Goal: Task Accomplishment & Management: Manage account settings

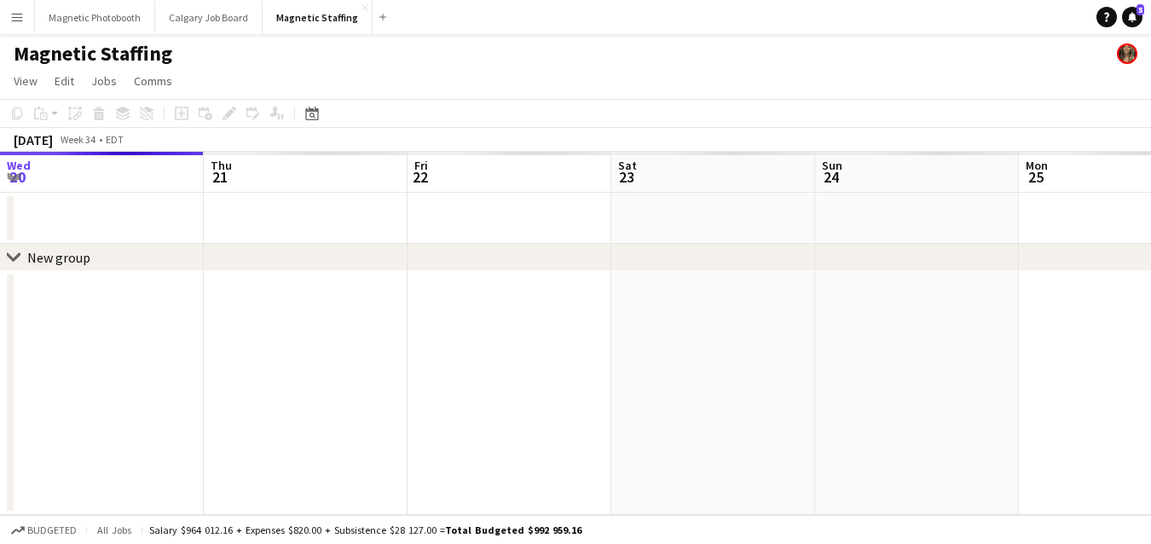
scroll to position [0, 651]
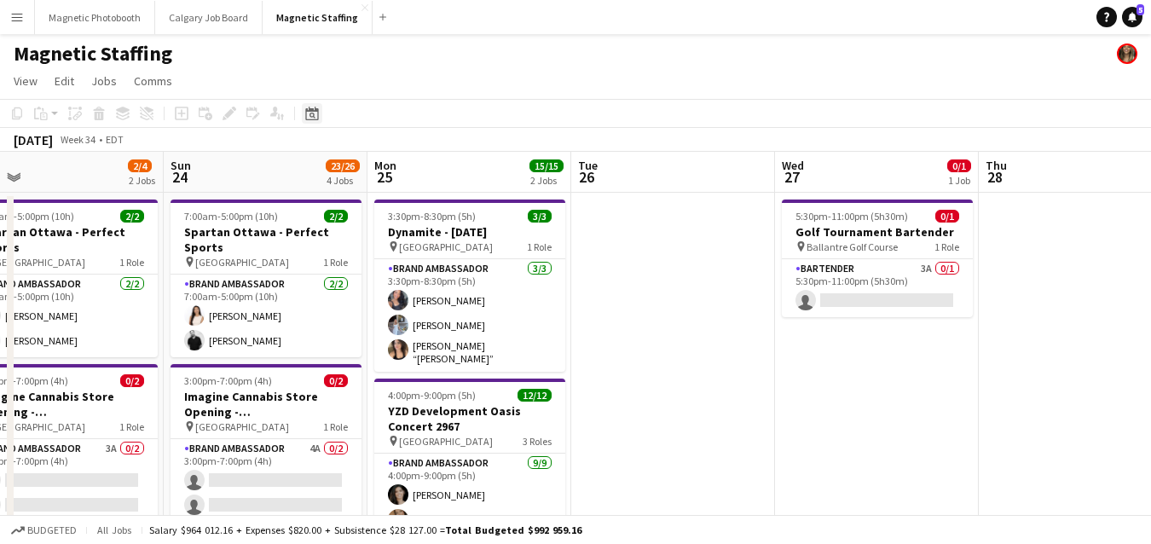
click at [321, 110] on div "Date picker" at bounding box center [312, 113] width 20 height 20
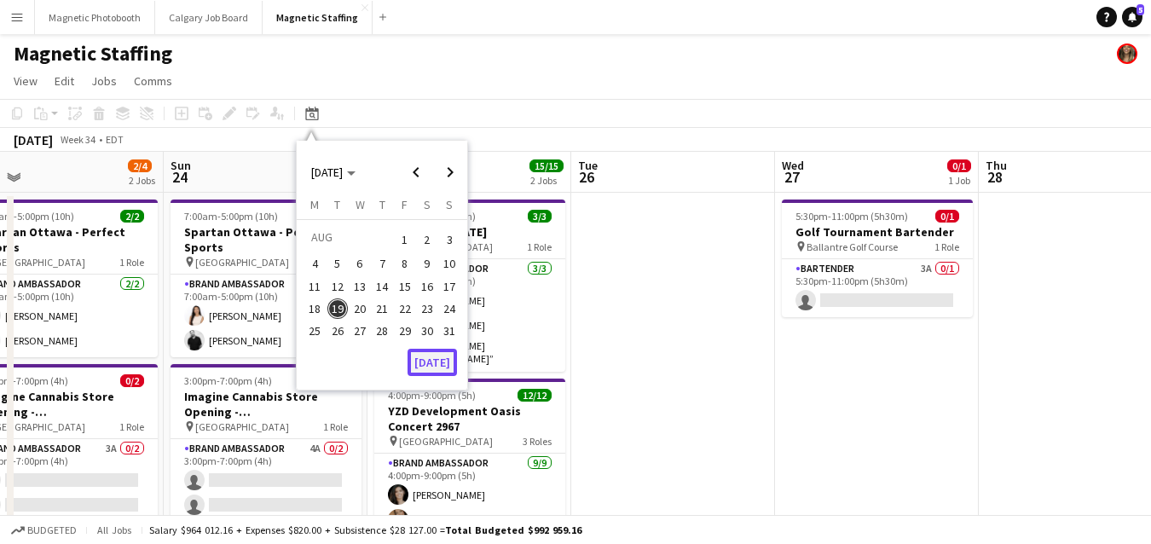
click at [427, 364] on button "[DATE]" at bounding box center [431, 362] width 49 height 27
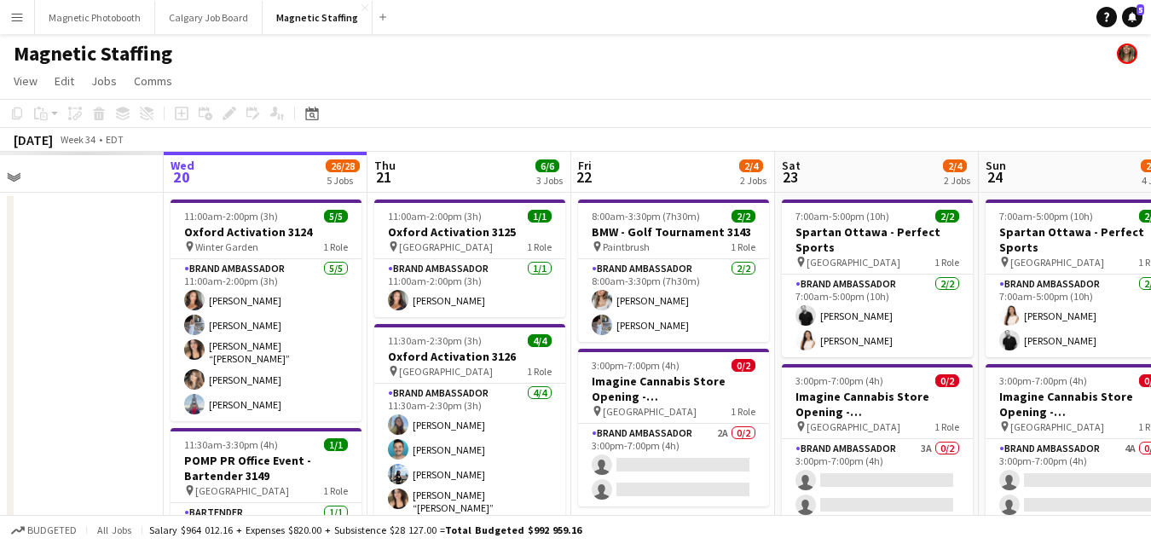
scroll to position [0, 586]
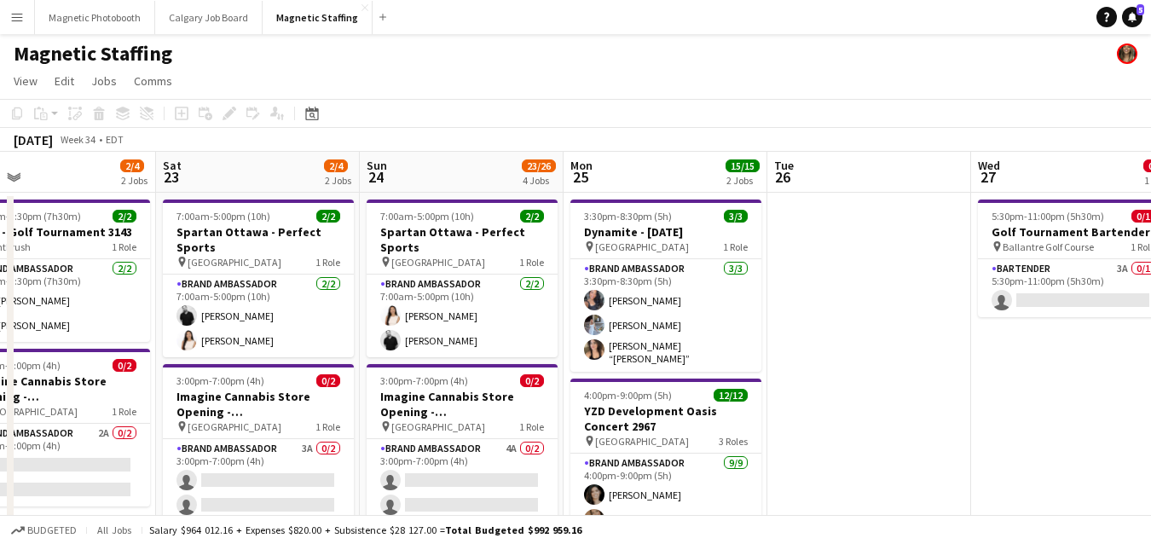
drag, startPoint x: 892, startPoint y: 311, endPoint x: 226, endPoint y: 311, distance: 665.7
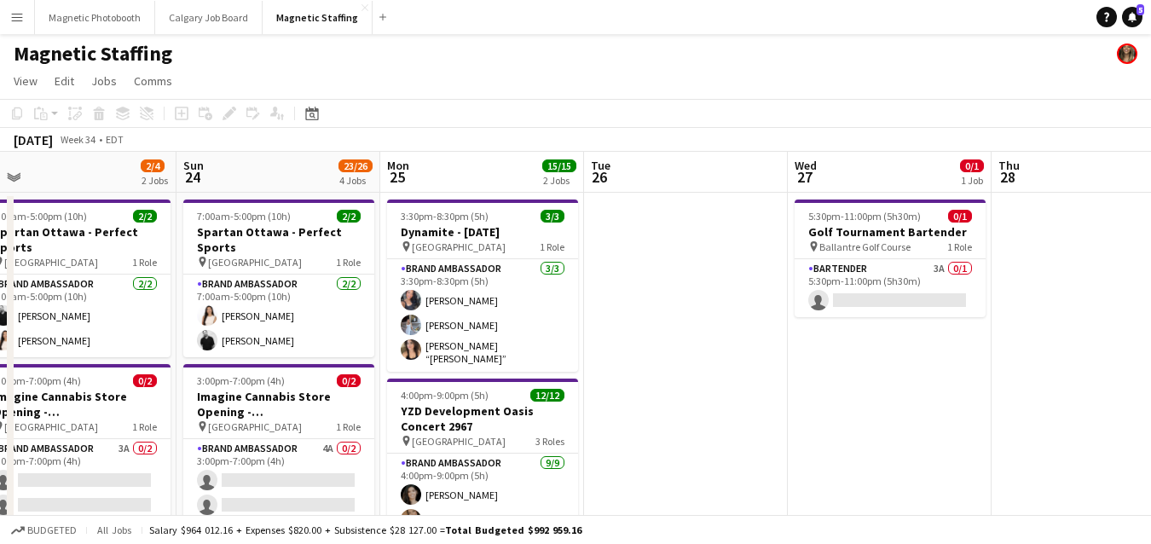
scroll to position [0, 695]
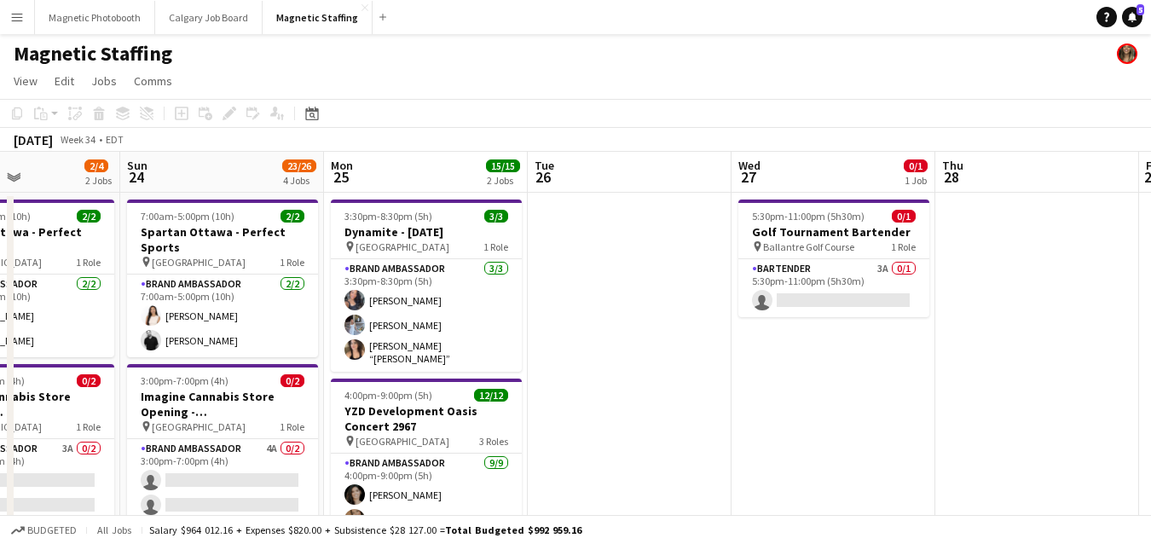
drag, startPoint x: 490, startPoint y: 347, endPoint x: 272, endPoint y: 355, distance: 218.4
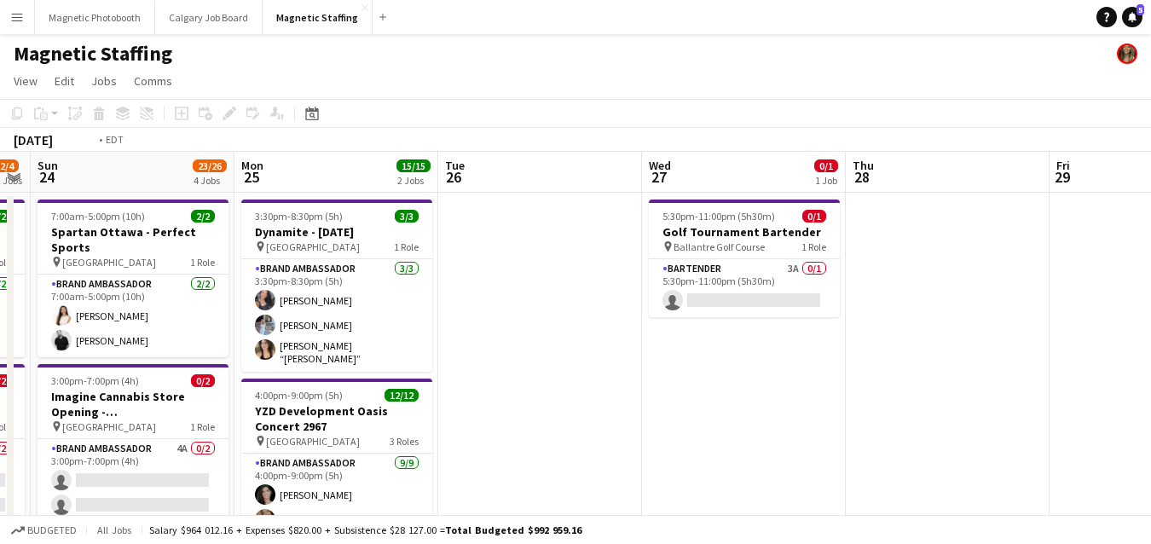
scroll to position [0, 636]
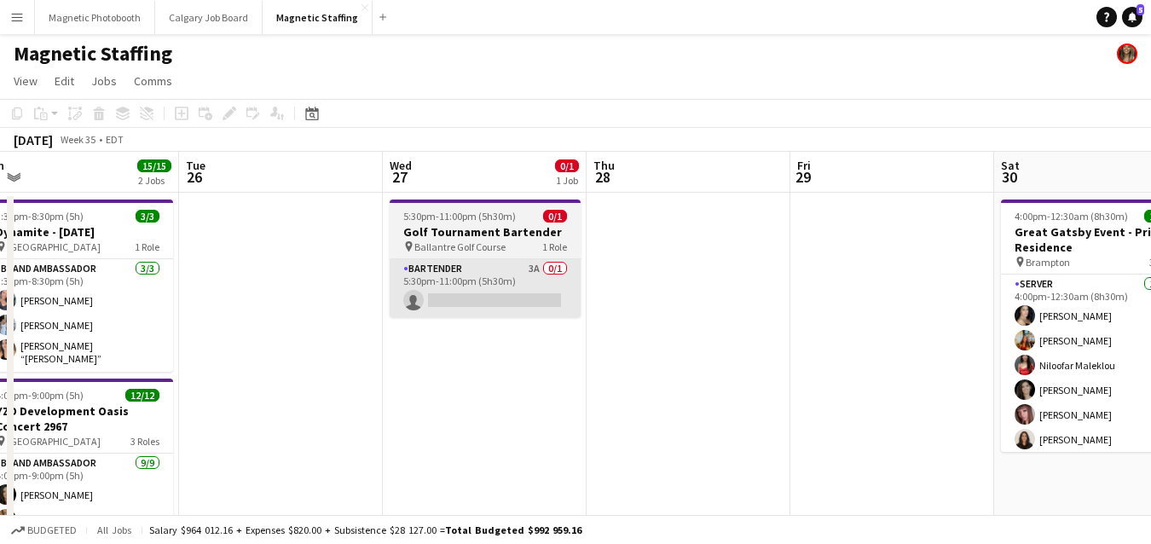
click at [549, 281] on app-card-role "Bartender 3A 0/1 5:30pm-11:00pm (5h30m) single-neutral-actions" at bounding box center [485, 288] width 191 height 58
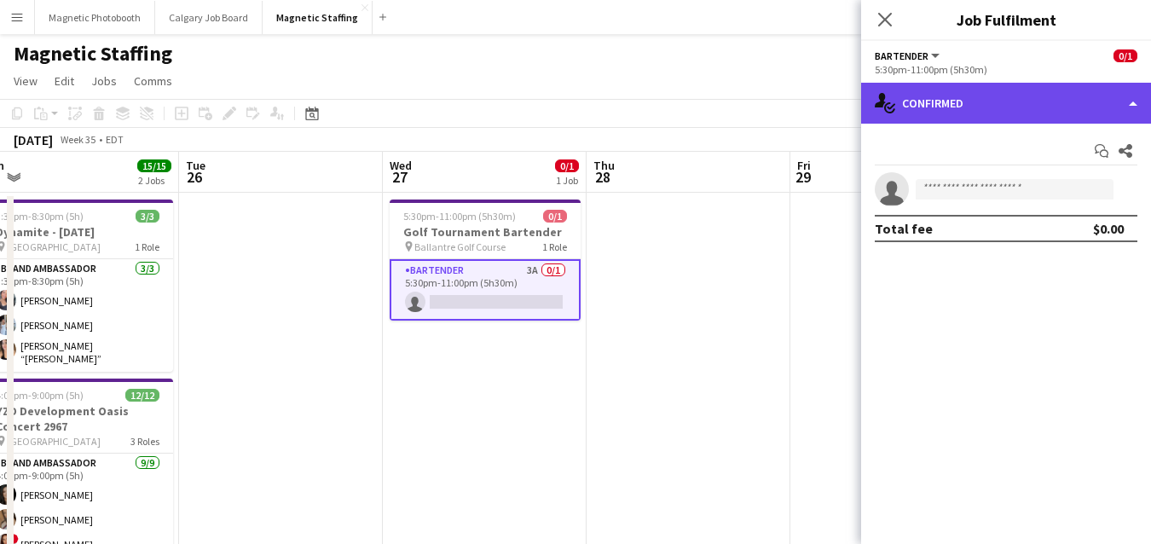
click at [974, 101] on div "single-neutral-actions-check-2 Confirmed" at bounding box center [1006, 103] width 290 height 41
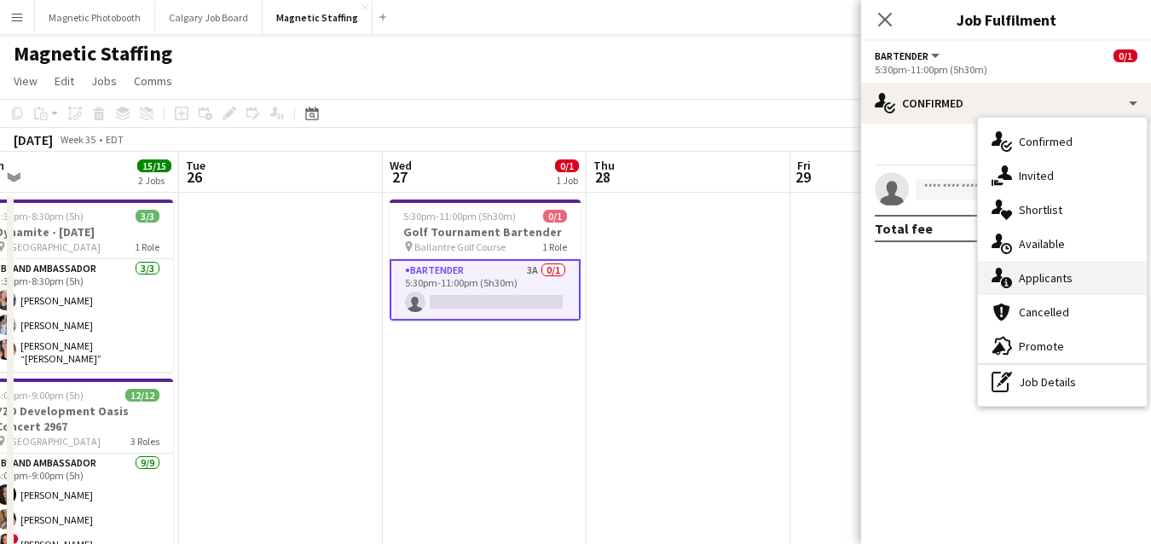
click at [994, 272] on icon "single-neutral-actions-information" at bounding box center [1001, 278] width 20 height 20
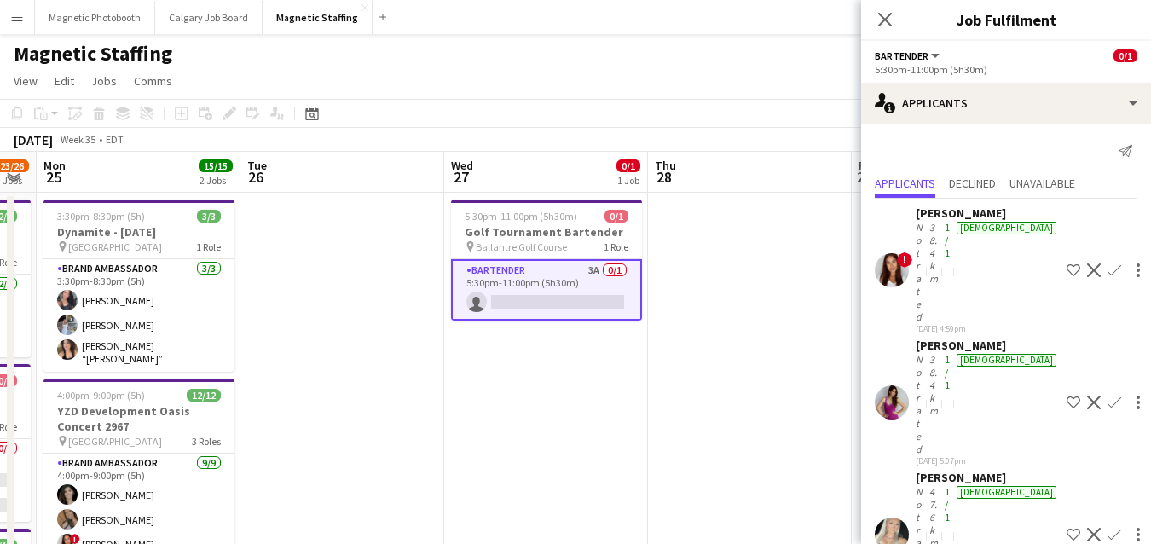
scroll to position [0, 674]
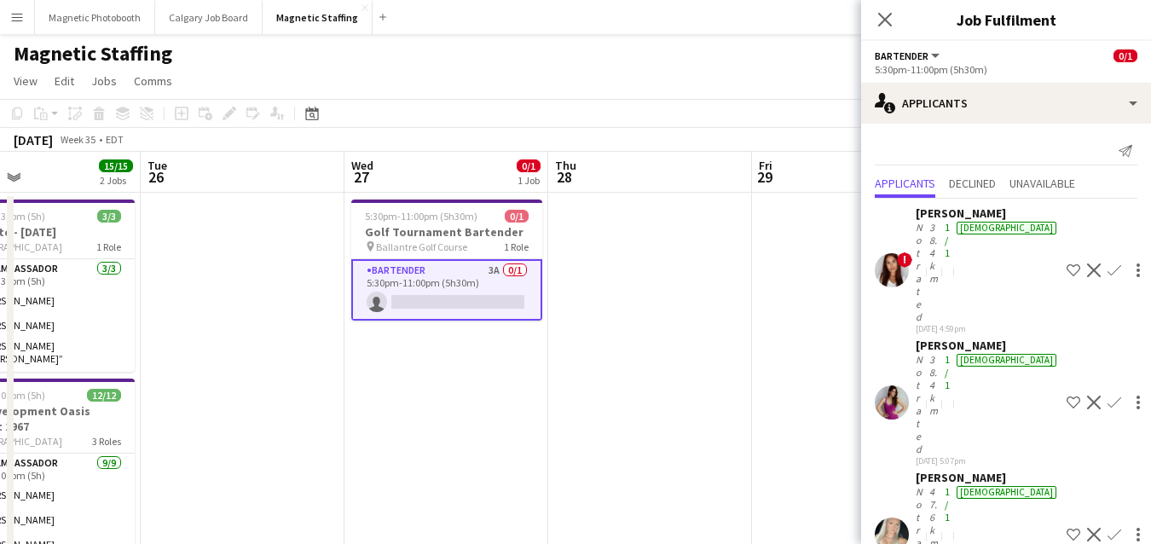
drag, startPoint x: 780, startPoint y: 364, endPoint x: 536, endPoint y: 364, distance: 243.8
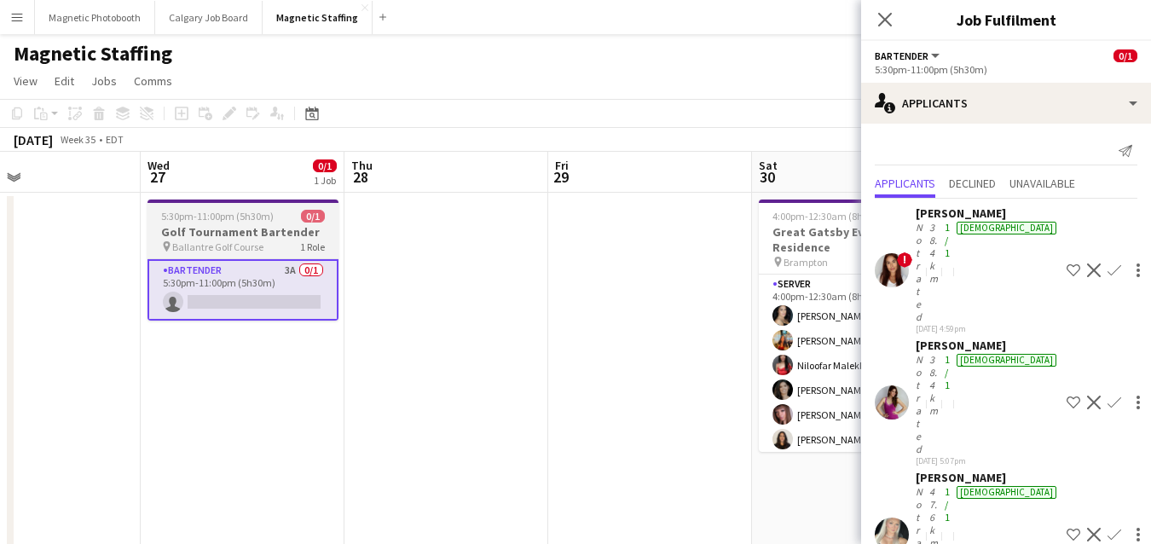
scroll to position [0, 673]
click at [233, 229] on h3 "Golf Tournament Bartender" at bounding box center [243, 231] width 191 height 15
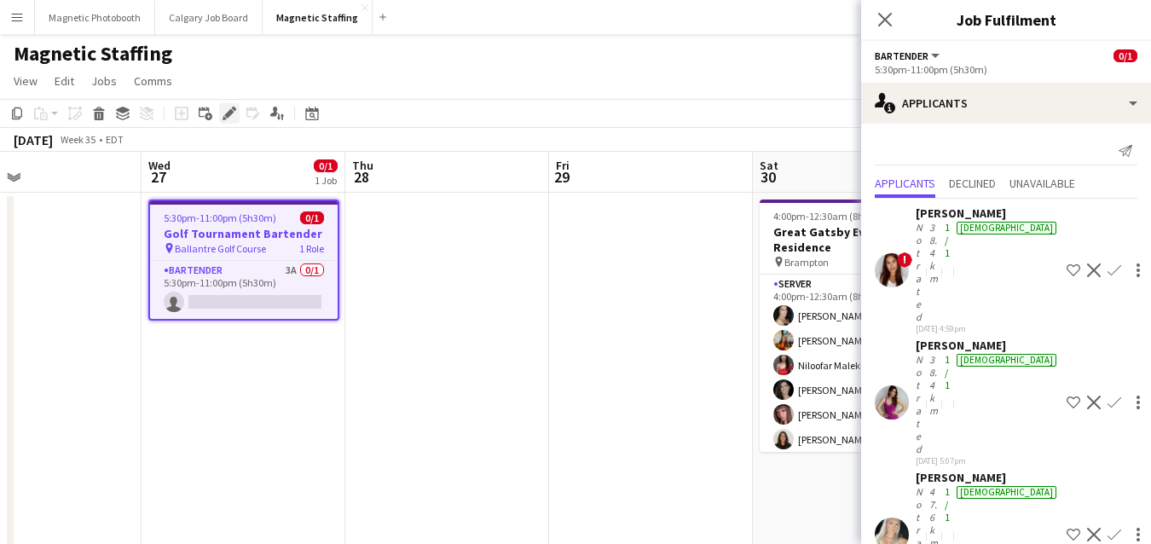
click at [225, 112] on icon "Edit" at bounding box center [229, 114] width 14 height 14
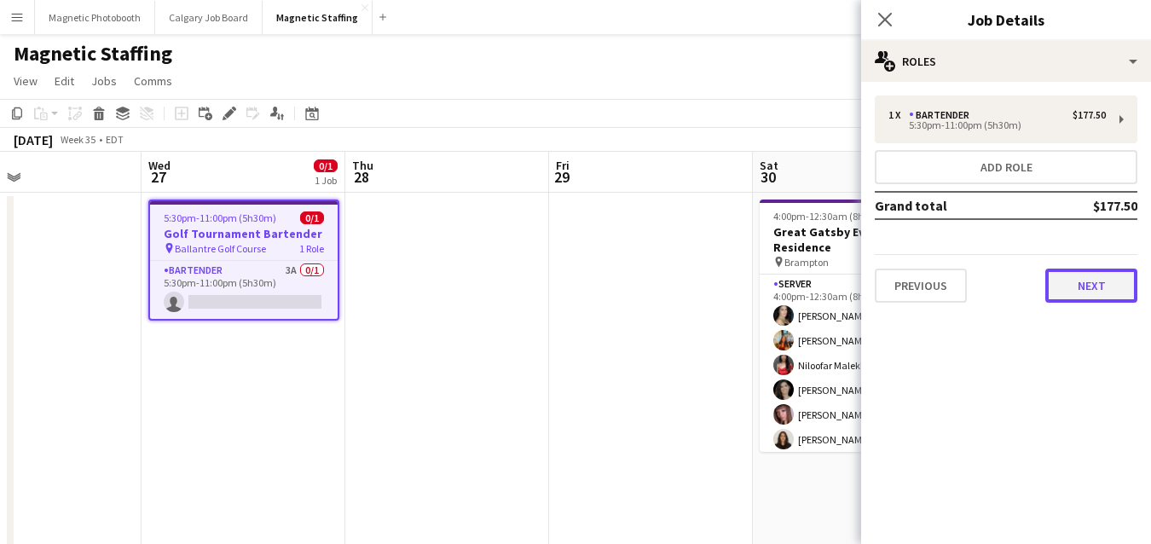
click at [1096, 273] on button "Next" at bounding box center [1091, 286] width 92 height 34
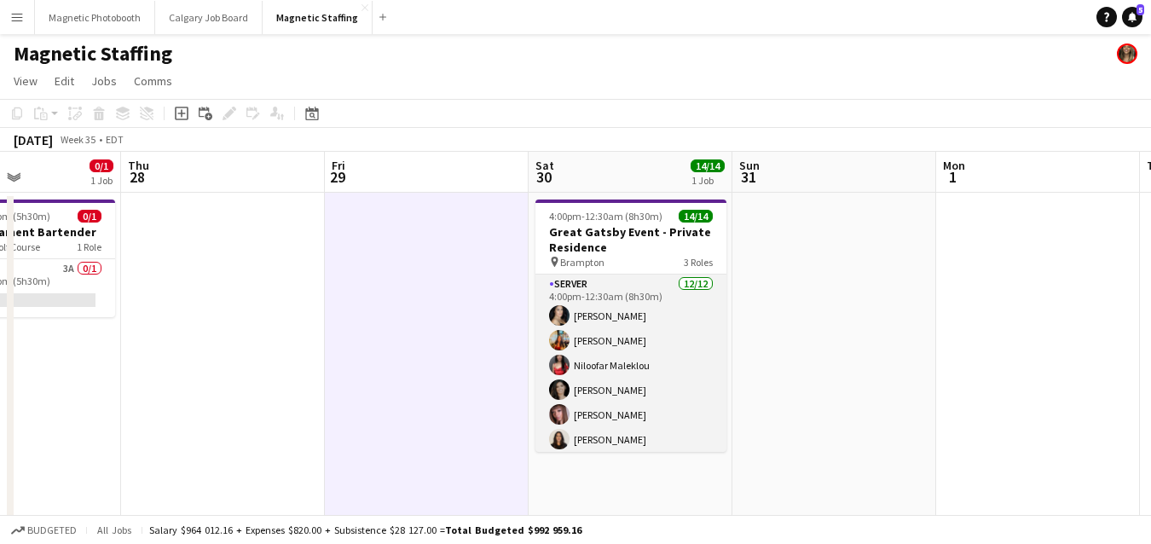
scroll to position [269, 0]
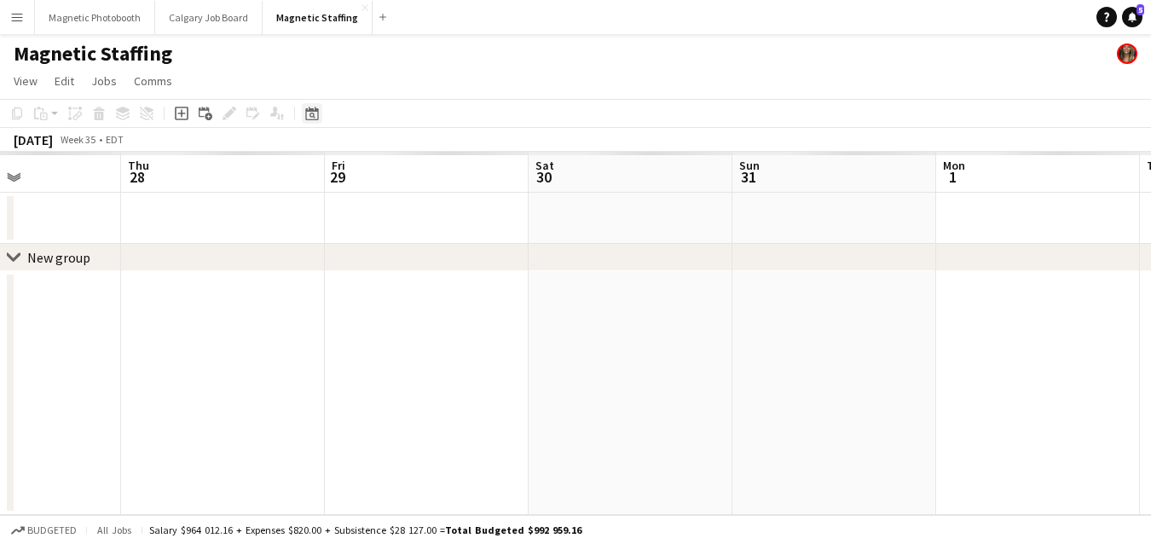
click at [307, 117] on icon "Date picker" at bounding box center [312, 114] width 14 height 14
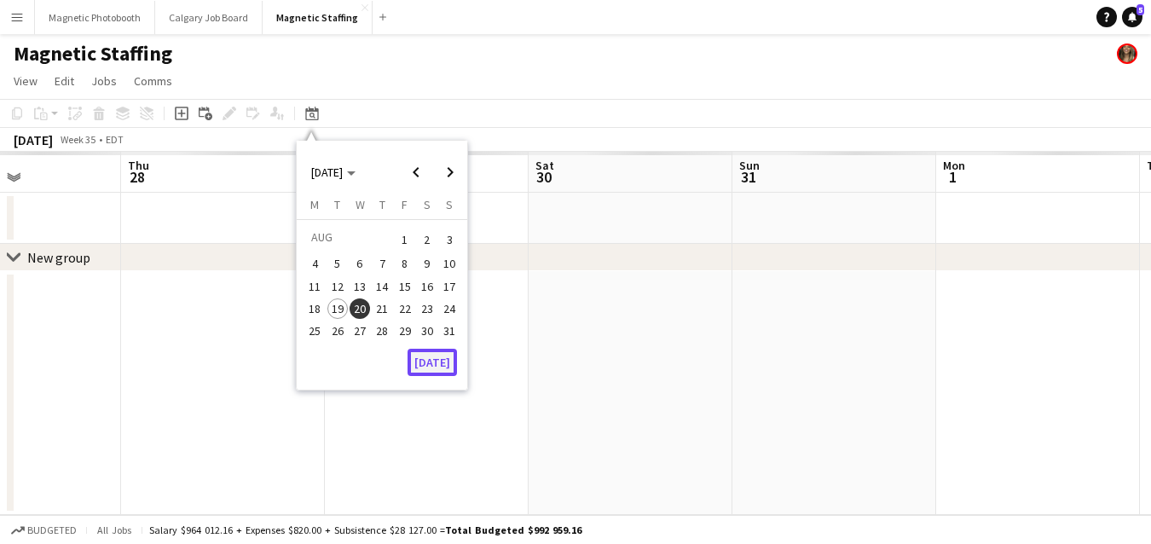
click at [432, 359] on button "[DATE]" at bounding box center [431, 362] width 49 height 27
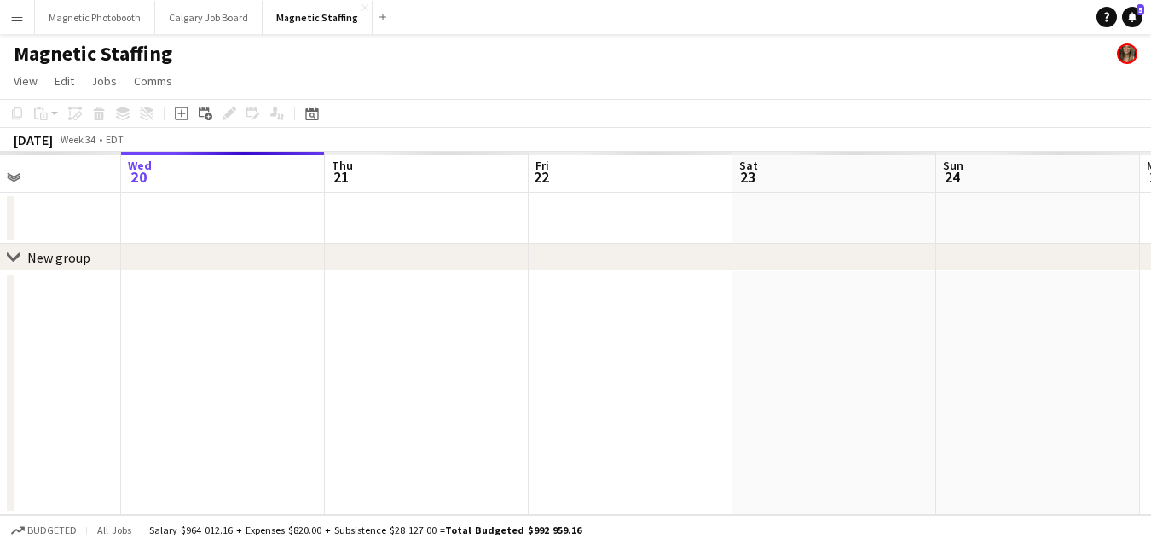
scroll to position [0, 586]
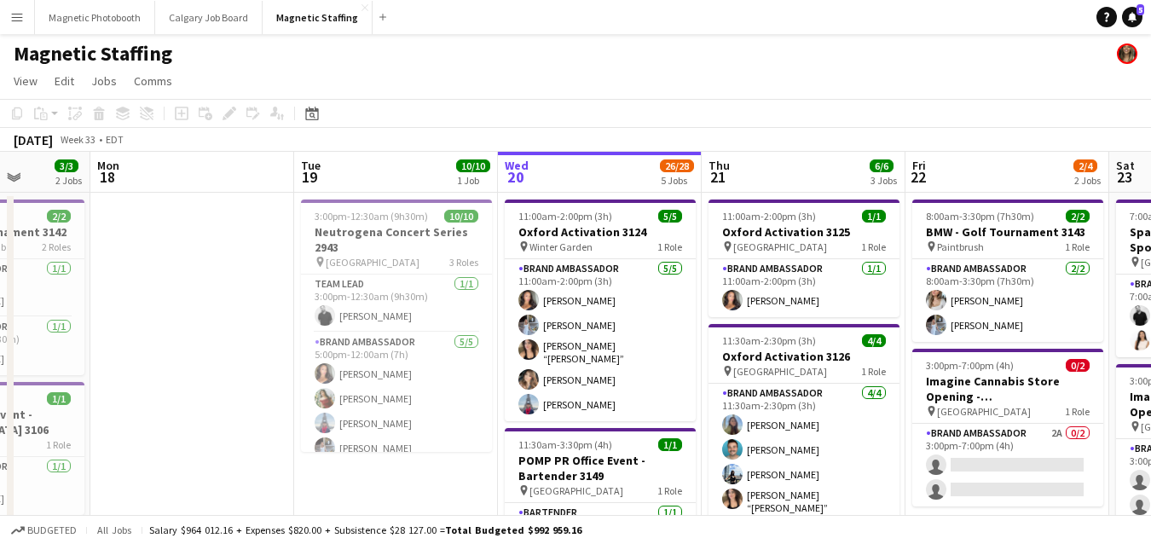
scroll to position [0, 359]
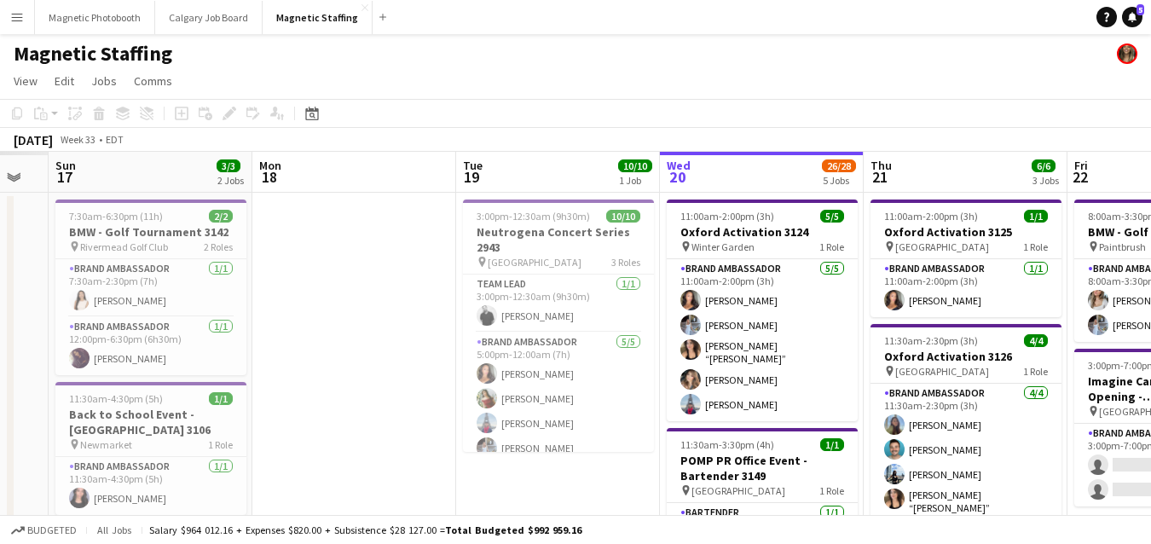
drag, startPoint x: 759, startPoint y: 376, endPoint x: 921, endPoint y: 373, distance: 162.0
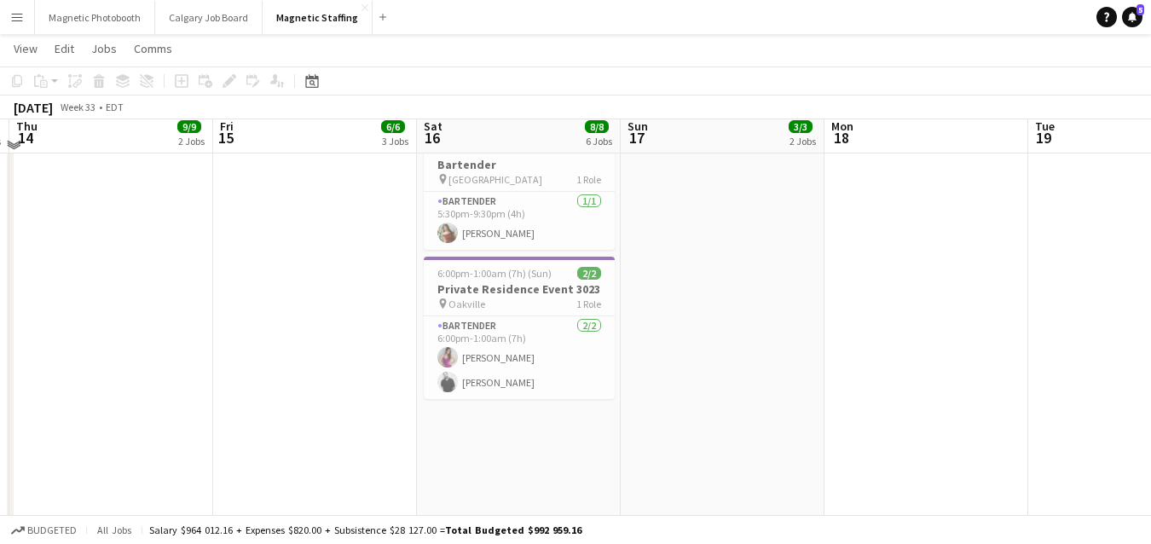
scroll to position [699, 0]
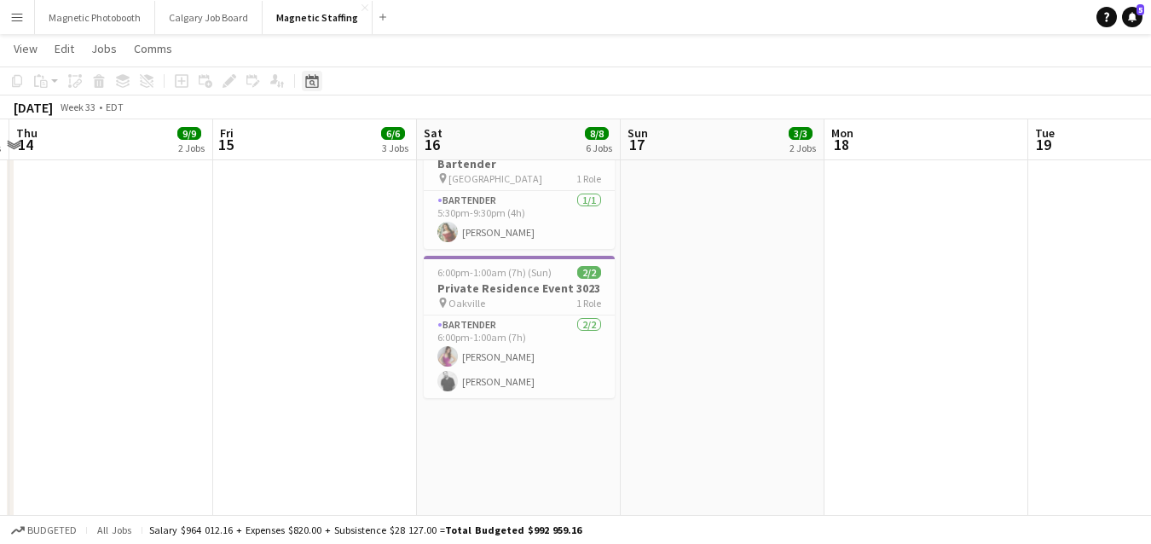
click at [311, 88] on div "Date picker" at bounding box center [312, 81] width 20 height 20
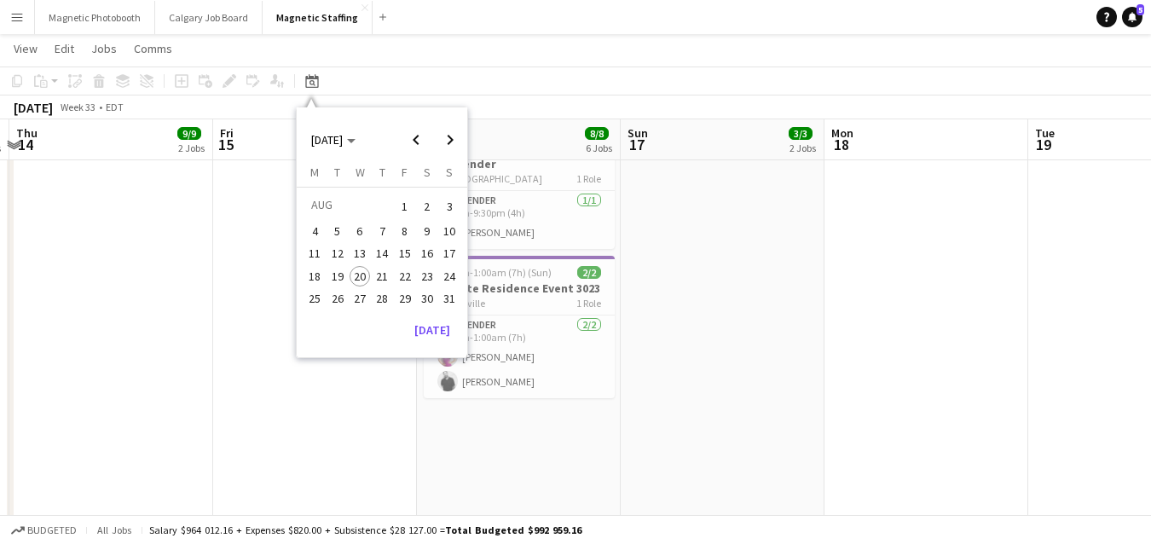
click at [314, 234] on span "4" at bounding box center [315, 231] width 20 height 20
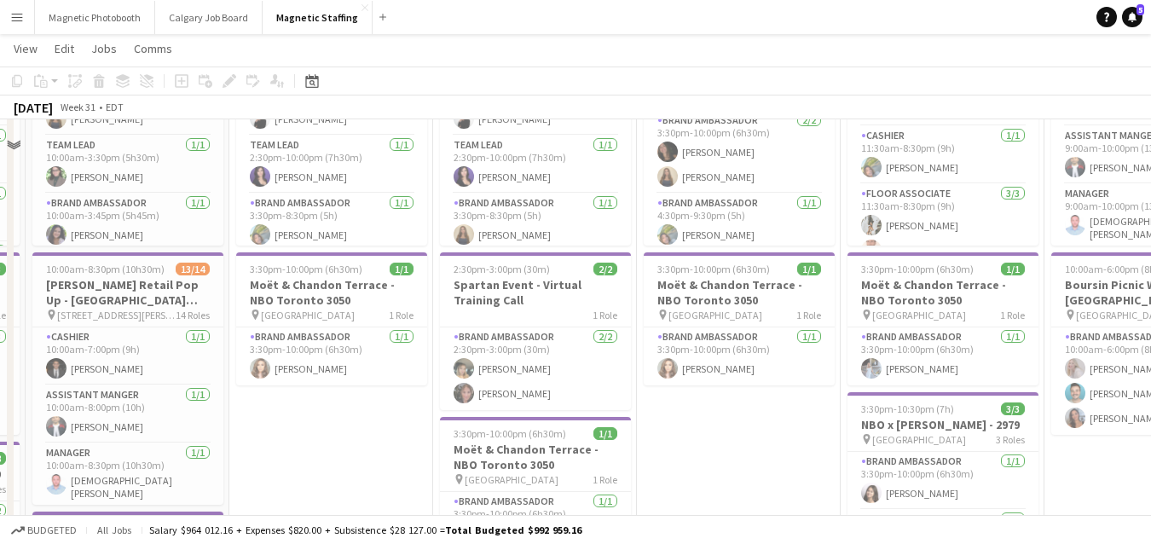
scroll to position [50, 0]
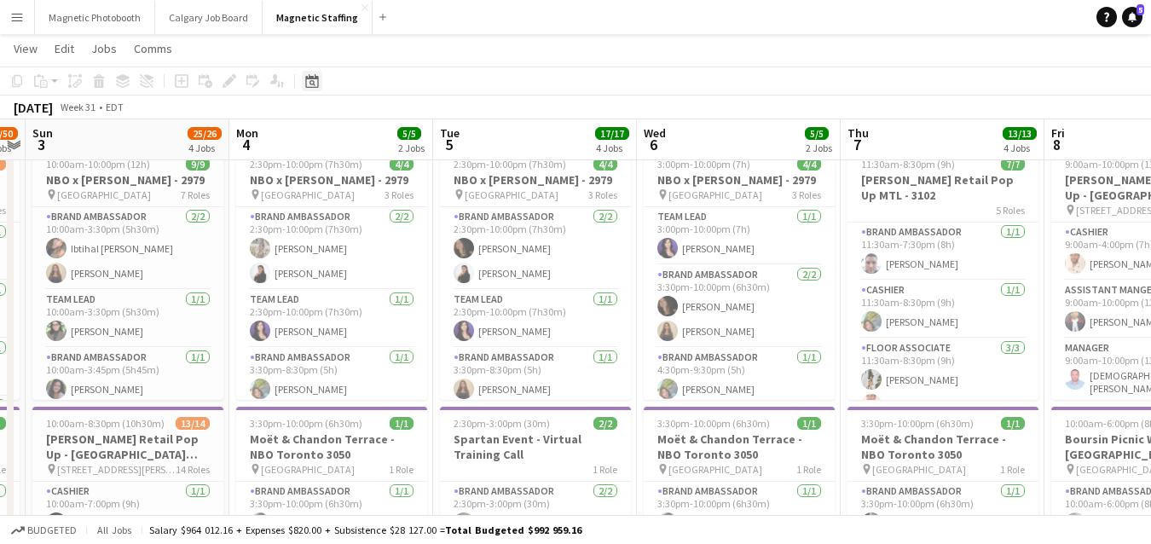
click at [307, 88] on div "Date picker" at bounding box center [312, 81] width 20 height 20
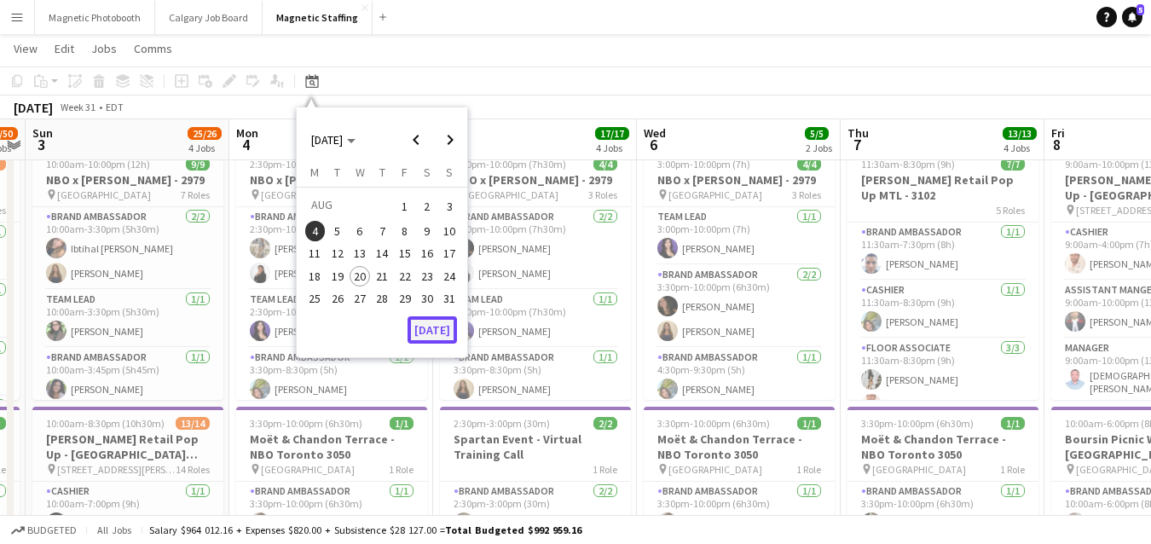
click at [440, 335] on button "[DATE]" at bounding box center [431, 329] width 49 height 27
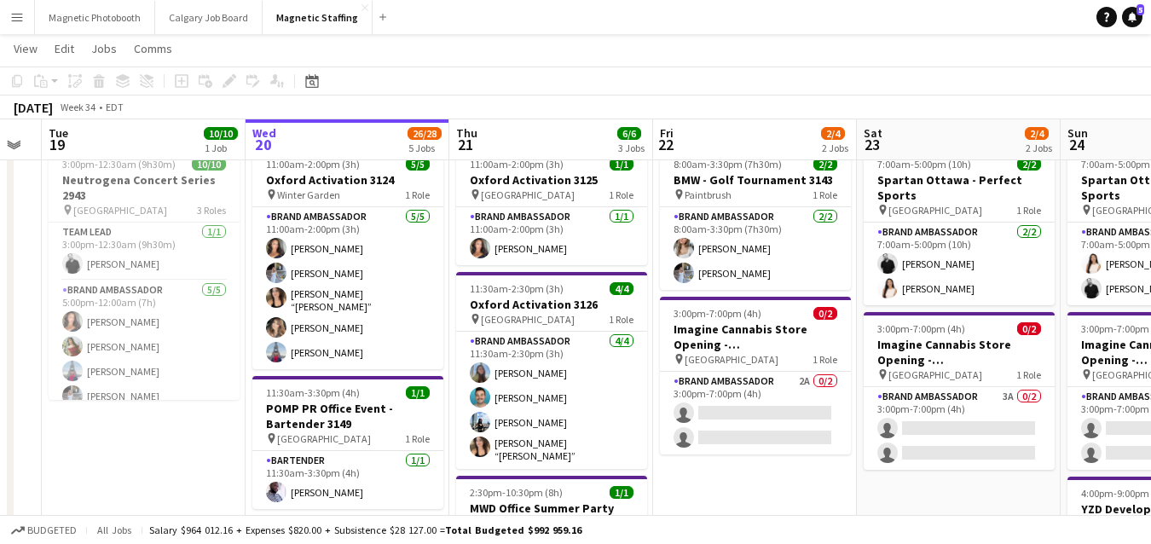
drag, startPoint x: 632, startPoint y: 342, endPoint x: 356, endPoint y: 365, distance: 276.3
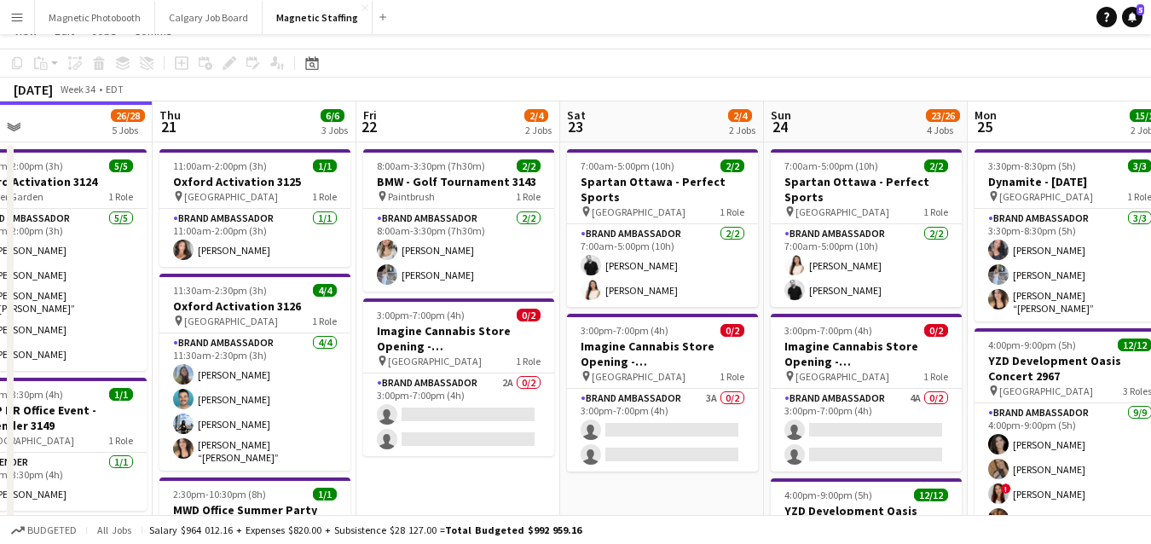
scroll to position [0, 0]
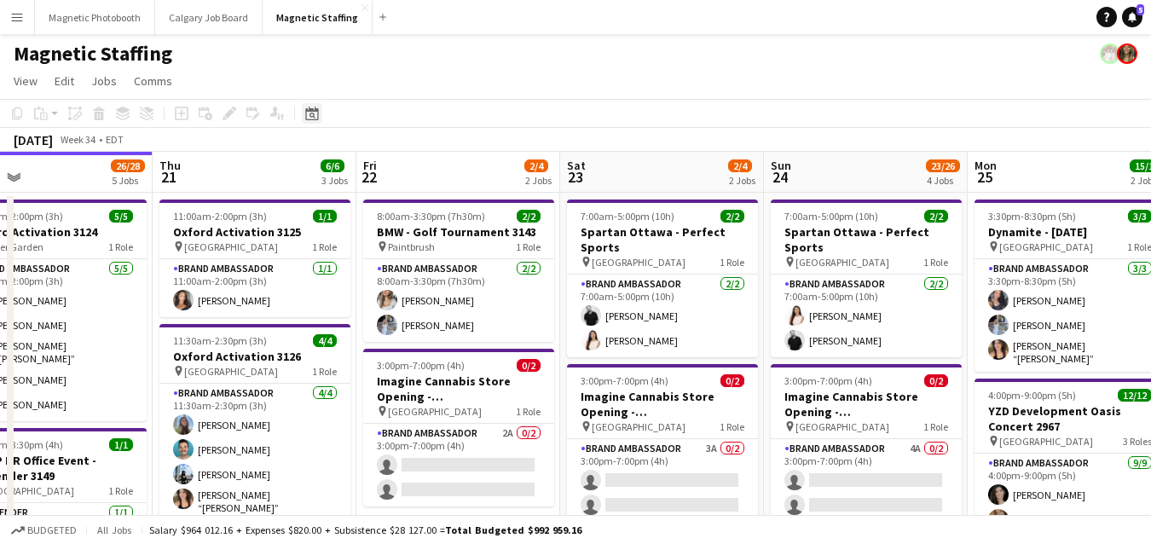
click at [303, 121] on div "Date picker" at bounding box center [312, 113] width 20 height 20
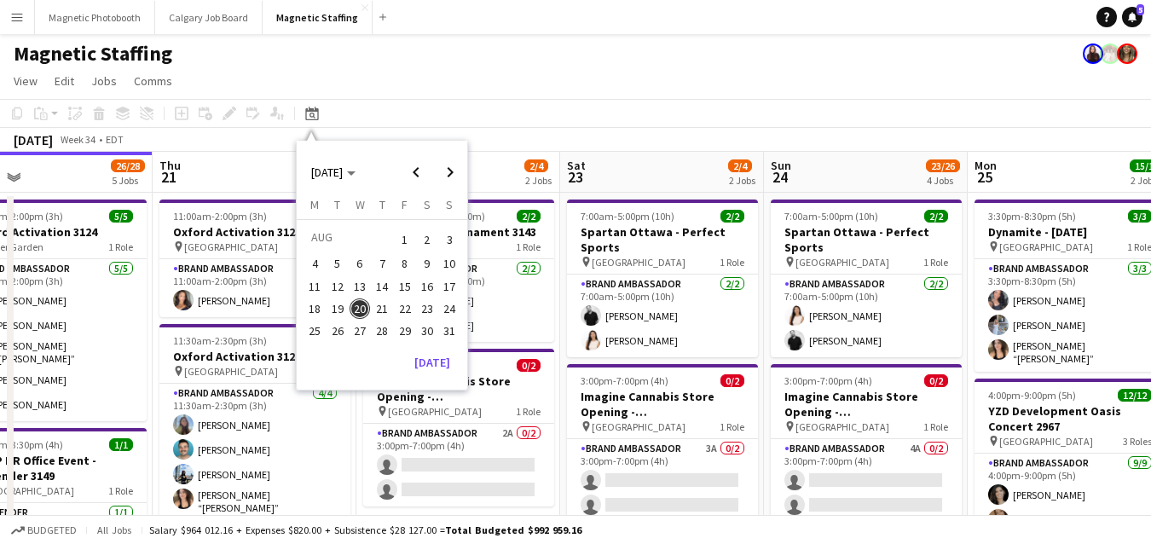
click at [319, 330] on span "25" at bounding box center [315, 331] width 20 height 20
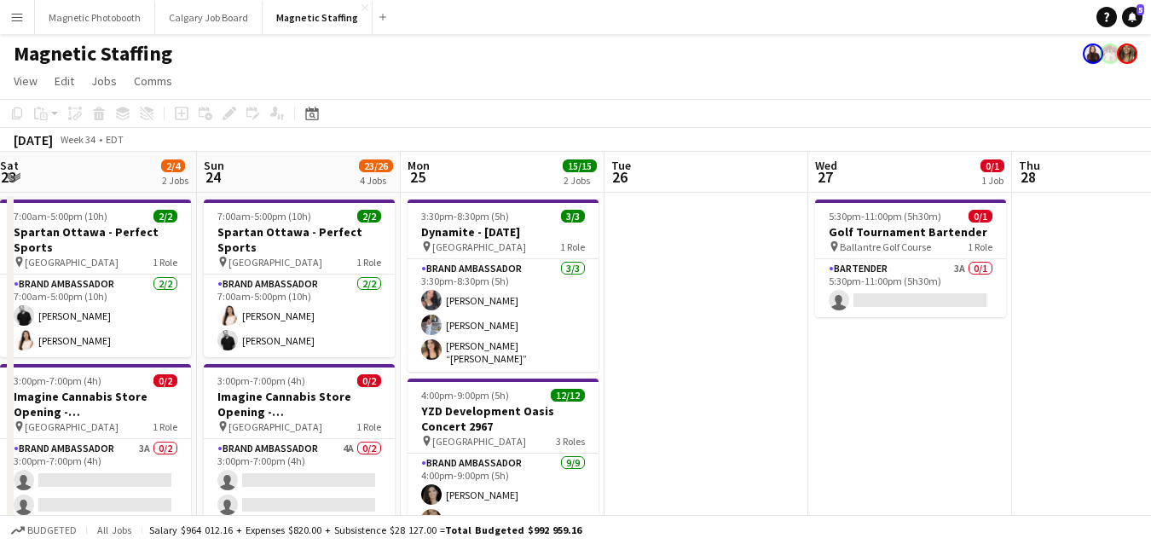
drag, startPoint x: 496, startPoint y: 286, endPoint x: 670, endPoint y: 302, distance: 174.6
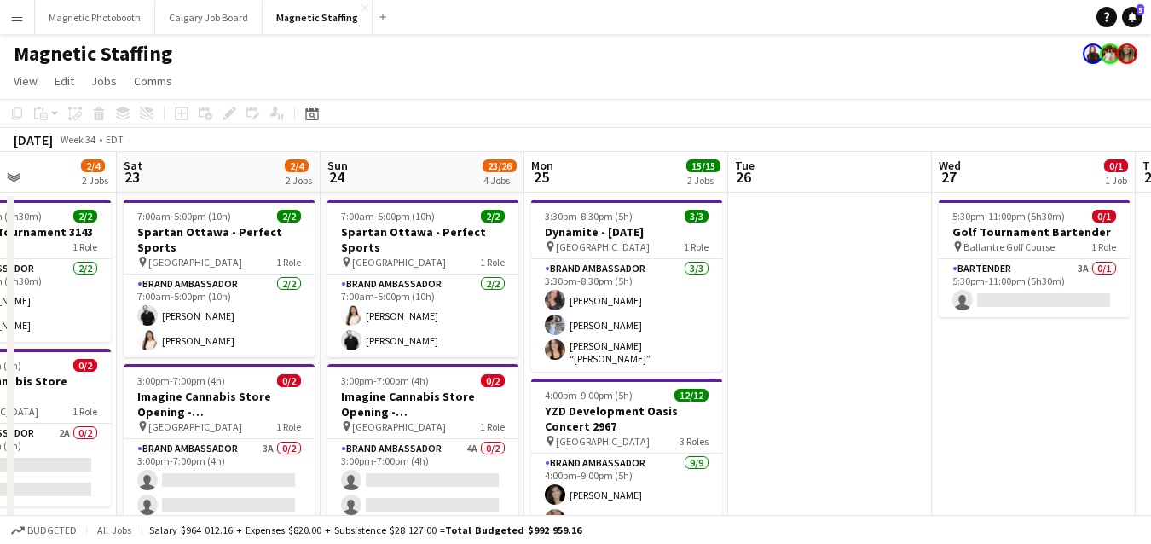
drag, startPoint x: 340, startPoint y: 333, endPoint x: 459, endPoint y: 332, distance: 119.3
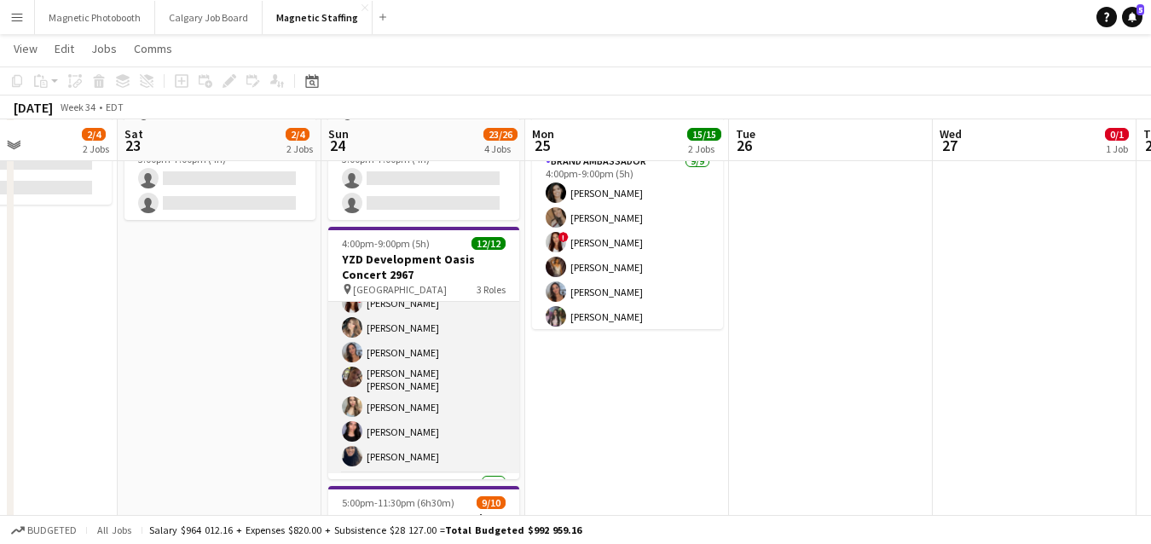
scroll to position [41, 0]
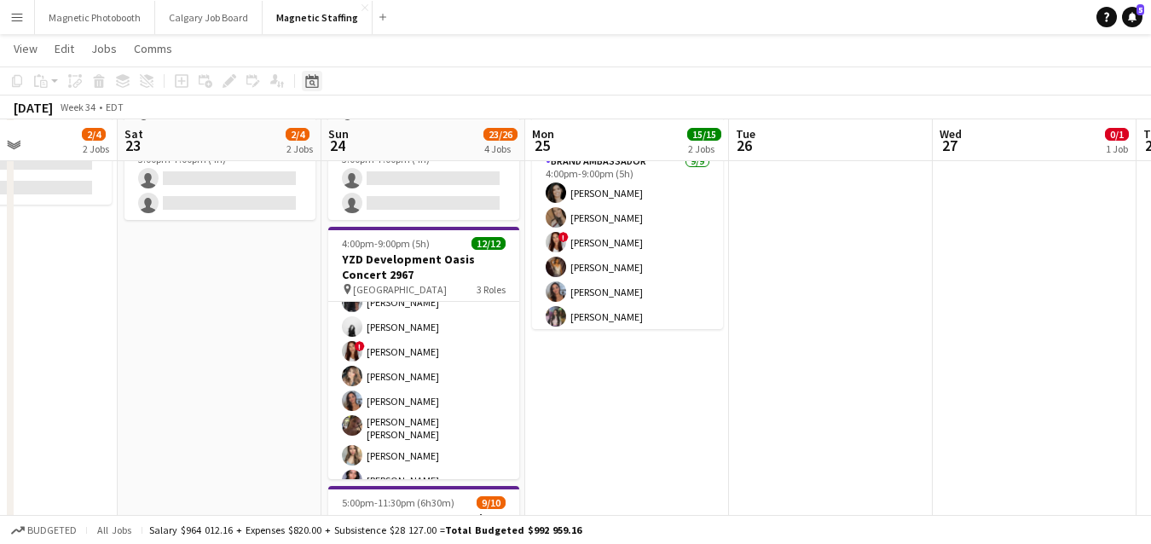
click at [316, 87] on icon at bounding box center [311, 81] width 13 height 14
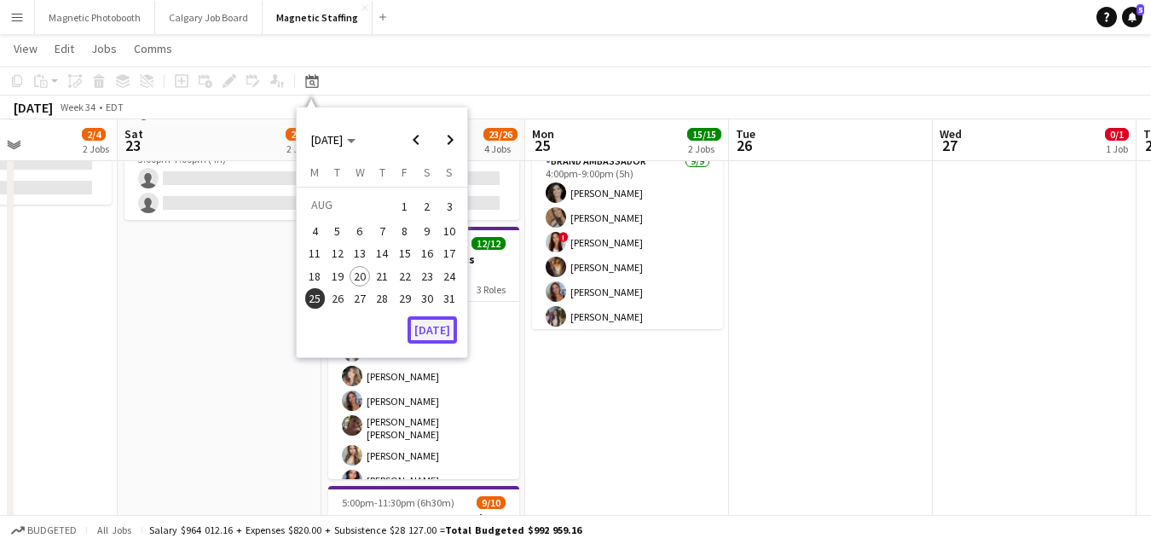
click at [442, 326] on button "[DATE]" at bounding box center [431, 329] width 49 height 27
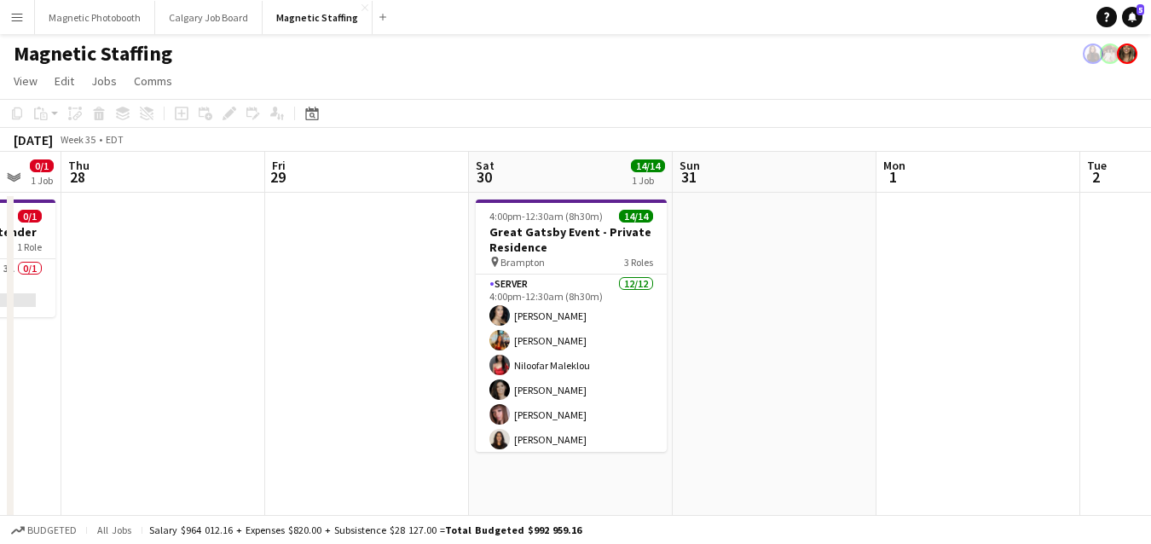
scroll to position [0, 480]
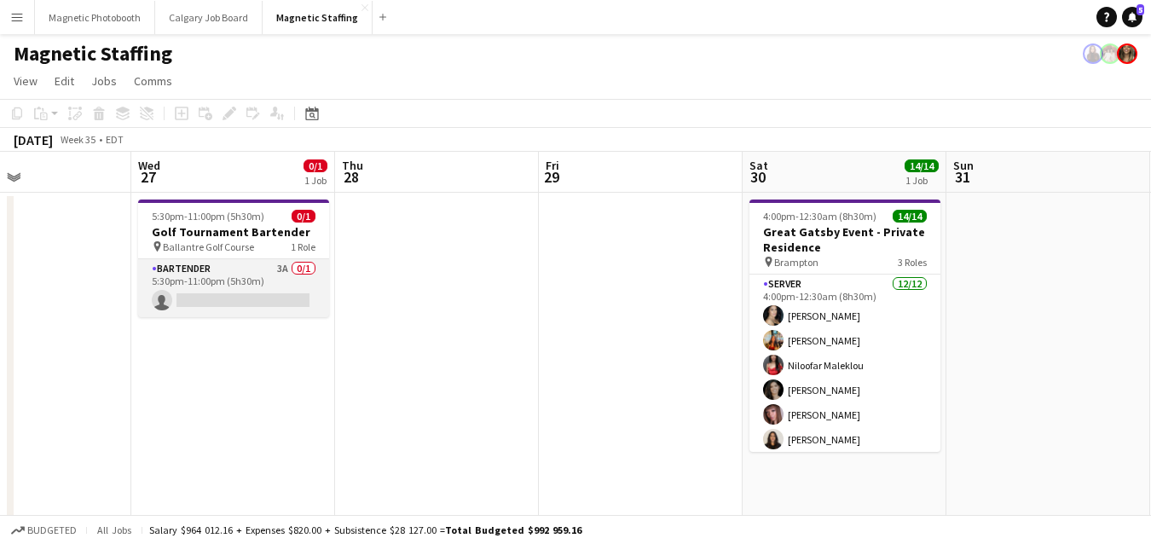
click at [234, 297] on app-card-role "Bartender 3A 0/1 5:30pm-11:00pm (5h30m) single-neutral-actions" at bounding box center [233, 288] width 191 height 58
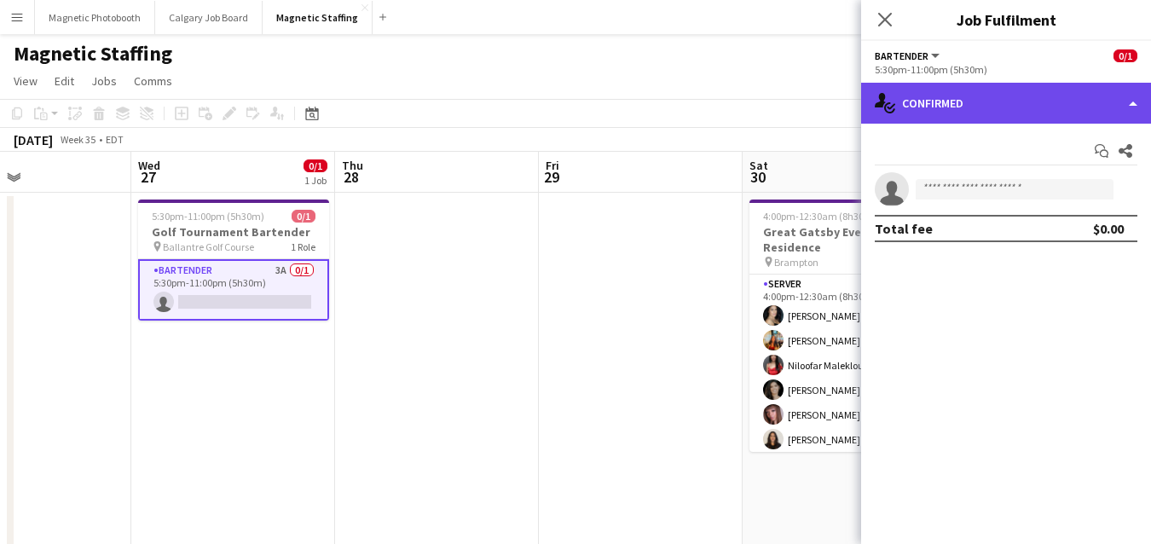
click at [925, 113] on div "single-neutral-actions-check-2 Confirmed" at bounding box center [1006, 103] width 290 height 41
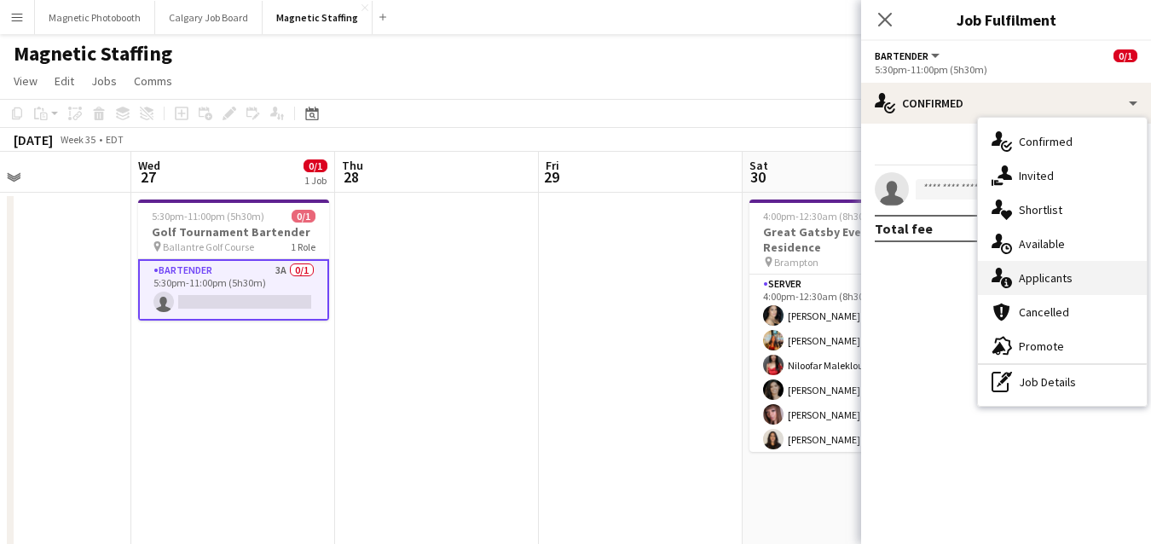
click at [999, 277] on icon at bounding box center [996, 275] width 11 height 14
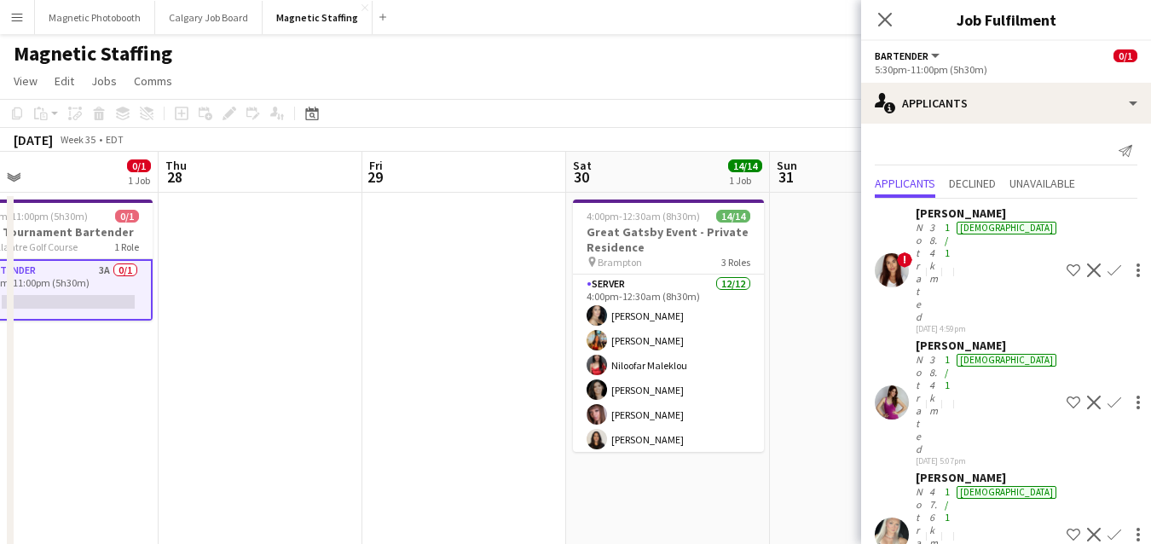
drag, startPoint x: 321, startPoint y: 441, endPoint x: 261, endPoint y: 442, distance: 59.7
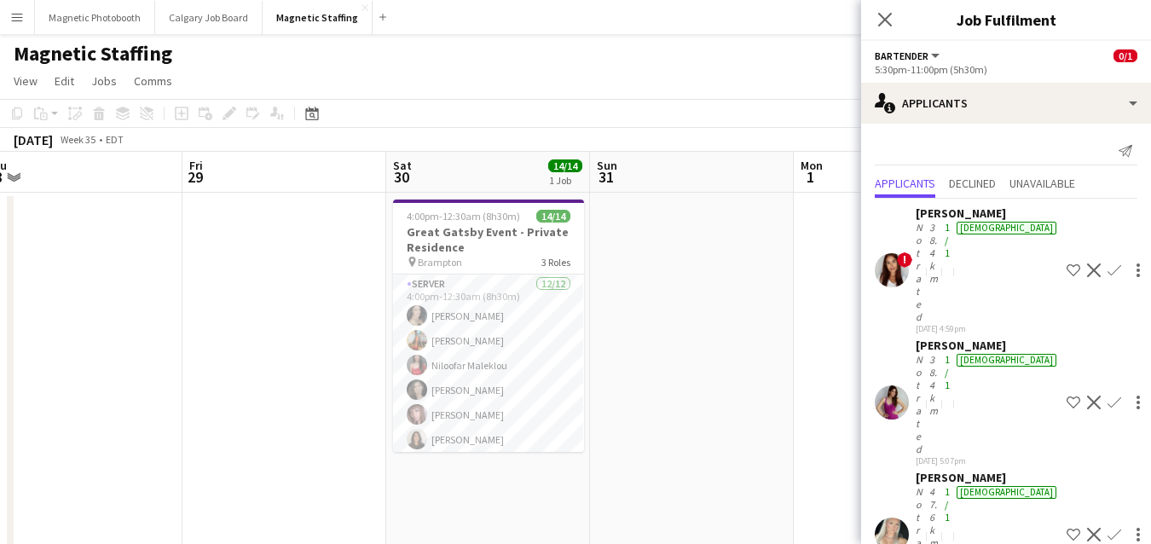
scroll to position [0, 738]
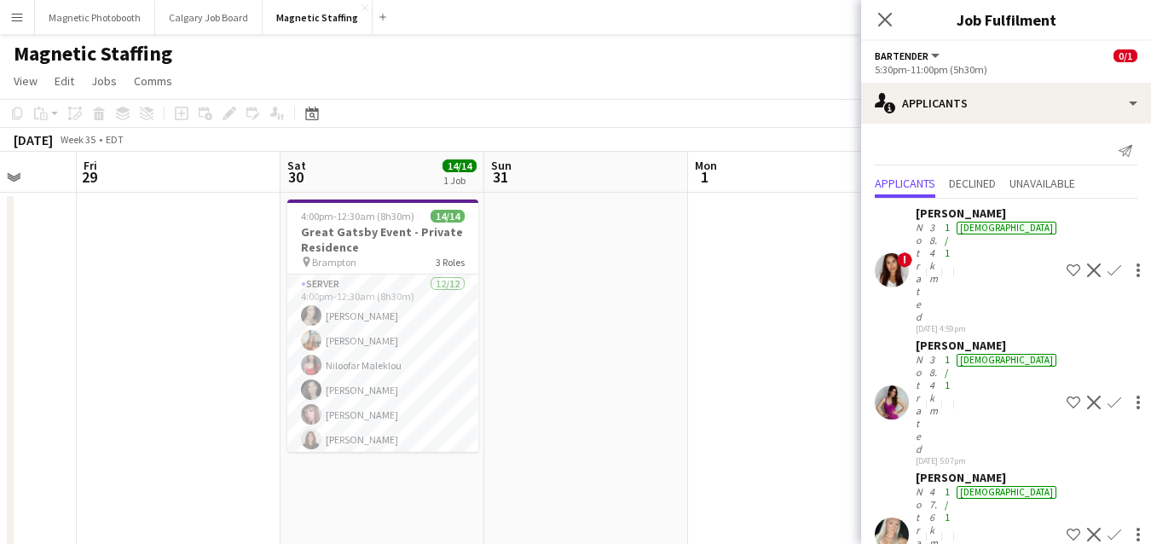
drag, startPoint x: 544, startPoint y: 351, endPoint x: 367, endPoint y: 351, distance: 177.3
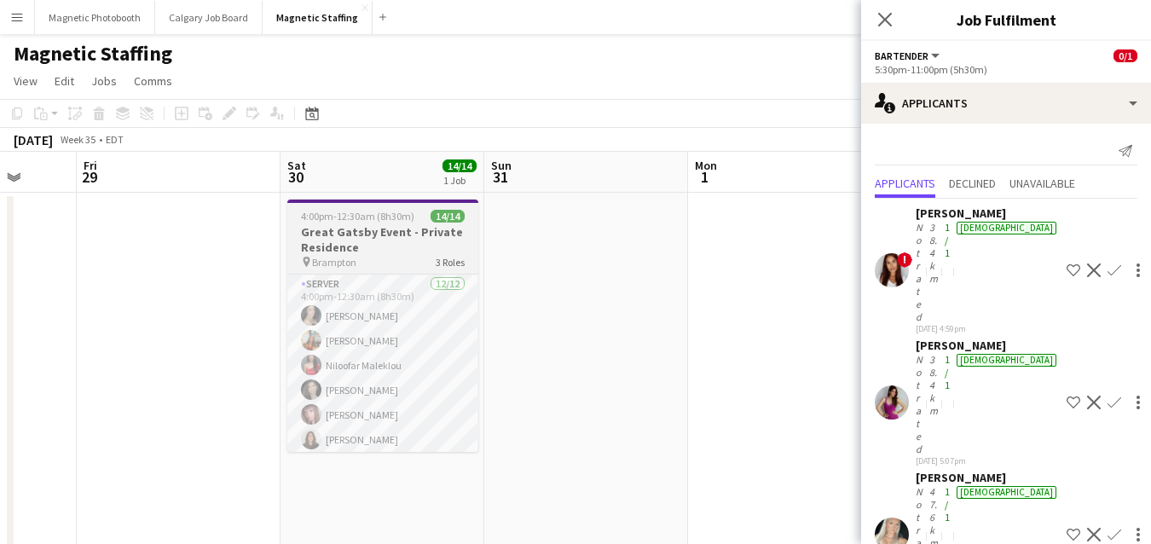
click at [327, 251] on h3 "Great Gatsby Event - Private Residence" at bounding box center [382, 239] width 191 height 31
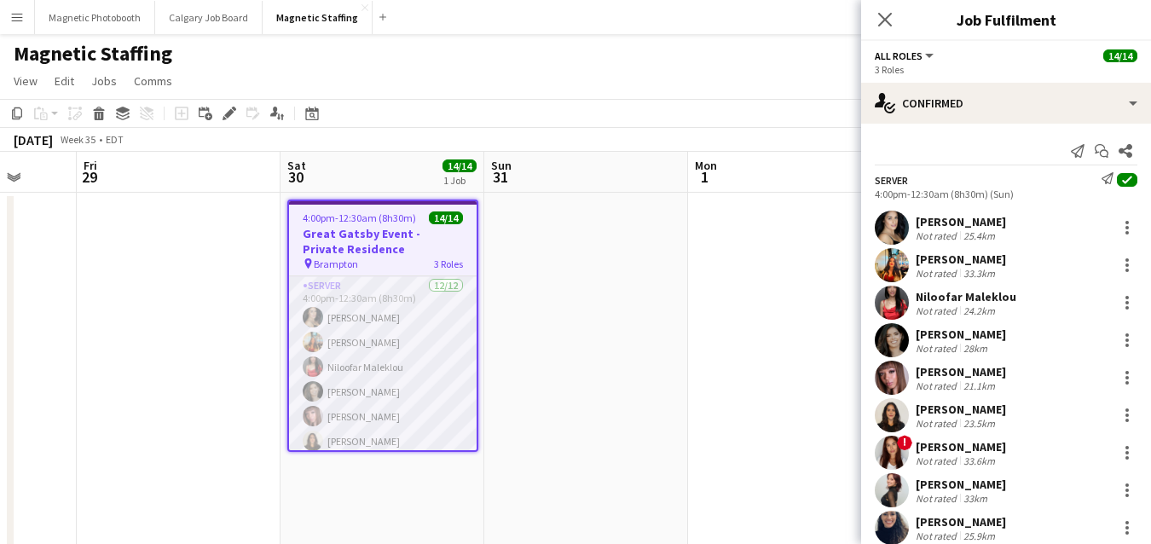
click at [336, 360] on app-card-role "Server 12/12 4:00pm-12:30am (8h30m) Cassandra Tari Katherine Lasso Niloofar Mal…" at bounding box center [383, 441] width 188 height 330
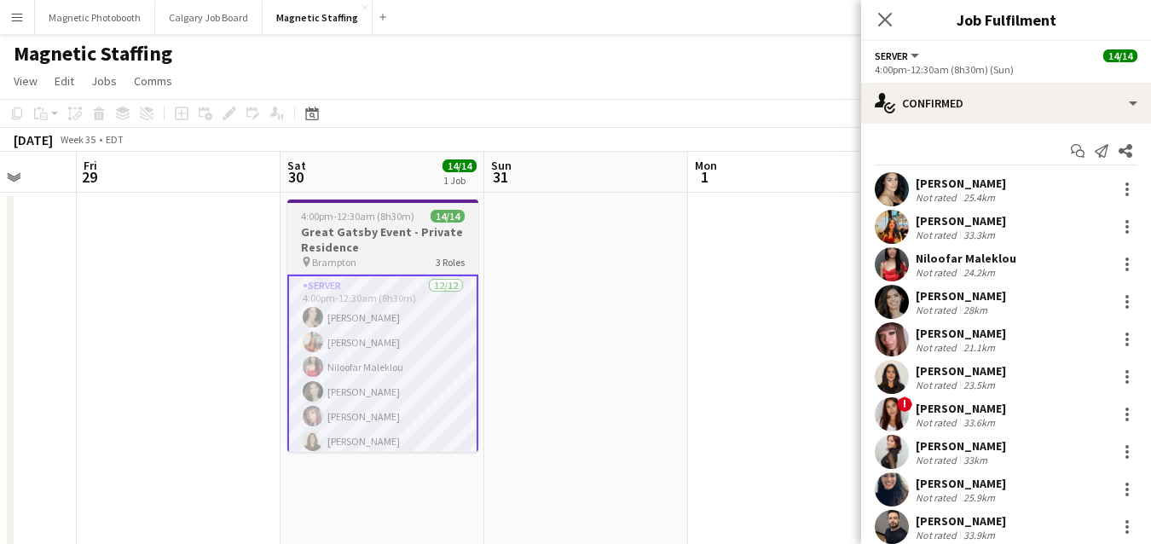
click at [345, 226] on h3 "Great Gatsby Event - Private Residence" at bounding box center [382, 239] width 191 height 31
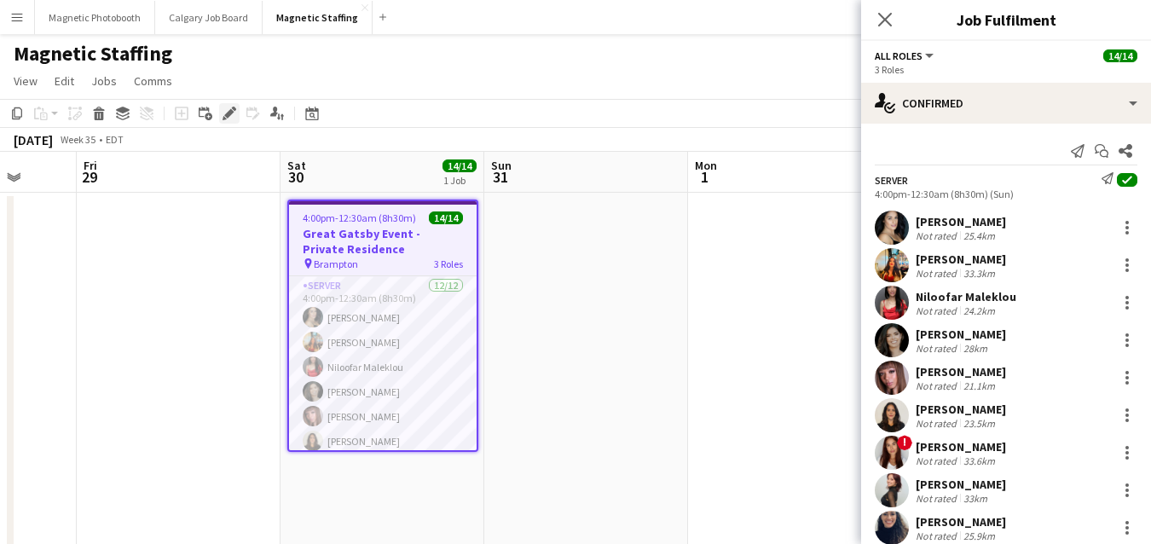
click at [226, 115] on icon at bounding box center [228, 113] width 9 height 9
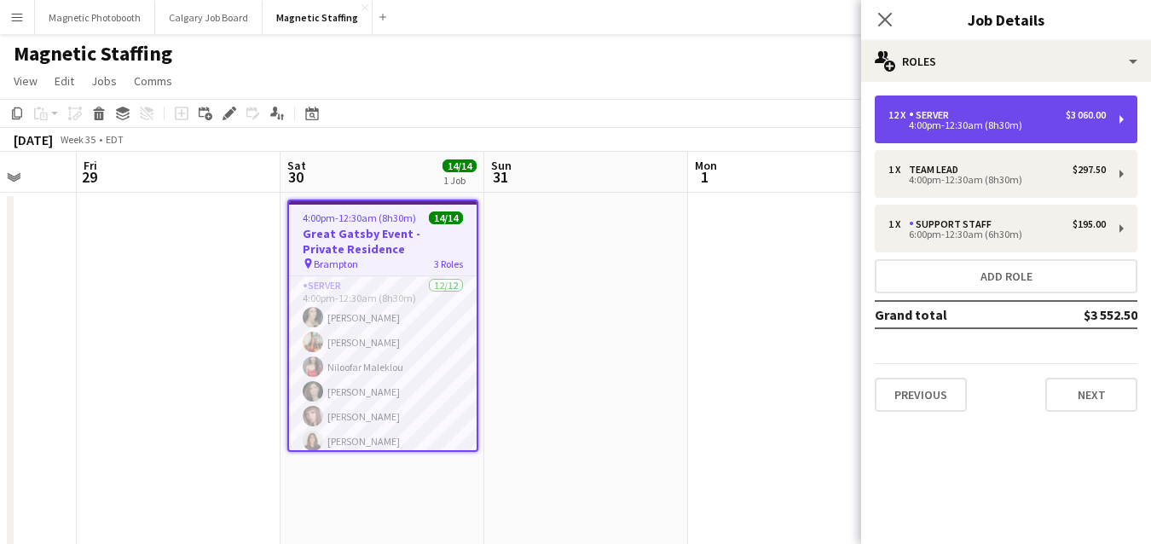
click at [1070, 121] on div "4:00pm-12:30am (8h30m)" at bounding box center [996, 125] width 217 height 9
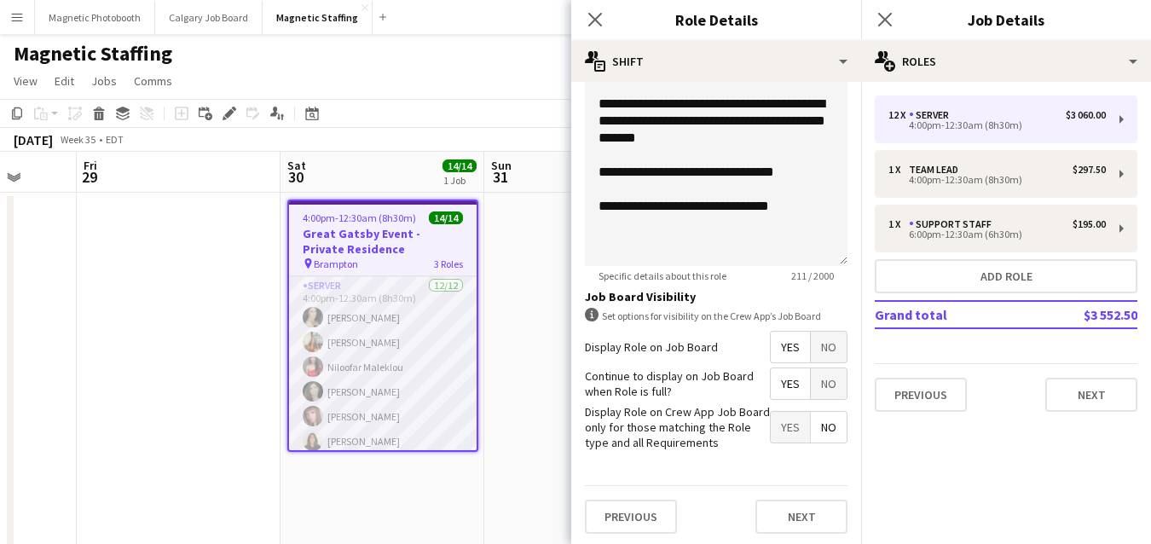
scroll to position [0, 737]
click at [422, 396] on app-card-role "Server 12/12 4:00pm-12:30am (8h30m) Cassandra Tari Katherine Lasso Niloofar Mal…" at bounding box center [384, 441] width 188 height 330
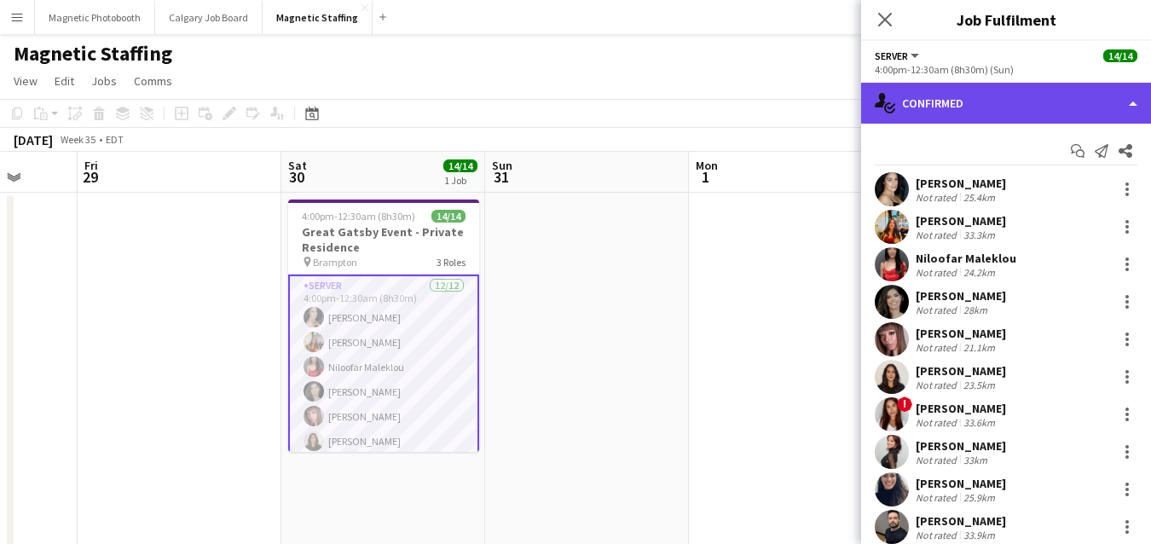
click at [955, 107] on div "single-neutral-actions-check-2 Confirmed" at bounding box center [1006, 103] width 290 height 41
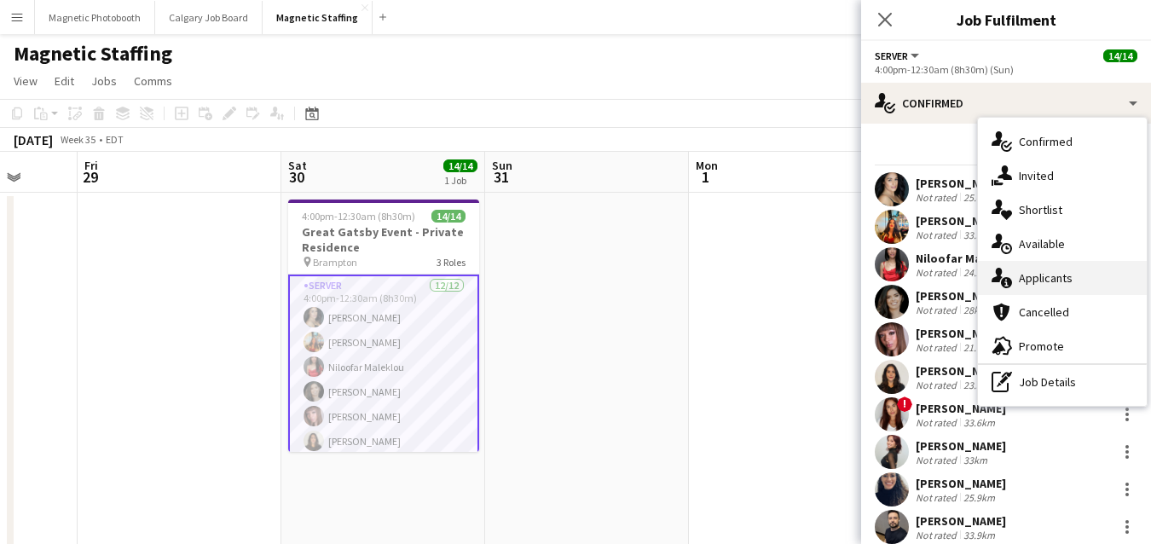
click at [1017, 275] on div "single-neutral-actions-information Applicants" at bounding box center [1062, 278] width 169 height 34
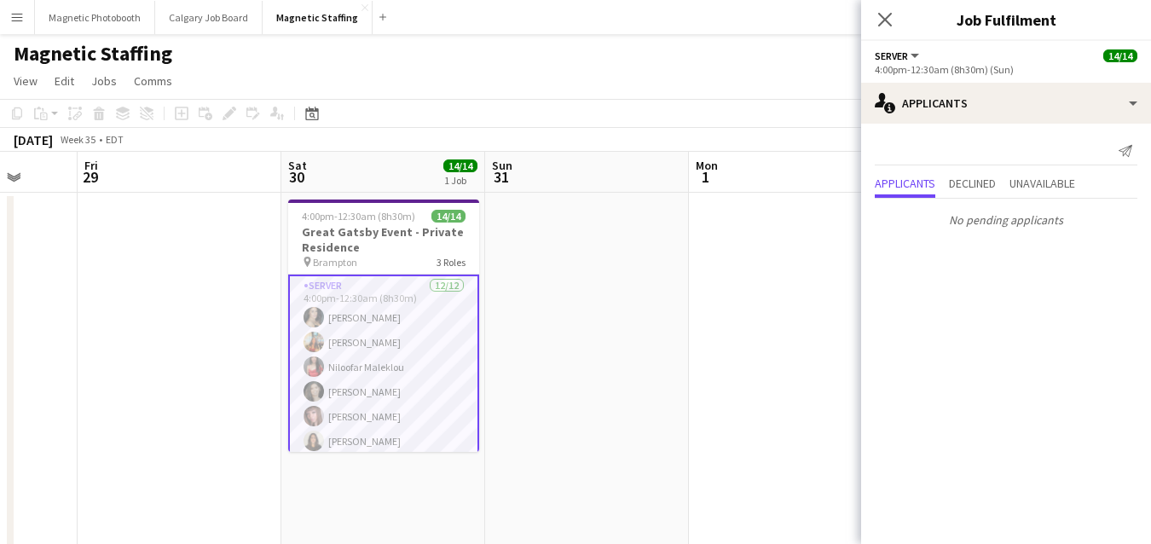
click at [450, 350] on app-card-role "Server 12/12 4:00pm-12:30am (8h30m) Cassandra Tari Katherine Lasso Niloofar Mal…" at bounding box center [383, 440] width 191 height 333
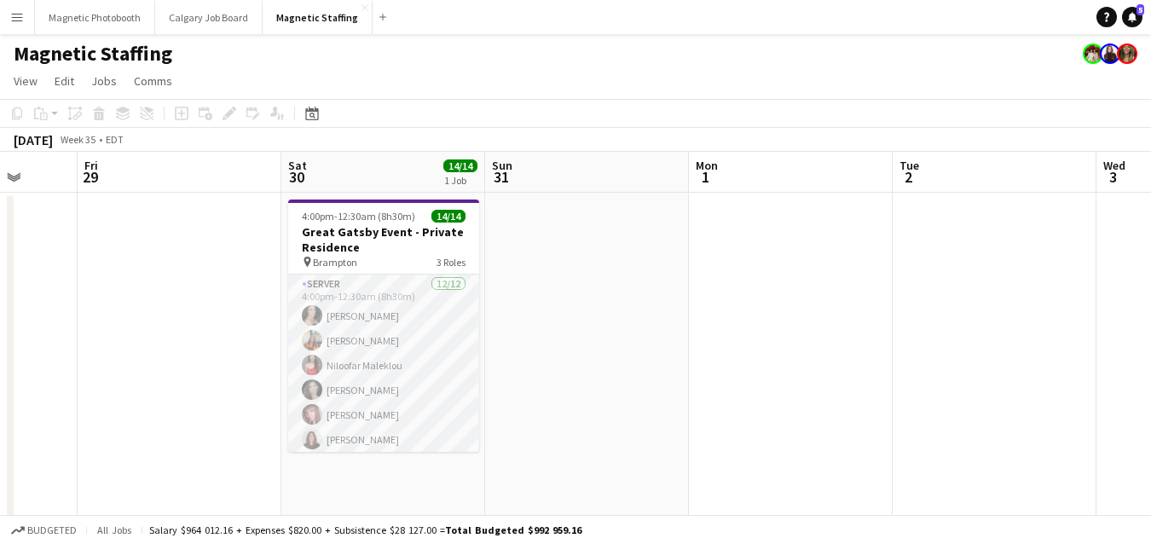
scroll to position [269, 0]
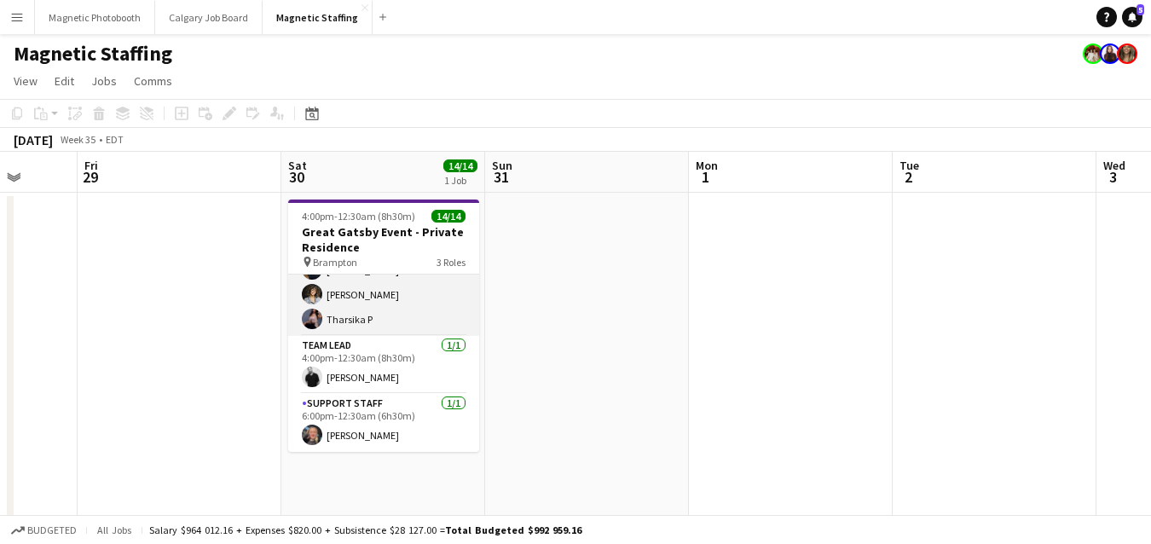
click at [333, 307] on app-card-role "Server 12/12 4:00pm-12:30am (8h30m) Cassandra Tari Katherine Lasso Niloofar Mal…" at bounding box center [383, 171] width 191 height 330
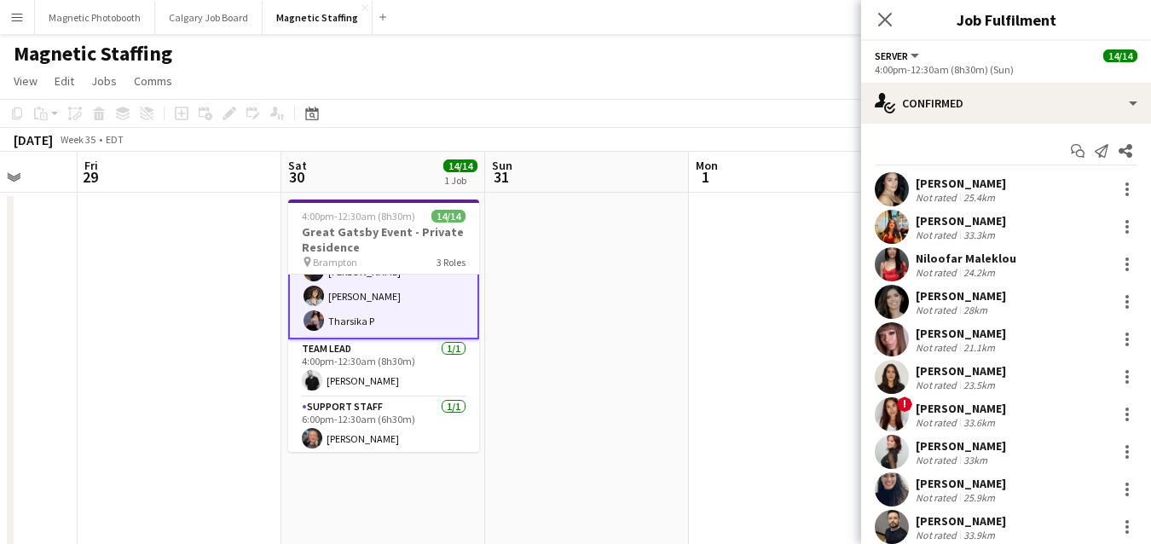
scroll to position [269, 0]
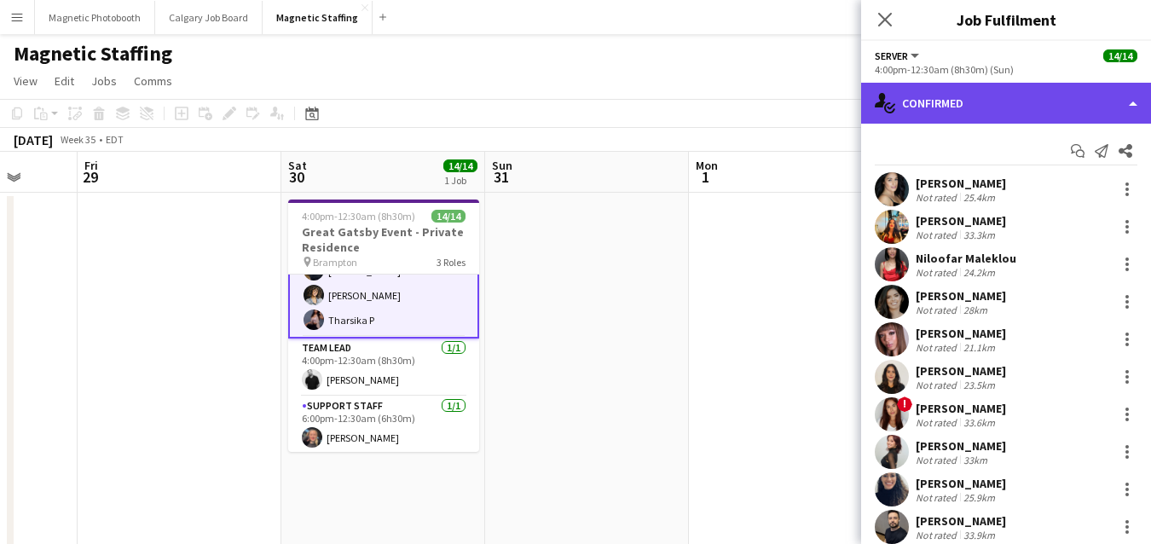
click at [1045, 103] on div "single-neutral-actions-check-2 Confirmed" at bounding box center [1006, 103] width 290 height 41
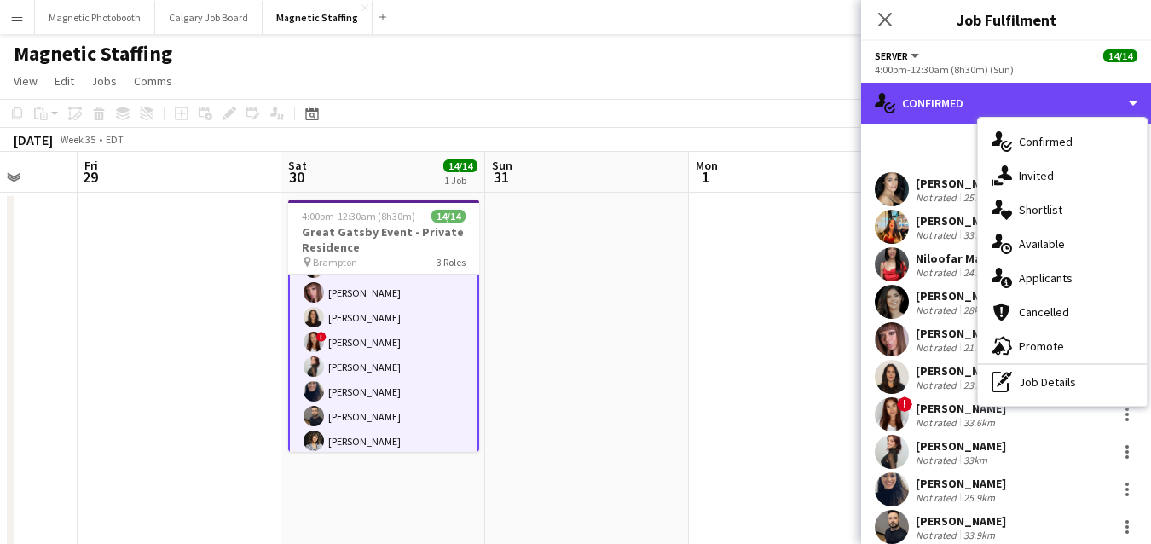
scroll to position [271, 0]
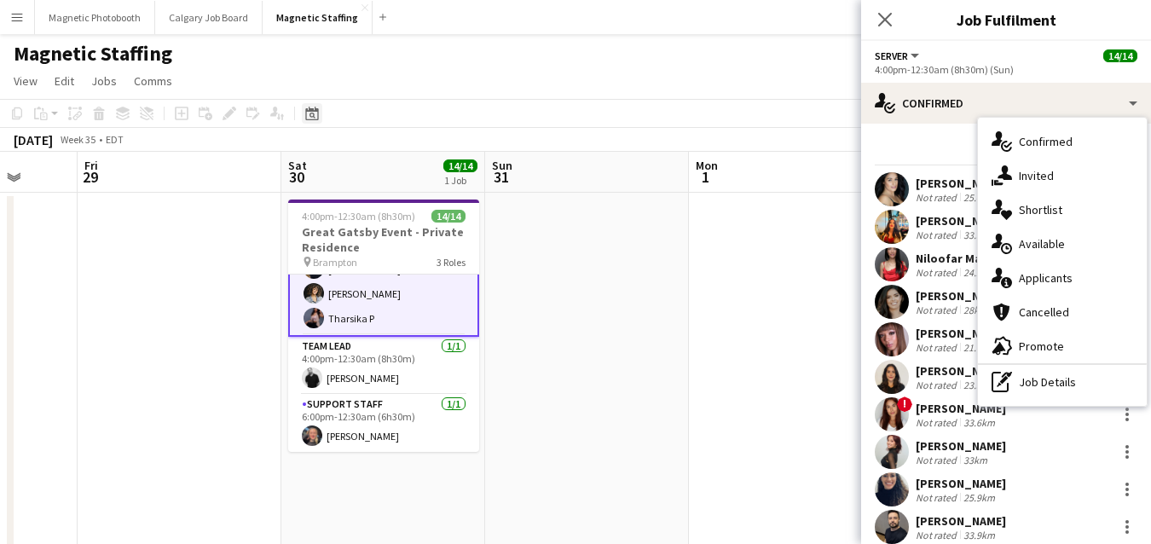
click at [309, 116] on icon "Date picker" at bounding box center [312, 114] width 14 height 14
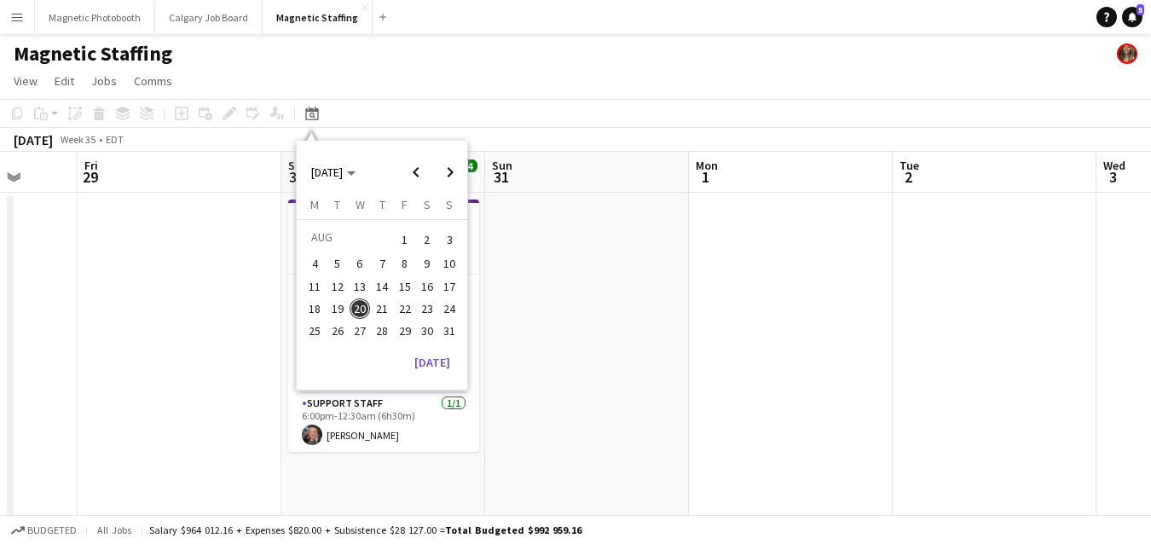
scroll to position [269, 0]
click at [432, 355] on button "[DATE]" at bounding box center [431, 362] width 49 height 27
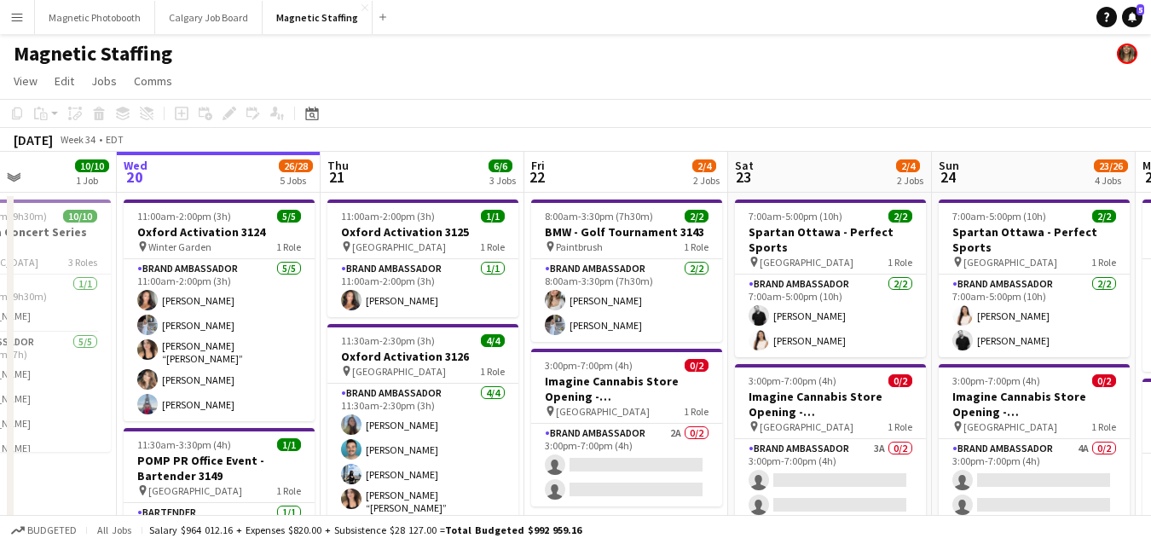
drag, startPoint x: 824, startPoint y: 320, endPoint x: 235, endPoint y: 346, distance: 589.6
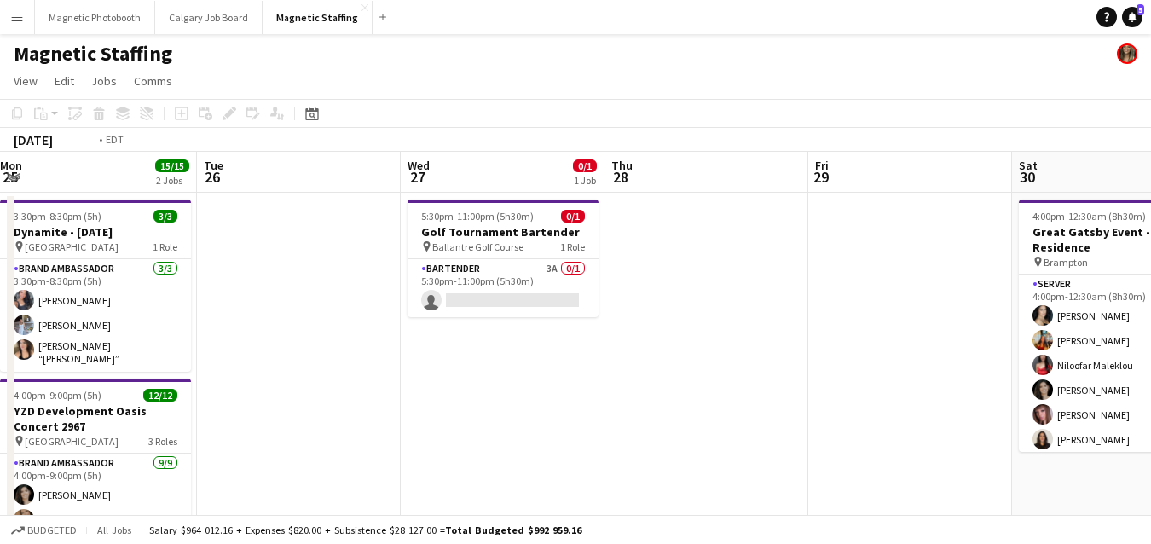
drag, startPoint x: 517, startPoint y: 286, endPoint x: 11, endPoint y: 285, distance: 505.5
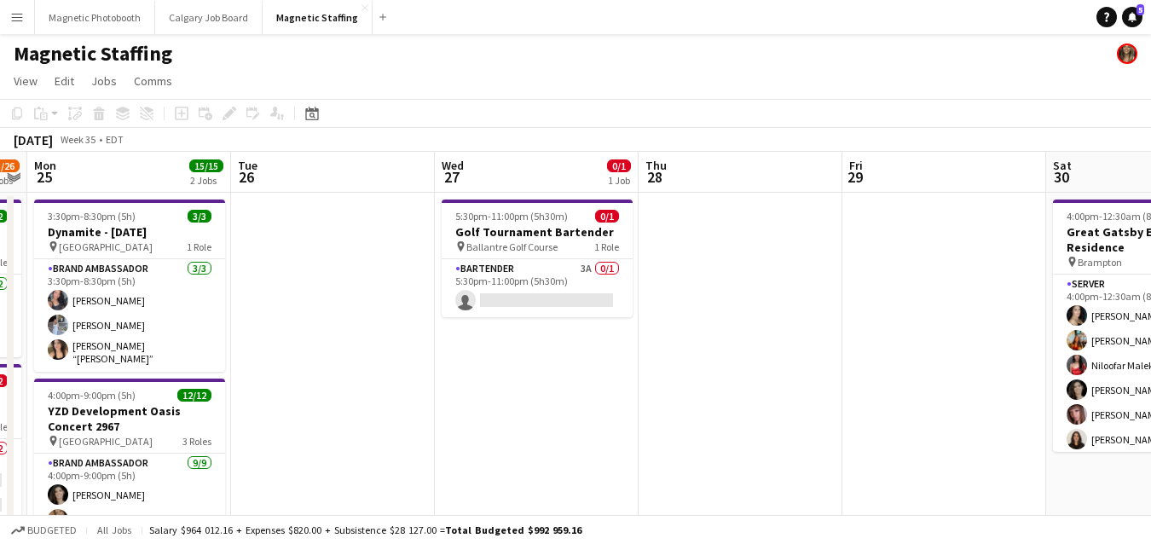
drag, startPoint x: 414, startPoint y: 294, endPoint x: 0, endPoint y: 326, distance: 415.5
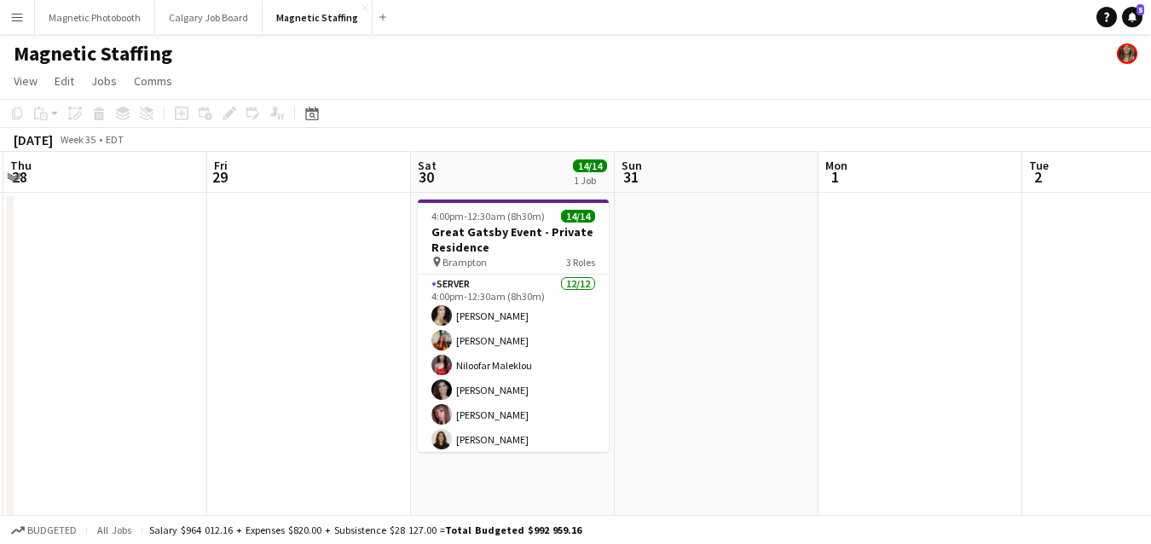
drag, startPoint x: 615, startPoint y: 265, endPoint x: 58, endPoint y: 305, distance: 558.9
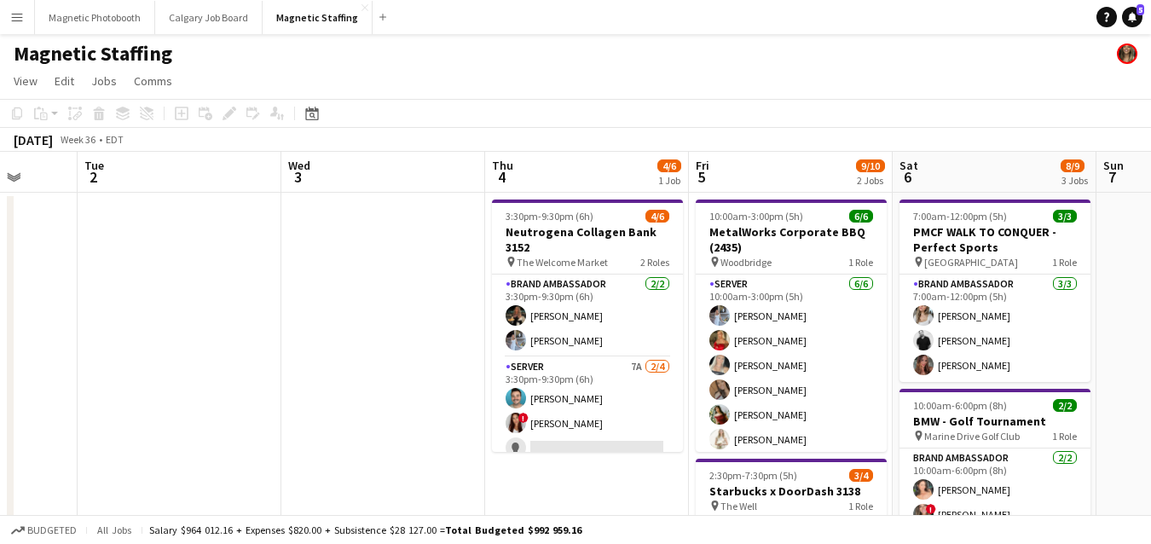
drag, startPoint x: 337, startPoint y: 309, endPoint x: 44, endPoint y: 324, distance: 292.7
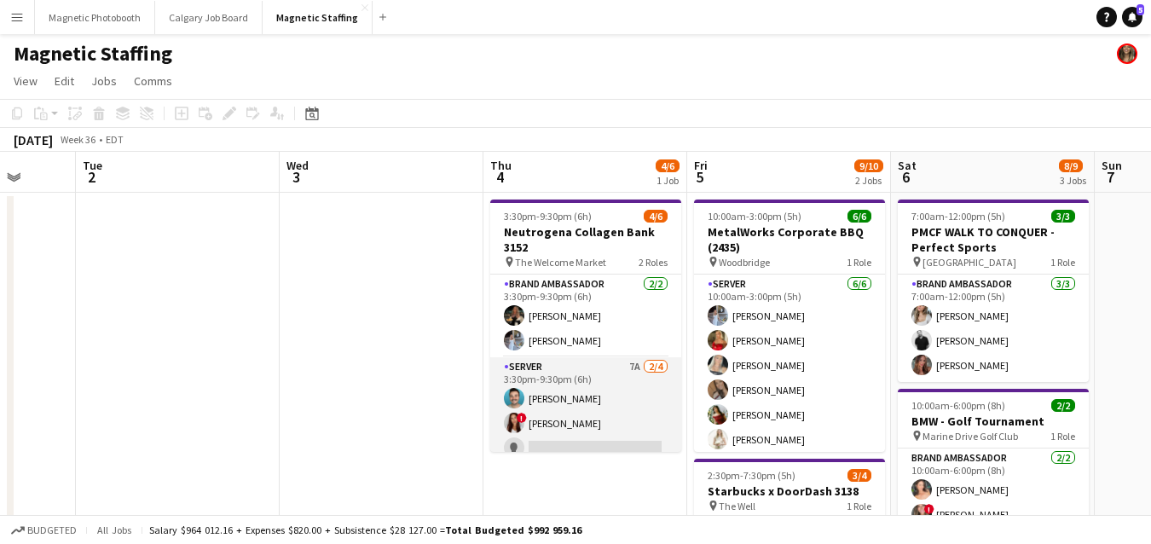
click at [522, 407] on app-card-role "Server 7A 2/4 3:30pm-9:30pm (6h) Harrison Smith ! Luana Cima single-neutral-act…" at bounding box center [585, 423] width 191 height 132
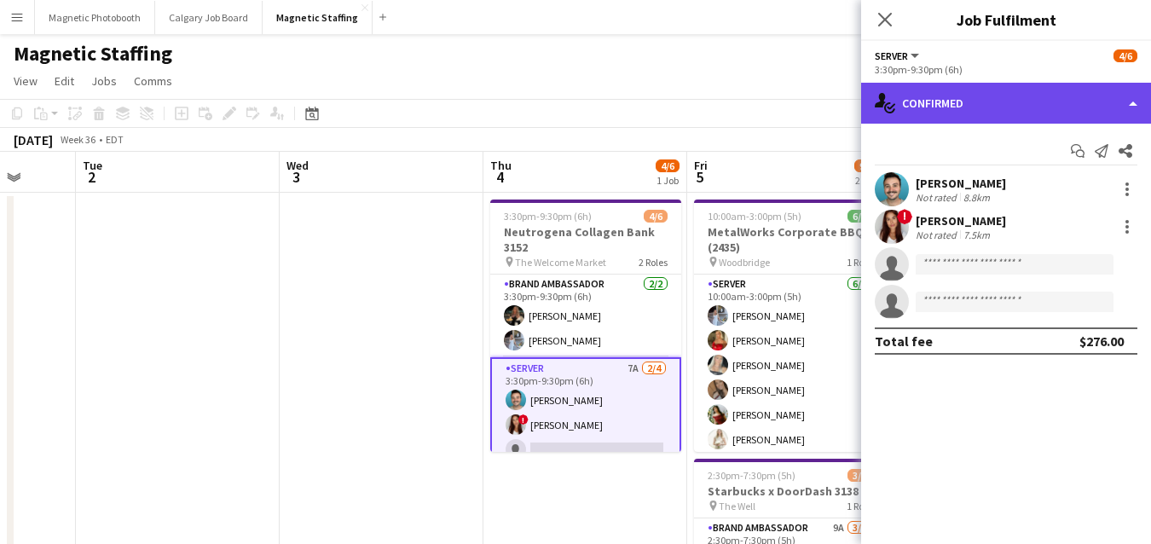
click at [921, 104] on div "single-neutral-actions-check-2 Confirmed" at bounding box center [1006, 103] width 290 height 41
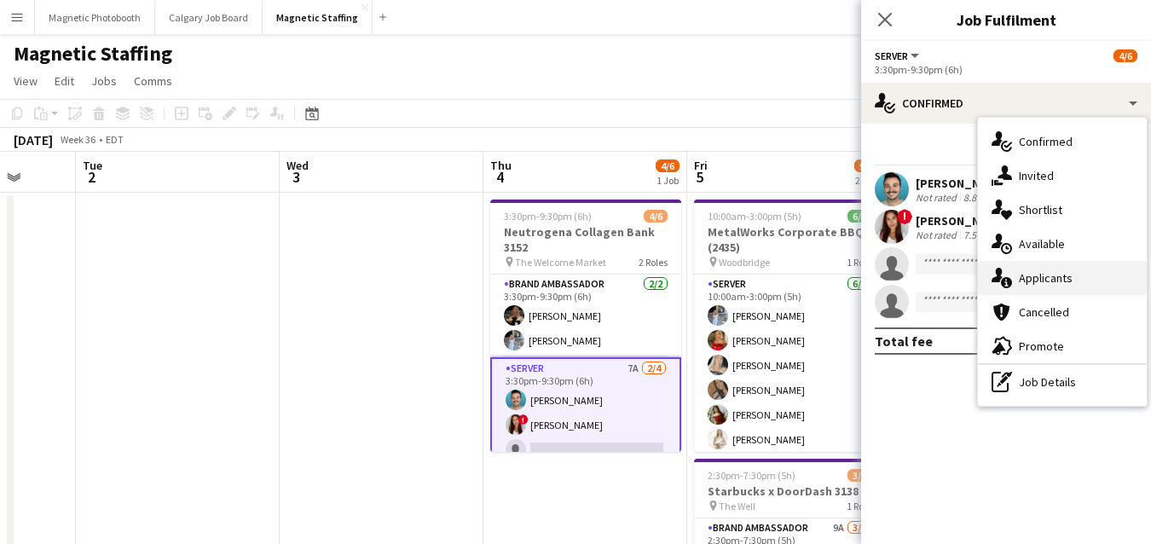
click at [1024, 282] on div "single-neutral-actions-information Applicants" at bounding box center [1062, 278] width 169 height 34
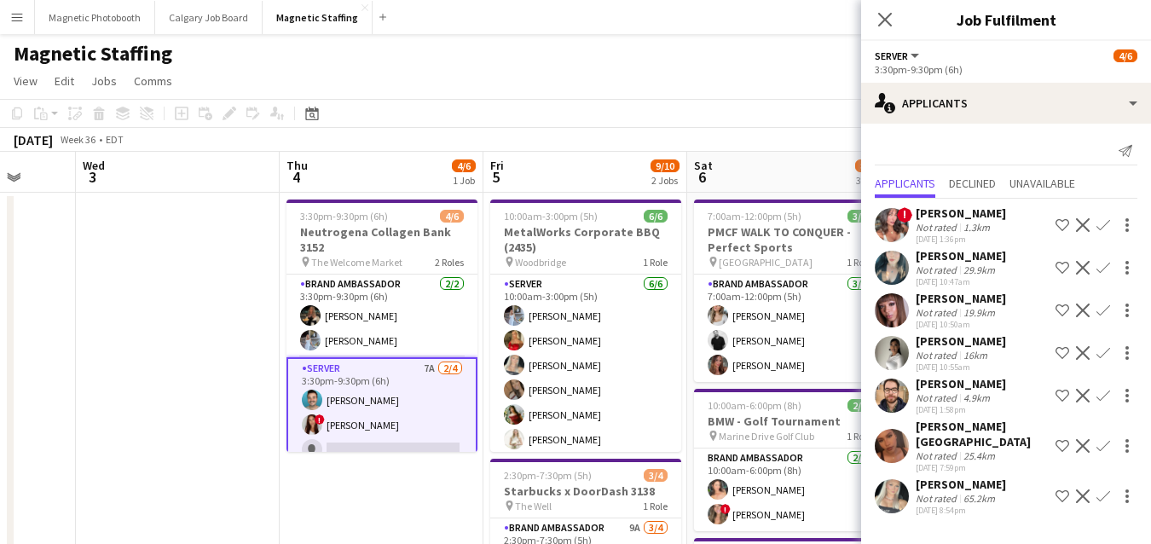
scroll to position [0, 596]
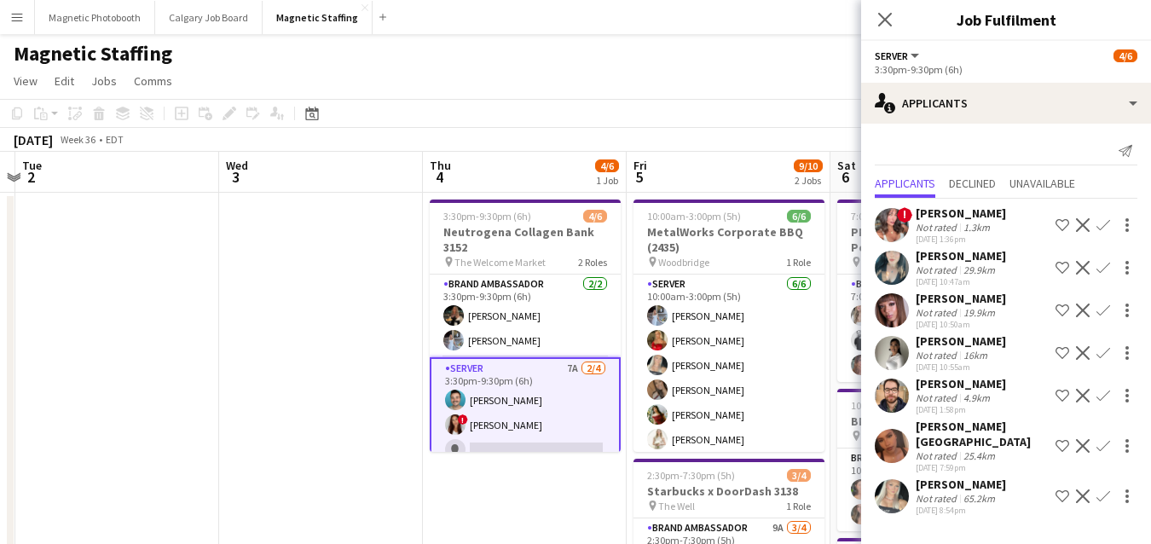
drag, startPoint x: 698, startPoint y: 449, endPoint x: 496, endPoint y: 463, distance: 202.5
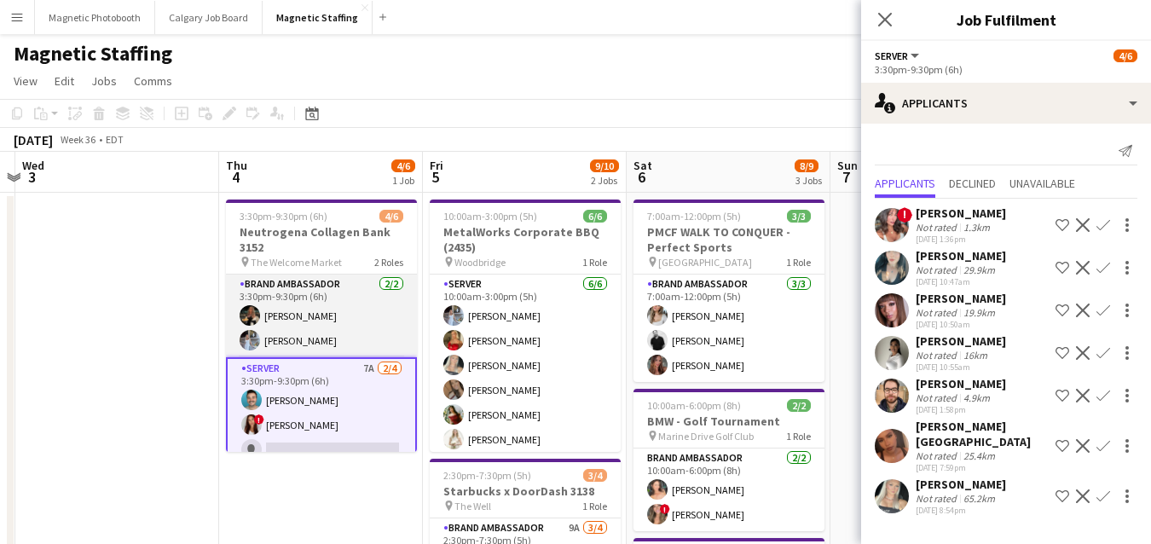
click at [309, 321] on app-card-role "Brand Ambassador 2/2 3:30pm-9:30pm (6h) Miranda Fratton Heather Siemonsen" at bounding box center [321, 315] width 191 height 83
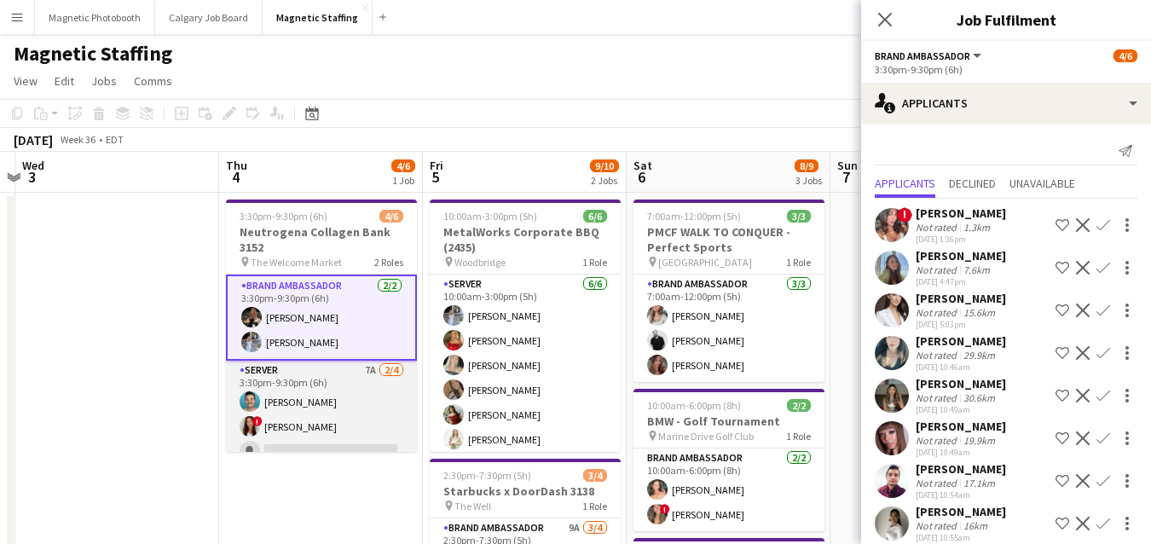
click at [302, 390] on app-card-role "Server 7A 2/4 3:30pm-9:30pm (6h) Harrison Smith ! Luana Cima single-neutral-act…" at bounding box center [321, 427] width 191 height 132
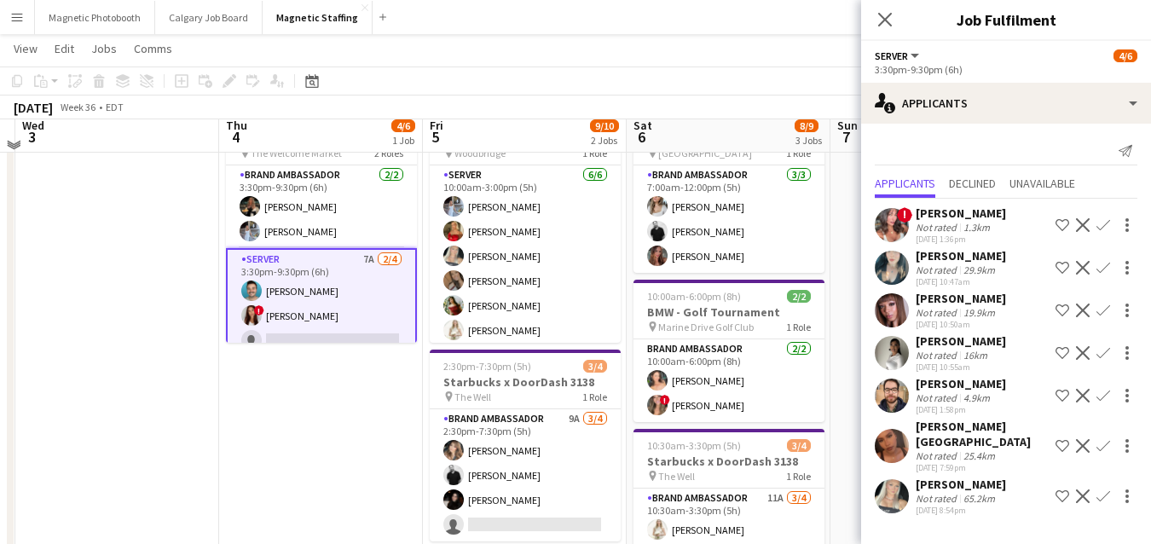
scroll to position [112, 0]
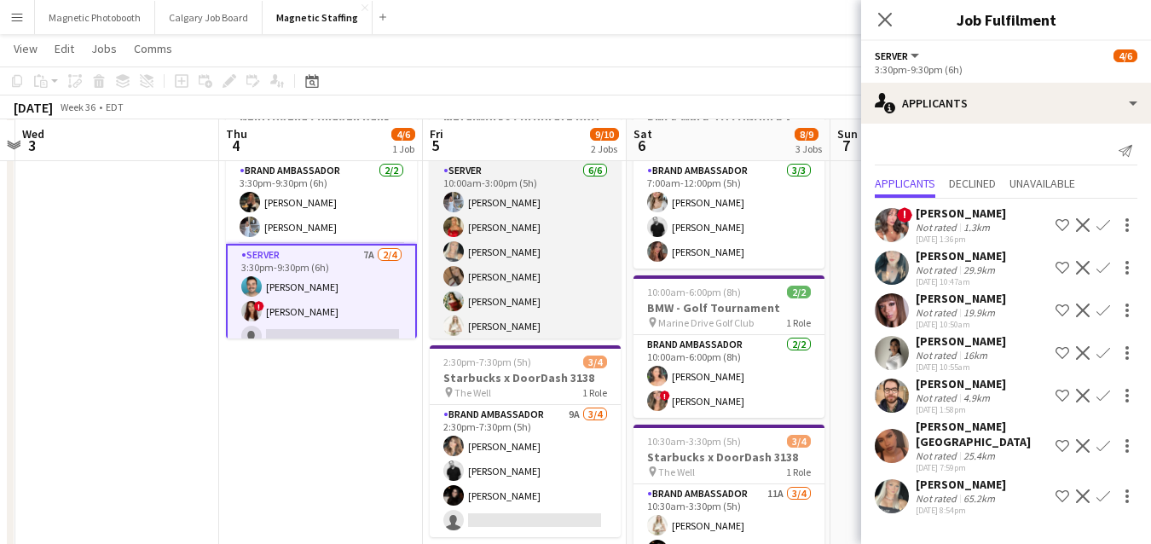
click at [535, 244] on app-card-role "Server 6/6 10:00am-3:00pm (5h) Heather Siemonsen Madi Booth Maija Dekoker erica…" at bounding box center [525, 252] width 191 height 182
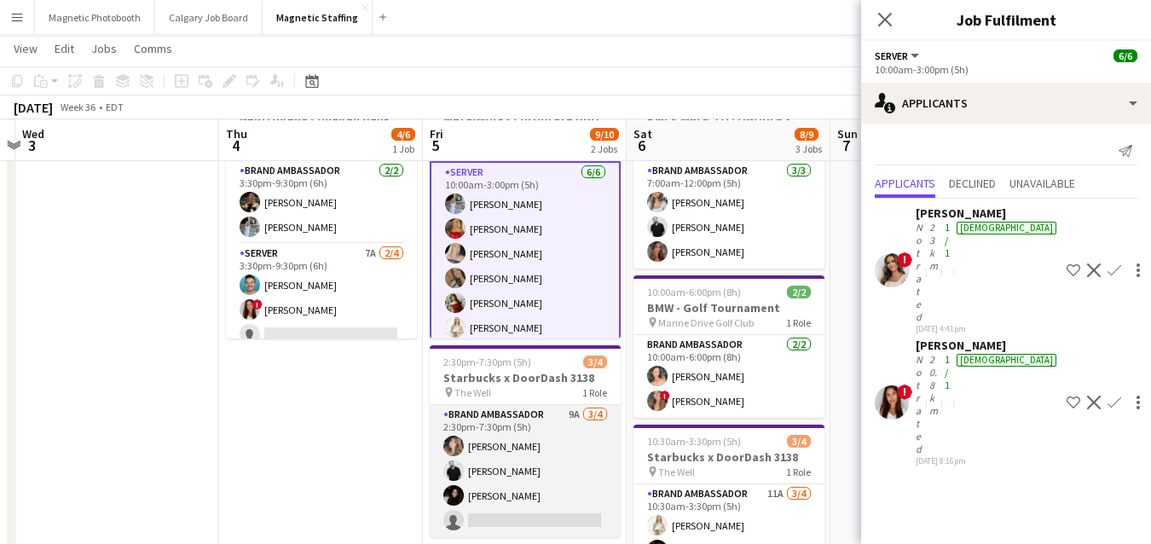
click at [527, 484] on app-card-role "Brand Ambassador 9A 3/4 2:30pm-7:30pm (5h) Cassie Sanchez jean-philippe roy Mar…" at bounding box center [525, 471] width 191 height 132
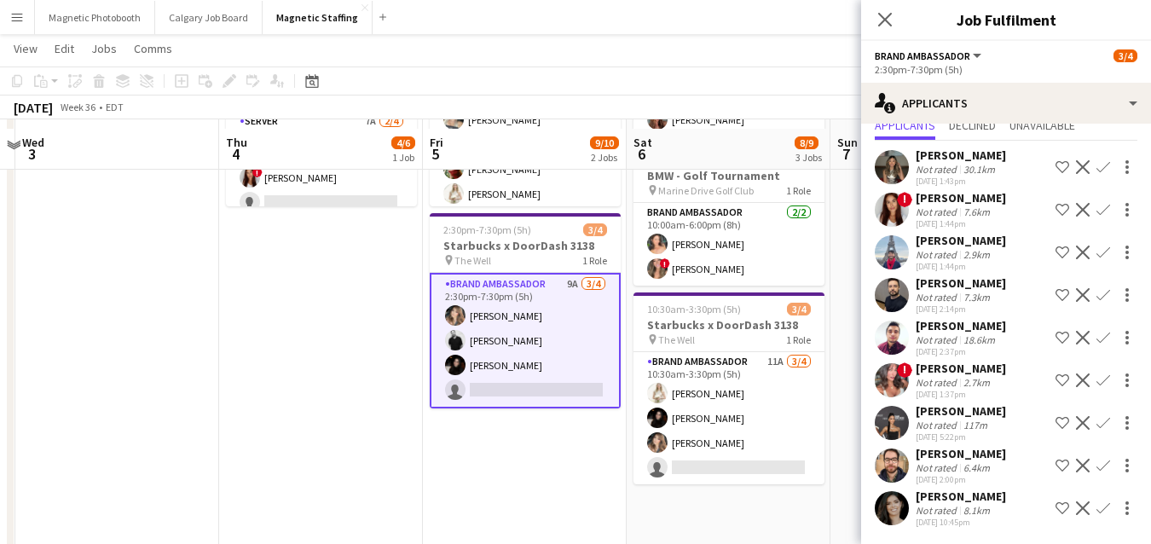
scroll to position [253, 0]
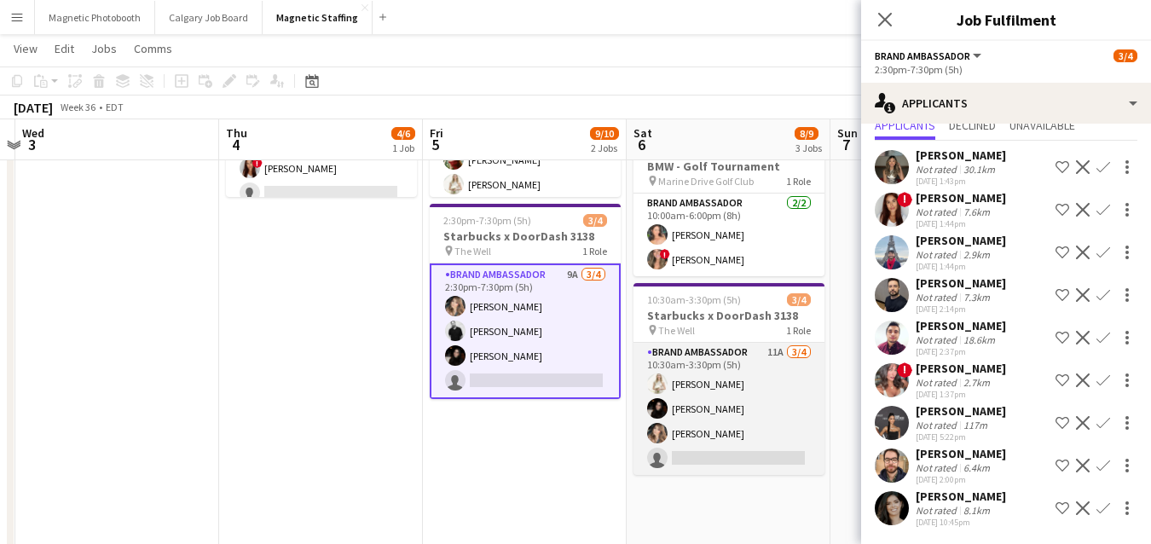
click at [684, 453] on app-card-role "Brand Ambassador 11A 3/4 10:30am-3:30pm (5h) Katryna Klepacki Maria Vasconcello…" at bounding box center [728, 409] width 191 height 132
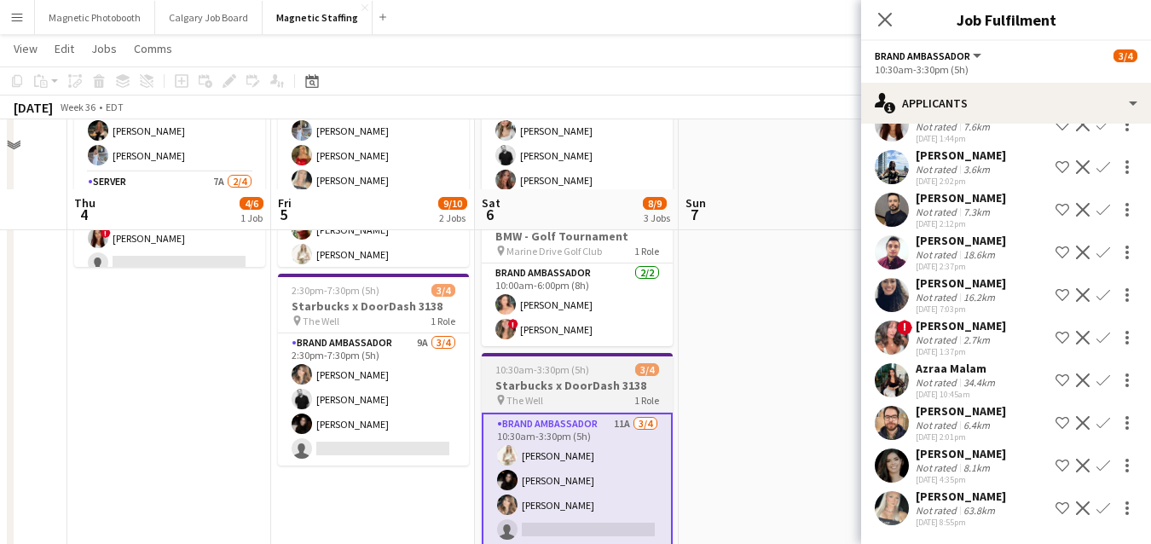
scroll to position [94, 0]
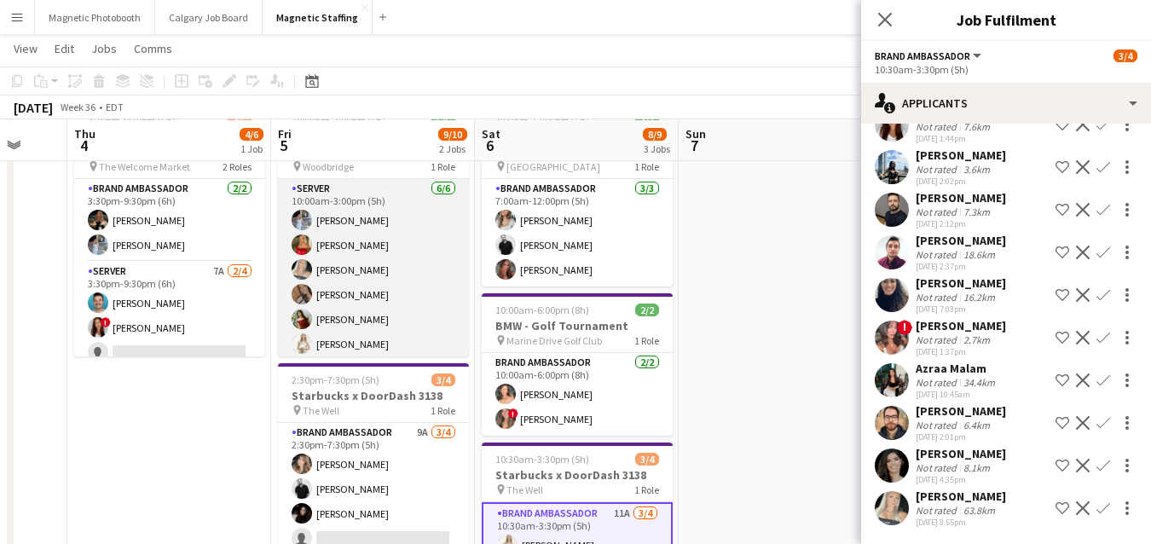
click at [361, 333] on app-card-role "Server 6/6 10:00am-3:00pm (5h) Heather Siemonsen Madi Booth Maija Dekoker erica…" at bounding box center [373, 270] width 191 height 182
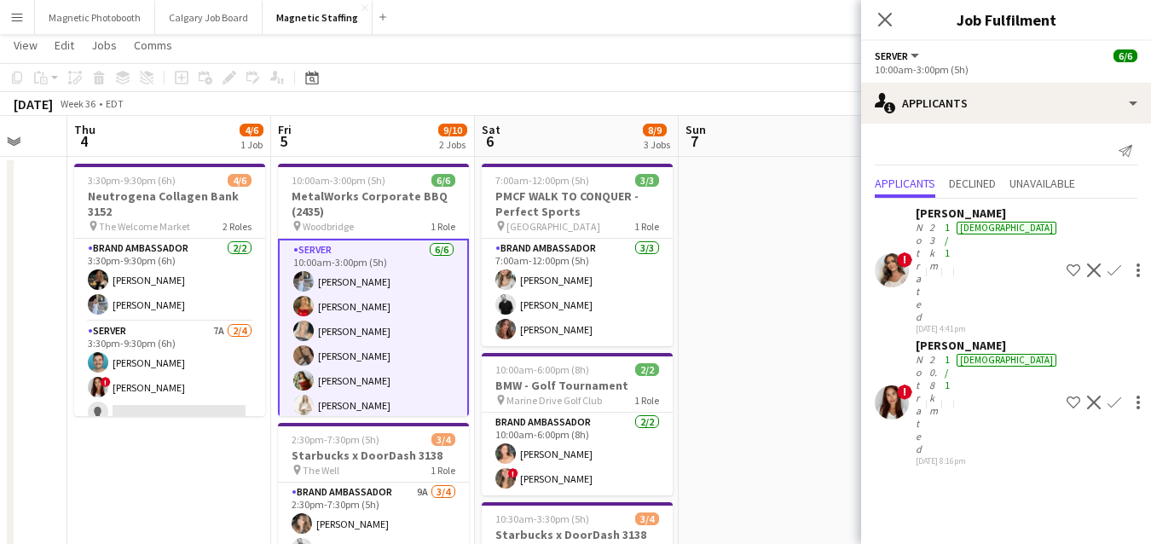
scroll to position [30, 0]
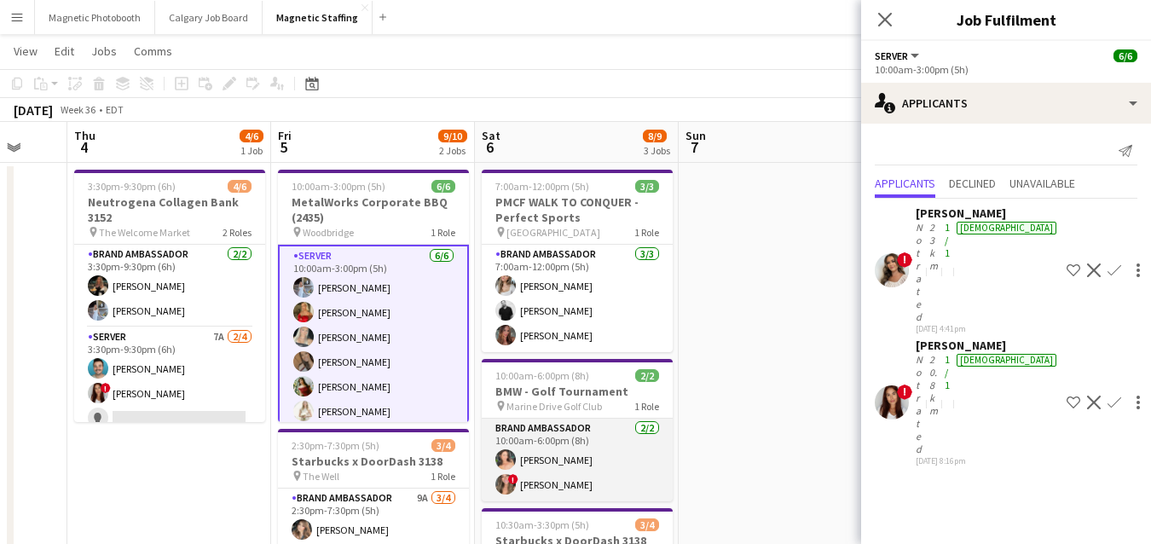
click at [571, 460] on app-card-role "Brand Ambassador 2/2 10:00am-6:00pm (8h) Kara Inzirillo ! Kayla Cho" at bounding box center [577, 460] width 191 height 83
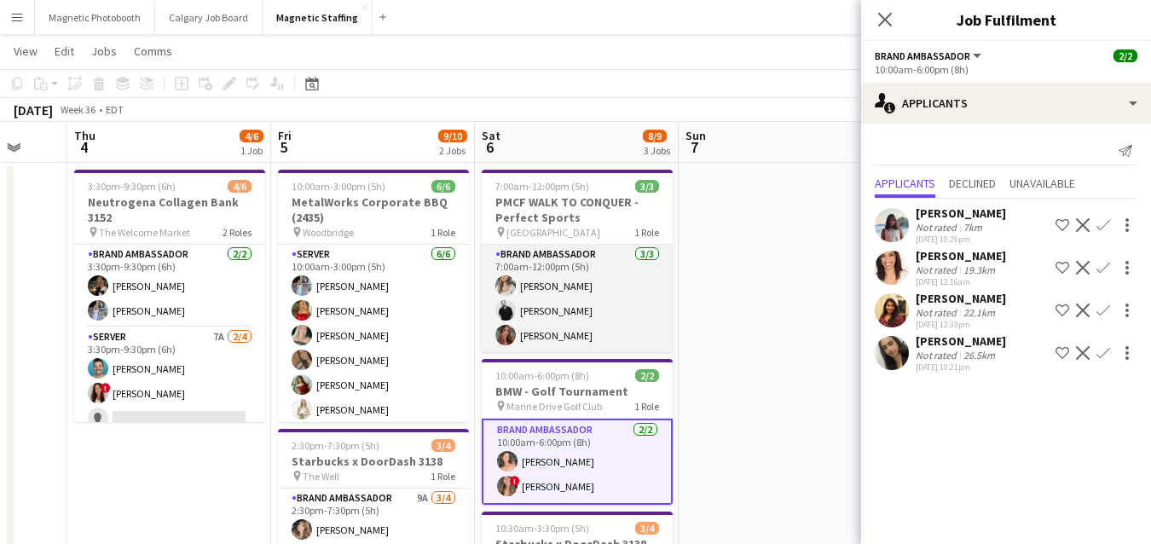
click at [595, 306] on app-card-role "Brand Ambassador 3/3 7:00am-12:00pm (5h) Sabrina McCaskill jean-philippe roy Me…" at bounding box center [577, 298] width 191 height 107
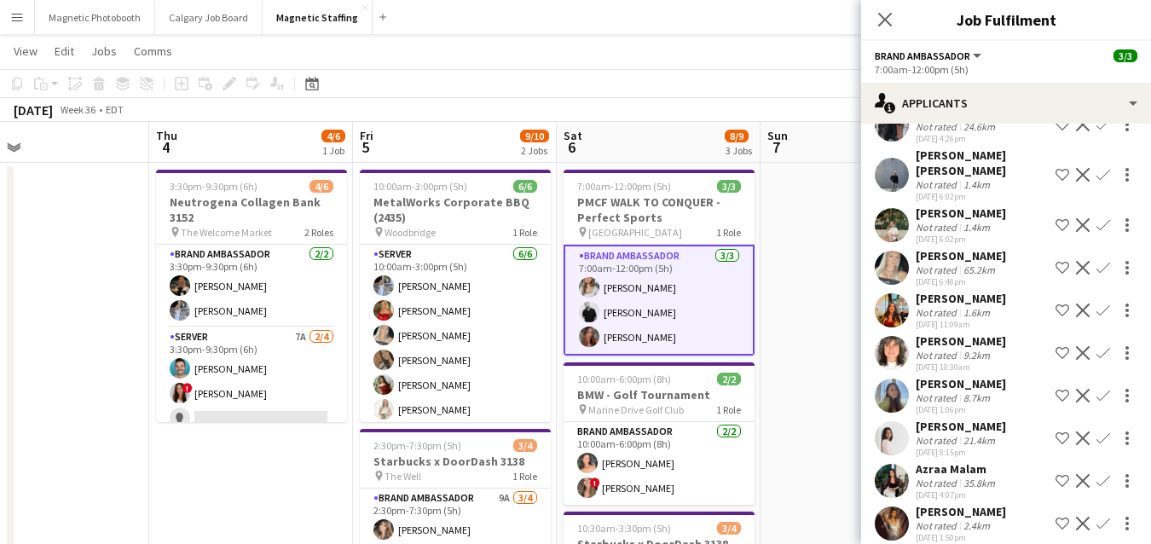
scroll to position [0, 696]
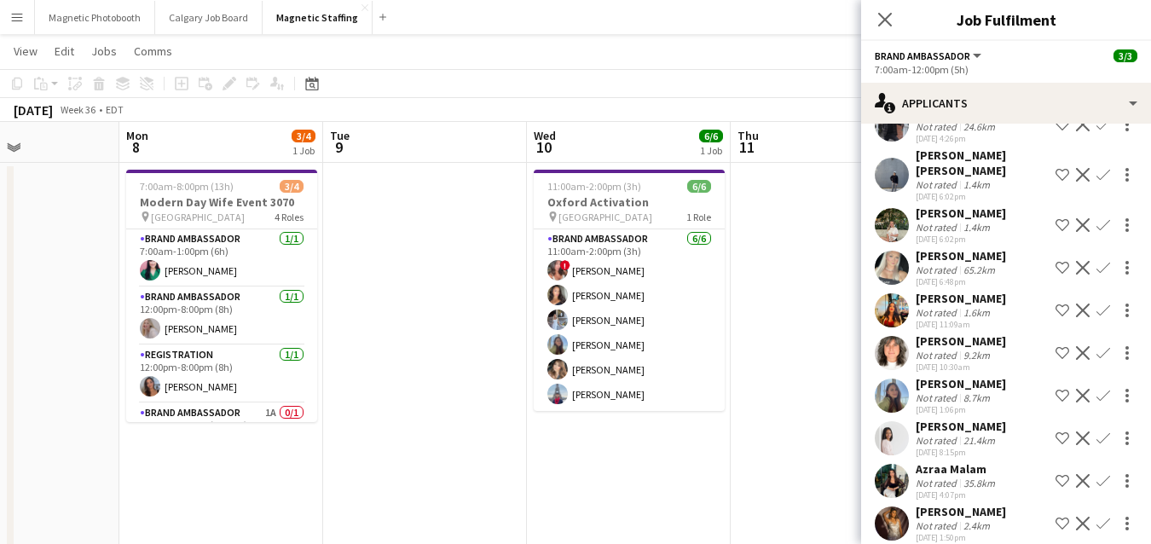
drag, startPoint x: 763, startPoint y: 396, endPoint x: 0, endPoint y: 421, distance: 763.3
click at [181, 281] on app-card-role "Brand Ambassador 1/1 7:00am-1:00pm (6h) Christine Aziz" at bounding box center [221, 258] width 191 height 58
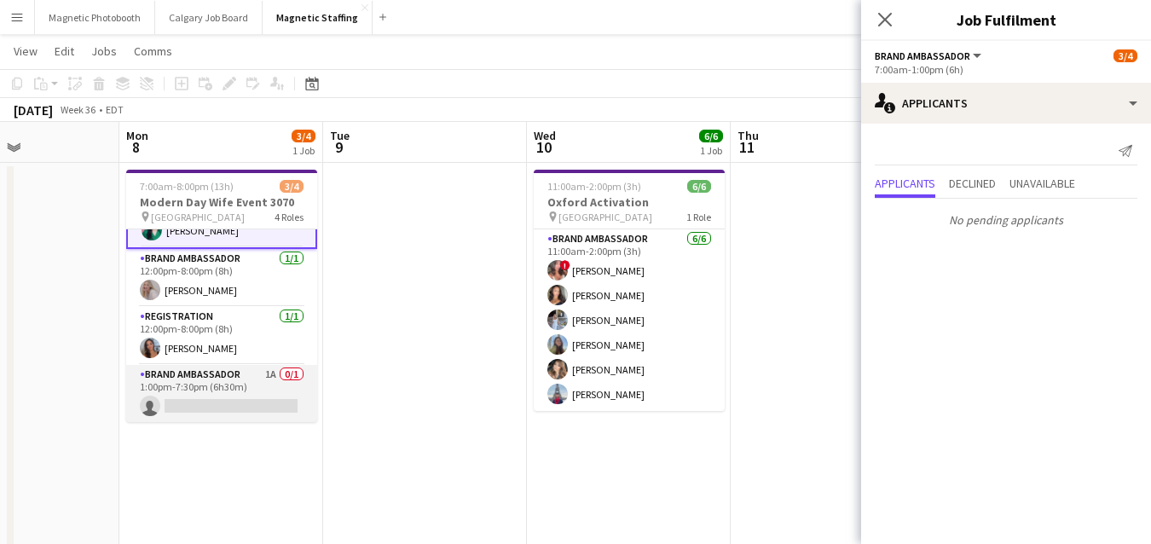
click at [172, 391] on app-card-role "Brand Ambassador 1A 0/1 1:00pm-7:30pm (6h30m) single-neutral-actions" at bounding box center [221, 394] width 191 height 58
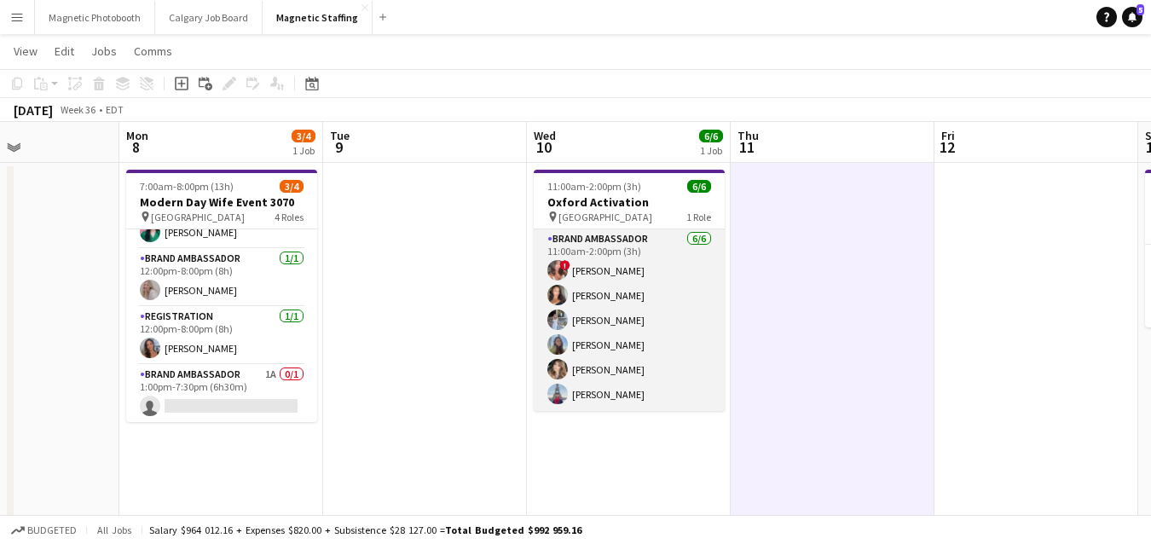
click at [655, 304] on app-card-role "Brand Ambassador 6/6 11:00am-2:00pm (3h) ! Alyssa Curto Katelynn Espinosa Heath…" at bounding box center [629, 320] width 191 height 182
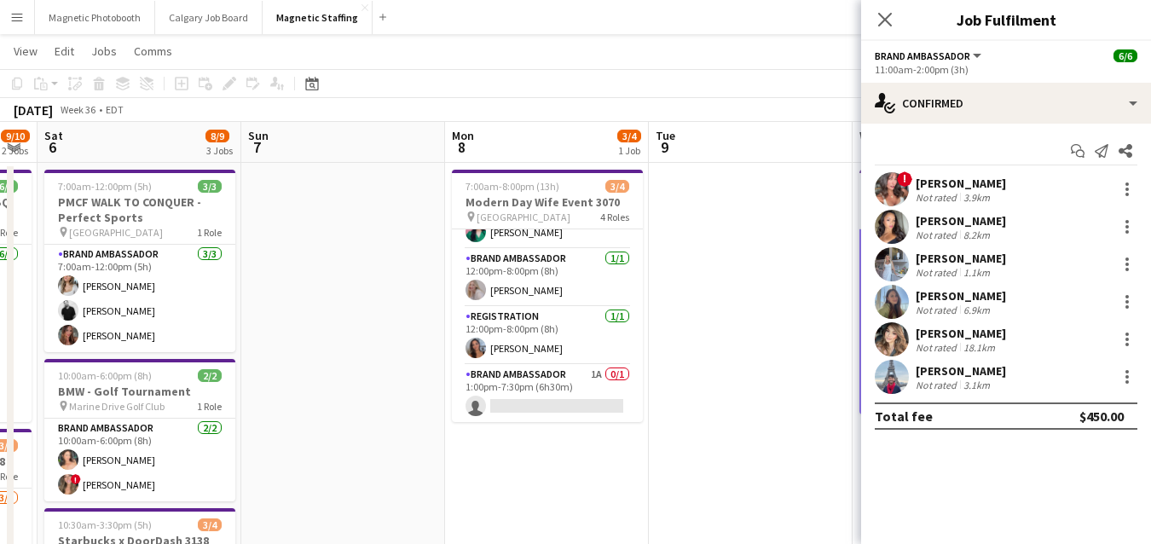
drag, startPoint x: 530, startPoint y: 432, endPoint x: 872, endPoint y: 432, distance: 341.8
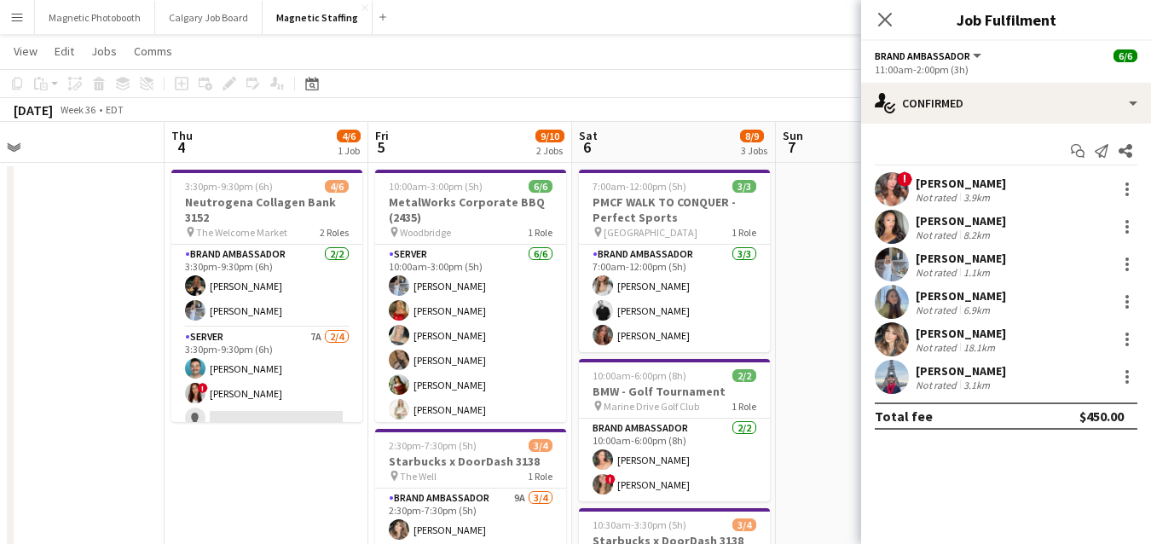
drag, startPoint x: 248, startPoint y: 399, endPoint x: 780, endPoint y: 338, distance: 535.3
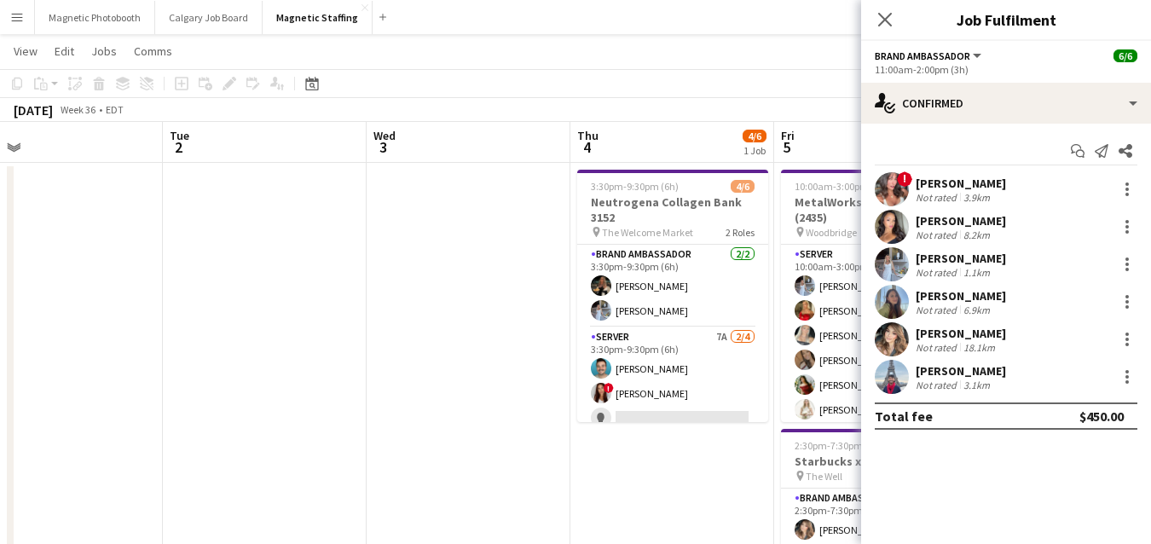
drag, startPoint x: 214, startPoint y: 379, endPoint x: 599, endPoint y: 355, distance: 386.1
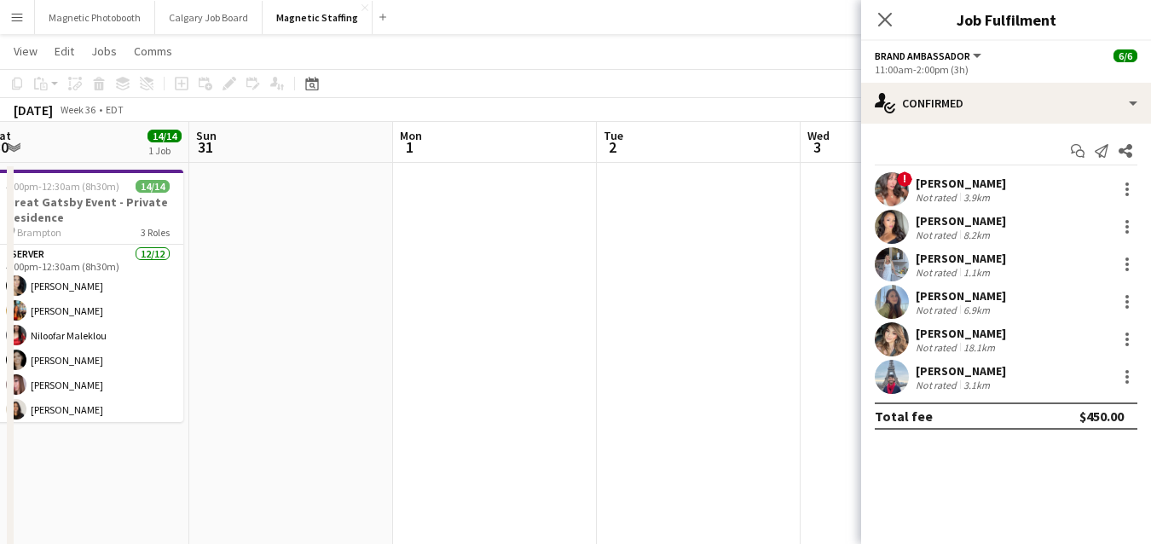
scroll to position [0, 420]
drag, startPoint x: 136, startPoint y: 385, endPoint x: 550, endPoint y: 357, distance: 415.2
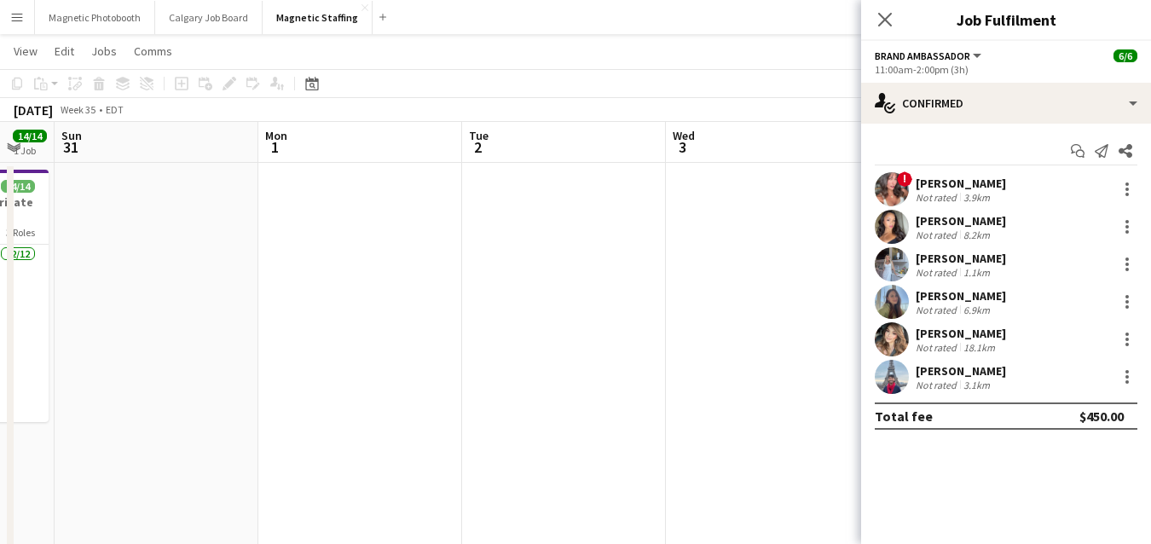
drag, startPoint x: 305, startPoint y: 357, endPoint x: 178, endPoint y: 357, distance: 127.0
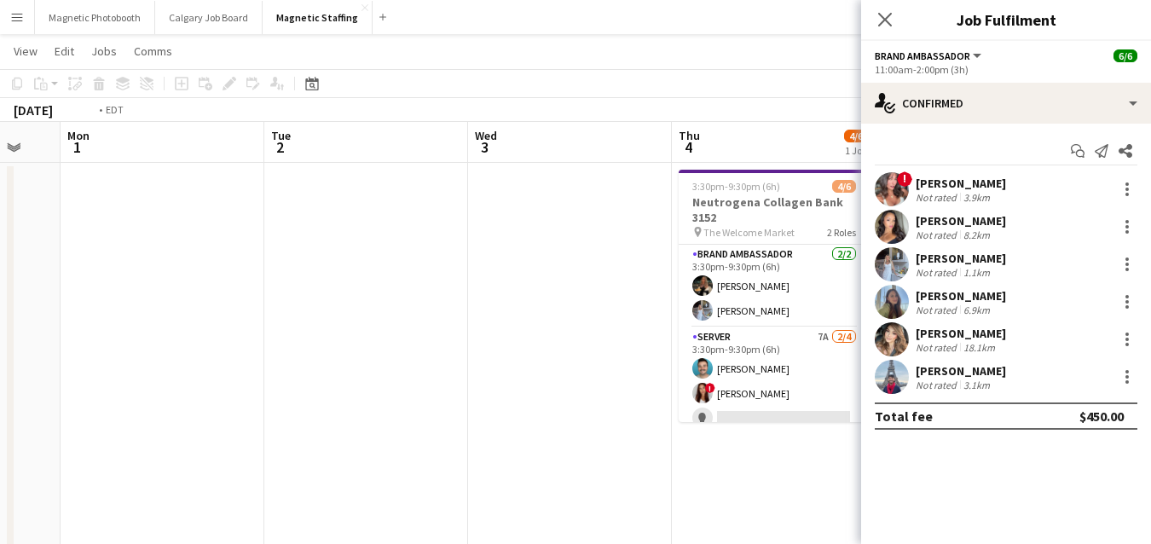
drag, startPoint x: 419, startPoint y: 355, endPoint x: 150, endPoint y: 357, distance: 268.5
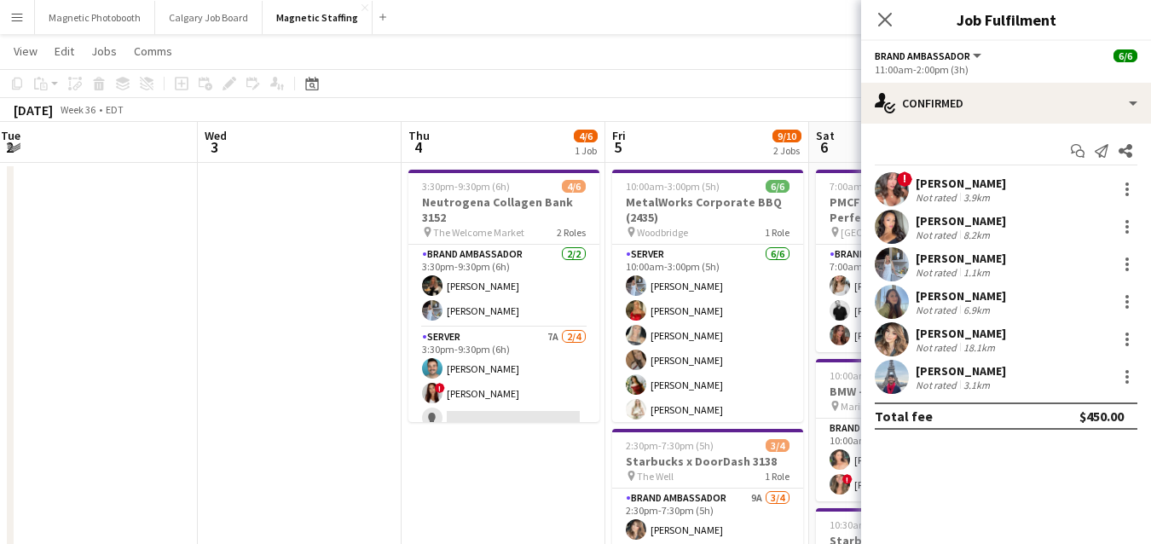
scroll to position [0, 544]
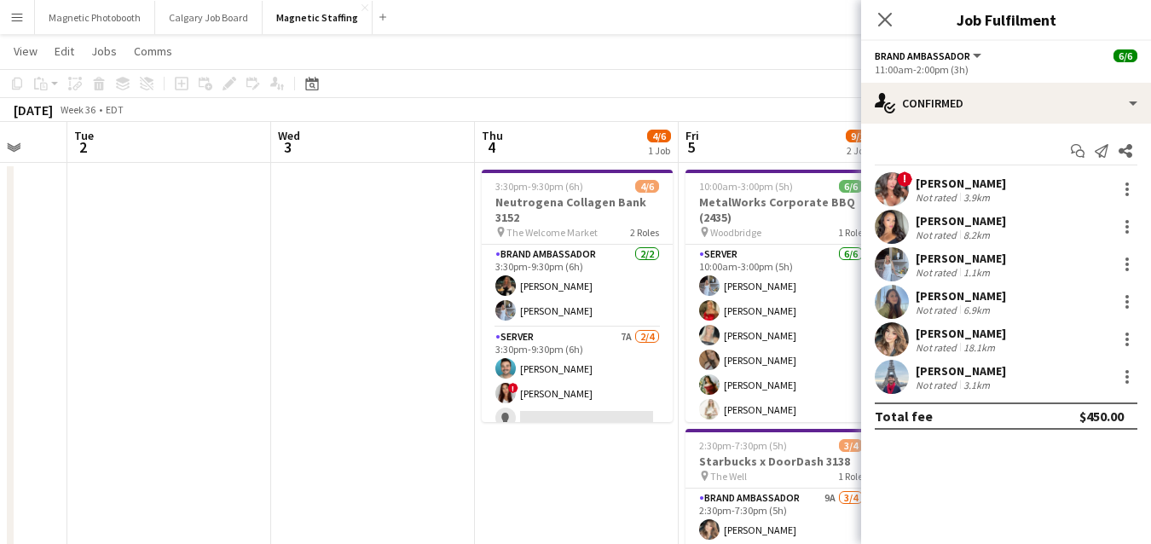
drag, startPoint x: 147, startPoint y: 373, endPoint x: 249, endPoint y: 372, distance: 101.4
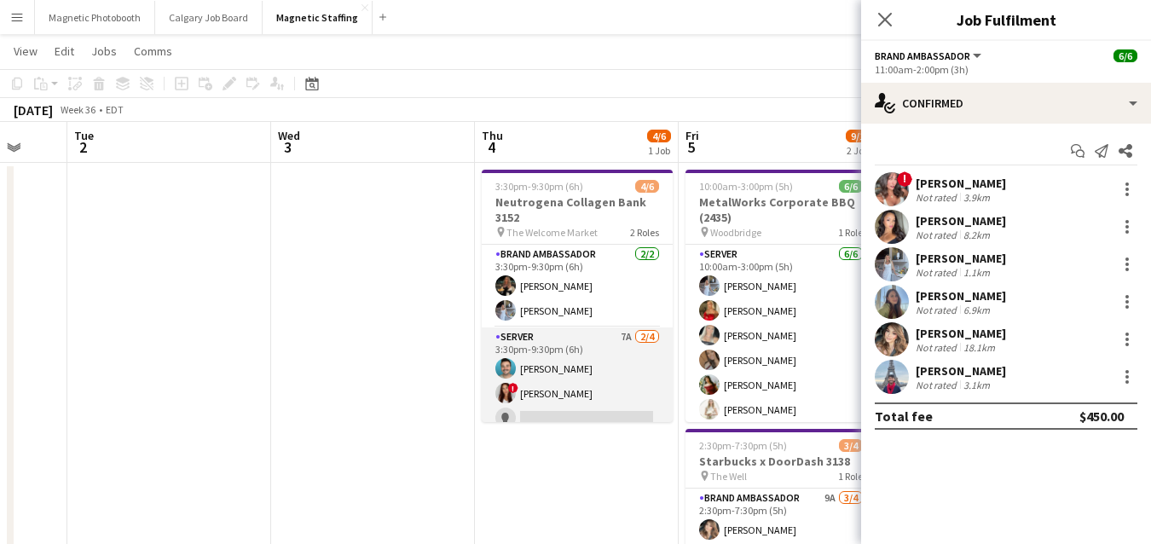
click at [521, 384] on app-card-role "Server 7A 2/4 3:30pm-9:30pm (6h) Harrison Smith ! Luana Cima single-neutral-act…" at bounding box center [577, 393] width 191 height 132
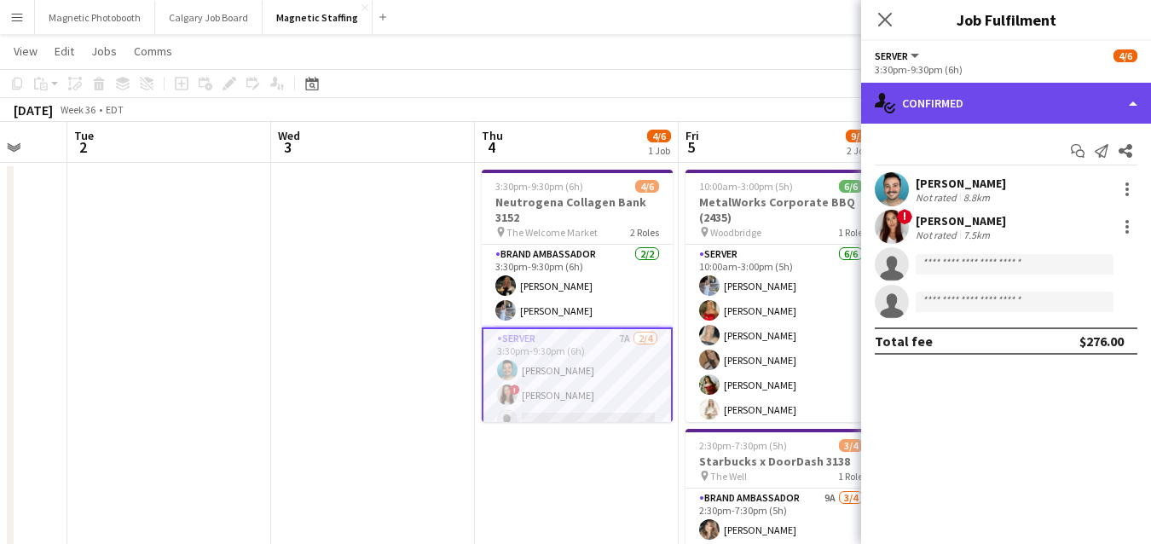
click at [1059, 108] on div "single-neutral-actions-check-2 Confirmed" at bounding box center [1006, 103] width 290 height 41
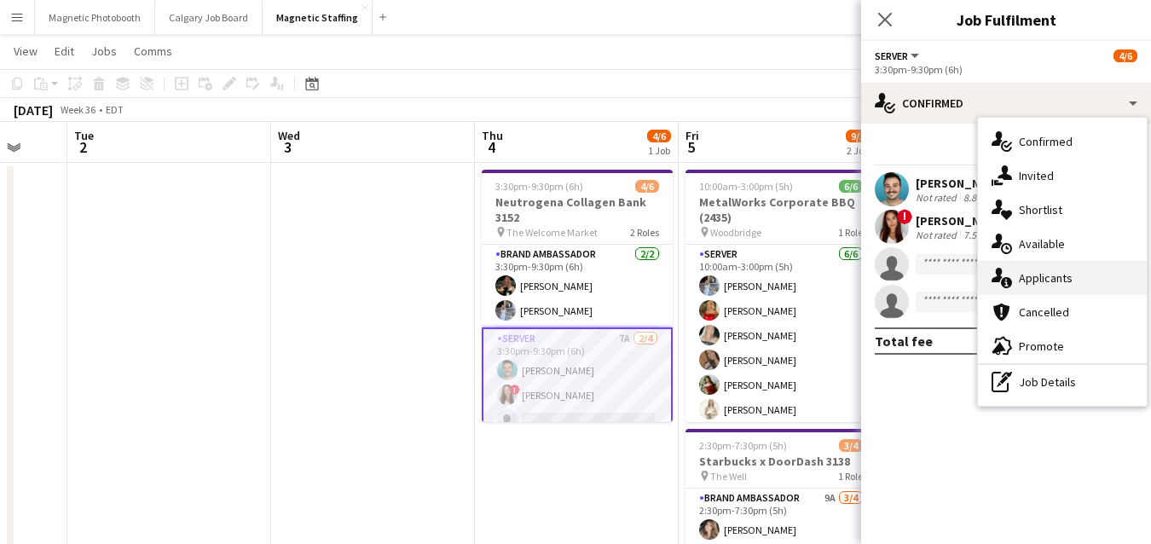
click at [1028, 275] on div "single-neutral-actions-information Applicants" at bounding box center [1062, 278] width 169 height 34
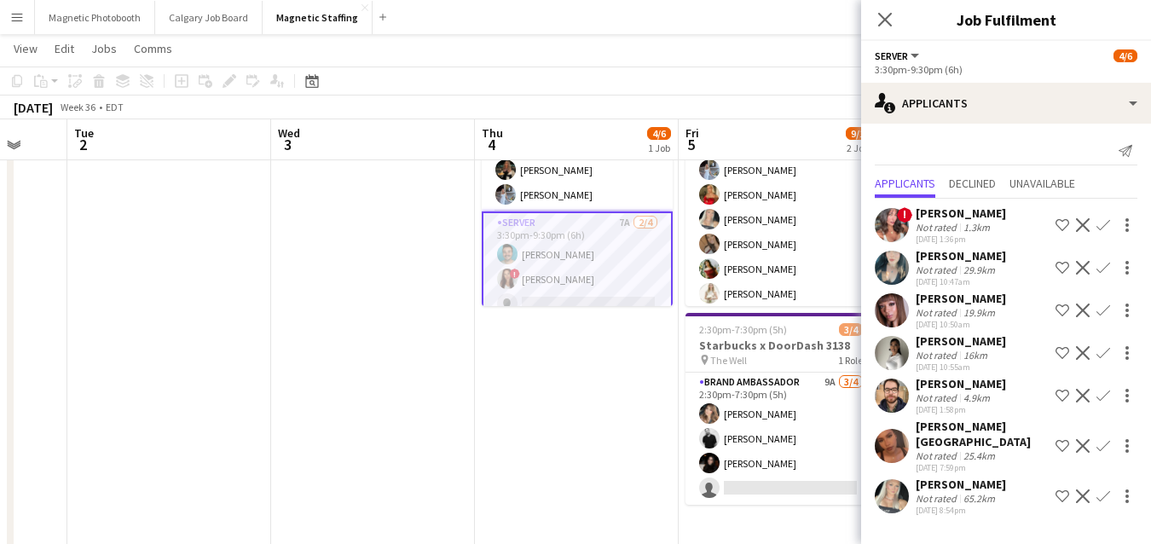
scroll to position [143, 0]
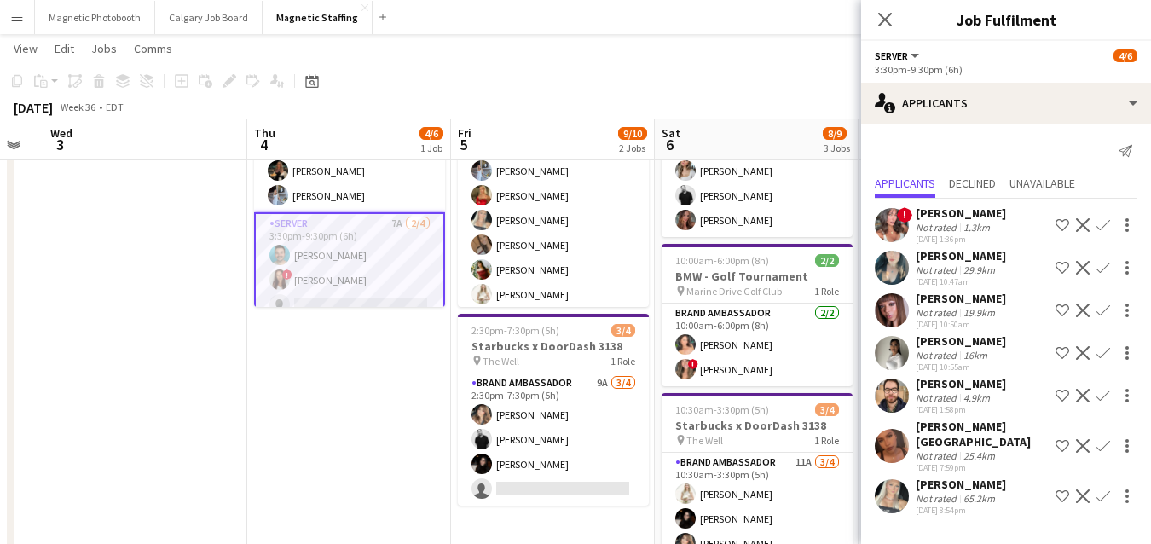
drag, startPoint x: 658, startPoint y: 445, endPoint x: 430, endPoint y: 445, distance: 228.4
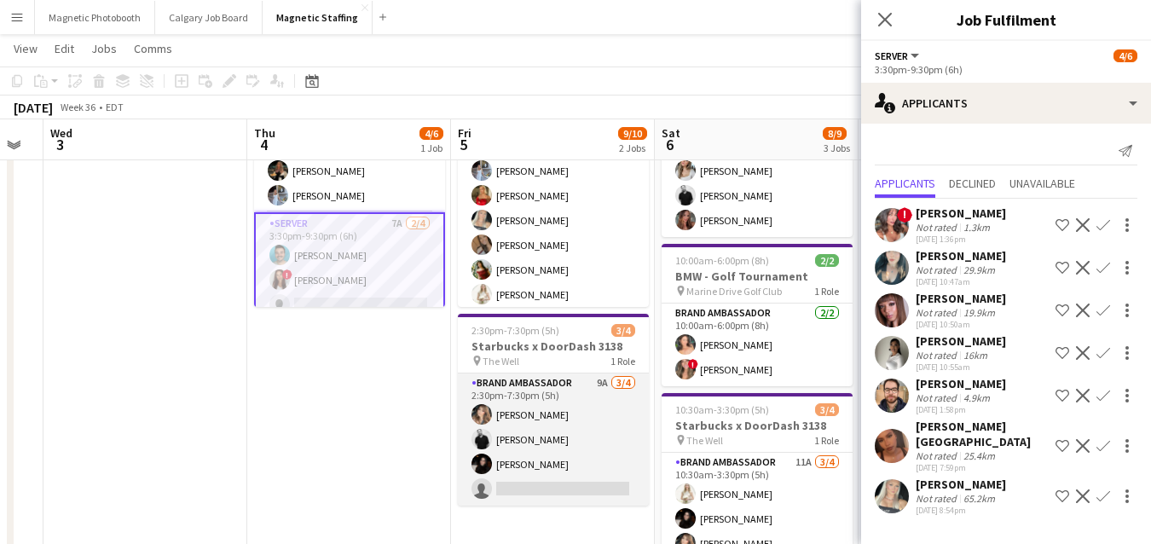
click at [529, 459] on app-card-role "Brand Ambassador 9A 3/4 2:30pm-7:30pm (5h) Cassie Sanchez jean-philippe roy Mar…" at bounding box center [553, 439] width 191 height 132
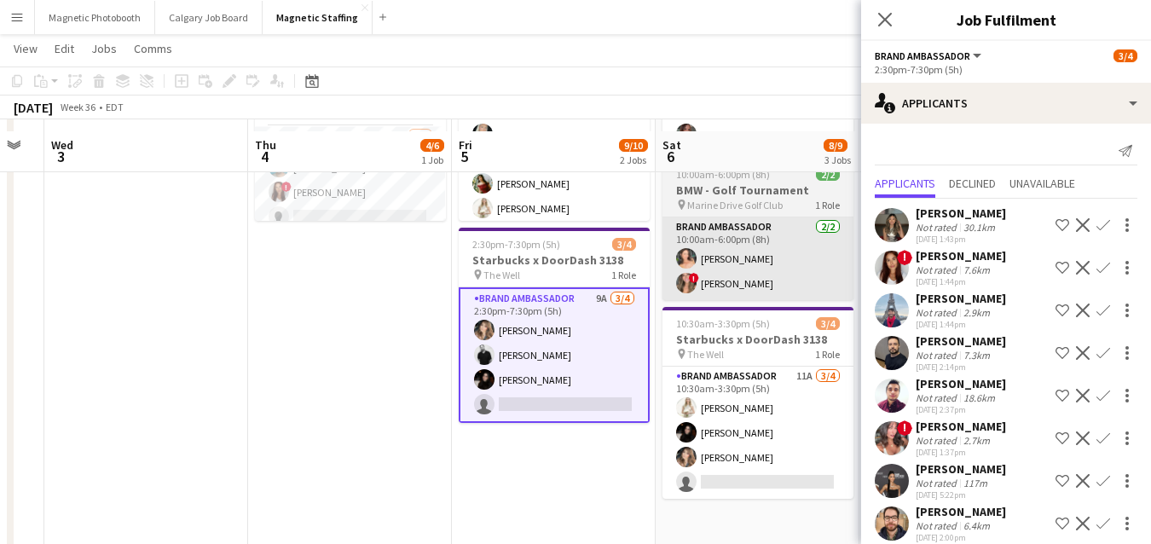
scroll to position [240, 0]
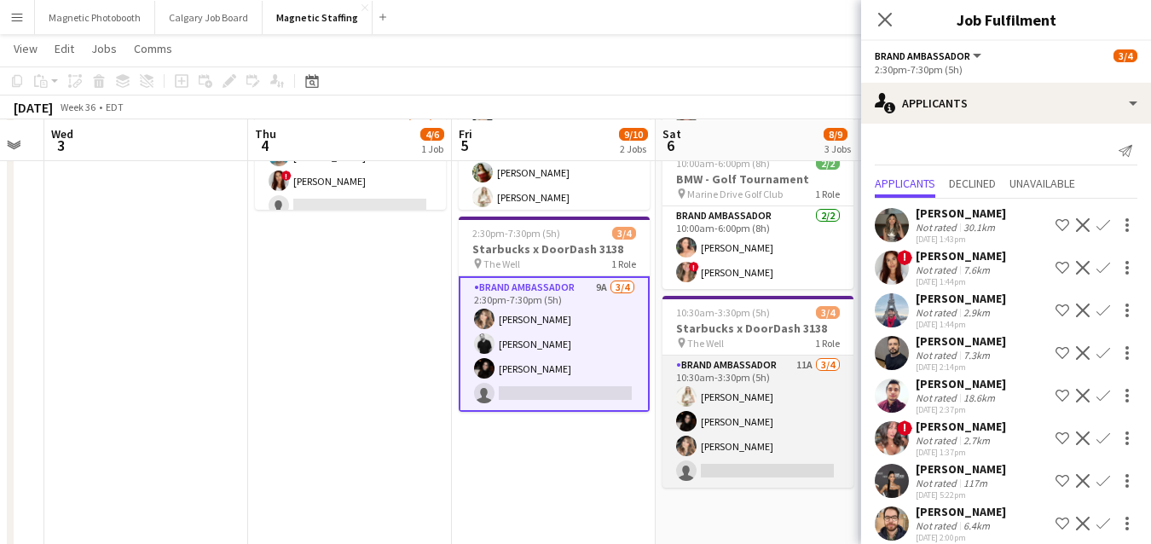
click at [727, 470] on app-card-role "Brand Ambassador 11A 3/4 10:30am-3:30pm (5h) Katryna Klepacki Maria Vasconcello…" at bounding box center [757, 421] width 191 height 132
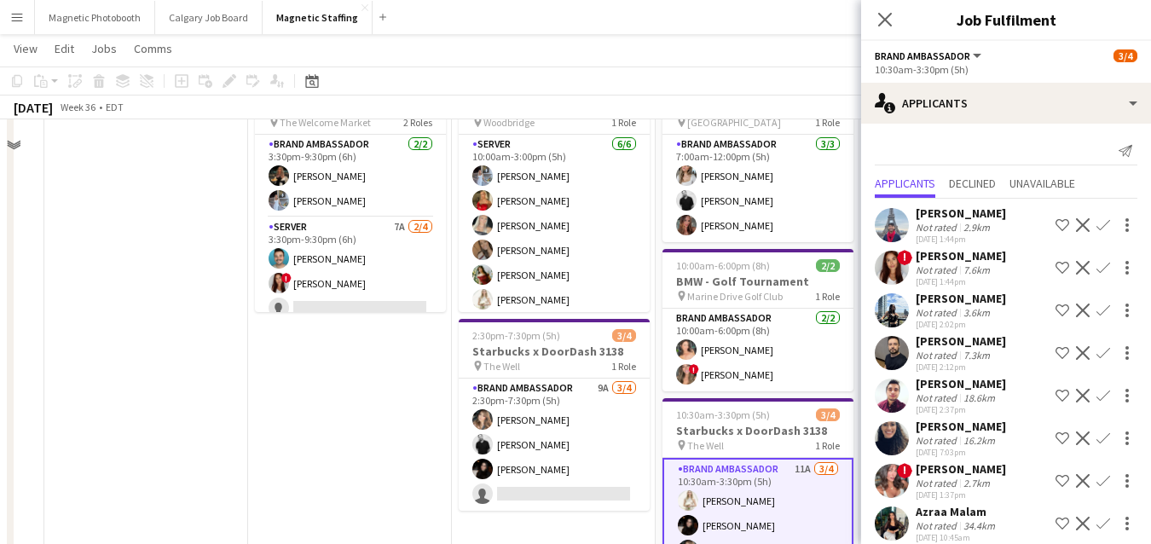
scroll to position [15, 0]
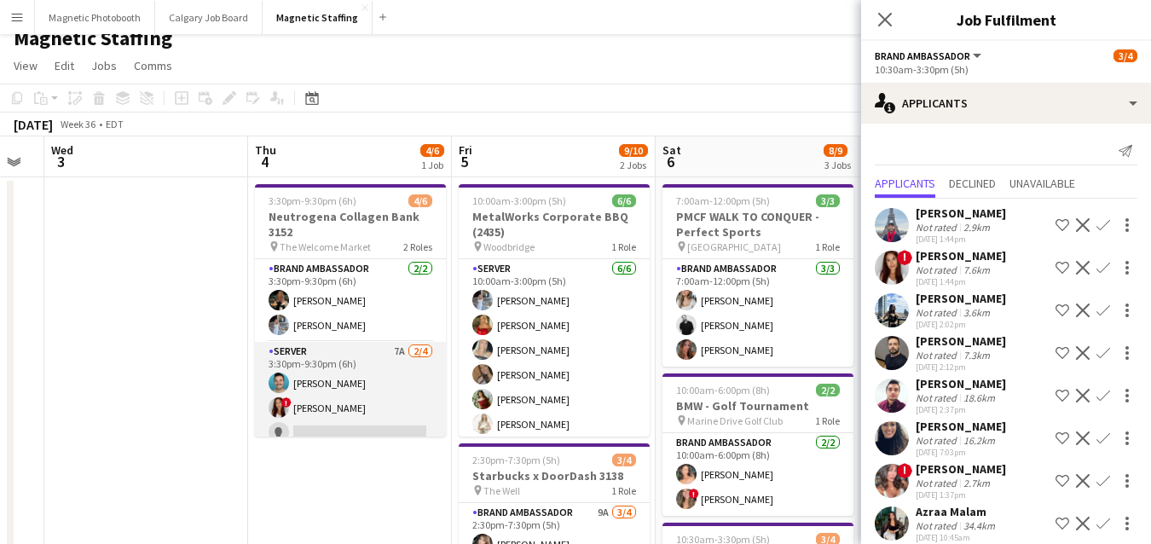
click at [343, 421] on app-card-role "Server 7A 2/4 3:30pm-9:30pm (6h) Harrison Smith ! Luana Cima single-neutral-act…" at bounding box center [350, 408] width 191 height 132
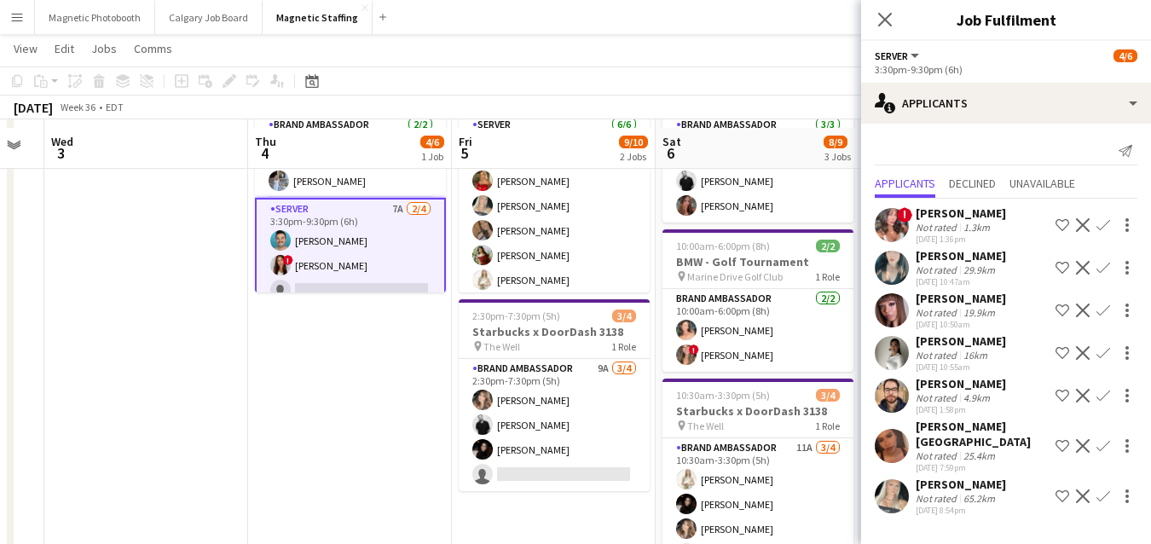
scroll to position [166, 0]
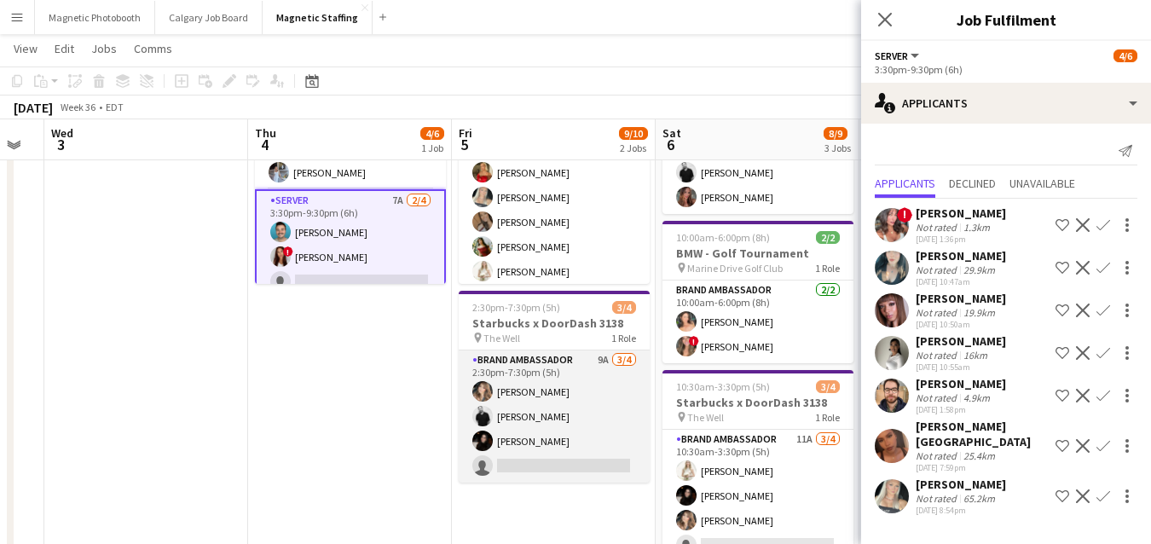
click at [521, 456] on app-card-role "Brand Ambassador 9A 3/4 2:30pm-7:30pm (5h) Cassie Sanchez jean-philippe roy Mar…" at bounding box center [554, 416] width 191 height 132
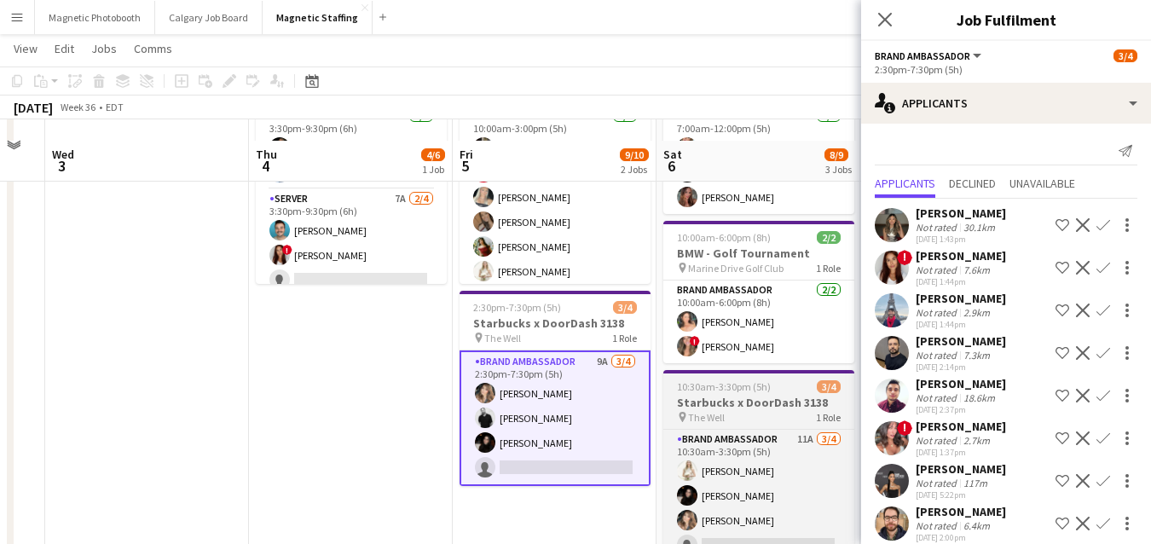
scroll to position [275, 0]
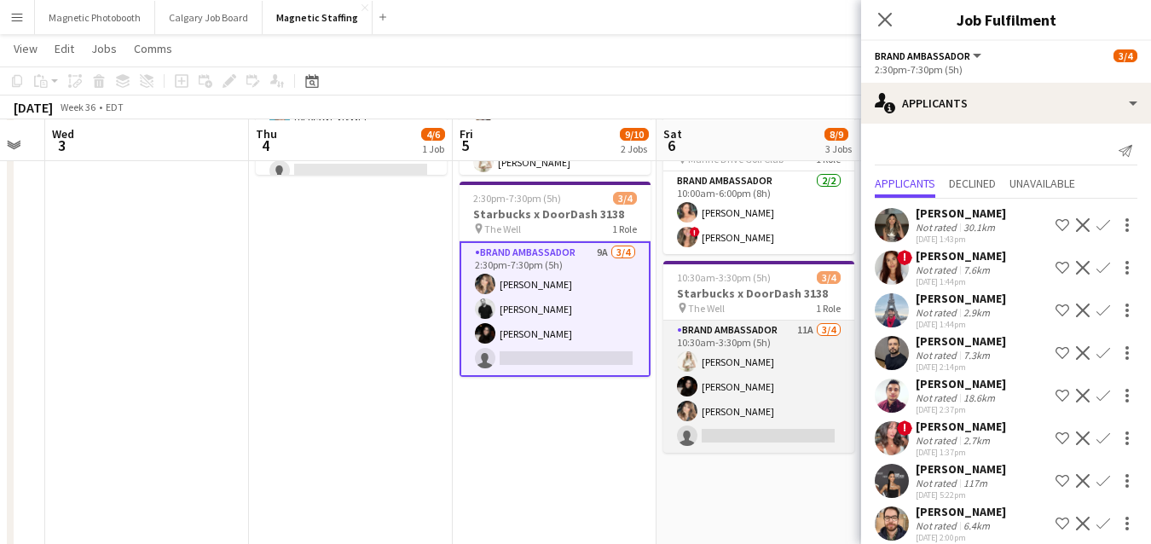
click at [760, 399] on app-card-role "Brand Ambassador 11A 3/4 10:30am-3:30pm (5h) Katryna Klepacki Maria Vasconcello…" at bounding box center [758, 387] width 191 height 132
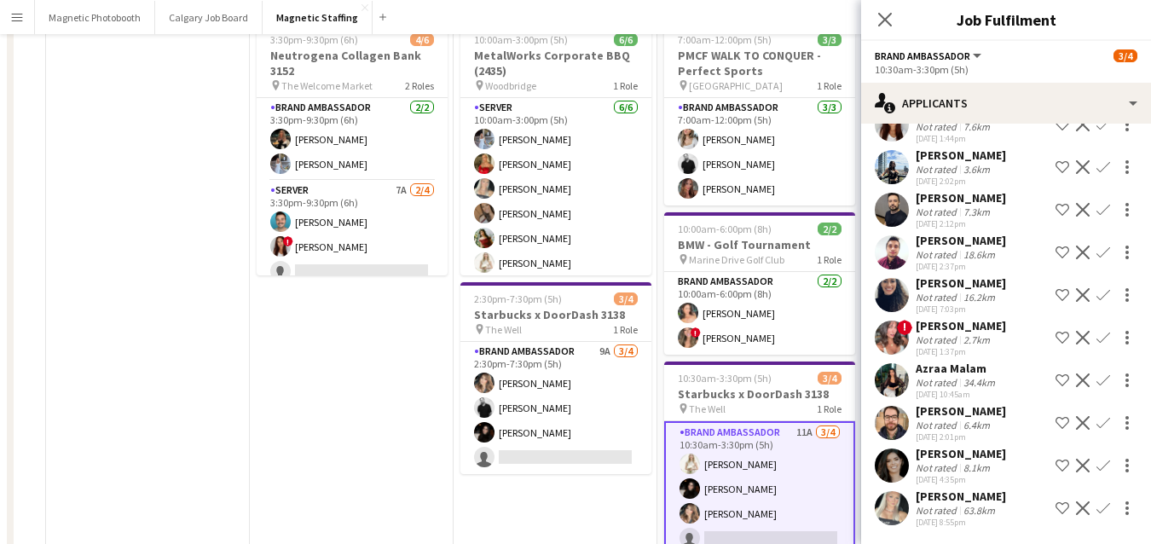
scroll to position [0, 0]
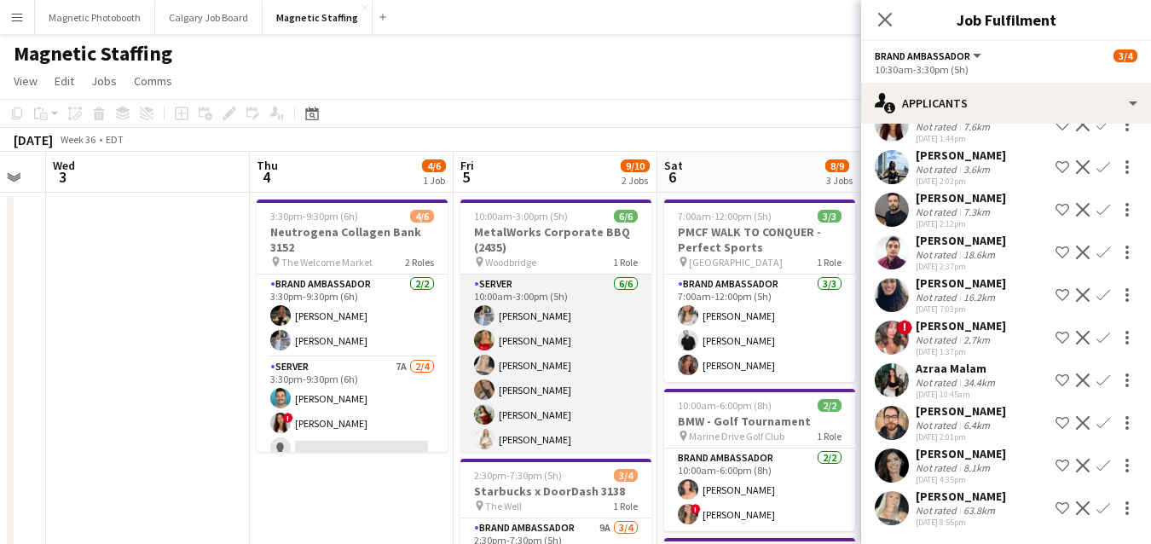
click at [607, 439] on app-card-role "Server 6/6 10:00am-3:00pm (5h) Heather Siemonsen Madi Booth Maija Dekoker erica…" at bounding box center [555, 365] width 191 height 182
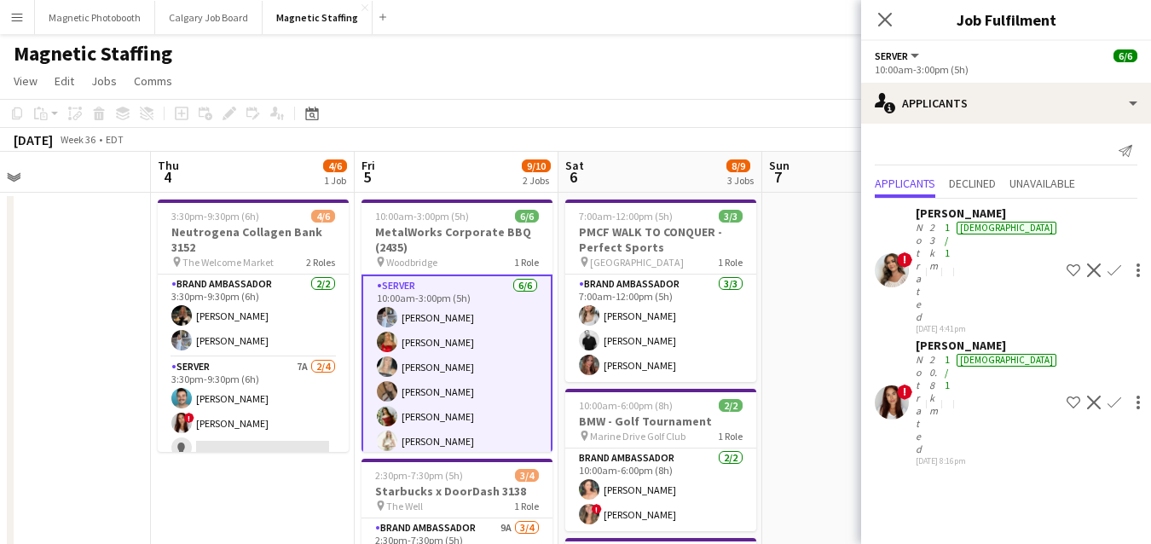
drag, startPoint x: 145, startPoint y: 455, endPoint x: 14, endPoint y: 460, distance: 131.4
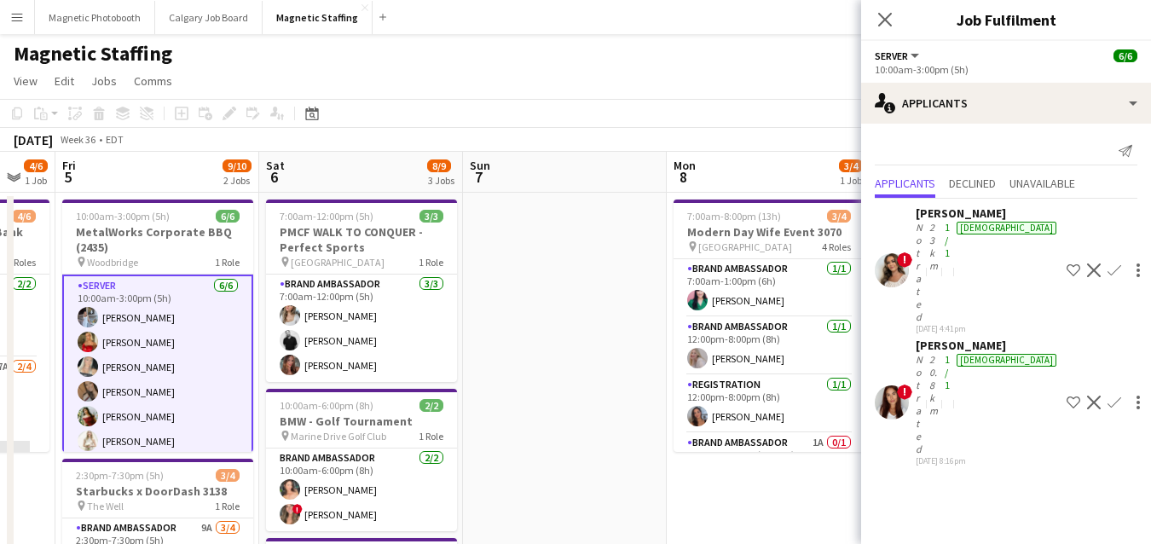
drag, startPoint x: 444, startPoint y: 358, endPoint x: 0, endPoint y: 477, distance: 459.9
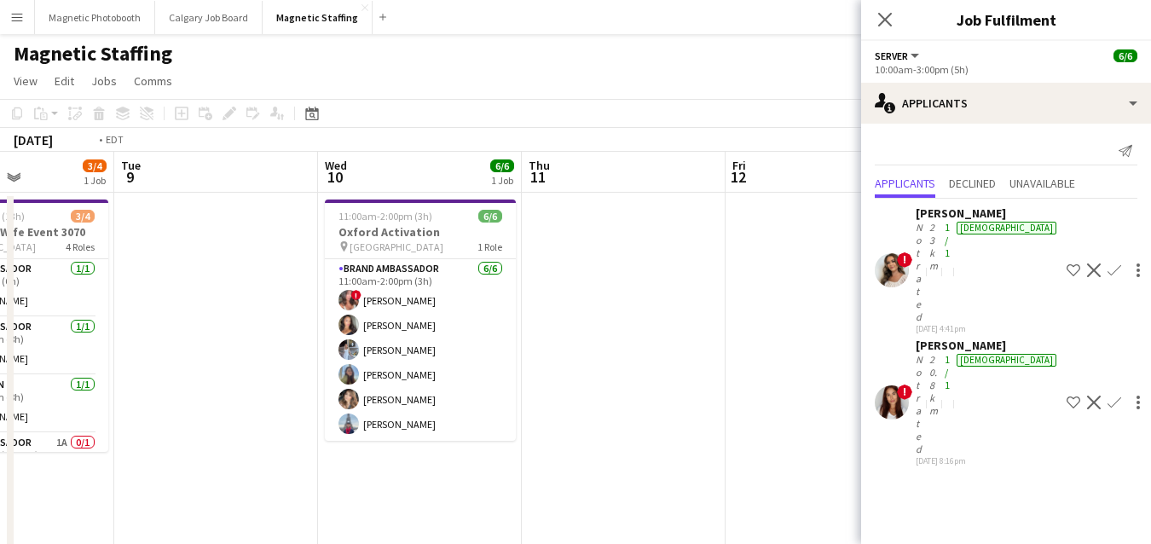
drag, startPoint x: 552, startPoint y: 433, endPoint x: 0, endPoint y: 482, distance: 554.5
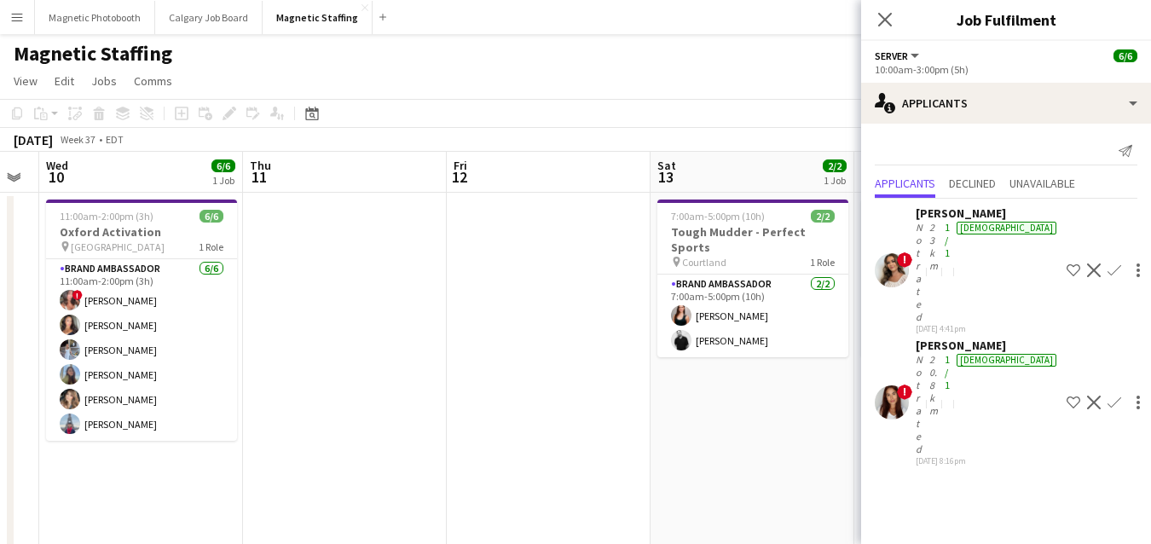
drag, startPoint x: 599, startPoint y: 391, endPoint x: 0, endPoint y: 465, distance: 603.7
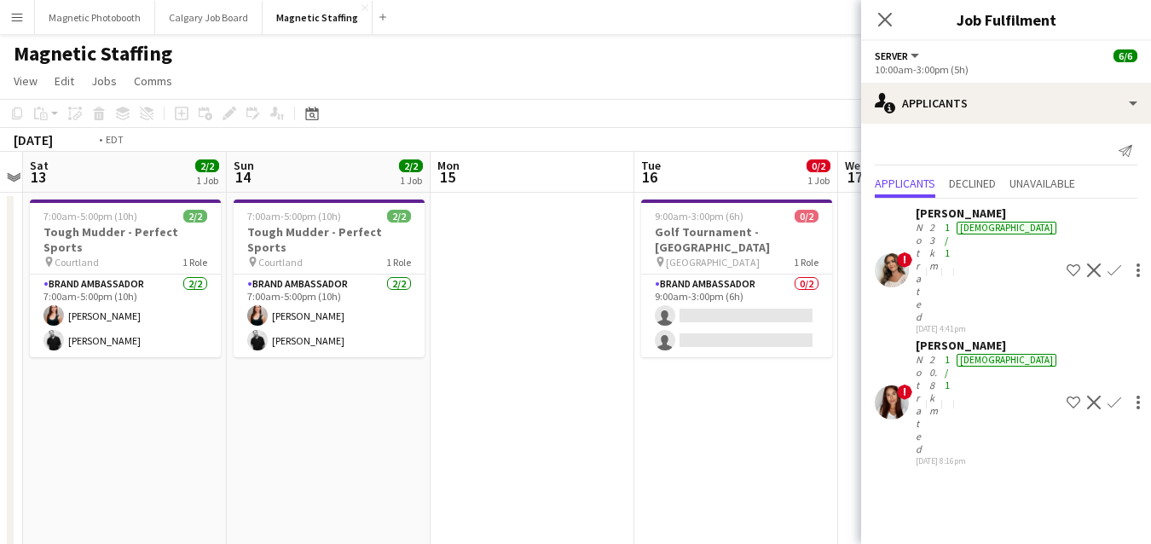
drag, startPoint x: 575, startPoint y: 359, endPoint x: 0, endPoint y: 469, distance: 584.9
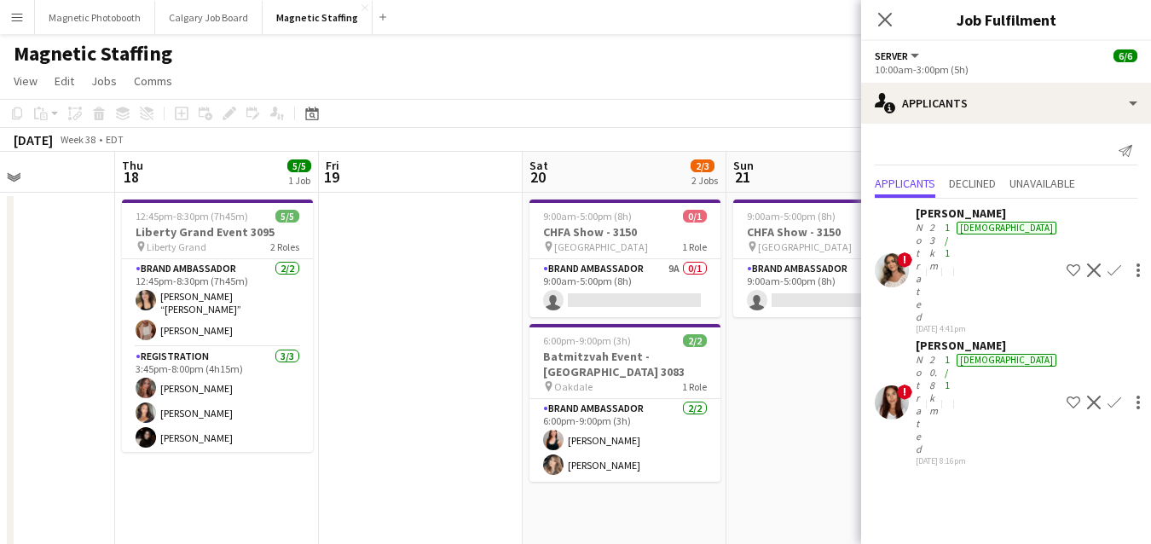
drag, startPoint x: 557, startPoint y: 379, endPoint x: 9, endPoint y: 459, distance: 553.0
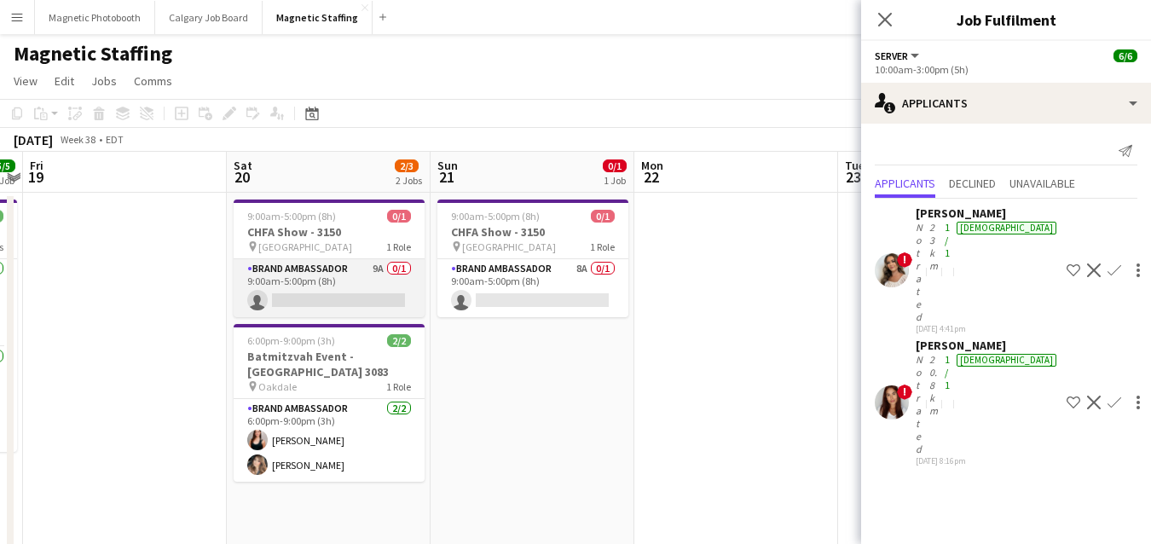
click at [273, 294] on app-card-role "Brand Ambassador 9A 0/1 9:00am-5:00pm (8h) single-neutral-actions" at bounding box center [329, 288] width 191 height 58
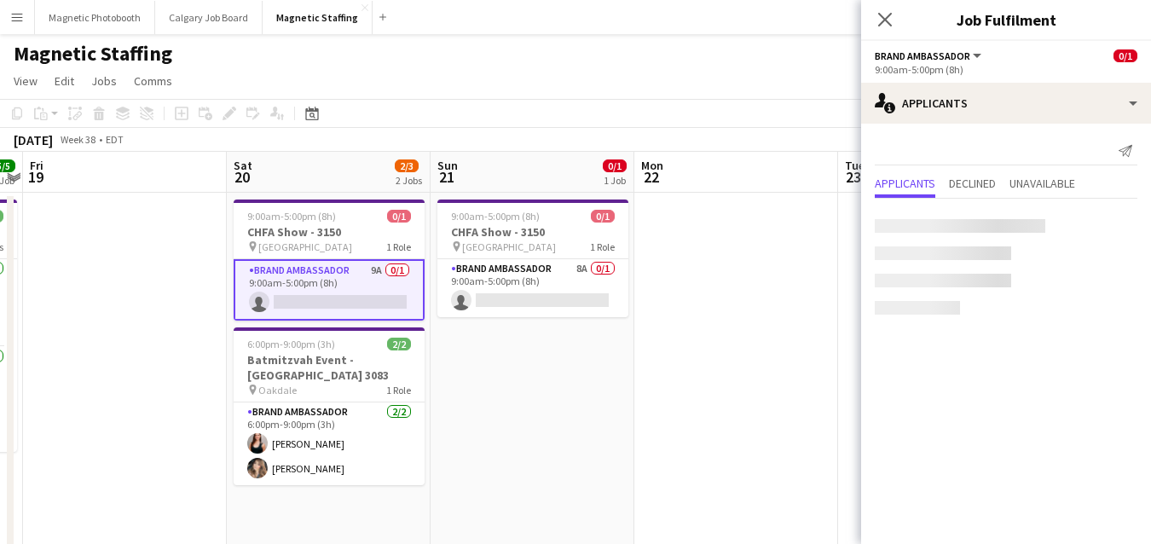
scroll to position [0, 587]
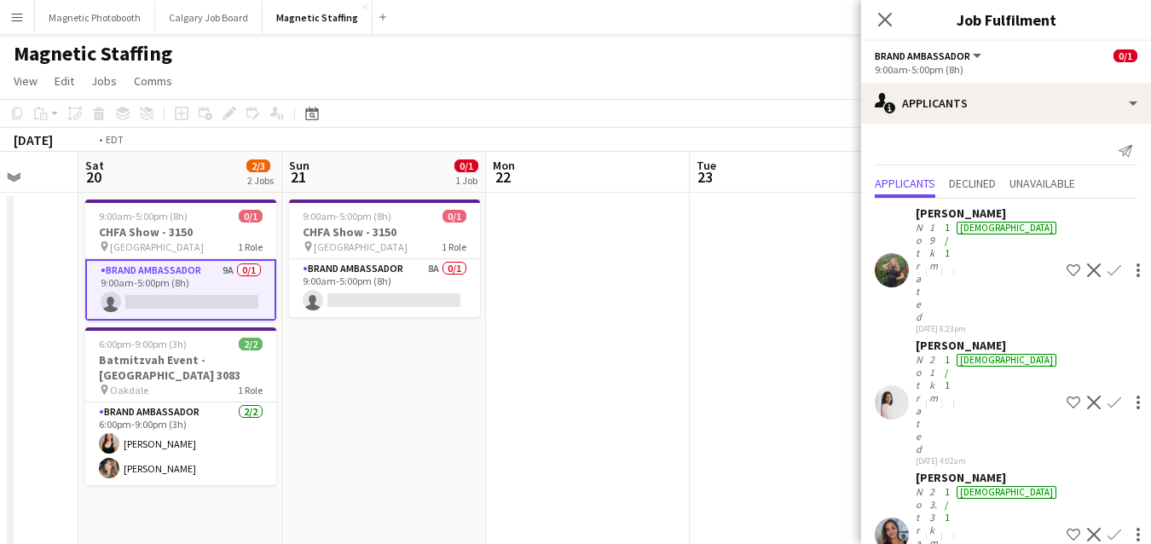
drag, startPoint x: 681, startPoint y: 403, endPoint x: 0, endPoint y: 482, distance: 685.7
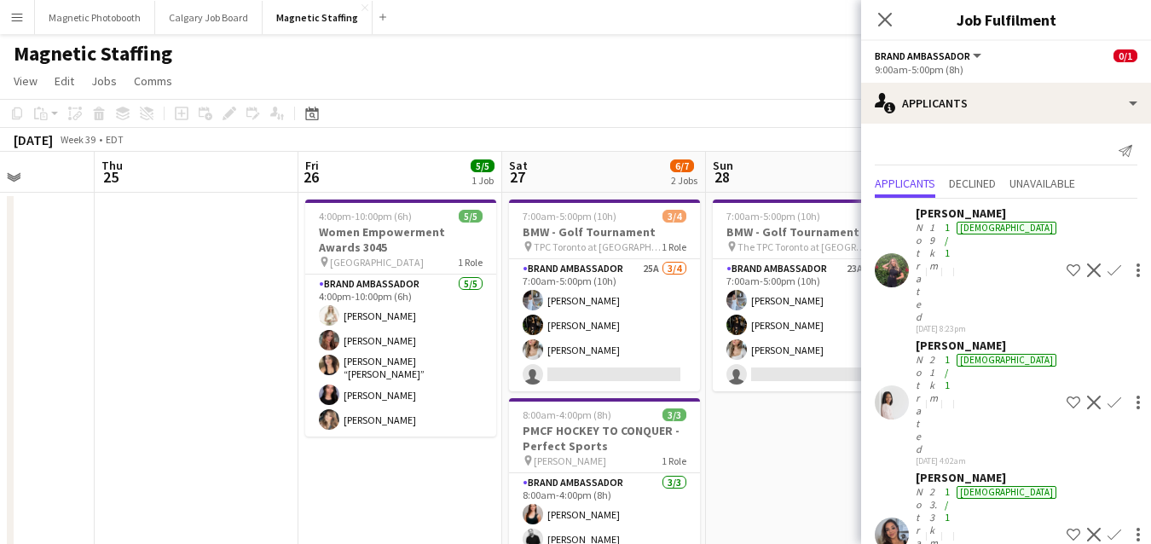
drag, startPoint x: 0, startPoint y: 424, endPoint x: 0, endPoint y: 435, distance: 11.1
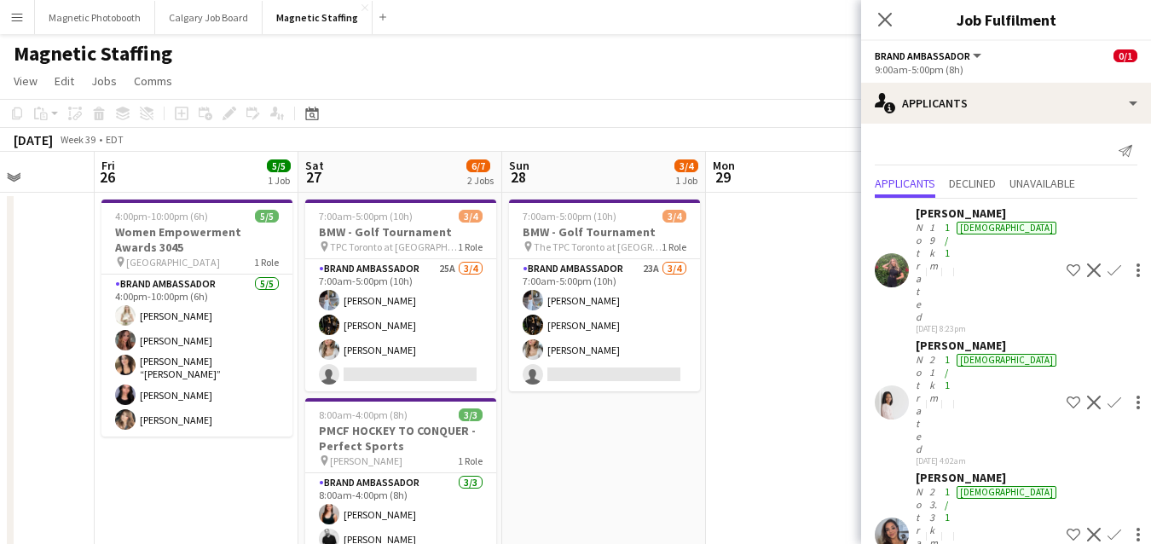
scroll to position [0, 722]
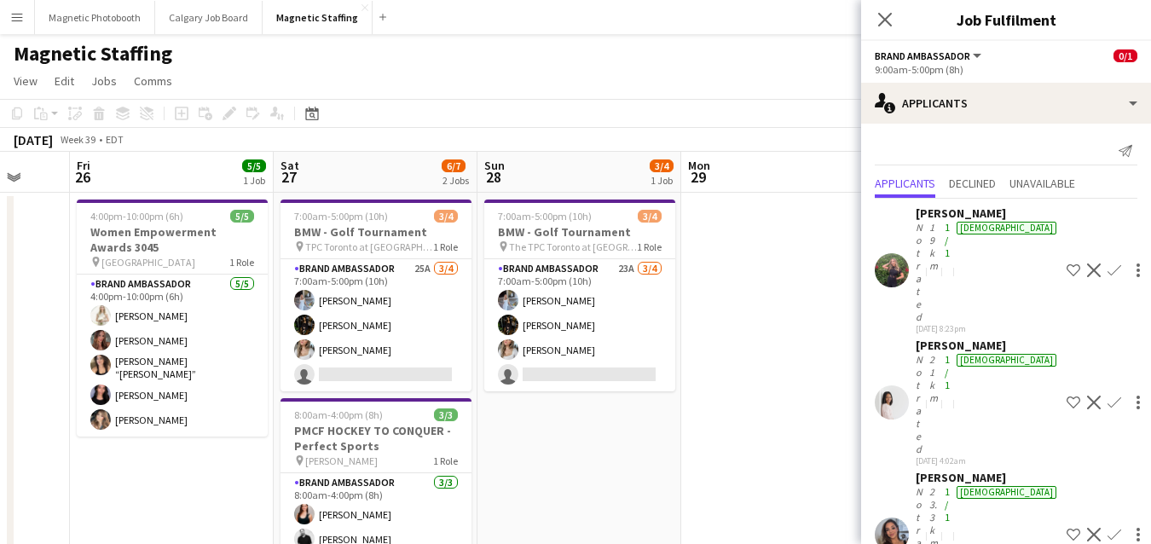
drag, startPoint x: 583, startPoint y: 356, endPoint x: 588, endPoint y: 309, distance: 48.0
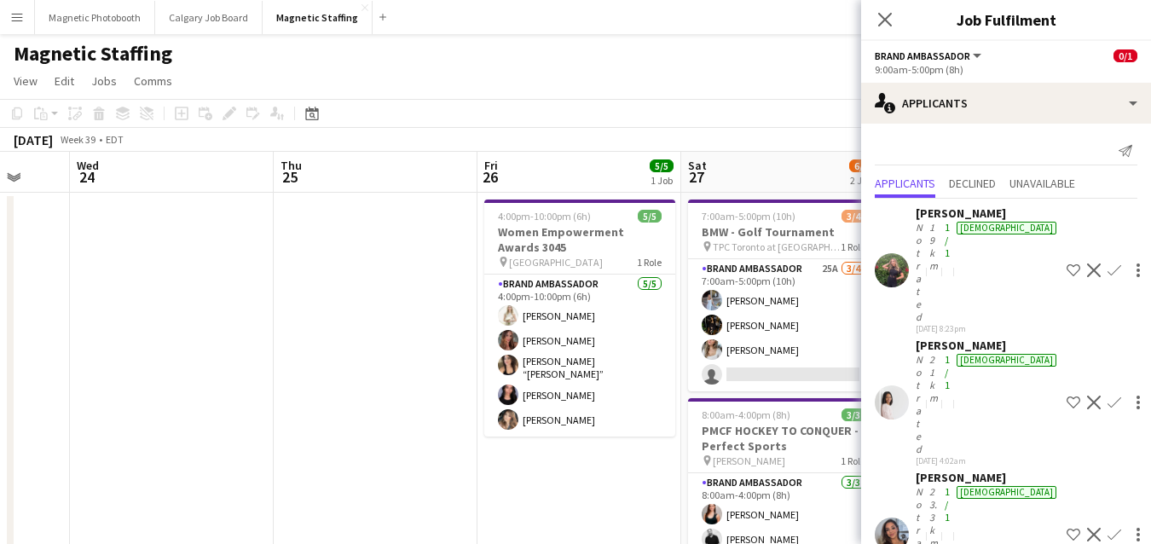
scroll to position [0, 540]
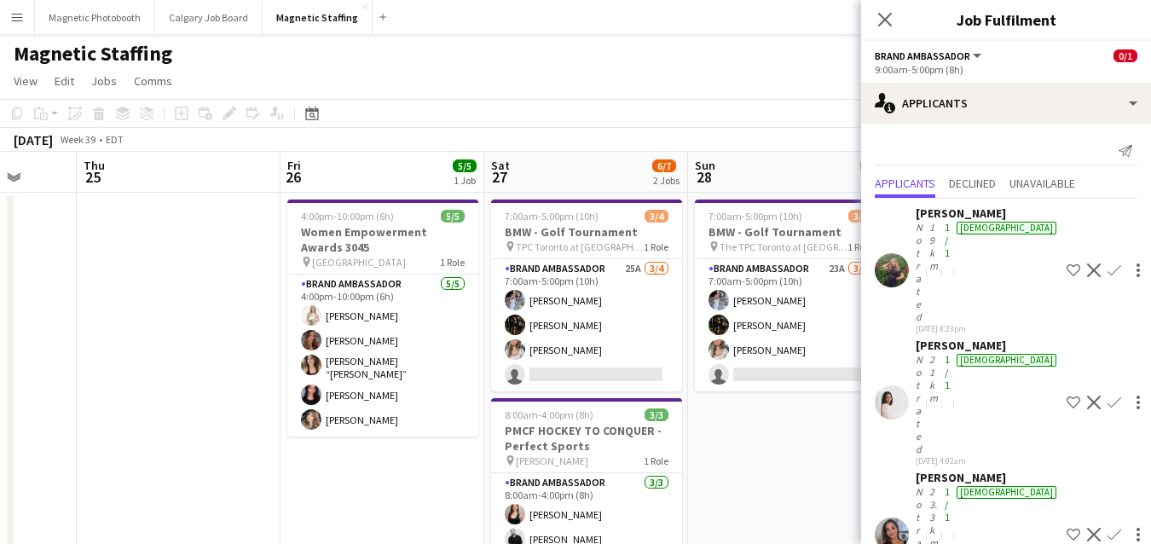
drag, startPoint x: 143, startPoint y: 429, endPoint x: 554, endPoint y: 407, distance: 411.4
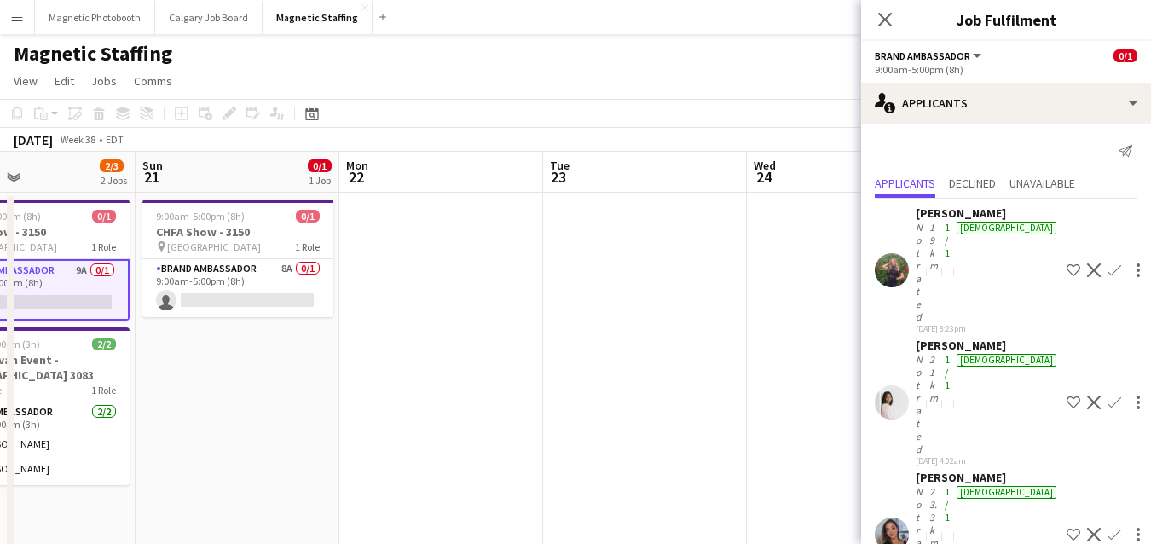
drag, startPoint x: 211, startPoint y: 411, endPoint x: 638, endPoint y: 383, distance: 428.0
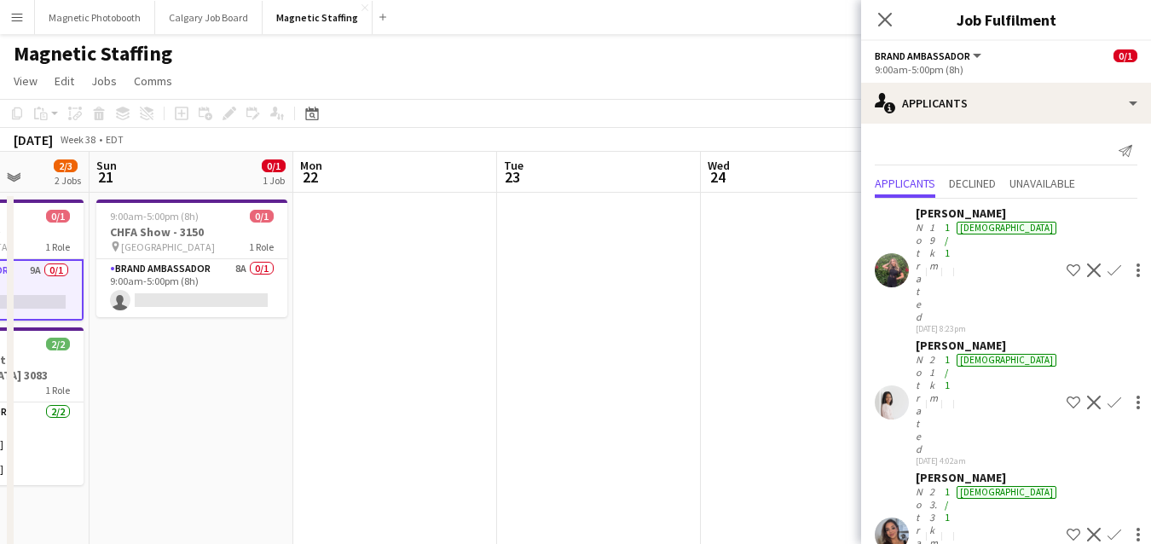
scroll to position [0, 354]
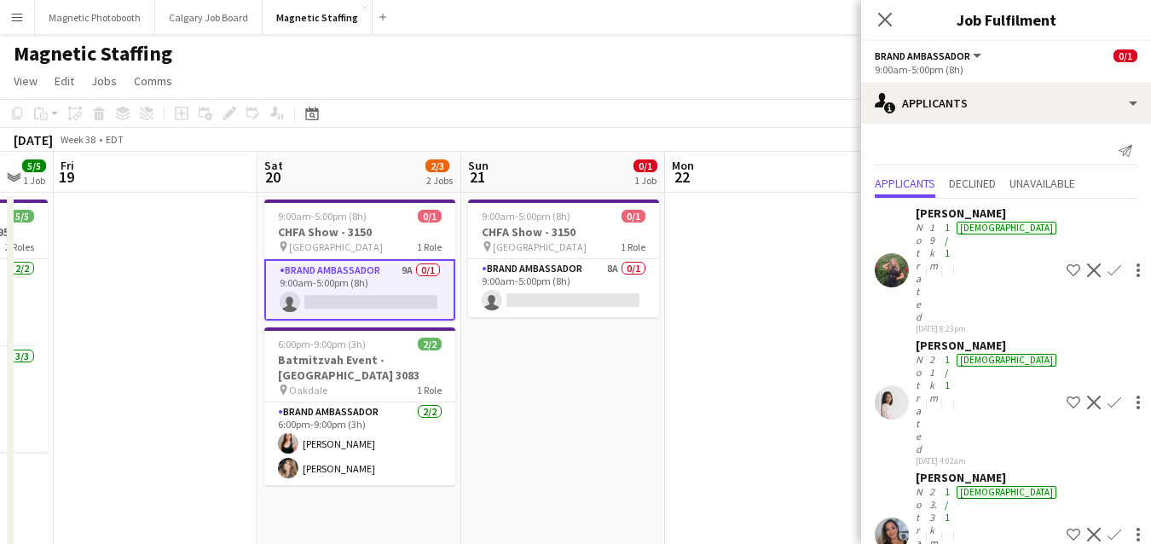
drag, startPoint x: 338, startPoint y: 413, endPoint x: 627, endPoint y: 413, distance: 288.1
click at [326, 109] on app-toolbar "Copy Paste Paste Command V Paste with crew Command Shift V Paste linked Job Del…" at bounding box center [575, 113] width 1151 height 29
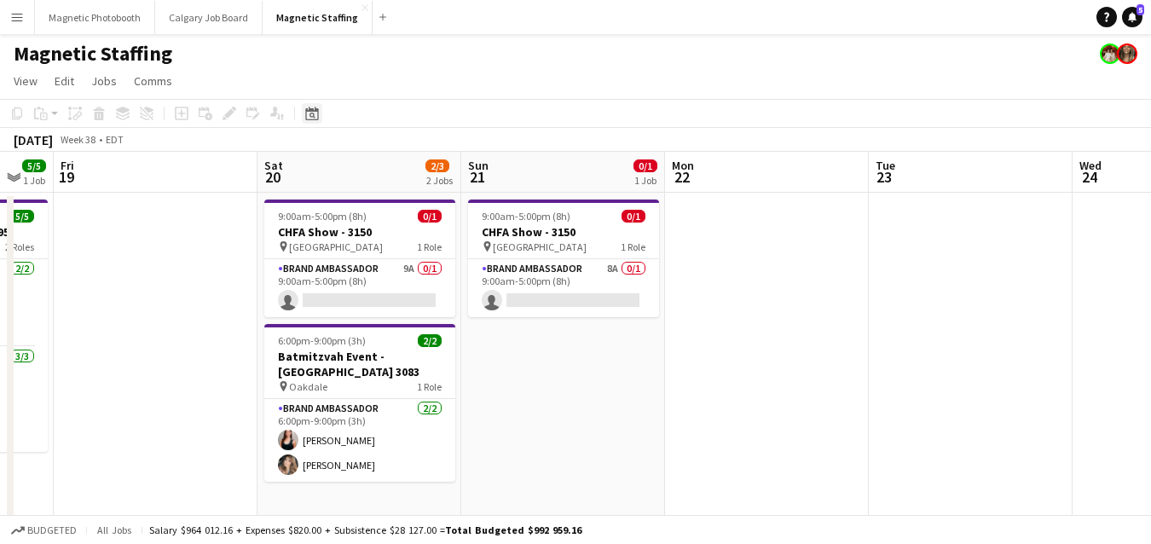
click at [309, 117] on icon "Date picker" at bounding box center [312, 114] width 14 height 14
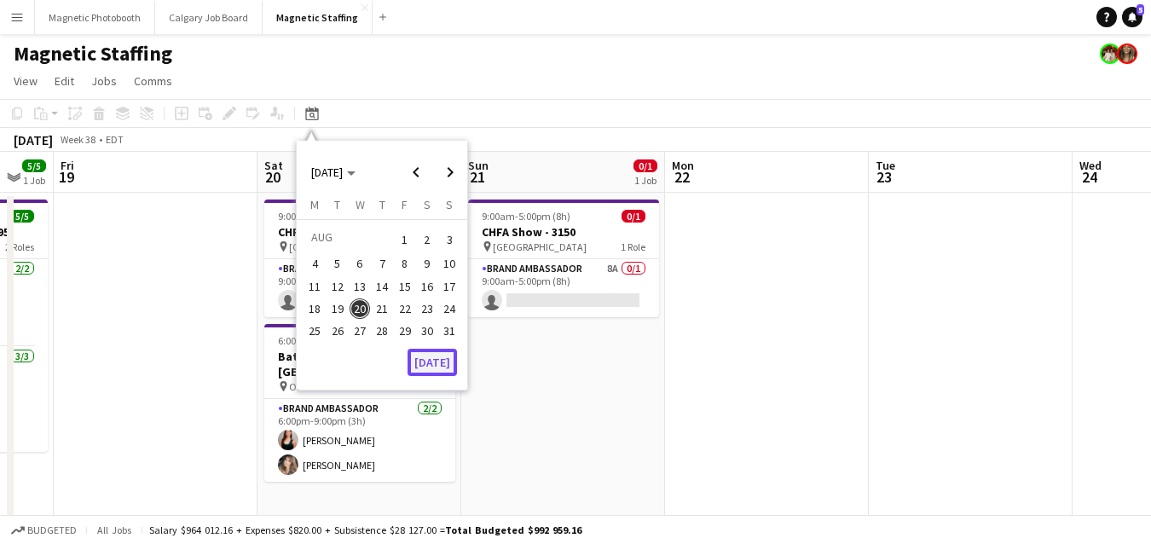
click at [431, 358] on button "[DATE]" at bounding box center [431, 362] width 49 height 27
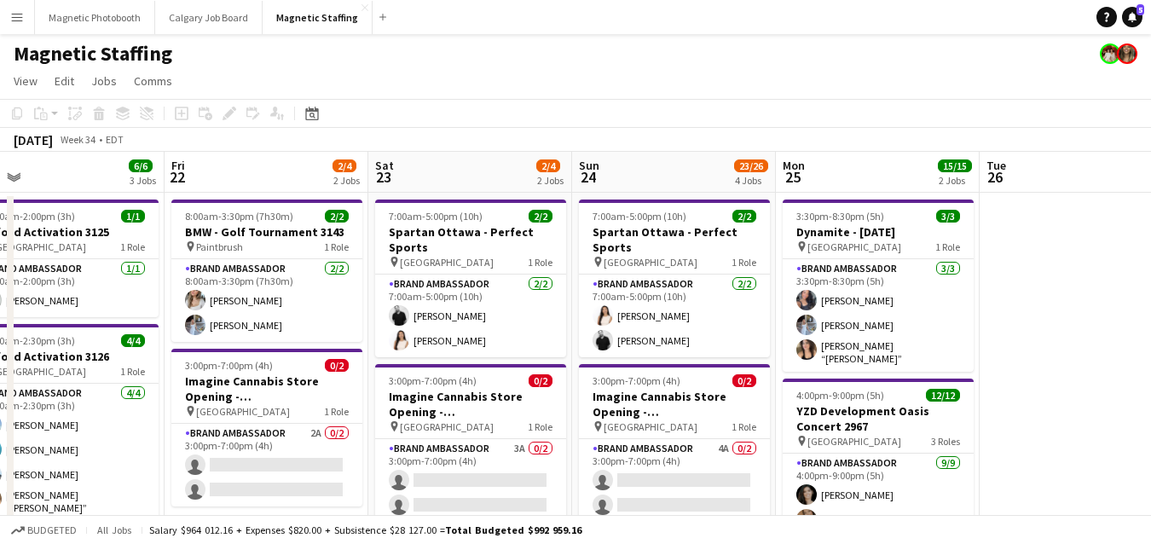
drag, startPoint x: 821, startPoint y: 344, endPoint x: 0, endPoint y: 344, distance: 820.9
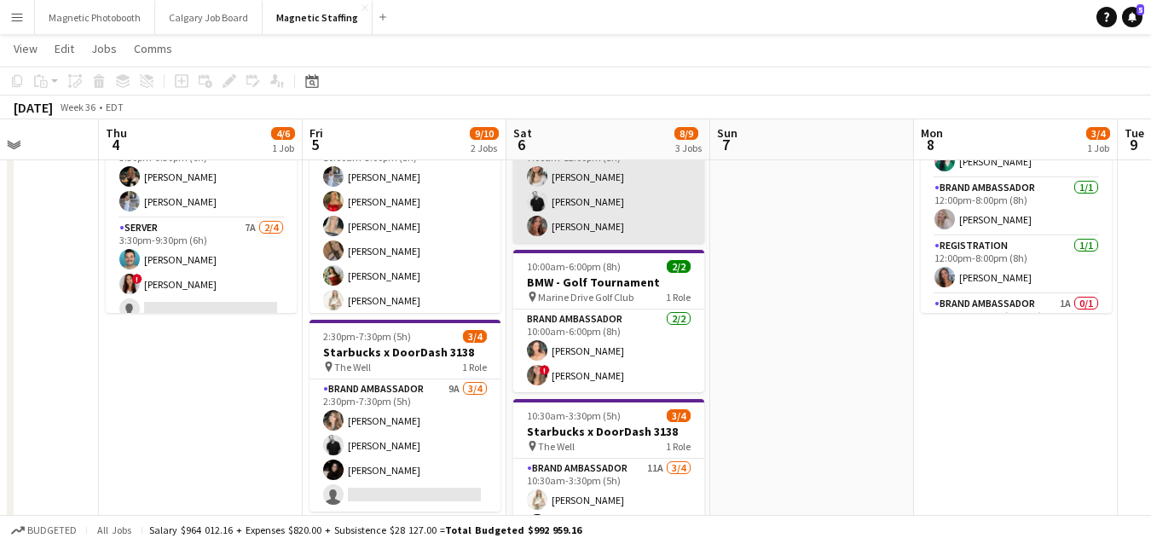
scroll to position [136, 0]
click at [649, 343] on app-card-role "Brand Ambassador 2/2 10:00am-6:00pm (8h) Kara Inzirillo ! Kayla Cho" at bounding box center [608, 351] width 191 height 83
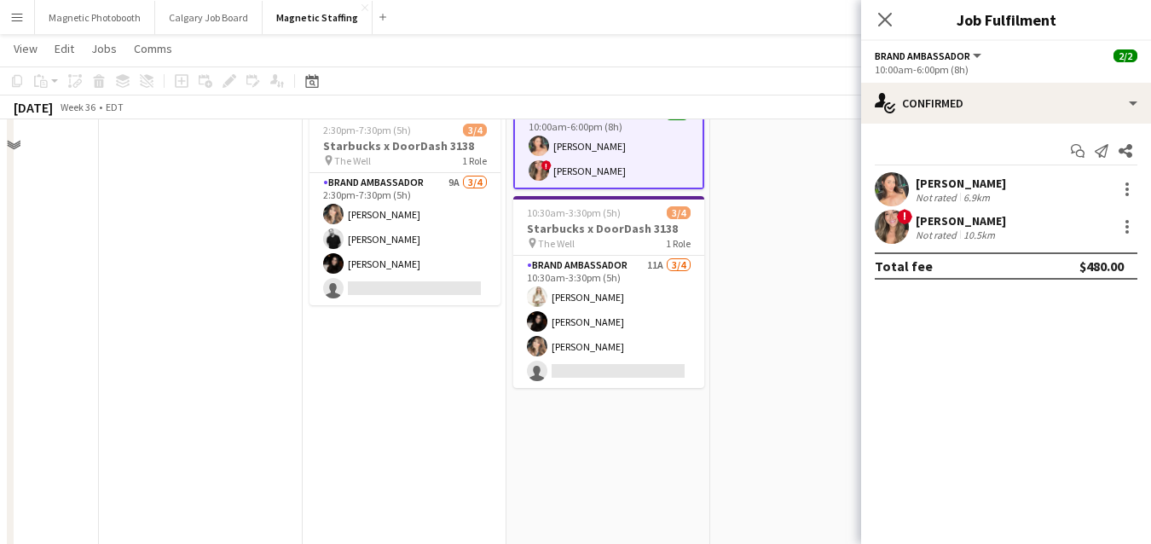
scroll to position [0, 0]
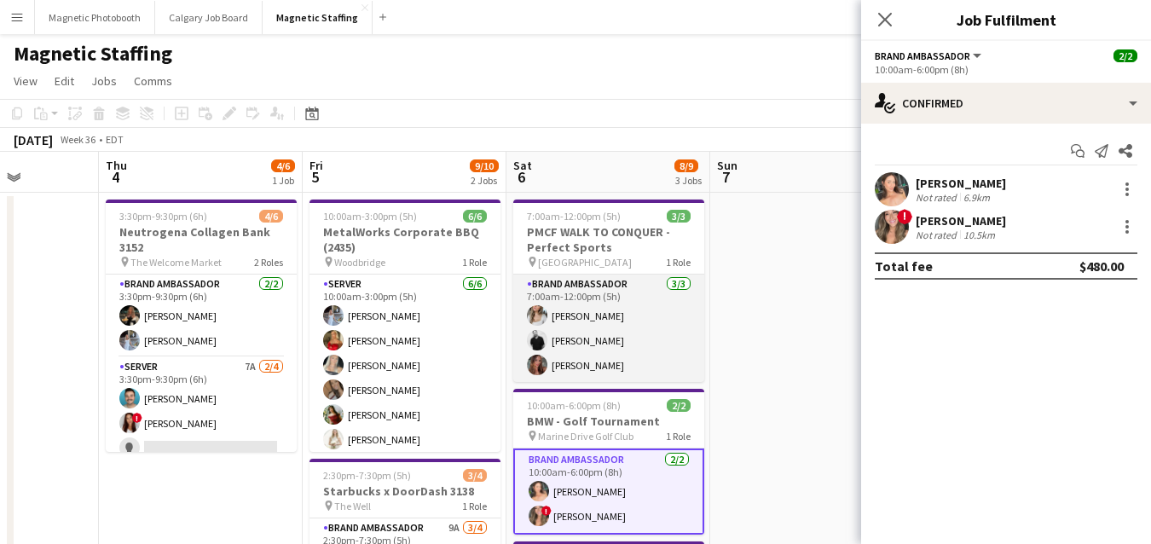
click at [602, 347] on app-card-role "Brand Ambassador 3/3 7:00am-12:00pm (5h) Sabrina McCaskill jean-philippe roy Me…" at bounding box center [608, 327] width 191 height 107
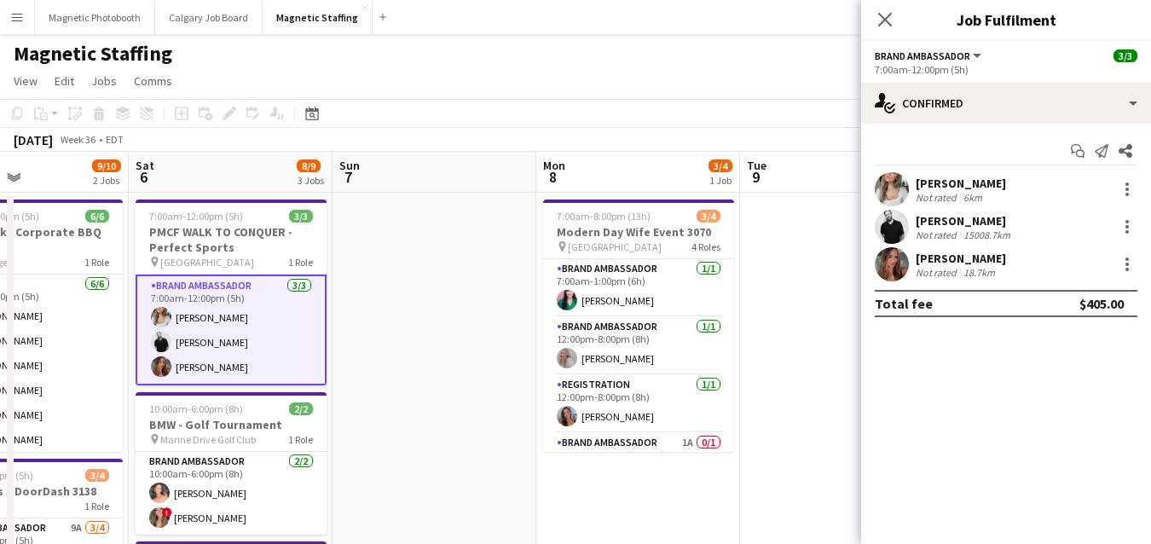
drag, startPoint x: 800, startPoint y: 333, endPoint x: 355, endPoint y: 371, distance: 446.5
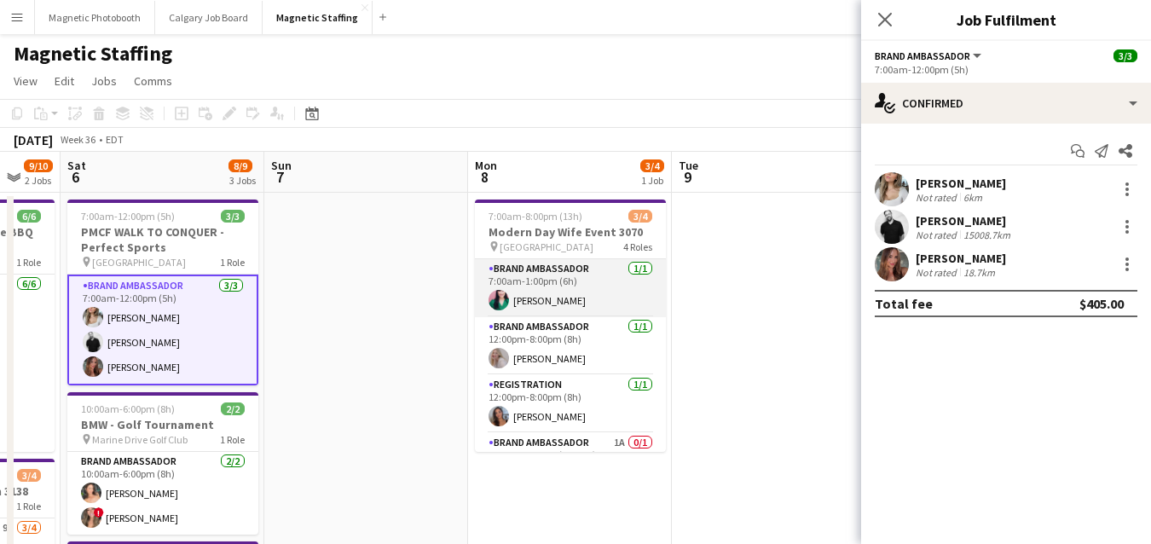
click at [612, 302] on app-card-role "Brand Ambassador 1/1 7:00am-1:00pm (6h) Christine Aziz" at bounding box center [570, 288] width 191 height 58
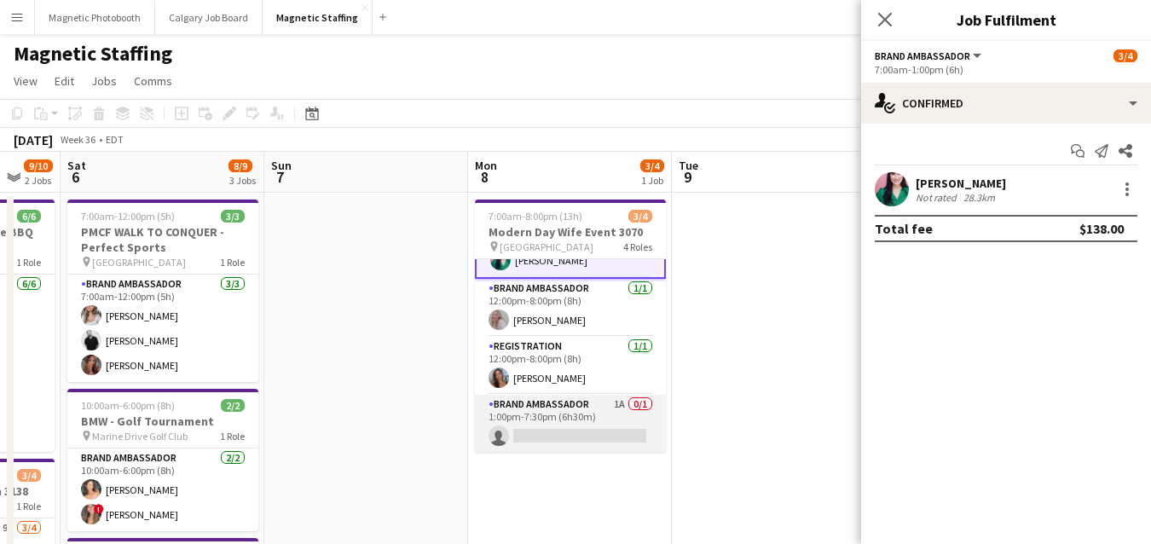
click at [530, 412] on app-card-role "Brand Ambassador 1A 0/1 1:00pm-7:30pm (6h30m) single-neutral-actions" at bounding box center [570, 424] width 191 height 58
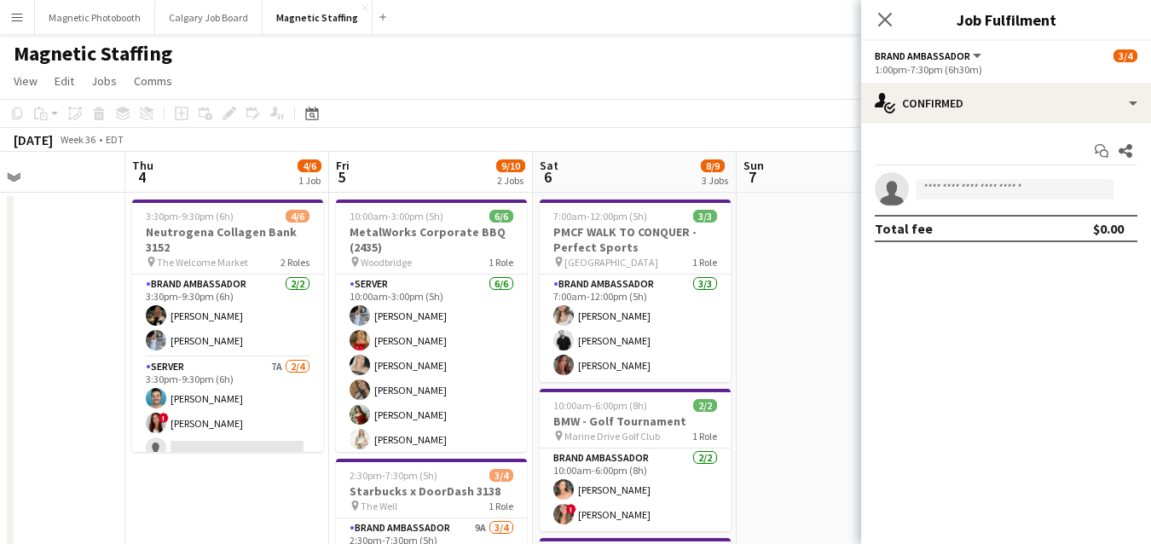
drag, startPoint x: 361, startPoint y: 320, endPoint x: 837, endPoint y: 267, distance: 479.4
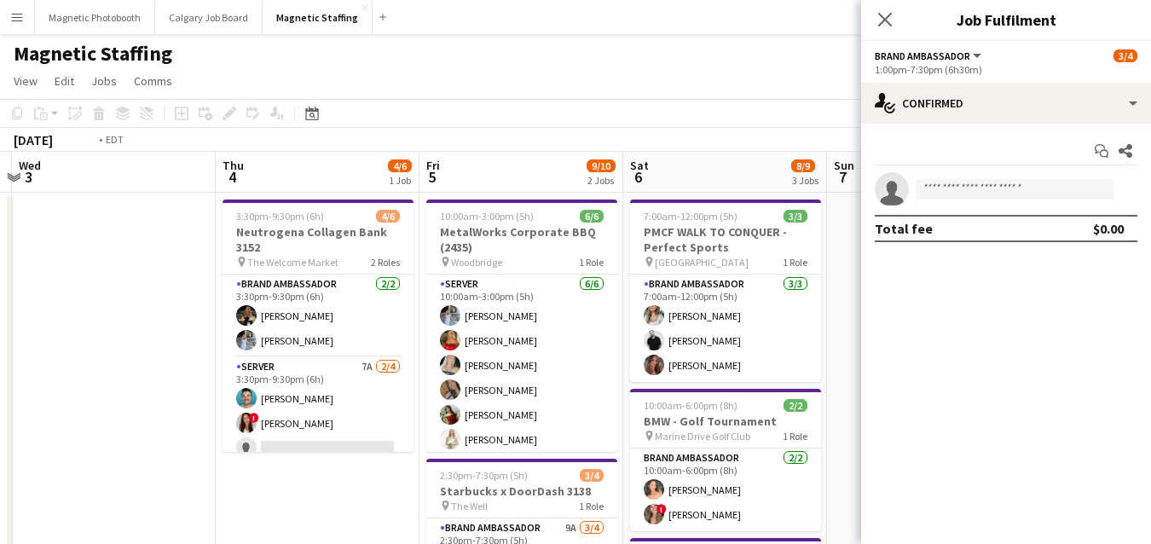
drag, startPoint x: 396, startPoint y: 349, endPoint x: 856, endPoint y: 285, distance: 464.7
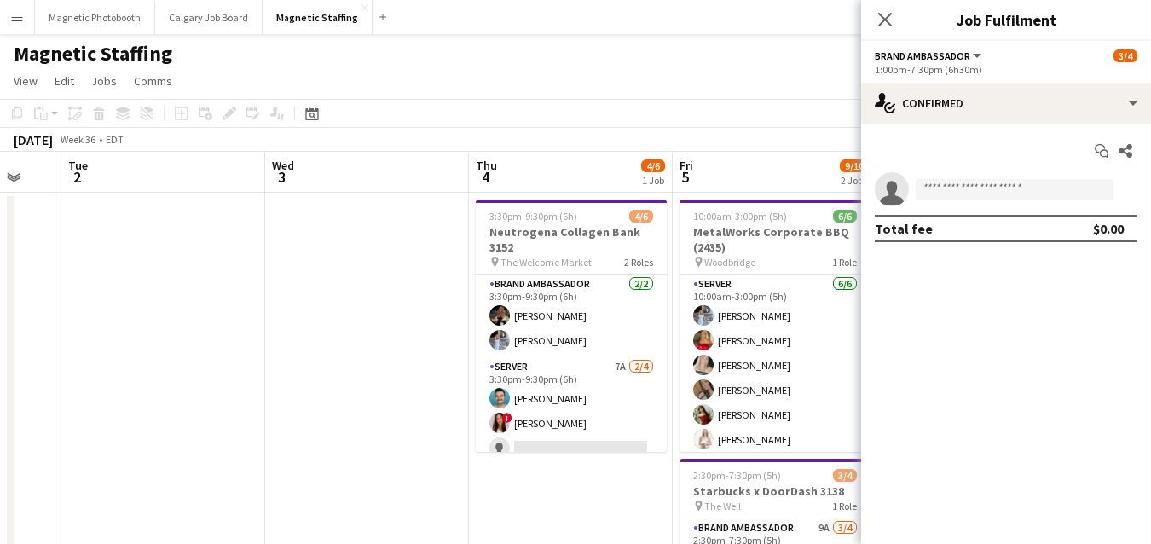
scroll to position [0, 551]
drag, startPoint x: 566, startPoint y: 349, endPoint x: 448, endPoint y: 349, distance: 118.5
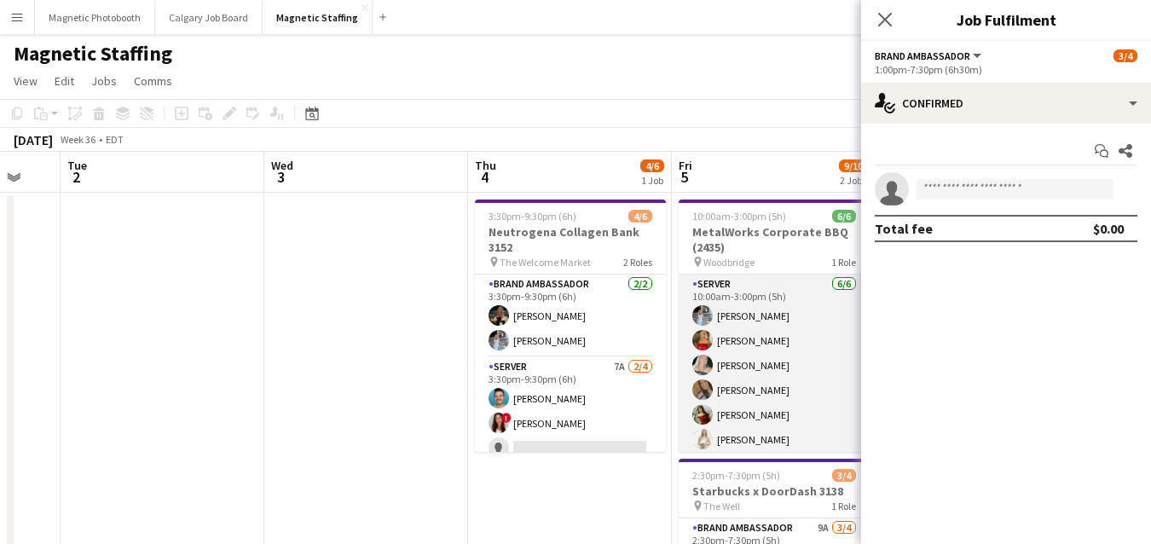
click at [753, 397] on app-card-role "Server 6/6 10:00am-3:00pm (5h) Heather Siemonsen Madi Booth Maija Dekoker erica…" at bounding box center [774, 365] width 191 height 182
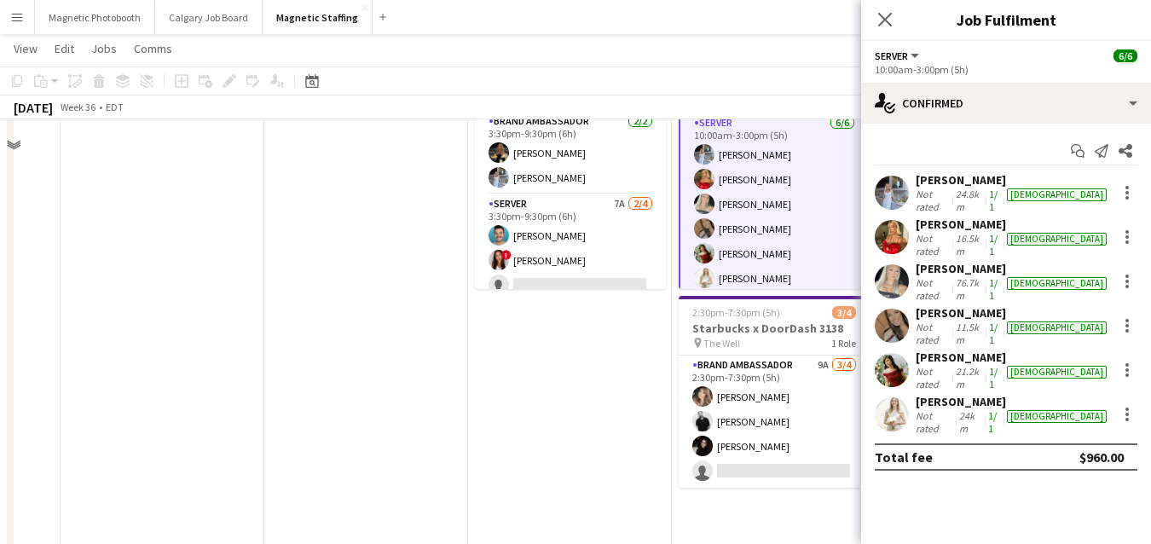
scroll to position [176, 0]
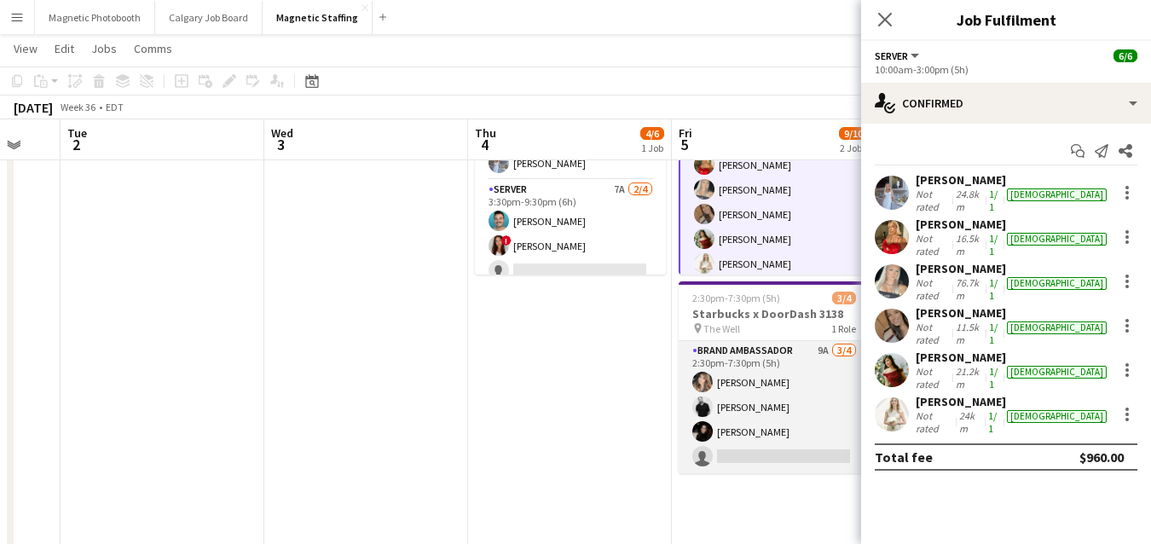
click at [765, 422] on app-card-role "Brand Ambassador 9A 3/4 2:30pm-7:30pm (5h) Cassie Sanchez jean-philippe roy Mar…" at bounding box center [774, 407] width 191 height 132
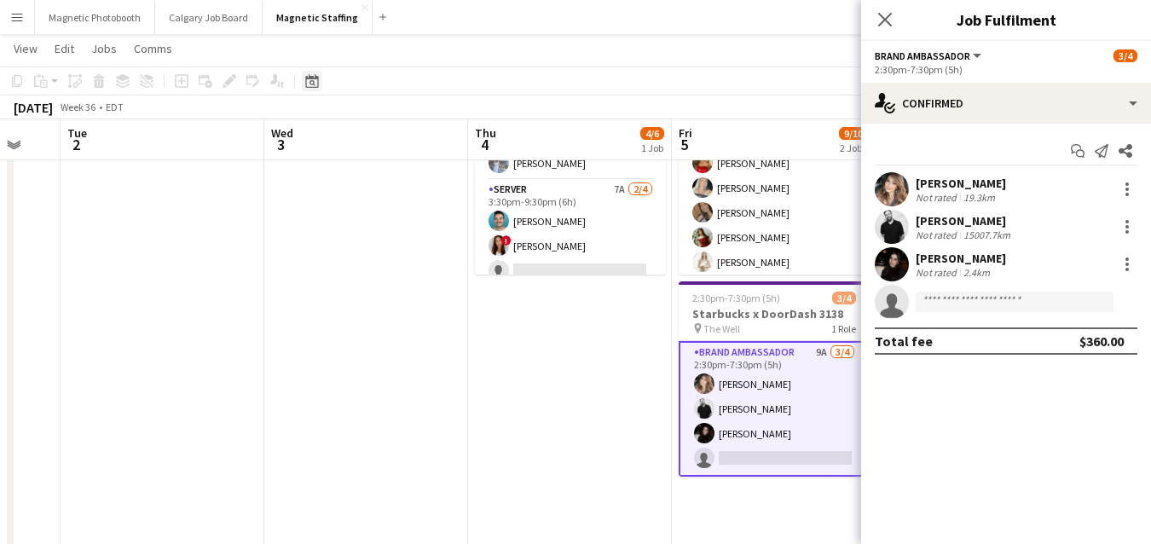
click at [309, 84] on icon at bounding box center [312, 83] width 6 height 6
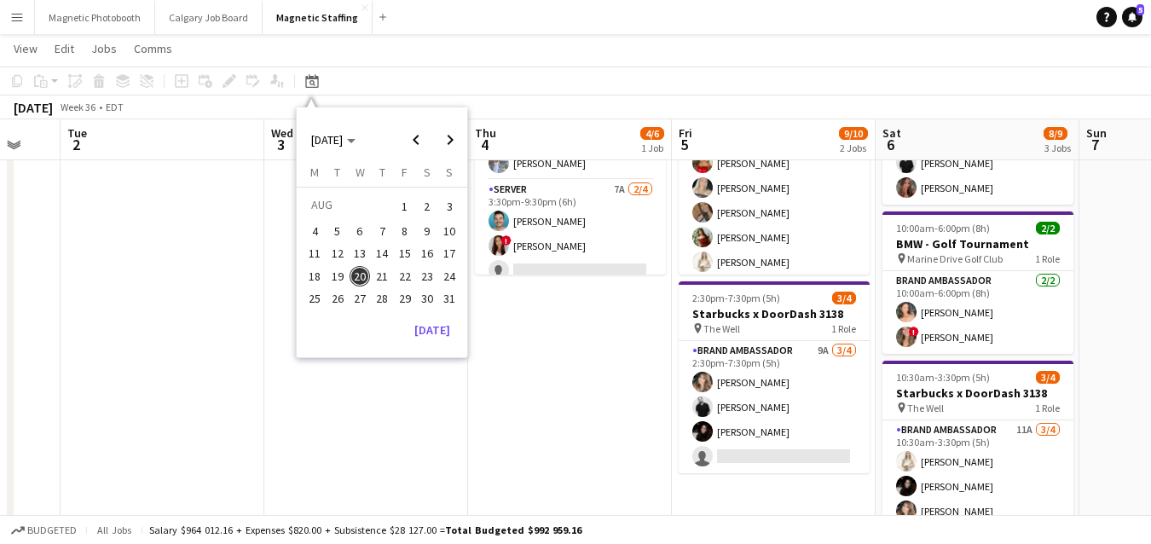
click at [358, 275] on span "20" at bounding box center [359, 276] width 20 height 20
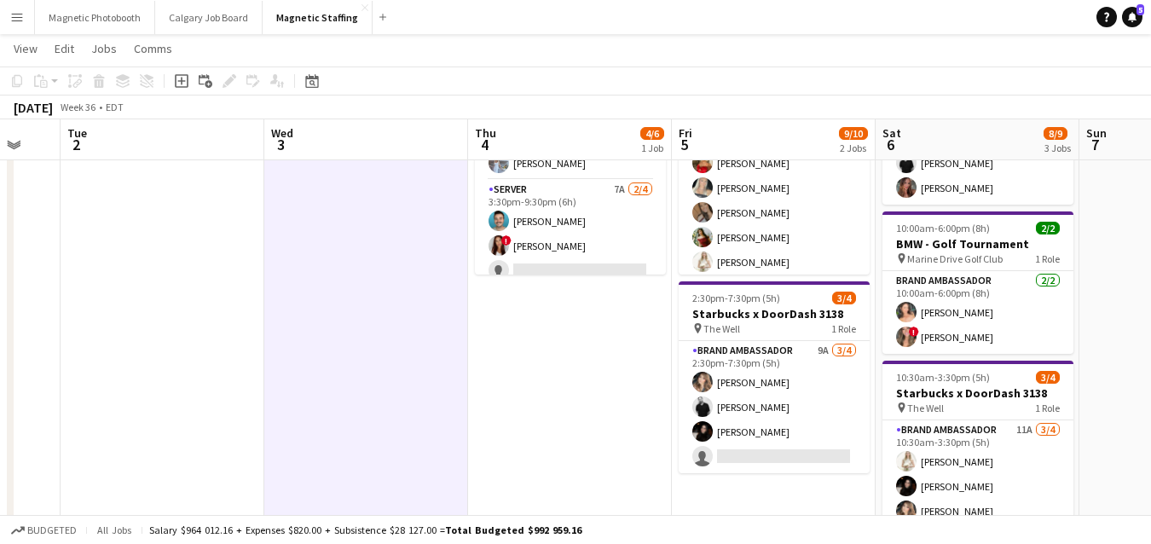
scroll to position [0, 0]
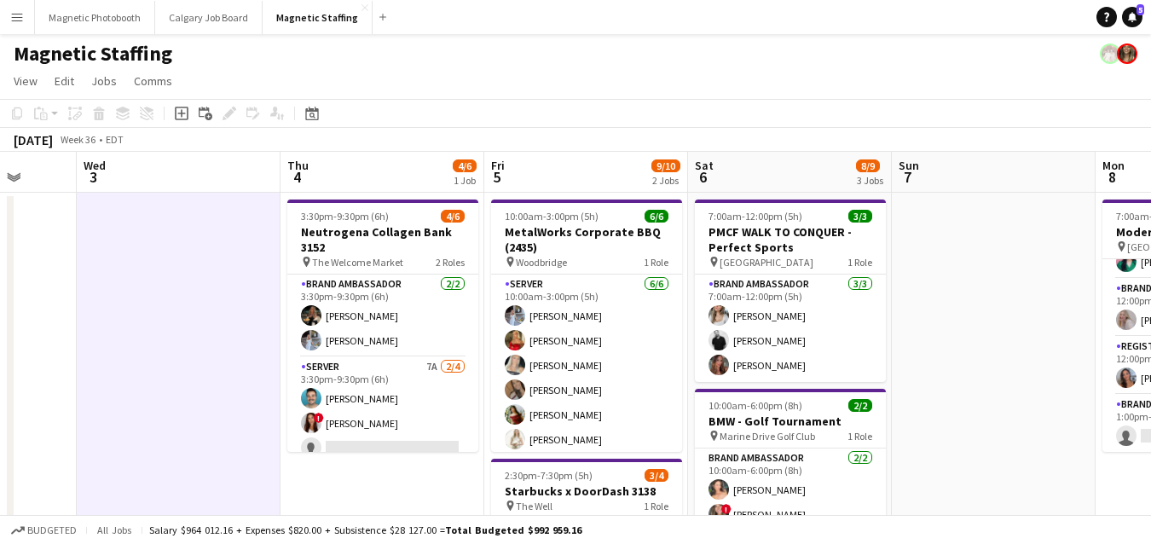
drag, startPoint x: 493, startPoint y: 346, endPoint x: 0, endPoint y: 387, distance: 494.4
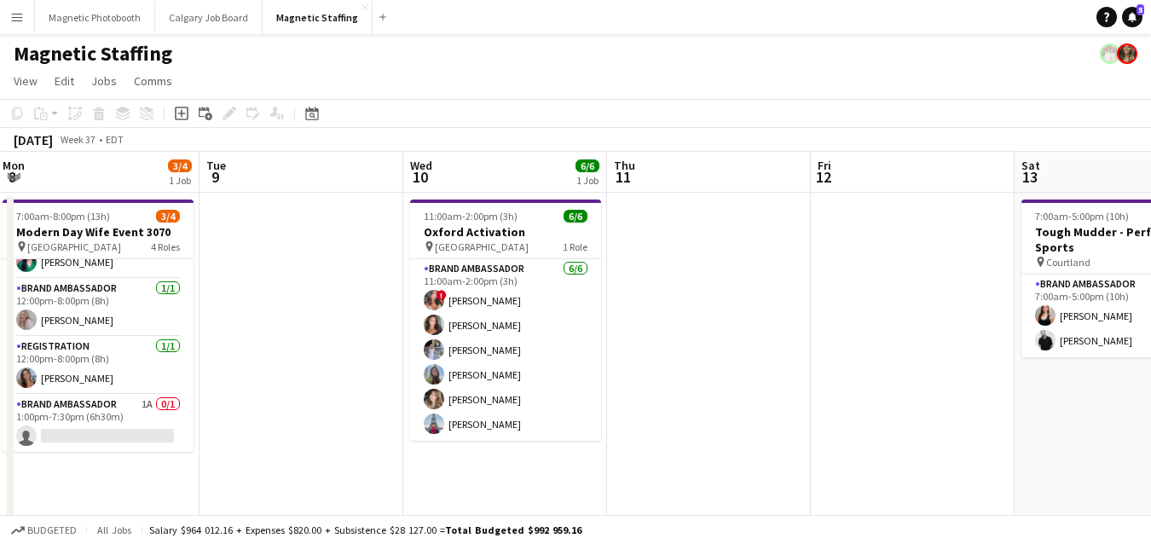
drag, startPoint x: 419, startPoint y: 345, endPoint x: 0, endPoint y: 345, distance: 419.4
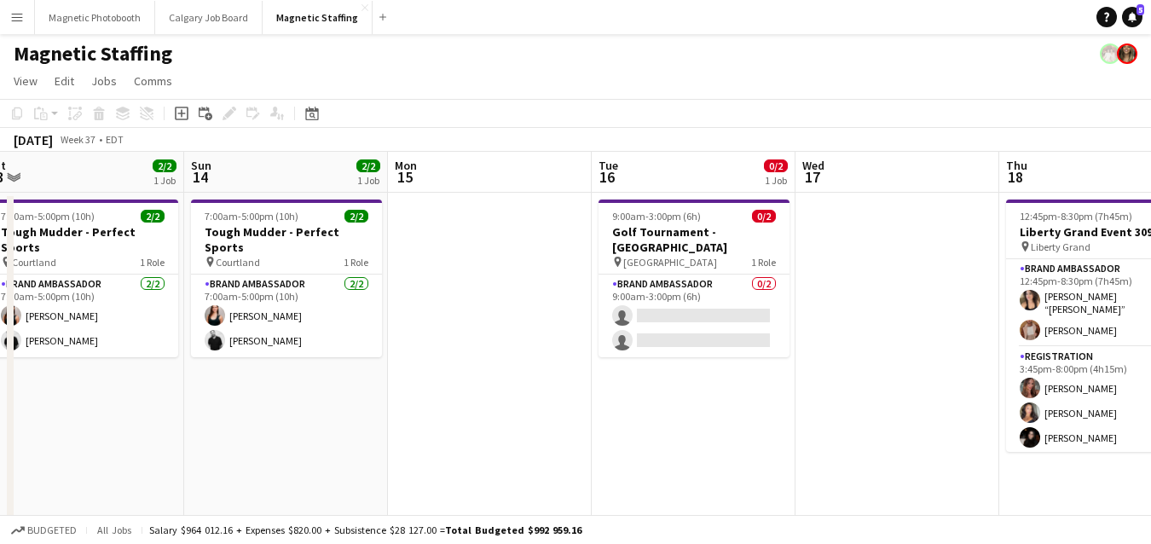
drag, startPoint x: 45, startPoint y: 257, endPoint x: 0, endPoint y: 262, distance: 45.5
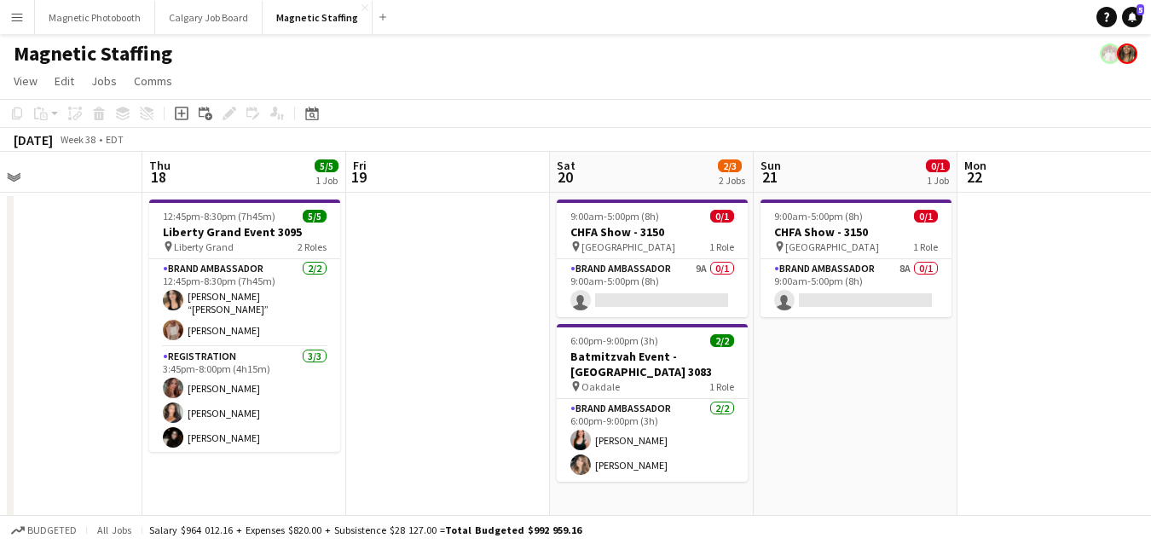
drag, startPoint x: 707, startPoint y: 303, endPoint x: 0, endPoint y: 310, distance: 706.7
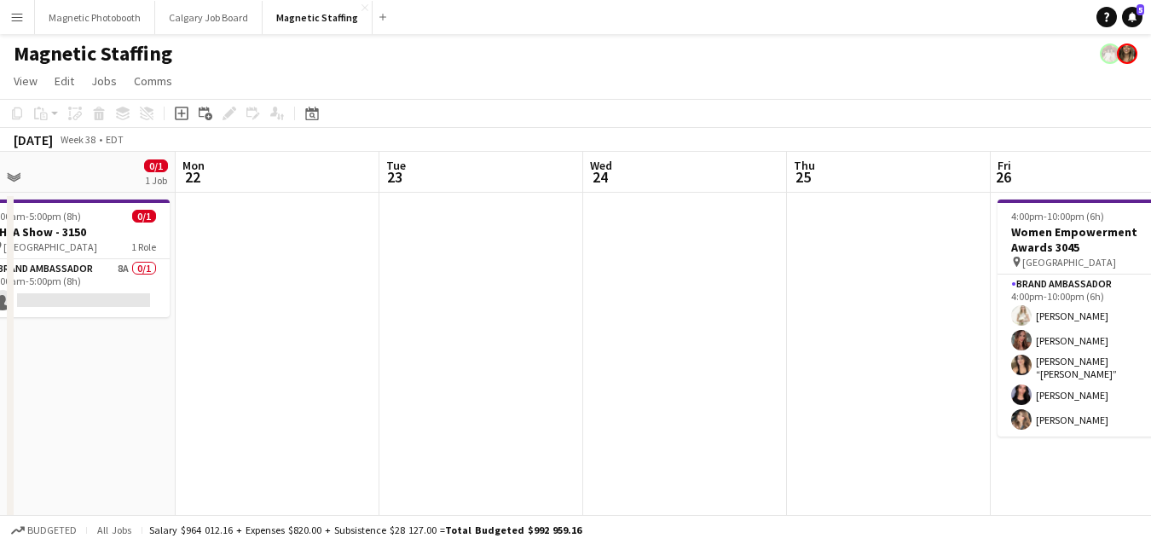
drag, startPoint x: 505, startPoint y: 296, endPoint x: 0, endPoint y: 296, distance: 504.6
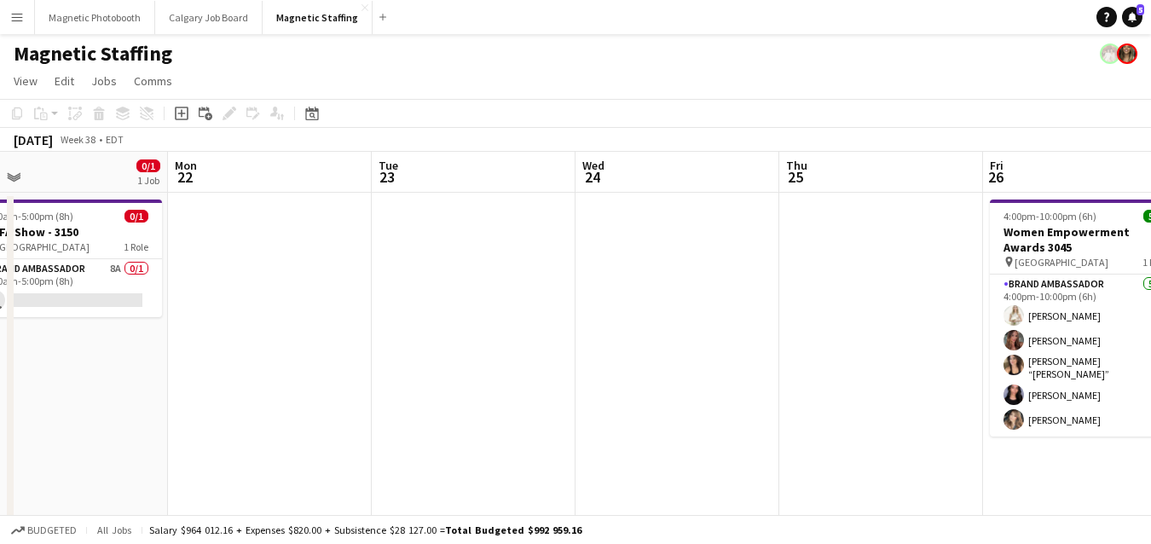
drag, startPoint x: 731, startPoint y: 269, endPoint x: 857, endPoint y: 236, distance: 130.2
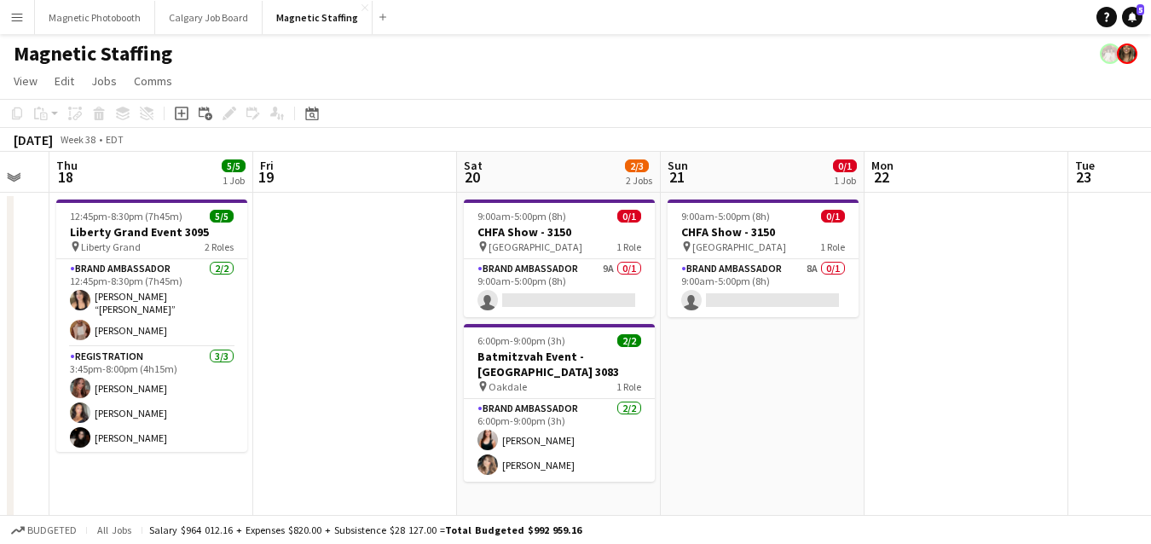
scroll to position [0, 511]
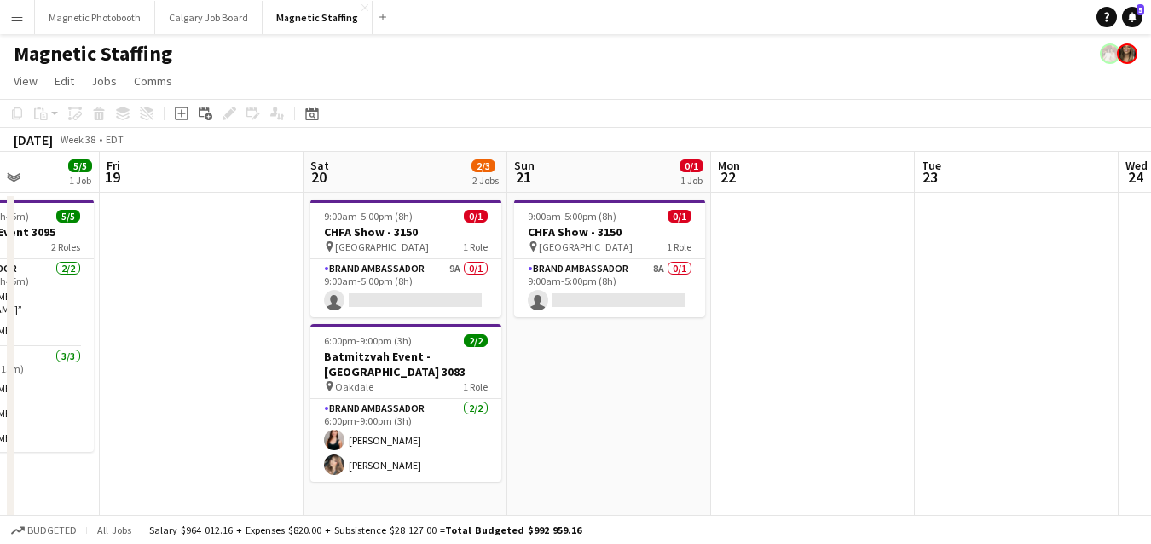
drag, startPoint x: 367, startPoint y: 272, endPoint x: 884, endPoint y: 263, distance: 517.5
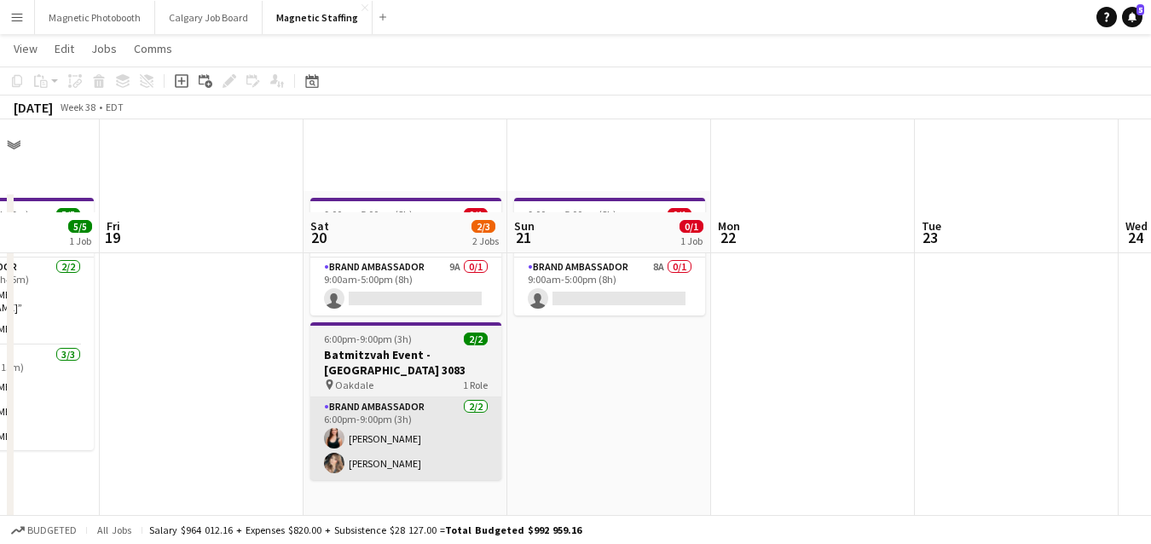
scroll to position [162, 0]
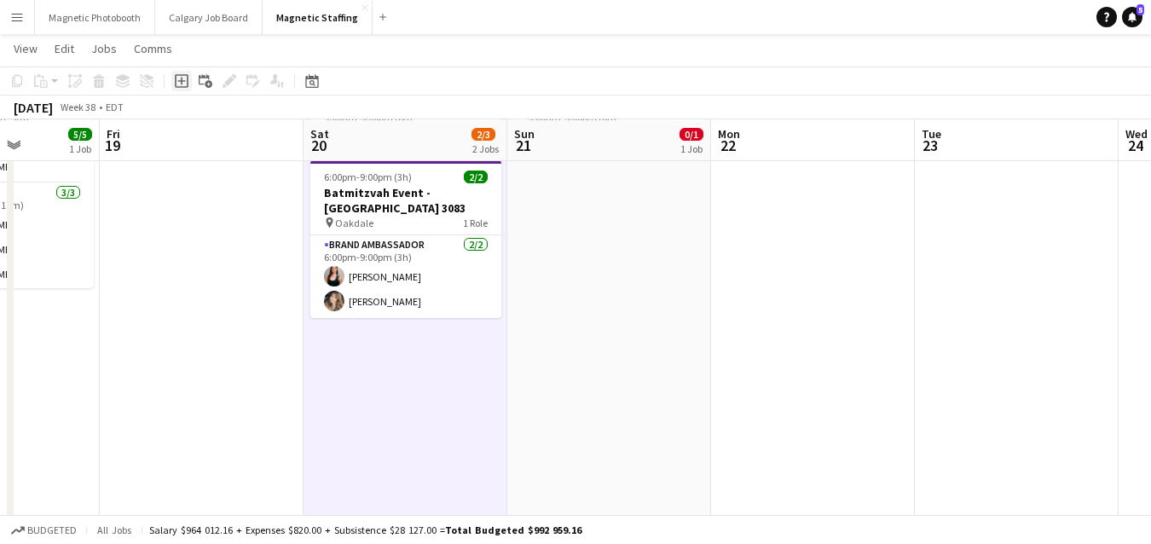
click at [182, 81] on icon at bounding box center [181, 81] width 8 height 8
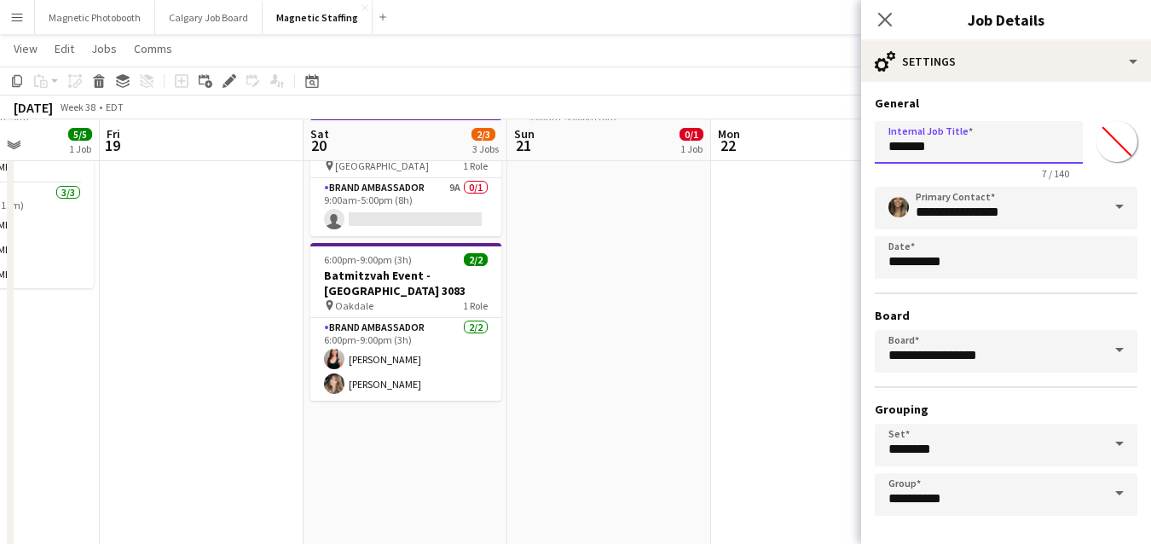
drag, startPoint x: 953, startPoint y: 150, endPoint x: 718, endPoint y: 135, distance: 235.8
type input "**********"
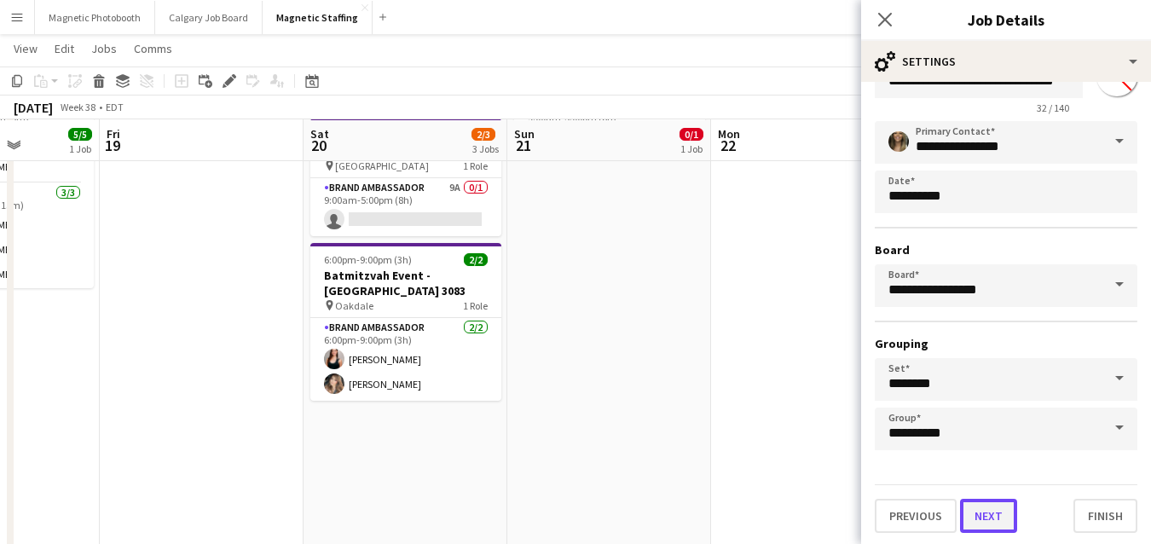
click at [995, 517] on button "Next" at bounding box center [988, 516] width 57 height 34
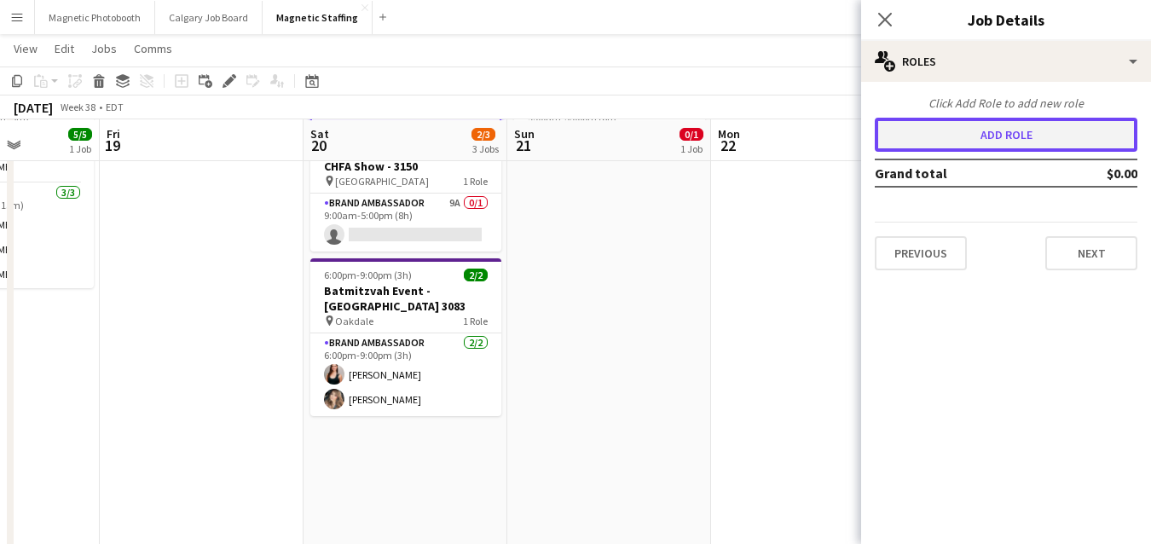
click at [1044, 140] on button "Add role" at bounding box center [1006, 135] width 263 height 34
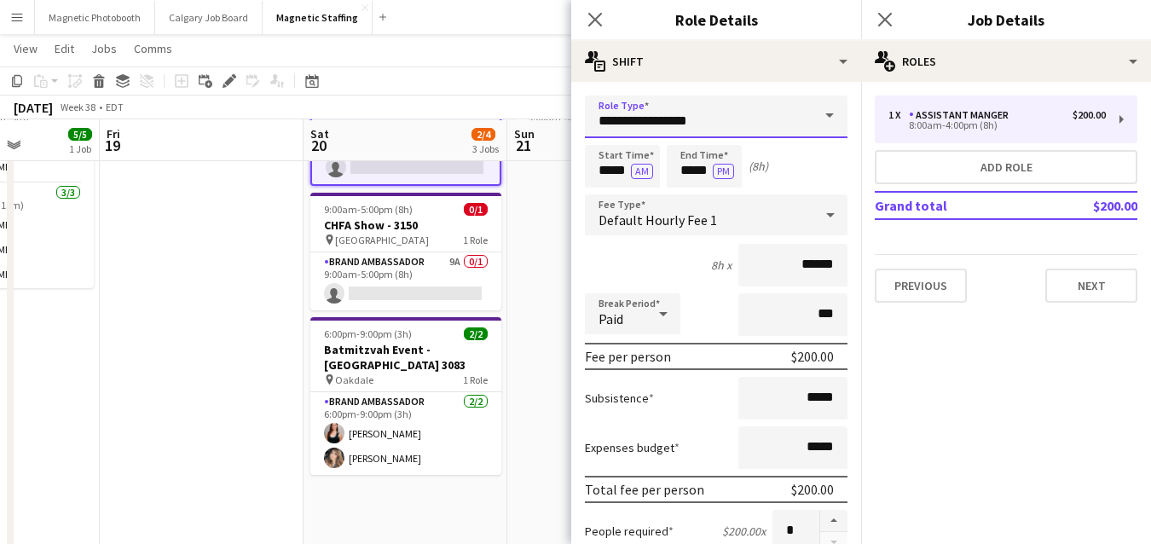
drag, startPoint x: 713, startPoint y: 116, endPoint x: 505, endPoint y: 104, distance: 208.3
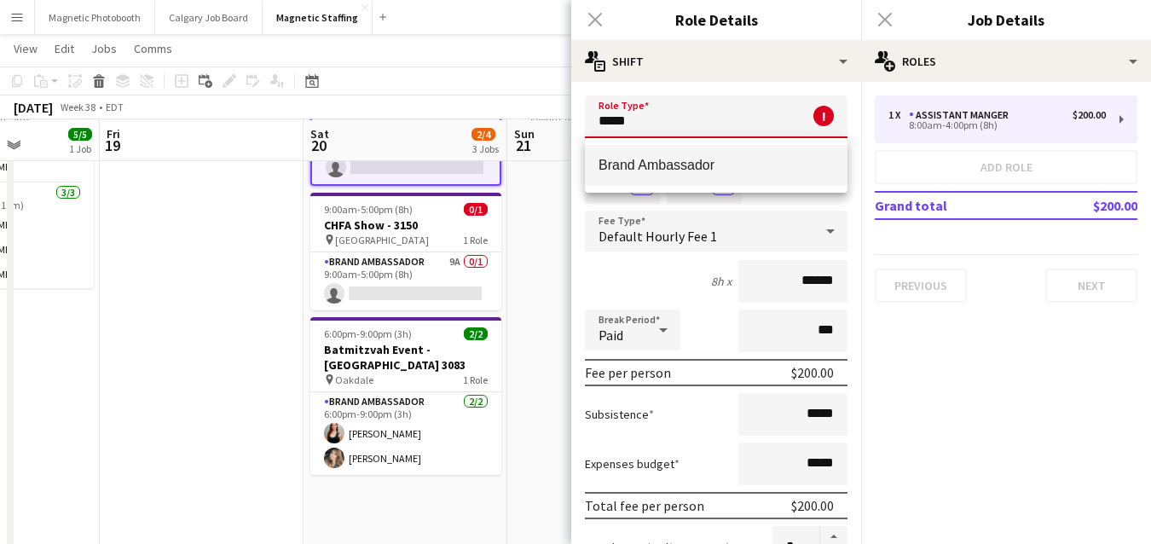
click at [652, 156] on mat-option "Brand Ambassador" at bounding box center [716, 165] width 263 height 41
type input "**********"
type input "******"
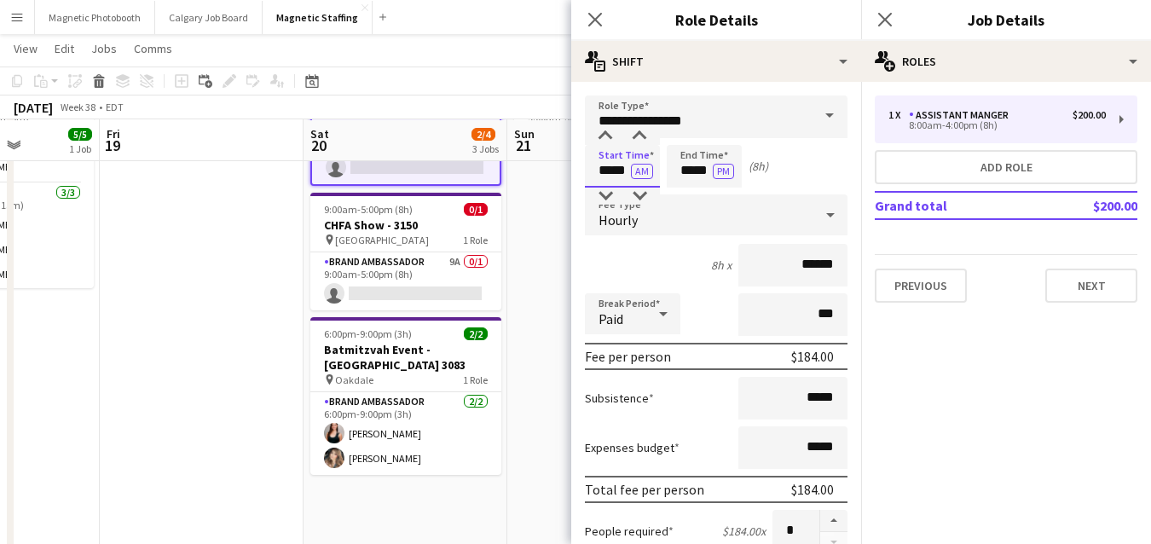
drag, startPoint x: 623, startPoint y: 172, endPoint x: 566, endPoint y: 165, distance: 57.5
type input "*****"
drag, startPoint x: 711, startPoint y: 171, endPoint x: 582, endPoint y: 157, distance: 129.5
click at [585, 161] on div "Start Time ***** AM End Time ***** PM (6h 30m)" at bounding box center [716, 166] width 263 height 43
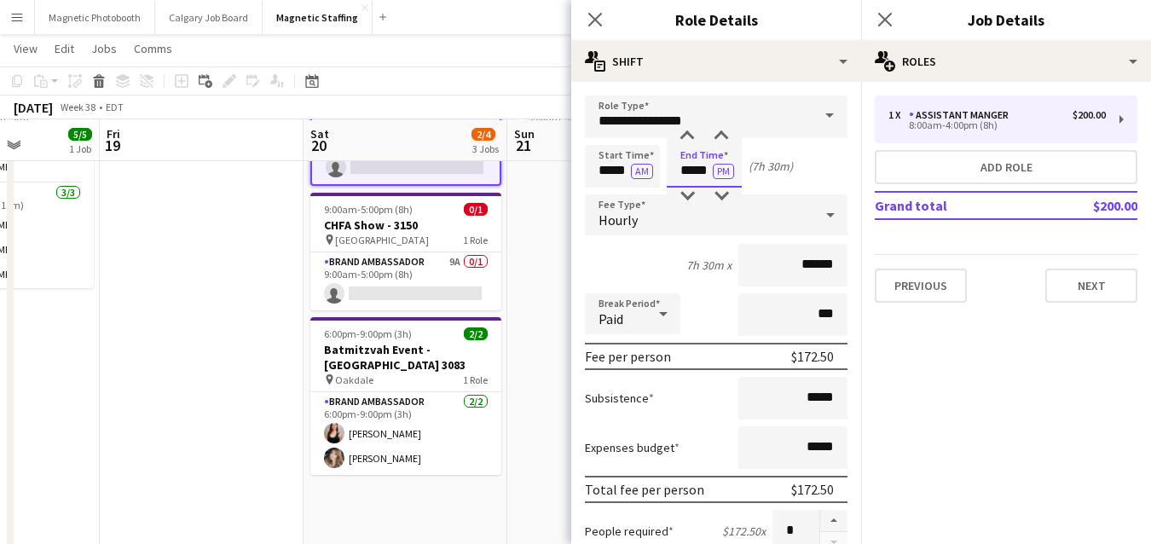
scroll to position [304, 0]
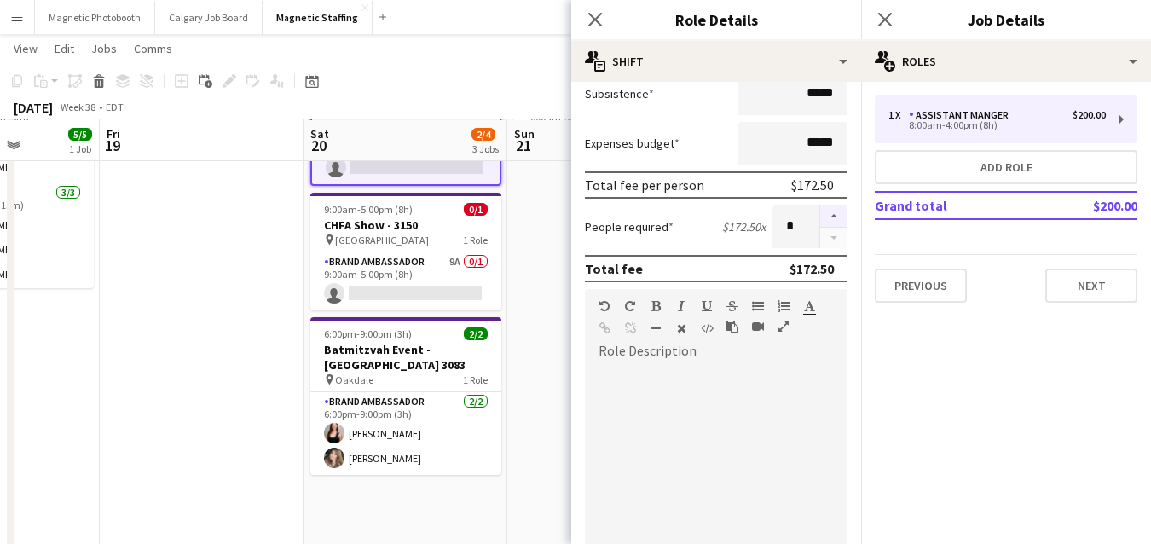
type input "*****"
click at [835, 218] on button "button" at bounding box center [833, 216] width 27 height 22
type input "*"
click at [696, 473] on div at bounding box center [716, 467] width 263 height 205
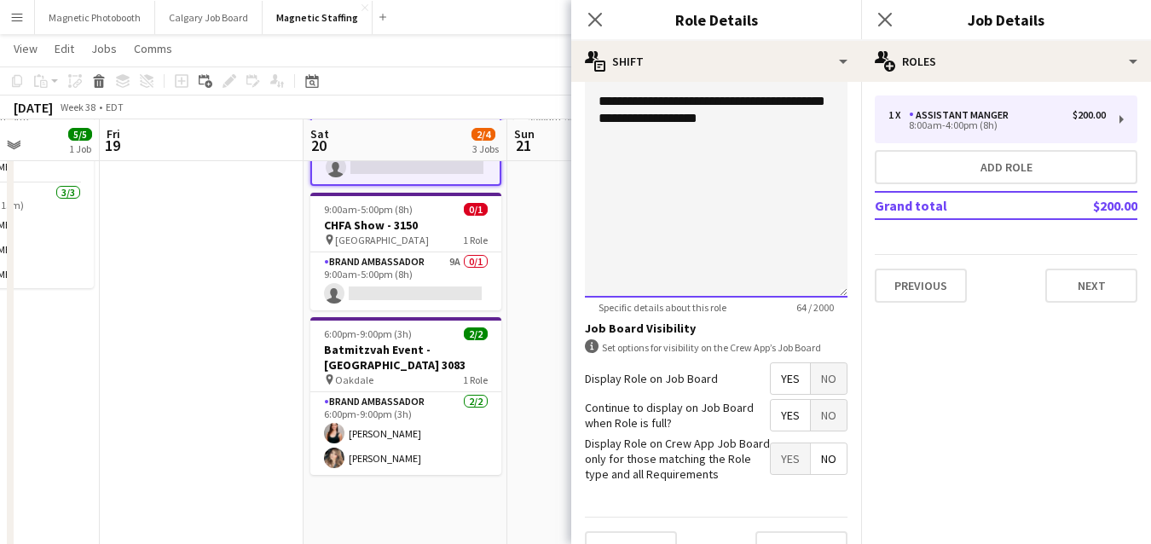
scroll to position [608, 0]
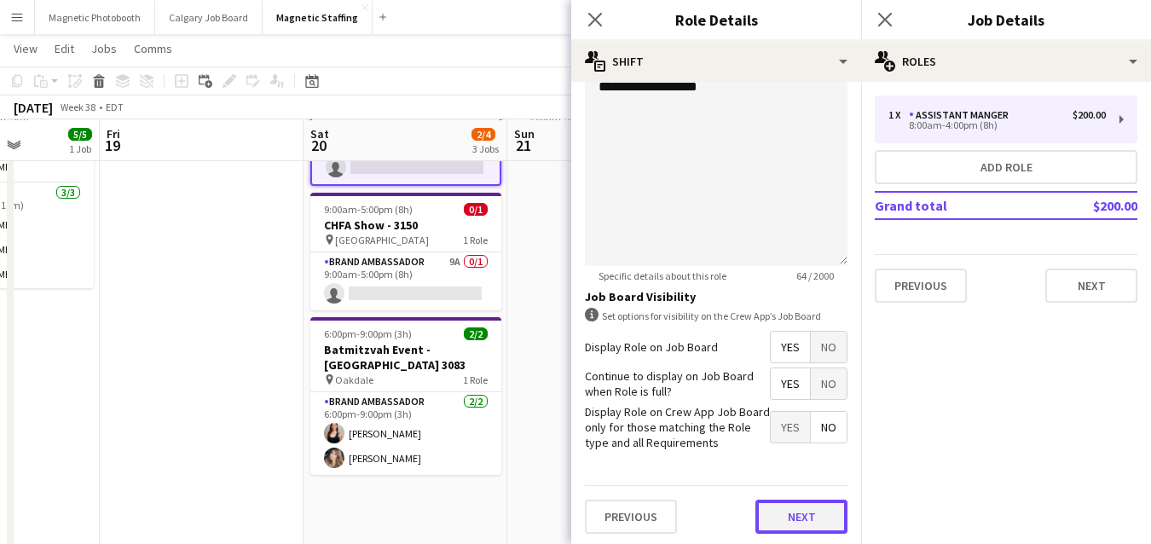
click at [788, 521] on button "Next" at bounding box center [801, 517] width 92 height 34
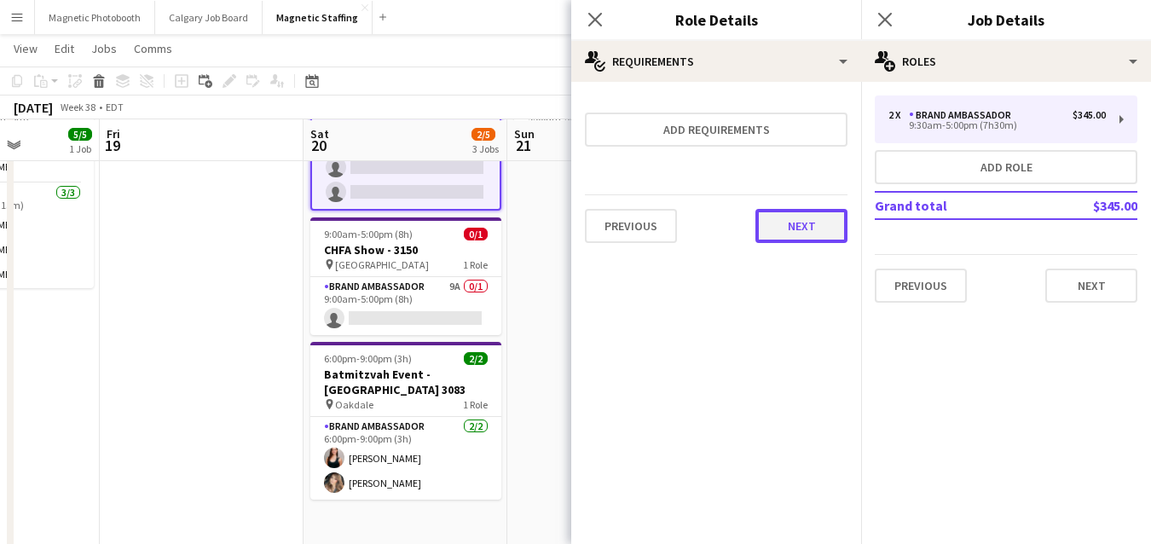
click at [819, 236] on button "Next" at bounding box center [801, 226] width 92 height 34
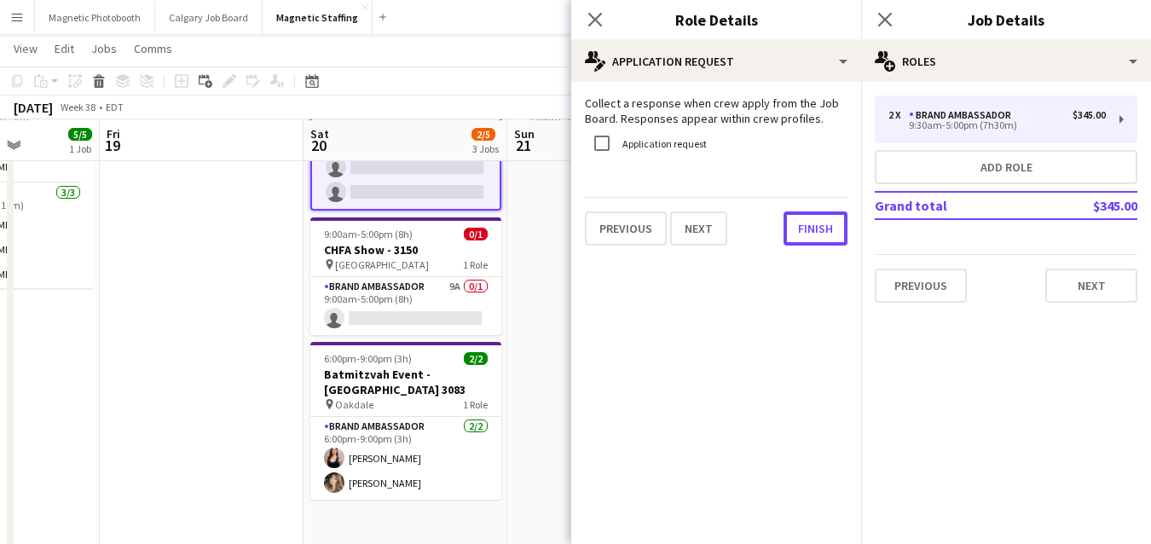
click at [819, 236] on button "Finish" at bounding box center [815, 228] width 64 height 34
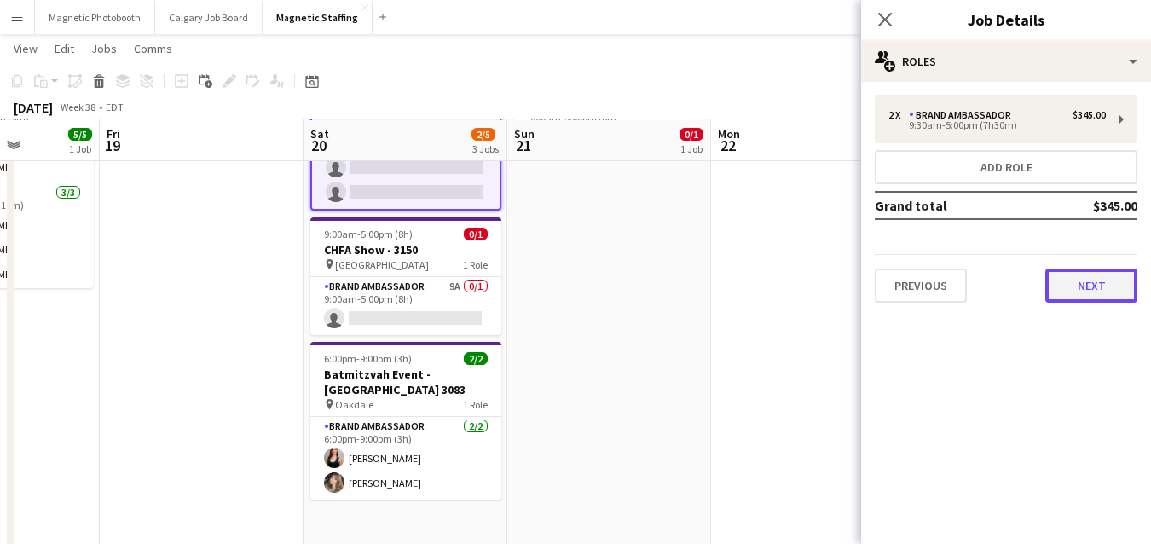
click at [1084, 293] on button "Next" at bounding box center [1091, 286] width 92 height 34
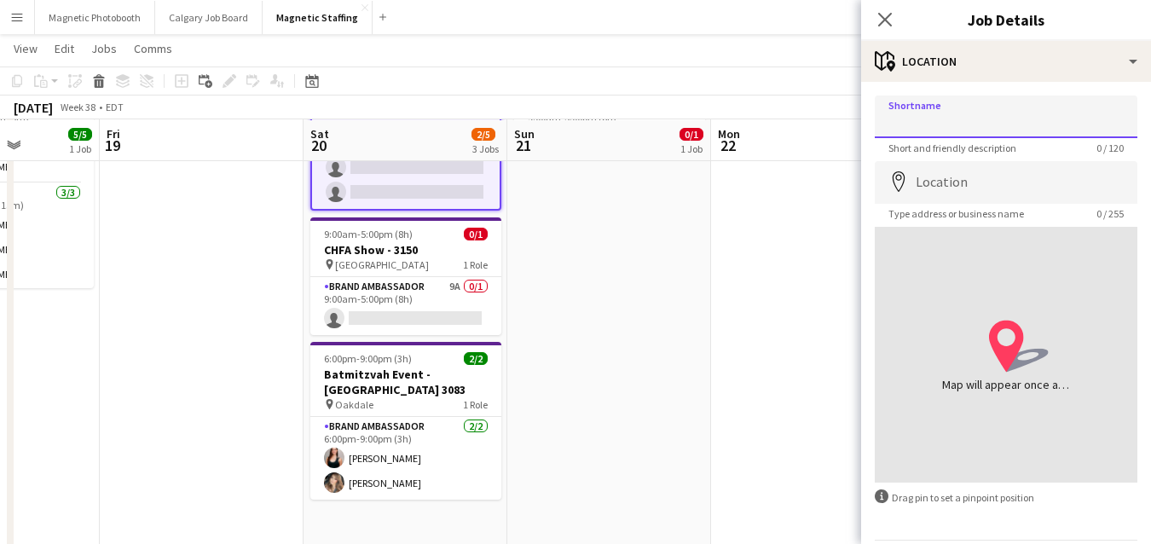
click at [979, 104] on input "Shortname" at bounding box center [1006, 116] width 263 height 43
type input "*******"
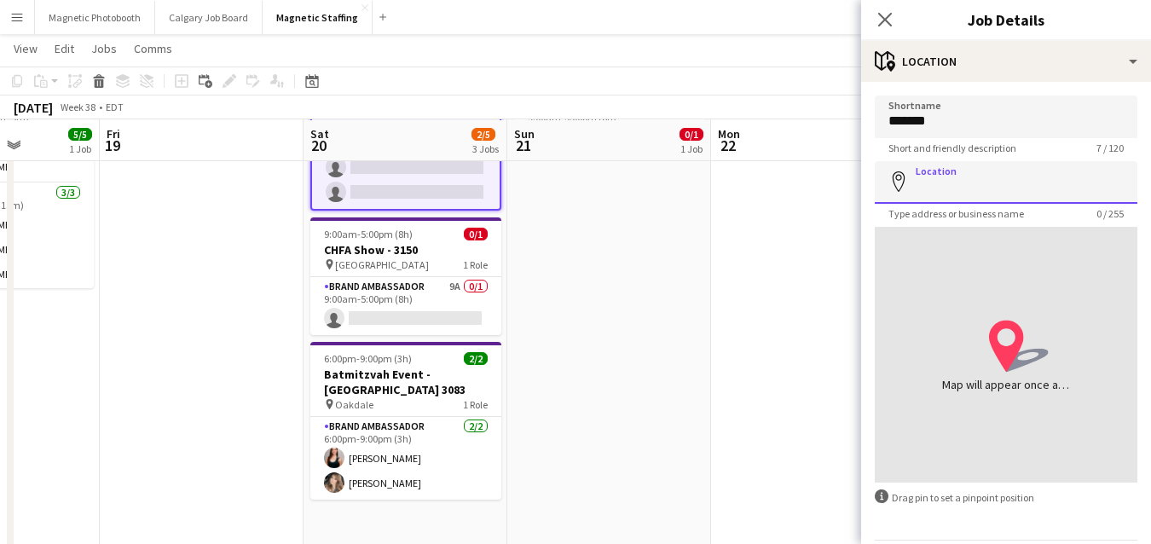
click at [925, 181] on input "Location" at bounding box center [1006, 182] width 263 height 43
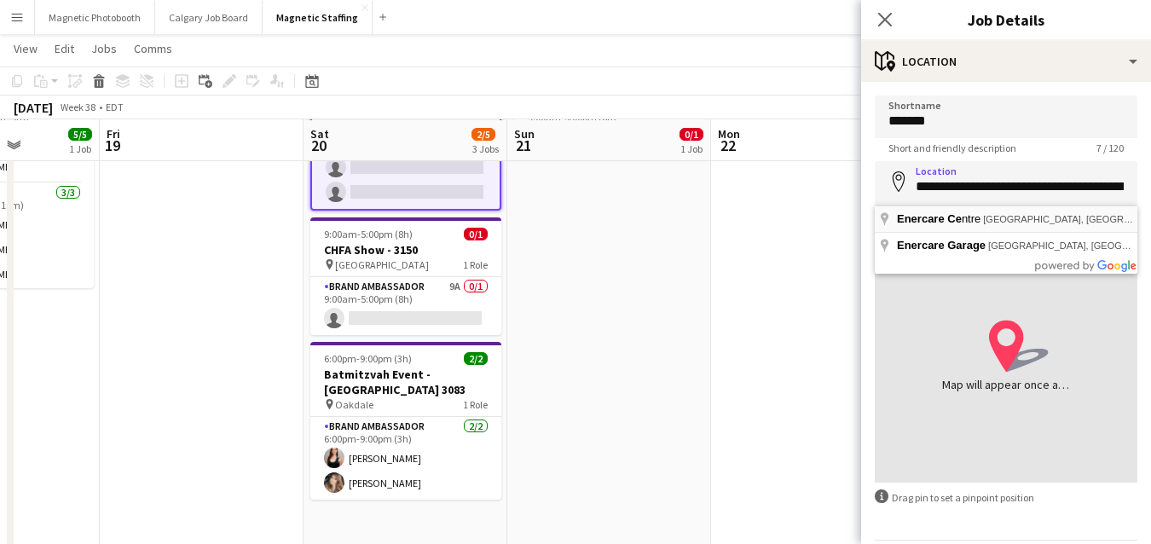
type input "**********"
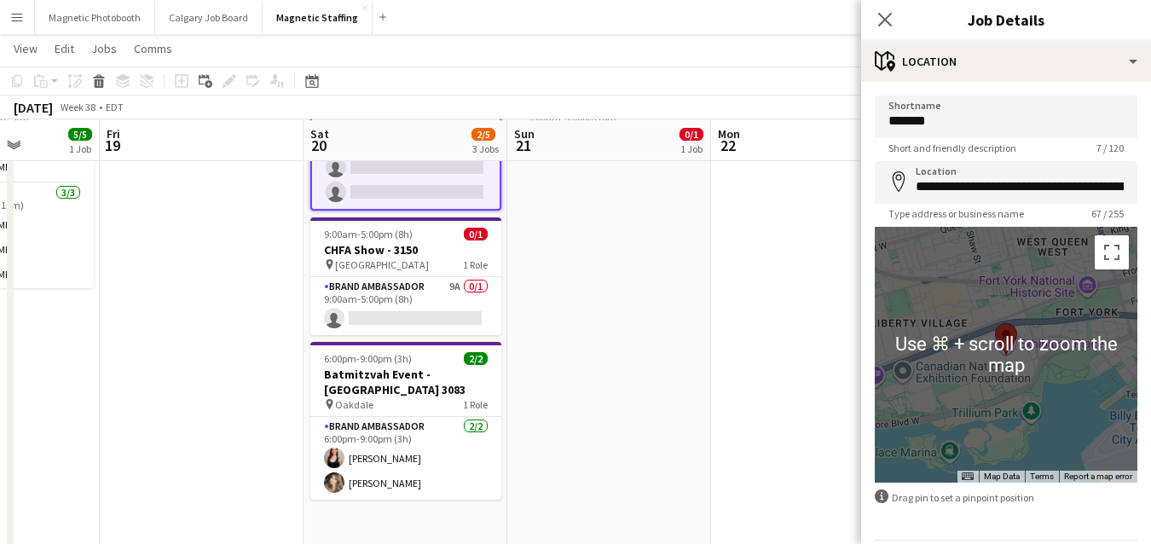
scroll to position [57, 0]
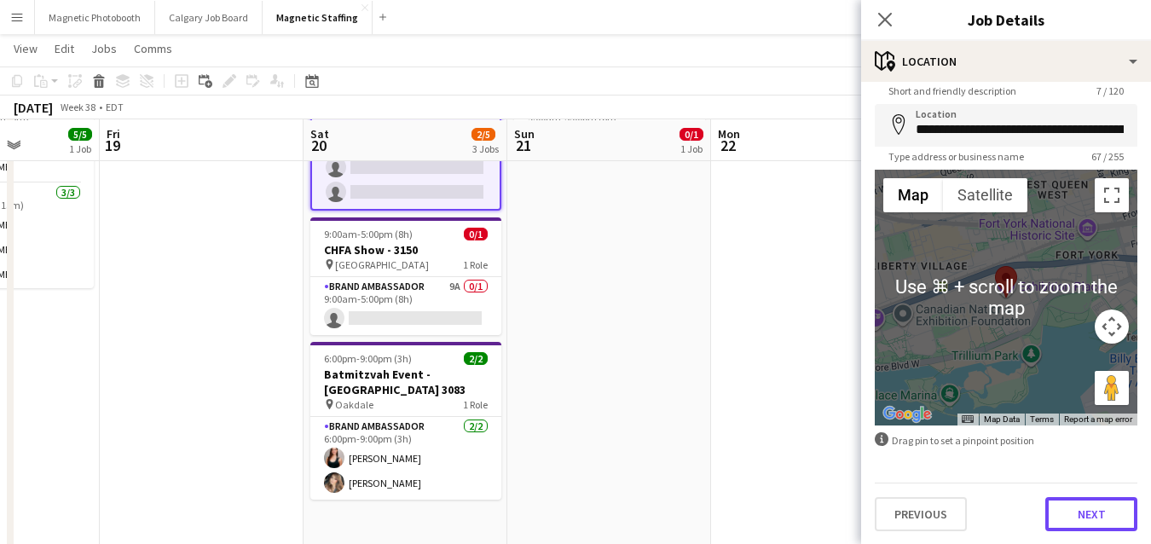
click at [1093, 530] on div "**********" at bounding box center [1006, 285] width 290 height 520
click at [1073, 514] on button "Next" at bounding box center [1091, 514] width 92 height 34
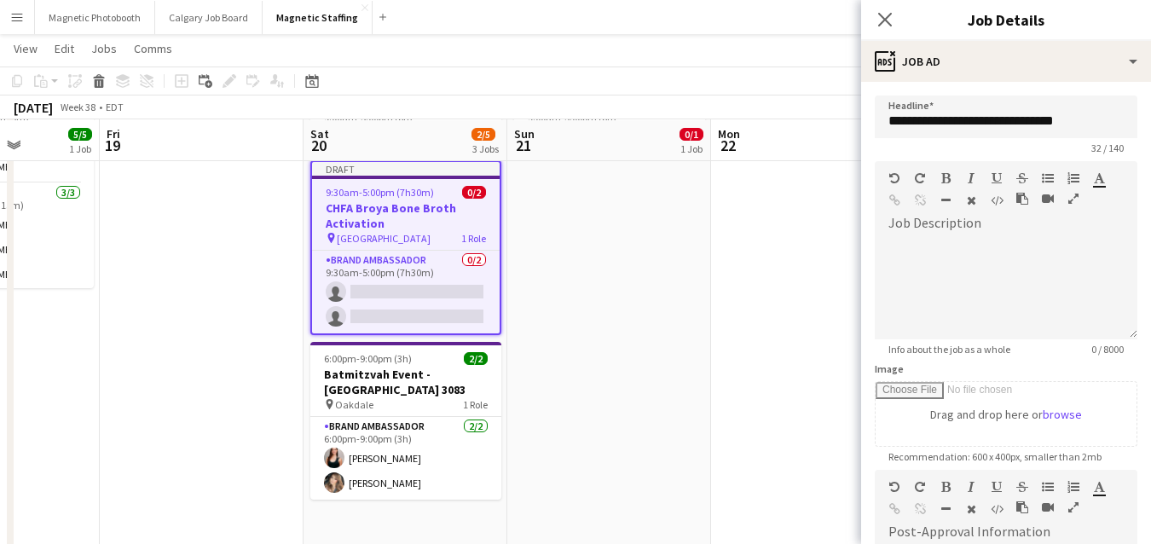
scroll to position [297, 0]
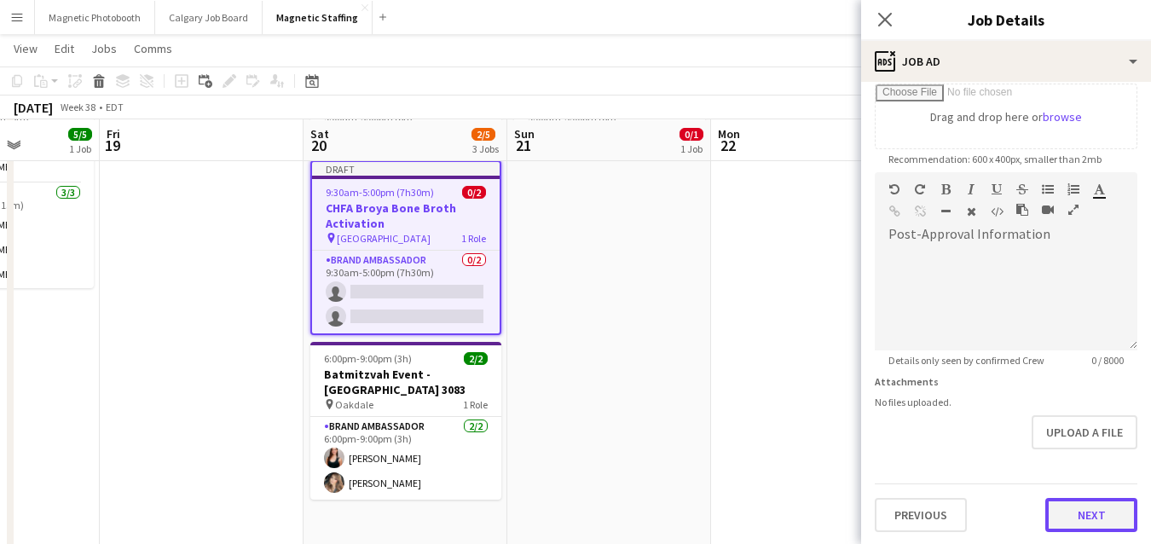
click at [1077, 511] on button "Next" at bounding box center [1091, 515] width 92 height 34
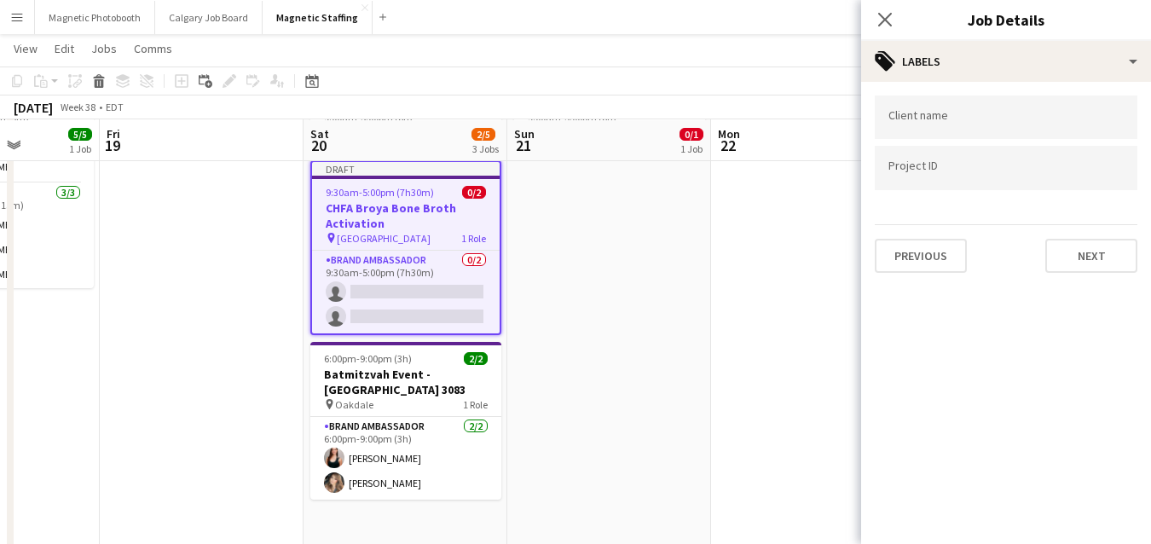
scroll to position [0, 0]
click at [1086, 258] on button "Next" at bounding box center [1091, 256] width 92 height 34
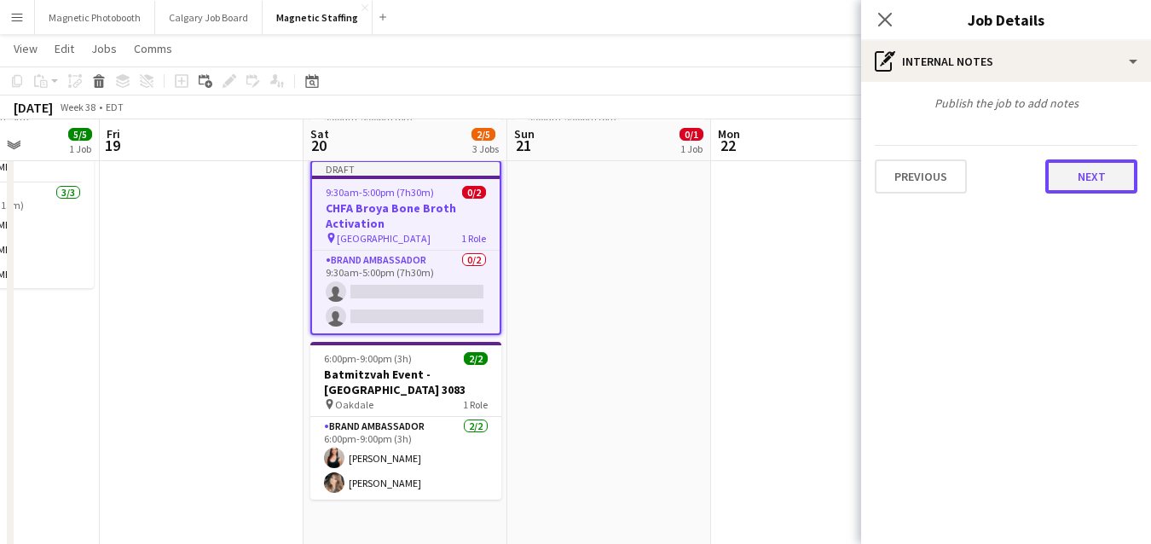
click at [1107, 175] on button "Next" at bounding box center [1091, 176] width 92 height 34
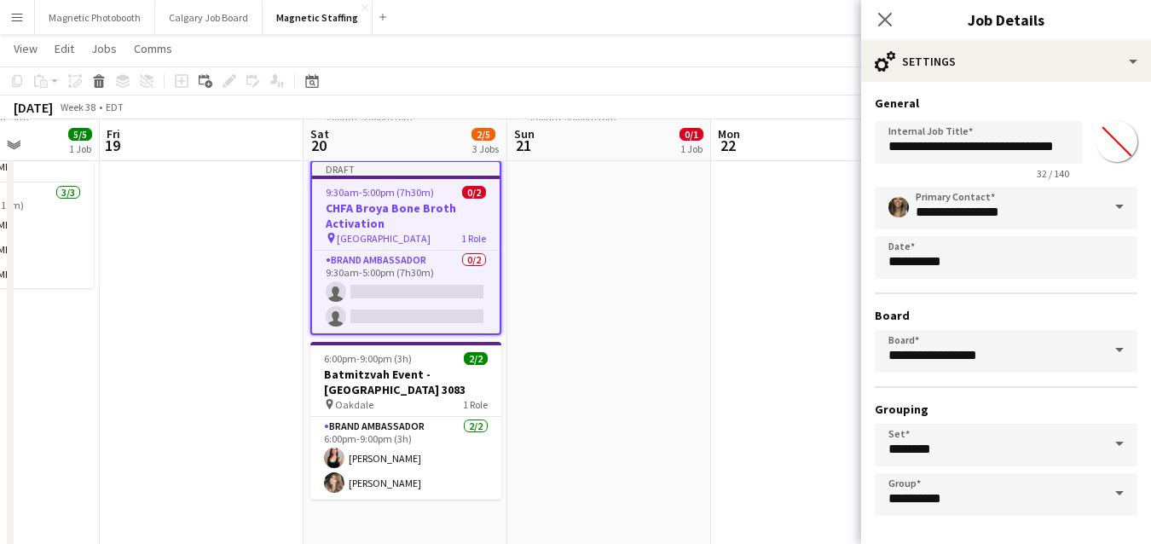
scroll to position [66, 0]
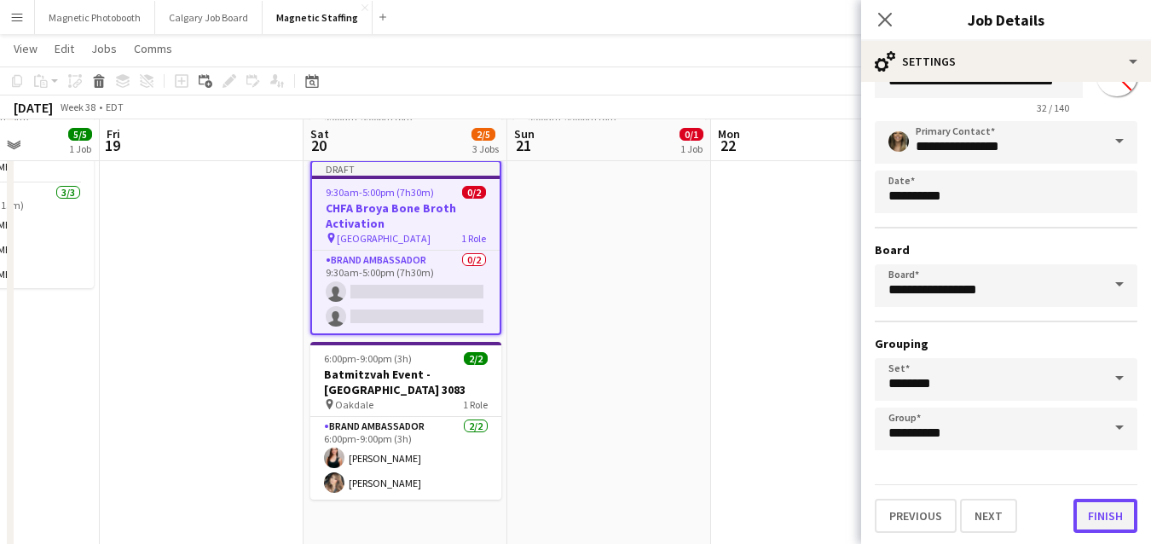
click at [1103, 521] on button "Finish" at bounding box center [1105, 516] width 64 height 34
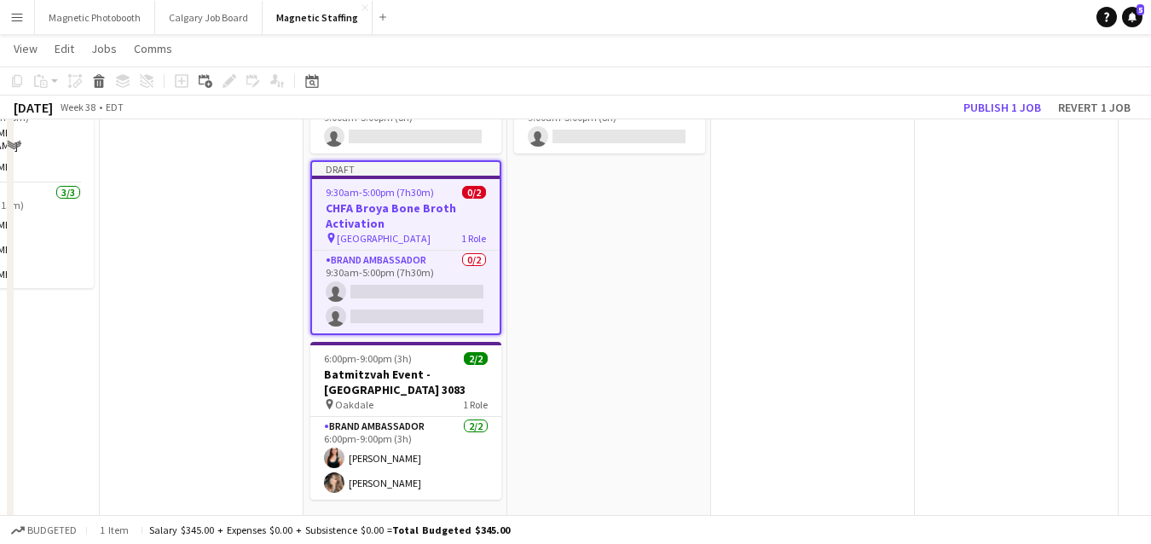
scroll to position [29, 0]
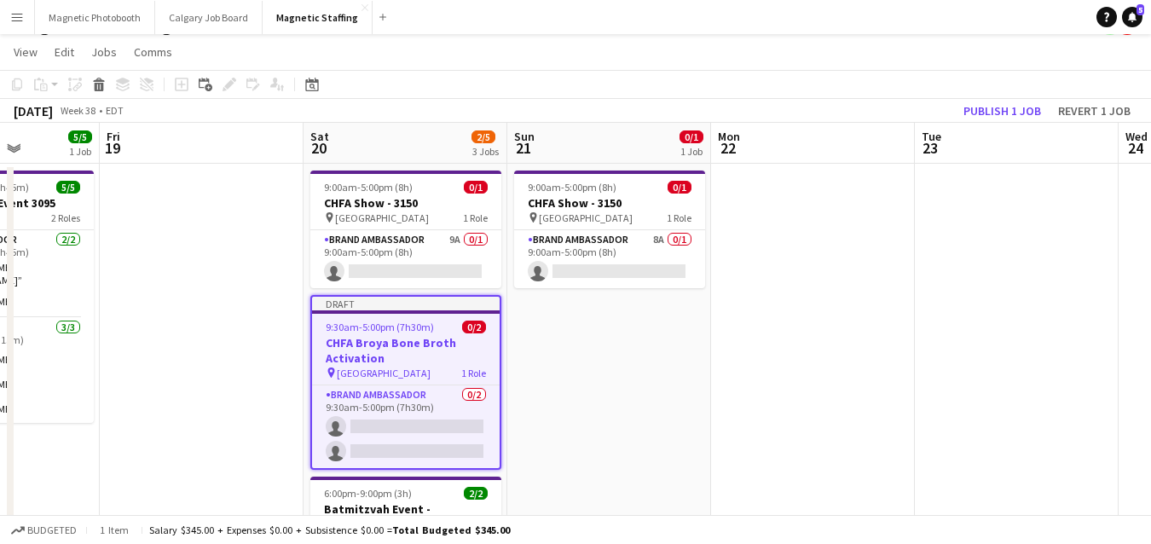
click at [388, 326] on span "9:30am-5:00pm (7h30m)" at bounding box center [380, 327] width 108 height 13
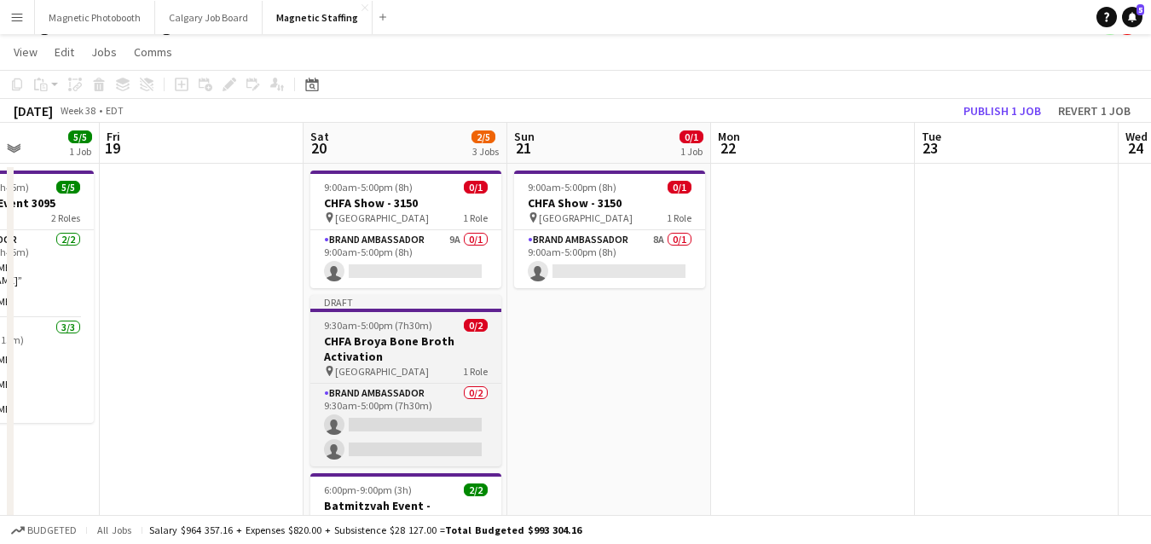
click at [388, 326] on span "9:30am-5:00pm (7h30m)" at bounding box center [378, 325] width 108 height 13
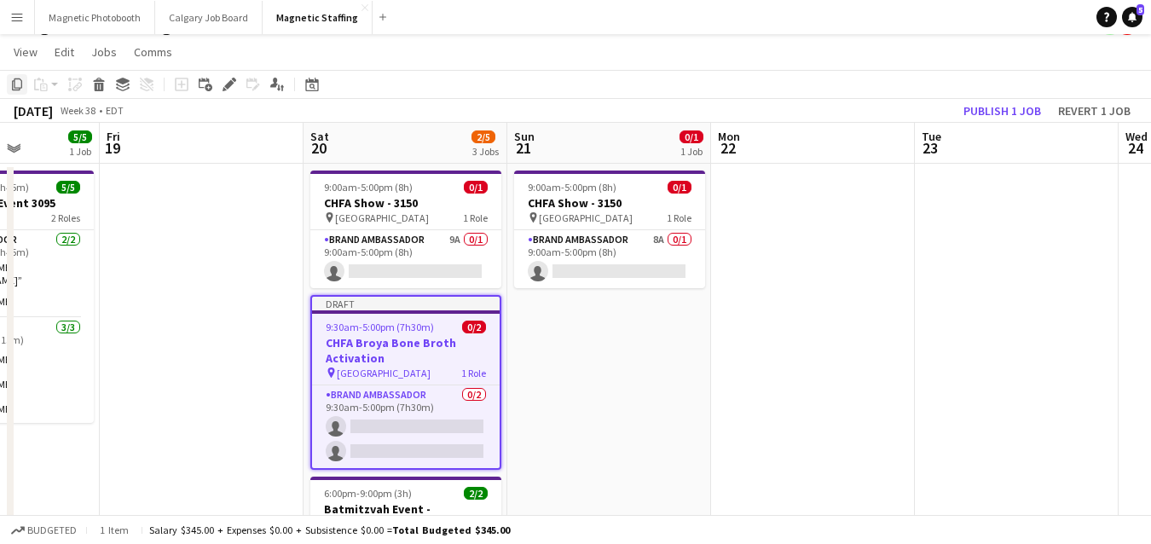
click at [17, 83] on icon "Copy" at bounding box center [17, 85] width 14 height 14
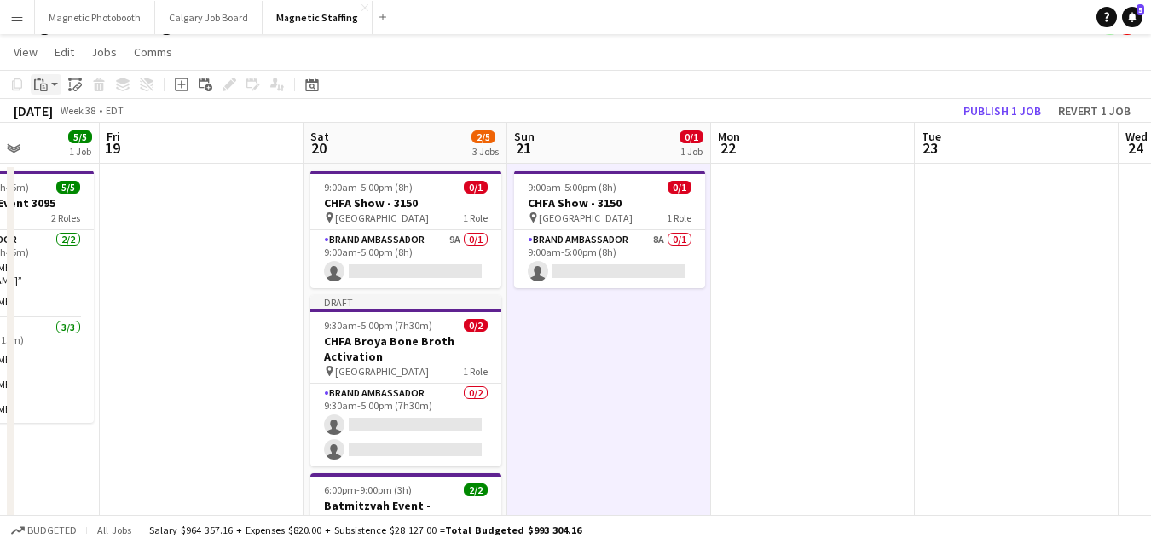
click at [48, 81] on div "Paste" at bounding box center [41, 84] width 20 height 20
click at [60, 116] on link "Paste Command V" at bounding box center [112, 116] width 135 height 15
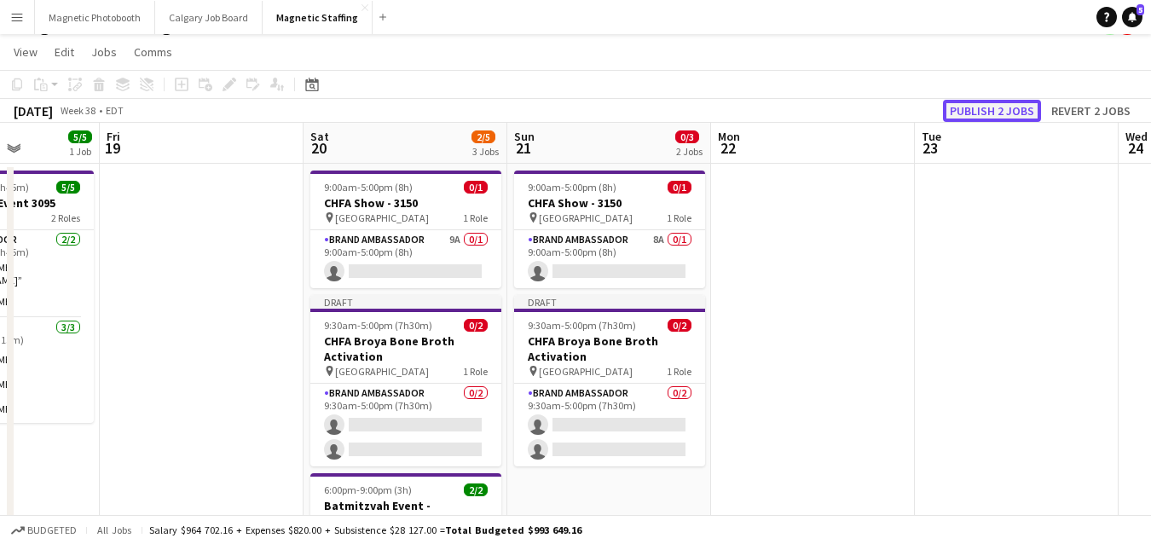
click at [990, 112] on button "Publish 2 jobs" at bounding box center [992, 111] width 98 height 22
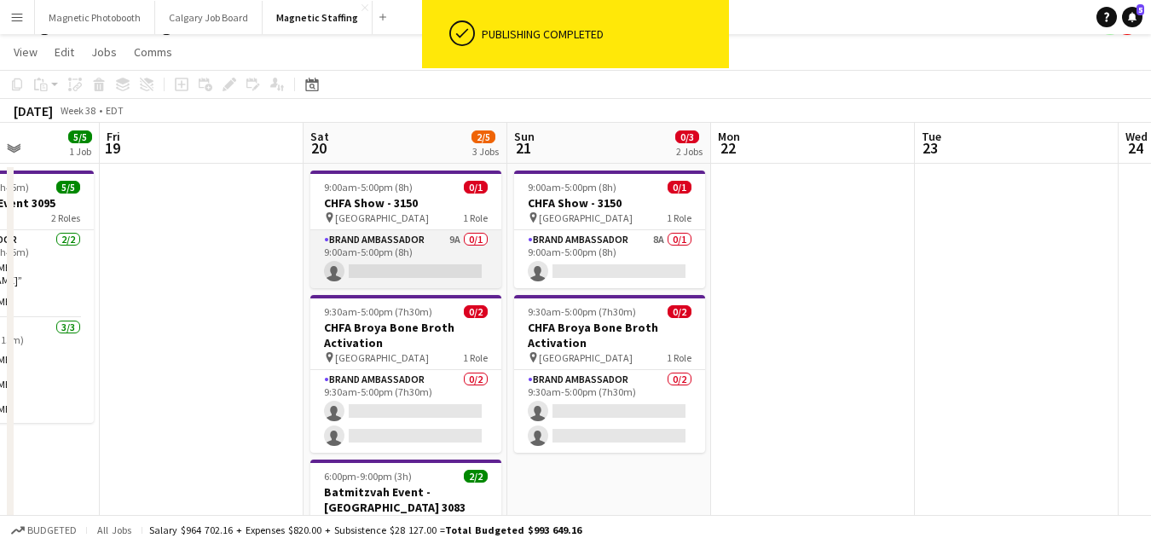
click at [401, 261] on app-card-role "Brand Ambassador 9A 0/1 9:00am-5:00pm (8h) single-neutral-actions" at bounding box center [405, 259] width 191 height 58
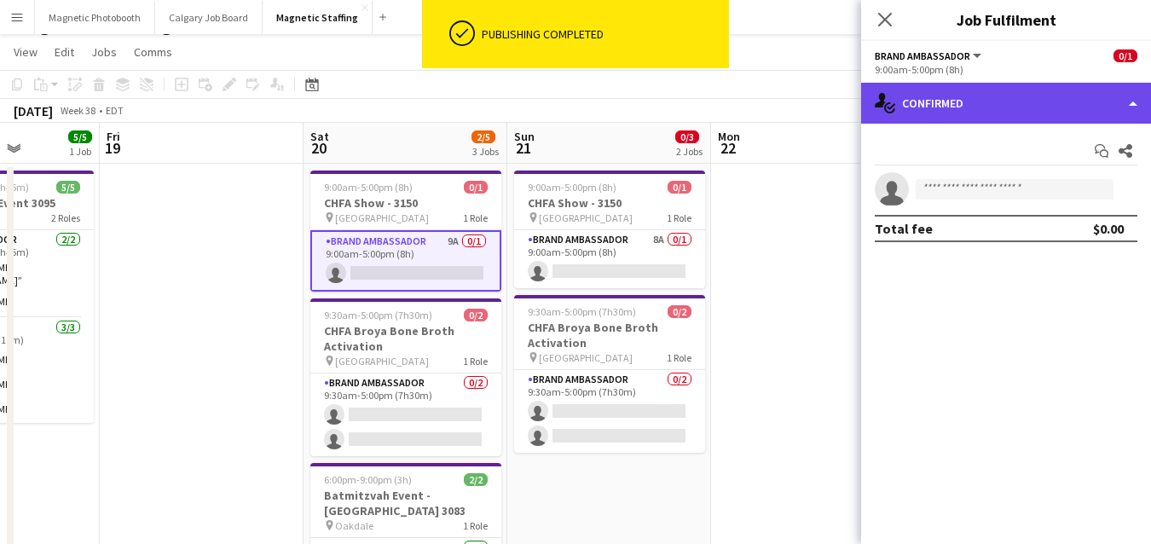
click at [1035, 111] on div "single-neutral-actions-check-2 Confirmed" at bounding box center [1006, 103] width 290 height 41
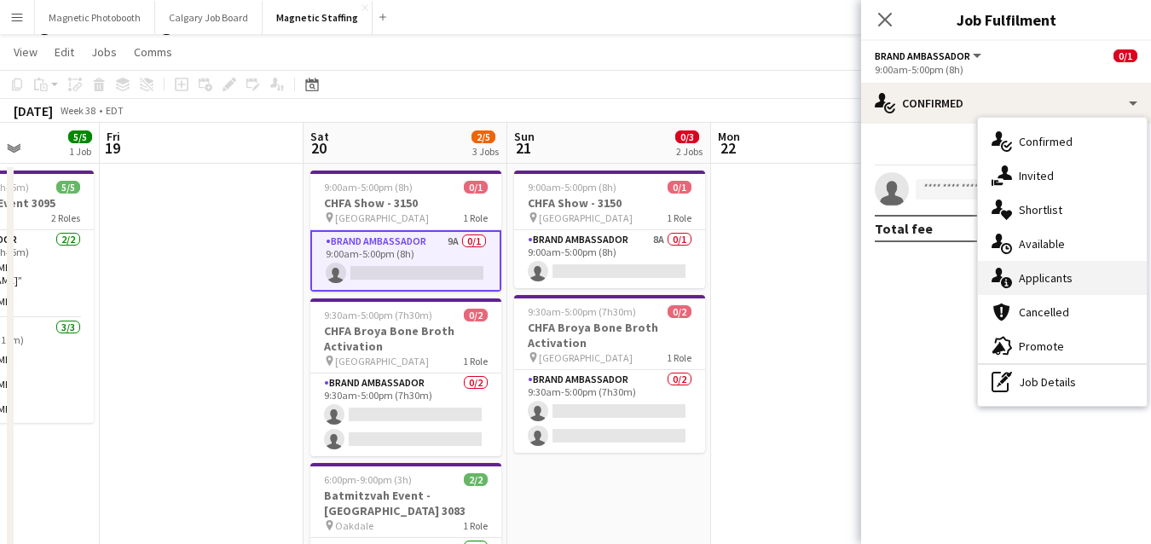
click at [1021, 281] on div "single-neutral-actions-information Applicants" at bounding box center [1062, 278] width 169 height 34
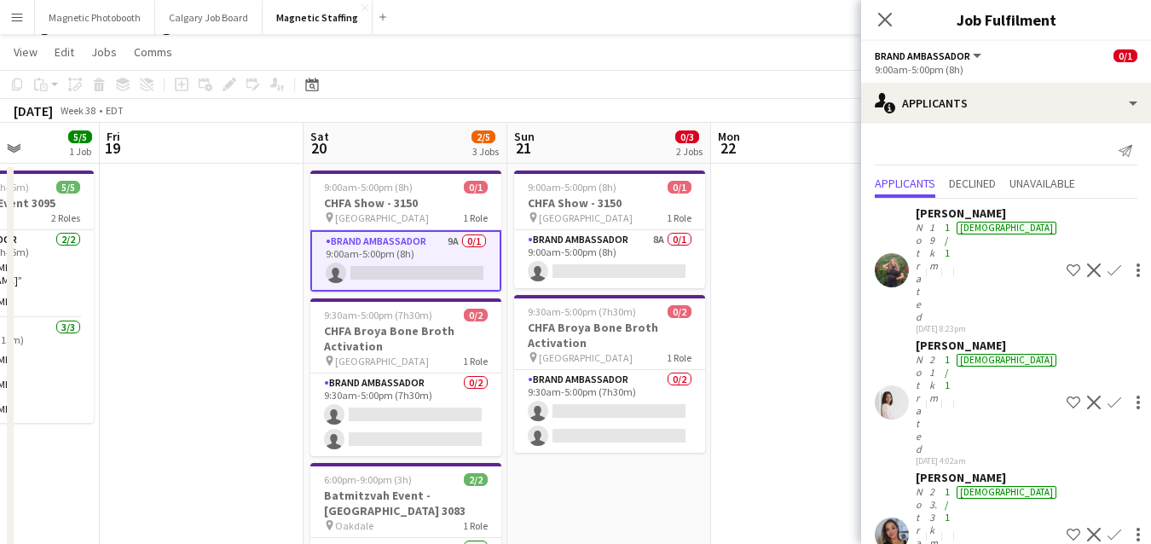
scroll to position [161, 0]
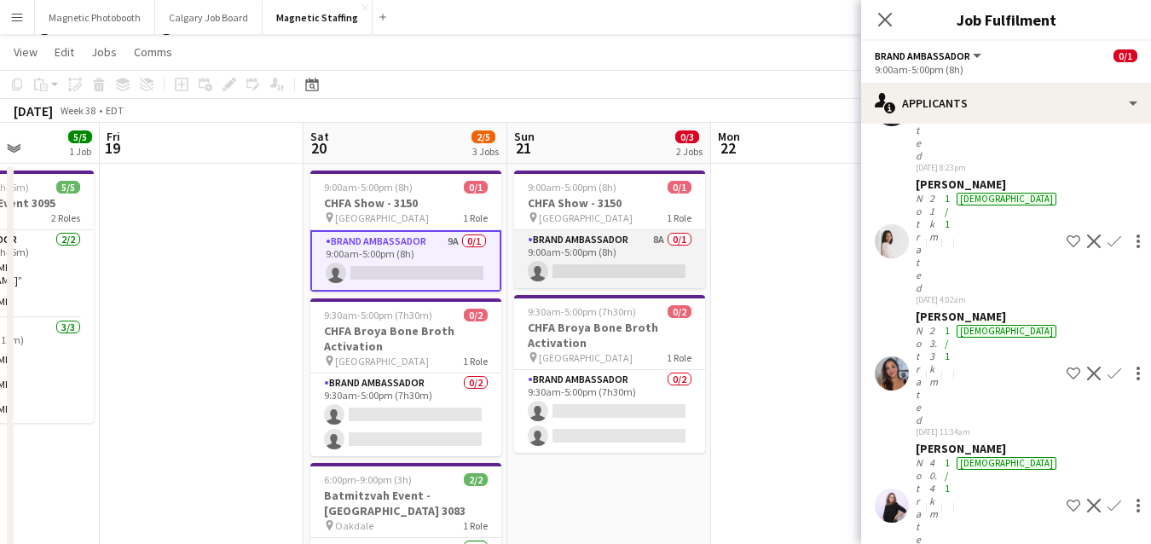
click at [609, 263] on app-card-role "Brand Ambassador 8A 0/1 9:00am-5:00pm (8h) single-neutral-actions" at bounding box center [609, 259] width 191 height 58
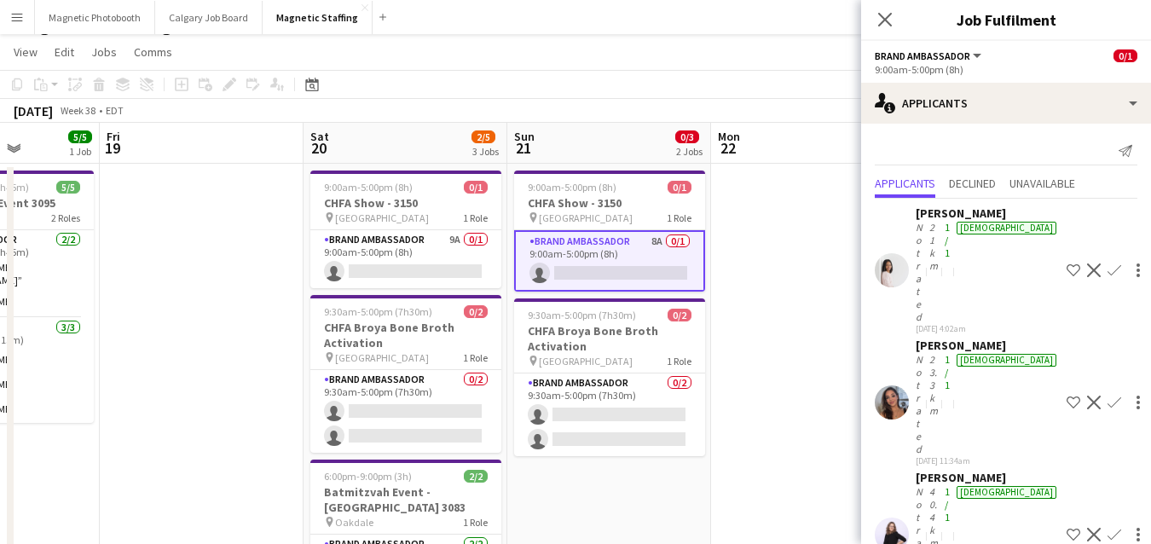
scroll to position [118, 0]
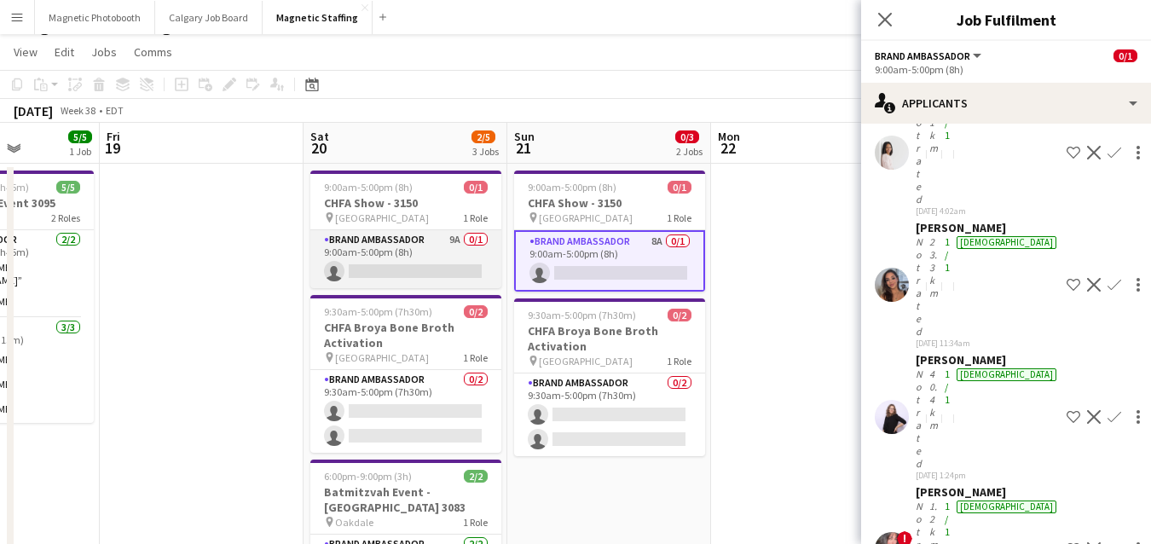
click at [473, 260] on app-card-role "Brand Ambassador 9A 0/1 9:00am-5:00pm (8h) single-neutral-actions" at bounding box center [405, 259] width 191 height 58
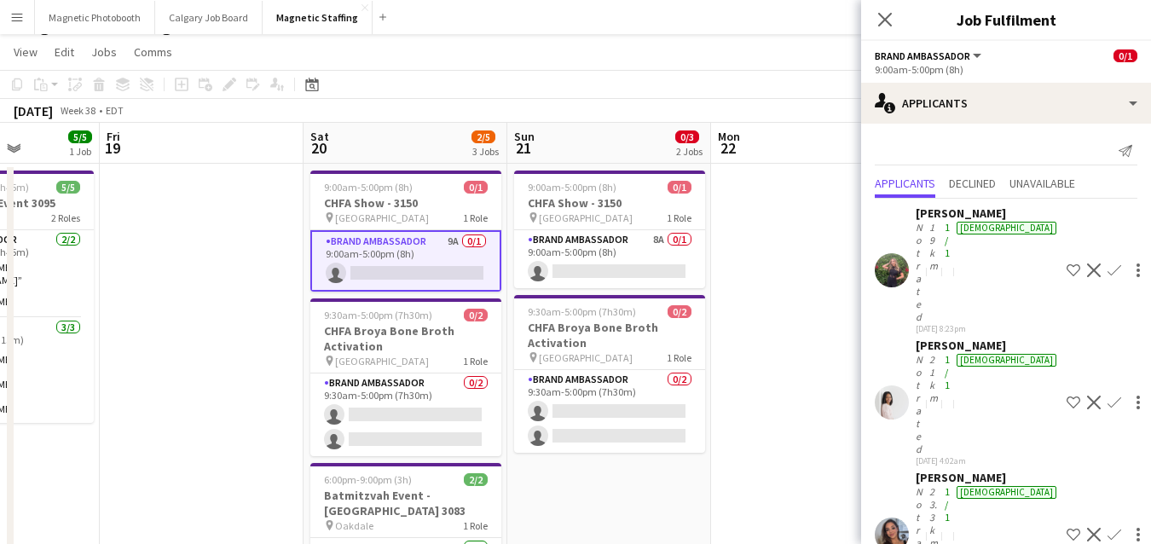
scroll to position [161, 0]
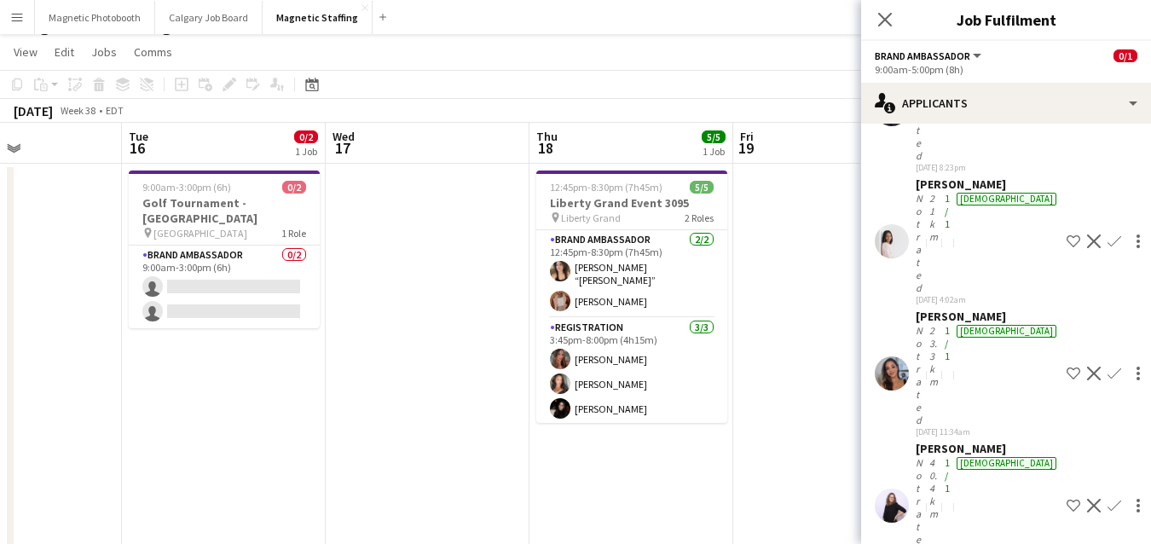
drag, startPoint x: 213, startPoint y: 238, endPoint x: 851, endPoint y: 208, distance: 638.3
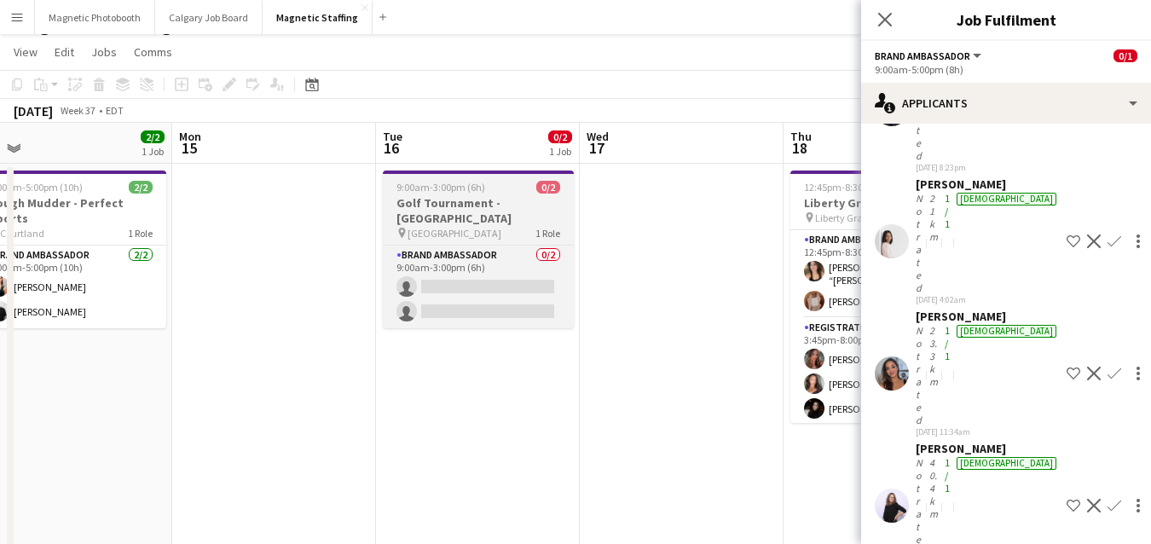
drag, startPoint x: 251, startPoint y: 250, endPoint x: 822, endPoint y: 222, distance: 571.8
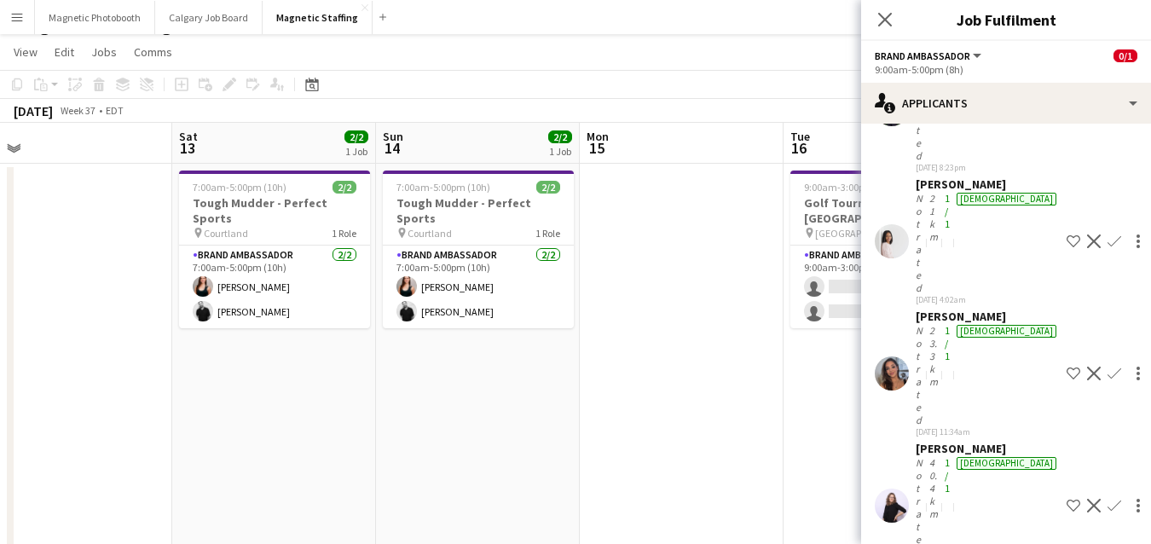
drag, startPoint x: 225, startPoint y: 278, endPoint x: 840, endPoint y: 215, distance: 617.8
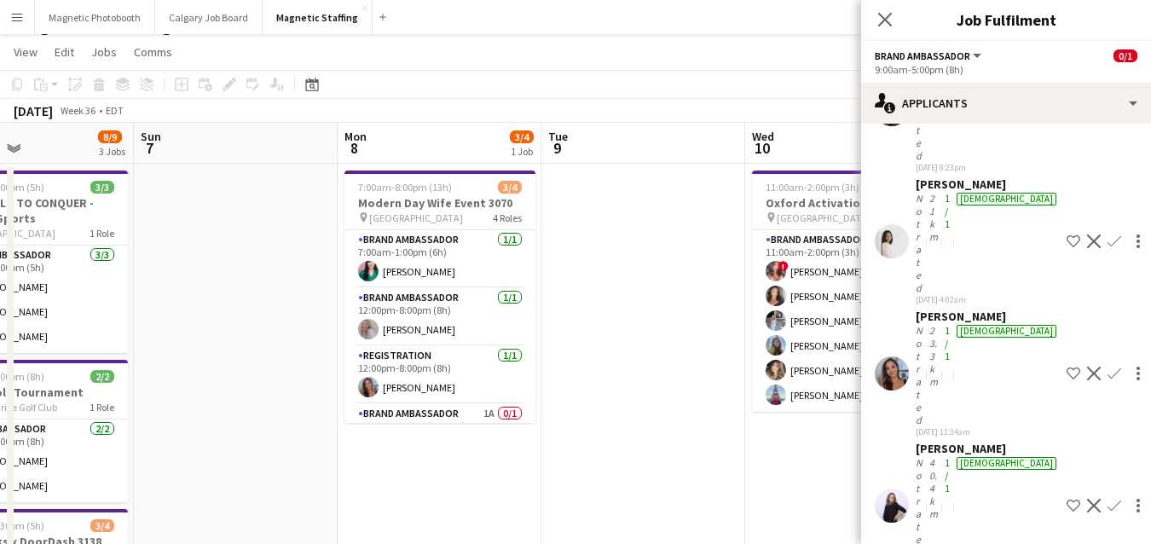
drag, startPoint x: 219, startPoint y: 270, endPoint x: 897, endPoint y: 226, distance: 679.1
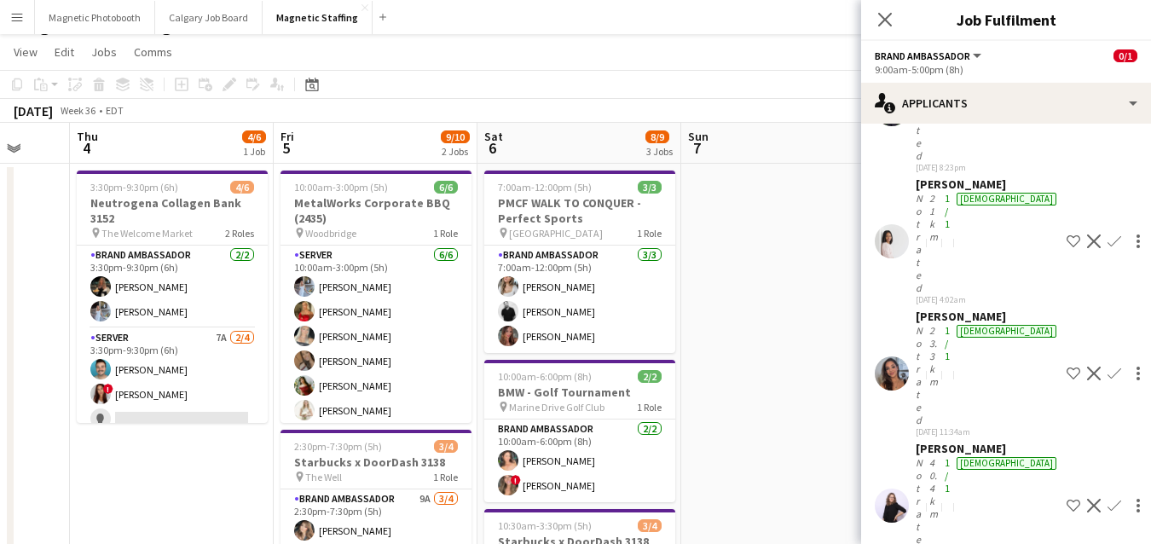
drag, startPoint x: 326, startPoint y: 275, endPoint x: 761, endPoint y: 274, distance: 434.7
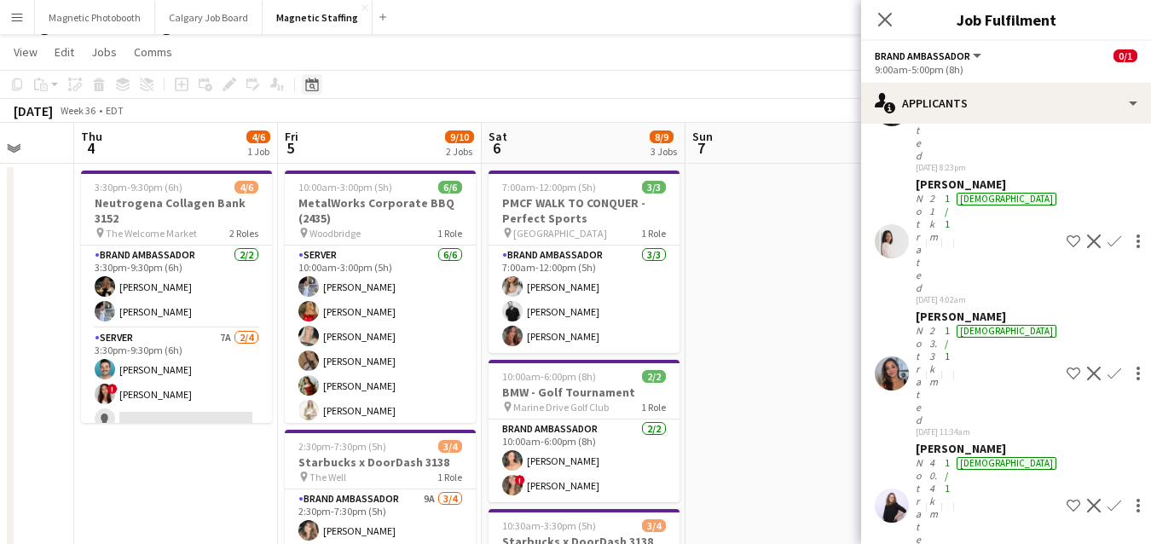
click at [315, 88] on icon "Date picker" at bounding box center [312, 85] width 14 height 14
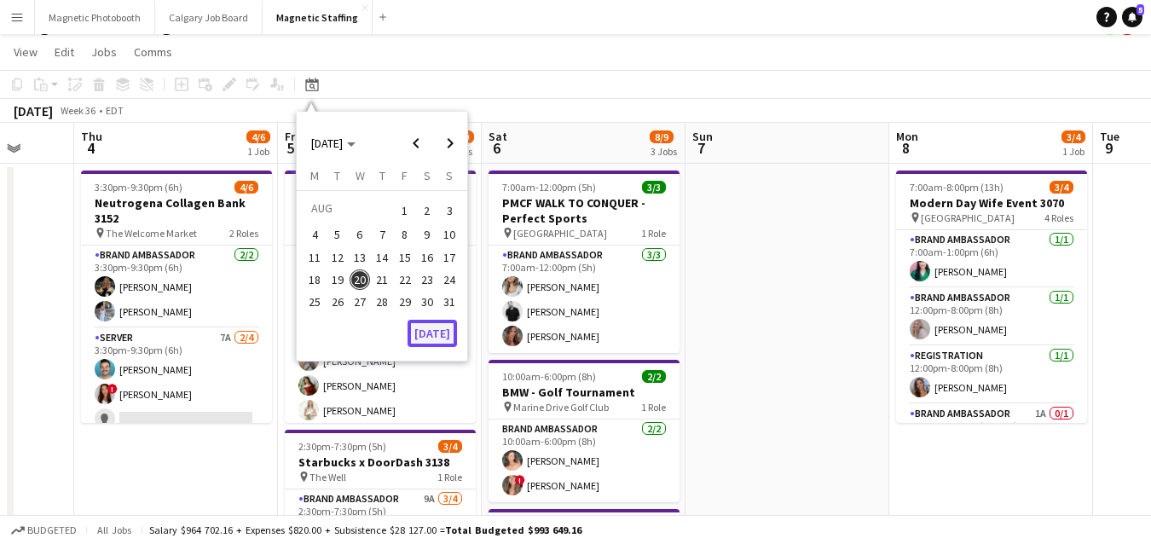
click at [445, 330] on button "[DATE]" at bounding box center [431, 333] width 49 height 27
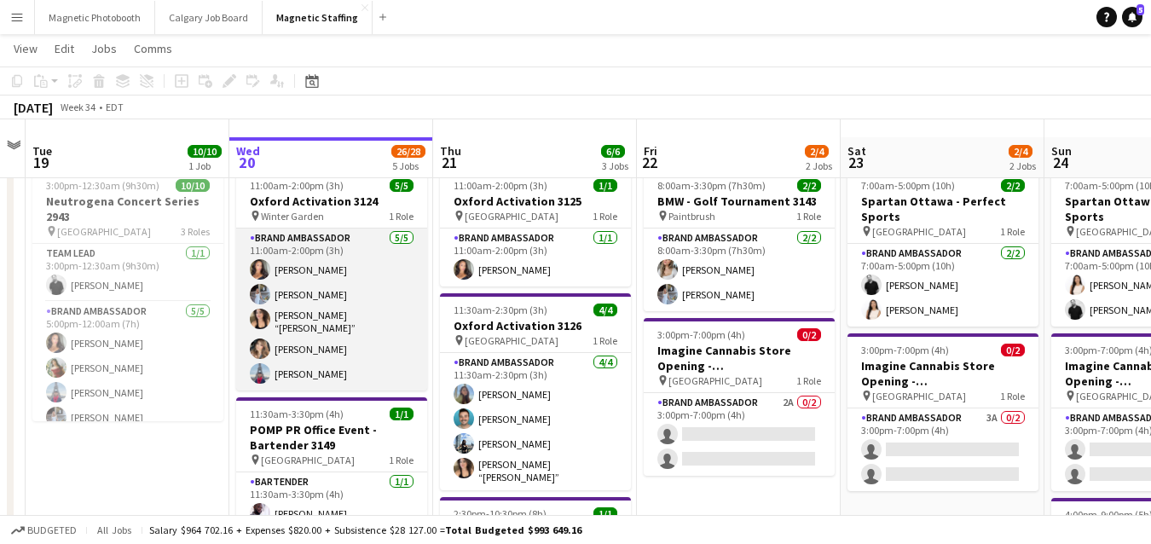
scroll to position [129, 0]
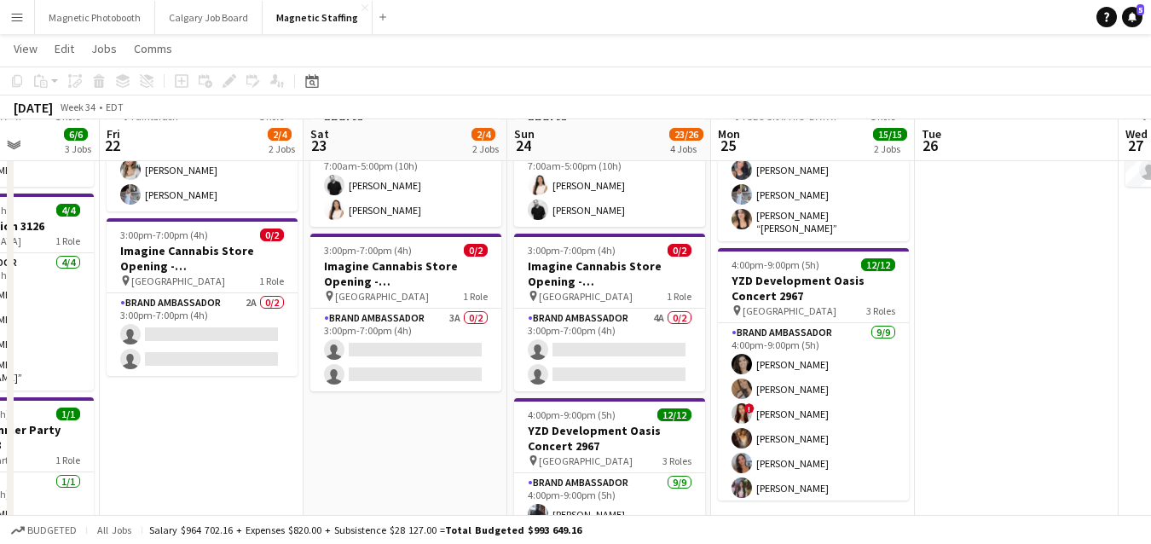
drag, startPoint x: 768, startPoint y: 432, endPoint x: 242, endPoint y: 441, distance: 526.0
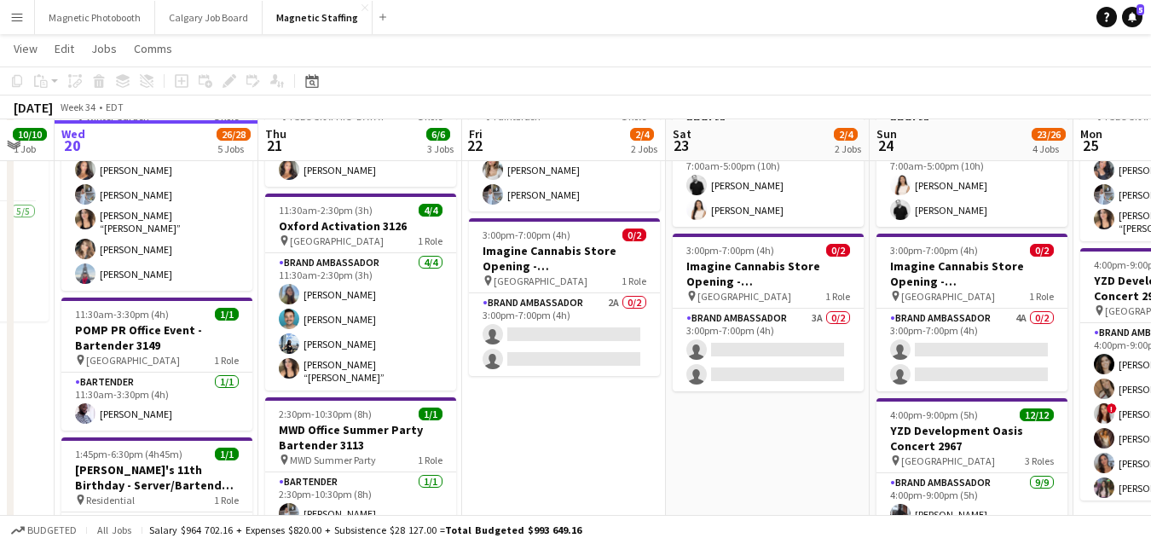
scroll to position [0, 350]
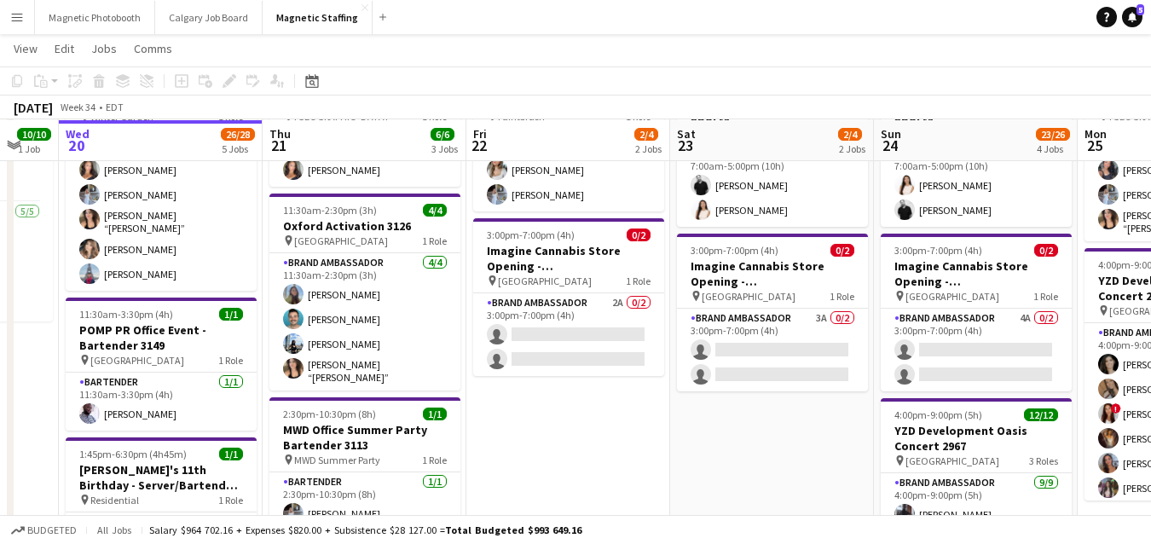
drag, startPoint x: 293, startPoint y: 424, endPoint x: 655, endPoint y: 412, distance: 361.6
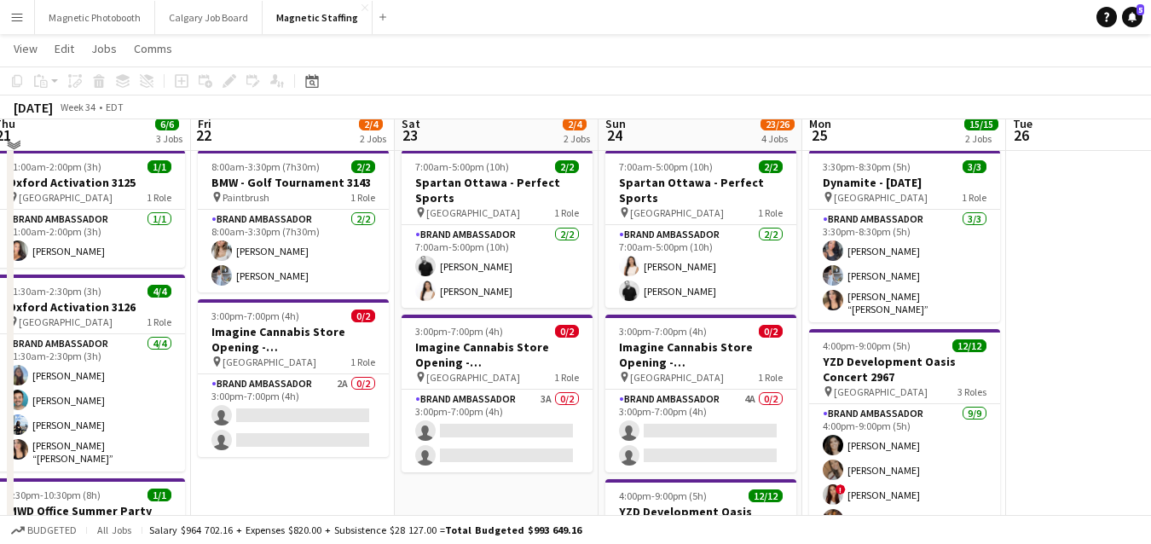
scroll to position [20, 0]
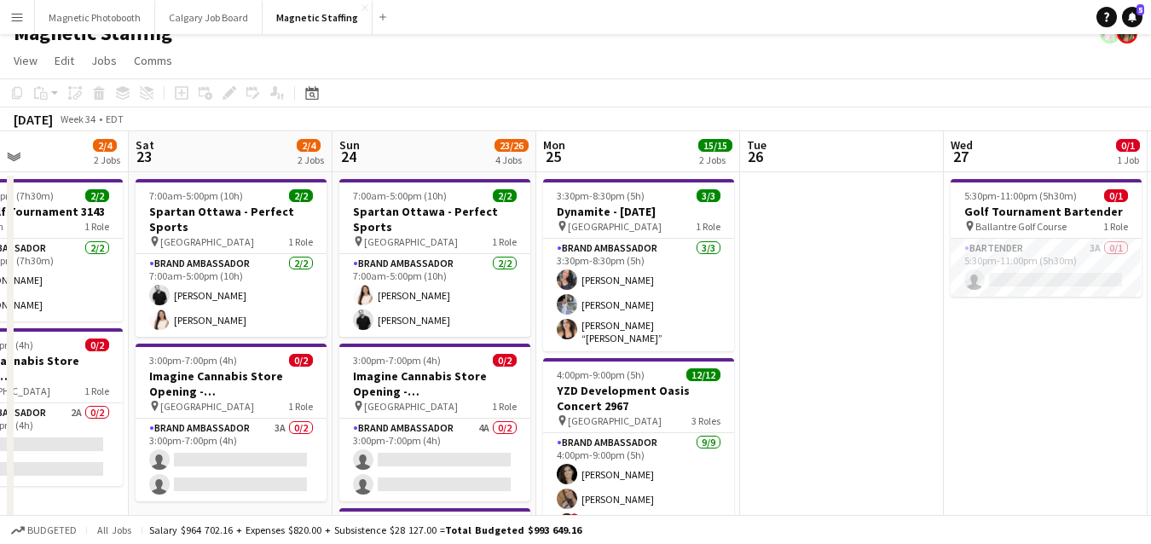
drag, startPoint x: 721, startPoint y: 418, endPoint x: 445, endPoint y: 425, distance: 276.3
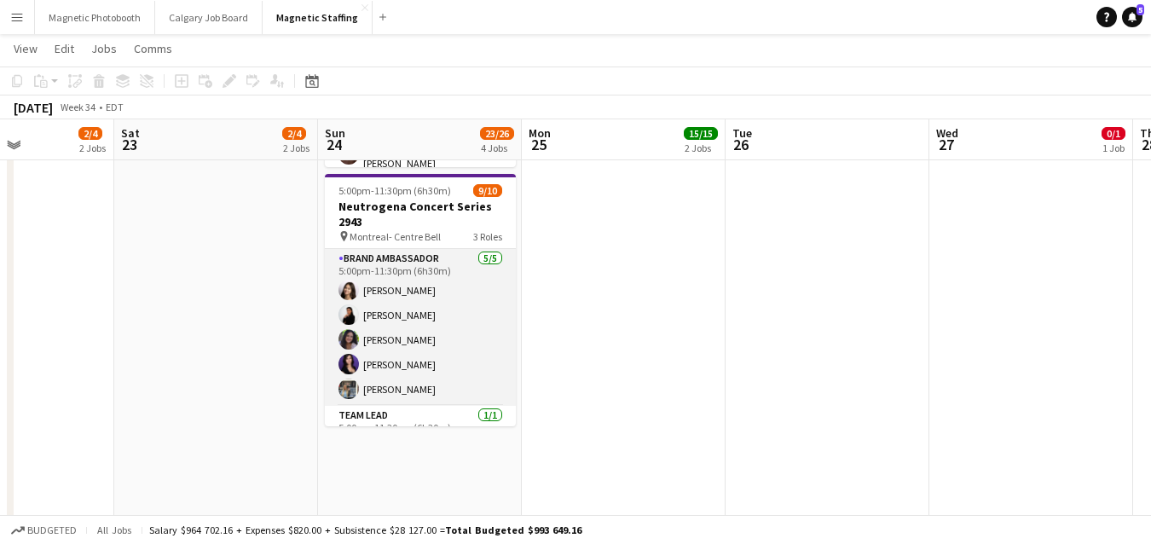
scroll to position [169, 0]
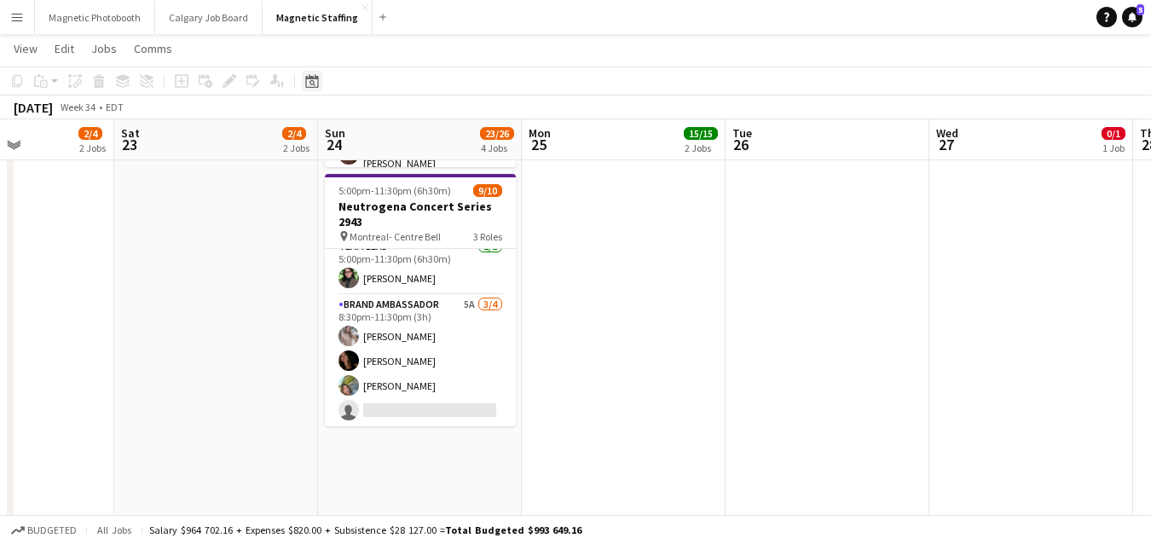
click at [311, 82] on icon "Date picker" at bounding box center [312, 81] width 14 height 14
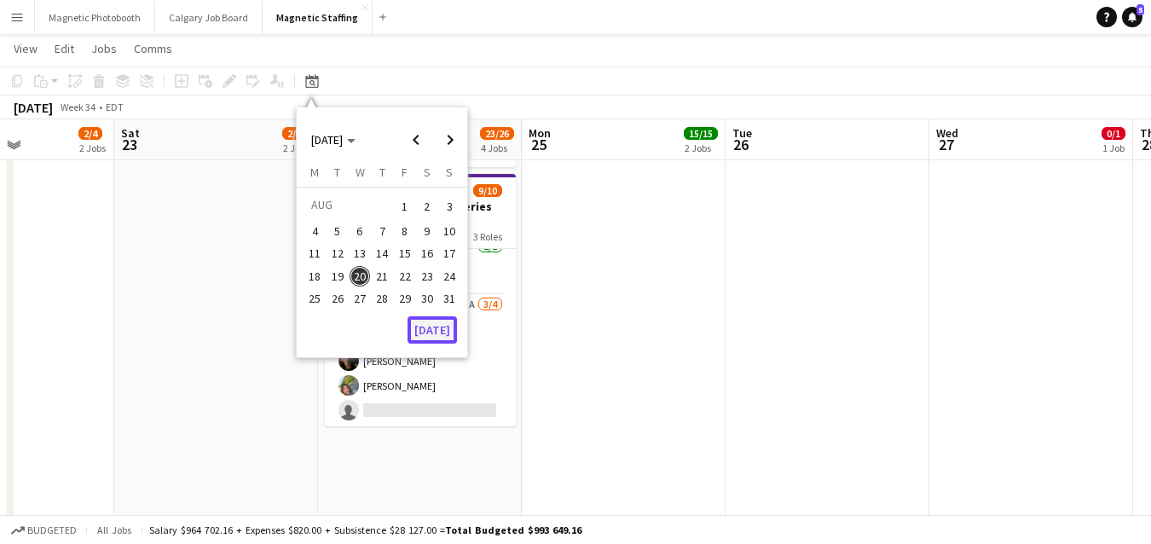
click at [440, 324] on button "[DATE]" at bounding box center [431, 329] width 49 height 27
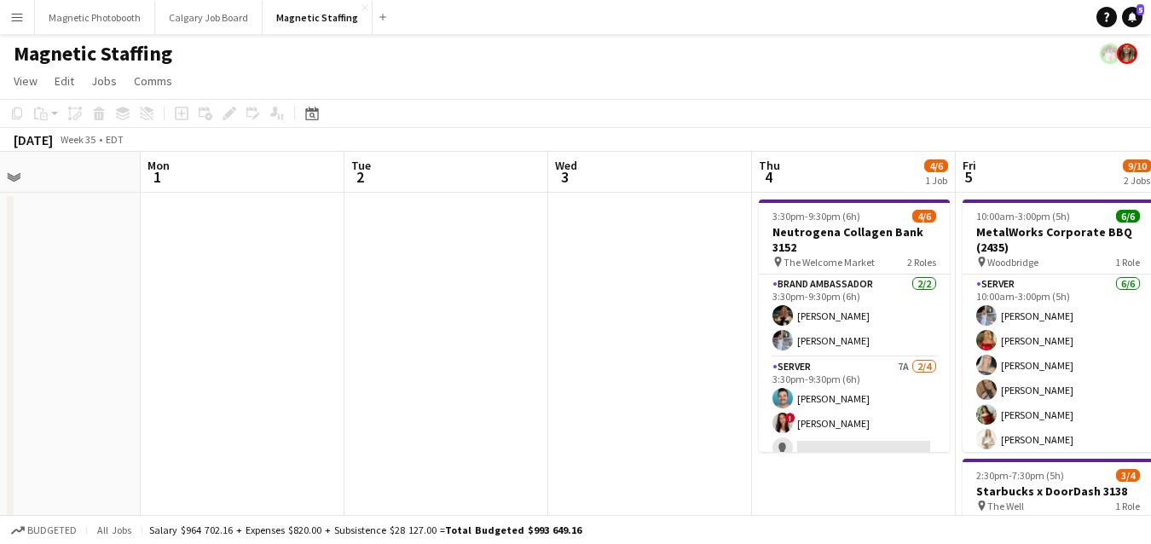
scroll to position [0, 468]
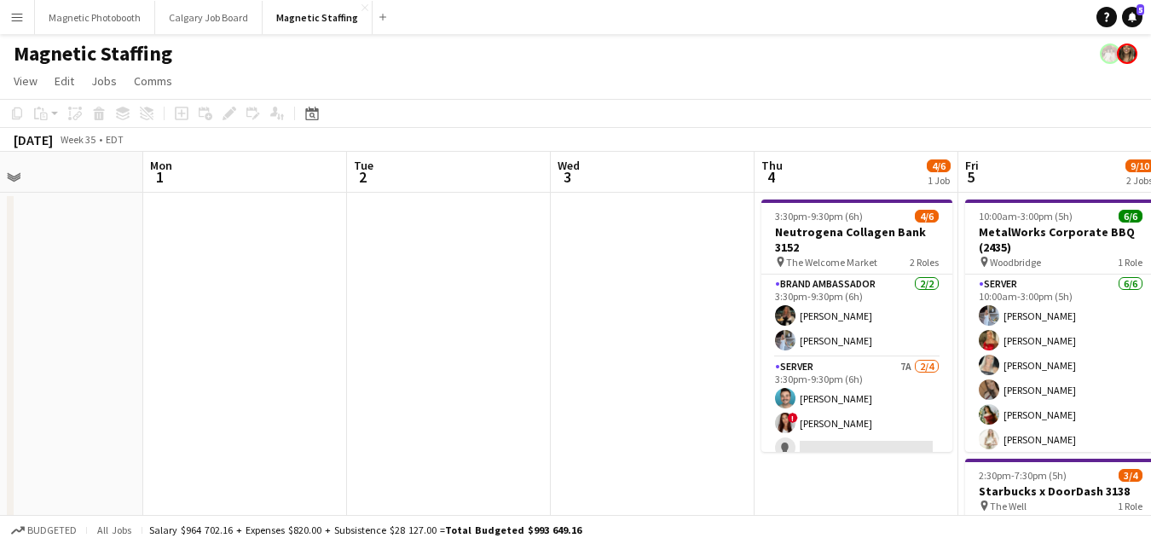
drag, startPoint x: 240, startPoint y: 292, endPoint x: 586, endPoint y: 292, distance: 346.1
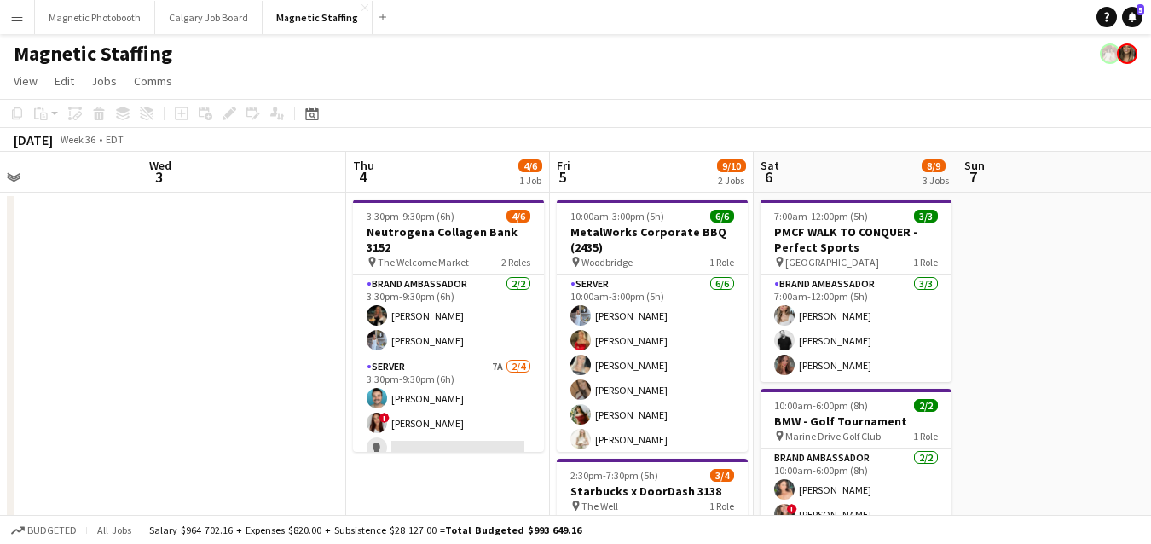
drag, startPoint x: 489, startPoint y: 332, endPoint x: 39, endPoint y: 337, distance: 450.1
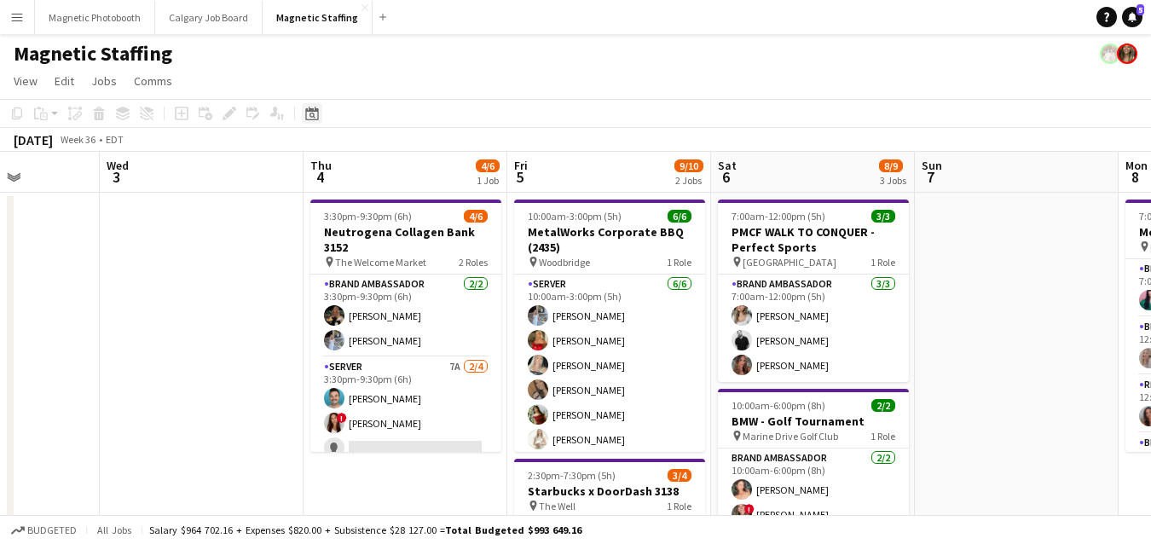
click at [310, 114] on icon "Date picker" at bounding box center [312, 114] width 14 height 14
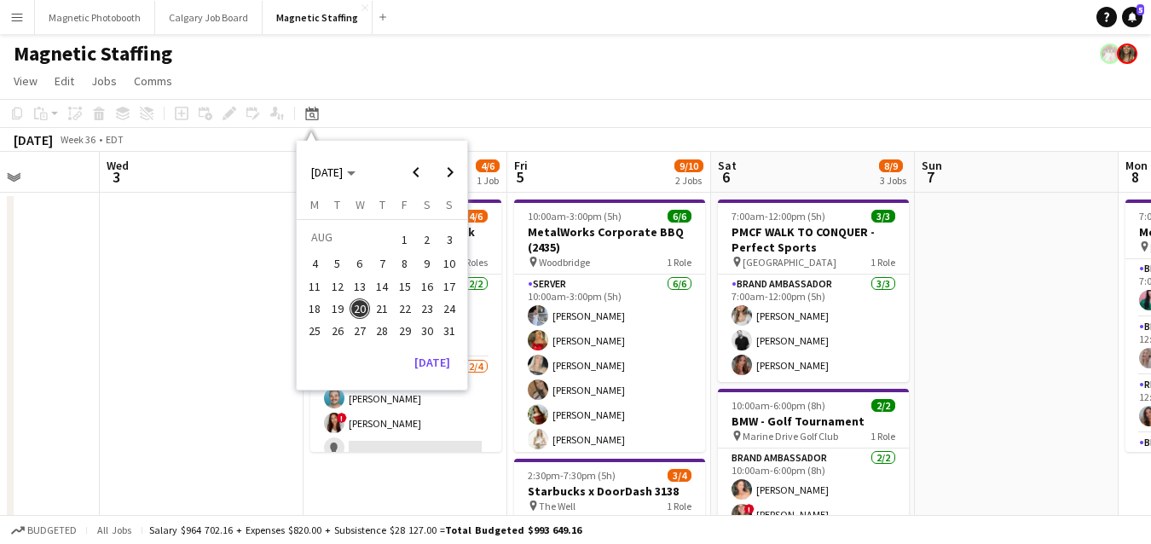
click at [361, 310] on span "20" at bounding box center [359, 308] width 20 height 20
click at [459, 169] on span "Next month" at bounding box center [450, 172] width 34 height 34
click at [428, 303] on span "20" at bounding box center [427, 304] width 20 height 20
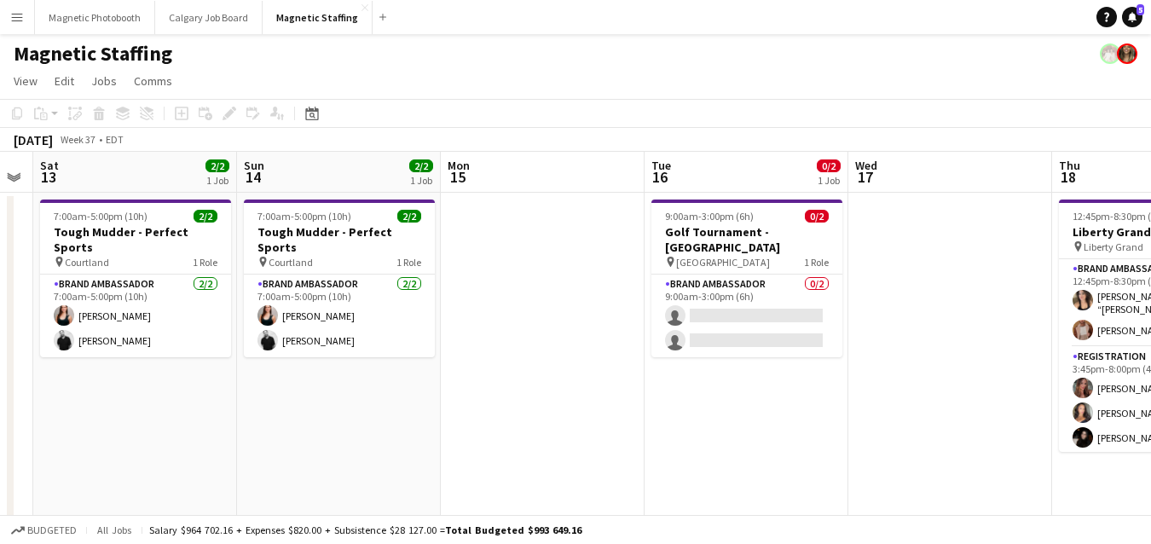
scroll to position [0, 540]
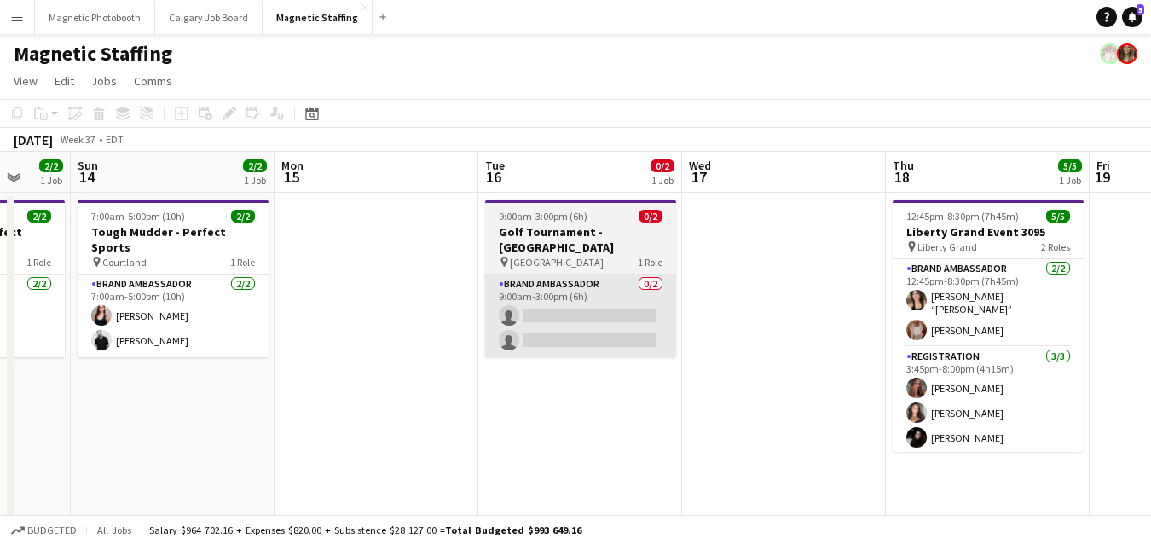
click at [503, 318] on app-card-role "Brand Ambassador 0/2 9:00am-3:00pm (6h) single-neutral-actions single-neutral-a…" at bounding box center [580, 315] width 191 height 83
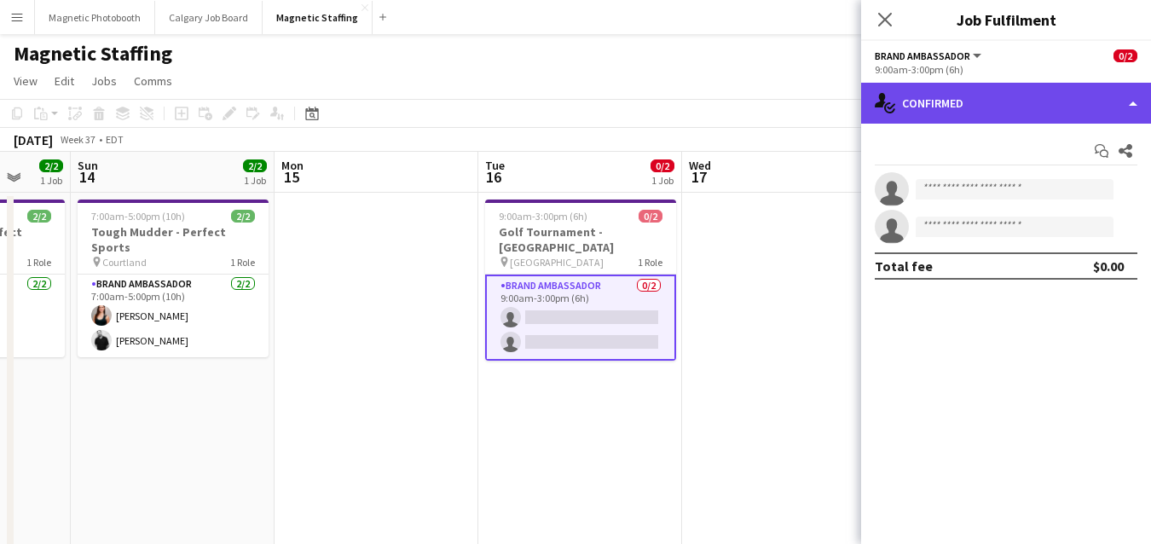
click at [984, 97] on div "single-neutral-actions-check-2 Confirmed" at bounding box center [1006, 103] width 290 height 41
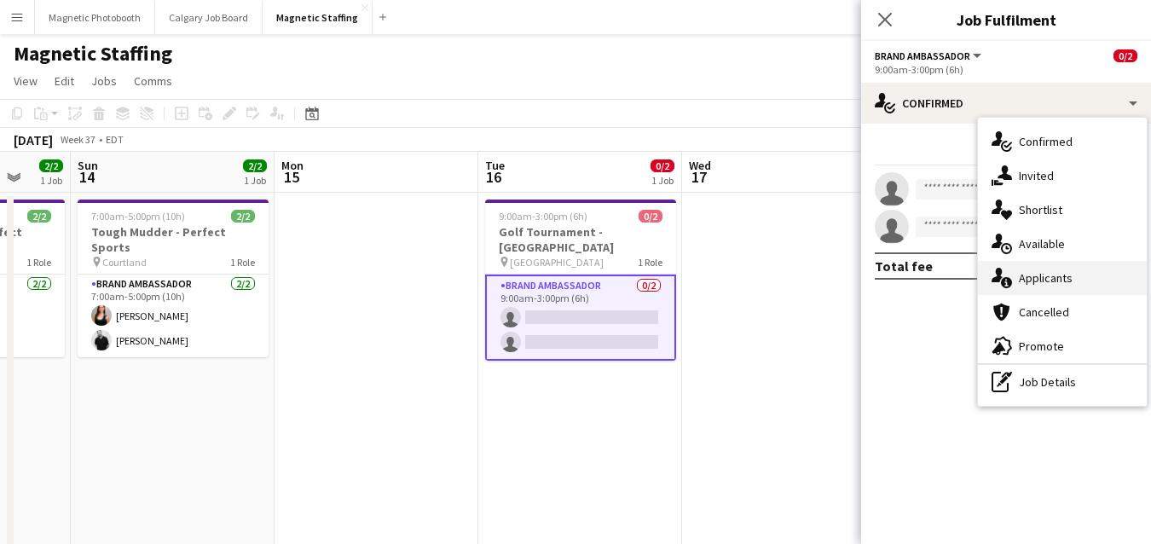
click at [1020, 271] on div "single-neutral-actions-information Applicants" at bounding box center [1062, 278] width 169 height 34
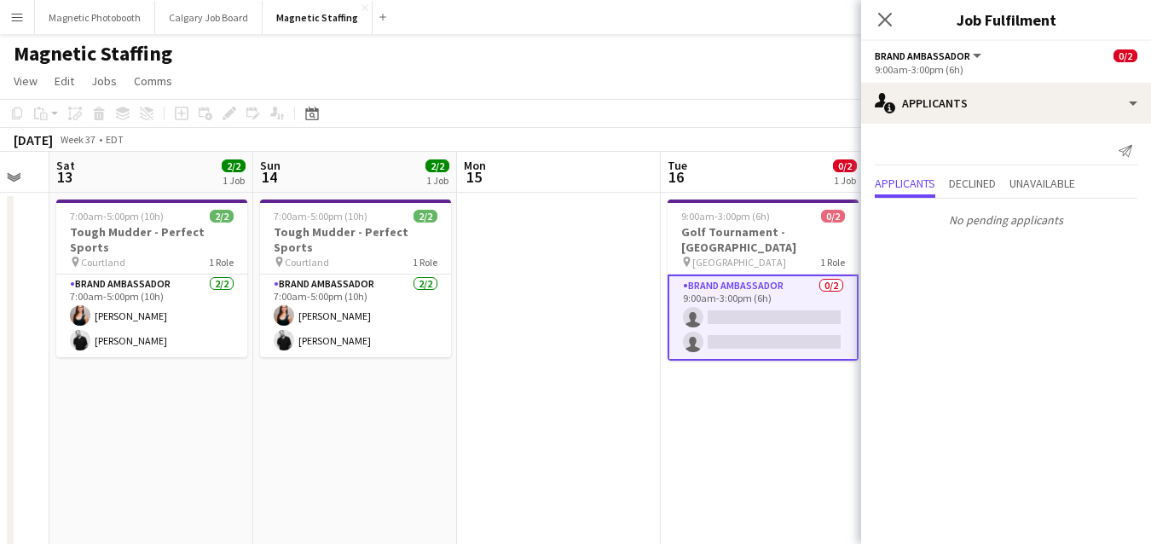
drag, startPoint x: 438, startPoint y: 482, endPoint x: 831, endPoint y: 450, distance: 394.3
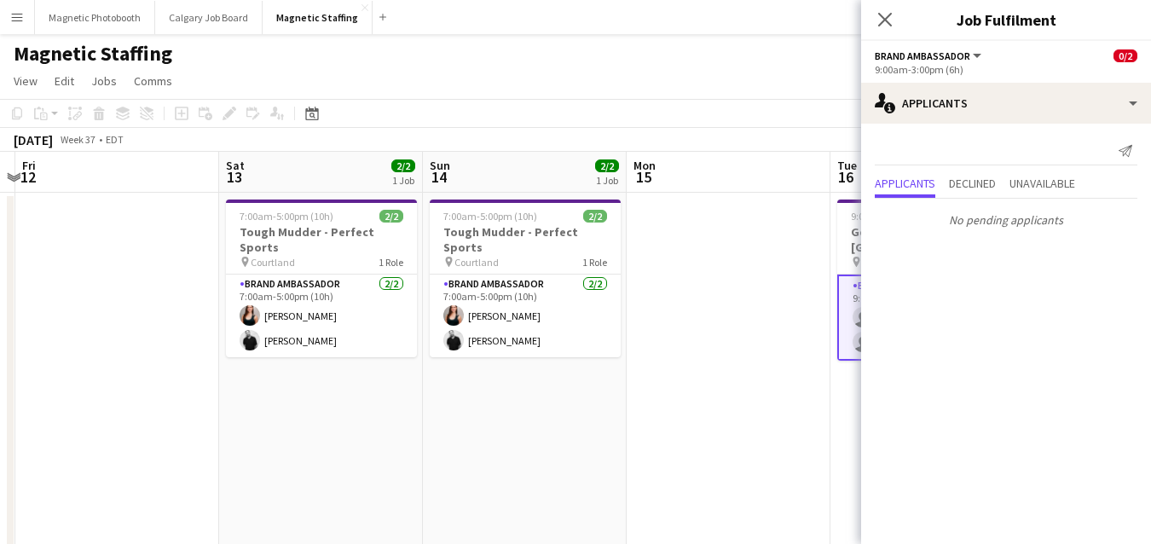
drag, startPoint x: 453, startPoint y: 355, endPoint x: 860, endPoint y: 338, distance: 407.0
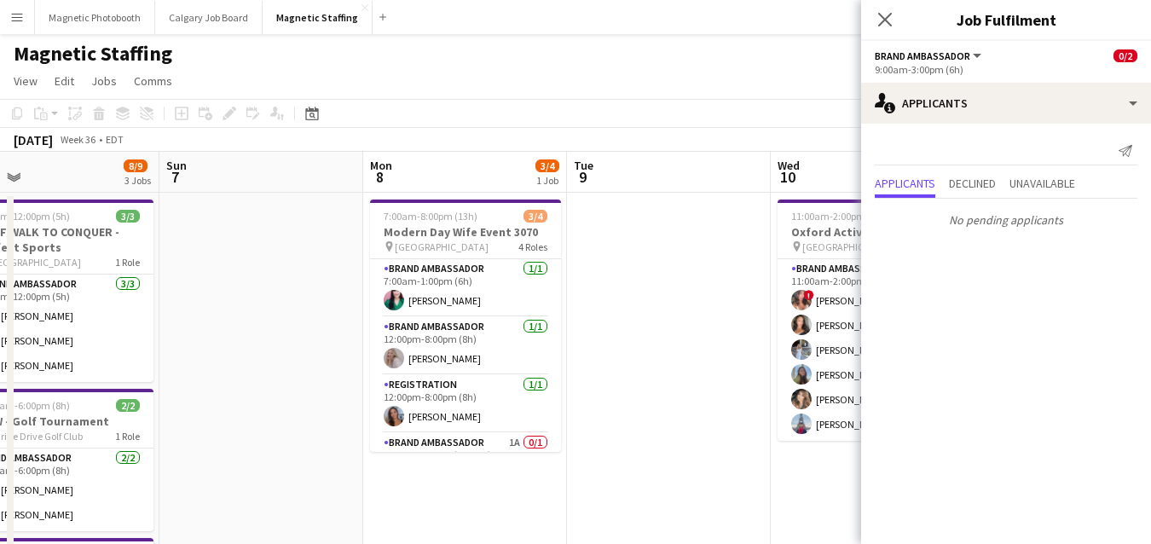
drag, startPoint x: 371, startPoint y: 373, endPoint x: 944, endPoint y: 325, distance: 574.9
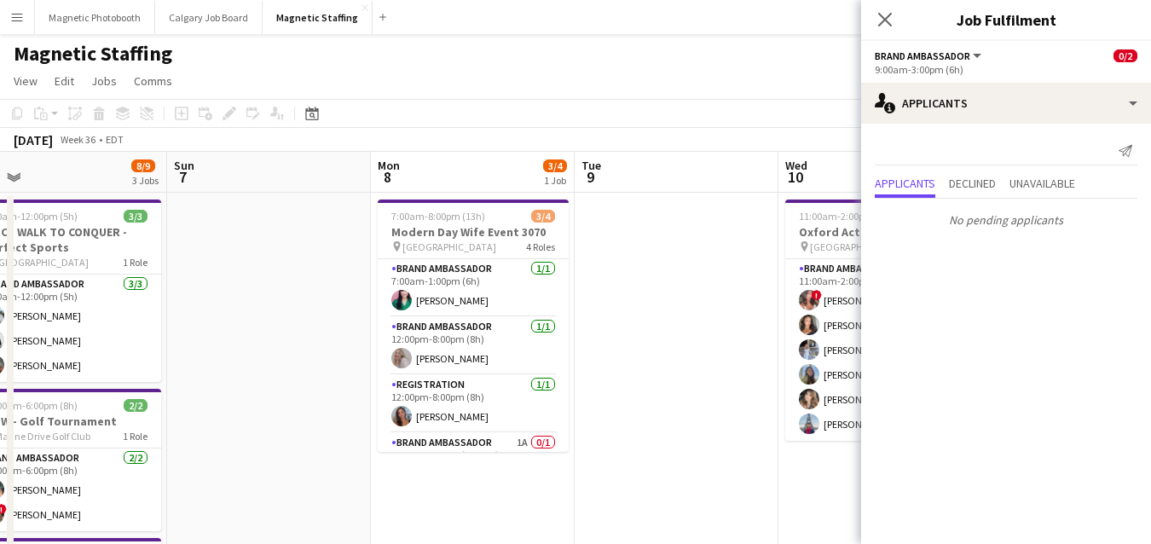
drag, startPoint x: 370, startPoint y: 370, endPoint x: 897, endPoint y: 354, distance: 527.0
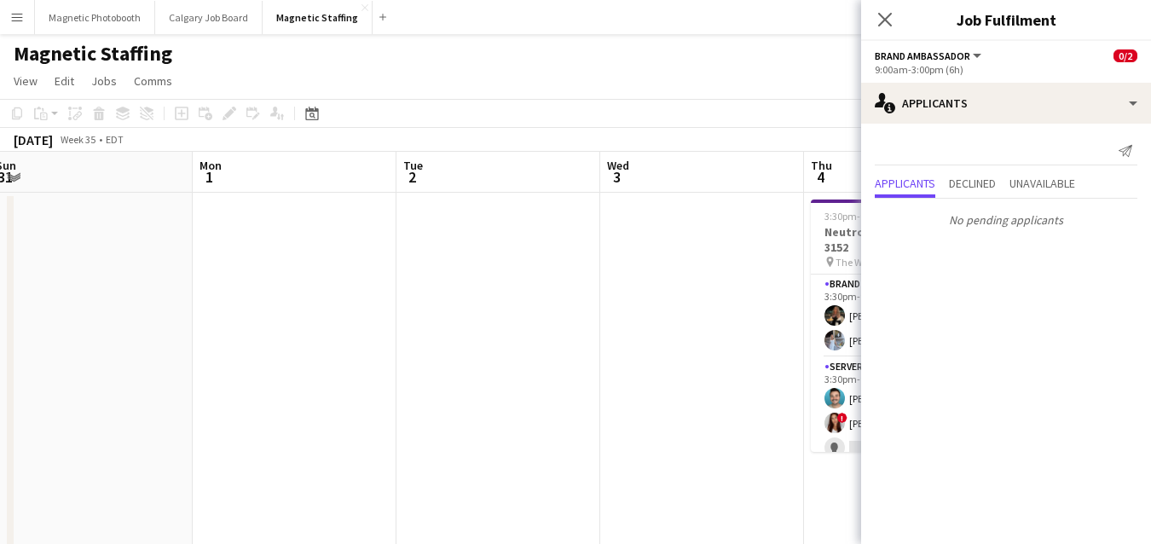
drag, startPoint x: 552, startPoint y: 383, endPoint x: 811, endPoint y: 383, distance: 259.1
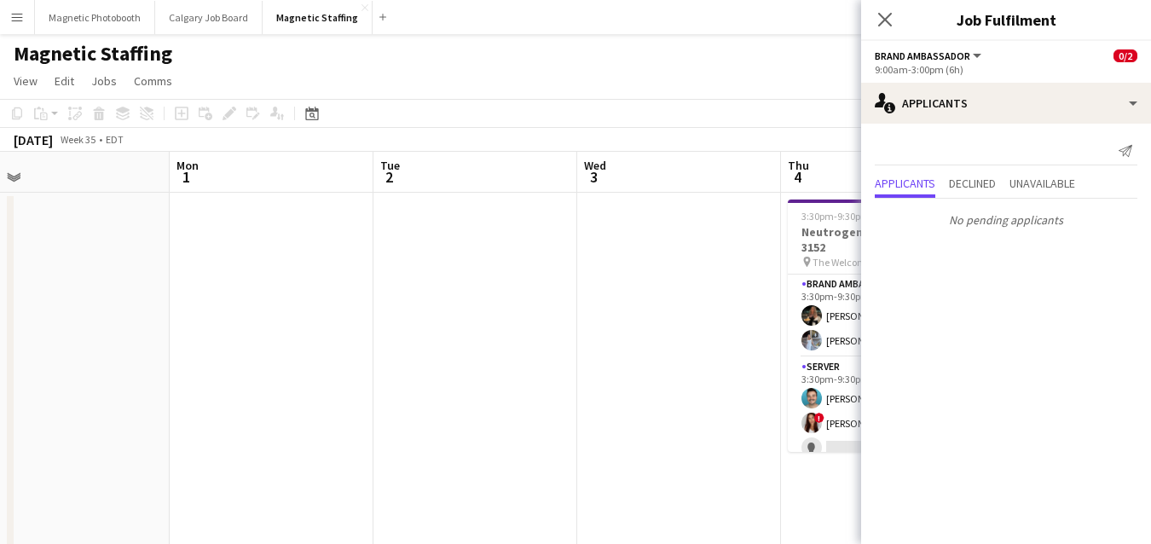
drag, startPoint x: 508, startPoint y: 361, endPoint x: 795, endPoint y: 361, distance: 287.3
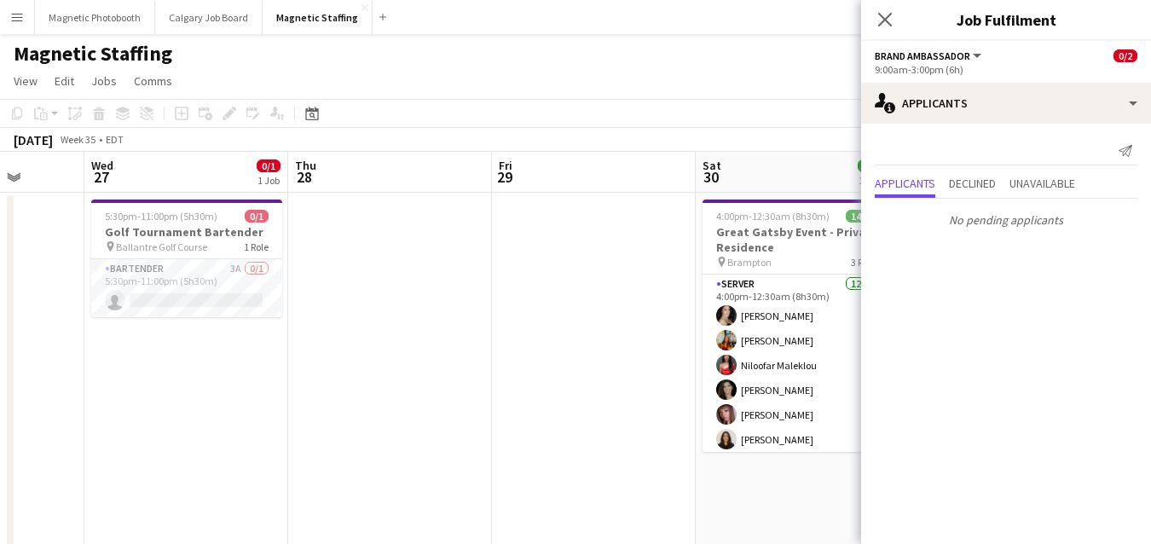
scroll to position [0, 363]
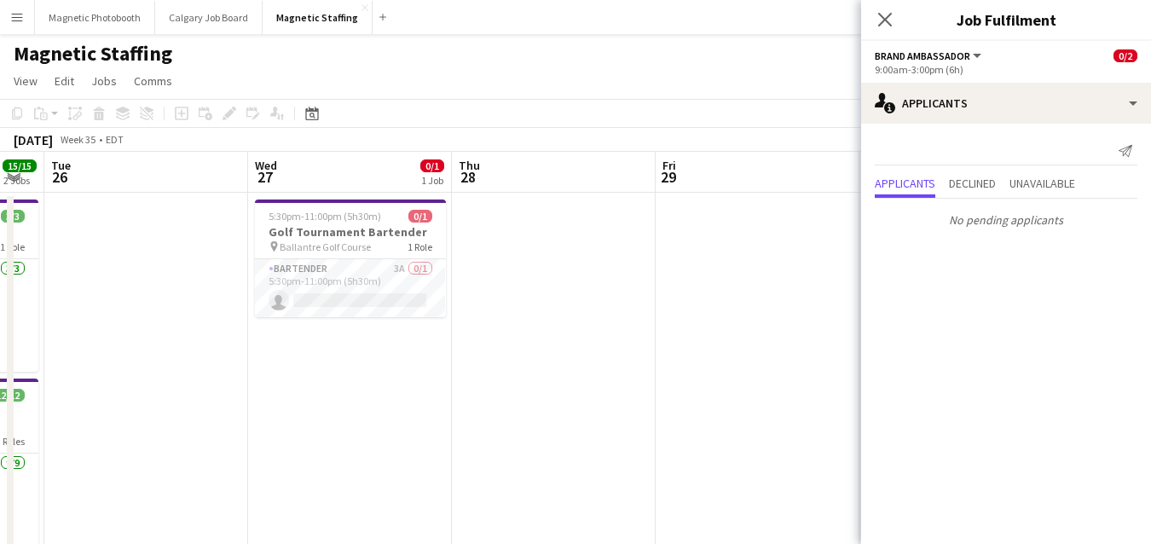
drag, startPoint x: 216, startPoint y: 424, endPoint x: 738, endPoint y: 418, distance: 522.6
click at [368, 303] on app-card-role "Bartender 3A 0/1 5:30pm-11:00pm (5h30m) single-neutral-actions" at bounding box center [350, 288] width 191 height 58
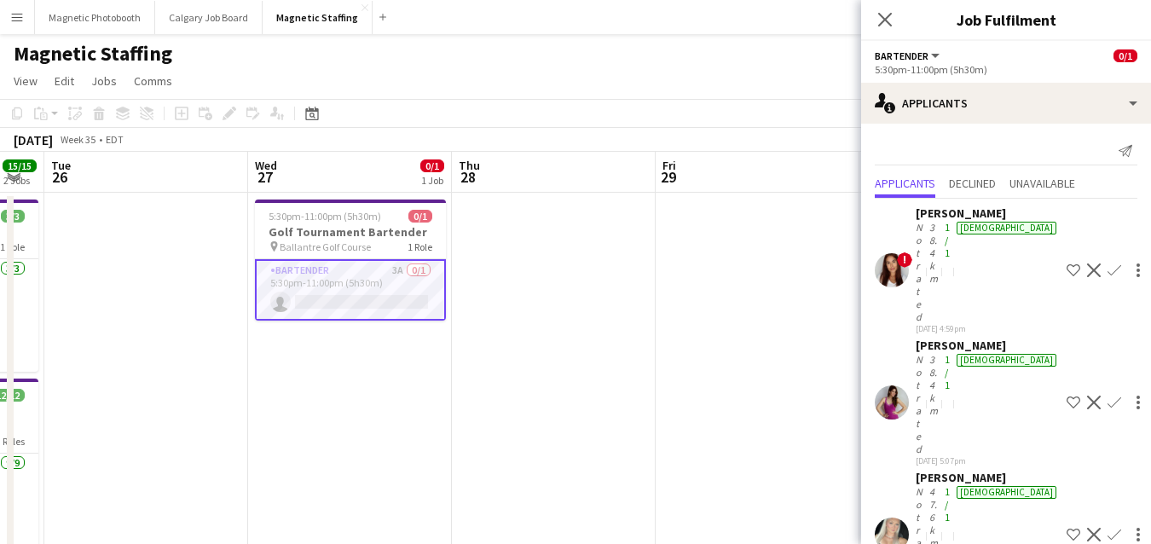
click at [368, 303] on app-card-role "Bartender 3A 0/1 5:30pm-11:00pm (5h30m) single-neutral-actions" at bounding box center [350, 289] width 191 height 61
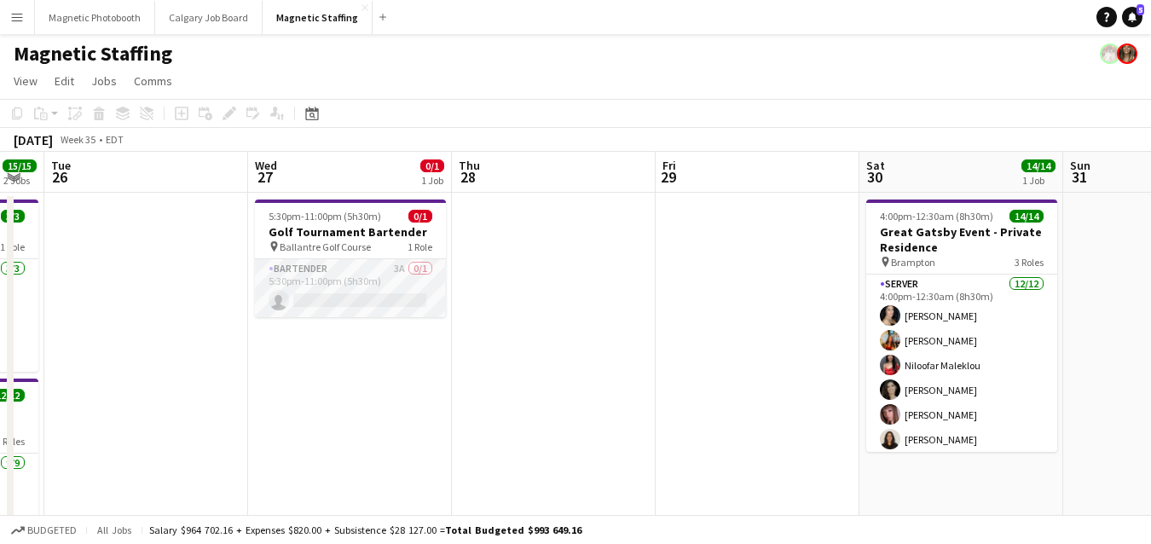
click at [368, 303] on app-card-role "Bartender 3A 0/1 5:30pm-11:00pm (5h30m) single-neutral-actions" at bounding box center [350, 288] width 191 height 58
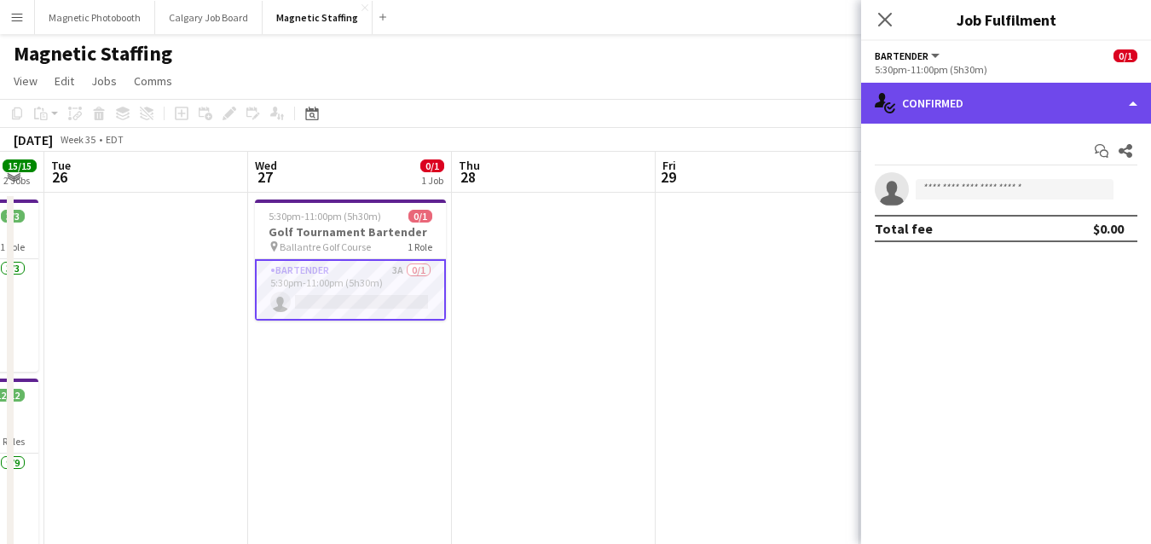
click at [950, 101] on div "single-neutral-actions-check-2 Confirmed" at bounding box center [1006, 103] width 290 height 41
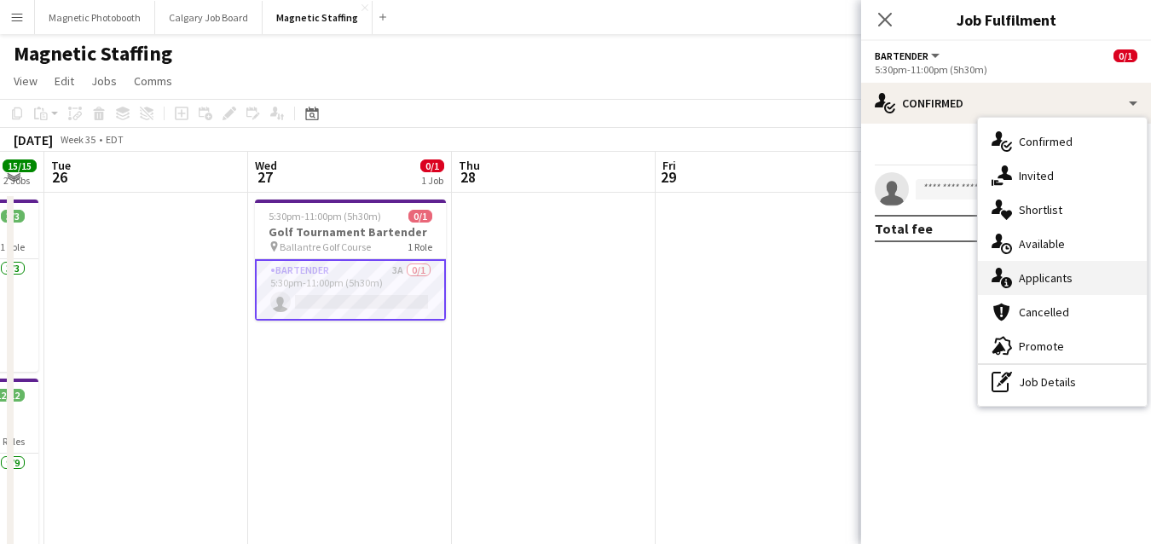
click at [1010, 285] on icon at bounding box center [1006, 282] width 11 height 11
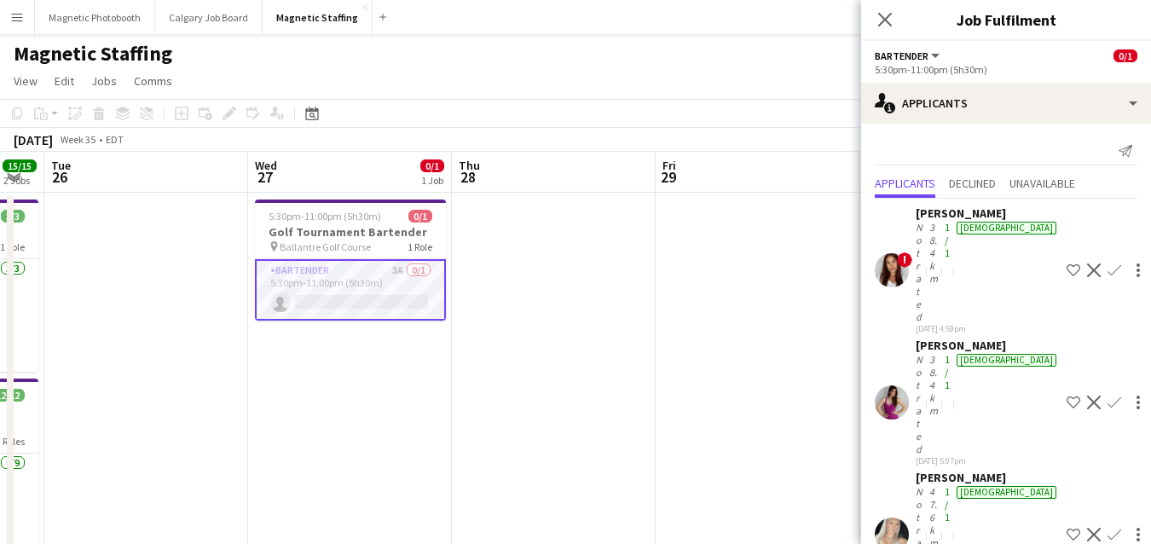
click at [1107, 528] on app-icon "Confirm" at bounding box center [1114, 535] width 14 height 14
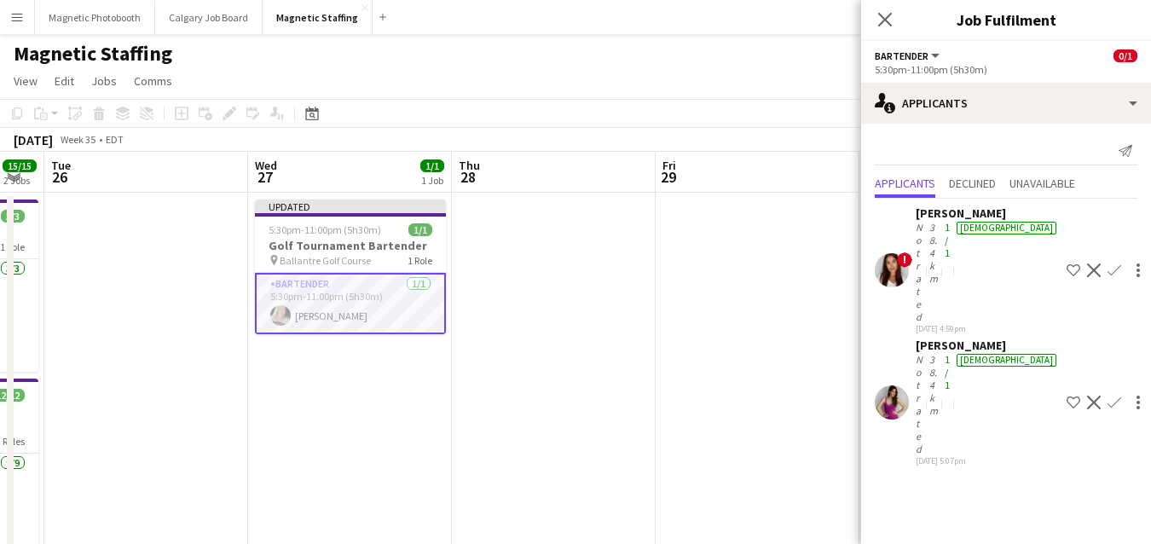
scroll to position [0, 0]
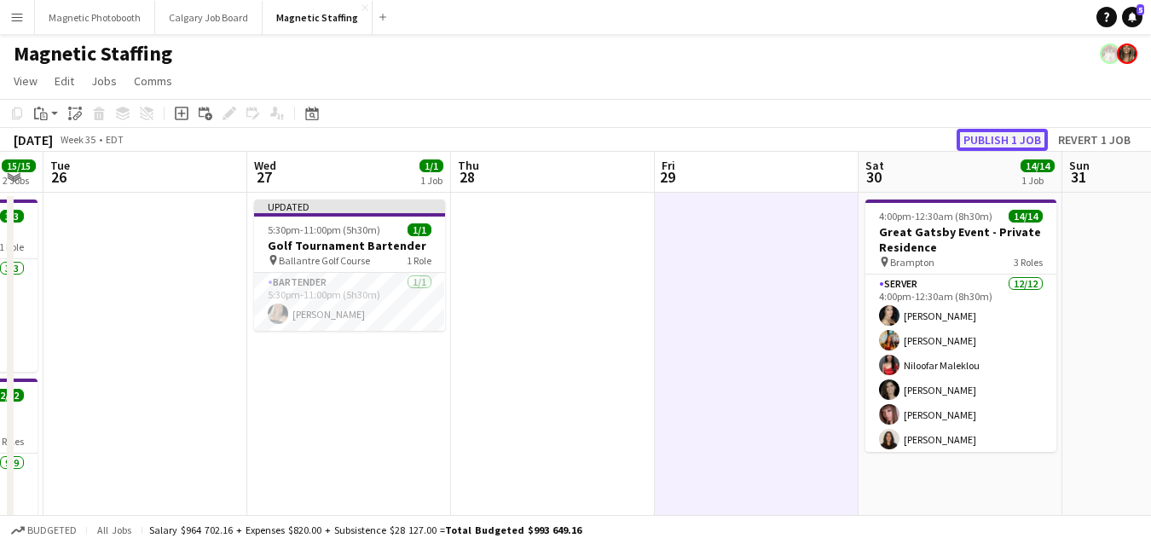
click at [1028, 133] on button "Publish 1 job" at bounding box center [1001, 140] width 91 height 22
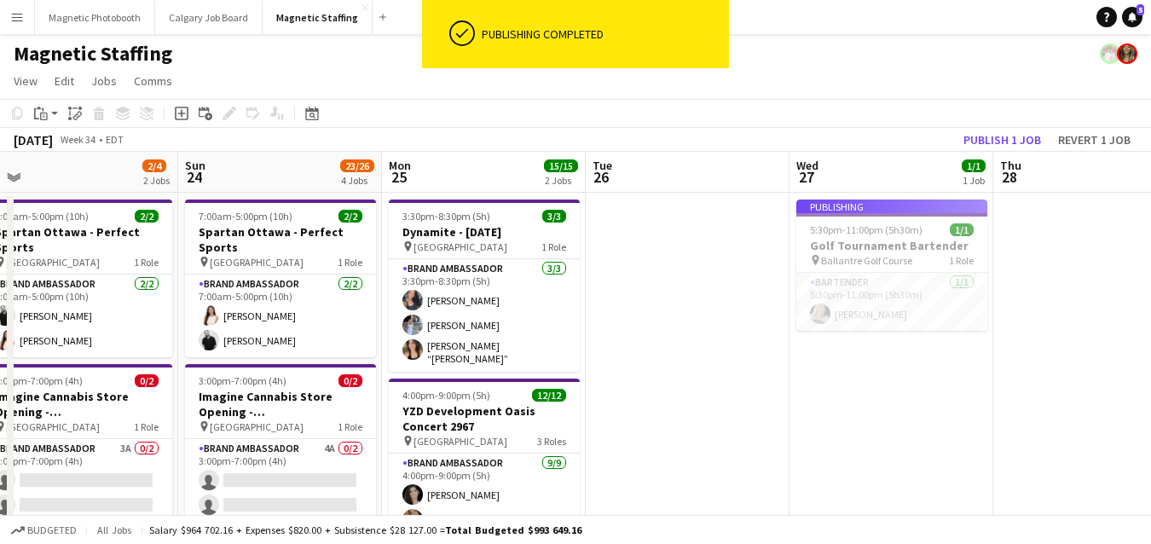
drag, startPoint x: 780, startPoint y: 321, endPoint x: 933, endPoint y: 321, distance: 153.4
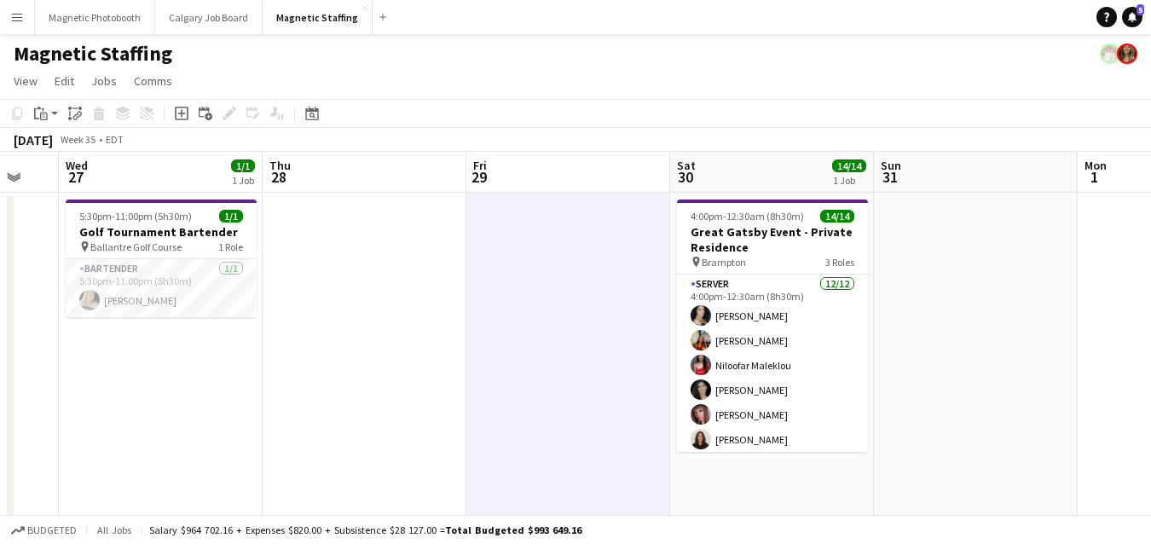
drag, startPoint x: 569, startPoint y: 382, endPoint x: 130, endPoint y: 416, distance: 440.3
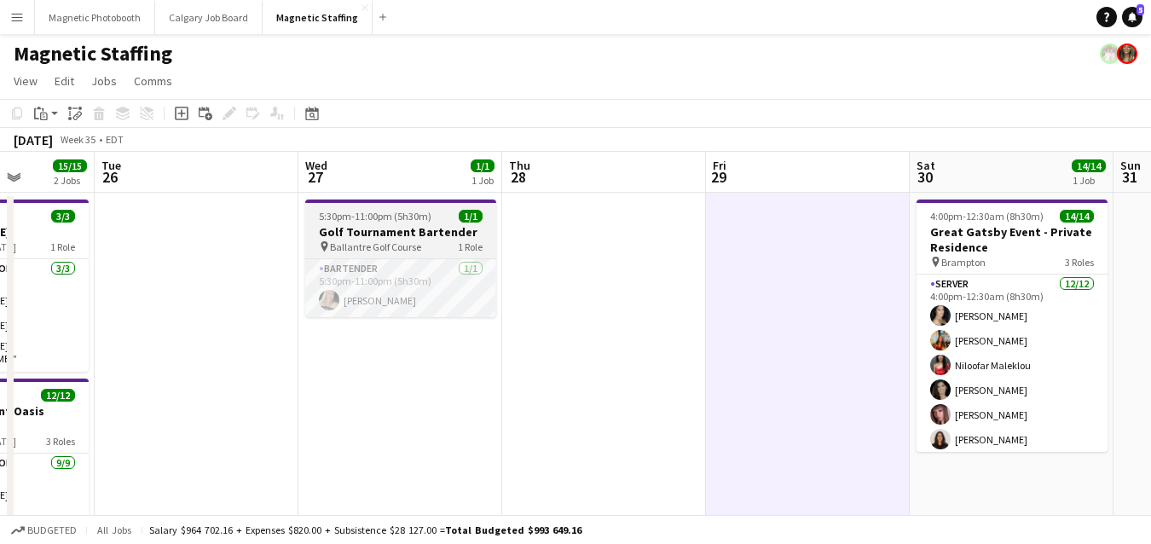
click at [367, 207] on app-job-card "5:30pm-11:00pm (5h30m) 1/1 Golf Tournament Bartender pin Ballantre Golf Course …" at bounding box center [400, 258] width 191 height 118
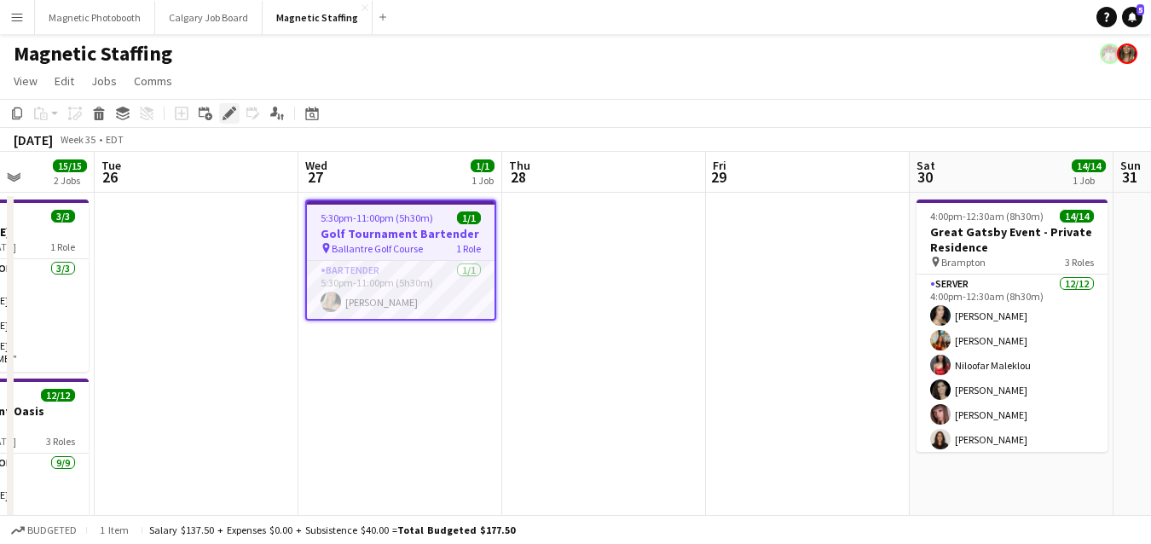
click at [223, 114] on icon "Edit" at bounding box center [229, 114] width 14 height 14
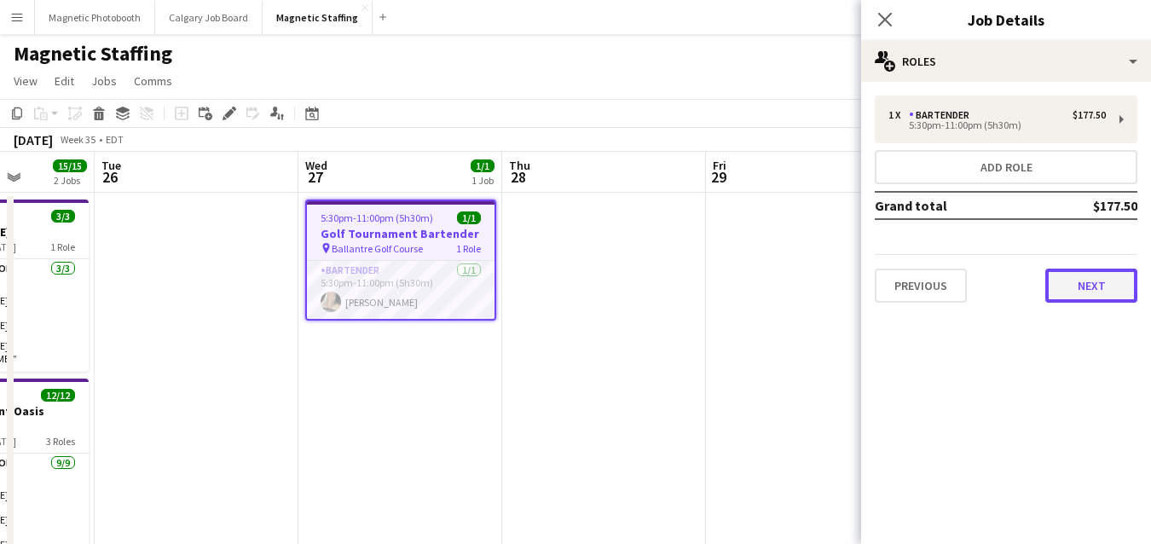
click at [1073, 287] on button "Next" at bounding box center [1091, 286] width 92 height 34
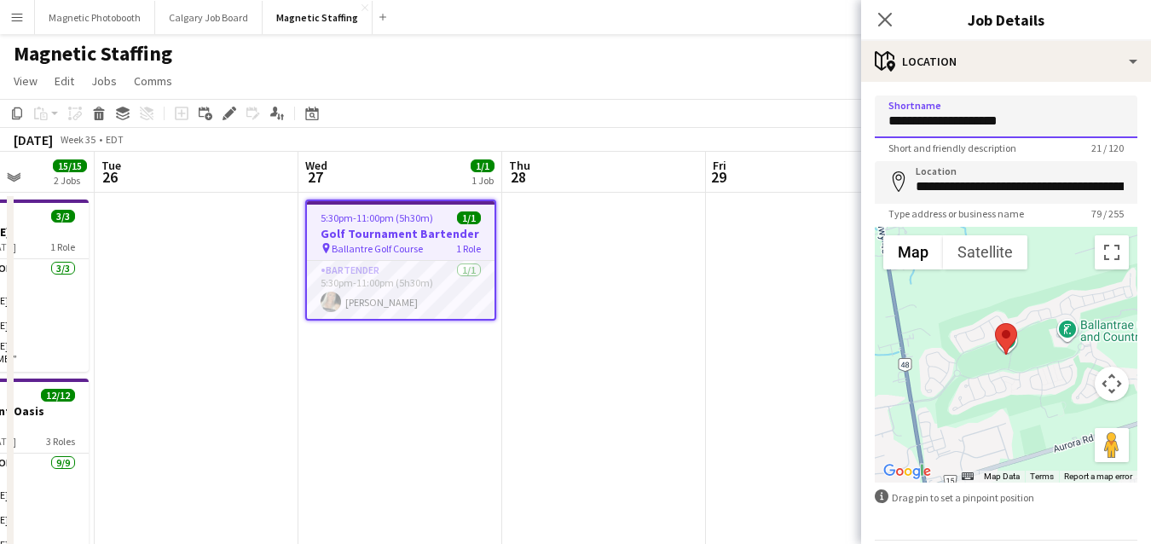
drag, startPoint x: 990, startPoint y: 123, endPoint x: 842, endPoint y: 123, distance: 147.5
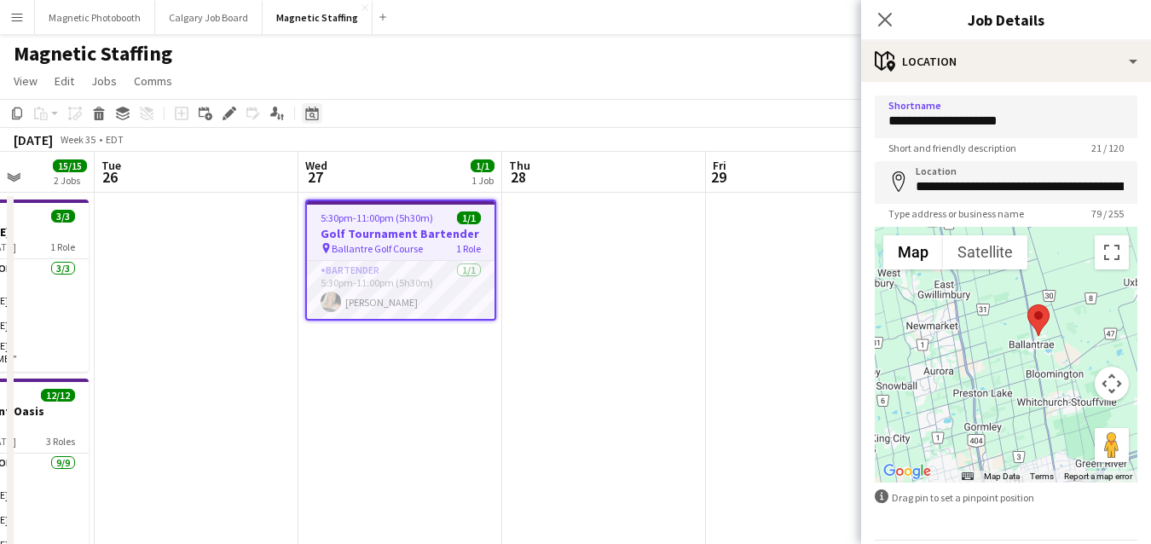
click at [313, 113] on icon "Date picker" at bounding box center [312, 114] width 14 height 14
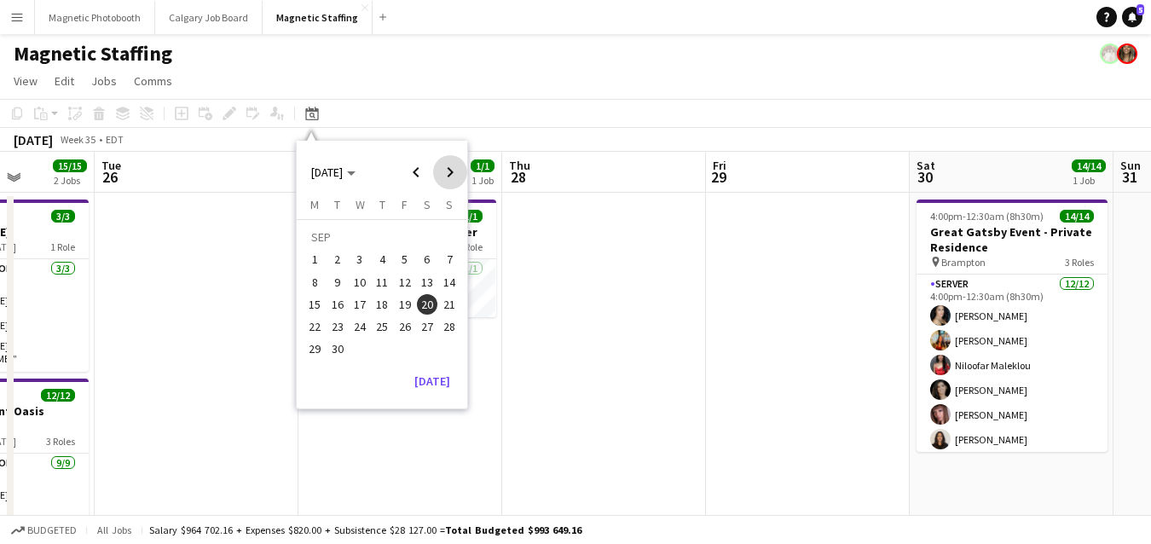
click at [443, 180] on span "Next month" at bounding box center [450, 172] width 34 height 34
click at [416, 180] on span "Previous month" at bounding box center [416, 172] width 34 height 34
click at [430, 303] on span "20" at bounding box center [427, 304] width 20 height 20
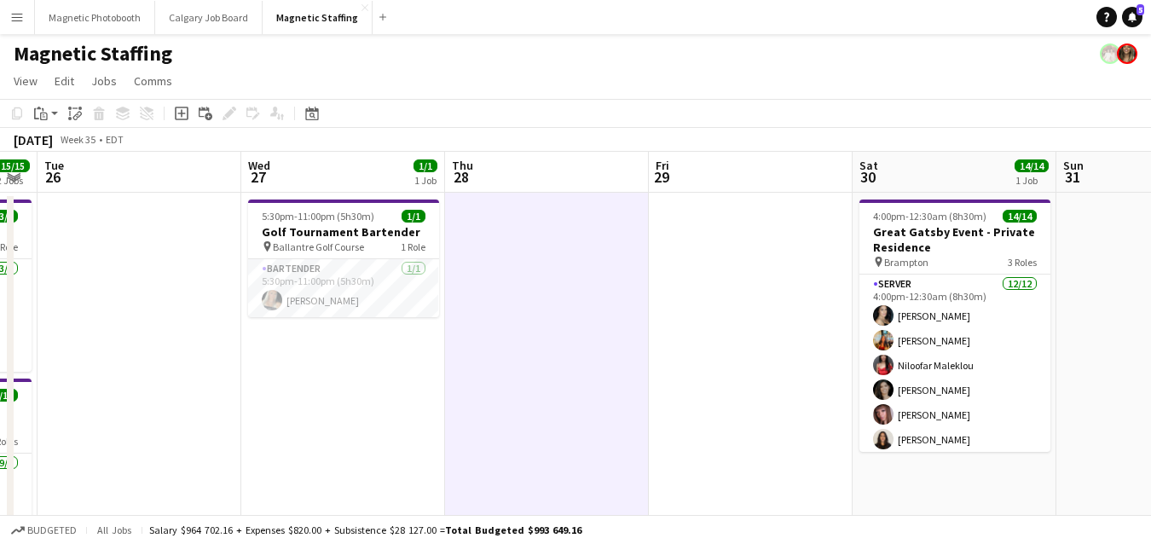
drag, startPoint x: 672, startPoint y: 292, endPoint x: 0, endPoint y: 353, distance: 674.4
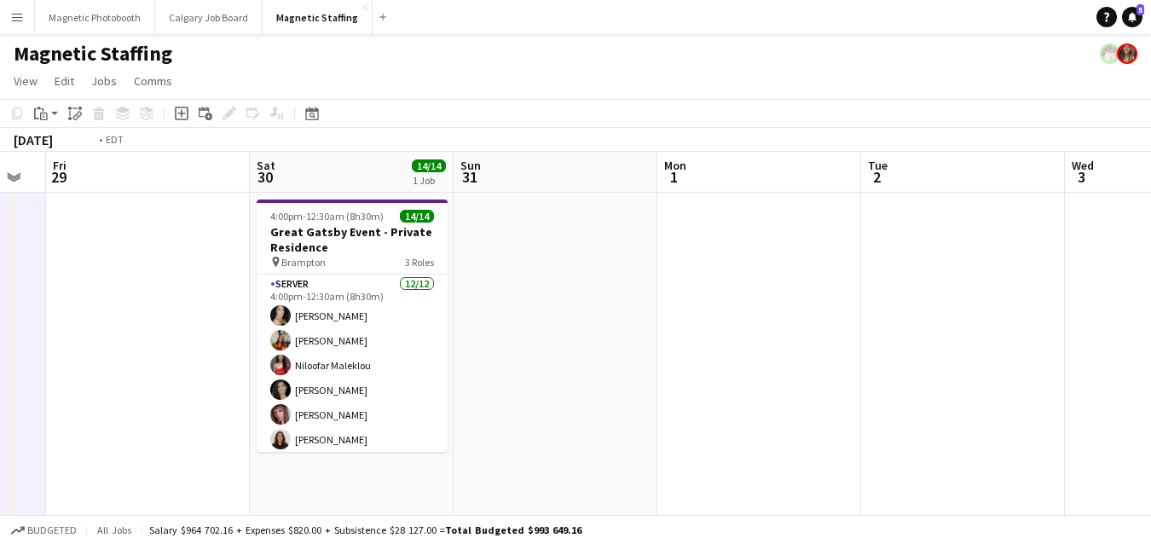
drag, startPoint x: 872, startPoint y: 338, endPoint x: 0, endPoint y: 346, distance: 872.1
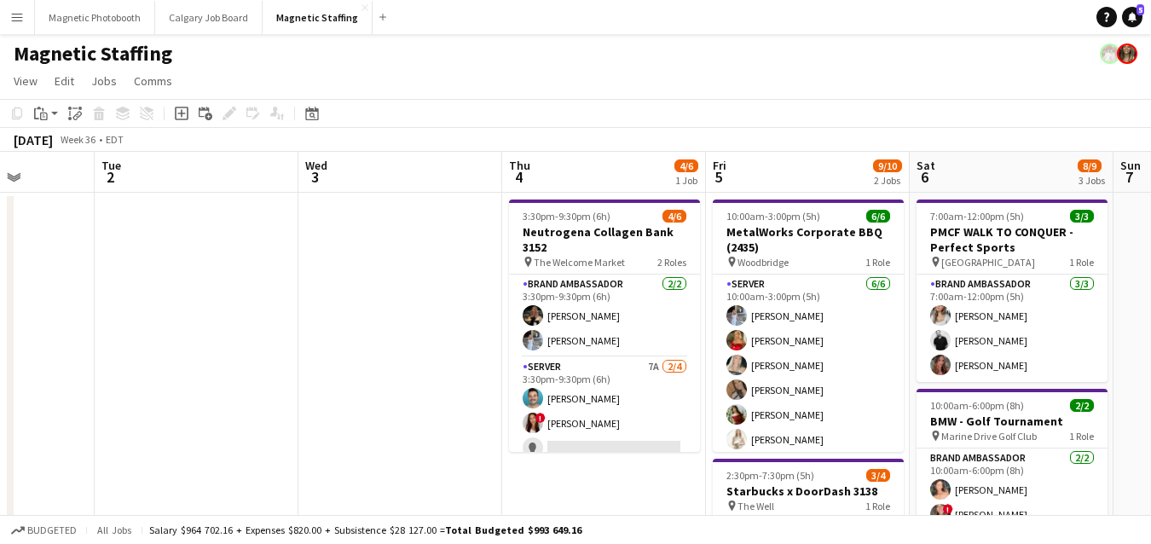
drag, startPoint x: 774, startPoint y: 420, endPoint x: 0, endPoint y: 445, distance: 774.4
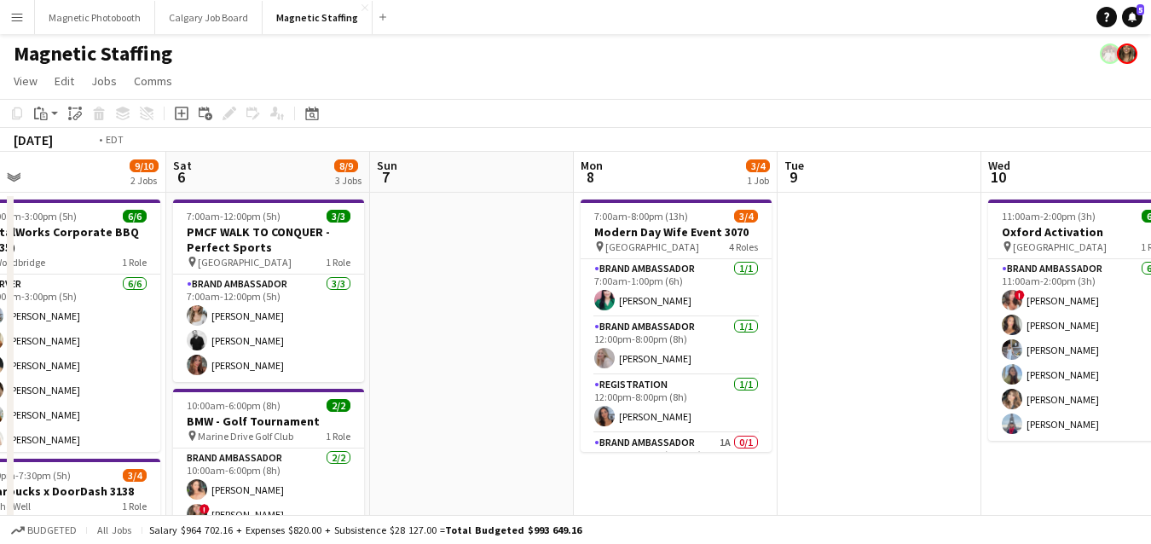
drag, startPoint x: 907, startPoint y: 405, endPoint x: 0, endPoint y: 408, distance: 907.0
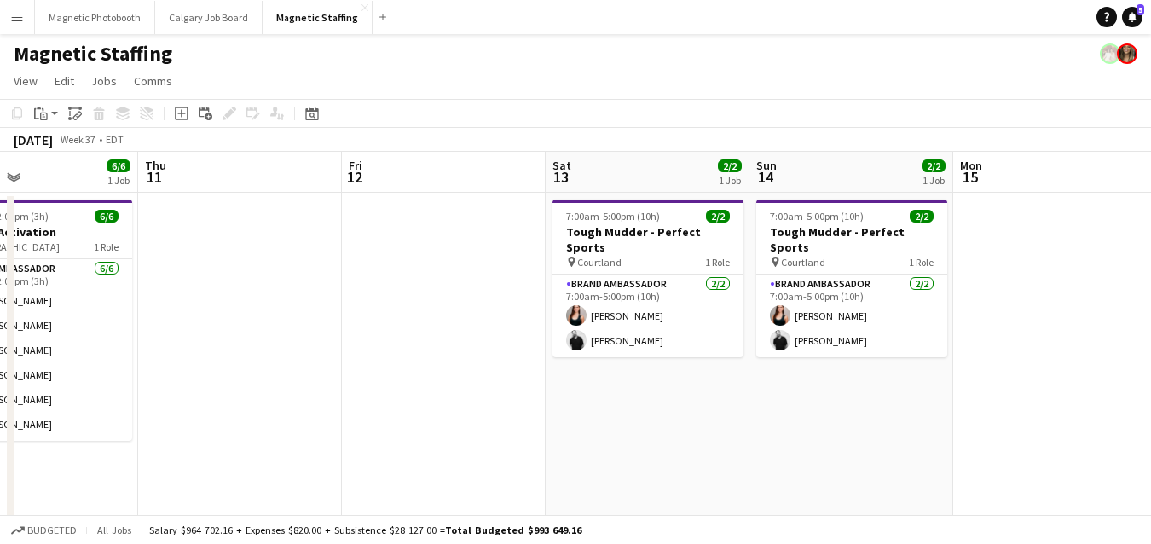
drag, startPoint x: 741, startPoint y: 401, endPoint x: 0, endPoint y: 401, distance: 740.7
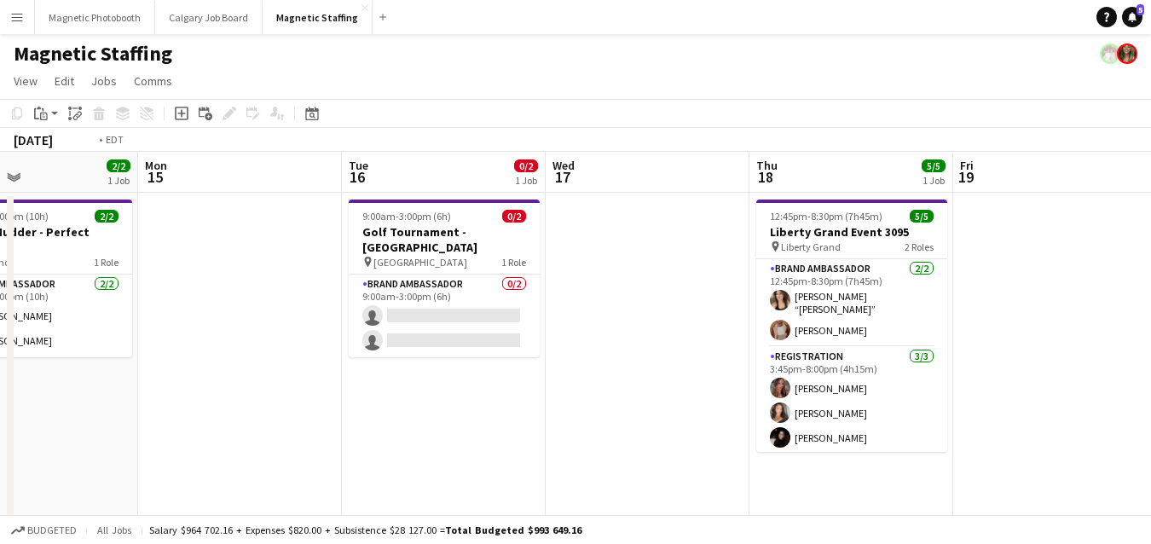
scroll to position [0, 635]
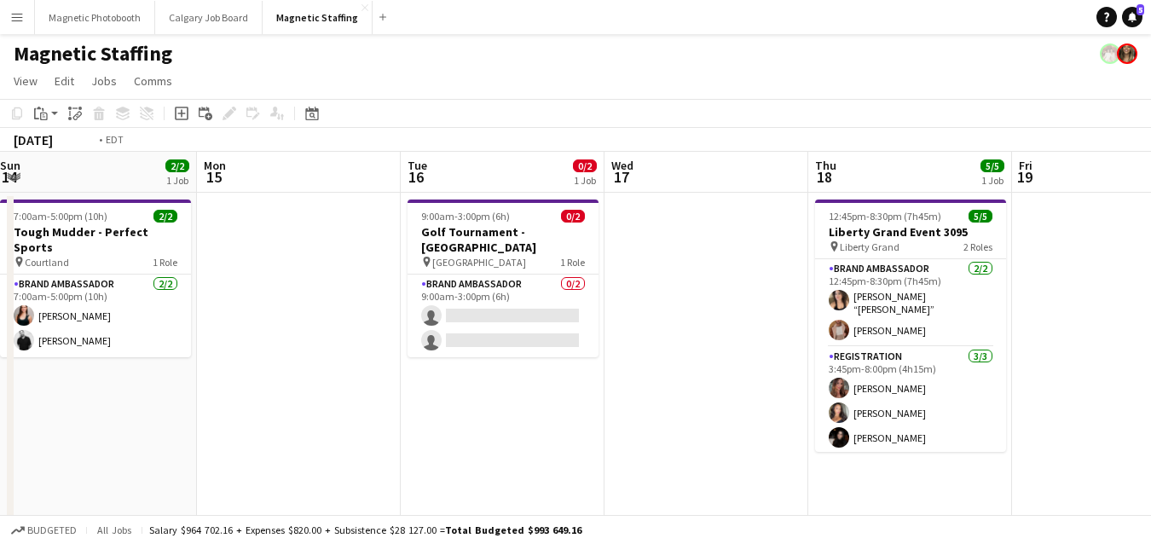
drag, startPoint x: 772, startPoint y: 381, endPoint x: 0, endPoint y: 392, distance: 772.4
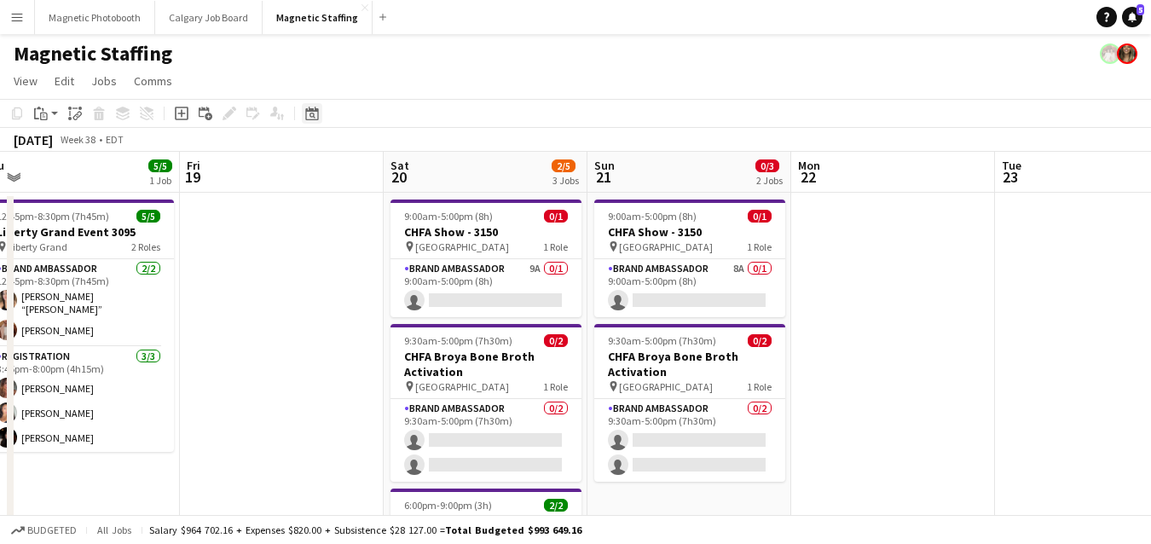
click at [308, 118] on icon "Date picker" at bounding box center [312, 114] width 14 height 14
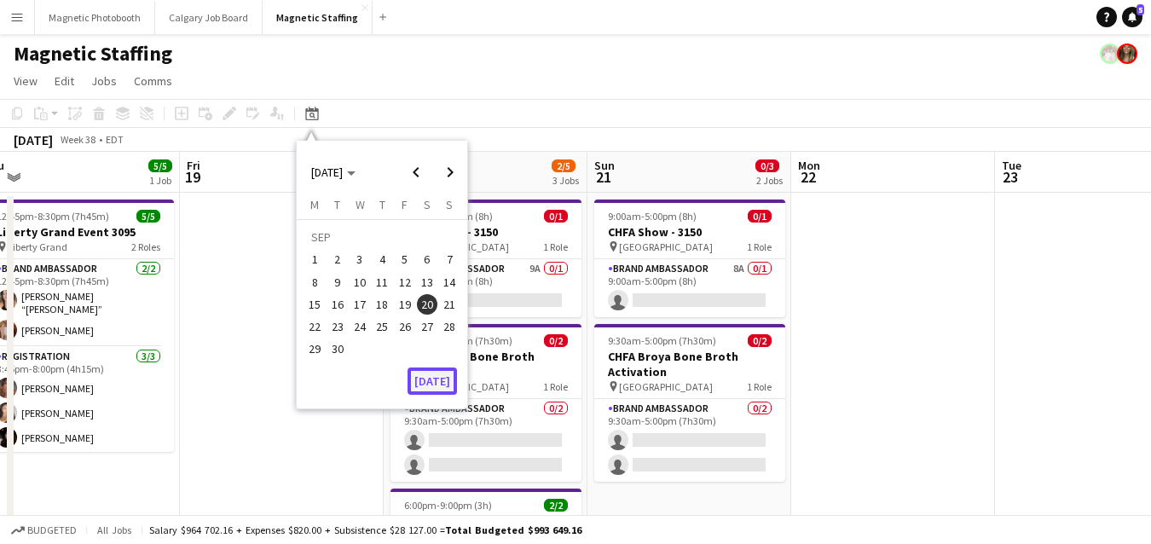
click at [419, 377] on button "[DATE]" at bounding box center [431, 380] width 49 height 27
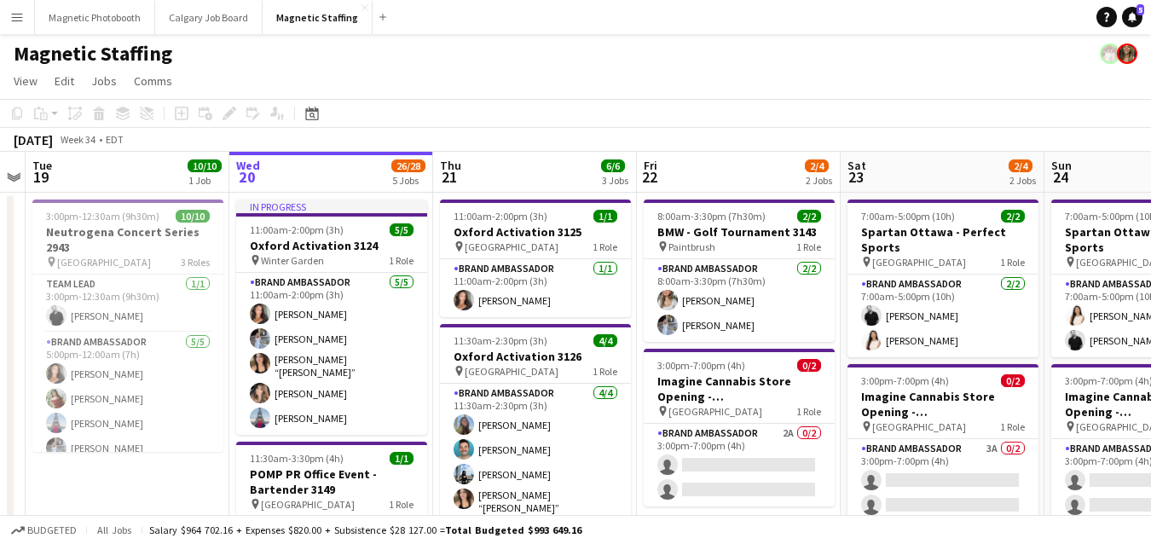
scroll to position [0, 557]
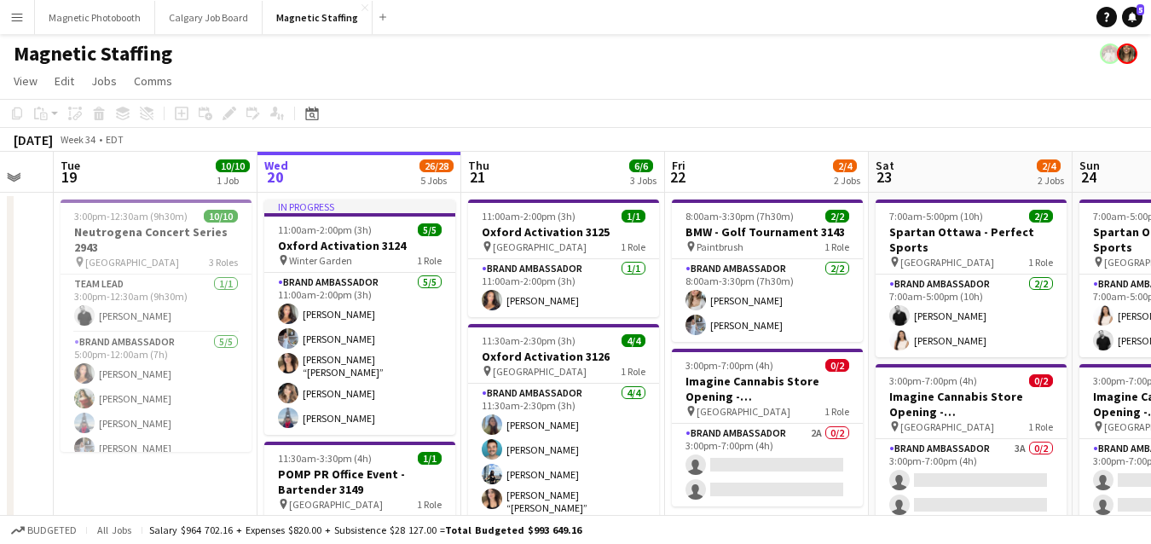
drag, startPoint x: 498, startPoint y: 407, endPoint x: 353, endPoint y: 407, distance: 144.9
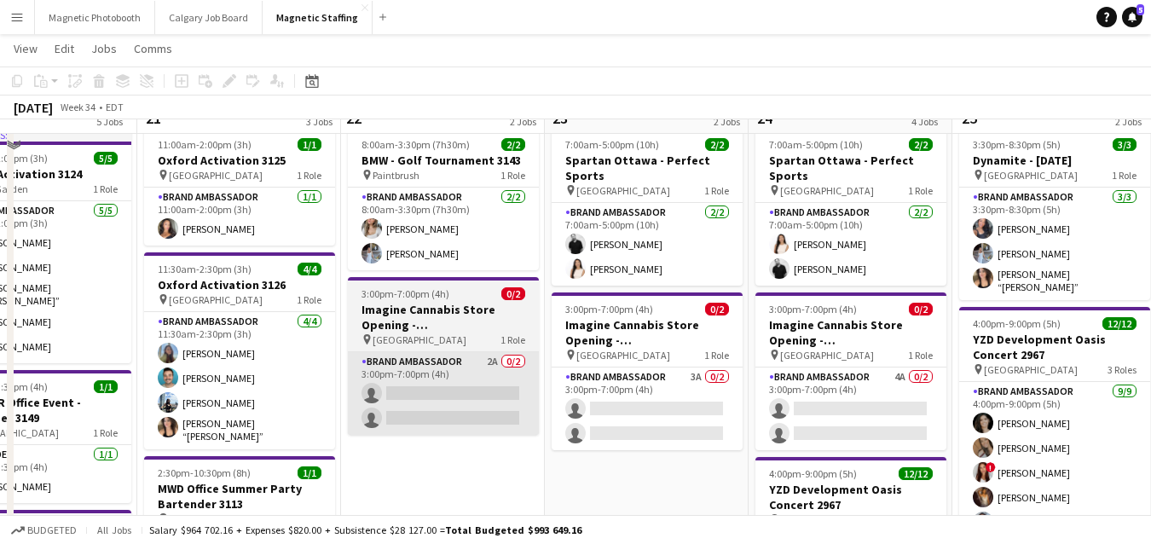
scroll to position [11, 0]
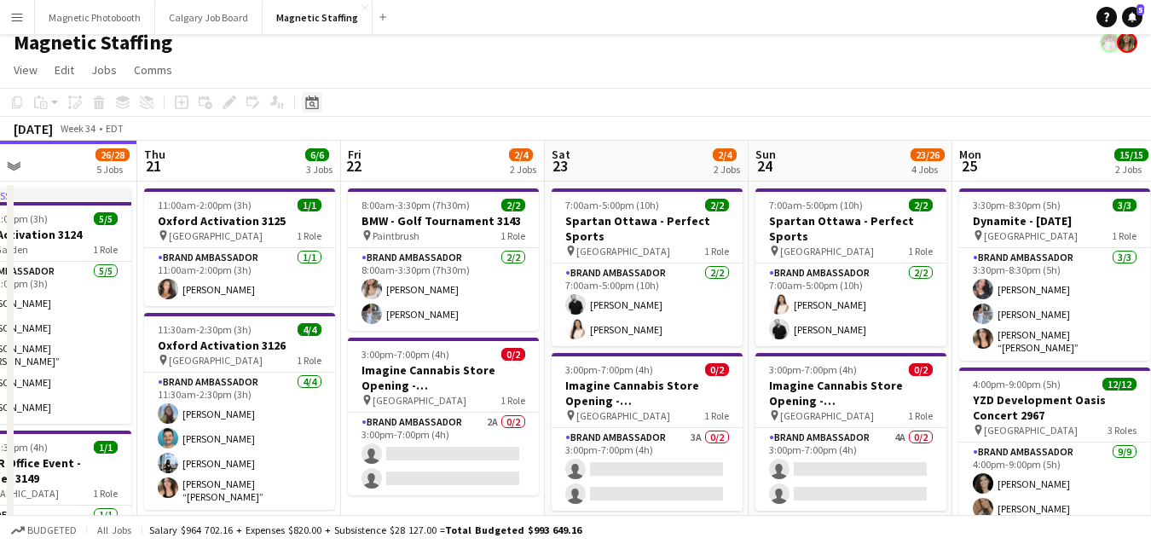
click at [306, 107] on icon "Date picker" at bounding box center [312, 102] width 14 height 14
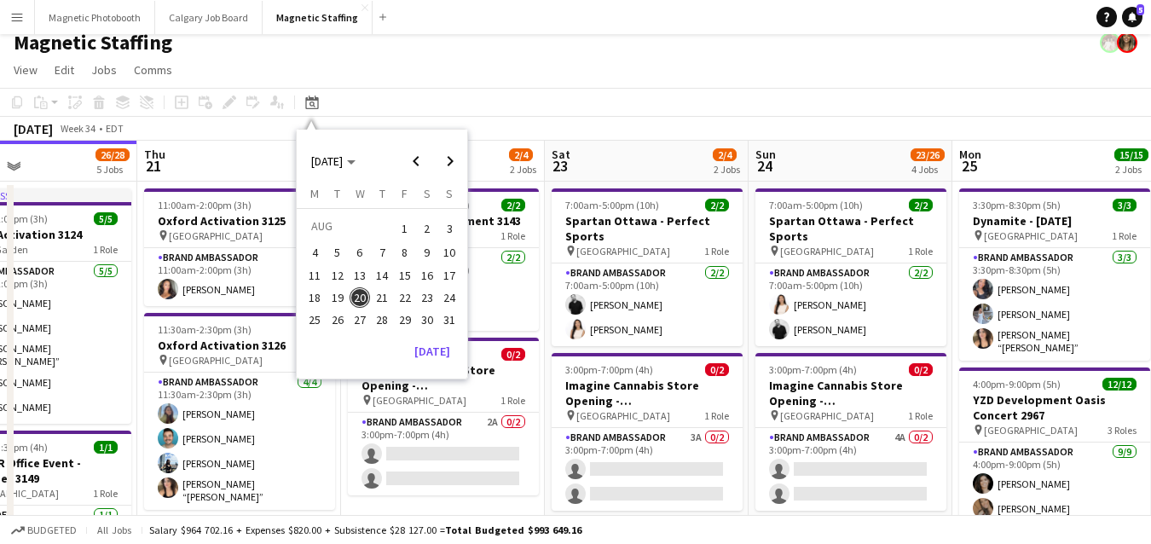
click at [400, 297] on span "22" at bounding box center [405, 297] width 20 height 20
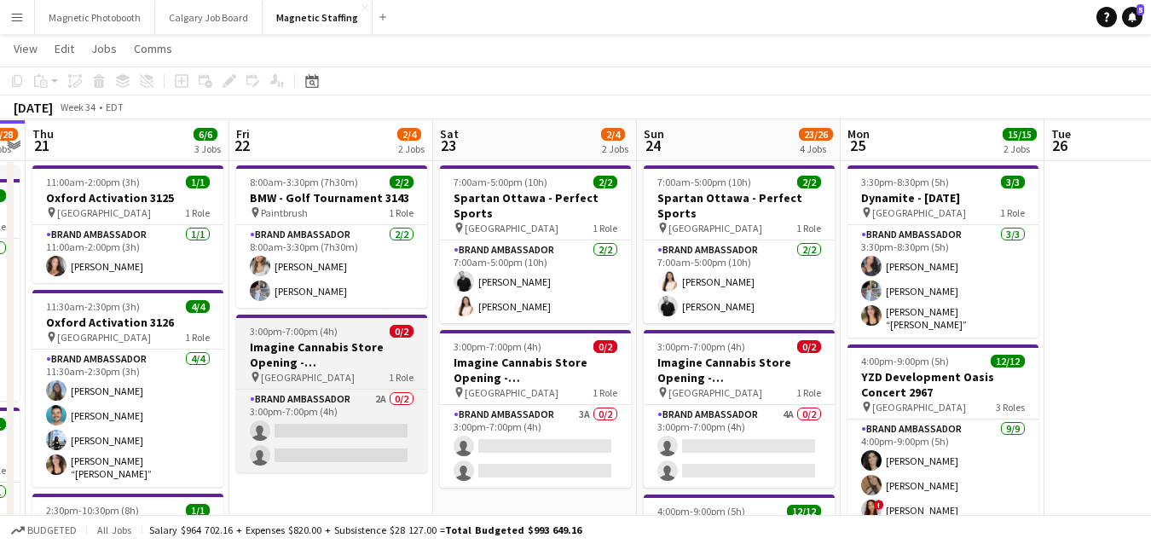
scroll to position [35, 0]
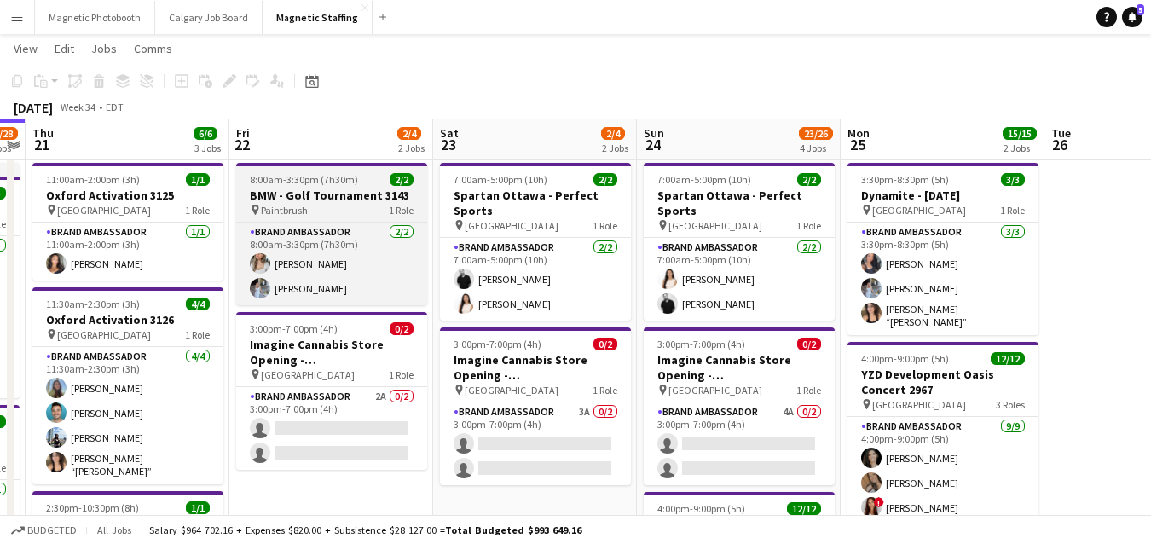
click at [266, 188] on h3 "BMW - Golf Tournament 3143" at bounding box center [331, 195] width 191 height 15
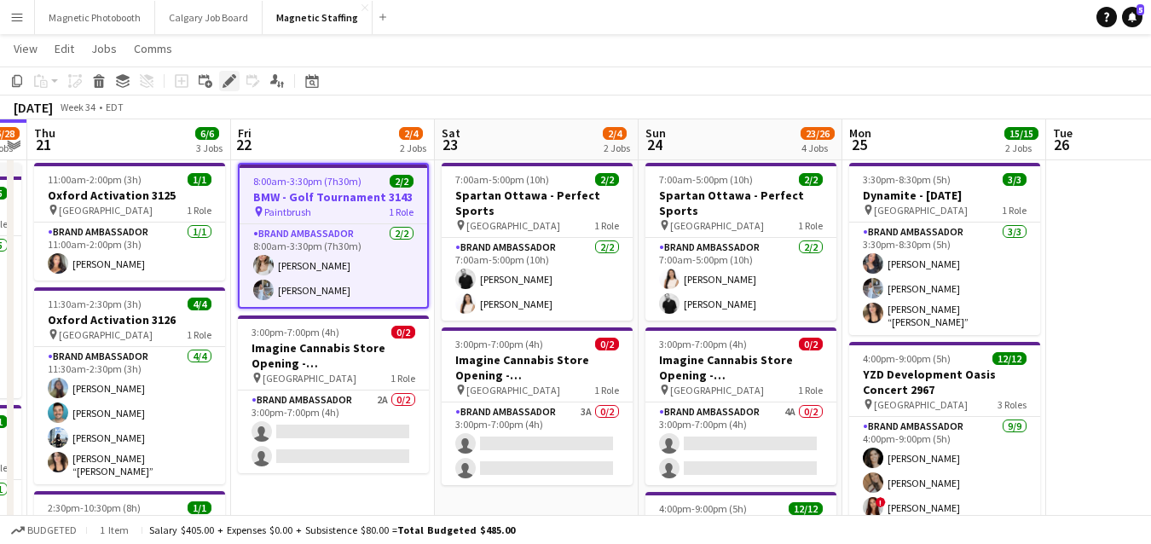
click at [228, 82] on icon at bounding box center [228, 81] width 9 height 9
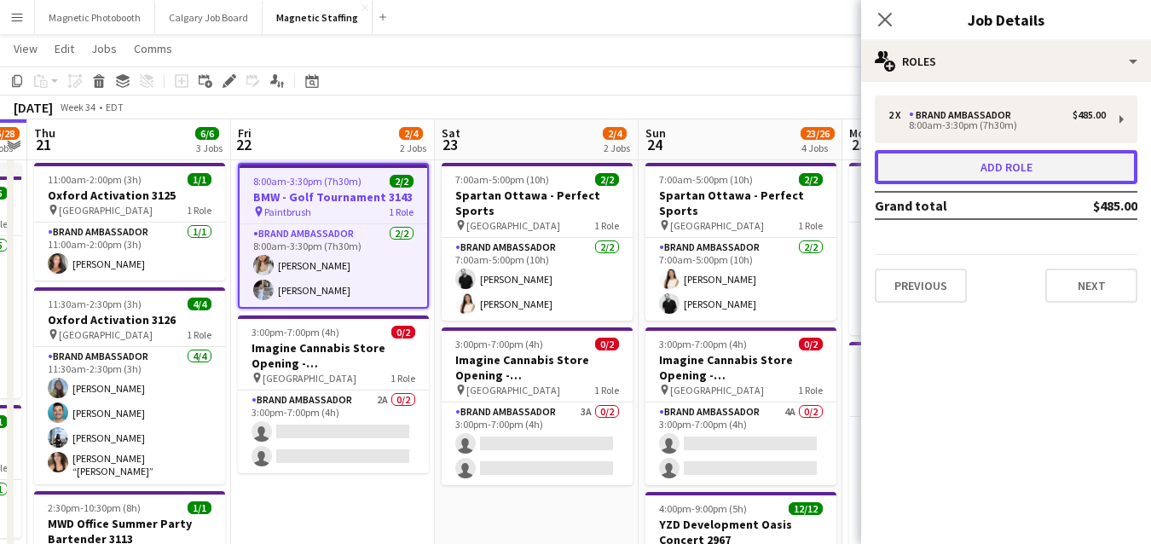
click at [1031, 176] on button "Add role" at bounding box center [1006, 167] width 263 height 34
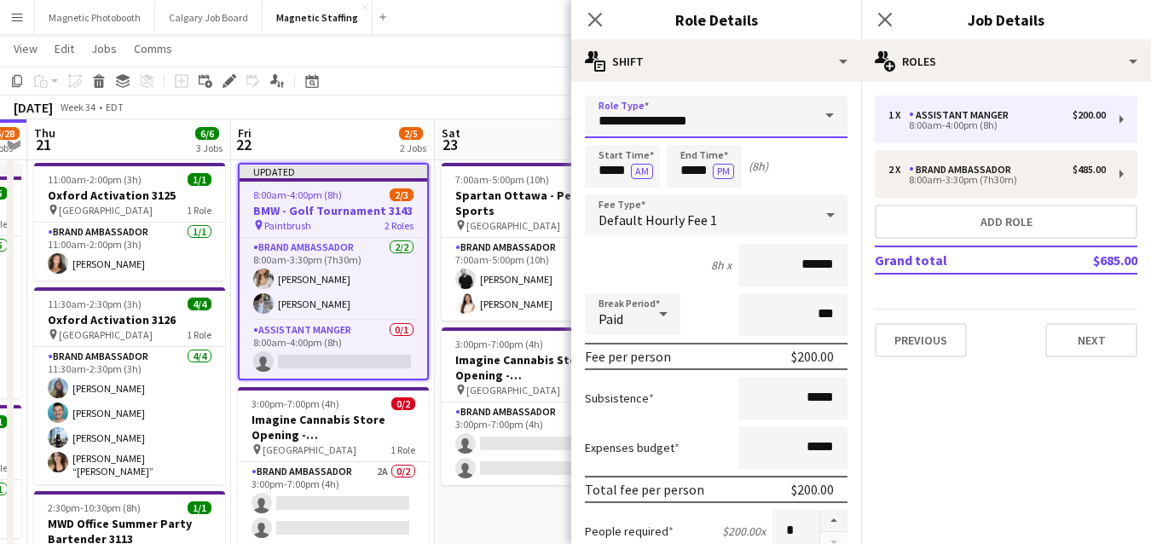
drag, startPoint x: 723, startPoint y: 127, endPoint x: 343, endPoint y: 72, distance: 384.2
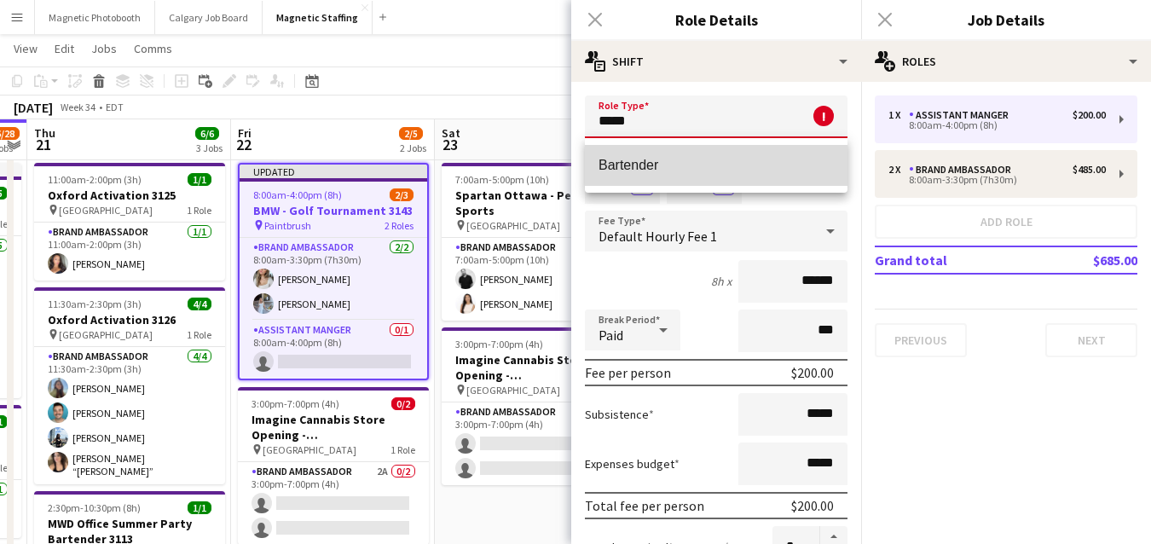
click at [610, 159] on span "Bartender" at bounding box center [715, 165] width 235 height 16
type input "*********"
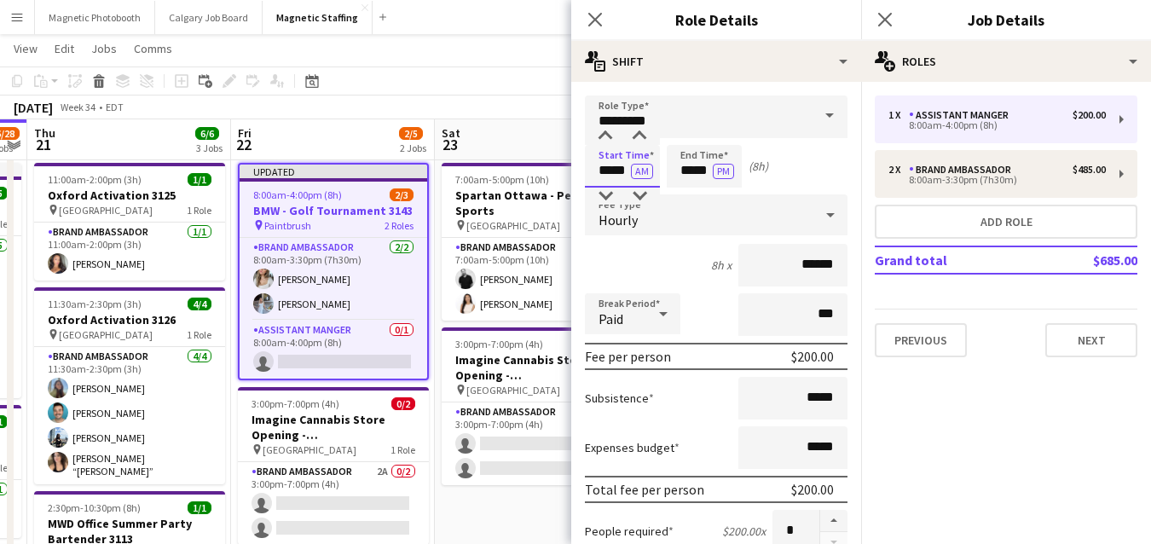
drag, startPoint x: 629, startPoint y: 169, endPoint x: 487, endPoint y: 162, distance: 142.5
type input "*****"
click at [642, 173] on button "AM" at bounding box center [642, 171] width 22 height 15
drag, startPoint x: 711, startPoint y: 171, endPoint x: 602, endPoint y: 171, distance: 109.1
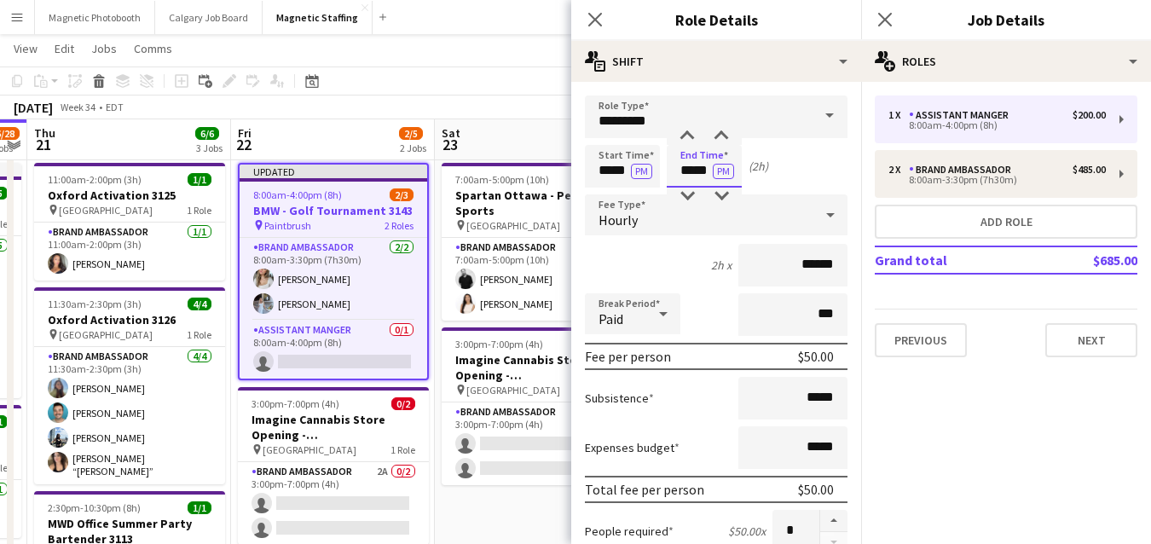
click at [604, 171] on div "Start Time ***** PM End Time ***** PM (2h)" at bounding box center [716, 166] width 263 height 43
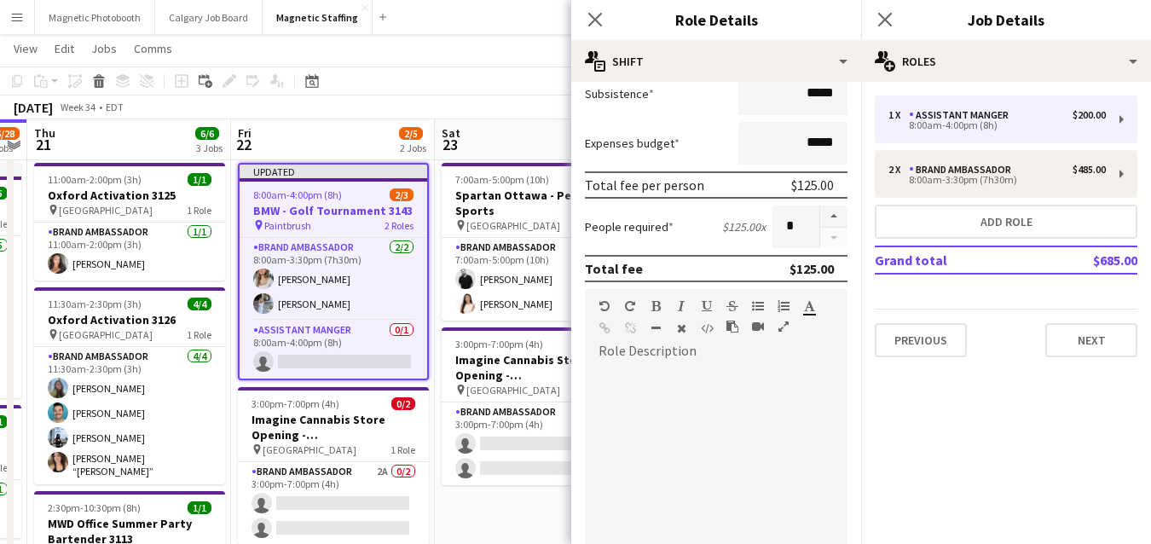
scroll to position [218, 0]
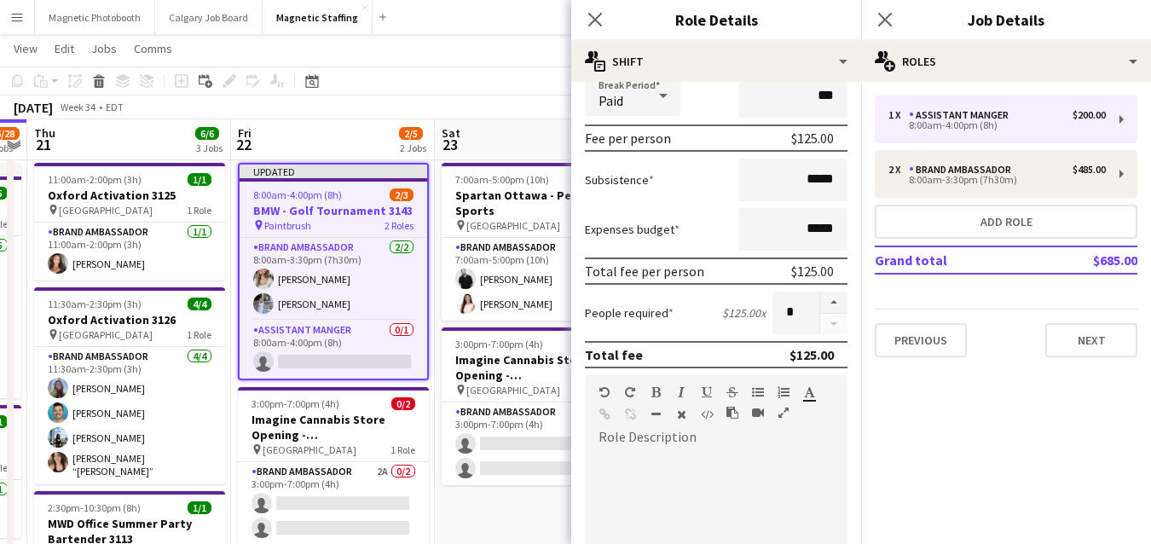
type input "*****"
drag, startPoint x: 838, startPoint y: 181, endPoint x: 725, endPoint y: 179, distance: 112.5
click at [725, 180] on div "Subsistence *****" at bounding box center [716, 180] width 263 height 43
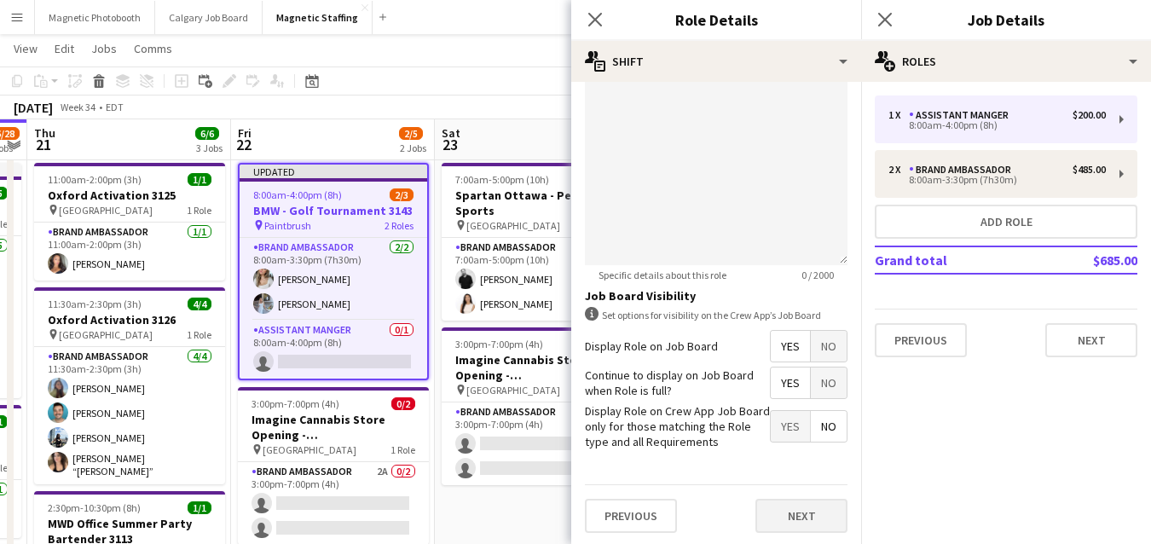
type input "******"
click at [804, 517] on button "Next" at bounding box center [801, 516] width 92 height 34
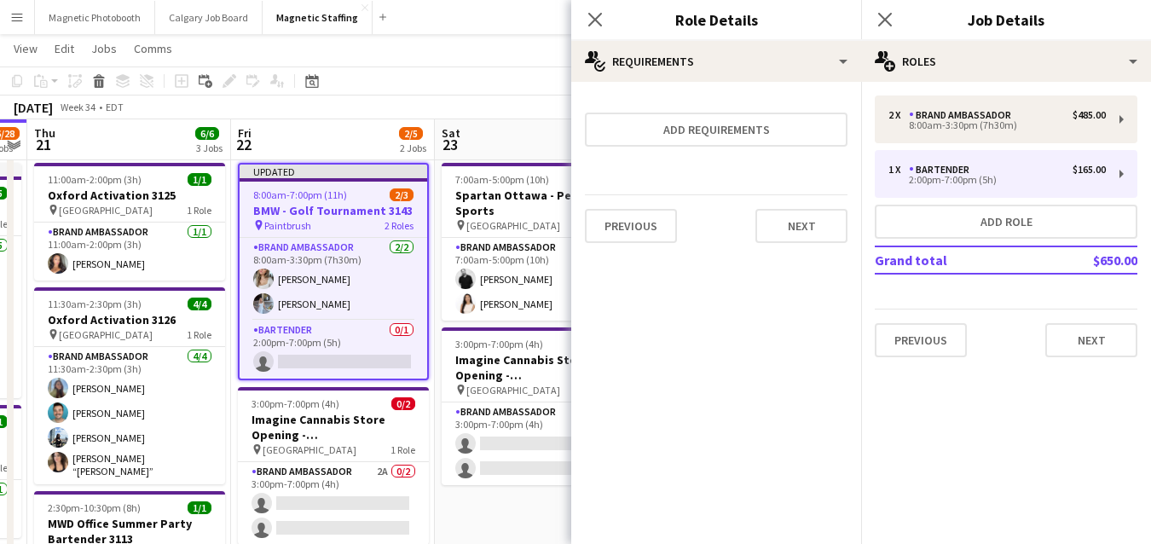
scroll to position [0, 0]
click at [804, 230] on button "Next" at bounding box center [801, 226] width 92 height 34
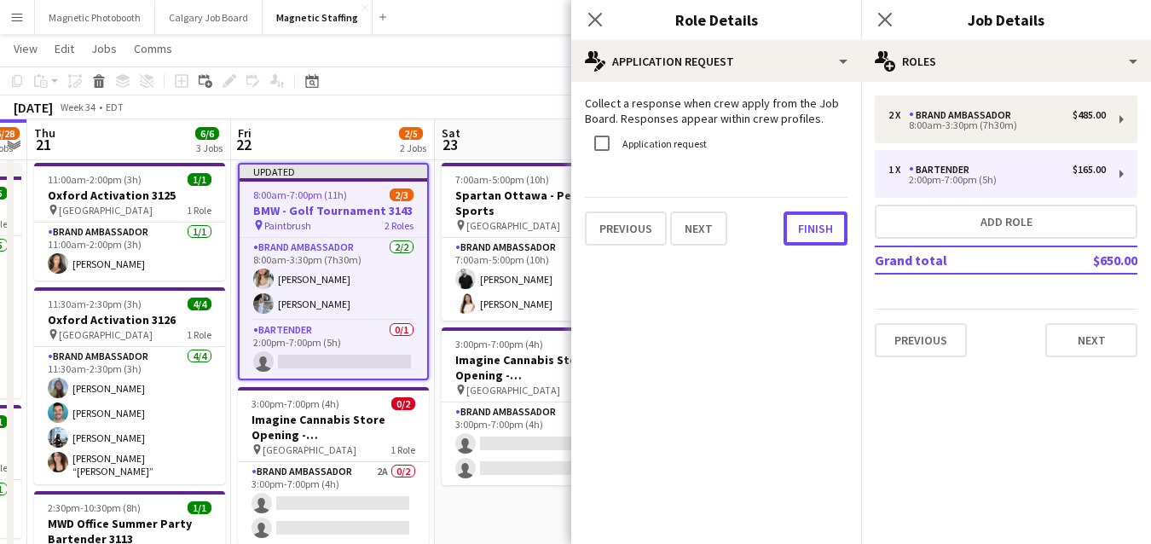
click at [804, 230] on button "Finish" at bounding box center [815, 228] width 64 height 34
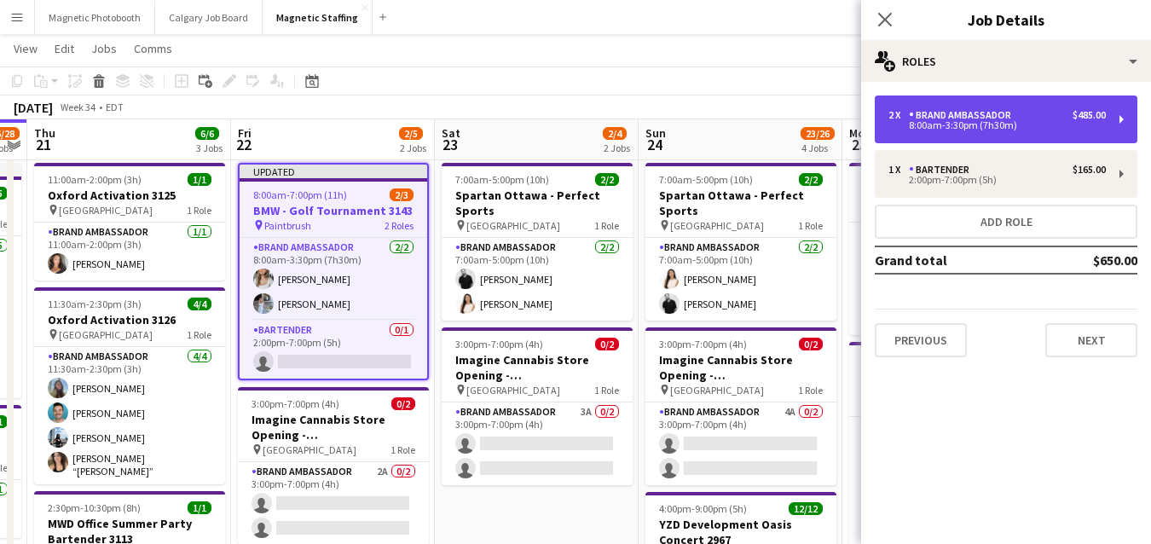
click at [977, 118] on div "Brand Ambassador" at bounding box center [963, 115] width 109 height 12
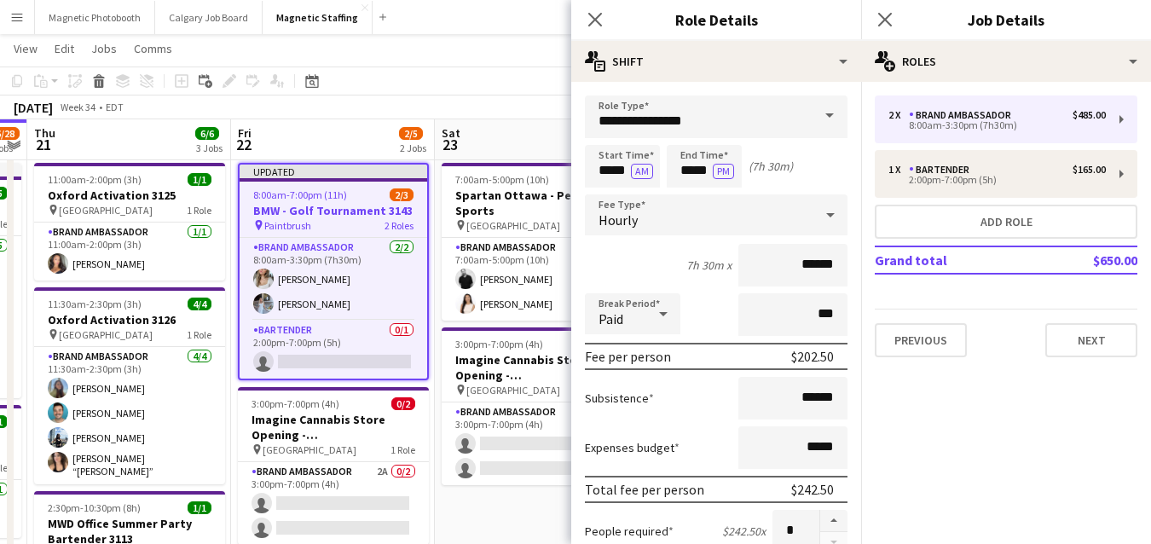
click at [373, 47] on app-page-menu "View Day view expanded Day view collapsed Month view Date picker Jump to today …" at bounding box center [575, 50] width 1151 height 32
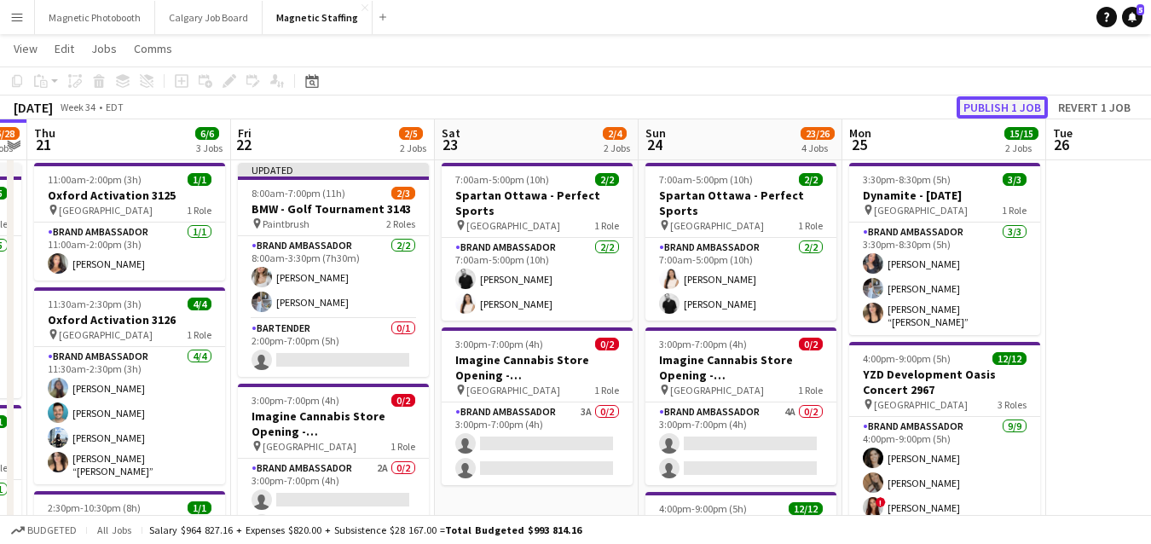
click at [974, 103] on button "Publish 1 job" at bounding box center [1001, 107] width 91 height 22
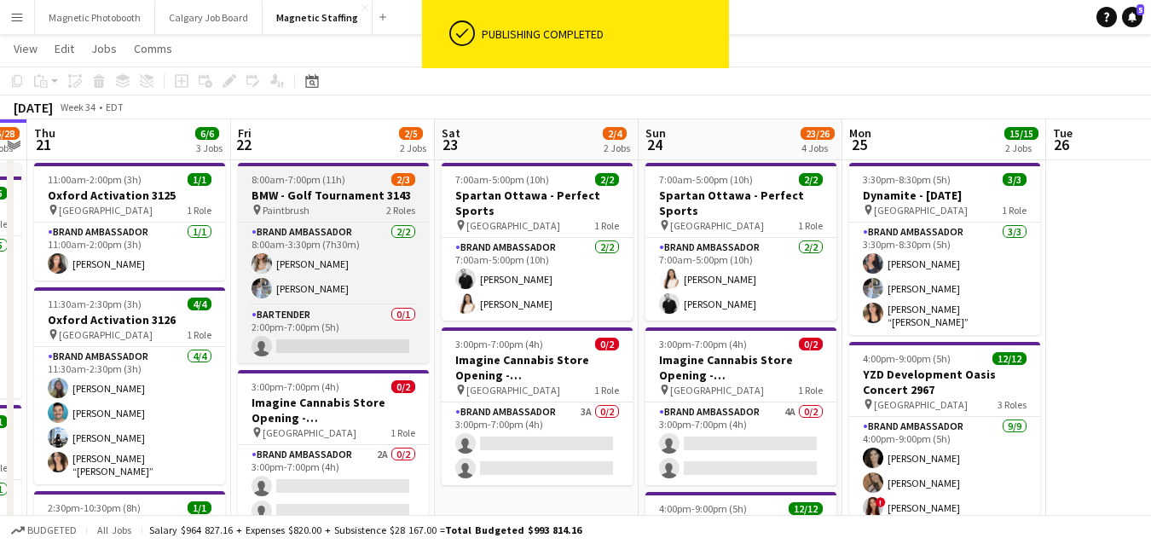
click at [271, 198] on h3 "BMW - Golf Tournament 3143" at bounding box center [333, 195] width 191 height 15
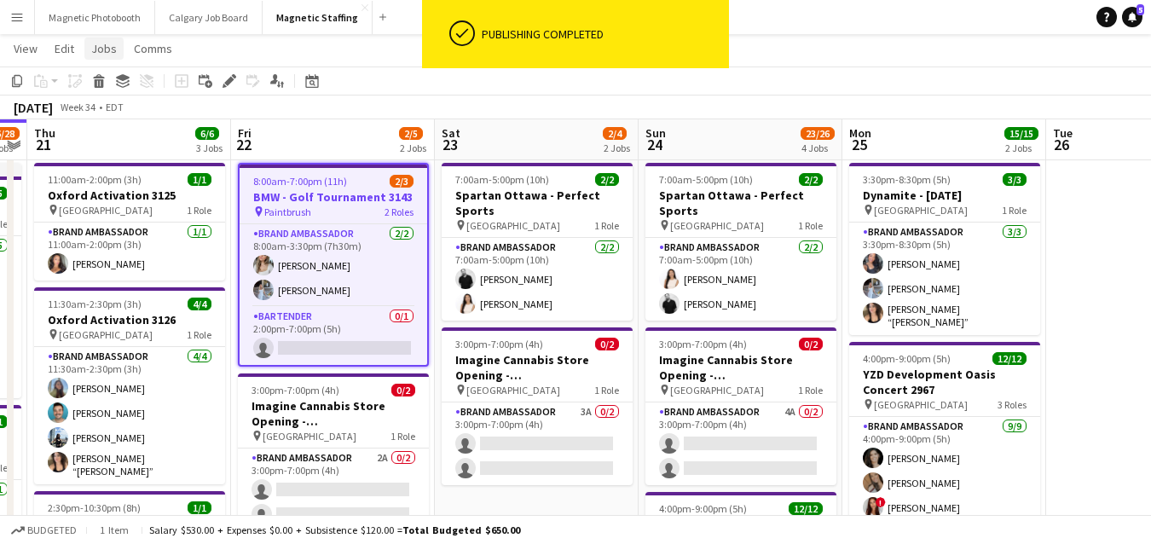
click at [98, 50] on span "Jobs" at bounding box center [104, 48] width 26 height 15
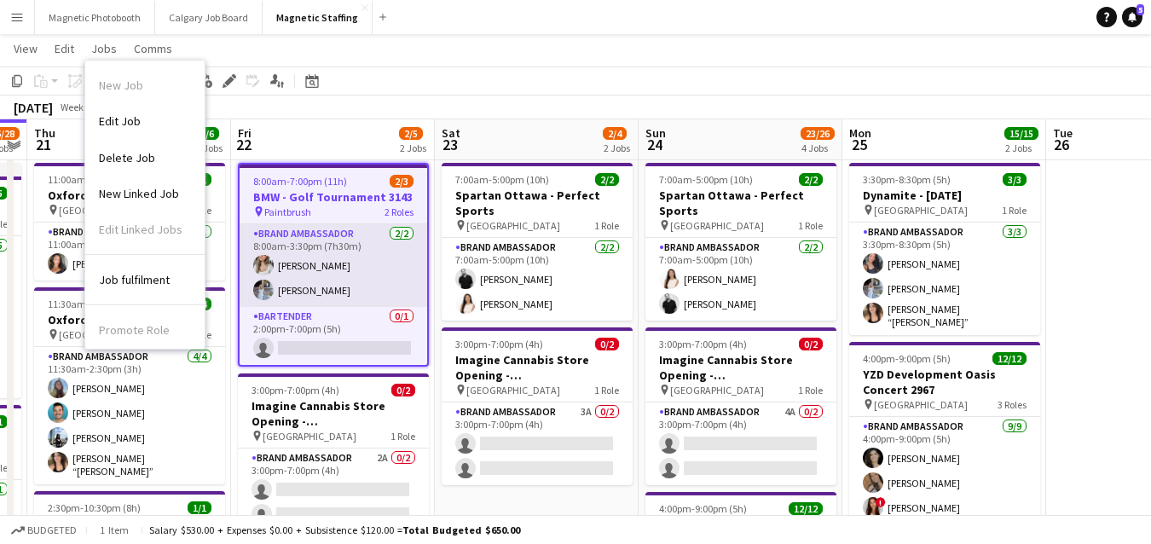
click at [405, 257] on app-card-role "Brand Ambassador [DATE] 8:00am-3:30pm (7h30m) [PERSON_NAME] [PERSON_NAME]" at bounding box center [334, 265] width 188 height 83
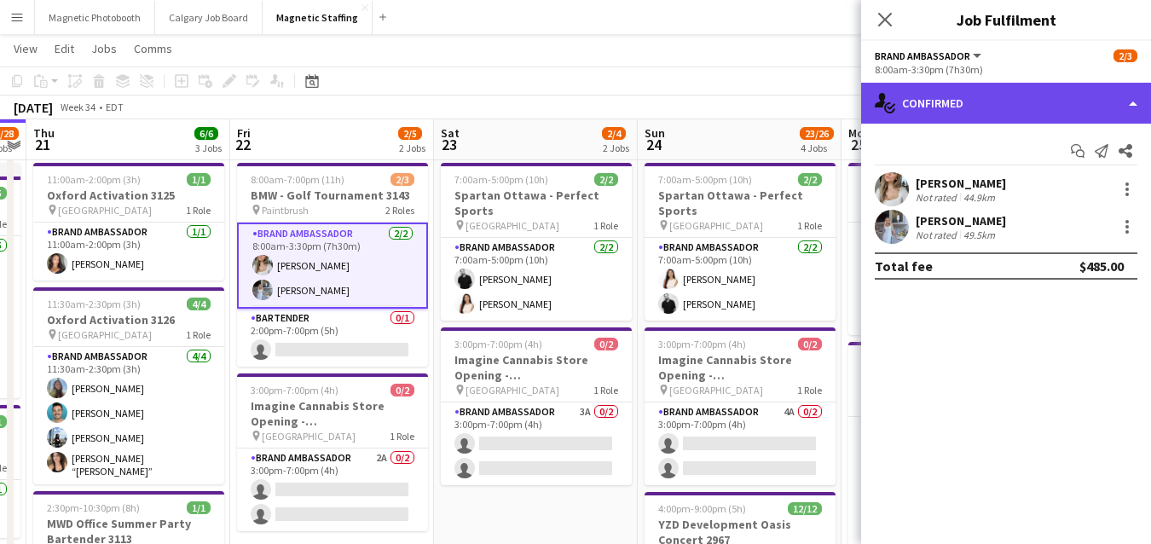
click at [1139, 101] on div "single-neutral-actions-check-2 Confirmed" at bounding box center [1006, 103] width 290 height 41
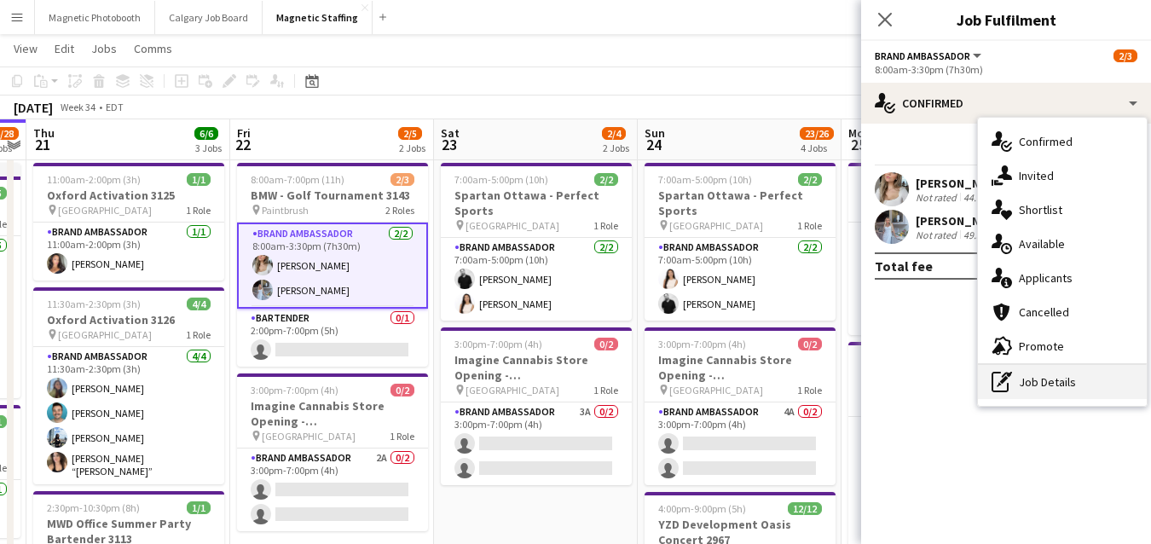
click at [1024, 379] on div "pen-write Job Details" at bounding box center [1062, 382] width 169 height 34
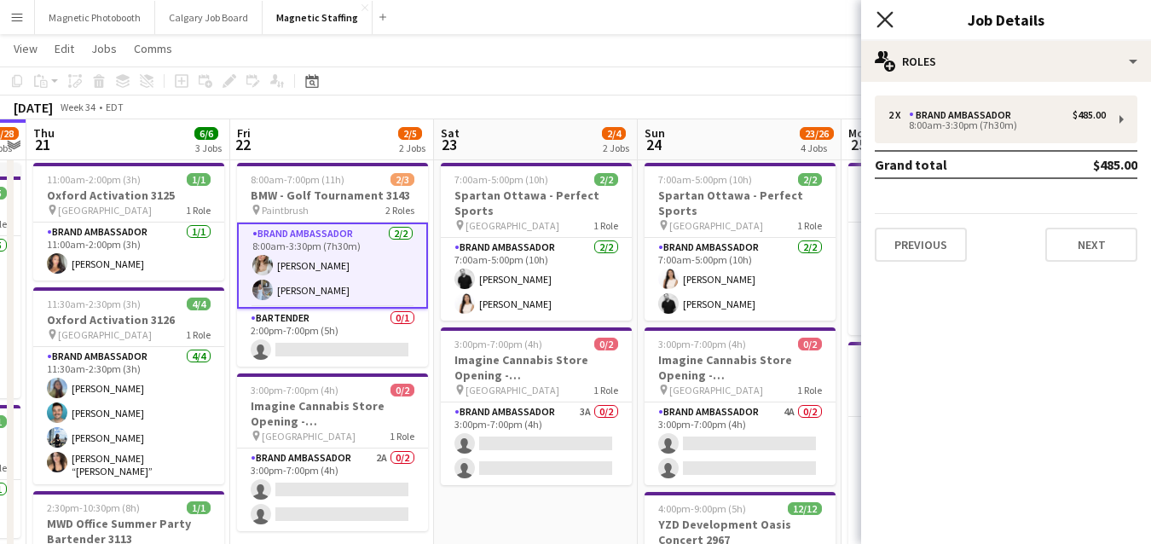
click at [886, 22] on icon "Close pop-in" at bounding box center [884, 19] width 16 height 16
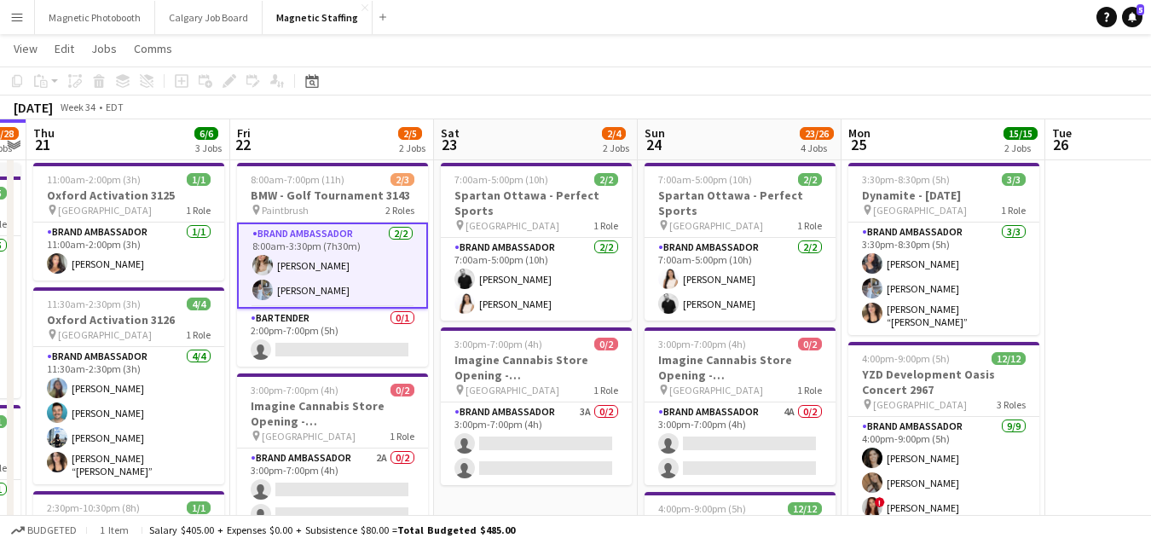
click at [327, 293] on app-card-role "Brand Ambassador [DATE] 8:00am-3:30pm (7h30m) [PERSON_NAME] [PERSON_NAME]" at bounding box center [332, 265] width 191 height 86
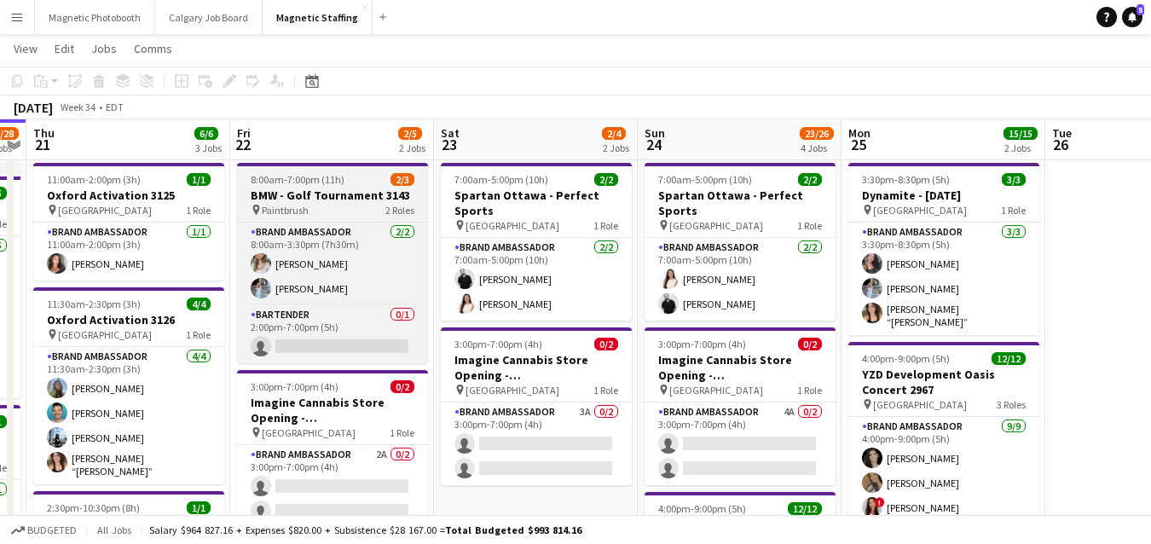
click at [349, 191] on h3 "BMW - Golf Tournament 3143" at bounding box center [332, 195] width 191 height 15
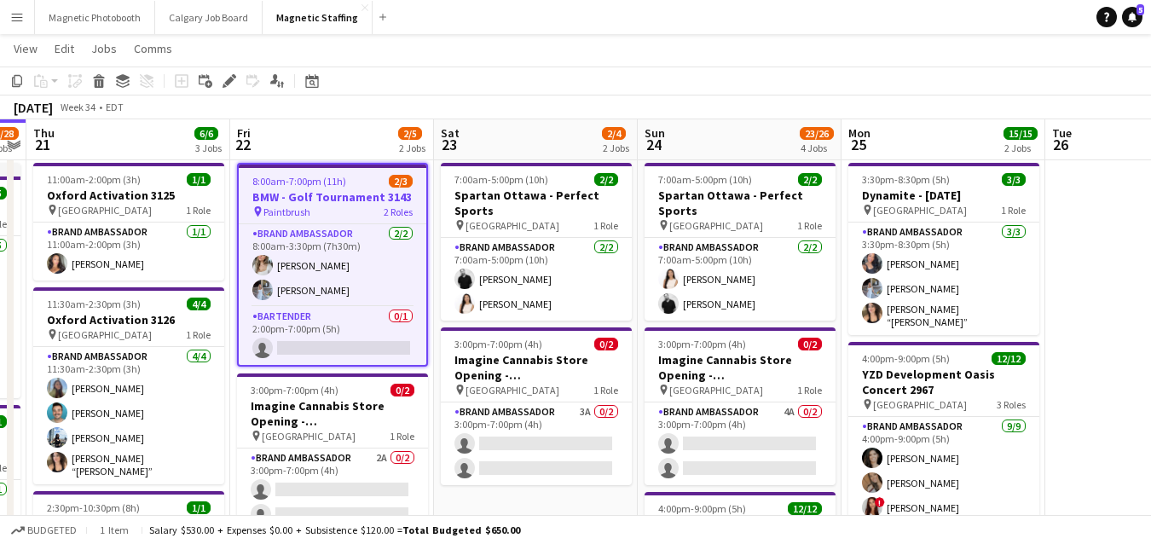
click at [325, 198] on h3 "BMW - Golf Tournament 3143" at bounding box center [333, 196] width 188 height 15
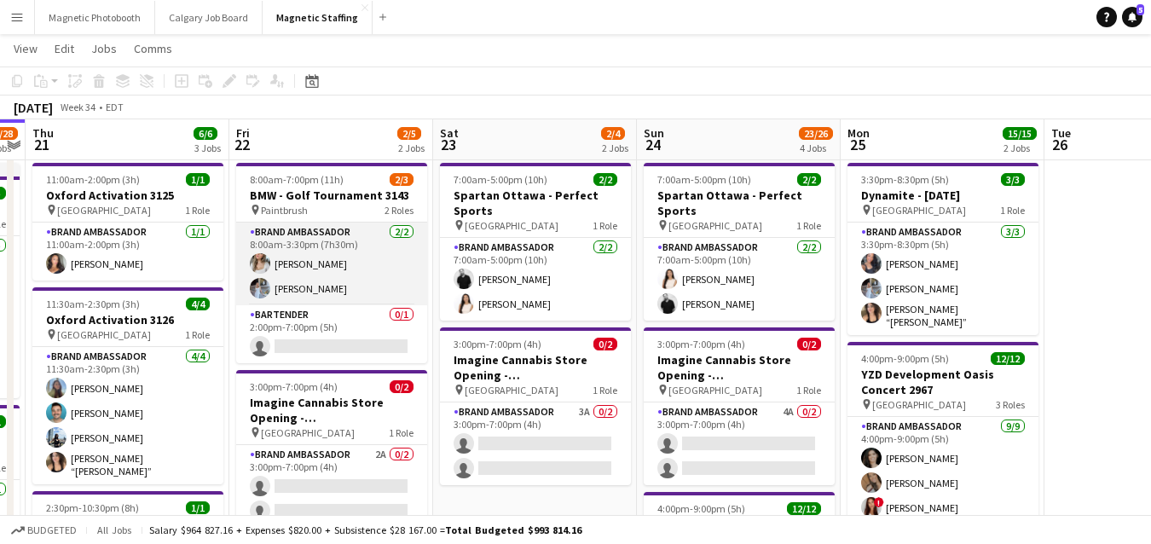
click at [302, 291] on app-card-role "Brand Ambassador [DATE] 8:00am-3:30pm (7h30m) [PERSON_NAME] [PERSON_NAME]" at bounding box center [331, 263] width 191 height 83
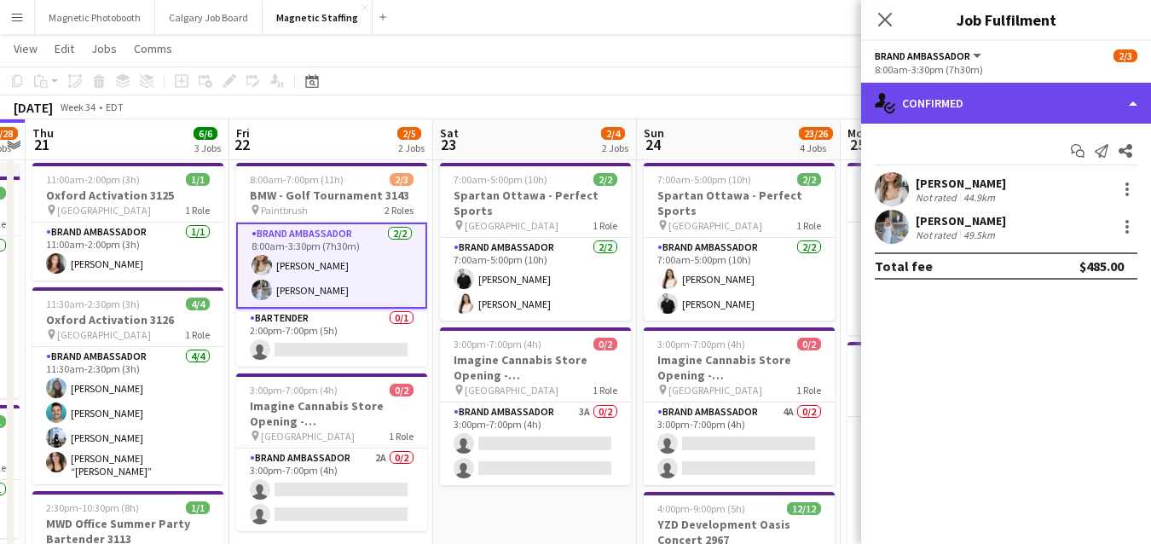
click at [1124, 106] on div "single-neutral-actions-check-2 Confirmed" at bounding box center [1006, 103] width 290 height 41
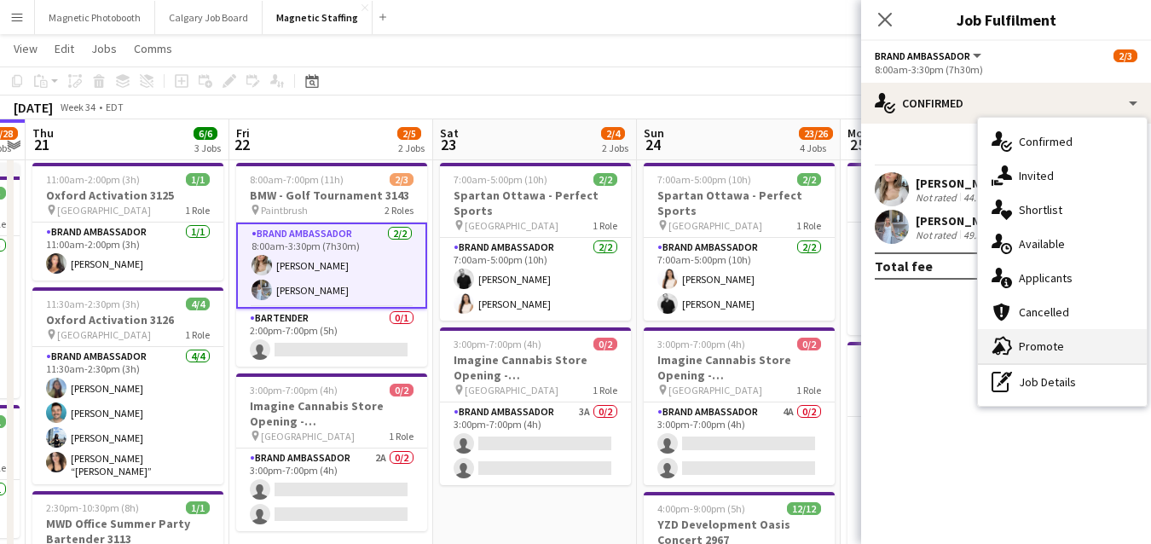
click at [1004, 355] on icon "advertising-megaphone" at bounding box center [1001, 346] width 20 height 20
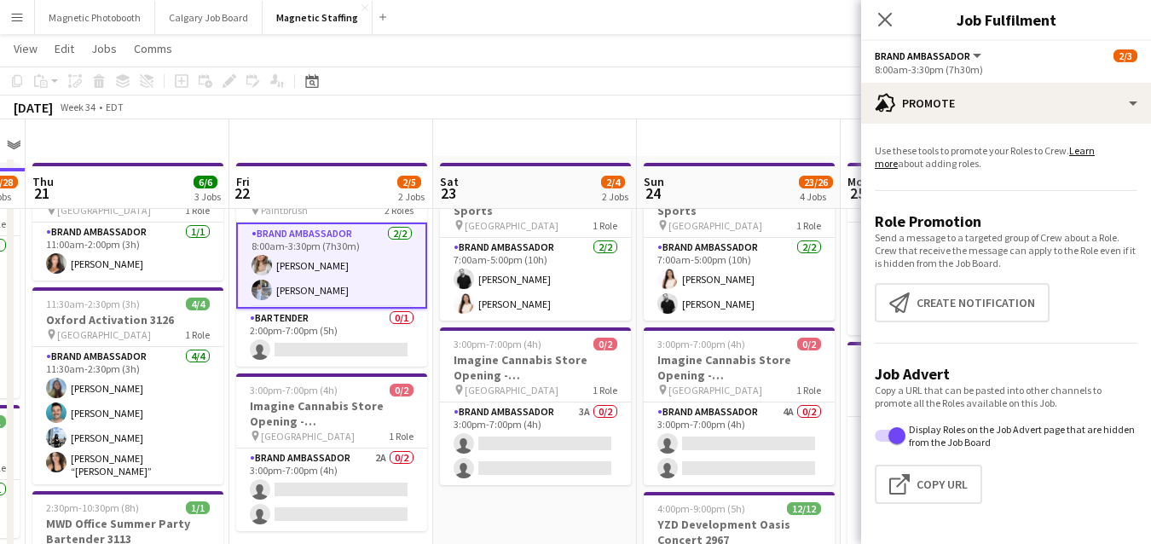
scroll to position [193, 0]
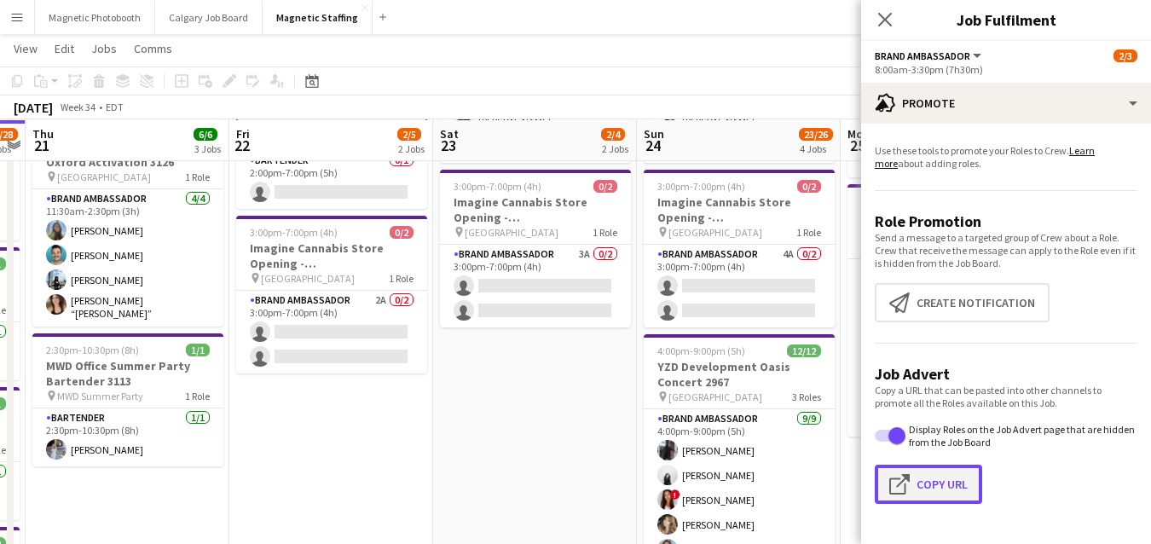
click at [950, 471] on button "Click to copy URL Copy Url" at bounding box center [928, 484] width 107 height 39
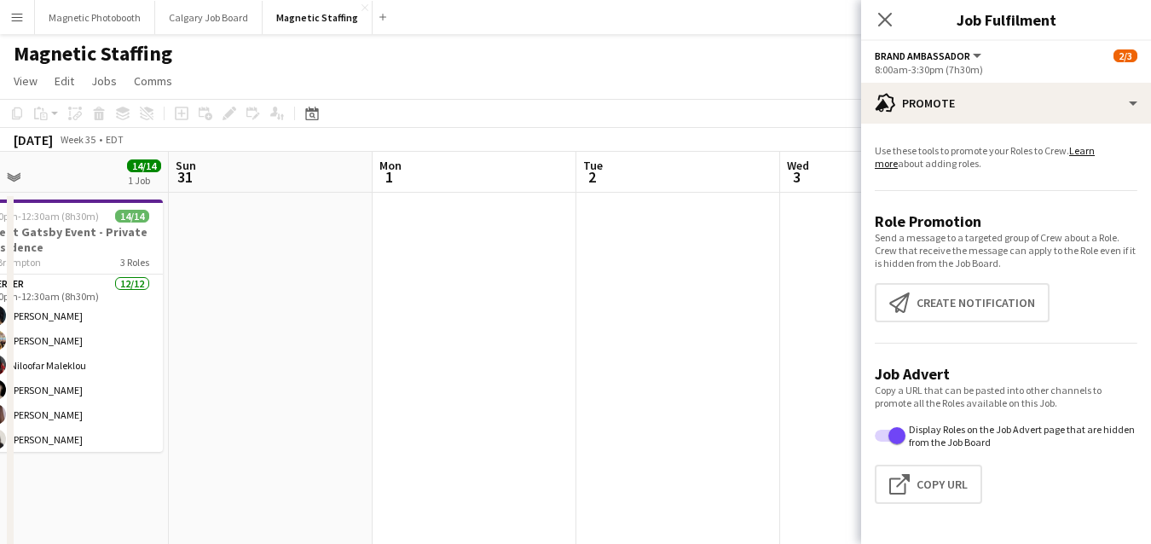
scroll to position [0, 515]
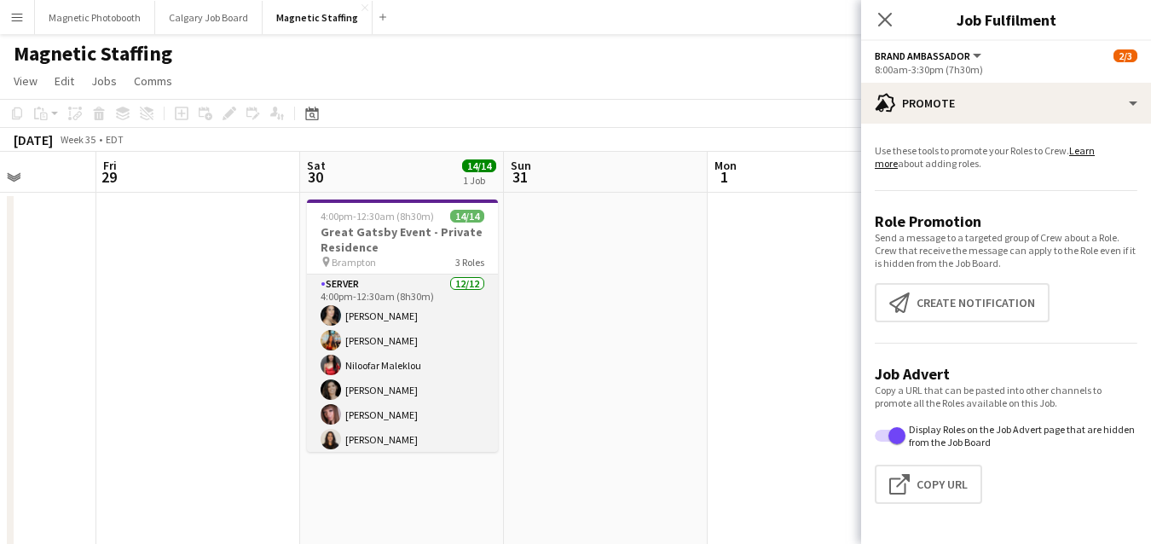
click at [397, 344] on app-card-role "Server 12/12 4:00pm-12:30am (8h30m) Cassandra Tari Katherine Lasso Niloofar Mal…" at bounding box center [402, 439] width 191 height 330
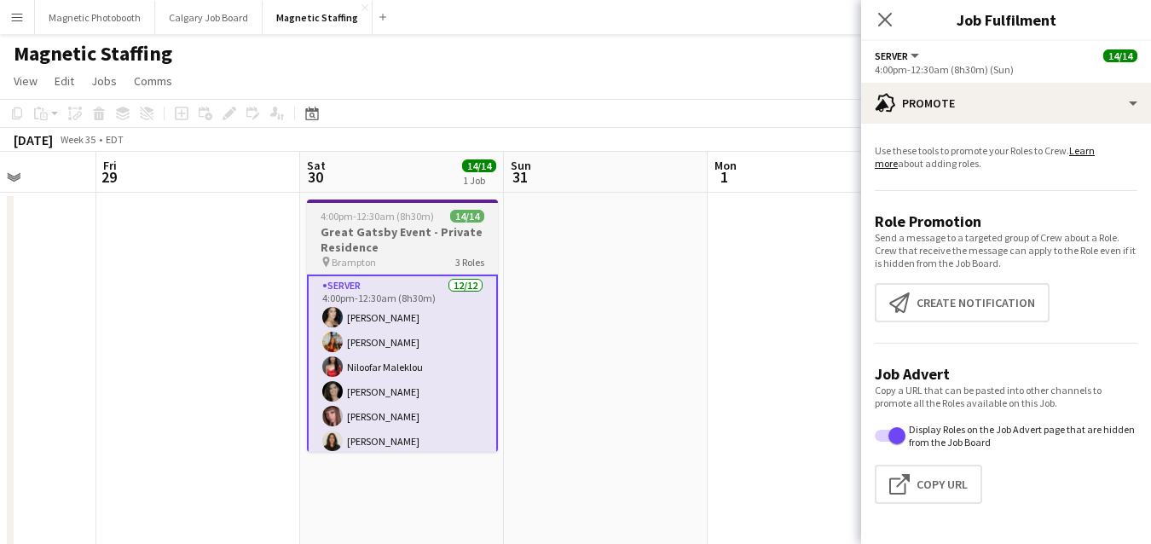
scroll to position [0, 514]
click at [394, 257] on div "pin Brampton 3 Roles" at bounding box center [403, 262] width 191 height 14
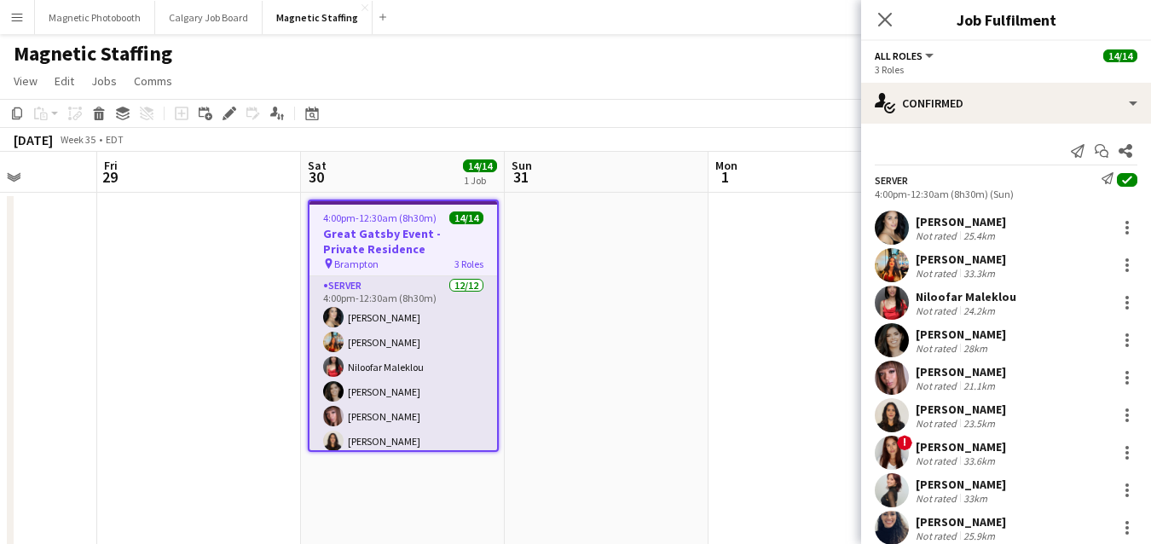
click at [382, 374] on app-card-role "Server 12/12 4:00pm-12:30am (8h30m) Cassandra Tari Katherine Lasso Niloofar Mal…" at bounding box center [403, 441] width 188 height 330
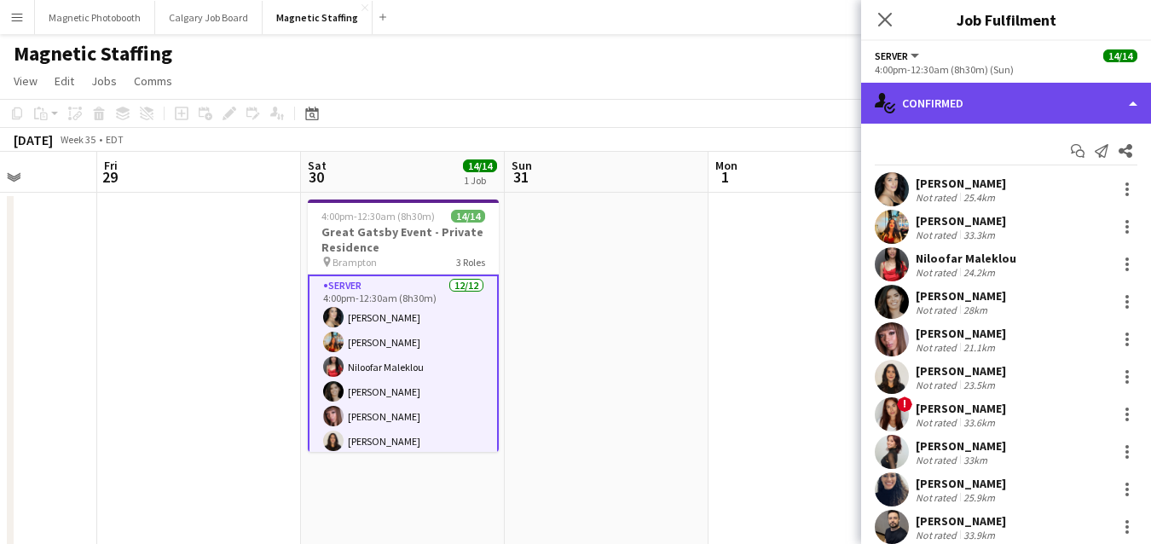
click at [1042, 101] on div "single-neutral-actions-check-2 Confirmed" at bounding box center [1006, 103] width 290 height 41
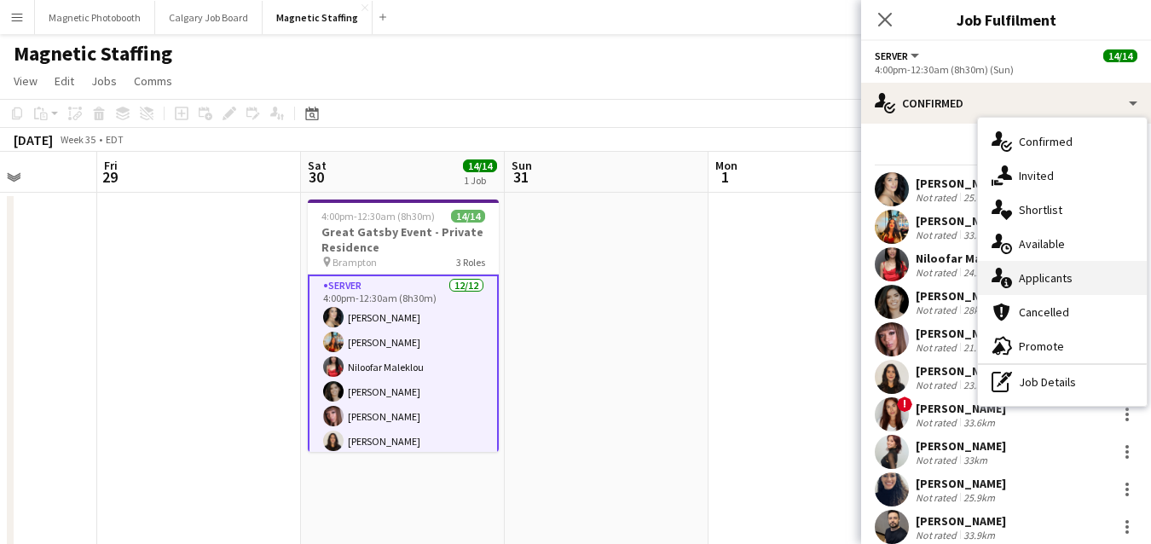
click at [1042, 273] on div "single-neutral-actions-information Applicants" at bounding box center [1062, 278] width 169 height 34
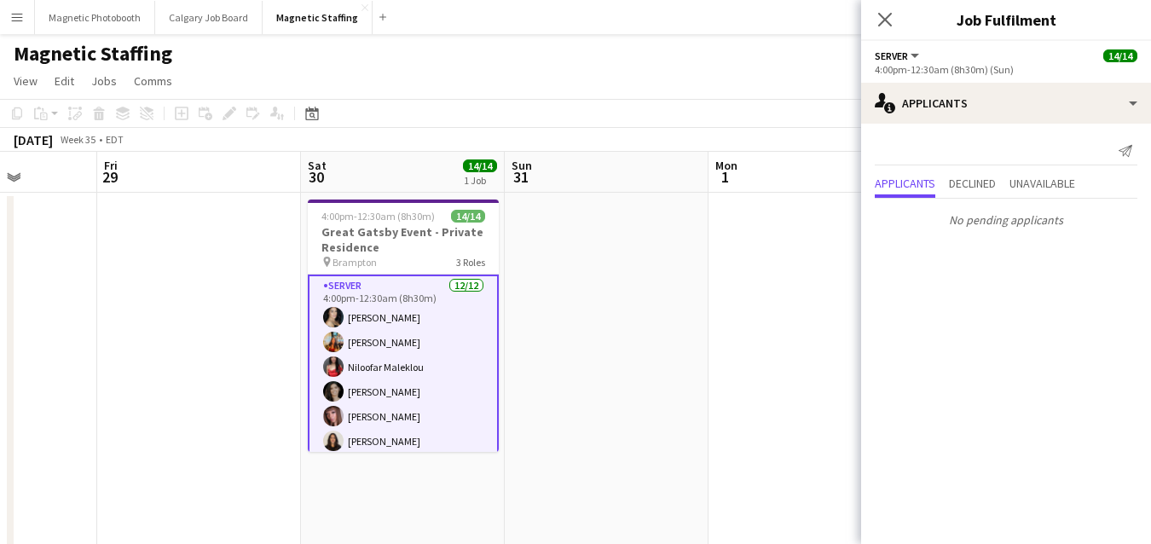
scroll to position [271, 0]
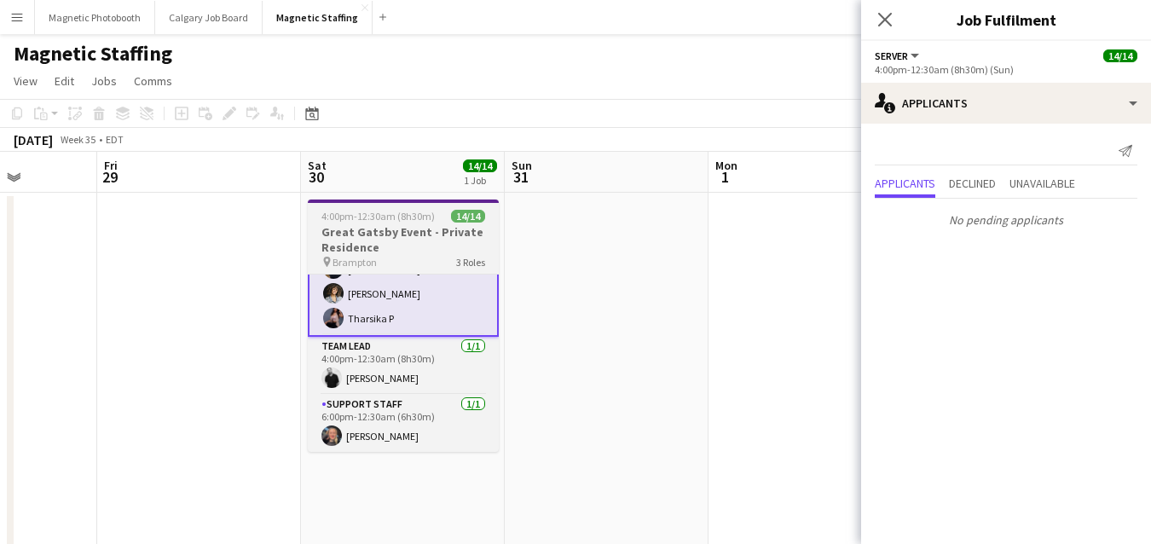
click at [412, 251] on h3 "Great Gatsby Event - Private Residence" at bounding box center [403, 239] width 191 height 31
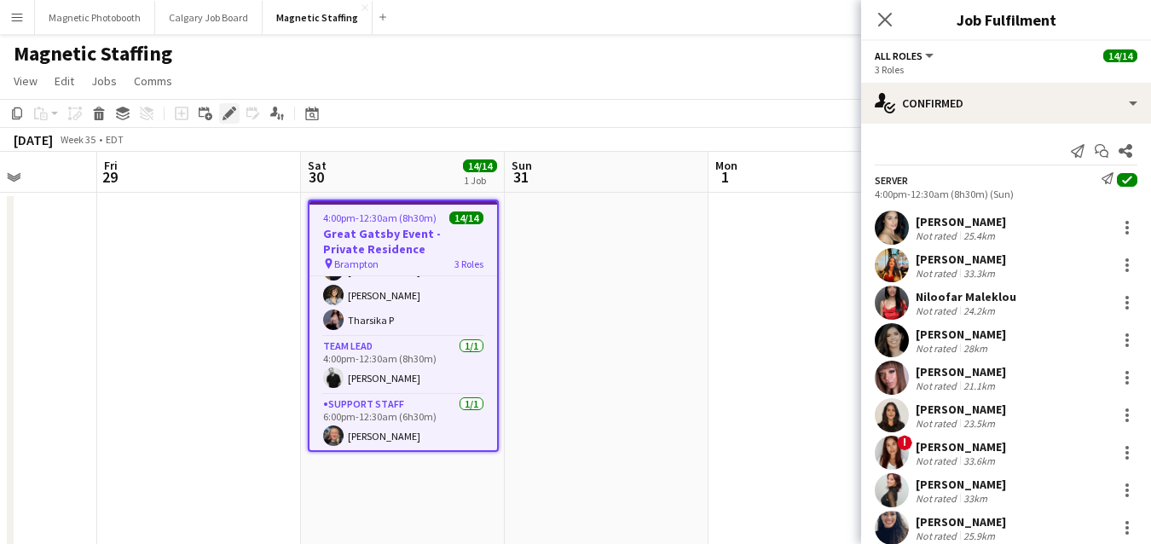
click at [224, 116] on icon "Edit" at bounding box center [229, 114] width 14 height 14
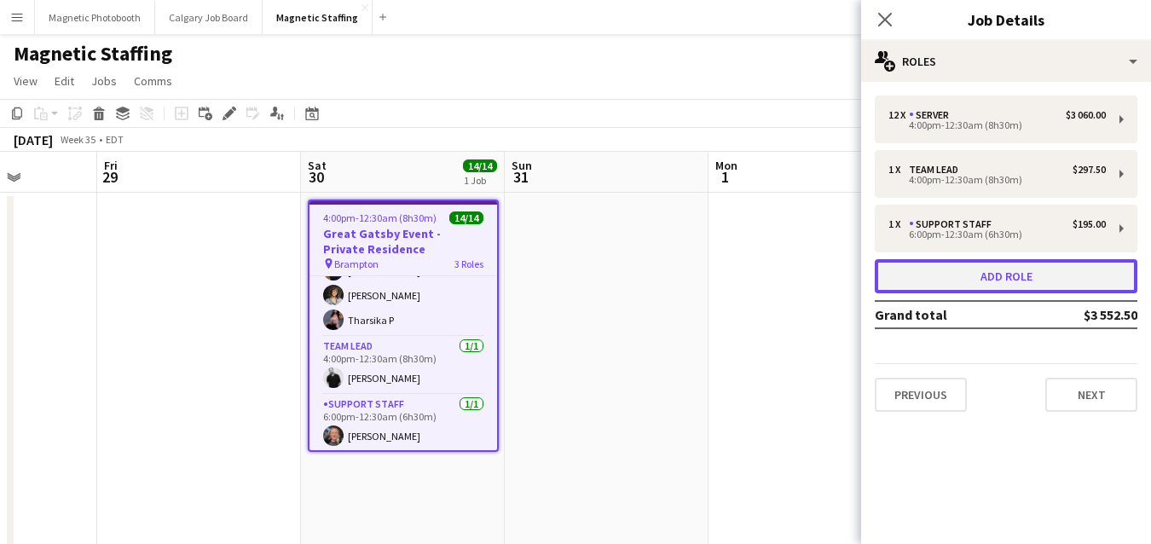
click at [910, 271] on button "Add role" at bounding box center [1006, 276] width 263 height 34
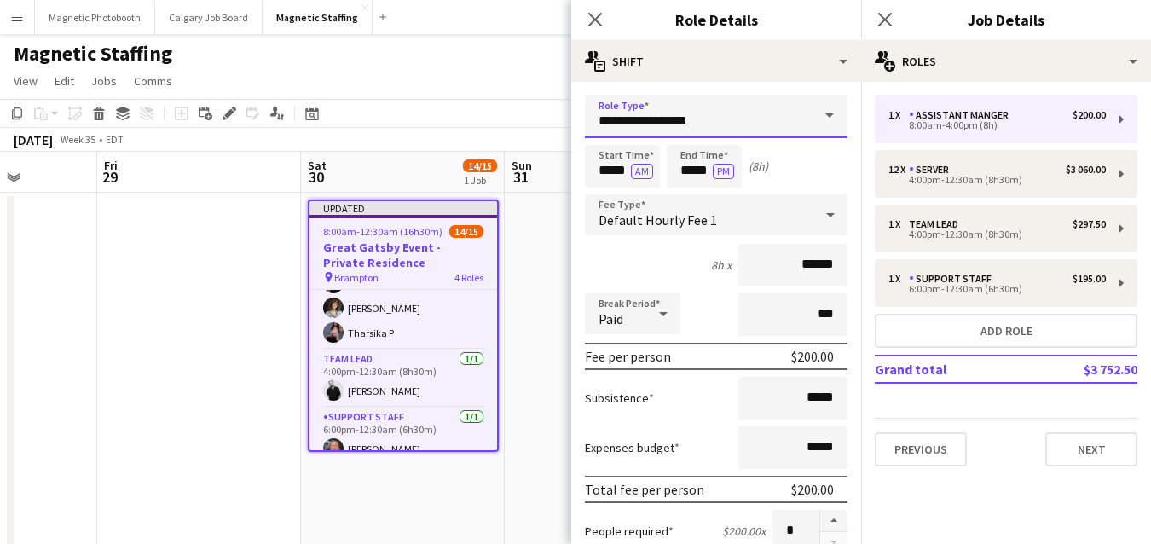
drag, startPoint x: 707, startPoint y: 126, endPoint x: 583, endPoint y: 124, distance: 124.5
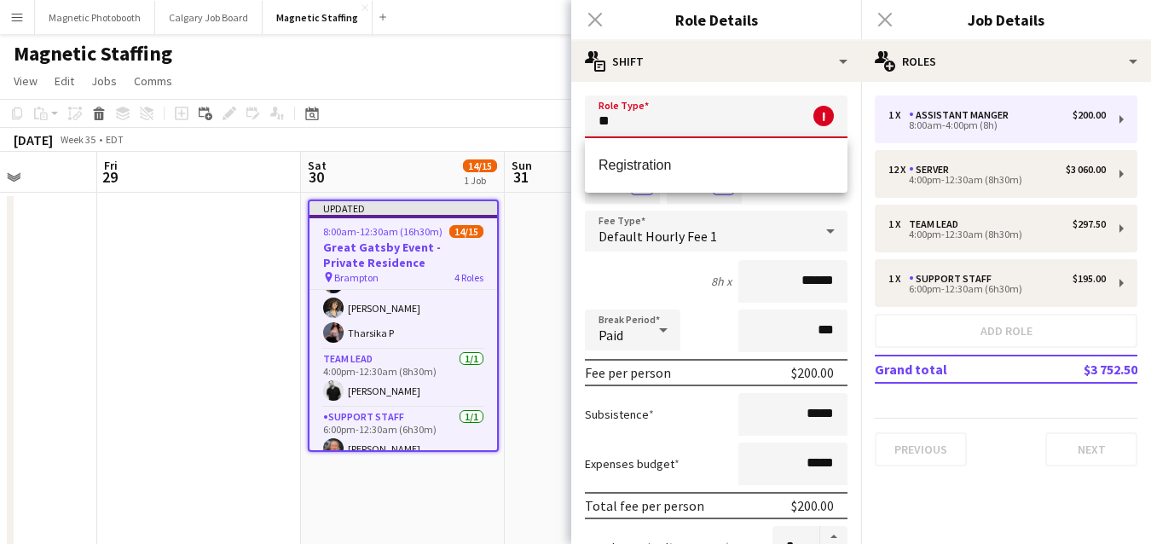
type input "*"
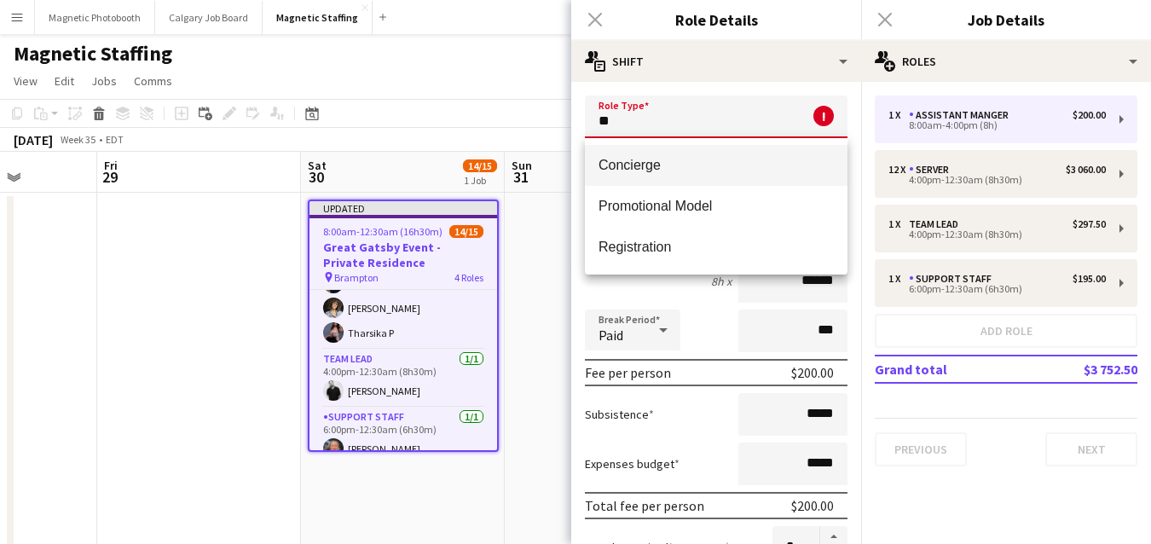
type input "*"
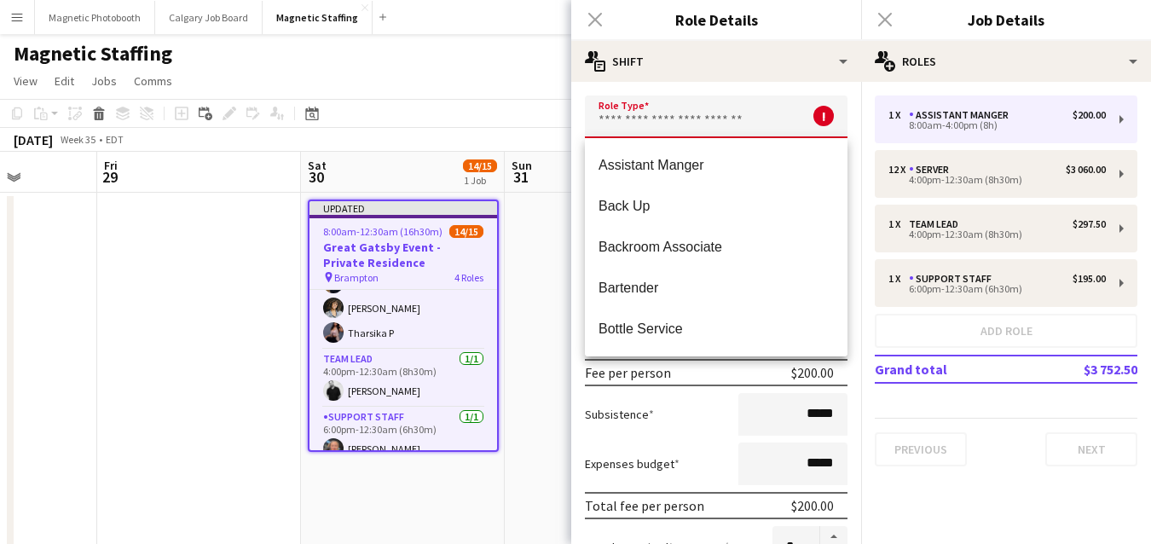
type input "*"
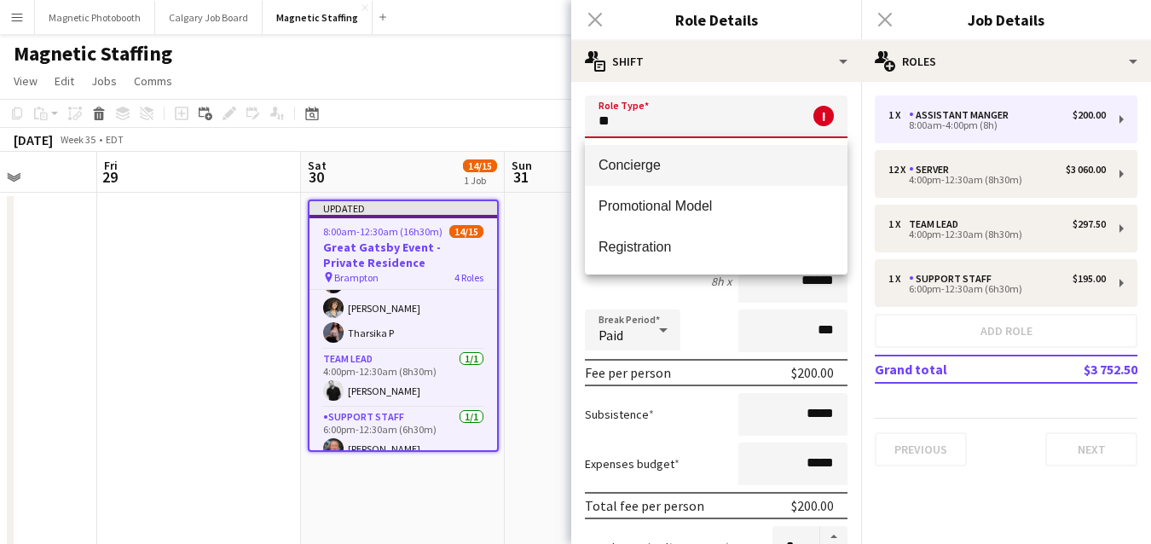
type input "*"
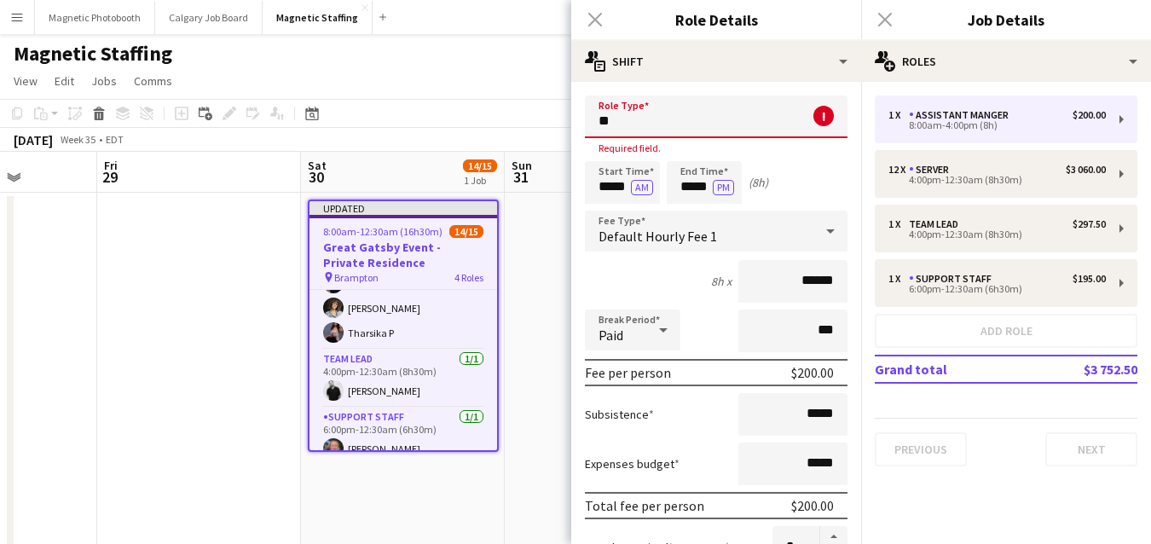
type input "*"
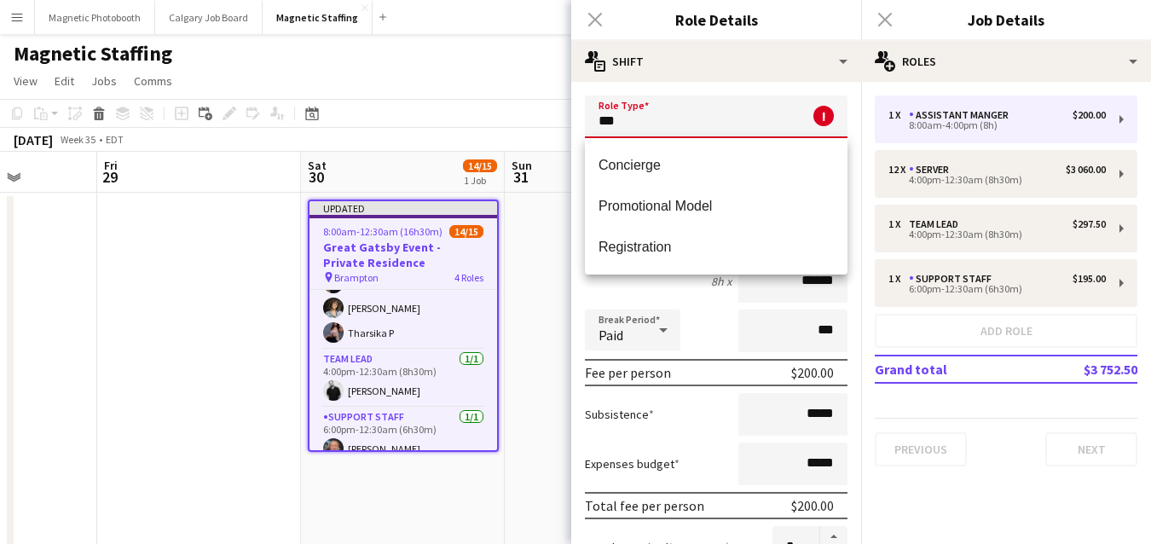
type input "**"
click at [526, 149] on div "August 2025 Week 35 • EDT Publish 1 job Revert 1 job" at bounding box center [575, 140] width 1151 height 24
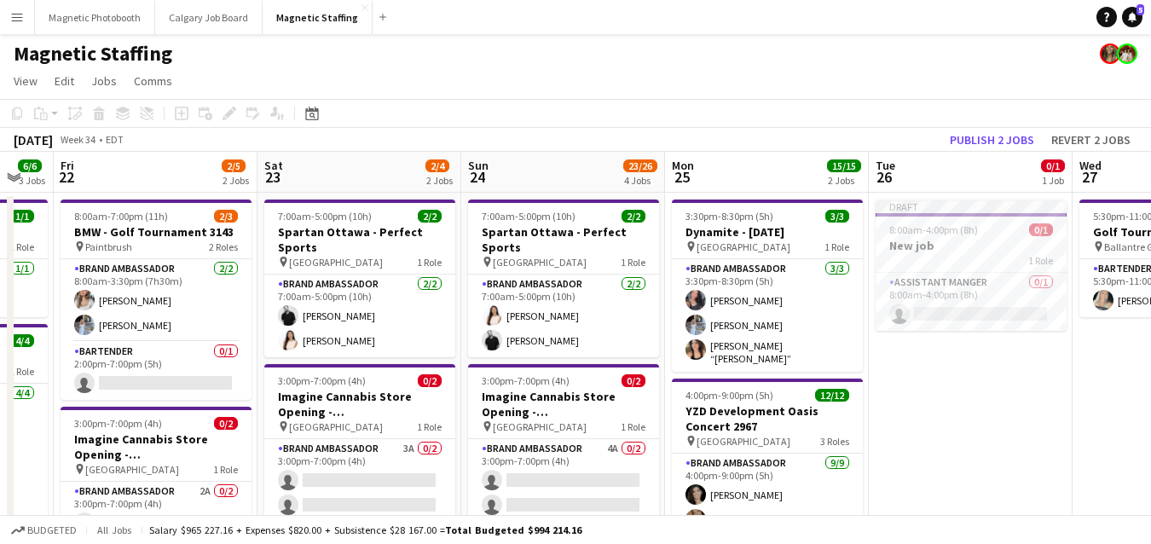
drag, startPoint x: 795, startPoint y: 181, endPoint x: 6, endPoint y: 193, distance: 789.4
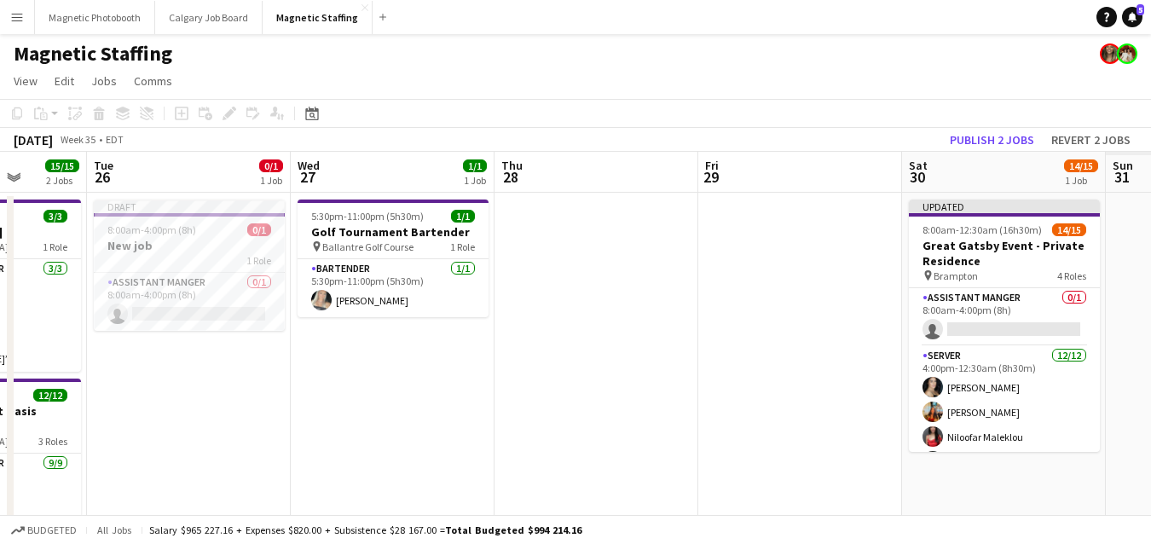
drag, startPoint x: 505, startPoint y: 297, endPoint x: 0, endPoint y: 295, distance: 505.5
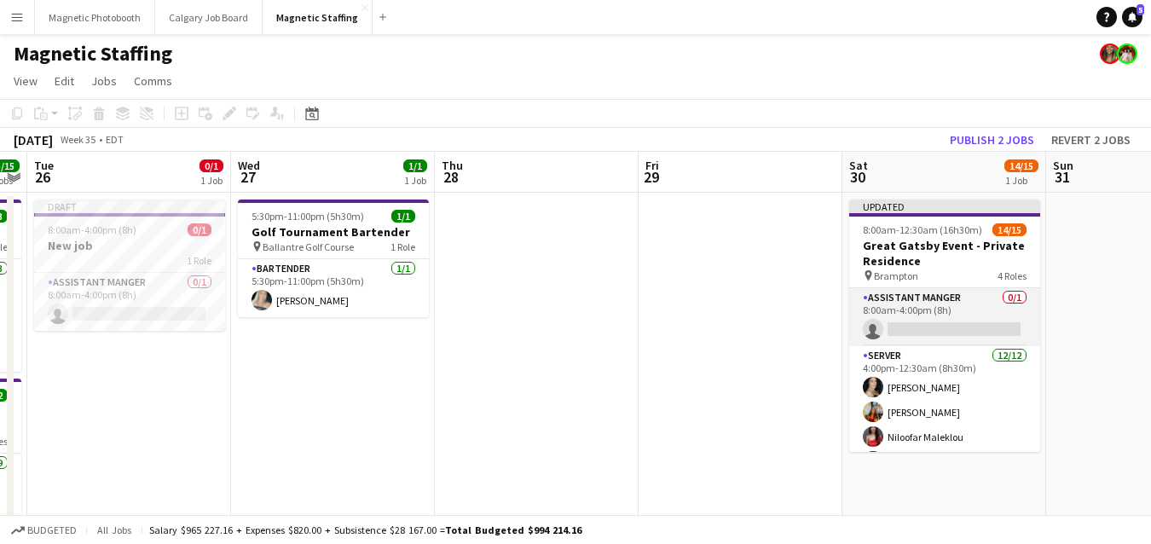
click at [887, 298] on app-card-role "Assistant Manger 0/1 8:00am-4:00pm (8h) single-neutral-actions" at bounding box center [944, 317] width 191 height 58
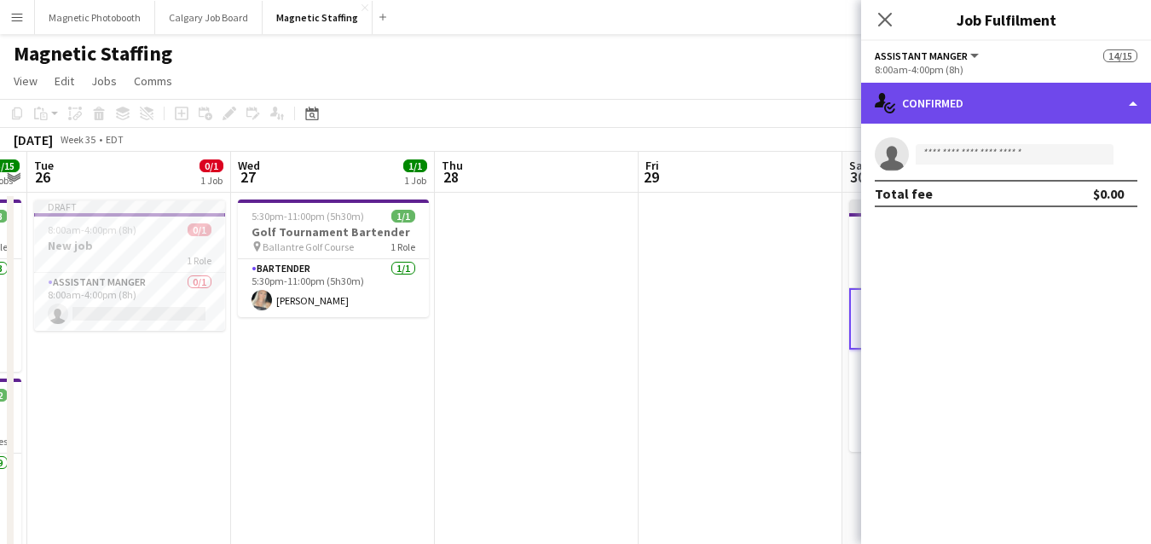
click at [982, 101] on div "single-neutral-actions-check-2 Confirmed" at bounding box center [1006, 103] width 290 height 41
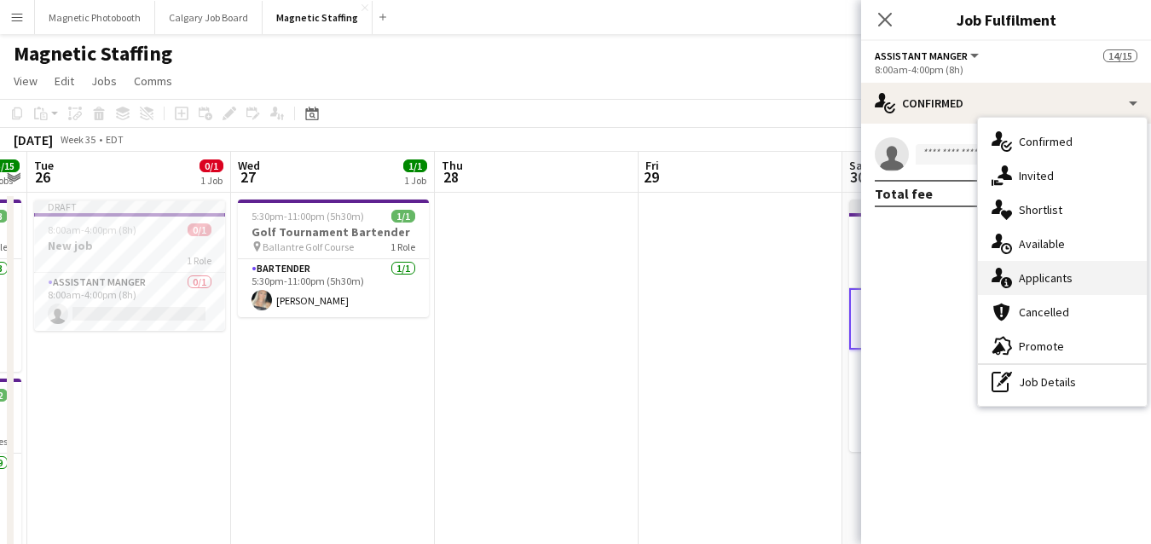
click at [1015, 270] on div "single-neutral-actions-information Applicants" at bounding box center [1062, 278] width 169 height 34
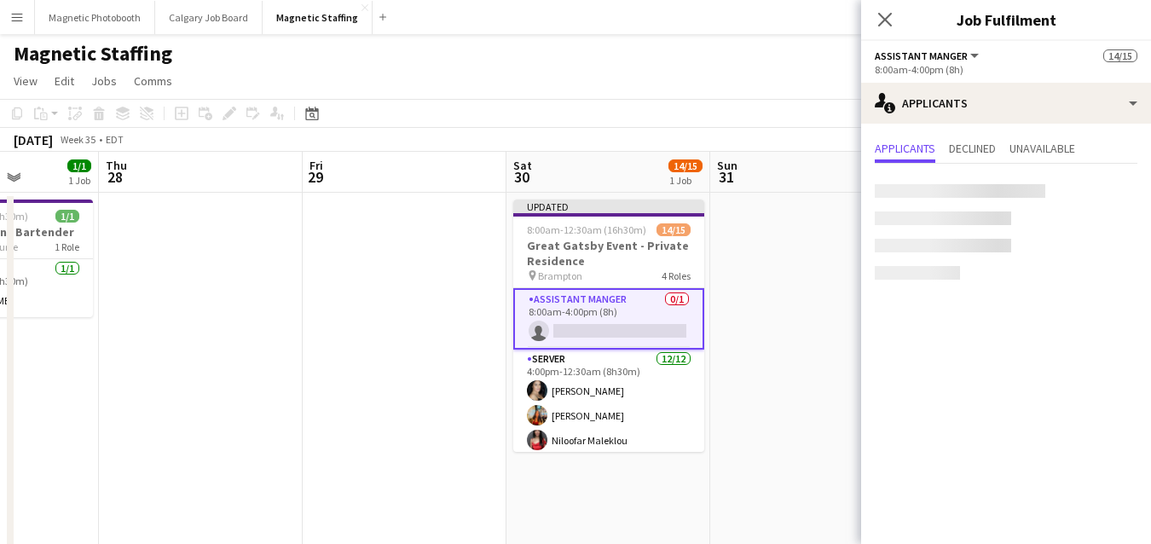
drag, startPoint x: 768, startPoint y: 310, endPoint x: 335, endPoint y: 340, distance: 434.0
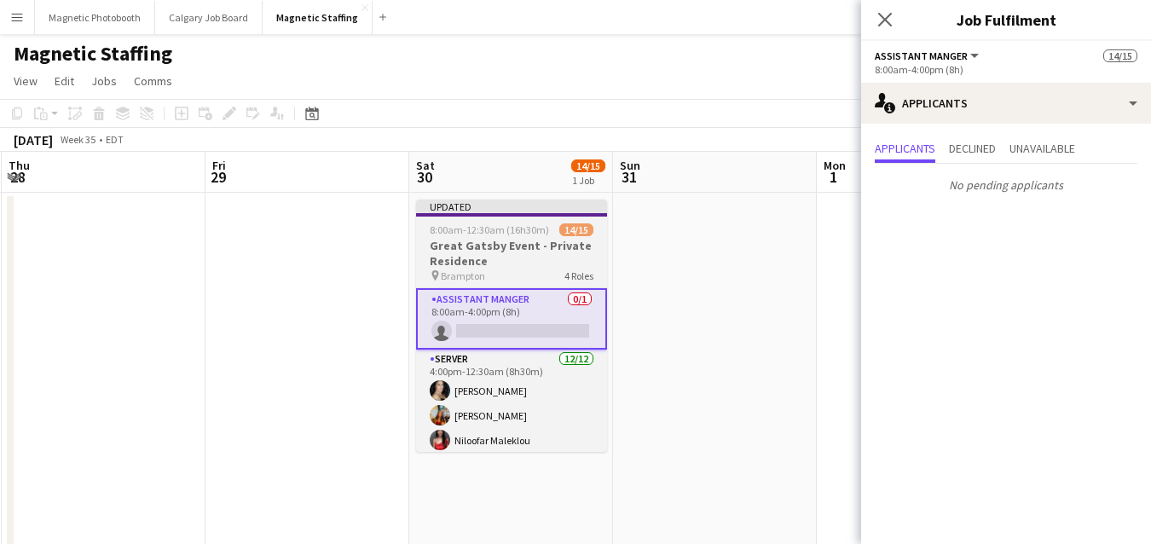
click at [472, 248] on h3 "Great Gatsby Event - Private Residence" at bounding box center [511, 253] width 191 height 31
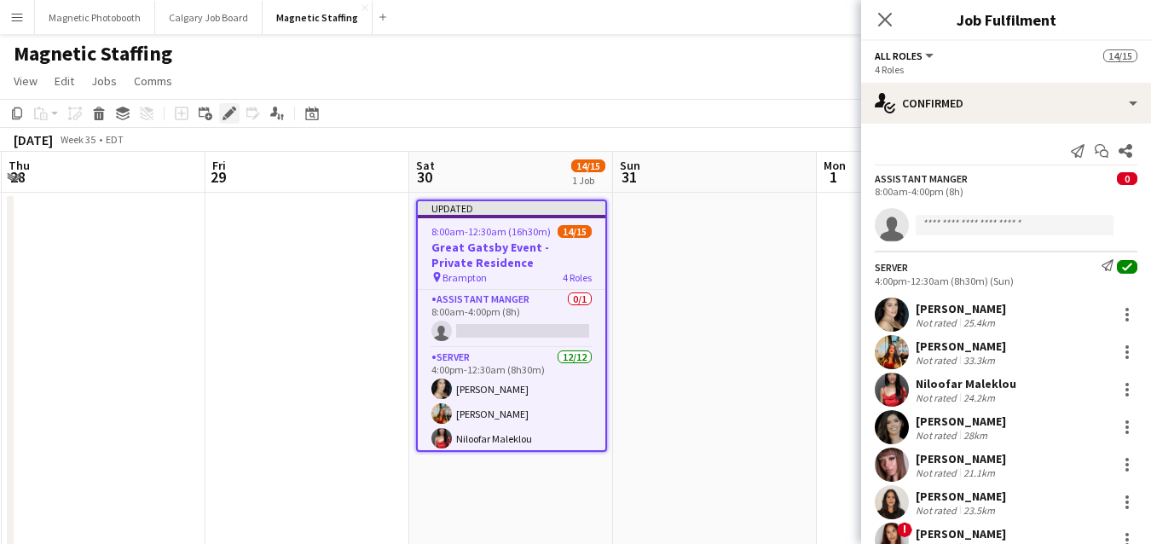
click at [229, 112] on icon at bounding box center [228, 113] width 9 height 9
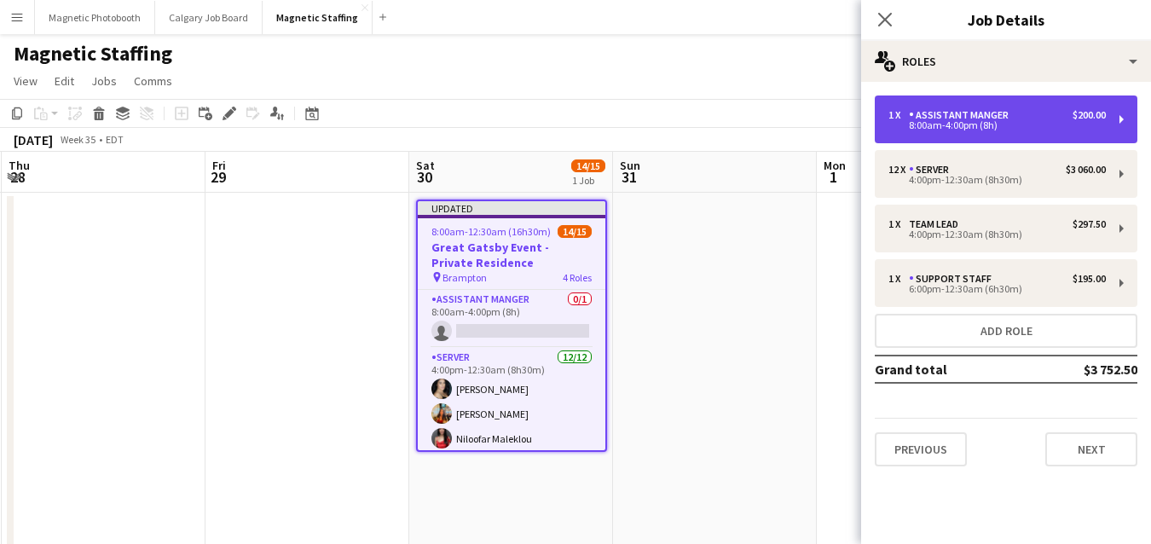
click at [972, 120] on div "Assistant Manger" at bounding box center [962, 115] width 107 height 12
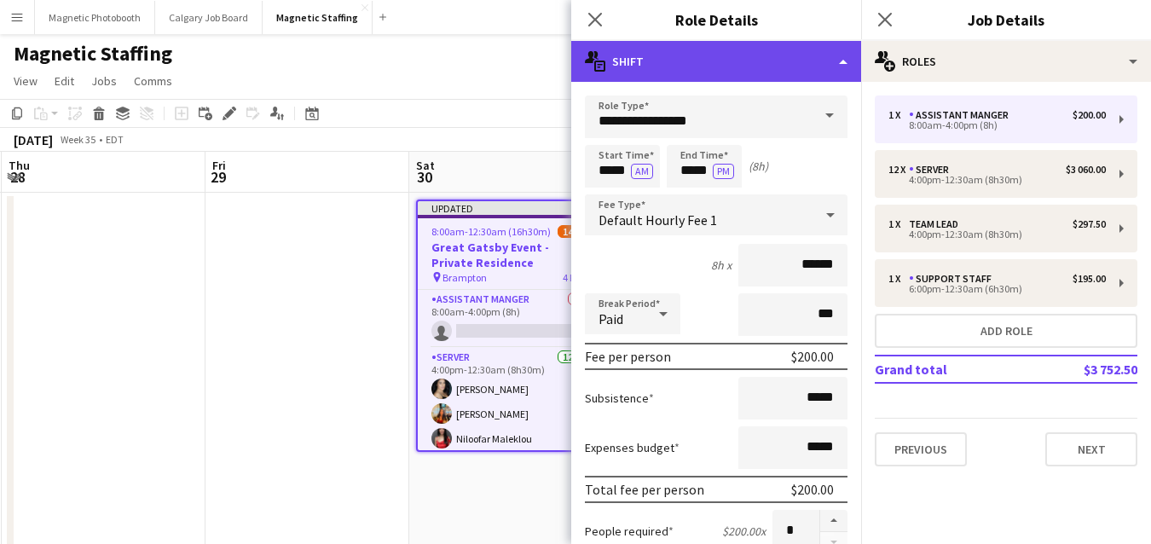
click at [844, 65] on div "multiple-actions-text Shift" at bounding box center [716, 61] width 290 height 41
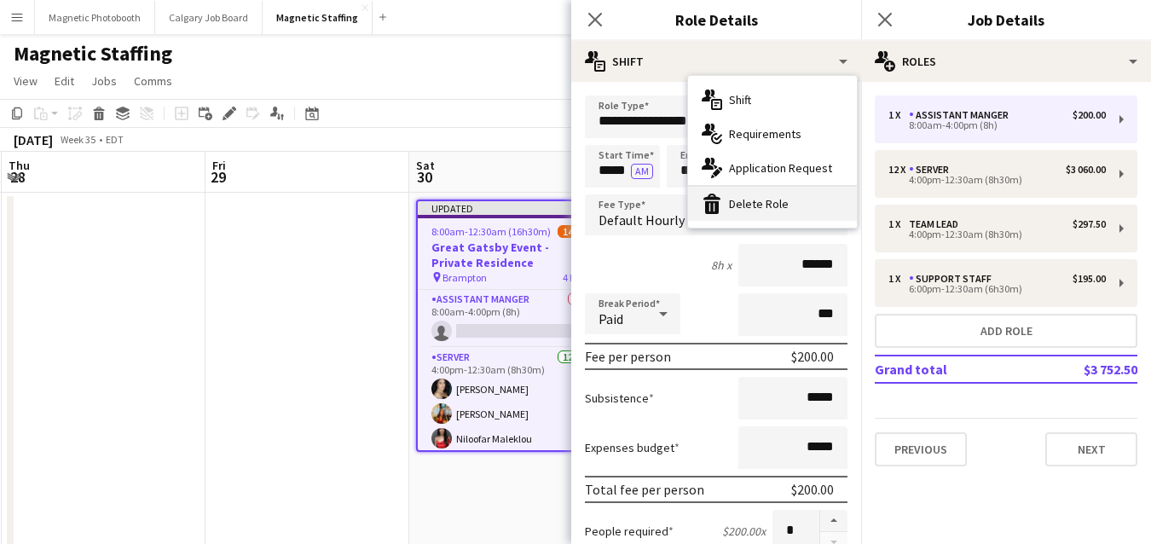
click at [788, 208] on div "bin-2 Delete Role" at bounding box center [772, 204] width 169 height 34
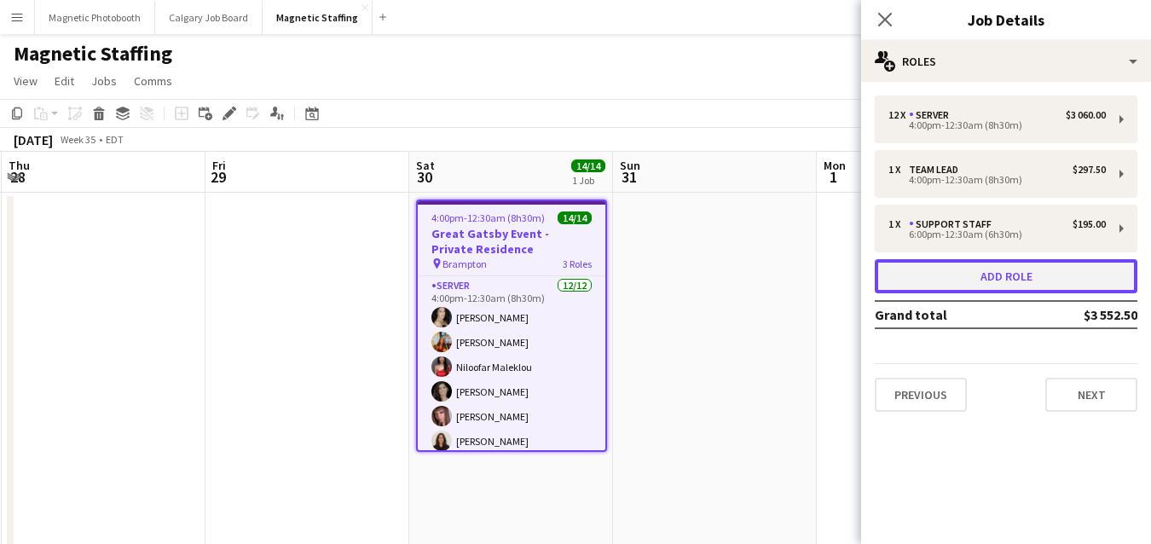
click at [977, 281] on button "Add role" at bounding box center [1006, 276] width 263 height 34
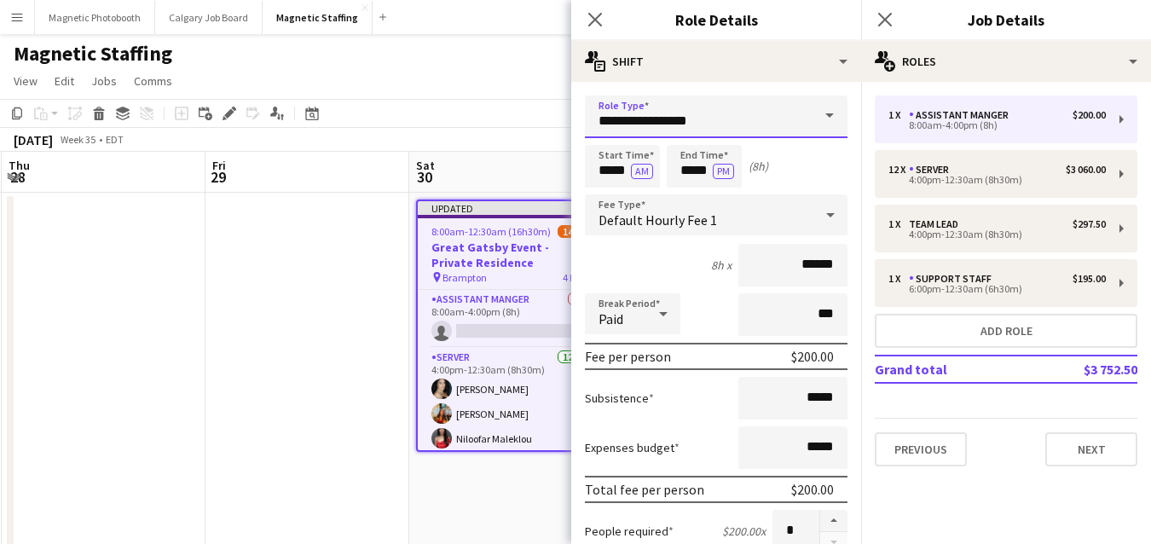
drag, startPoint x: 737, startPoint y: 130, endPoint x: 517, endPoint y: 116, distance: 220.3
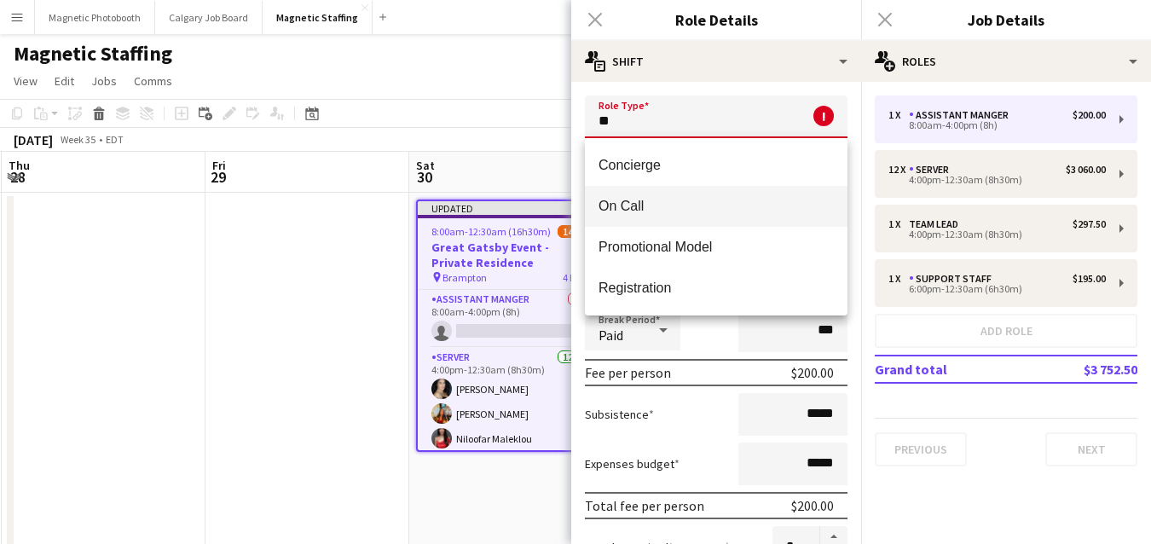
click at [683, 198] on mat-option "On Call" at bounding box center [716, 206] width 263 height 41
type input "*******"
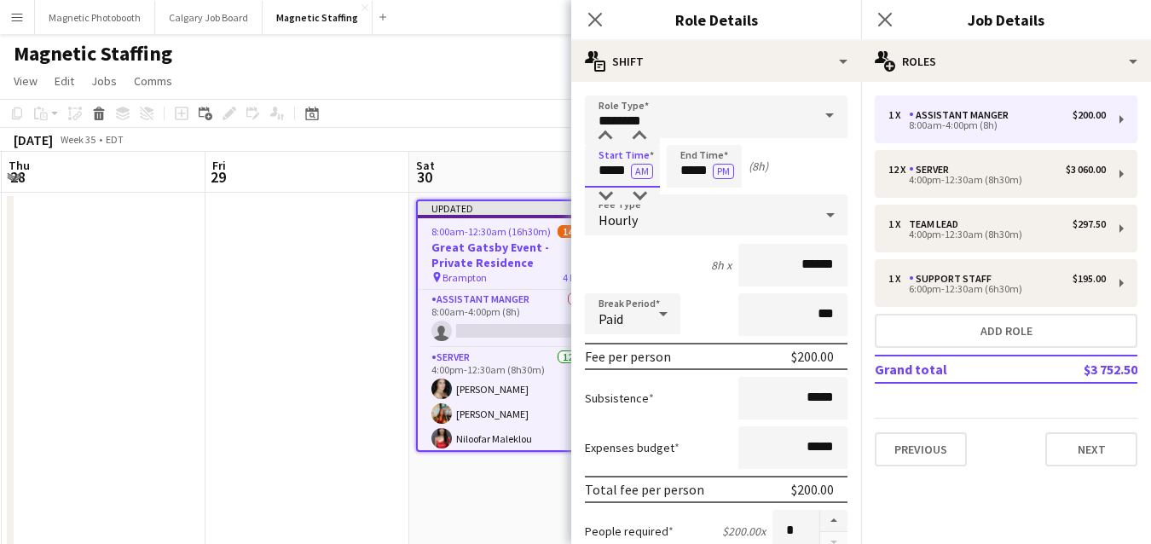
drag, startPoint x: 628, startPoint y: 173, endPoint x: 552, endPoint y: 173, distance: 75.9
type input "*****"
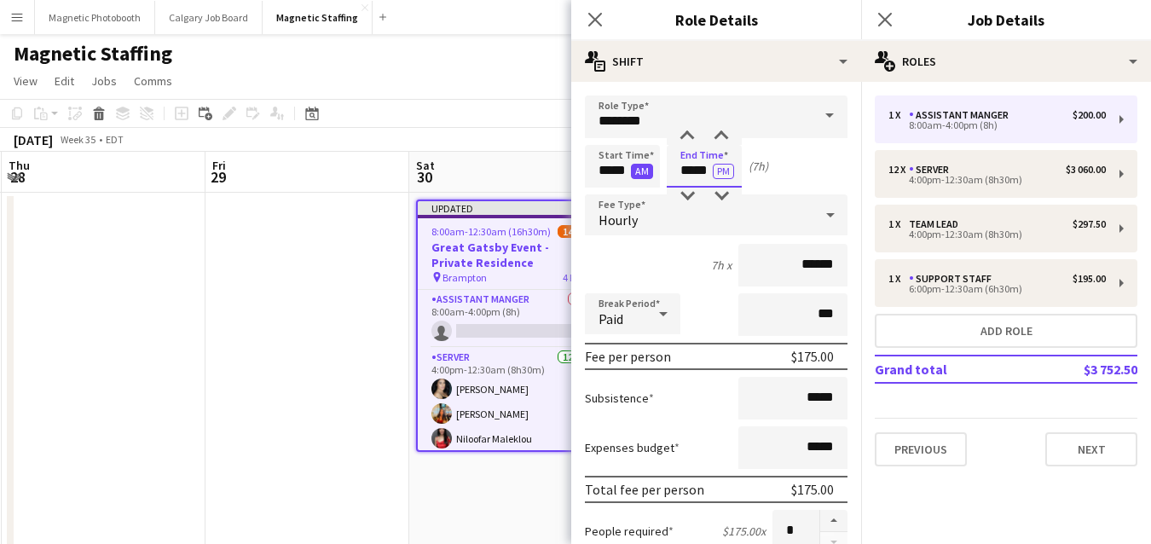
drag, startPoint x: 708, startPoint y: 174, endPoint x: 650, endPoint y: 173, distance: 58.0
click at [652, 174] on div "Start Time ***** AM End Time ***** PM (7h)" at bounding box center [716, 166] width 263 height 43
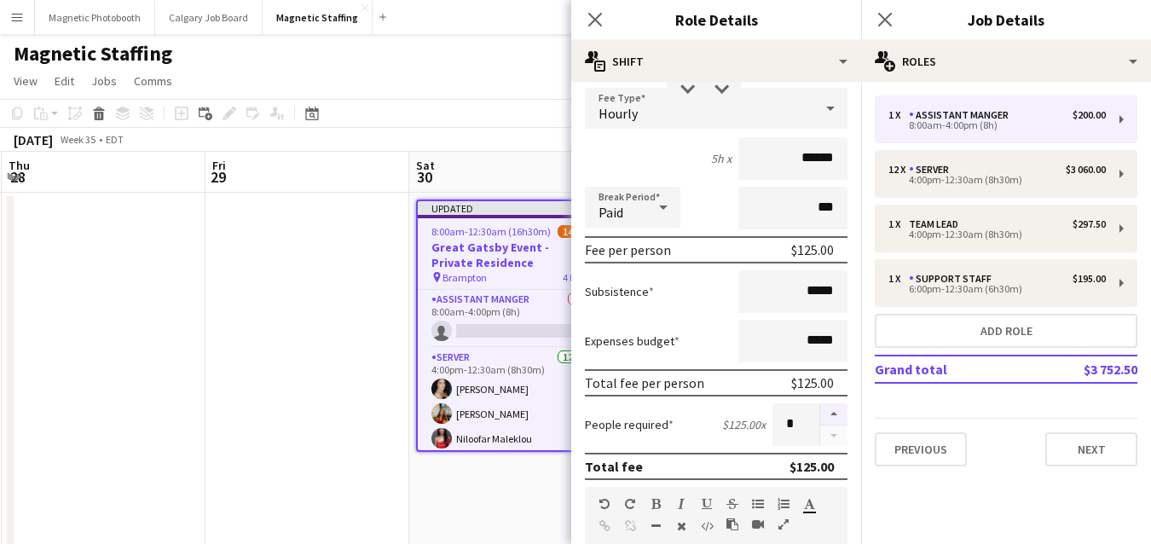
type input "*****"
click at [840, 418] on button "button" at bounding box center [833, 414] width 27 height 22
type input "*"
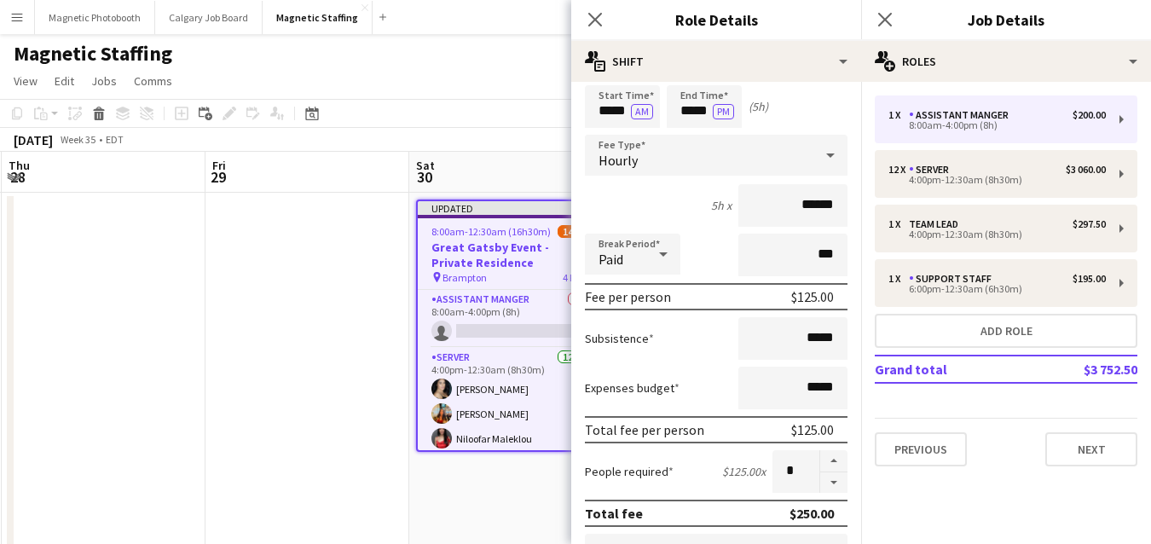
scroll to position [55, 0]
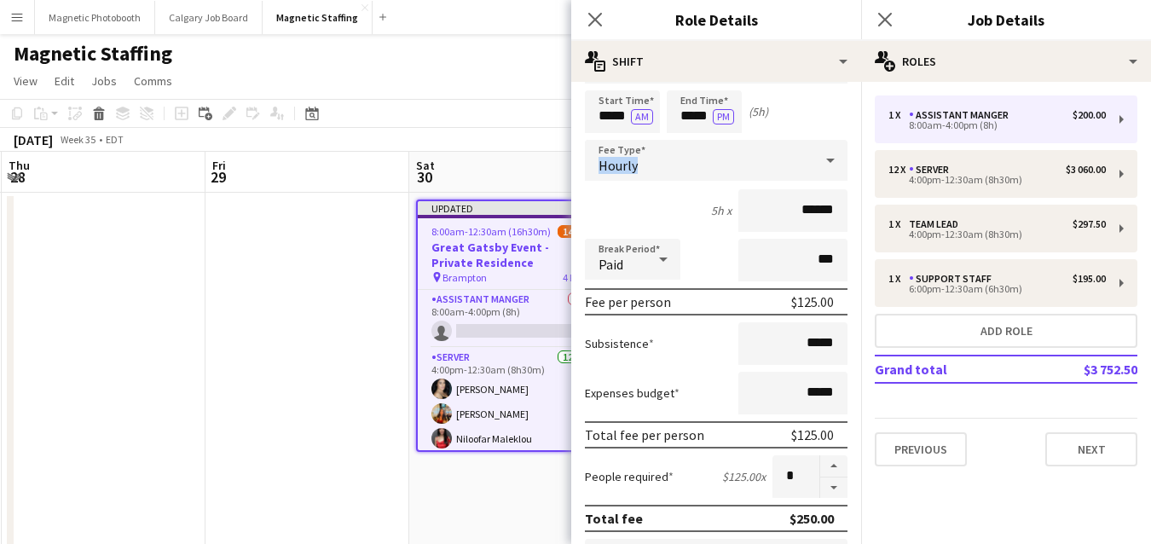
click at [728, 156] on div "Hourly" at bounding box center [699, 160] width 228 height 41
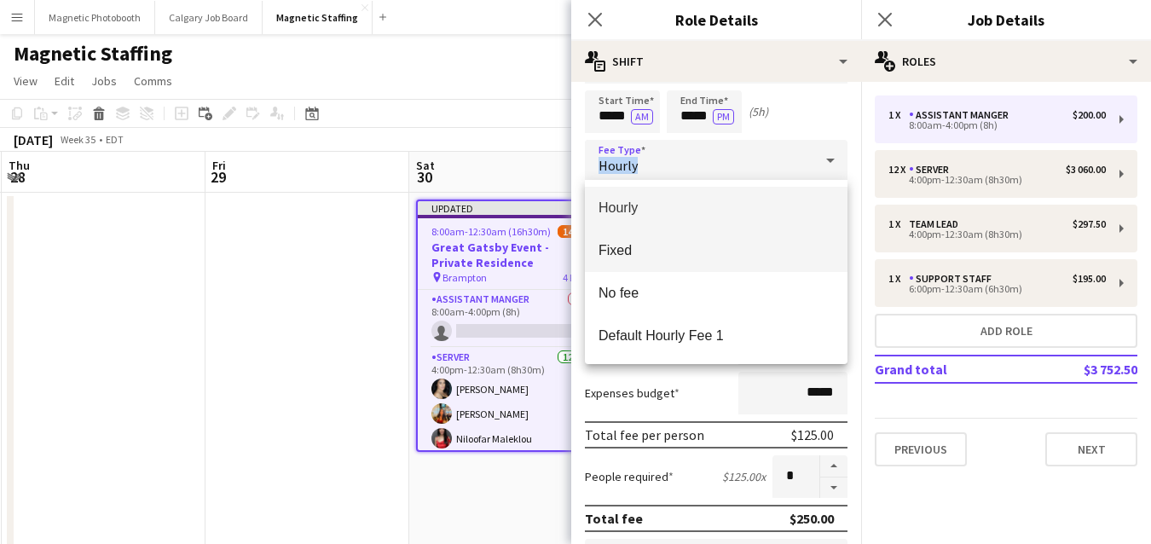
click at [621, 249] on span "Fixed" at bounding box center [715, 250] width 235 height 16
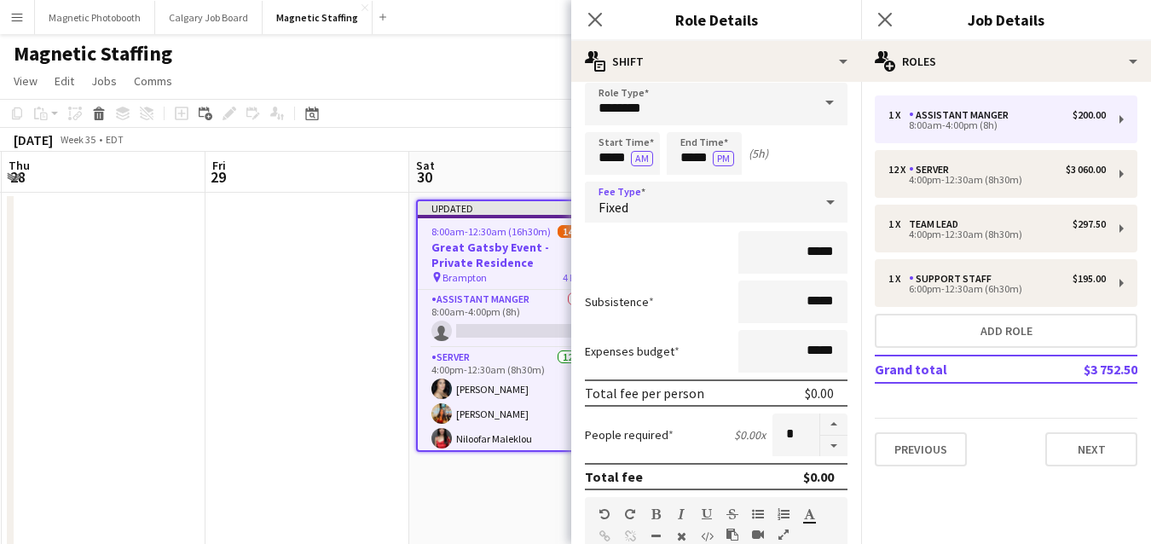
scroll to position [0, 0]
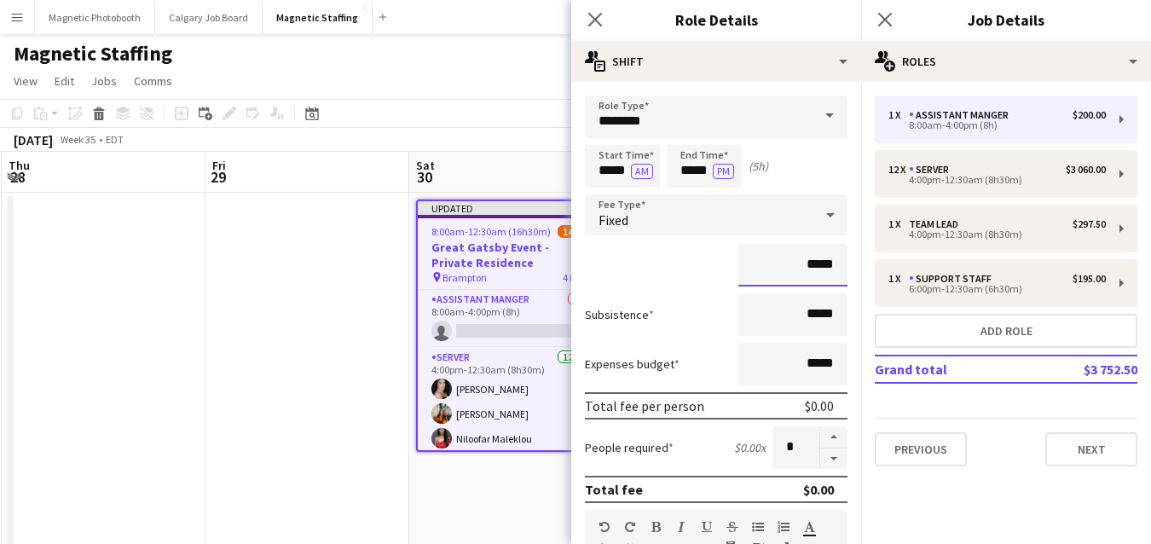
drag, startPoint x: 835, startPoint y: 263, endPoint x: 738, endPoint y: 262, distance: 97.2
click at [738, 262] on input "*****" at bounding box center [792, 265] width 109 height 43
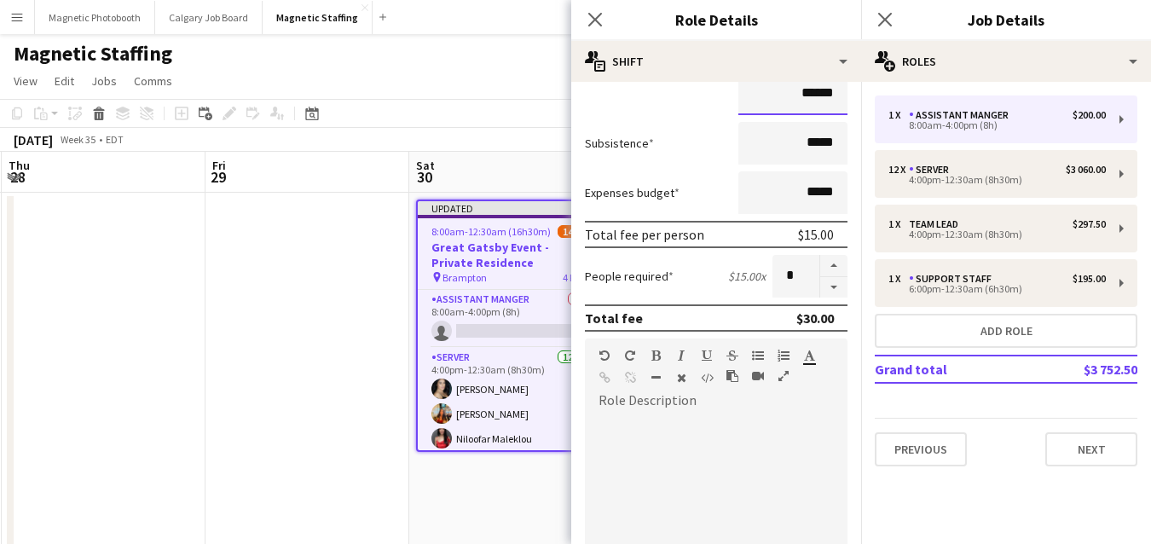
scroll to position [182, 0]
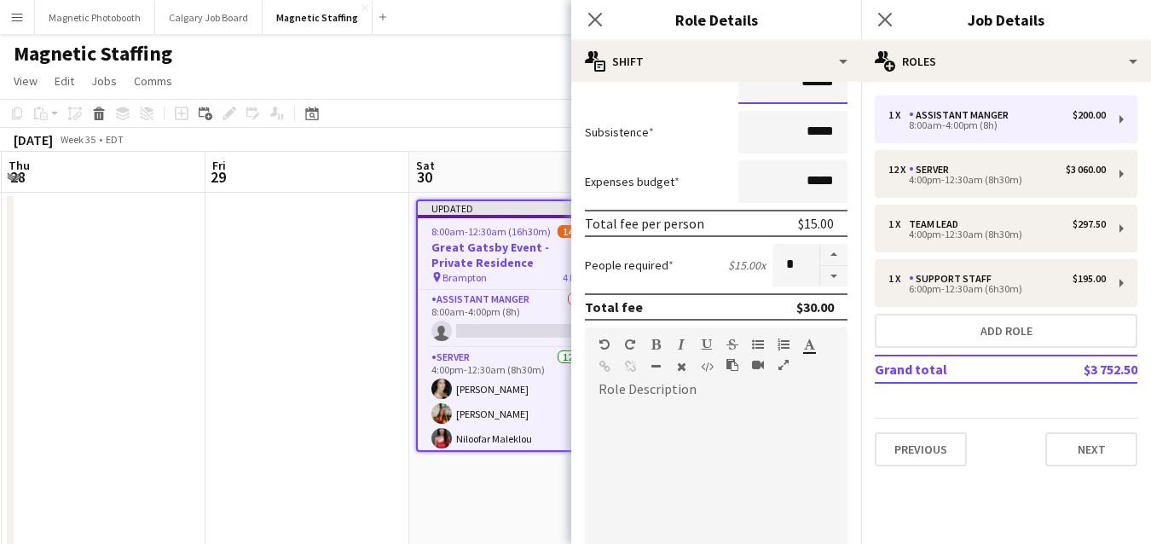
type input "******"
click at [610, 426] on div at bounding box center [716, 505] width 263 height 205
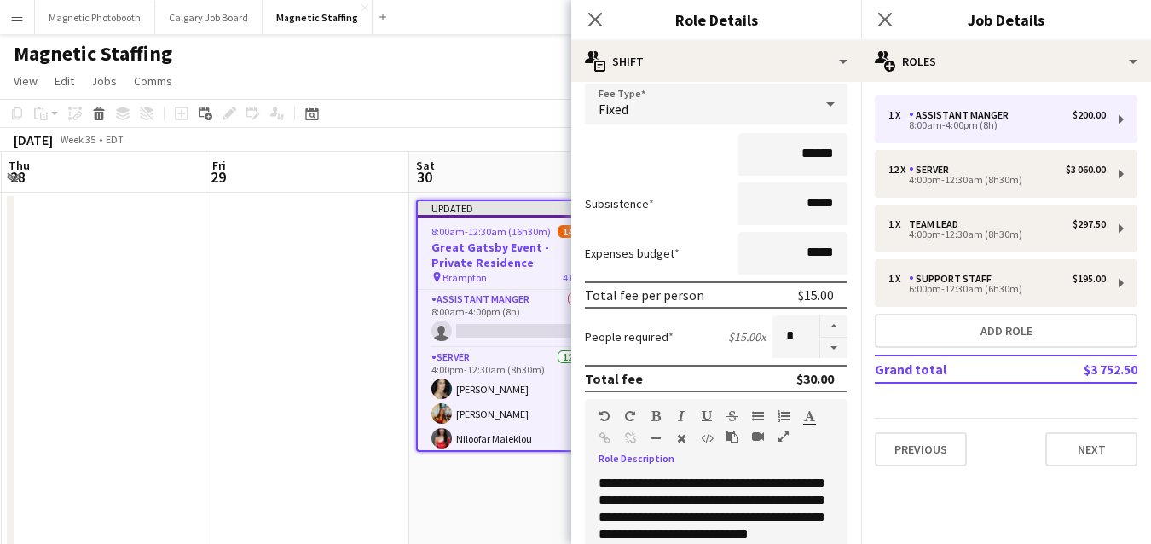
scroll to position [86, 0]
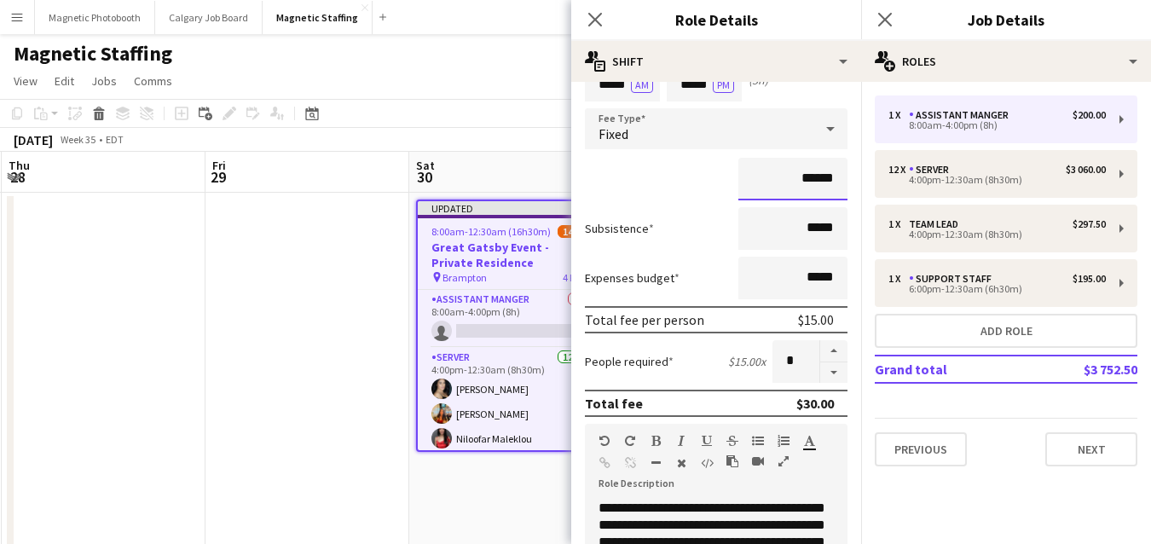
drag, startPoint x: 836, startPoint y: 184, endPoint x: 700, endPoint y: 180, distance: 136.5
click at [700, 180] on div "******" at bounding box center [716, 179] width 263 height 43
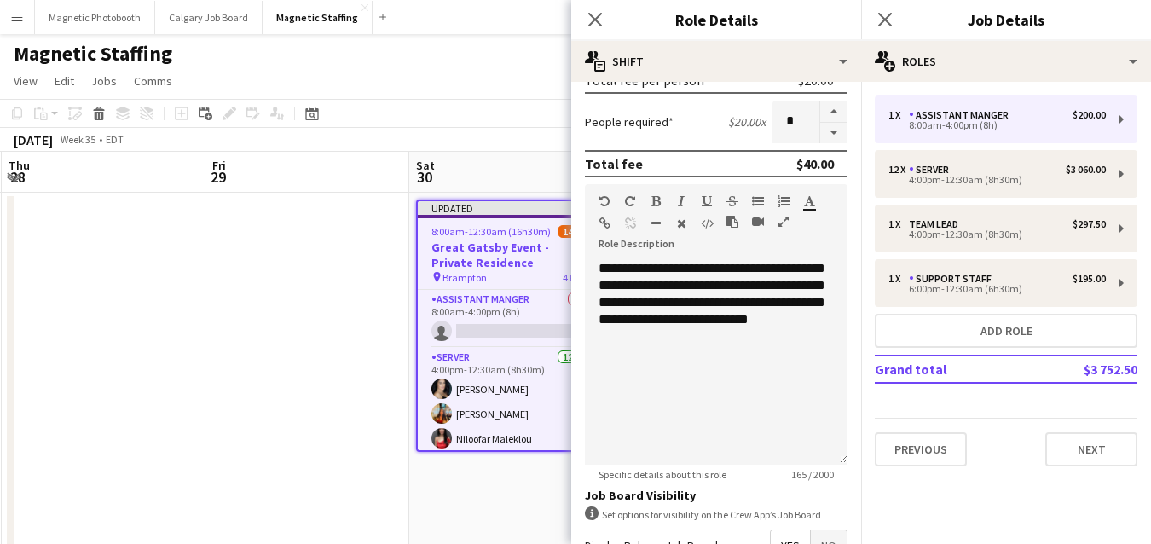
type input "******"
click at [812, 325] on div "**********" at bounding box center [716, 362] width 263 height 205
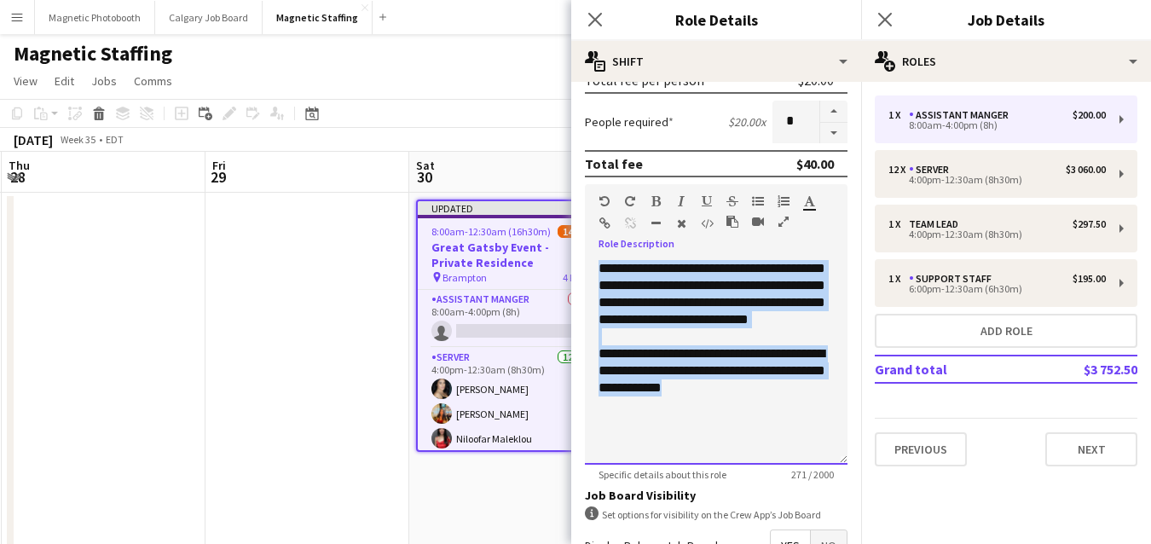
drag, startPoint x: 742, startPoint y: 405, endPoint x: 565, endPoint y: 233, distance: 247.2
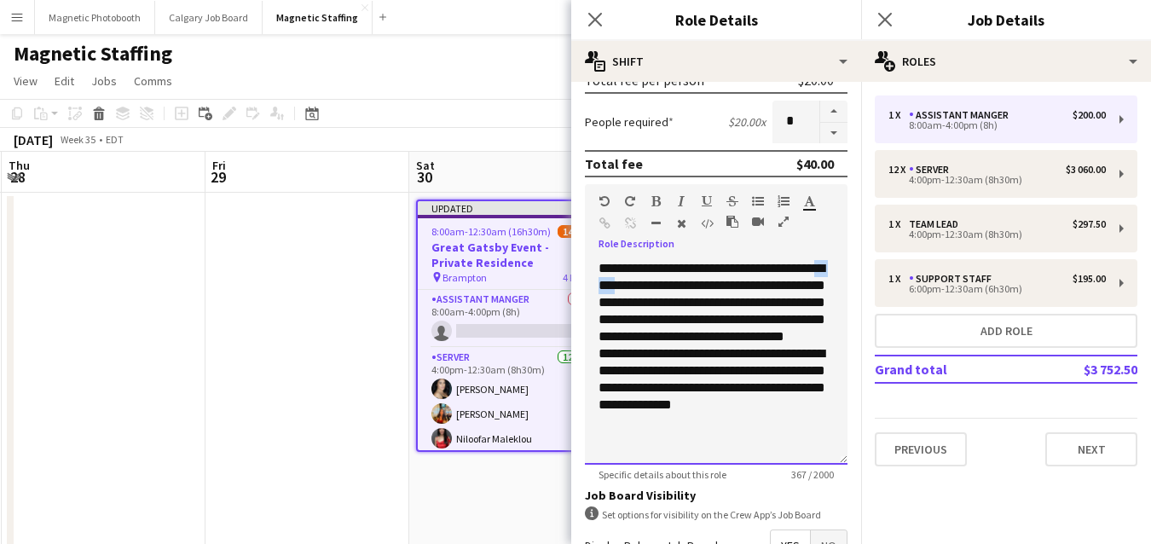
drag, startPoint x: 644, startPoint y: 285, endPoint x: 604, endPoint y: 285, distance: 40.1
click at [604, 285] on span "**********" at bounding box center [711, 302] width 227 height 81
click at [612, 301] on span "**********" at bounding box center [711, 302] width 227 height 81
click at [627, 354] on div "**********" at bounding box center [716, 362] width 263 height 205
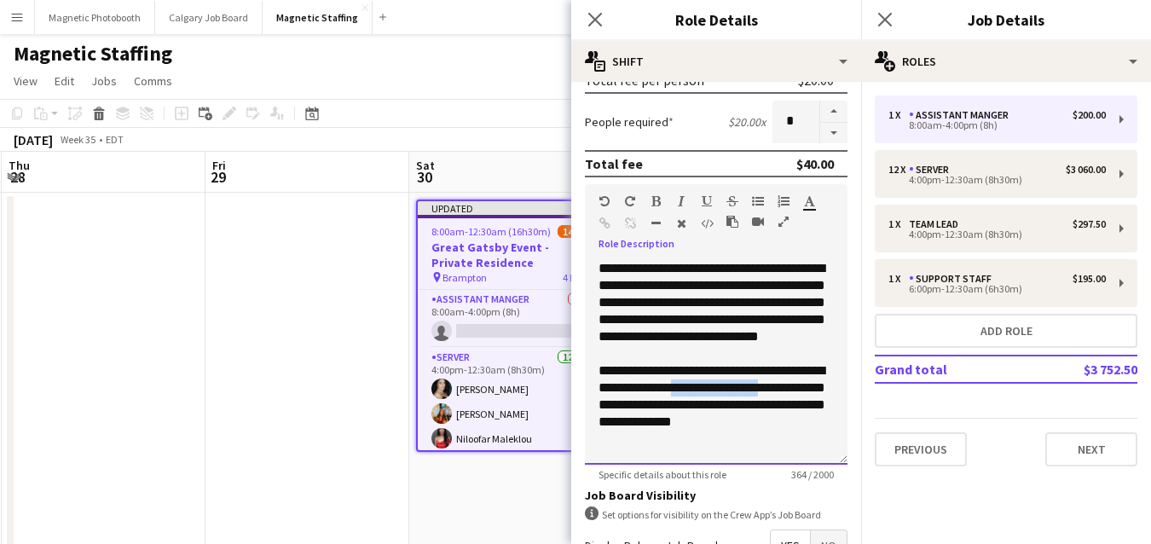
drag, startPoint x: 692, startPoint y: 400, endPoint x: 780, endPoint y: 397, distance: 87.8
click at [780, 400] on p "**********" at bounding box center [715, 396] width 235 height 68
drag, startPoint x: 815, startPoint y: 405, endPoint x: 855, endPoint y: 405, distance: 40.1
click at [855, 405] on form "**********" at bounding box center [716, 258] width 290 height 976
drag, startPoint x: 690, startPoint y: 422, endPoint x: 680, endPoint y: 422, distance: 9.4
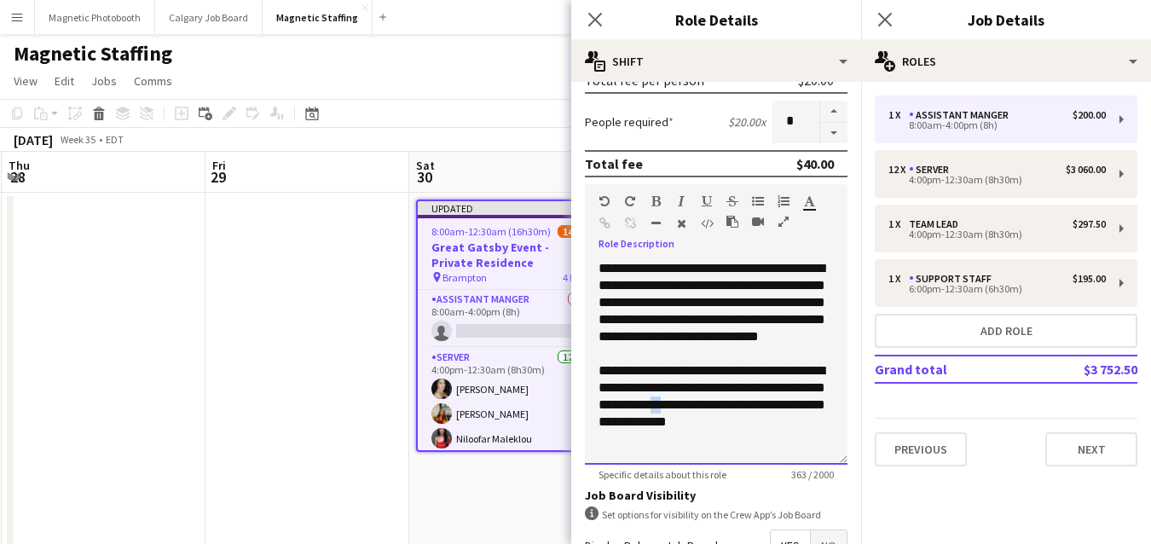
click at [680, 422] on p "**********" at bounding box center [715, 396] width 235 height 68
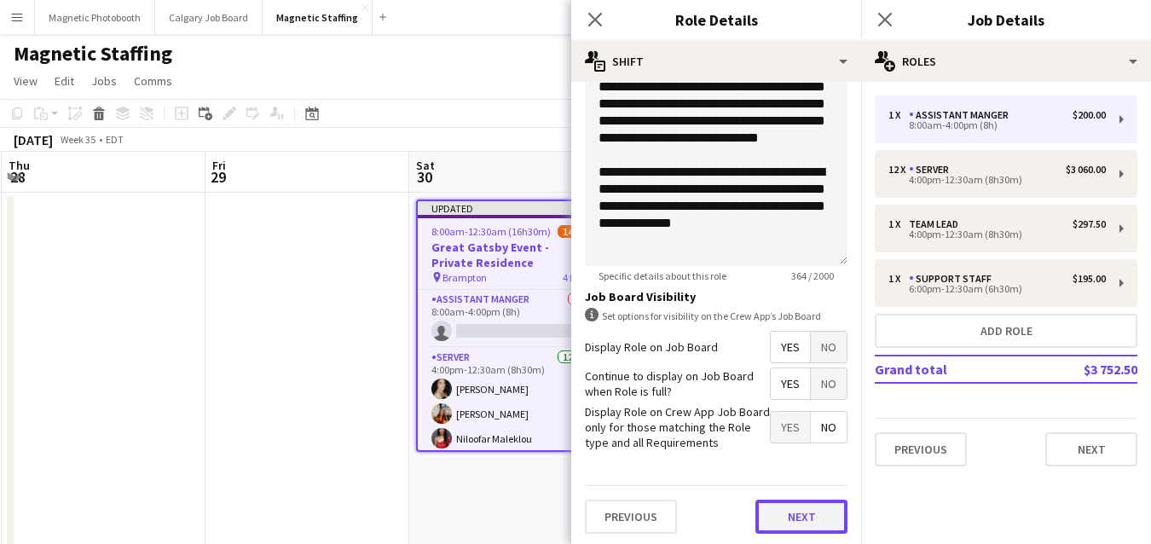
click at [796, 514] on button "Next" at bounding box center [801, 517] width 92 height 34
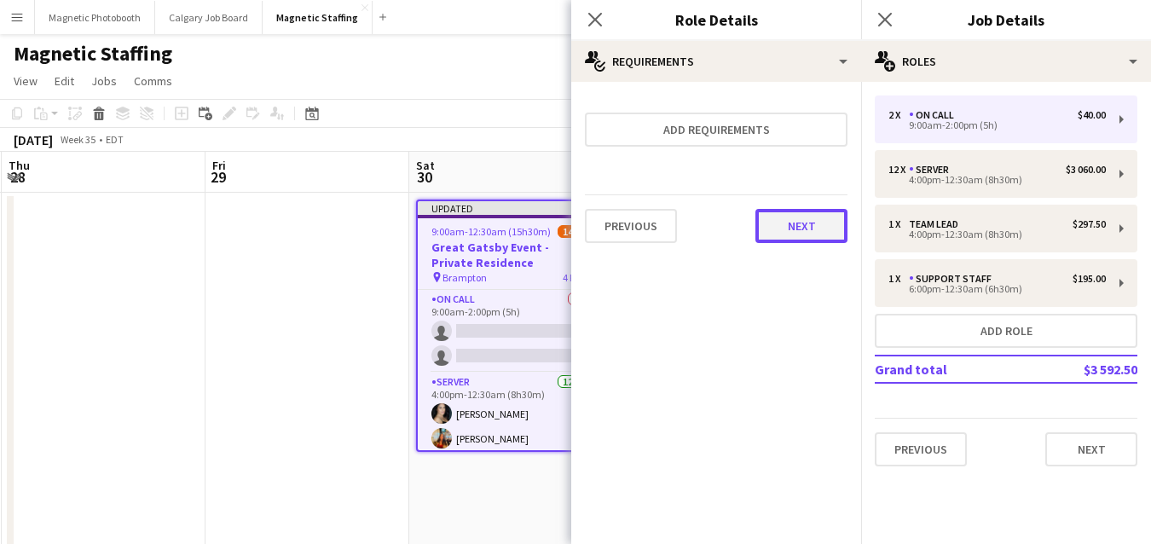
click at [826, 229] on button "Next" at bounding box center [801, 226] width 92 height 34
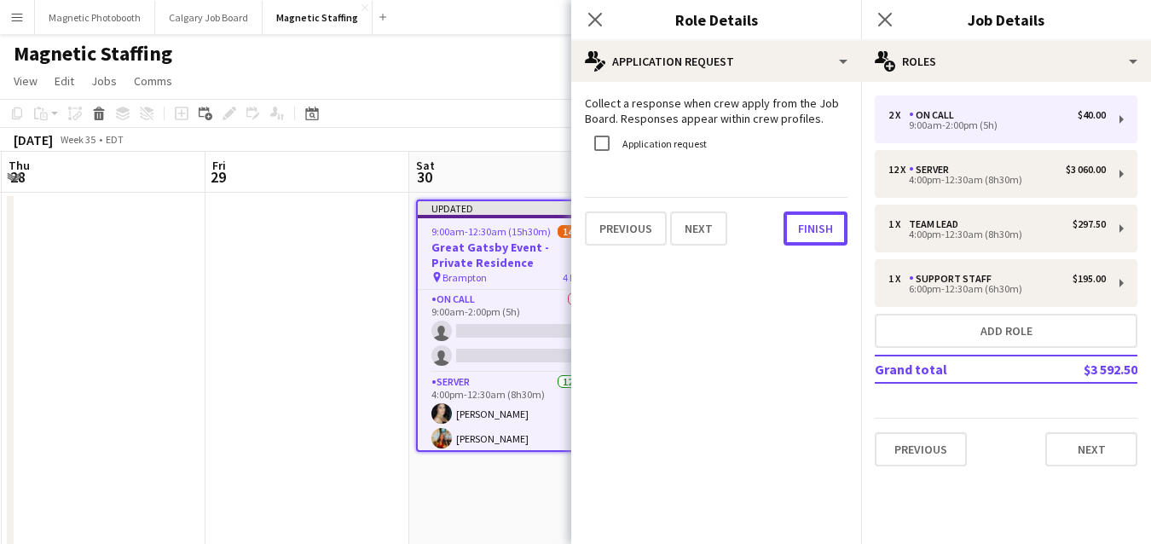
click at [826, 229] on button "Finish" at bounding box center [815, 228] width 64 height 34
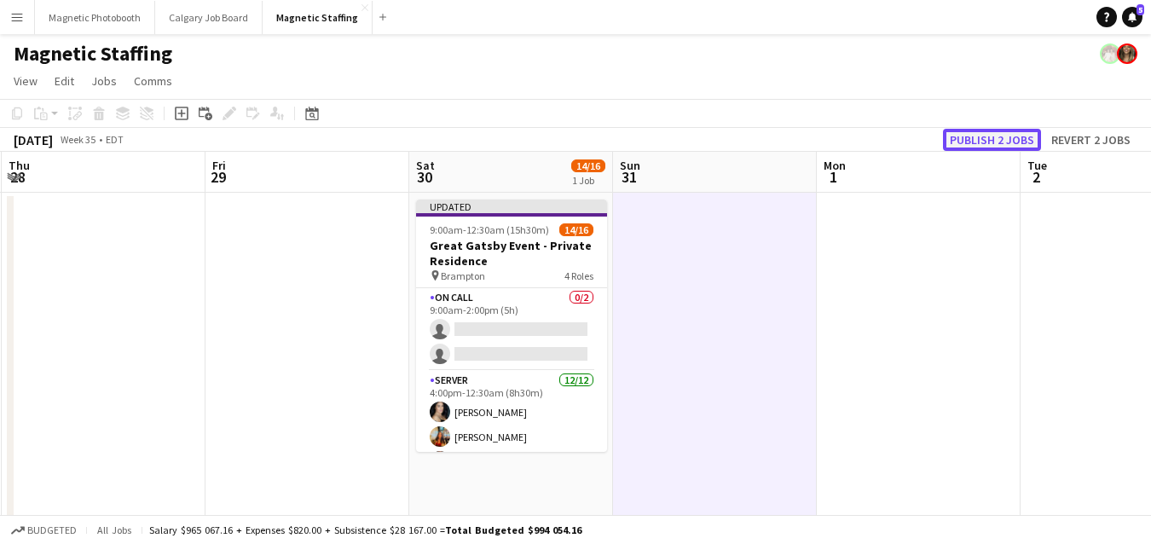
click at [990, 136] on button "Publish 2 jobs" at bounding box center [992, 140] width 98 height 22
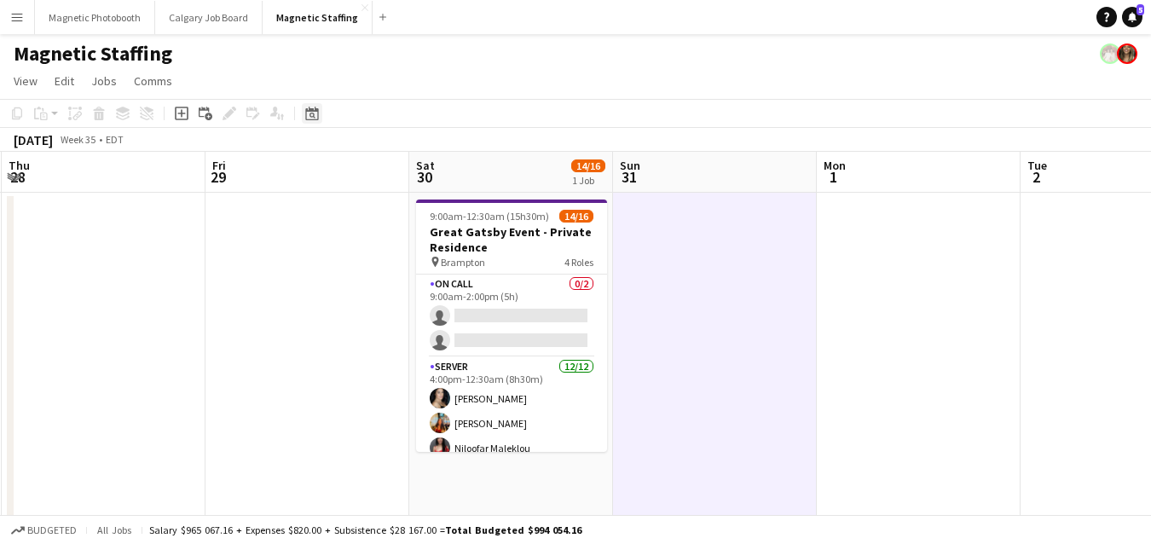
click at [316, 108] on icon at bounding box center [311, 114] width 13 height 14
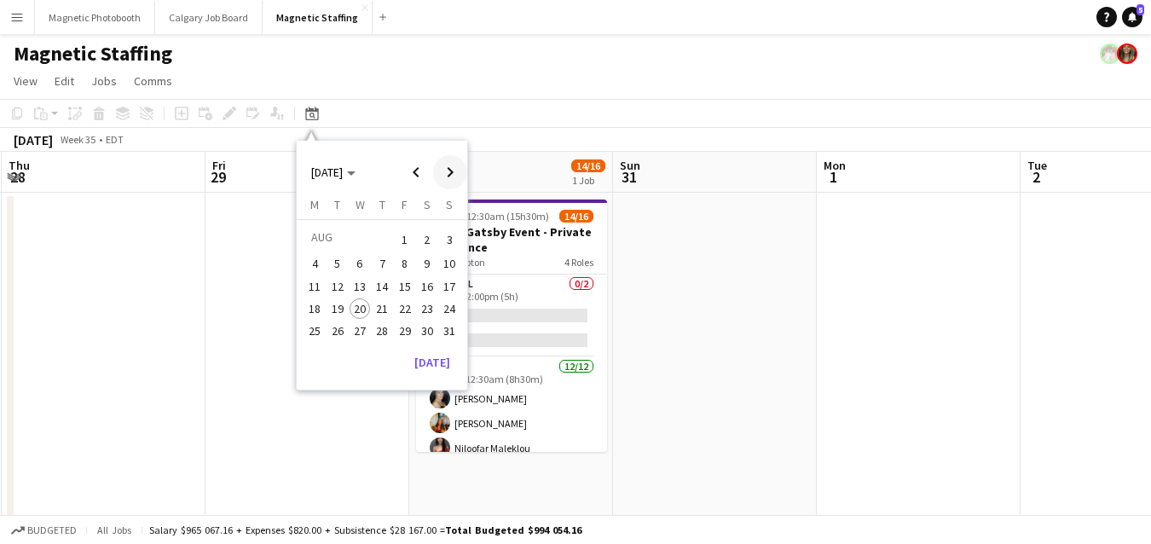
click at [453, 172] on span "Next month" at bounding box center [450, 172] width 34 height 34
click at [425, 278] on span "13" at bounding box center [427, 282] width 20 height 20
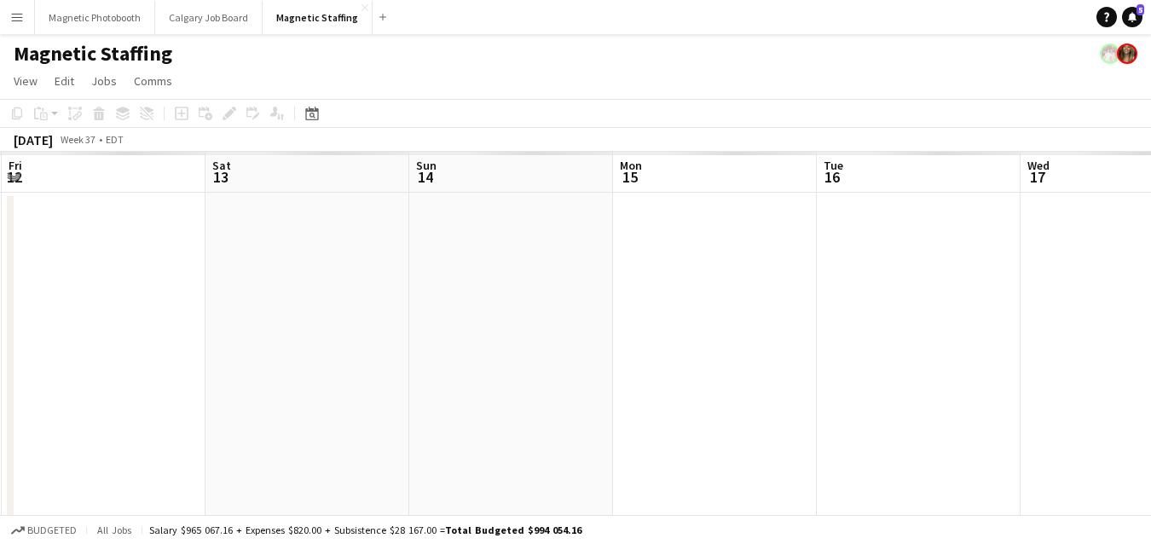
scroll to position [0, 586]
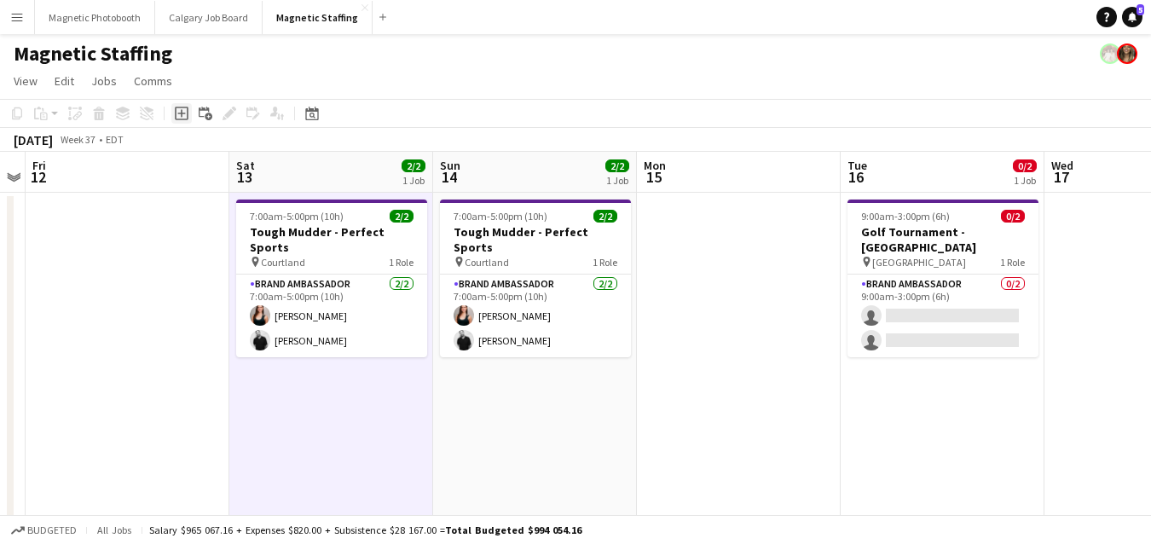
click at [178, 115] on icon "Add job" at bounding box center [182, 114] width 14 height 14
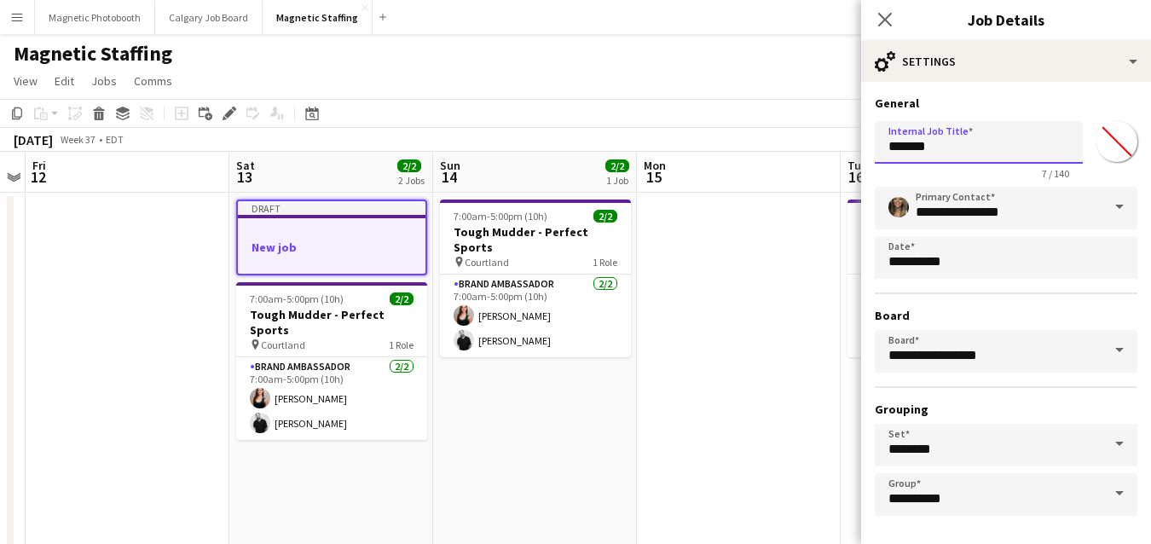
drag, startPoint x: 954, startPoint y: 149, endPoint x: 703, endPoint y: 147, distance: 250.6
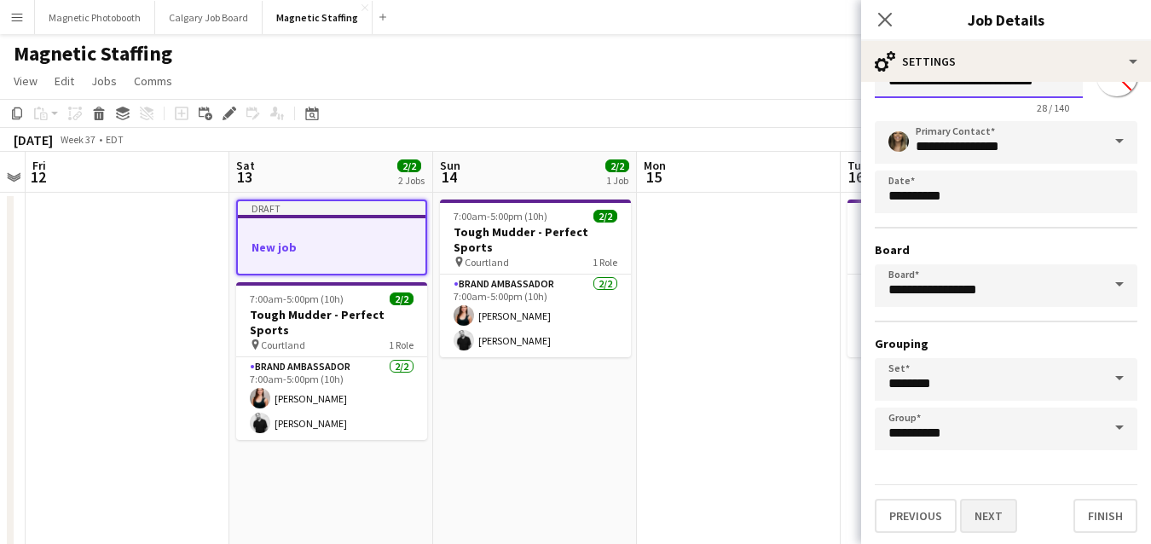
type input "**********"
click at [1002, 520] on button "Next" at bounding box center [988, 516] width 57 height 34
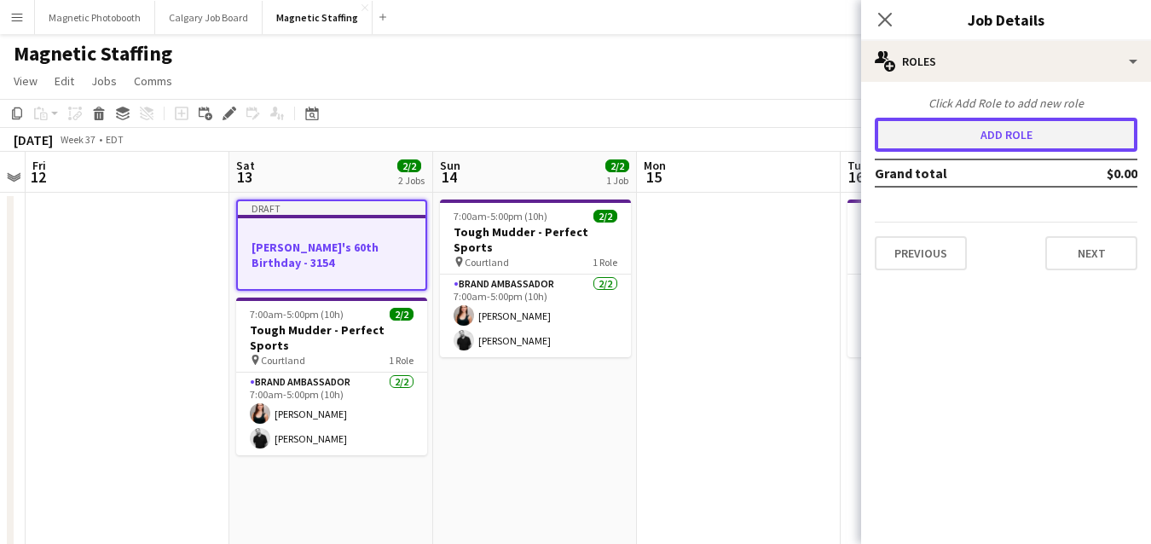
click at [1071, 127] on button "Add role" at bounding box center [1006, 135] width 263 height 34
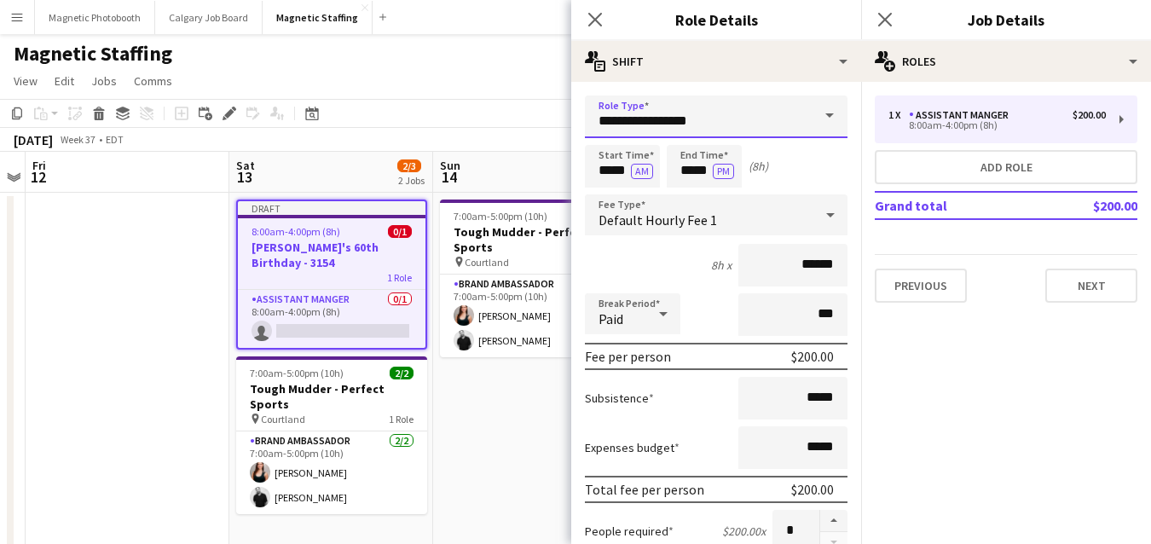
drag, startPoint x: 721, startPoint y: 122, endPoint x: 401, endPoint y: 110, distance: 319.9
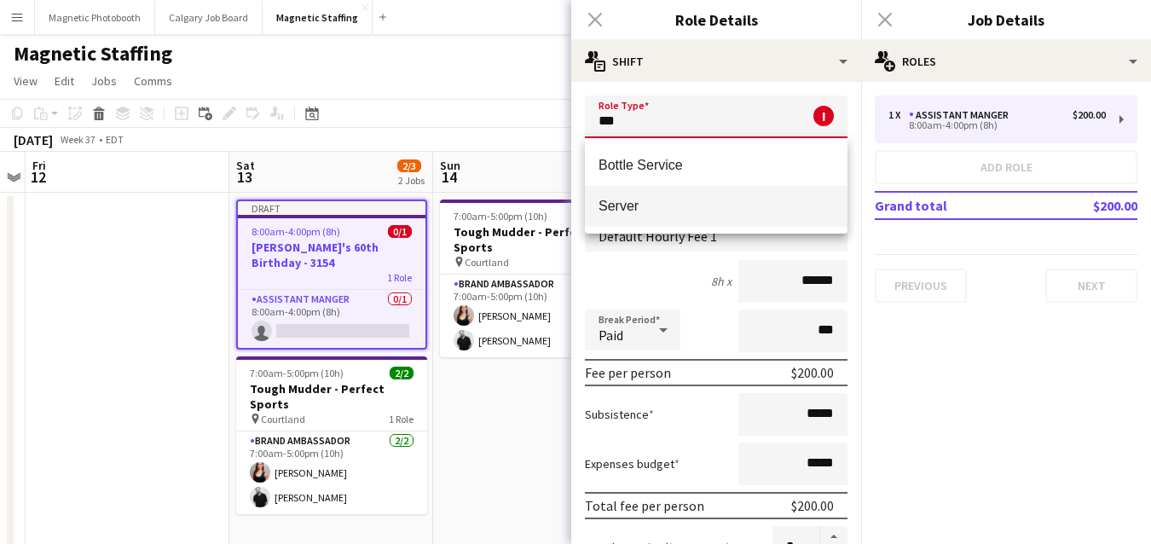
click at [624, 199] on span "Server" at bounding box center [715, 206] width 235 height 16
type input "******"
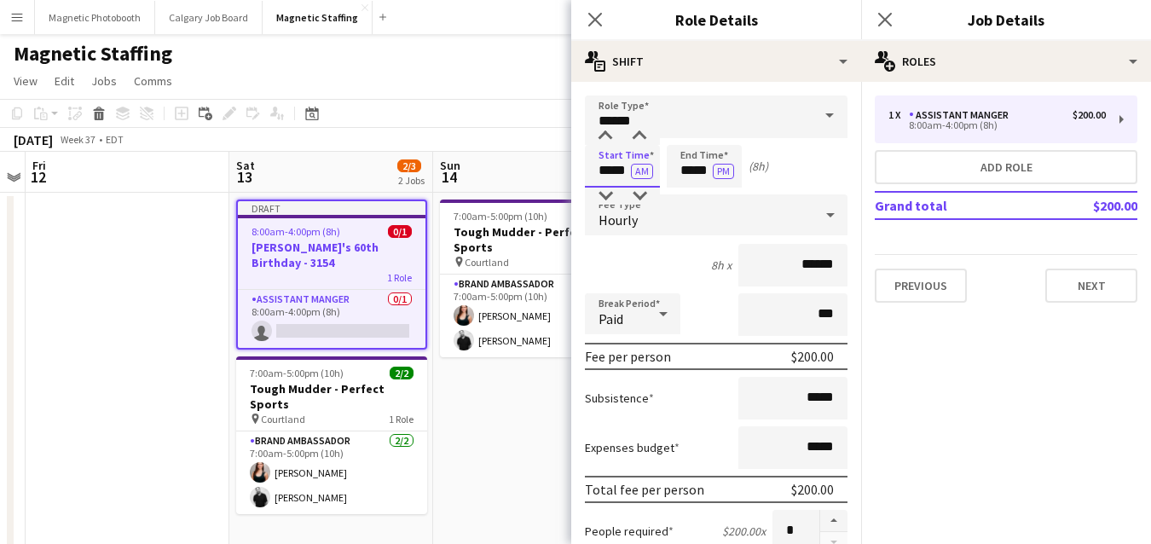
drag, startPoint x: 588, startPoint y: 173, endPoint x: 501, endPoint y: 163, distance: 87.5
type input "*****"
click at [649, 169] on button "AM" at bounding box center [642, 171] width 22 height 15
drag, startPoint x: 709, startPoint y: 167, endPoint x: 568, endPoint y: 166, distance: 141.5
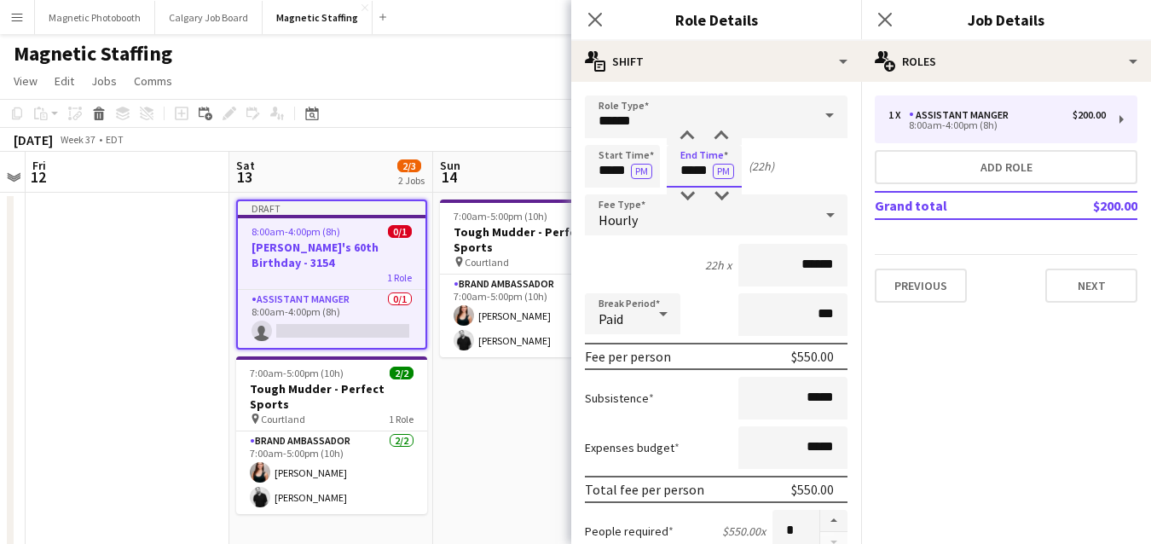
type input "*****"
click at [812, 266] on input "******" at bounding box center [792, 265] width 109 height 43
type input "******"
click at [841, 516] on button "button" at bounding box center [833, 521] width 27 height 22
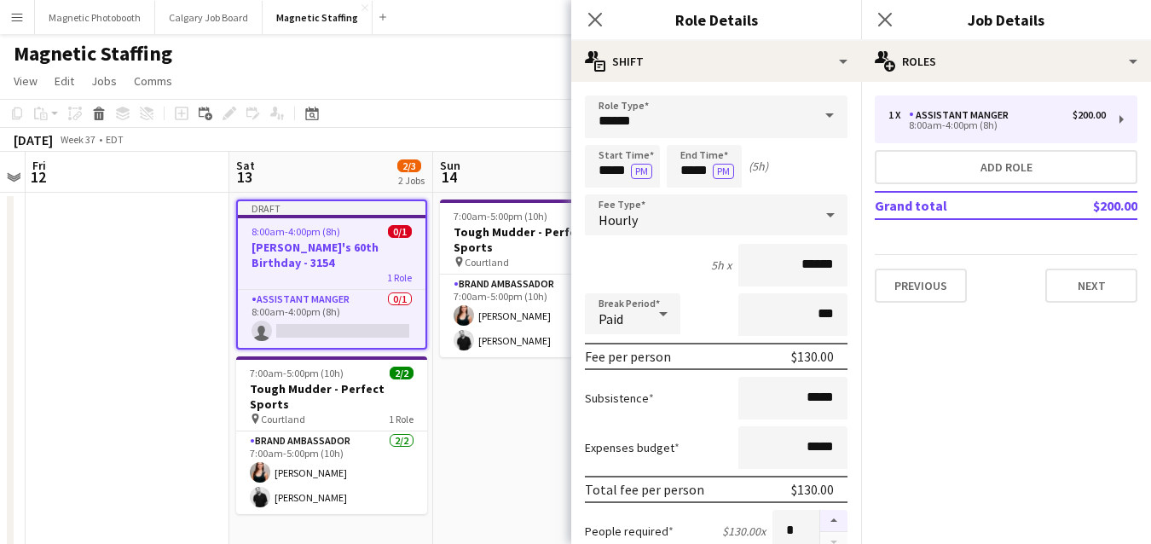
type input "*"
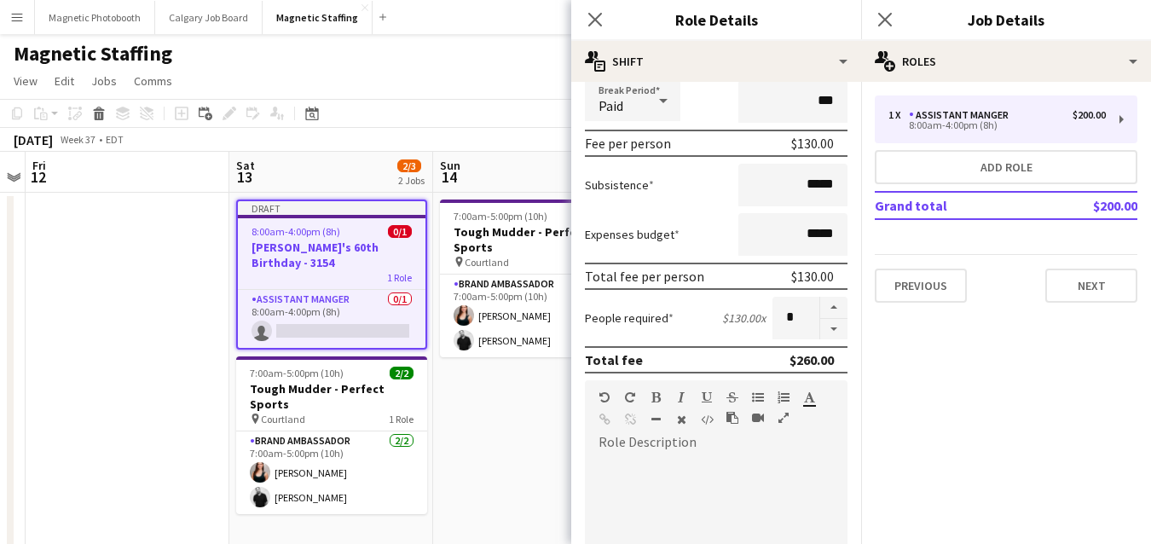
scroll to position [263, 0]
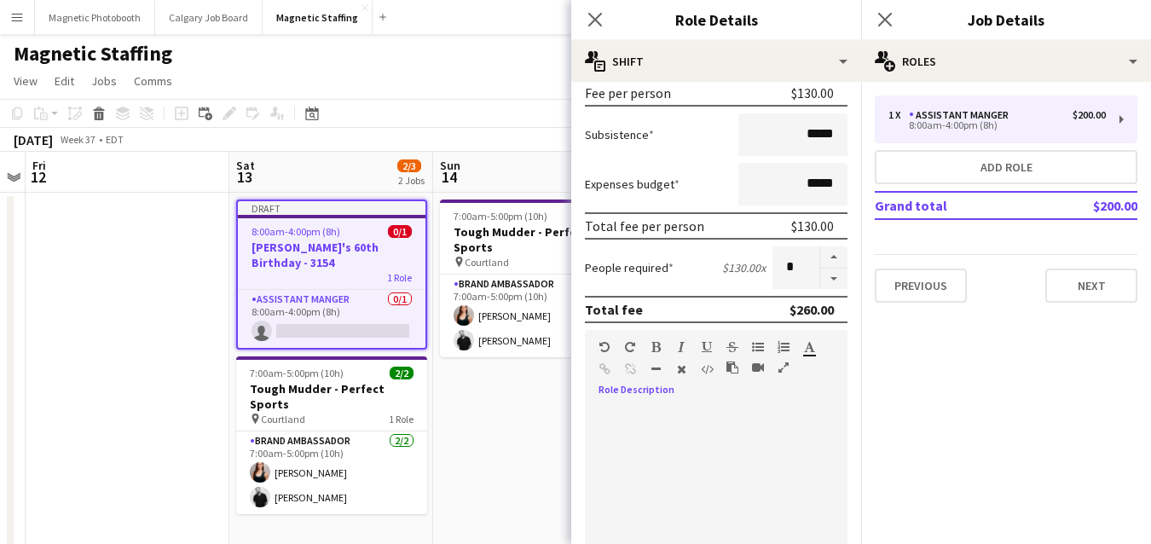
click at [638, 445] on div at bounding box center [716, 508] width 263 height 205
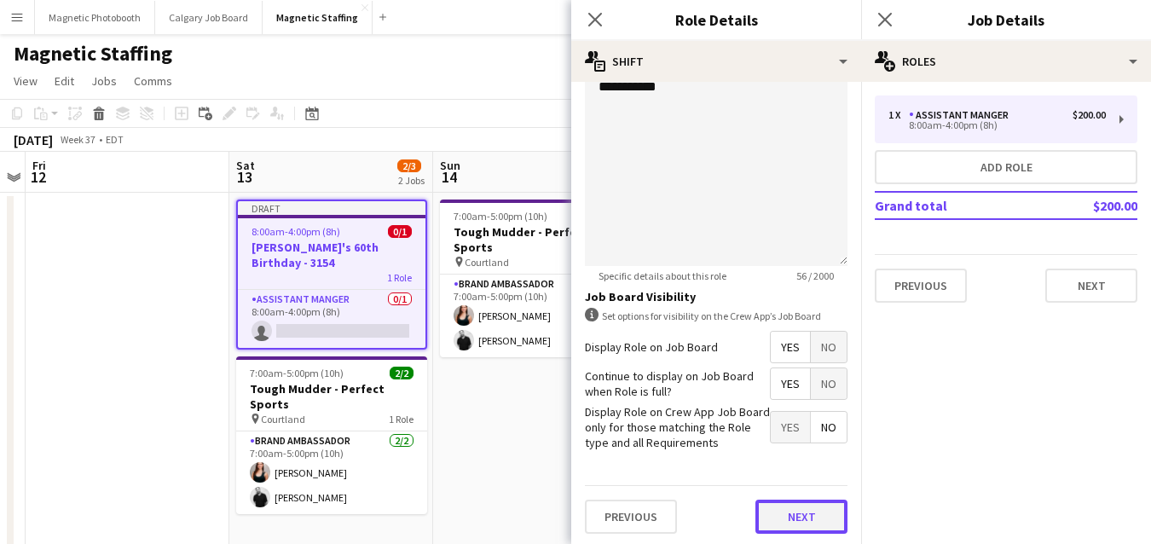
click at [829, 514] on button "Next" at bounding box center [801, 517] width 92 height 34
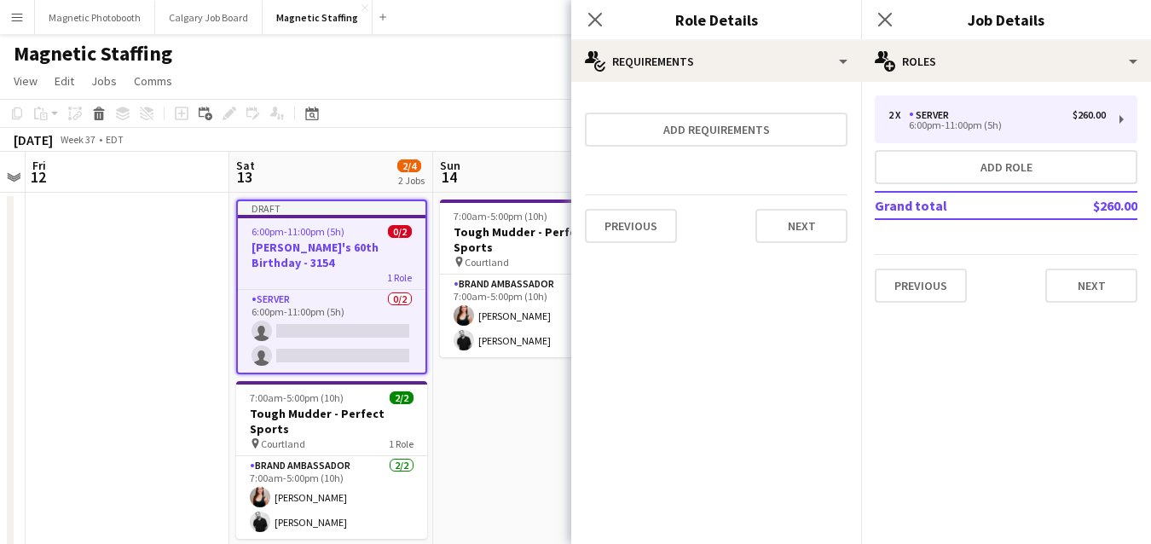
scroll to position [0, 0]
click at [806, 228] on button "Next" at bounding box center [801, 226] width 92 height 34
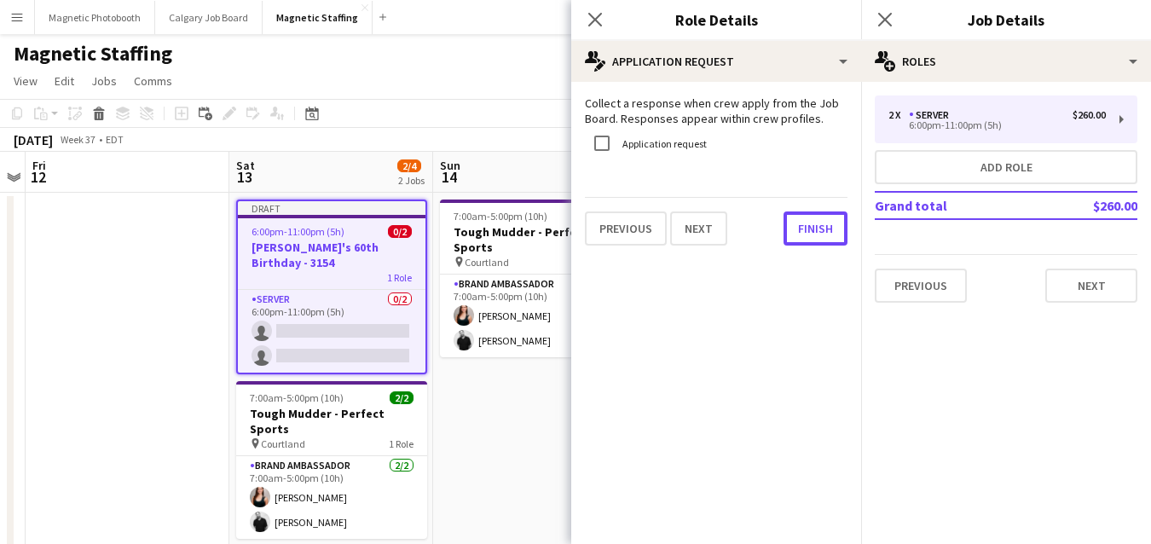
click at [806, 228] on button "Finish" at bounding box center [815, 228] width 64 height 34
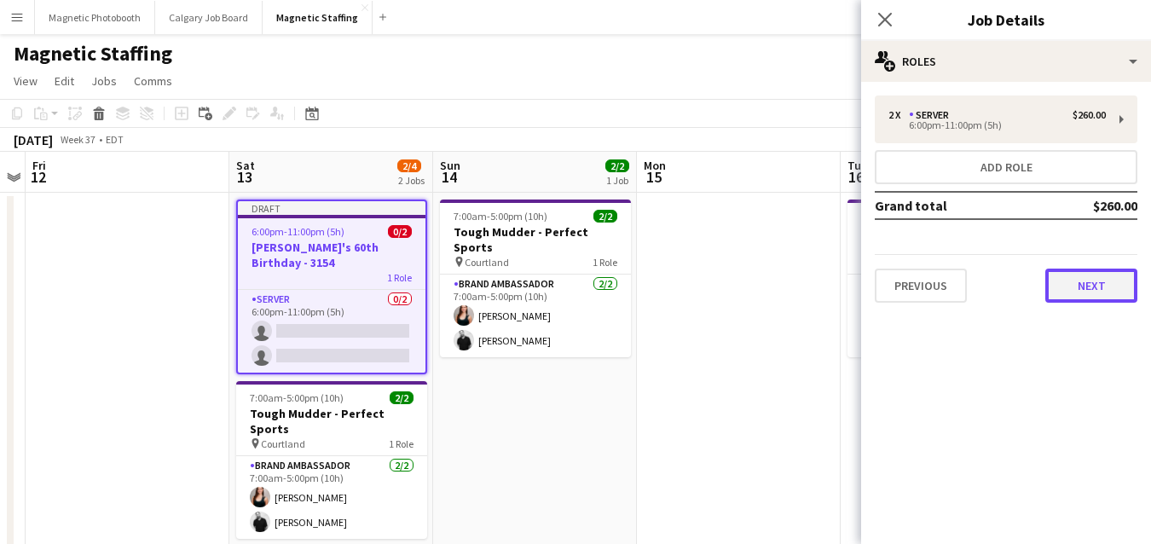
click at [1112, 290] on button "Next" at bounding box center [1091, 286] width 92 height 34
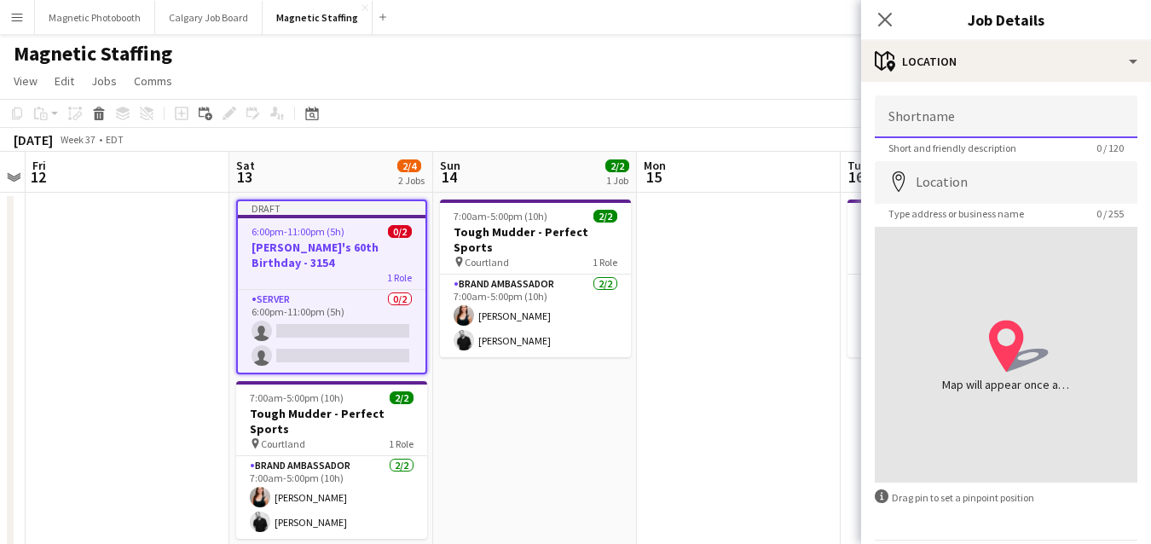
click at [962, 118] on input "Shortname" at bounding box center [1006, 116] width 263 height 43
type input "***"
click at [944, 176] on input "Location" at bounding box center [1006, 182] width 263 height 43
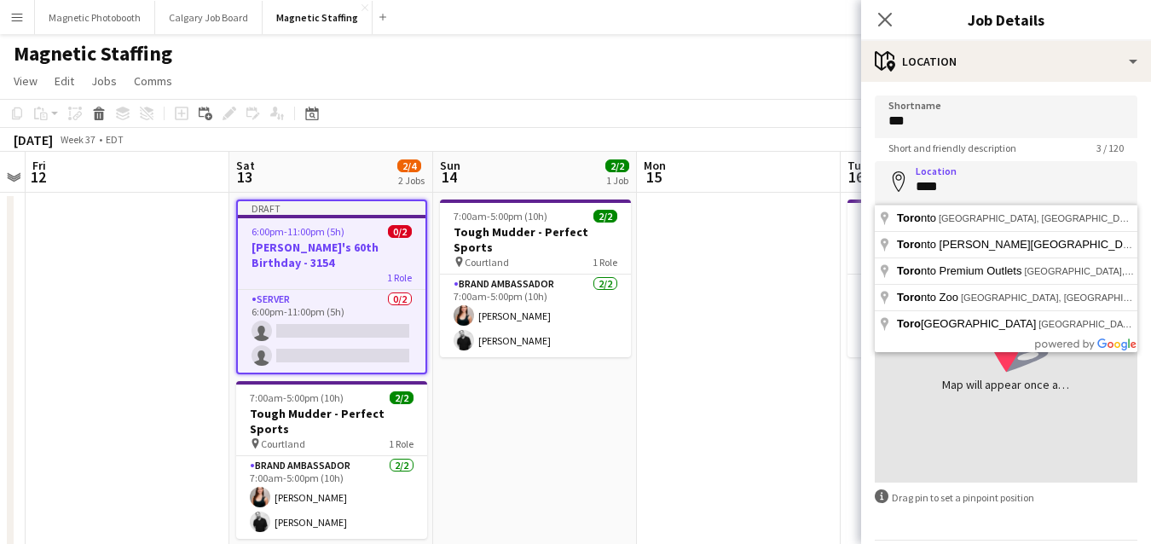
type input "**********"
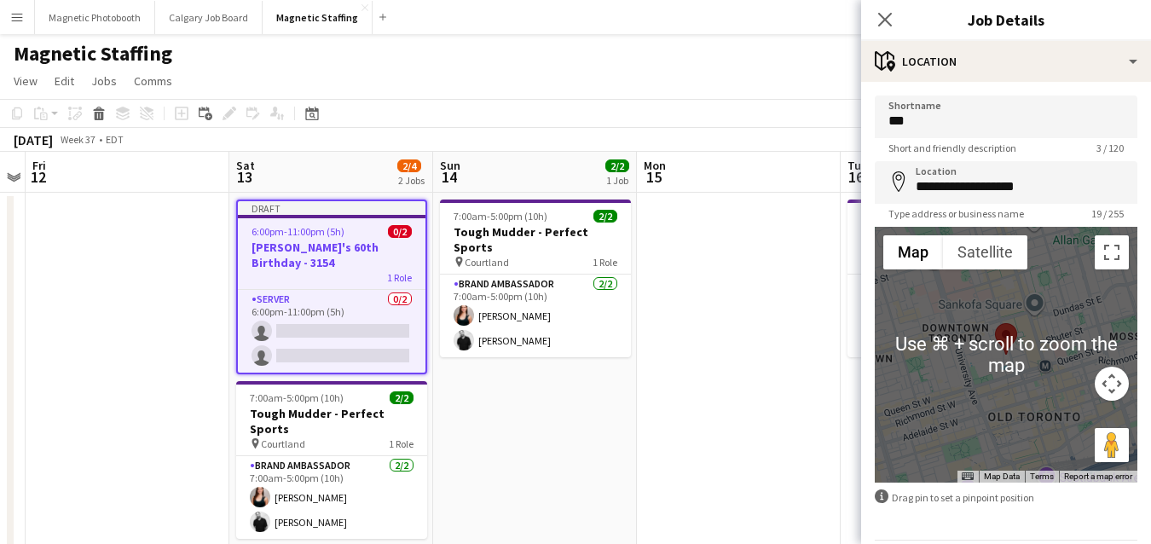
scroll to position [57, 0]
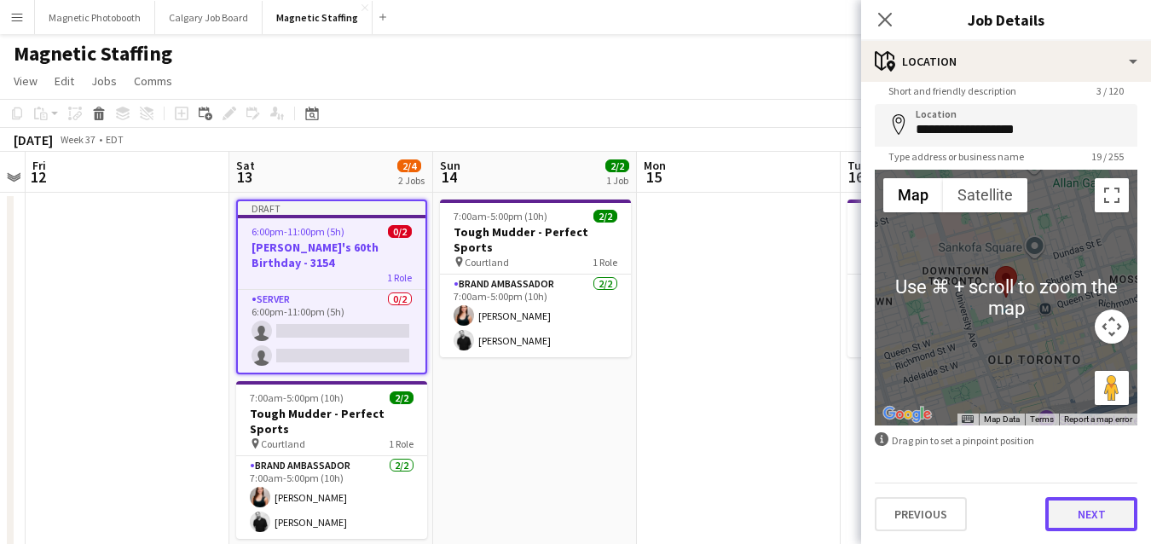
click at [1071, 512] on button "Next" at bounding box center [1091, 514] width 92 height 34
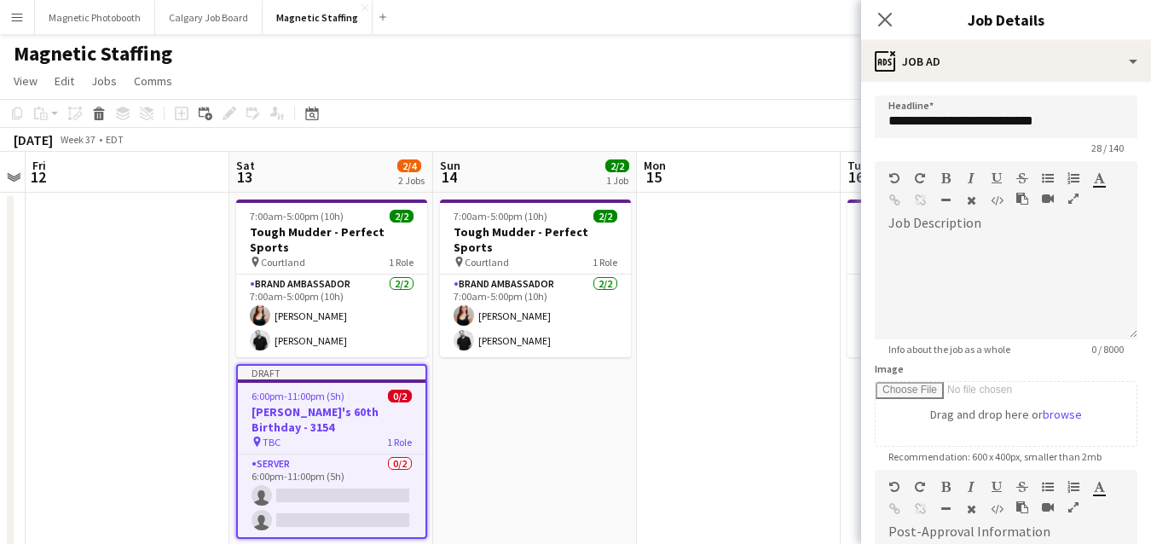
scroll to position [297, 0]
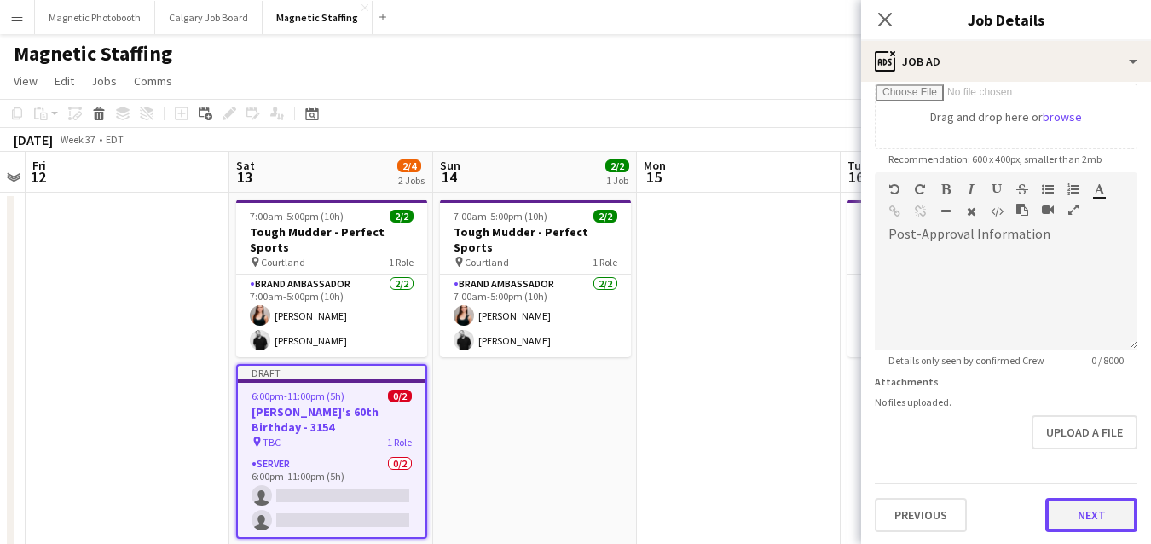
click at [1084, 514] on button "Next" at bounding box center [1091, 515] width 92 height 34
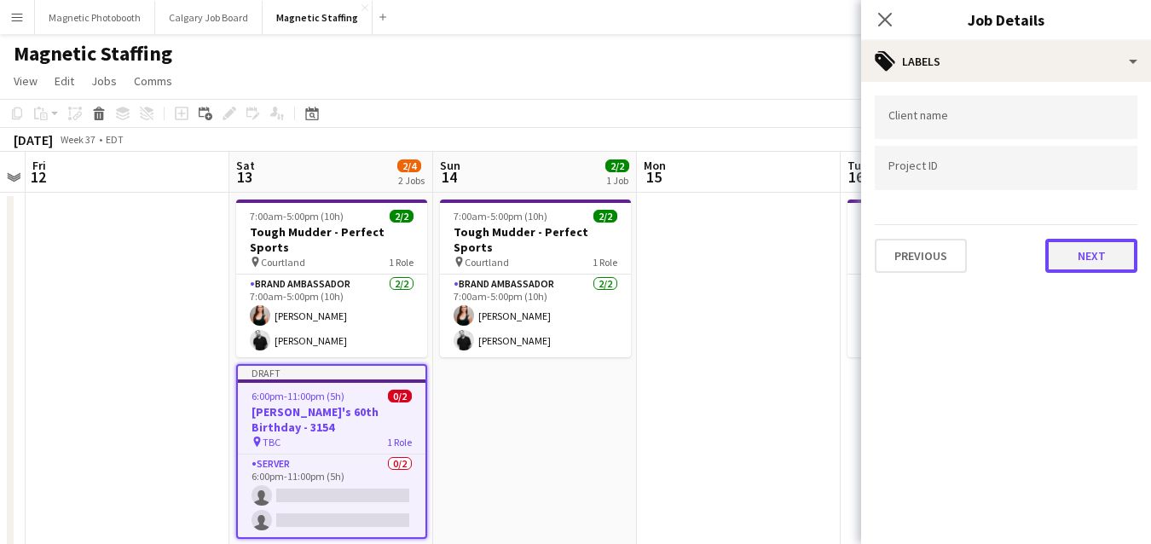
click at [1094, 260] on button "Next" at bounding box center [1091, 256] width 92 height 34
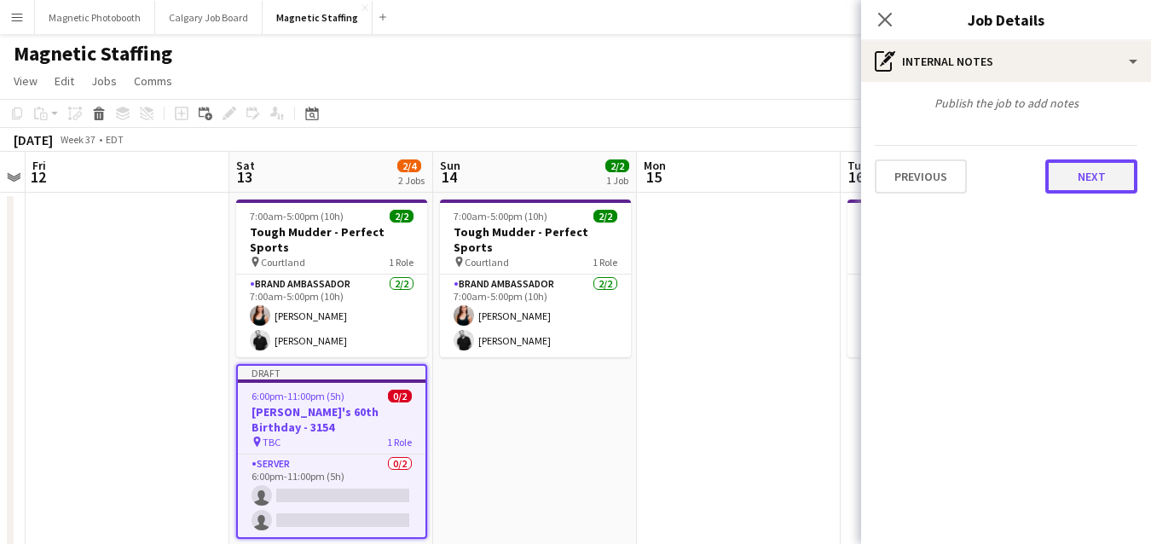
click at [1114, 182] on button "Next" at bounding box center [1091, 176] width 92 height 34
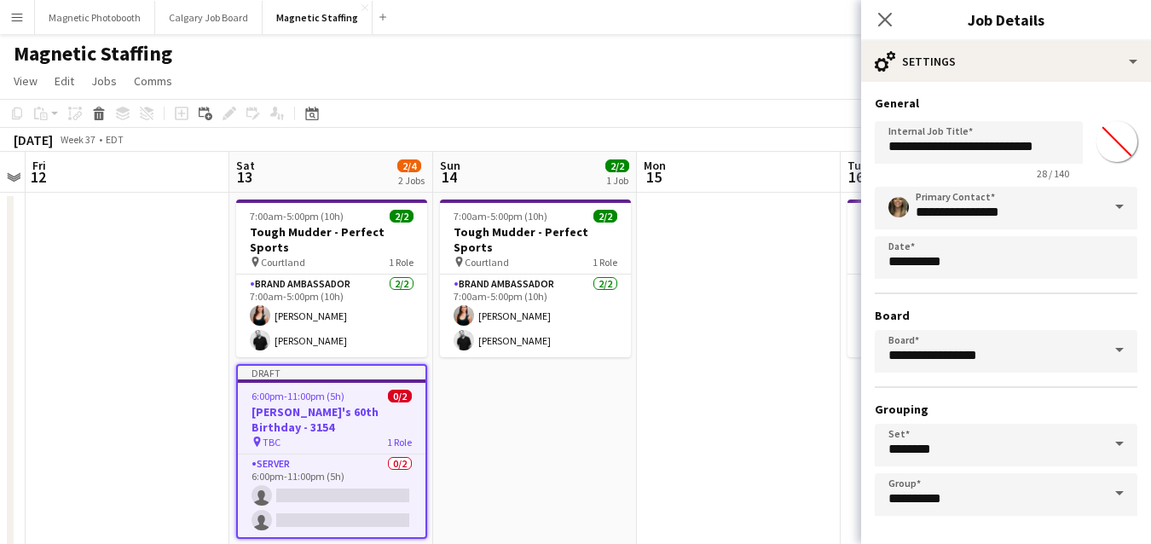
scroll to position [66, 0]
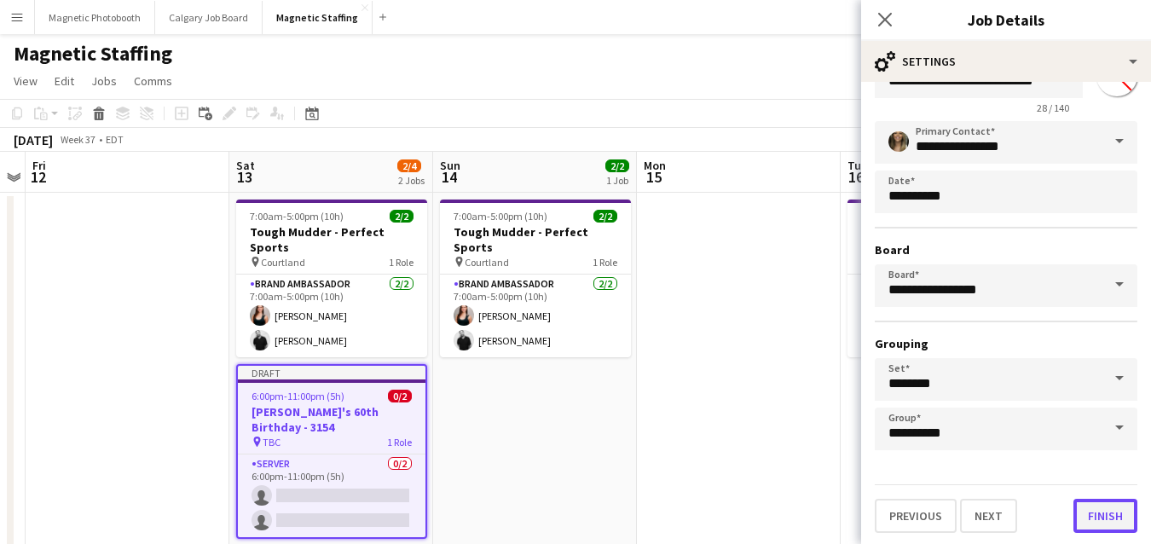
click at [1108, 522] on button "Finish" at bounding box center [1105, 516] width 64 height 34
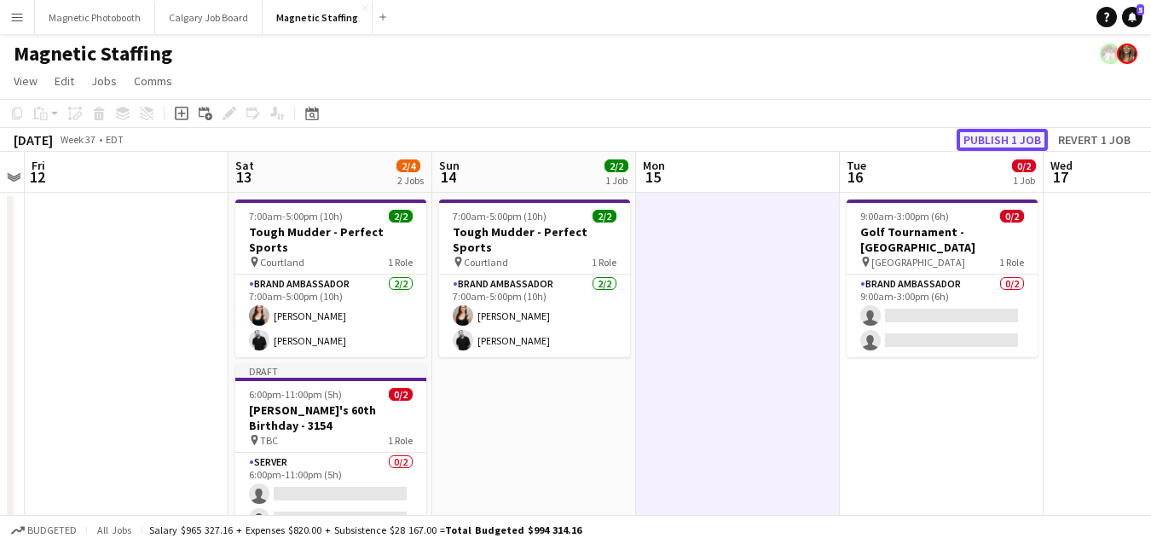
click at [1027, 140] on button "Publish 1 job" at bounding box center [1001, 140] width 91 height 22
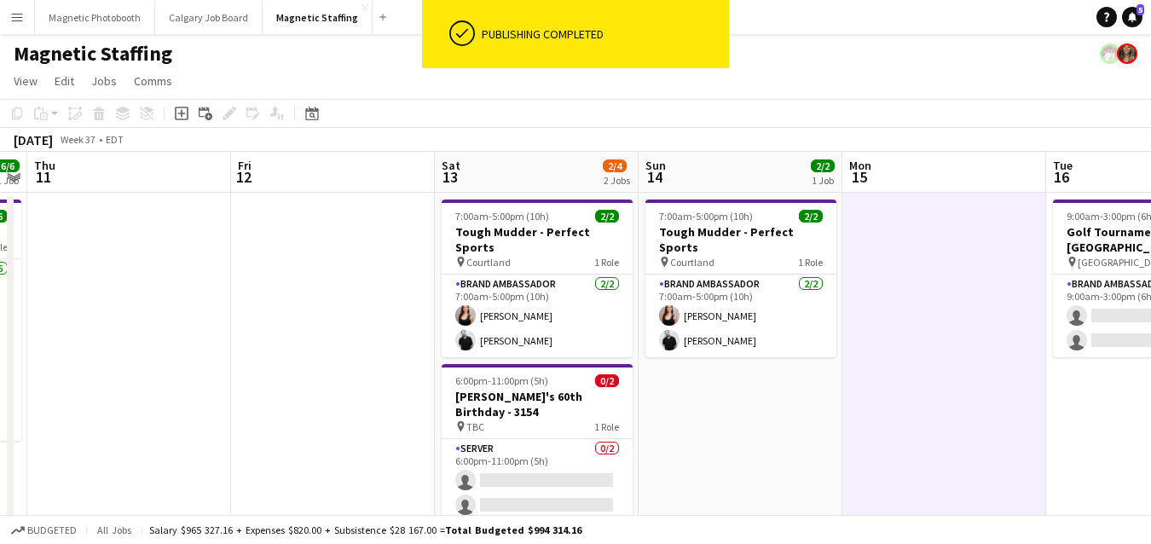
scroll to position [0, 490]
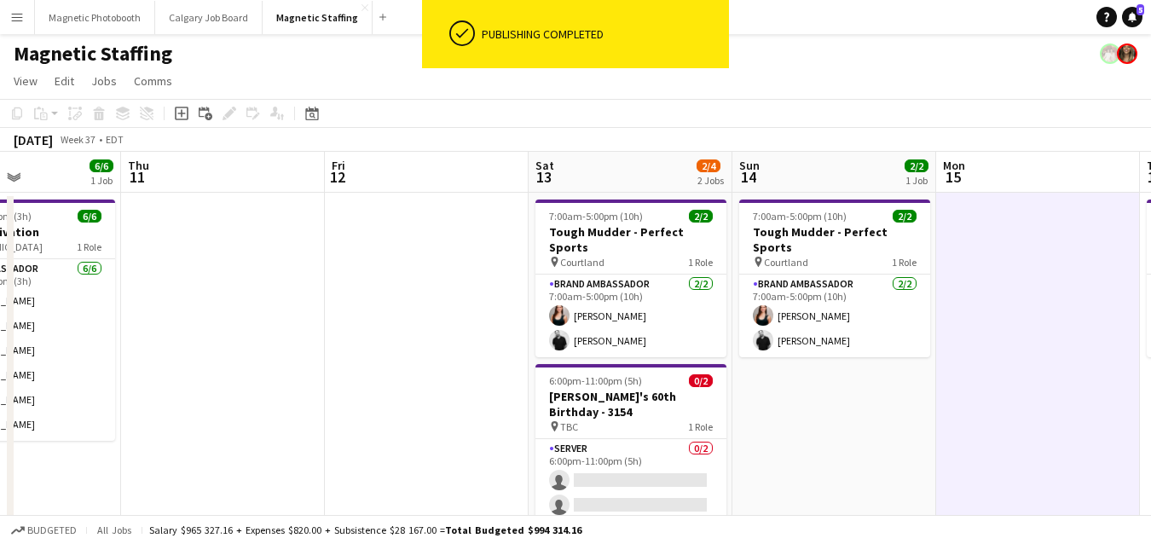
drag, startPoint x: 538, startPoint y: 315, endPoint x: 838, endPoint y: 315, distance: 300.0
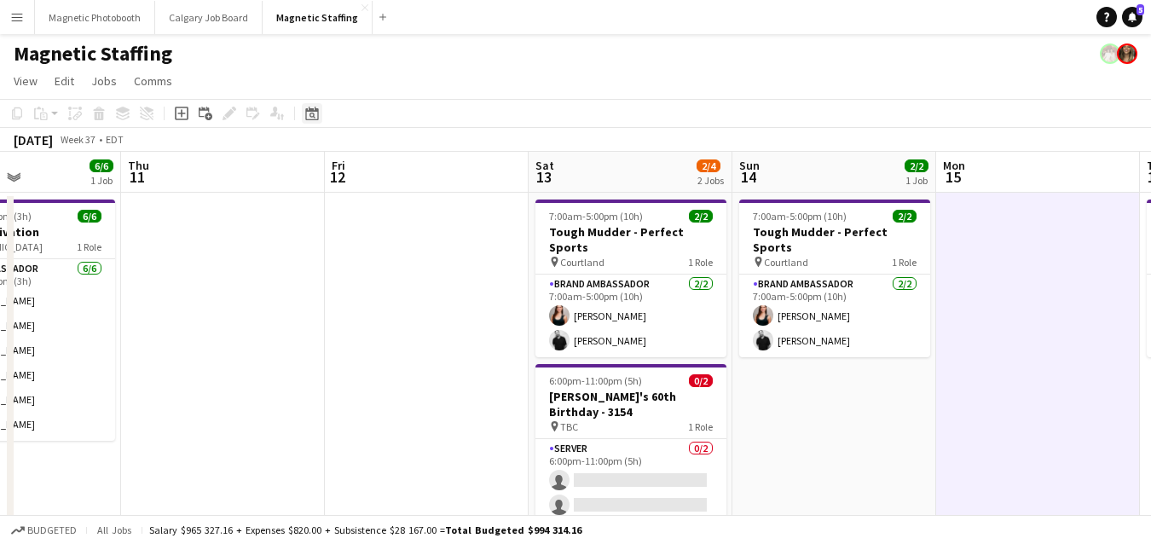
click at [313, 114] on icon at bounding box center [312, 116] width 6 height 6
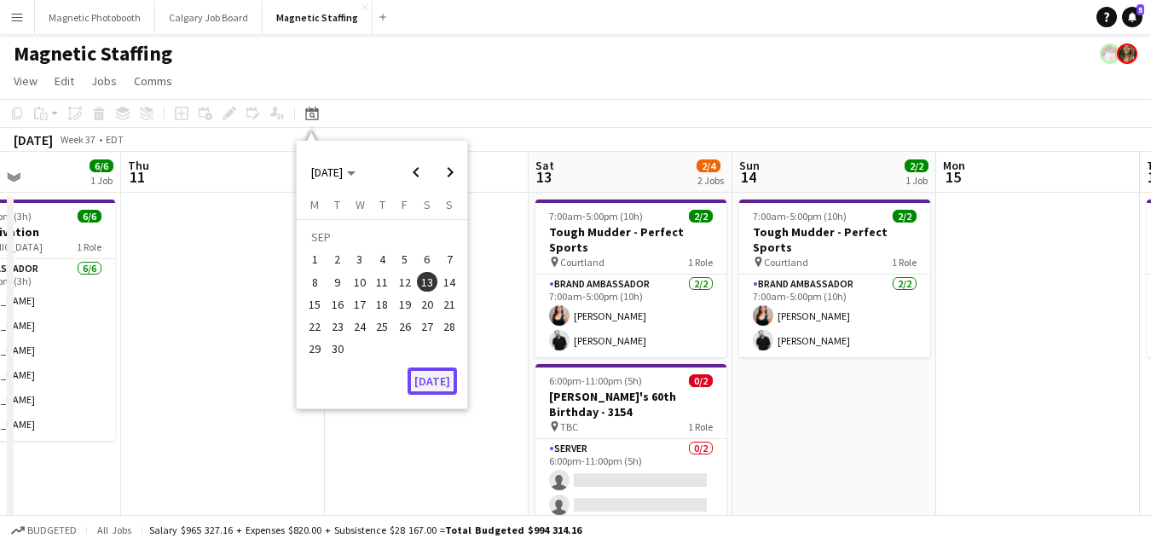
click at [436, 382] on button "[DATE]" at bounding box center [431, 380] width 49 height 27
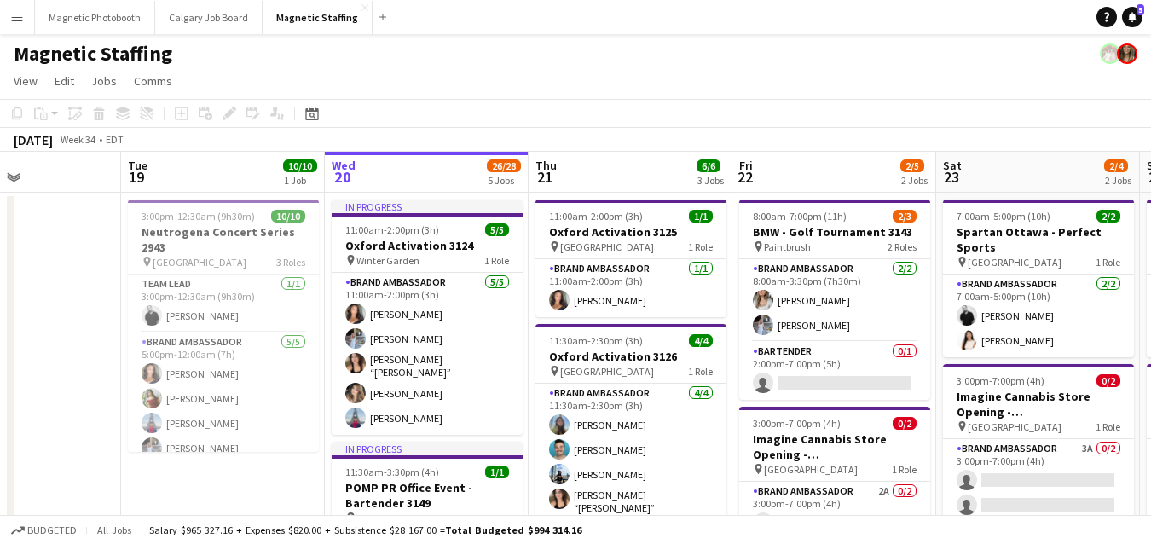
scroll to position [0, 586]
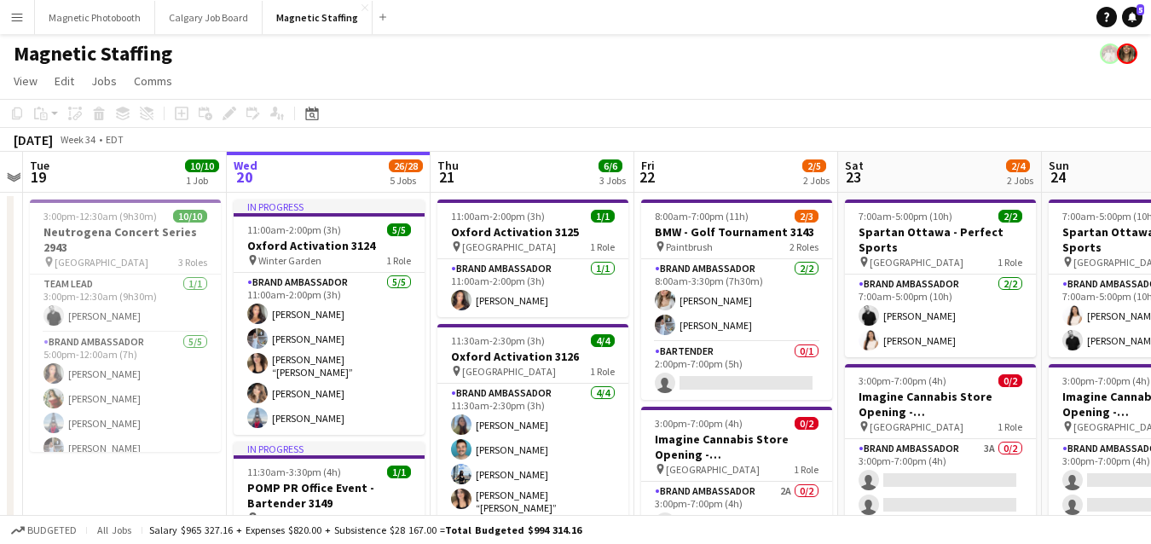
drag, startPoint x: 596, startPoint y: 267, endPoint x: 42, endPoint y: 303, distance: 555.2
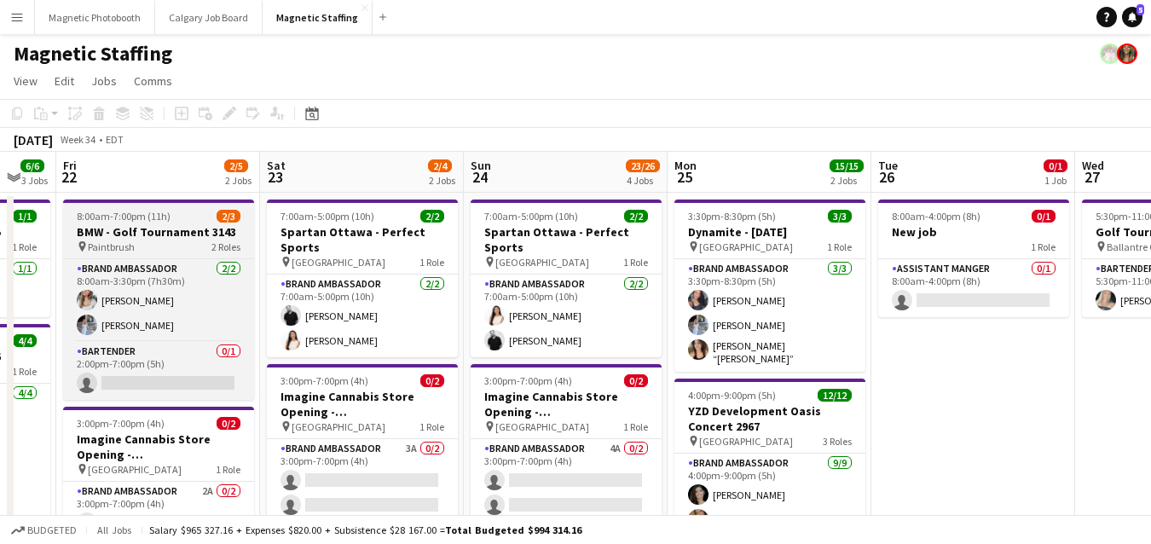
click at [124, 235] on h3 "BMW - Golf Tournament 3143" at bounding box center [158, 231] width 191 height 15
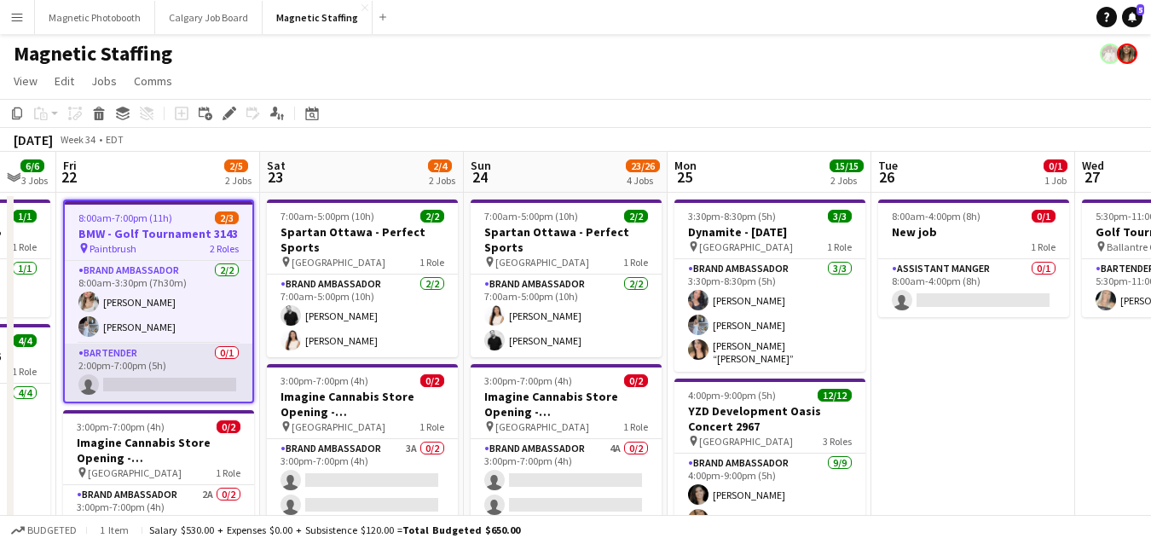
click at [124, 385] on app-card-role "Bartender 0/1 2:00pm-7:00pm (5h) single-neutral-actions" at bounding box center [159, 373] width 188 height 58
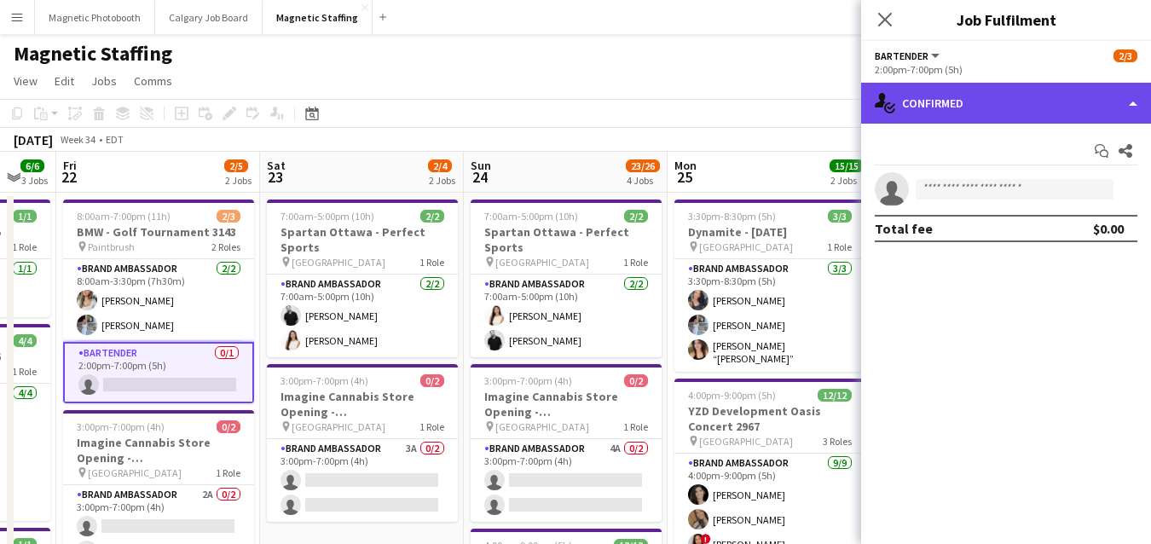
click at [944, 113] on div "single-neutral-actions-check-2 Confirmed" at bounding box center [1006, 103] width 290 height 41
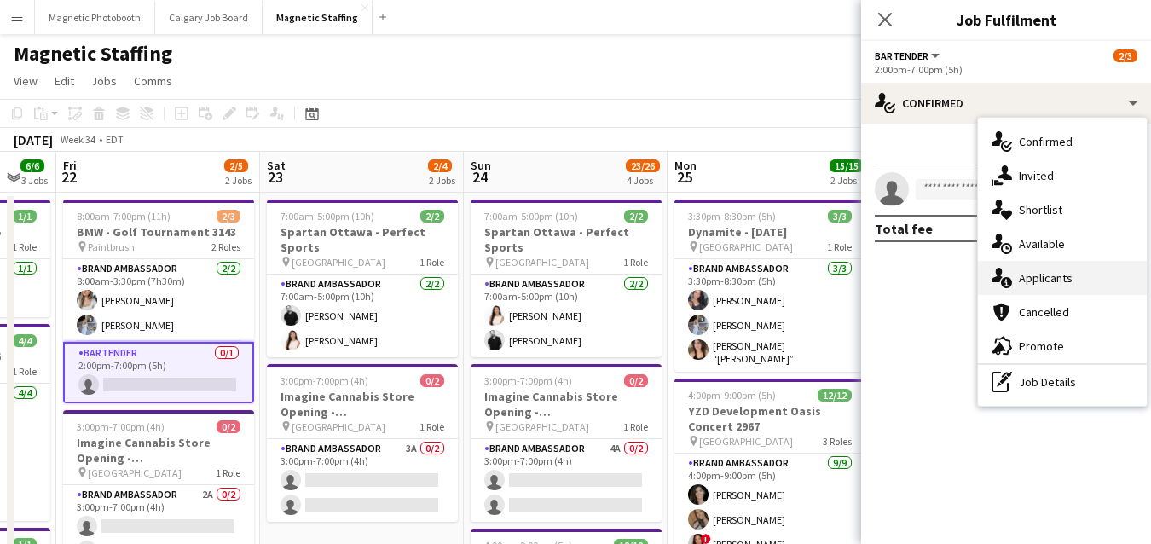
click at [993, 267] on div "single-neutral-actions-information Applicants" at bounding box center [1062, 278] width 169 height 34
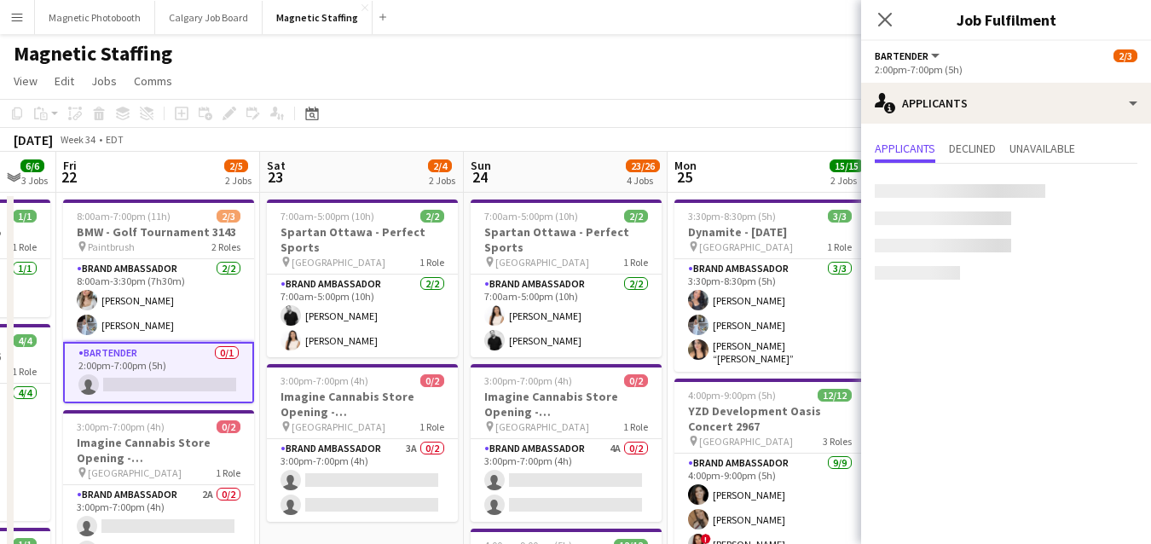
scroll to position [0, 497]
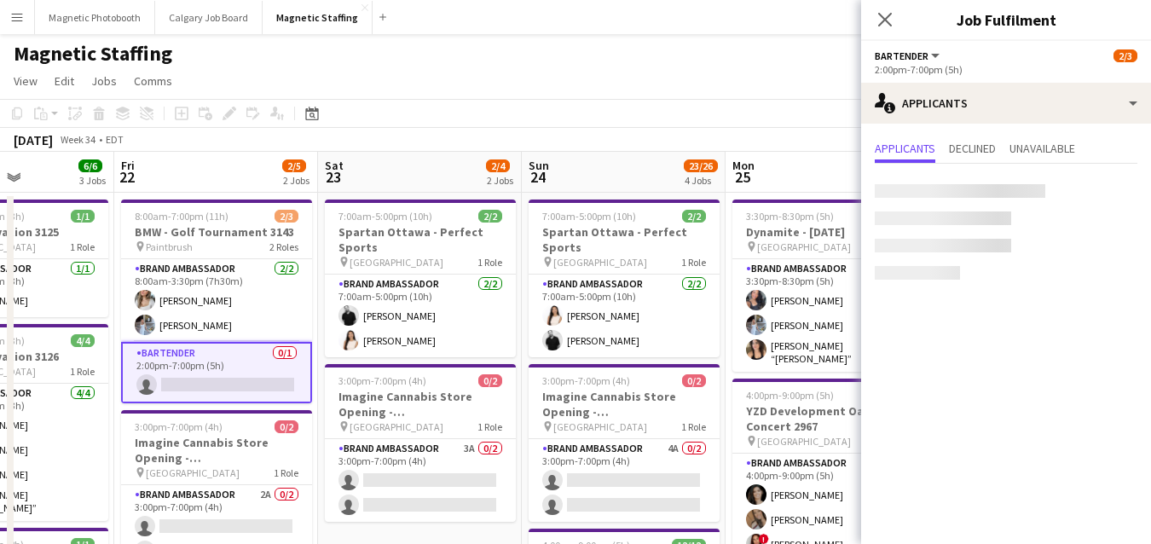
drag, startPoint x: 800, startPoint y: 305, endPoint x: 904, endPoint y: 299, distance: 104.2
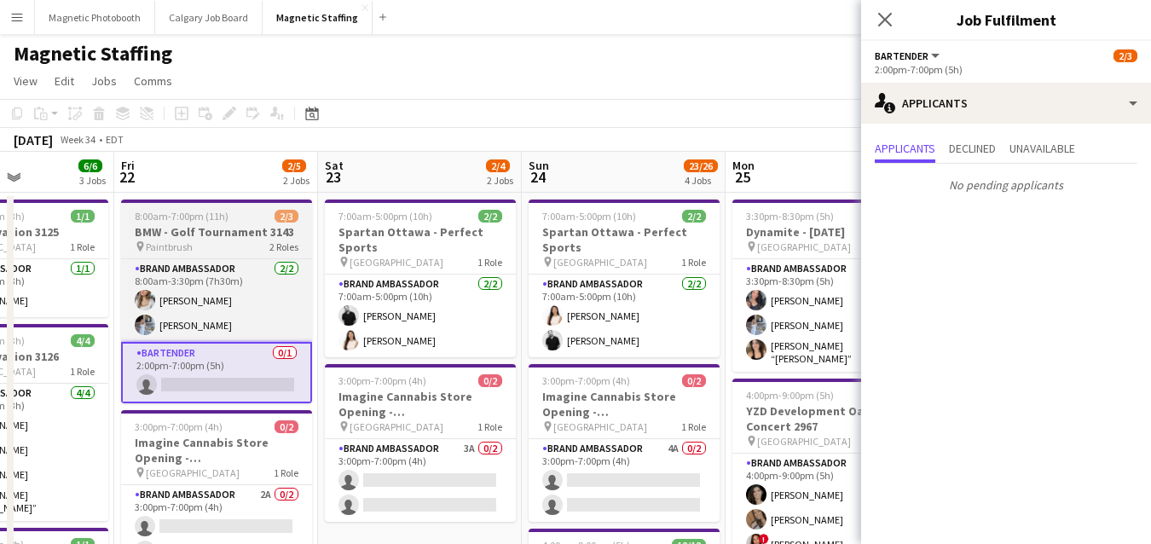
click at [168, 233] on h3 "BMW - Golf Tournament 3143" at bounding box center [216, 231] width 191 height 15
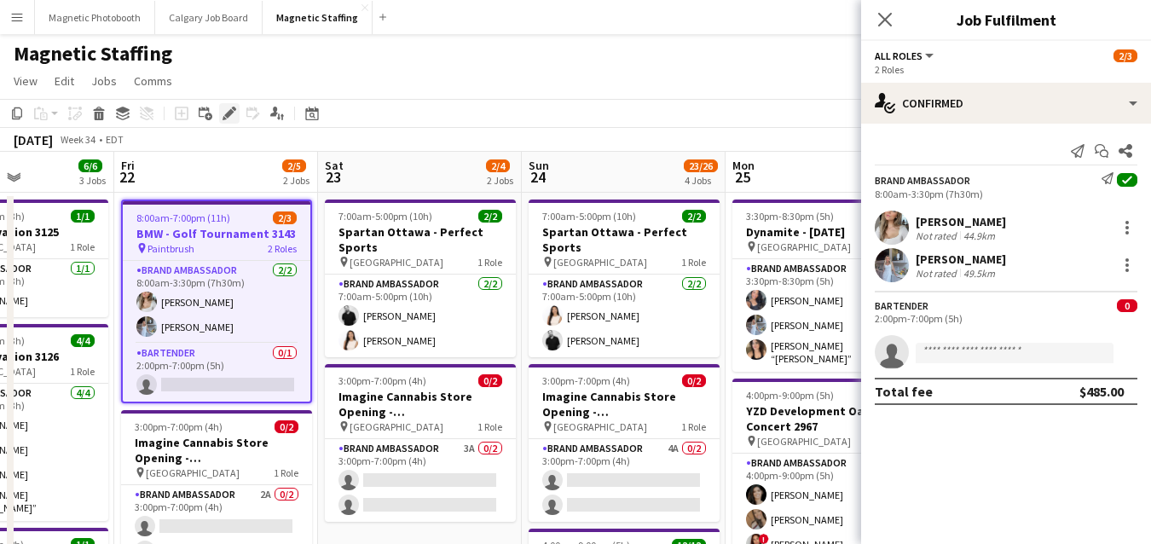
click at [230, 109] on icon at bounding box center [228, 113] width 9 height 9
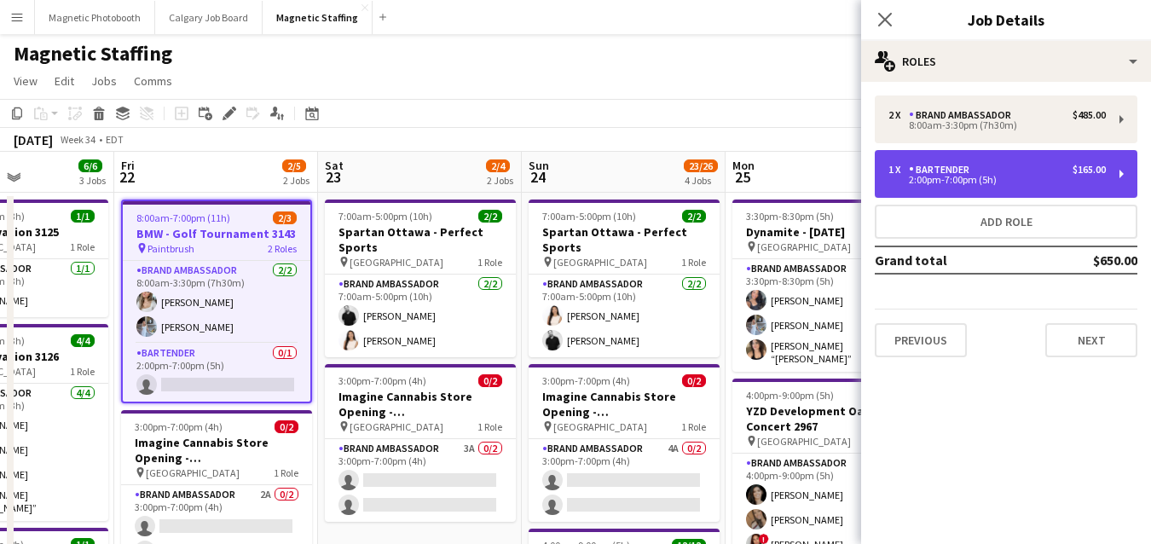
click at [947, 175] on div "Bartender" at bounding box center [942, 170] width 67 height 12
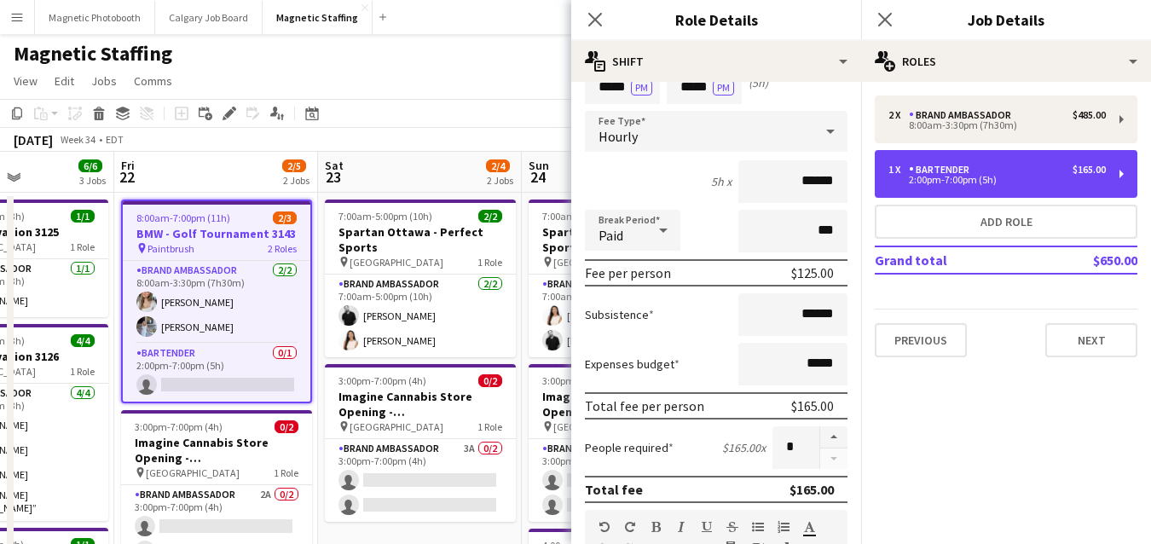
scroll to position [0, 0]
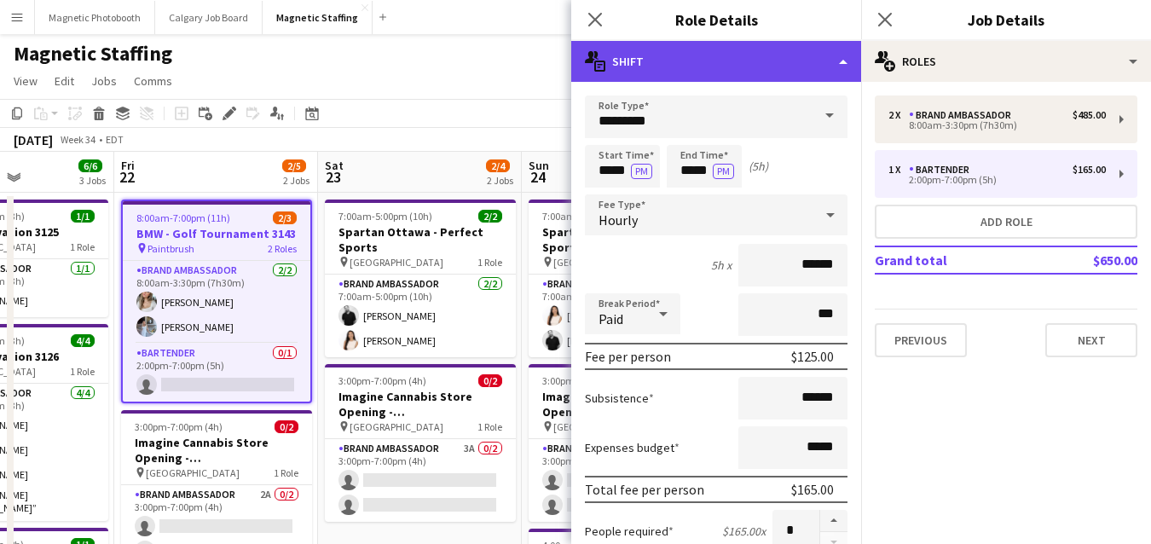
click at [846, 64] on div "multiple-actions-text Shift" at bounding box center [716, 61] width 290 height 41
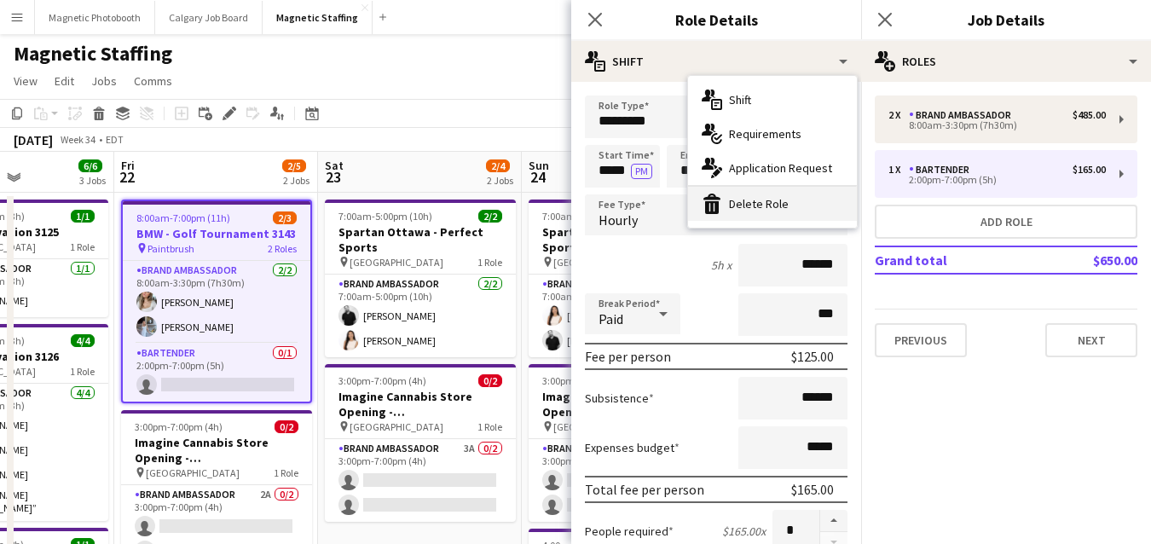
click at [782, 193] on div "bin-2 Delete Role" at bounding box center [772, 204] width 169 height 34
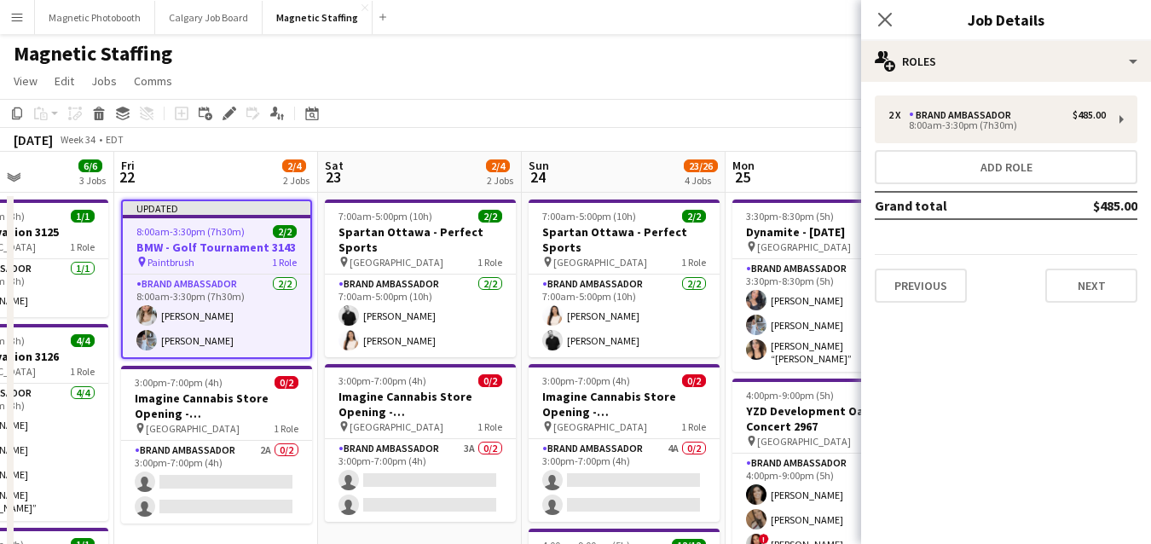
click at [762, 107] on app-toolbar "Copy Paste Paste Command V Paste with crew Command Shift V Paste linked Job Del…" at bounding box center [575, 113] width 1151 height 29
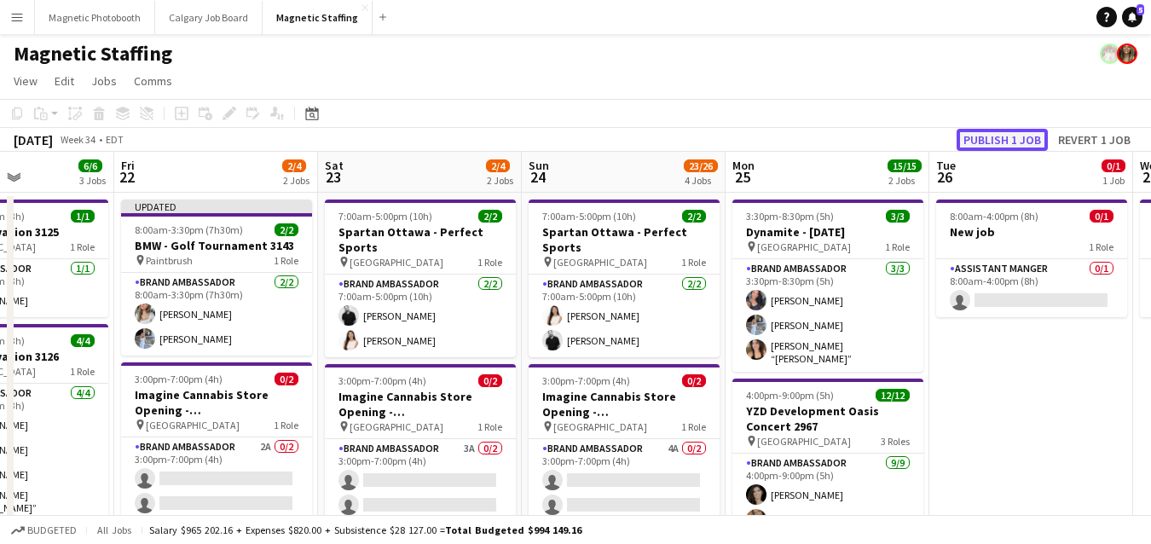
click at [1021, 136] on button "Publish 1 job" at bounding box center [1001, 140] width 91 height 22
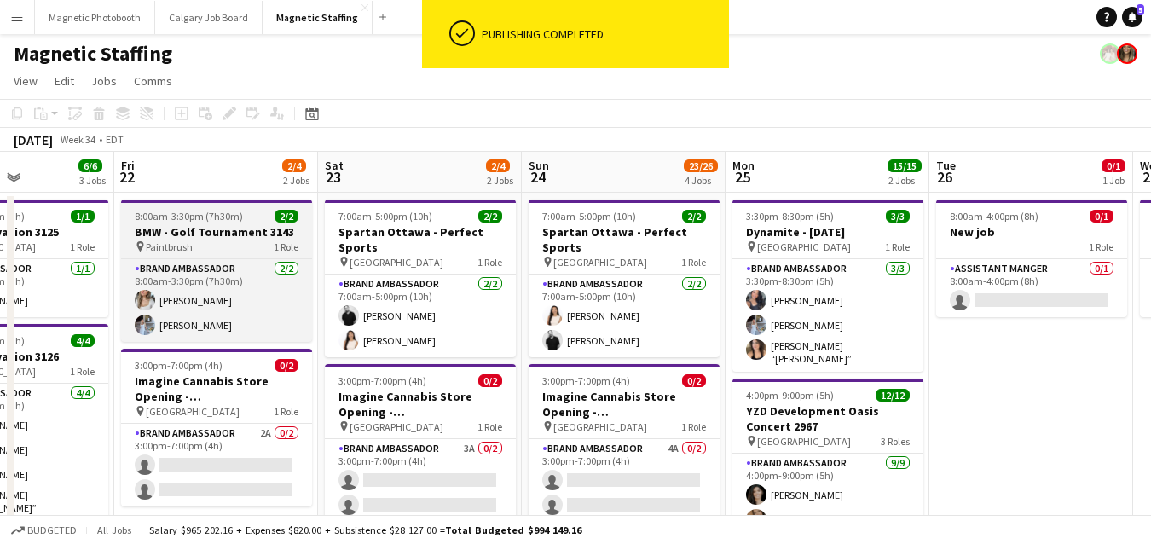
click at [180, 221] on span "8:00am-3:30pm (7h30m)" at bounding box center [189, 216] width 108 height 13
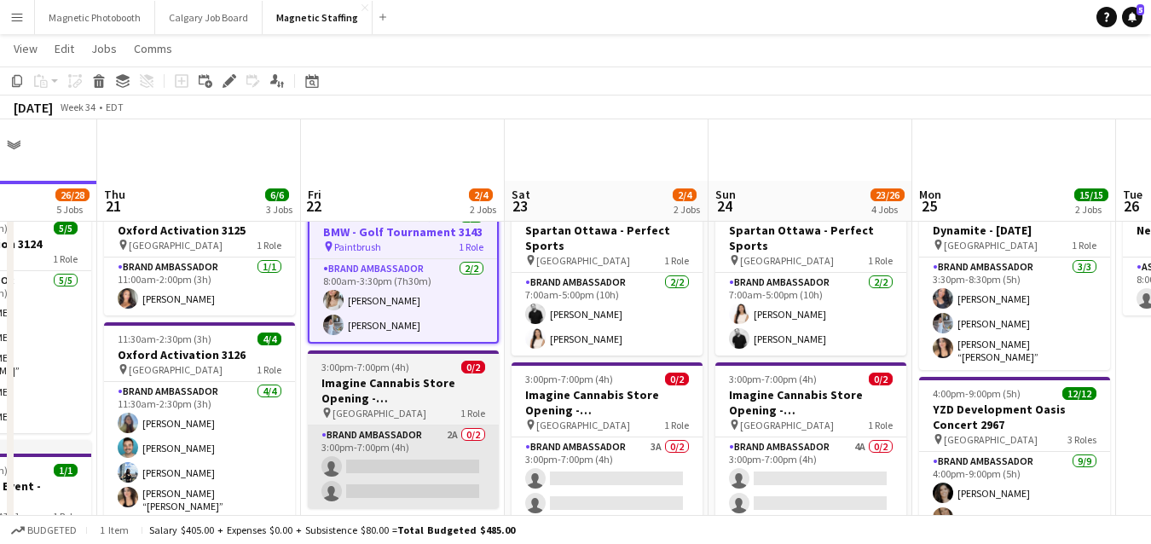
scroll to position [61, 0]
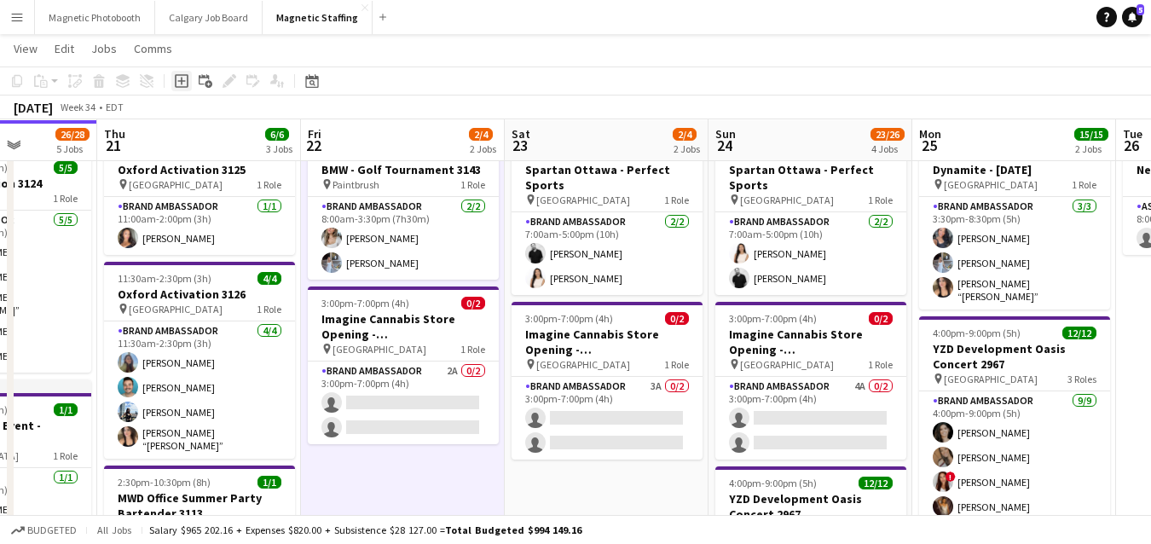
click at [176, 78] on icon "Add job" at bounding box center [182, 81] width 14 height 14
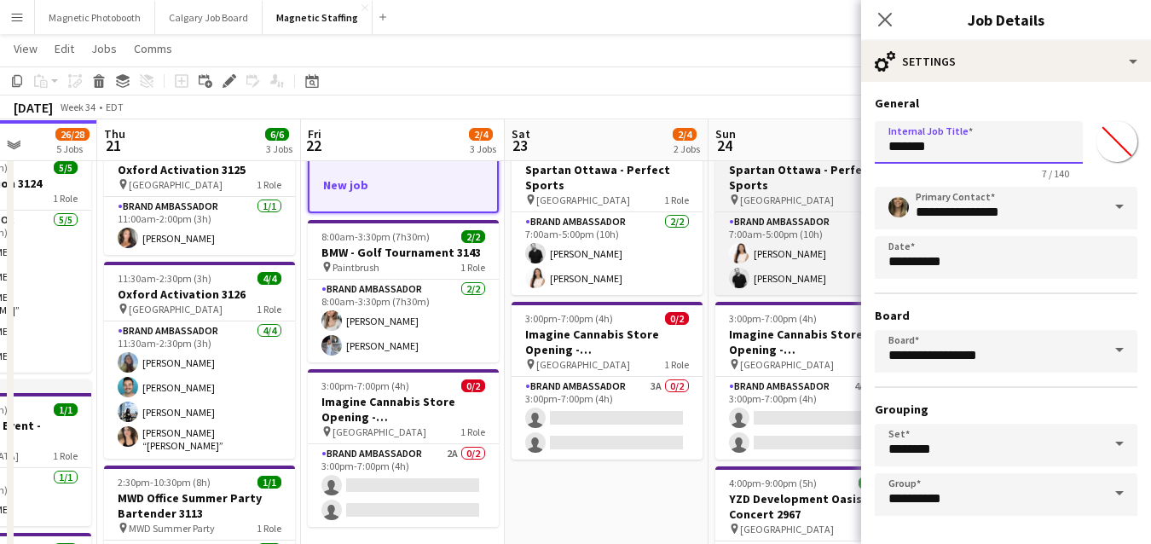
drag, startPoint x: 938, startPoint y: 159, endPoint x: 794, endPoint y: 160, distance: 144.1
type input "*"
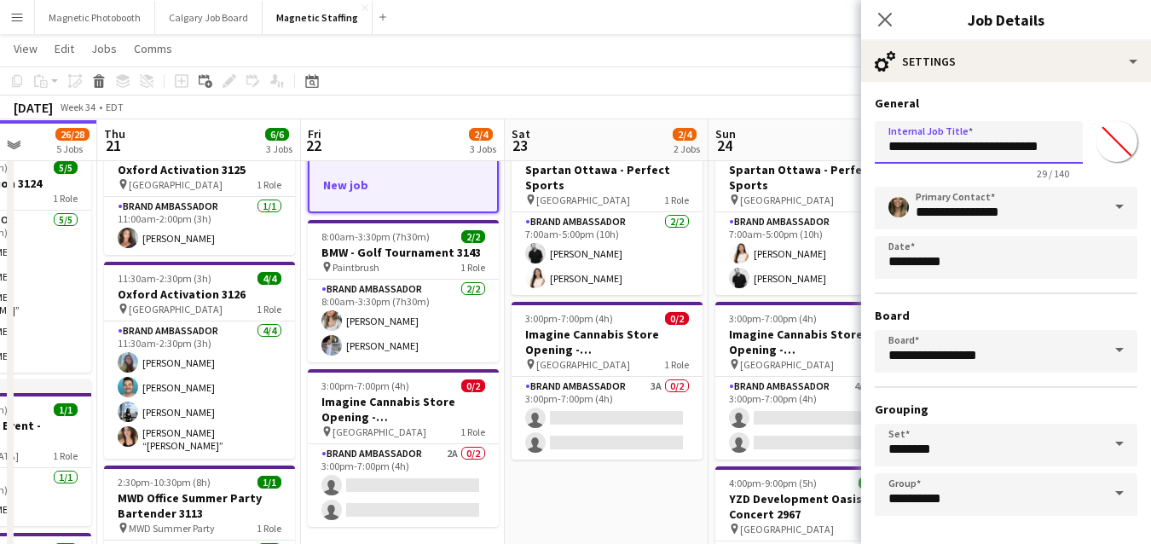
scroll to position [66, 0]
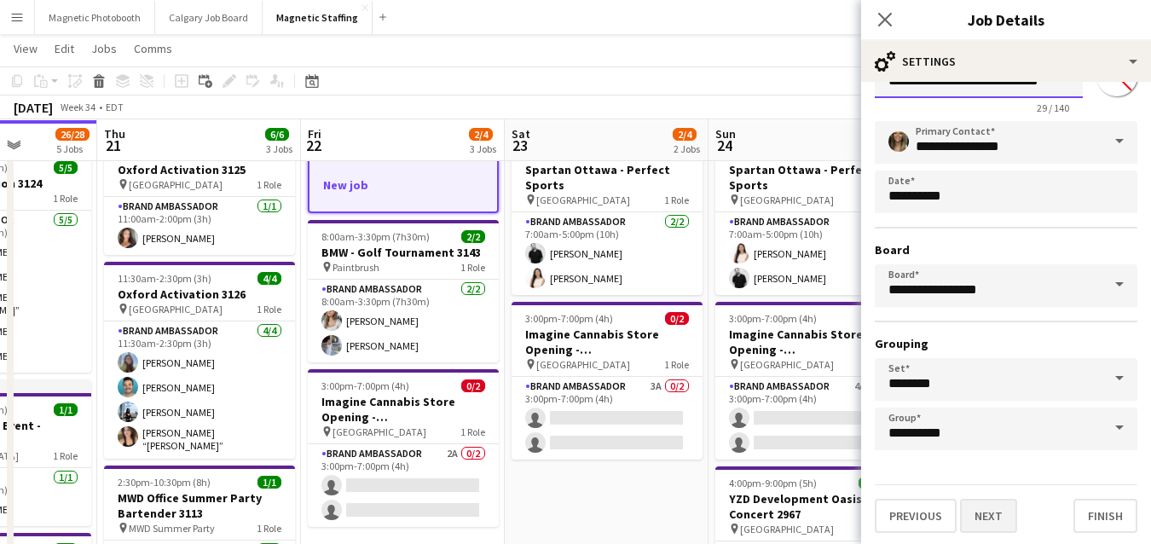
type input "**********"
click at [982, 514] on button "Next" at bounding box center [988, 516] width 57 height 34
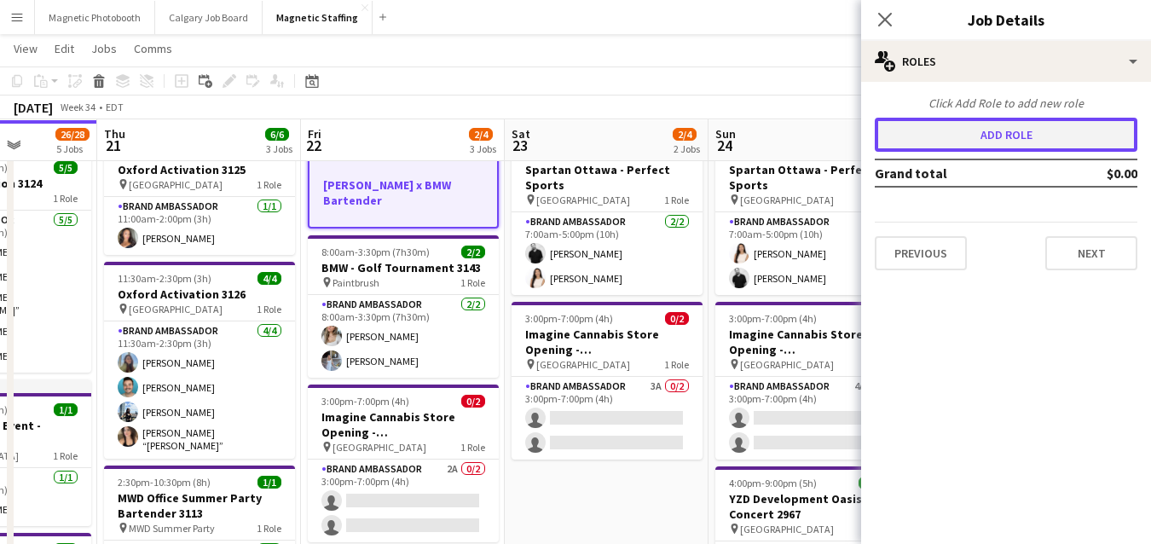
click at [990, 130] on button "Add role" at bounding box center [1006, 135] width 263 height 34
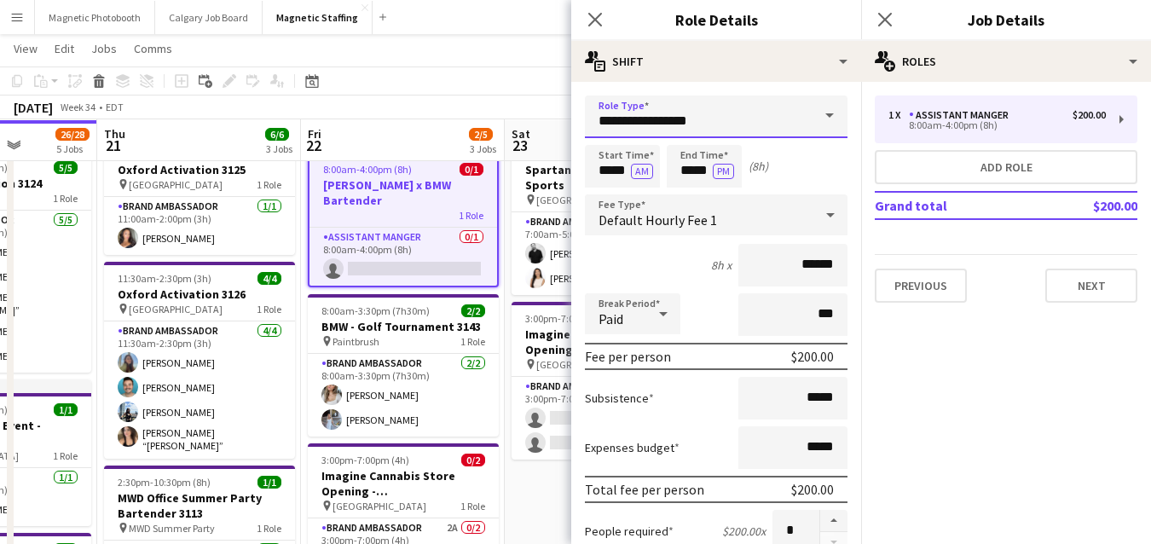
drag, startPoint x: 655, startPoint y: 121, endPoint x: 495, endPoint y: 96, distance: 162.1
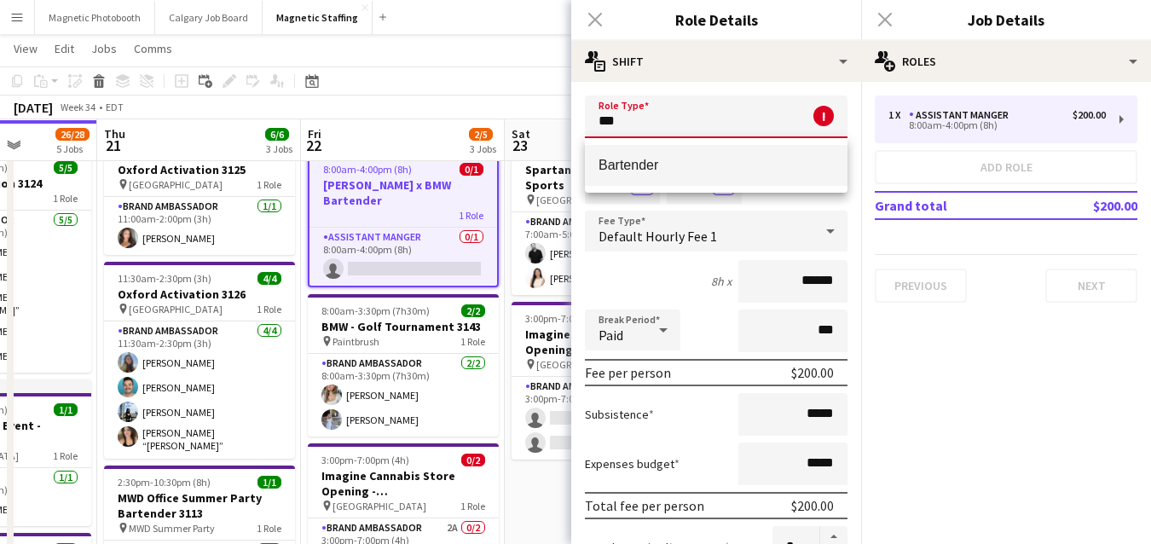
click at [628, 159] on span "Bartender" at bounding box center [715, 165] width 235 height 16
type input "*********"
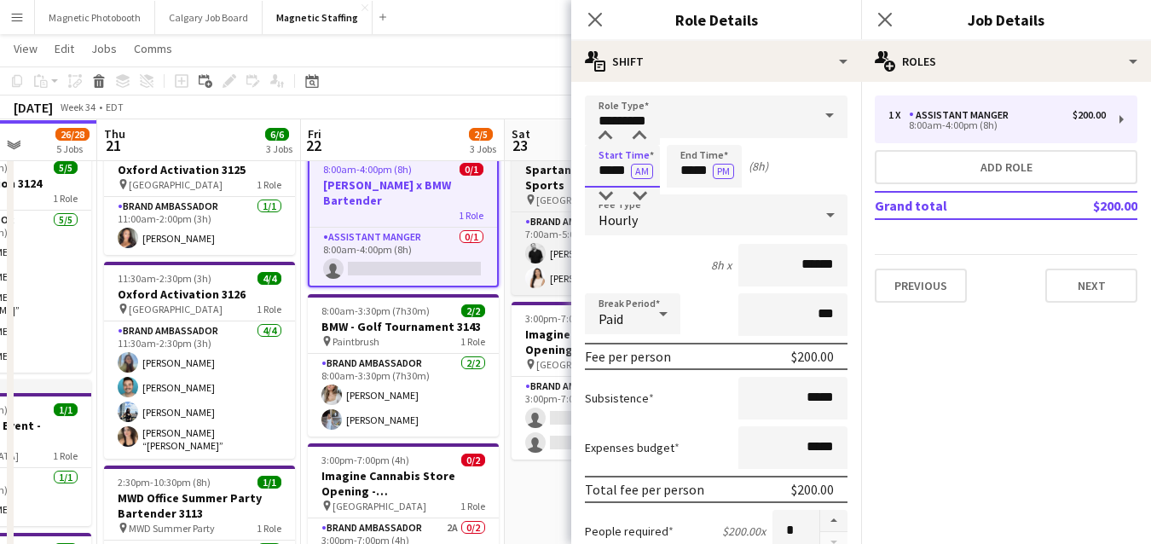
drag, startPoint x: 627, startPoint y: 169, endPoint x: 536, endPoint y: 168, distance: 91.2
click at [629, 175] on input "*****" at bounding box center [622, 166] width 75 height 43
type input "*****"
click at [633, 175] on button "AM" at bounding box center [642, 171] width 22 height 15
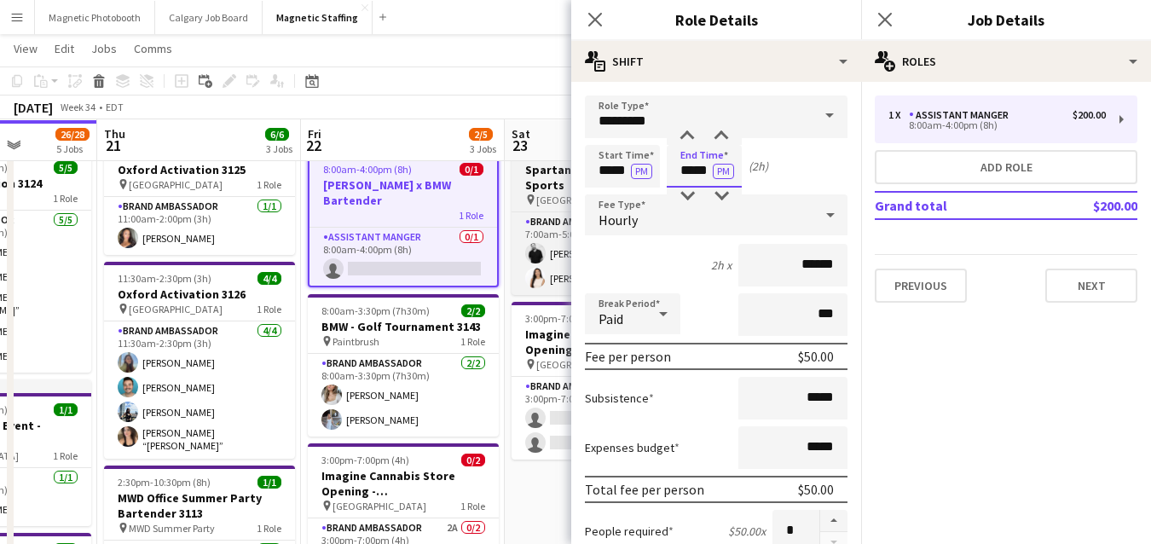
drag, startPoint x: 702, startPoint y: 173, endPoint x: 545, endPoint y: 173, distance: 156.8
type input "*****"
click at [814, 264] on input "******" at bounding box center [792, 265] width 109 height 43
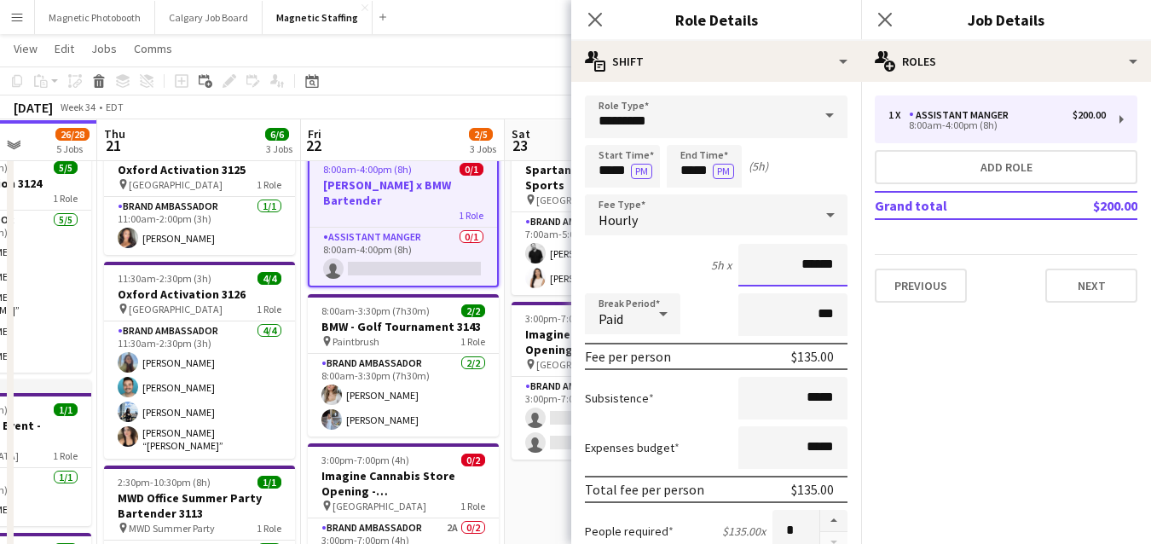
type input "******"
drag, startPoint x: 803, startPoint y: 396, endPoint x: 882, endPoint y: 395, distance: 79.3
type input "******"
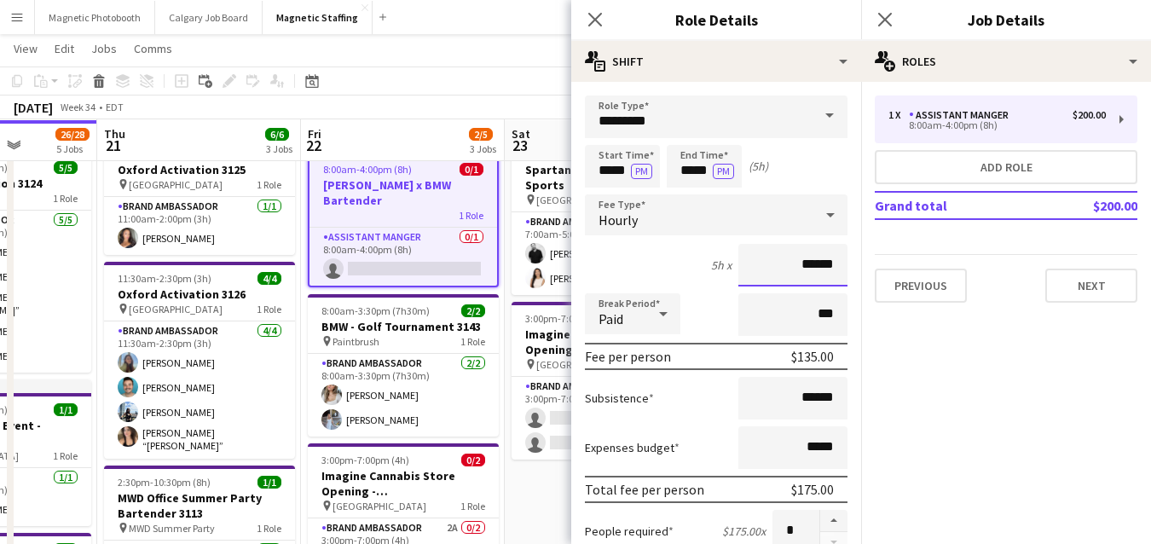
click at [815, 261] on input "******" at bounding box center [792, 265] width 109 height 43
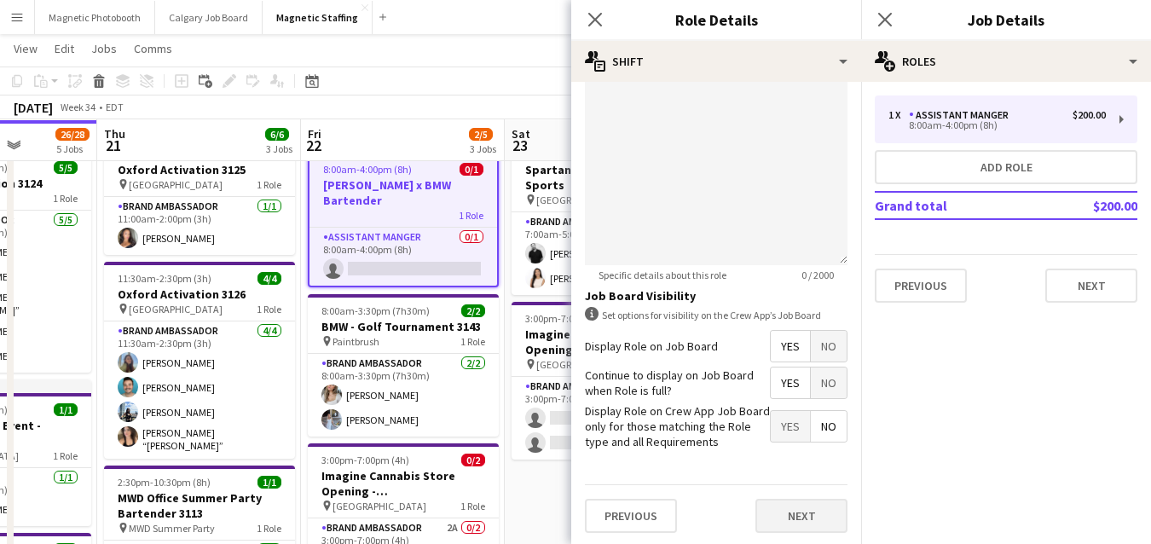
type input "******"
click at [781, 512] on button "Next" at bounding box center [801, 516] width 92 height 34
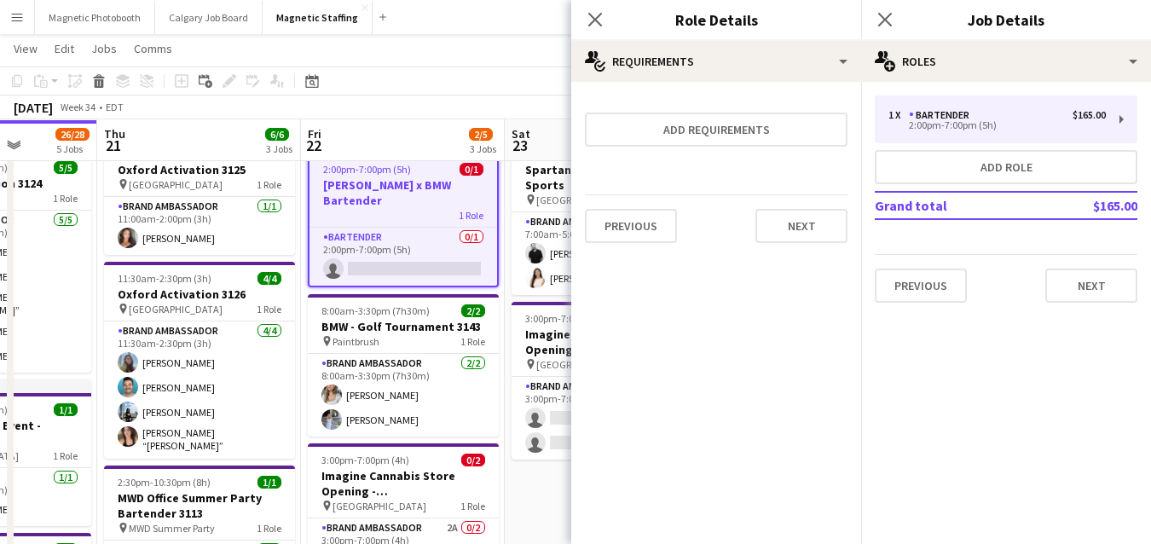
scroll to position [0, 0]
click at [830, 230] on button "Next" at bounding box center [801, 226] width 92 height 34
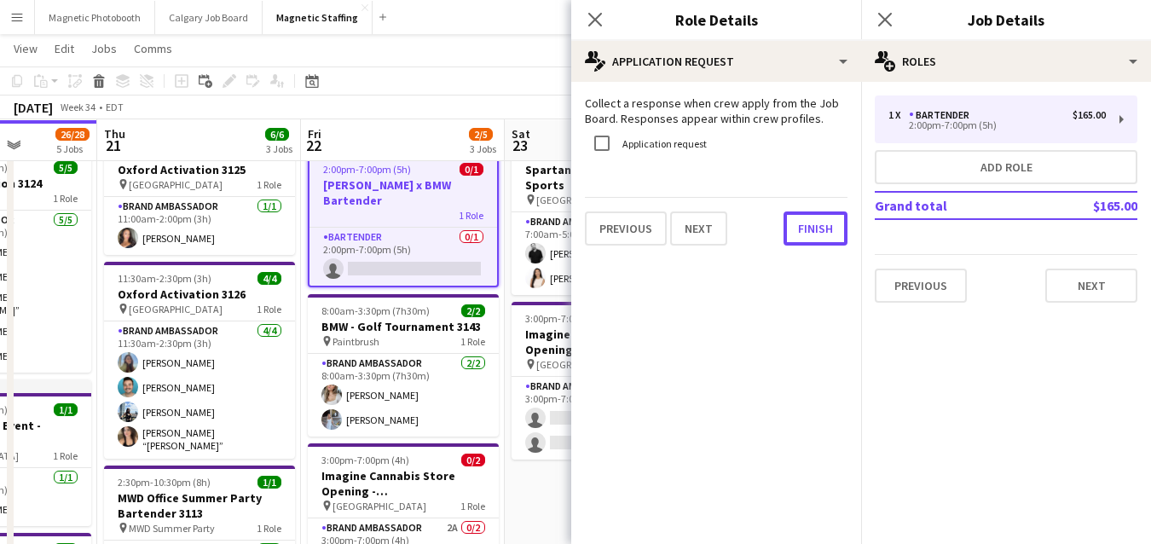
click at [830, 230] on button "Finish" at bounding box center [815, 228] width 64 height 34
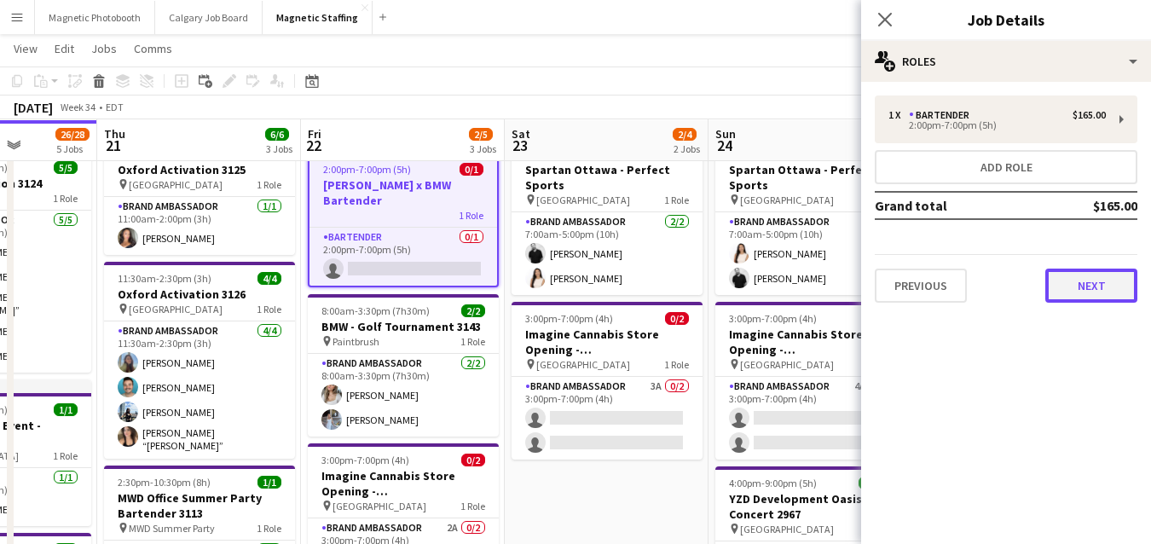
click at [1068, 293] on button "Next" at bounding box center [1091, 286] width 92 height 34
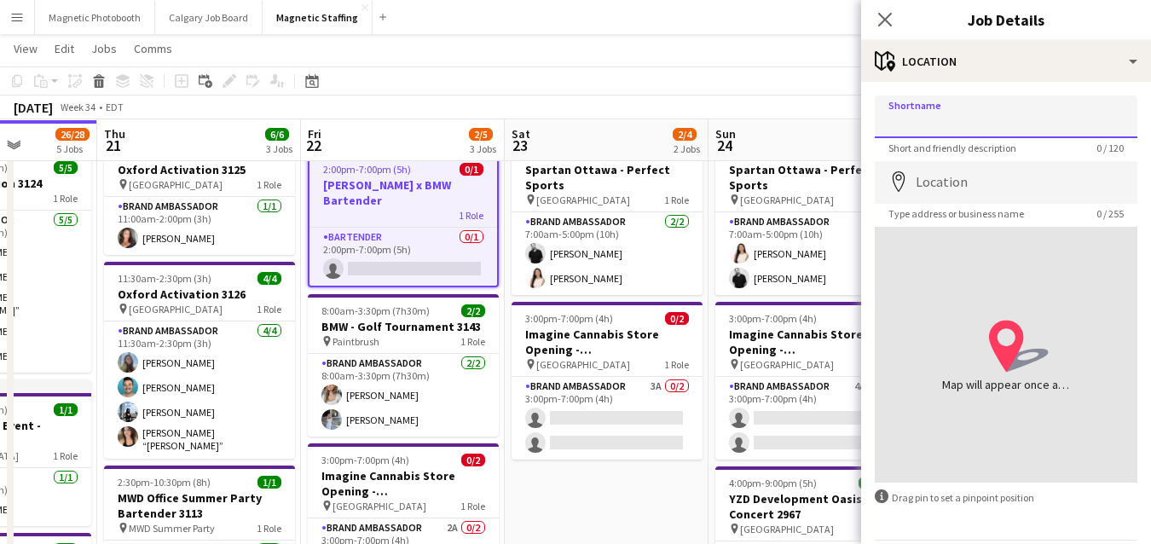
click at [942, 113] on input "Shortname" at bounding box center [1006, 116] width 263 height 43
type input "*******"
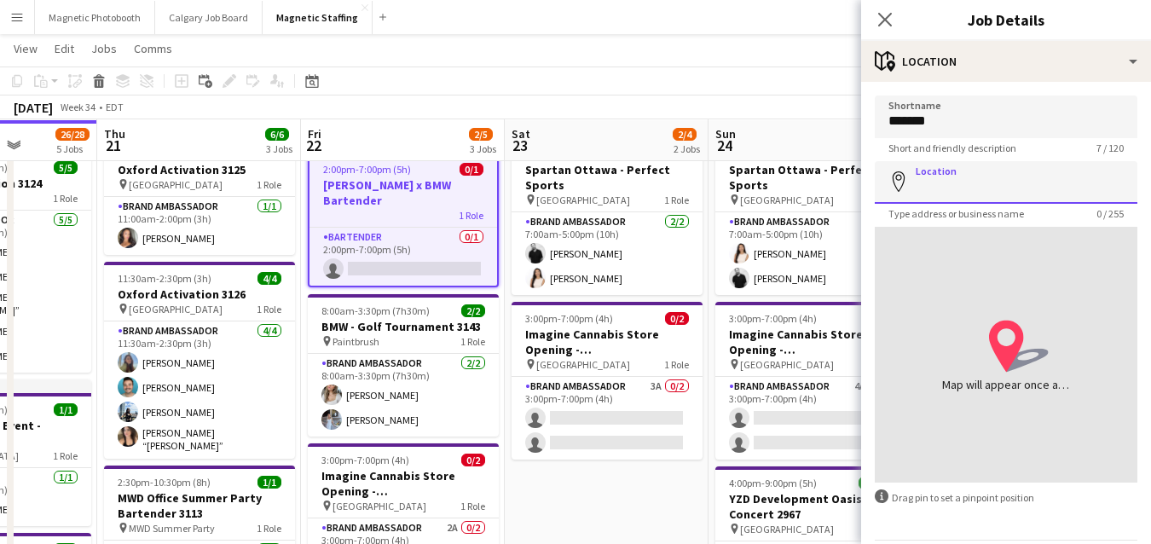
click at [951, 191] on input "Location" at bounding box center [1006, 182] width 263 height 43
type input "*"
type input "**********"
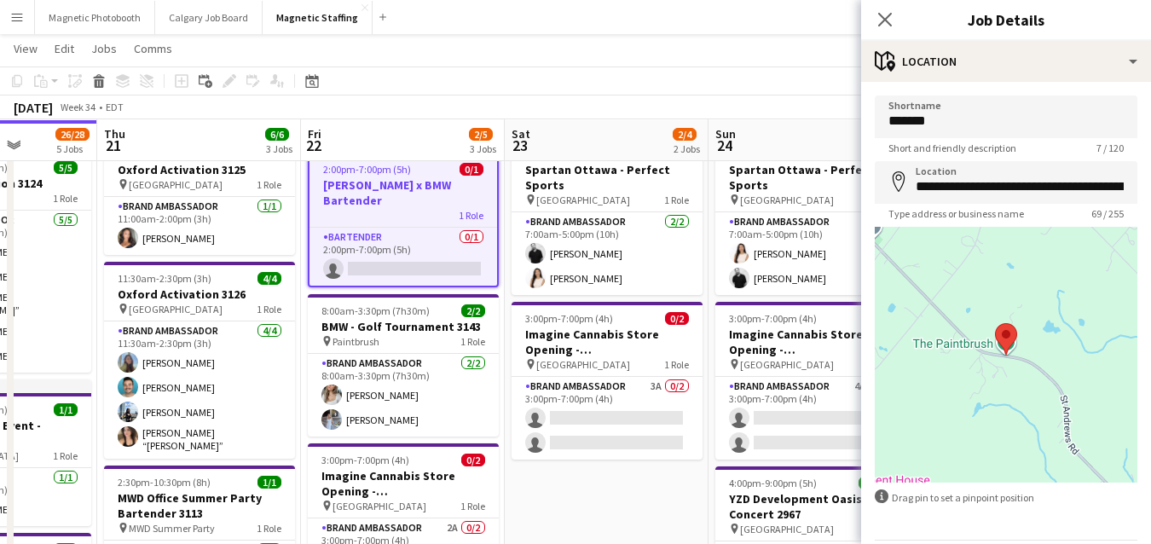
scroll to position [57, 0]
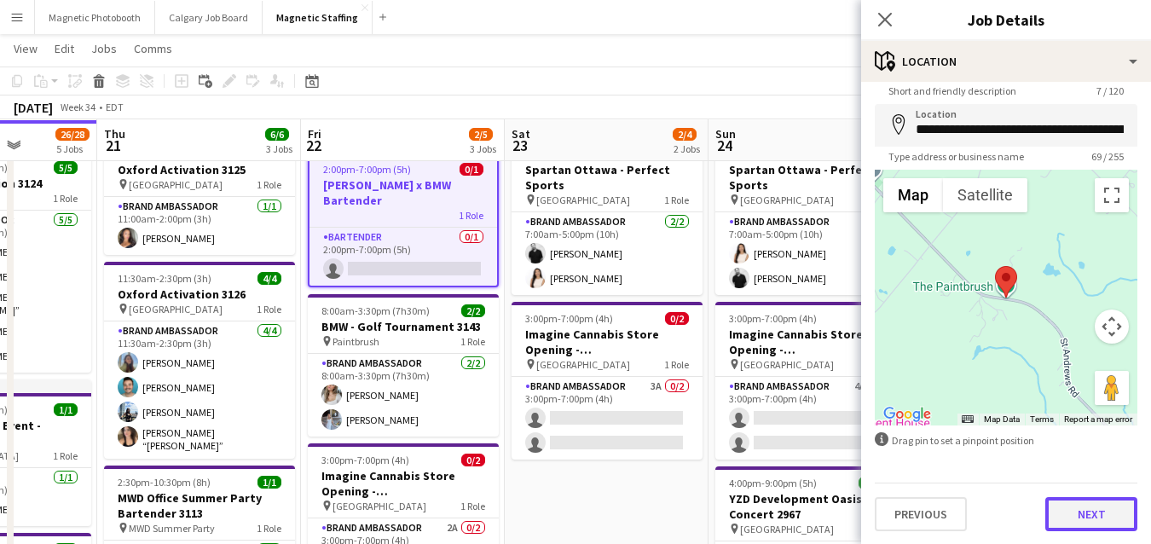
click at [1071, 507] on button "Next" at bounding box center [1091, 514] width 92 height 34
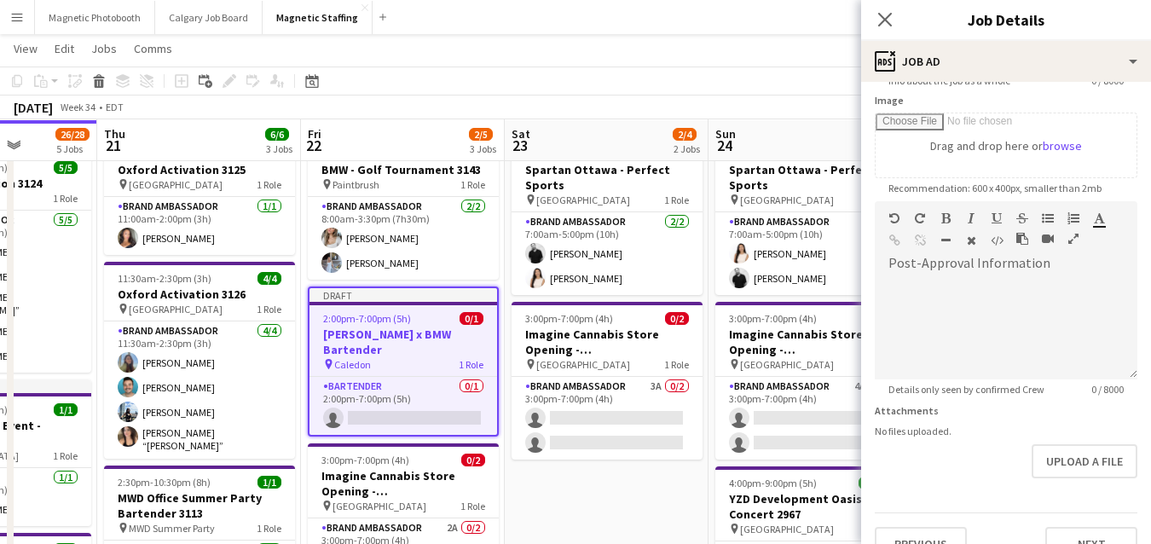
scroll to position [297, 0]
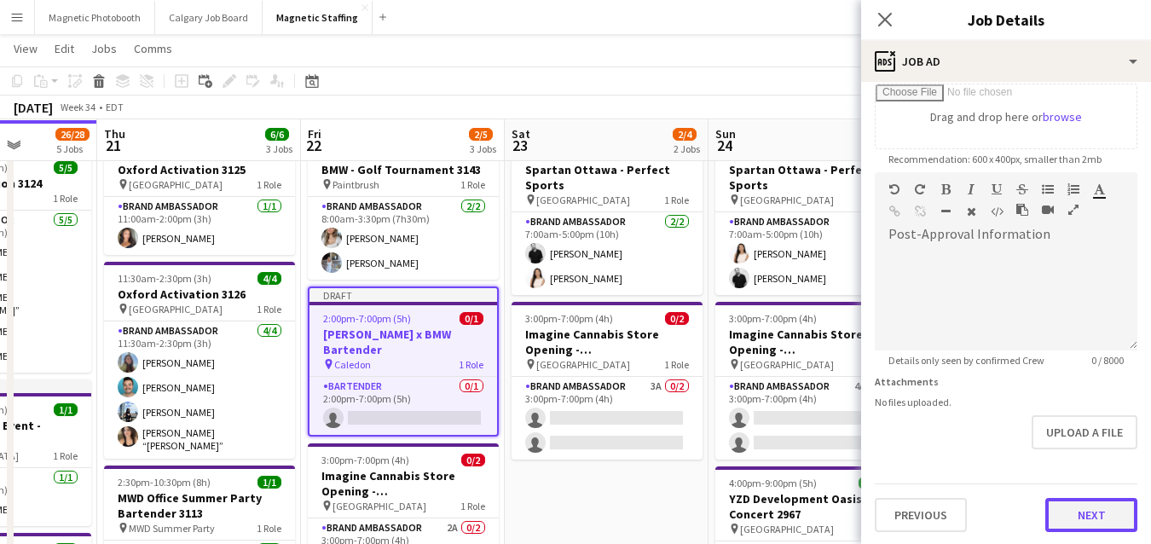
click at [1063, 519] on button "Next" at bounding box center [1091, 515] width 92 height 34
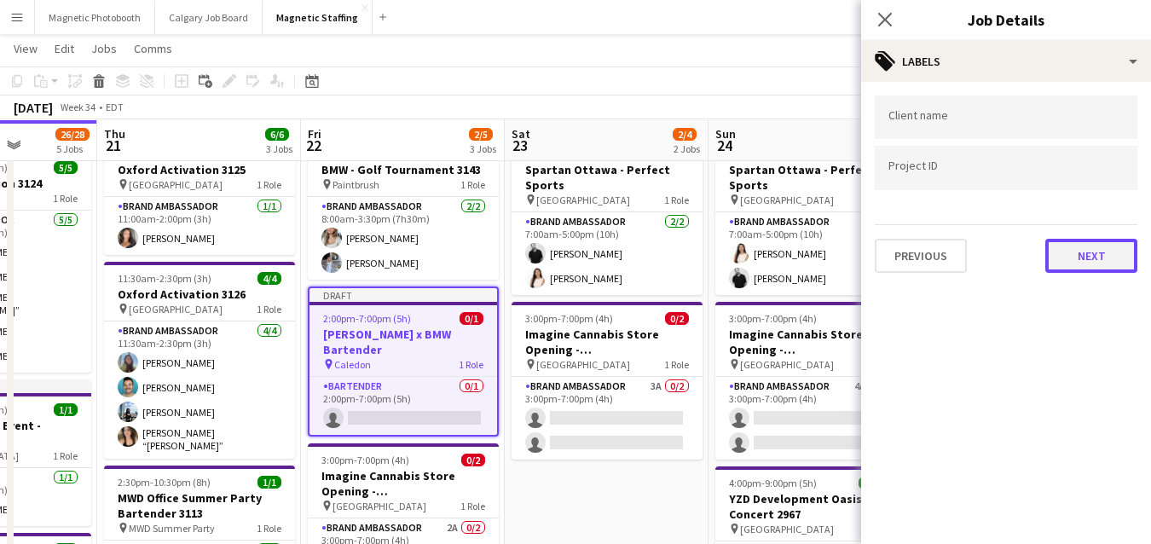
click at [1069, 262] on button "Next" at bounding box center [1091, 256] width 92 height 34
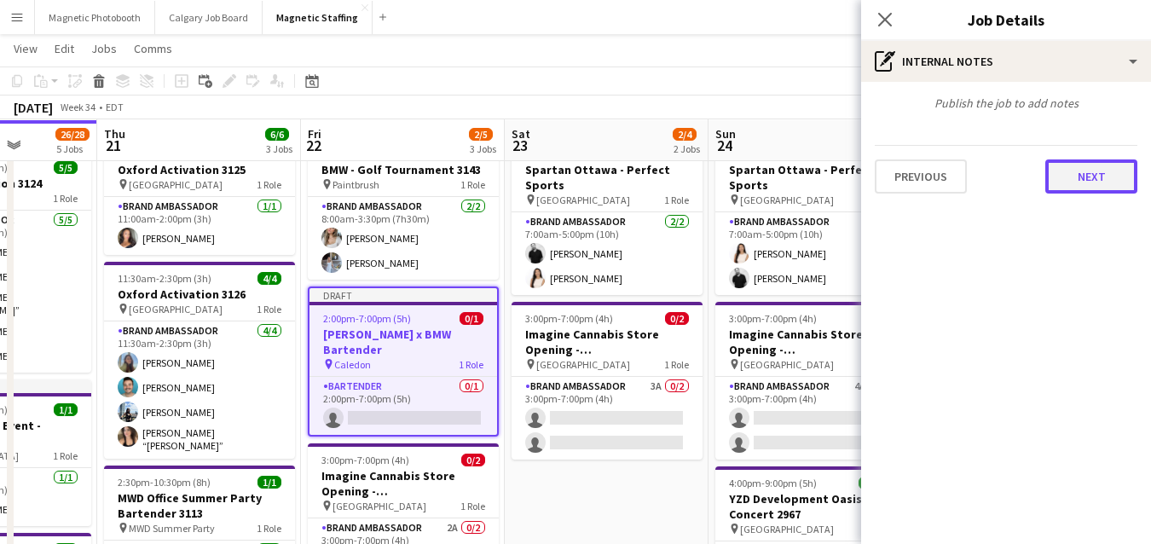
click at [1095, 186] on button "Next" at bounding box center [1091, 176] width 92 height 34
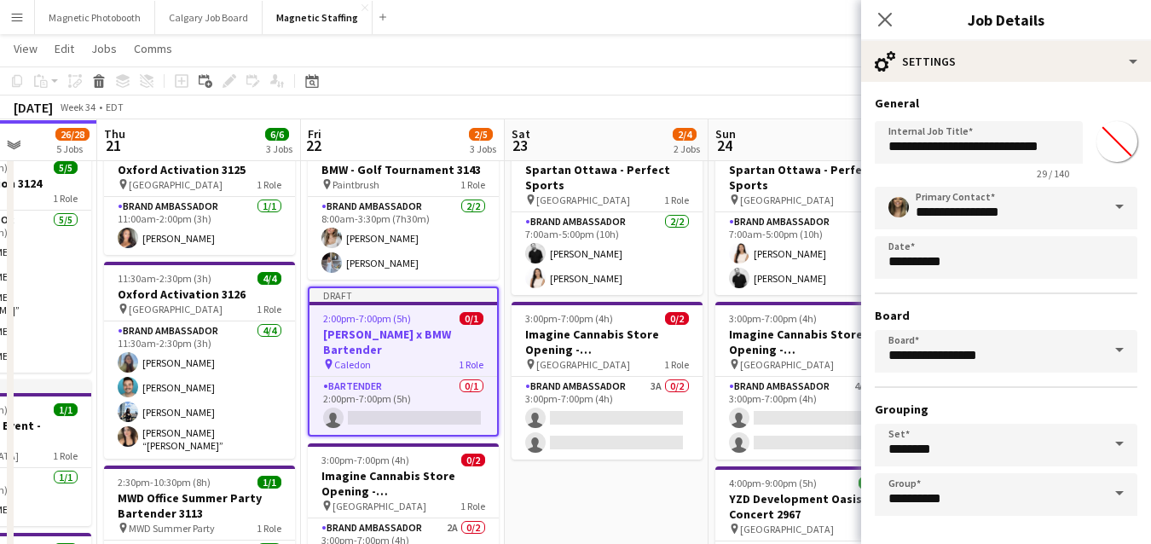
scroll to position [66, 0]
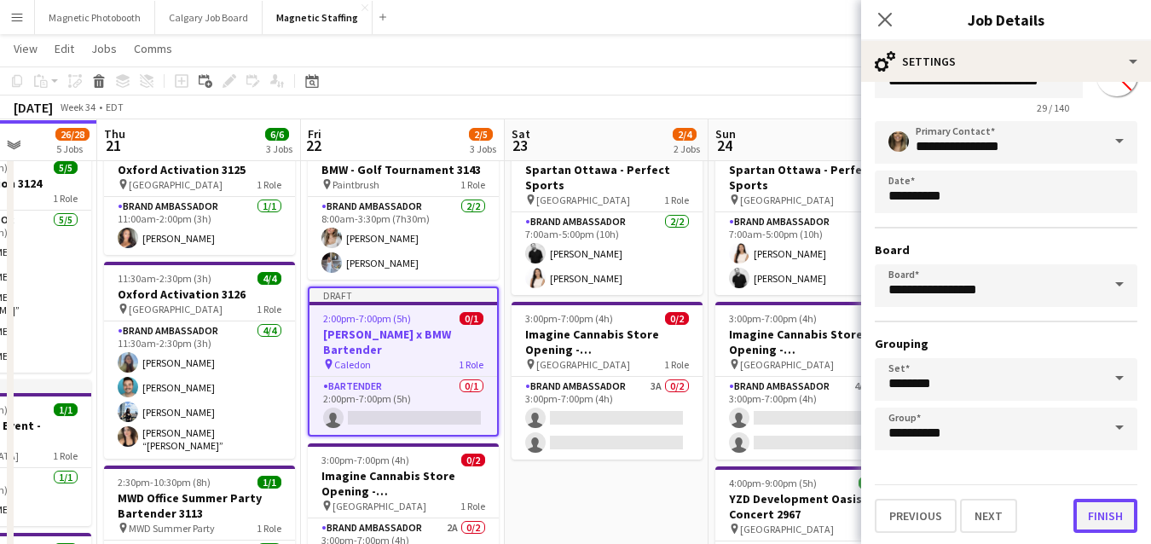
click at [1102, 512] on button "Finish" at bounding box center [1105, 516] width 64 height 34
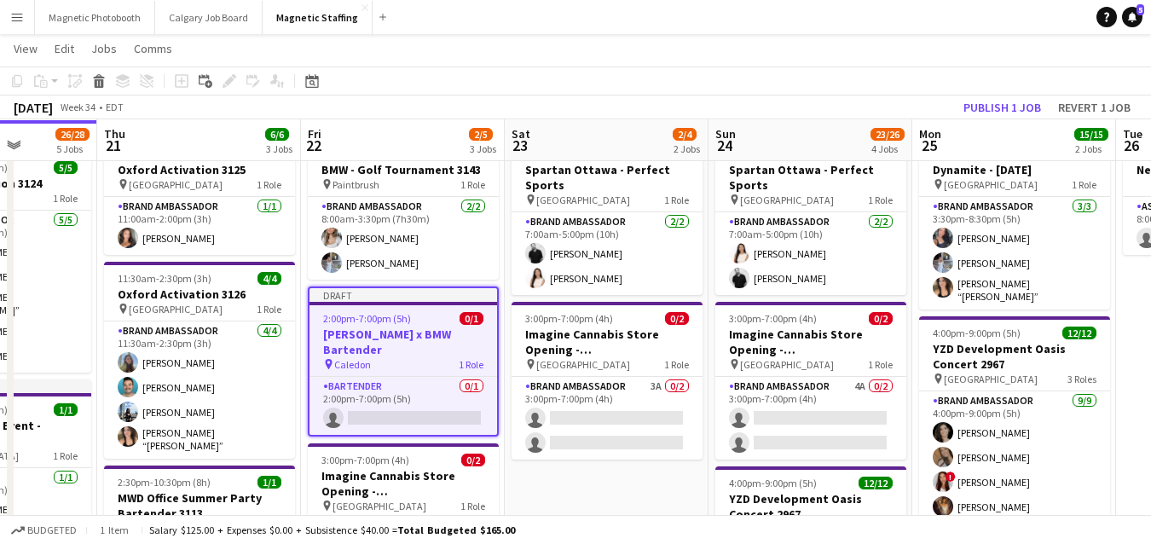
click at [374, 349] on h3 "Johnny Walker x BMW Bartender" at bounding box center [403, 341] width 188 height 31
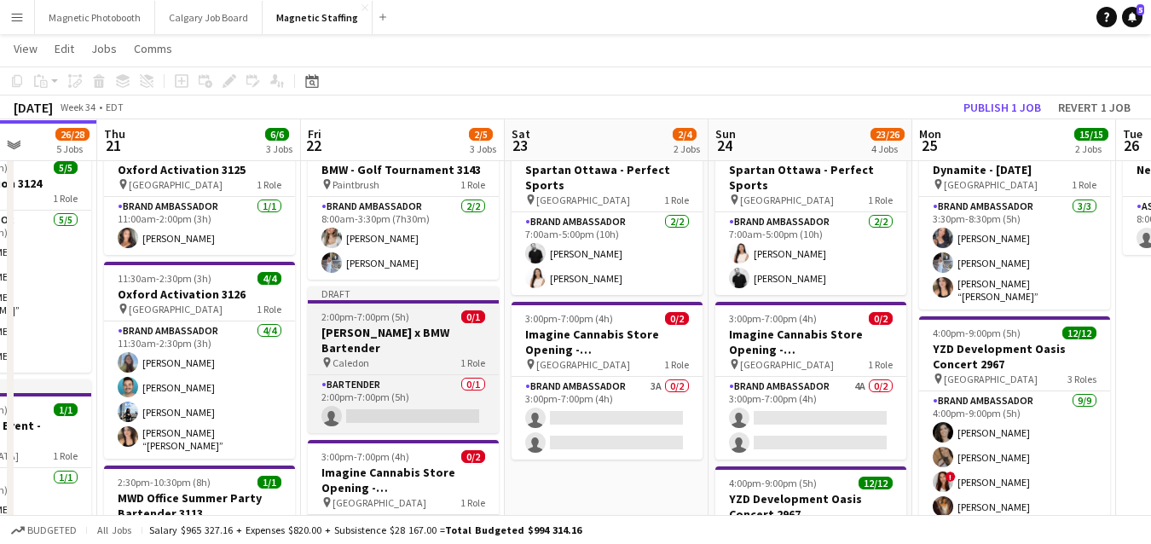
click at [374, 349] on h3 "Johnny Walker x BMW Bartender" at bounding box center [403, 340] width 191 height 31
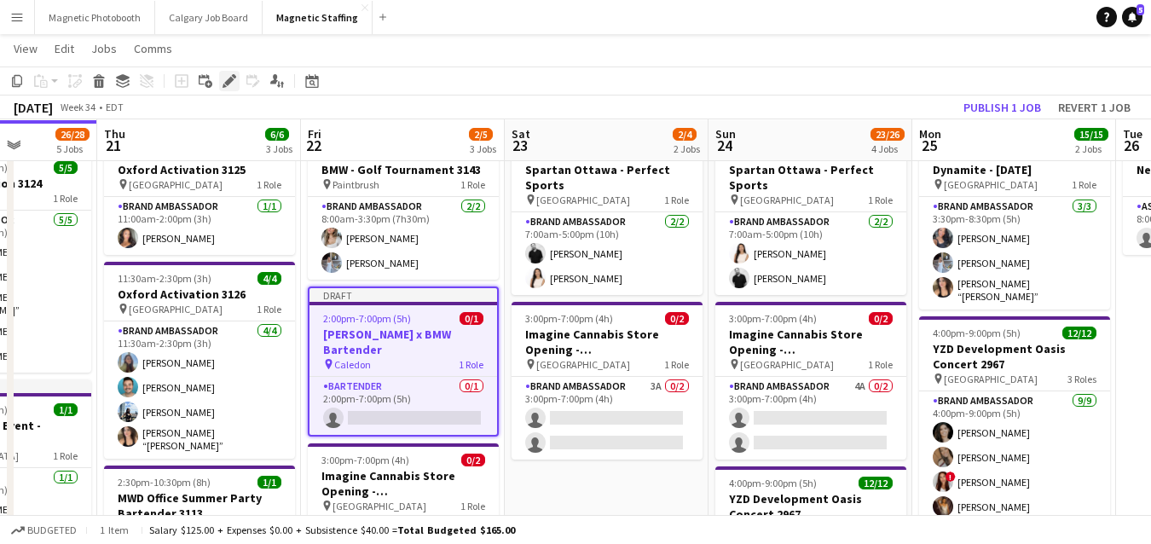
click at [228, 80] on icon at bounding box center [228, 81] width 9 height 9
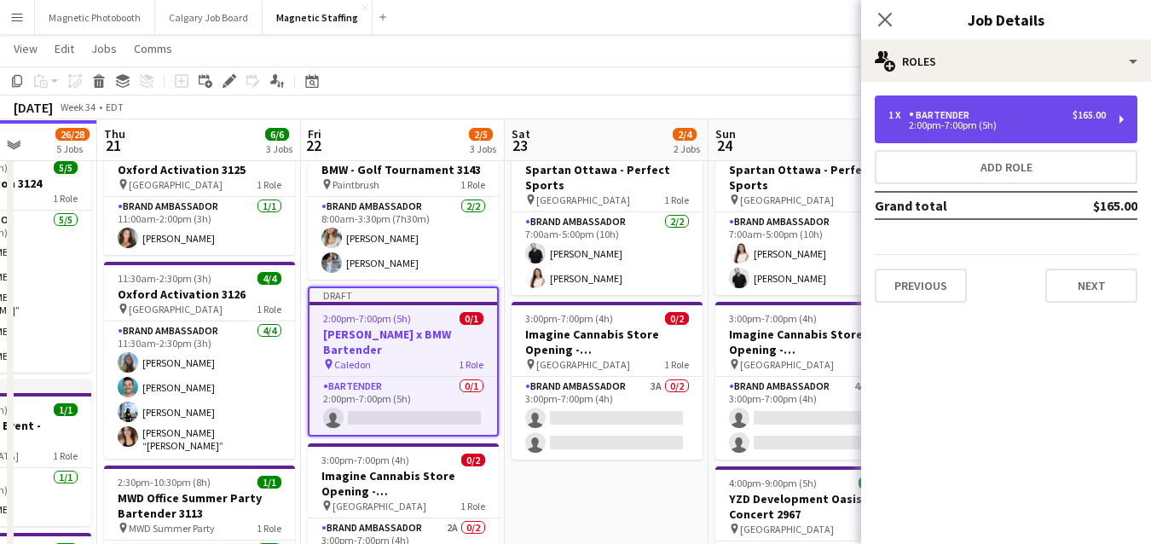
click at [949, 138] on div "1 x Bartender $165.00 2:00pm-7:00pm (5h)" at bounding box center [1006, 119] width 263 height 48
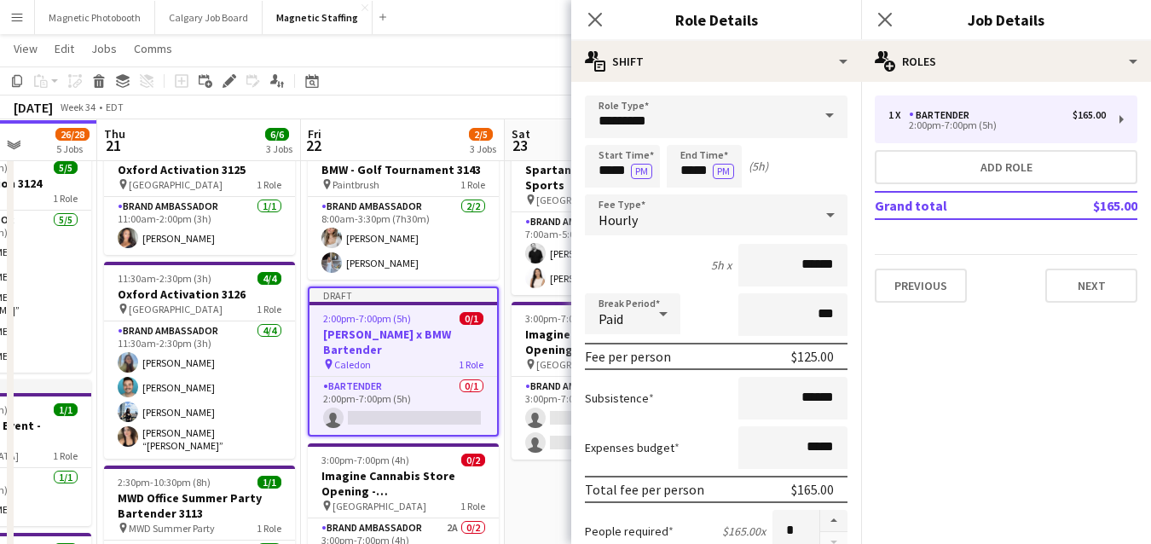
click at [511, 80] on app-toolbar "Copy Paste Paste Command V Paste with crew Command Shift V Paste linked Job Del…" at bounding box center [575, 80] width 1151 height 29
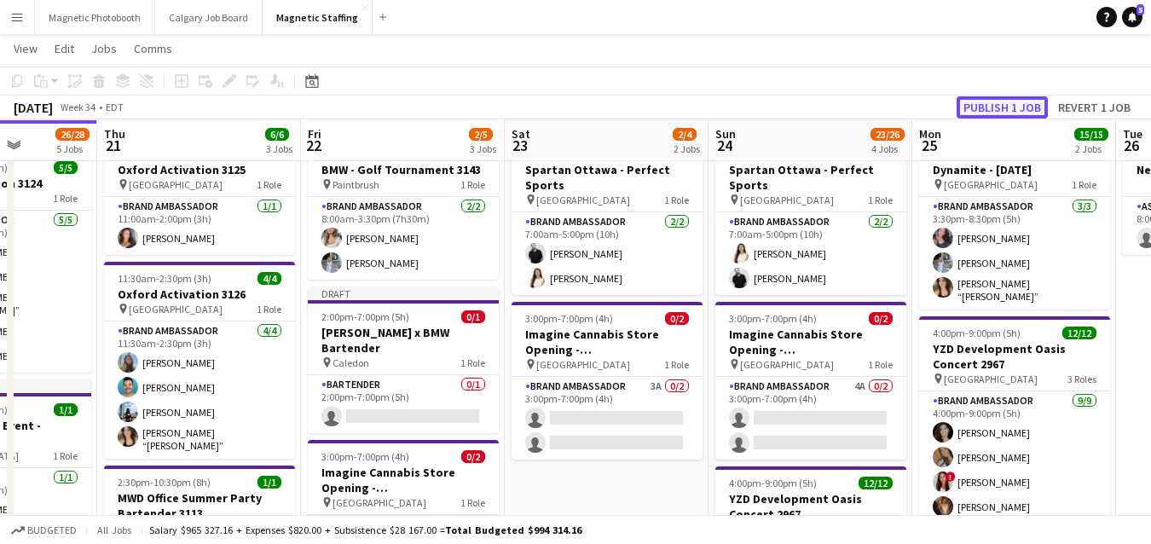
click at [996, 108] on button "Publish 1 job" at bounding box center [1001, 107] width 91 height 22
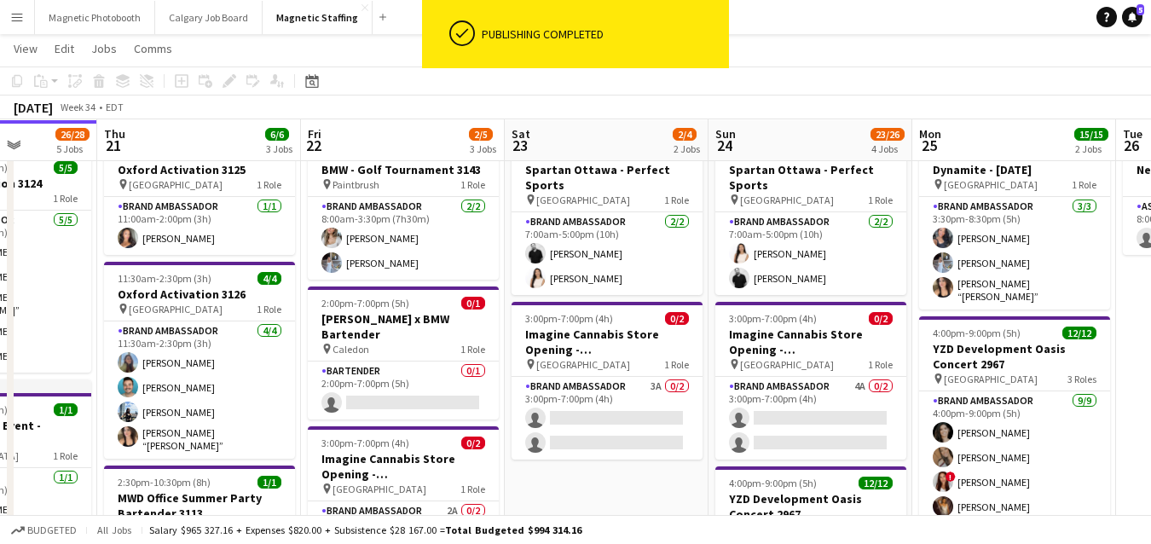
click at [355, 323] on h3 "Johnny Walker x BMW Bartender" at bounding box center [403, 326] width 191 height 31
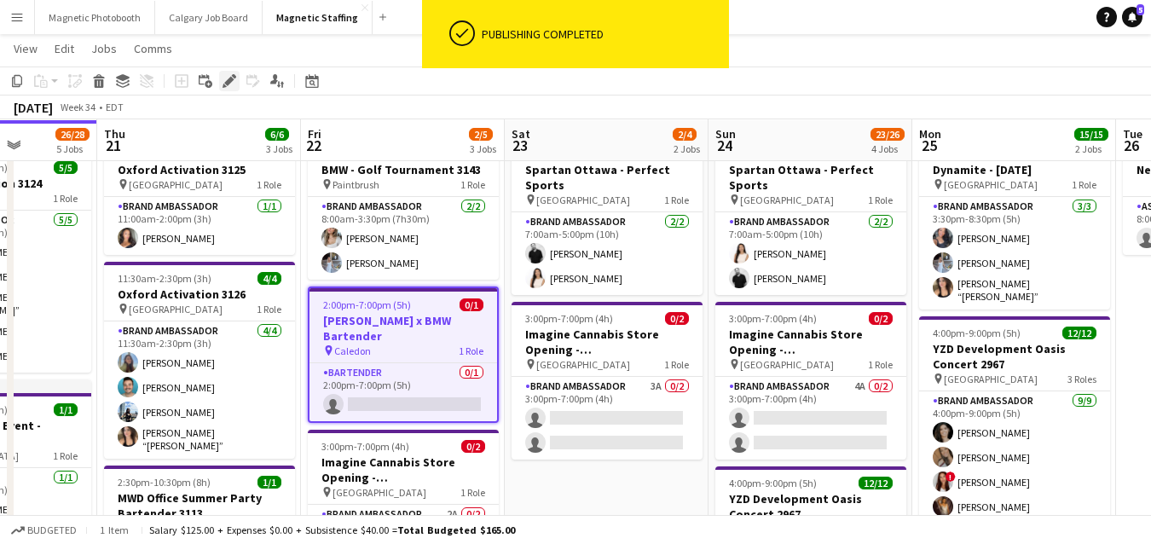
click at [228, 86] on icon "Edit" at bounding box center [229, 81] width 14 height 14
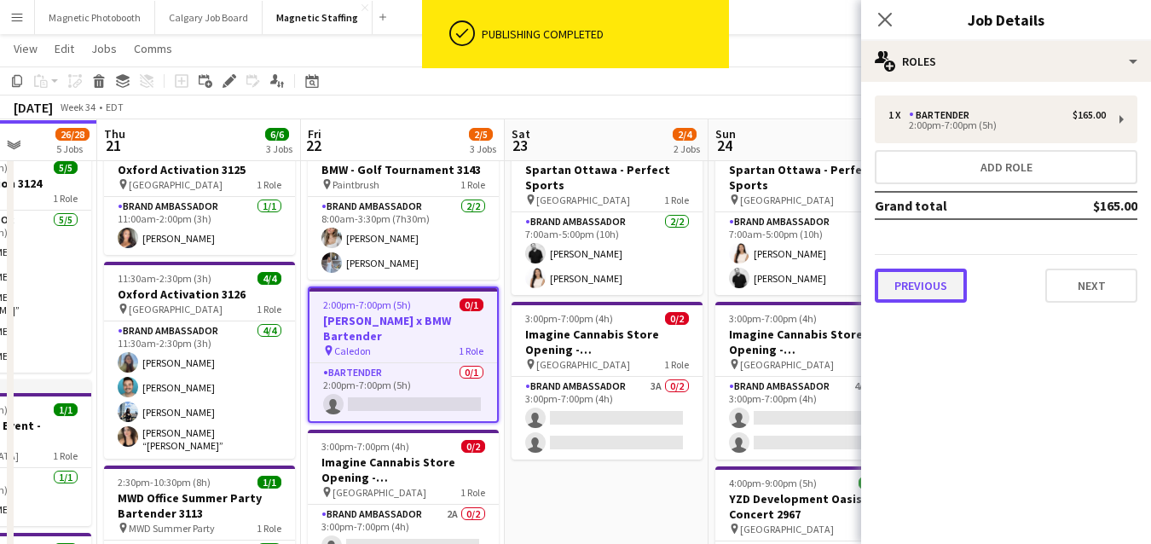
click at [929, 285] on button "Previous" at bounding box center [921, 286] width 92 height 34
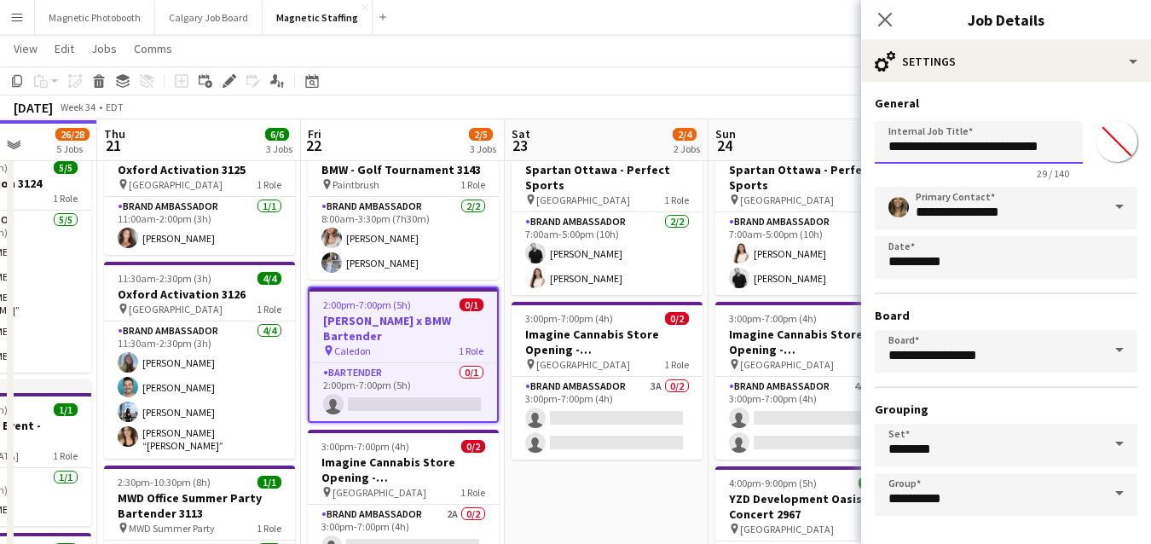
click at [1060, 148] on input "**********" at bounding box center [979, 142] width 208 height 43
click at [1062, 148] on input "**********" at bounding box center [979, 142] width 208 height 43
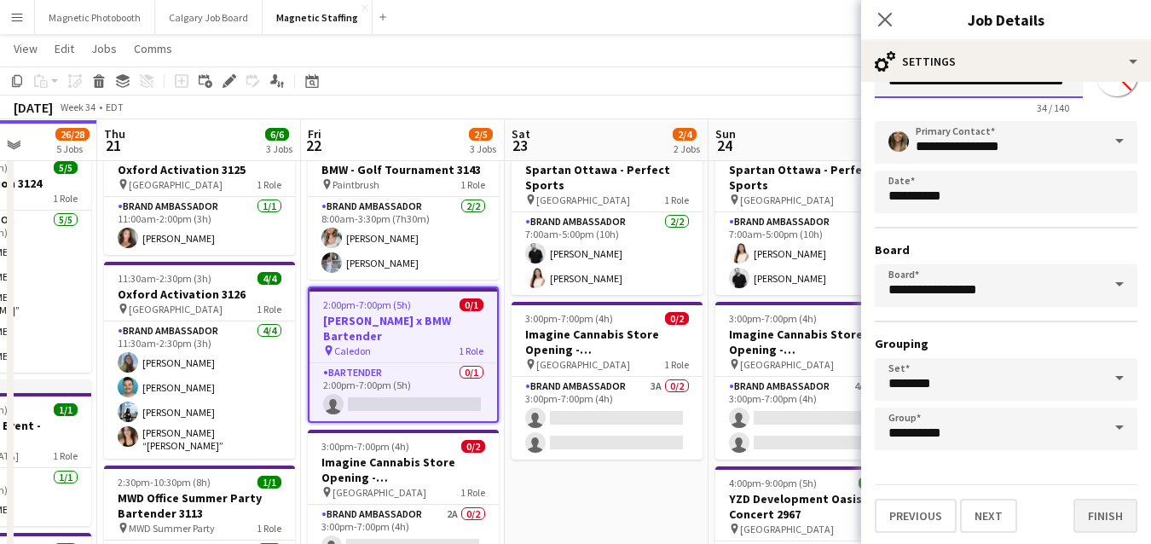
type input "**********"
click at [1090, 523] on button "Finish" at bounding box center [1105, 516] width 64 height 34
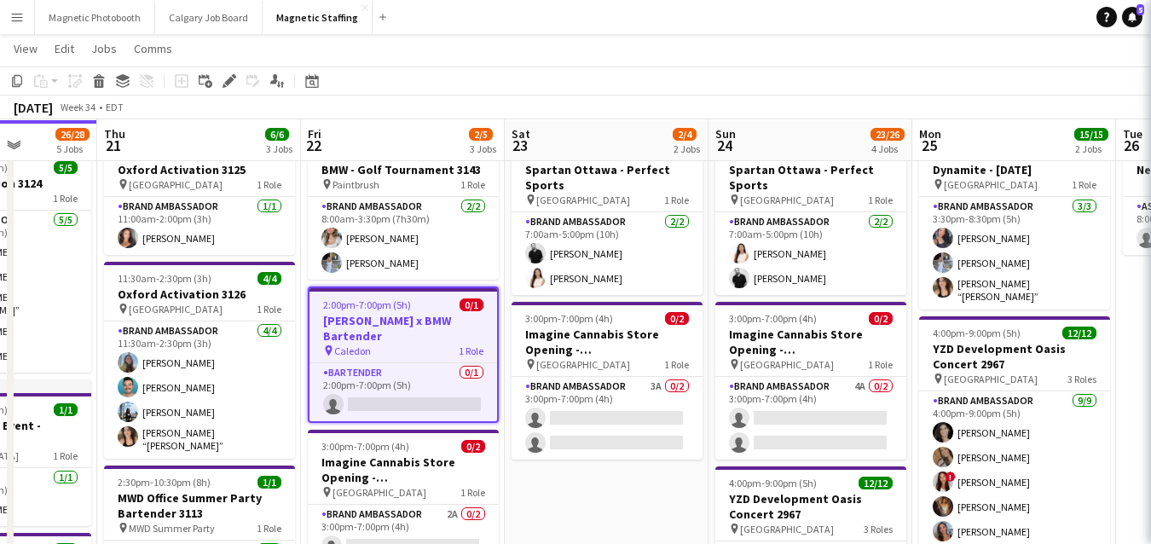
scroll to position [0, 0]
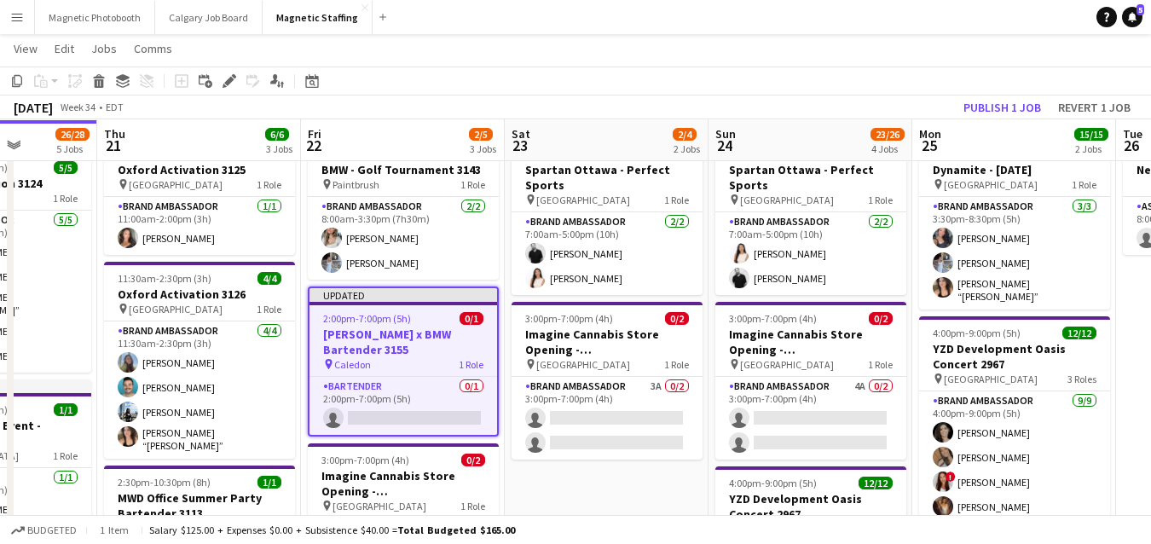
click at [1000, 94] on app-toolbar "Copy Paste Paste Command V Paste with crew Command Shift V Paste linked Job Del…" at bounding box center [575, 80] width 1151 height 29
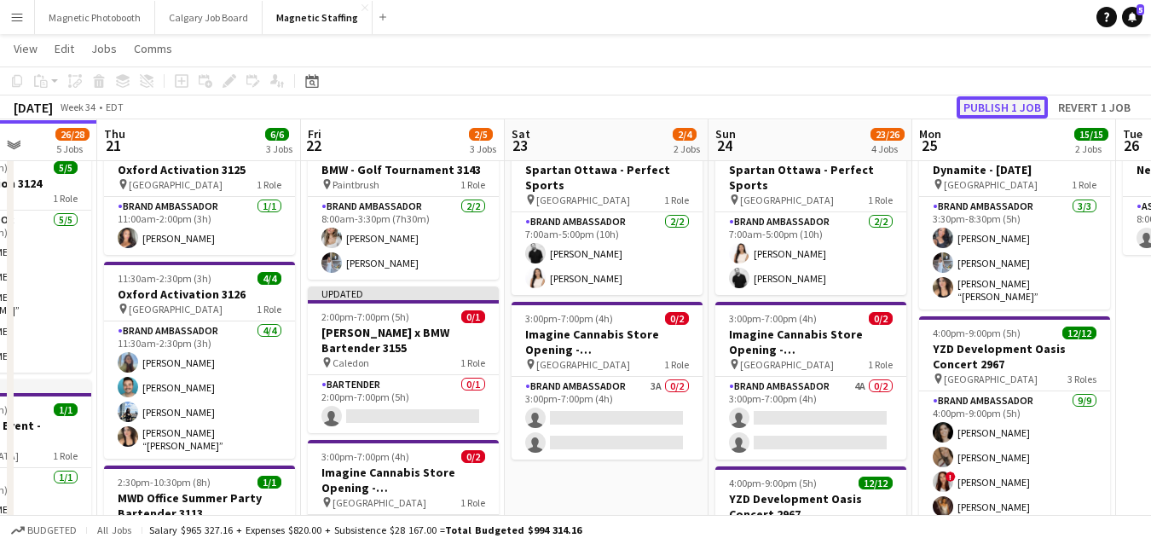
click at [994, 105] on button "Publish 1 job" at bounding box center [1001, 107] width 91 height 22
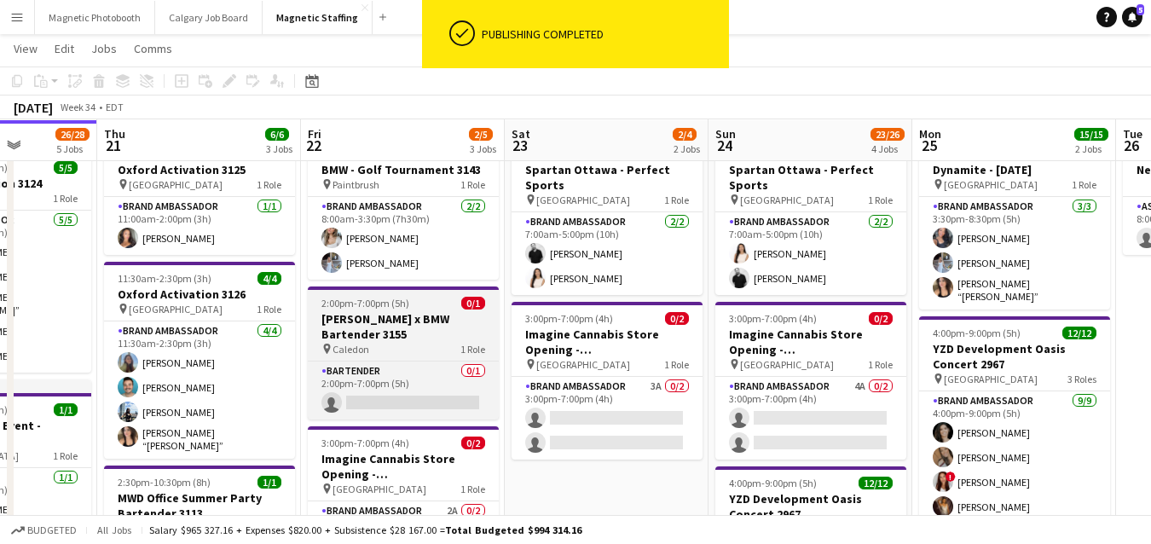
click at [397, 311] on h3 "[PERSON_NAME] x BMW Bartender 3155" at bounding box center [403, 326] width 191 height 31
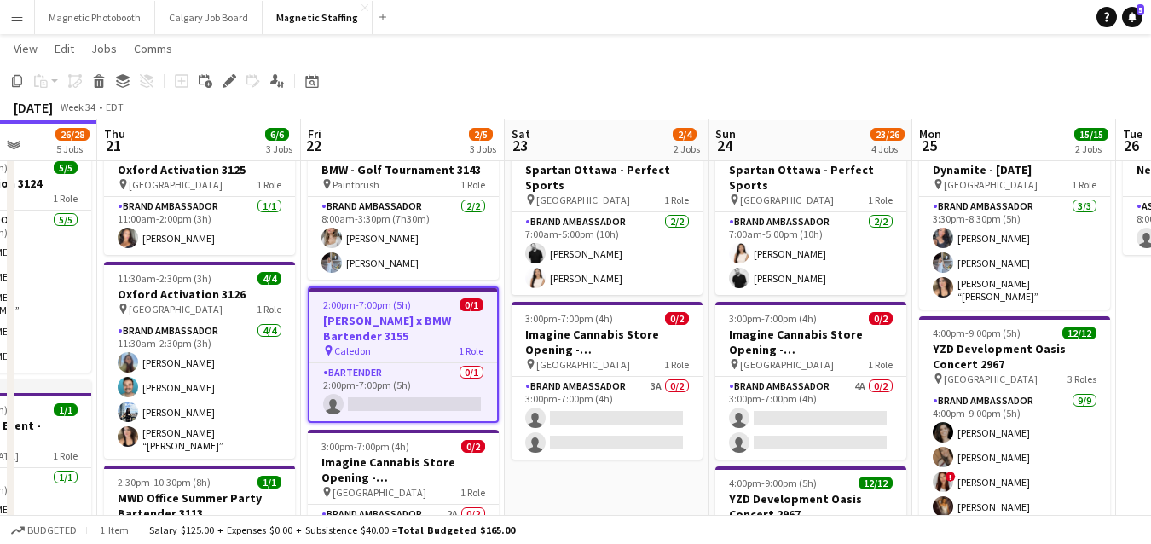
click at [339, 308] on span "2:00pm-7:00pm (5h)" at bounding box center [367, 304] width 88 height 13
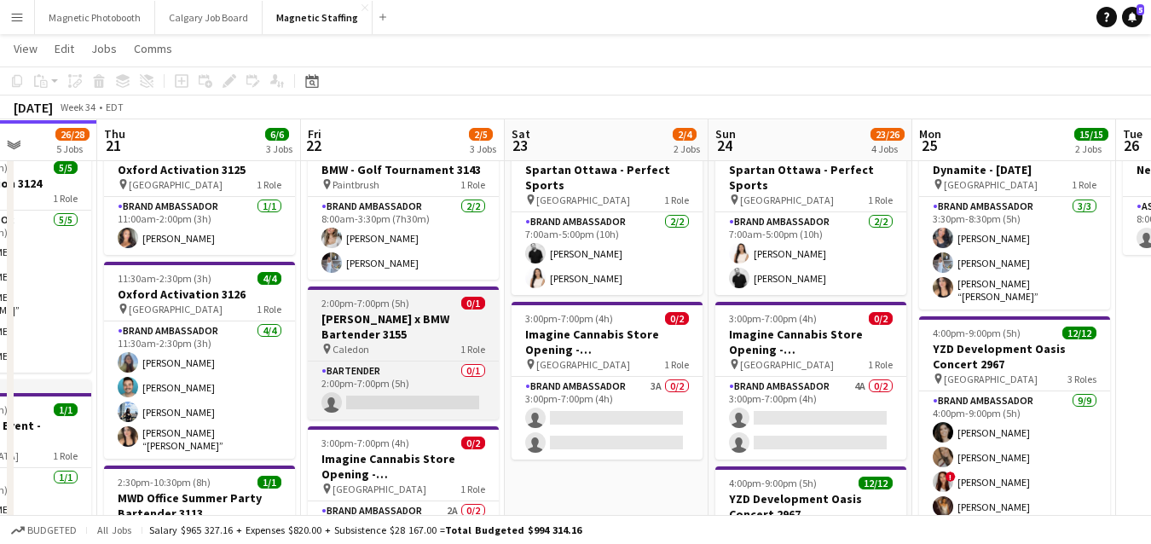
click at [339, 308] on span "2:00pm-7:00pm (5h)" at bounding box center [365, 303] width 88 height 13
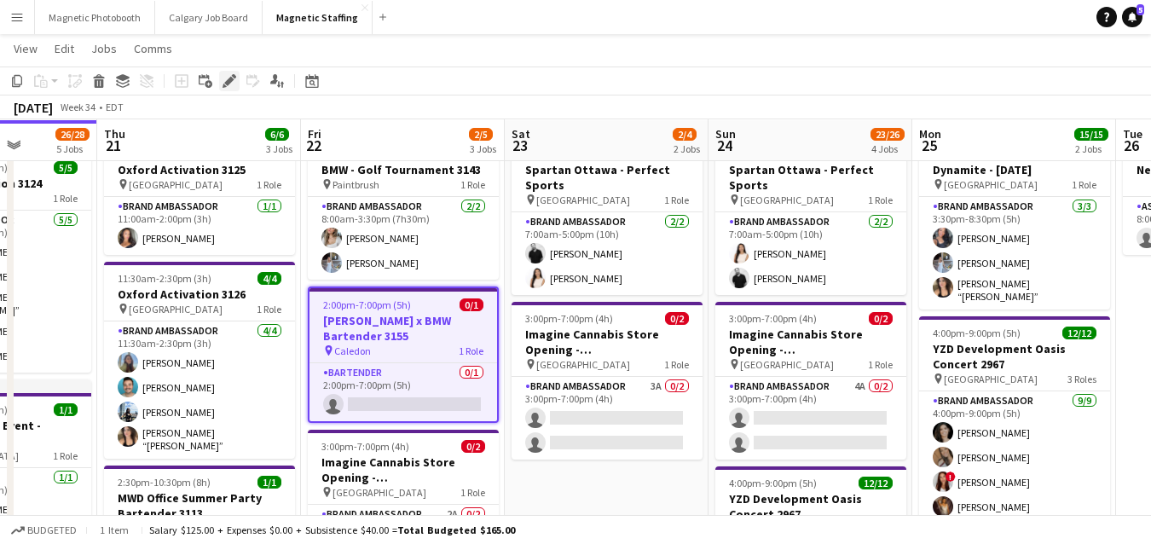
click at [225, 84] on icon at bounding box center [228, 81] width 9 height 9
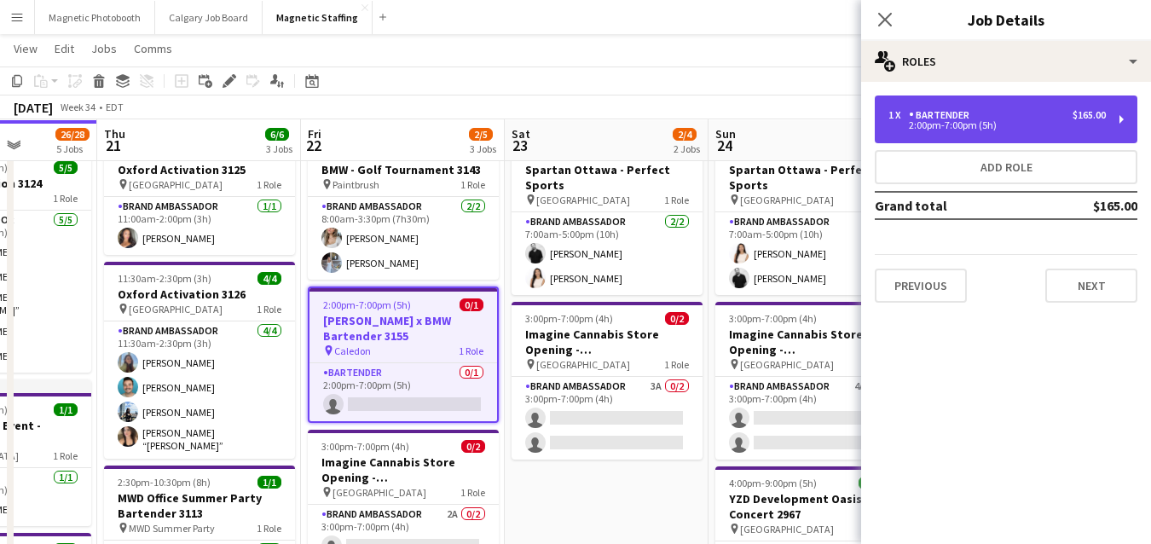
click at [1031, 122] on div "2:00pm-7:00pm (5h)" at bounding box center [996, 125] width 217 height 9
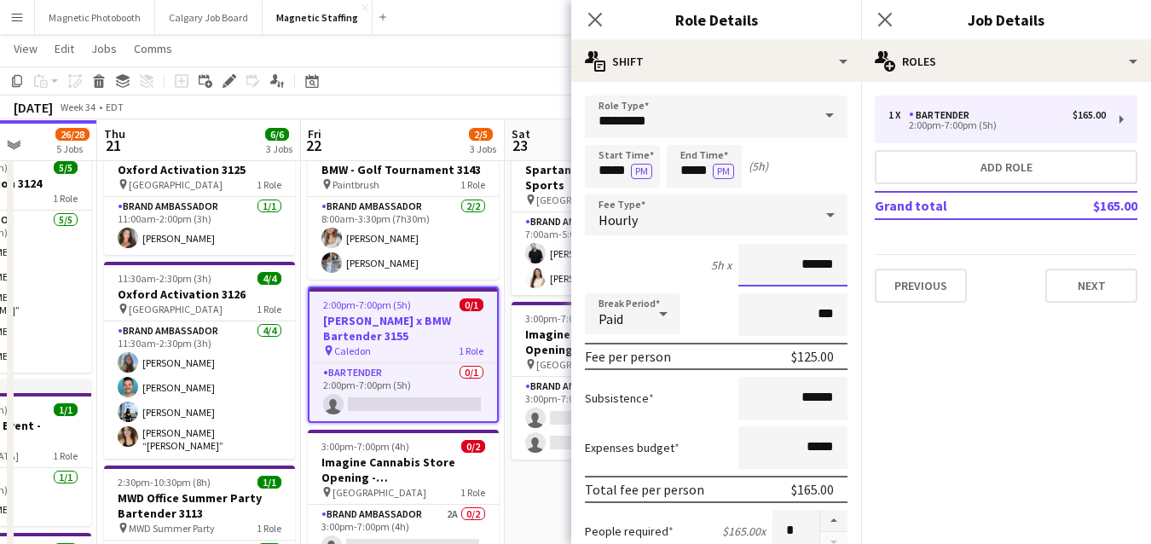
click at [809, 269] on input "******" at bounding box center [792, 265] width 109 height 43
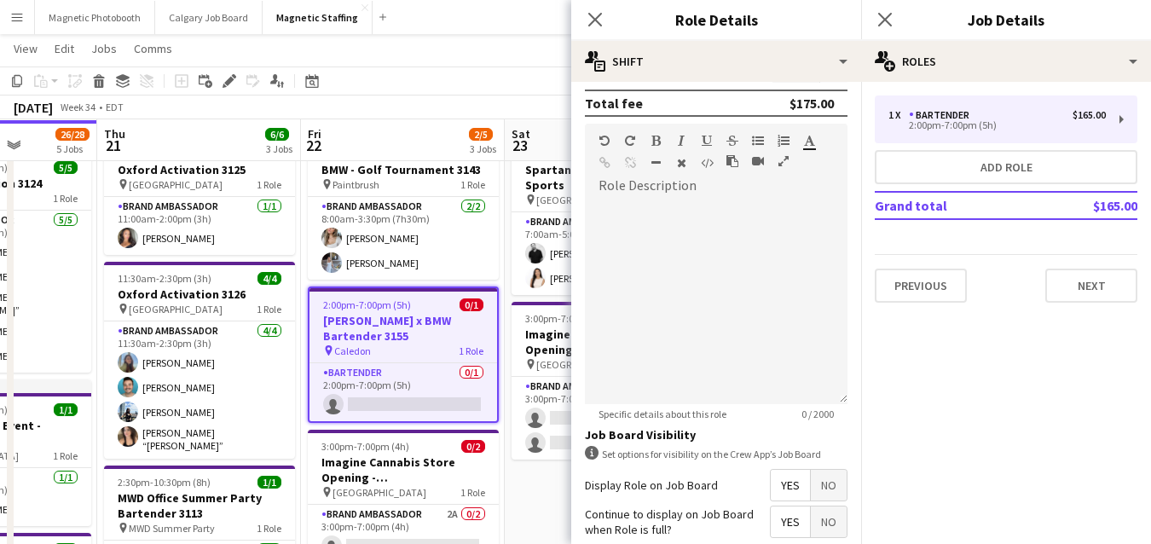
scroll to position [609, 0]
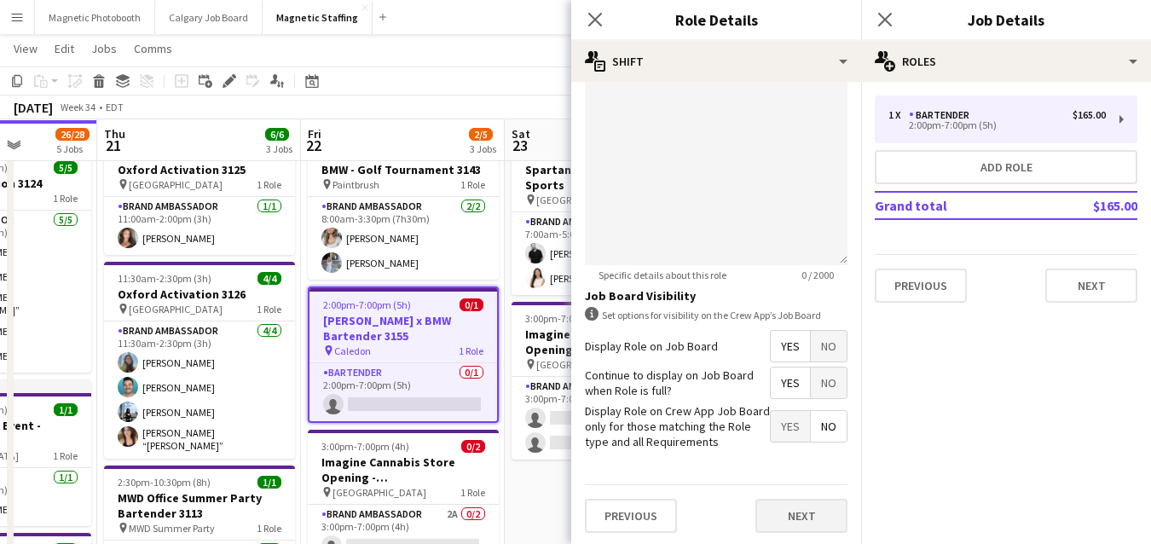
type input "******"
click at [798, 500] on button "Next" at bounding box center [801, 516] width 92 height 34
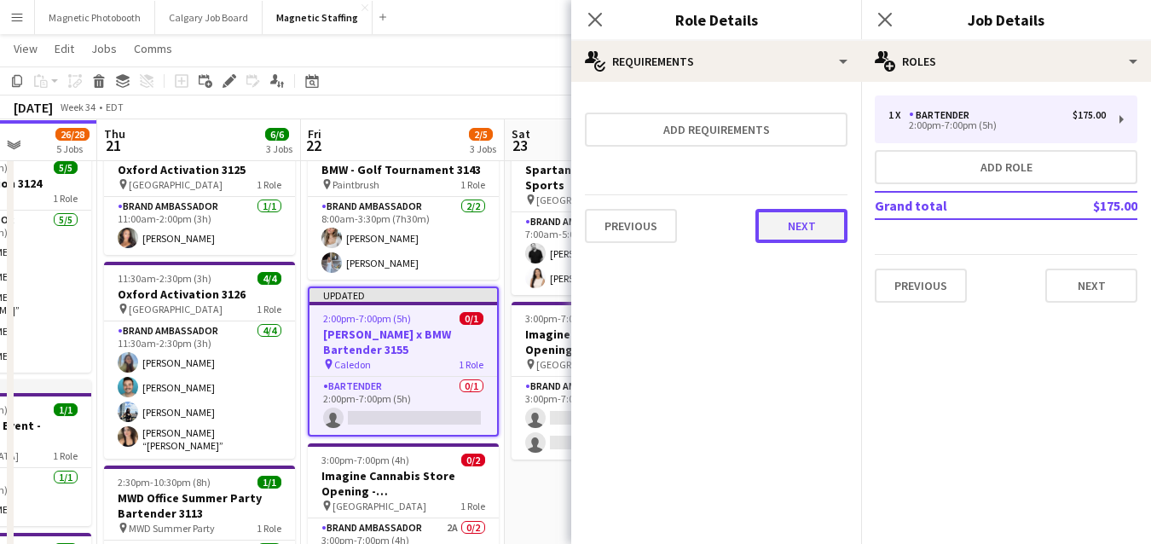
click at [811, 211] on button "Next" at bounding box center [801, 226] width 92 height 34
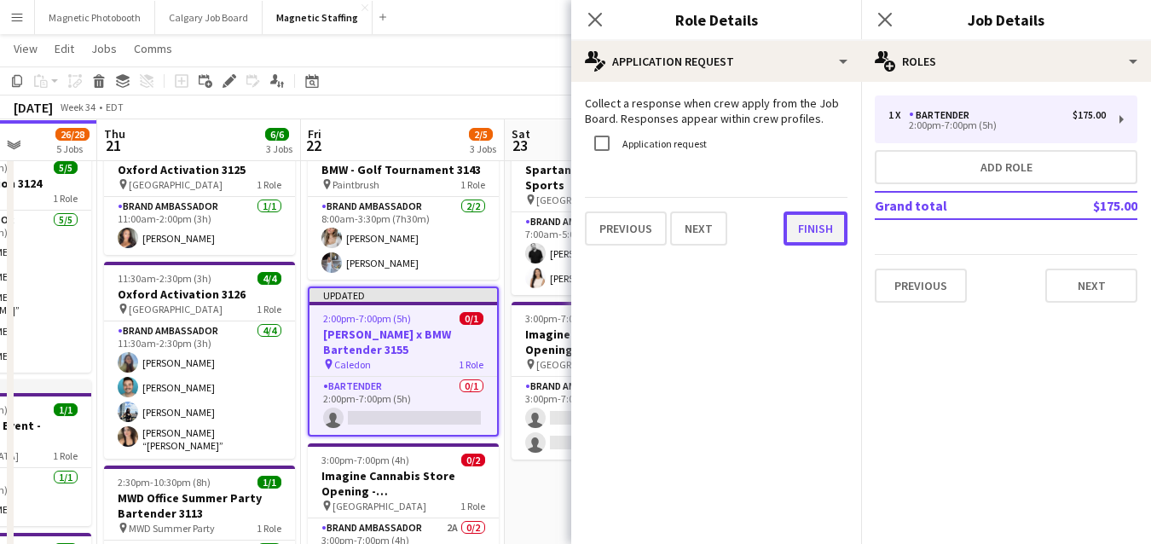
click at [811, 221] on button "Finish" at bounding box center [815, 228] width 64 height 34
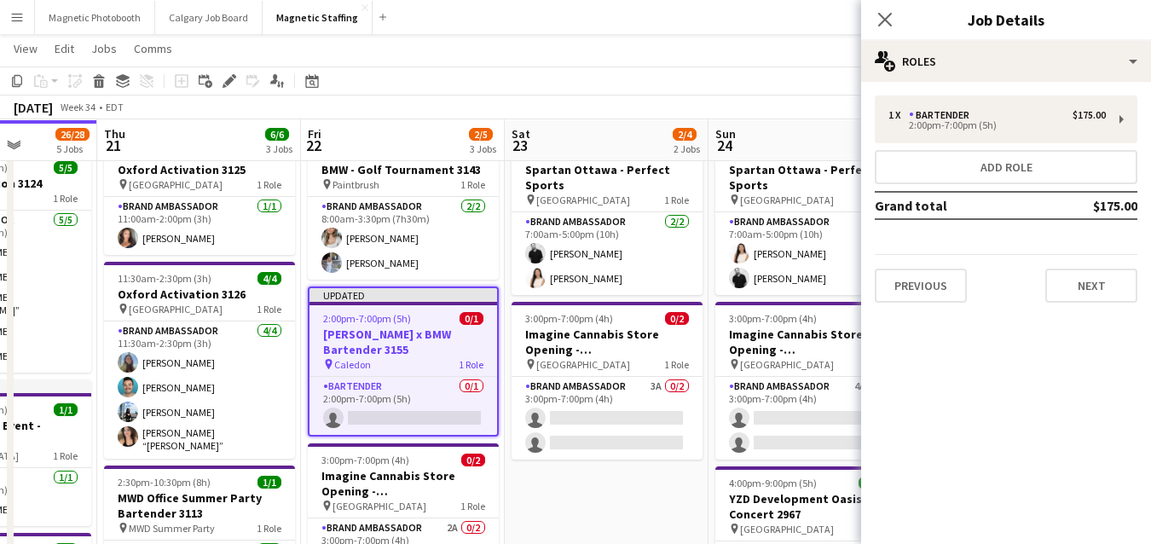
click at [795, 61] on app-page-menu "View Day view expanded Day view collapsed Month view Date picker Jump to today …" at bounding box center [575, 50] width 1151 height 32
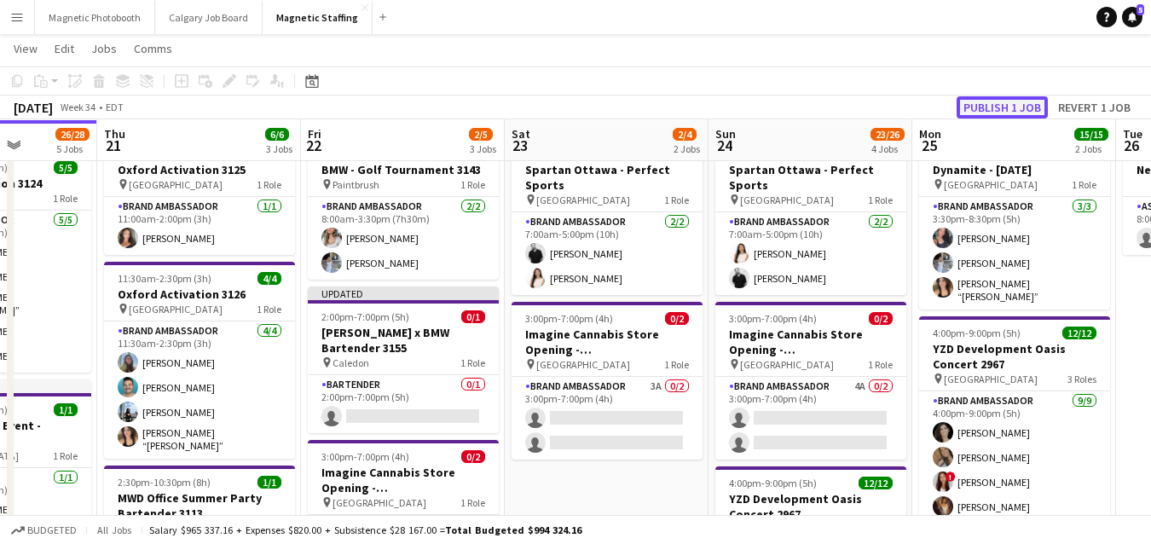
click at [970, 107] on button "Publish 1 job" at bounding box center [1001, 107] width 91 height 22
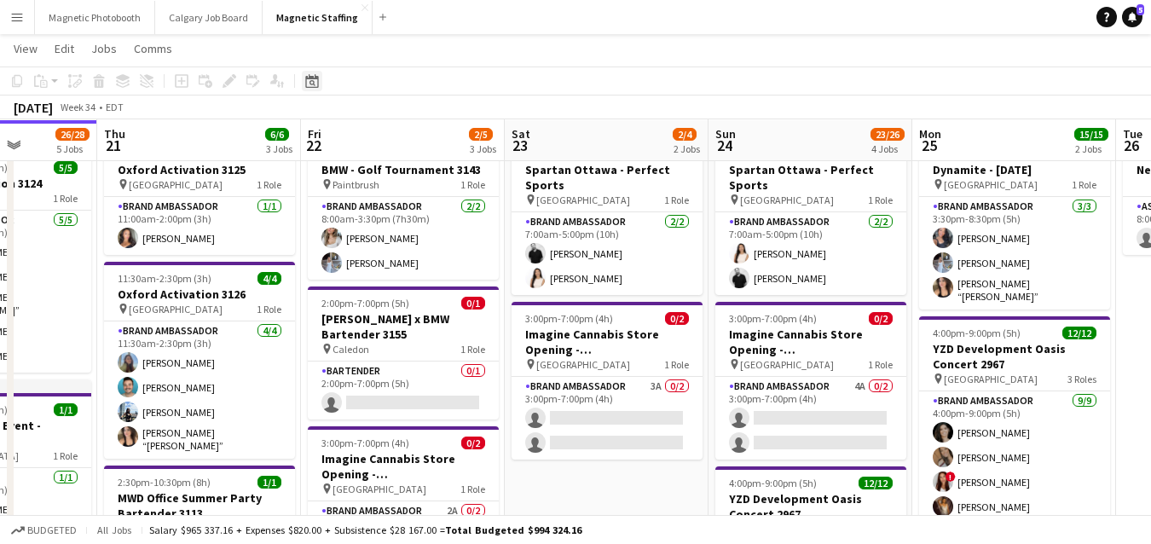
click at [318, 83] on div "Date picker" at bounding box center [312, 81] width 20 height 20
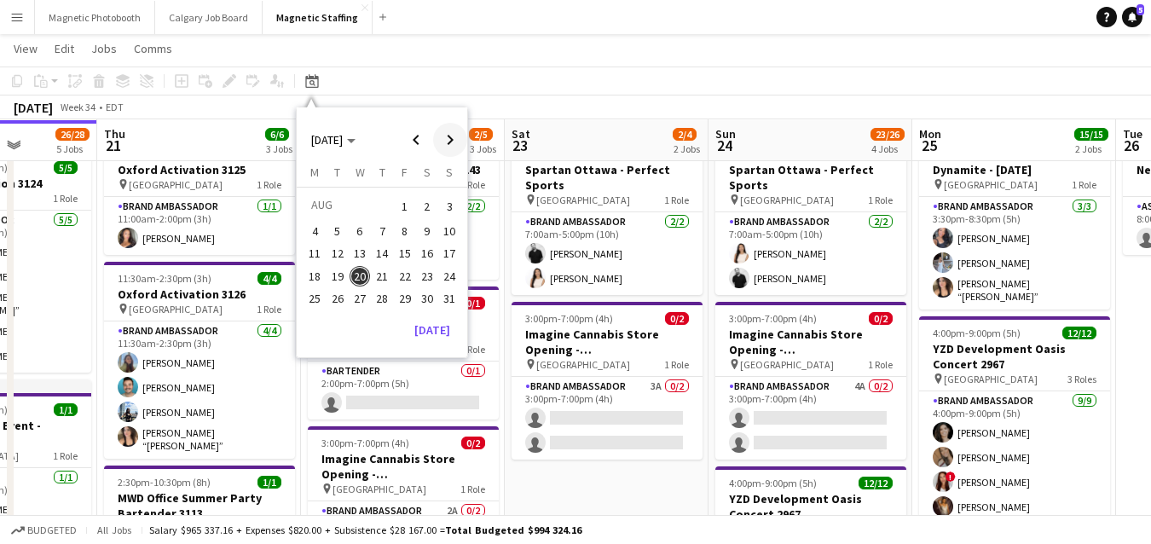
click at [455, 138] on span "Next month" at bounding box center [450, 140] width 34 height 34
click at [430, 270] on span "20" at bounding box center [427, 272] width 20 height 20
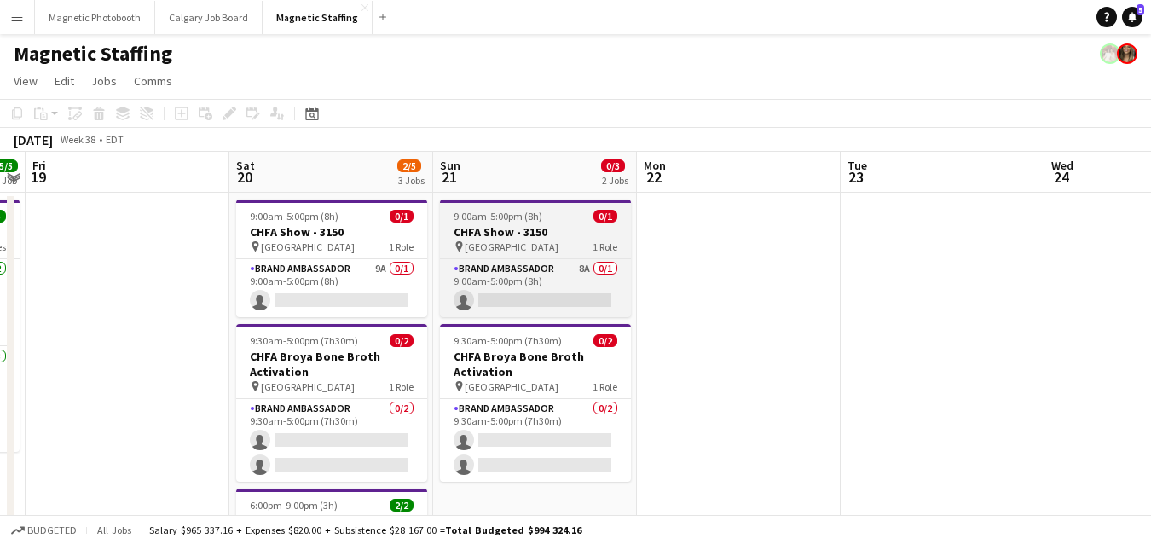
click at [488, 210] on span "9:00am-5:00pm (8h)" at bounding box center [497, 216] width 89 height 13
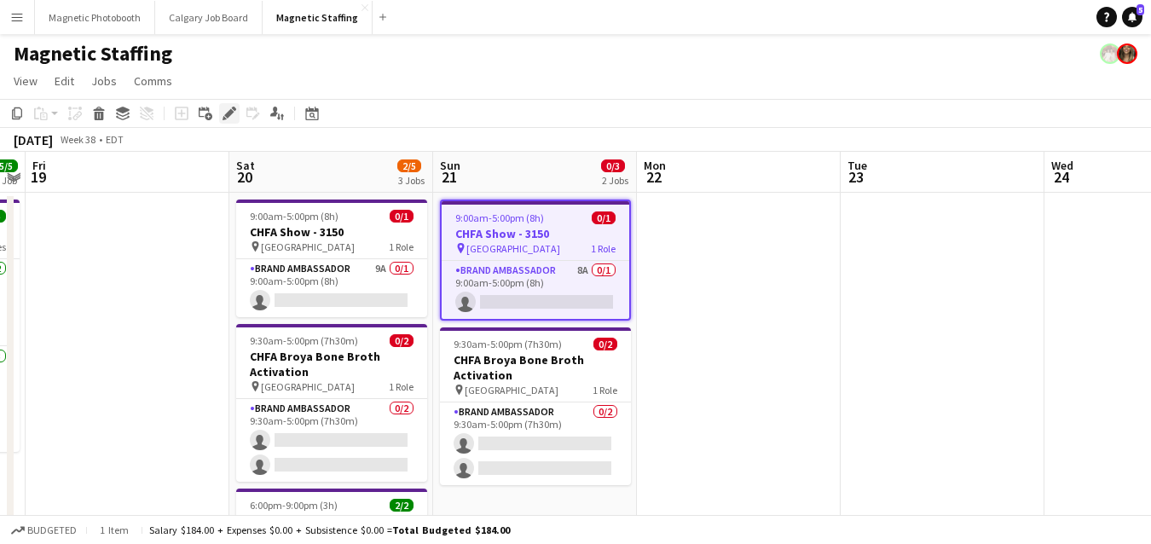
click at [228, 108] on icon "Edit" at bounding box center [229, 114] width 14 height 14
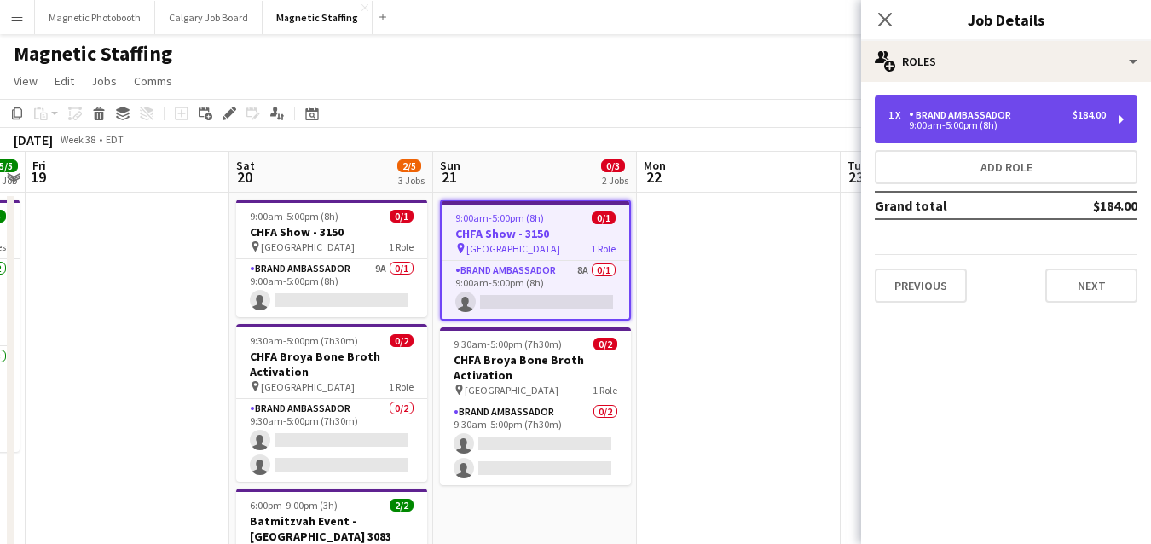
click at [944, 119] on div "Brand Ambassador" at bounding box center [963, 115] width 109 height 12
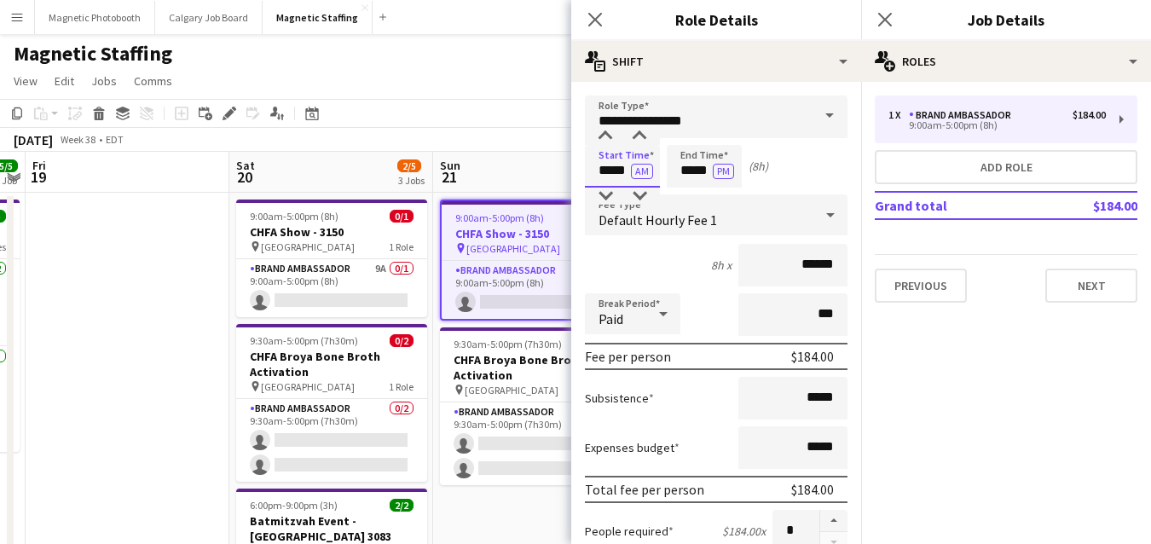
drag, startPoint x: 627, startPoint y: 172, endPoint x: 508, endPoint y: 159, distance: 120.0
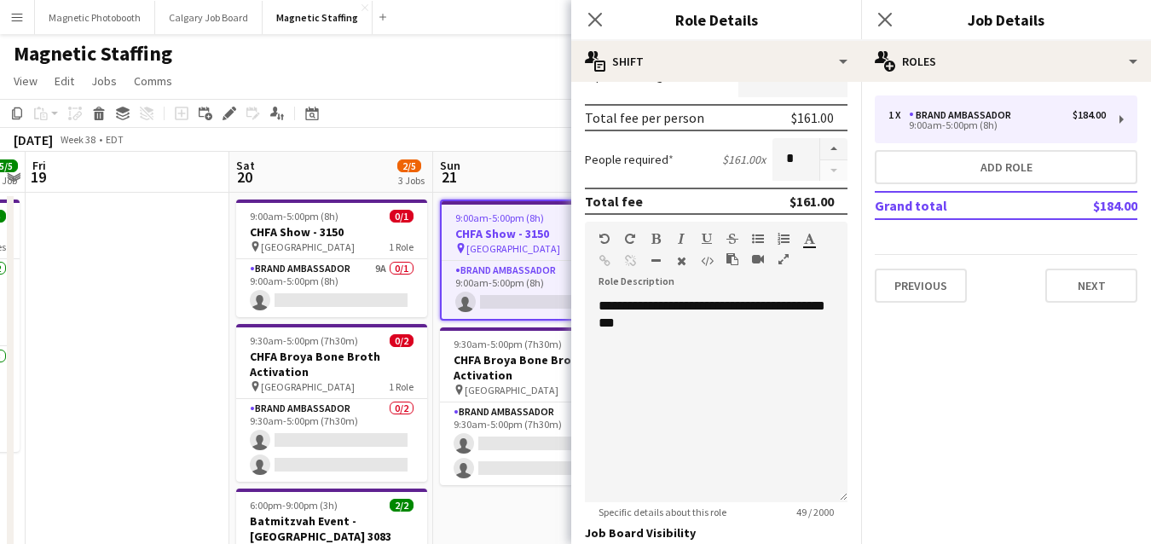
scroll to position [609, 0]
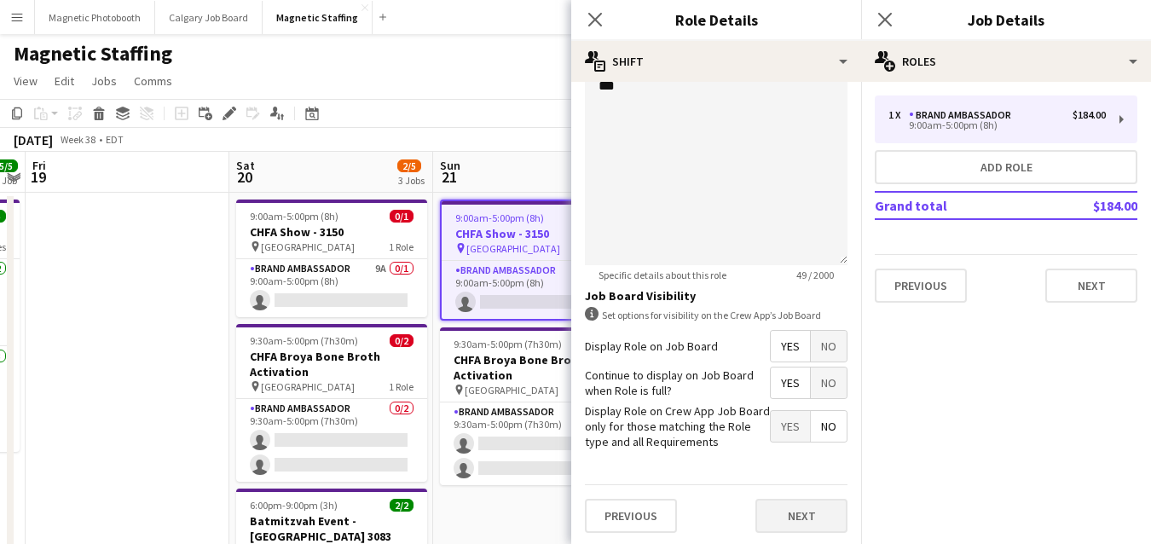
type input "*****"
click at [813, 517] on button "Next" at bounding box center [801, 516] width 92 height 34
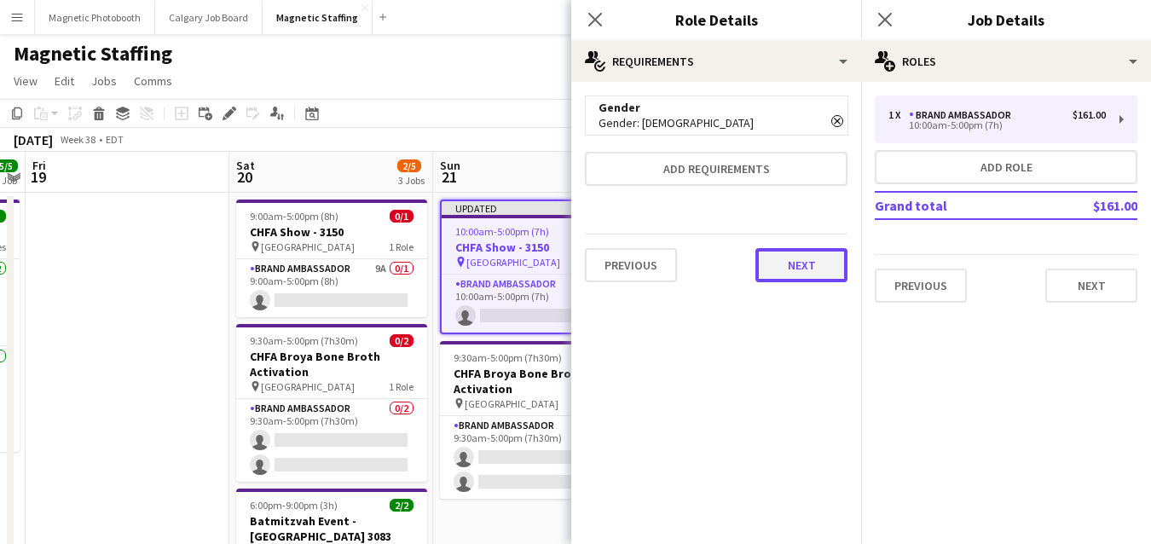
click at [811, 277] on button "Next" at bounding box center [801, 265] width 92 height 34
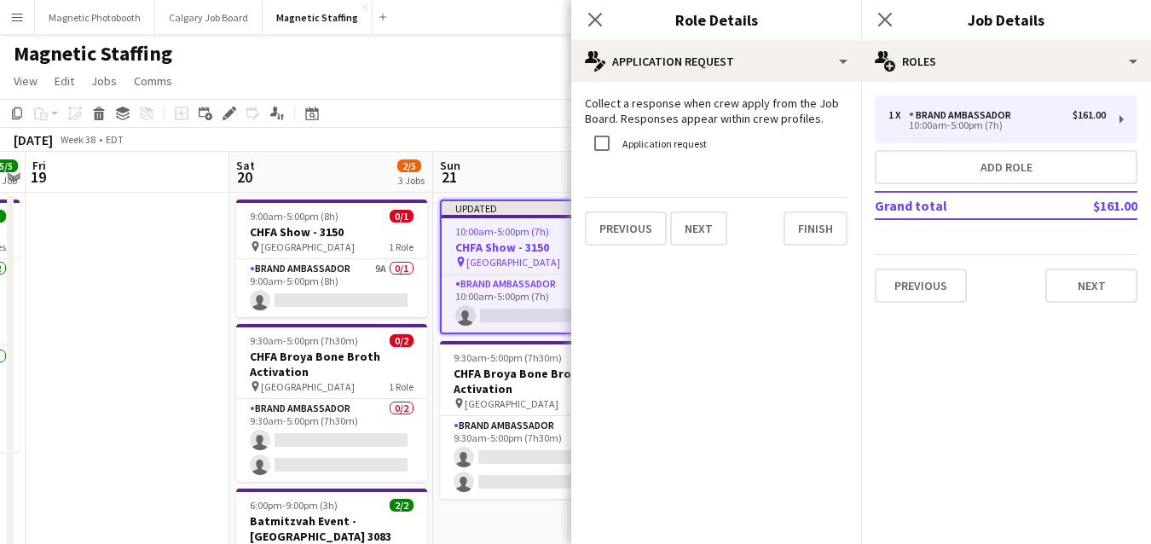
click at [811, 277] on mat-expansion-panel "pencil4 Application Request Collect a response when crew apply from the Job Boa…" at bounding box center [716, 313] width 290 height 462
click at [809, 227] on button "Finish" at bounding box center [815, 228] width 64 height 34
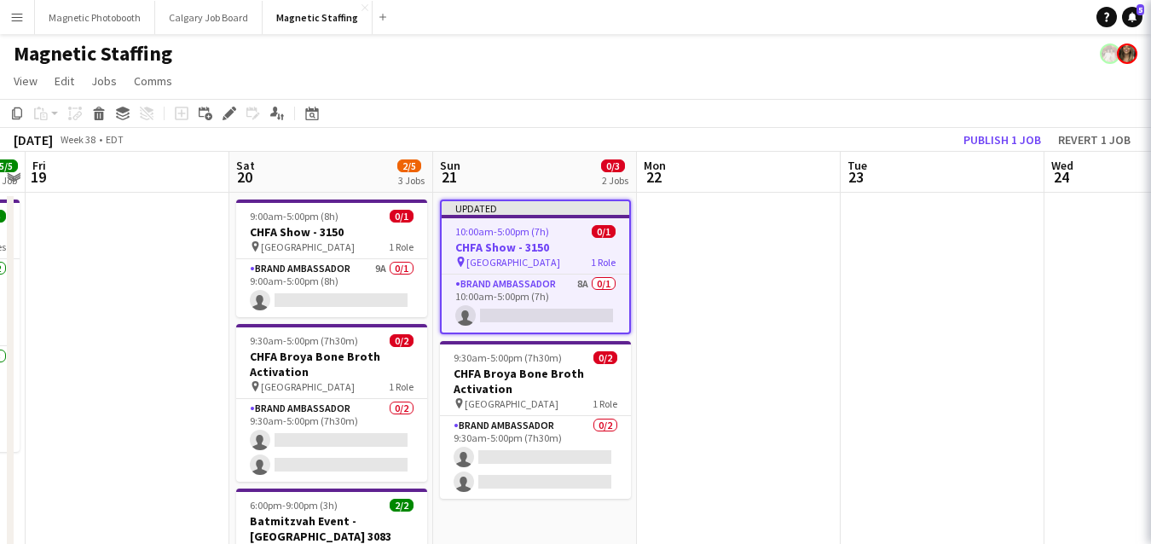
scroll to position [0, 586]
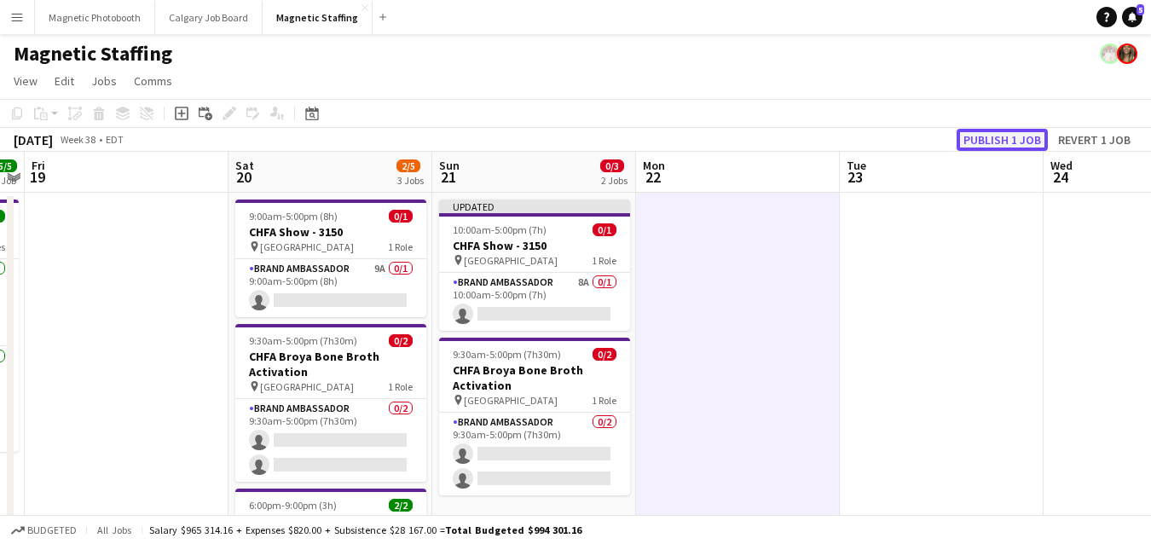
click at [987, 140] on button "Publish 1 job" at bounding box center [1001, 140] width 91 height 22
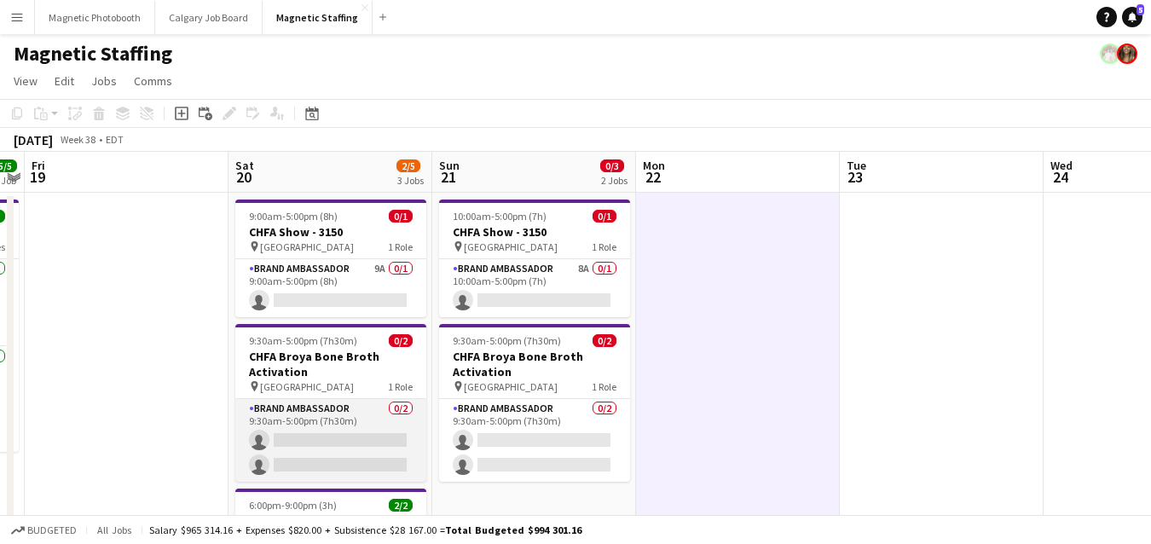
click at [278, 429] on app-card-role "Brand Ambassador 0/2 9:30am-5:00pm (7h30m) single-neutral-actions single-neutra…" at bounding box center [330, 440] width 191 height 83
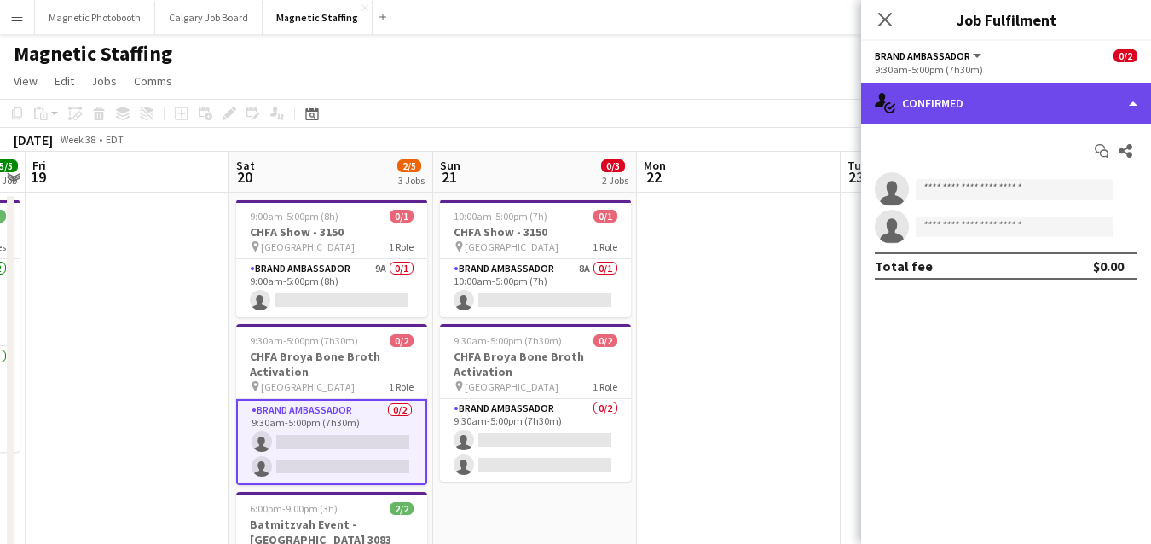
click at [974, 102] on div "single-neutral-actions-check-2 Confirmed" at bounding box center [1006, 103] width 290 height 41
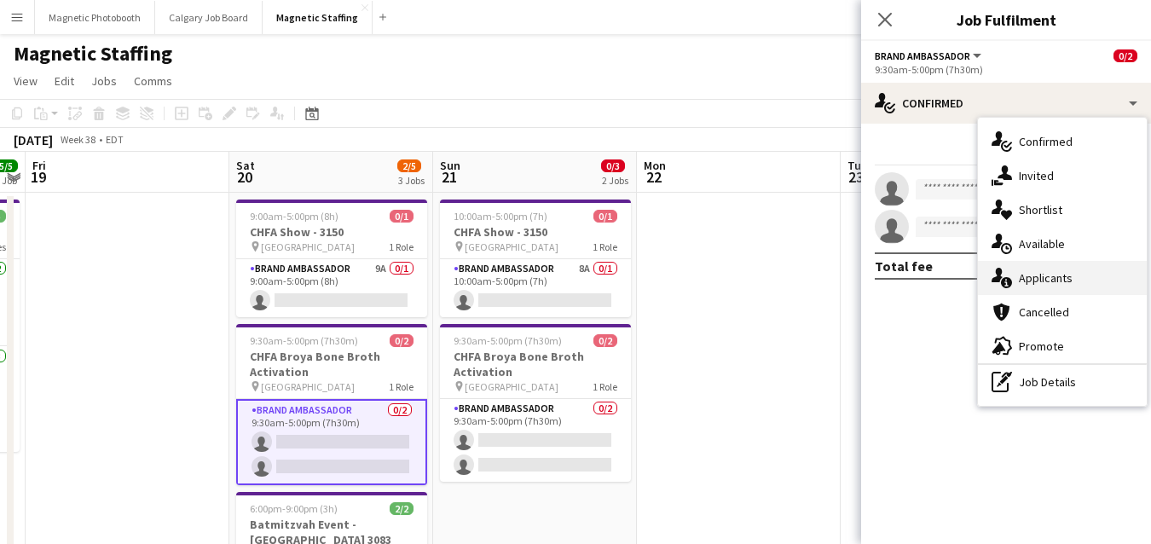
click at [992, 283] on icon "single-neutral-actions-information" at bounding box center [1001, 278] width 20 height 20
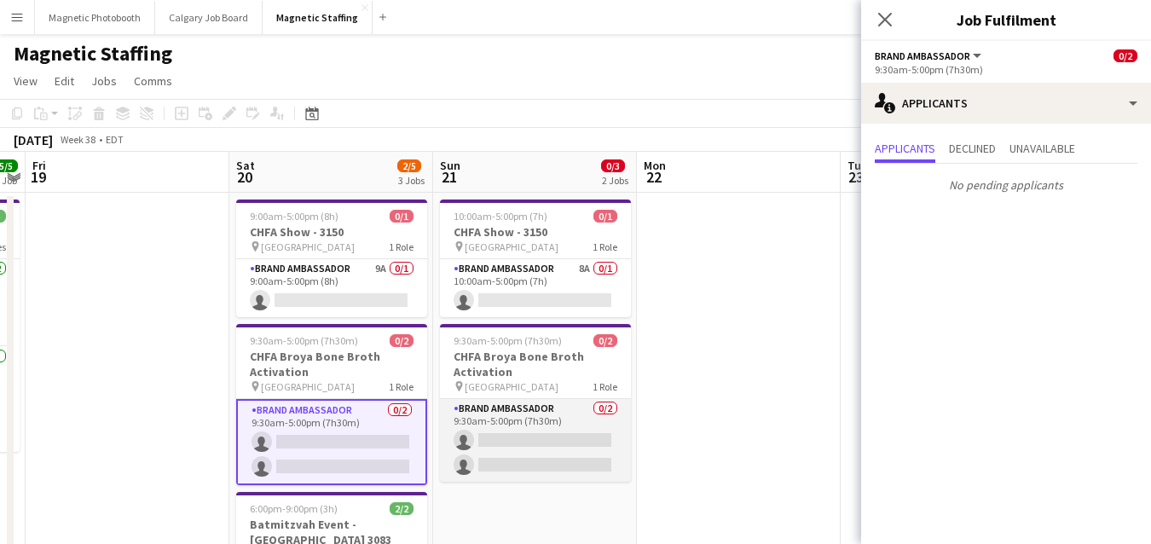
click at [545, 442] on app-card-role "Brand Ambassador 0/2 9:30am-5:00pm (7h30m) single-neutral-actions single-neutra…" at bounding box center [535, 440] width 191 height 83
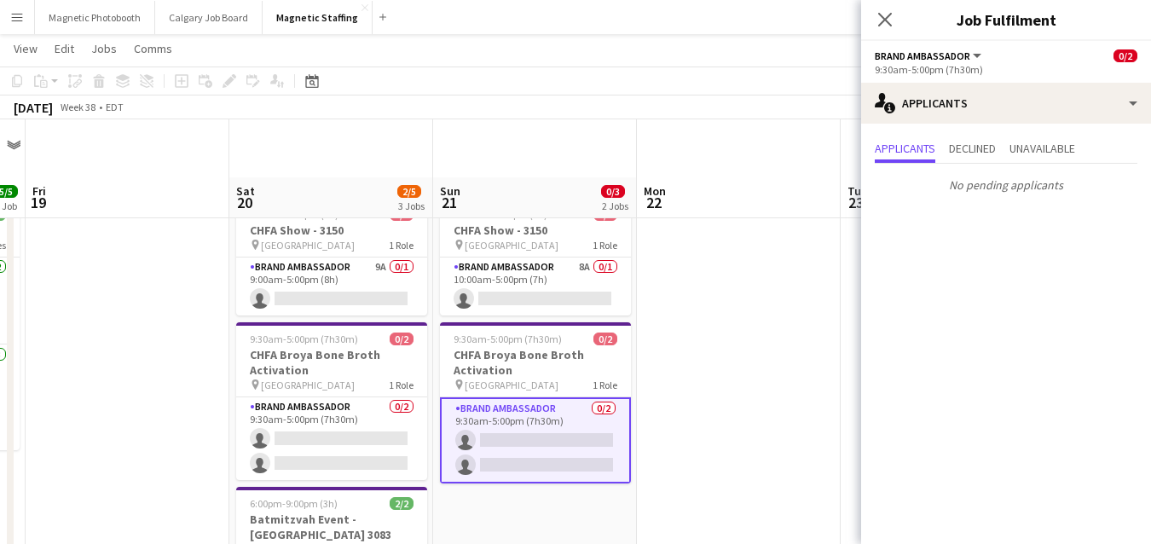
scroll to position [66, 0]
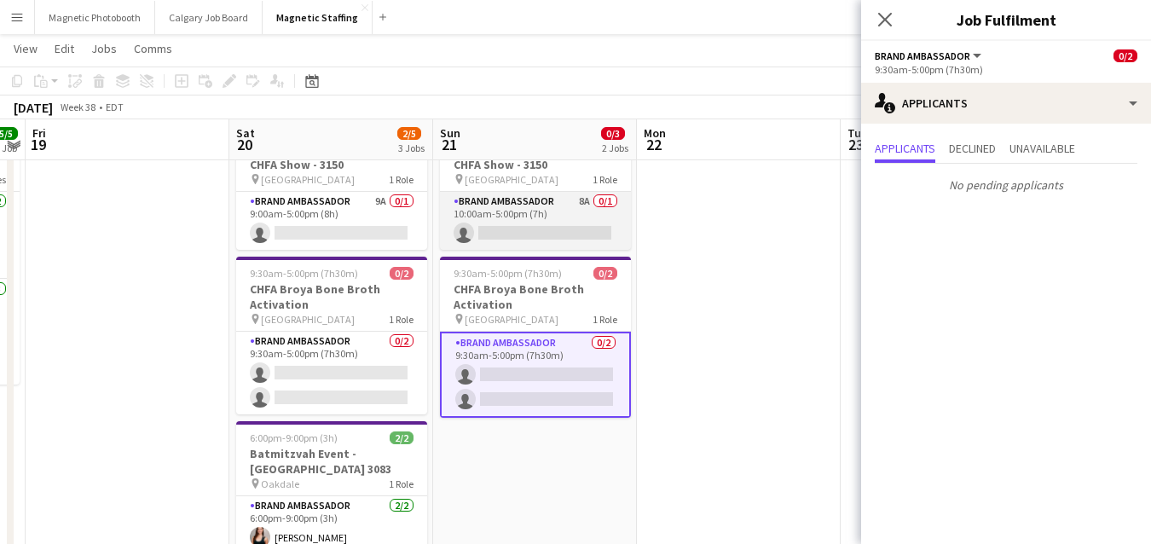
click at [556, 222] on app-card-role "Brand Ambassador 8A 0/1 10:00am-5:00pm (7h) single-neutral-actions" at bounding box center [535, 221] width 191 height 58
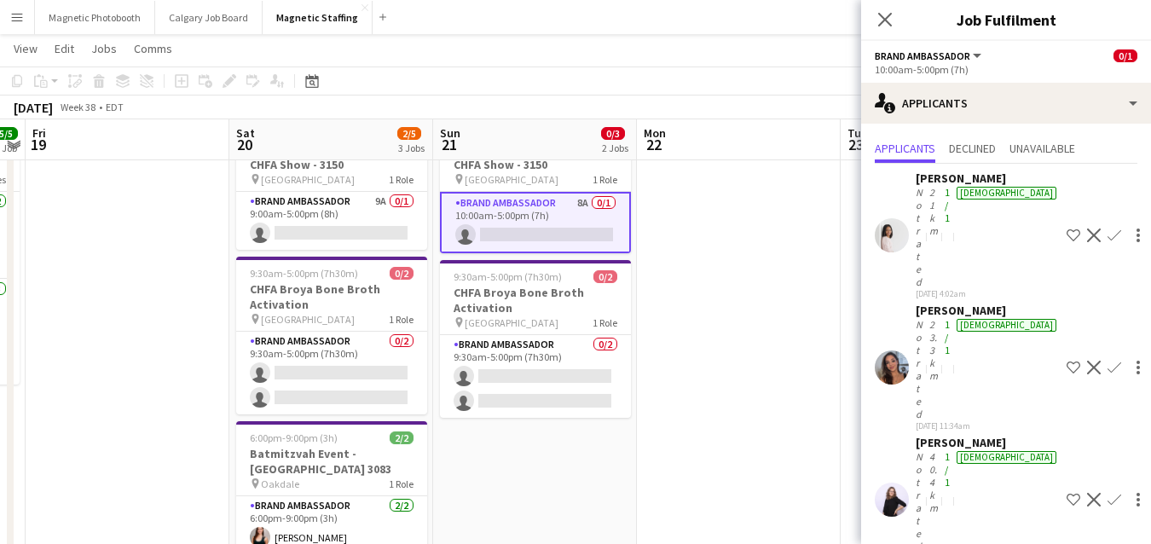
scroll to position [83, 0]
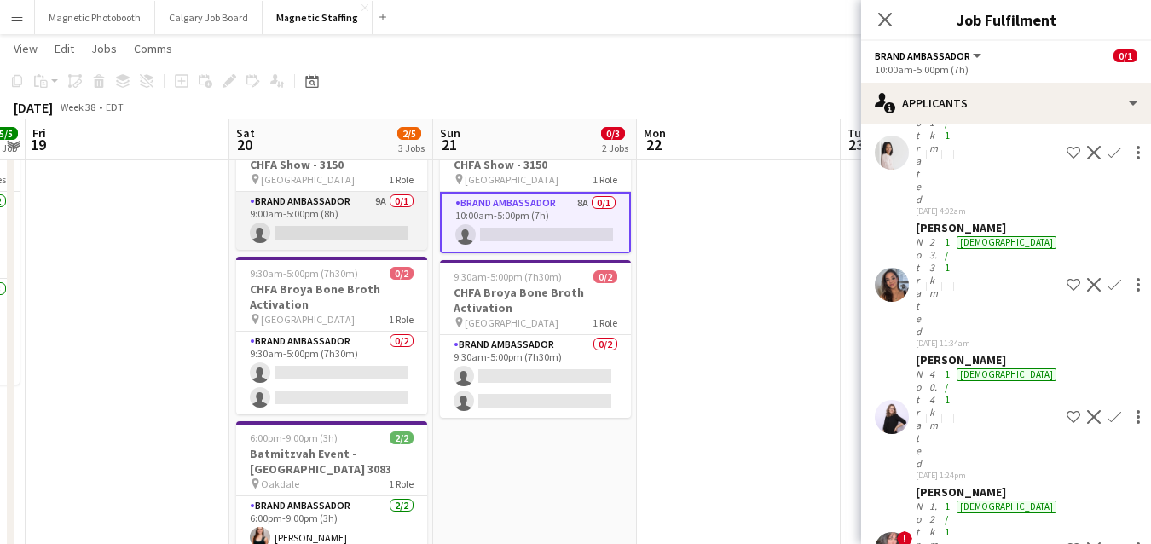
click at [412, 218] on app-card-role "Brand Ambassador 9A 0/1 9:00am-5:00pm (8h) single-neutral-actions" at bounding box center [331, 221] width 191 height 58
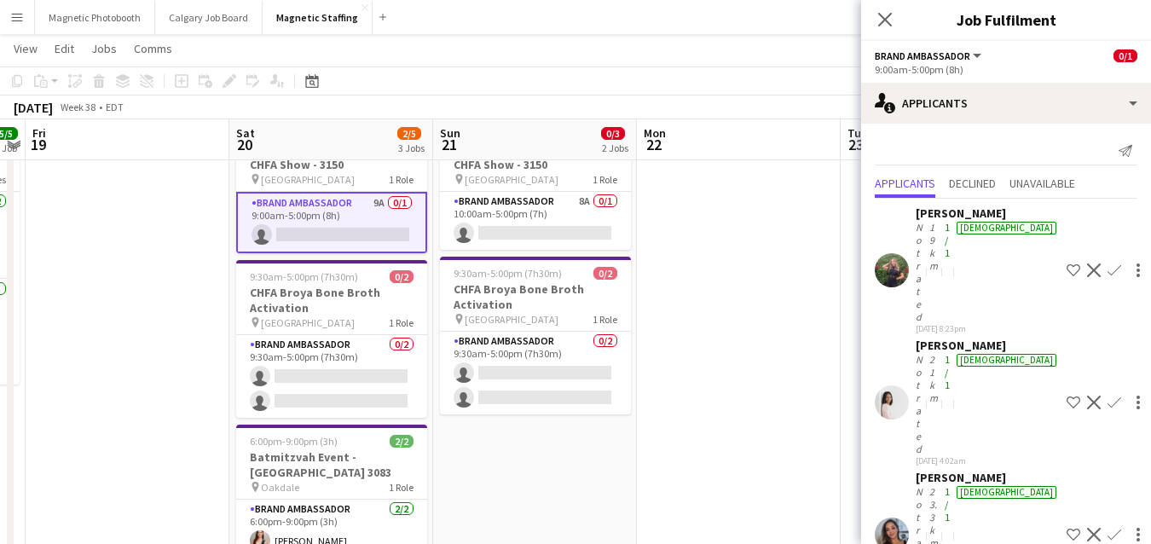
scroll to position [161, 0]
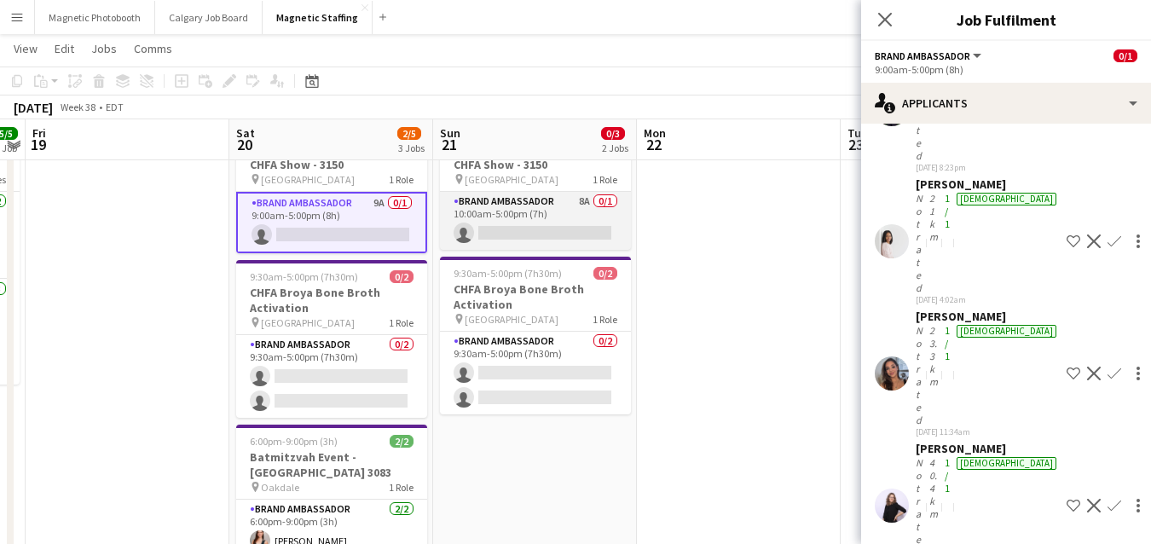
click at [547, 219] on app-card-role "Brand Ambassador 8A 0/1 10:00am-5:00pm (7h) single-neutral-actions" at bounding box center [535, 221] width 191 height 58
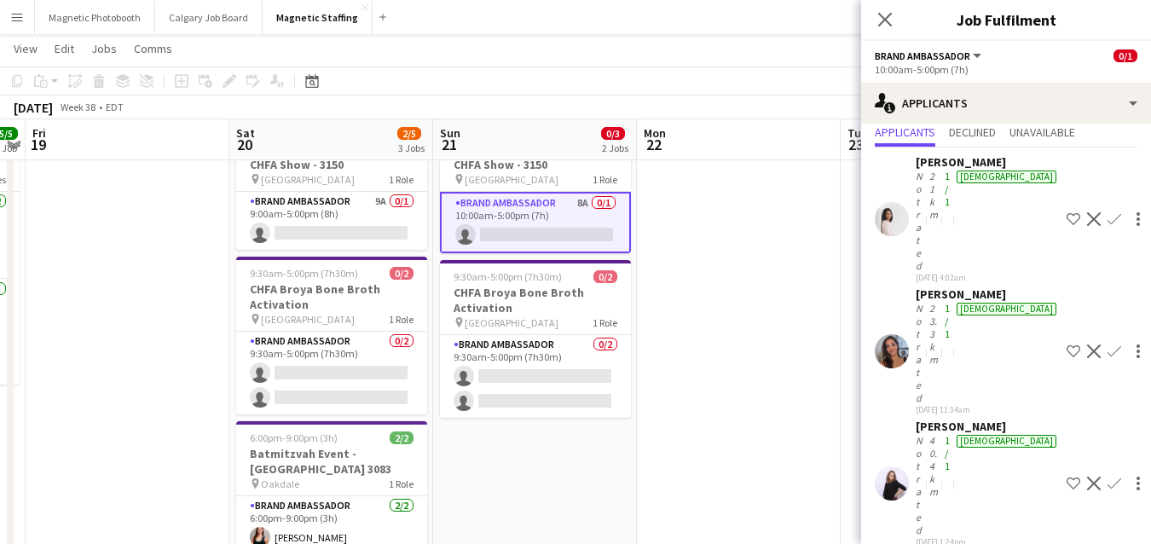
scroll to position [0, 0]
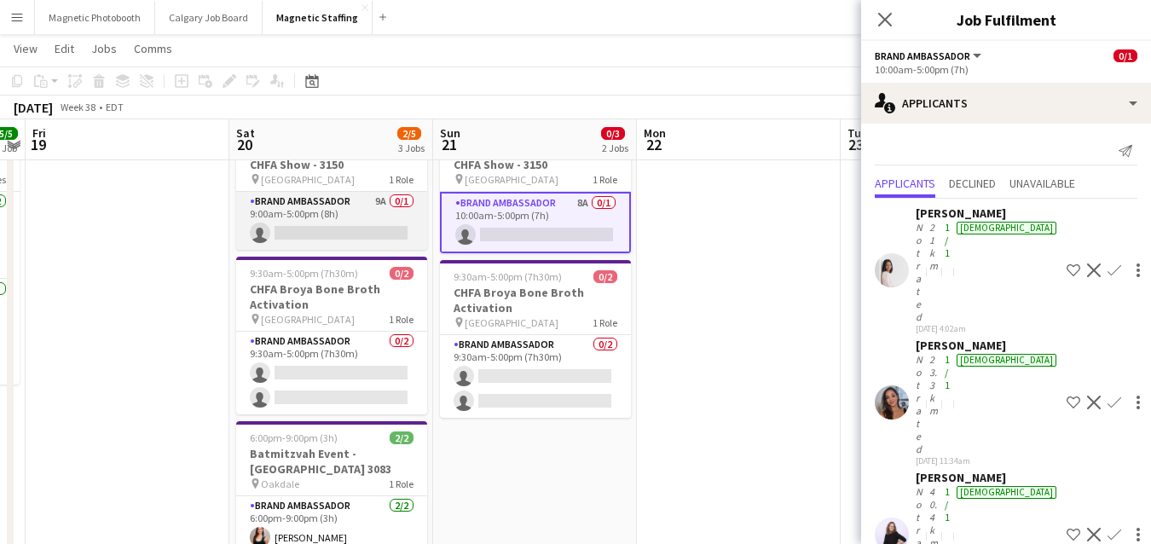
click at [344, 230] on app-card-role "Brand Ambassador 9A 0/1 9:00am-5:00pm (8h) single-neutral-actions" at bounding box center [331, 221] width 191 height 58
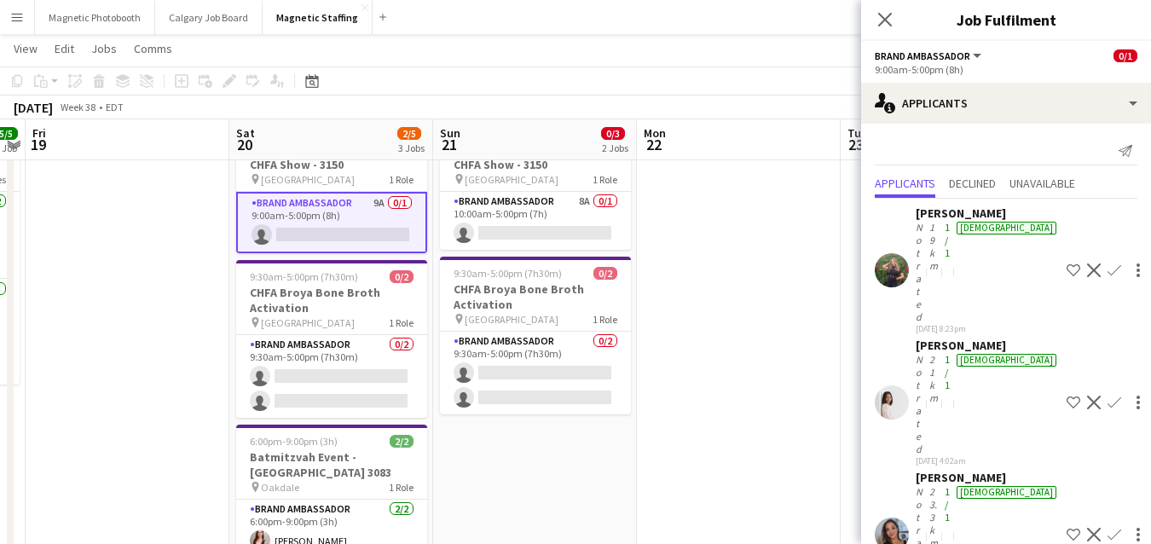
scroll to position [161, 0]
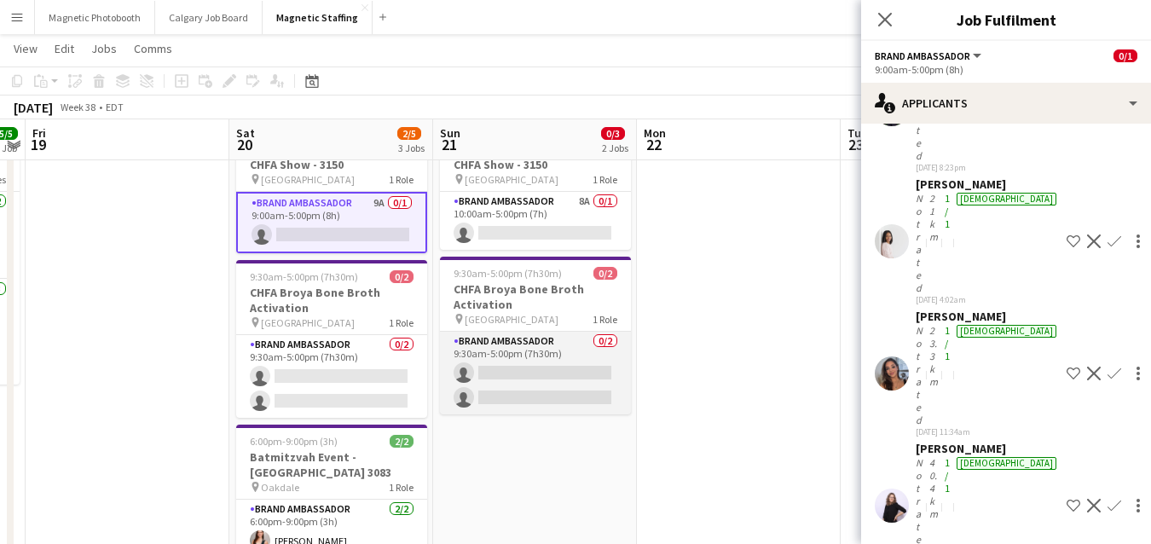
click at [485, 336] on app-card-role "Brand Ambassador 0/2 9:30am-5:00pm (7h30m) single-neutral-actions single-neutra…" at bounding box center [535, 373] width 191 height 83
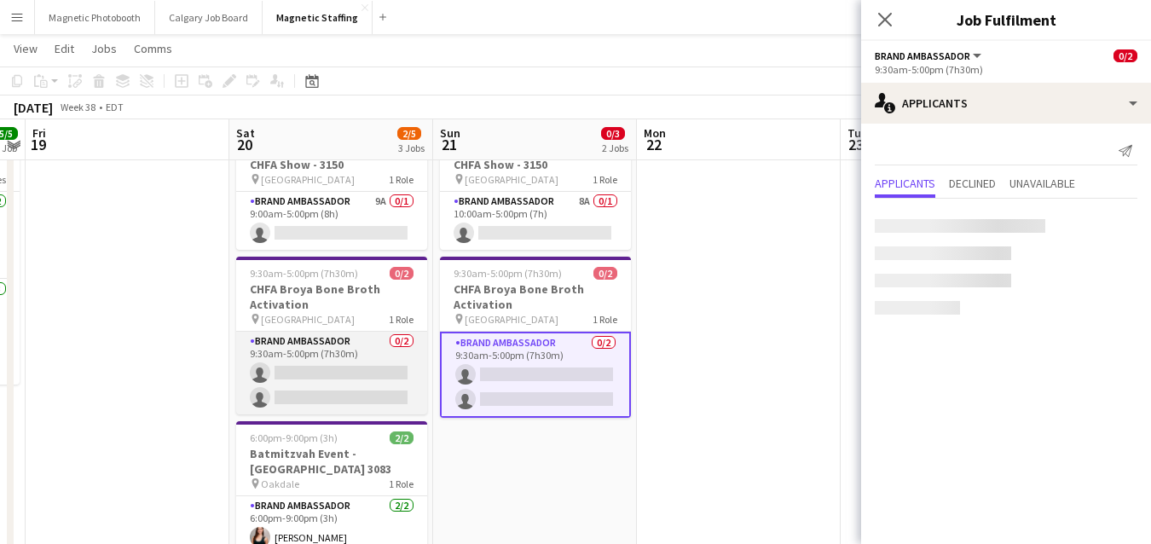
click at [334, 338] on app-card-role "Brand Ambassador 0/2 9:30am-5:00pm (7h30m) single-neutral-actions single-neutra…" at bounding box center [331, 373] width 191 height 83
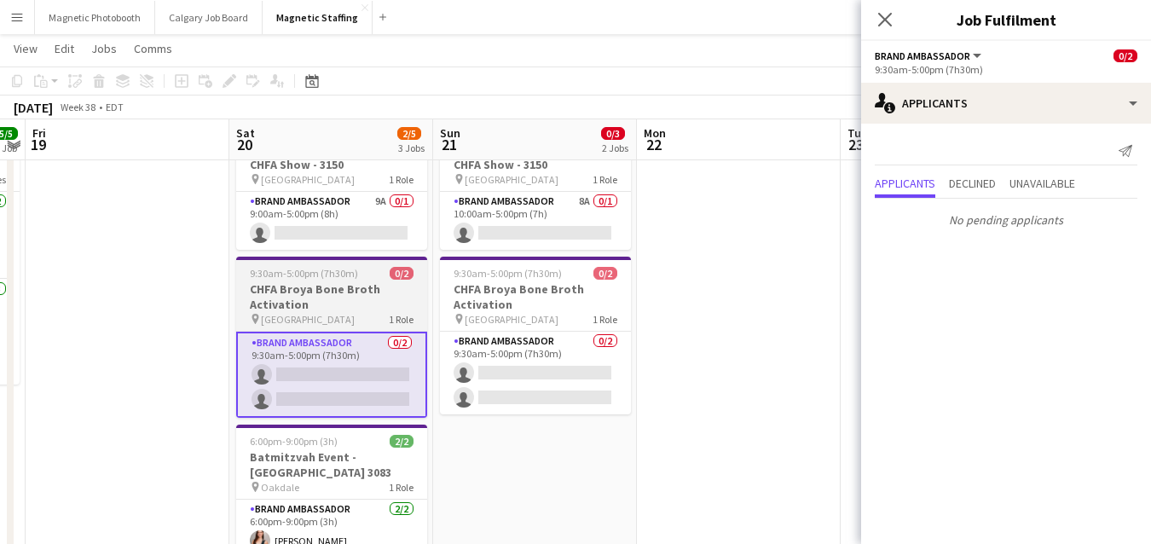
click at [332, 289] on h3 "CHFA Broya Bone Broth Activation" at bounding box center [331, 296] width 191 height 31
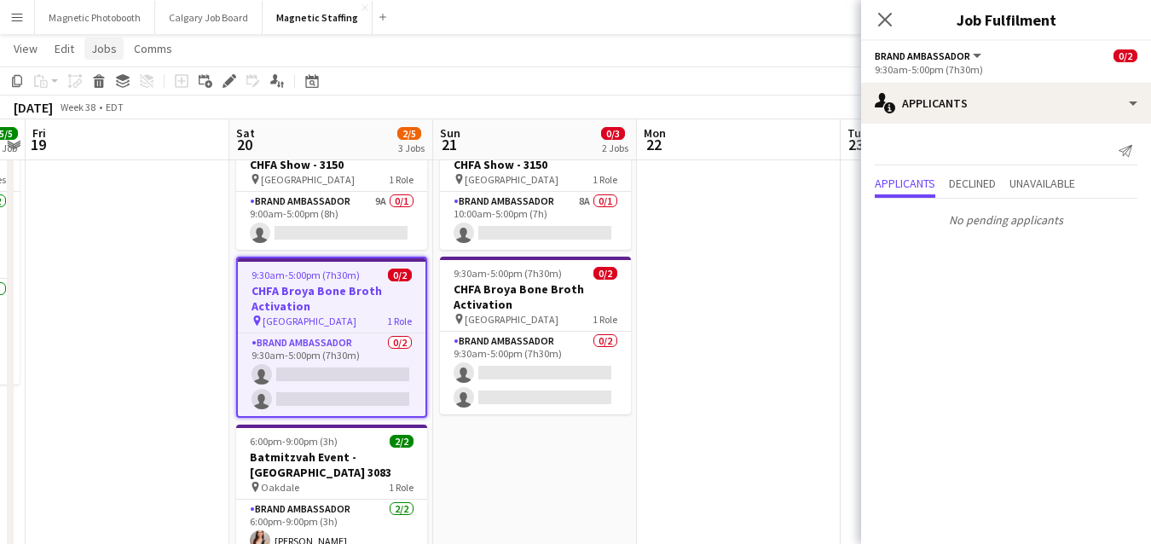
click at [96, 52] on span "Jobs" at bounding box center [104, 48] width 26 height 15
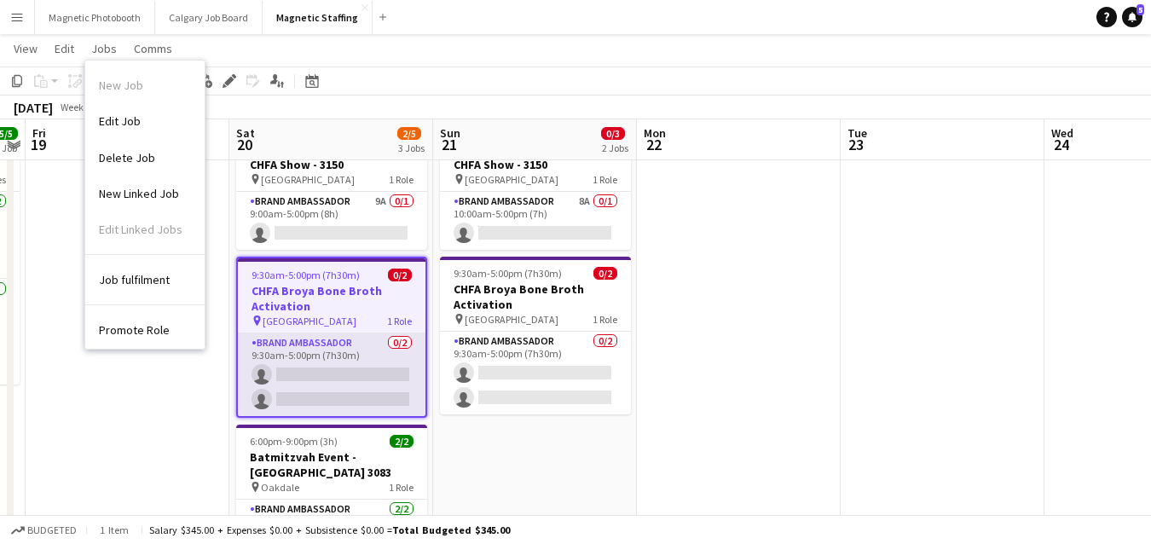
click at [347, 340] on app-card-role "Brand Ambassador 0/2 9:30am-5:00pm (7h30m) single-neutral-actions single-neutra…" at bounding box center [332, 374] width 188 height 83
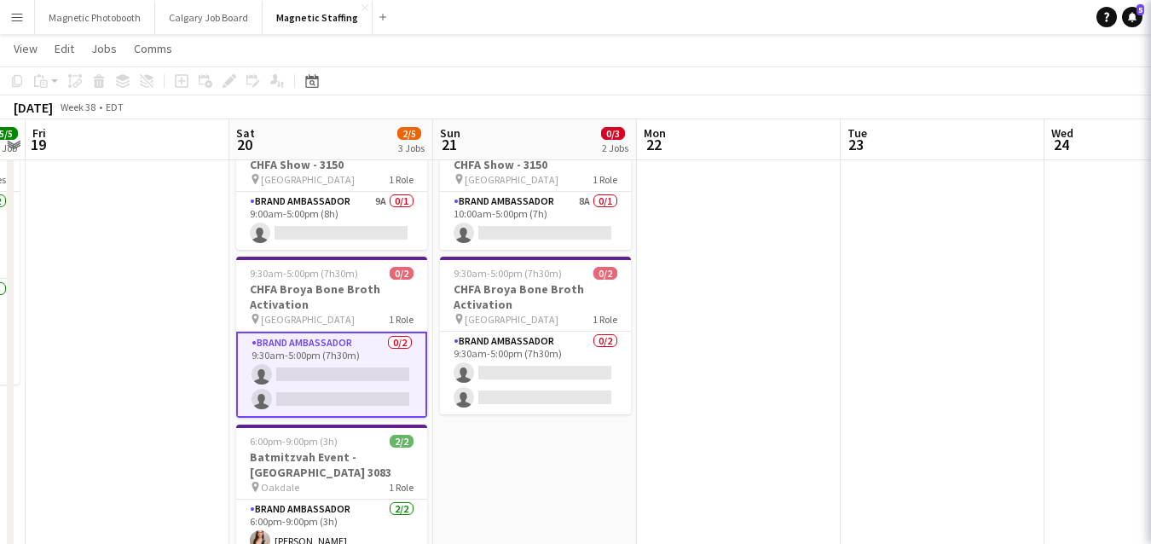
click at [331, 400] on app-card-role "Brand Ambassador 0/2 9:30am-5:00pm (7h30m) single-neutral-actions single-neutra…" at bounding box center [331, 375] width 191 height 86
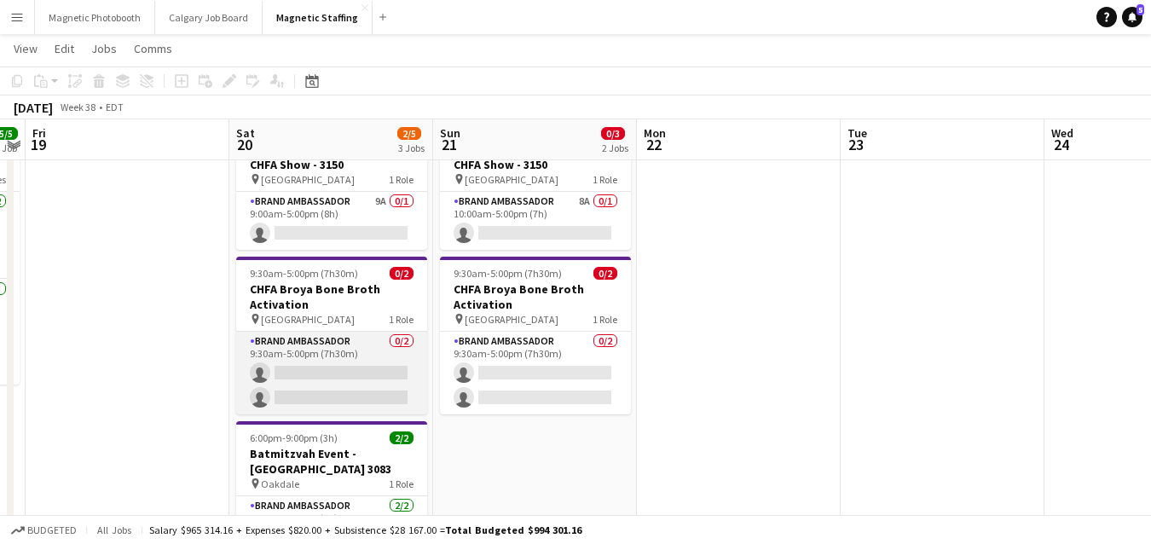
click at [372, 378] on app-card-role "Brand Ambassador 0/2 9:30am-5:00pm (7h30m) single-neutral-actions single-neutra…" at bounding box center [331, 373] width 191 height 83
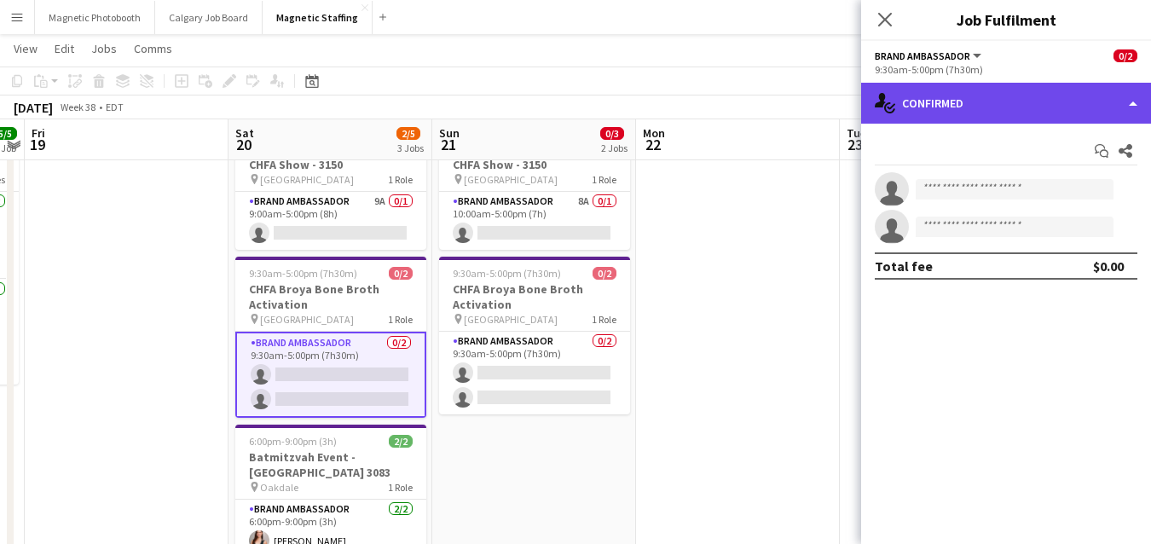
click at [1108, 113] on div "single-neutral-actions-check-2 Confirmed" at bounding box center [1006, 103] width 290 height 41
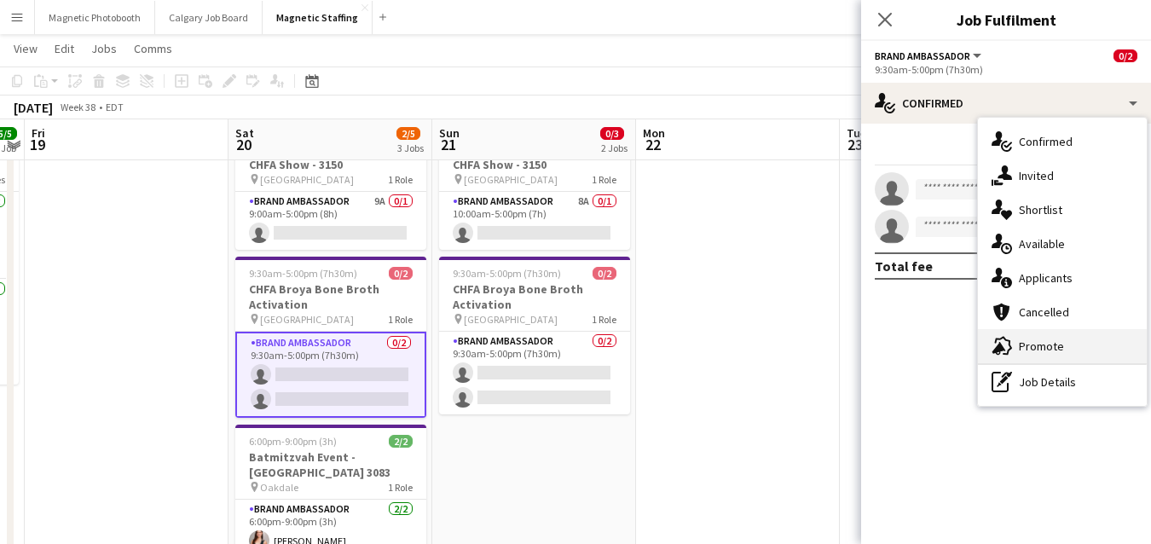
click at [1038, 347] on div "advertising-megaphone Promote" at bounding box center [1062, 346] width 169 height 34
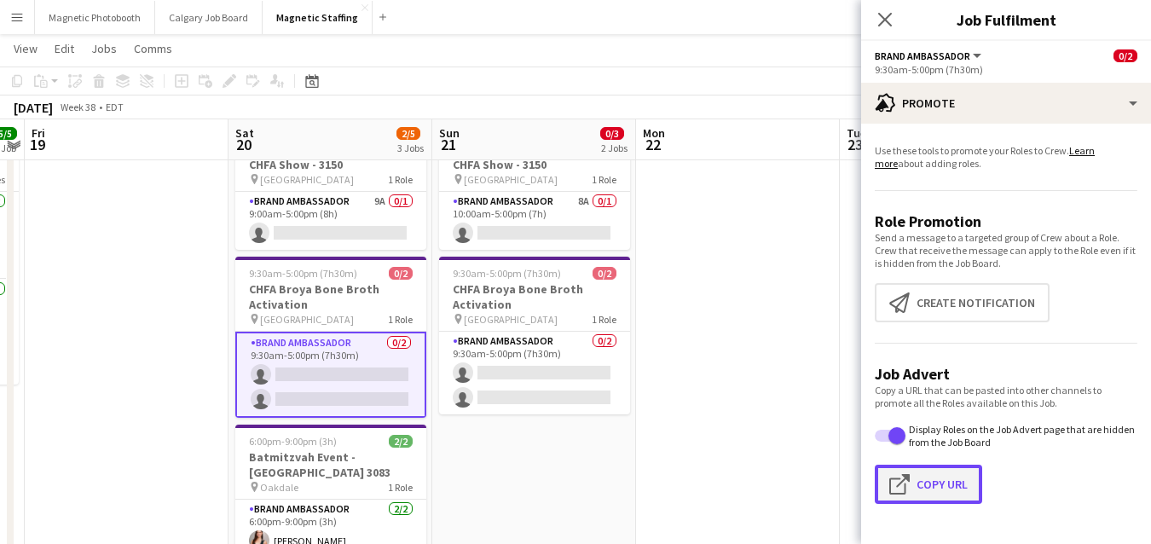
click at [948, 488] on button "Click to copy URL Copy Url" at bounding box center [928, 484] width 107 height 39
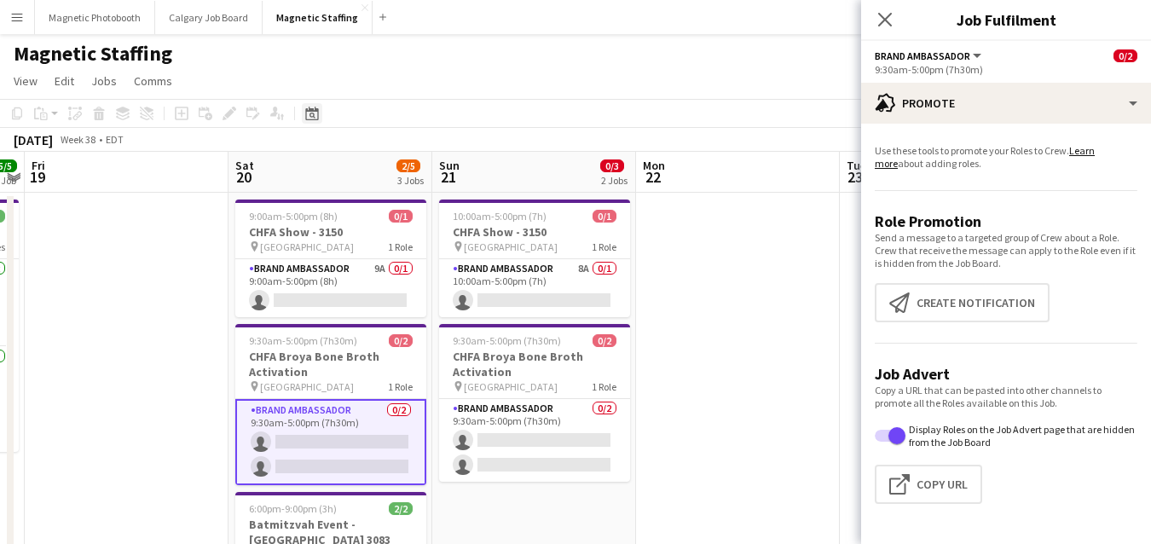
click at [309, 118] on icon "Date picker" at bounding box center [312, 114] width 14 height 14
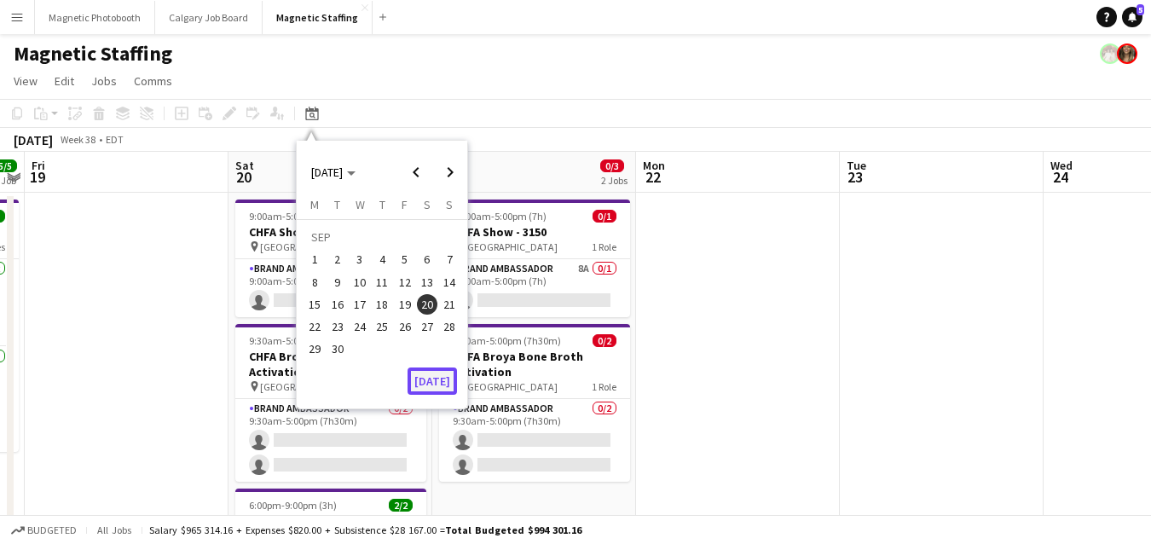
click at [424, 377] on button "[DATE]" at bounding box center [431, 380] width 49 height 27
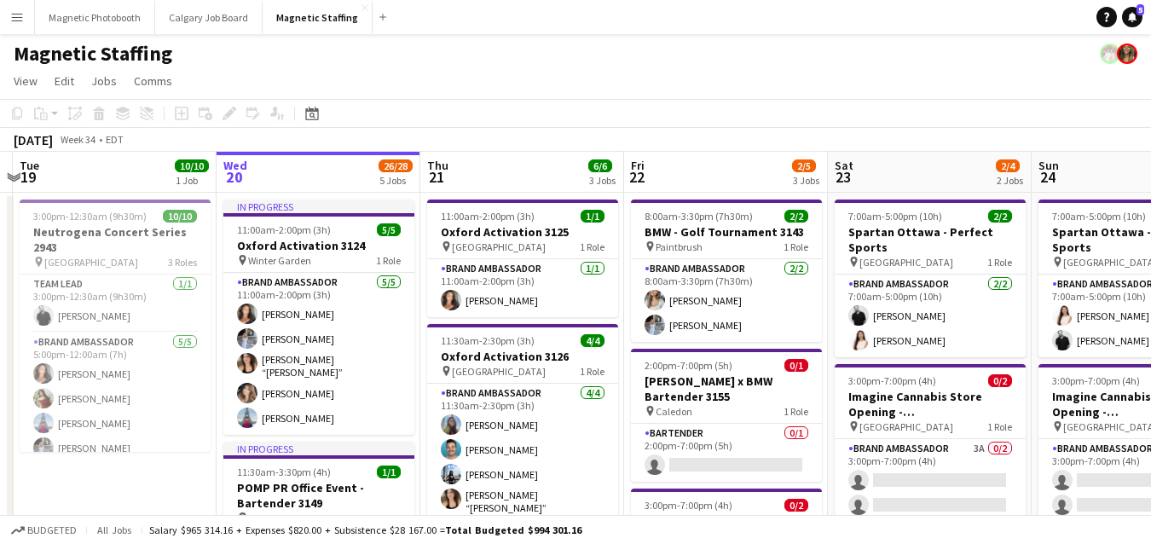
drag, startPoint x: 732, startPoint y: 290, endPoint x: 426, endPoint y: 301, distance: 306.2
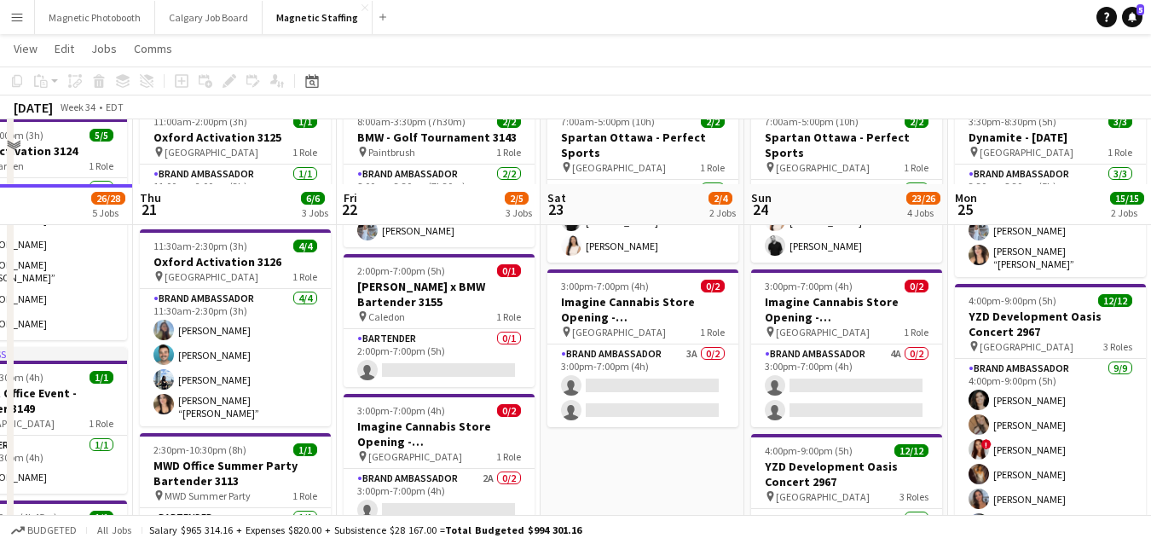
scroll to position [158, 0]
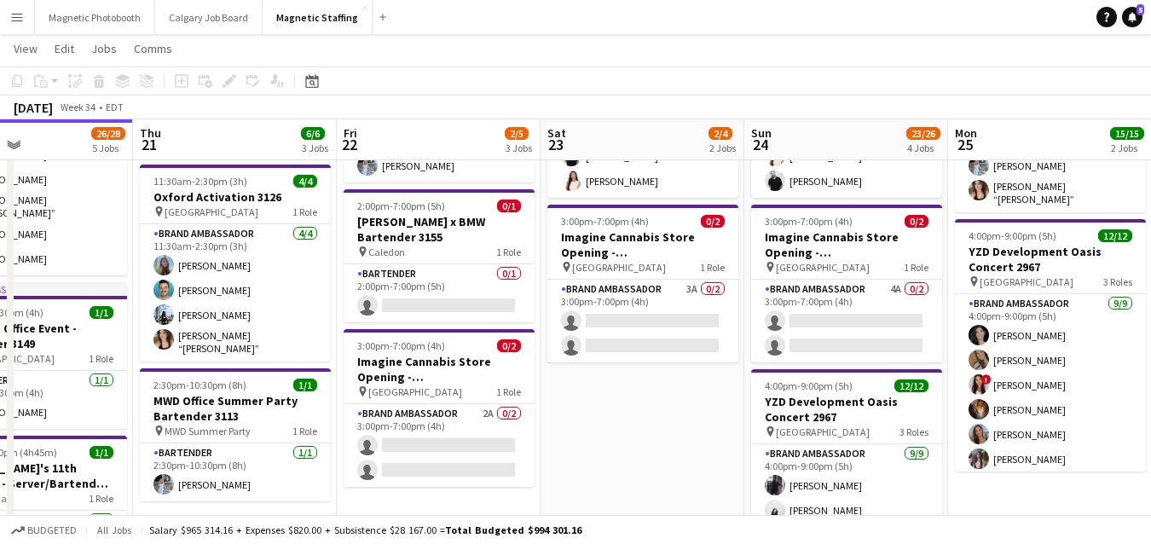
click at [426, 301] on app-card-role "Bartender 0/1 2:00pm-7:00pm (5h) single-neutral-actions" at bounding box center [439, 293] width 191 height 58
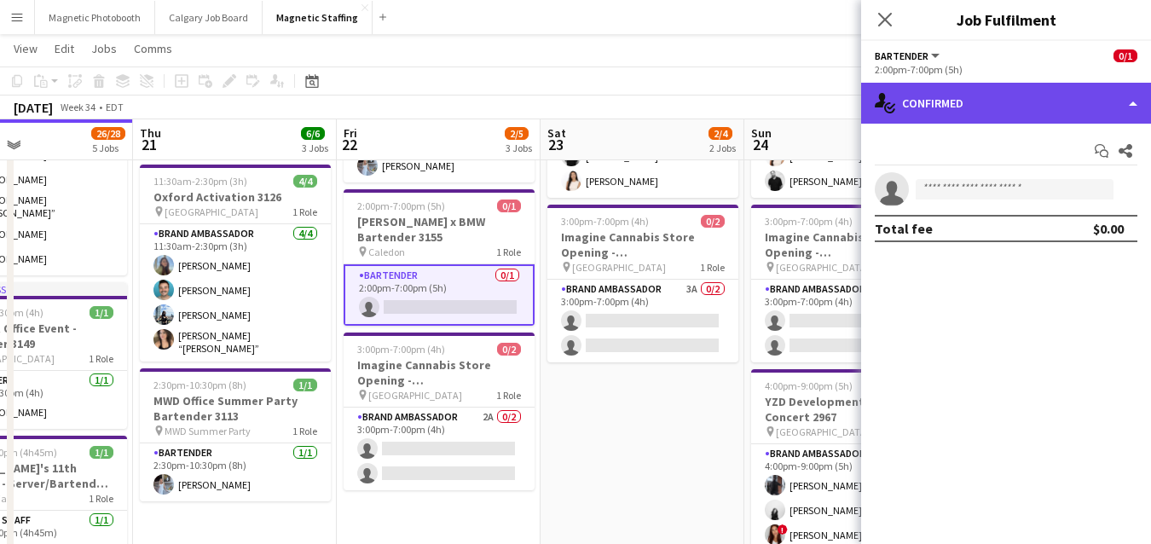
click at [987, 107] on div "single-neutral-actions-check-2 Confirmed" at bounding box center [1006, 103] width 290 height 41
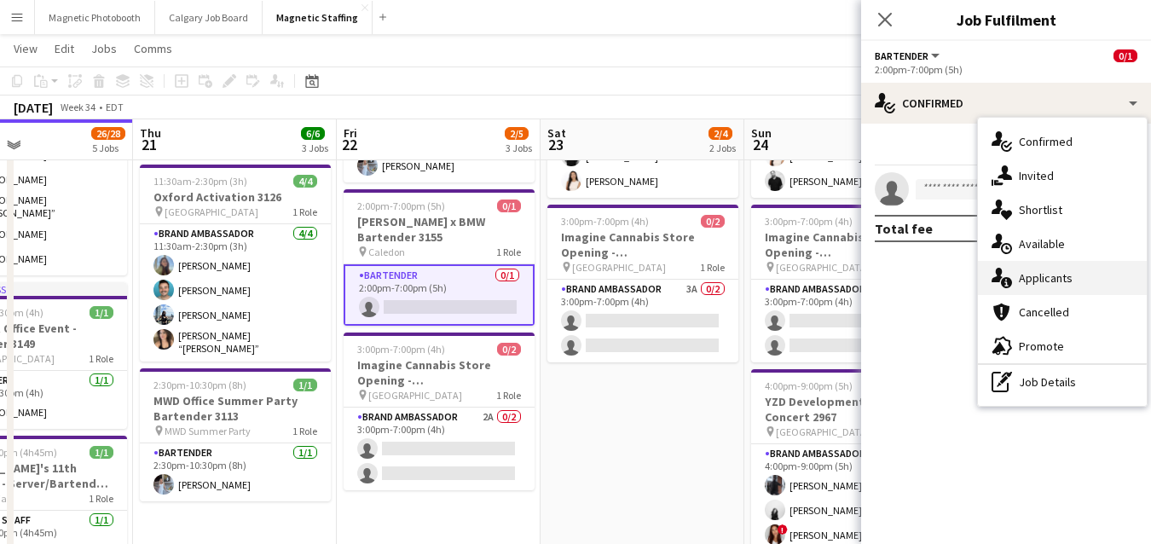
click at [1005, 286] on icon "single-neutral-actions-information" at bounding box center [1001, 278] width 20 height 20
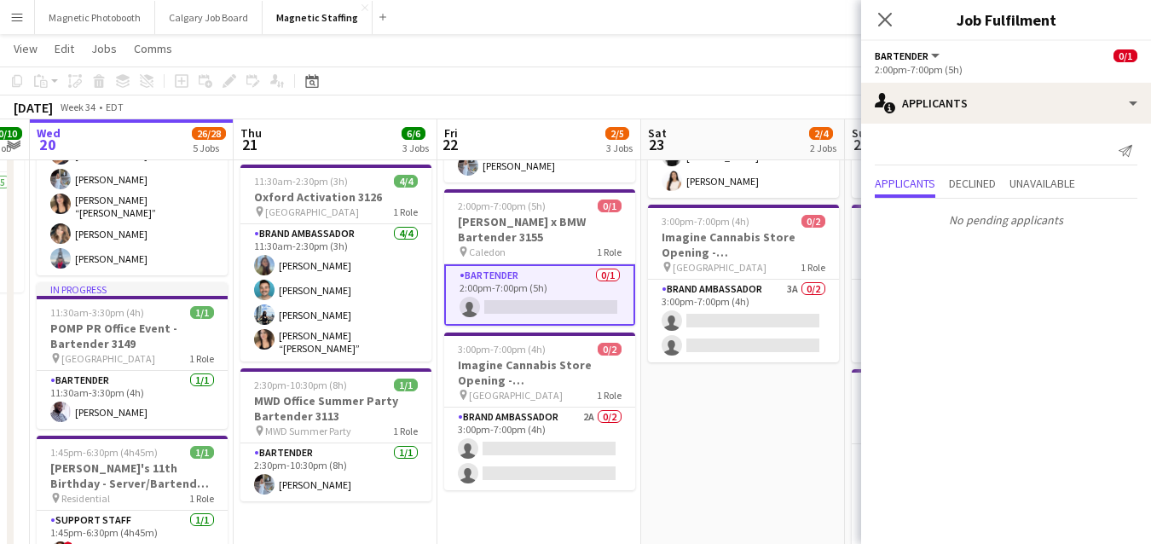
drag, startPoint x: 592, startPoint y: 421, endPoint x: 441, endPoint y: 421, distance: 151.7
click at [441, 421] on app-calendar-viewport "Sun 17 3/3 2 Jobs Mon 18 Tue 19 10/10 1 Job Wed 20 26/28 5 Jobs Thu 21 6/6 3 Jo…" at bounding box center [575, 554] width 1151 height 1291
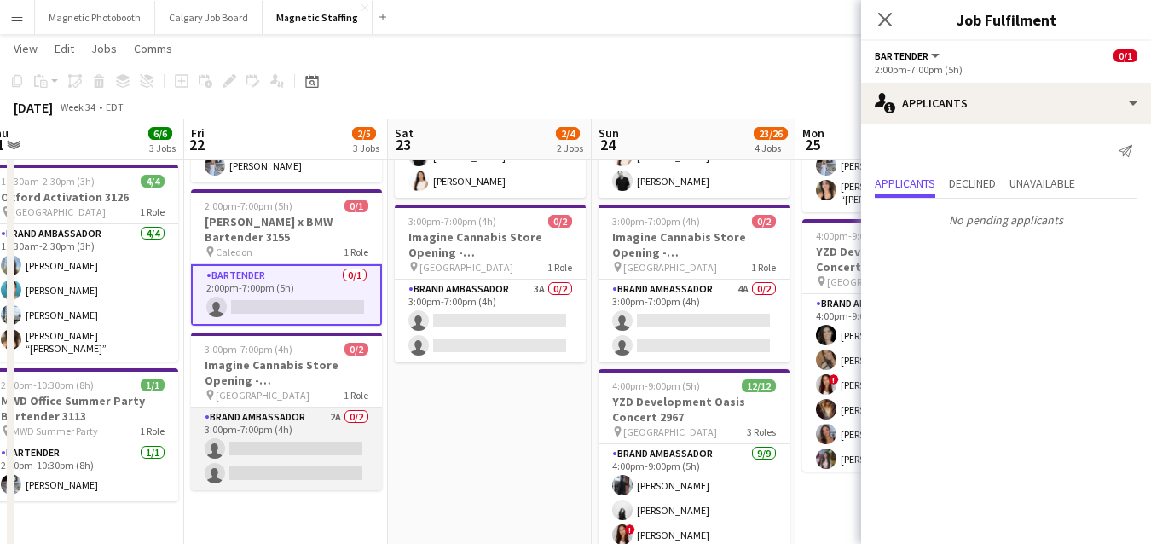
click at [312, 436] on app-card-role "Brand Ambassador 2A 0/2 3:00pm-7:00pm (4h) single-neutral-actions single-neutra…" at bounding box center [286, 448] width 191 height 83
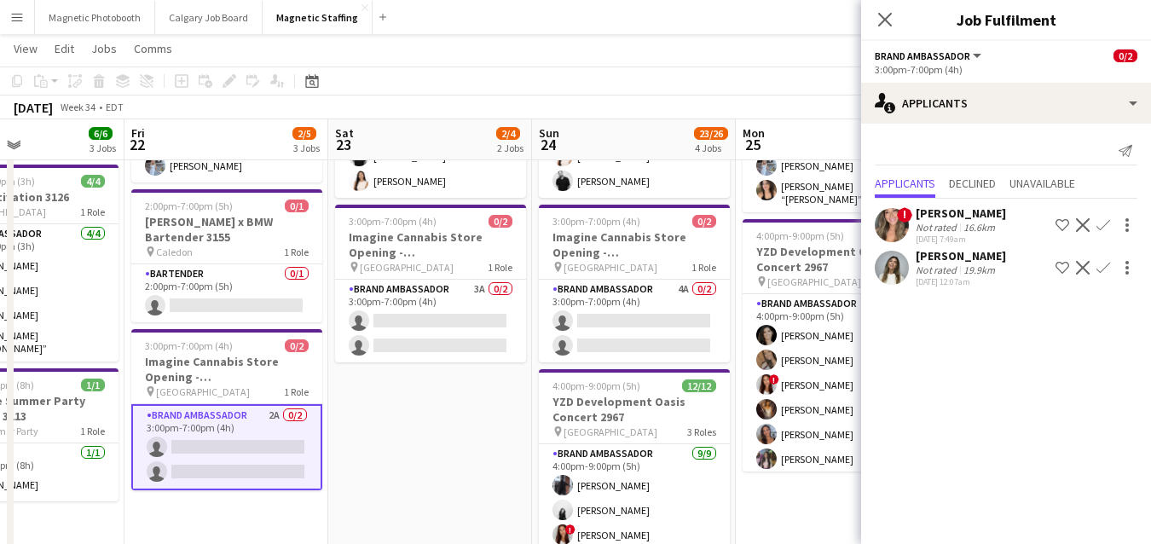
scroll to position [0, 635]
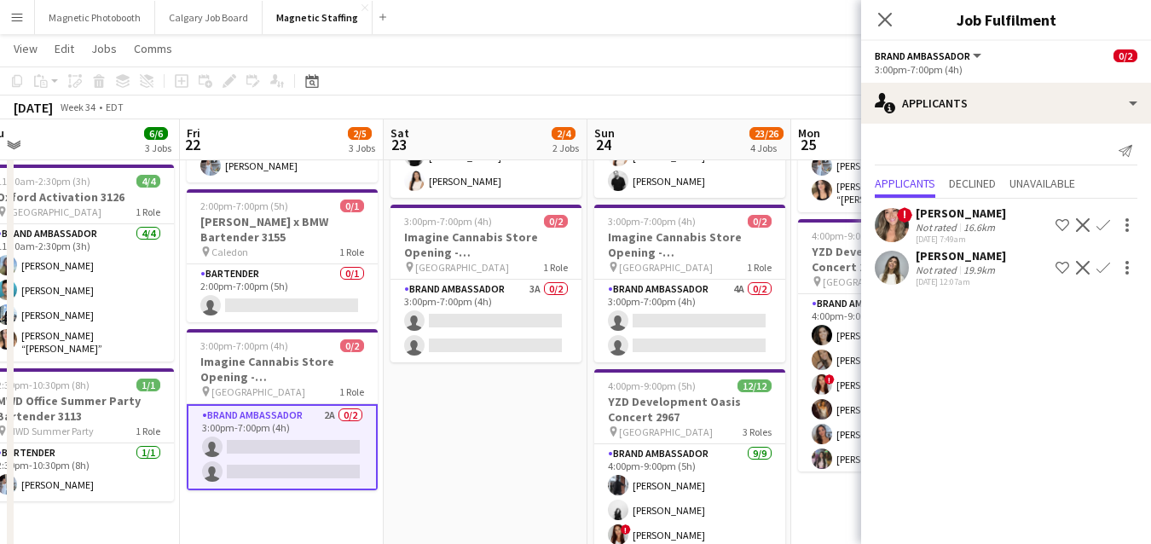
drag, startPoint x: 501, startPoint y: 449, endPoint x: 90, endPoint y: 496, distance: 413.5
click at [95, 496] on app-calendar-viewport "Mon 18 Tue 19 10/10 1 Job Wed 20 26/28 5 Jobs Thu 21 6/6 3 Jobs Fri 22 2/5 3 Jo…" at bounding box center [575, 554] width 1151 height 1291
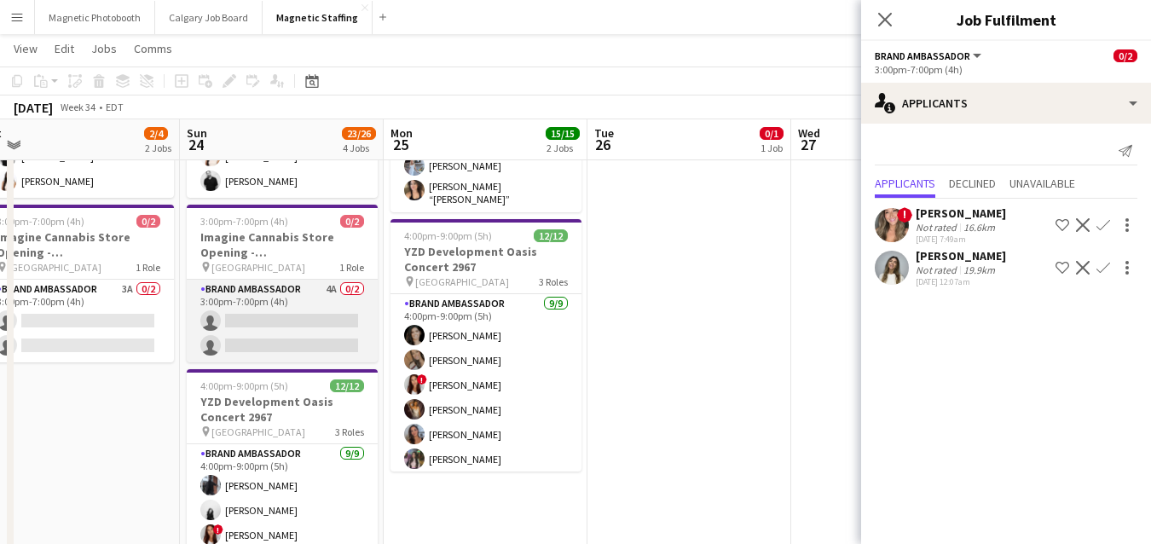
click at [333, 361] on app-card-role "Brand Ambassador 4A 0/2 3:00pm-7:00pm (4h) single-neutral-actions single-neutra…" at bounding box center [282, 321] width 191 height 83
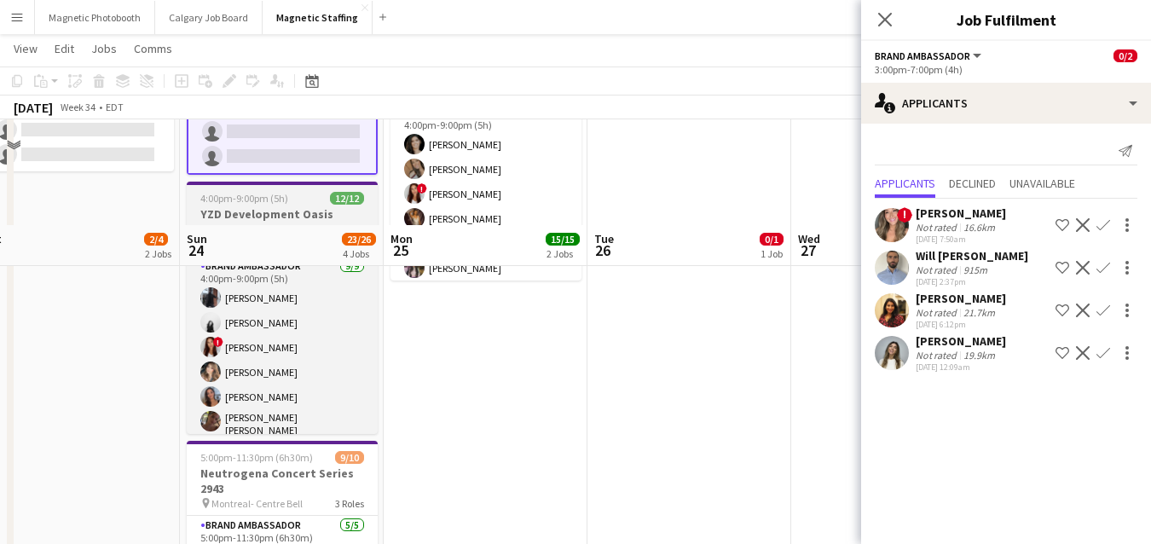
scroll to position [453, 0]
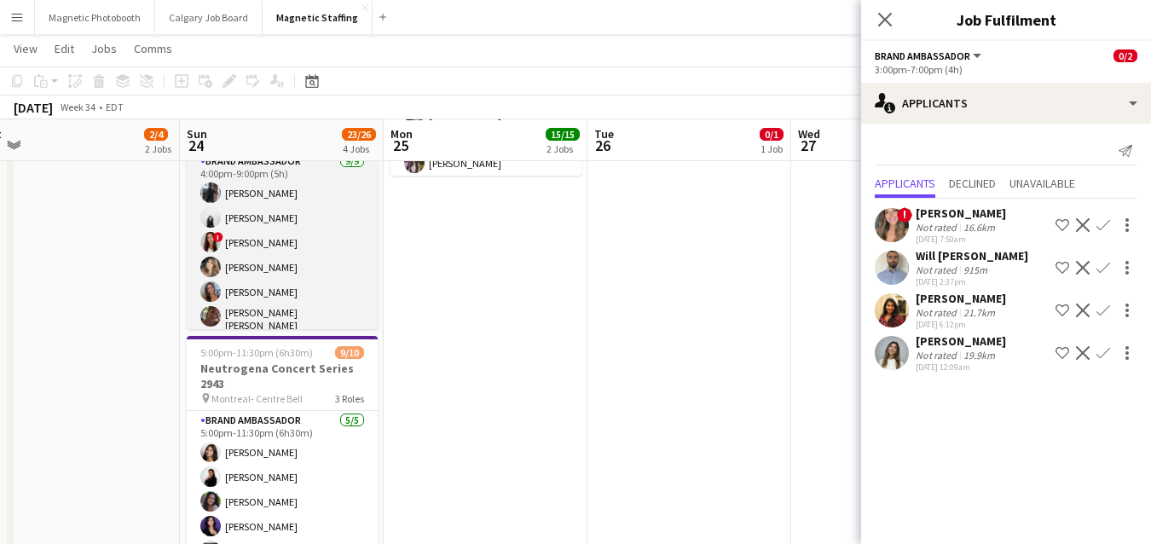
click at [315, 445] on app-card-role "Brand Ambassador 5/5 5:00pm-11:30pm (6h30m) Sharon Azarine Sarah Amoura Emna To…" at bounding box center [282, 489] width 191 height 157
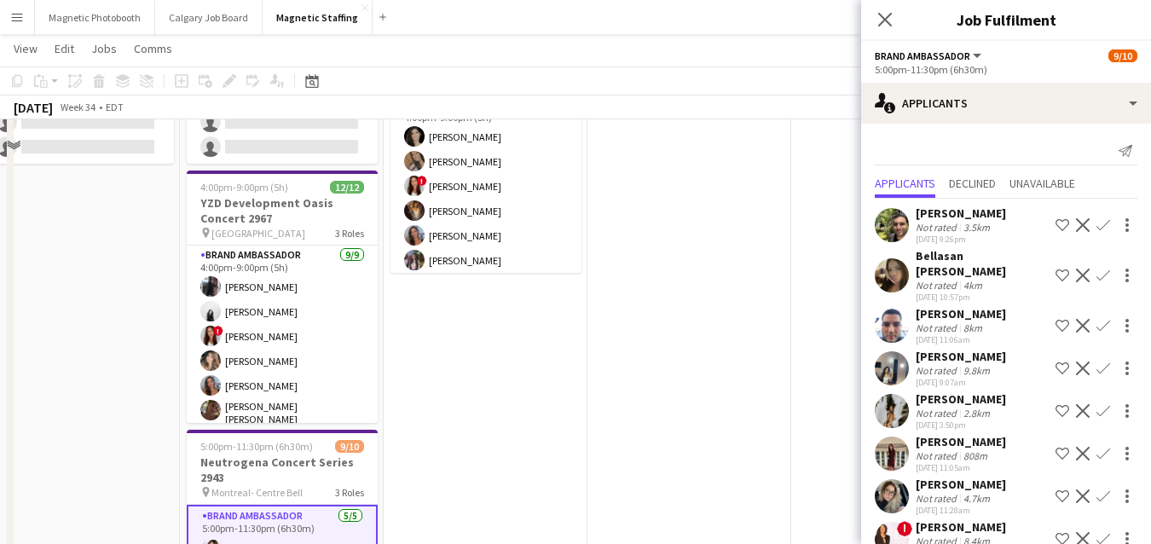
scroll to position [256, 0]
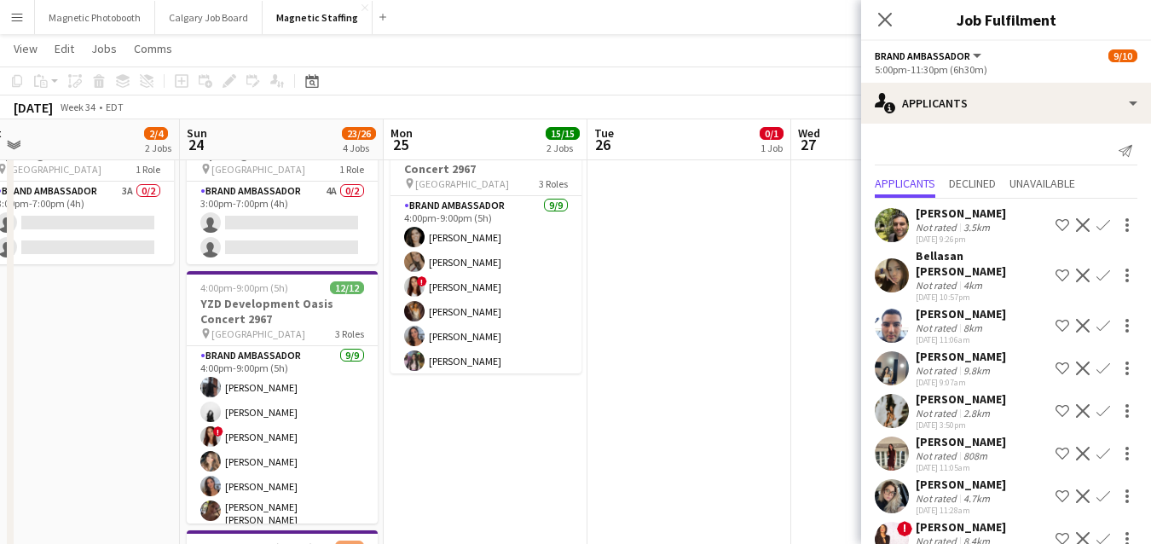
click at [315, 445] on app-card-role "Brand Ambassador 9/9 4:00pm-9:00pm (5h) Cameron Rodgers angel kim ! Luana Cima …" at bounding box center [282, 476] width 191 height 261
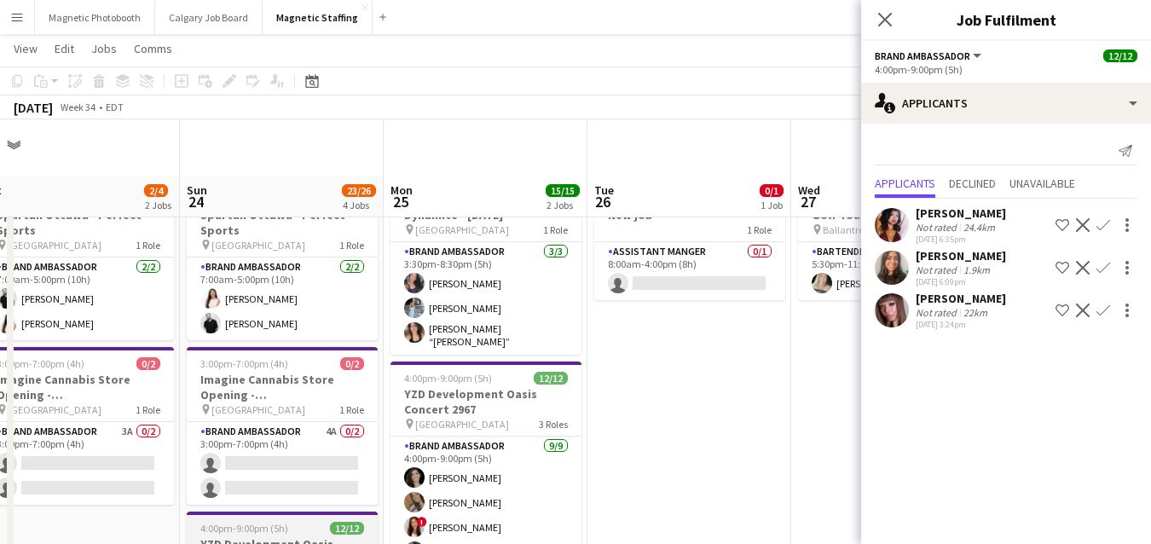
scroll to position [0, 0]
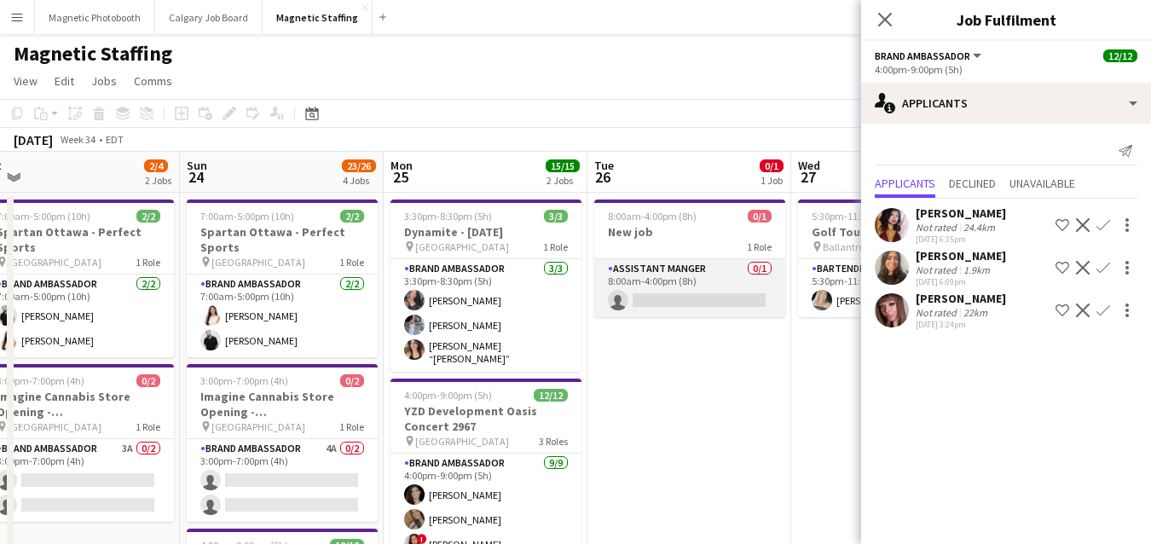
click at [697, 292] on app-card-role "Assistant Manger 0/1 8:00am-4:00pm (8h) single-neutral-actions" at bounding box center [689, 288] width 191 height 58
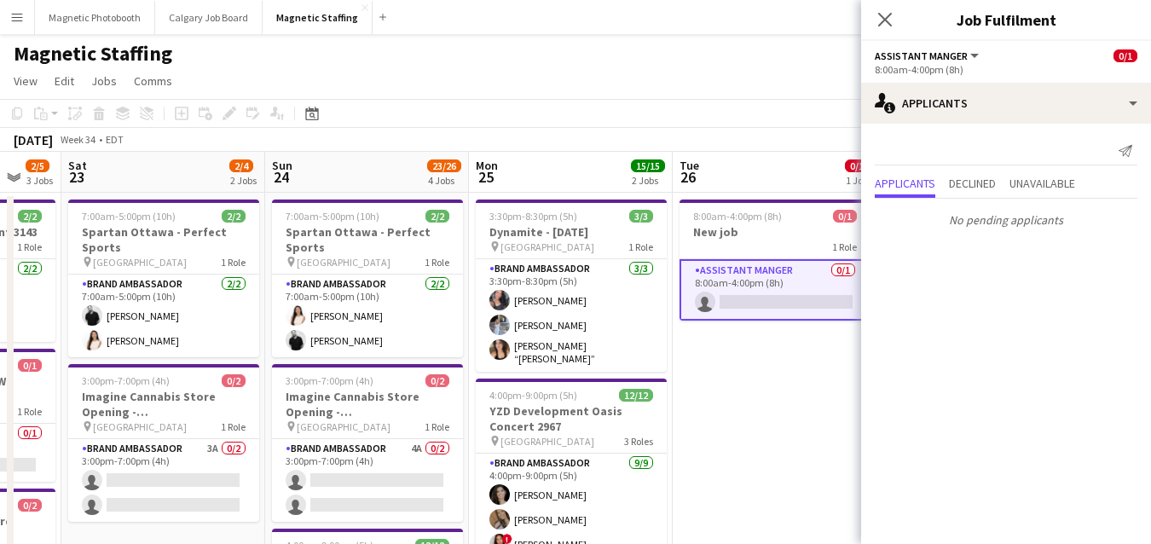
drag, startPoint x: 710, startPoint y: 373, endPoint x: 346, endPoint y: 378, distance: 364.0
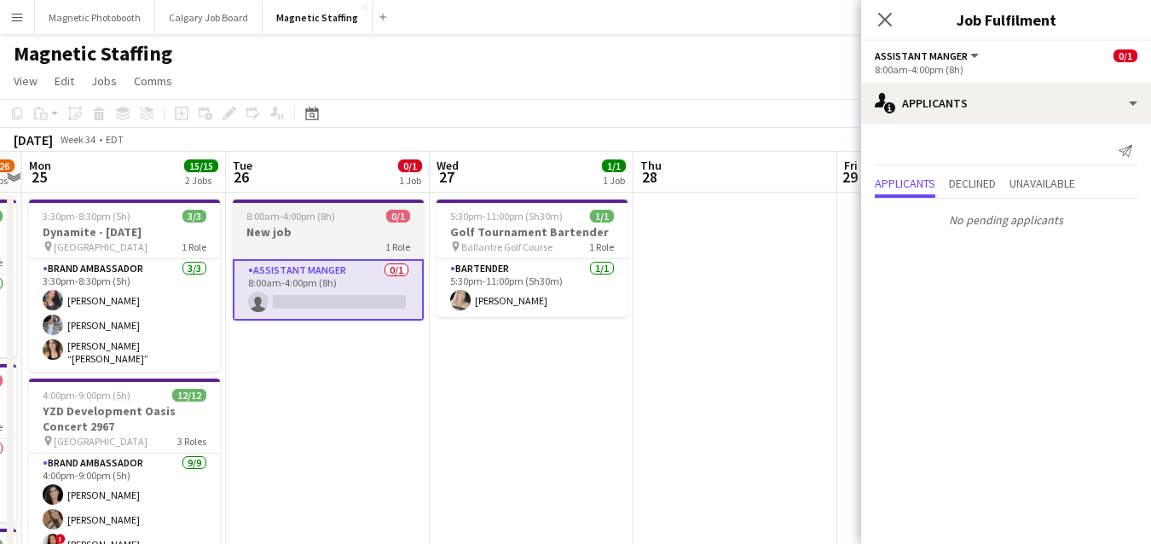
click at [258, 220] on span "8:00am-4:00pm (8h)" at bounding box center [290, 216] width 89 height 13
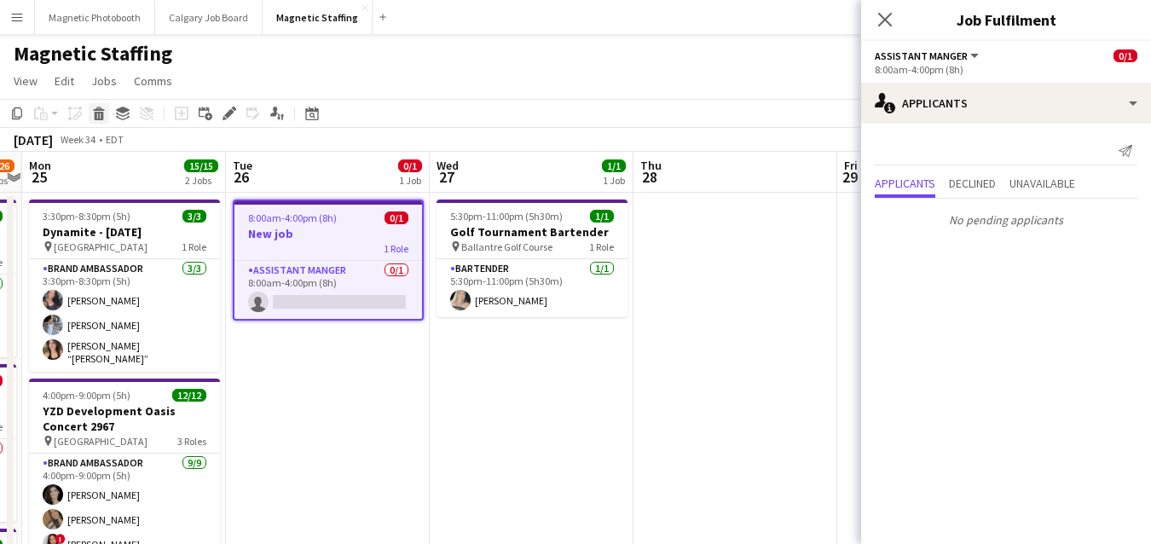
click at [101, 115] on icon at bounding box center [99, 116] width 9 height 9
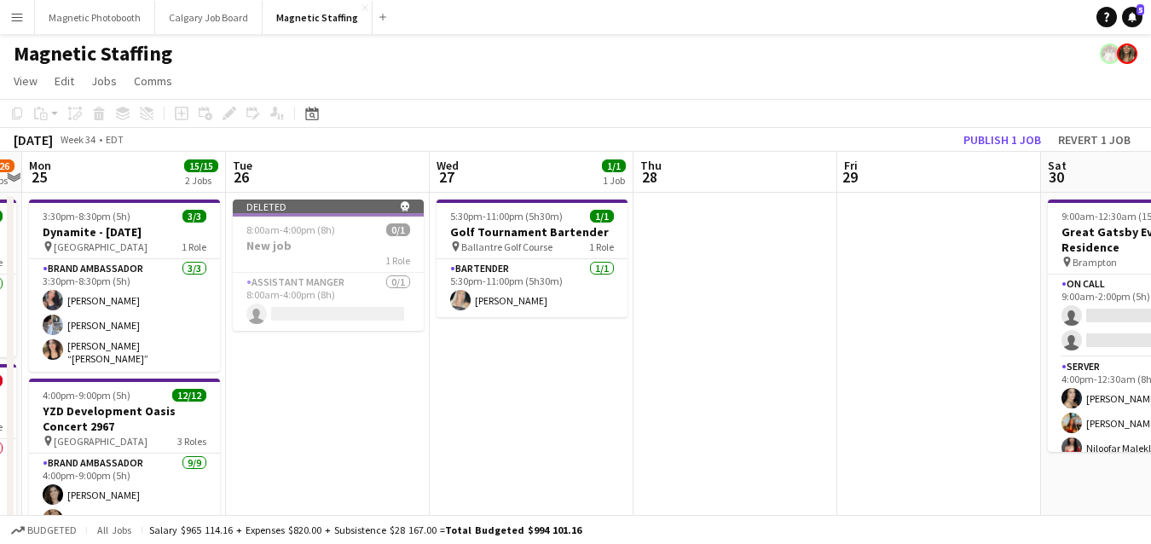
click at [996, 127] on app-toolbar "Copy Paste Paste Command V Paste with crew Command Shift V Paste linked Job Del…" at bounding box center [575, 113] width 1151 height 29
click at [996, 140] on button "Publish 1 job" at bounding box center [1001, 140] width 91 height 22
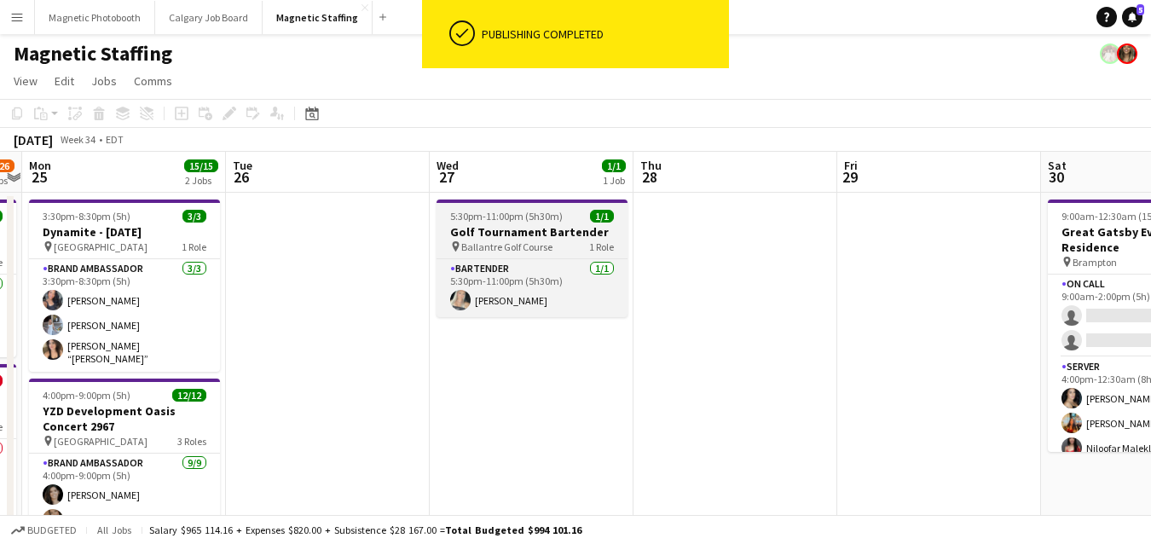
click at [534, 247] on span "Ballantre Golf Course" at bounding box center [506, 246] width 91 height 13
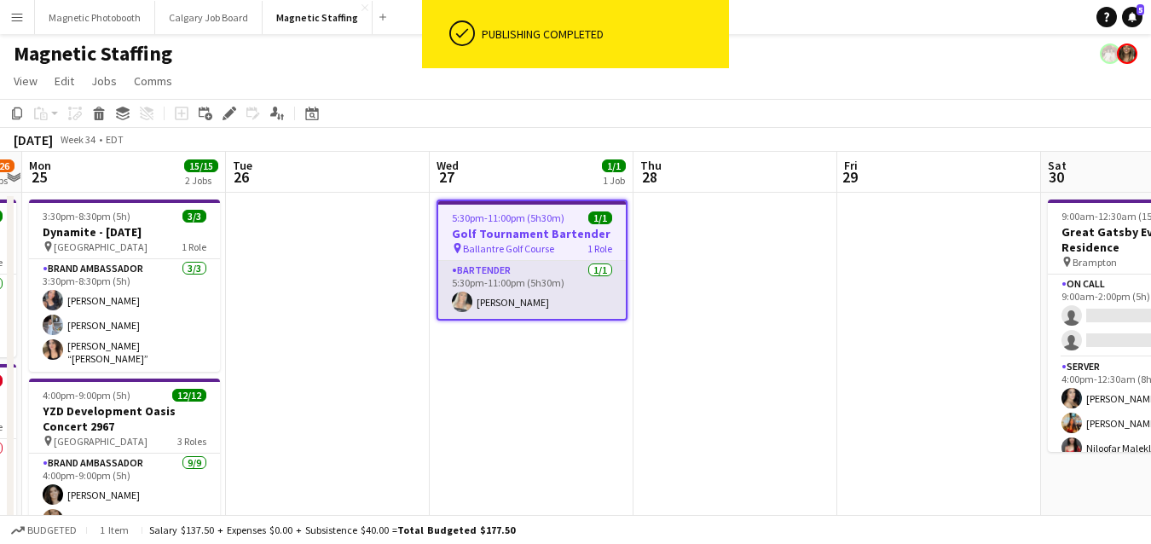
click at [592, 304] on app-card-role "Bartender 1/1 5:30pm-11:00pm (5h30m) Maija Dekoker" at bounding box center [532, 290] width 188 height 58
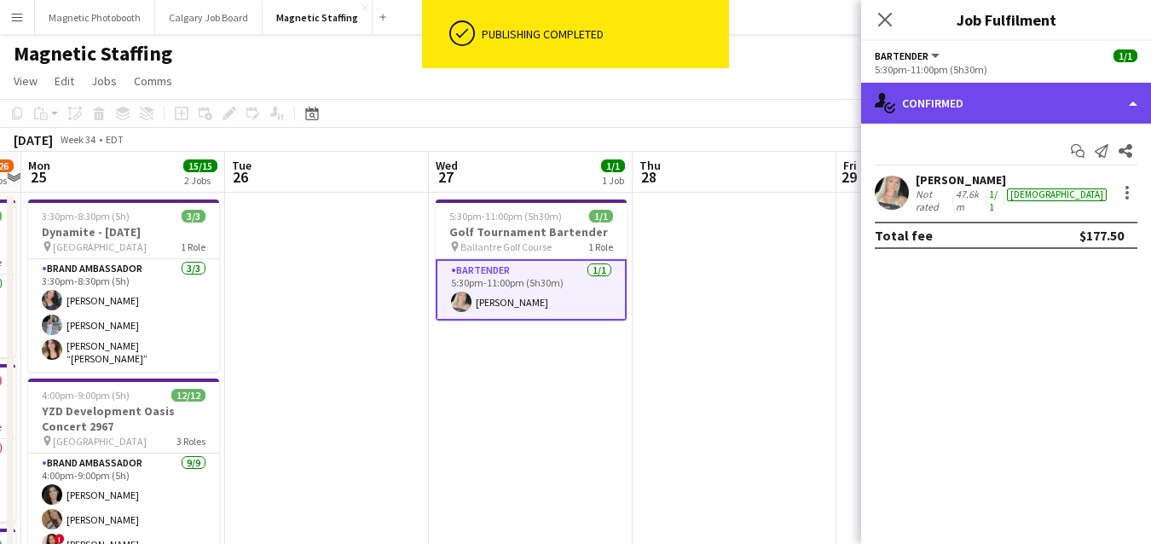
click at [970, 113] on div "single-neutral-actions-check-2 Confirmed" at bounding box center [1006, 103] width 290 height 41
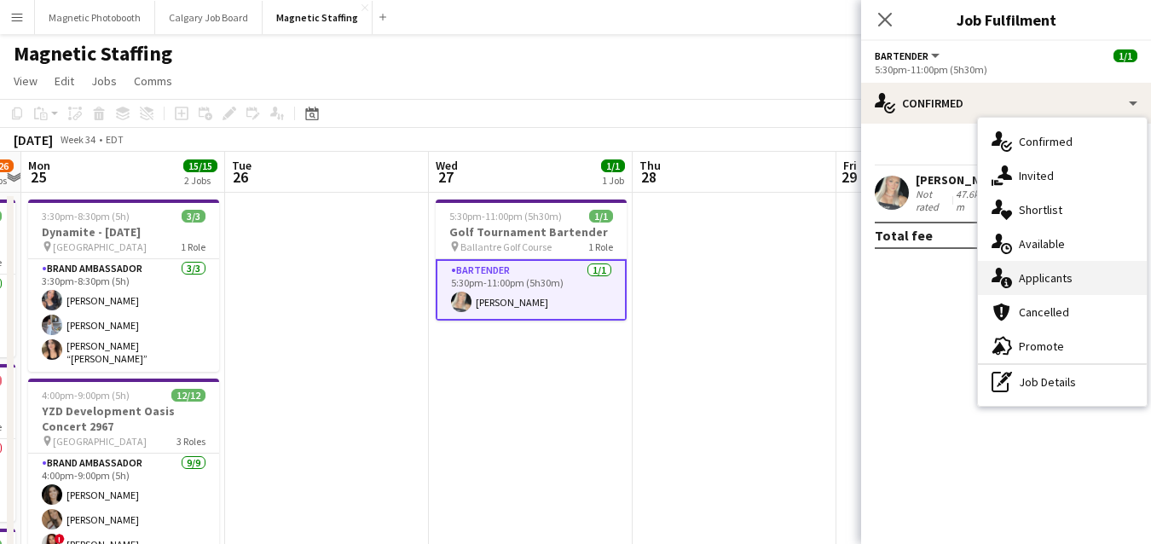
click at [1024, 273] on div "single-neutral-actions-information Applicants" at bounding box center [1062, 278] width 169 height 34
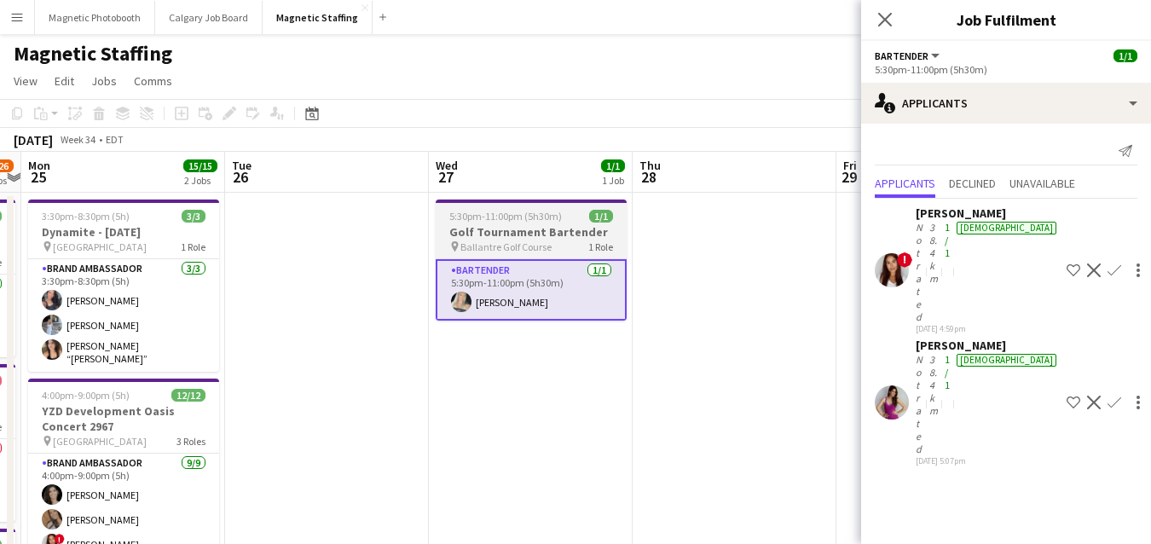
click at [479, 244] on span "Ballantre Golf Course" at bounding box center [505, 246] width 91 height 13
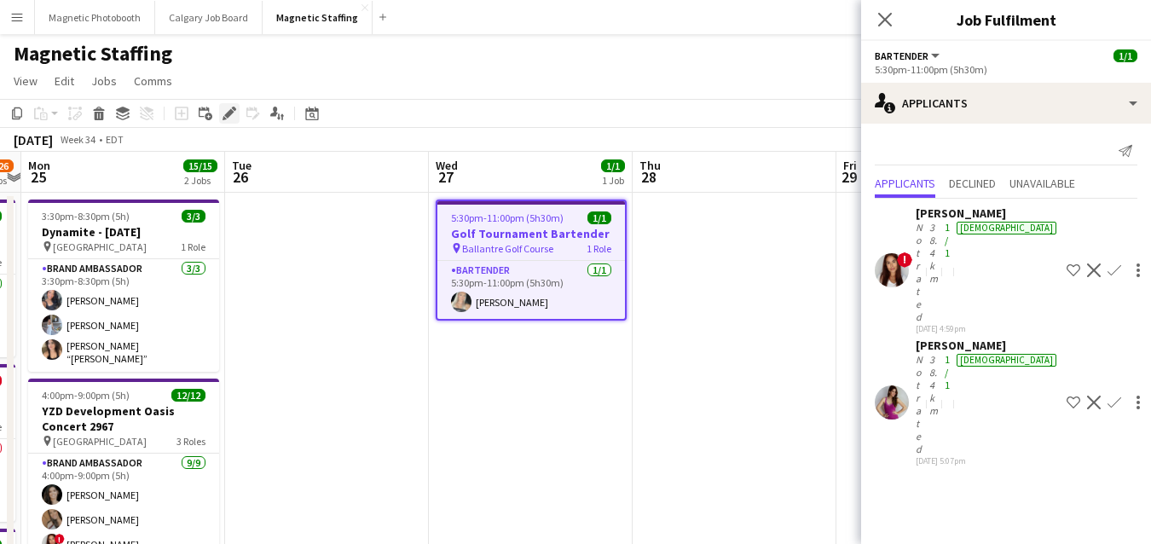
click at [225, 117] on icon "Edit" at bounding box center [229, 114] width 14 height 14
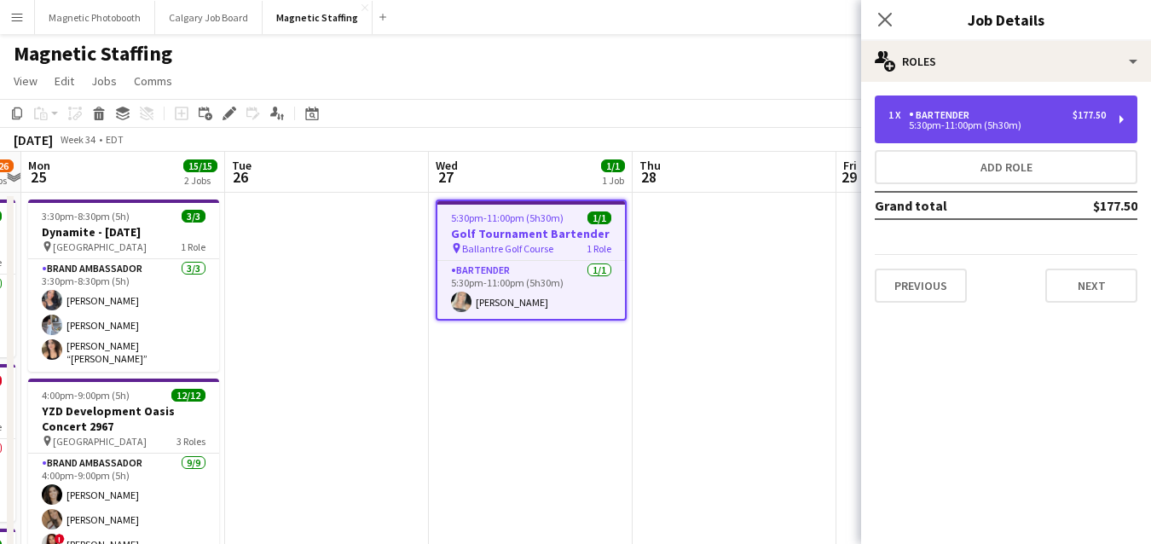
click at [962, 119] on div "Bartender" at bounding box center [942, 115] width 67 height 12
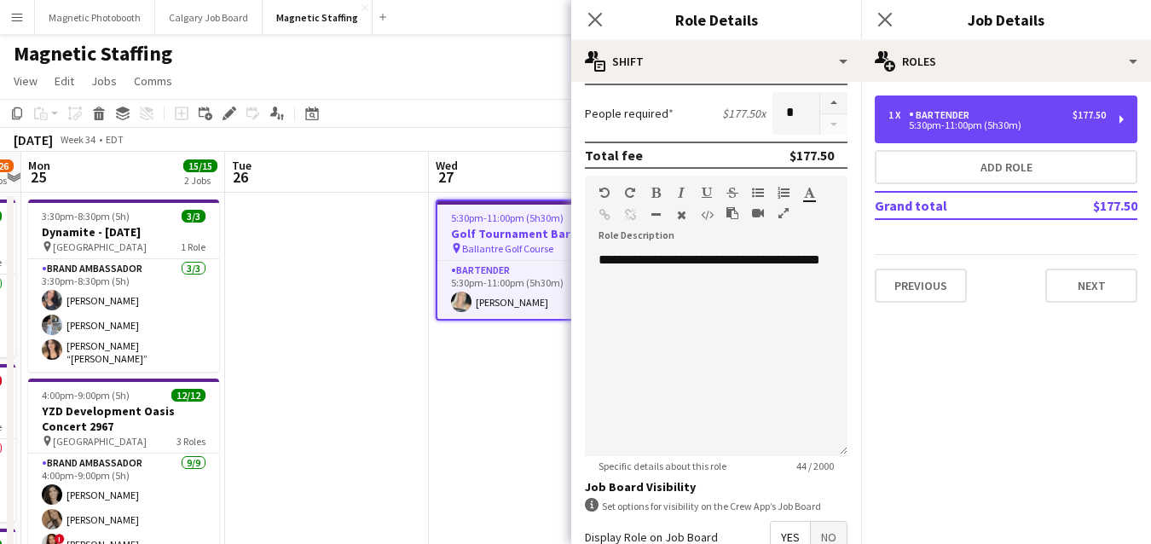
scroll to position [486, 0]
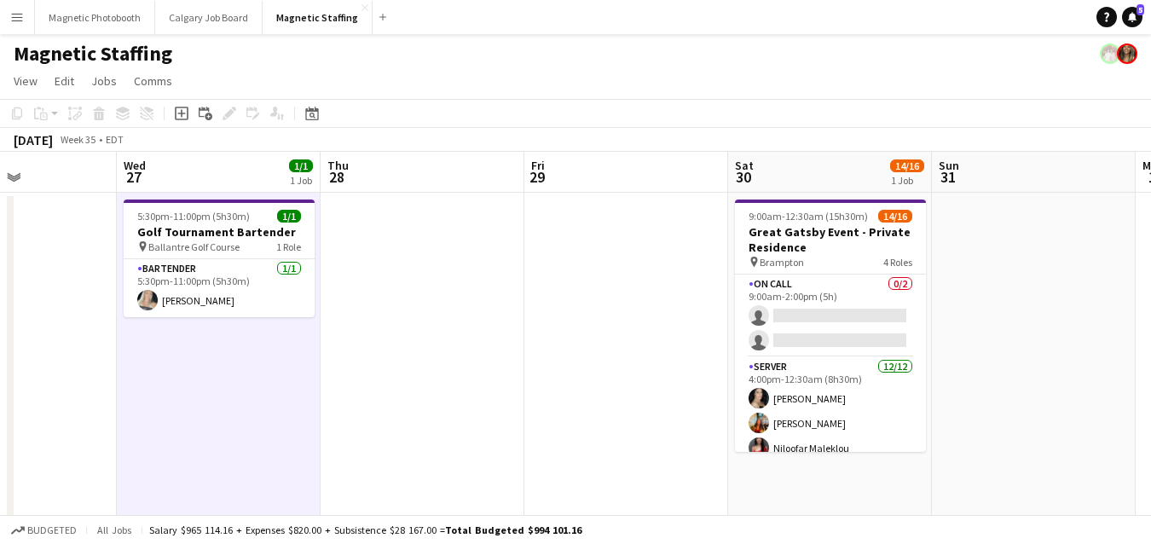
scroll to position [0, 742]
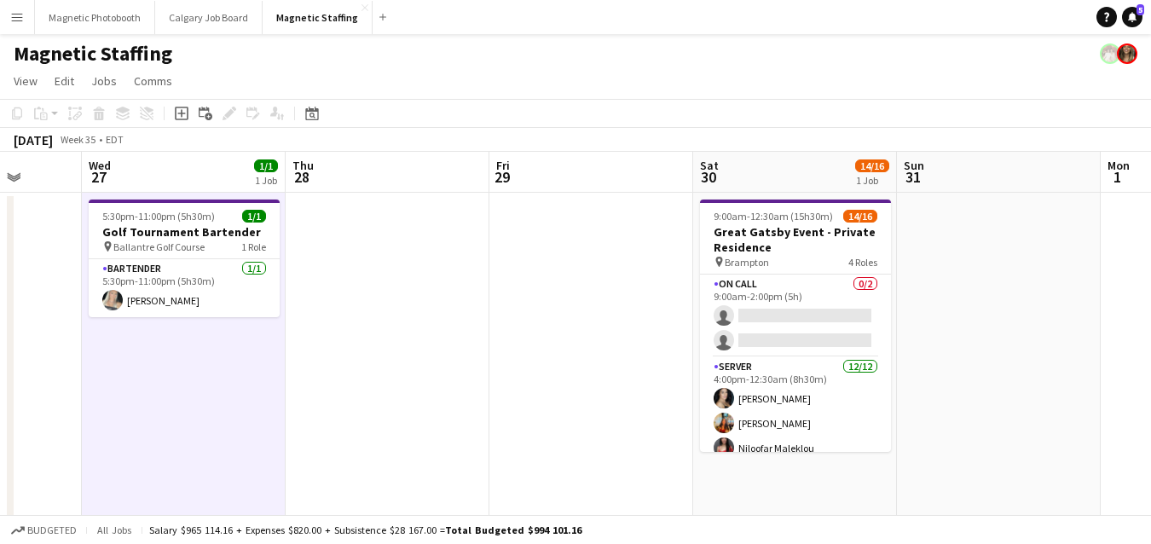
drag, startPoint x: 860, startPoint y: 338, endPoint x: 532, endPoint y: 365, distance: 329.2
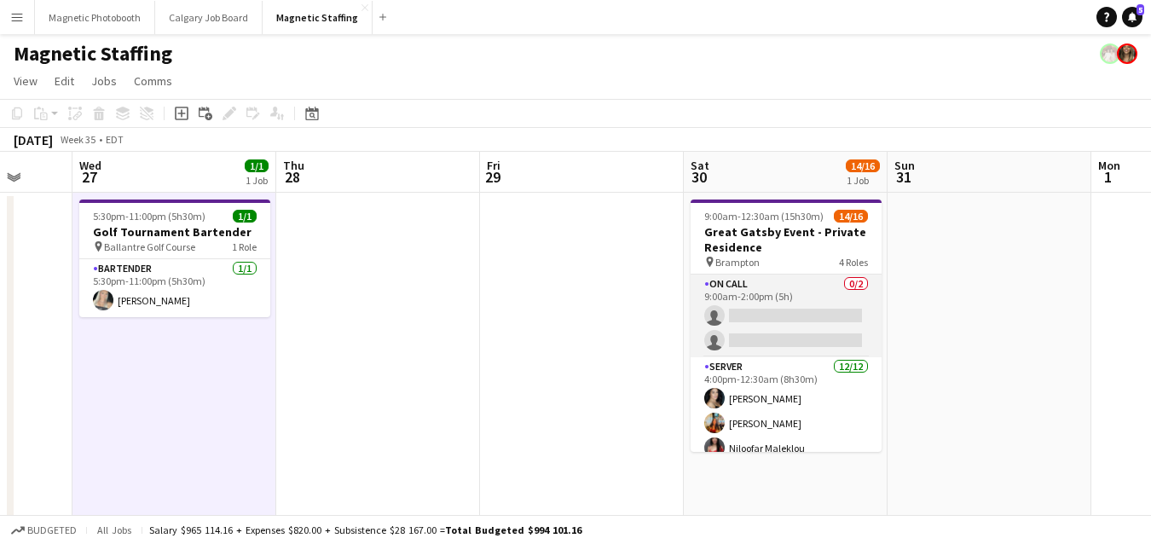
click at [797, 328] on app-card-role "On Call 0/2 9:00am-2:00pm (5h) single-neutral-actions single-neutral-actions" at bounding box center [785, 315] width 191 height 83
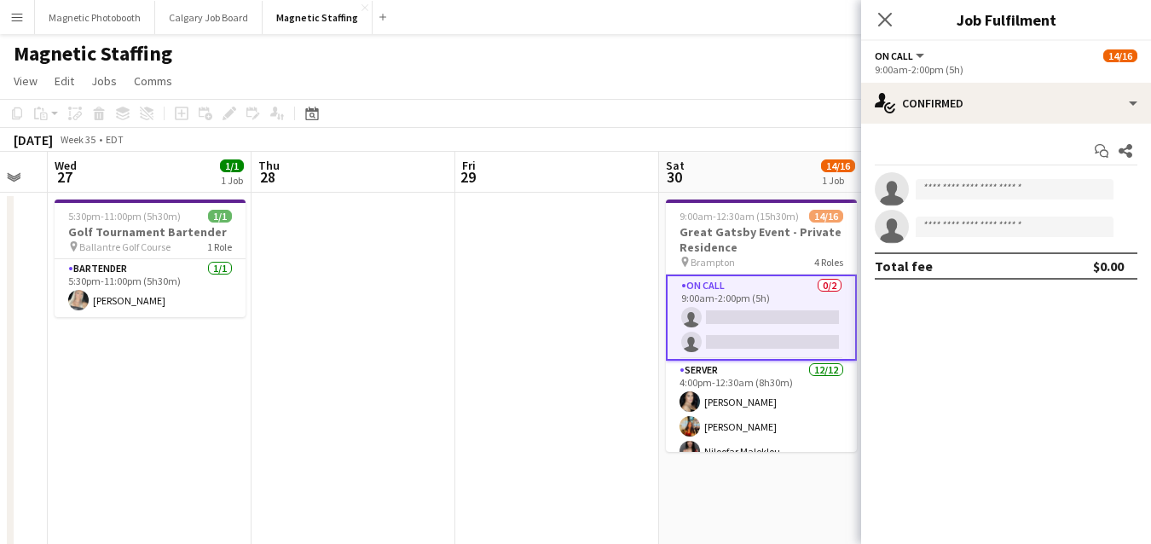
drag, startPoint x: 797, startPoint y: 328, endPoint x: 393, endPoint y: 338, distance: 404.1
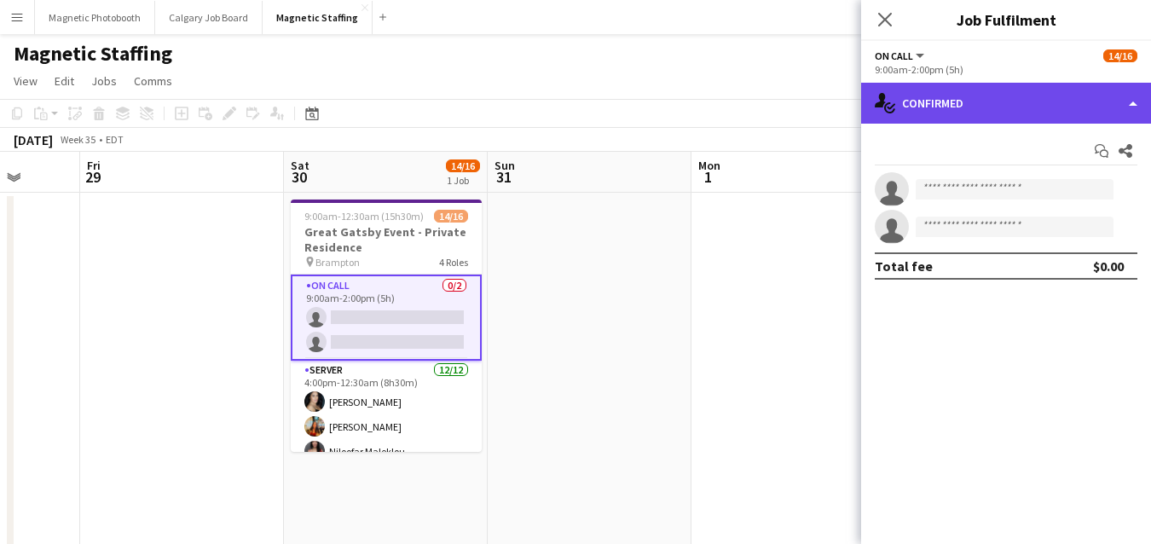
click at [975, 100] on div "single-neutral-actions-check-2 Confirmed" at bounding box center [1006, 103] width 290 height 41
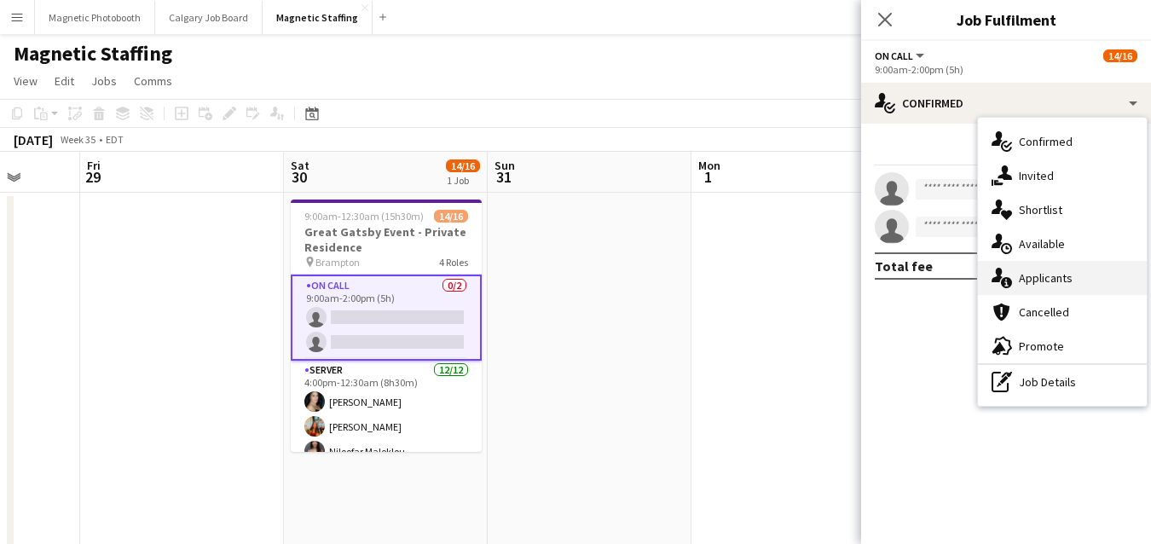
click at [1014, 288] on div "single-neutral-actions-information Applicants" at bounding box center [1062, 278] width 169 height 34
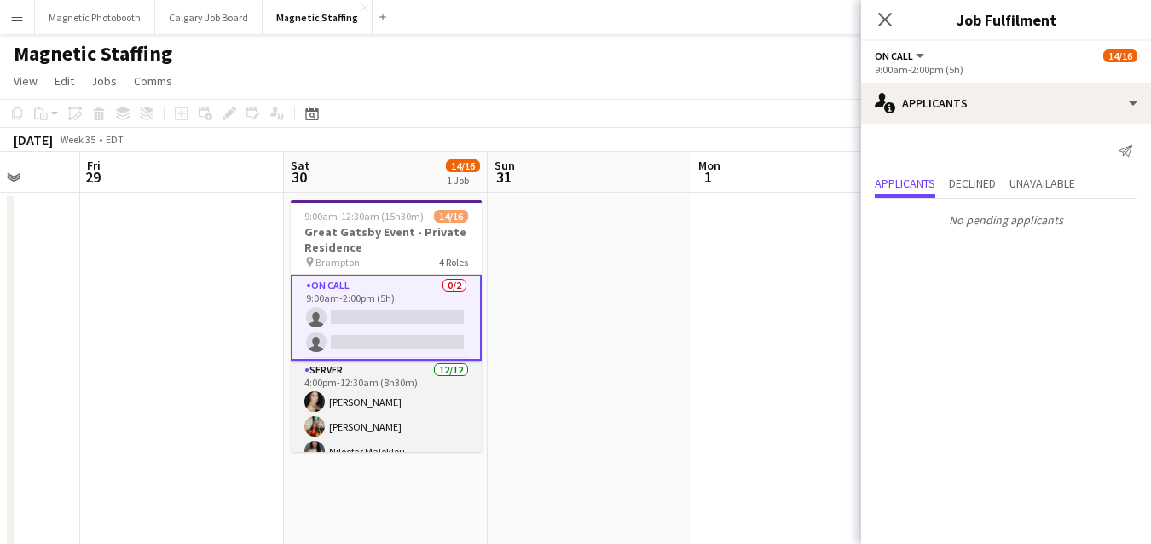
click at [396, 407] on app-card-role "Server 12/12 4:00pm-12:30am (8h30m) Cassandra Tari Katherine Lasso Niloofar Mal…" at bounding box center [386, 526] width 191 height 330
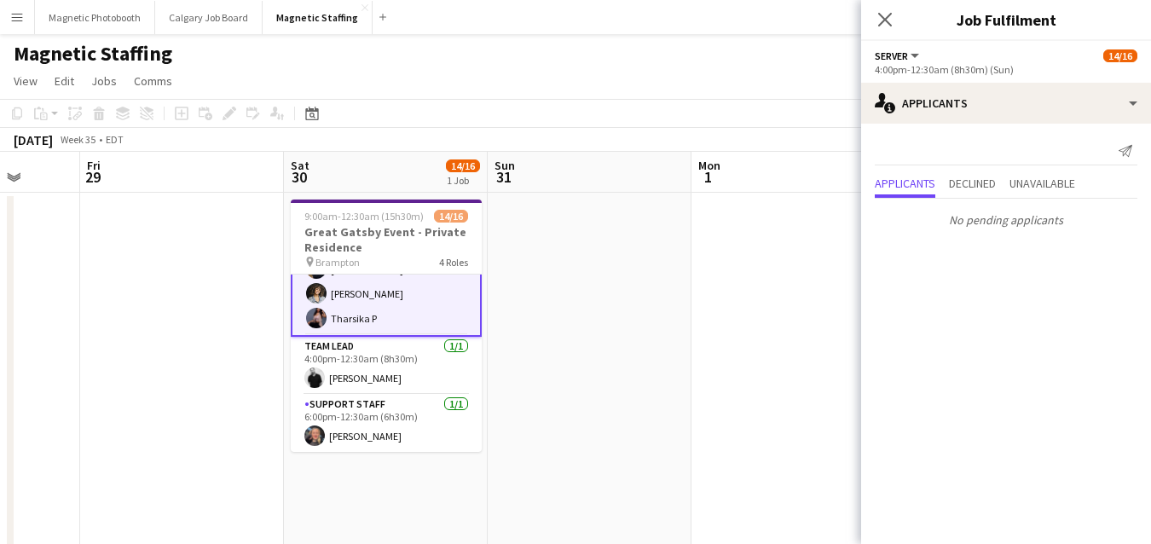
click at [396, 407] on app-card-role "Support Staff 1/1 6:00pm-12:30am (6h30m) Sarah Salomons" at bounding box center [386, 424] width 191 height 58
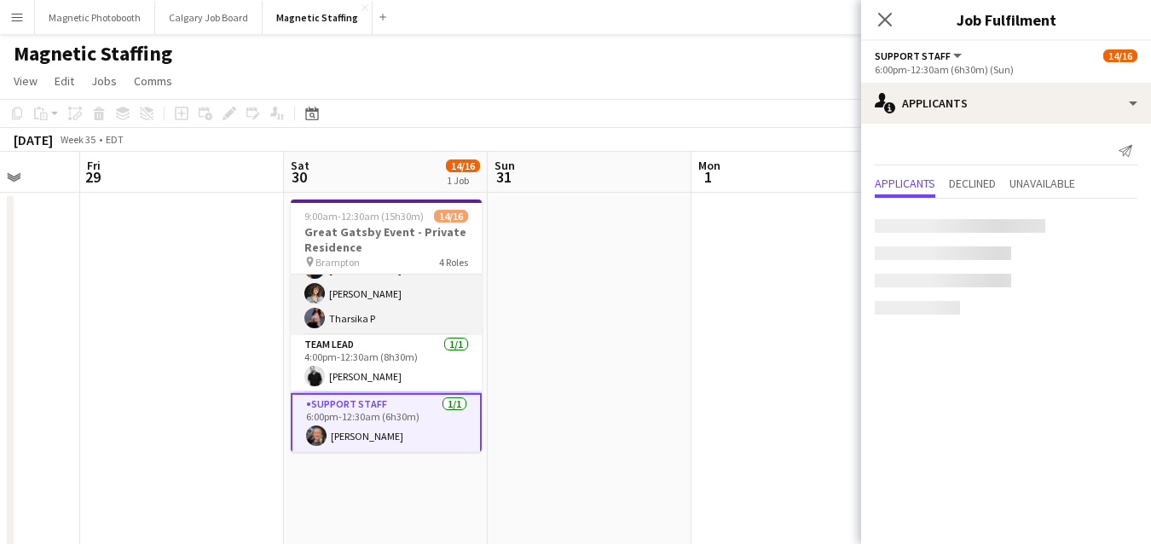
click at [415, 316] on app-card-role "Server 12/12 4:00pm-12:30am (8h30m) Cassandra Tari Katherine Lasso Niloofar Mal…" at bounding box center [386, 170] width 191 height 330
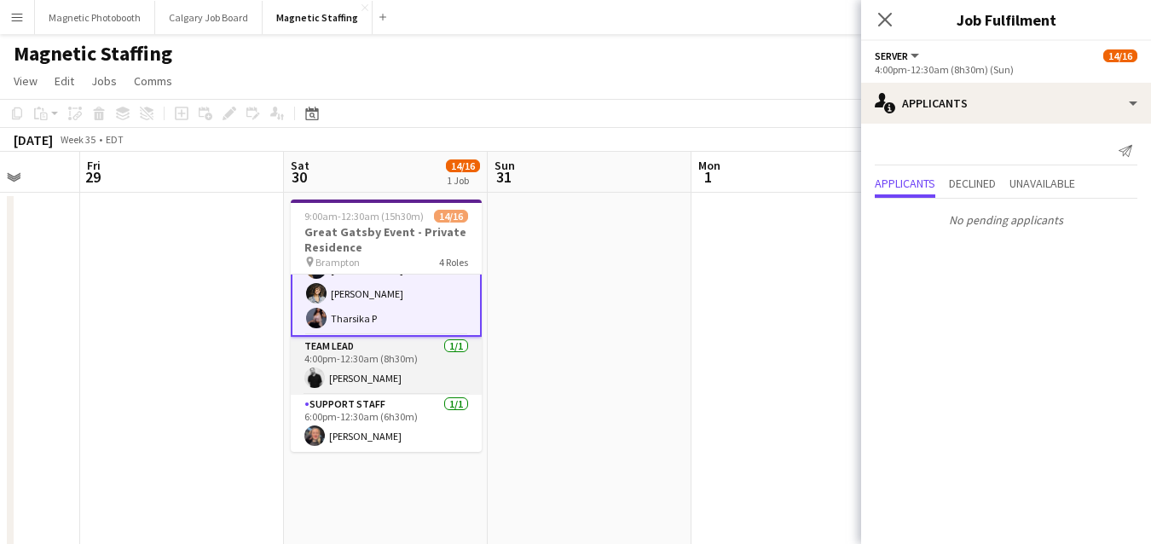
click at [375, 389] on app-card-role "Team Lead 1/1 4:00pm-12:30am (8h30m) jean-philippe roy" at bounding box center [386, 366] width 191 height 58
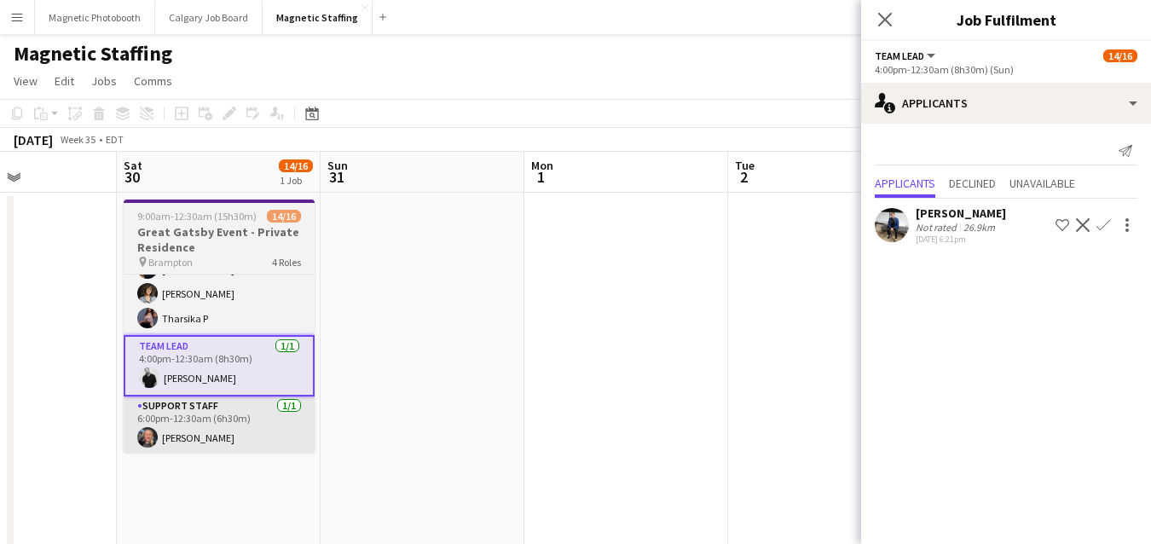
scroll to position [0, 473]
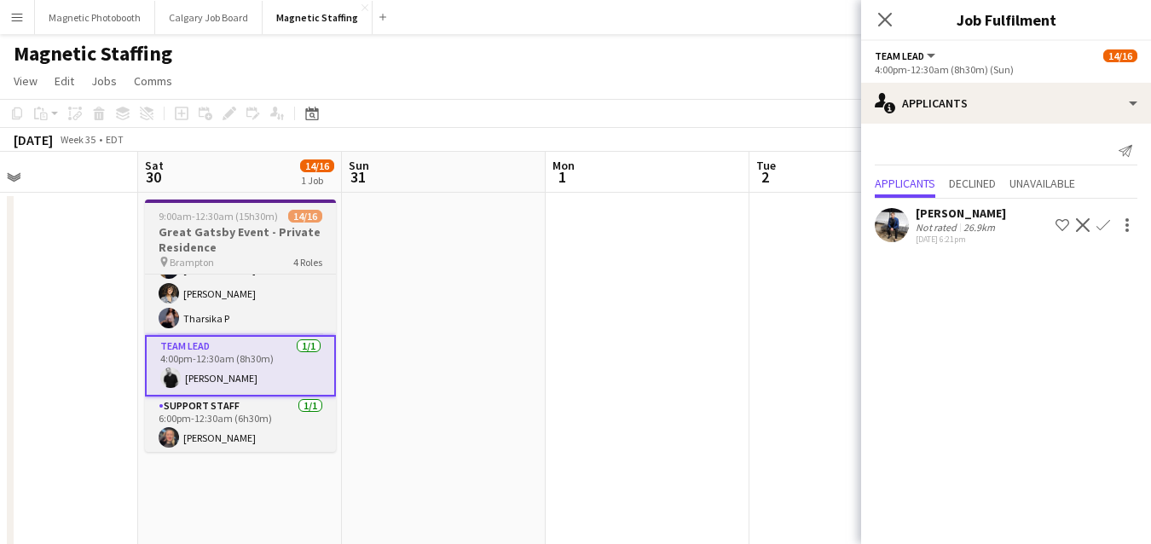
click at [199, 231] on h3 "Great Gatsby Event - Private Residence" at bounding box center [240, 239] width 191 height 31
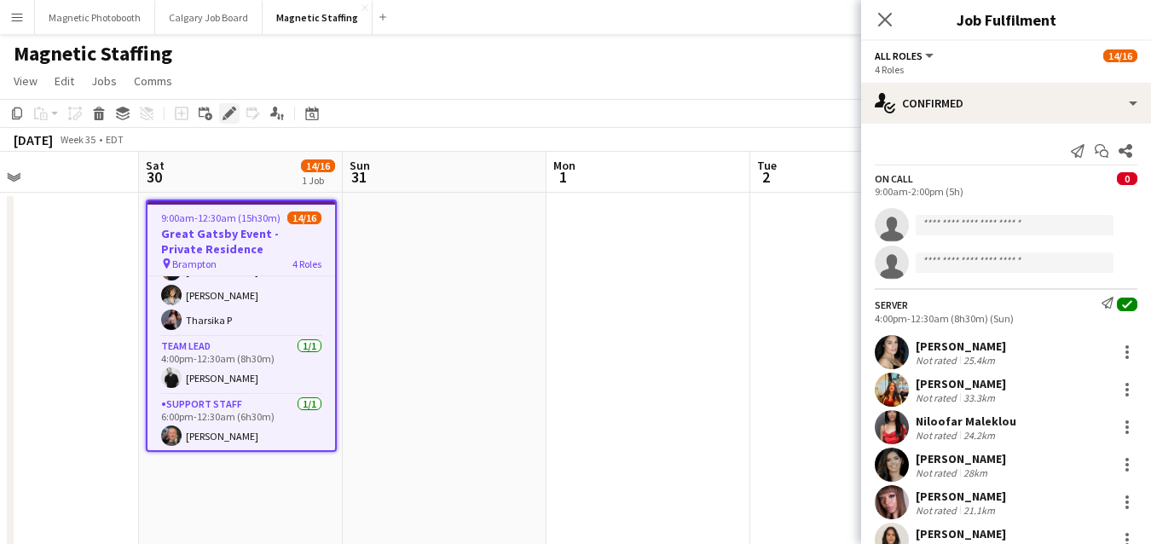
click at [227, 107] on icon "Edit" at bounding box center [229, 114] width 14 height 14
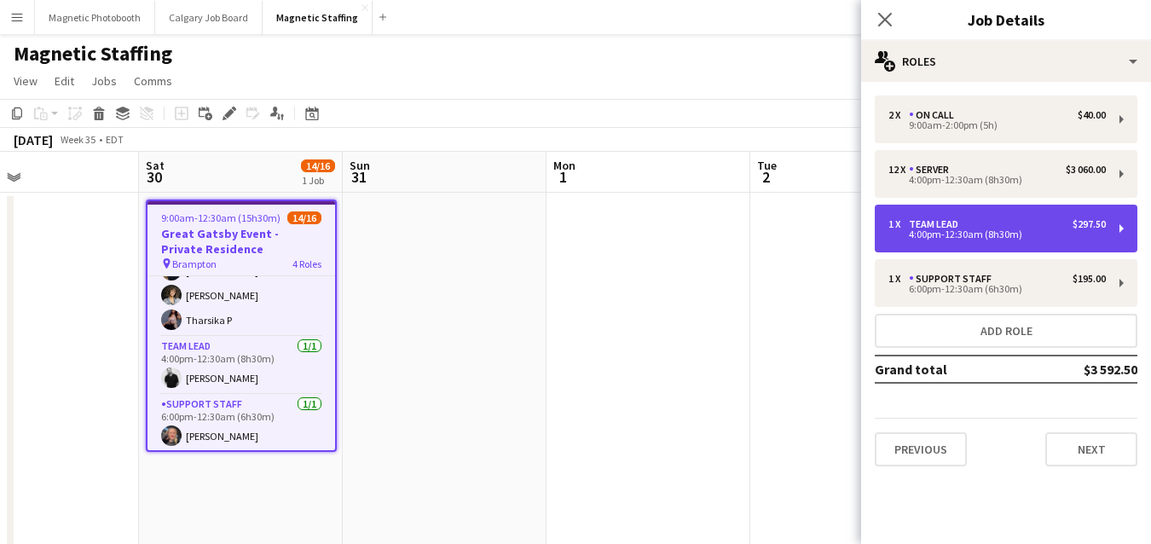
click at [978, 235] on div "4:00pm-12:30am (8h30m)" at bounding box center [996, 234] width 217 height 9
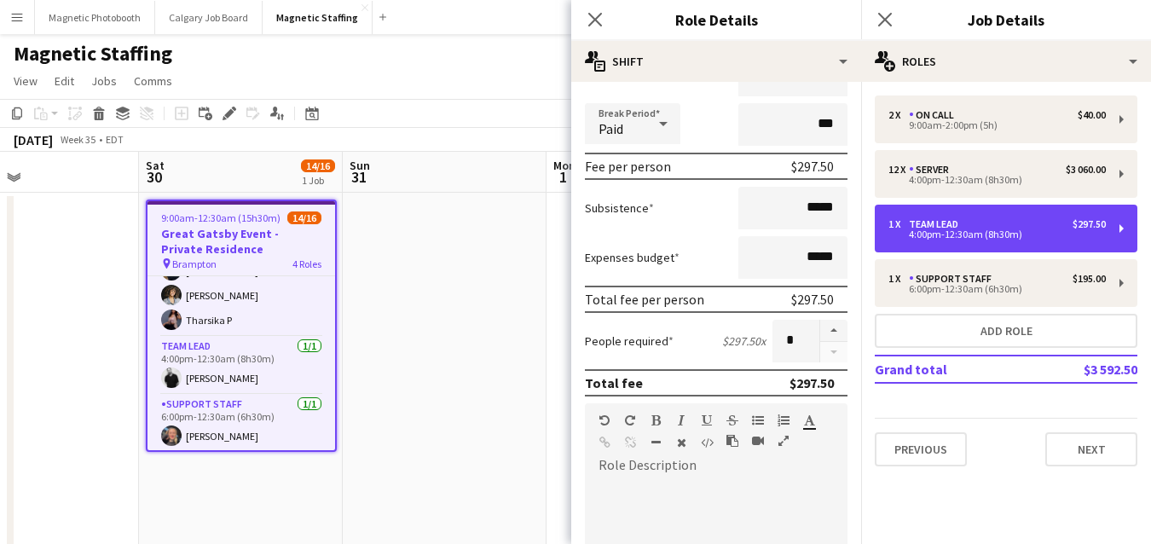
scroll to position [521, 0]
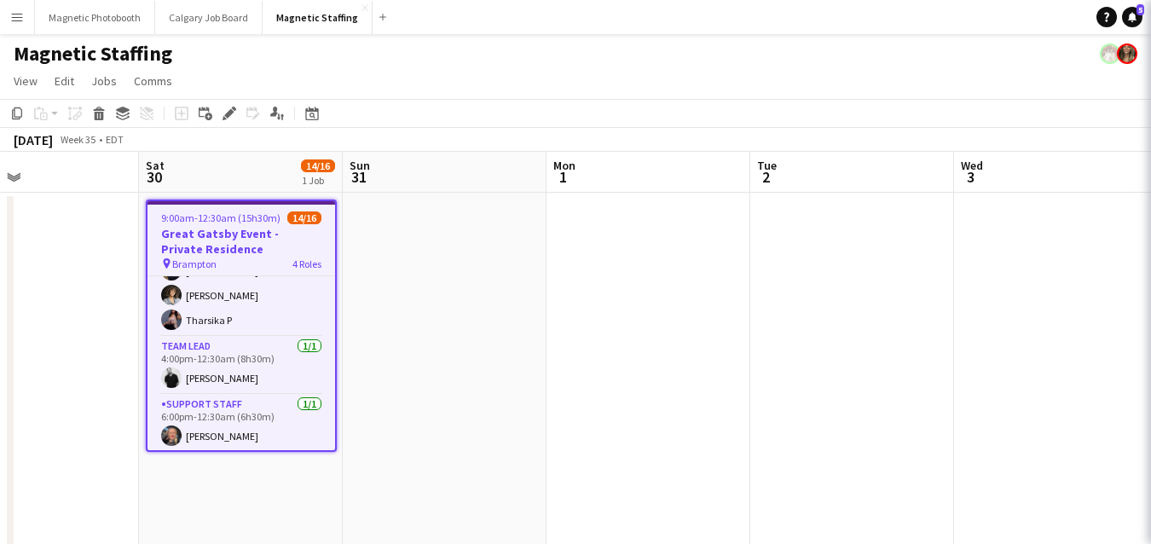
scroll to position [350, 0]
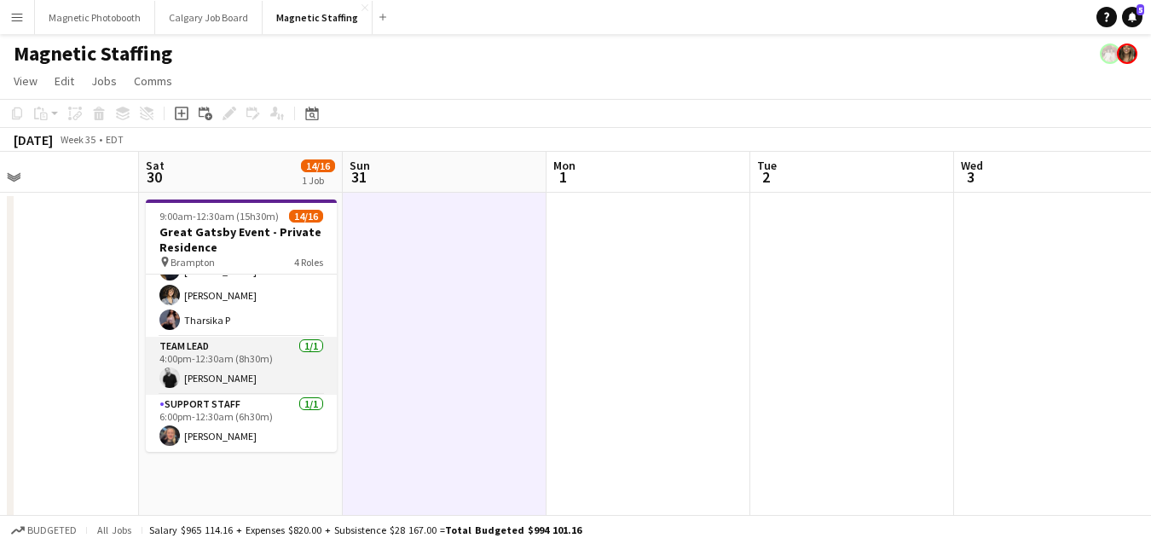
click at [234, 392] on app-card-role "Team Lead 1/1 4:00pm-12:30am (8h30m) jean-philippe roy" at bounding box center [241, 366] width 191 height 58
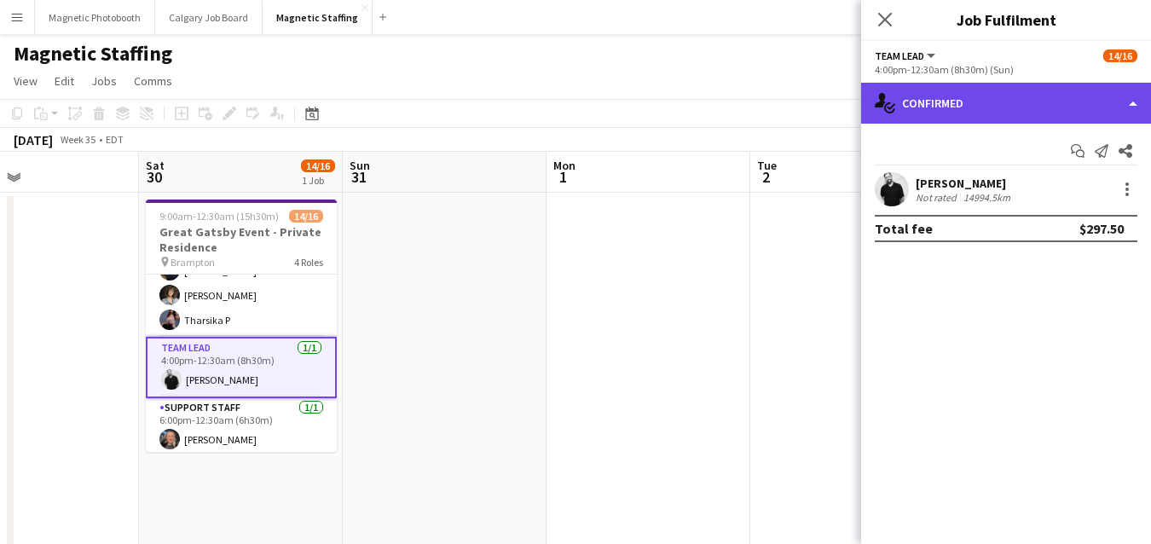
click at [1004, 113] on div "single-neutral-actions-check-2 Confirmed" at bounding box center [1006, 103] width 290 height 41
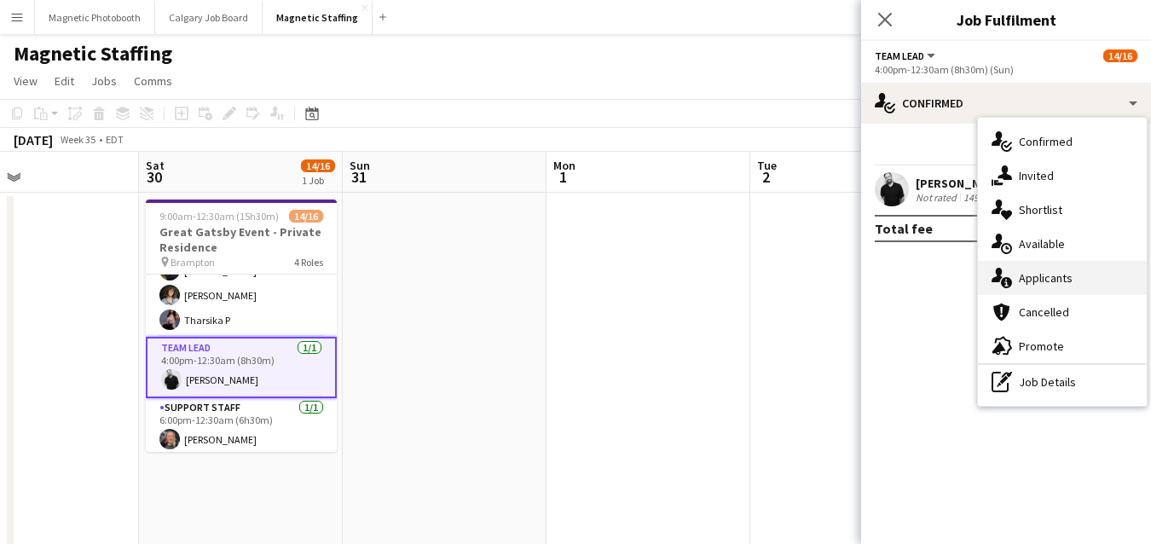
click at [1019, 280] on div "single-neutral-actions-information Applicants" at bounding box center [1062, 278] width 169 height 34
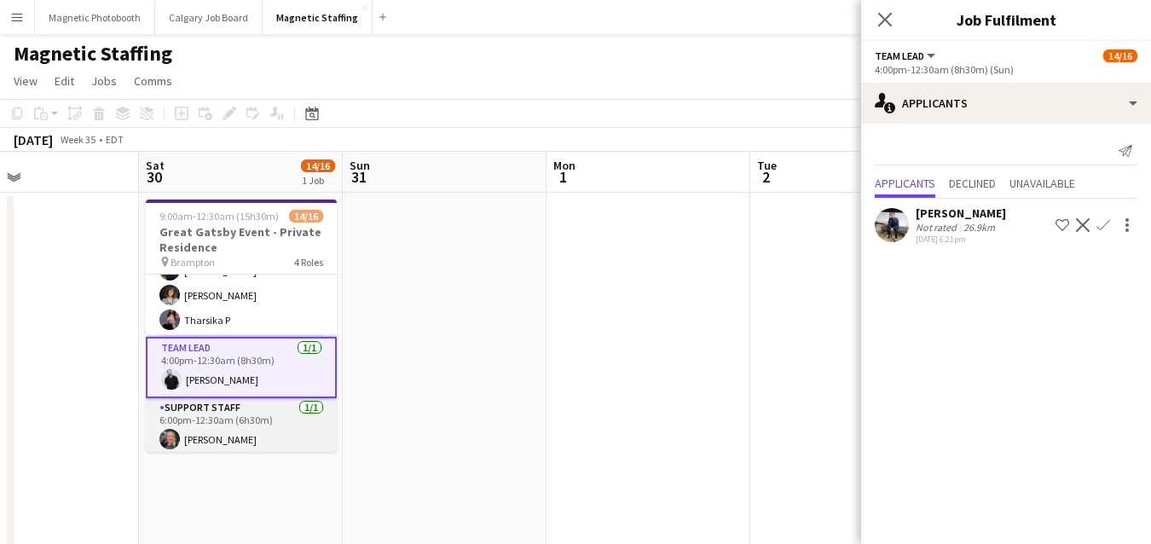
click at [252, 430] on app-card-role "Support Staff 1/1 6:00pm-12:30am (6h30m) Sarah Salomons" at bounding box center [241, 427] width 191 height 58
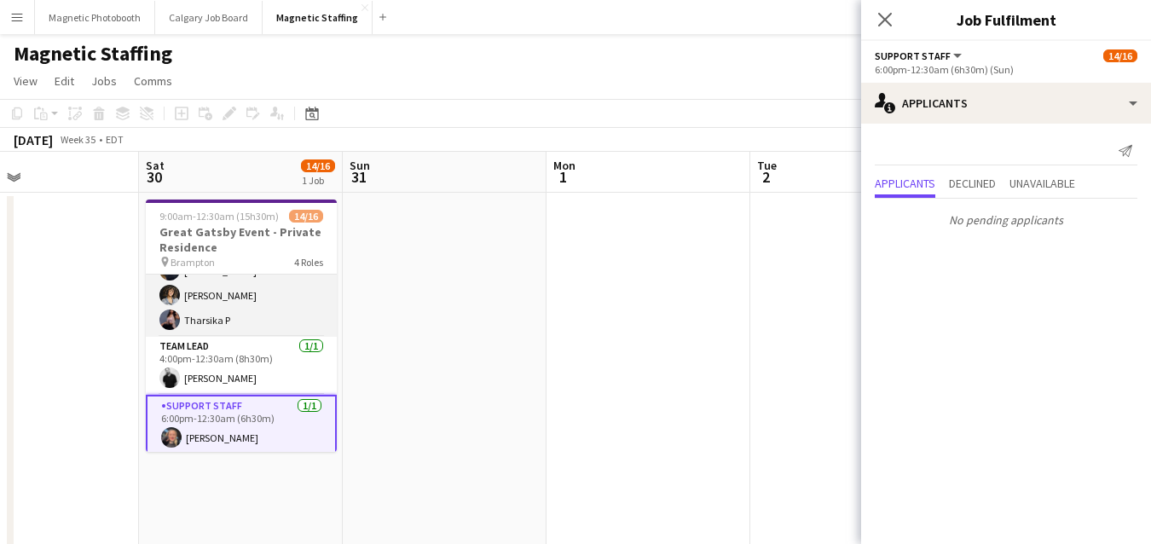
click at [257, 312] on app-card-role "Server 12/12 4:00pm-12:30am (8h30m) Cassandra Tari Katherine Lasso Niloofar Mal…" at bounding box center [241, 172] width 191 height 330
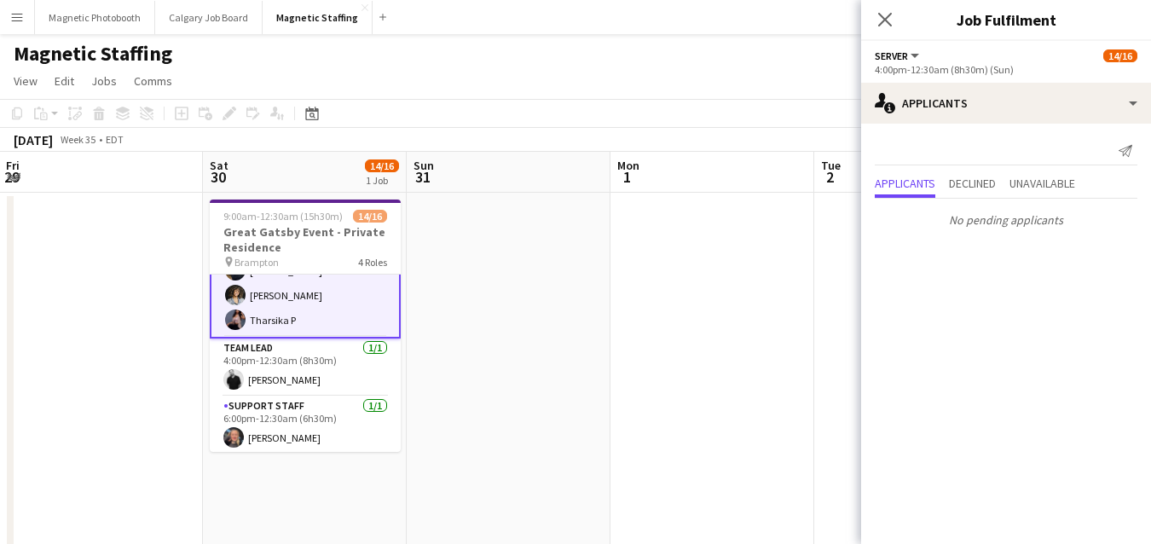
drag, startPoint x: 436, startPoint y: 343, endPoint x: 9, endPoint y: 377, distance: 427.6
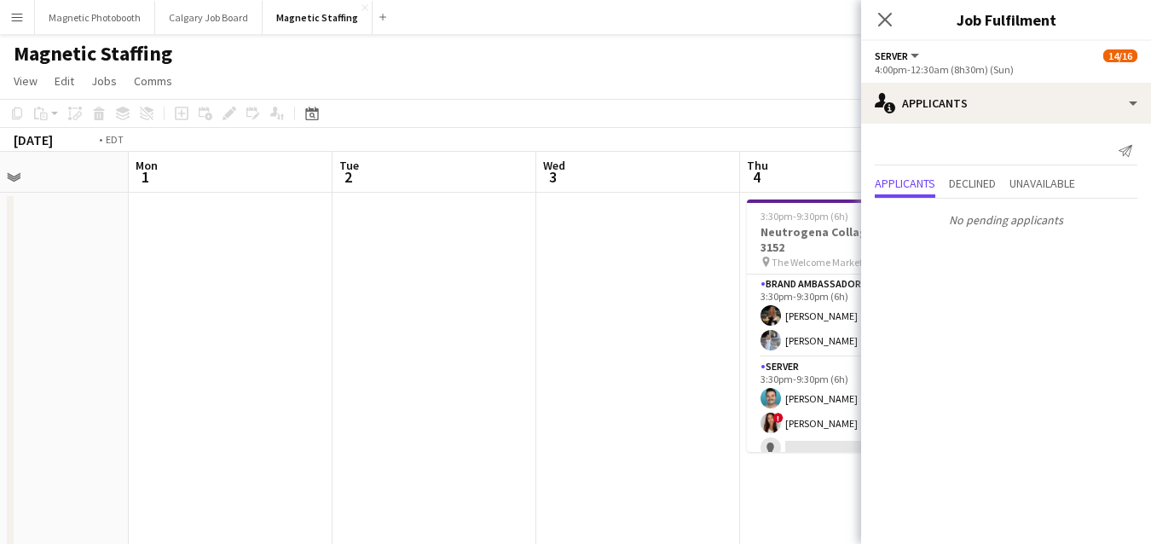
scroll to position [0, 736]
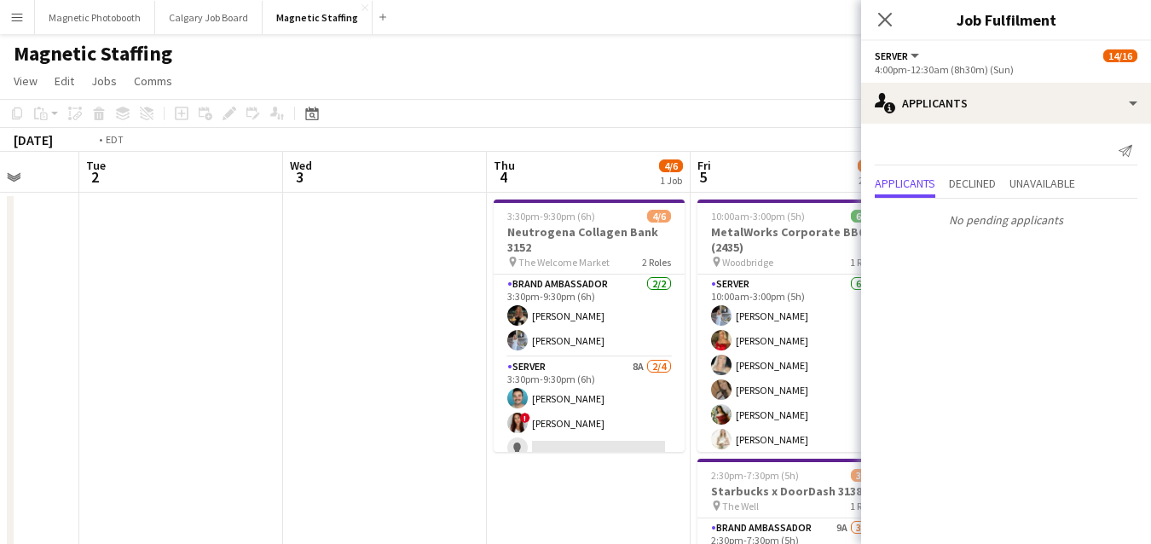
drag, startPoint x: 379, startPoint y: 383, endPoint x: -26, endPoint y: 390, distance: 405.8
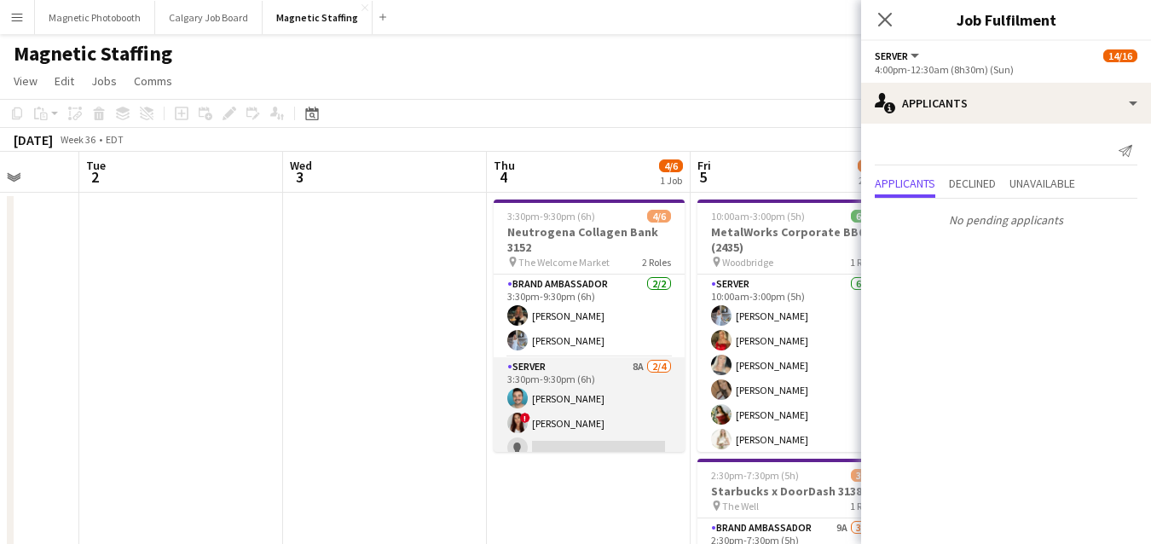
click at [538, 388] on app-card-role "Server 8A 2/4 3:30pm-9:30pm (6h) Harrison Smith ! Luana Cima single-neutral-act…" at bounding box center [589, 423] width 191 height 132
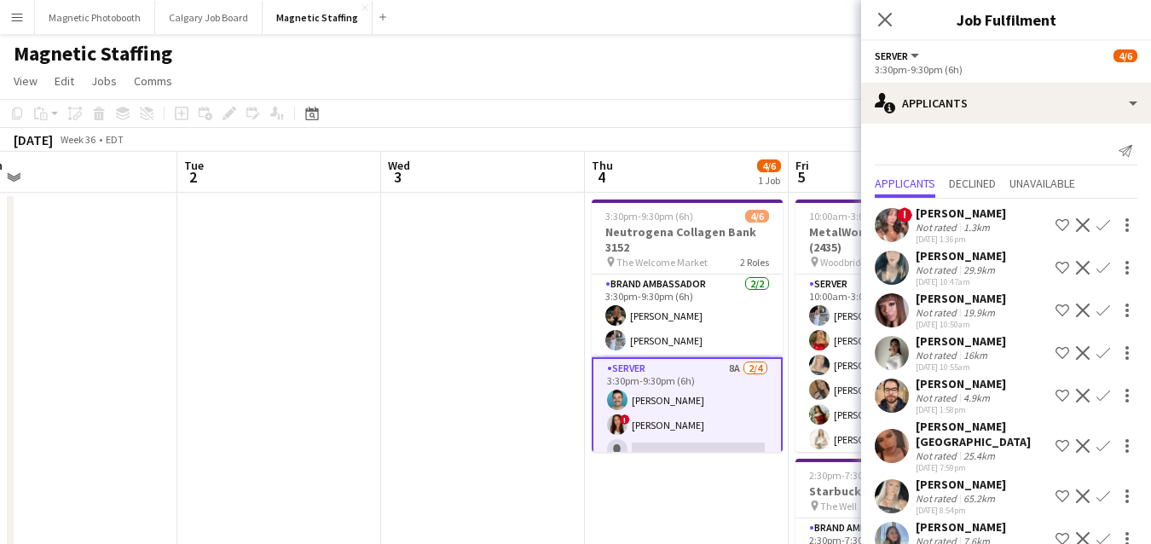
drag, startPoint x: 256, startPoint y: 392, endPoint x: 182, endPoint y: 392, distance: 73.3
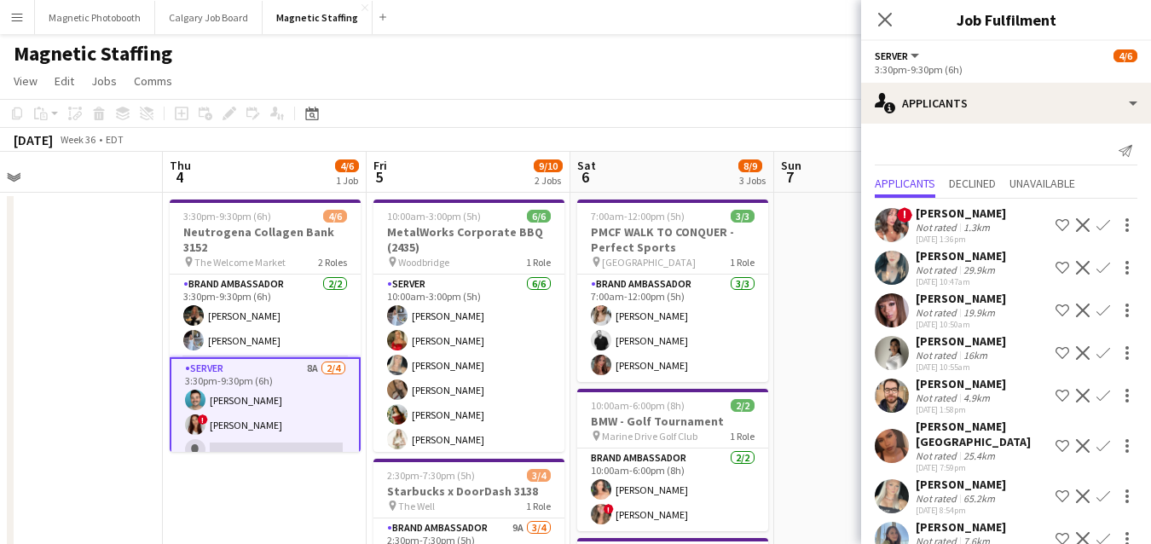
scroll to position [15, 0]
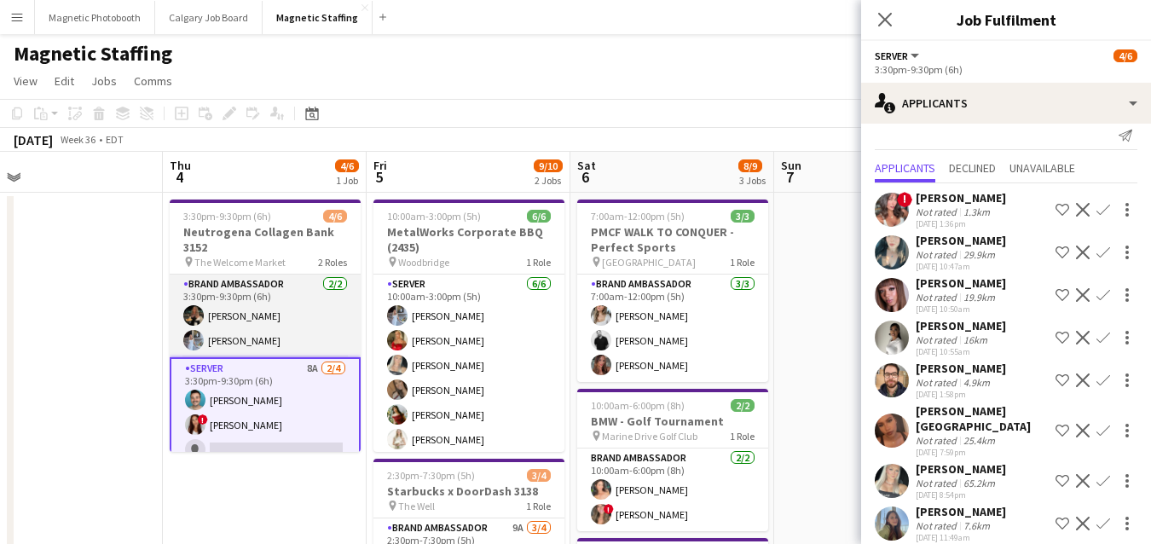
click at [282, 313] on app-card-role "Brand Ambassador 2/2 3:30pm-9:30pm (6h) Miranda Fratton Heather Siemonsen" at bounding box center [265, 315] width 191 height 83
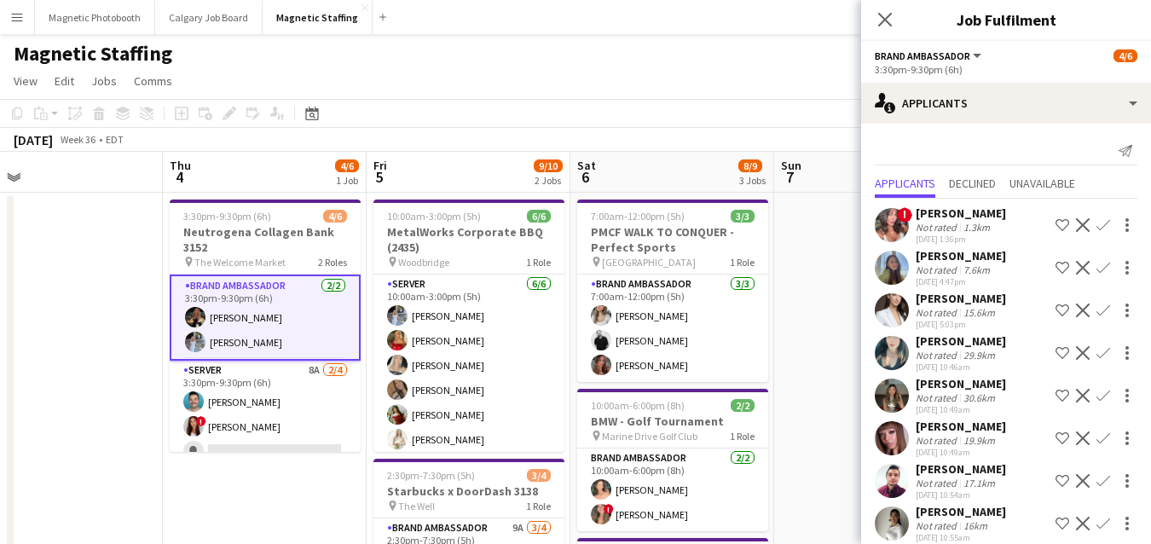
scroll to position [186, 0]
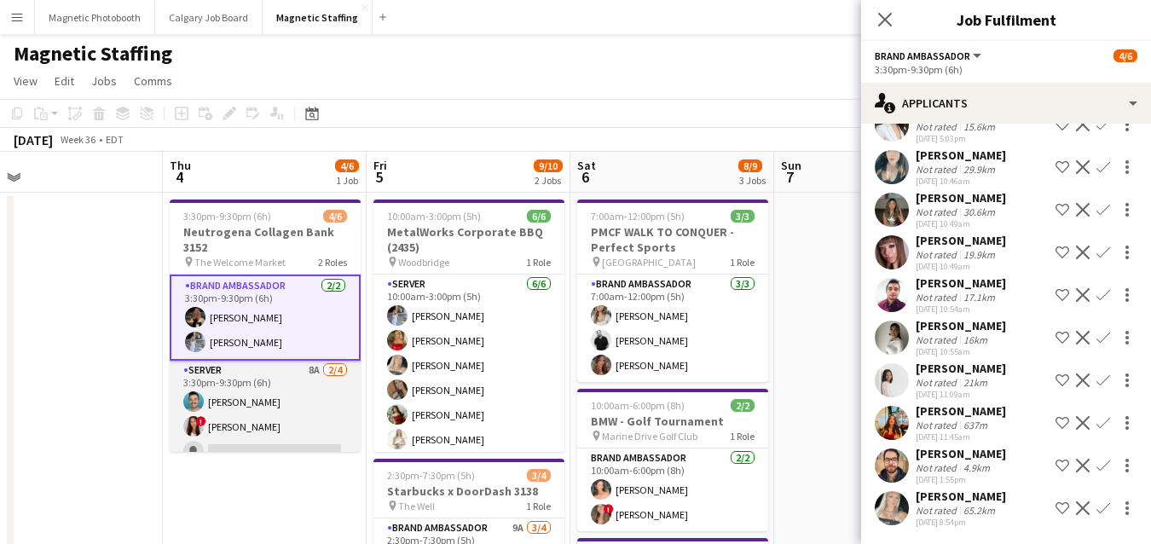
click at [265, 416] on app-card-role "Server 8A 2/4 3:30pm-9:30pm (6h) Harrison Smith ! Luana Cima single-neutral-act…" at bounding box center [265, 427] width 191 height 132
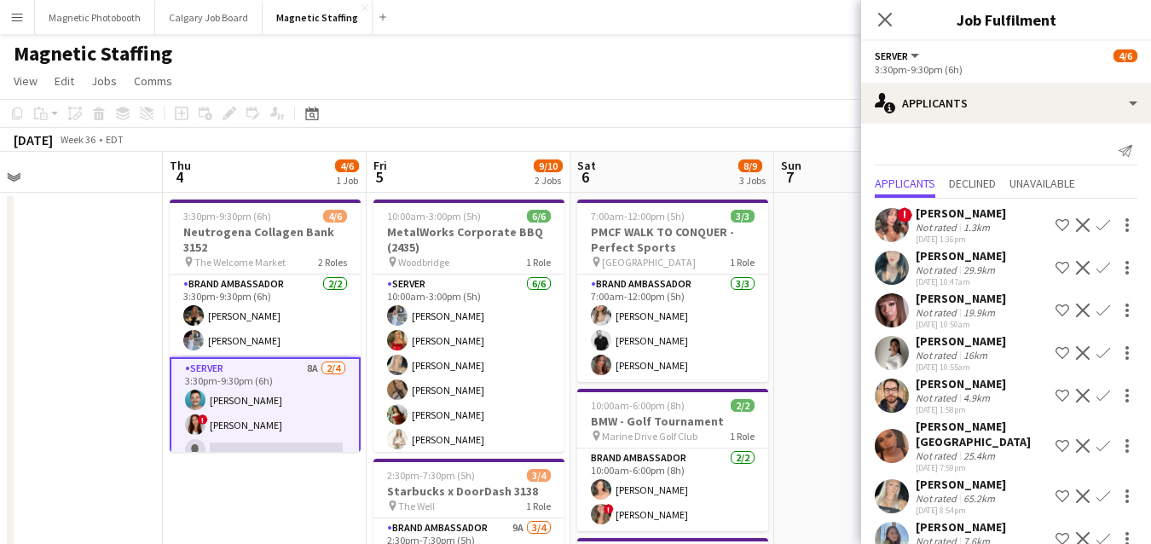
scroll to position [15, 0]
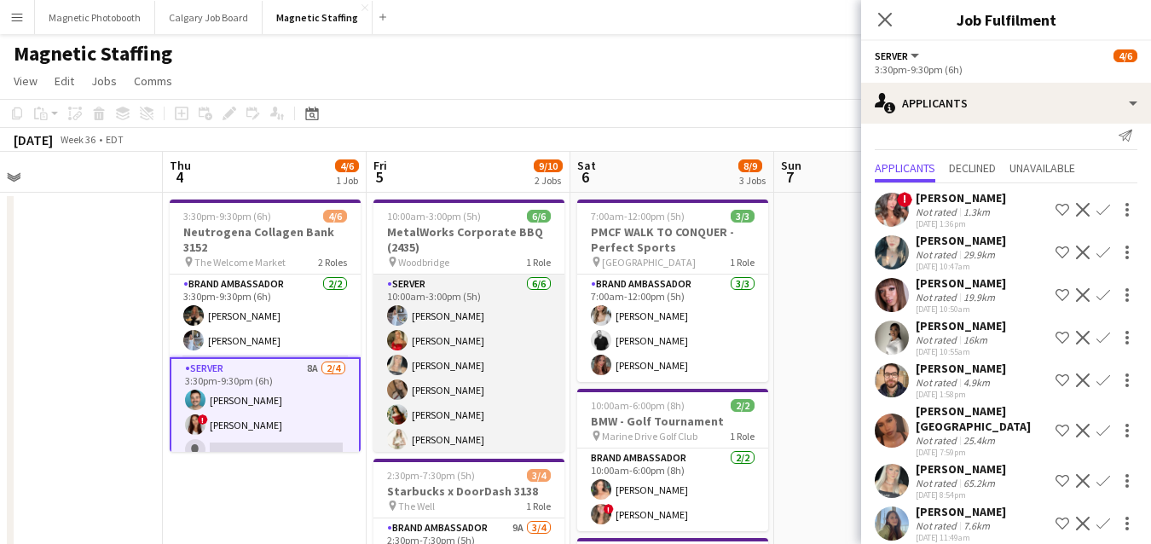
click at [494, 423] on app-card-role "Server 6/6 10:00am-3:00pm (5h) Heather Siemonsen Madi Booth Maija Dekoker erica…" at bounding box center [468, 365] width 191 height 182
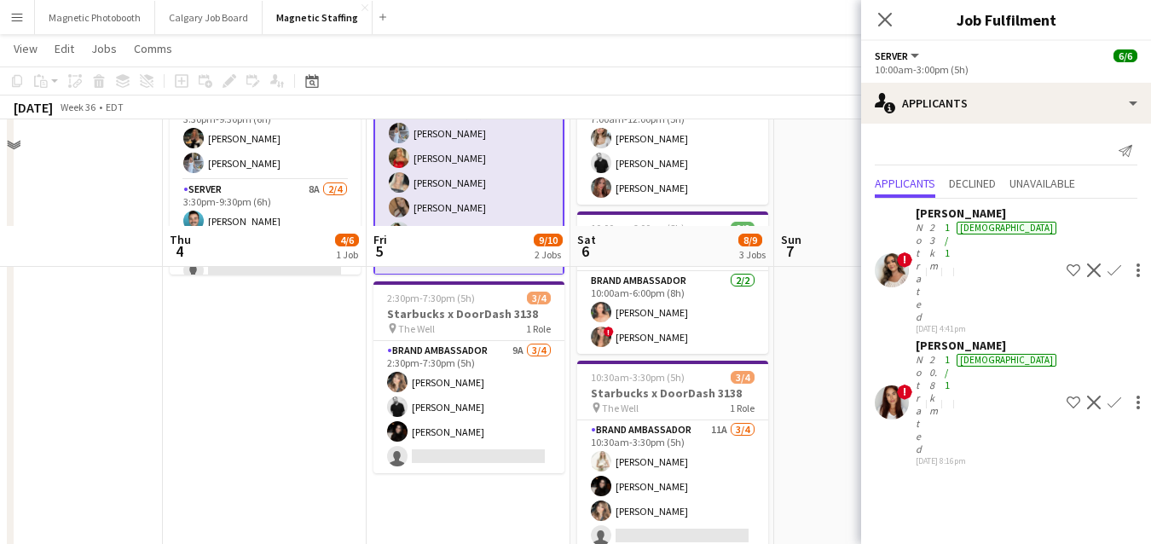
scroll to position [281, 0]
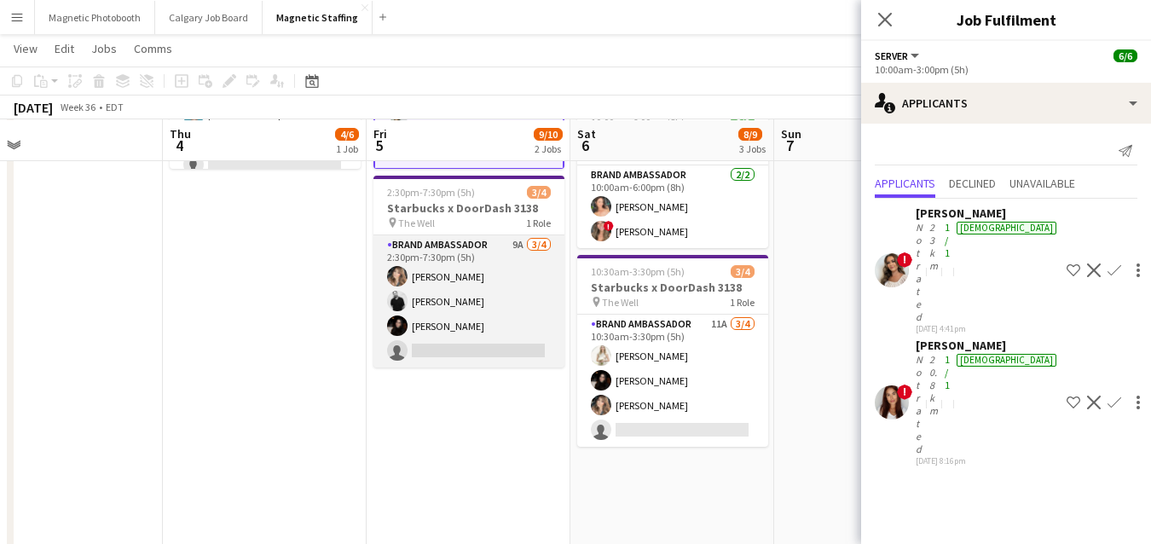
click at [513, 324] on app-card-role "Brand Ambassador 9A 3/4 2:30pm-7:30pm (5h) Cassie Sanchez jean-philippe roy Mar…" at bounding box center [468, 301] width 191 height 132
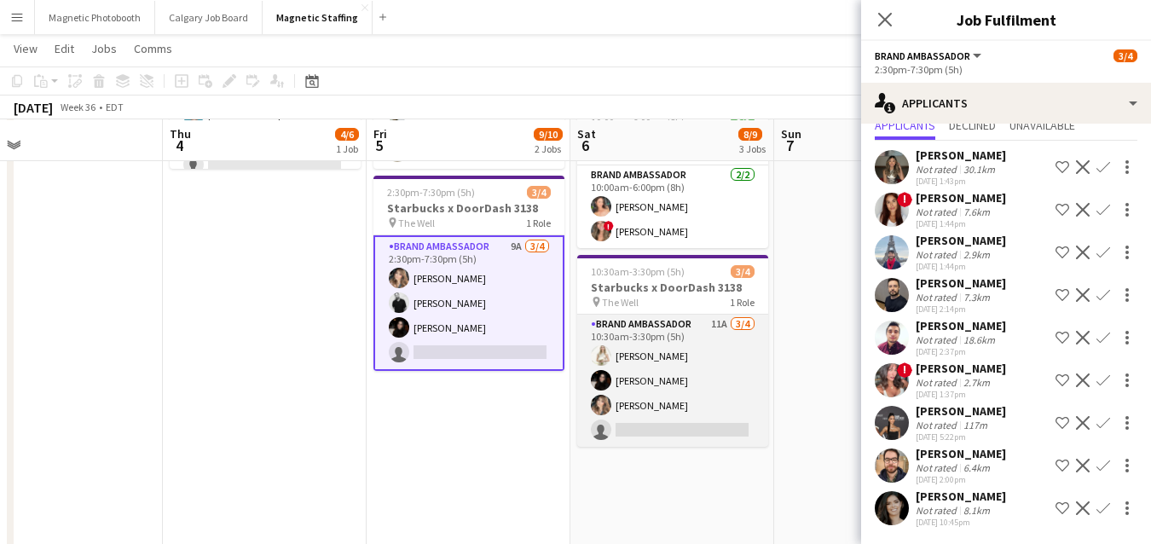
click at [669, 421] on app-card-role "Brand Ambassador 11A 3/4 10:30am-3:30pm (5h) Katryna Klepacki Maria Vasconcello…" at bounding box center [672, 381] width 191 height 132
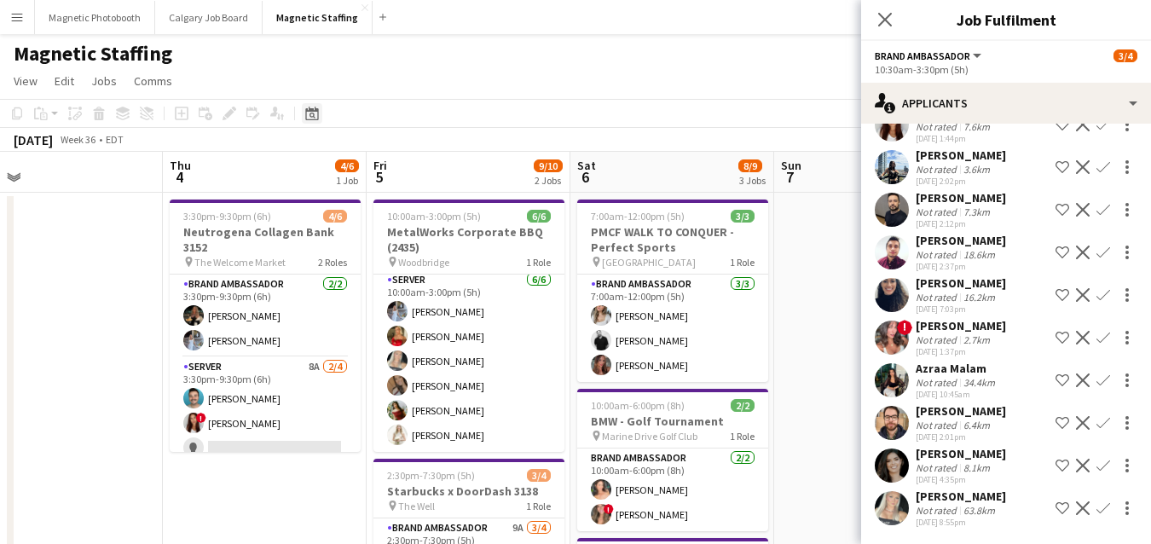
click at [308, 113] on icon "Date picker" at bounding box center [312, 114] width 14 height 14
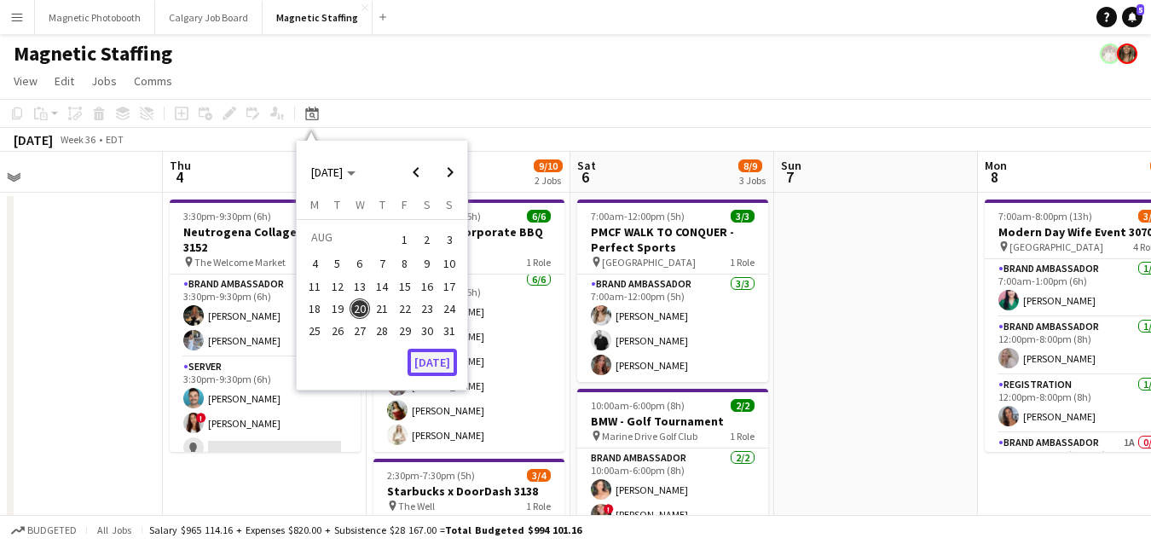
click at [424, 367] on button "[DATE]" at bounding box center [431, 362] width 49 height 27
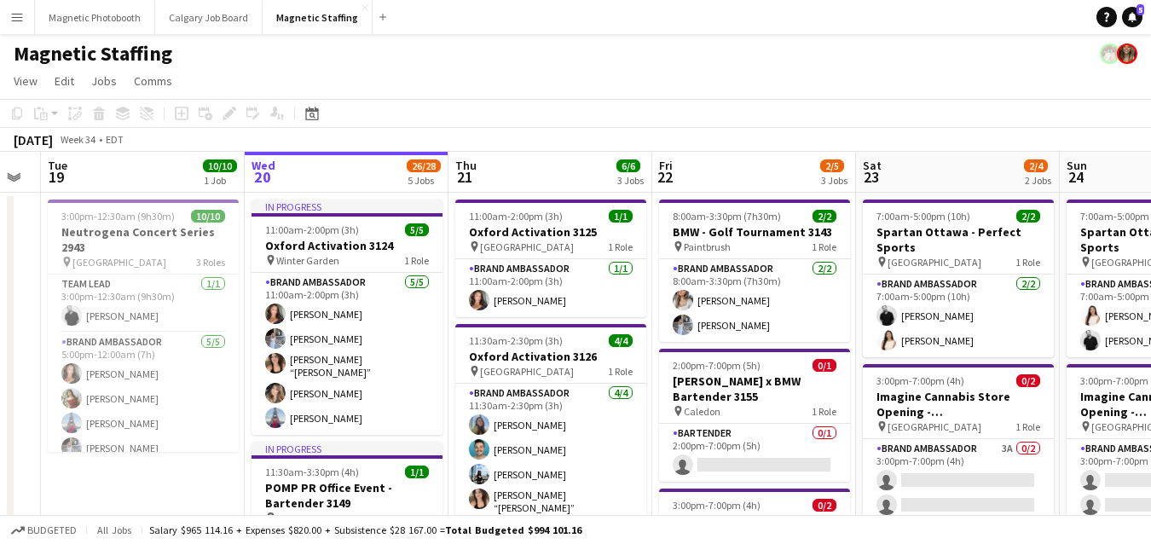
drag, startPoint x: 241, startPoint y: 403, endPoint x: 209, endPoint y: 403, distance: 32.4
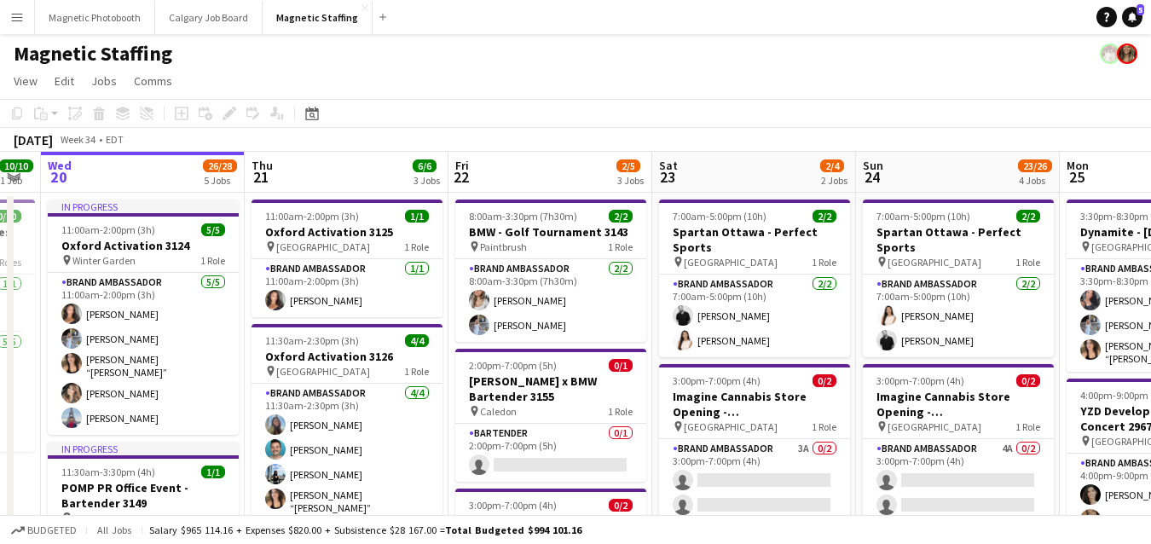
scroll to position [0, 582]
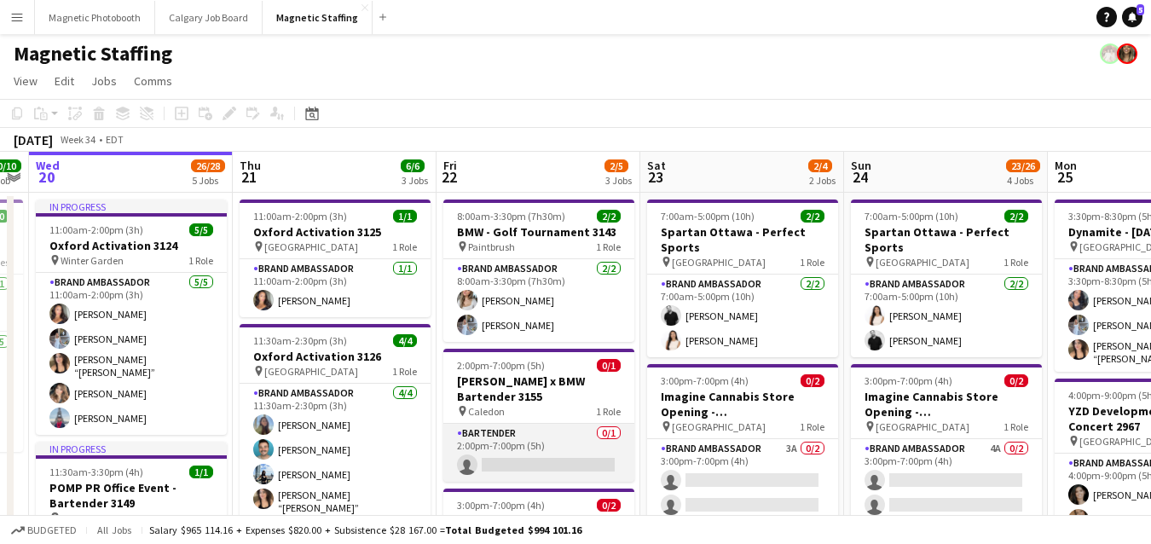
click at [479, 446] on app-card-role "Bartender 0/1 2:00pm-7:00pm (5h) single-neutral-actions" at bounding box center [538, 453] width 191 height 58
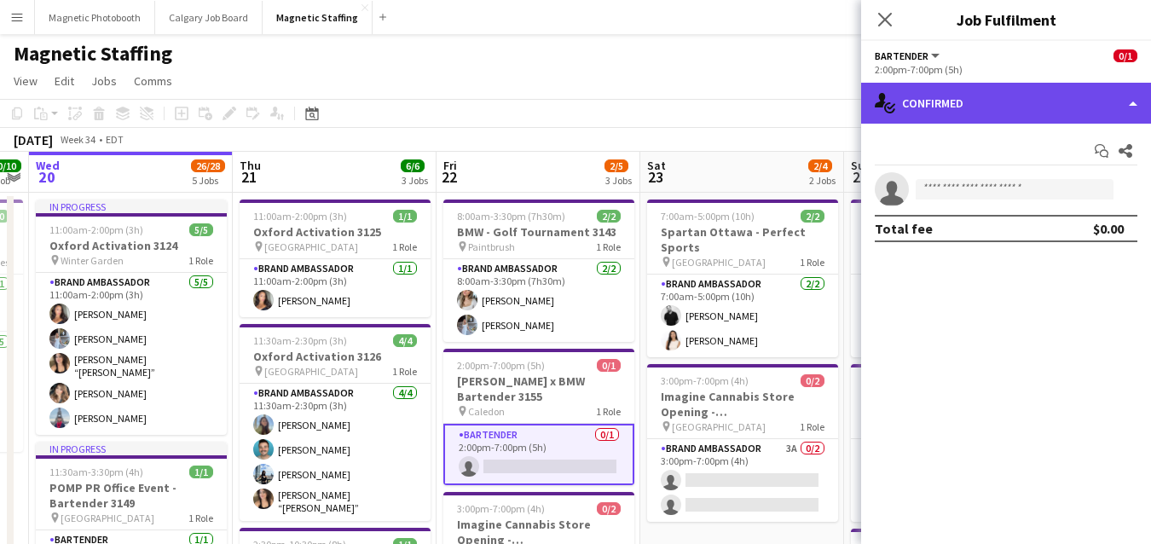
click at [1133, 109] on div "single-neutral-actions-check-2 Confirmed" at bounding box center [1006, 103] width 290 height 41
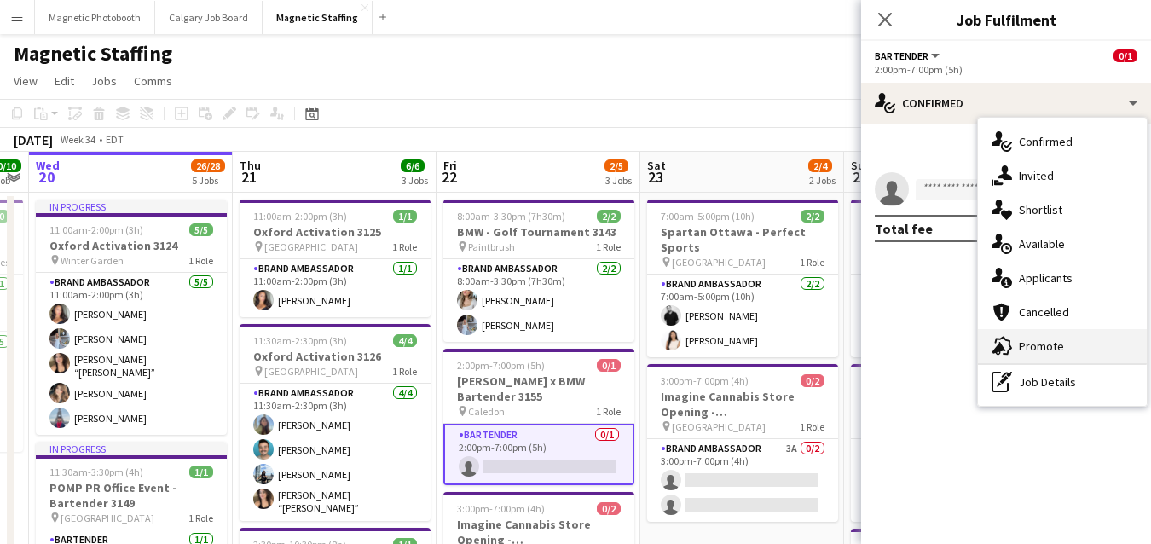
click at [1070, 351] on div "advertising-megaphone Promote" at bounding box center [1062, 346] width 169 height 34
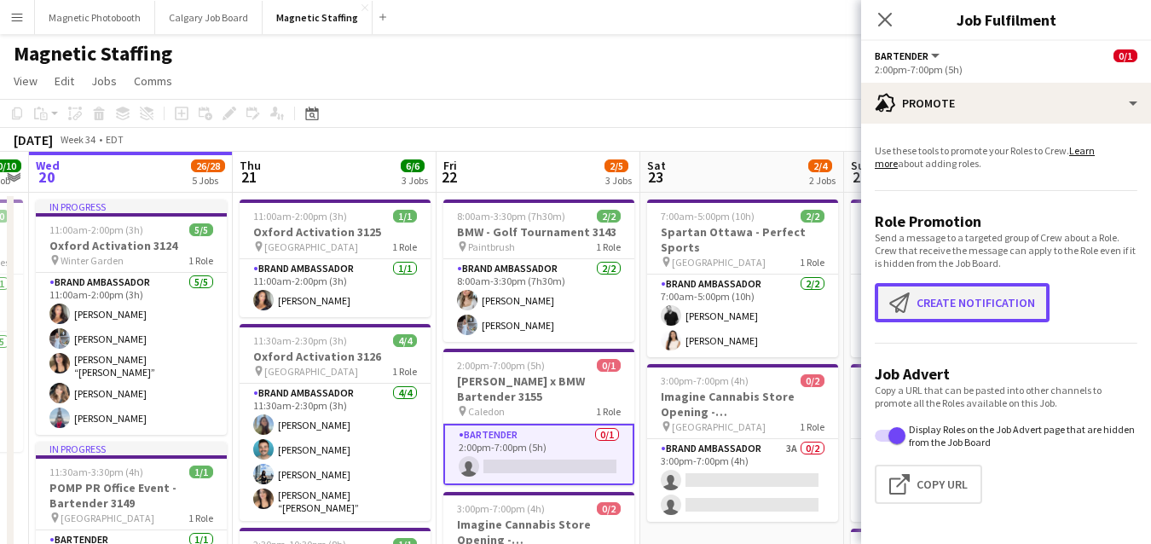
click at [994, 309] on button "Create notification Create notification" at bounding box center [962, 302] width 175 height 39
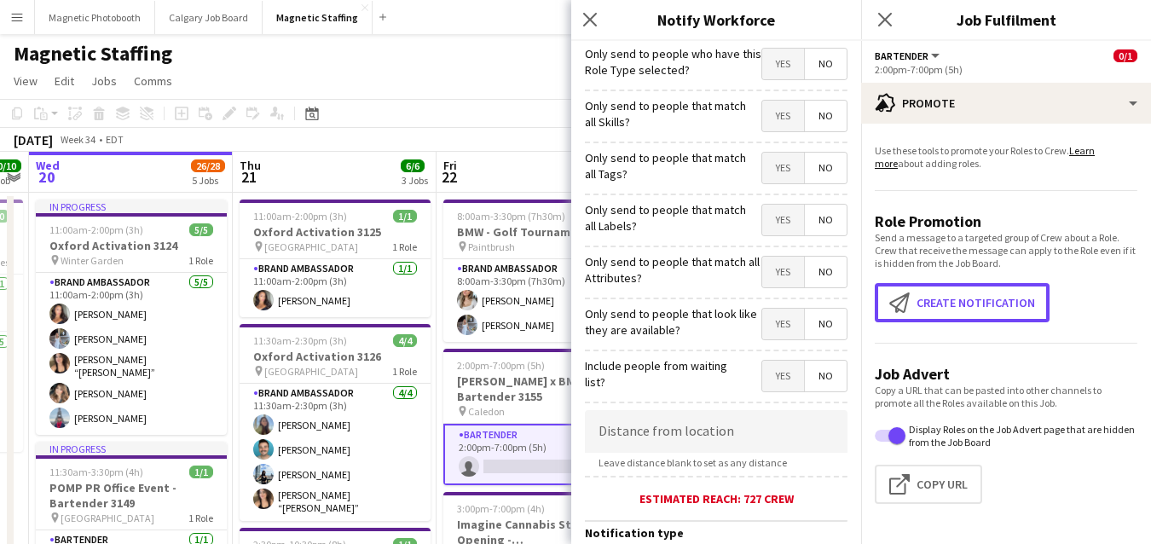
scroll to position [355, 0]
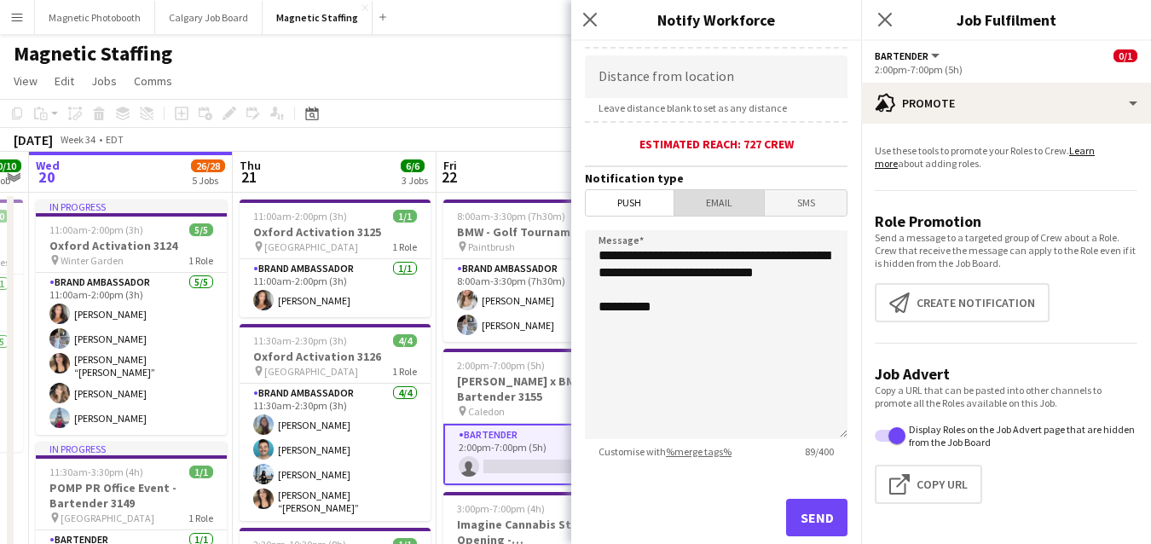
click at [724, 201] on span "Email" at bounding box center [719, 203] width 90 height 26
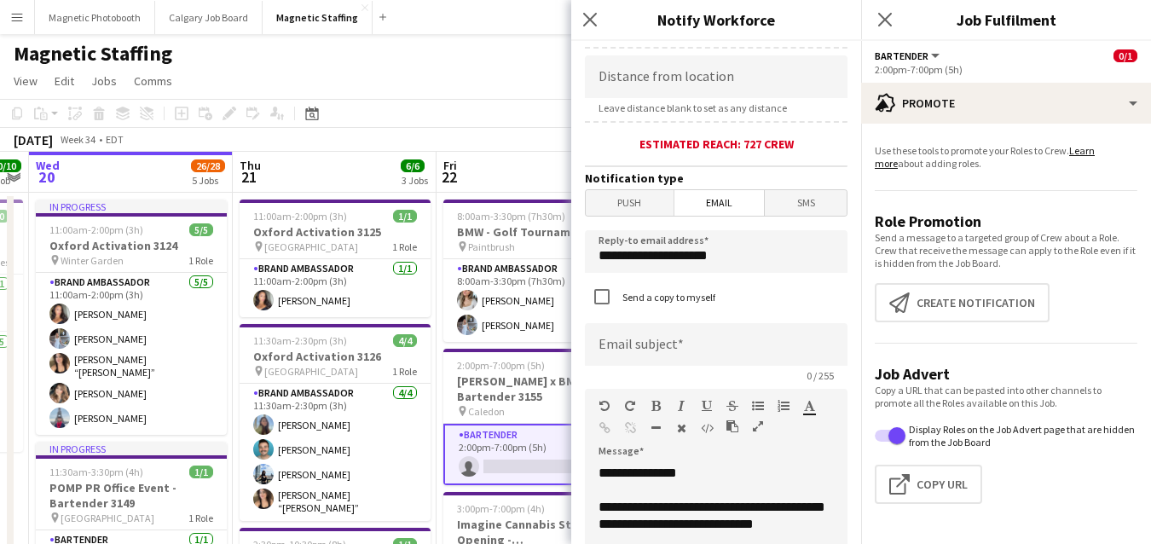
scroll to position [533, 0]
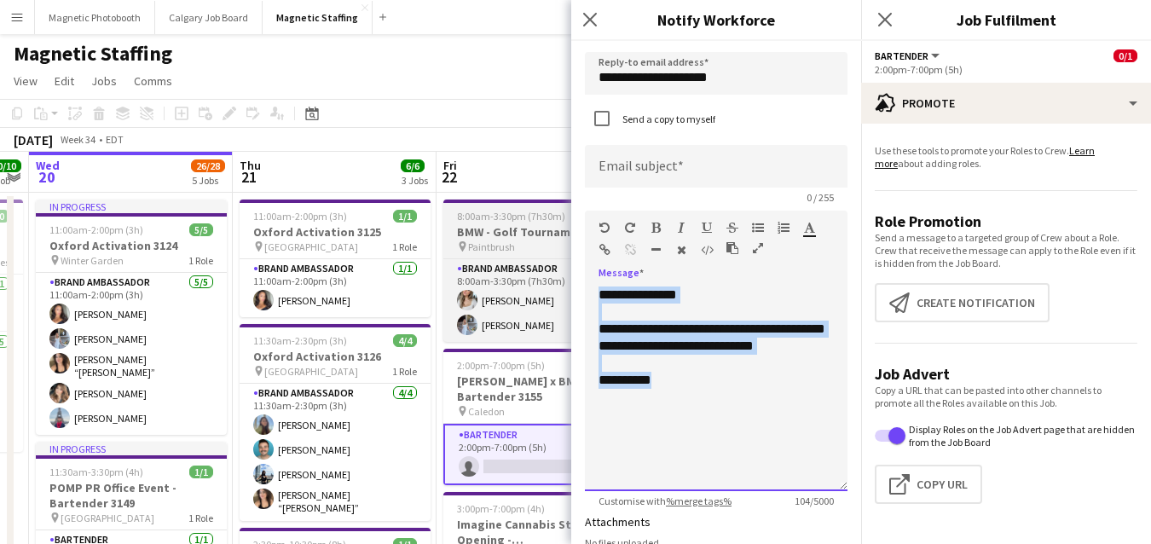
drag, startPoint x: 672, startPoint y: 404, endPoint x: 533, endPoint y: 234, distance: 219.3
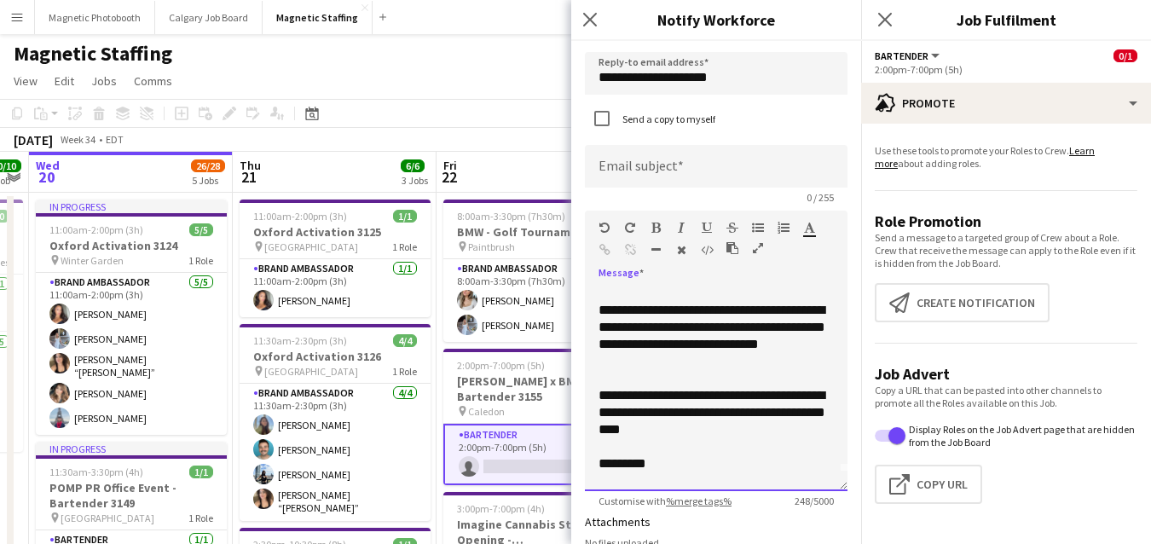
scroll to position [13, 0]
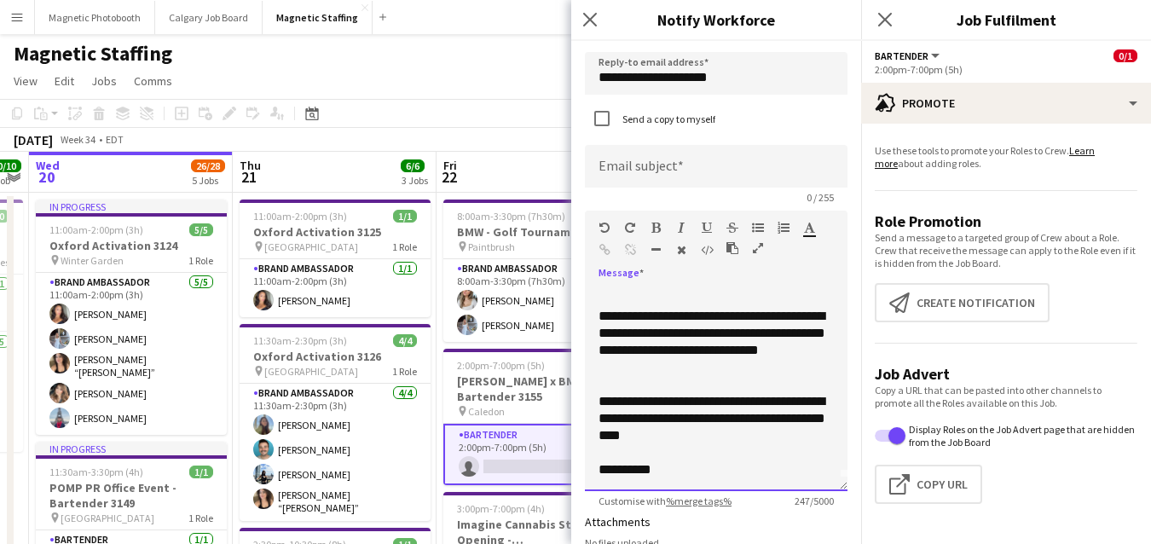
click at [672, 340] on div "**********" at bounding box center [715, 342] width 235 height 68
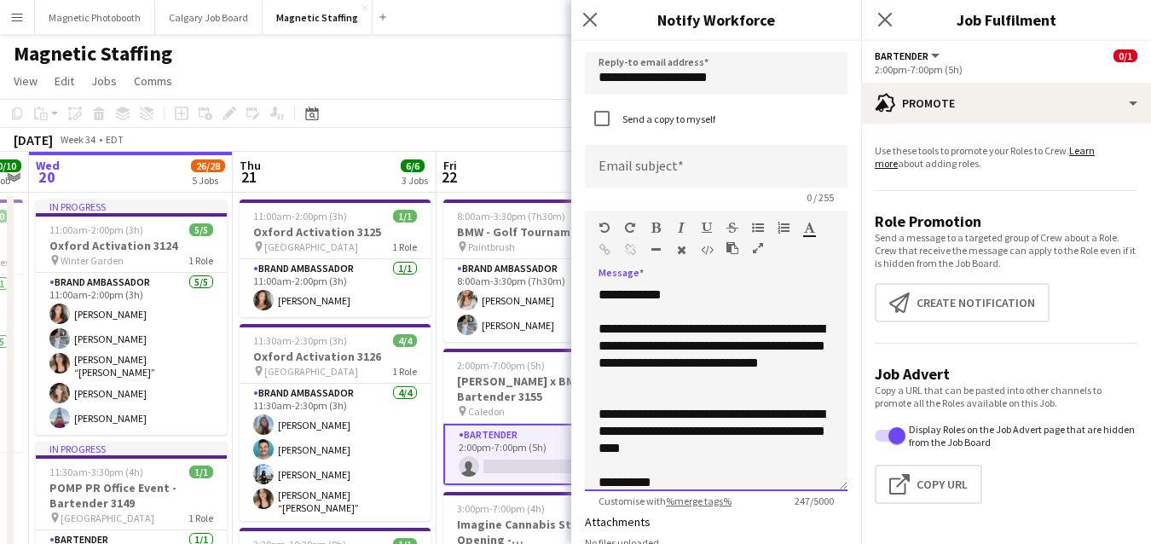
click at [689, 291] on div "**********" at bounding box center [716, 388] width 263 height 205
click at [701, 155] on input at bounding box center [716, 166] width 263 height 43
type input "*"
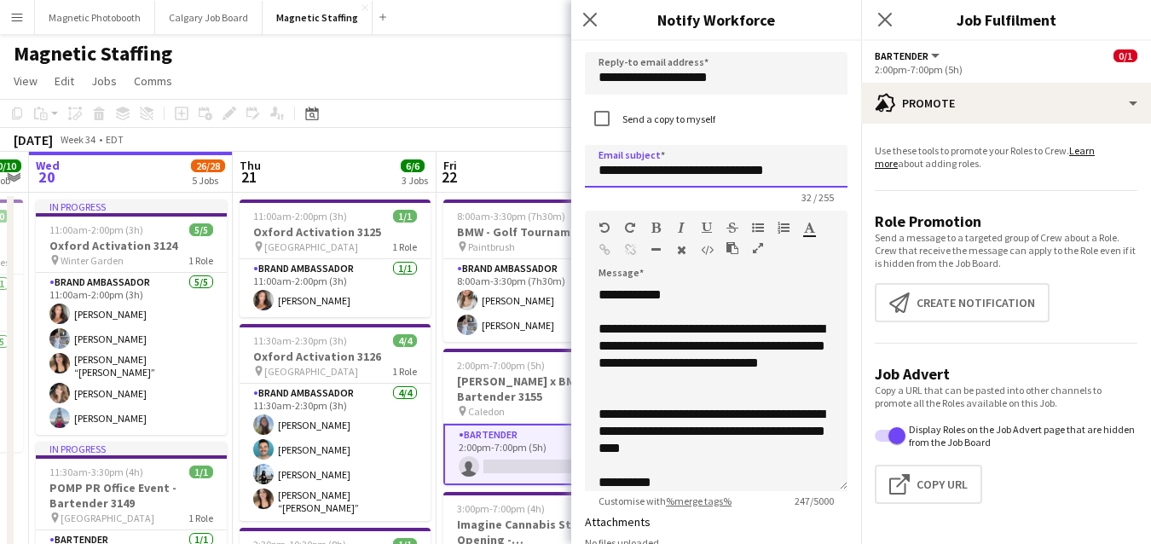
type input "**********"
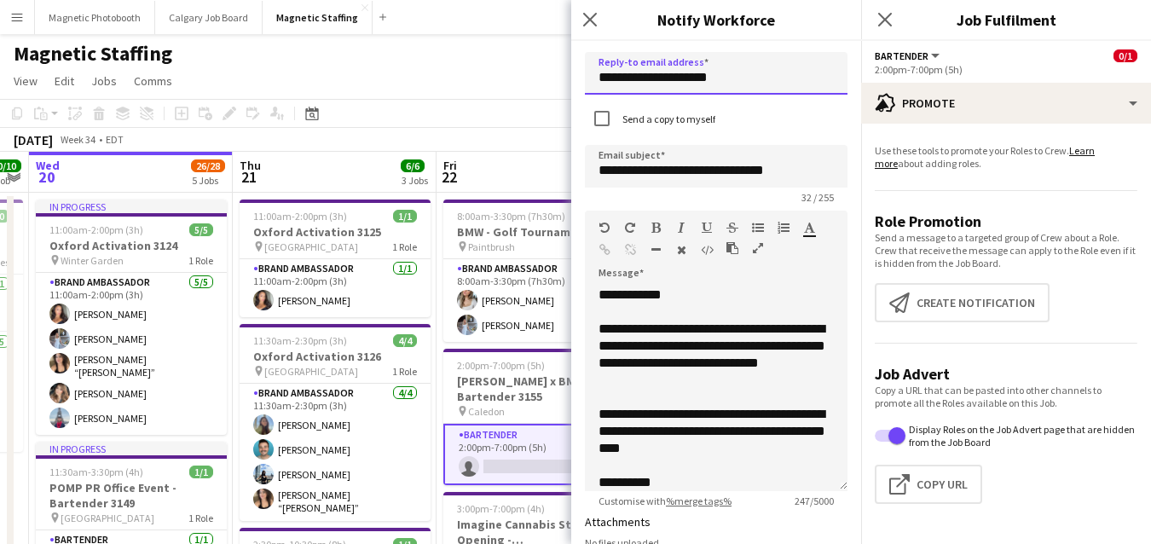
drag, startPoint x: 742, startPoint y: 74, endPoint x: 523, endPoint y: 68, distance: 219.1
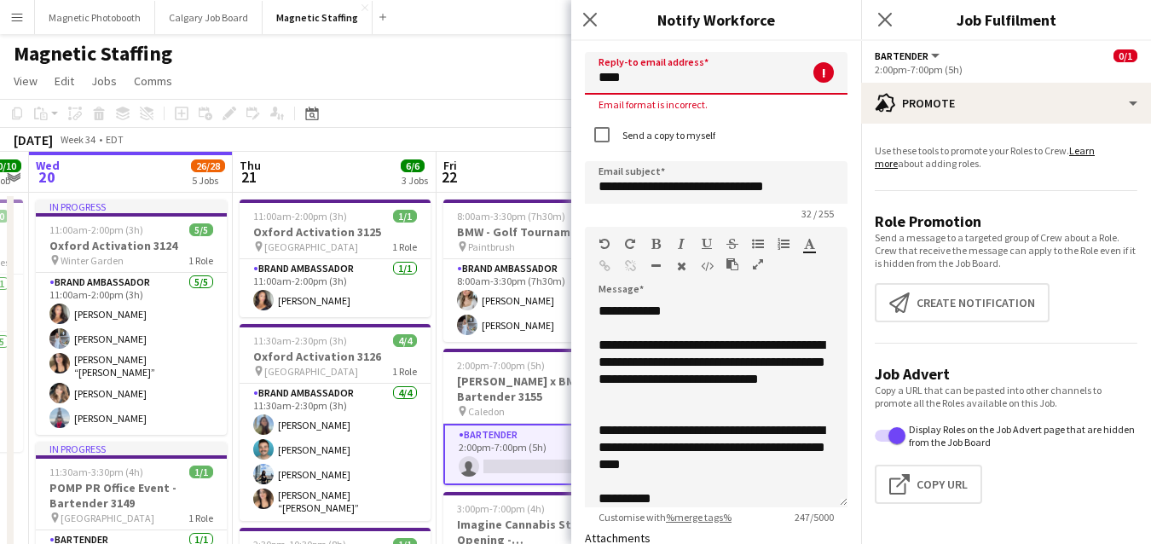
type input "**********"
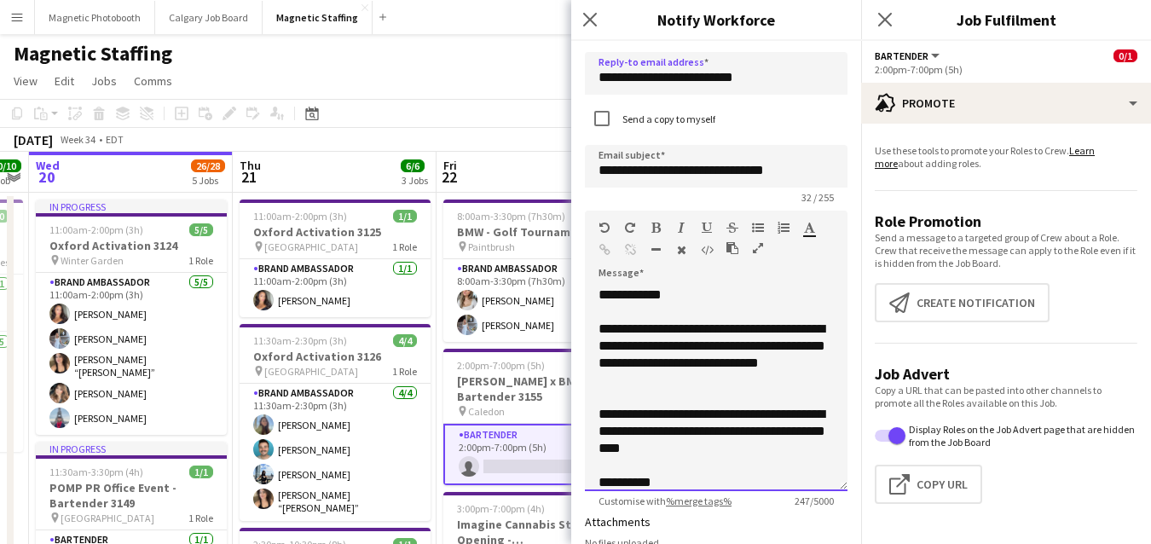
click at [661, 396] on div at bounding box center [715, 397] width 235 height 17
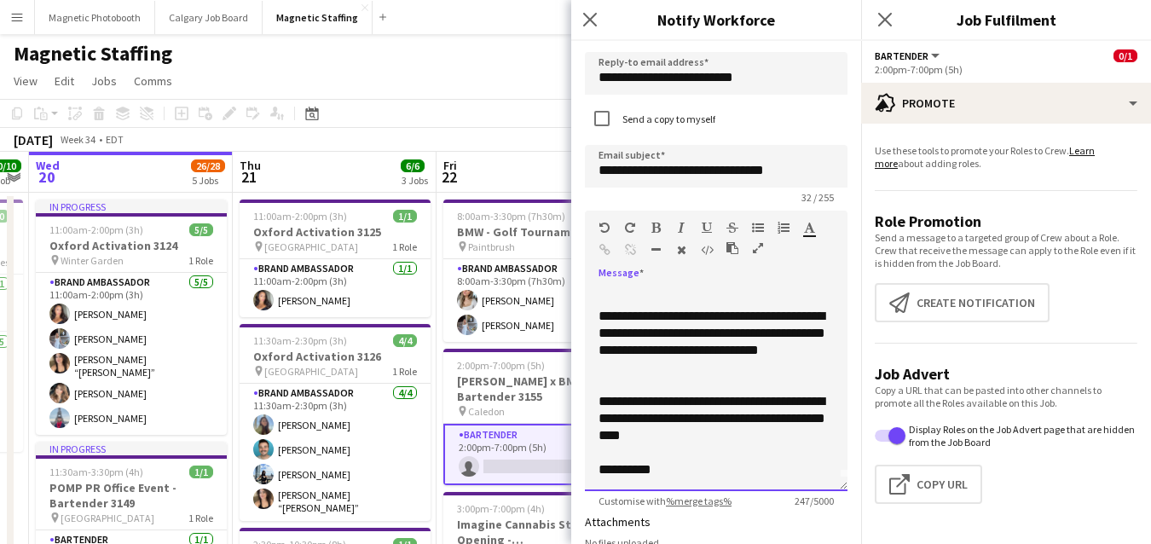
click at [680, 439] on div "**********" at bounding box center [715, 418] width 235 height 51
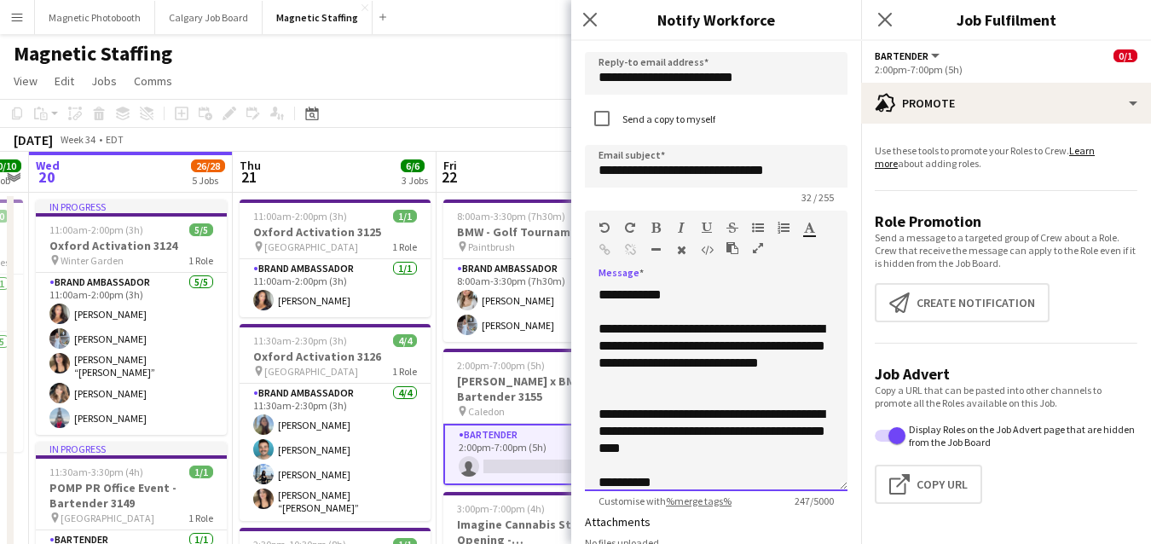
click at [682, 344] on div "**********" at bounding box center [715, 355] width 235 height 68
click at [672, 389] on div at bounding box center [715, 397] width 235 height 17
click at [671, 379] on div "**********" at bounding box center [715, 355] width 235 height 68
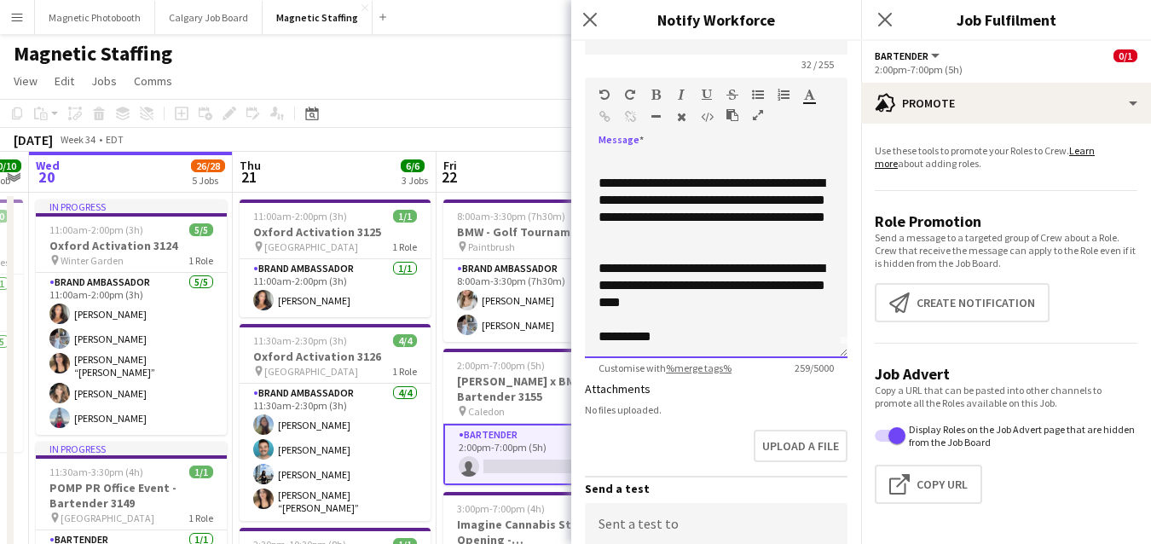
scroll to position [858, 0]
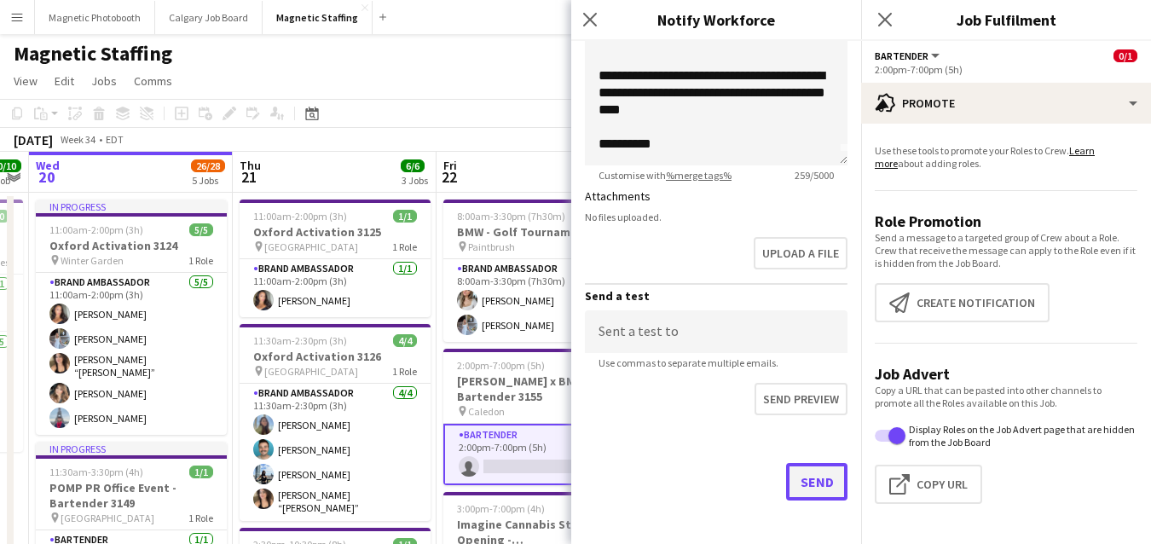
click at [811, 480] on button "Send" at bounding box center [816, 482] width 61 height 38
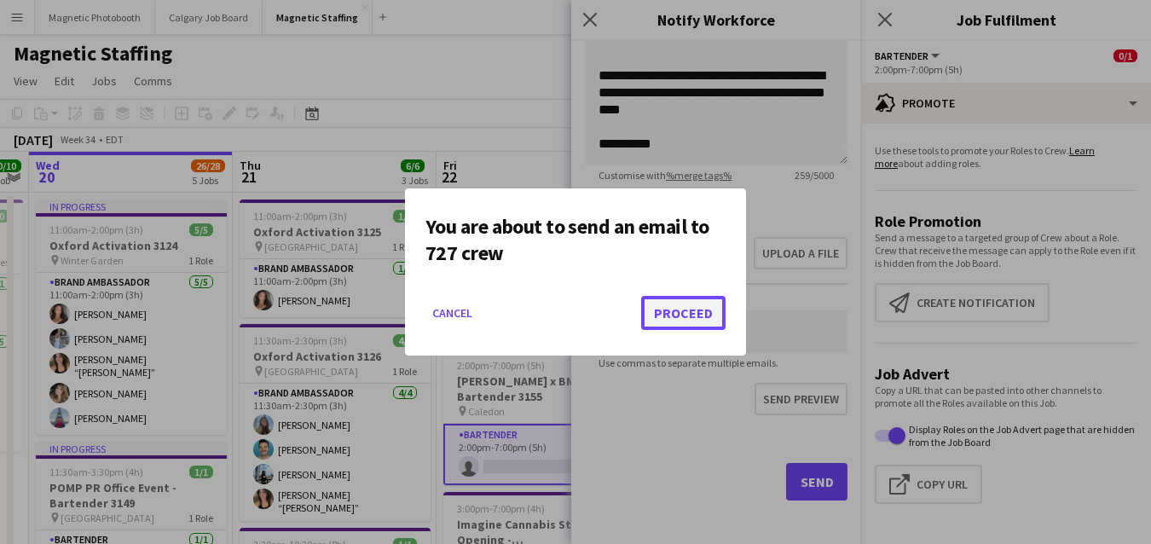
click at [702, 321] on button "Proceed" at bounding box center [683, 313] width 84 height 34
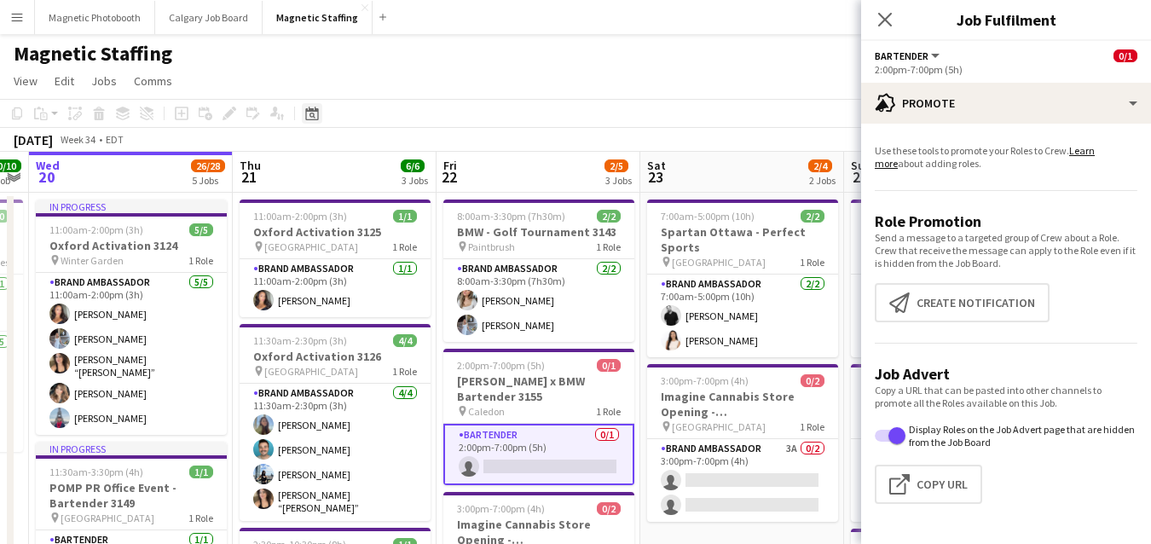
click at [308, 113] on icon "Date picker" at bounding box center [312, 114] width 14 height 14
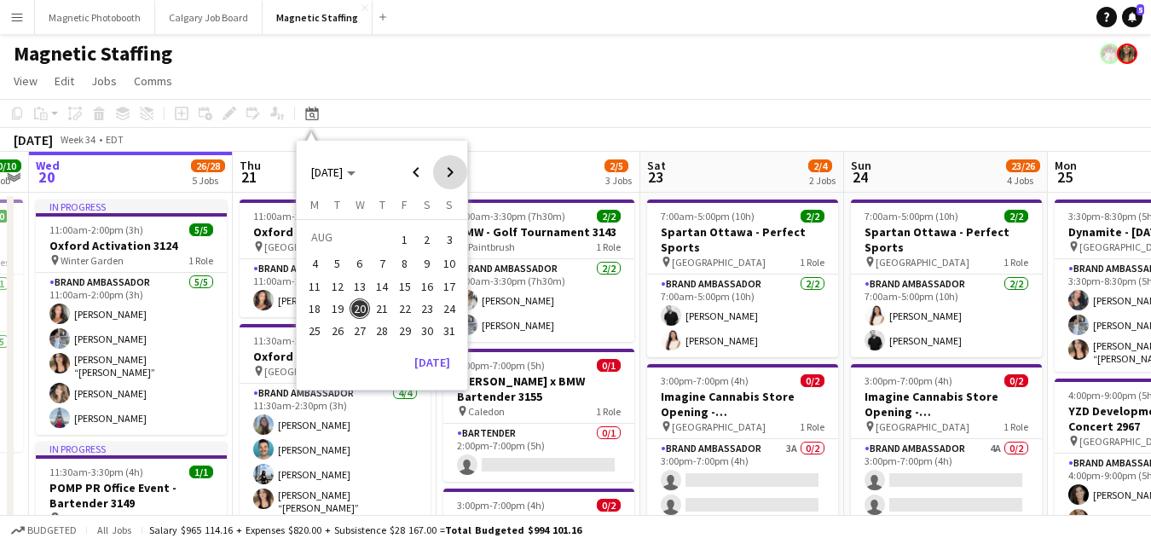
click at [447, 171] on span "Next month" at bounding box center [450, 172] width 34 height 34
click at [387, 311] on span "18" at bounding box center [382, 304] width 20 height 20
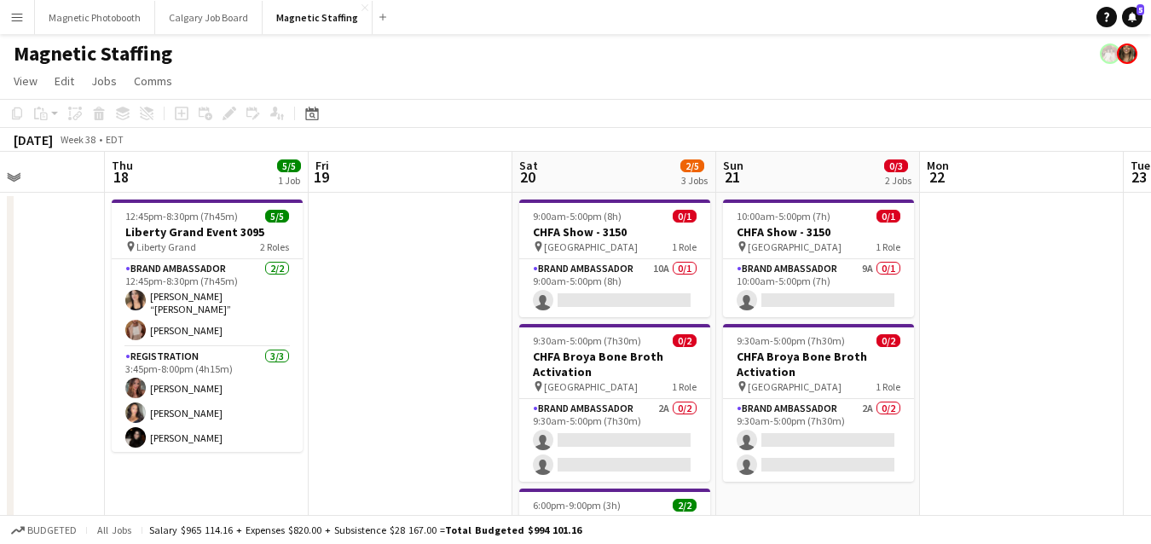
scroll to position [0, 500]
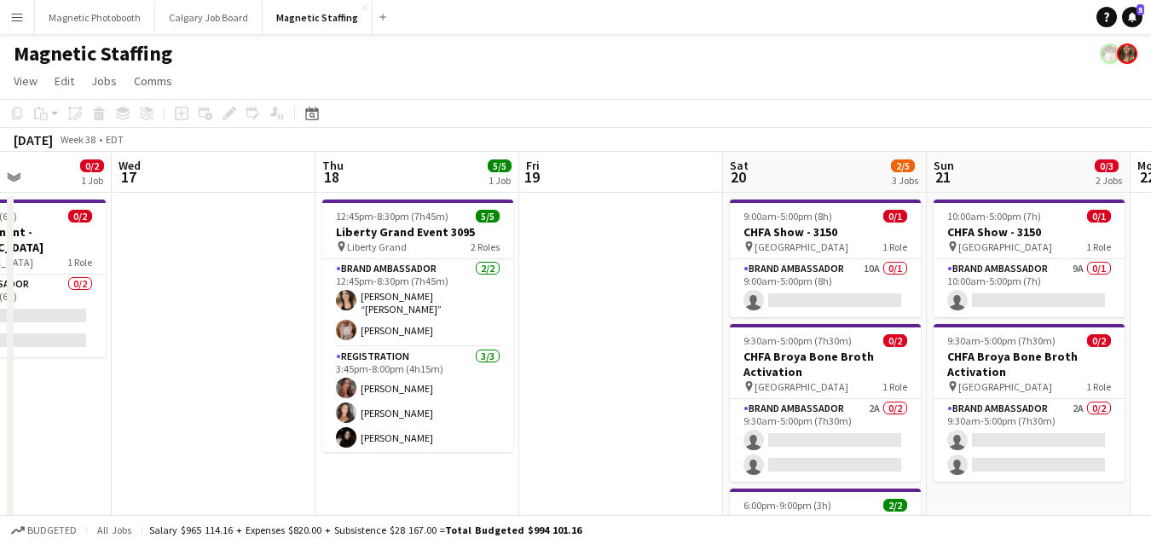
drag, startPoint x: 685, startPoint y: 287, endPoint x: 373, endPoint y: 287, distance: 312.8
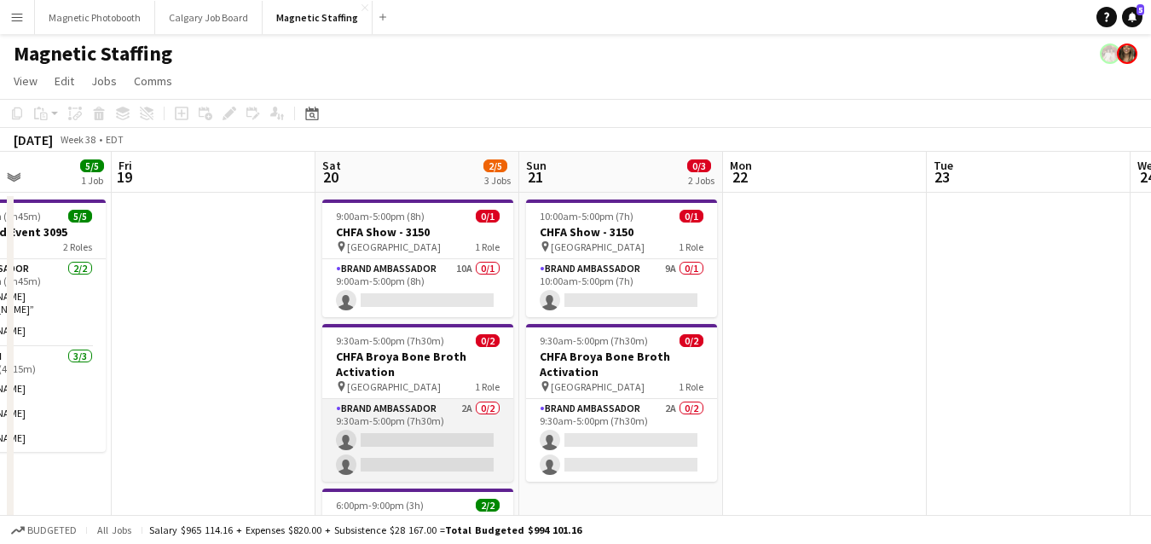
click at [361, 446] on app-card-role "Brand Ambassador 2A 0/2 9:30am-5:00pm (7h30m) single-neutral-actions single-neu…" at bounding box center [417, 440] width 191 height 83
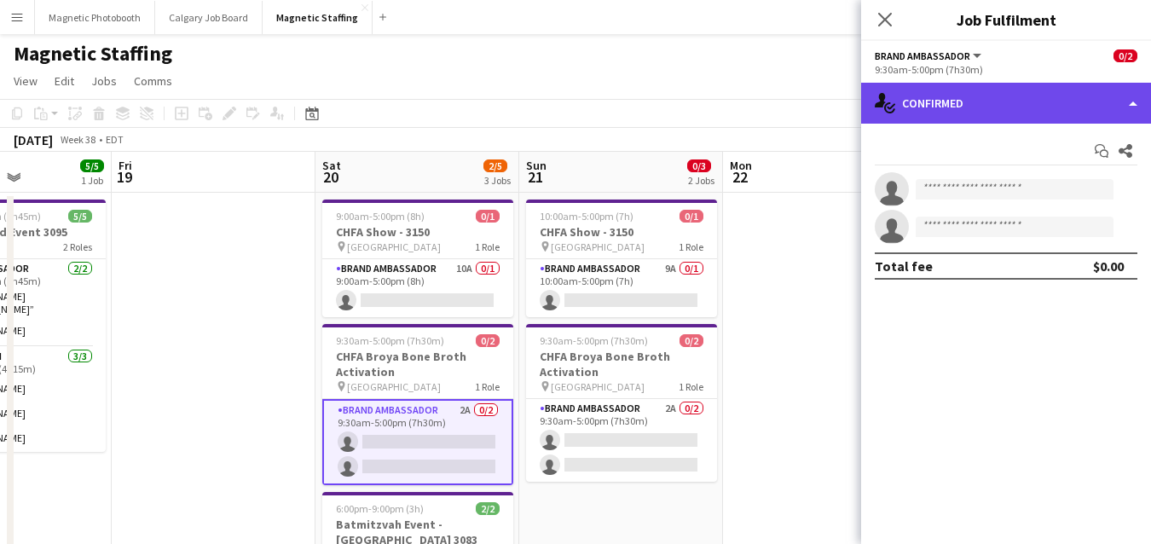
click at [915, 107] on div "single-neutral-actions-check-2 Confirmed" at bounding box center [1006, 103] width 290 height 41
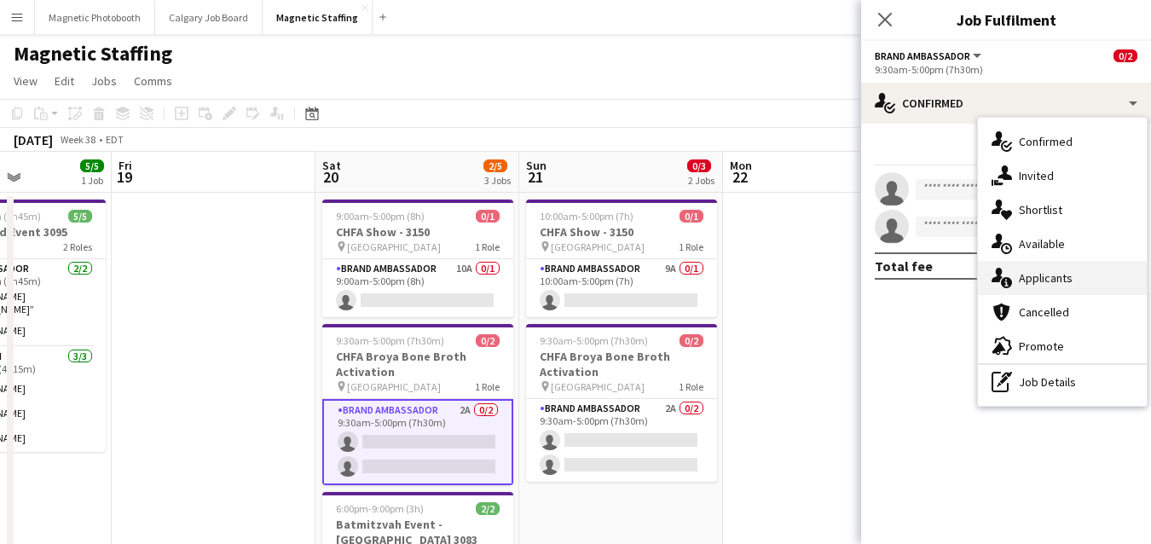
click at [995, 277] on icon "single-neutral-actions-information" at bounding box center [1001, 278] width 20 height 20
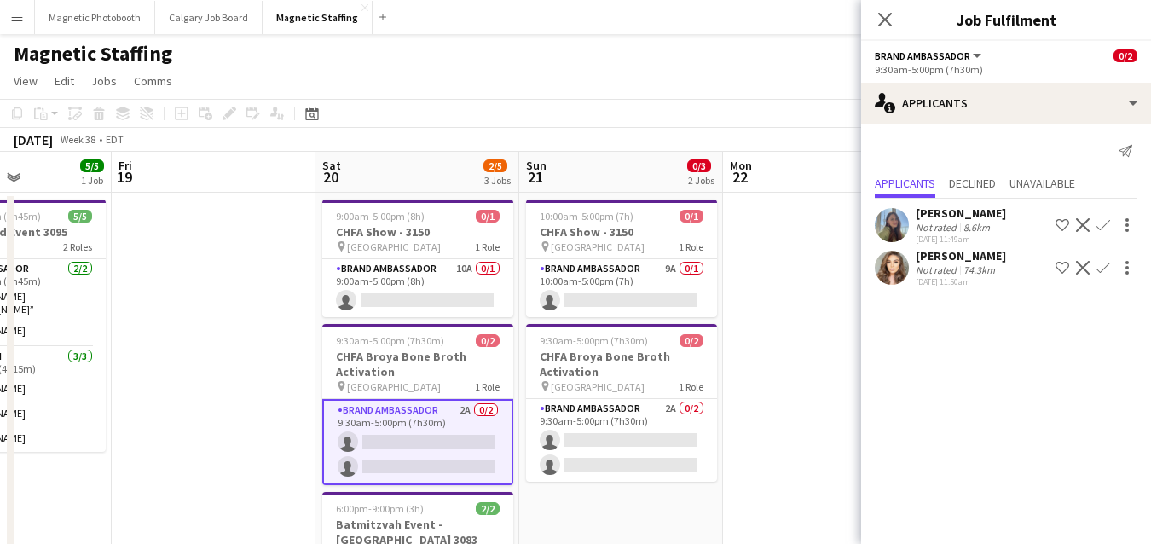
click at [1103, 271] on app-icon "Confirm" at bounding box center [1103, 268] width 14 height 14
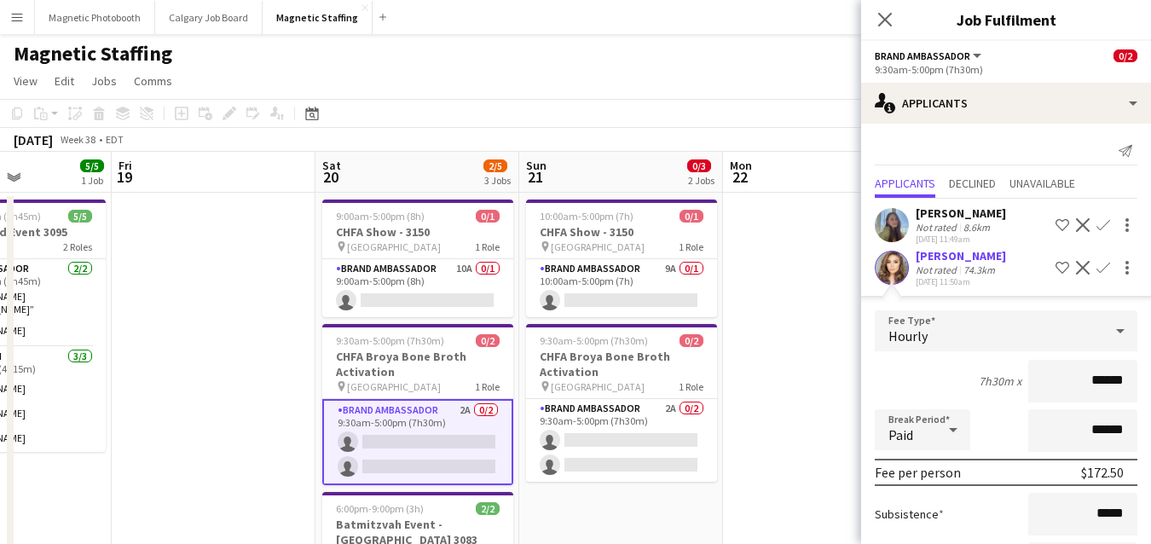
scroll to position [145, 0]
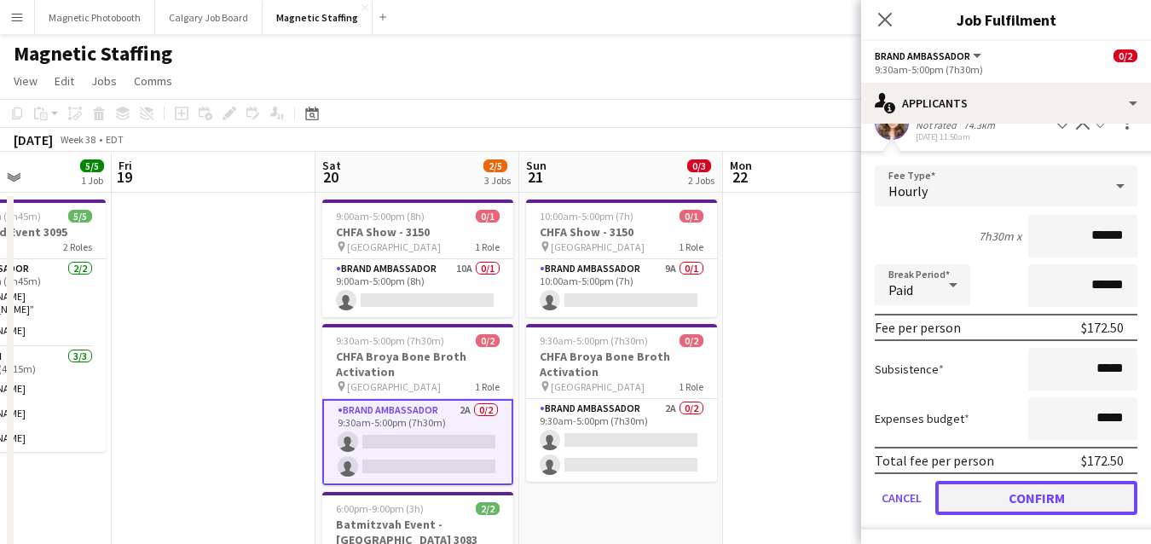
click at [1002, 501] on button "Confirm" at bounding box center [1036, 498] width 202 height 34
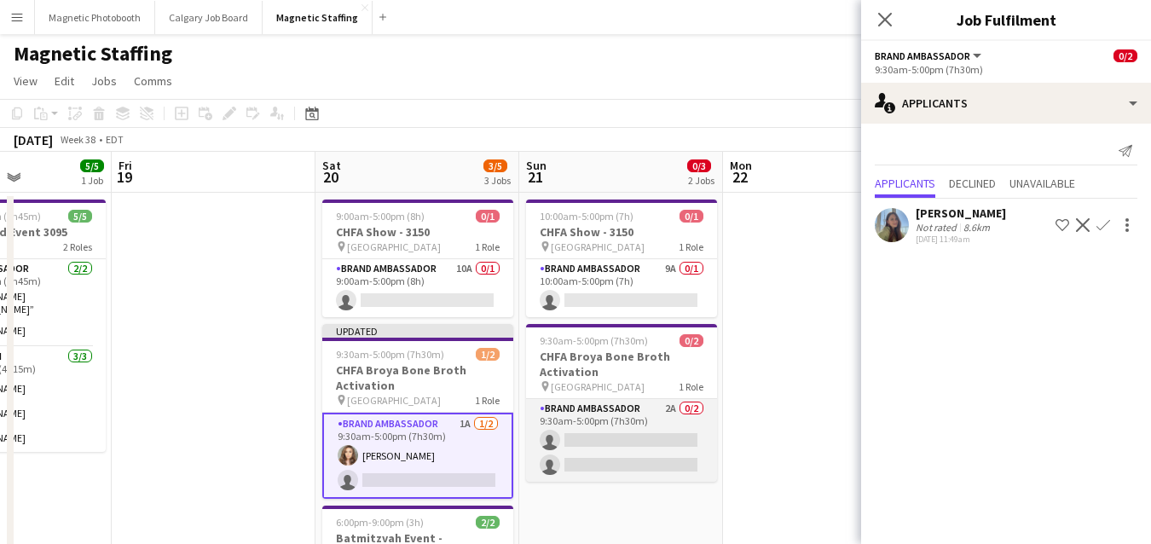
scroll to position [0, 501]
click at [662, 456] on app-card-role "Brand Ambassador 2A 0/2 9:30am-5:00pm (7h30m) single-neutral-actions single-neu…" at bounding box center [619, 440] width 191 height 83
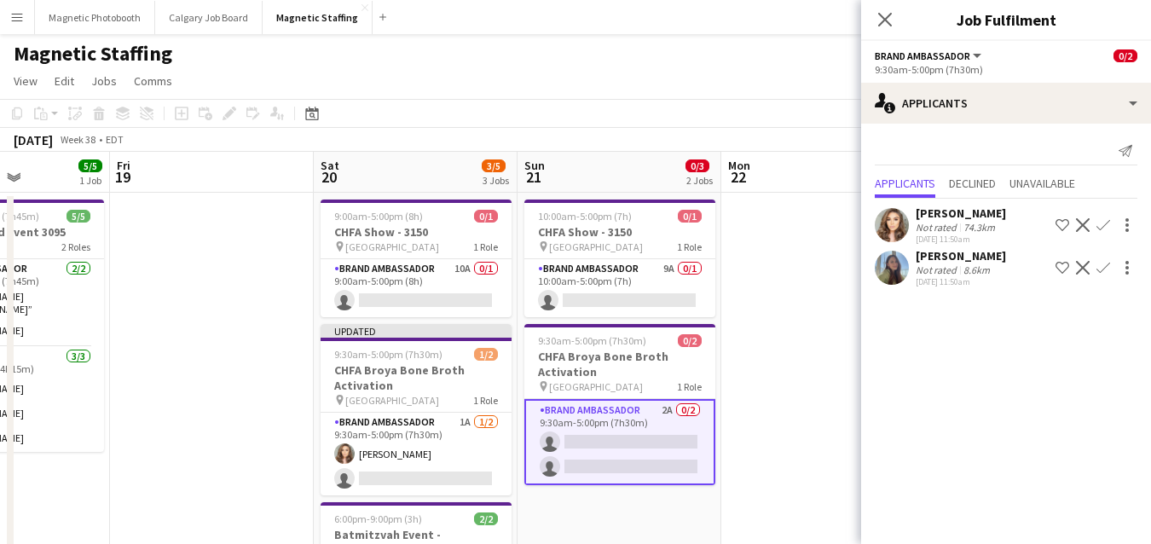
click at [1107, 222] on app-icon "Confirm" at bounding box center [1103, 225] width 14 height 14
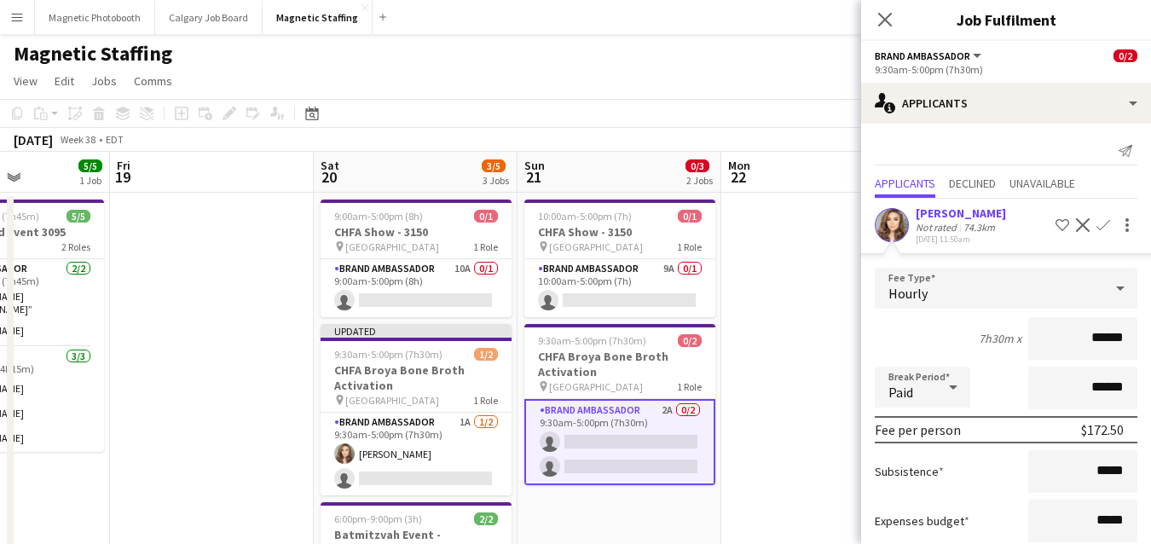
scroll to position [145, 0]
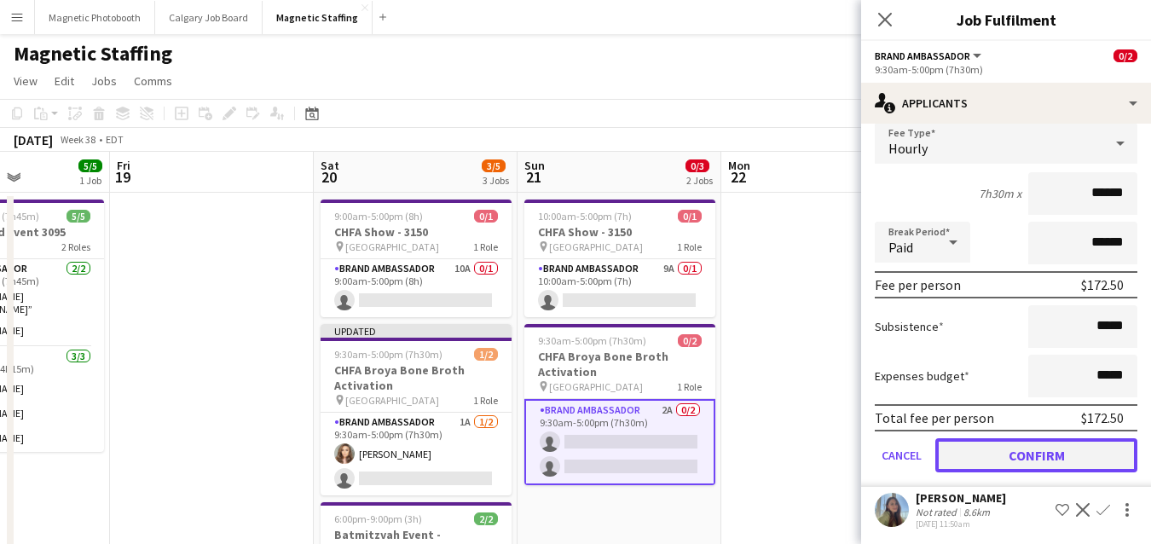
click at [1020, 453] on button "Confirm" at bounding box center [1036, 455] width 202 height 34
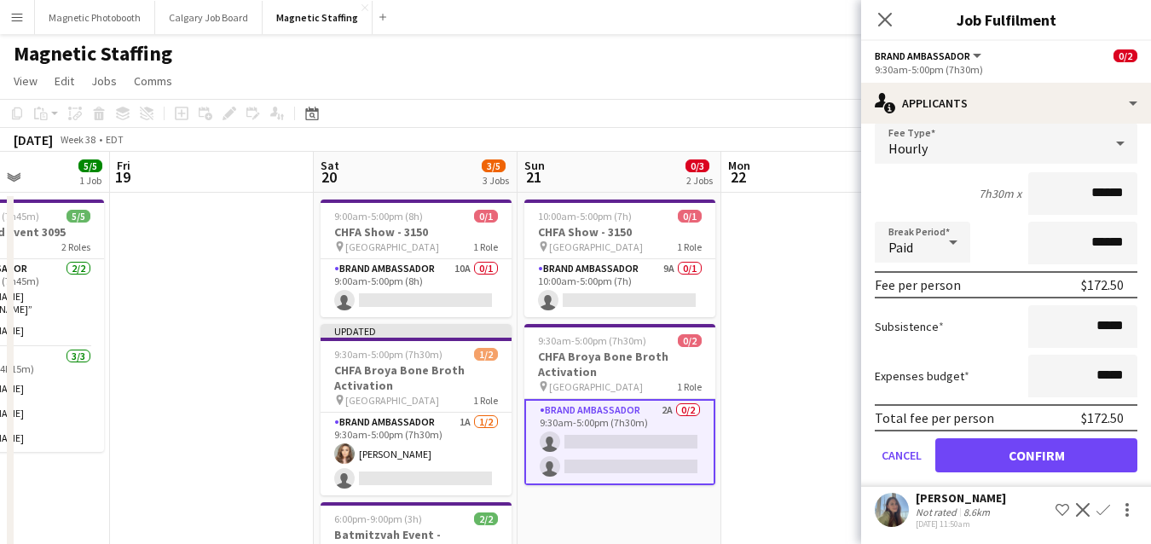
scroll to position [0, 0]
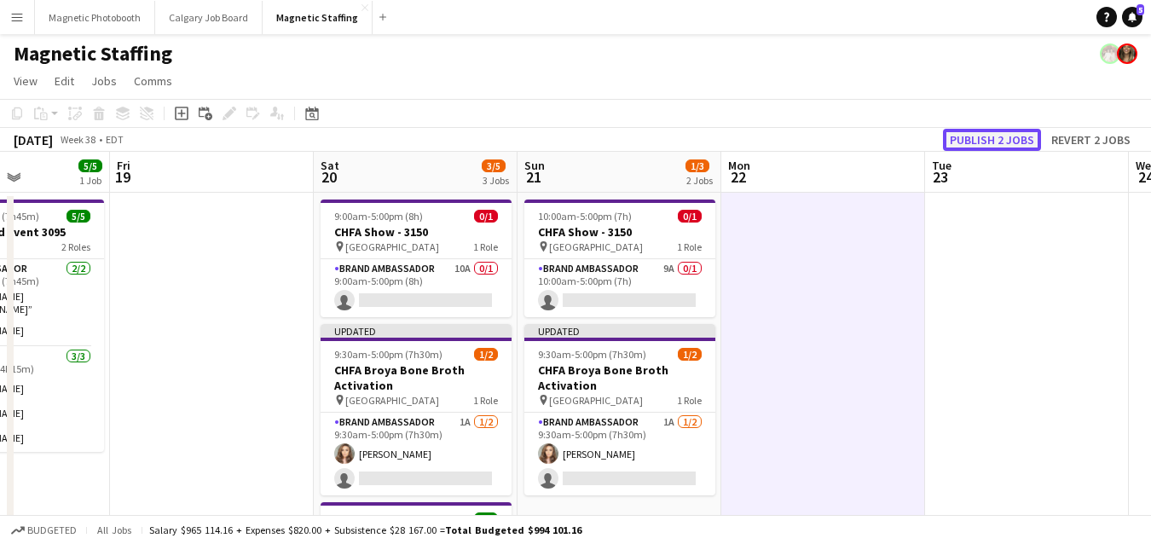
click at [1025, 142] on button "Publish 2 jobs" at bounding box center [992, 140] width 98 height 22
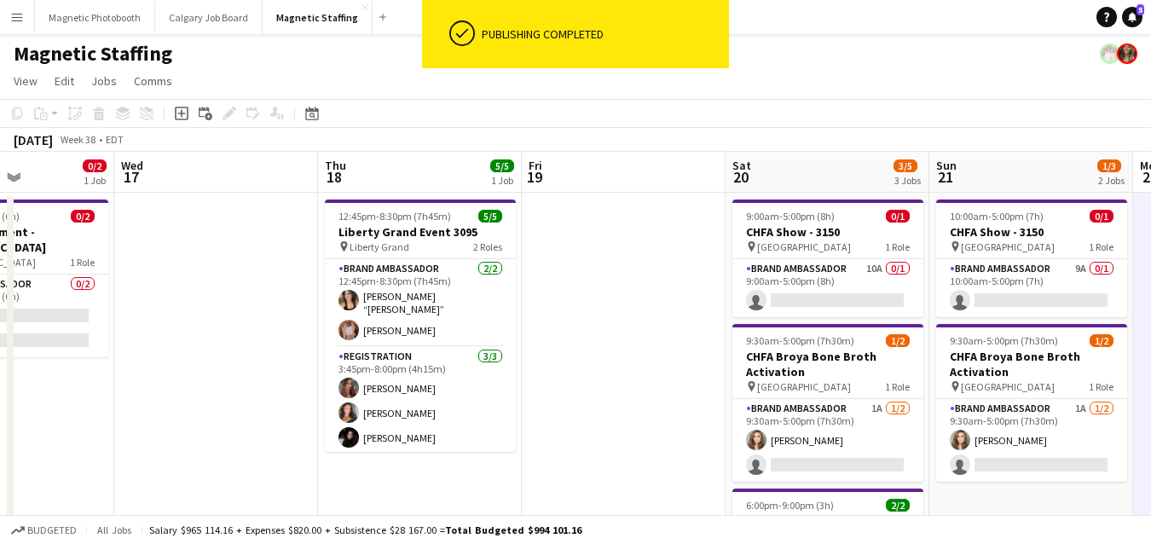
drag, startPoint x: 406, startPoint y: 331, endPoint x: 806, endPoint y: 331, distance: 400.6
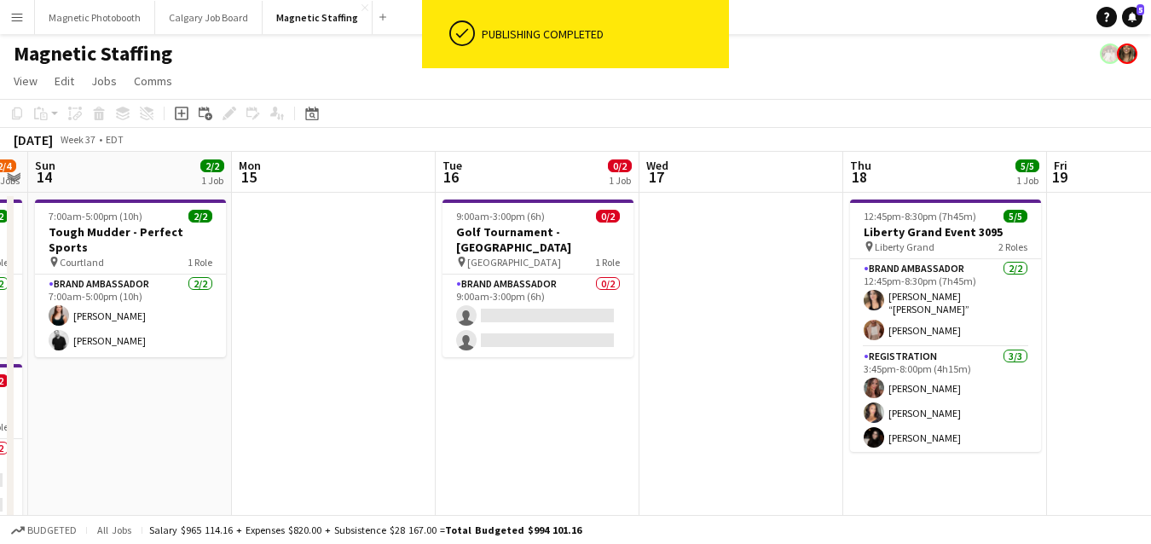
drag, startPoint x: 362, startPoint y: 314, endPoint x: 1035, endPoint y: 234, distance: 677.3
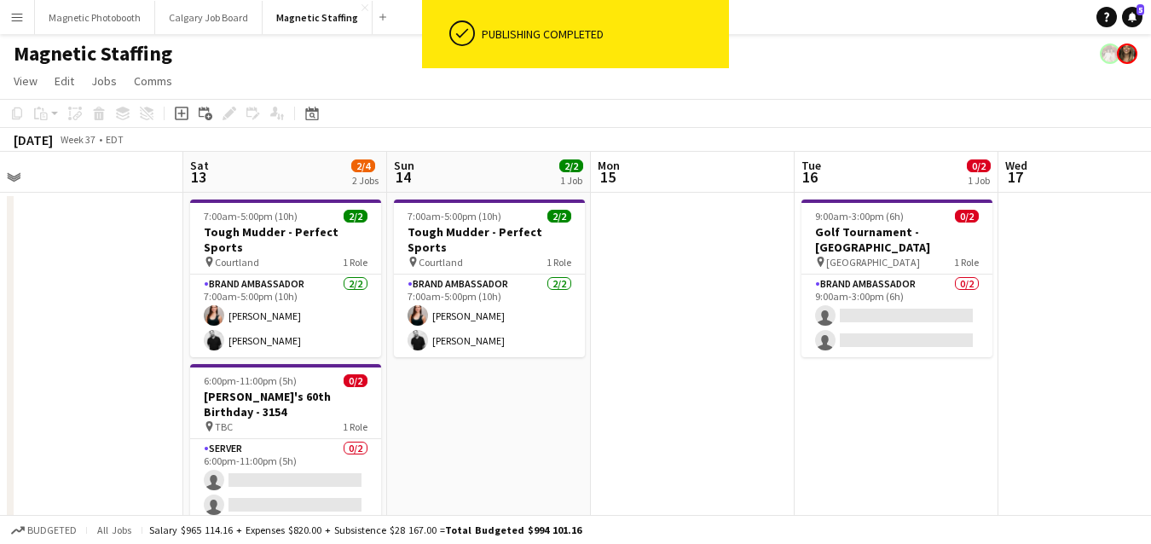
drag, startPoint x: 521, startPoint y: 323, endPoint x: 666, endPoint y: 315, distance: 145.1
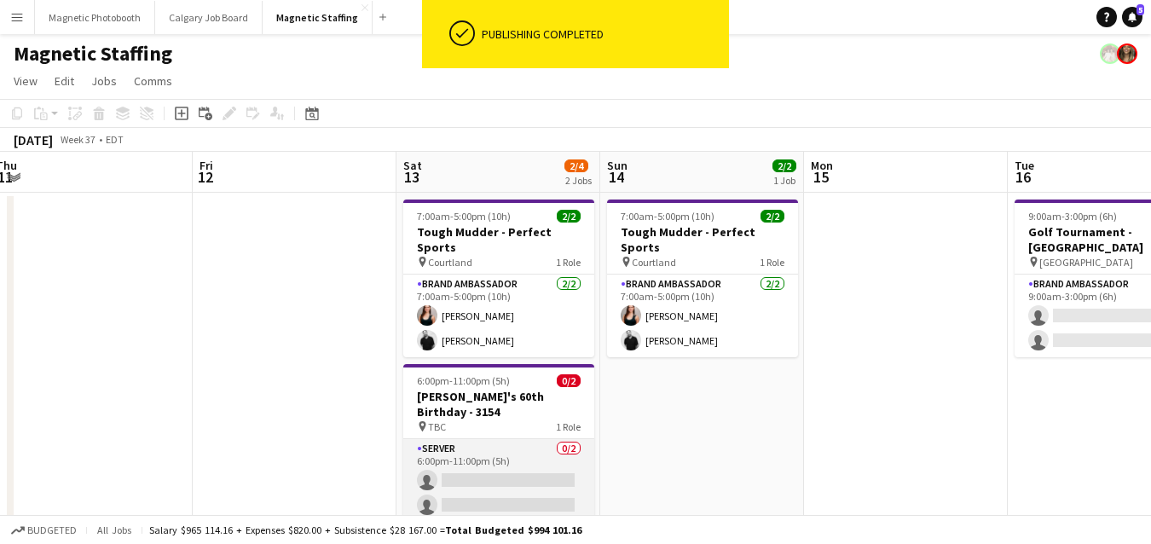
click at [511, 439] on app-card-role "Server 0/2 6:00pm-11:00pm (5h) single-neutral-actions single-neutral-actions" at bounding box center [498, 480] width 191 height 83
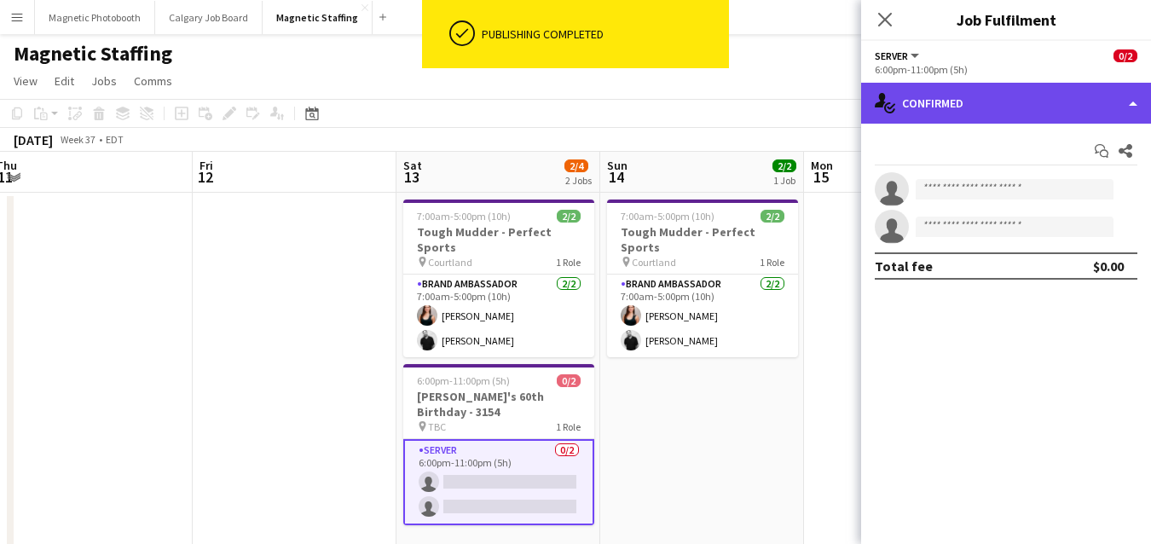
click at [1056, 99] on div "single-neutral-actions-check-2 Confirmed" at bounding box center [1006, 103] width 290 height 41
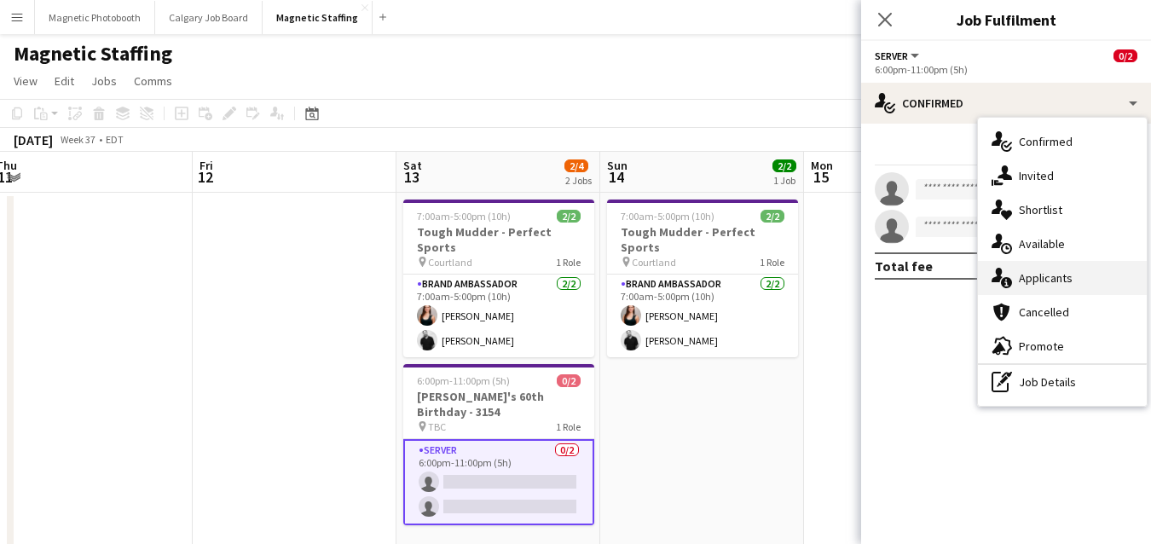
click at [1041, 279] on div "single-neutral-actions-information Applicants" at bounding box center [1062, 278] width 169 height 34
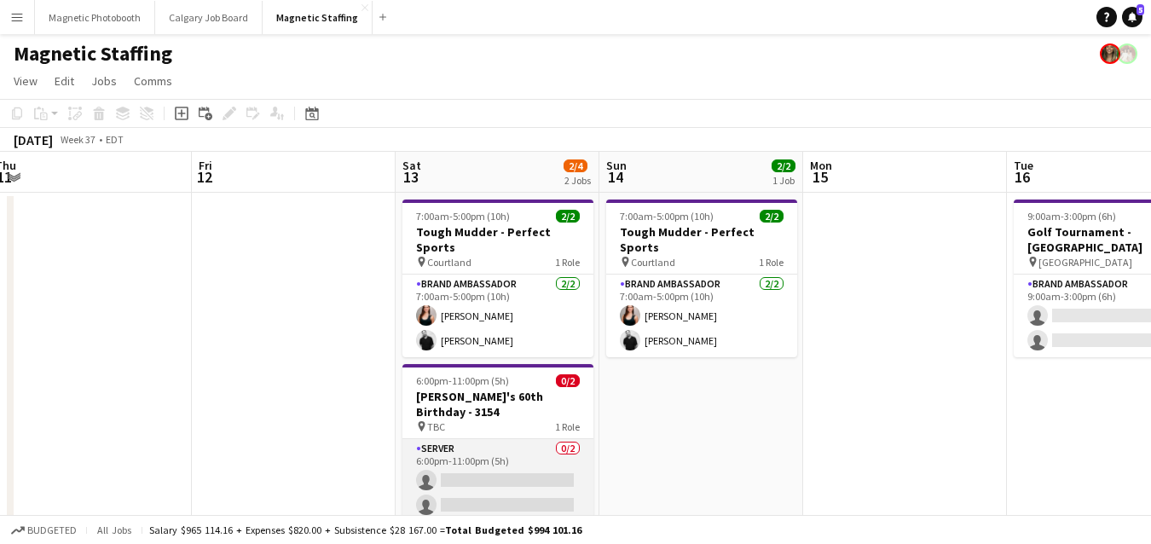
click at [448, 450] on app-card-role "Server 0/2 6:00pm-11:00pm (5h) single-neutral-actions single-neutral-actions" at bounding box center [497, 480] width 191 height 83
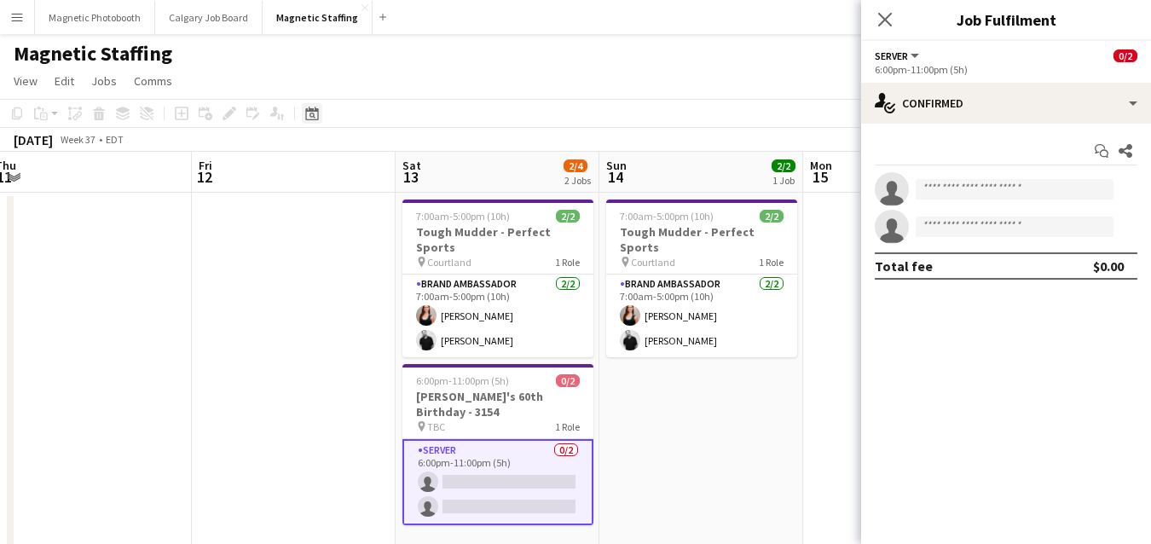
click at [312, 120] on div "Date picker" at bounding box center [312, 113] width 20 height 20
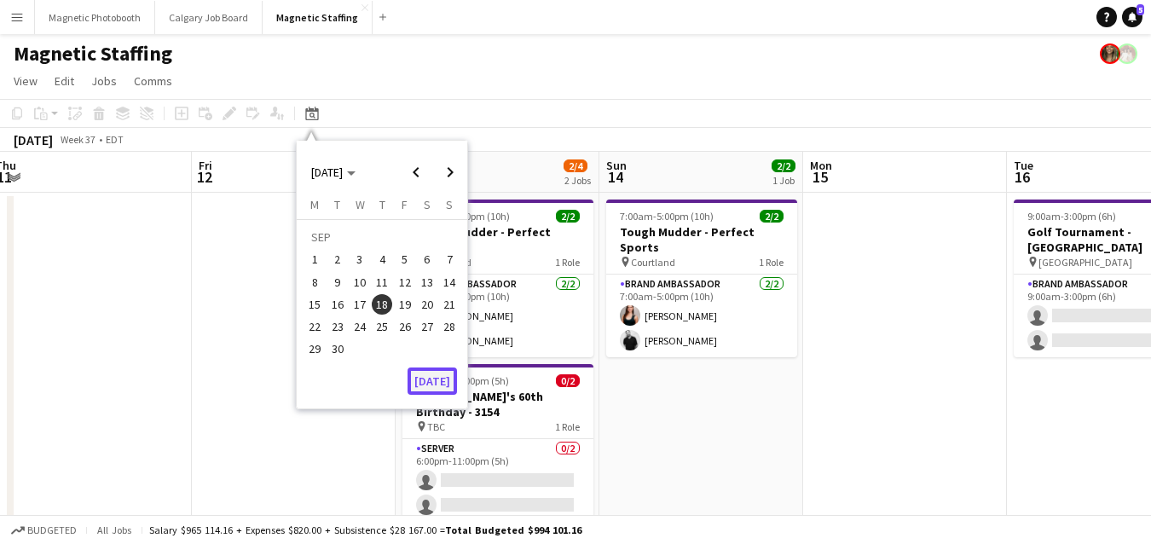
click at [442, 385] on button "[DATE]" at bounding box center [431, 380] width 49 height 27
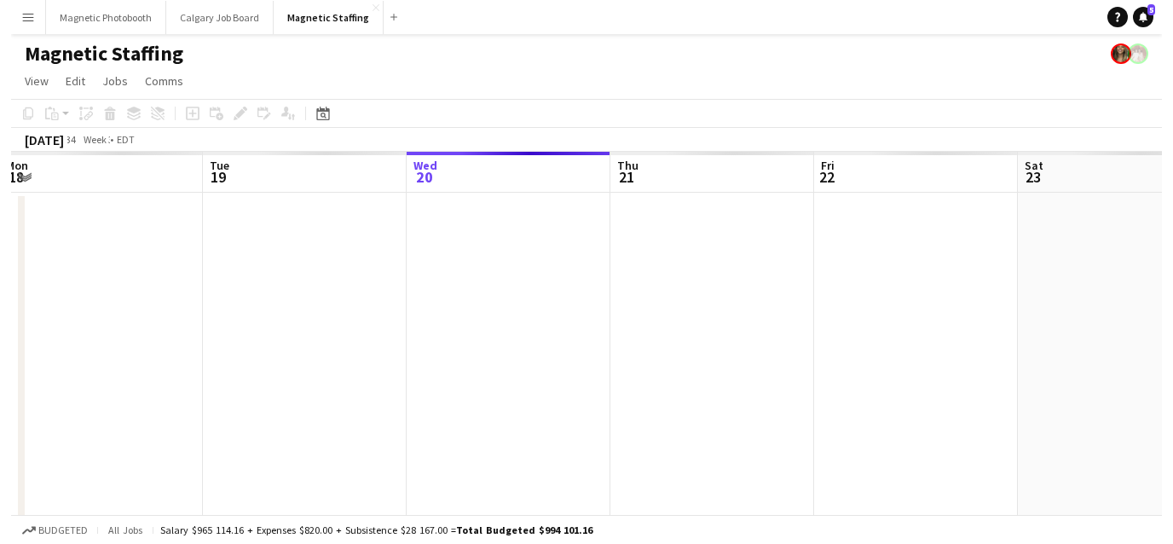
scroll to position [0, 586]
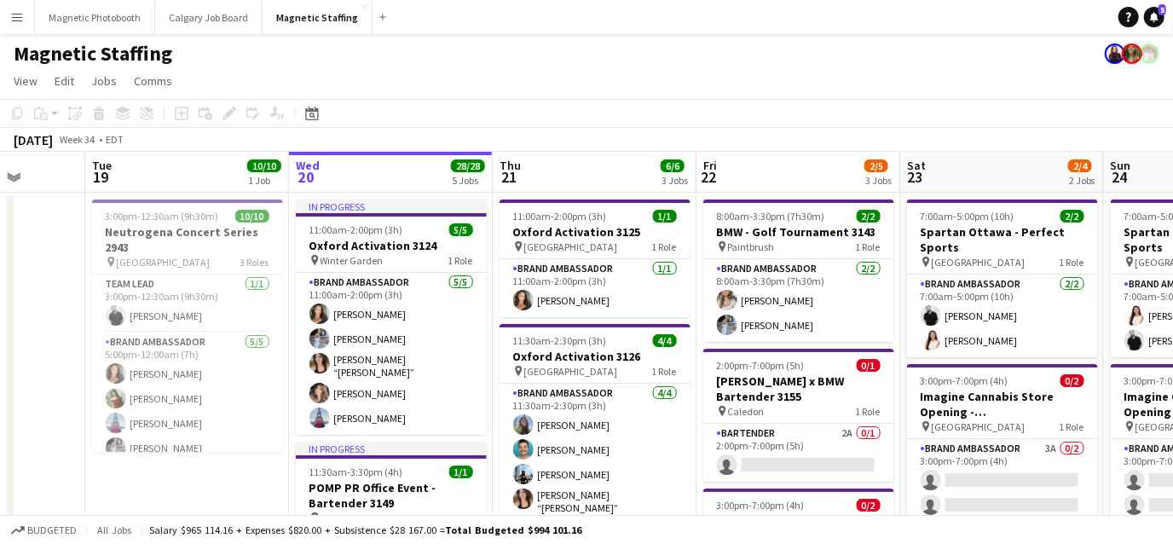
drag, startPoint x: 655, startPoint y: 278, endPoint x: 121, endPoint y: 285, distance: 533.6
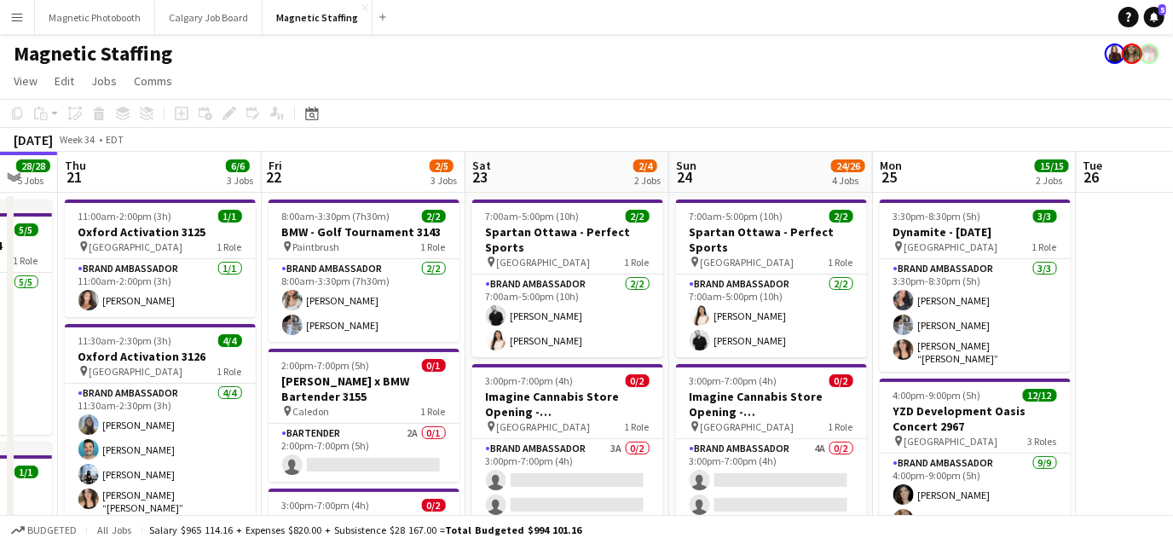
drag, startPoint x: 757, startPoint y: 280, endPoint x: 300, endPoint y: 280, distance: 456.9
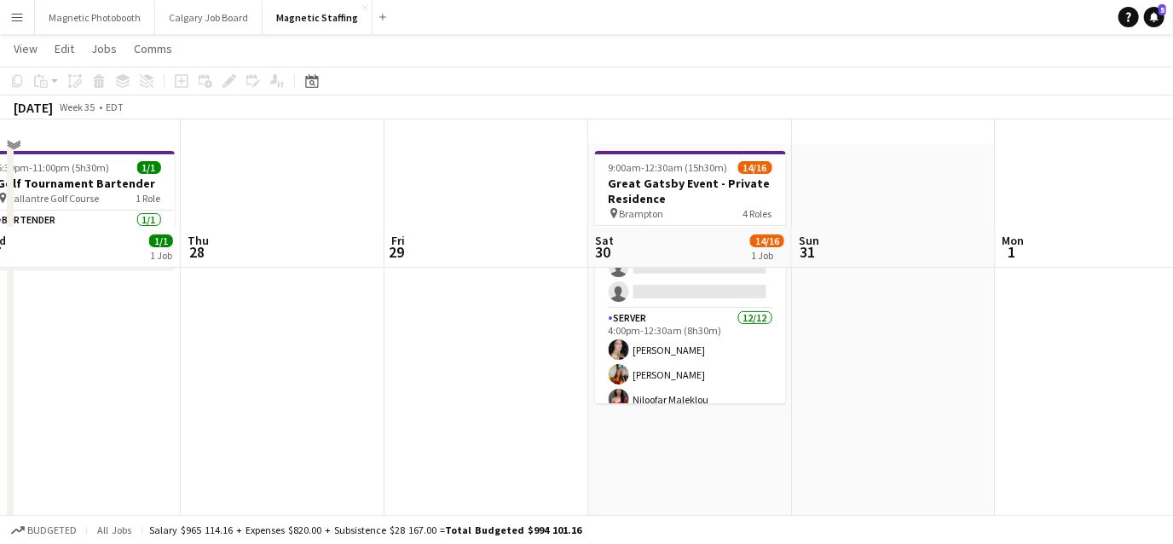
scroll to position [0, 0]
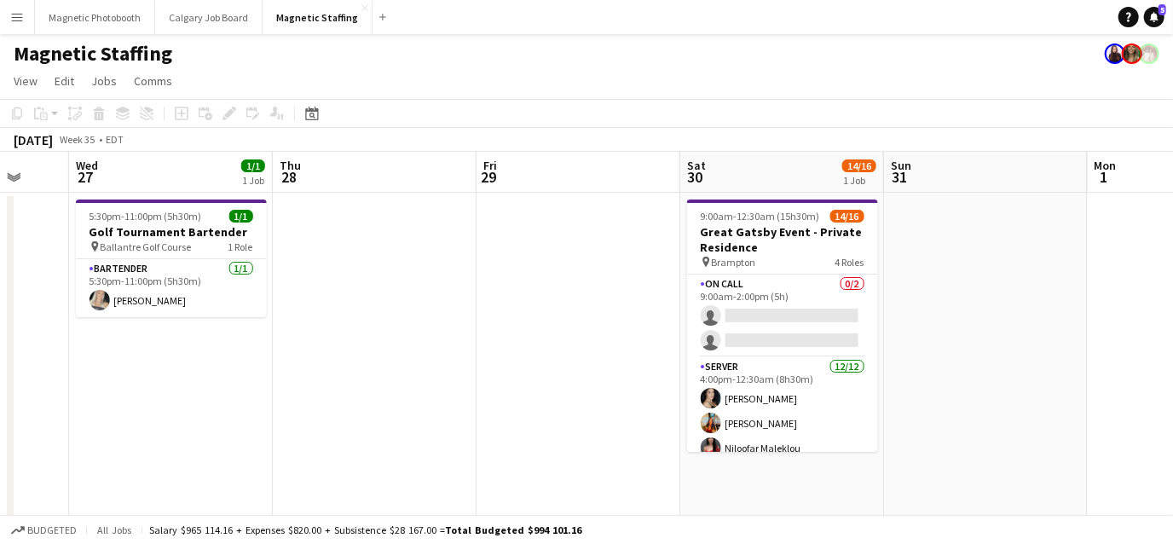
drag, startPoint x: 686, startPoint y: 406, endPoint x: 988, endPoint y: 244, distance: 342.5
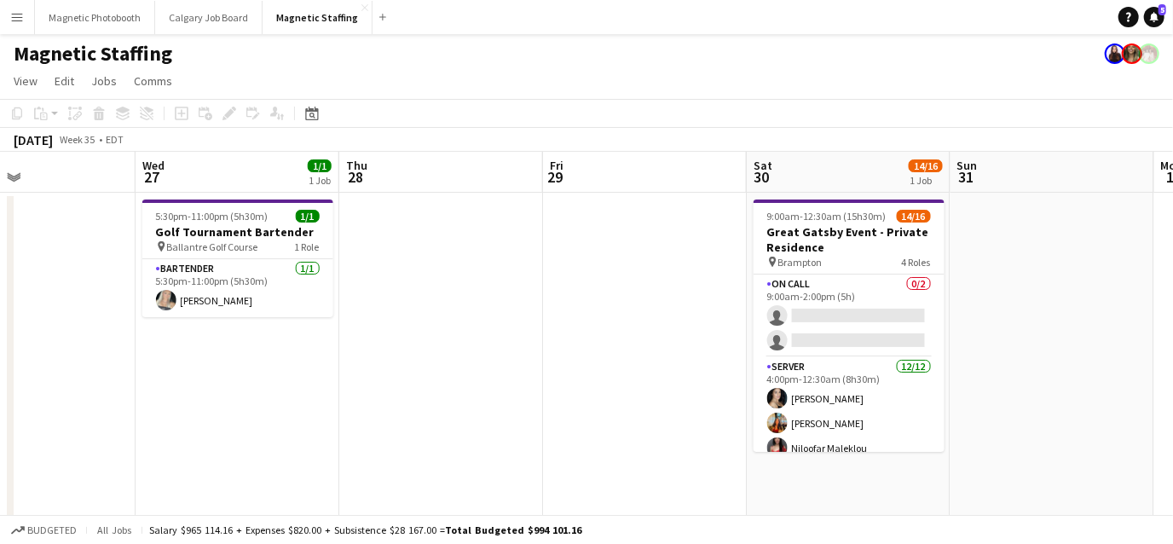
drag, startPoint x: 988, startPoint y: 244, endPoint x: 34, endPoint y: 350, distance: 959.8
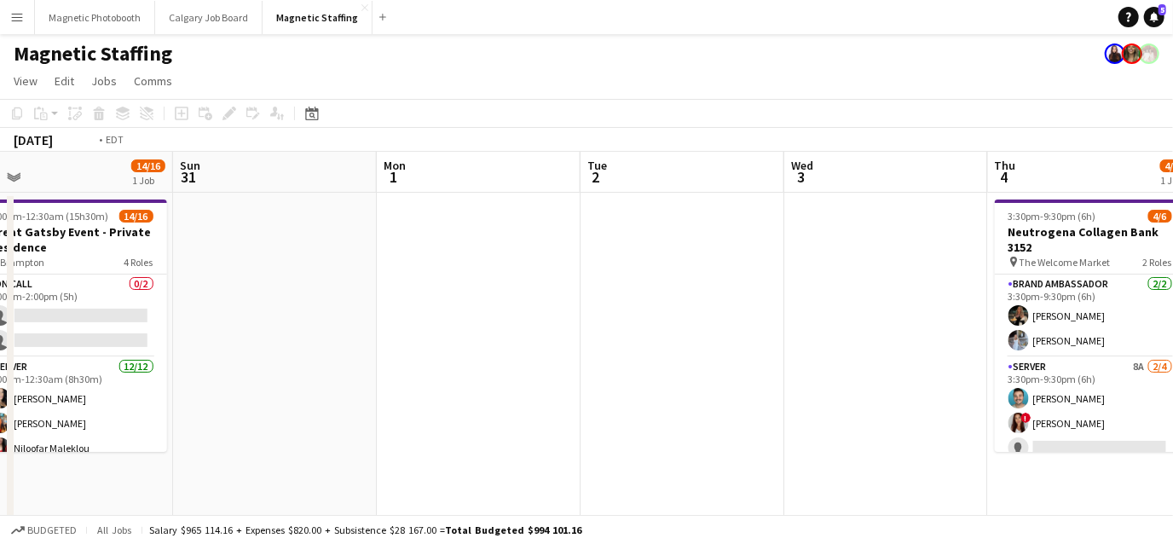
drag, startPoint x: 597, startPoint y: 390, endPoint x: 34, endPoint y: 390, distance: 562.6
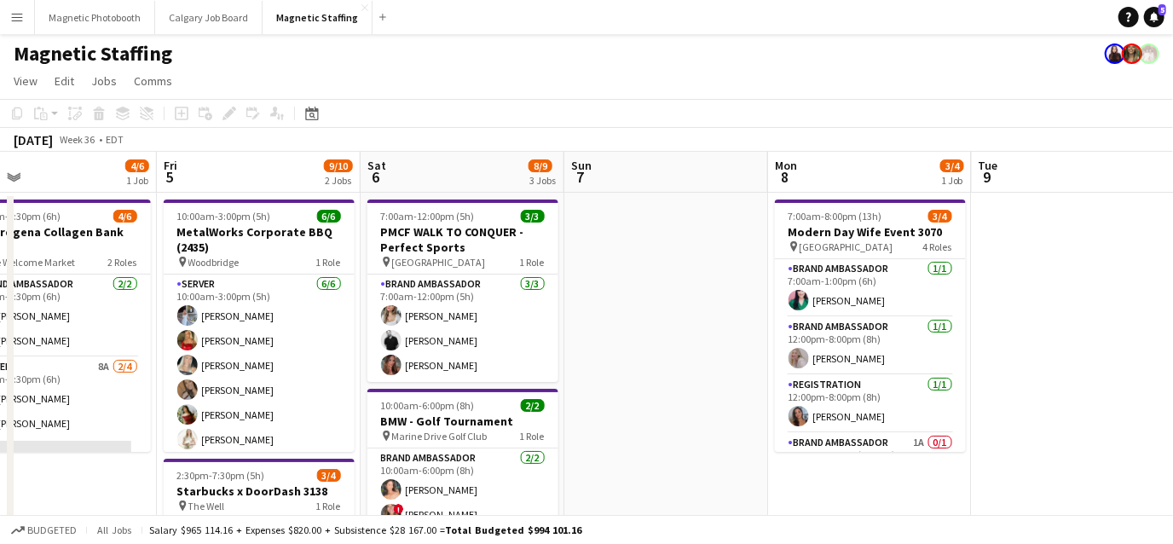
scroll to position [0, 631]
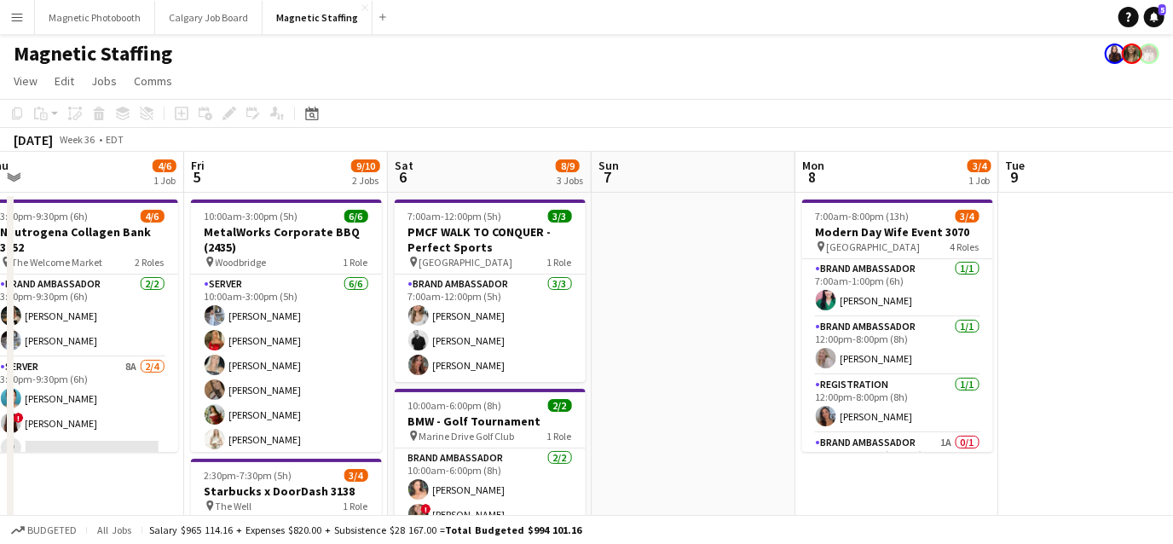
drag, startPoint x: 536, startPoint y: 326, endPoint x: 188, endPoint y: 333, distance: 348.7
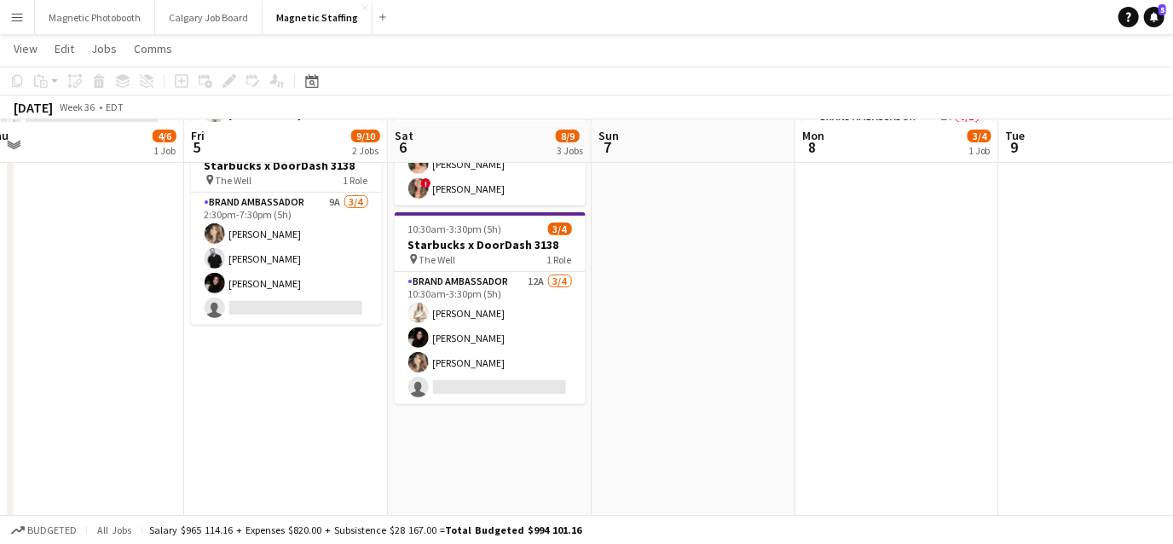
scroll to position [326, 0]
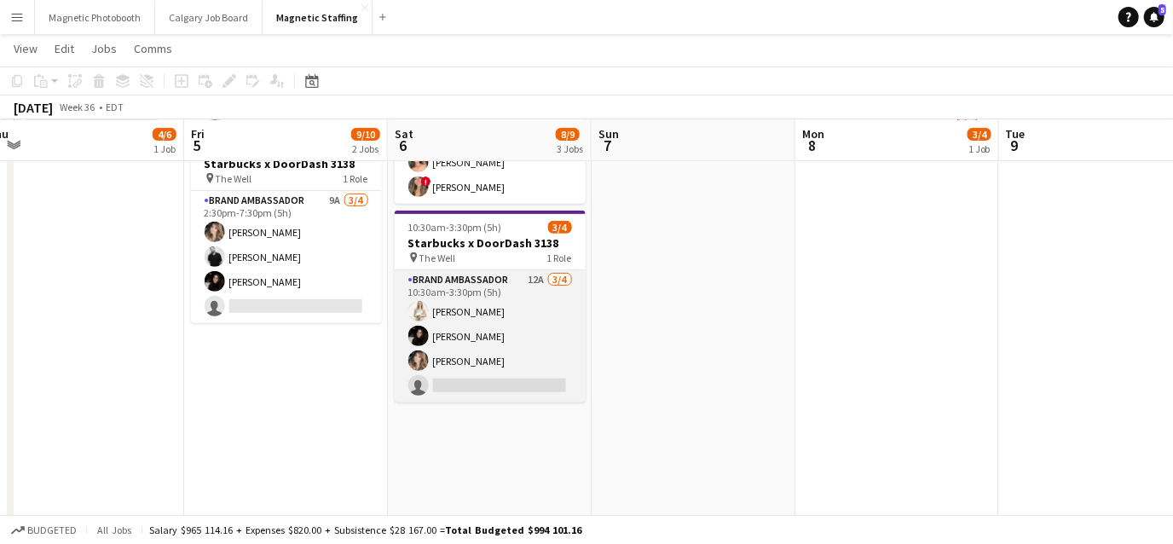
click at [461, 373] on app-card-role "Brand Ambassador 12A 3/4 10:30am-3:30pm (5h) Katryna Klepacki Maria Vasconcello…" at bounding box center [490, 336] width 191 height 132
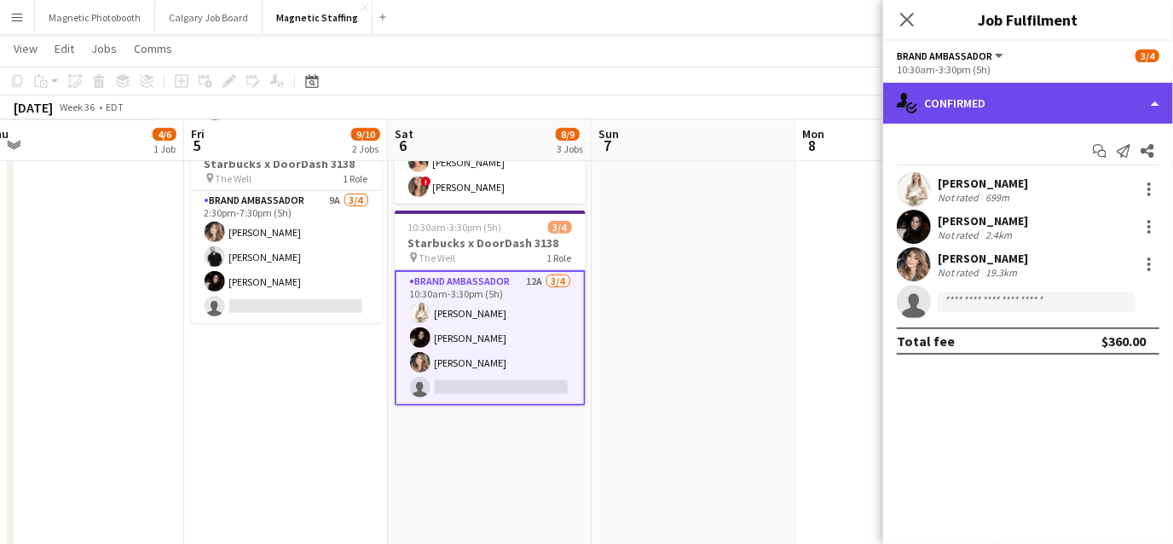
click at [994, 109] on div "single-neutral-actions-check-2 Confirmed" at bounding box center [1028, 103] width 290 height 41
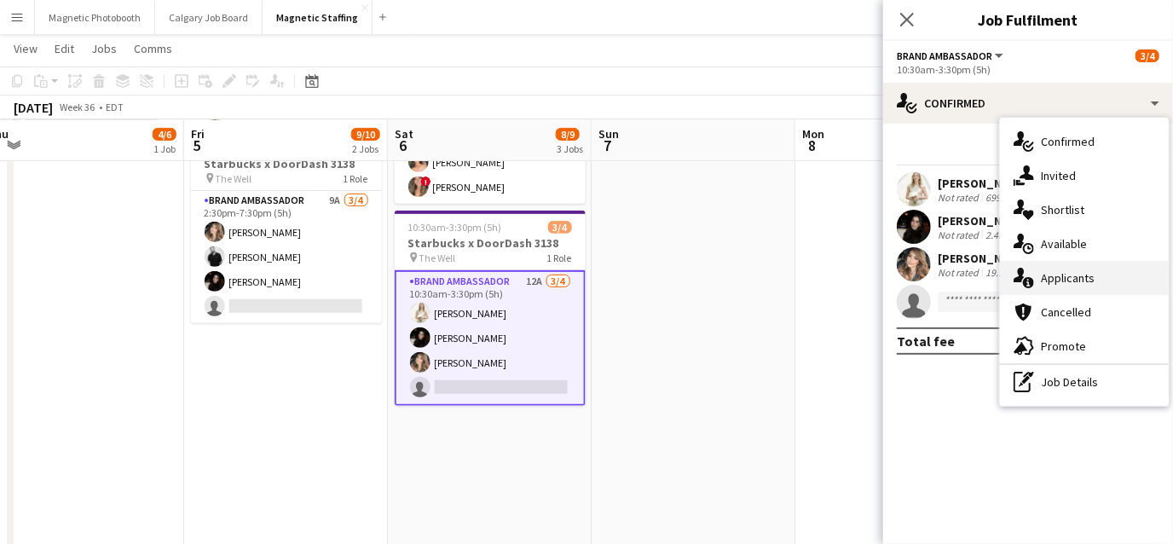
click at [1028, 289] on div "single-neutral-actions-information Applicants" at bounding box center [1084, 278] width 169 height 34
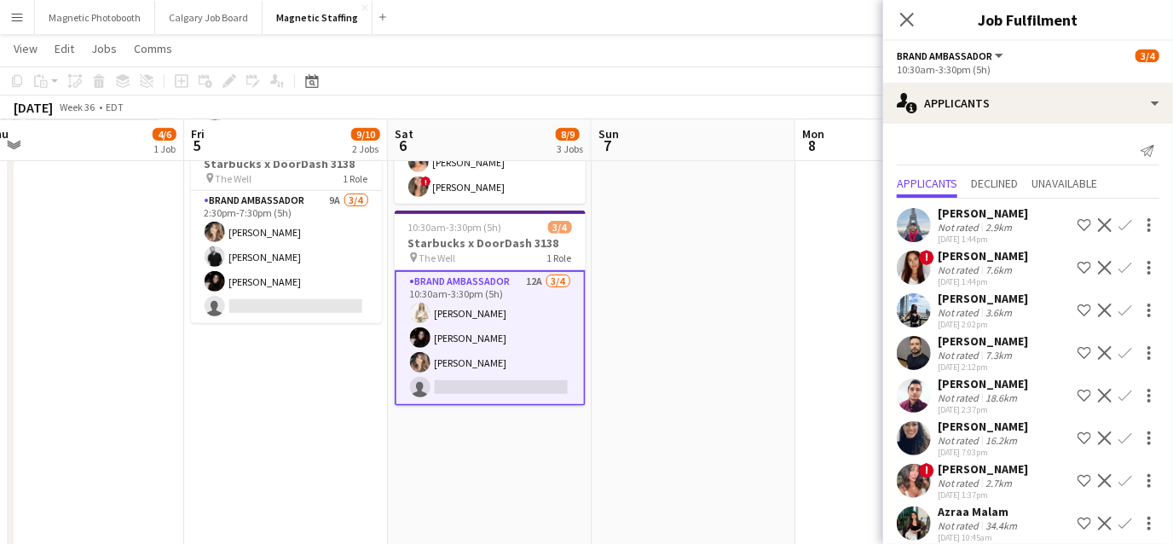
scroll to position [186, 0]
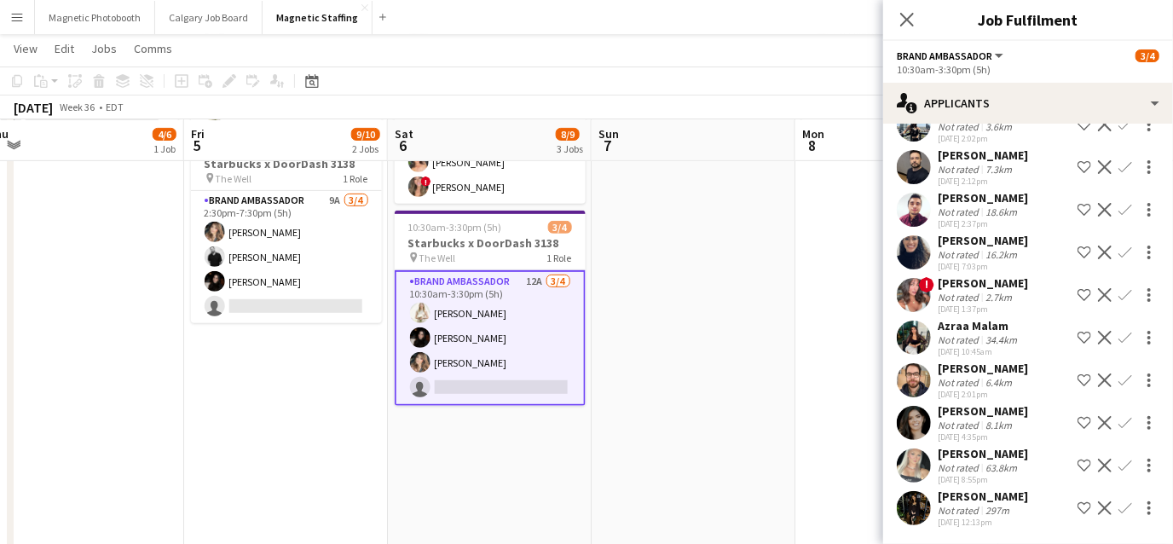
click at [1123, 510] on app-icon "Confirm" at bounding box center [1125, 508] width 14 height 14
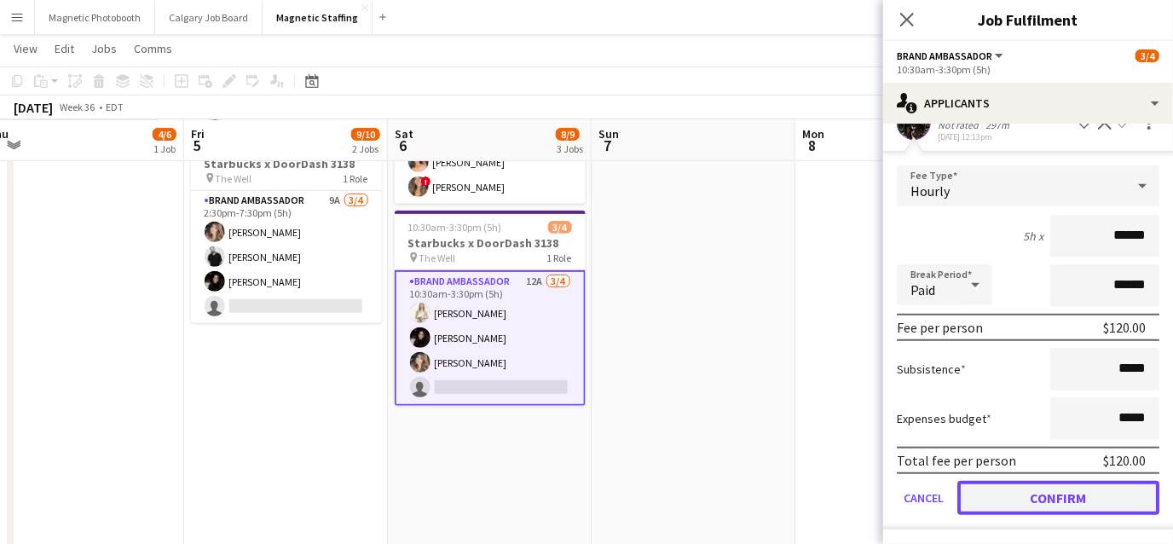
click at [1094, 497] on button "Confirm" at bounding box center [1058, 498] width 202 height 34
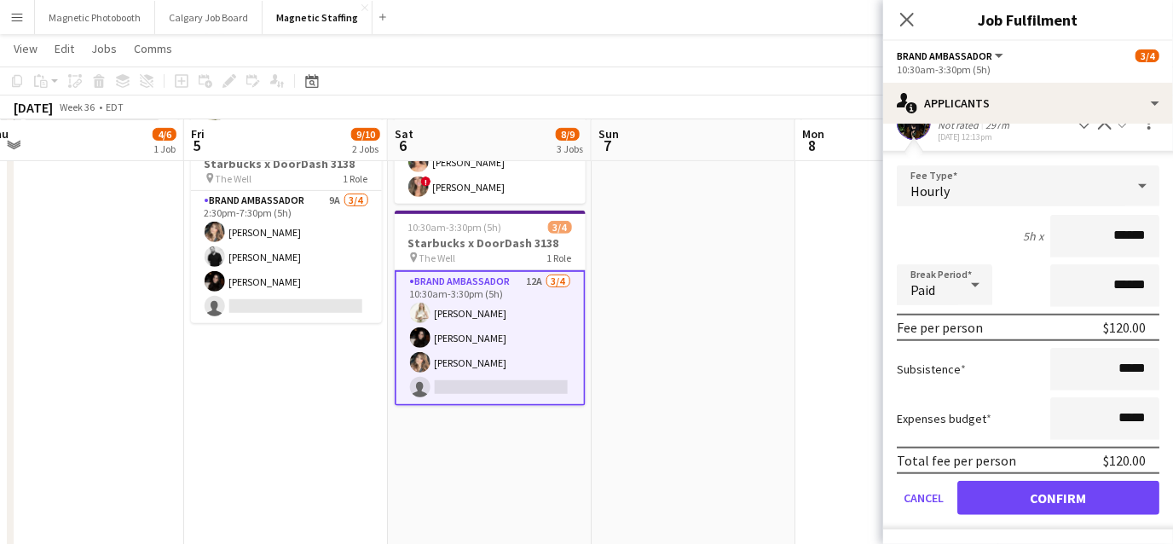
scroll to position [143, 0]
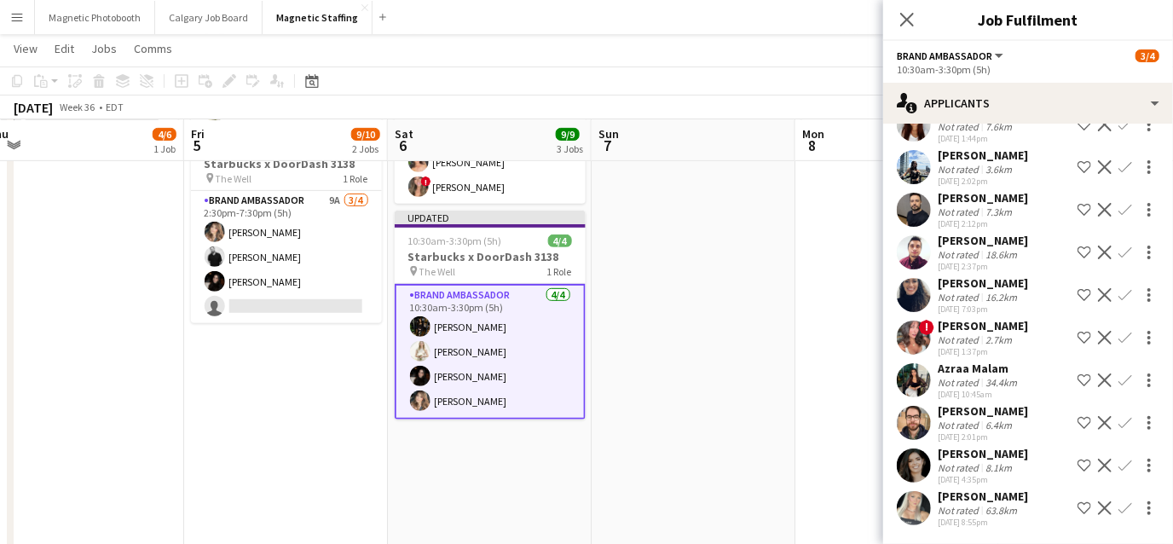
click at [759, 446] on app-date-cell at bounding box center [694, 416] width 204 height 1102
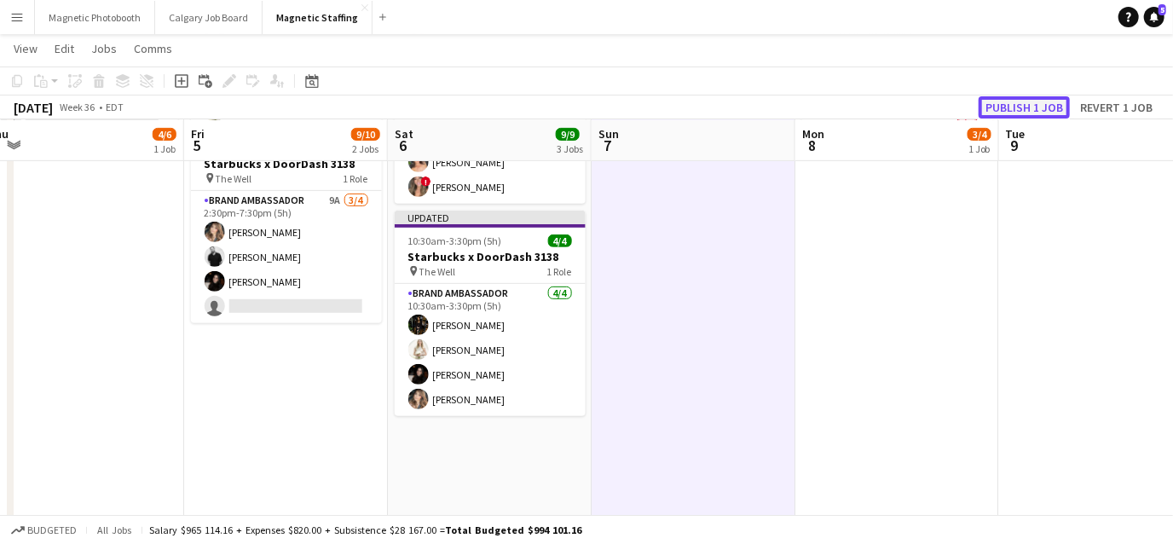
click at [1051, 97] on button "Publish 1 job" at bounding box center [1024, 107] width 91 height 22
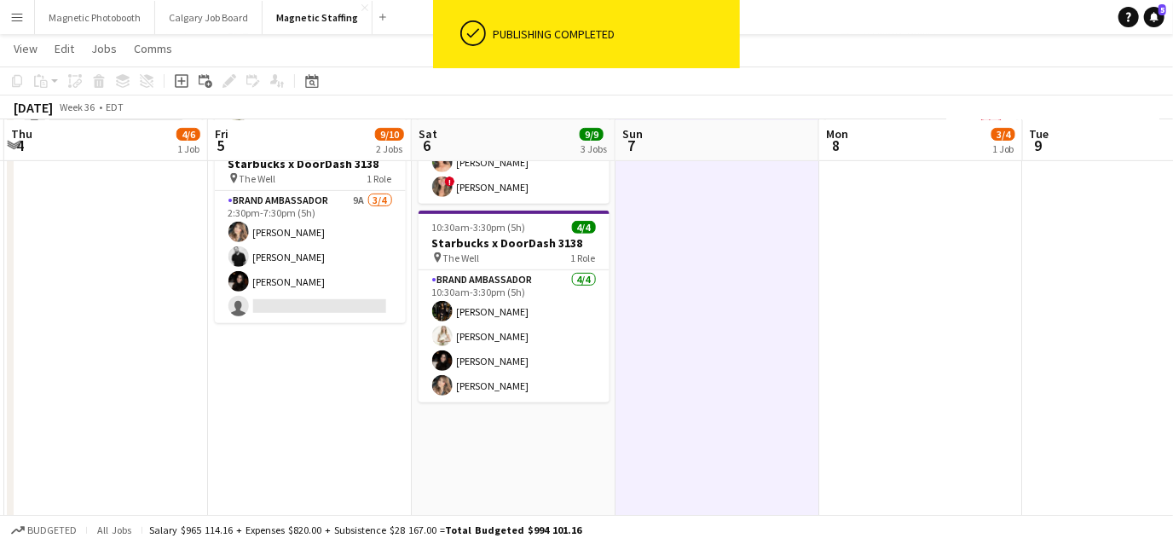
scroll to position [0, 511]
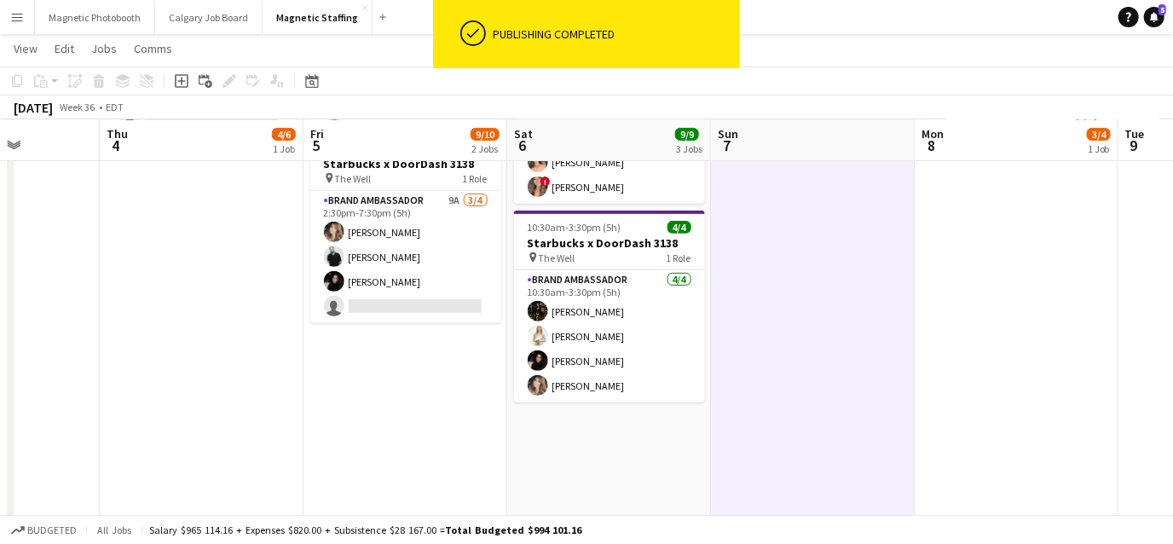
drag, startPoint x: 242, startPoint y: 414, endPoint x: 363, endPoint y: 408, distance: 121.2
click at [361, 408] on app-calendar-viewport "Mon 1 Tue 2 Wed 3 Thu 4 4/6 1 Job Fri 5 9/10 2 Jobs Sat 6 9/9 3 Jobs Sun 7 Mon …" at bounding box center [586, 393] width 1173 height 1305
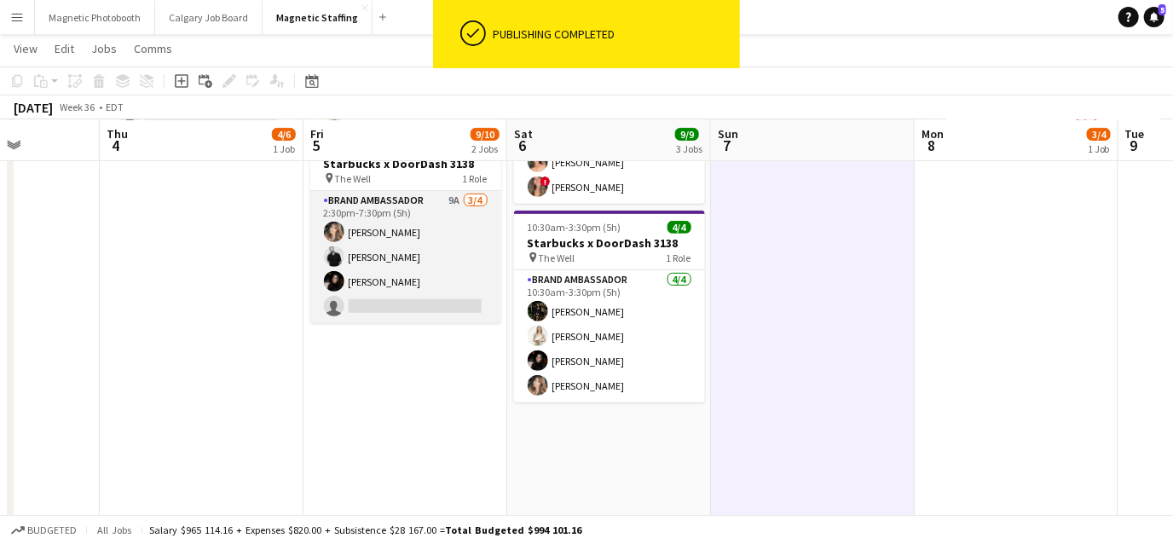
click at [403, 281] on app-card-role "Brand Ambassador 9A 3/4 2:30pm-7:30pm (5h) Cassie Sanchez jean-philippe roy Mar…" at bounding box center [405, 257] width 191 height 132
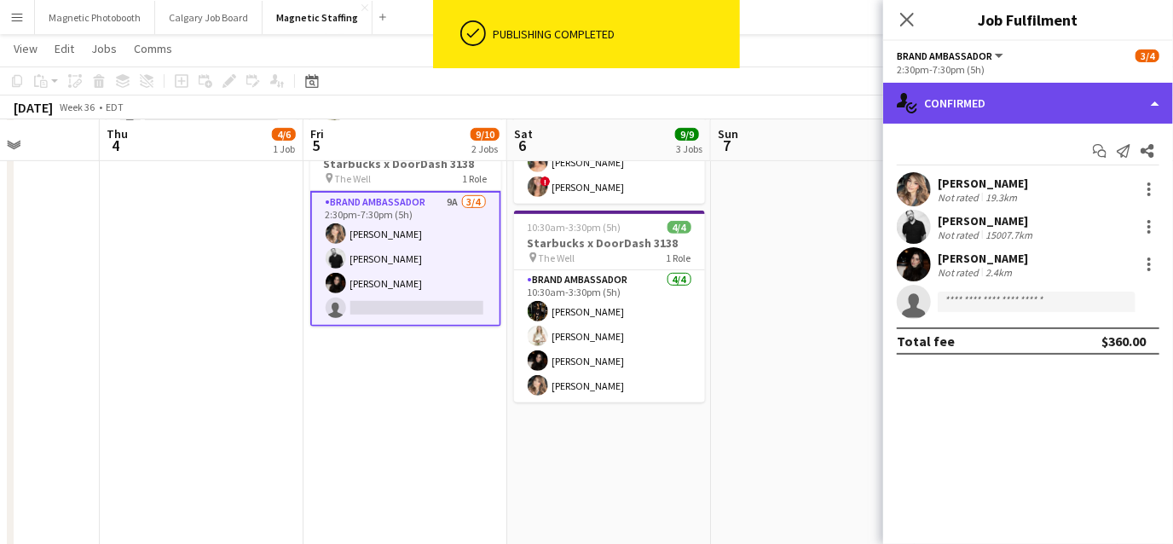
click at [1052, 90] on div "single-neutral-actions-check-2 Confirmed" at bounding box center [1028, 103] width 290 height 41
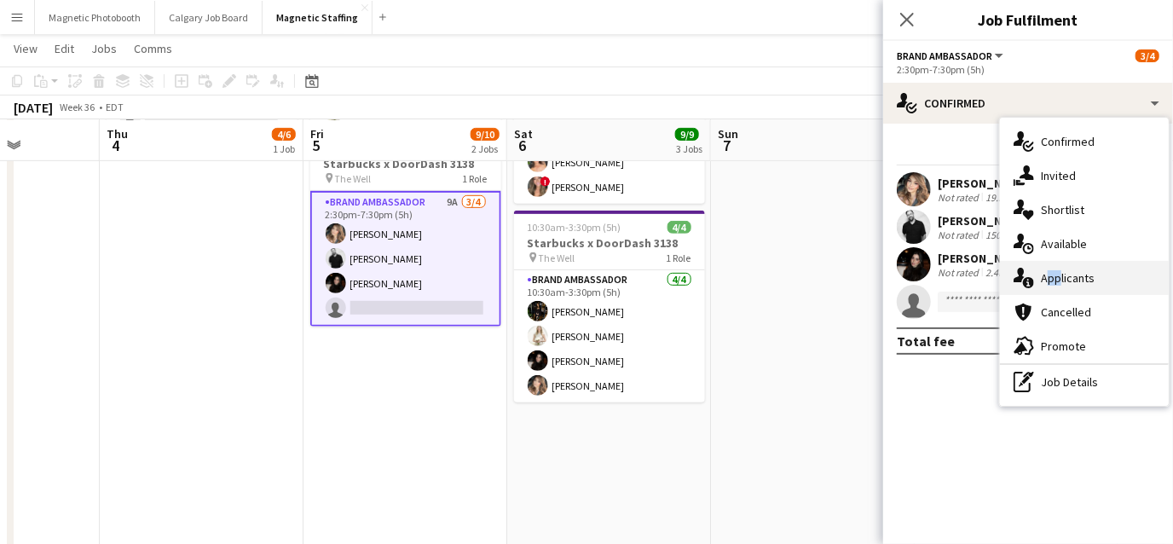
click at [1053, 270] on div "single-neutral-actions-information Applicants" at bounding box center [1084, 278] width 169 height 34
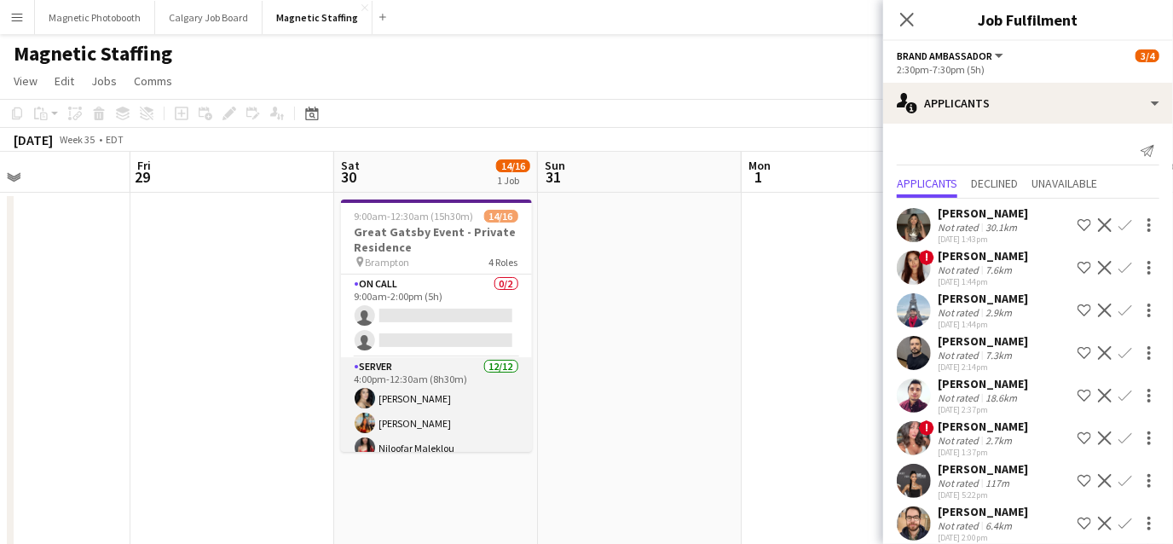
scroll to position [350, 0]
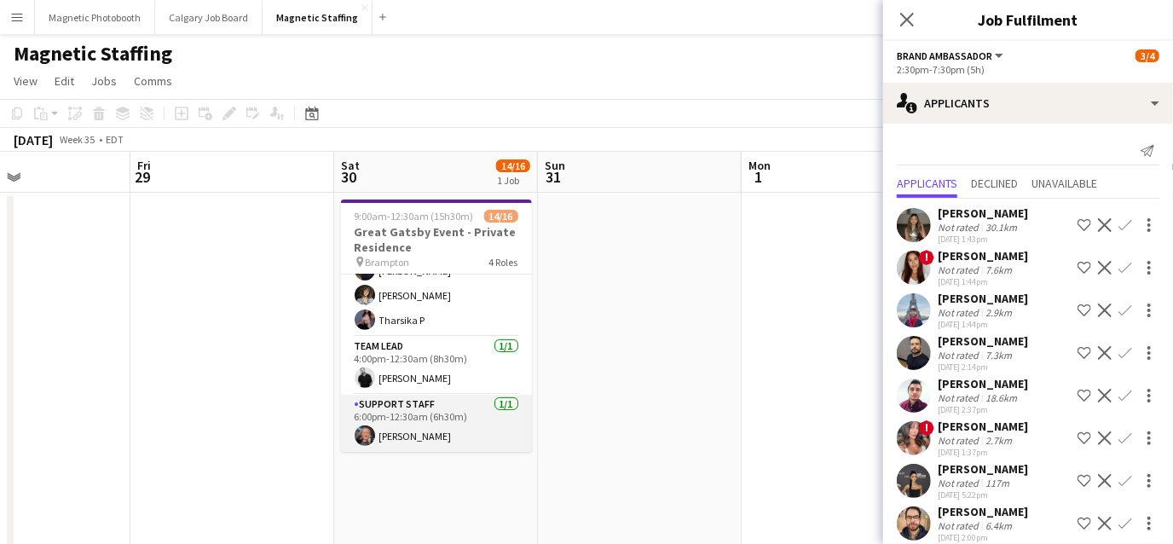
click at [417, 434] on app-card-role "Support Staff 1/1 6:00pm-12:30am (6h30m) Sarah Salomons" at bounding box center [436, 424] width 191 height 58
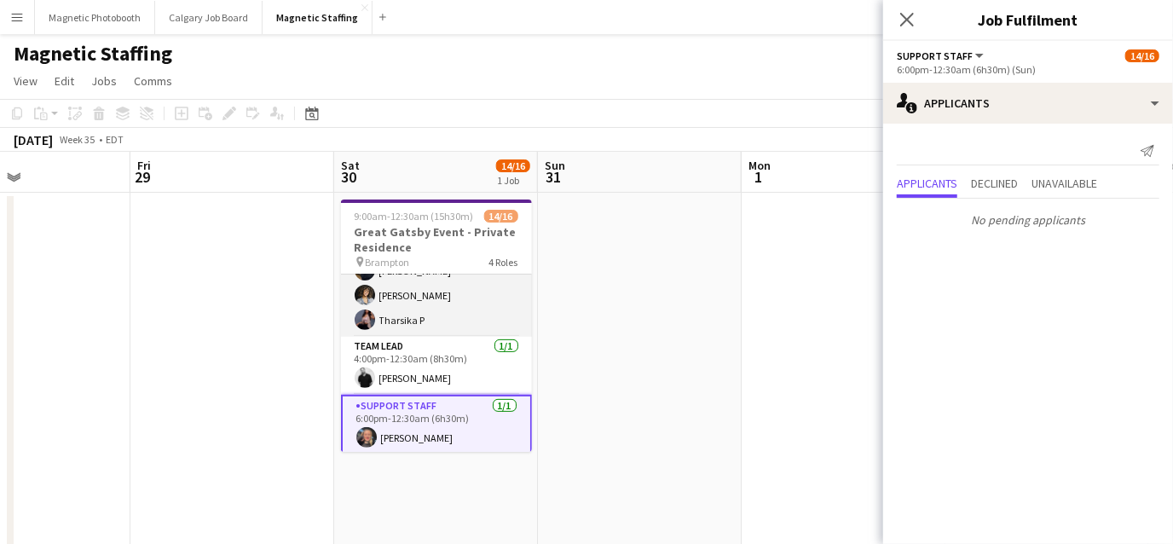
click at [384, 292] on app-card-role "Server 12/12 4:00pm-12:30am (8h30m) Cassandra Tari Katherine Lasso Niloofar Mal…" at bounding box center [436, 172] width 191 height 330
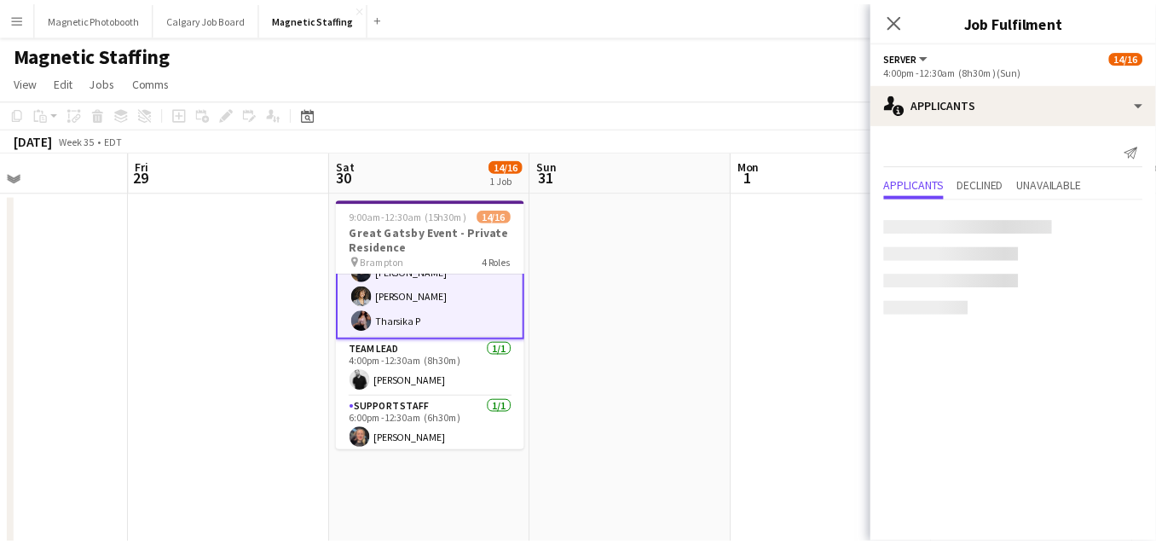
scroll to position [352, 0]
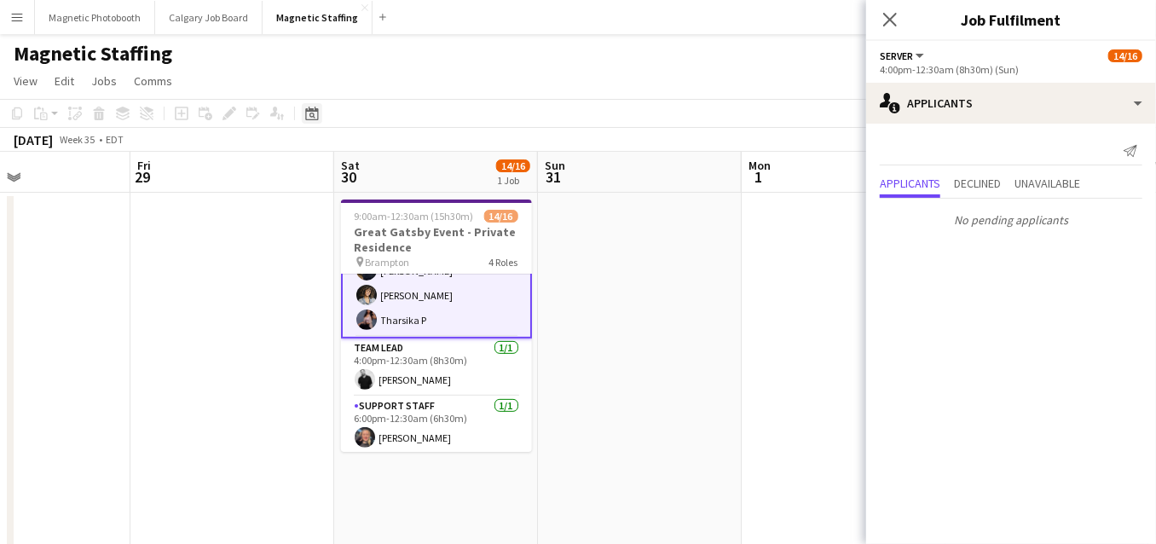
click at [315, 112] on icon "Date picker" at bounding box center [312, 114] width 14 height 14
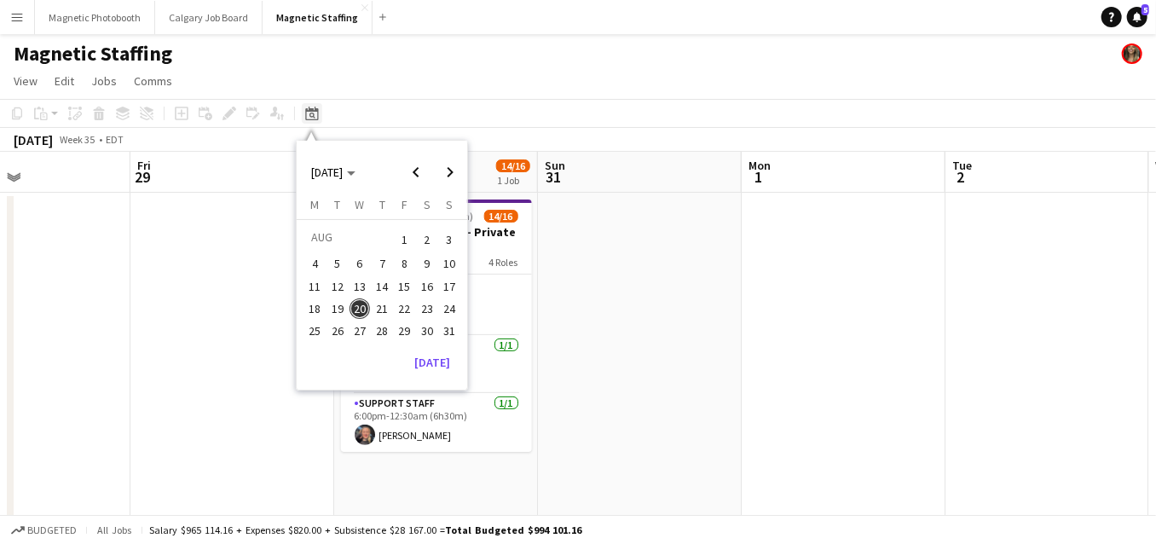
scroll to position [350, 0]
click at [455, 170] on span "Next month" at bounding box center [450, 172] width 34 height 34
click at [432, 305] on span "20" at bounding box center [427, 304] width 20 height 20
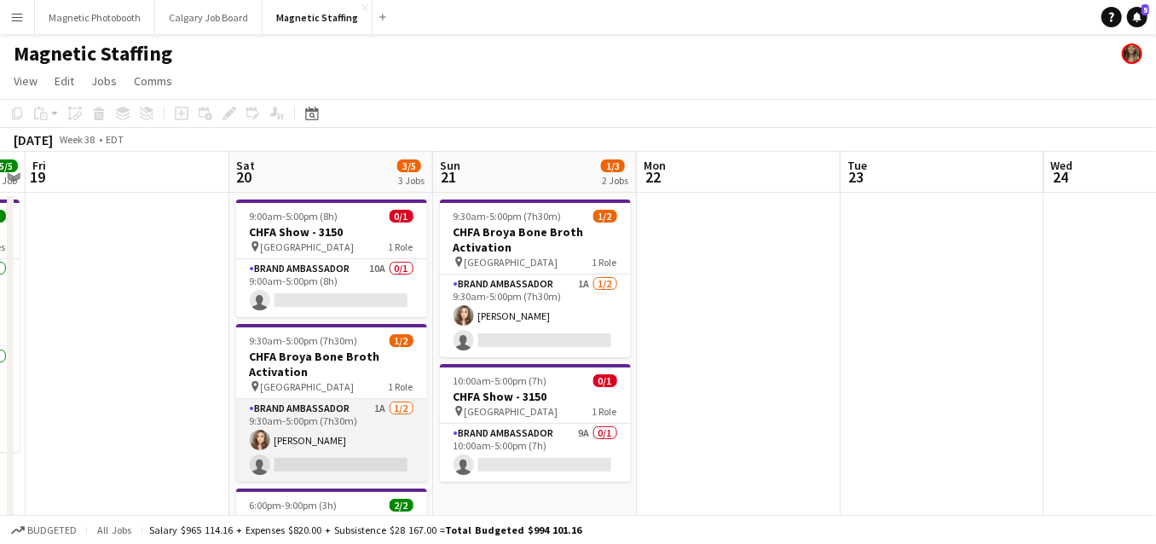
click at [318, 451] on app-card-role "Brand Ambassador 1A 1/2 9:30am-5:00pm (7h30m) Sabrina Couture single-neutral-ac…" at bounding box center [331, 440] width 191 height 83
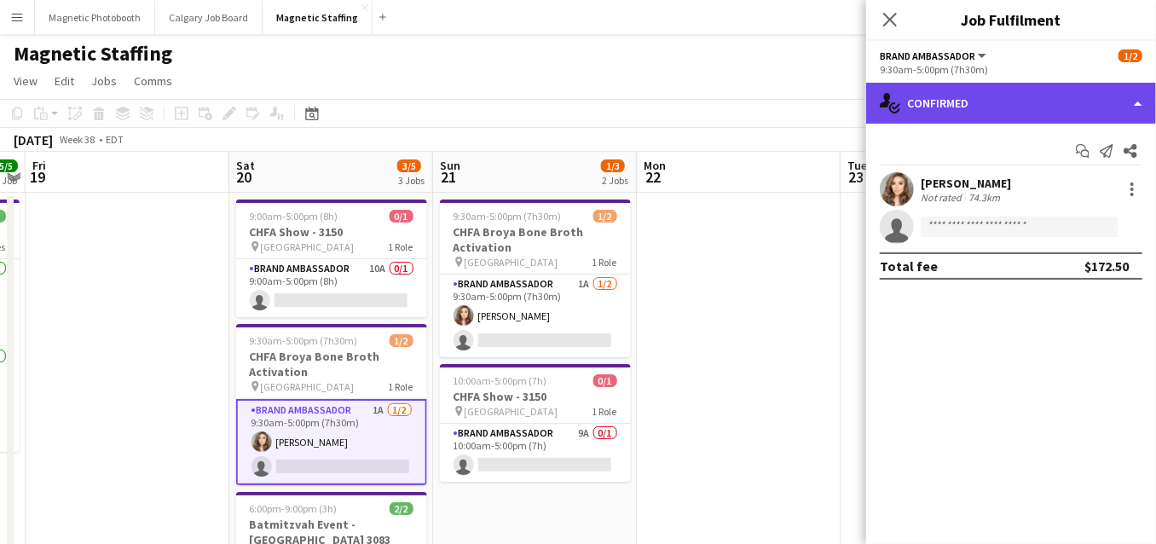
click at [1024, 102] on div "single-neutral-actions-check-2 Confirmed" at bounding box center [1011, 103] width 290 height 41
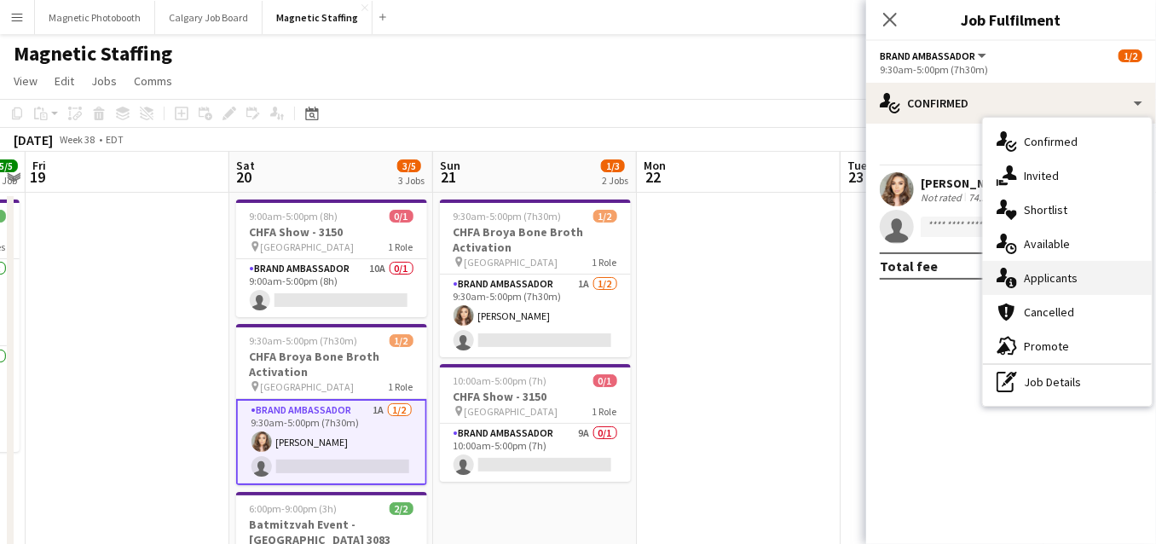
click at [1024, 274] on div "single-neutral-actions-information Applicants" at bounding box center [1067, 278] width 169 height 34
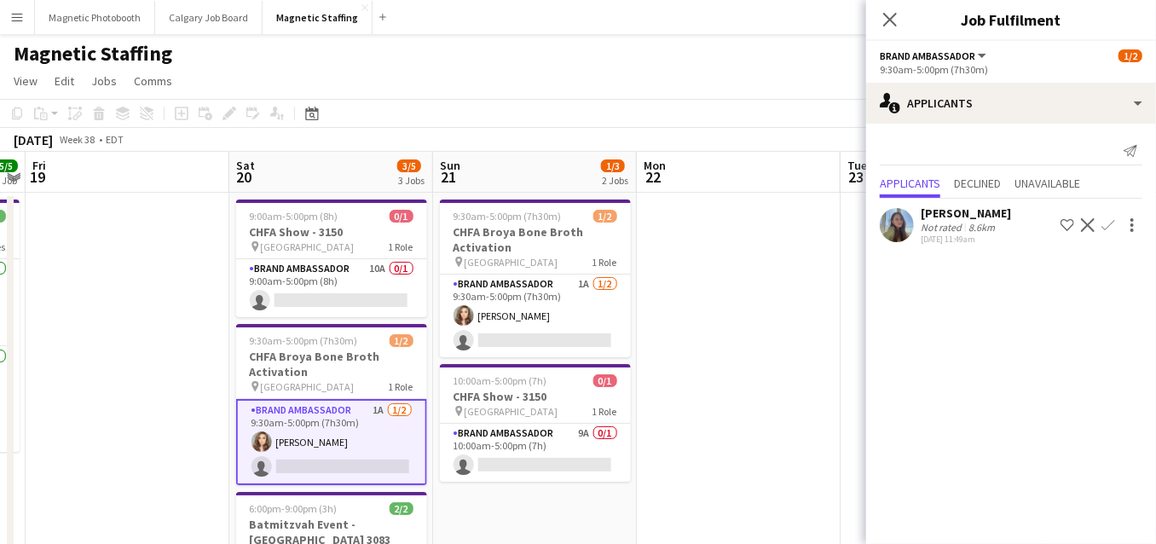
click at [339, 448] on app-card-role "Brand Ambassador 1A 1/2 9:30am-5:00pm (7h30m) Sabrina Couture single-neutral-ac…" at bounding box center [331, 442] width 191 height 86
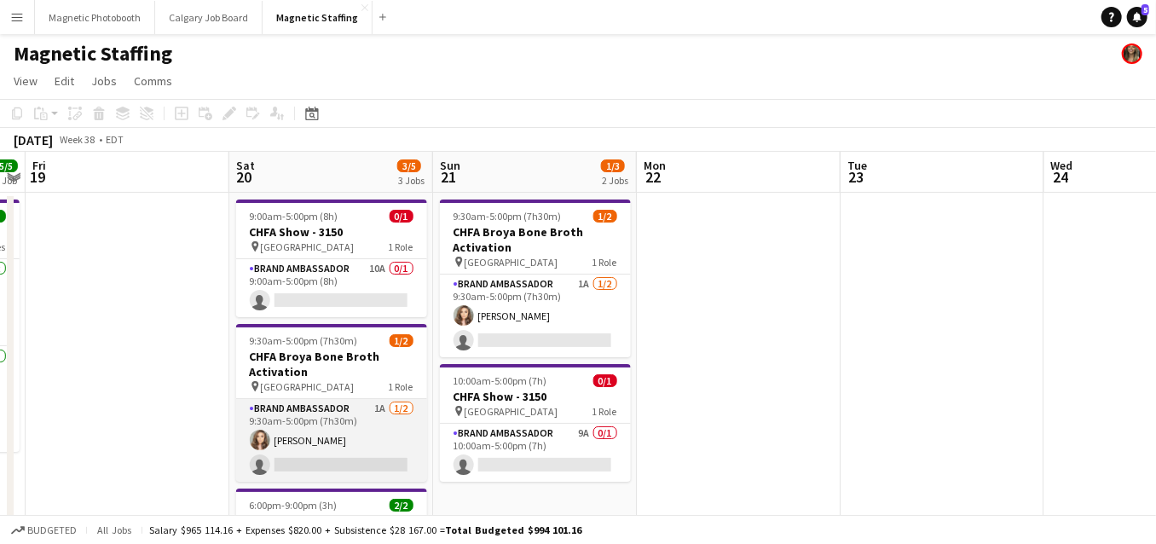
click at [339, 448] on app-card-role "Brand Ambassador 1A 1/2 9:30am-5:00pm (7h30m) Sabrina Couture single-neutral-ac…" at bounding box center [331, 440] width 191 height 83
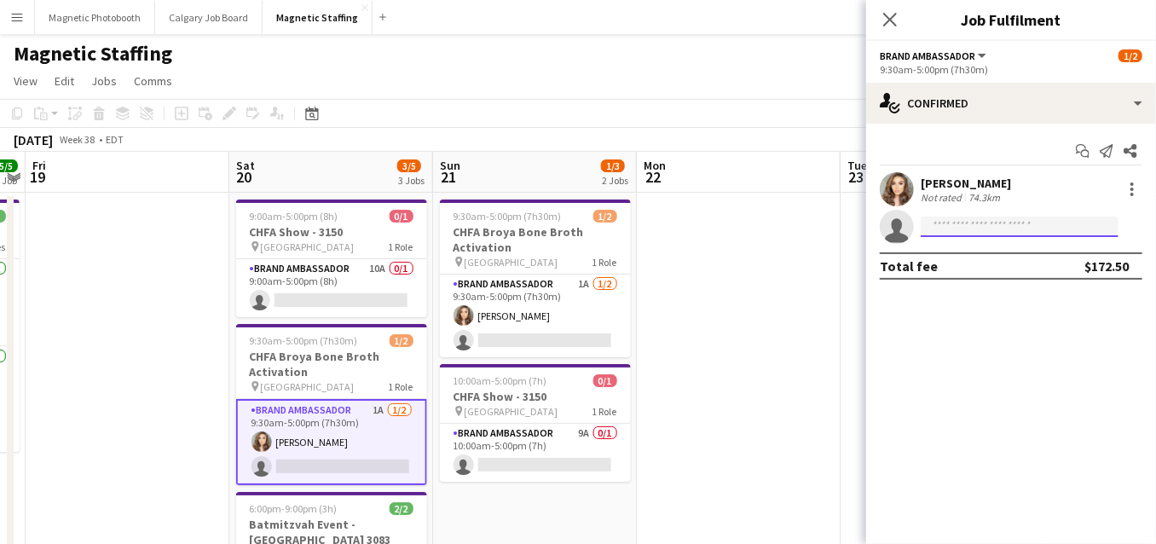
click at [966, 235] on input at bounding box center [1020, 227] width 198 height 20
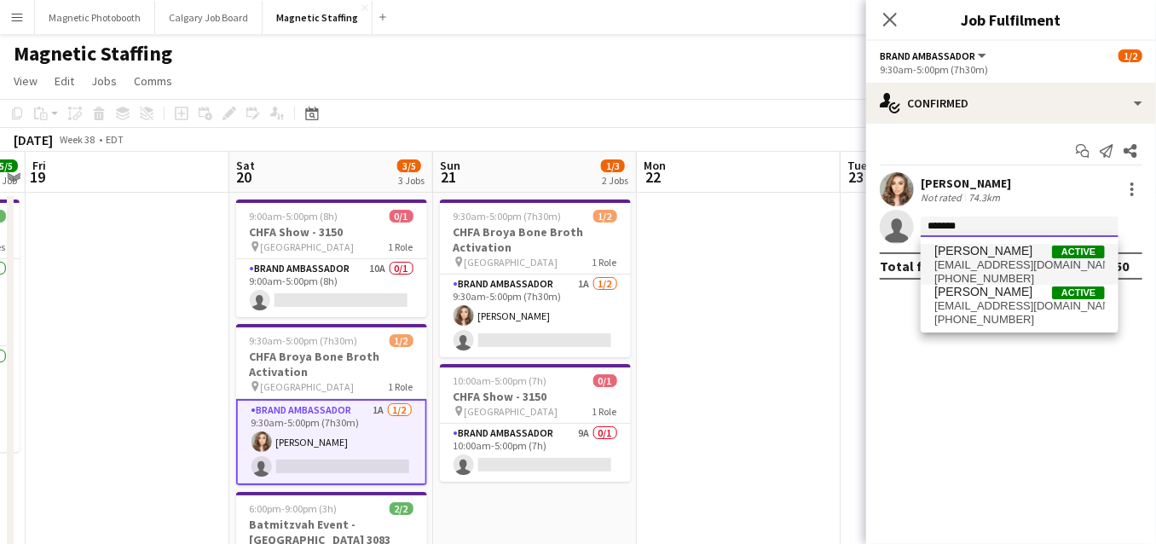
type input "*******"
click at [957, 267] on span "mirandajade84@gmail.com" at bounding box center [1019, 265] width 170 height 14
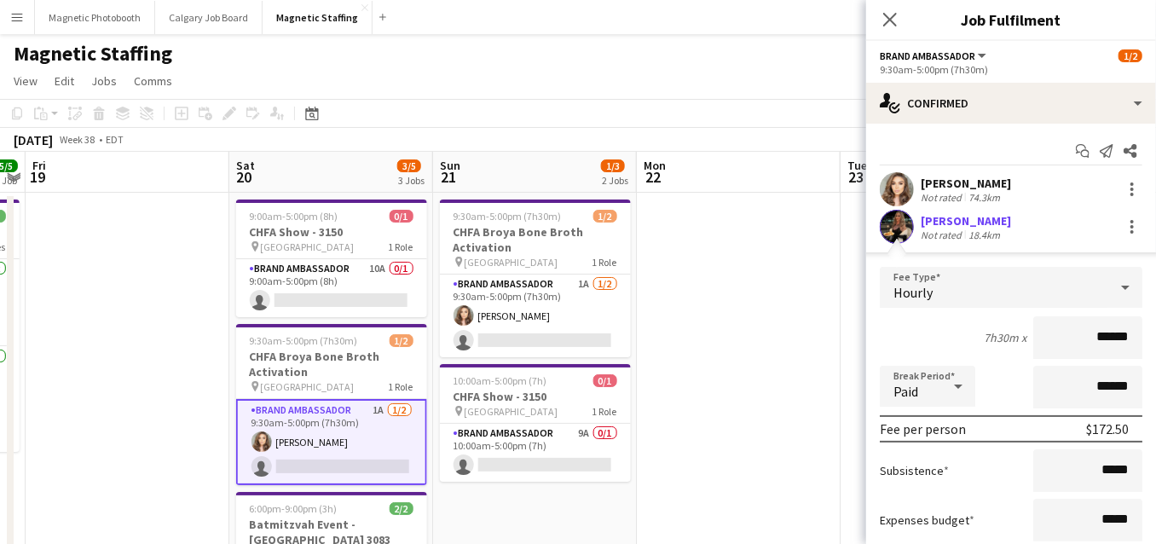
scroll to position [134, 0]
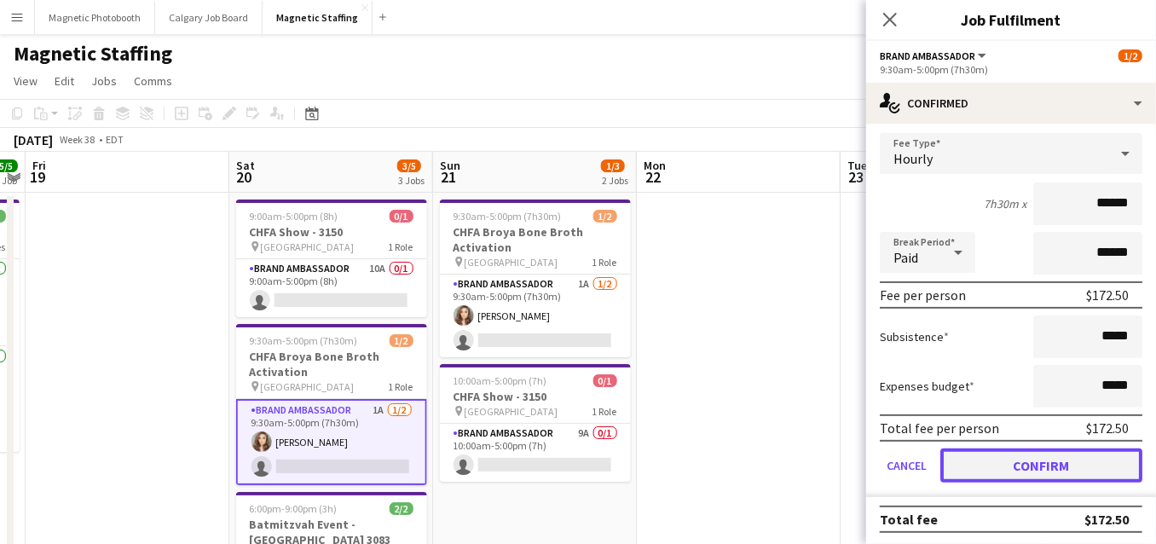
click at [970, 463] on button "Confirm" at bounding box center [1041, 465] width 202 height 34
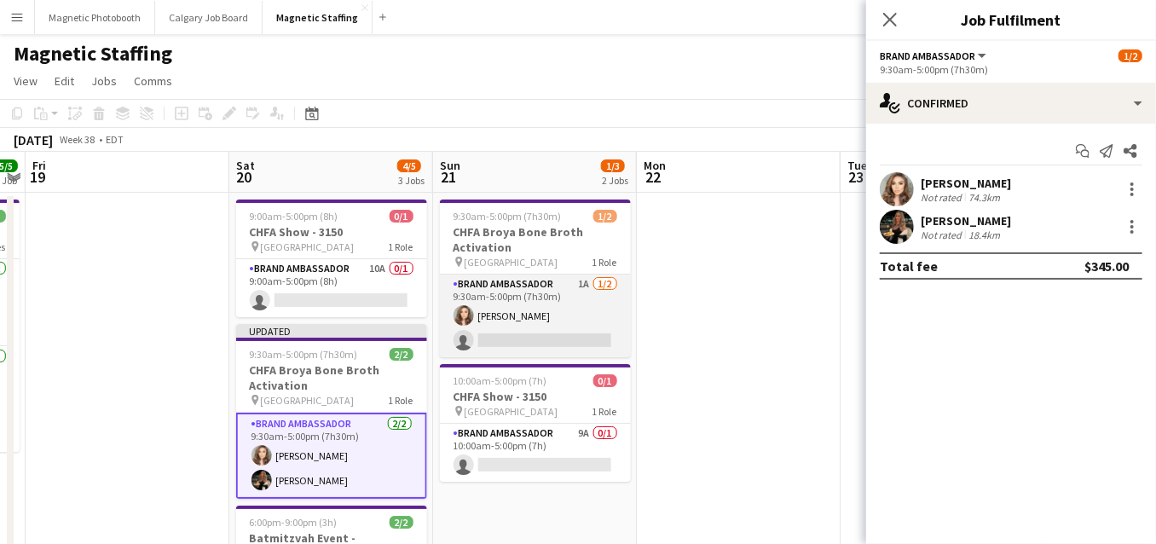
click at [606, 324] on app-card-role "Brand Ambassador 1A 1/2 9:30am-5:00pm (7h30m) Sabrina Couture single-neutral-ac…" at bounding box center [535, 315] width 191 height 83
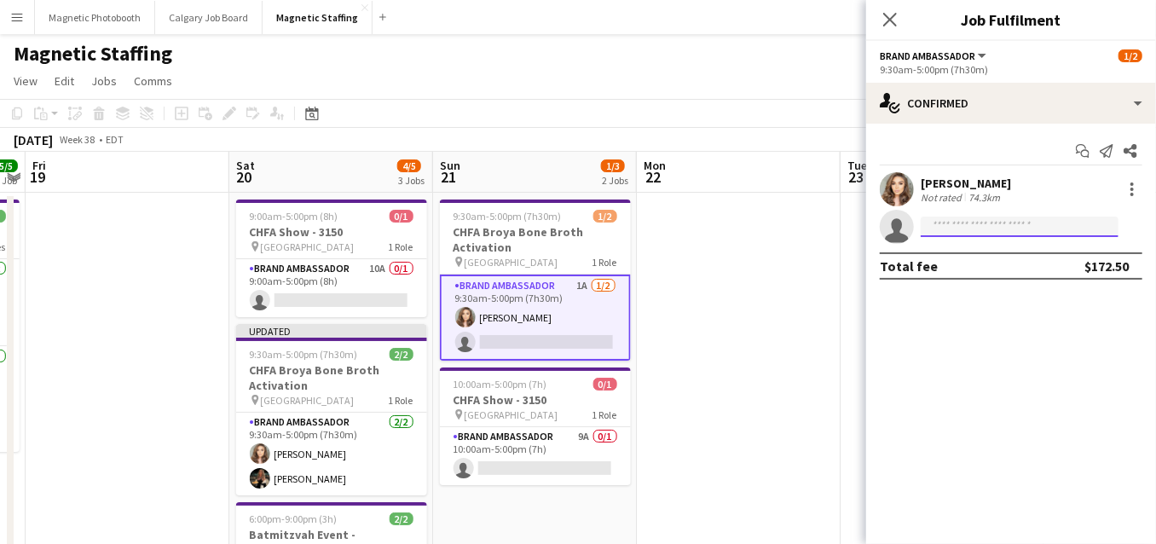
click at [968, 225] on input at bounding box center [1020, 227] width 198 height 20
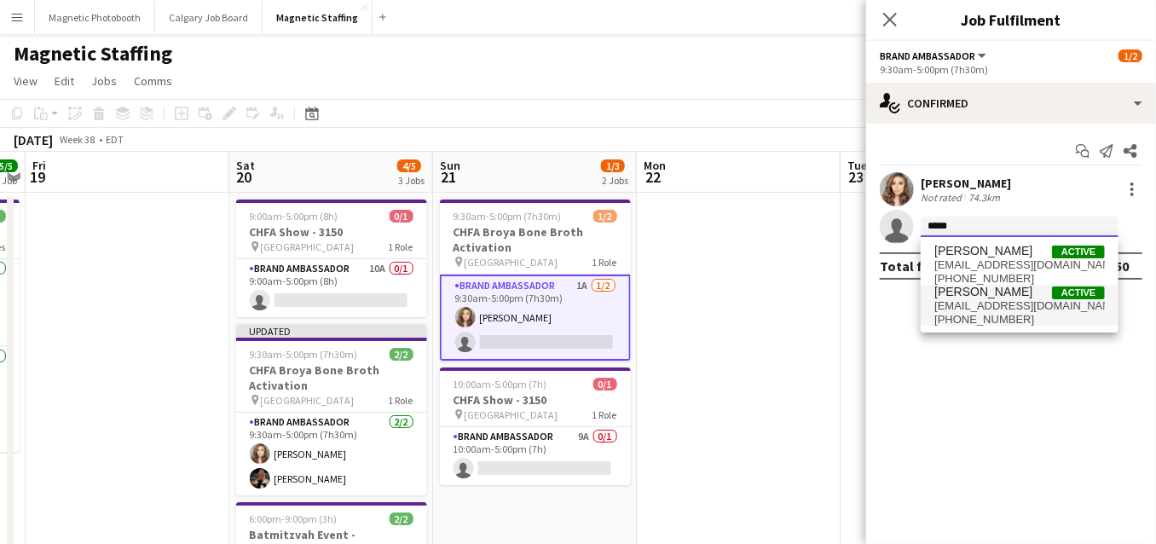
type input "*****"
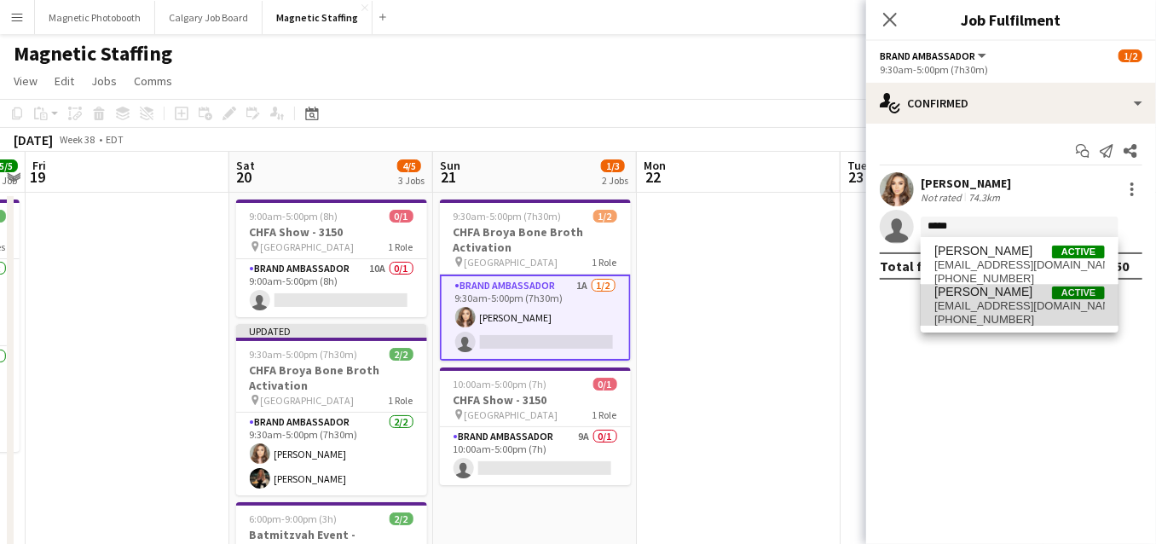
click at [973, 288] on span "Milena Miranda" at bounding box center [983, 292] width 98 height 14
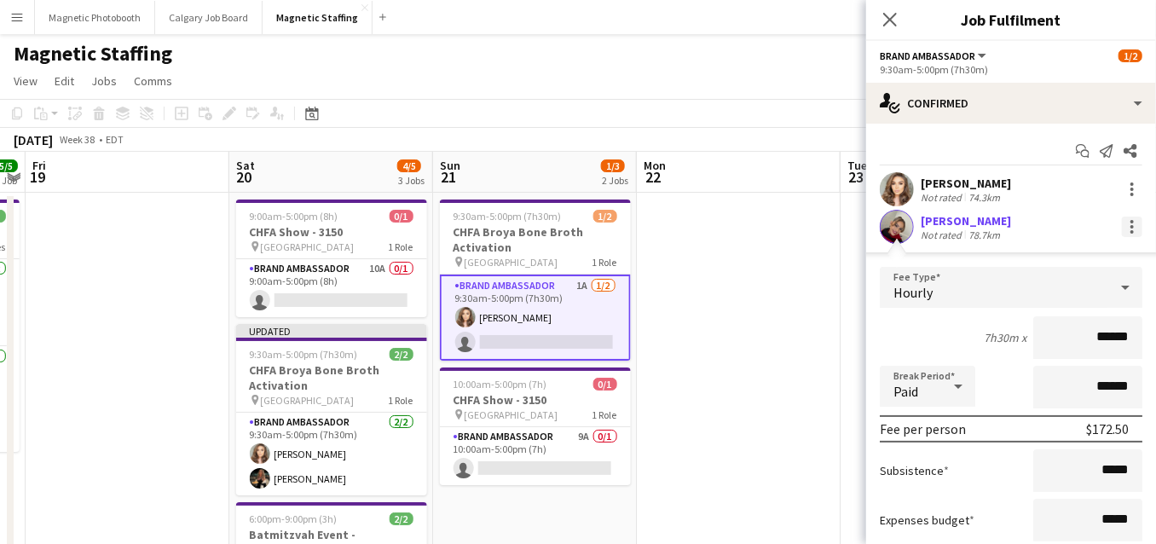
click at [1136, 227] on div at bounding box center [1132, 227] width 20 height 20
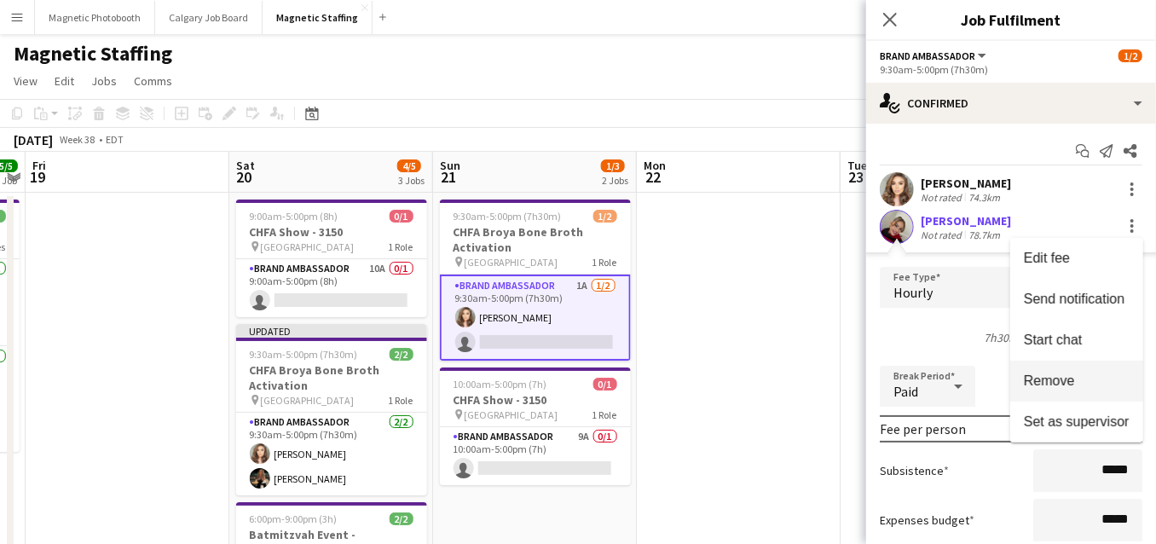
click at [1066, 390] on button "Remove" at bounding box center [1076, 381] width 133 height 41
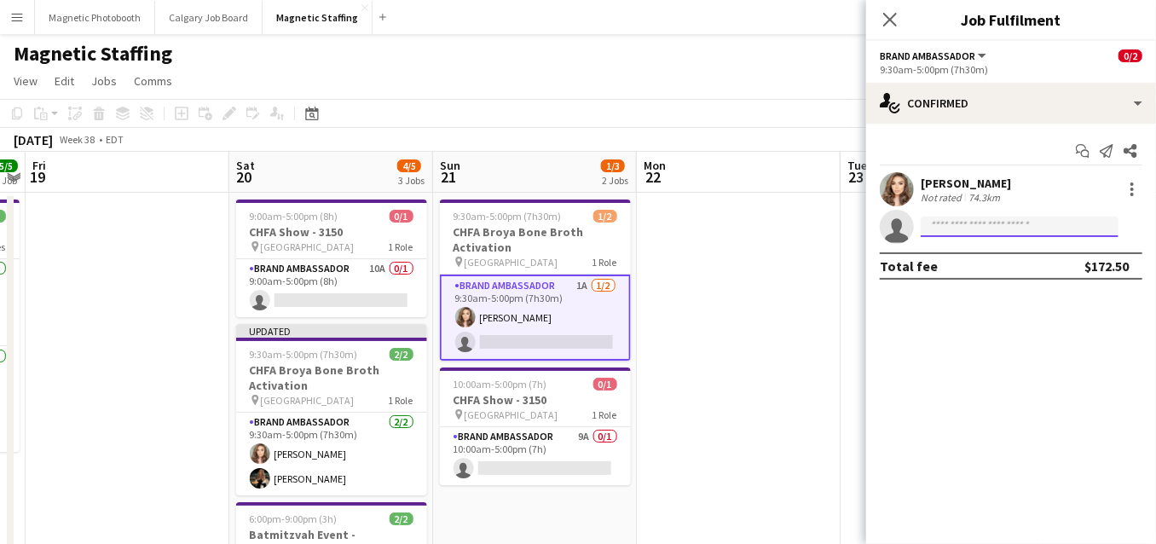
click at [991, 223] on input at bounding box center [1020, 227] width 198 height 20
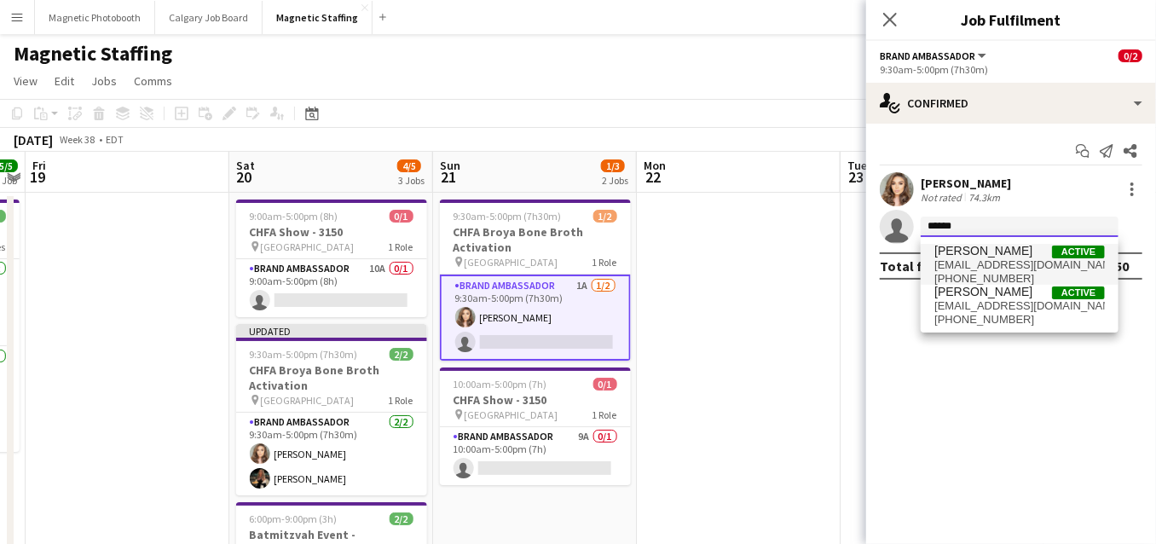
type input "******"
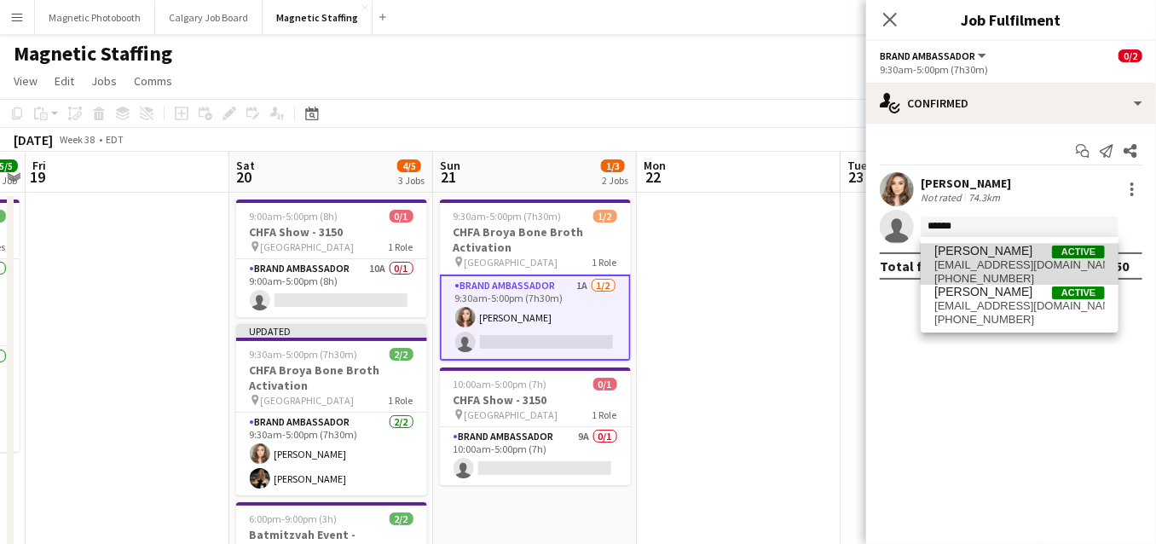
click at [979, 251] on span "[PERSON_NAME]" at bounding box center [983, 251] width 98 height 14
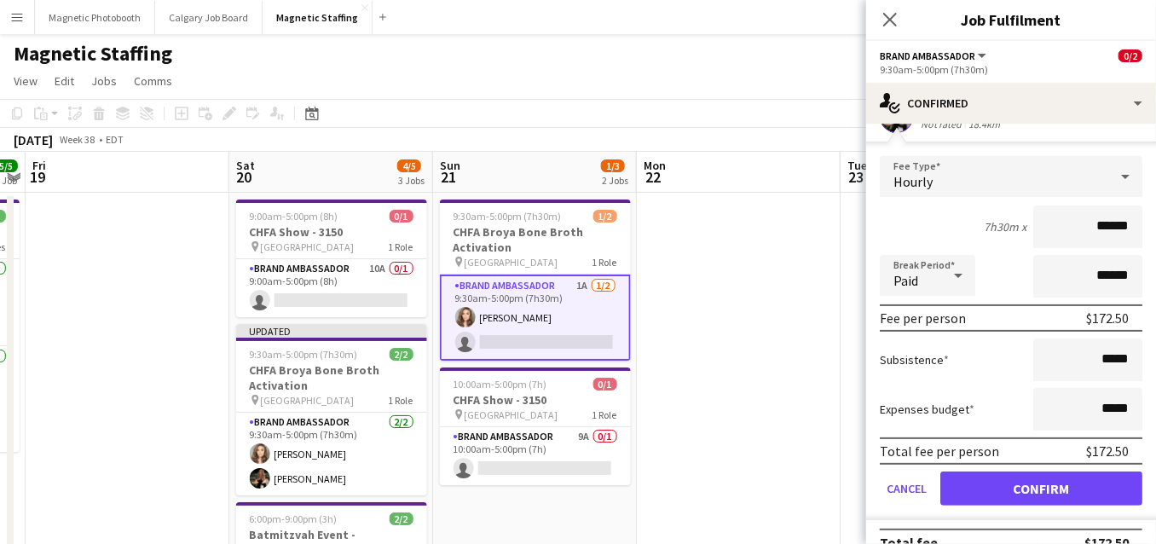
scroll to position [134, 0]
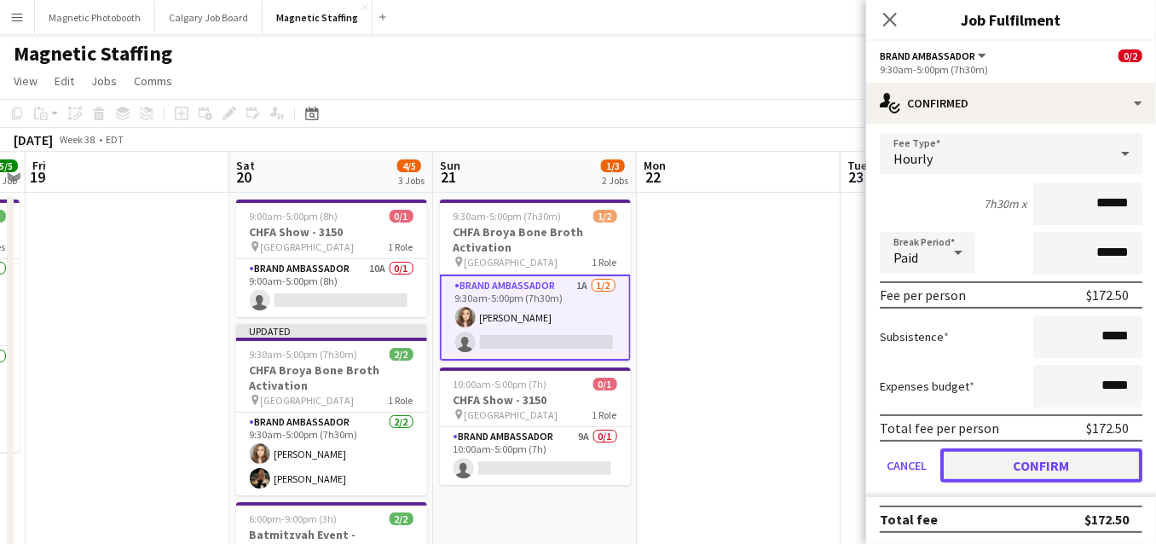
click at [981, 465] on button "Confirm" at bounding box center [1041, 465] width 202 height 34
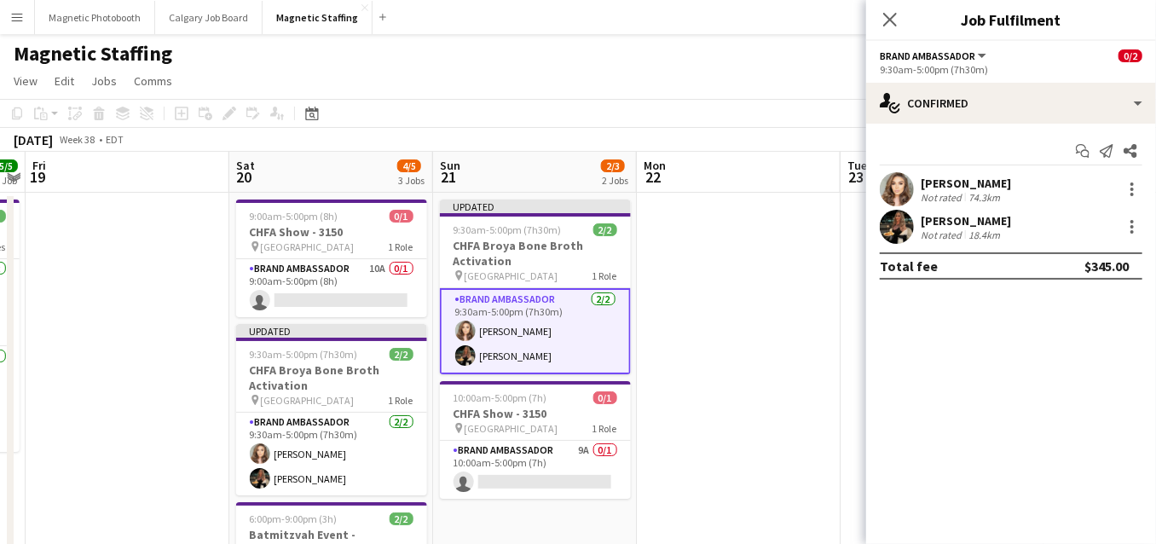
scroll to position [0, 0]
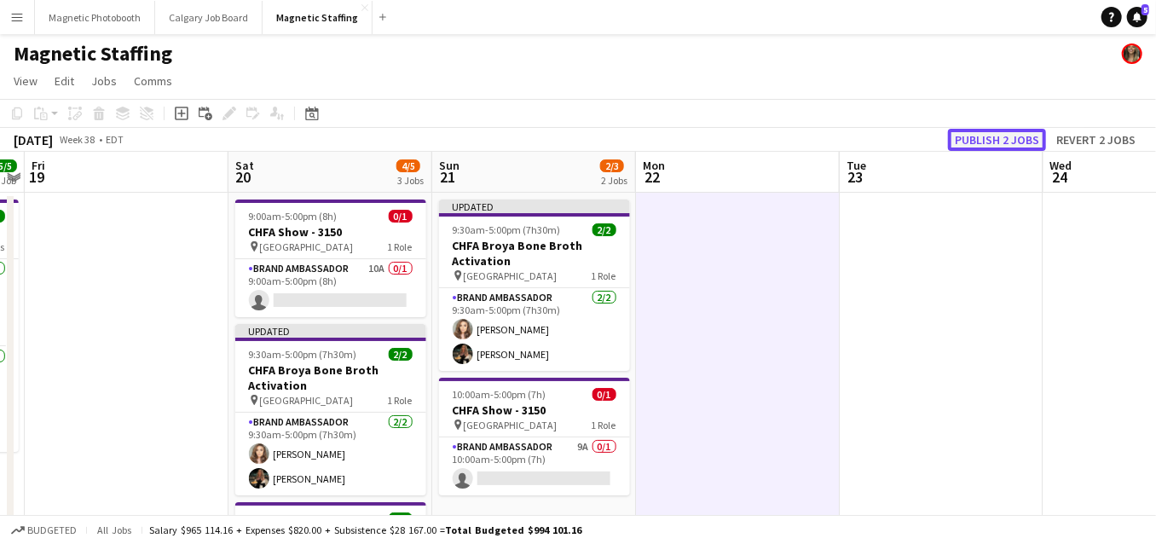
click at [999, 130] on button "Publish 2 jobs" at bounding box center [997, 140] width 98 height 22
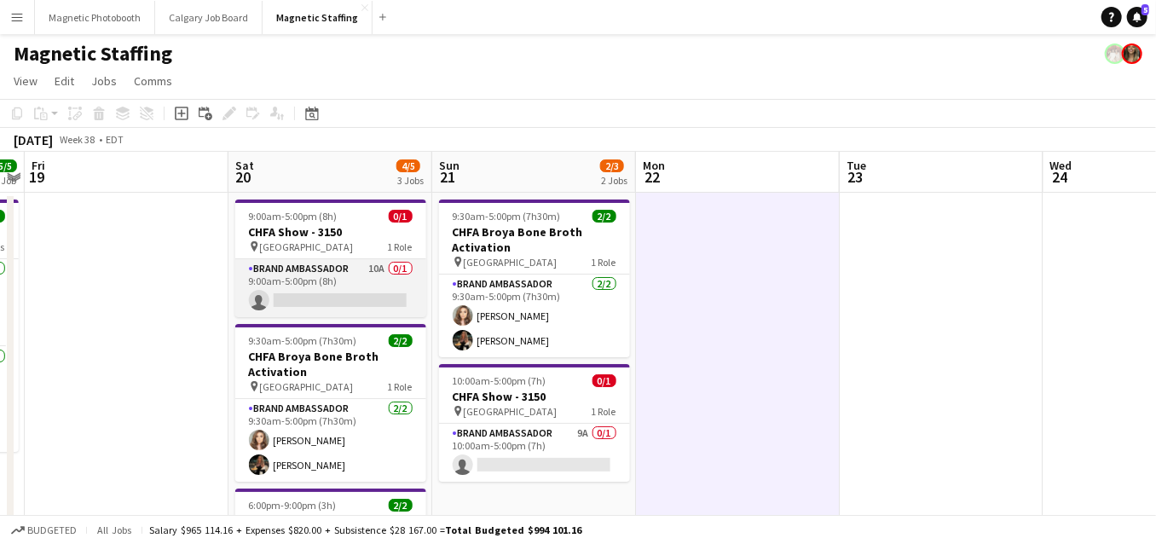
click at [292, 274] on app-card-role "Brand Ambassador 10A 0/1 9:00am-5:00pm (8h) single-neutral-actions" at bounding box center [330, 288] width 191 height 58
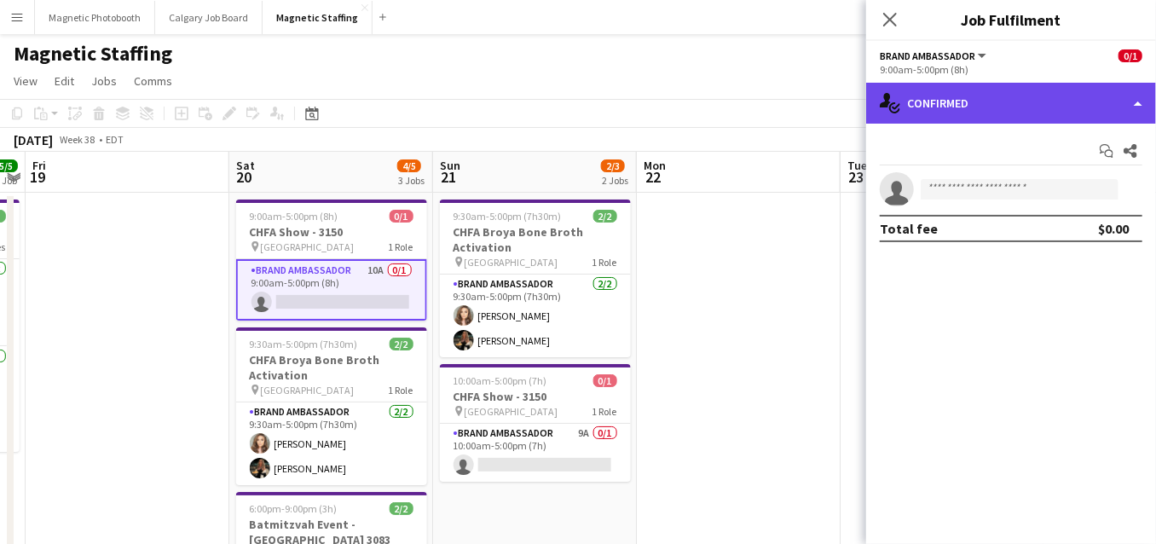
click at [973, 103] on div "single-neutral-actions-check-2 Confirmed" at bounding box center [1011, 103] width 290 height 41
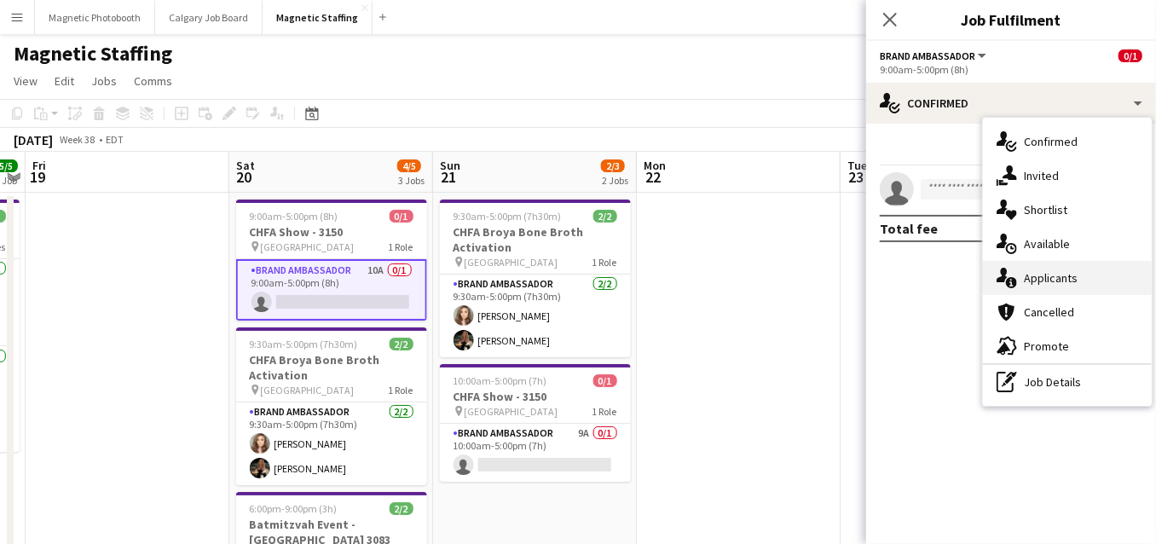
click at [1047, 278] on div "single-neutral-actions-information Applicants" at bounding box center [1067, 278] width 169 height 34
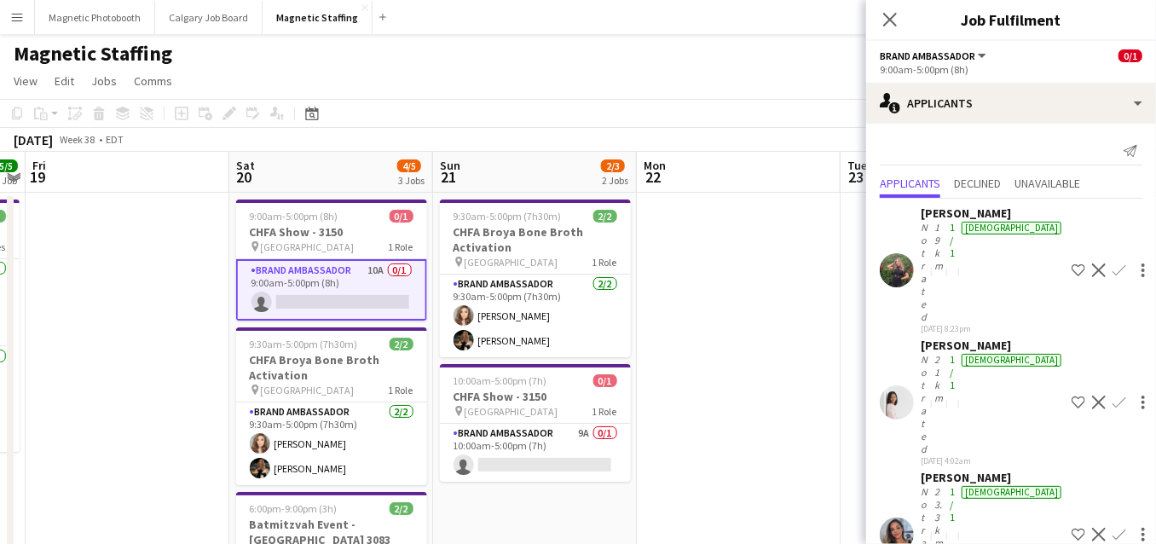
scroll to position [217, 0]
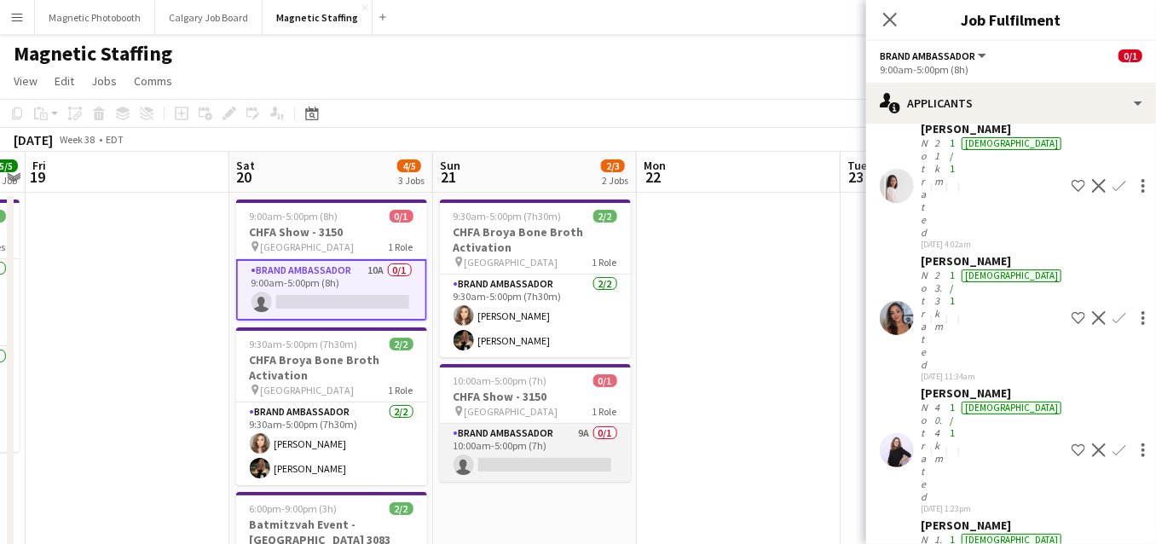
click at [539, 476] on app-card-role "Brand Ambassador 9A 0/1 10:00am-5:00pm (7h) single-neutral-actions" at bounding box center [535, 453] width 191 height 58
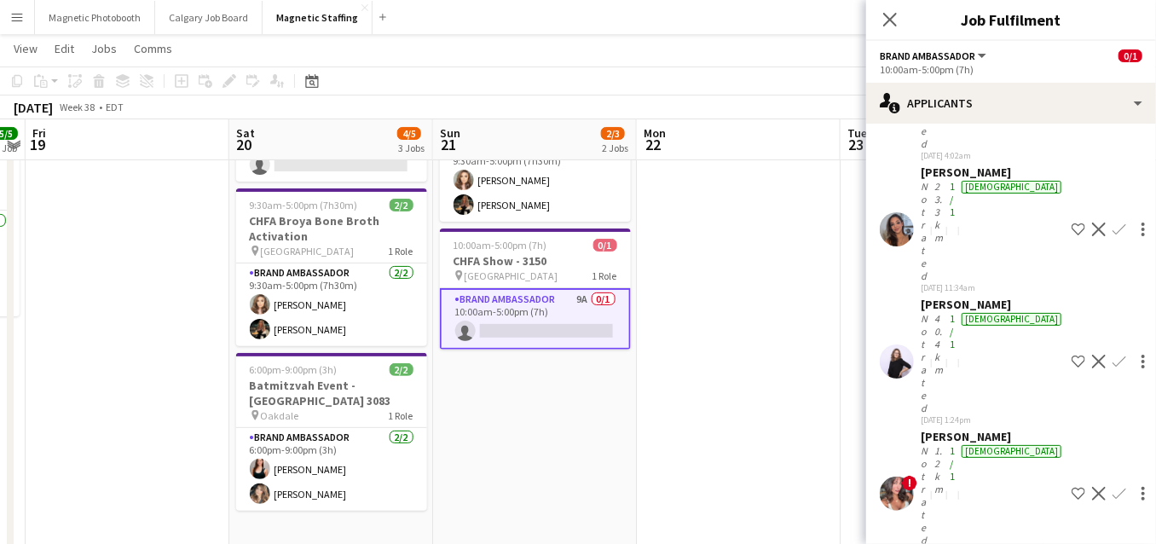
scroll to position [247, 0]
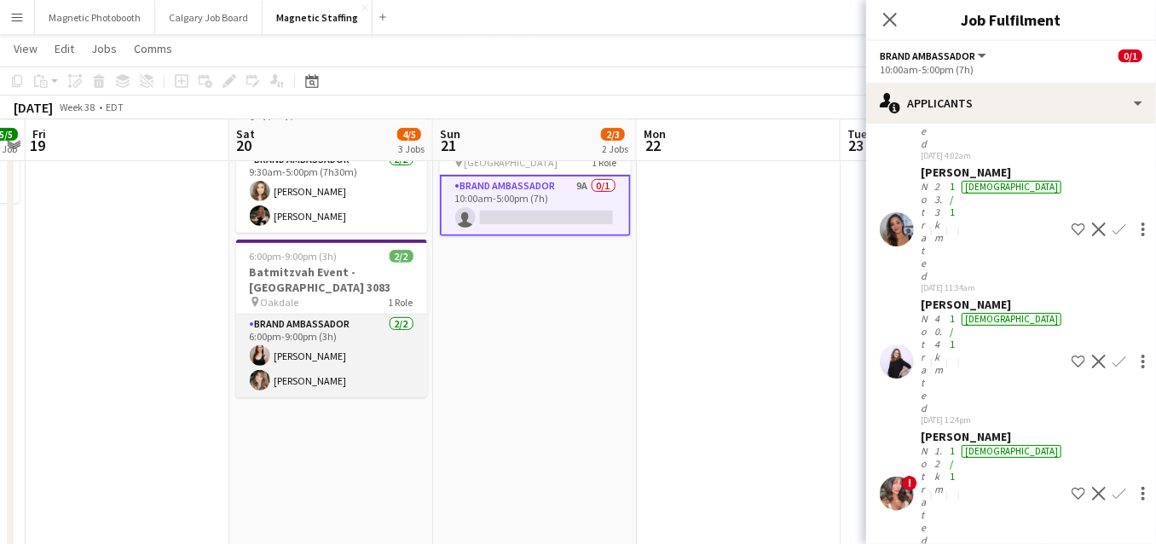
click at [390, 378] on app-card-role "Brand Ambassador [DATE] 6:00pm-9:00pm (3h) [PERSON_NAME] [PERSON_NAME]" at bounding box center [331, 356] width 191 height 83
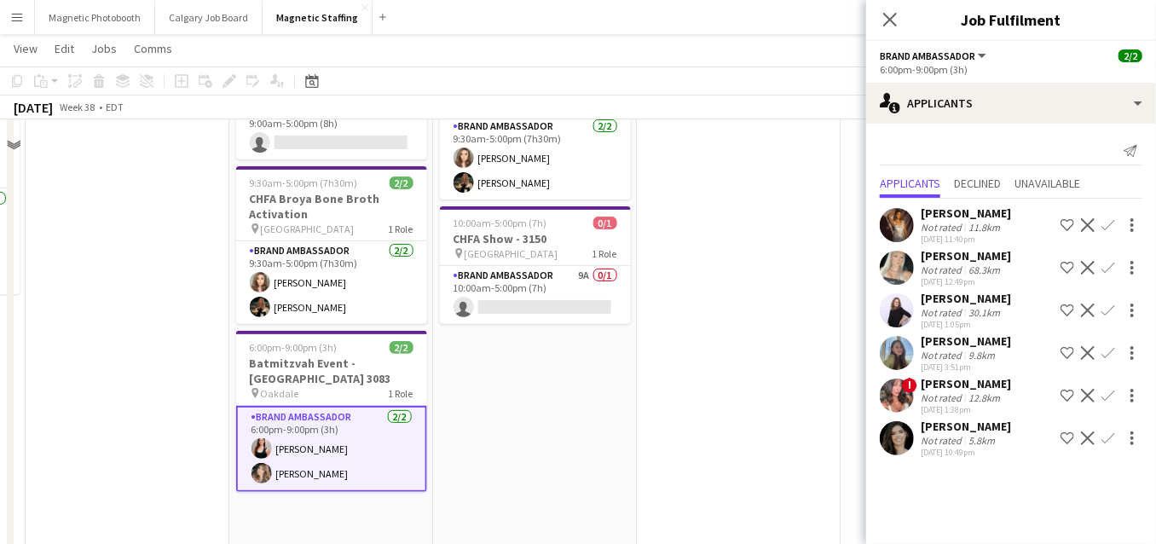
scroll to position [111, 0]
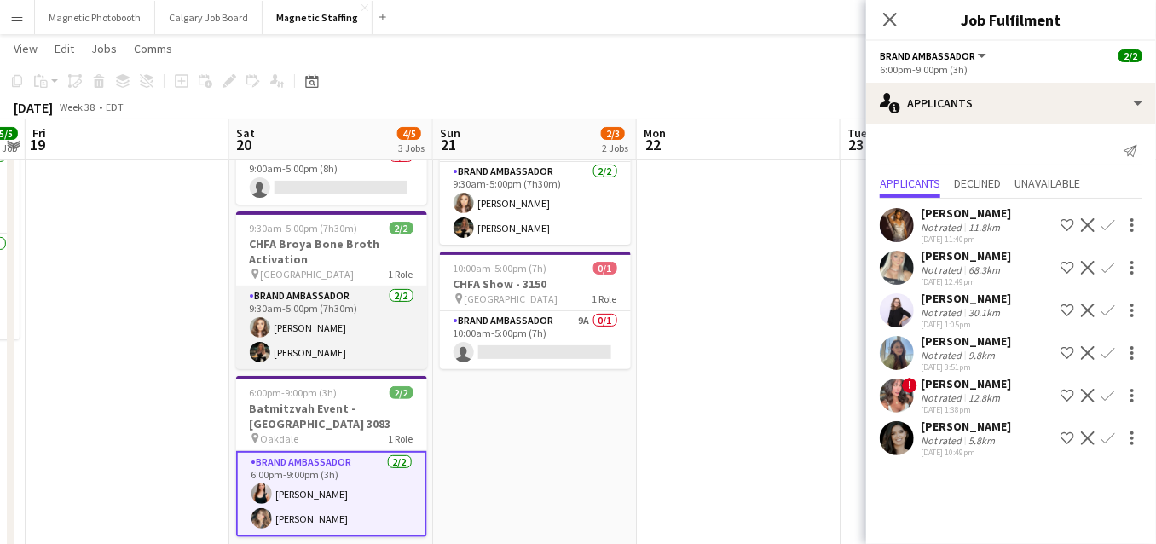
click at [304, 331] on app-card-role "Brand Ambassador [DATE] 9:30am-5:00pm (7h30m) [PERSON_NAME] [PERSON_NAME]" at bounding box center [331, 327] width 191 height 83
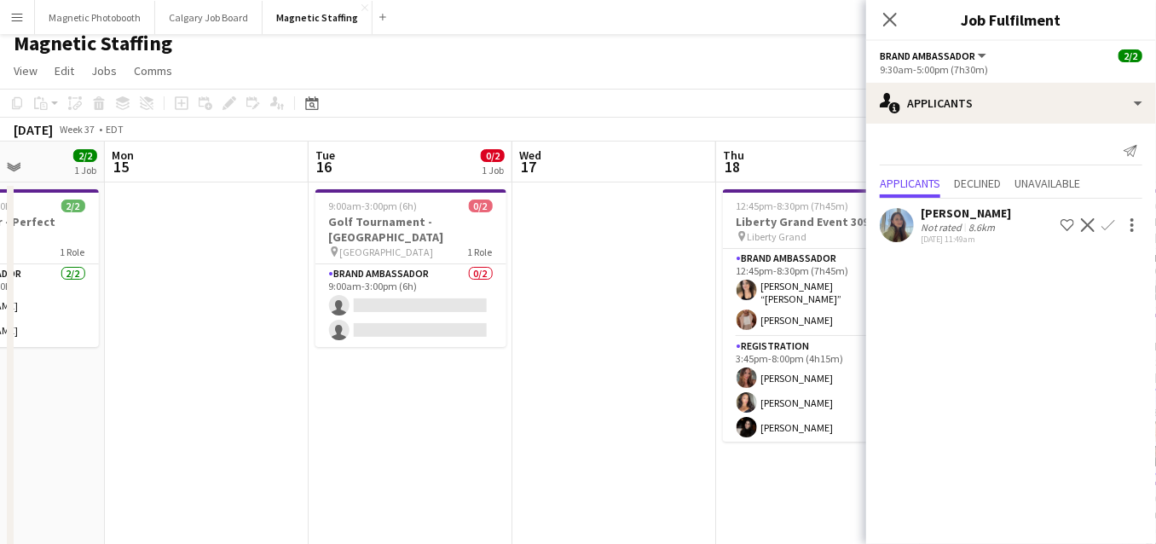
scroll to position [0, 0]
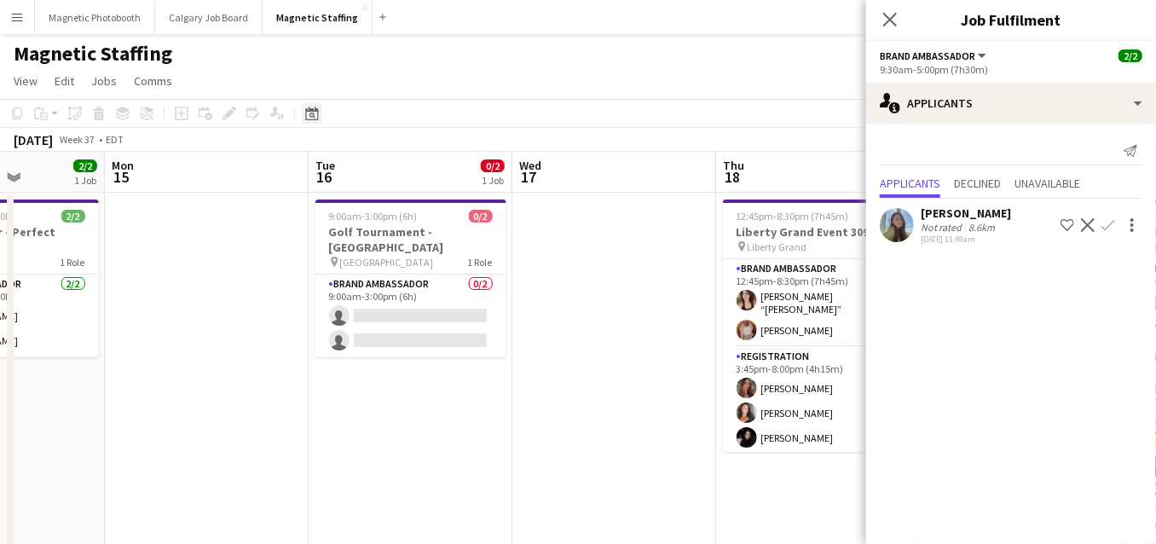
click at [305, 117] on icon "Date picker" at bounding box center [312, 114] width 14 height 14
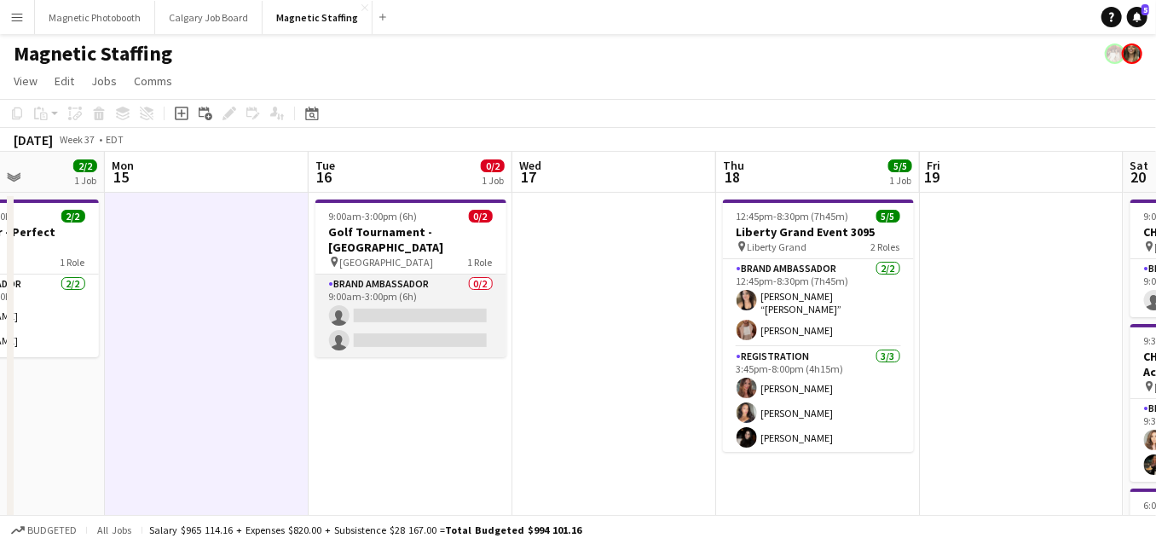
click at [412, 274] on app-card-role "Brand Ambassador 0/2 9:00am-3:00pm (6h) single-neutral-actions single-neutral-a…" at bounding box center [410, 315] width 191 height 83
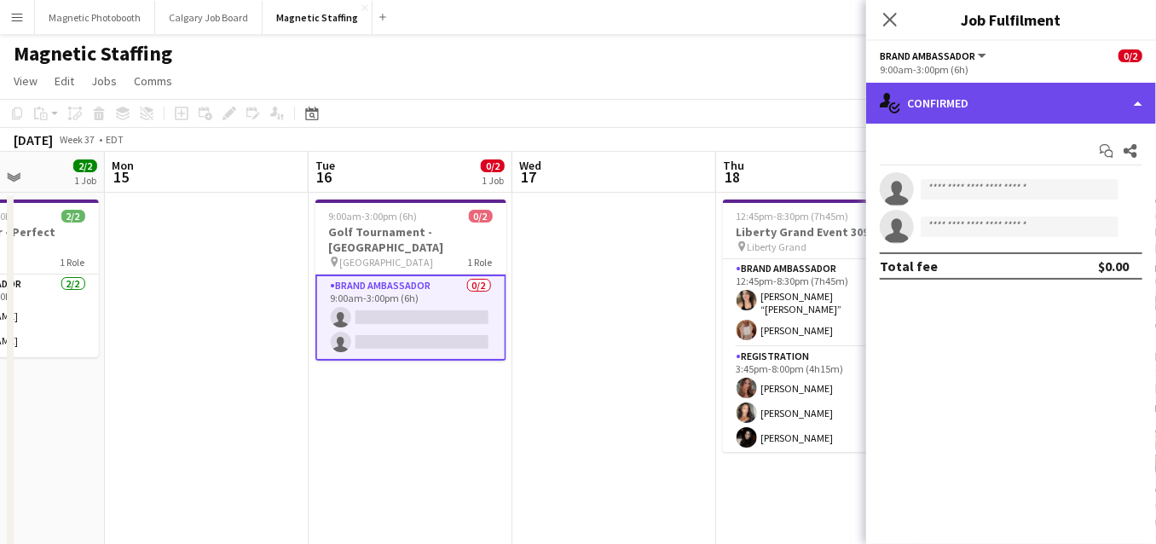
click at [979, 107] on div "single-neutral-actions-check-2 Confirmed" at bounding box center [1011, 103] width 290 height 41
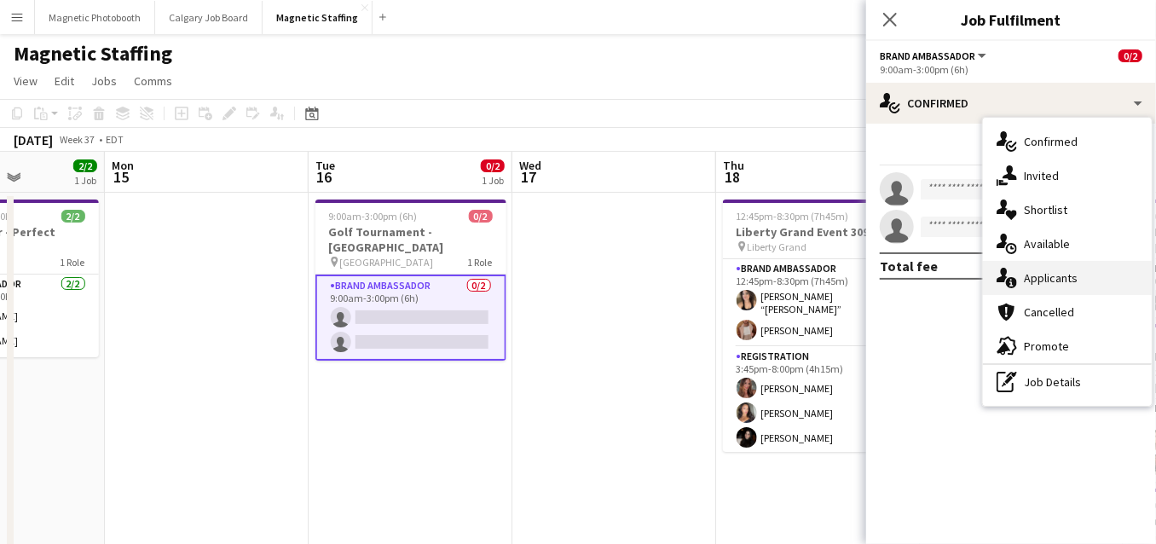
click at [1028, 278] on div "single-neutral-actions-information Applicants" at bounding box center [1067, 278] width 169 height 34
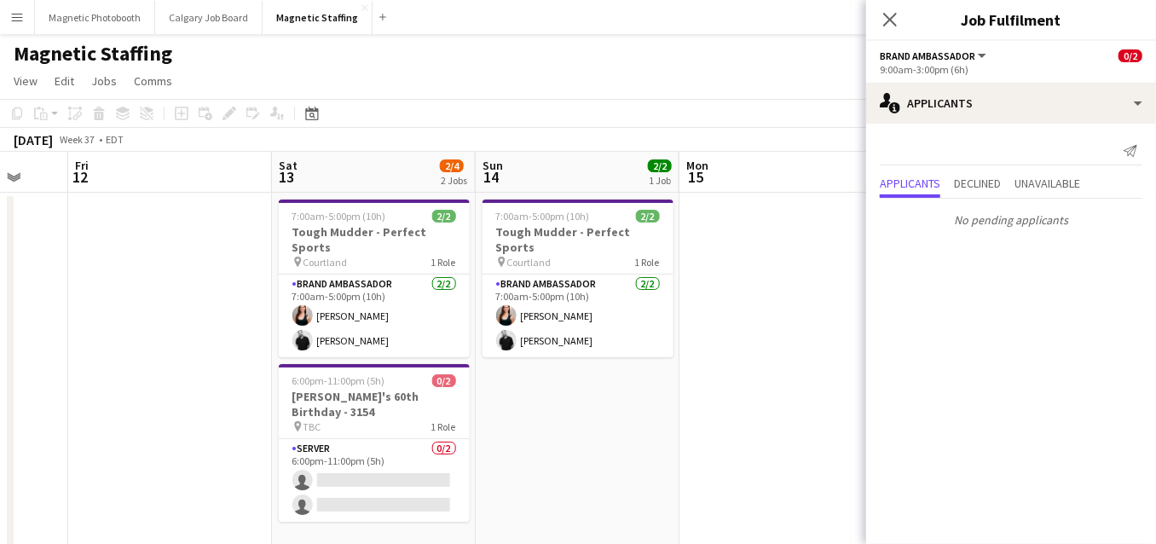
drag, startPoint x: 242, startPoint y: 465, endPoint x: 898, endPoint y: 404, distance: 658.4
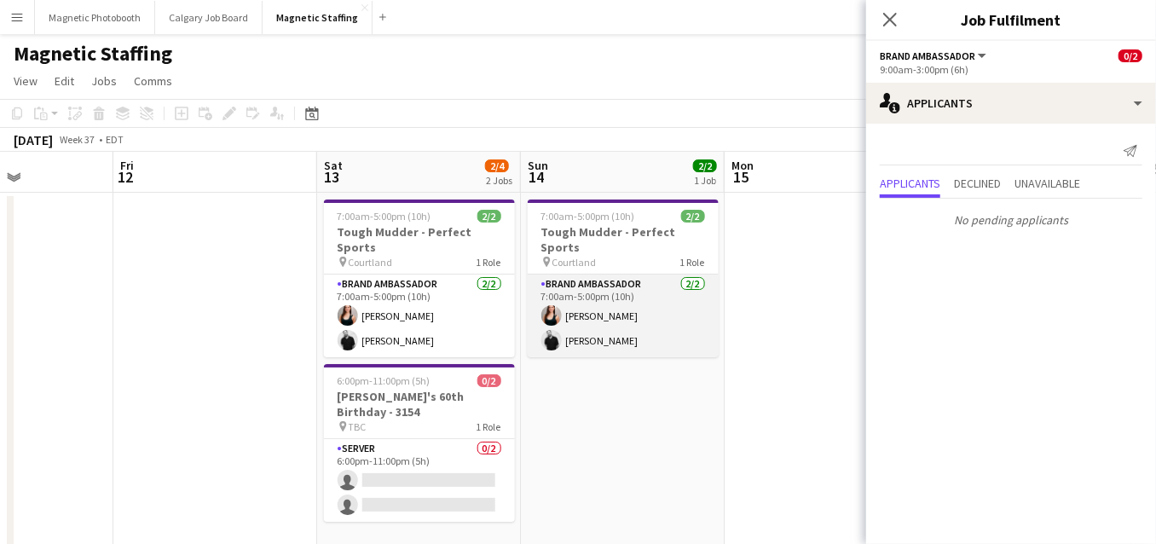
click at [661, 291] on app-card-role "Brand Ambassador 2/2 7:00am-5:00pm (10h) Amy Matyszczuk jean-philippe roy" at bounding box center [623, 315] width 191 height 83
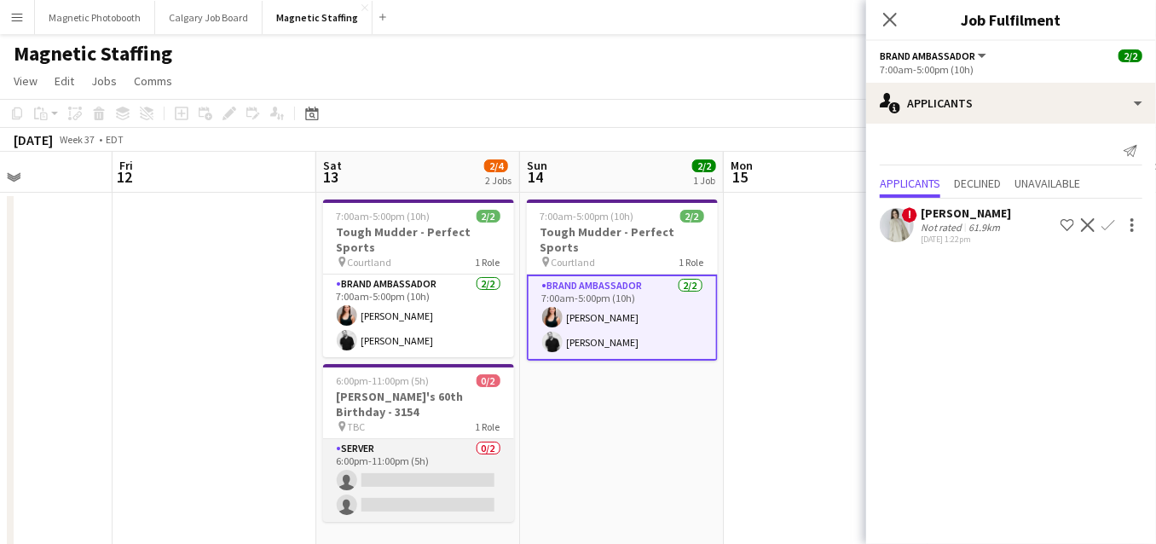
click at [434, 439] on app-card-role "Server 0/2 6:00pm-11:00pm (5h) single-neutral-actions single-neutral-actions" at bounding box center [418, 480] width 191 height 83
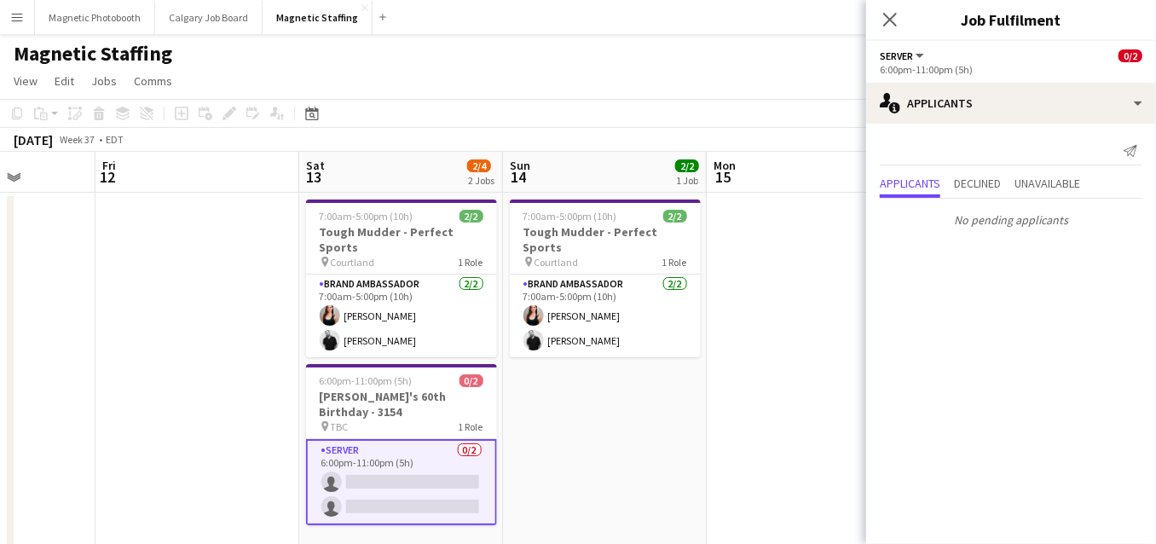
drag, startPoint x: 536, startPoint y: 416, endPoint x: 732, endPoint y: 413, distance: 196.1
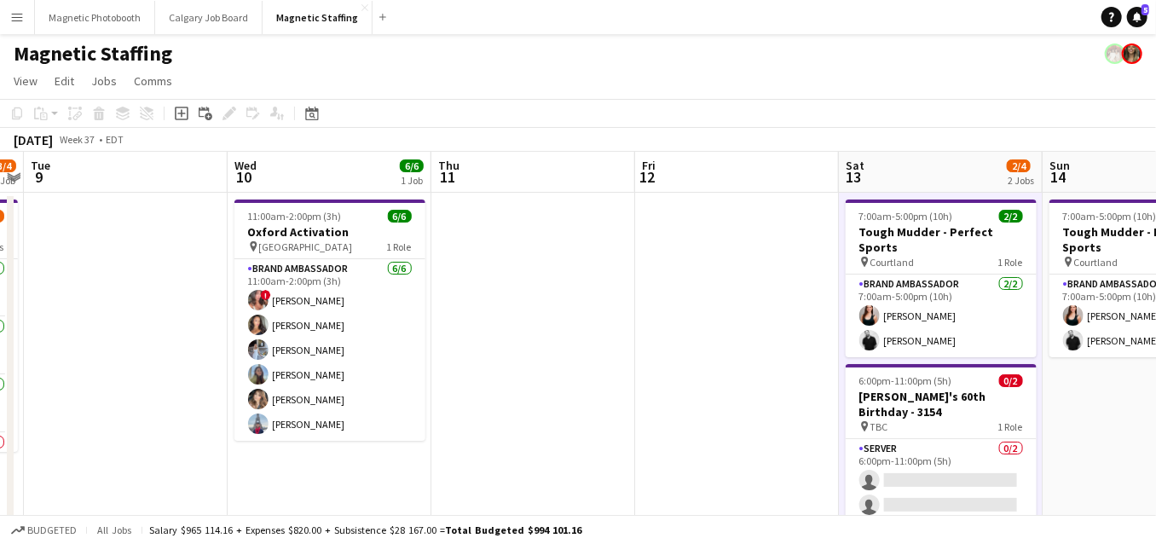
drag, startPoint x: 404, startPoint y: 407, endPoint x: 733, endPoint y: 351, distance: 333.8
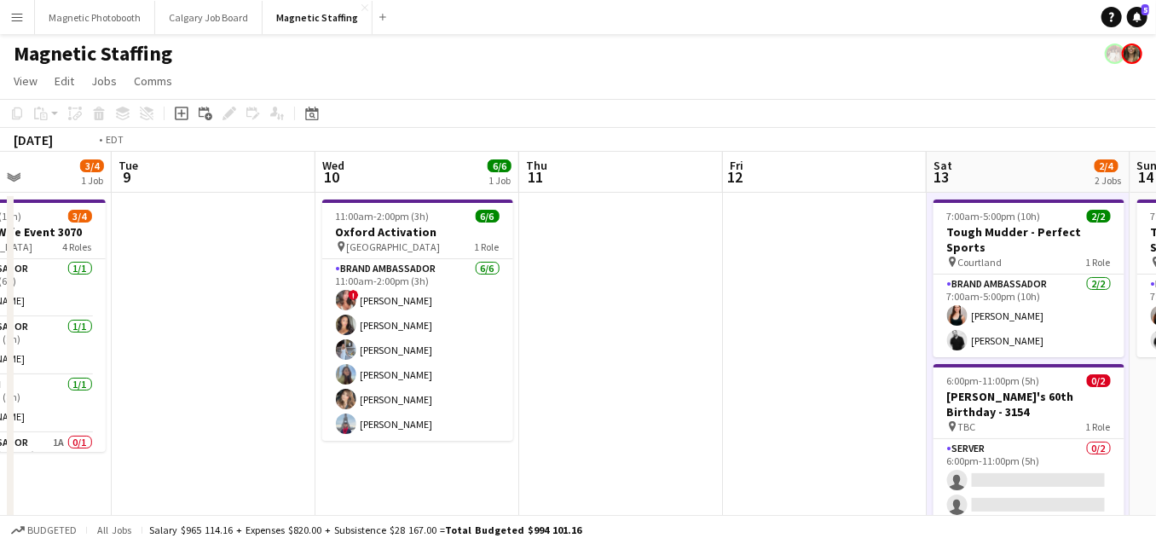
scroll to position [0, 518]
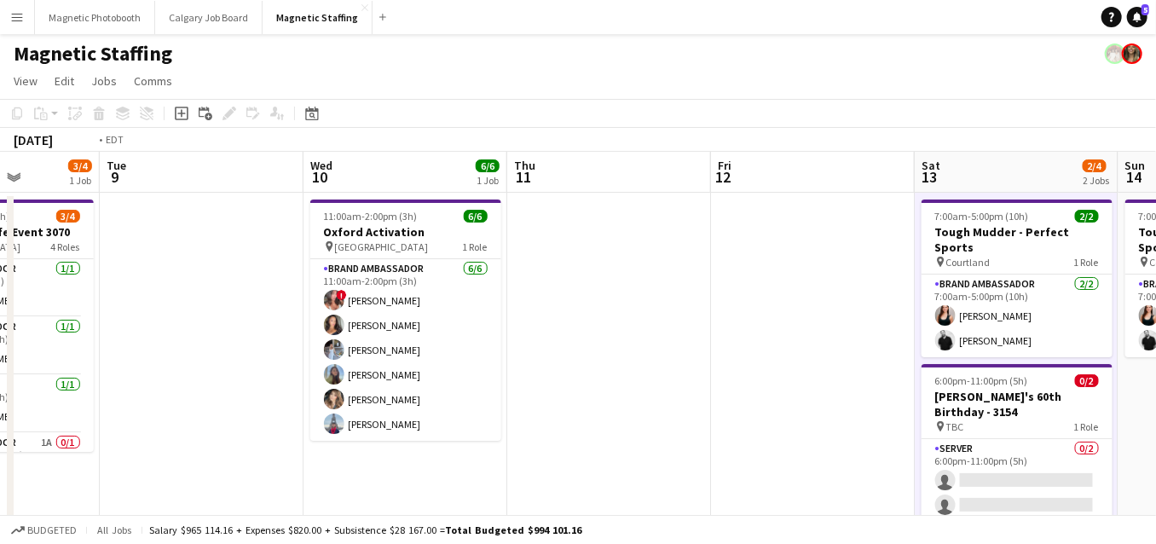
drag, startPoint x: 528, startPoint y: 335, endPoint x: 993, endPoint y: 318, distance: 465.7
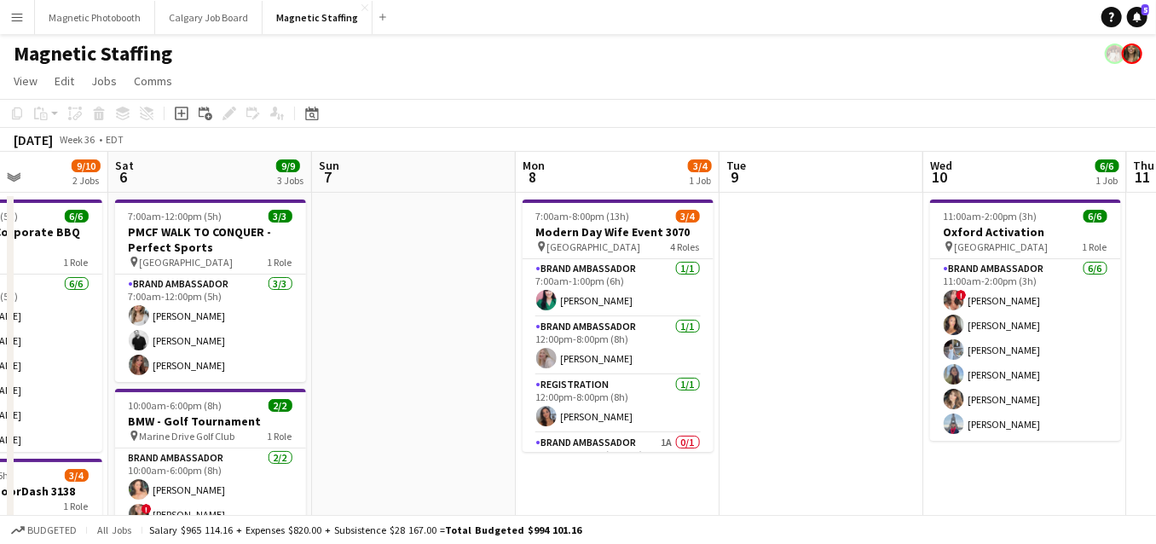
drag, startPoint x: 473, startPoint y: 456, endPoint x: 696, endPoint y: 456, distance: 223.3
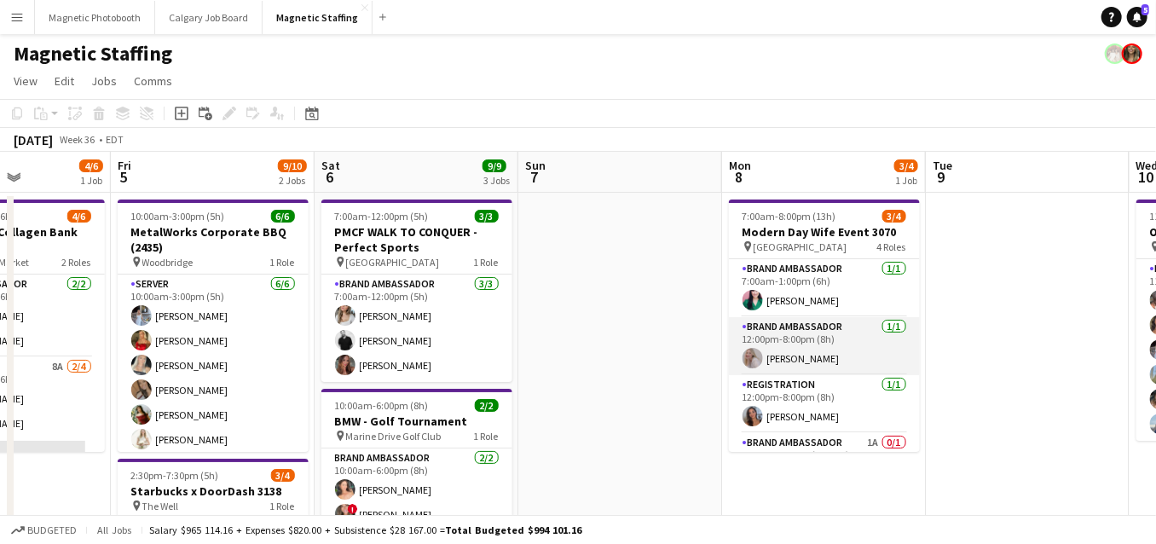
scroll to position [38, 0]
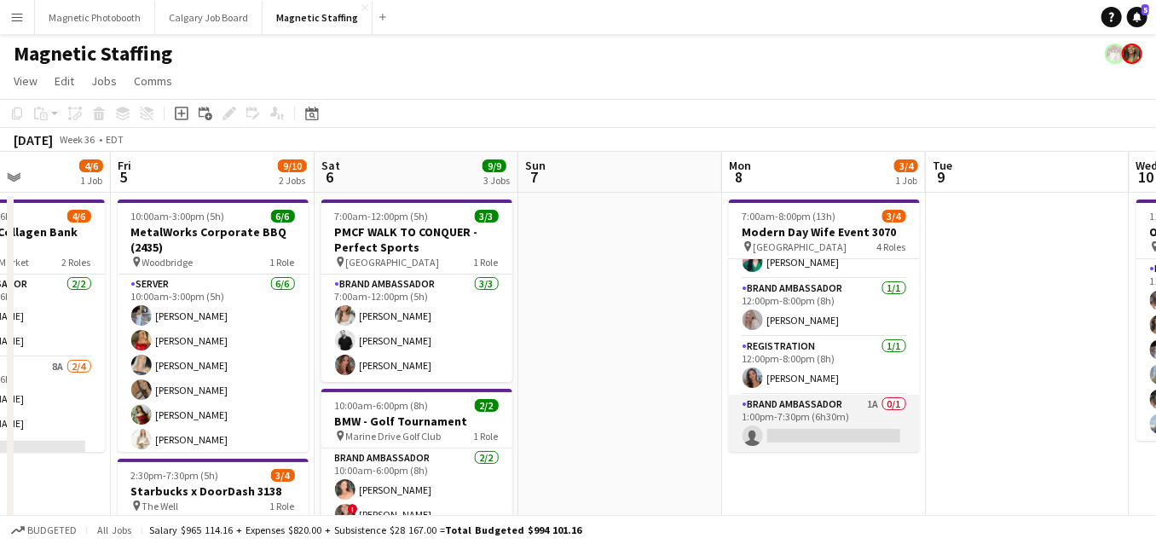
click at [808, 447] on app-card-role "Brand Ambassador 1A 0/1 1:00pm-7:30pm (6h30m) single-neutral-actions" at bounding box center [824, 424] width 191 height 58
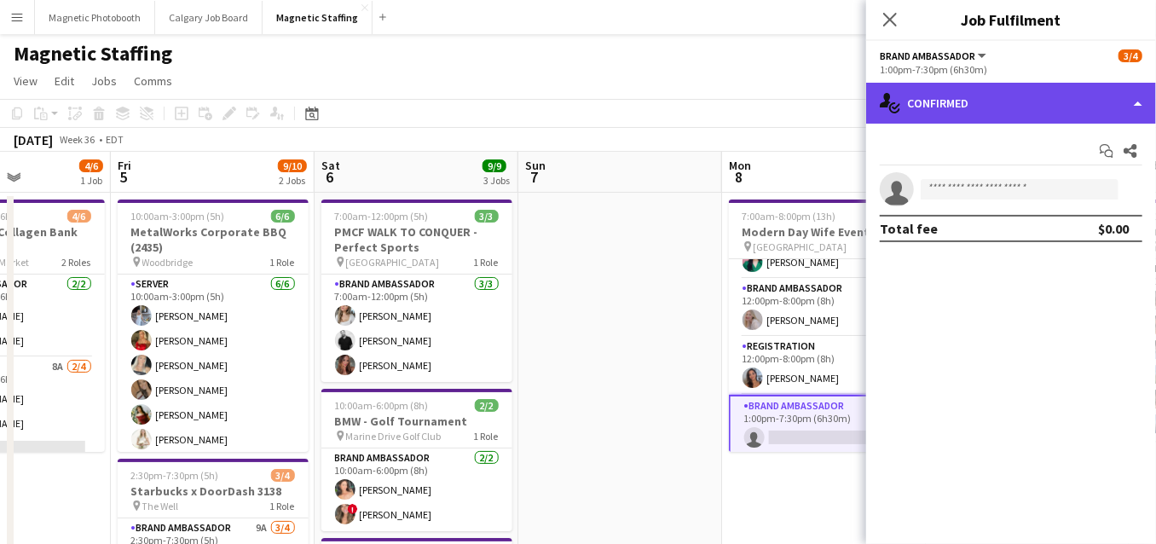
click at [1024, 122] on div "single-neutral-actions-check-2 Confirmed" at bounding box center [1011, 103] width 290 height 41
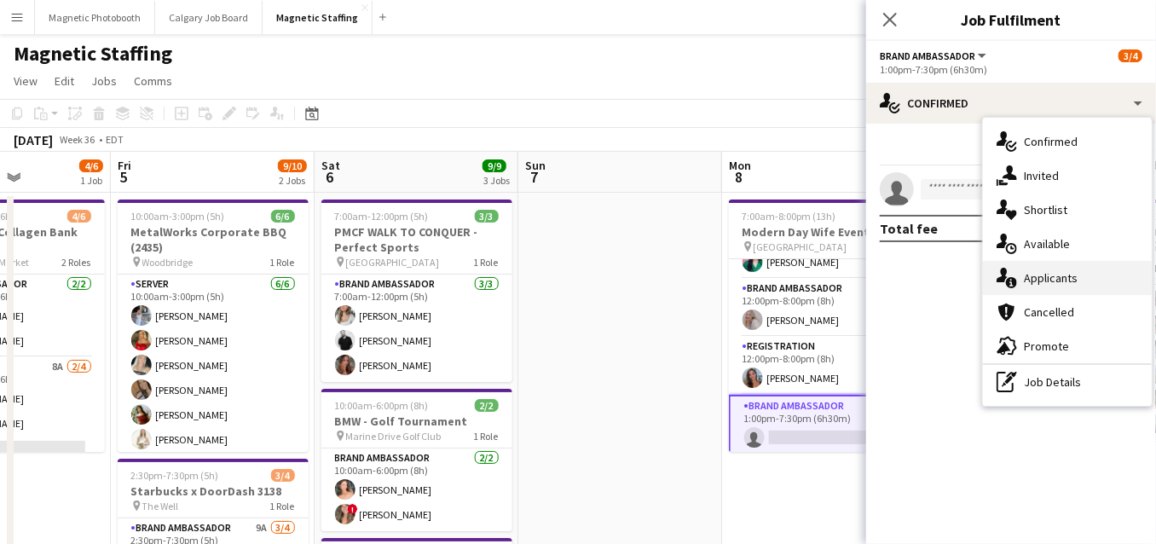
click at [1028, 287] on div "single-neutral-actions-information Applicants" at bounding box center [1067, 278] width 169 height 34
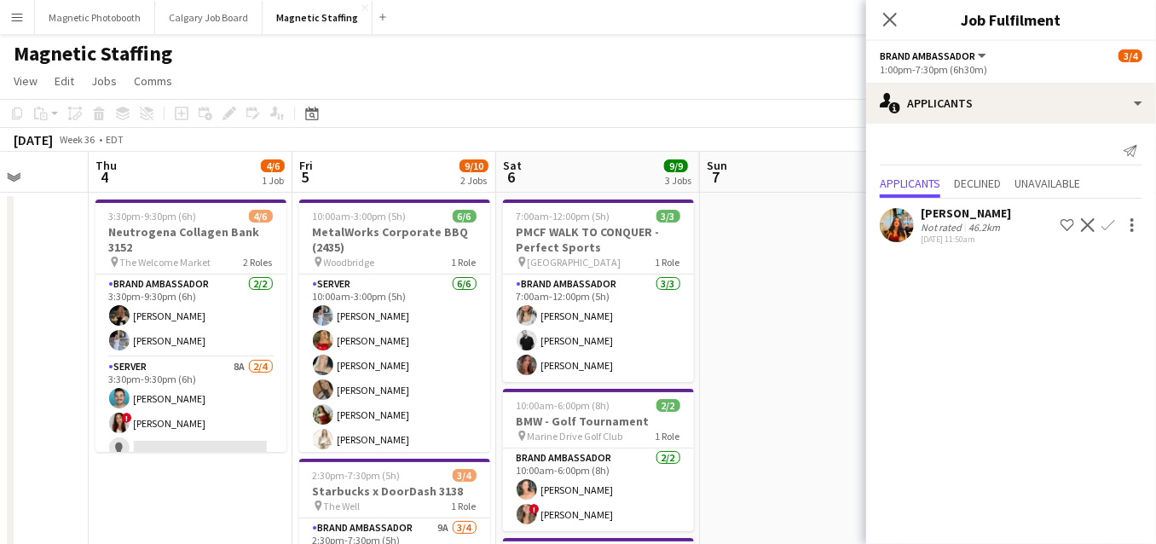
drag, startPoint x: 803, startPoint y: 400, endPoint x: 832, endPoint y: 400, distance: 29.0
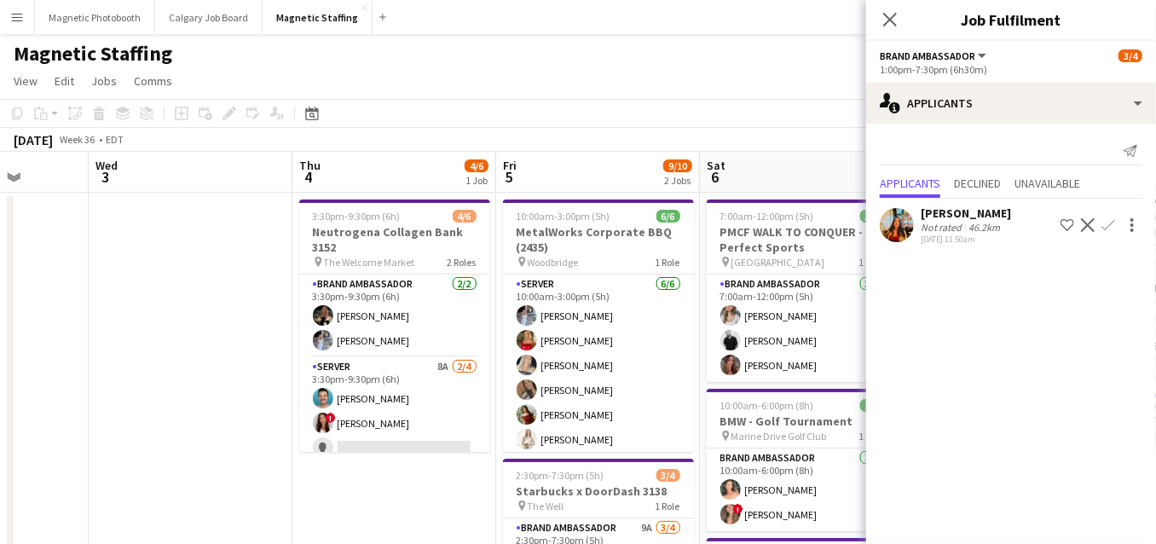
scroll to position [0, 498]
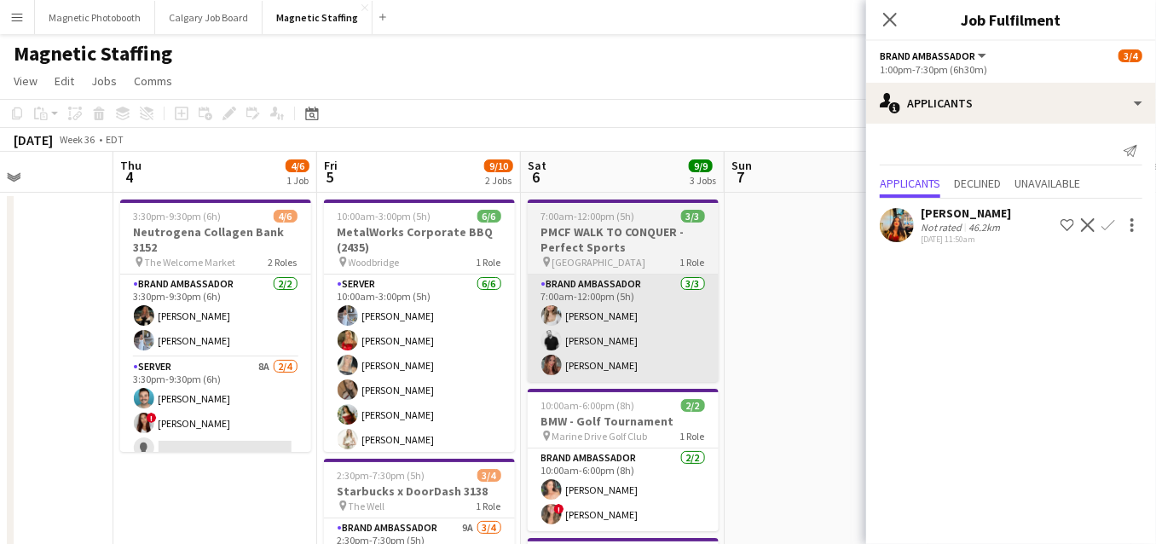
click at [686, 358] on app-card-role "Brand Ambassador 3/3 7:00am-12:00pm (5h) Sabrina McCaskill jean-philippe roy Me…" at bounding box center [623, 327] width 191 height 107
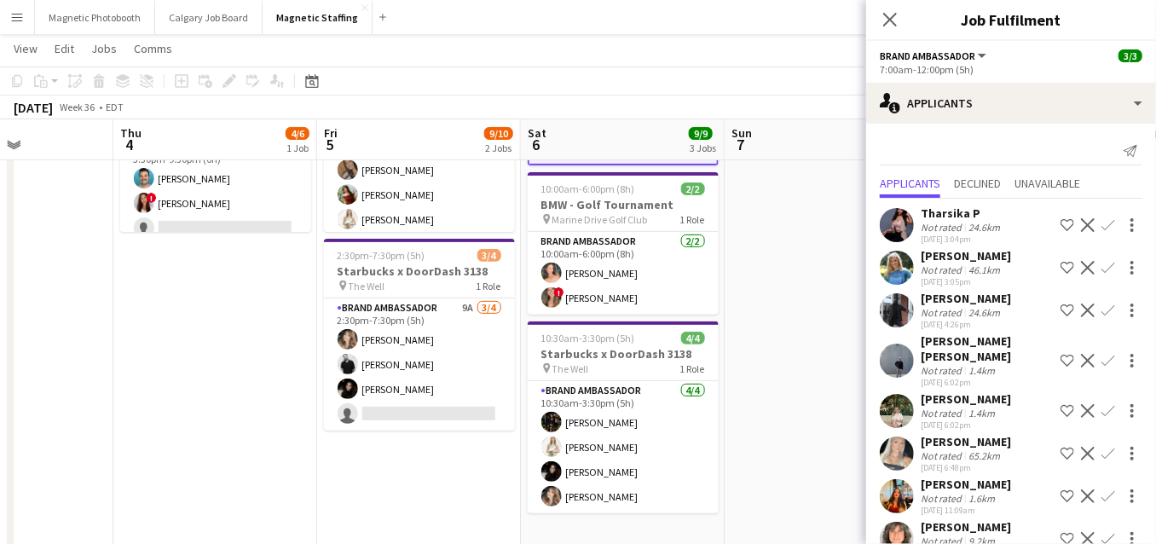
scroll to position [186, 0]
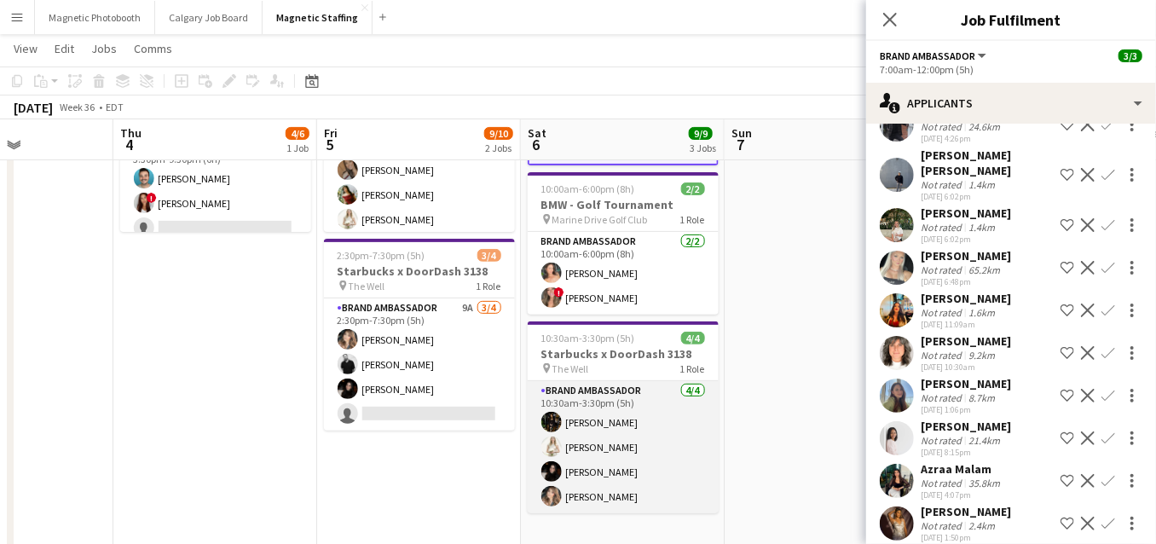
click at [667, 406] on app-card-role "Brand Ambassador 4/4 10:30am-3:30pm (5h) Hanna Lee Katryna Klepacki Maria Vasco…" at bounding box center [623, 447] width 191 height 132
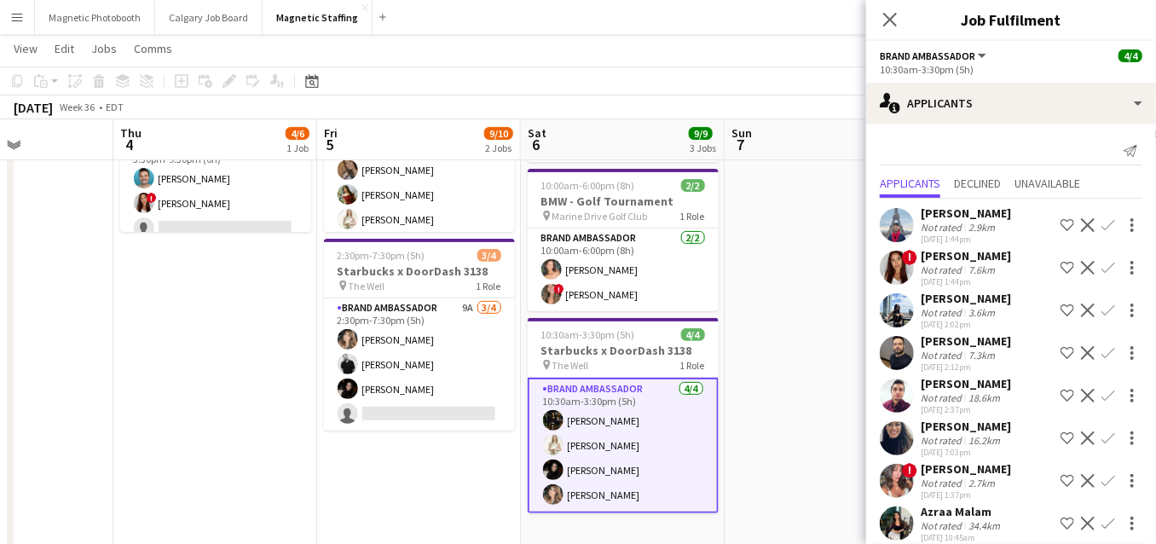
scroll to position [143, 0]
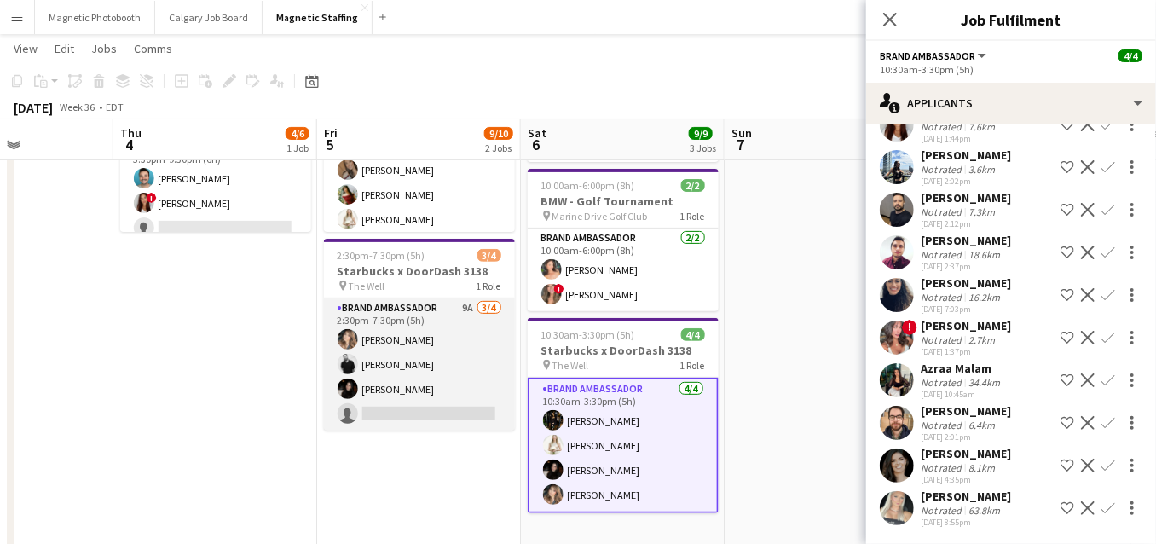
click at [476, 389] on app-card-role "Brand Ambassador 9A 3/4 2:30pm-7:30pm (5h) Cassie Sanchez jean-philippe roy Mar…" at bounding box center [419, 364] width 191 height 132
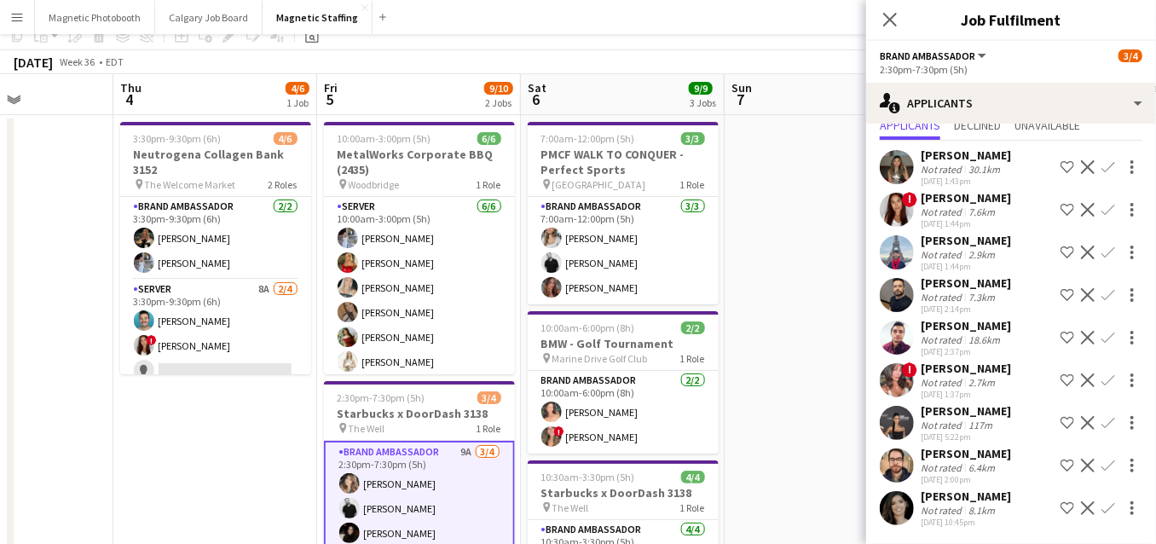
scroll to position [0, 0]
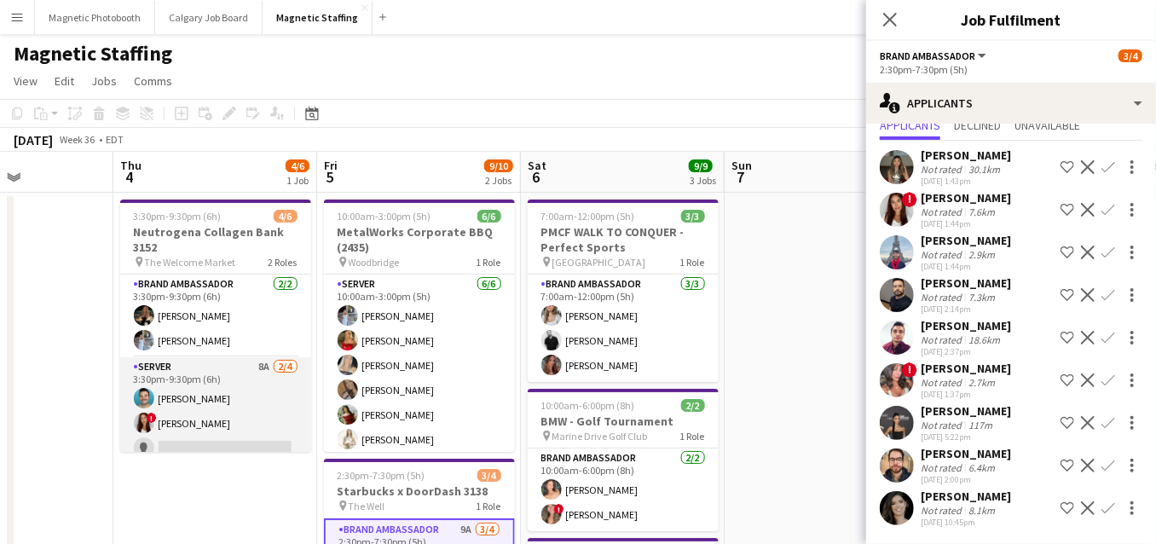
click at [288, 426] on app-card-role "Server 8A 2/4 3:30pm-9:30pm (6h) Harrison Smith ! Luana Cima single-neutral-act…" at bounding box center [215, 423] width 191 height 132
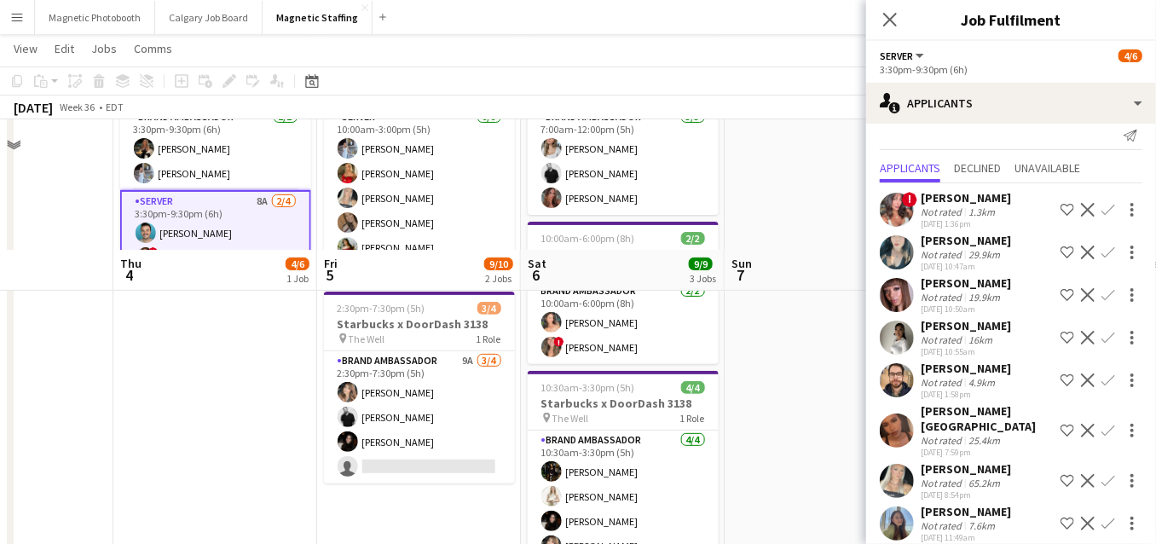
scroll to position [296, 0]
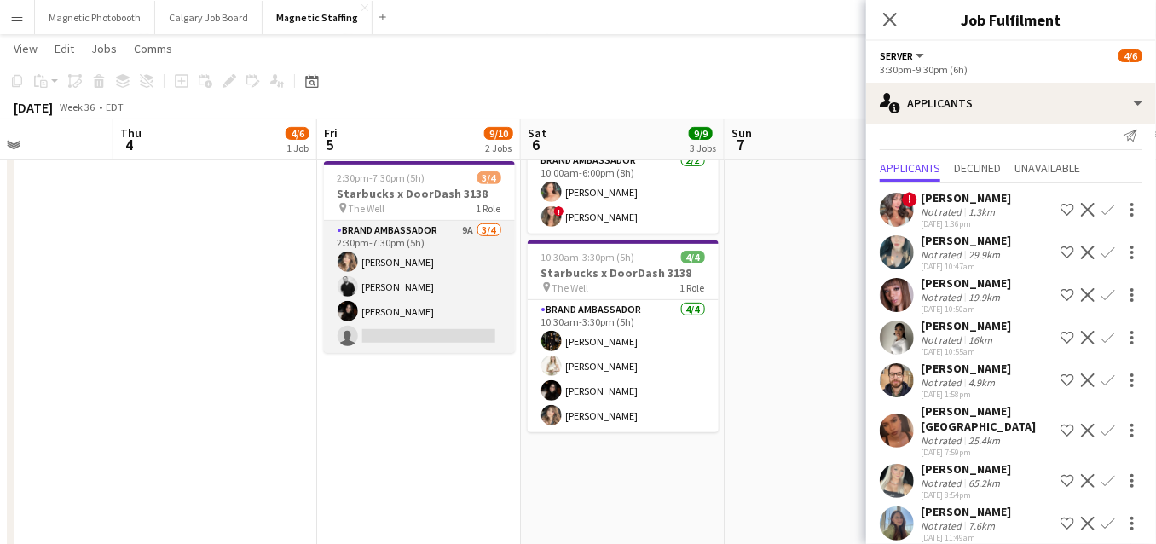
click at [415, 313] on app-card-role "Brand Ambassador 9A 3/4 2:30pm-7:30pm (5h) Cassie Sanchez jean-philippe roy Mar…" at bounding box center [419, 287] width 191 height 132
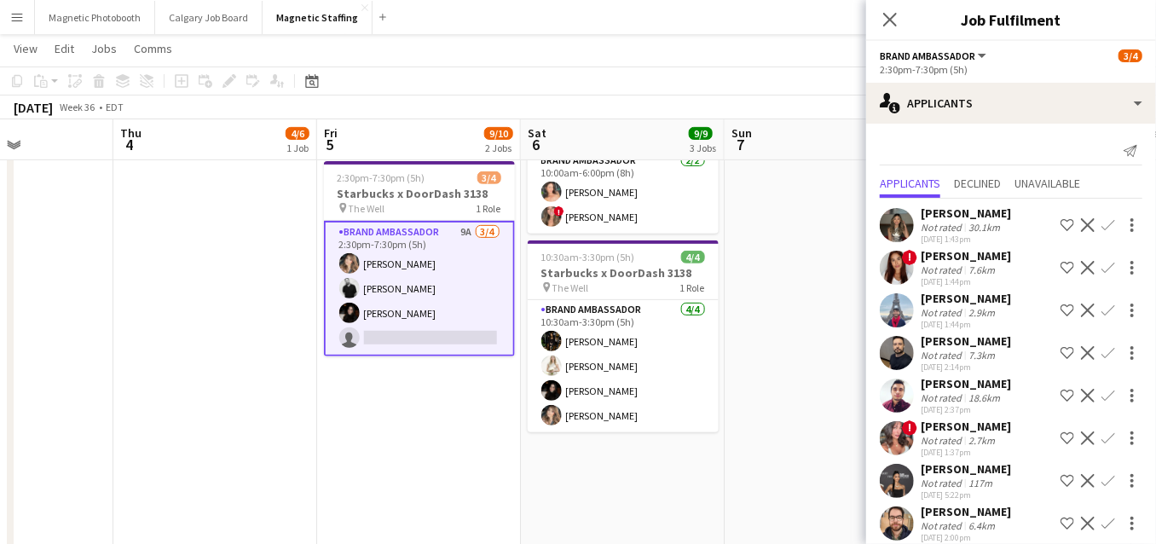
click at [1108, 311] on app-icon "Confirm" at bounding box center [1108, 310] width 14 height 14
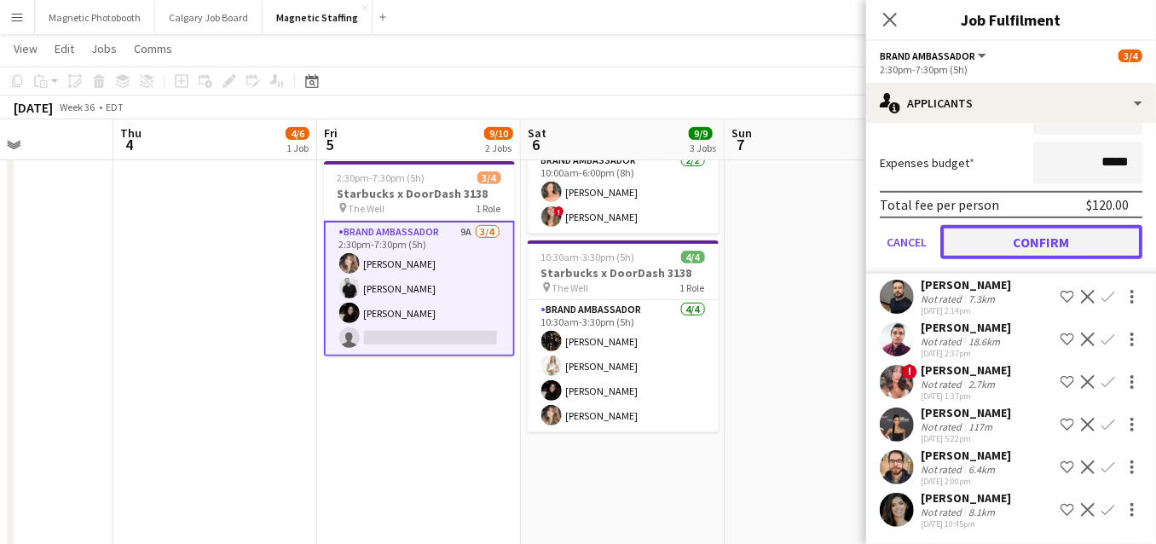
click at [1067, 234] on button "Confirm" at bounding box center [1041, 242] width 202 height 34
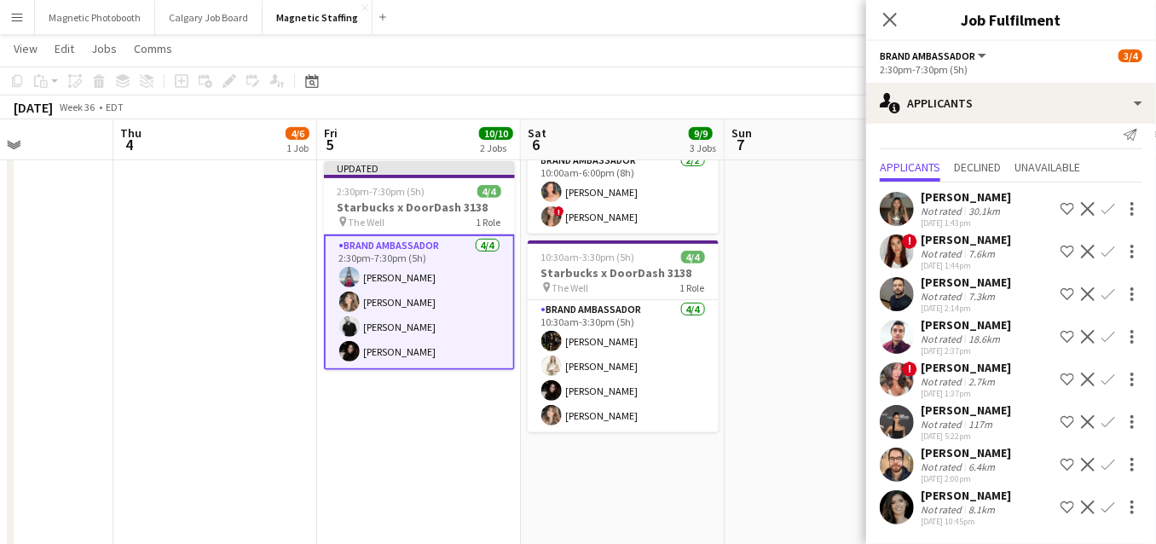
scroll to position [15, 0]
click at [849, 321] on app-date-cell at bounding box center [827, 446] width 204 height 1102
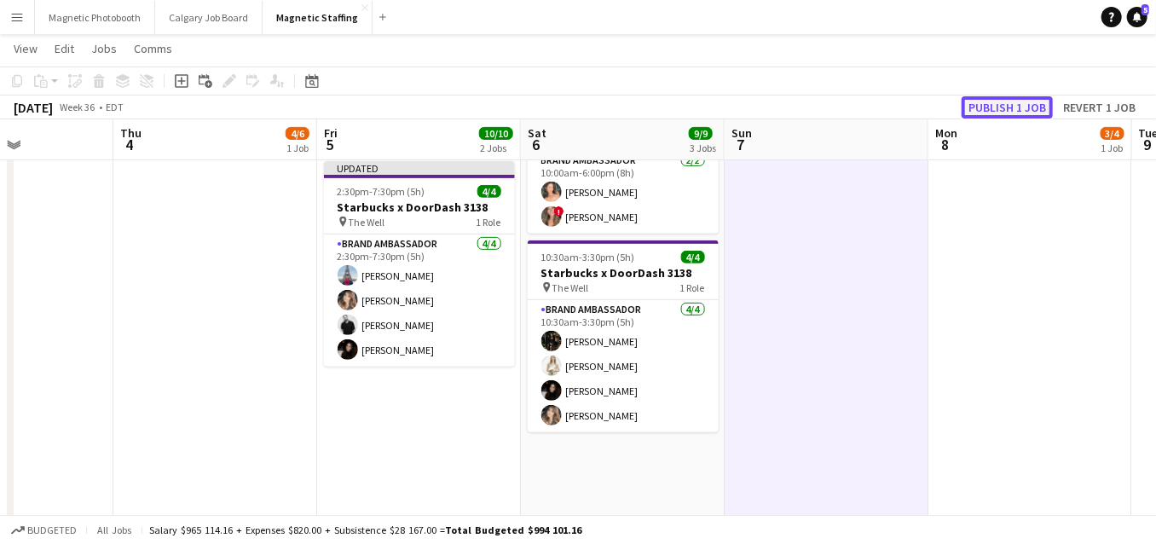
click at [1012, 110] on button "Publish 1 job" at bounding box center [1007, 107] width 91 height 22
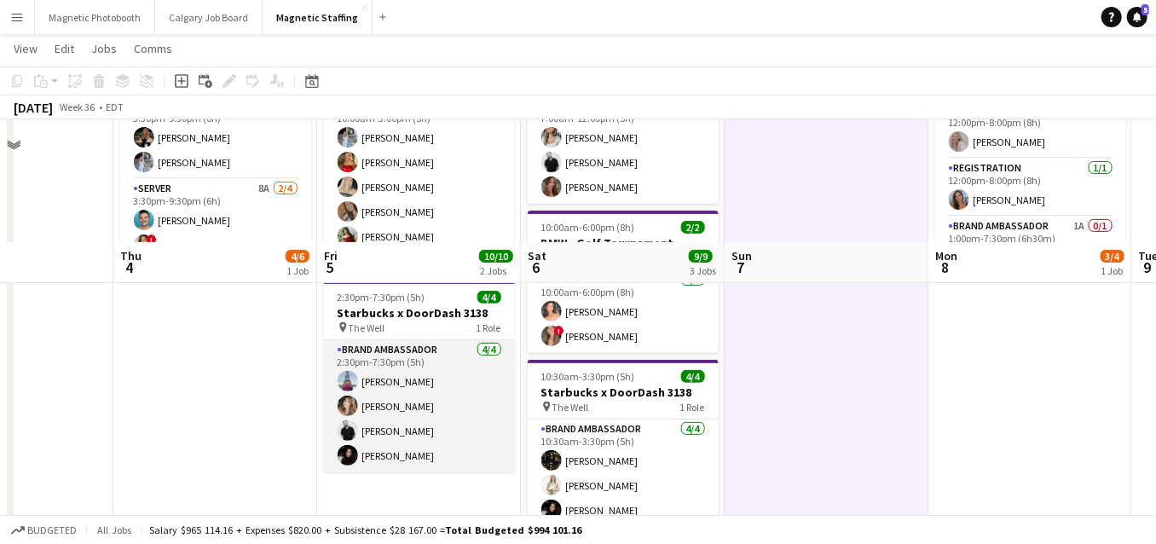
scroll to position [0, 0]
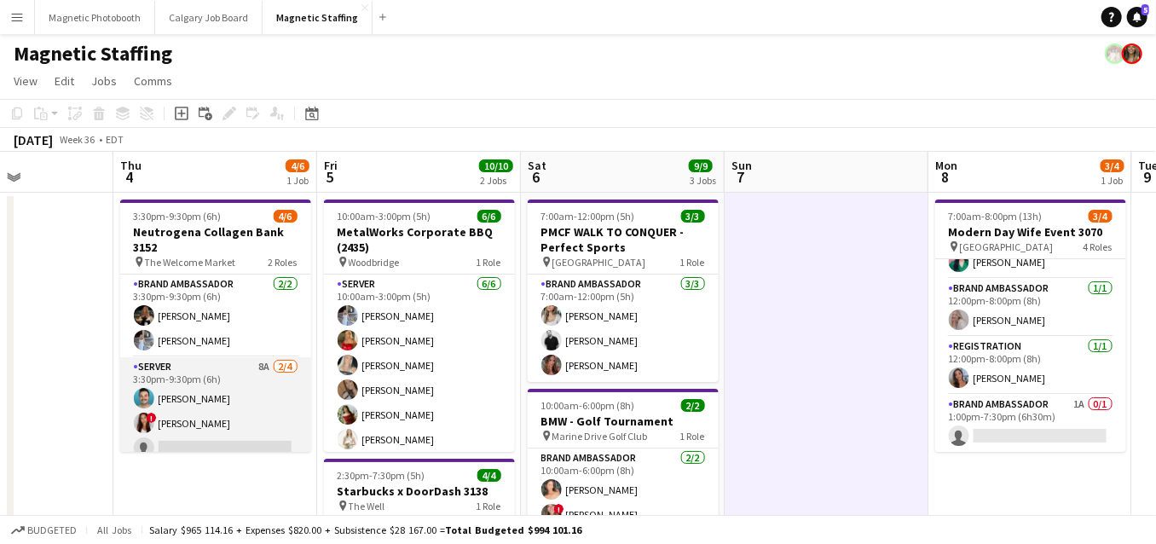
click at [245, 396] on app-card-role "Server 8A 2/4 3:30pm-9:30pm (6h) Harrison Smith ! Luana Cima single-neutral-act…" at bounding box center [215, 423] width 191 height 132
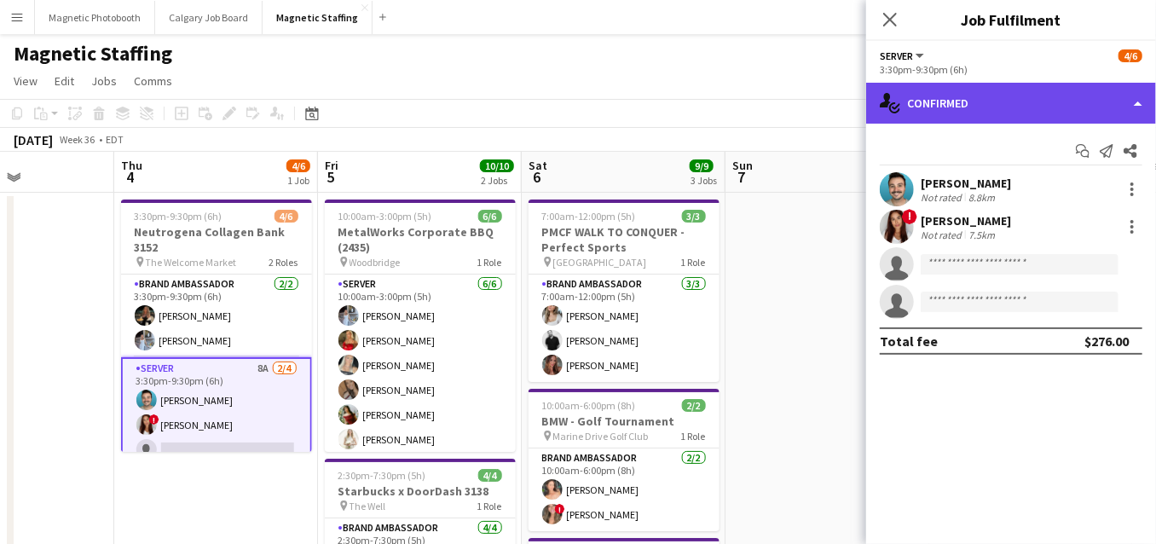
click at [1066, 113] on div "single-neutral-actions-check-2 Confirmed" at bounding box center [1011, 103] width 290 height 41
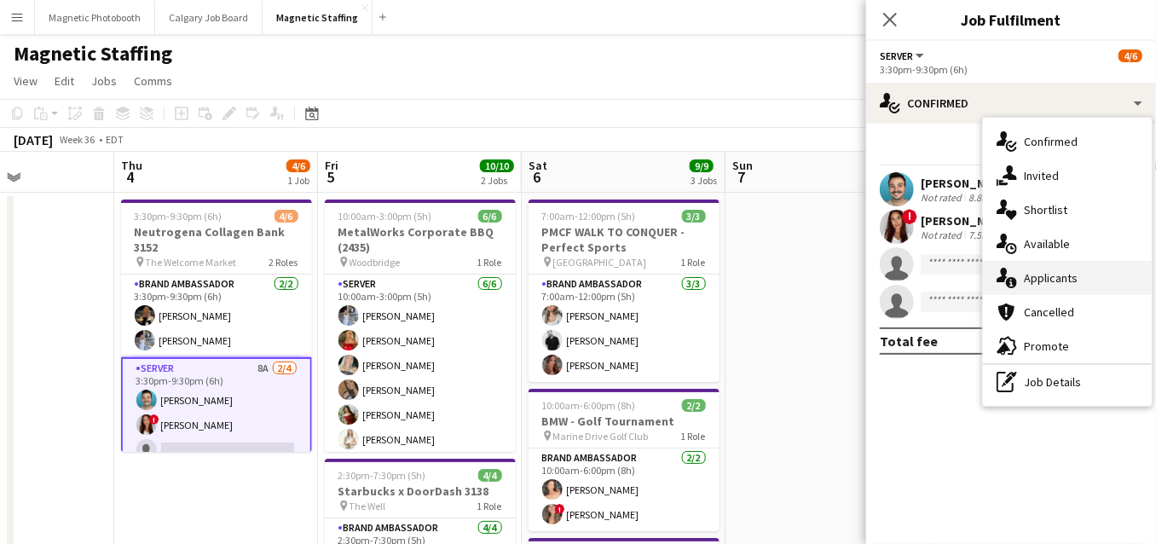
click at [1022, 287] on div "single-neutral-actions-information Applicants" at bounding box center [1067, 278] width 169 height 34
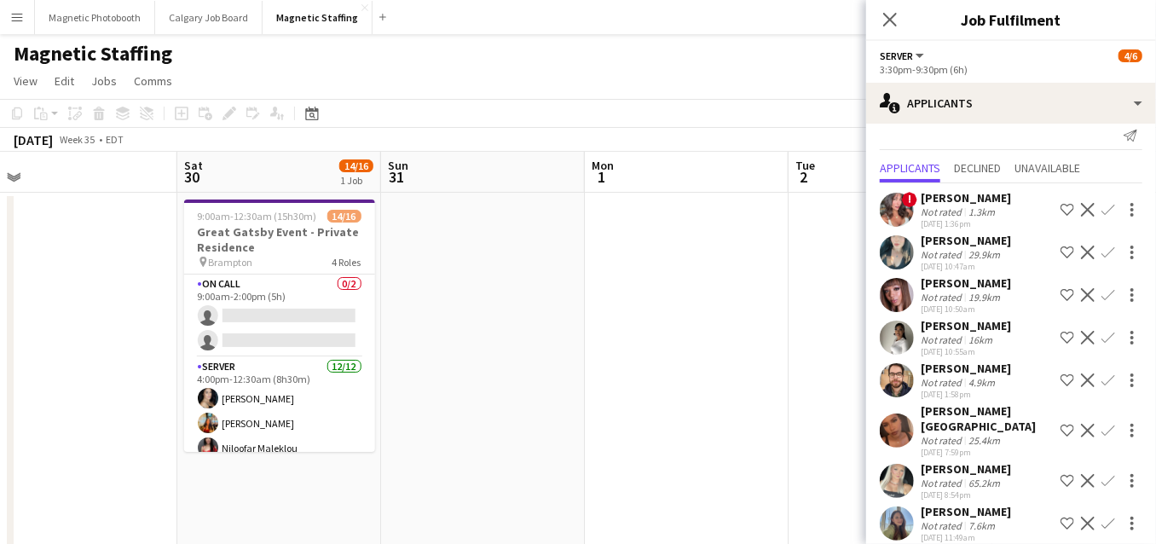
scroll to position [0, 373]
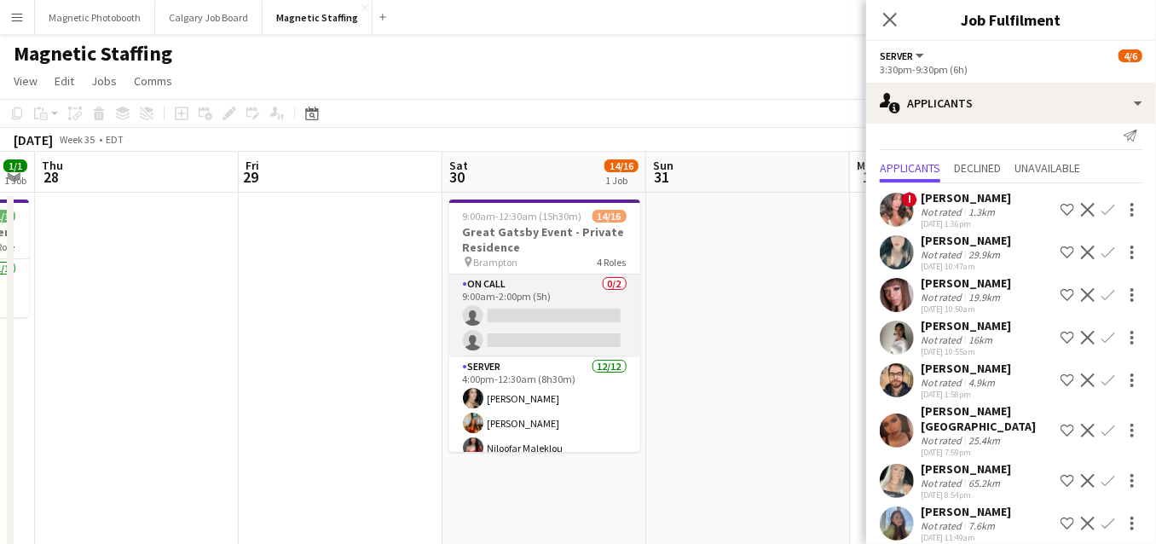
click at [487, 338] on app-card-role "On Call 0/2 9:00am-2:00pm (5h) single-neutral-actions single-neutral-actions" at bounding box center [544, 315] width 191 height 83
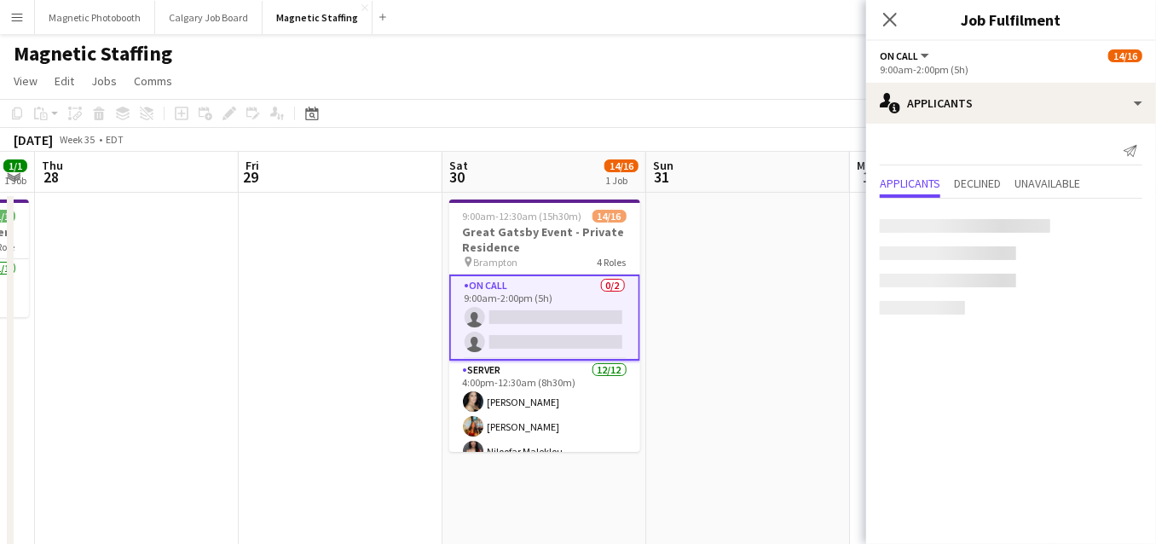
scroll to position [0, 0]
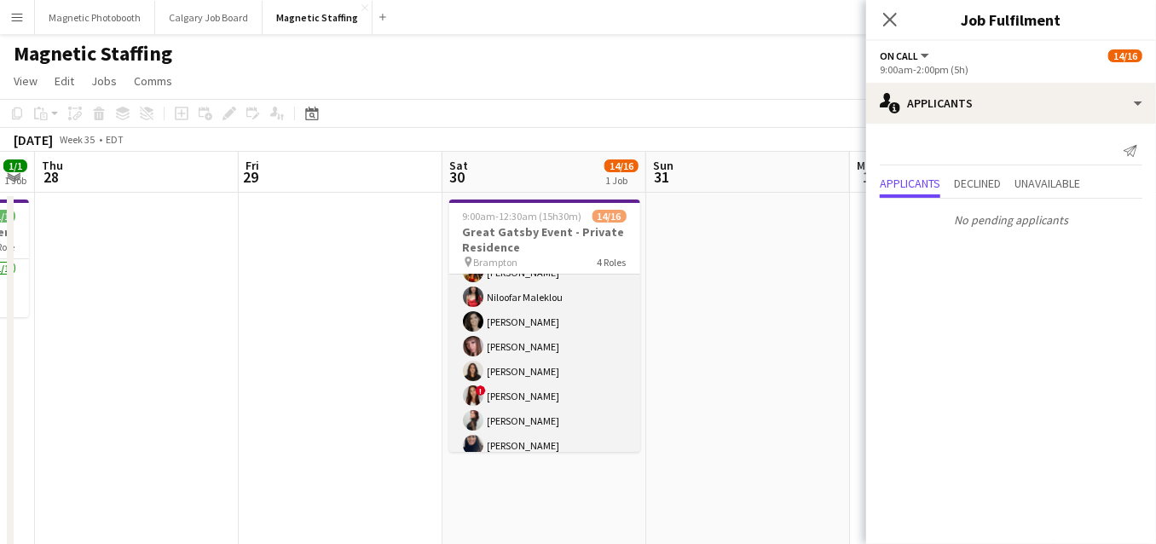
click at [537, 395] on app-card-role "Server 12/12 4:00pm-12:30am (8h30m) Cassandra Tari Katherine Lasso Niloofar Mal…" at bounding box center [544, 371] width 191 height 330
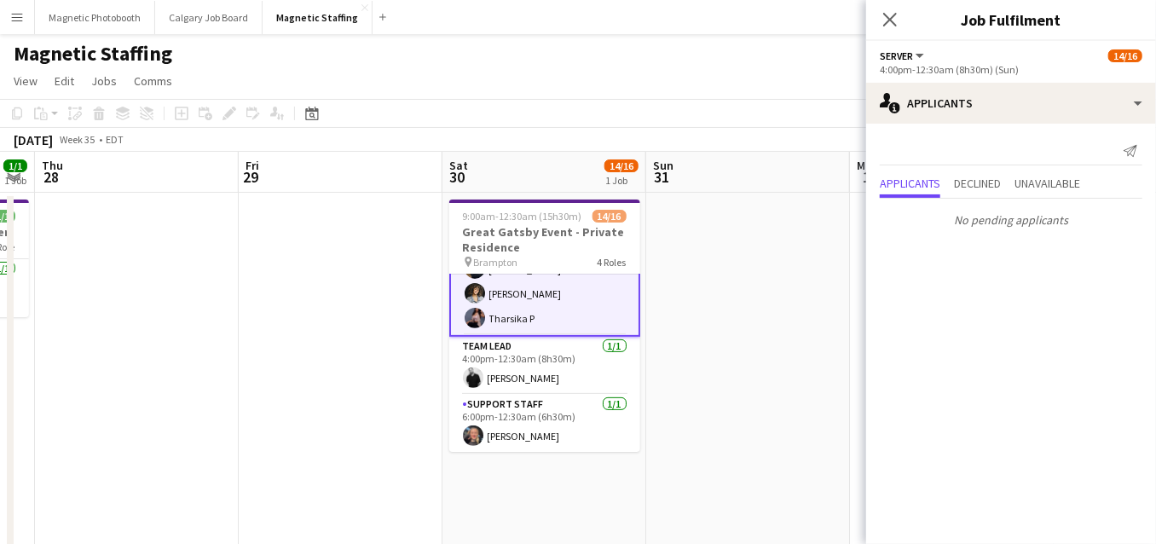
click at [537, 395] on app-card-role "Support Staff 1/1 6:00pm-12:30am (6h30m) Sarah Salomons" at bounding box center [544, 424] width 191 height 58
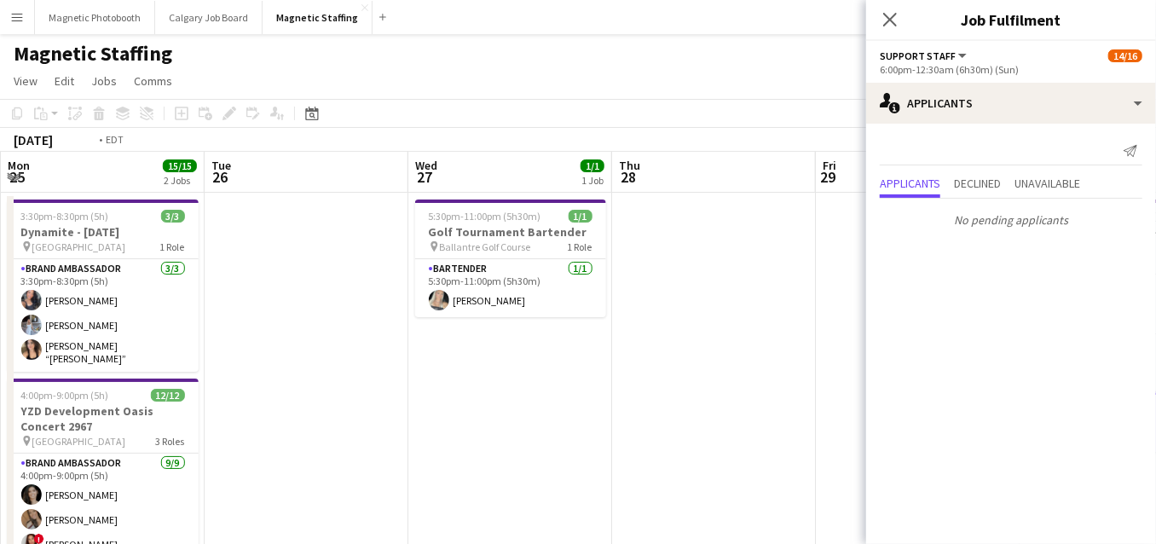
drag, startPoint x: 421, startPoint y: 327, endPoint x: 832, endPoint y: 253, distance: 417.5
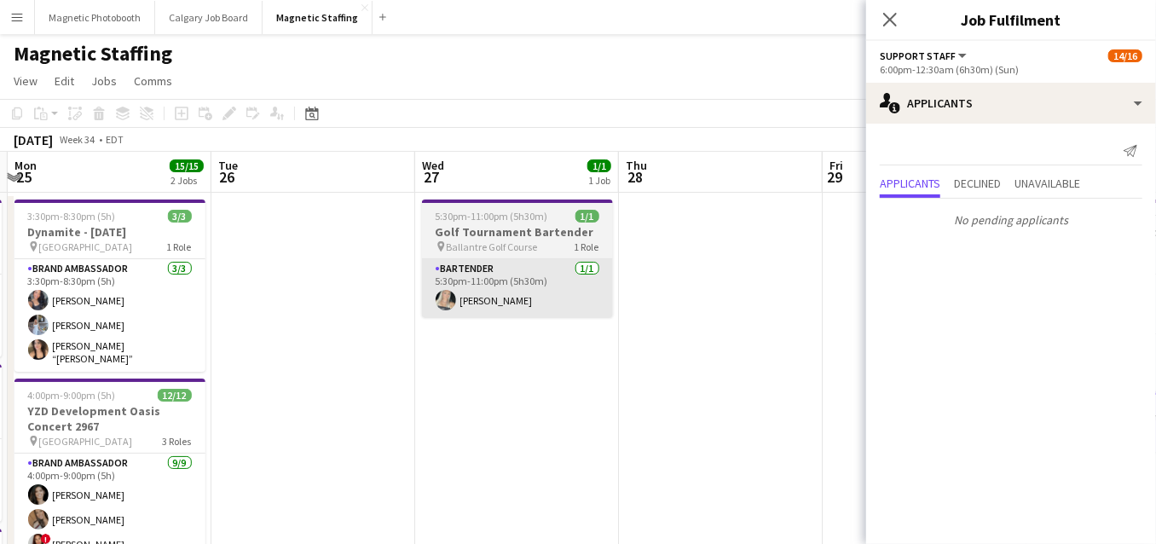
click at [546, 289] on app-card-role "Bartender 1/1 5:30pm-11:00pm (5h30m) Maija Dekoker" at bounding box center [517, 288] width 191 height 58
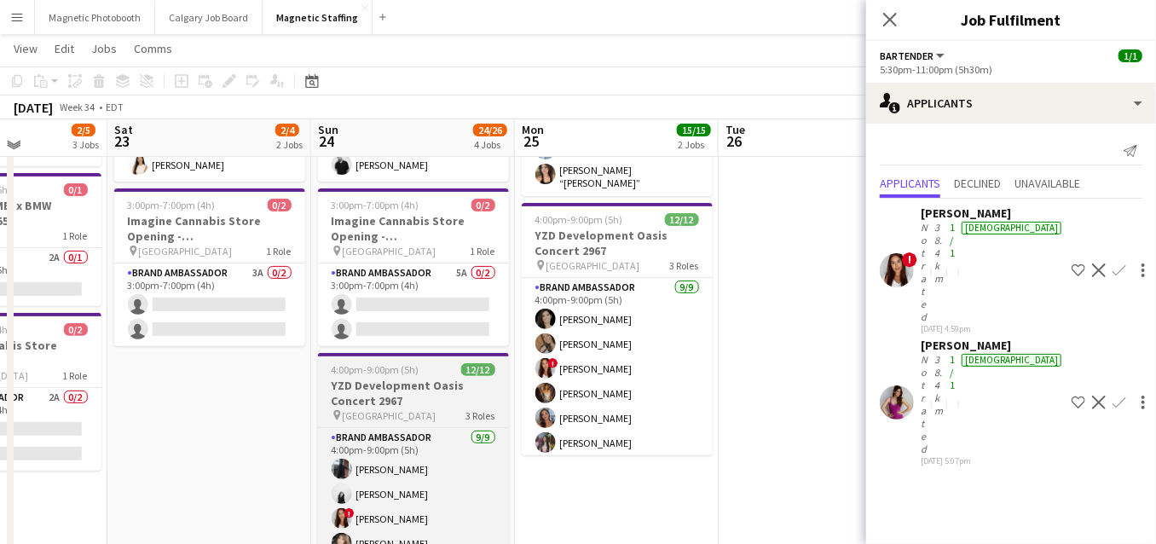
scroll to position [170, 0]
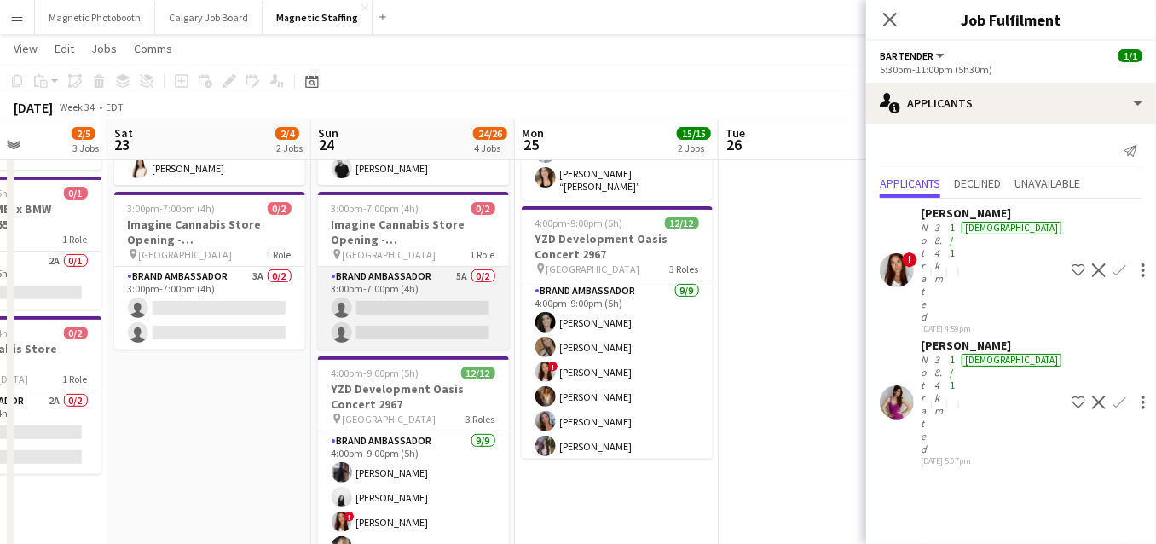
click at [458, 306] on app-card-role "Brand Ambassador 5A 0/2 3:00pm-7:00pm (4h) single-neutral-actions single-neutra…" at bounding box center [413, 308] width 191 height 83
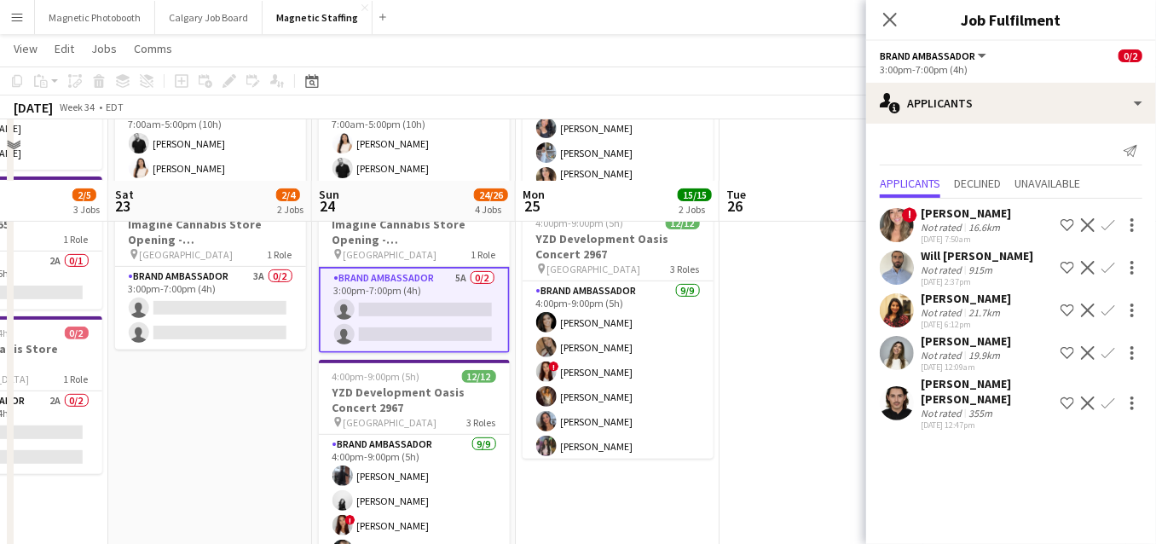
scroll to position [670, 0]
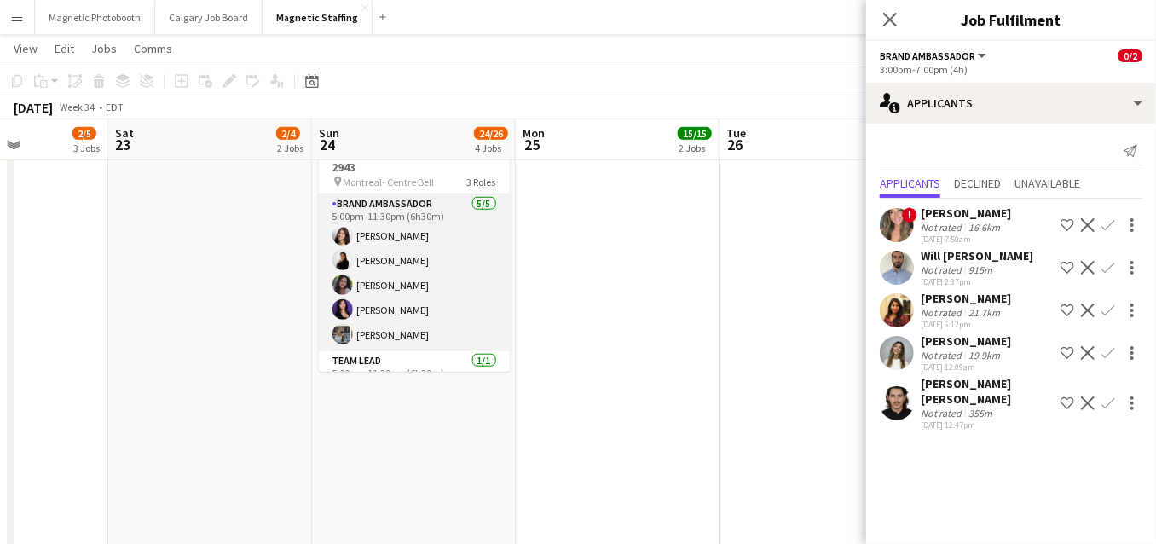
click at [484, 286] on app-card-role "Brand Ambassador 5/5 5:00pm-11:30pm (6h30m) Sharon Azarine Sarah Amoura Emna To…" at bounding box center [414, 272] width 191 height 157
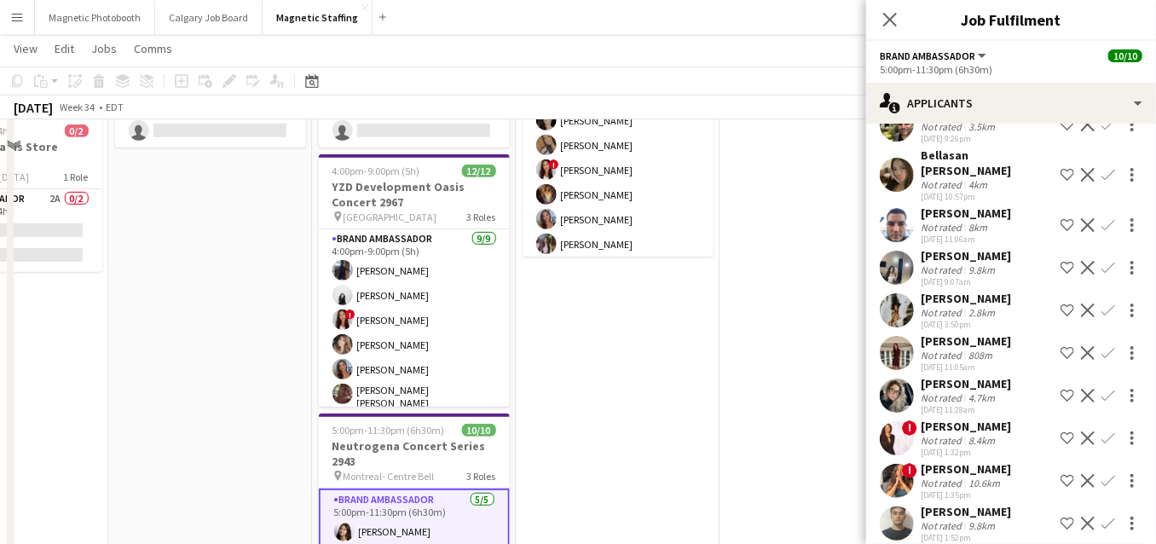
scroll to position [230, 0]
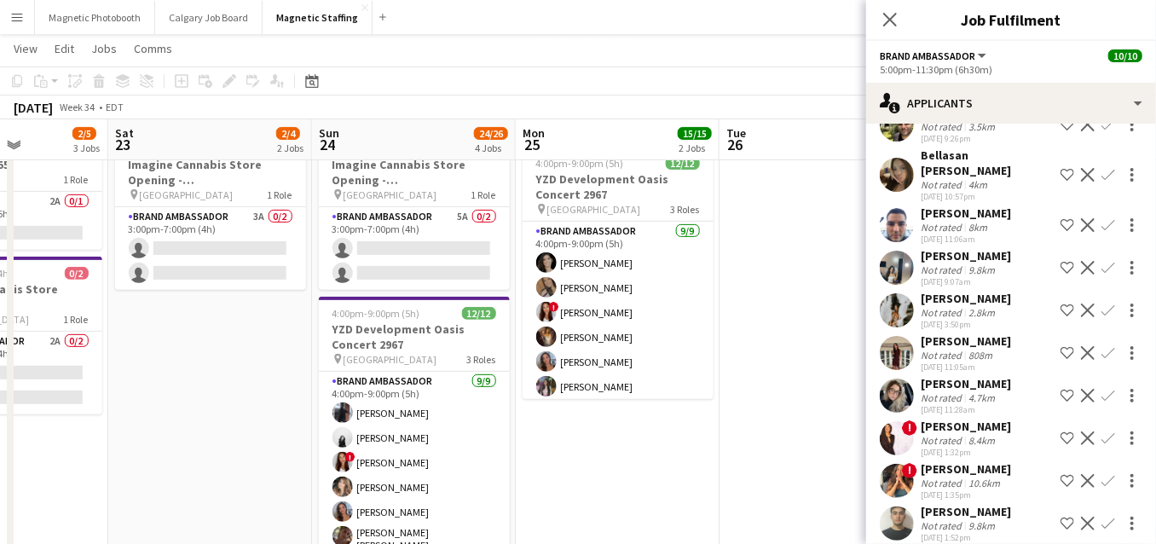
click at [626, 391] on app-card-role "Brand Ambassador 9/9 4:00pm-9:00pm (5h) Katrine Crepaldi erica Musso ! Luana Ci…" at bounding box center [618, 350] width 191 height 256
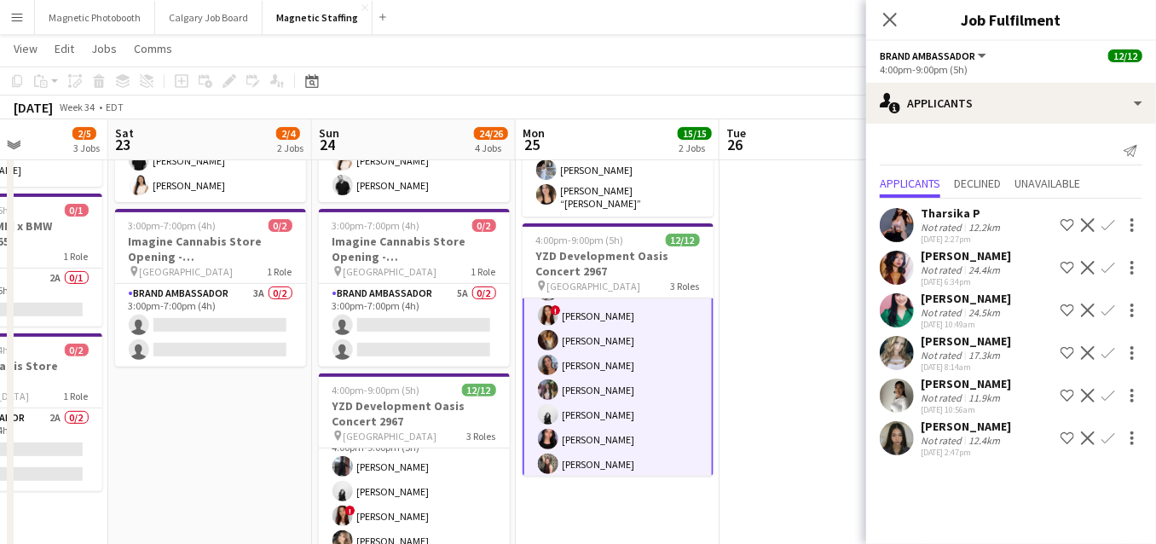
scroll to position [76, 0]
click at [307, 86] on icon "Date picker" at bounding box center [312, 81] width 14 height 14
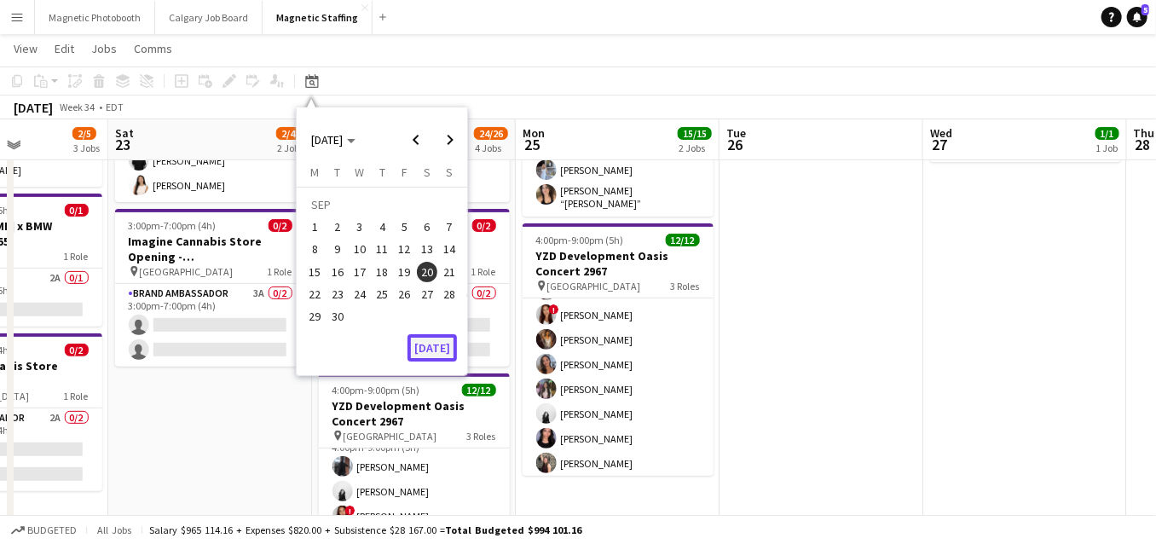
click at [443, 345] on button "[DATE]" at bounding box center [431, 347] width 49 height 27
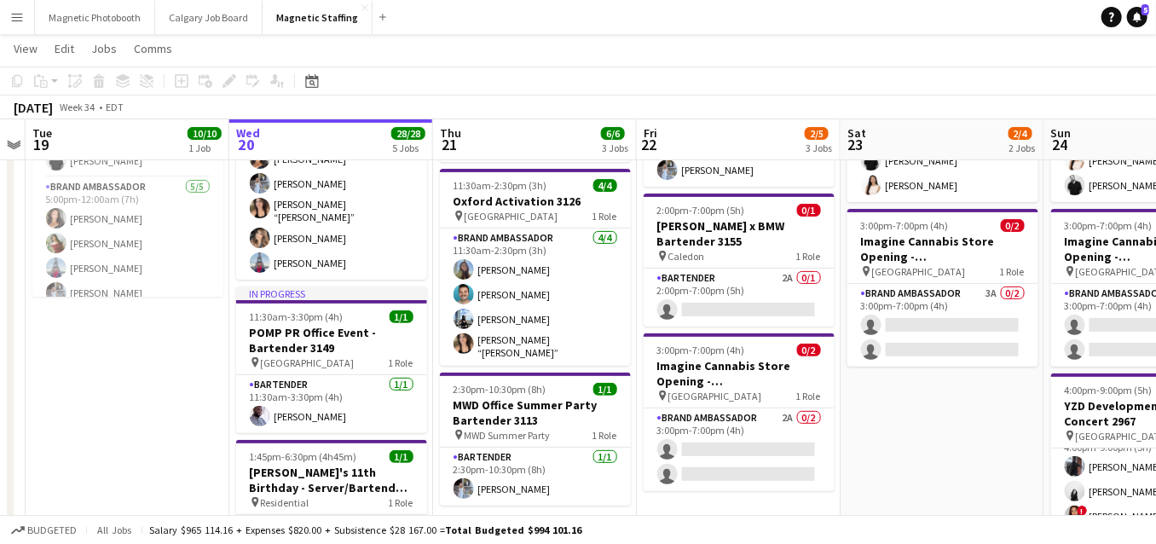
scroll to position [0, 0]
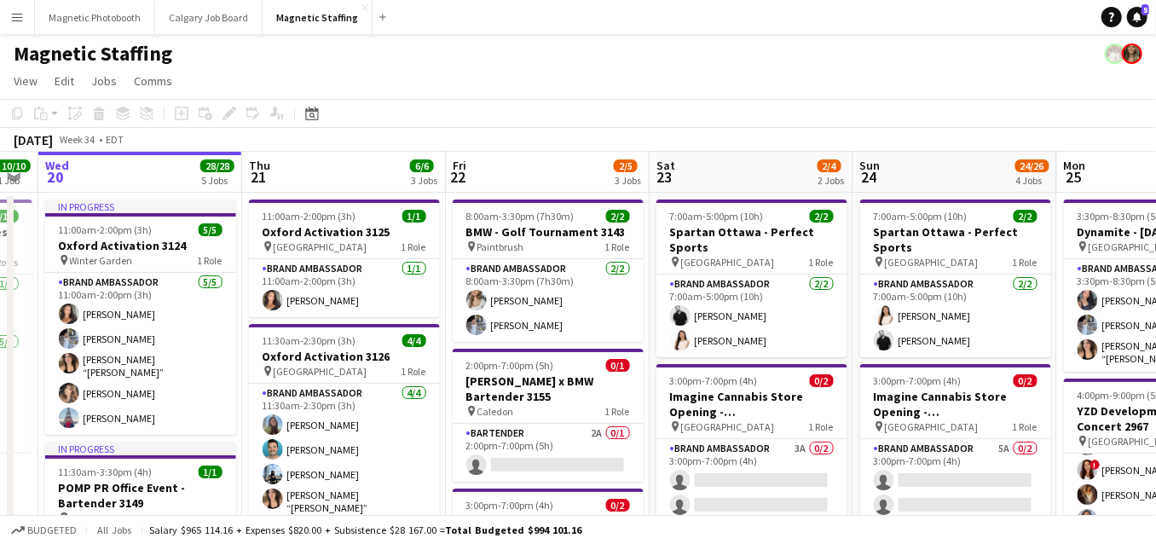
drag, startPoint x: 602, startPoint y: 375, endPoint x: 332, endPoint y: 375, distance: 269.4
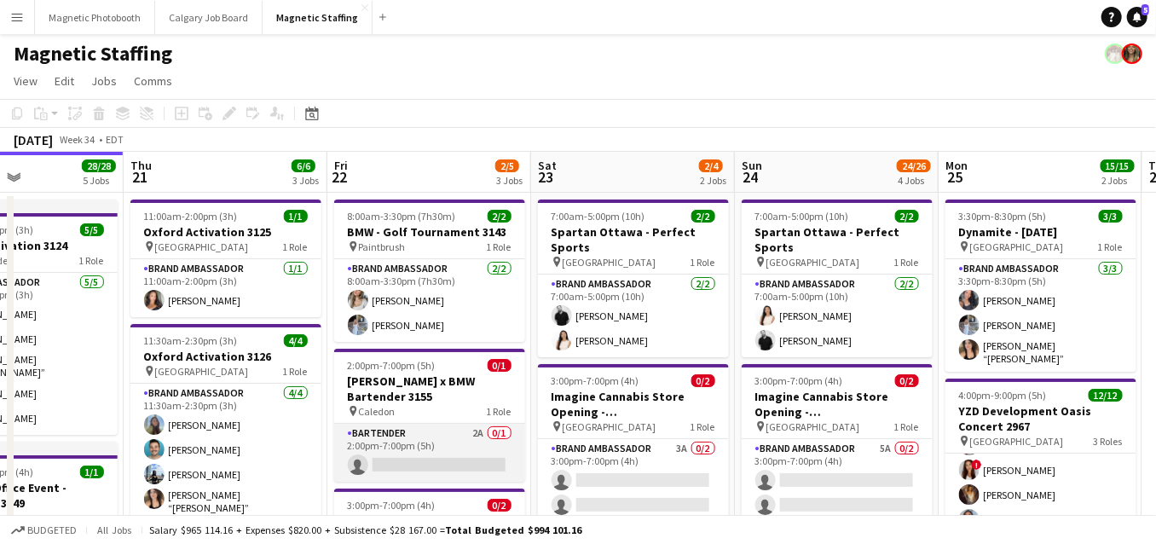
click at [378, 454] on app-card-role "Bartender 2A 0/1 2:00pm-7:00pm (5h) single-neutral-actions" at bounding box center [429, 453] width 191 height 58
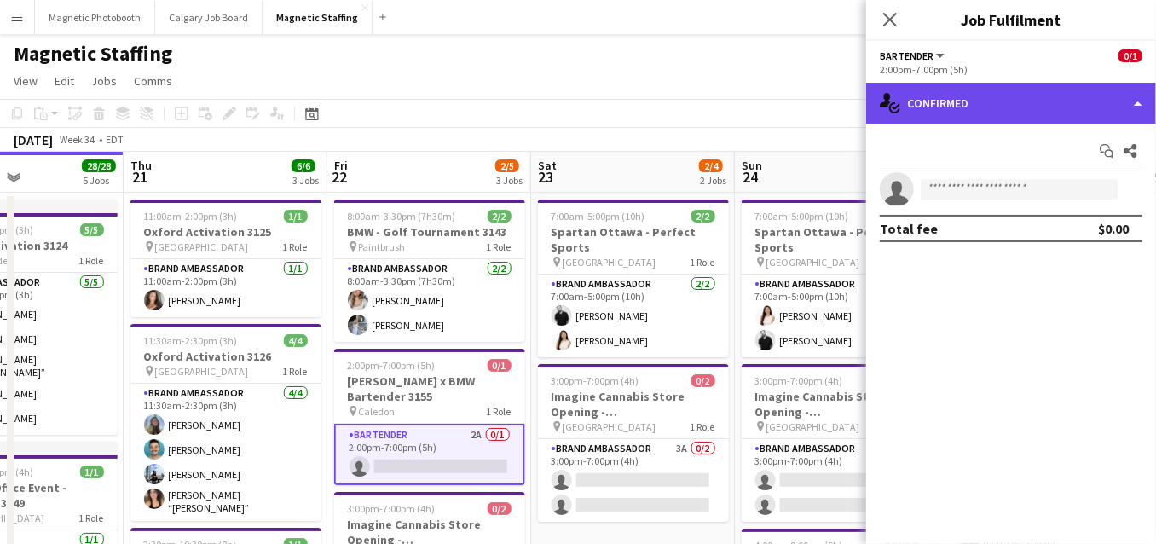
click at [962, 116] on div "single-neutral-actions-check-2 Confirmed" at bounding box center [1011, 103] width 290 height 41
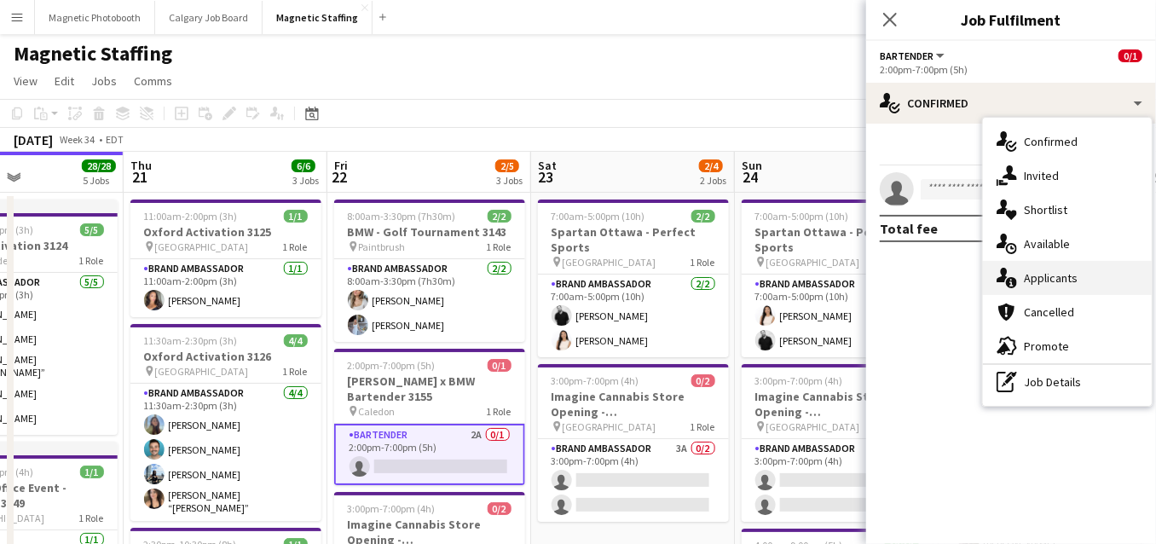
click at [1037, 287] on div "single-neutral-actions-information Applicants" at bounding box center [1067, 278] width 169 height 34
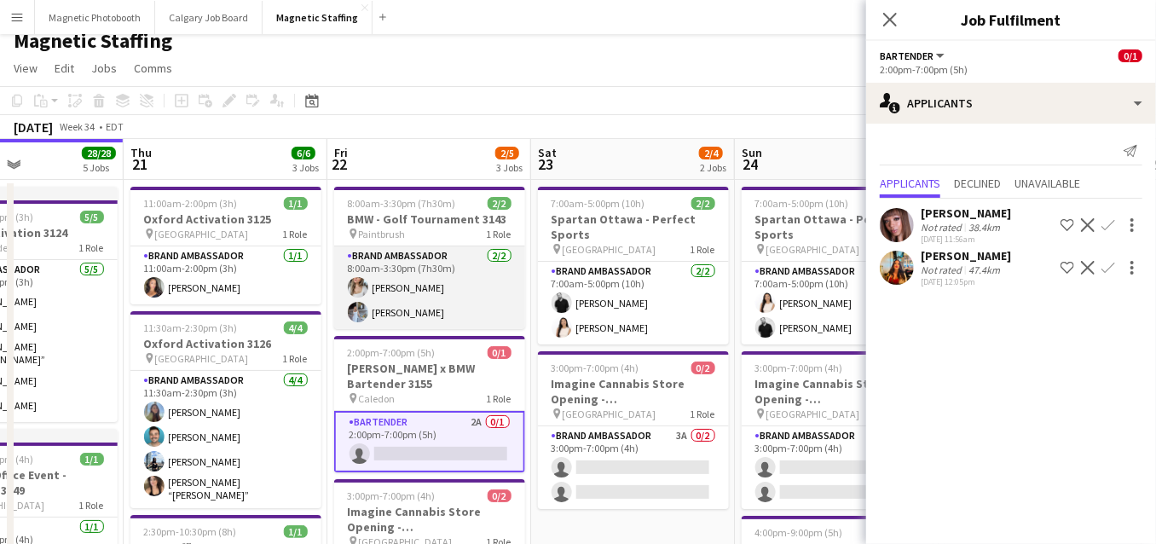
scroll to position [175, 0]
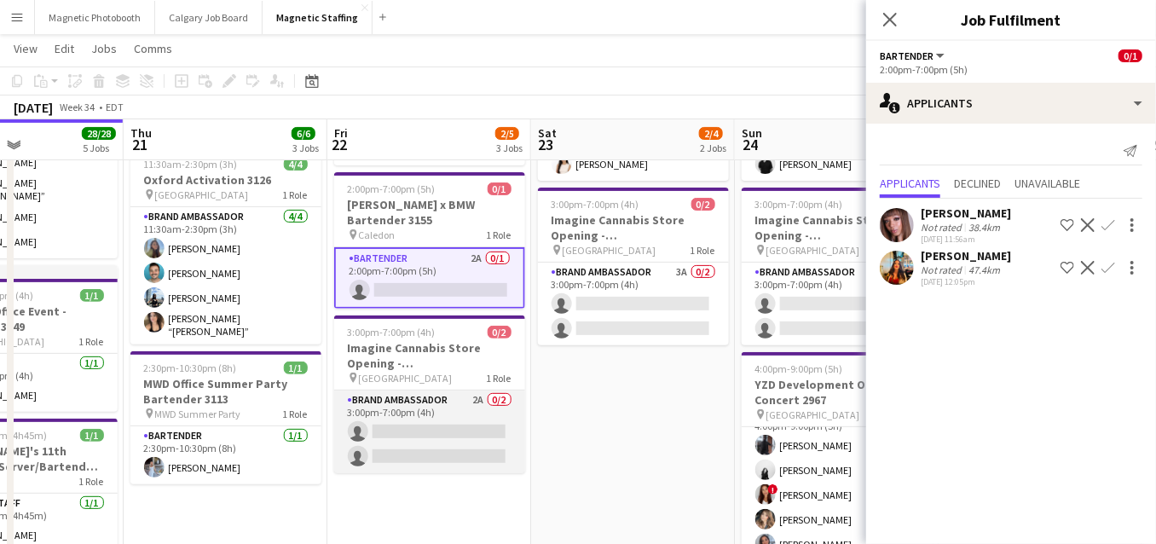
click at [386, 444] on app-card-role "Brand Ambassador 2A 0/2 3:00pm-7:00pm (4h) single-neutral-actions single-neutra…" at bounding box center [429, 431] width 191 height 83
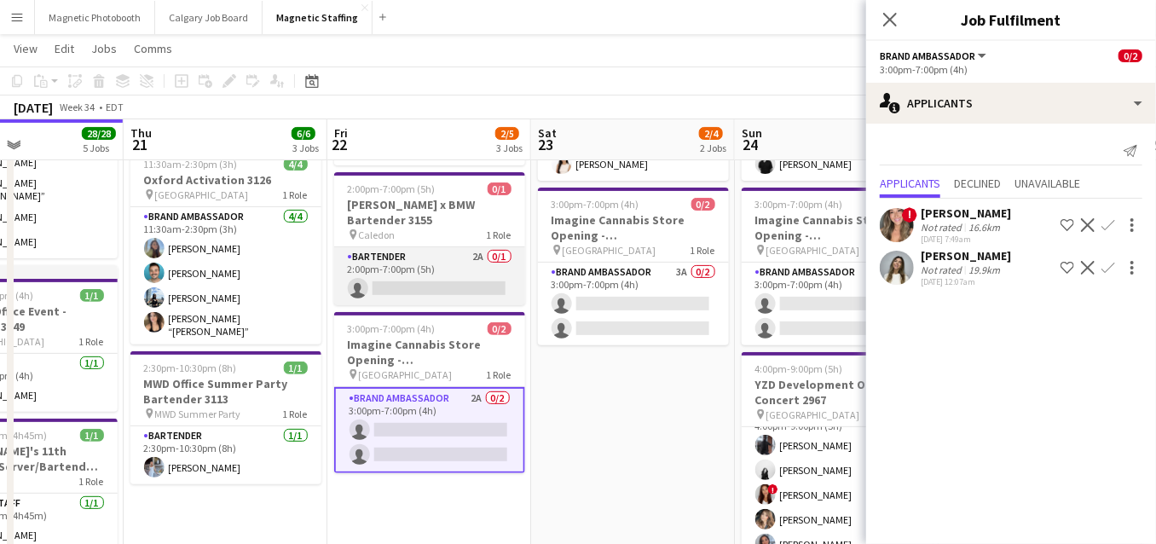
click at [468, 280] on app-card-role "Bartender 2A 0/1 2:00pm-7:00pm (5h) single-neutral-actions" at bounding box center [429, 276] width 191 height 58
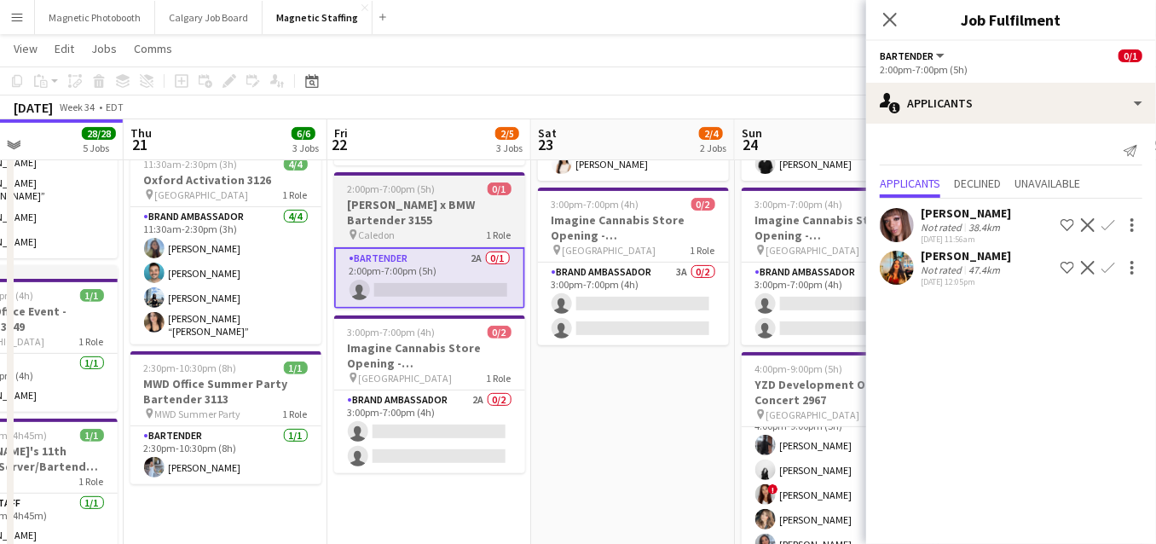
click at [448, 222] on h3 "[PERSON_NAME] x BMW Bartender 3155" at bounding box center [429, 212] width 191 height 31
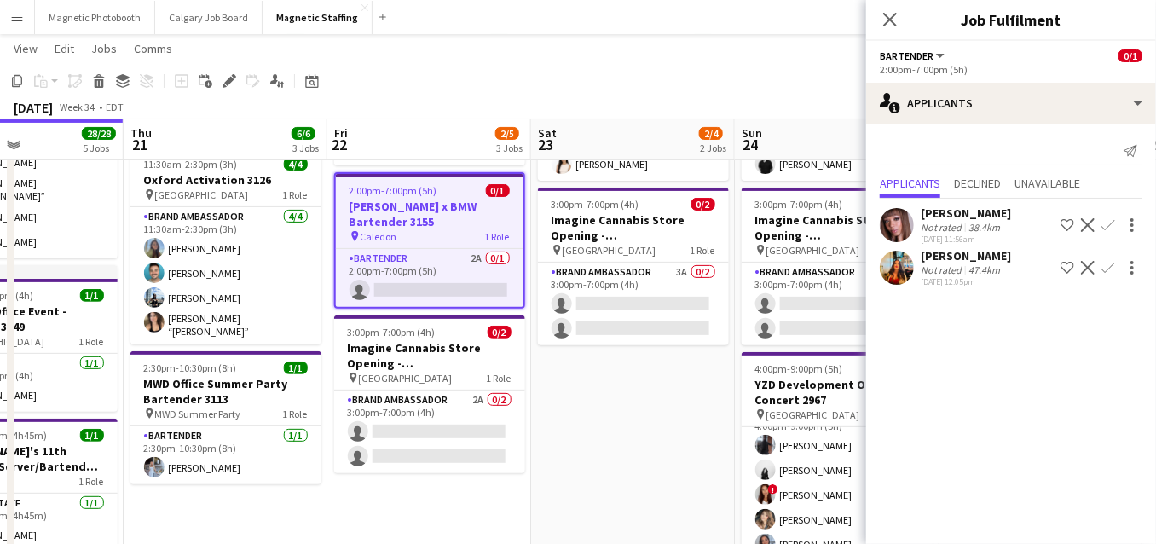
click at [378, 214] on h3 "[PERSON_NAME] x BMW Bartender 3155" at bounding box center [430, 214] width 188 height 31
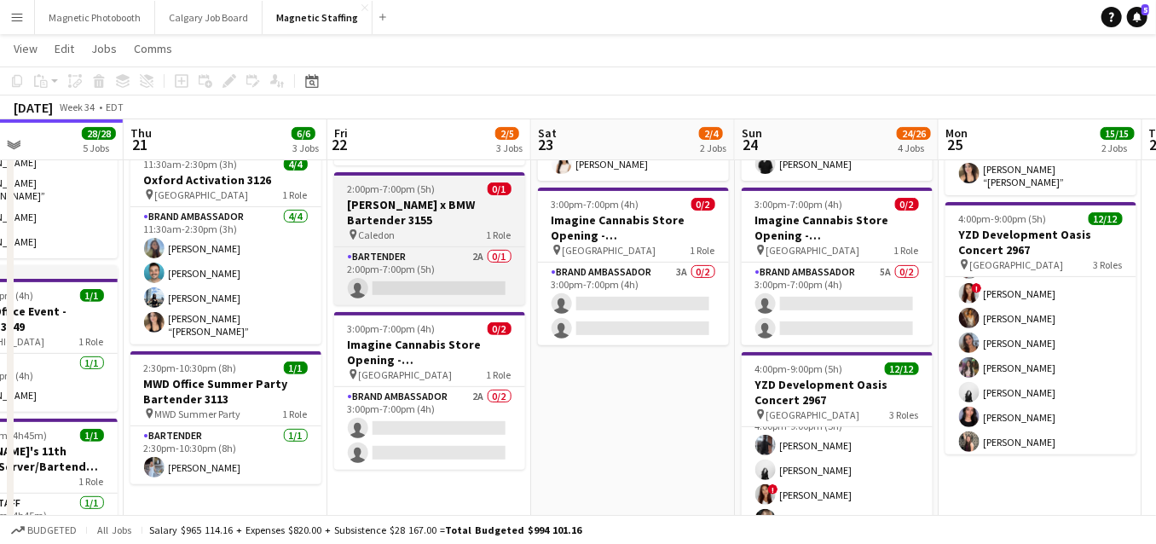
click at [378, 214] on h3 "[PERSON_NAME] x BMW Bartender 3155" at bounding box center [429, 212] width 191 height 31
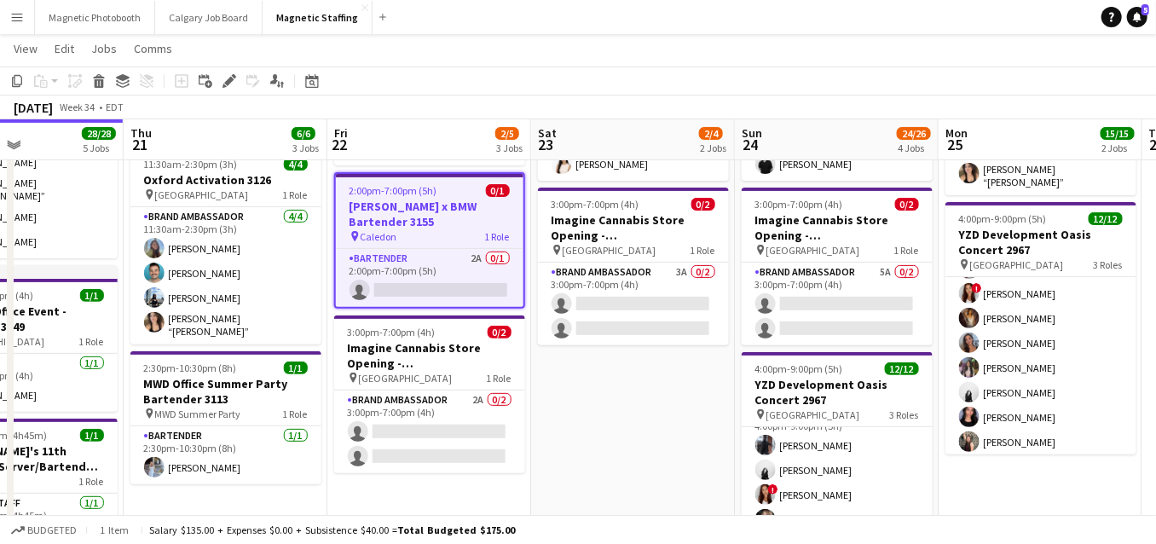
click at [378, 214] on h3 "[PERSON_NAME] x BMW Bartender 3155" at bounding box center [430, 214] width 188 height 31
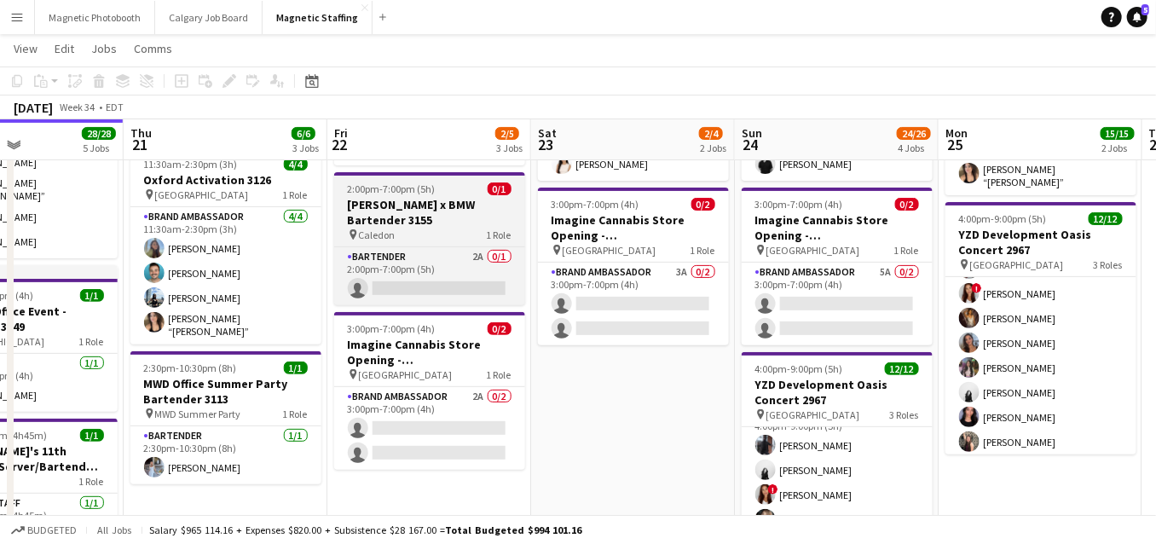
click at [378, 214] on h3 "[PERSON_NAME] x BMW Bartender 3155" at bounding box center [429, 212] width 191 height 31
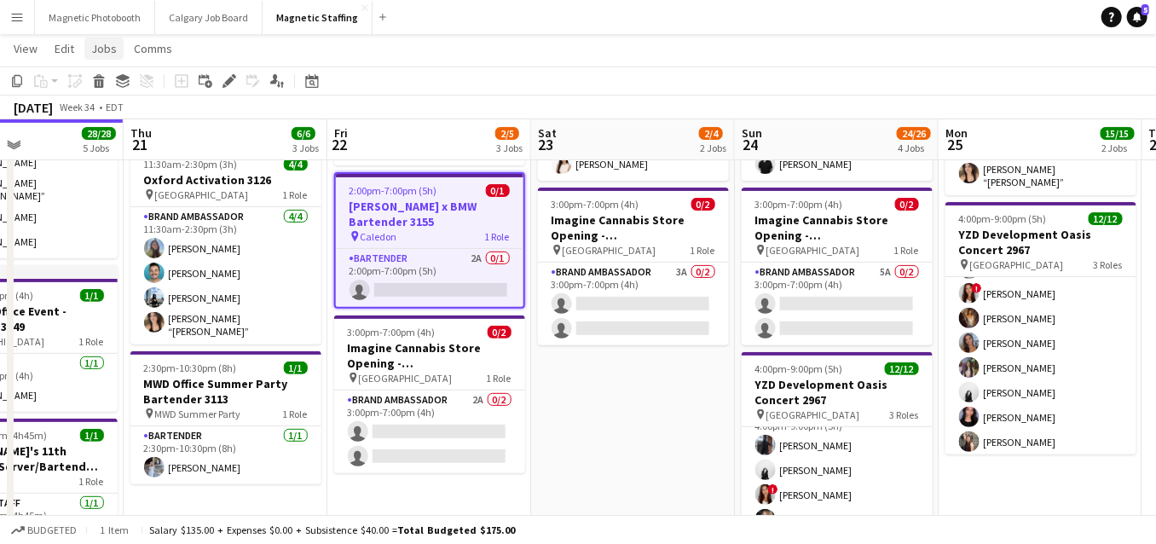
click at [102, 53] on span "Jobs" at bounding box center [104, 48] width 26 height 15
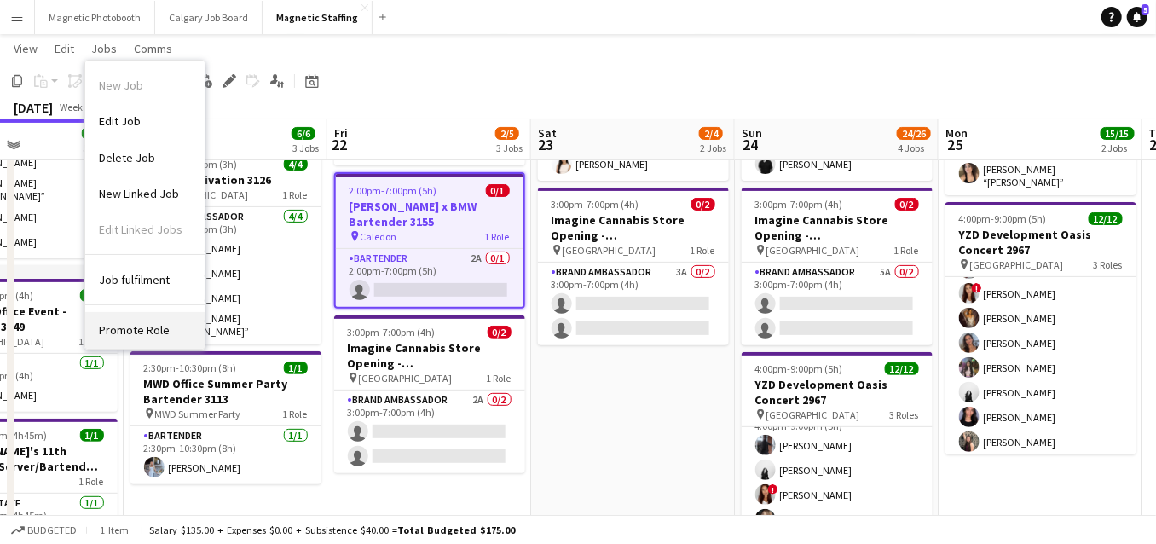
click at [113, 328] on span "Promote Role" at bounding box center [134, 329] width 71 height 15
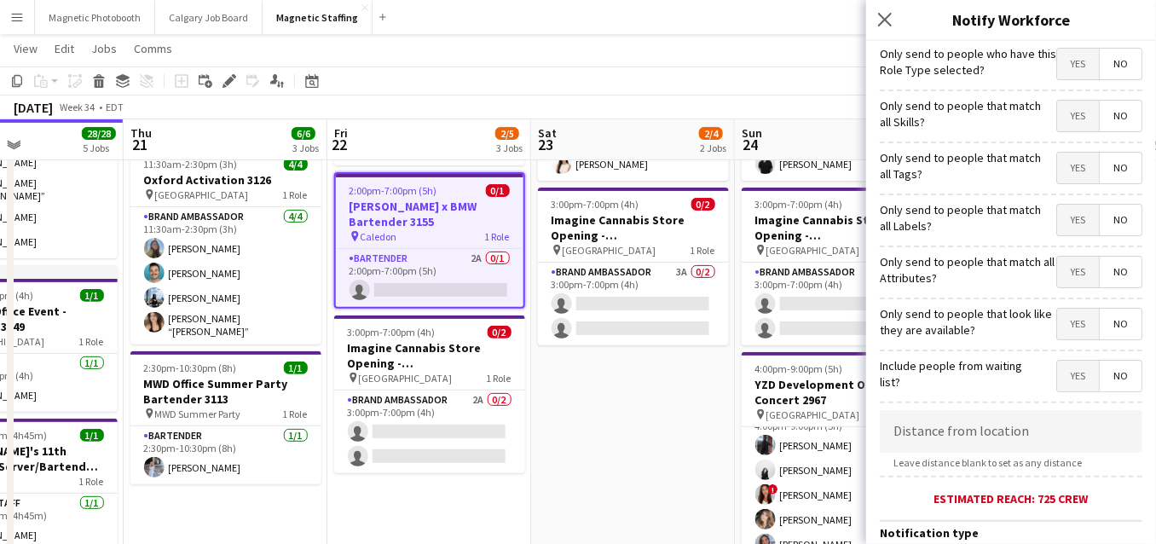
scroll to position [392, 0]
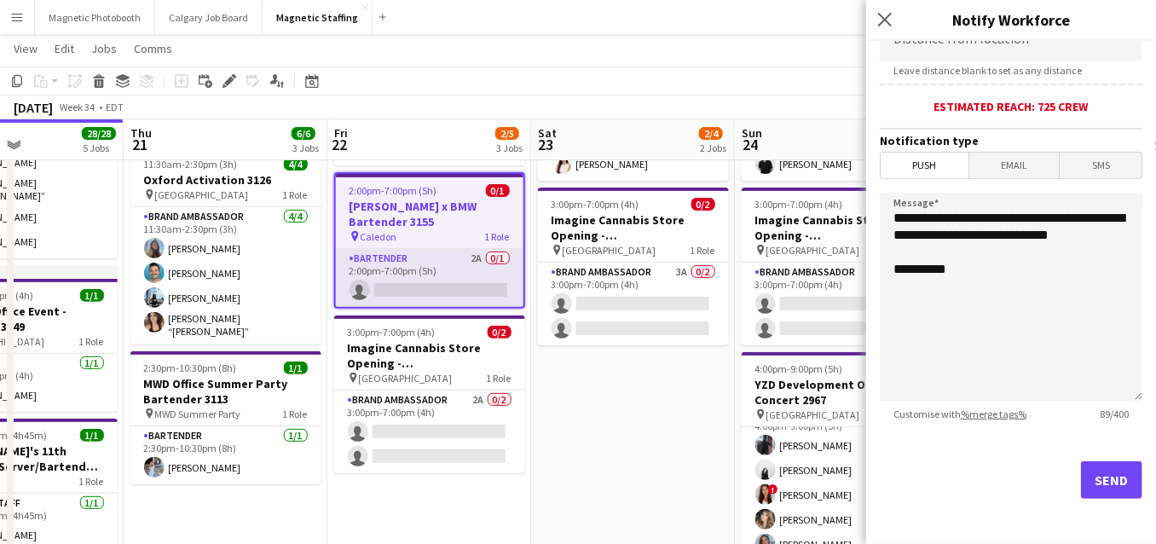
click at [429, 262] on app-card-role "Bartender 2A 0/1 2:00pm-7:00pm (5h) single-neutral-actions" at bounding box center [430, 278] width 188 height 58
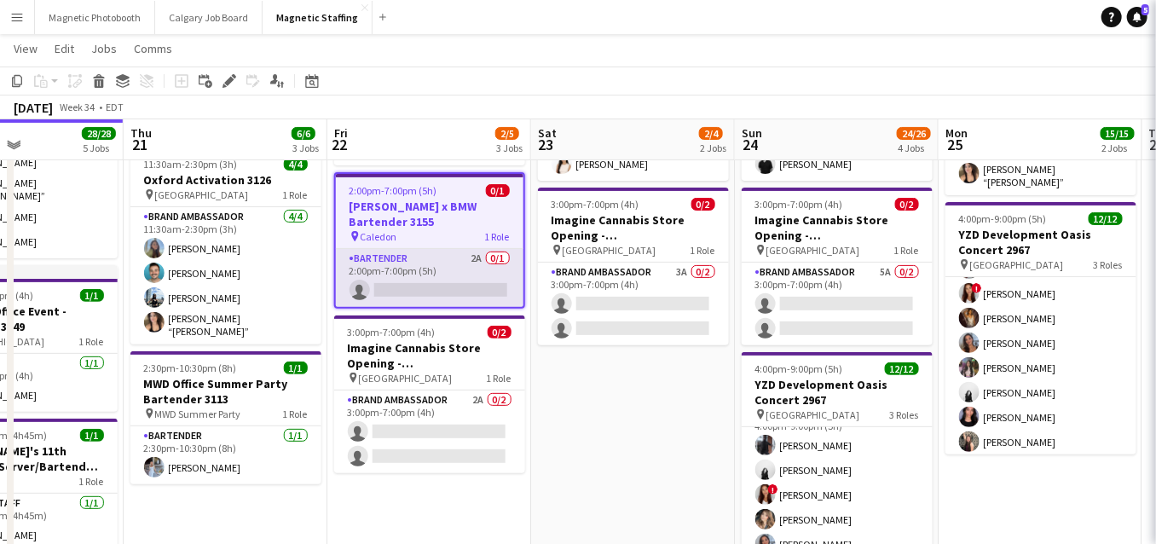
scroll to position [0, 487]
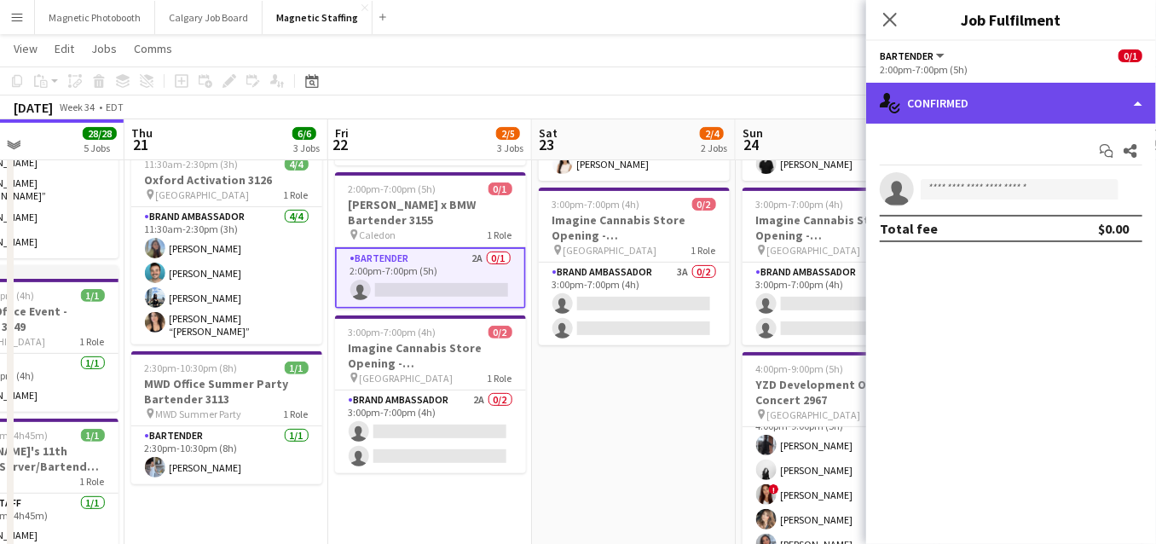
click at [1125, 111] on div "single-neutral-actions-check-2 Confirmed" at bounding box center [1011, 103] width 290 height 41
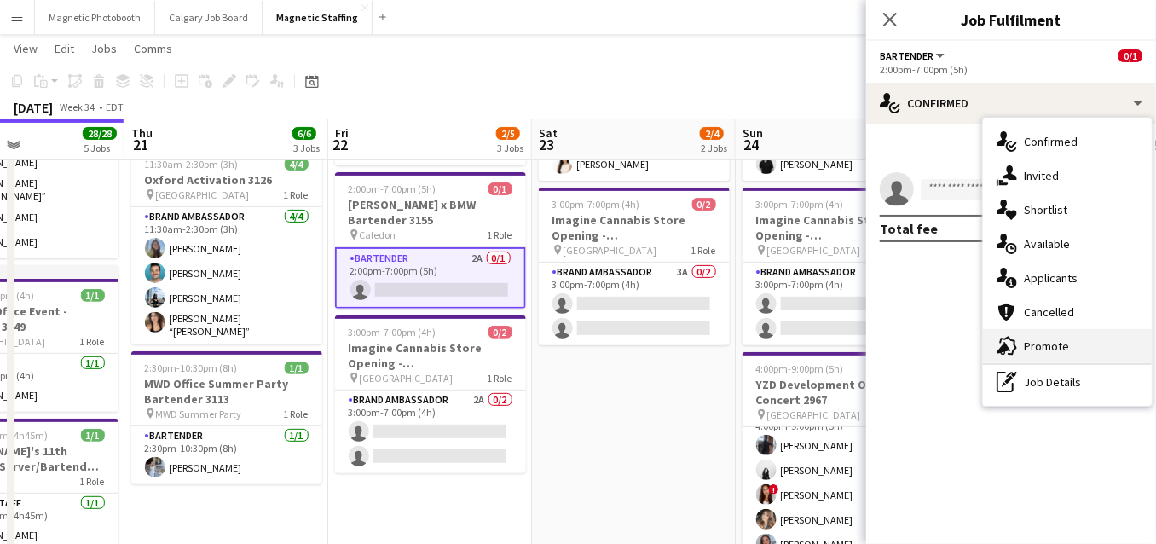
click at [1044, 353] on div "advertising-megaphone Promote" at bounding box center [1067, 346] width 169 height 34
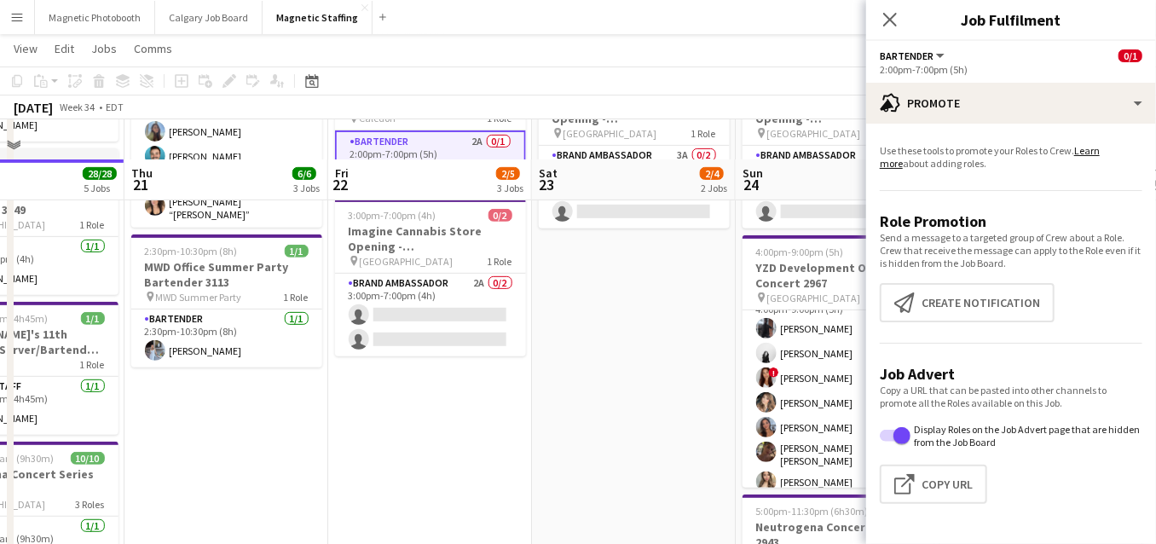
scroll to position [353, 0]
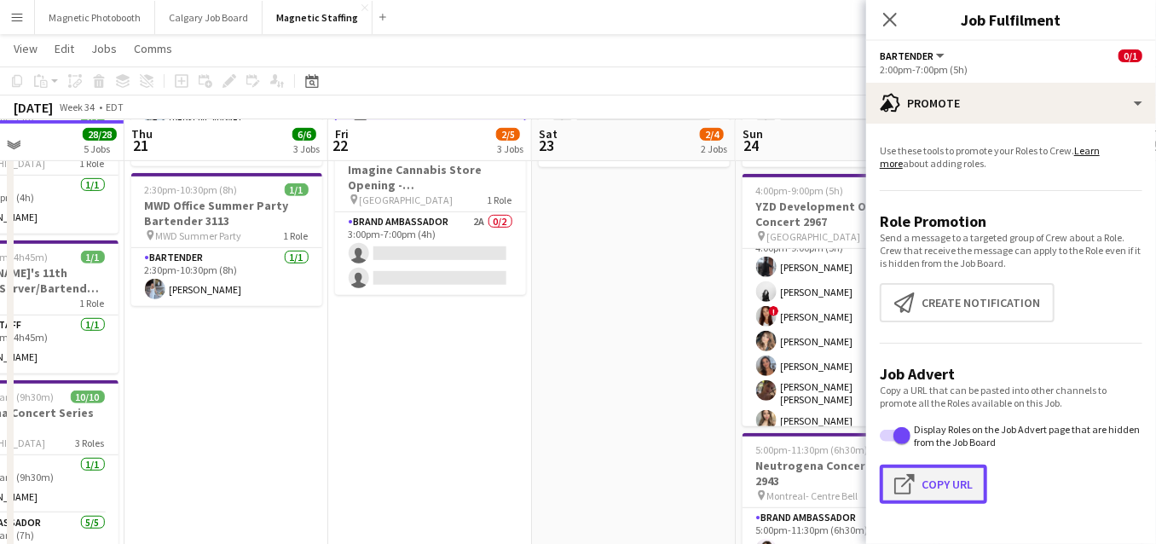
click at [935, 494] on button "Click to copy URL Copy Url" at bounding box center [933, 484] width 107 height 39
type textarea "**********"
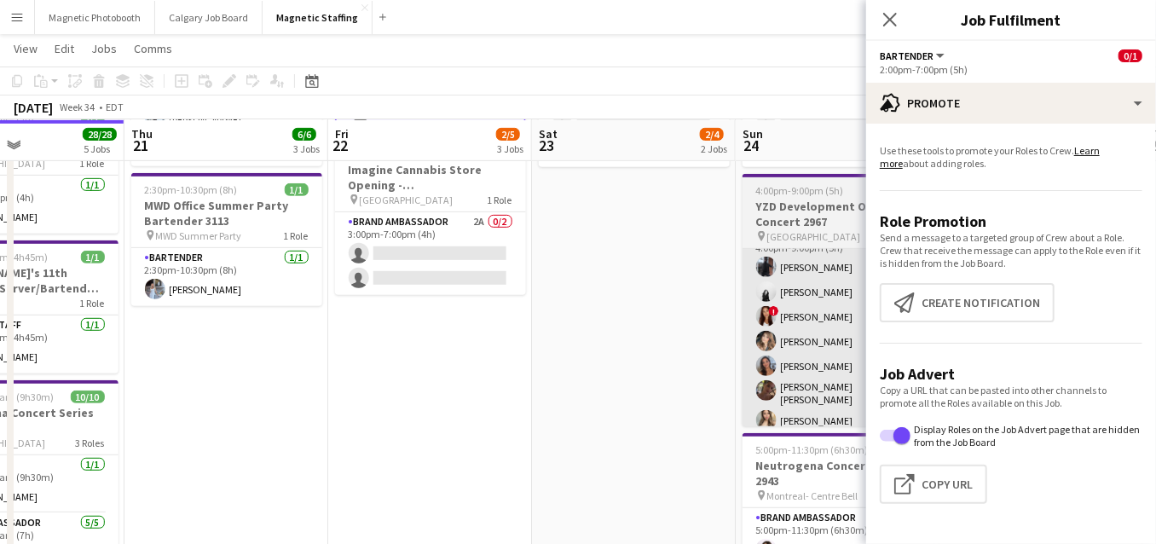
scroll to position [0, 0]
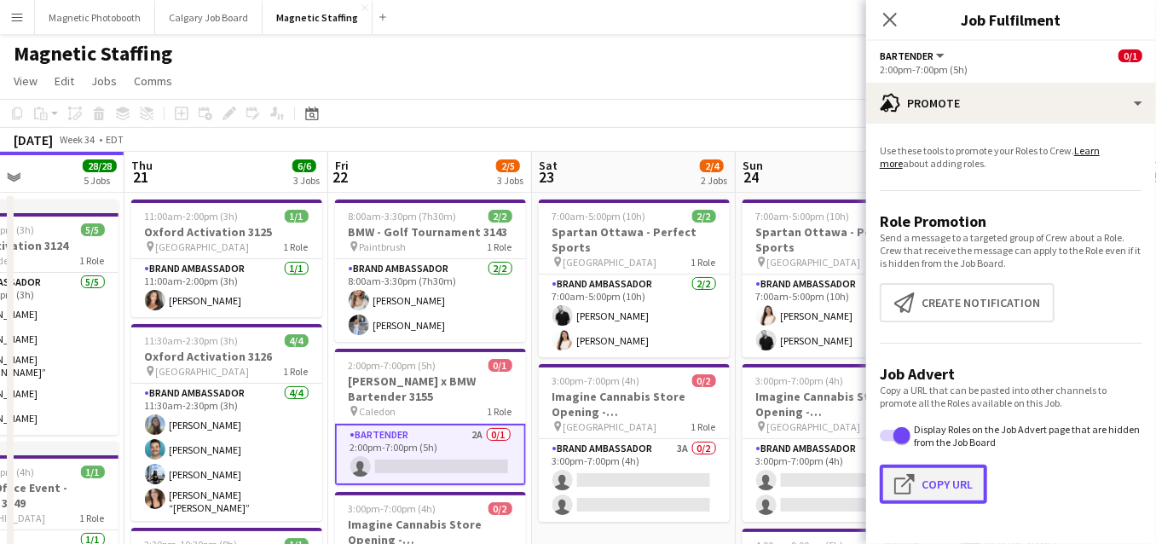
click at [931, 482] on button "Click to copy URL Copy Url" at bounding box center [933, 484] width 107 height 39
click at [944, 477] on button "Click to copy URL Copy Url" at bounding box center [933, 484] width 107 height 39
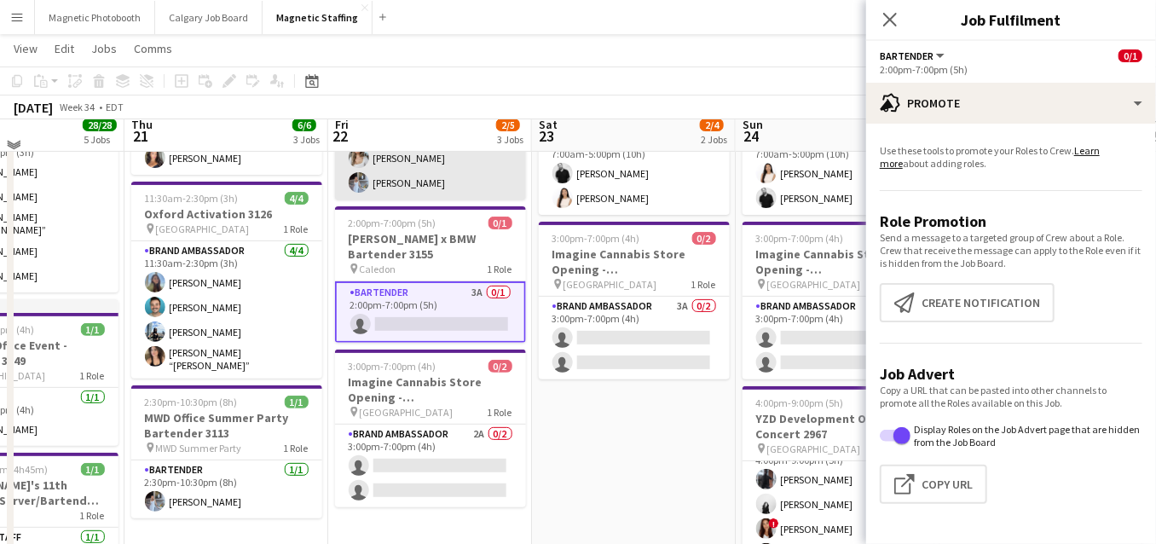
scroll to position [142, 0]
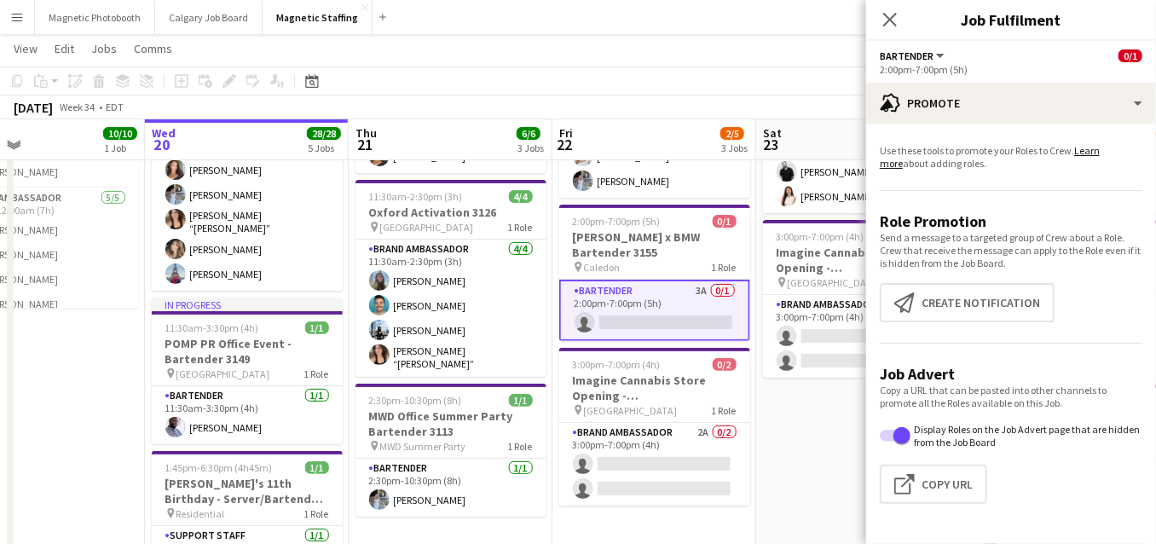
drag, startPoint x: 370, startPoint y: 427, endPoint x: 719, endPoint y: 371, distance: 353.1
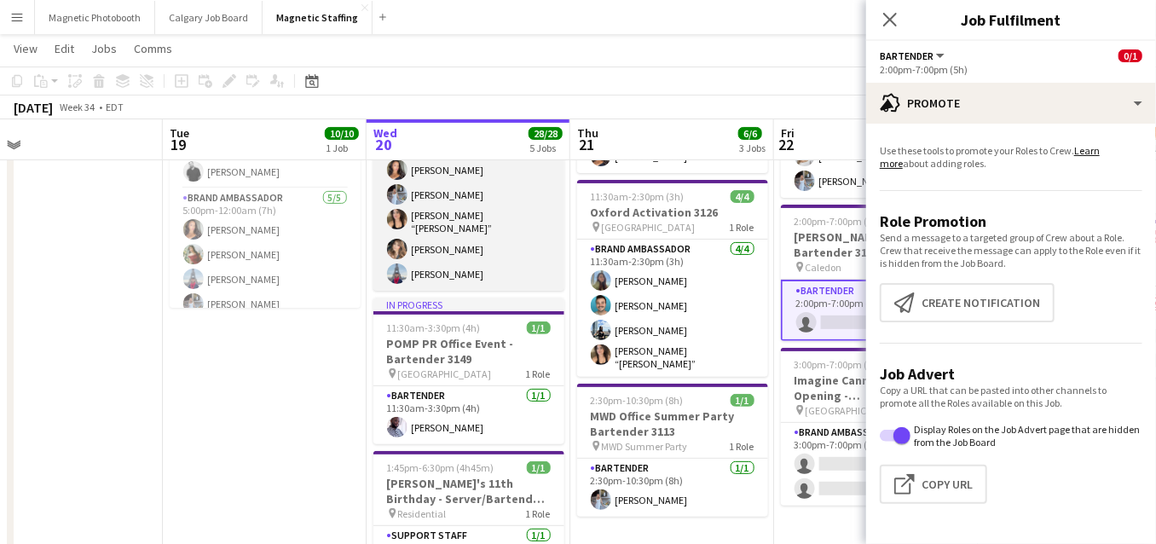
click at [552, 244] on app-card-role "Brand Ambassador 5/5 11:00am-2:00pm (3h) Katelynn Espinosa Heather Siemonsen Ni…" at bounding box center [468, 210] width 191 height 162
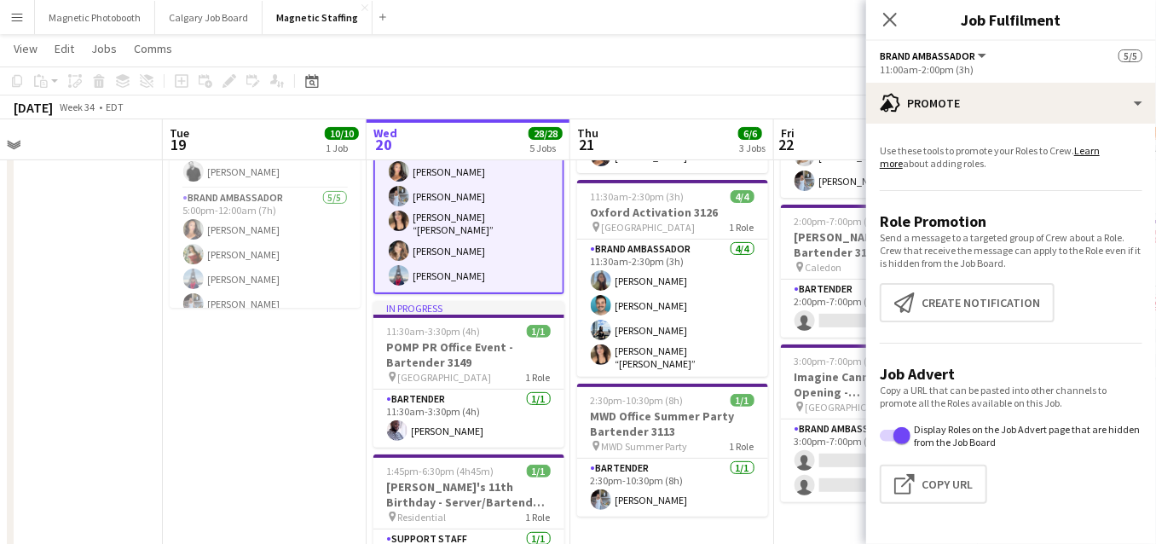
click at [1039, 124] on div "Use these tools to promote your Roles to Crew. Learn more about adding roles. R…" at bounding box center [1011, 331] width 290 height 414
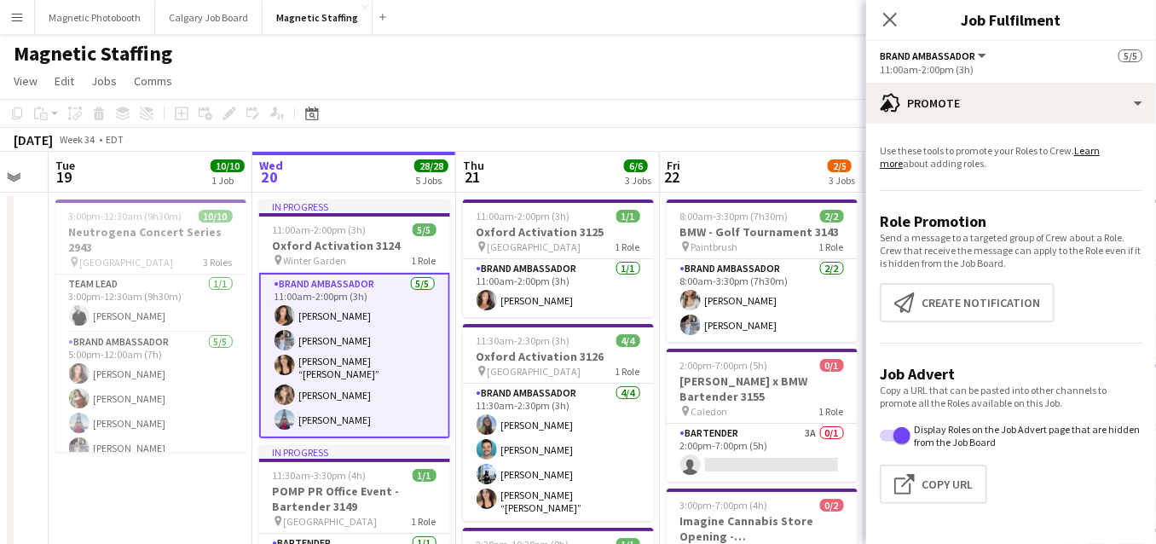
drag, startPoint x: 471, startPoint y: 309, endPoint x: 364, endPoint y: 309, distance: 106.6
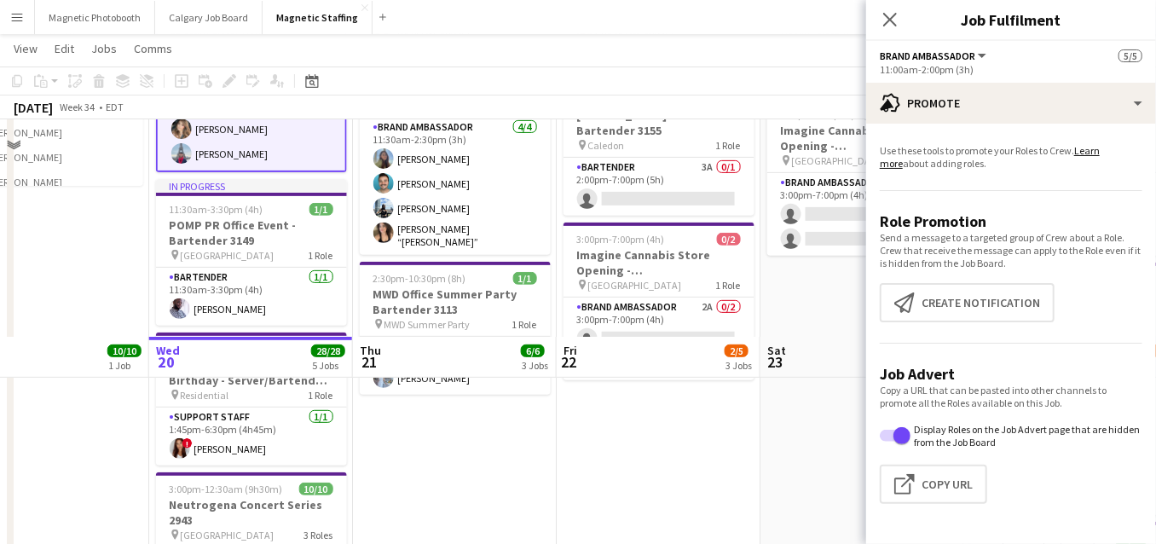
scroll to position [482, 0]
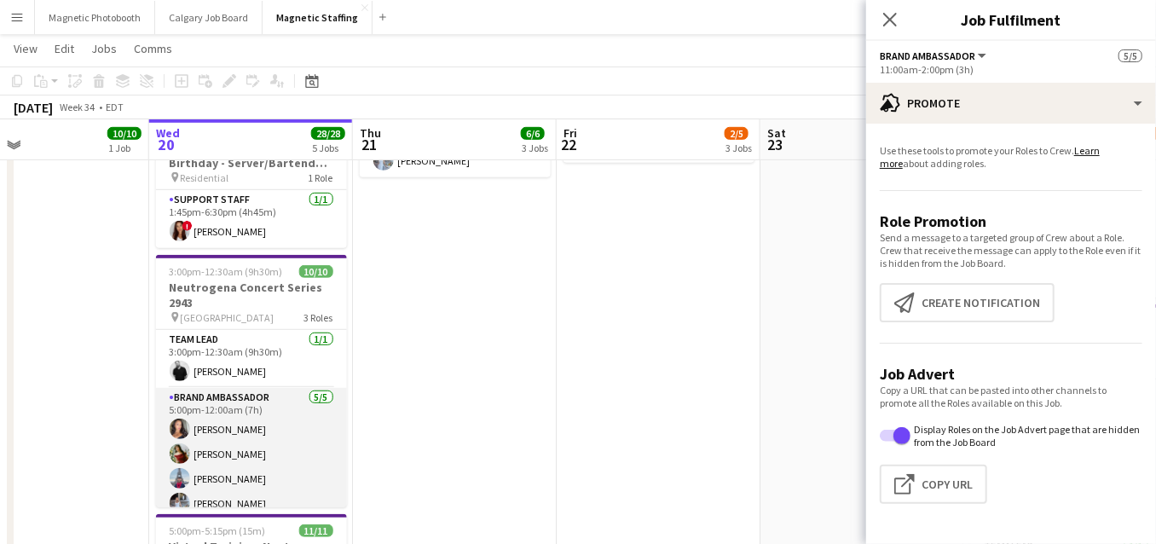
click at [243, 417] on app-card-role "Brand Ambassador 5/5 5:00pm-12:00am (7h) Katelynn Espinosa Mimi Zhang Luccas Co…" at bounding box center [251, 466] width 191 height 157
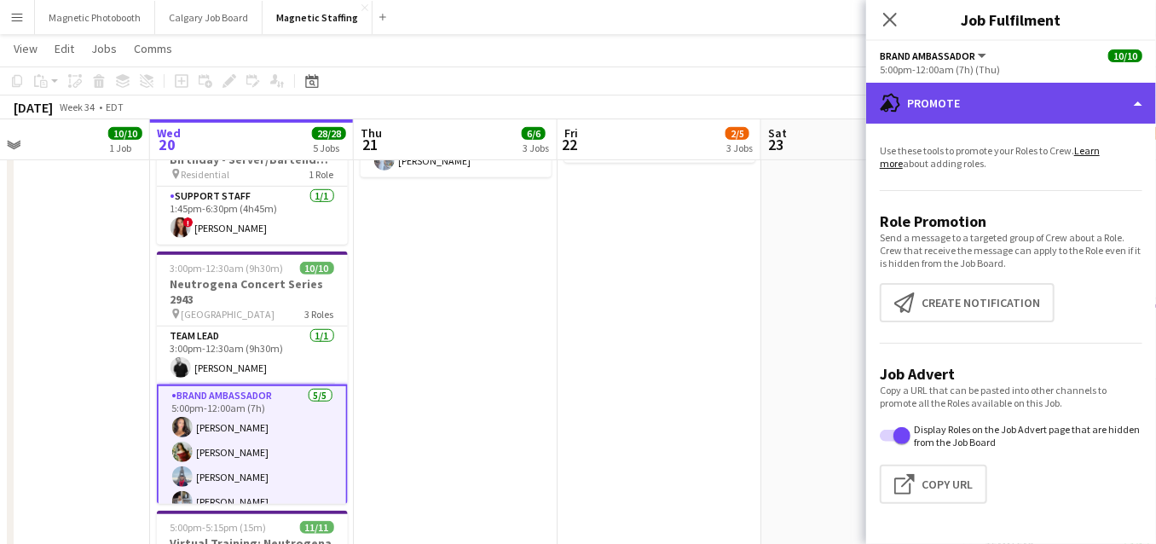
click at [1031, 90] on div "advertising-megaphone Promote" at bounding box center [1011, 103] width 290 height 41
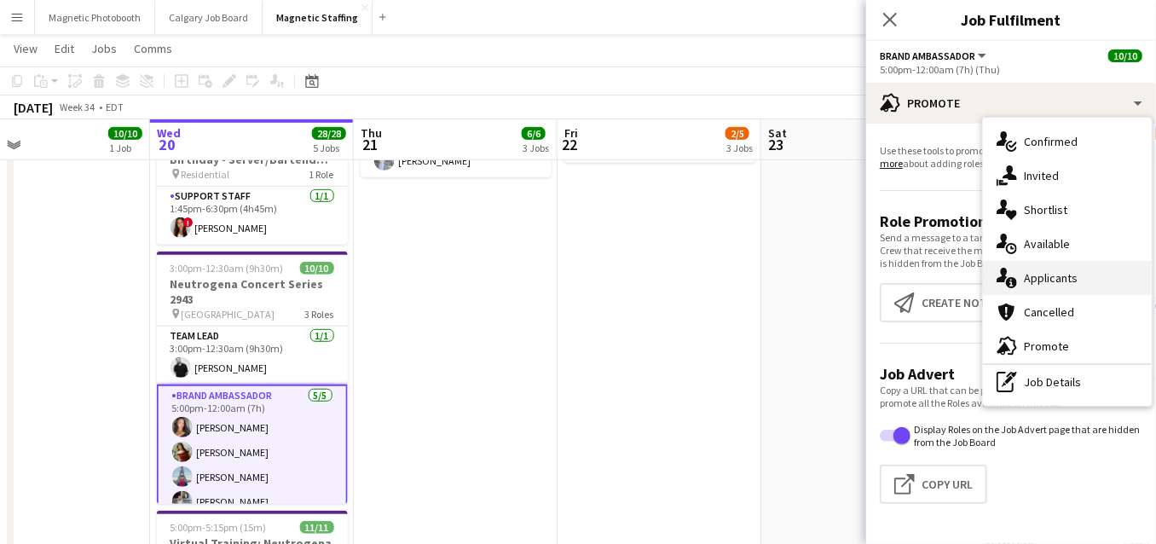
click at [1021, 290] on div "single-neutral-actions-information Applicants" at bounding box center [1067, 278] width 169 height 34
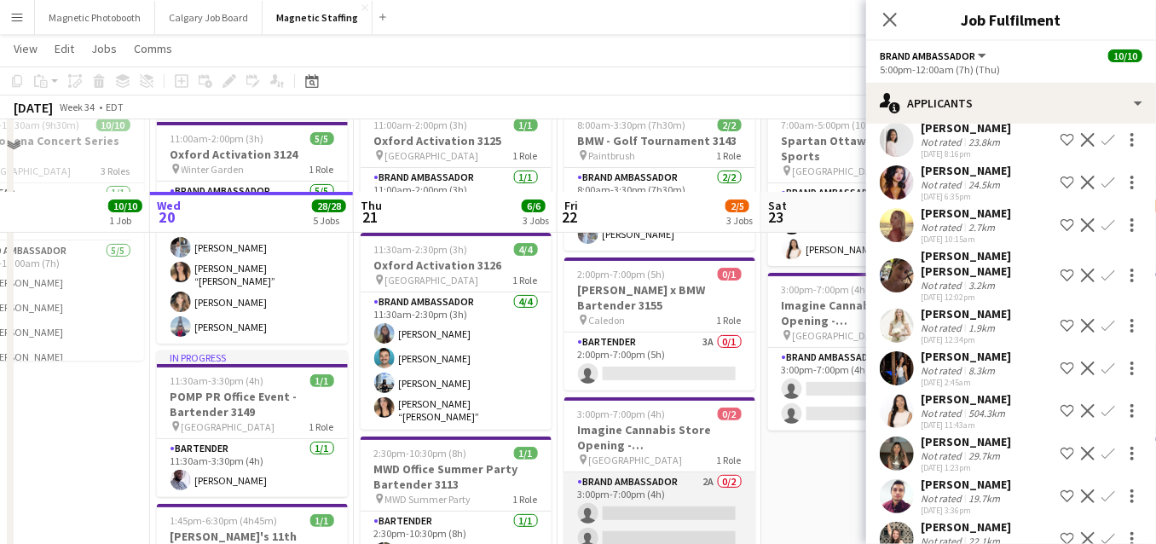
scroll to position [38, 0]
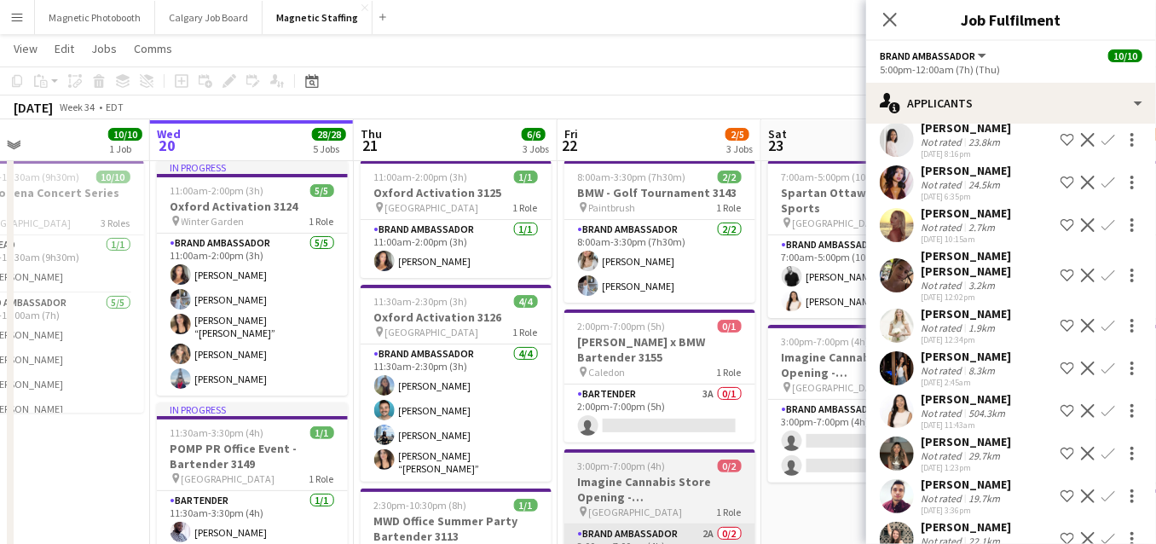
click at [705, 426] on app-card-role "Bartender 3A 0/1 2:00pm-7:00pm (5h) single-neutral-actions" at bounding box center [659, 413] width 191 height 58
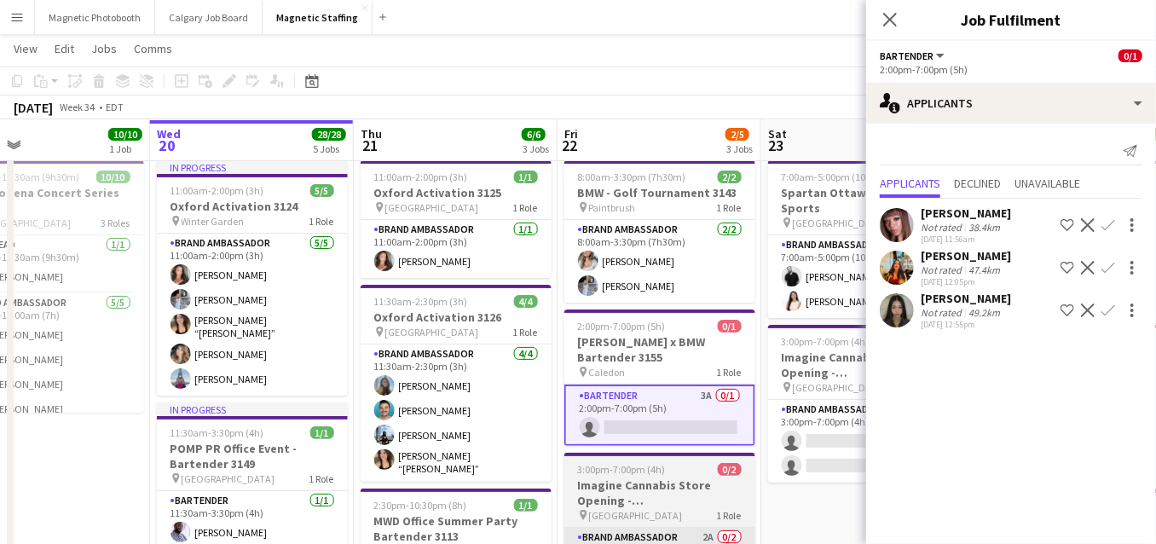
scroll to position [0, 700]
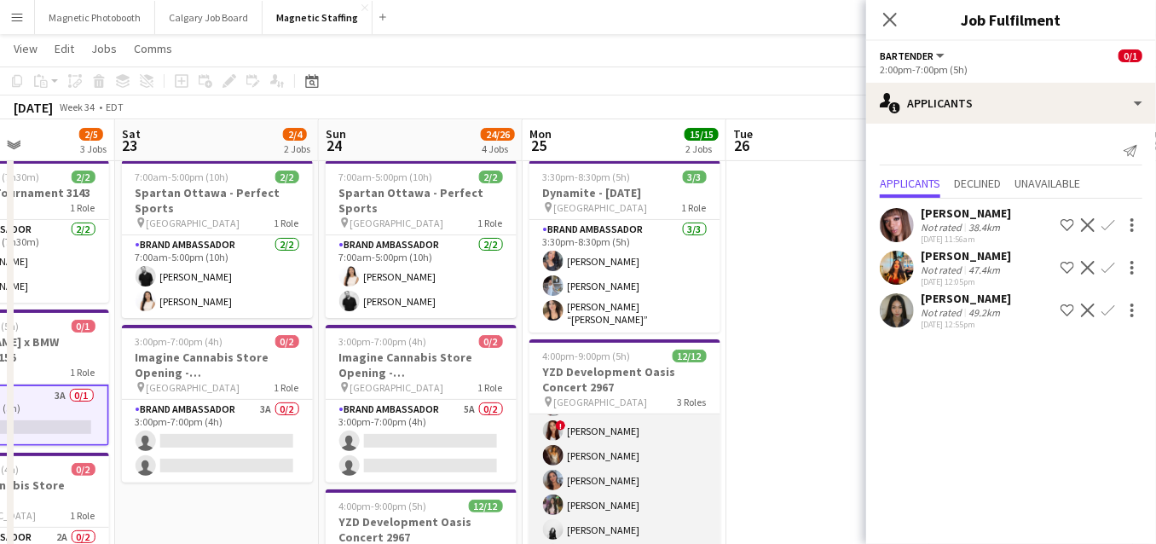
click at [689, 440] on app-card-role "Brand Ambassador 9/9 4:00pm-9:00pm (5h) Katrine Crepaldi erica Musso ! Luana Ci…" at bounding box center [624, 468] width 191 height 256
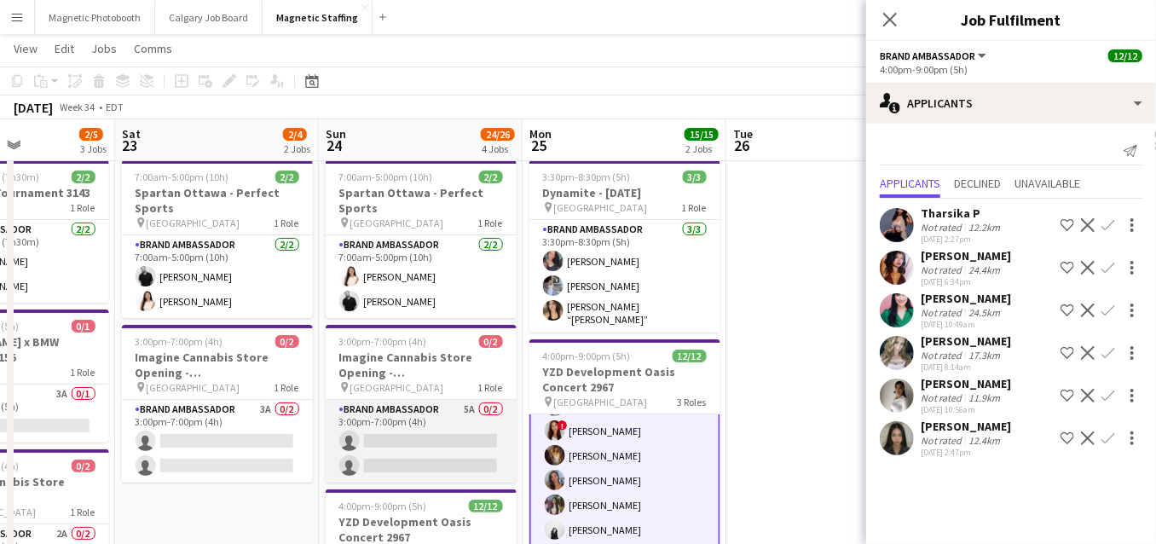
click at [476, 456] on app-card-role "Brand Ambassador 5A 0/2 3:00pm-7:00pm (4h) single-neutral-actions single-neutra…" at bounding box center [421, 441] width 191 height 83
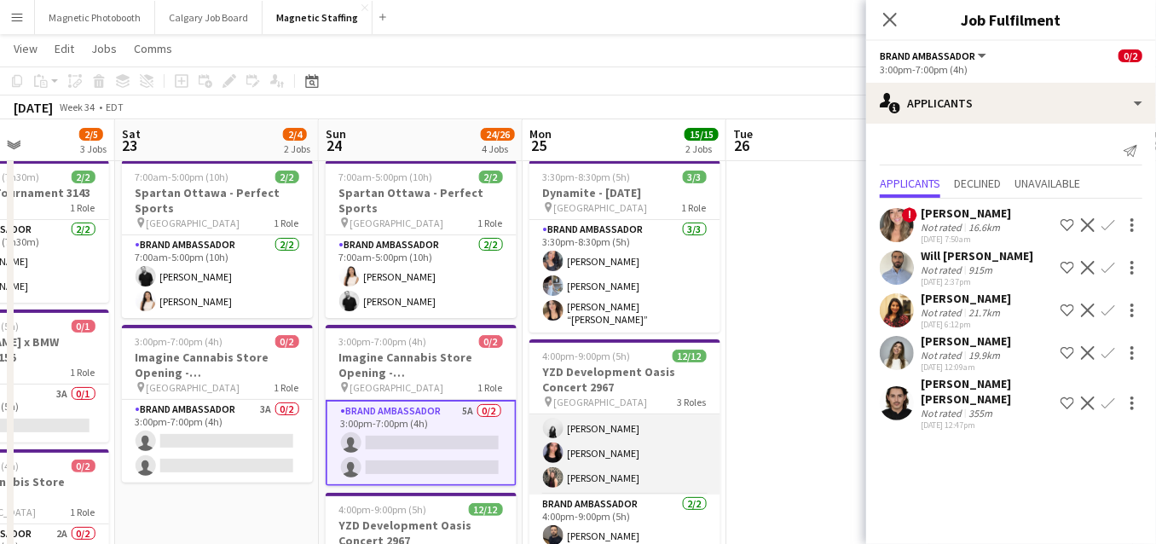
scroll to position [186, 0]
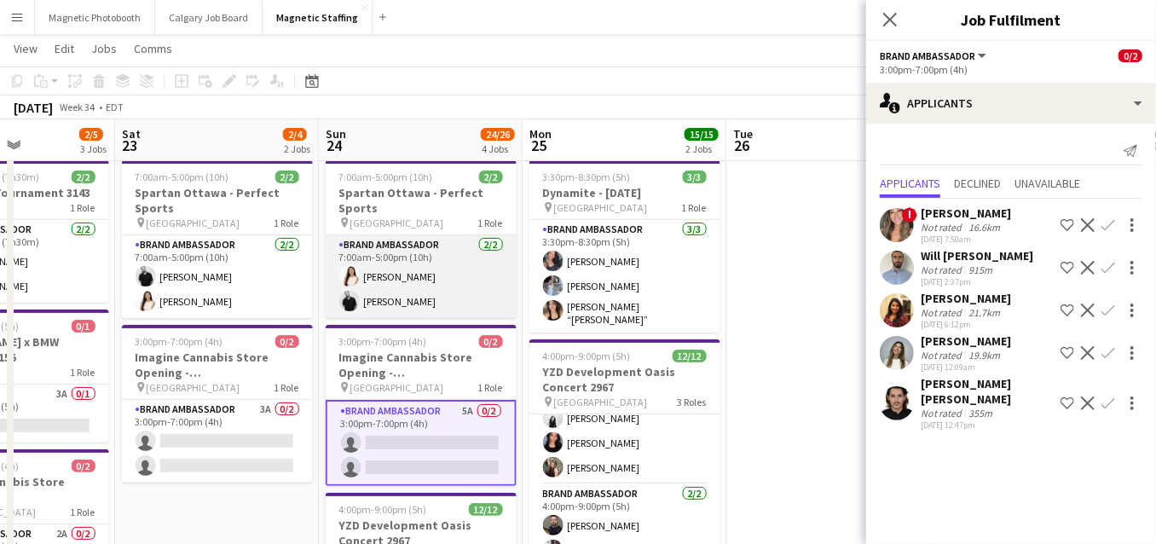
click at [374, 275] on app-card-role "Brand Ambassador 2/2 7:00am-5:00pm (10h) Lisa Bujold jean-philippe roy" at bounding box center [421, 276] width 191 height 83
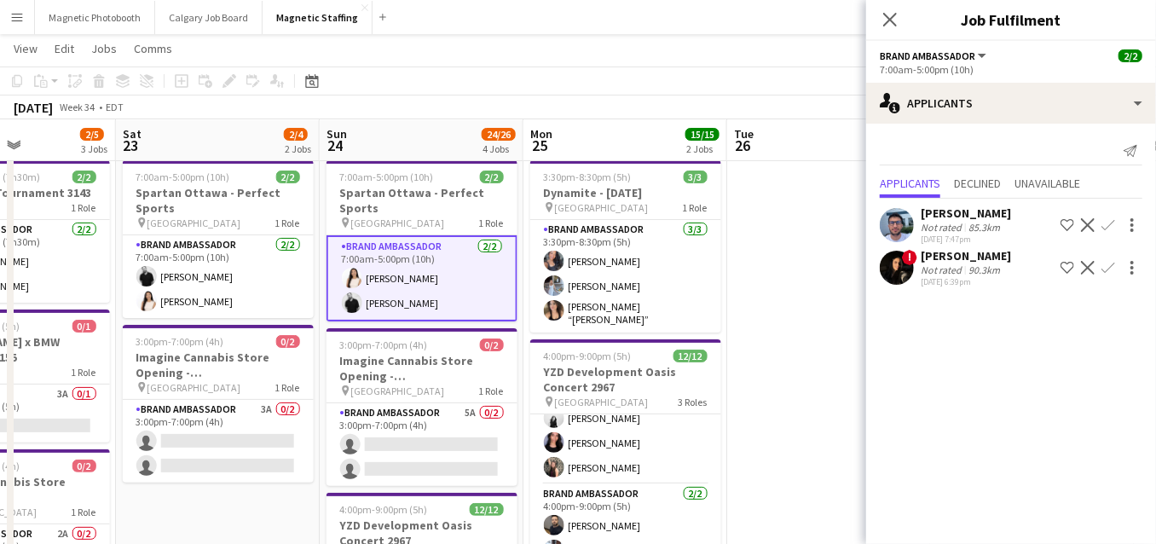
click at [19, 21] on app-icon "Menu" at bounding box center [17, 17] width 14 height 14
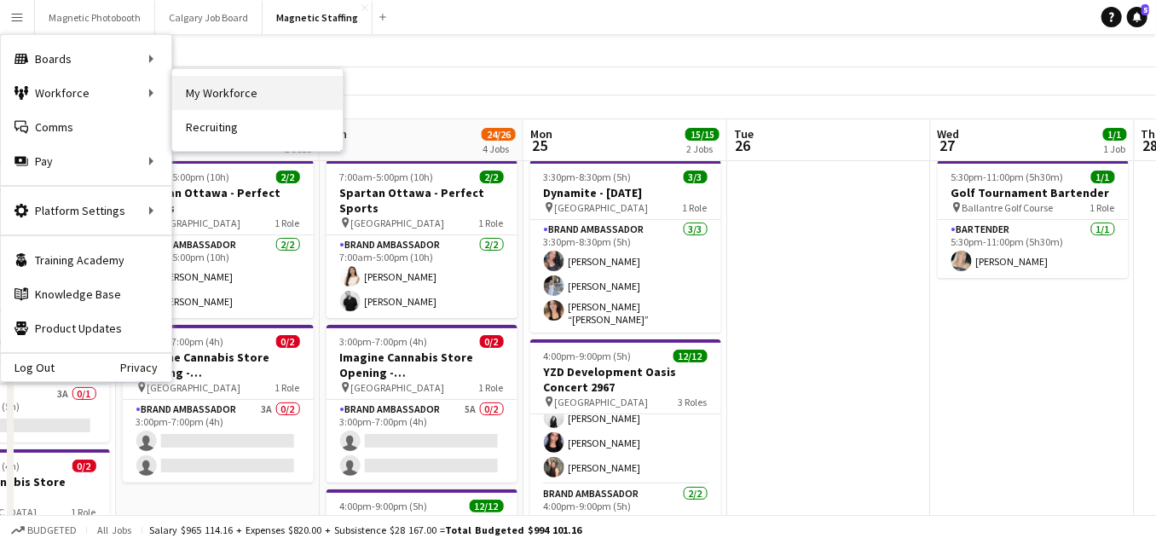
click at [218, 89] on link "My Workforce" at bounding box center [257, 93] width 170 height 34
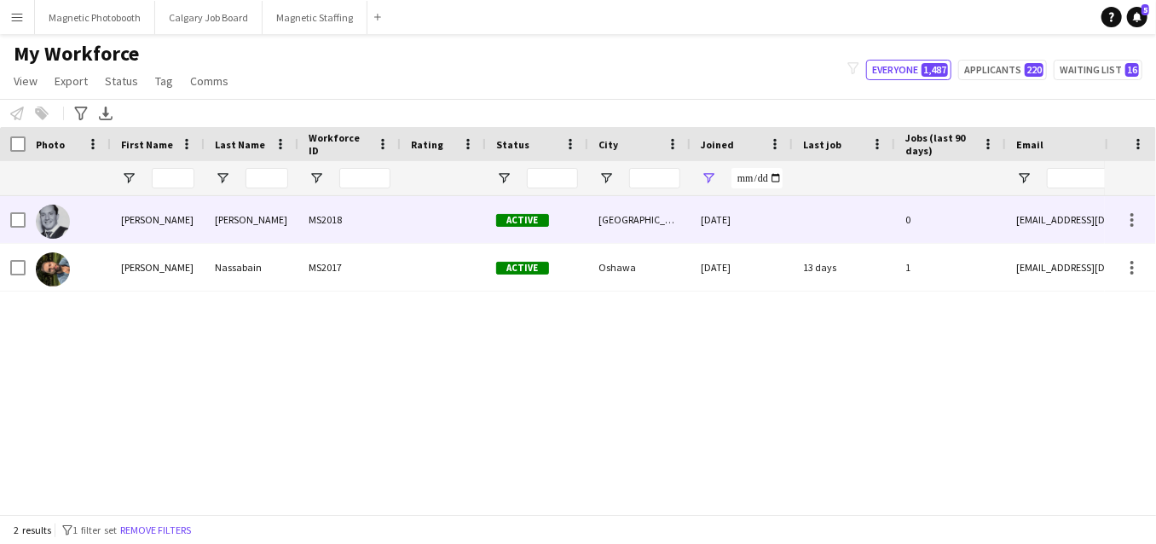
click at [189, 222] on div "Mike" at bounding box center [158, 219] width 94 height 47
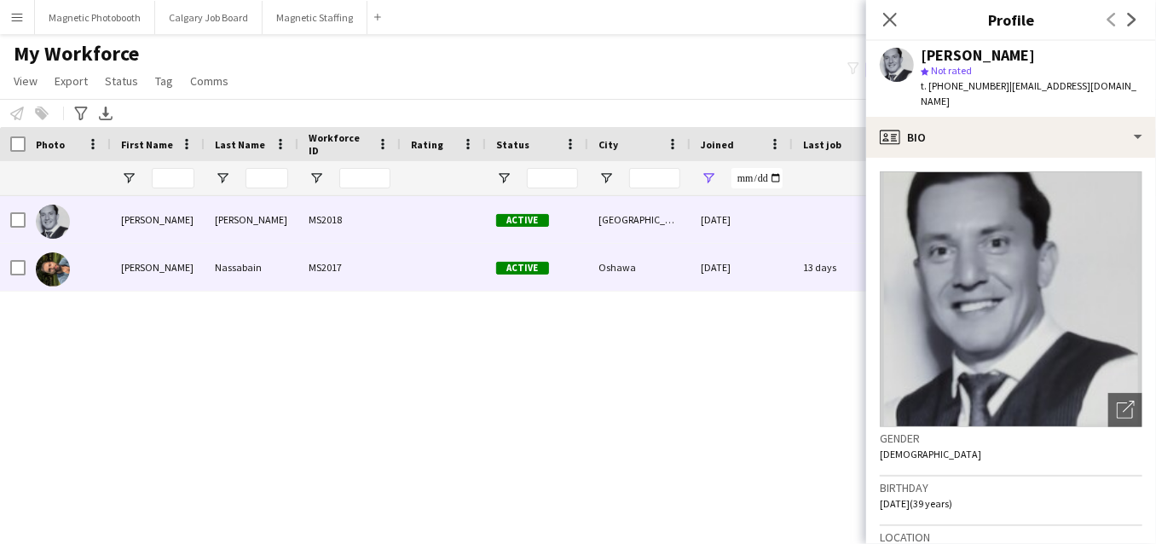
click at [173, 267] on div "Mohamad" at bounding box center [158, 267] width 94 height 47
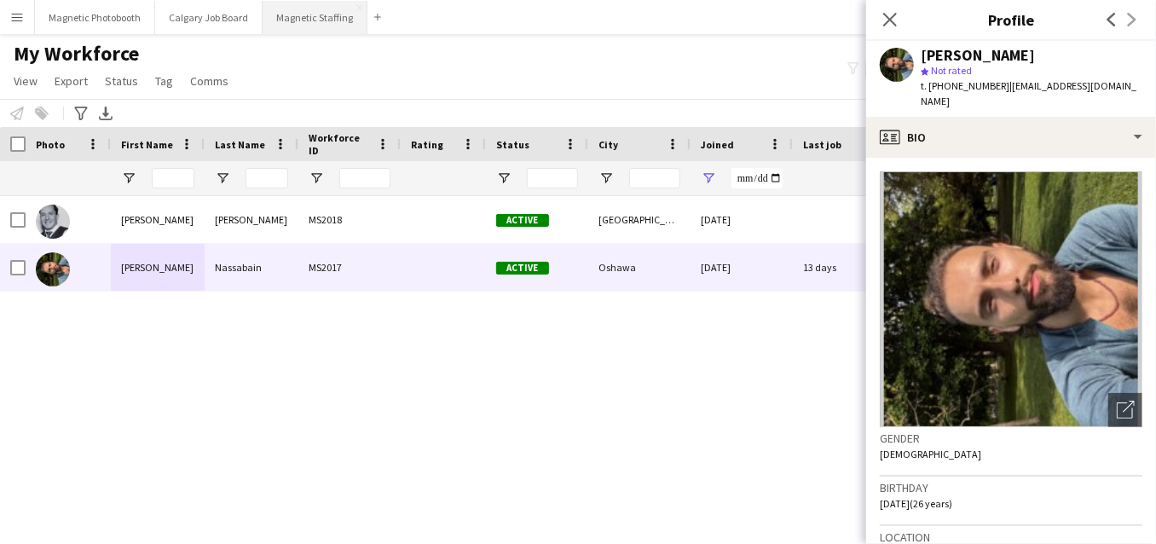
click at [274, 31] on button "Magnetic Staffing Close" at bounding box center [315, 17] width 105 height 33
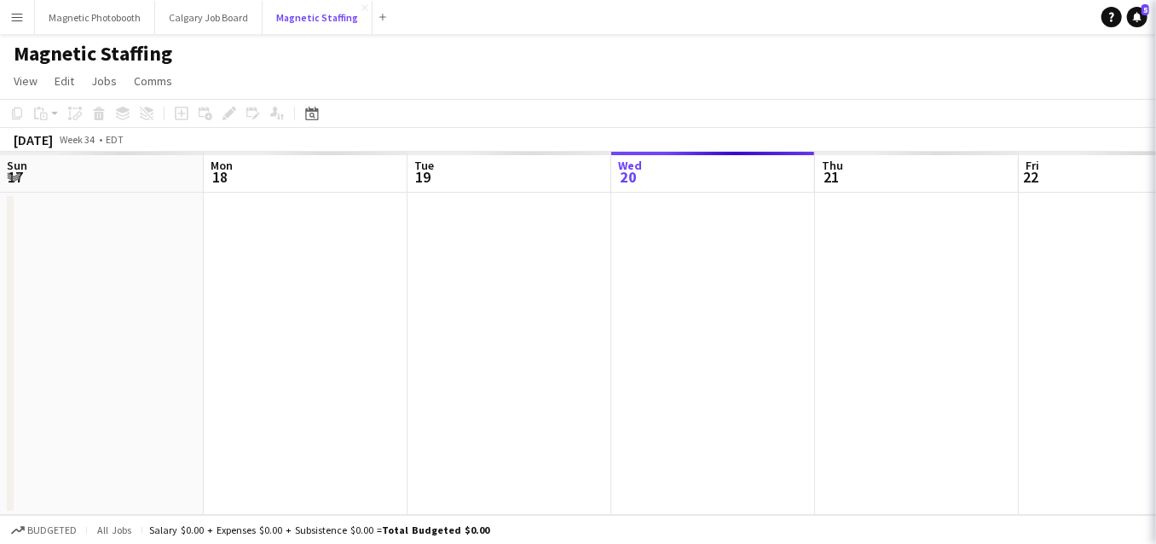
scroll to position [0, 407]
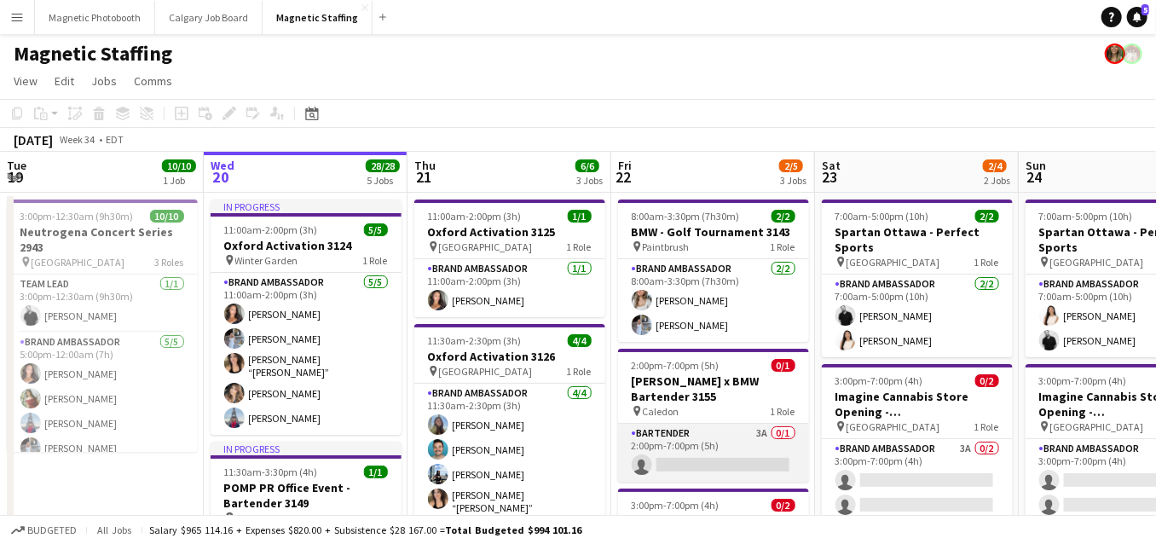
click at [689, 442] on app-card-role "Bartender 3A 0/1 2:00pm-7:00pm (5h) single-neutral-actions" at bounding box center [713, 453] width 191 height 58
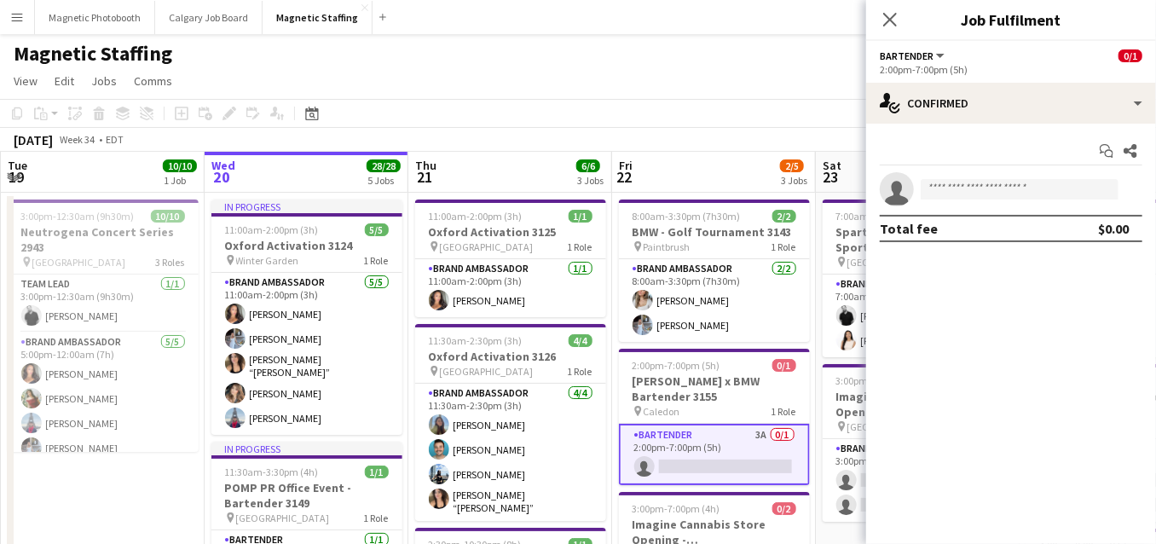
click at [1023, 80] on app-options-switcher "Bartender All roles Bartender 0/1 2:00pm-7:00pm (5h)" at bounding box center [1011, 62] width 290 height 42
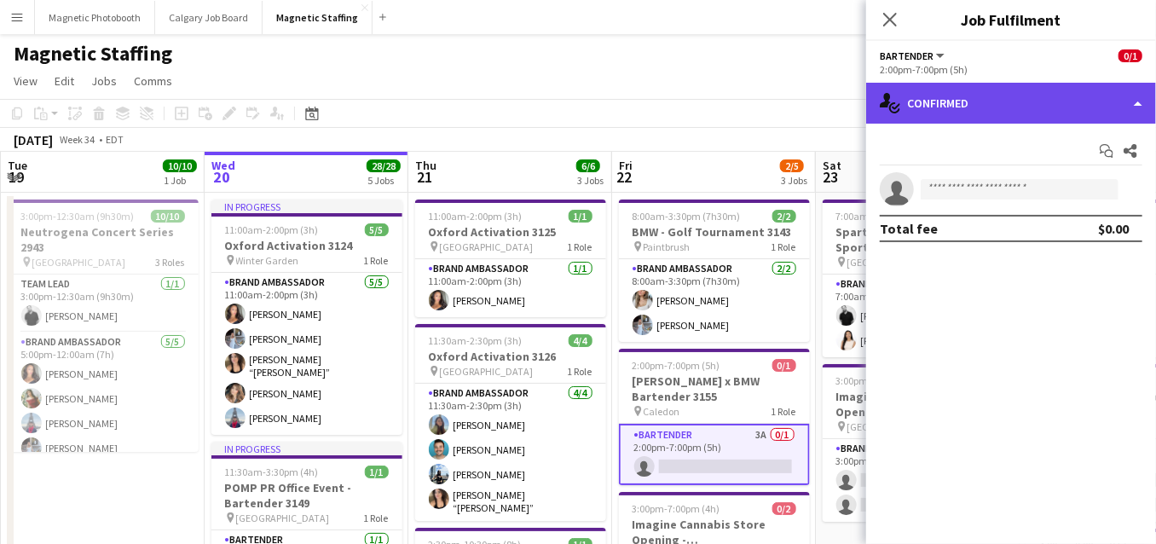
click at [1011, 99] on div "single-neutral-actions-check-2 Confirmed" at bounding box center [1011, 103] width 290 height 41
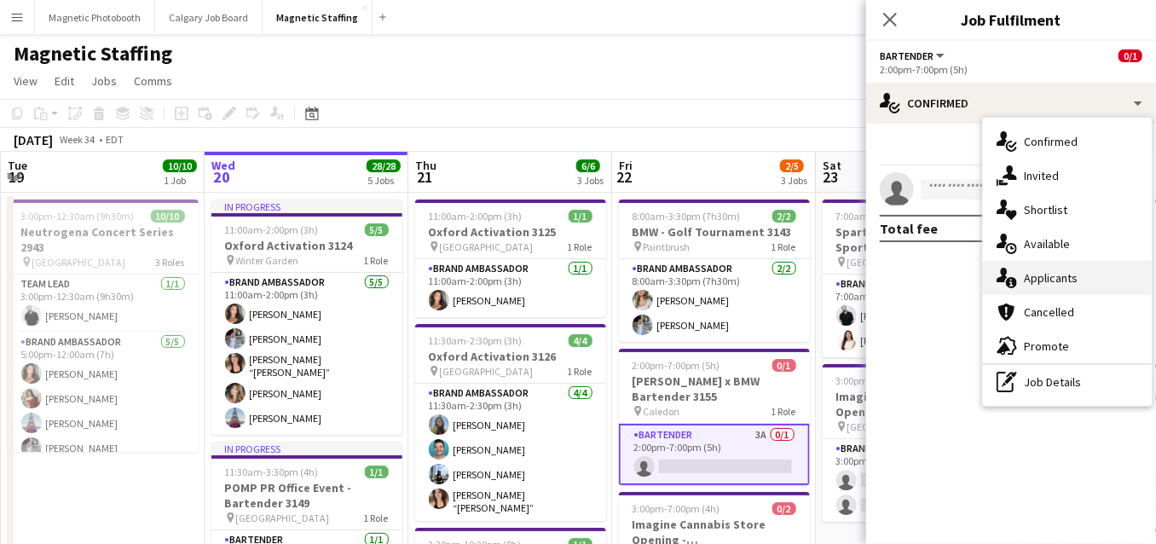
click at [1031, 284] on div "single-neutral-actions-information Applicants" at bounding box center [1067, 278] width 169 height 34
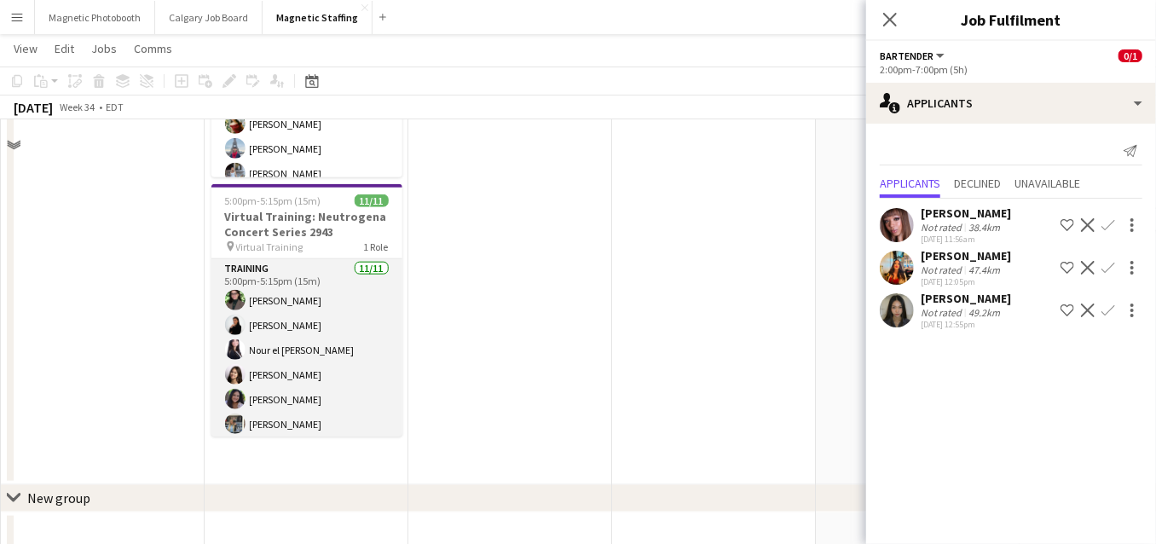
scroll to position [345, 0]
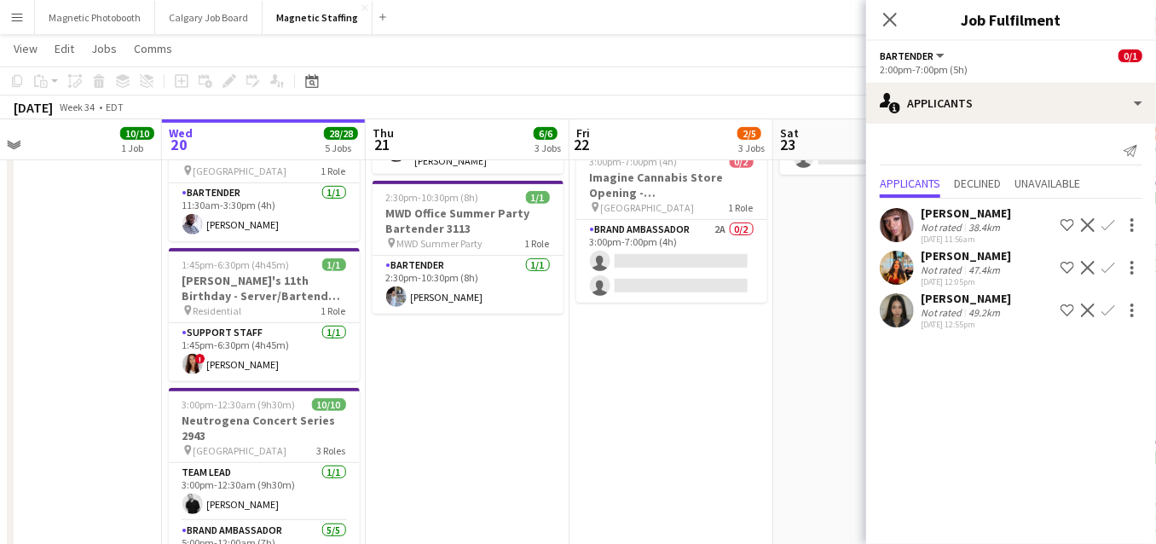
drag, startPoint x: 540, startPoint y: 367, endPoint x: 466, endPoint y: 371, distance: 74.2
click at [466, 369] on app-calendar-viewport "Sun 17 3/3 2 Jobs Mon 18 Tue 19 10/10 1 Job Wed 20 28/28 5 Jobs Thu 21 6/6 3 Jo…" at bounding box center [578, 373] width 1156 height 1305
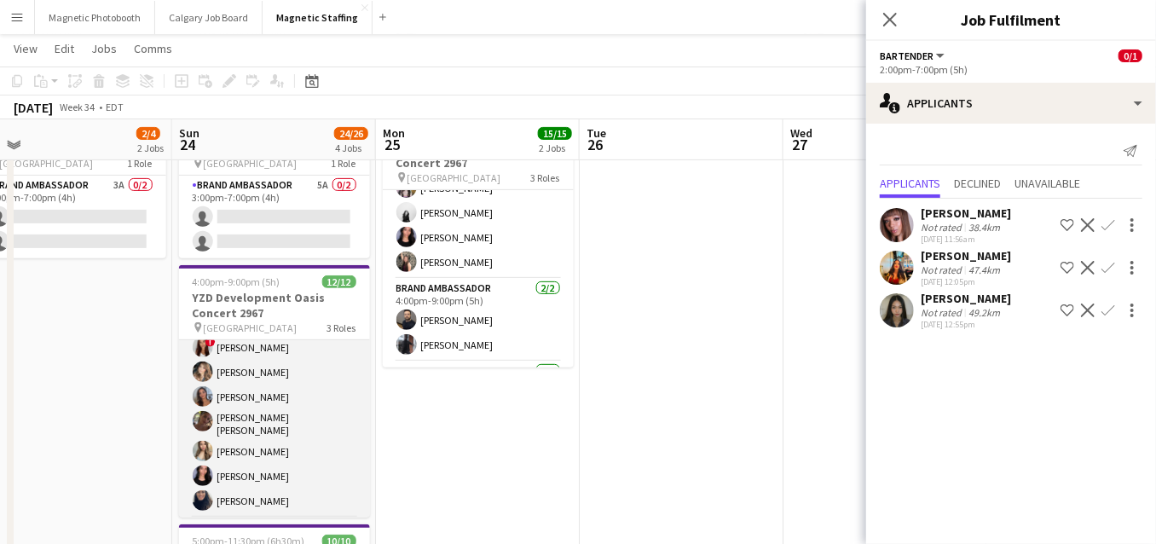
scroll to position [102, 0]
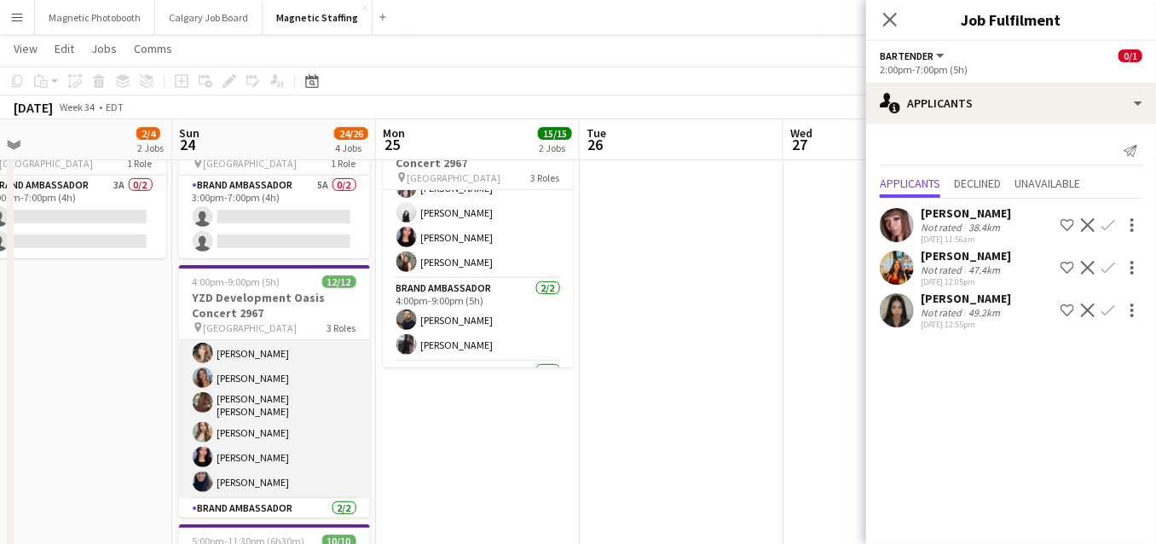
click at [309, 436] on app-card-role "Brand Ambassador 9/9 4:00pm-9:00pm (5h) Cameron Rodgers angel kim ! Luana Cima …" at bounding box center [274, 368] width 191 height 261
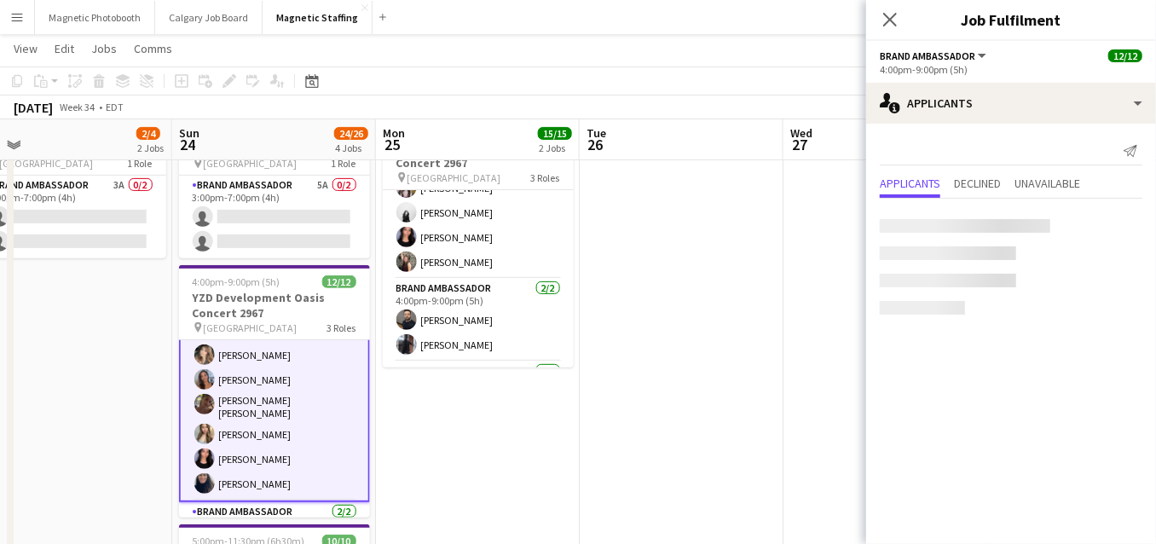
scroll to position [103, 0]
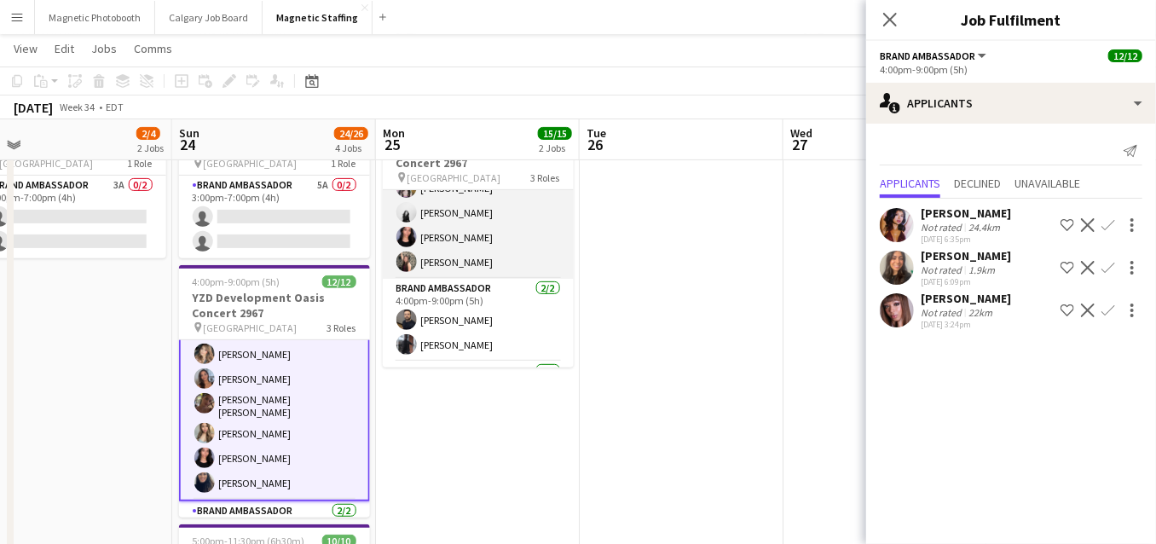
click at [483, 263] on app-card-role "Brand Ambassador 9/9 4:00pm-9:00pm (5h) Katrine Crepaldi erica Musso ! Luana Ci…" at bounding box center [478, 151] width 191 height 256
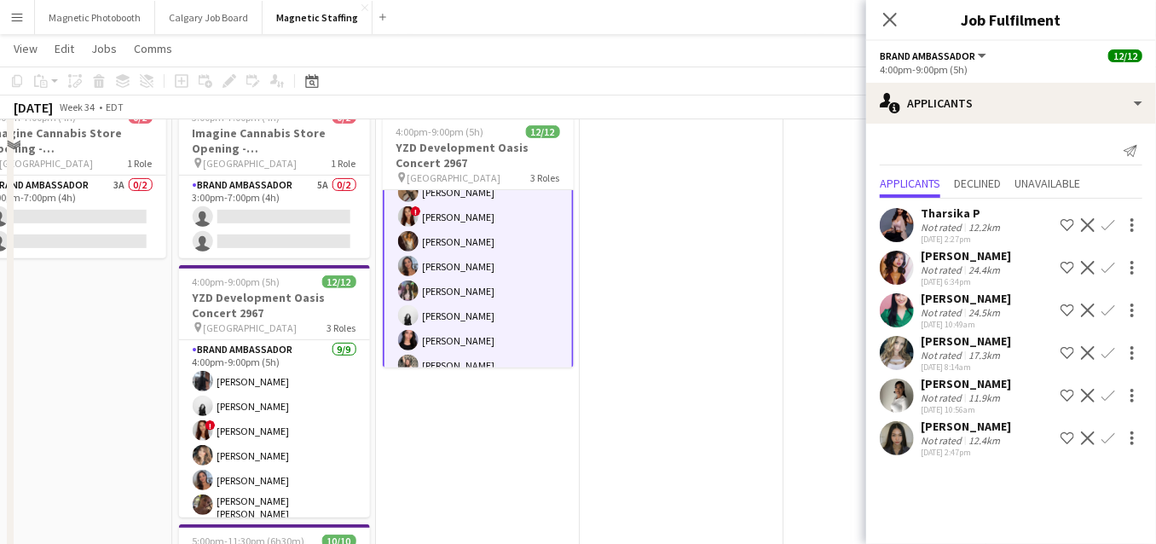
scroll to position [0, 0]
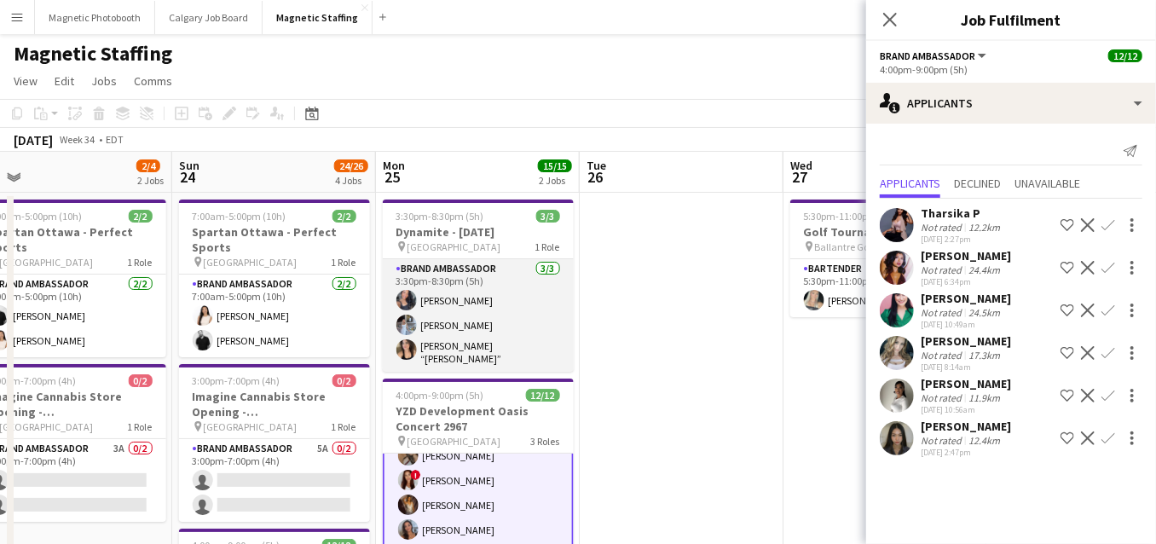
click at [453, 332] on app-card-role "Brand Ambassador 3/3 3:30pm-8:30pm (5h) Richelle Acdal Heather Siemonsen Nicole…" at bounding box center [478, 315] width 191 height 113
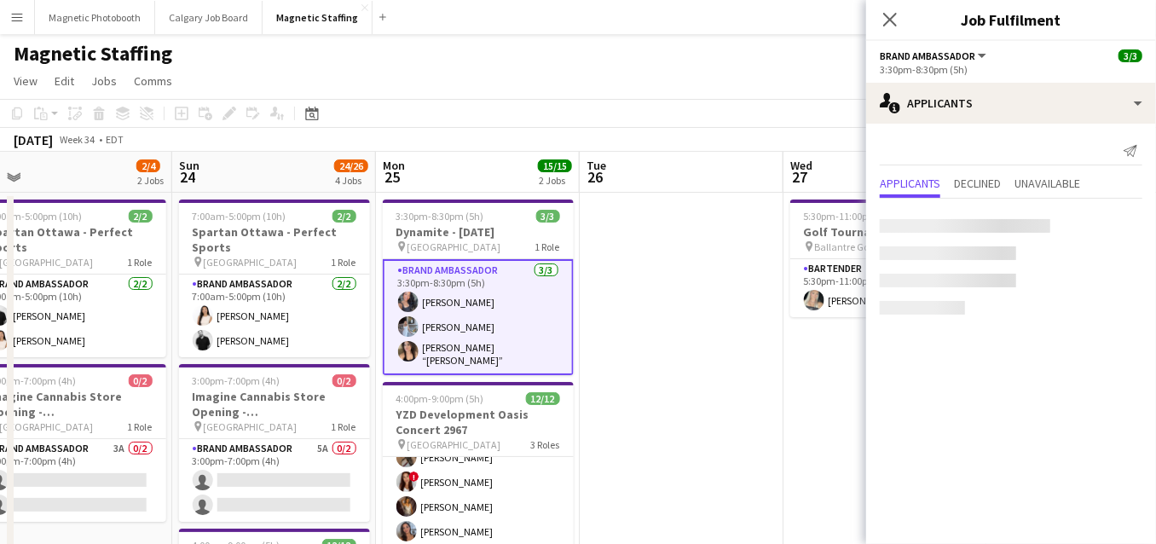
scroll to position [64, 0]
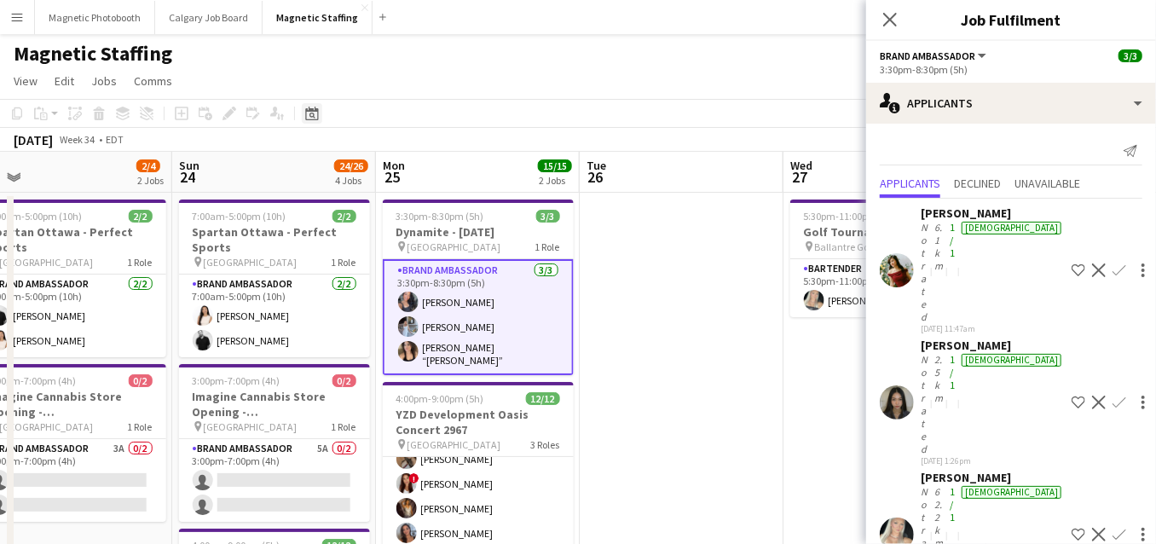
click at [314, 118] on icon at bounding box center [312, 116] width 6 height 6
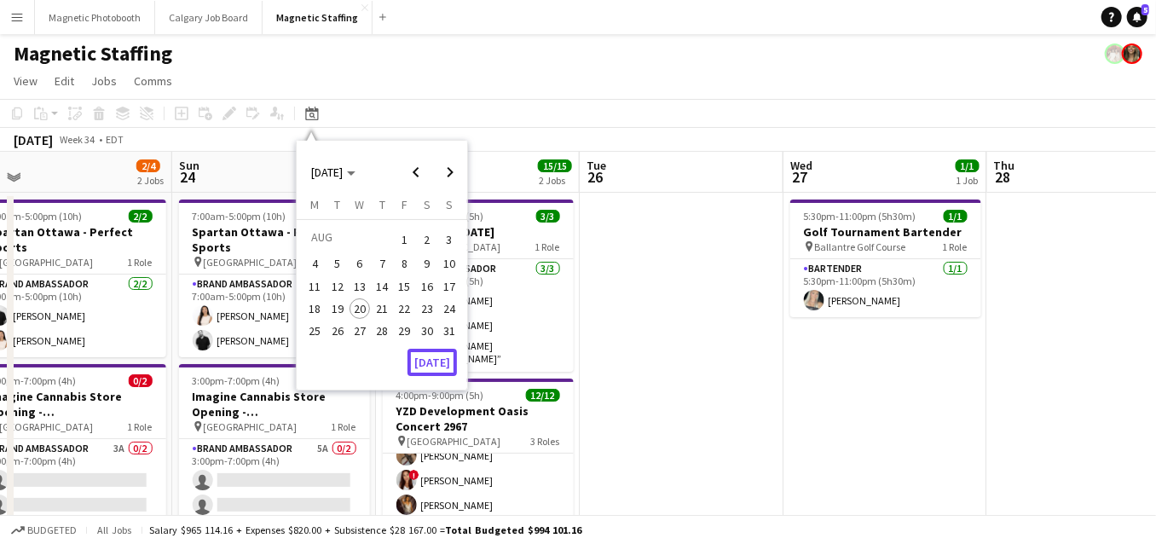
click at [444, 368] on button "[DATE]" at bounding box center [431, 362] width 49 height 27
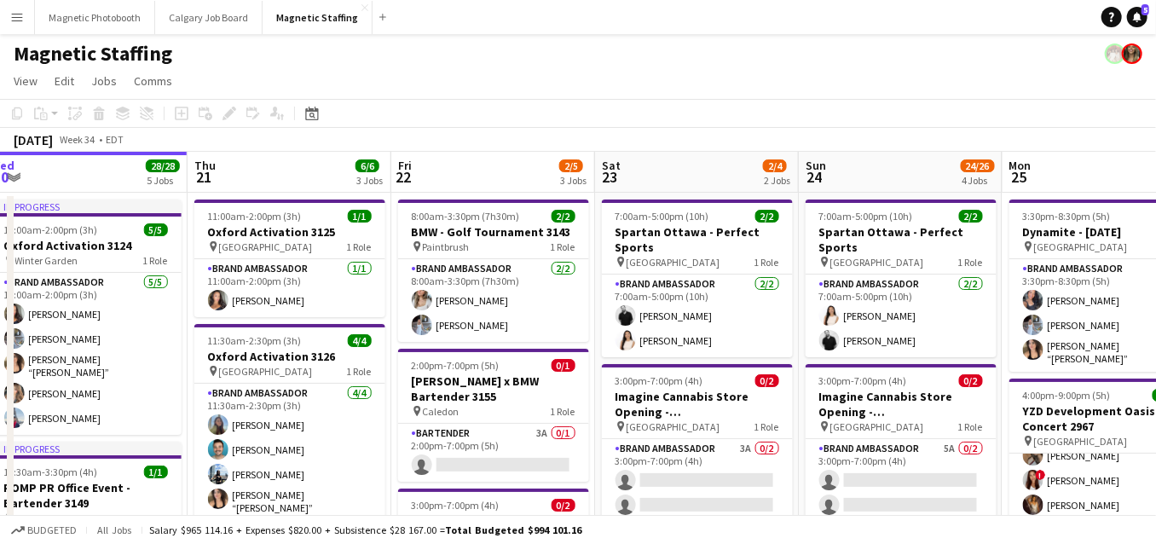
drag, startPoint x: 245, startPoint y: 373, endPoint x: 208, endPoint y: 373, distance: 37.5
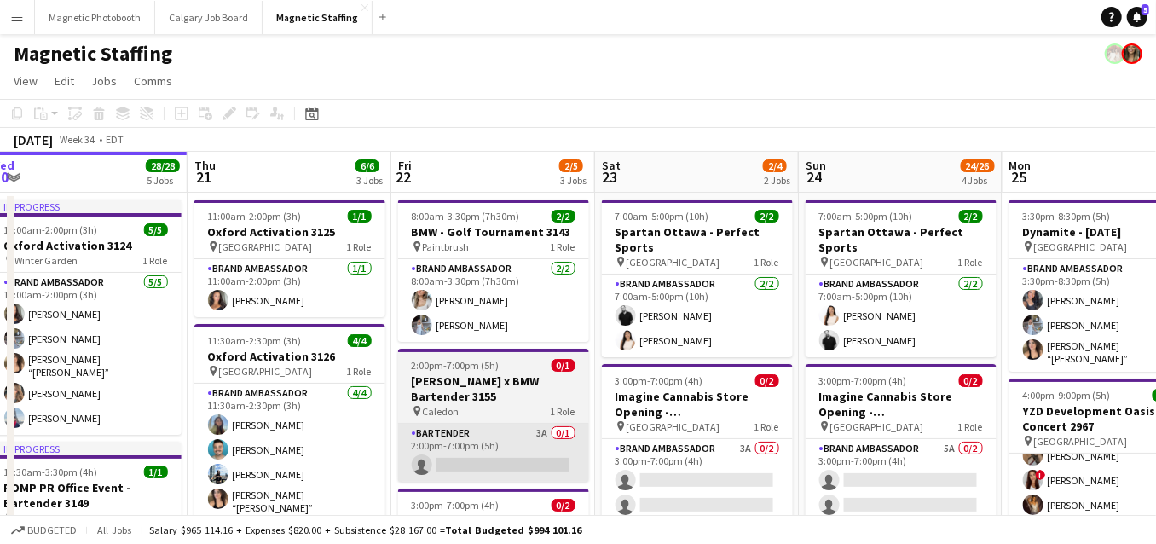
click at [417, 425] on app-card-role "Bartender 3A 0/1 2:00pm-7:00pm (5h) single-neutral-actions" at bounding box center [493, 453] width 191 height 58
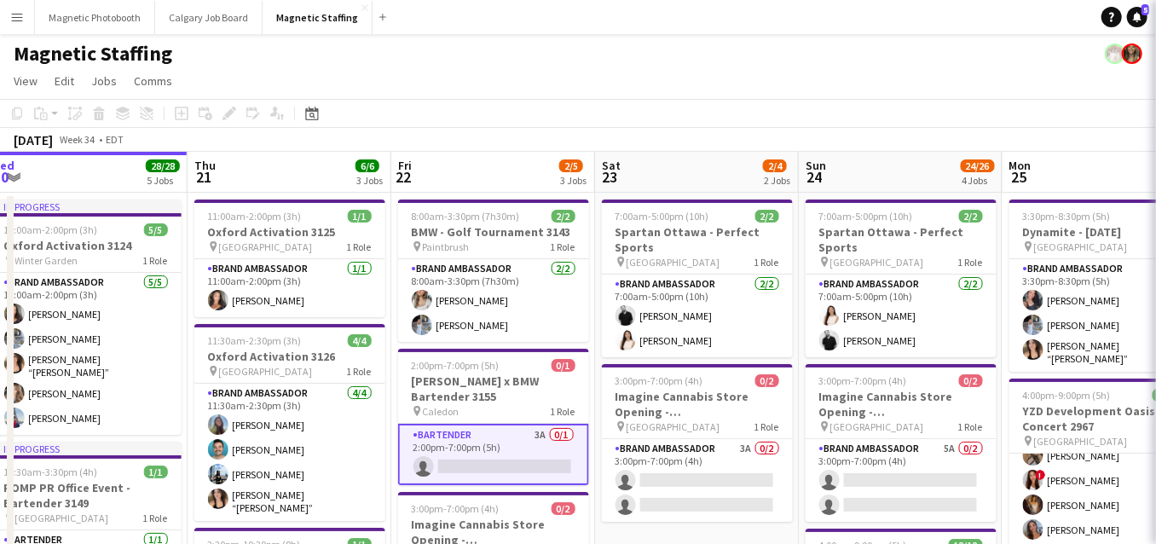
scroll to position [0, 627]
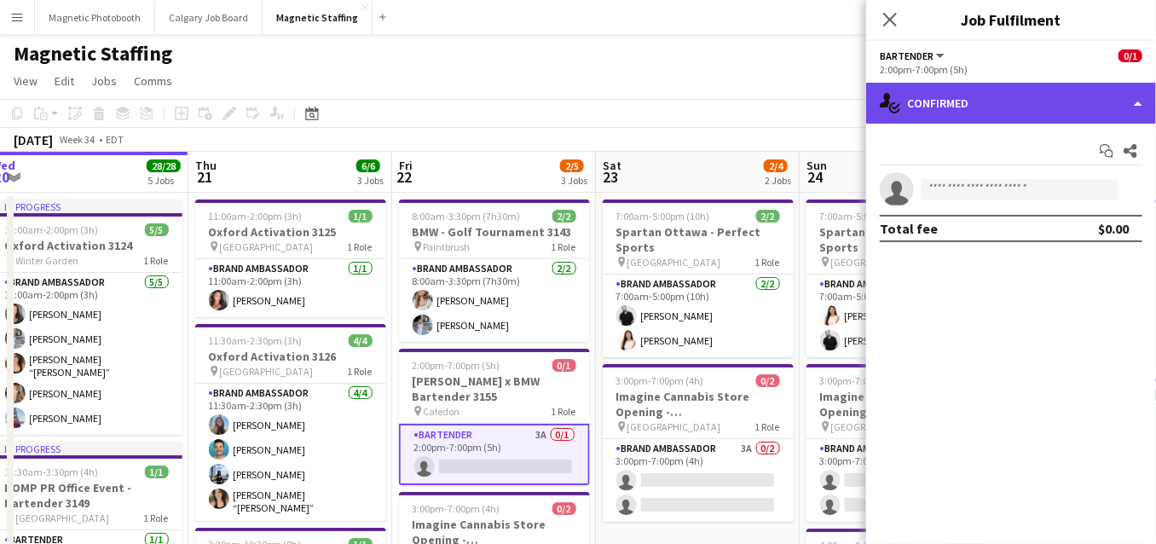
click at [951, 103] on div "single-neutral-actions-check-2 Confirmed" at bounding box center [1011, 103] width 290 height 41
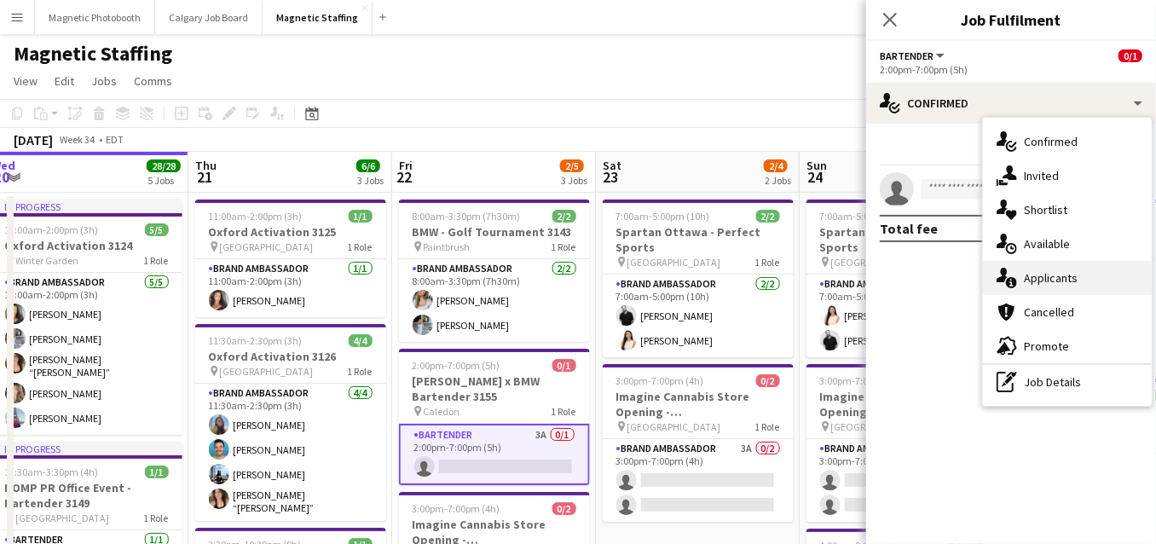
click at [1042, 281] on div "single-neutral-actions-information Applicants" at bounding box center [1067, 278] width 169 height 34
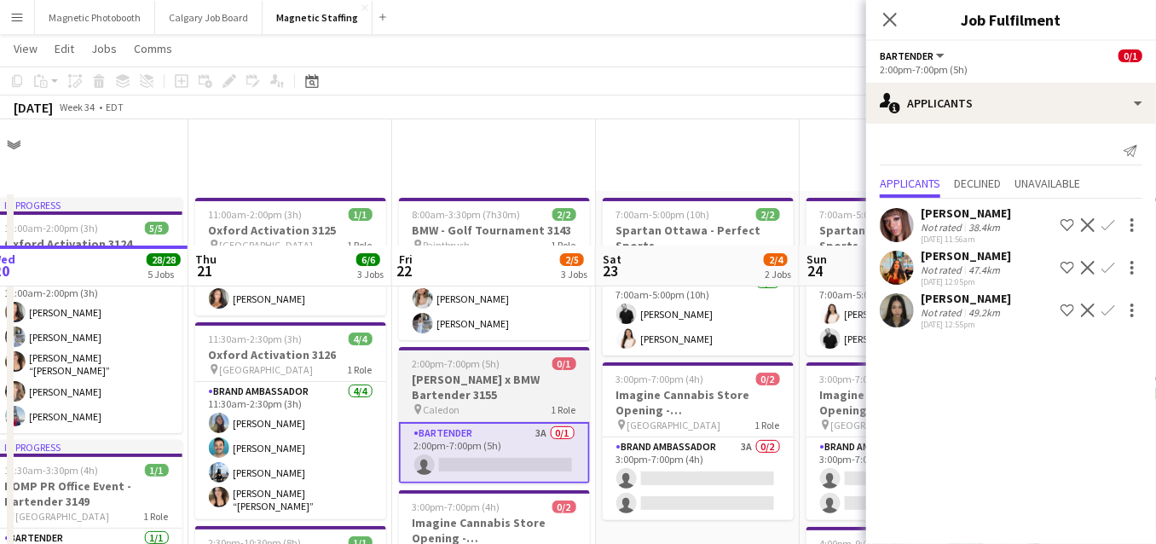
scroll to position [182, 0]
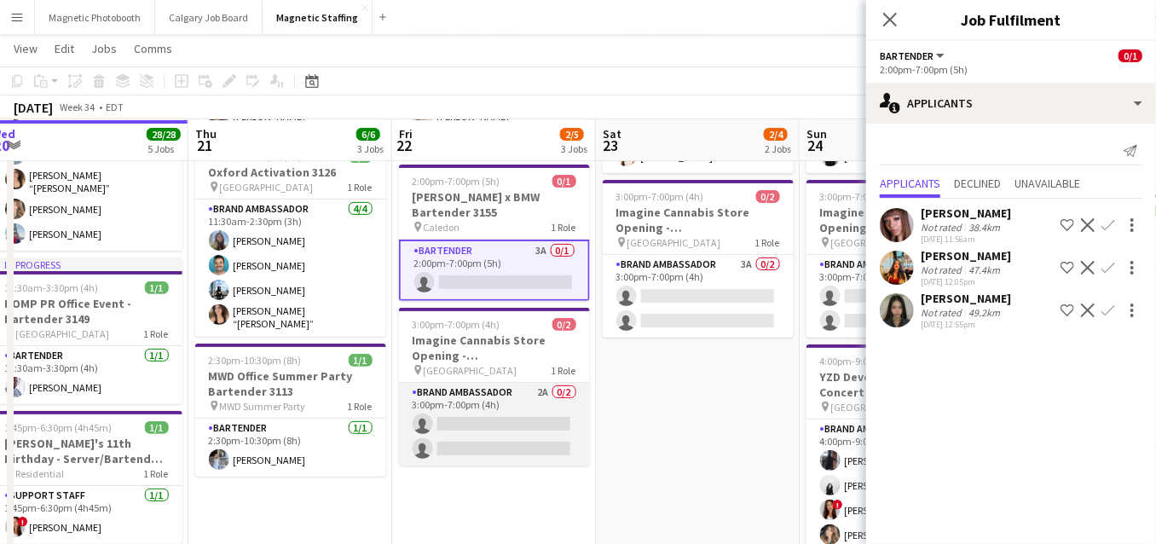
click at [466, 437] on app-card-role "Brand Ambassador 2A 0/2 3:00pm-7:00pm (4h) single-neutral-actions single-neutra…" at bounding box center [494, 424] width 191 height 83
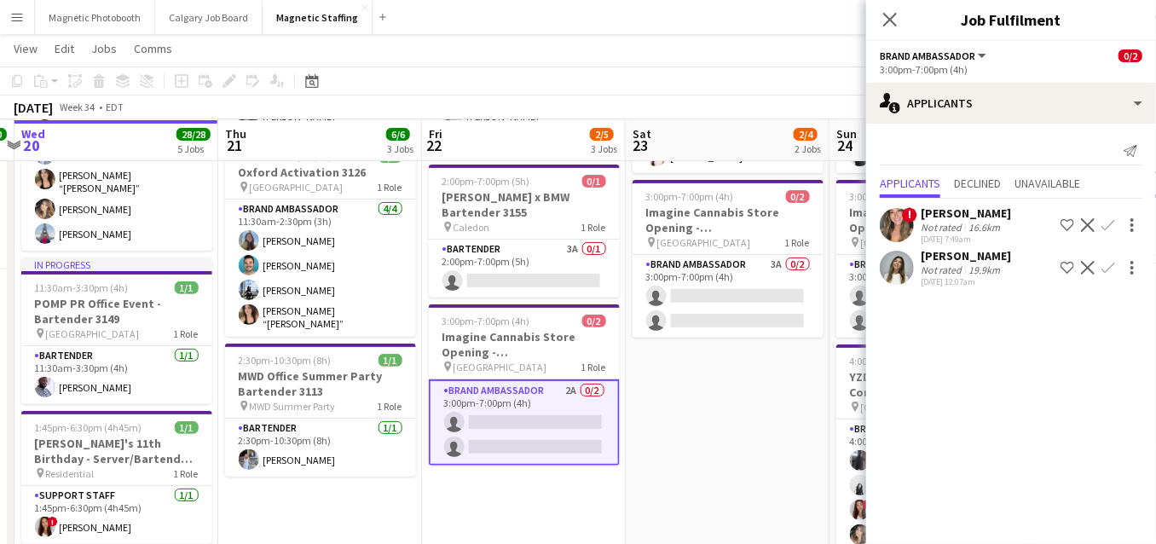
drag, startPoint x: 493, startPoint y: 449, endPoint x: 50, endPoint y: 495, distance: 444.8
click at [68, 494] on app-calendar-viewport "Sun 17 3/3 2 Jobs Mon 18 Tue 19 10/10 1 Job Wed 20 28/28 5 Jobs Thu 21 6/6 3 Jo…" at bounding box center [578, 536] width 1156 height 1305
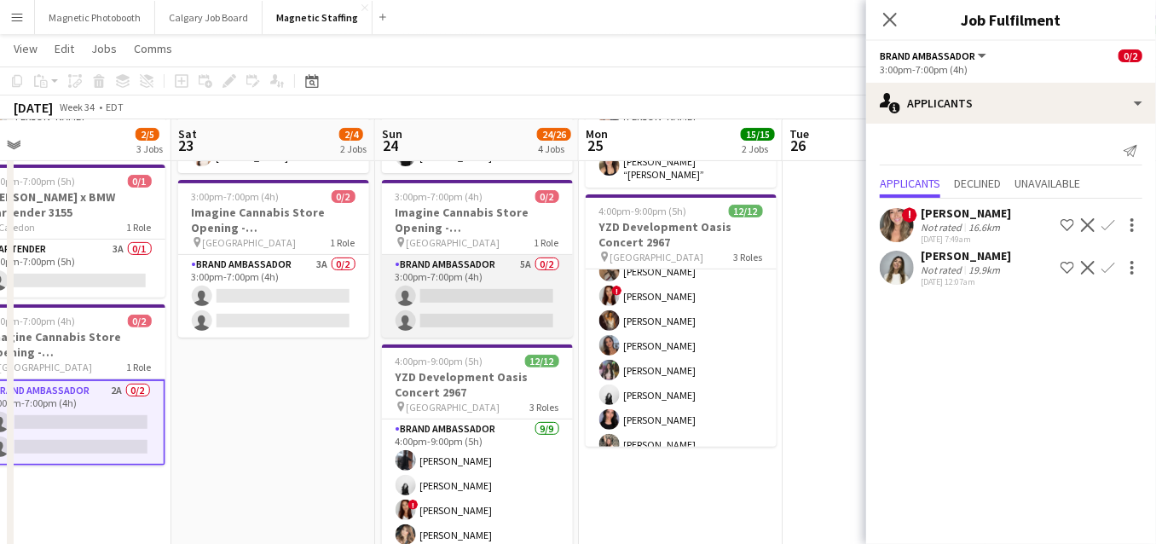
click at [428, 314] on app-card-role "Brand Ambassador 5A 0/2 3:00pm-7:00pm (4h) single-neutral-actions single-neutra…" at bounding box center [477, 296] width 191 height 83
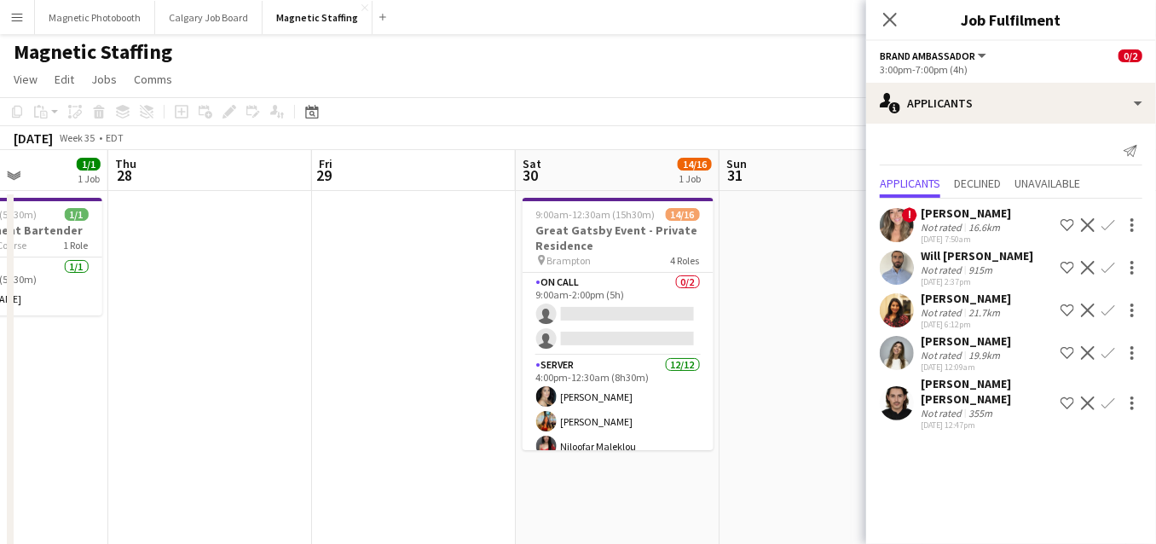
scroll to position [0, 596]
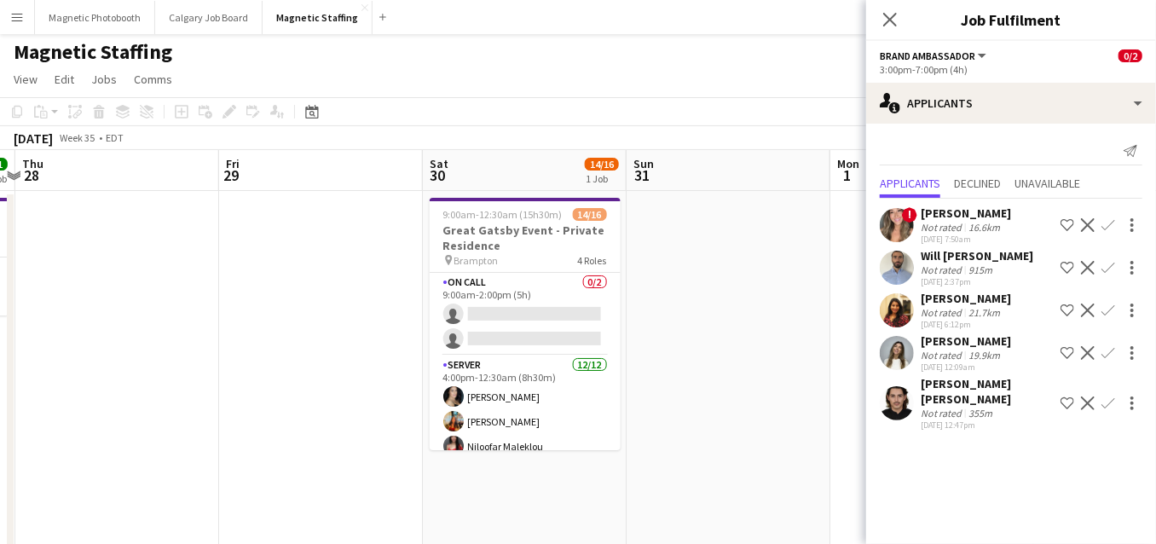
click at [522, 332] on app-card-role "On Call 0/2 9:00am-2:00pm (5h) single-neutral-actions single-neutral-actions" at bounding box center [525, 314] width 191 height 83
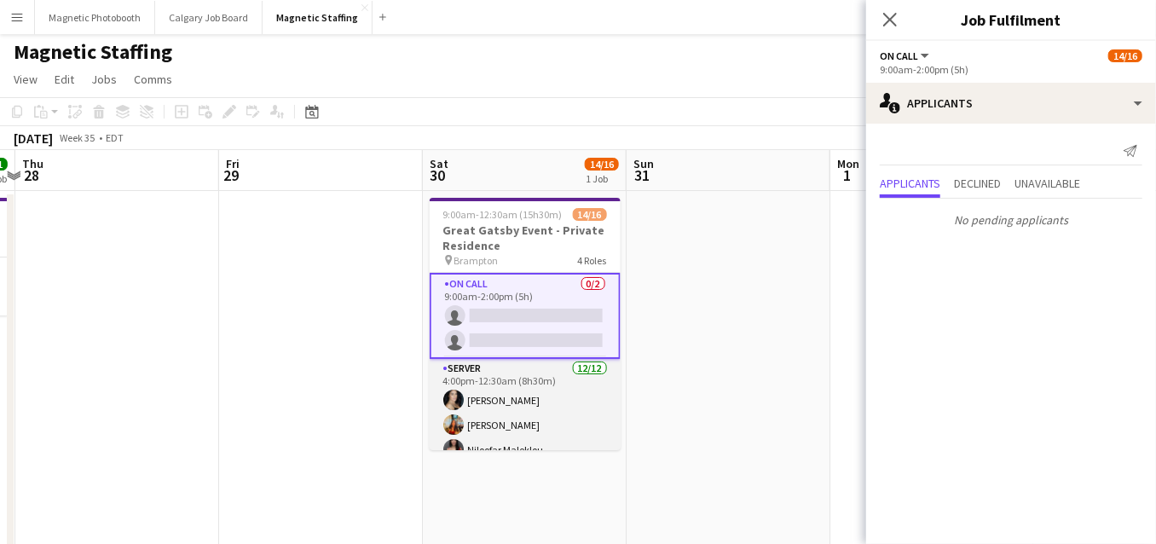
click at [511, 400] on app-card-role "Server 12/12 4:00pm-12:30am (8h30m) Cassandra Tari Katherine Lasso Niloofar Mal…" at bounding box center [525, 524] width 191 height 330
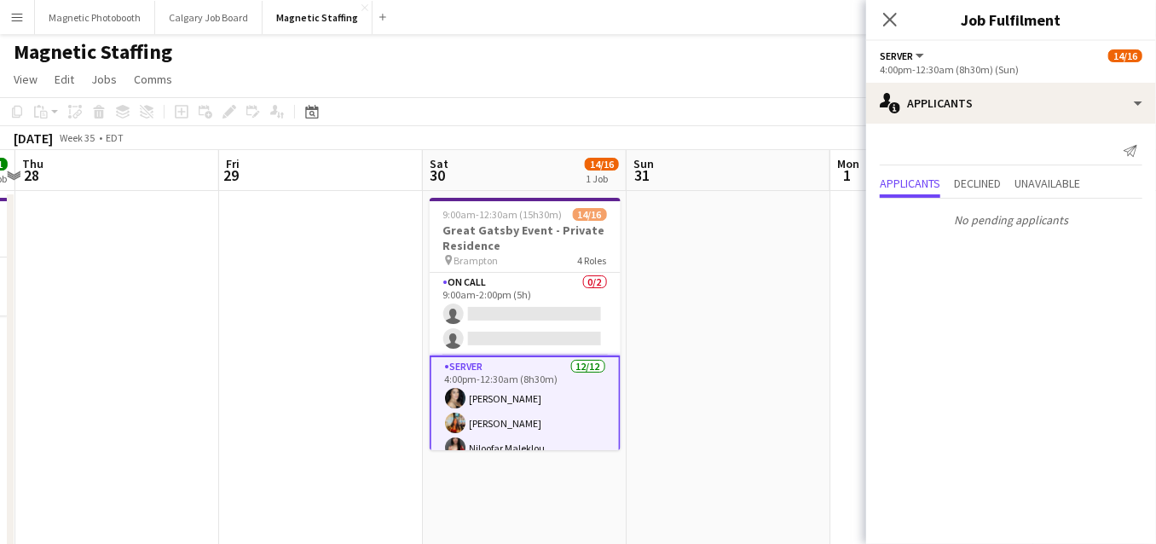
scroll to position [140, 0]
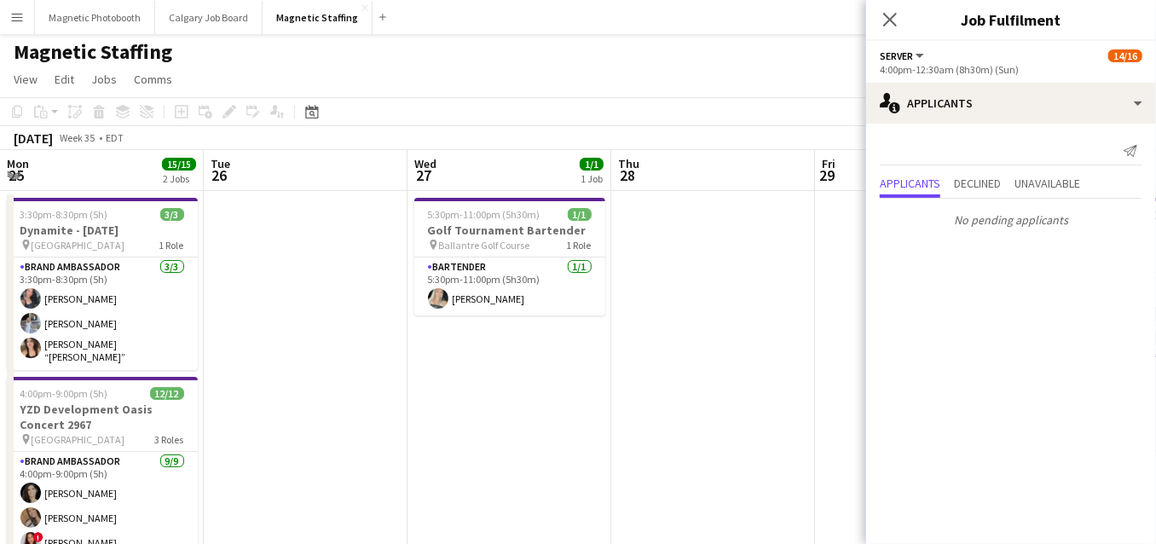
scroll to position [213, 0]
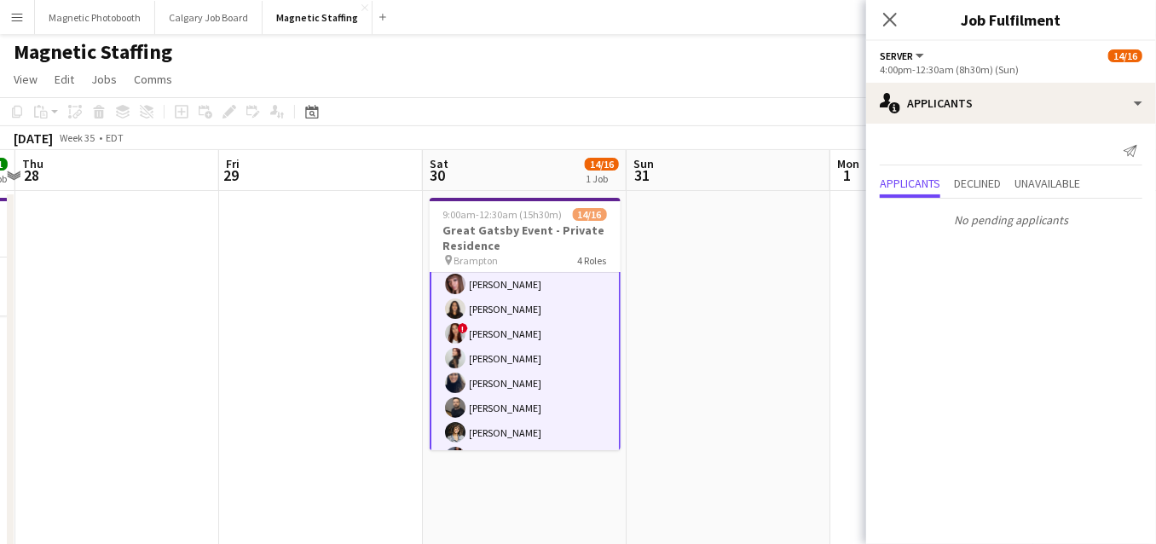
click at [511, 400] on app-card-role "Server [DATE] 4:00pm-12:30am (8h30m) [PERSON_NAME] [PERSON_NAME] [PERSON_NAME] …" at bounding box center [525, 308] width 191 height 333
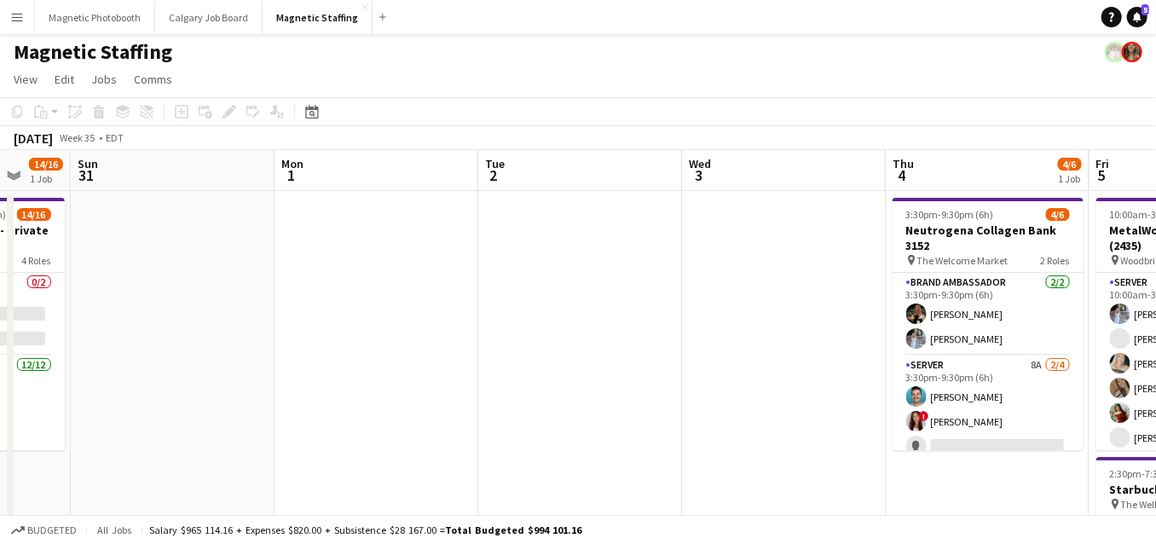
scroll to position [0, 540]
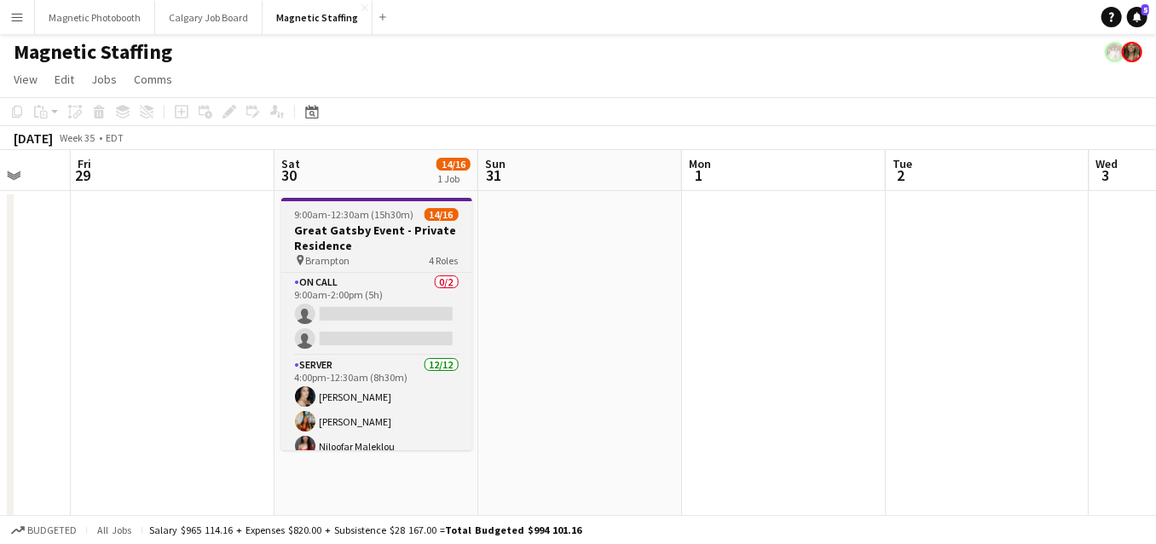
click at [382, 230] on h3 "Great Gatsby Event - Private Residence" at bounding box center [376, 237] width 191 height 31
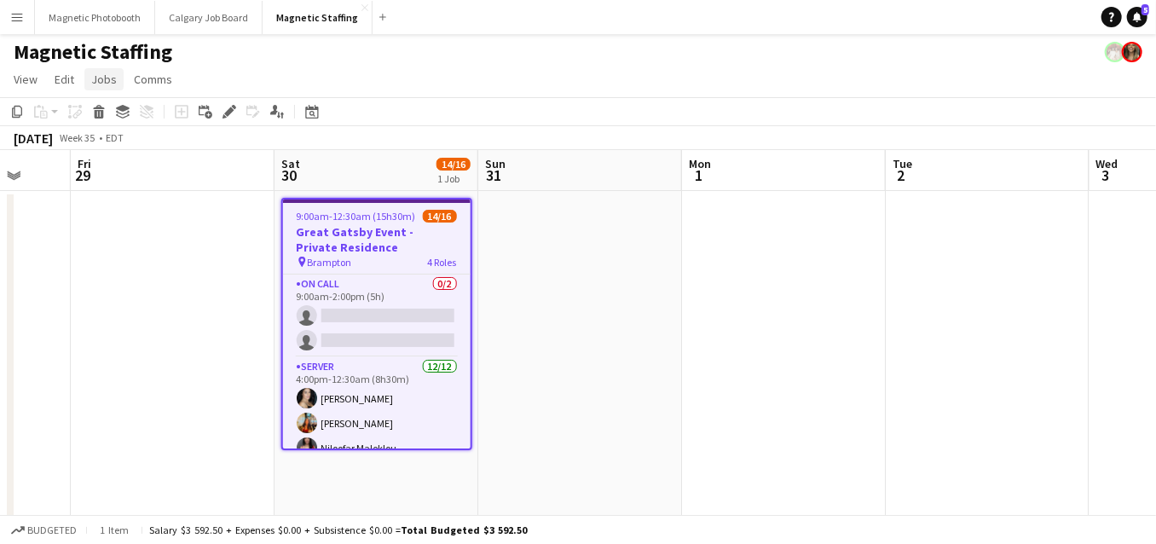
click at [96, 79] on span "Jobs" at bounding box center [104, 79] width 26 height 15
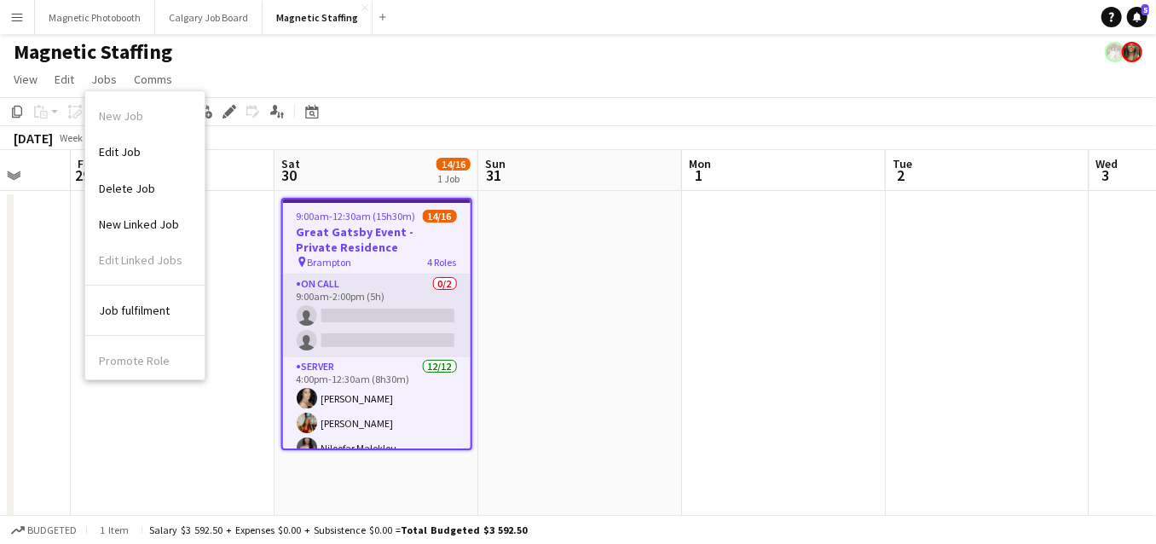
click at [394, 315] on app-card-role "On Call 0/2 9:00am-2:00pm (5h) single-neutral-actions single-neutral-actions" at bounding box center [377, 315] width 188 height 83
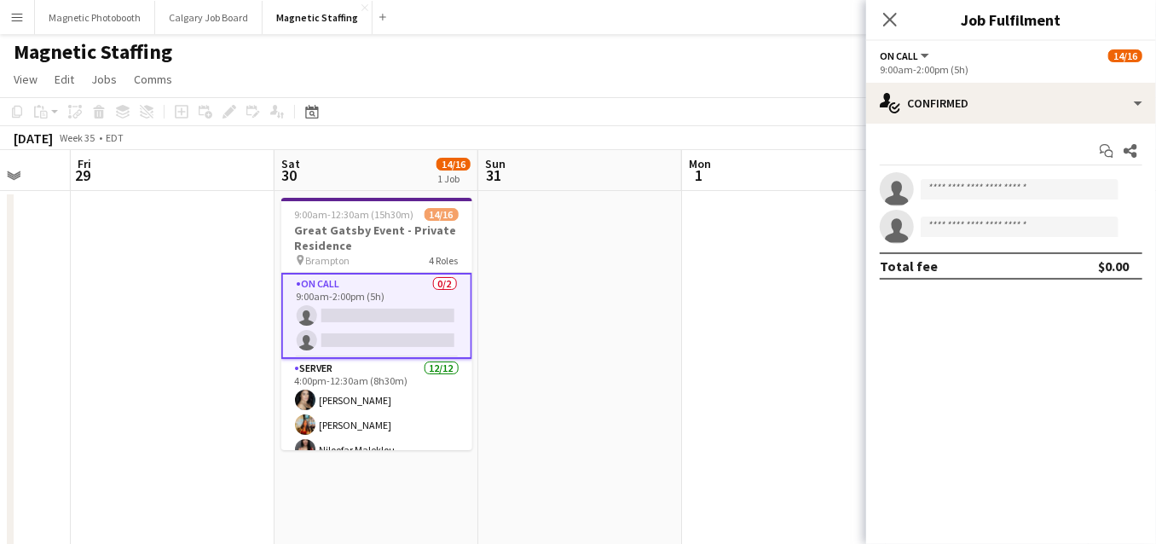
click at [399, 318] on app-card-role "On Call 0/2 9:00am-2:00pm (5h) single-neutral-actions single-neutral-actions" at bounding box center [376, 316] width 191 height 86
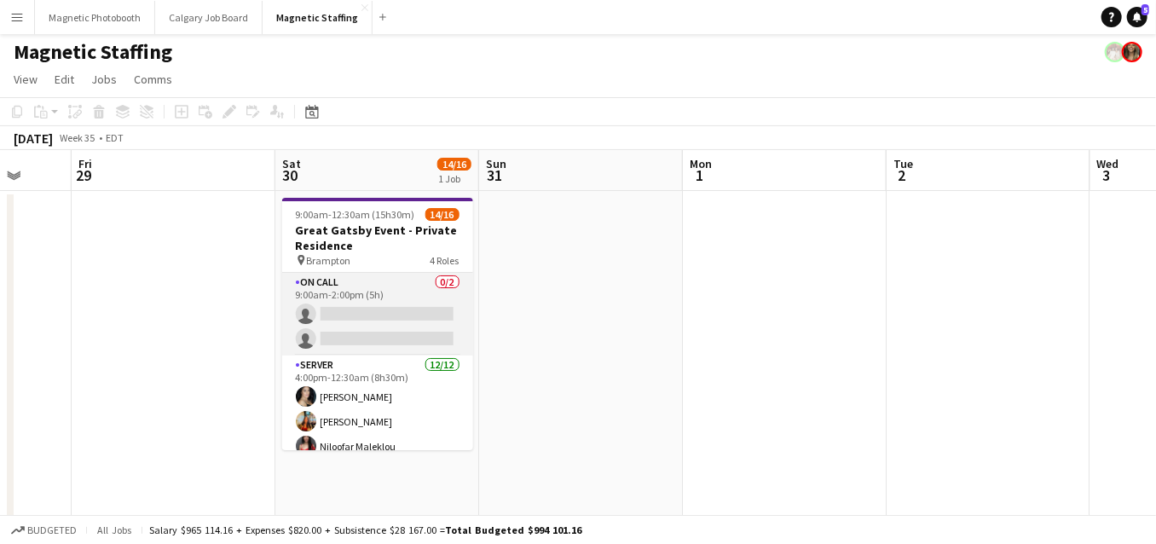
click at [419, 324] on app-card-role "On Call 0/2 9:00am-2:00pm (5h) single-neutral-actions single-neutral-actions" at bounding box center [377, 314] width 191 height 83
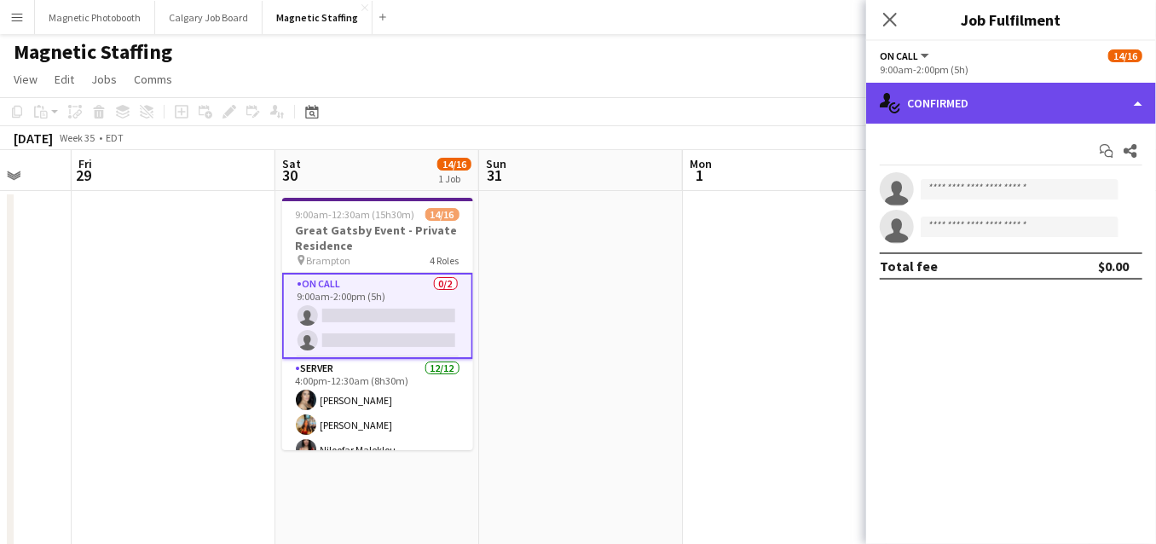
click at [1137, 84] on div "single-neutral-actions-check-2 Confirmed" at bounding box center [1011, 103] width 290 height 41
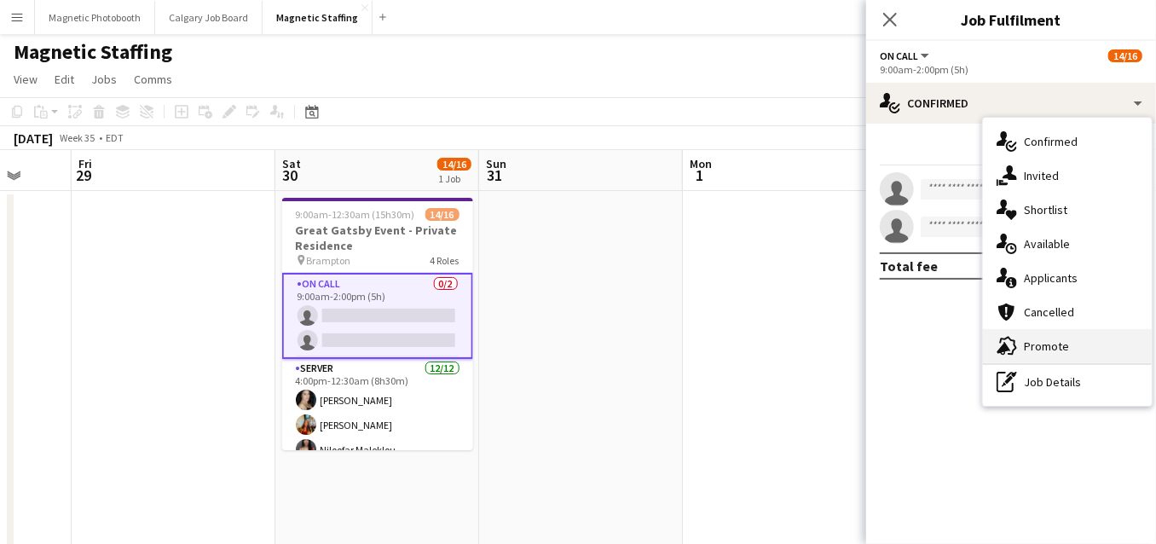
click at [1031, 353] on div "advertising-megaphone Promote" at bounding box center [1067, 346] width 169 height 34
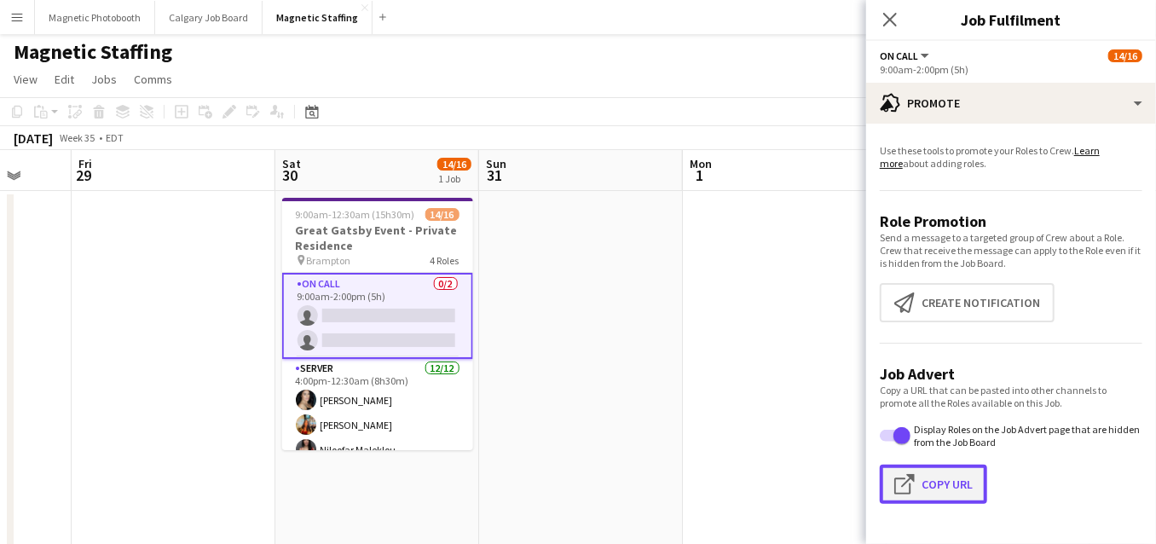
click at [955, 493] on button "Click to copy URL Copy Url" at bounding box center [933, 484] width 107 height 39
type textarea "**********"
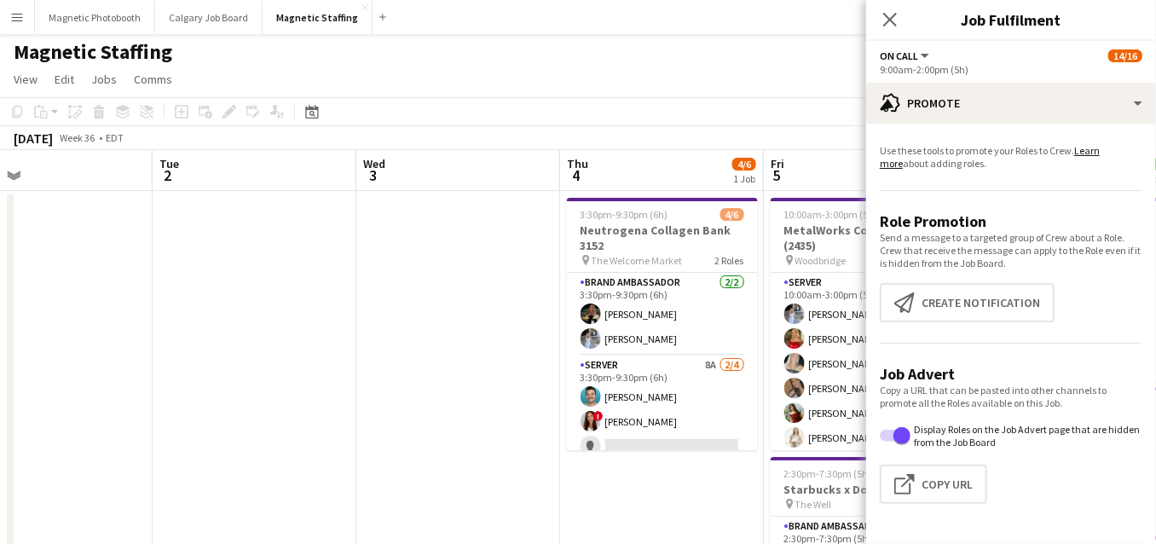
scroll to position [0, 707]
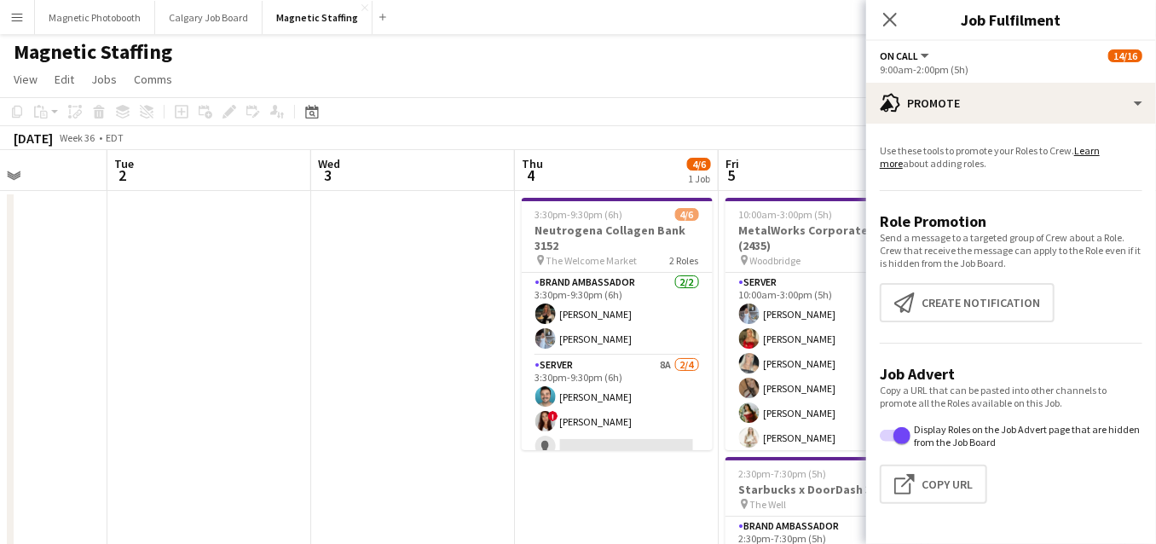
click at [609, 328] on app-card-role "Brand Ambassador [DATE] 3:30pm-9:30pm (6h) [PERSON_NAME] [PERSON_NAME]" at bounding box center [617, 314] width 191 height 83
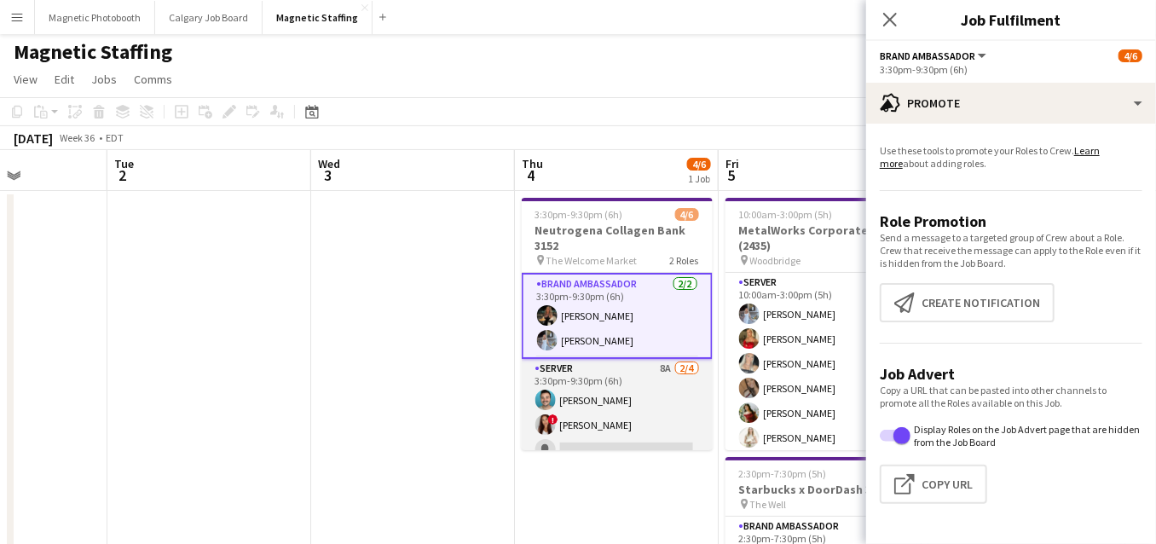
click at [580, 403] on app-card-role "Server 8A [DATE] 3:30pm-9:30pm (6h) [PERSON_NAME] ! [PERSON_NAME] single-neutra…" at bounding box center [617, 425] width 191 height 132
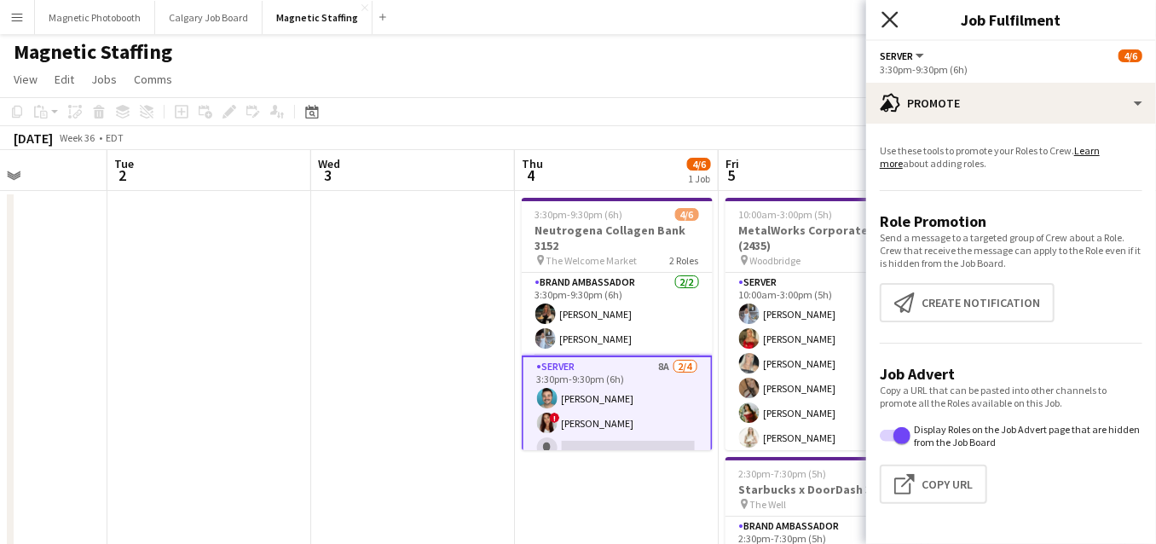
click at [892, 22] on icon at bounding box center [889, 19] width 16 height 16
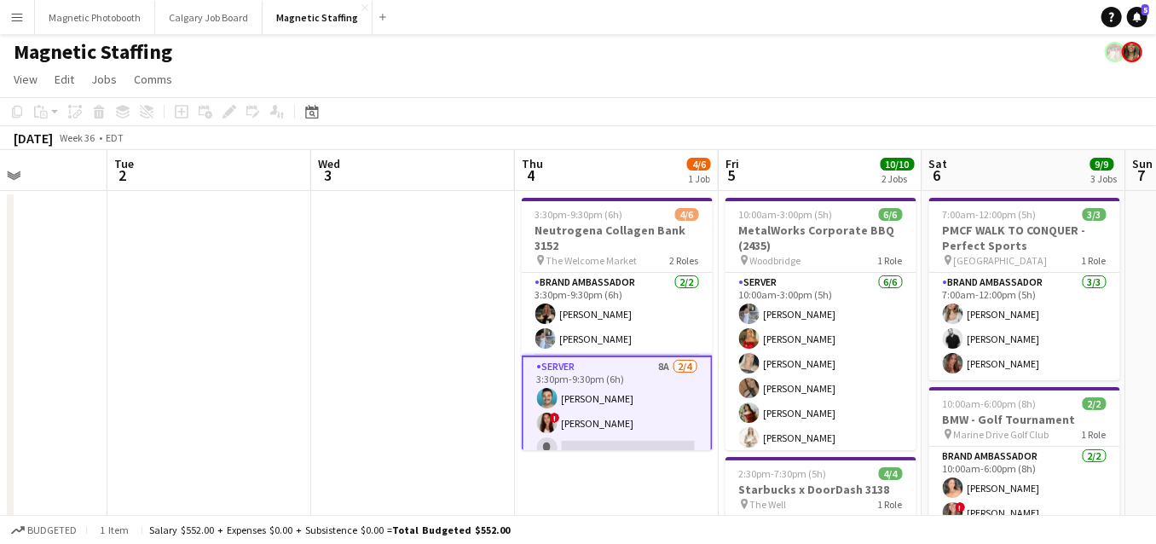
click at [593, 409] on app-card-role "Server 8A [DATE] 3:30pm-9:30pm (6h) [PERSON_NAME] ! [PERSON_NAME] single-neutra…" at bounding box center [617, 423] width 191 height 136
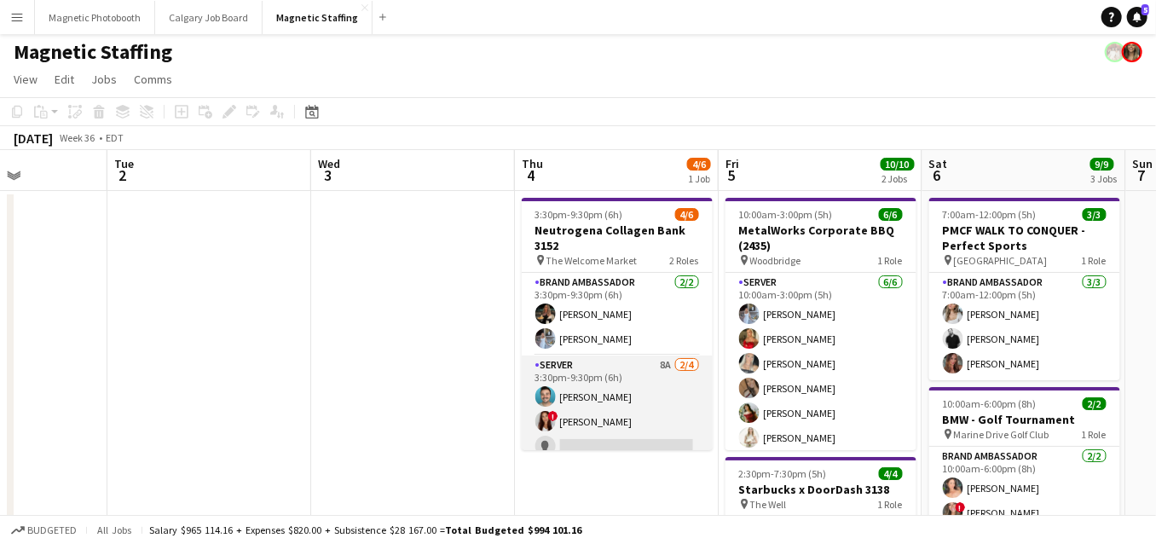
click at [569, 396] on app-card-role "Server 8A [DATE] 3:30pm-9:30pm (6h) [PERSON_NAME] ! [PERSON_NAME] single-neutra…" at bounding box center [617, 421] width 191 height 132
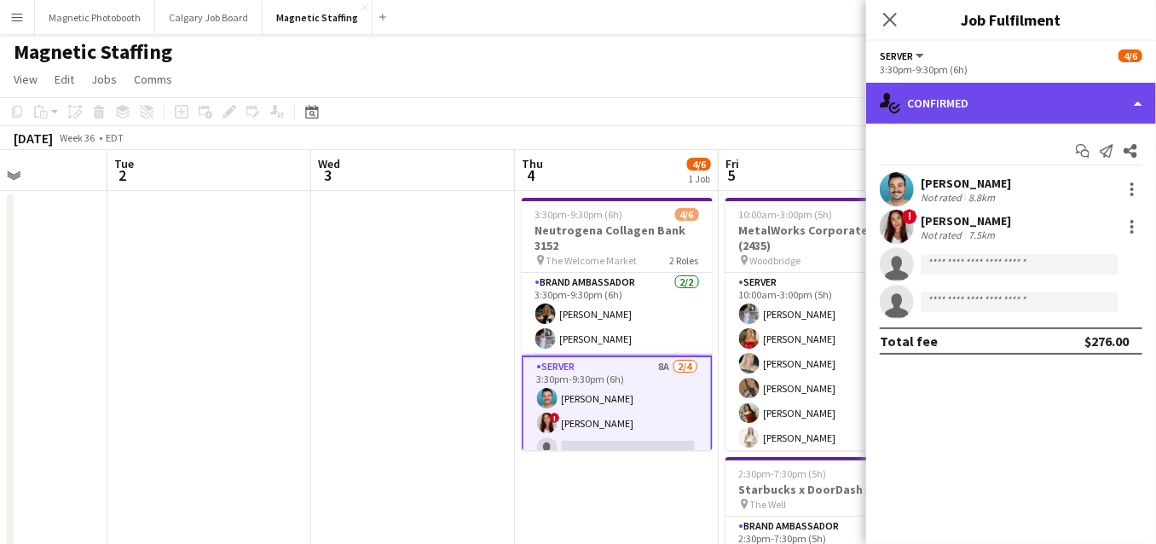
click at [993, 98] on div "single-neutral-actions-check-2 Confirmed" at bounding box center [1011, 103] width 290 height 41
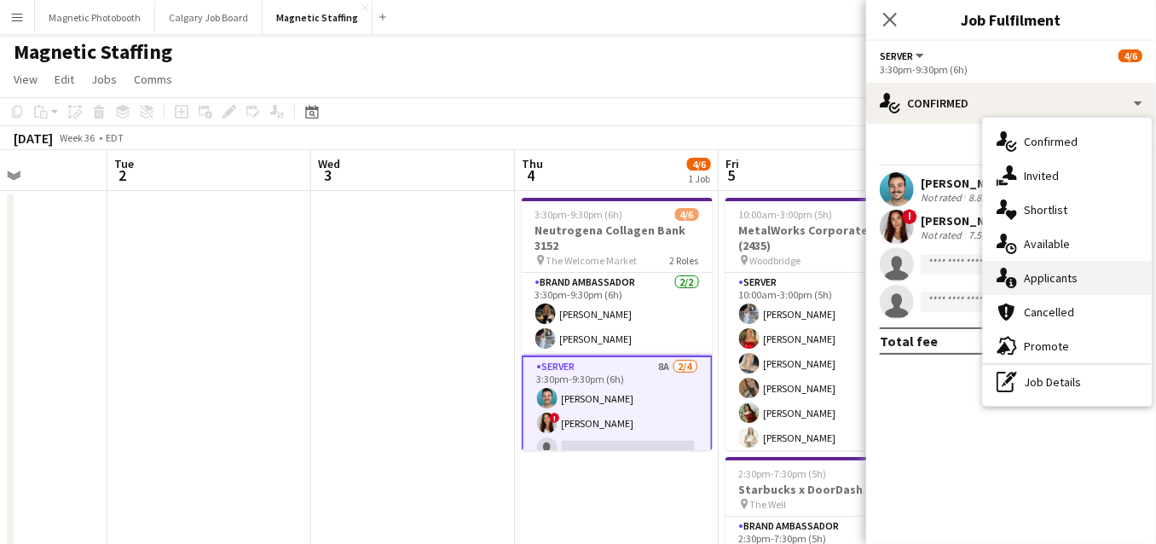
click at [1017, 281] on icon at bounding box center [1011, 282] width 11 height 11
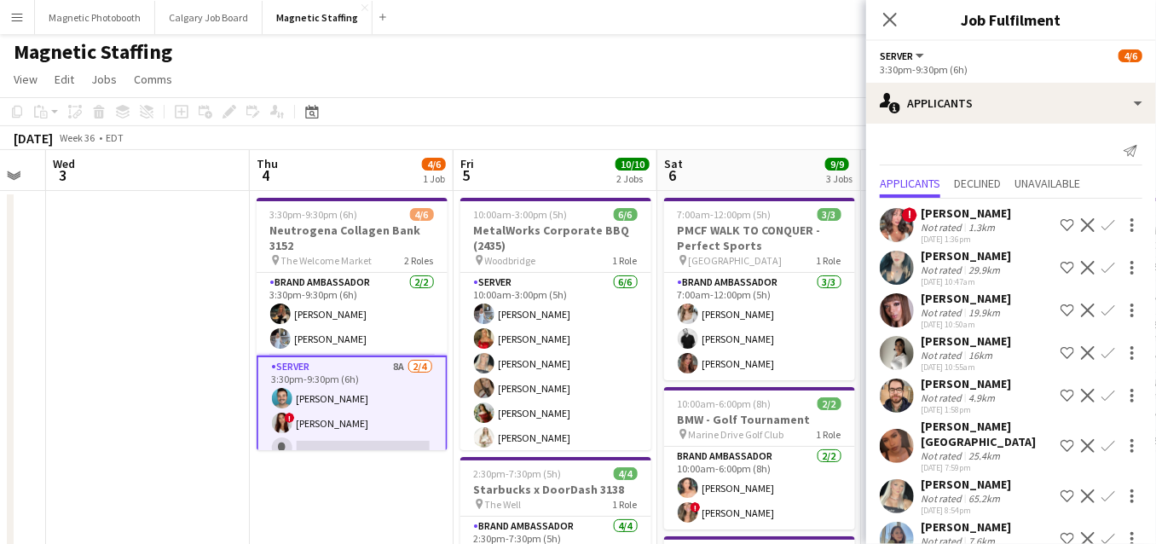
drag, startPoint x: 437, startPoint y: 430, endPoint x: 396, endPoint y: 432, distance: 41.8
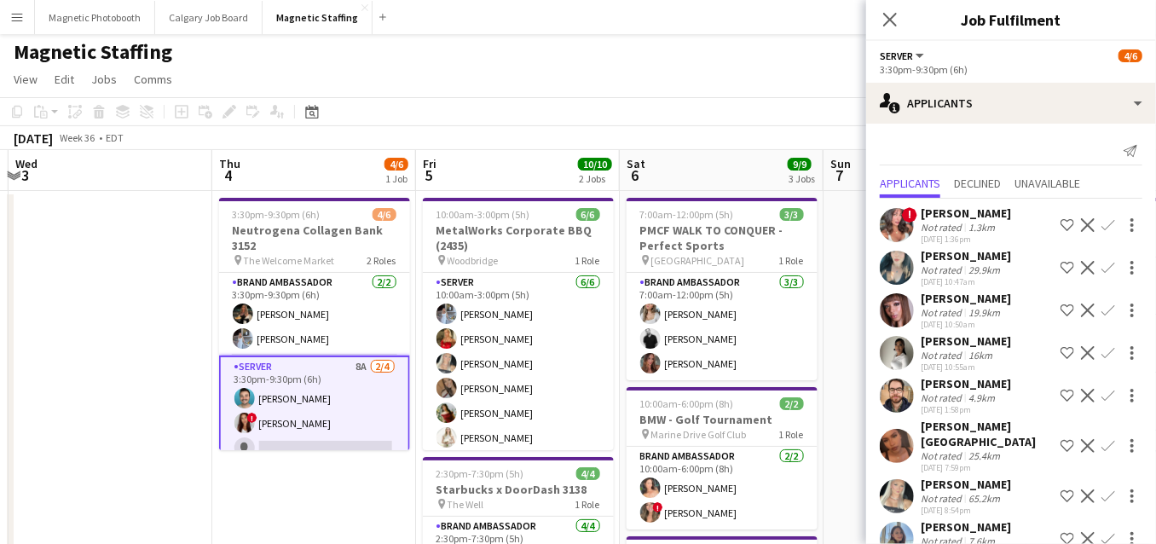
scroll to position [15, 0]
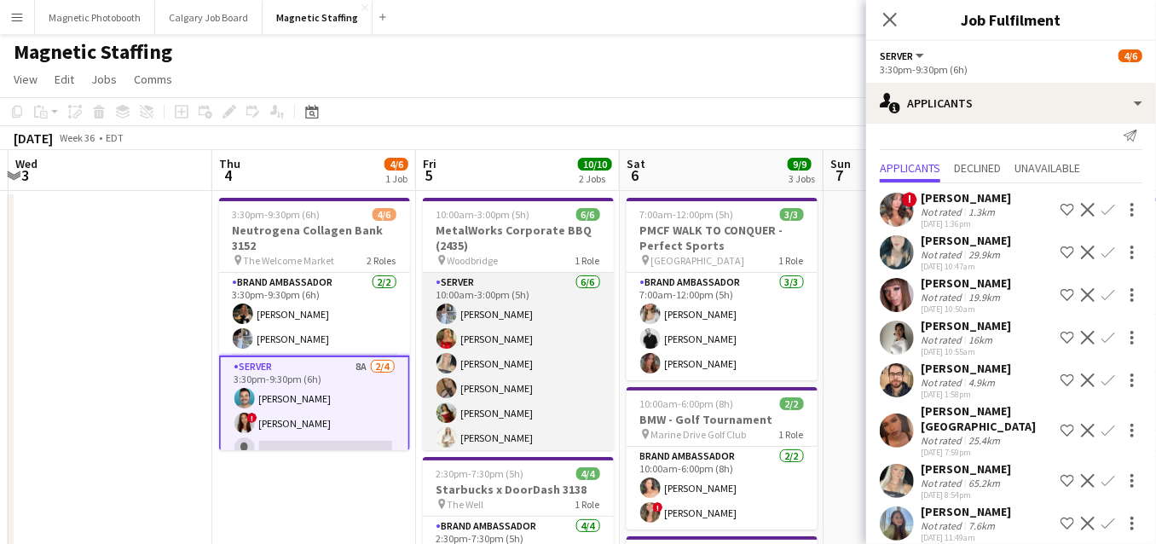
click at [558, 385] on app-card-role "Server [DATE] 10:00am-3:00pm (5h) [PERSON_NAME] [PERSON_NAME] [PERSON_NAME] [PE…" at bounding box center [518, 364] width 191 height 182
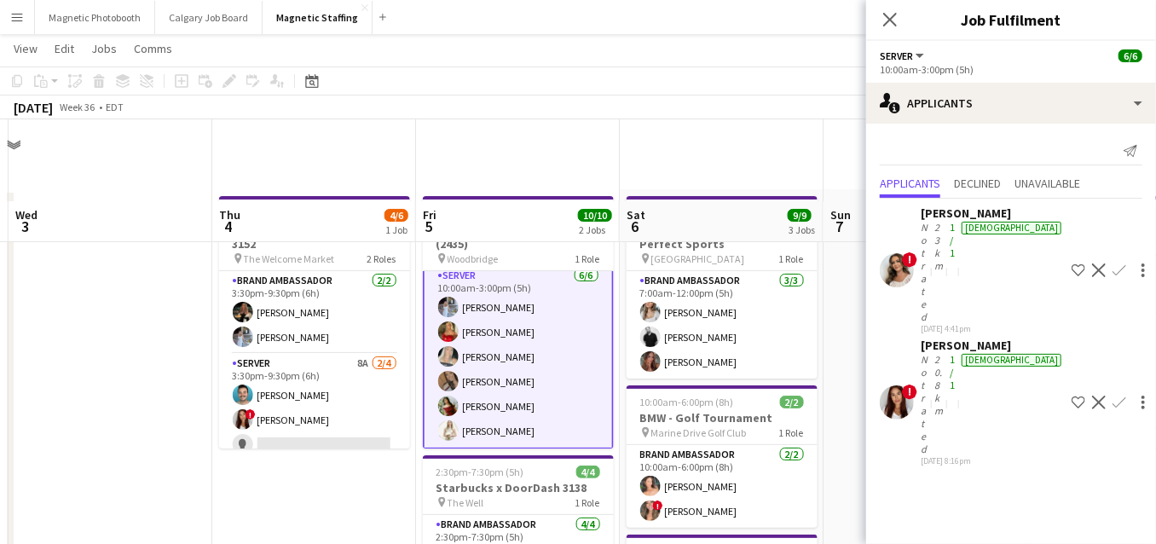
scroll to position [205, 0]
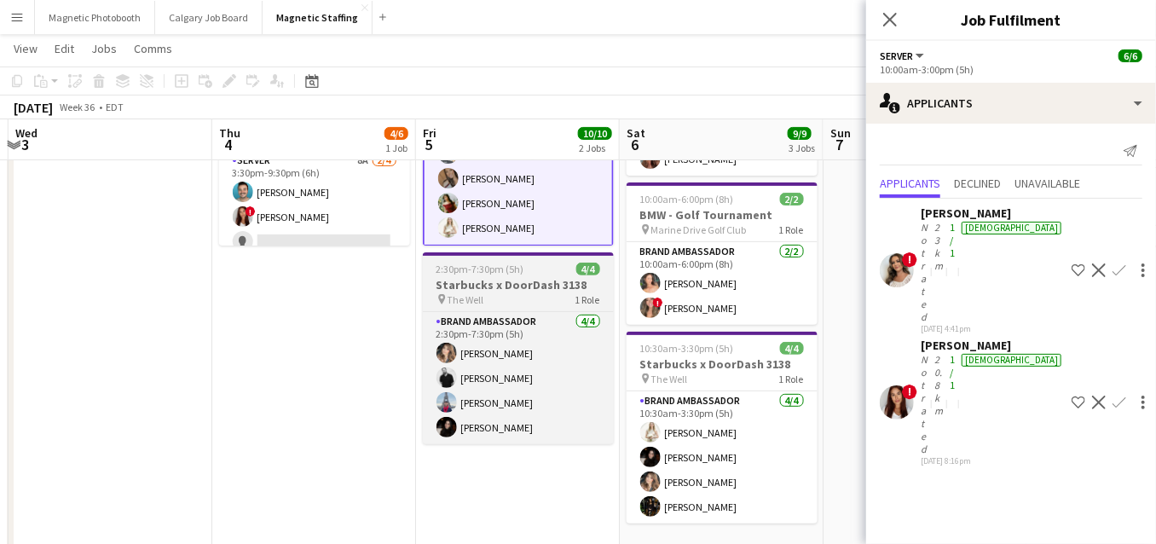
click at [486, 481] on app-date-cell "10:00am-3:00pm (5h) 6/6 MetalWorks Corporate BBQ (2435) pin Woodbridge 1 Role S…" at bounding box center [518, 537] width 204 height 1102
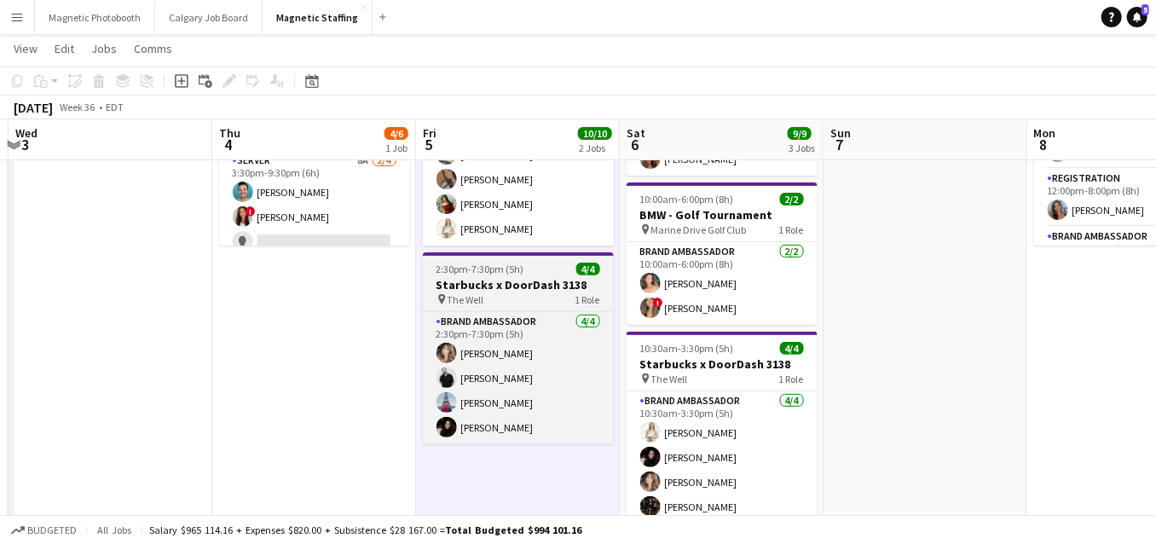
scroll to position [4, 0]
click at [502, 424] on app-card-role "Brand Ambassador 4/4 2:30pm-7:30pm (5h) Cassie Sanchez jean-philippe roy Luccas…" at bounding box center [518, 378] width 191 height 132
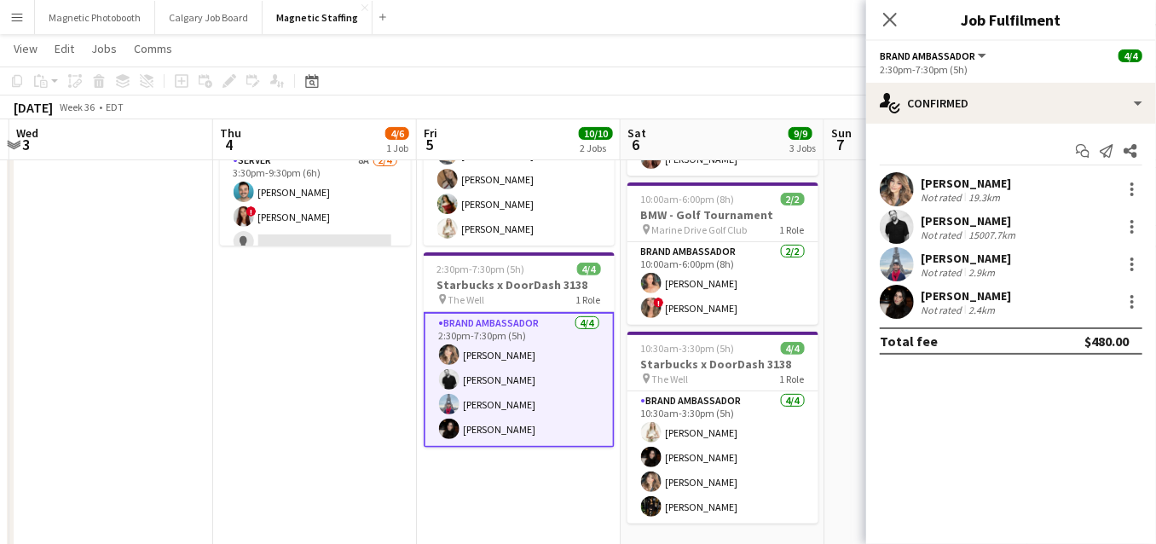
click at [1021, 124] on div "Start chat Send notification Share Cassie Sanchez Not rated 19.3km jean-philipp…" at bounding box center [1011, 246] width 290 height 245
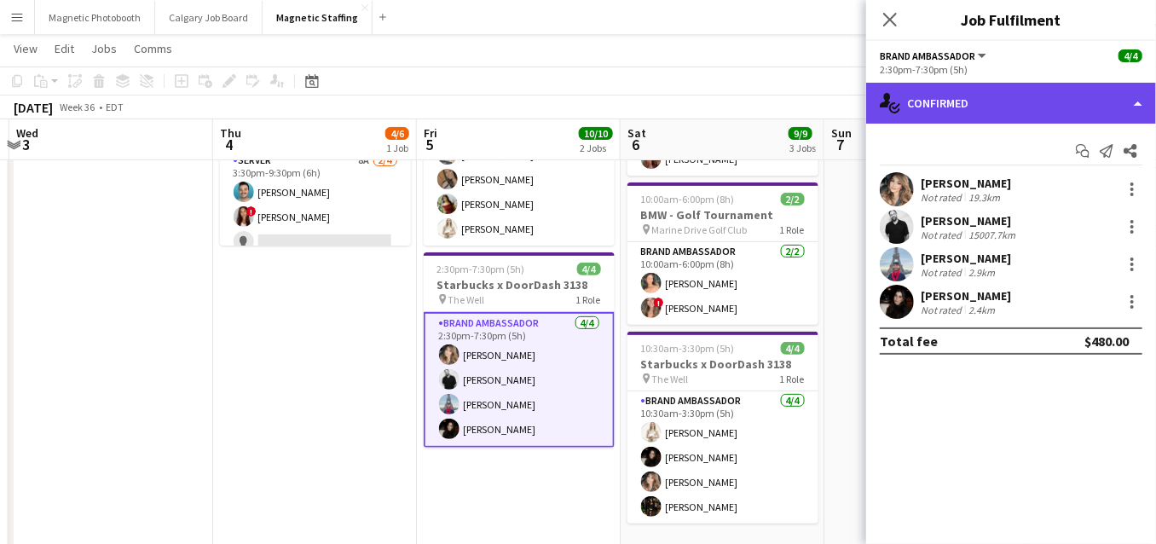
click at [1026, 108] on div "single-neutral-actions-check-2 Confirmed" at bounding box center [1011, 103] width 290 height 41
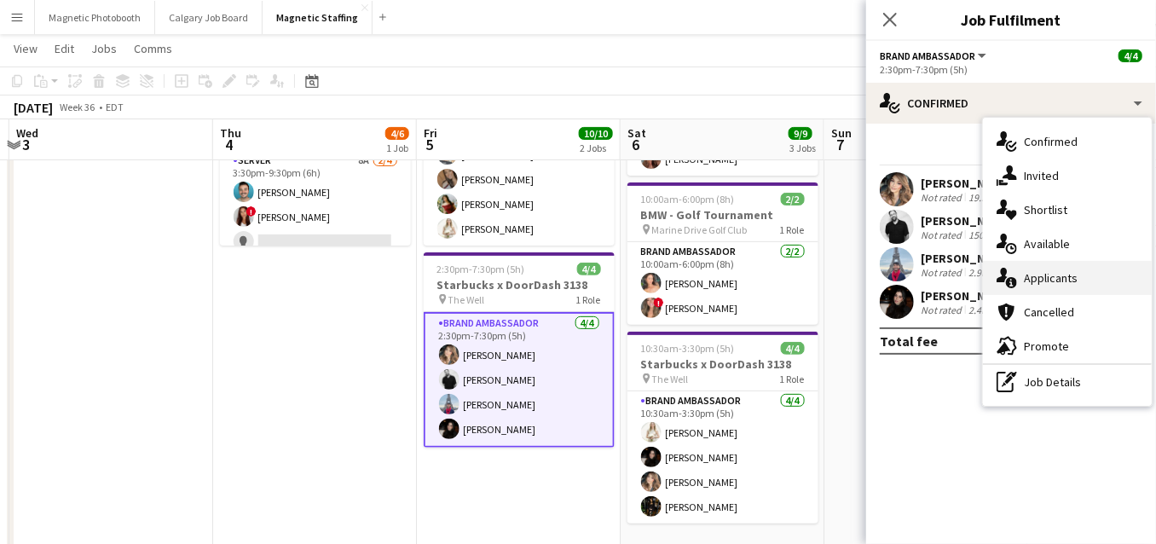
click at [1000, 273] on icon "single-neutral-actions-information" at bounding box center [1006, 278] width 20 height 20
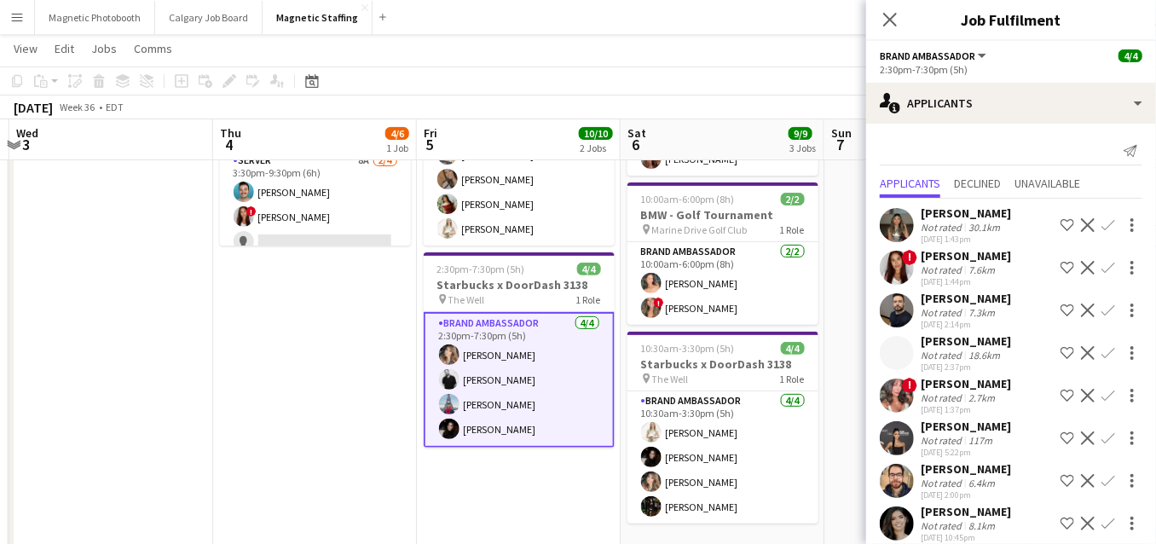
scroll to position [15, 0]
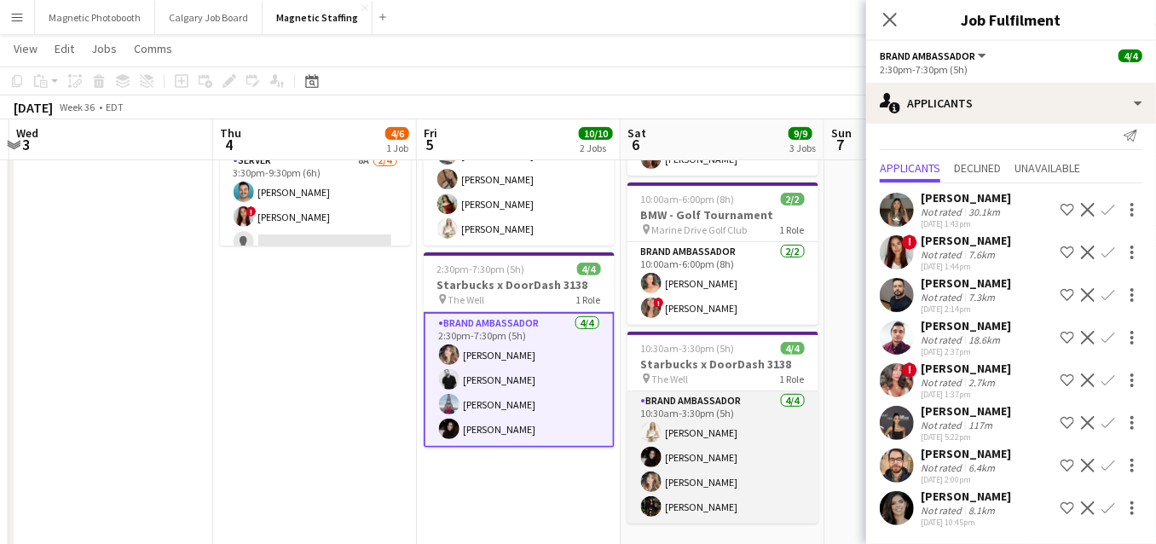
click at [702, 476] on app-card-role "Brand Ambassador 4/4 10:30am-3:30pm (5h) Katryna Klepacki Maria Vasconcellos Ca…" at bounding box center [722, 457] width 191 height 132
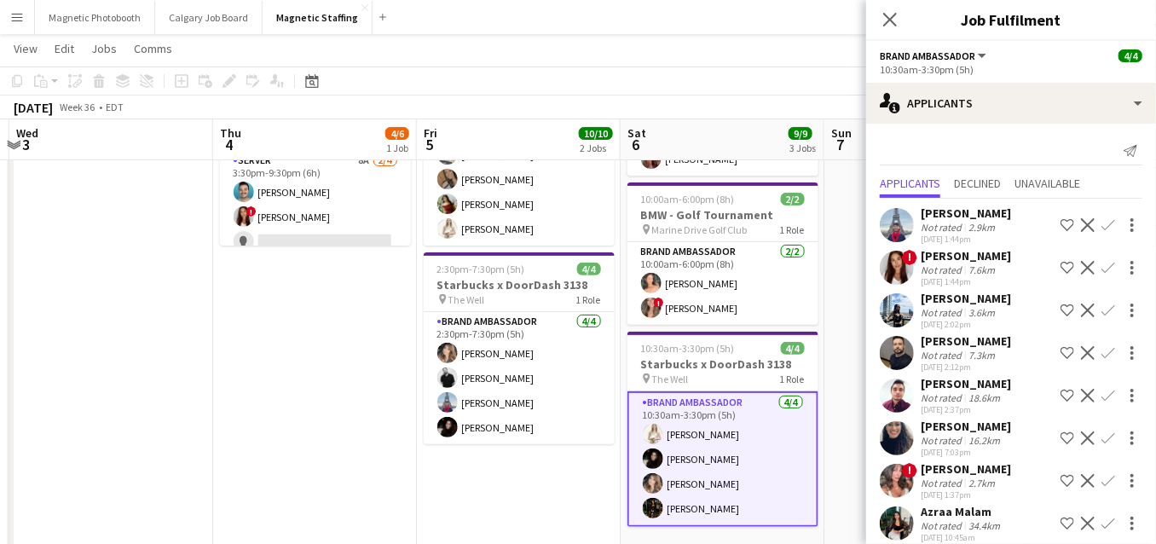
scroll to position [143, 0]
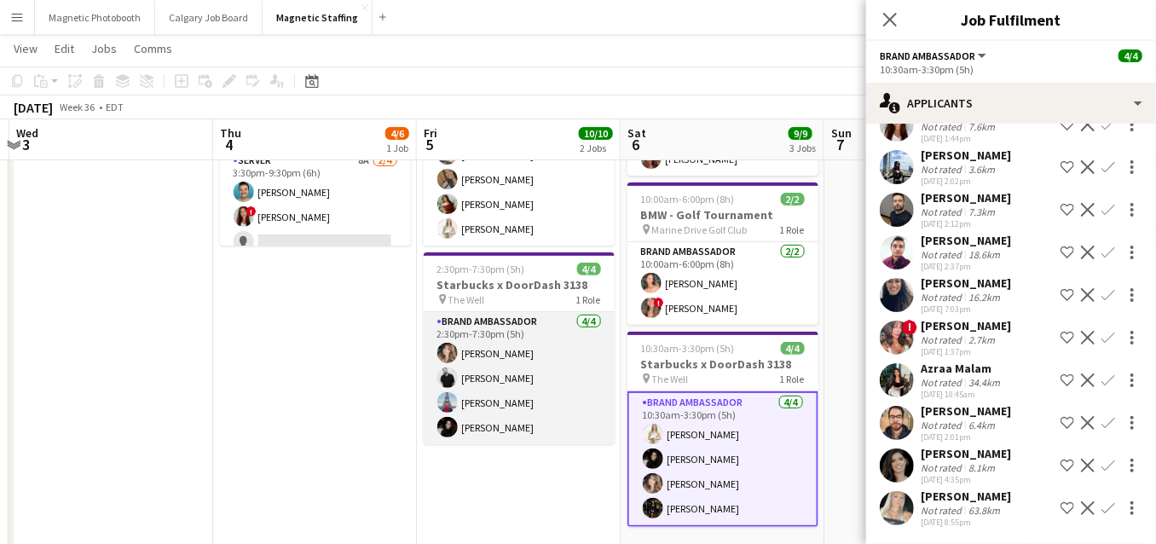
click at [479, 376] on app-card-role "Brand Ambassador 4/4 2:30pm-7:30pm (5h) Cassie Sanchez jean-philippe roy Luccas…" at bounding box center [519, 378] width 191 height 132
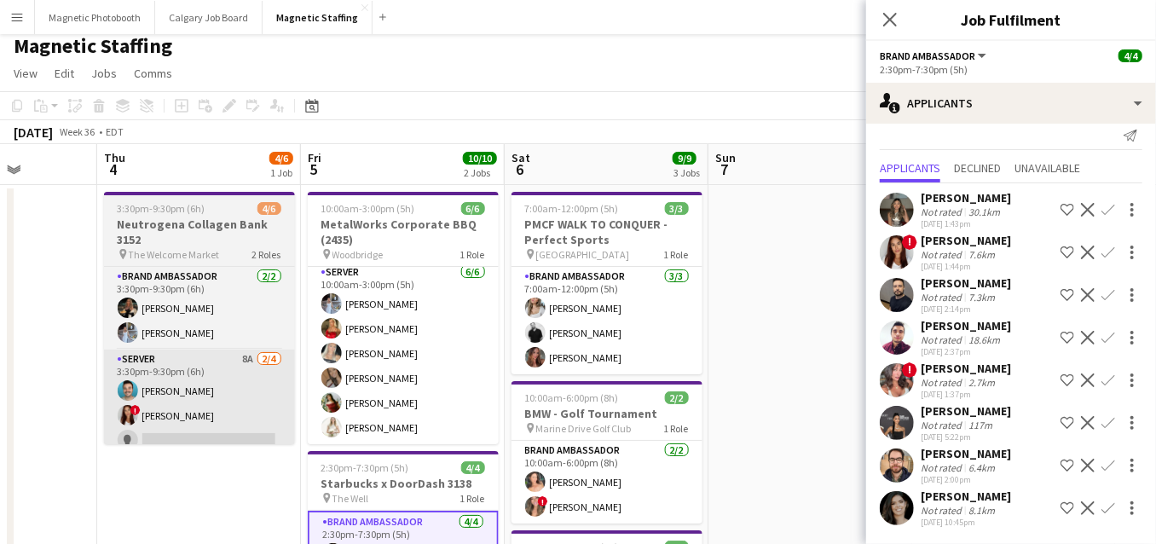
scroll to position [0, 0]
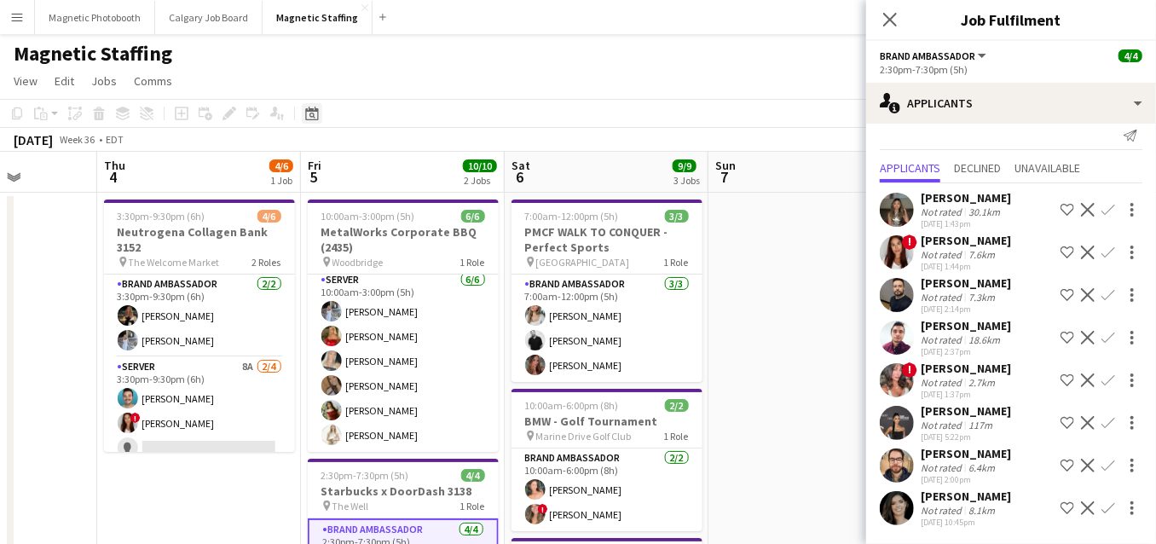
click at [318, 114] on div "Date picker" at bounding box center [312, 113] width 20 height 20
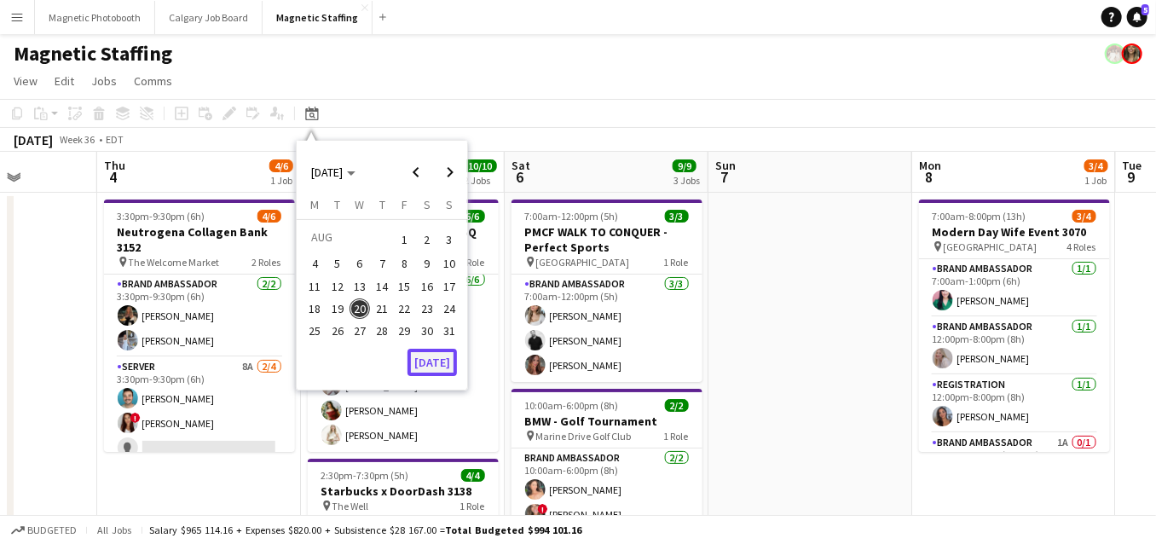
click at [421, 362] on button "[DATE]" at bounding box center [431, 362] width 49 height 27
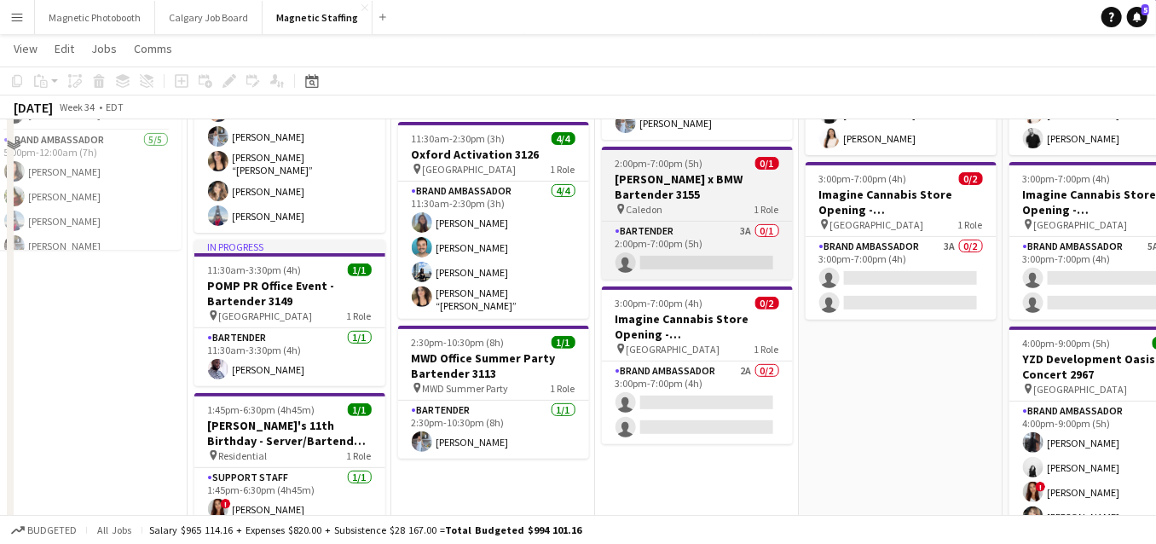
scroll to position [79, 0]
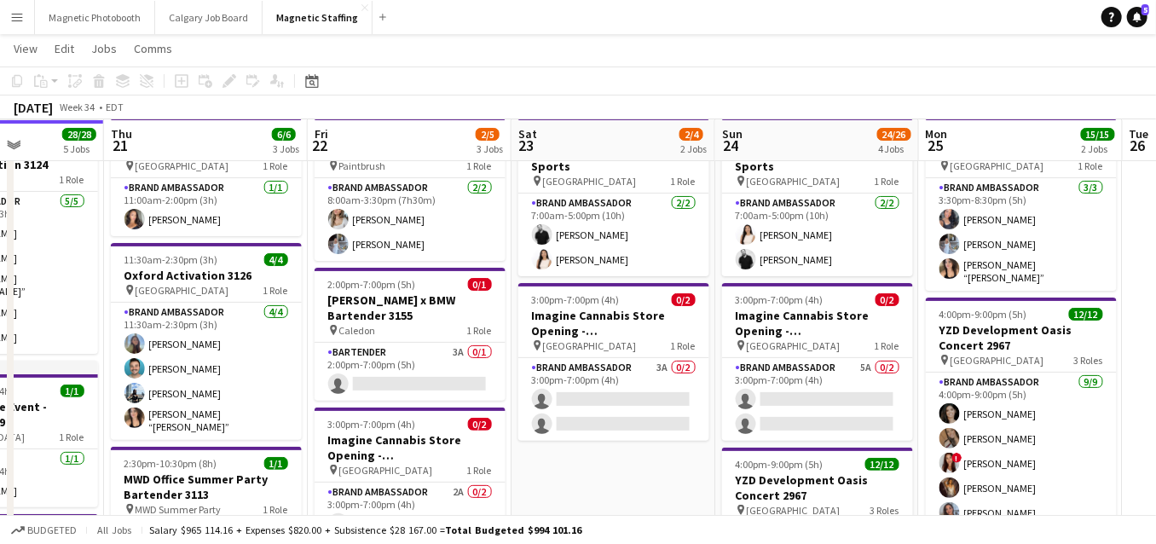
drag, startPoint x: 240, startPoint y: 326, endPoint x: 16, endPoint y: 326, distance: 224.2
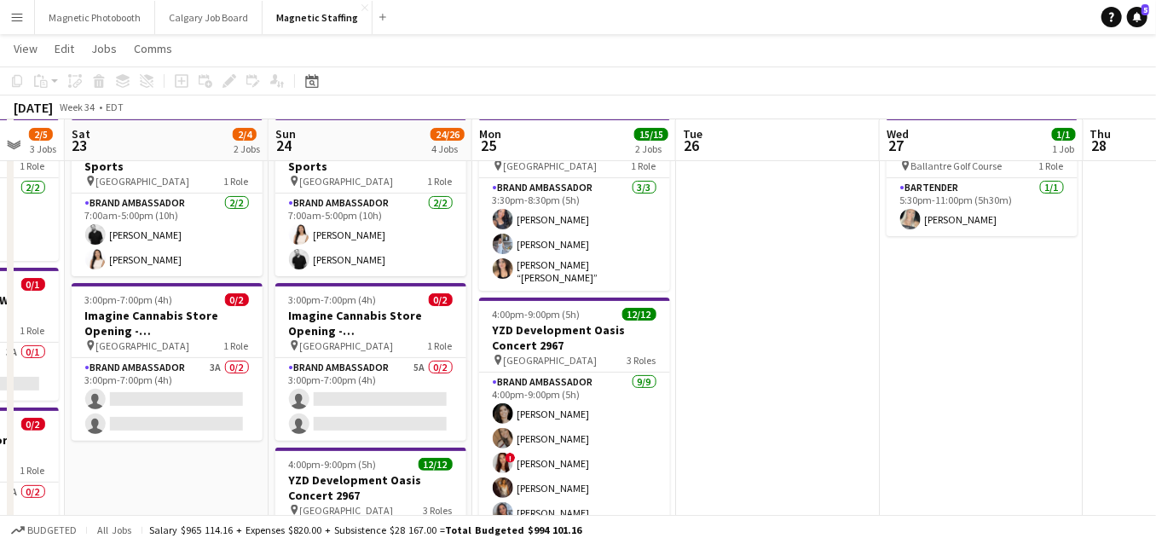
drag, startPoint x: 799, startPoint y: 286, endPoint x: 145, endPoint y: 286, distance: 653.8
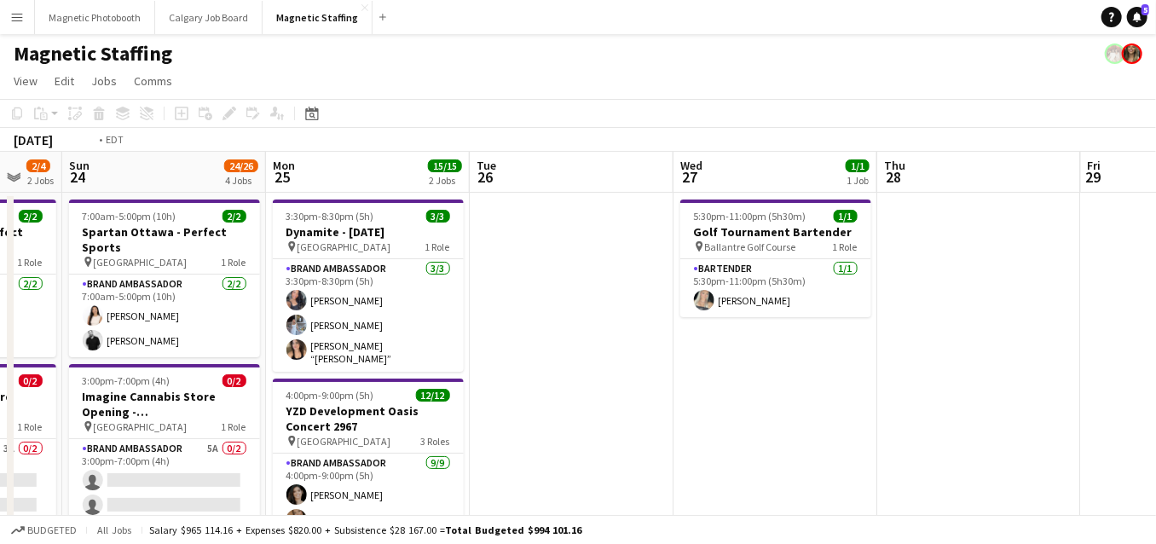
scroll to position [0, 736]
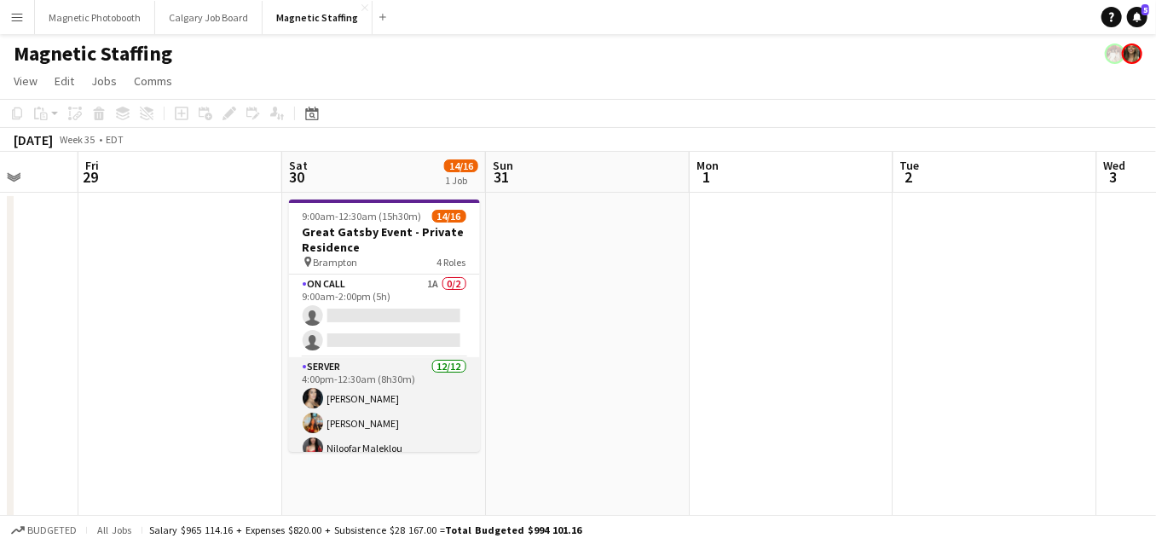
click at [442, 416] on app-card-role "Server 12/12 4:00pm-12:30am (8h30m) Cassandra Tari Katherine Lasso Niloofar Mal…" at bounding box center [384, 522] width 191 height 330
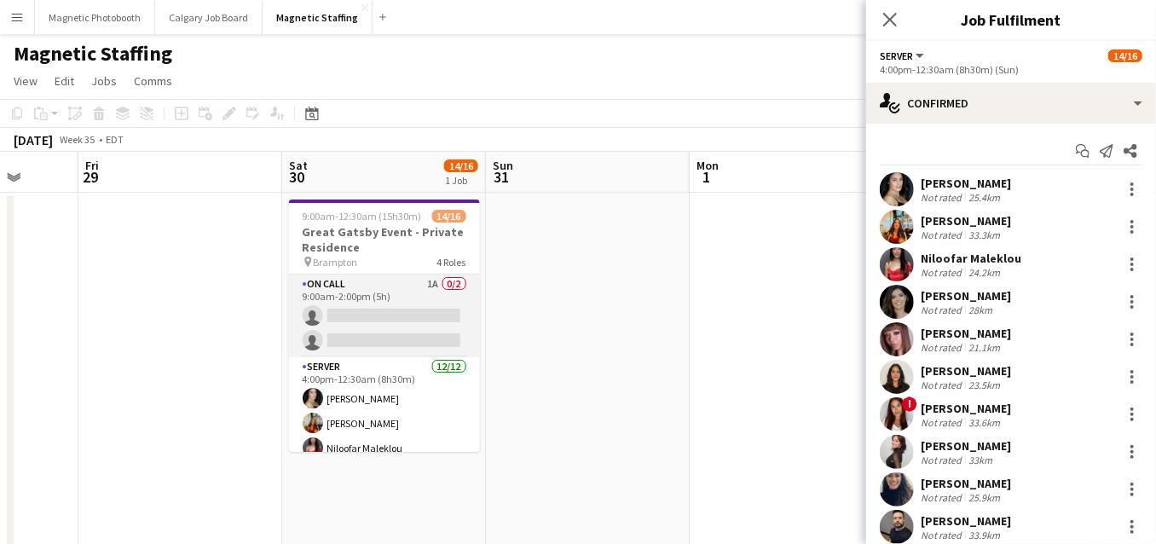
click at [410, 331] on app-card-role "On Call 1A 0/2 9:00am-2:00pm (5h) single-neutral-actions single-neutral-actions" at bounding box center [384, 315] width 191 height 83
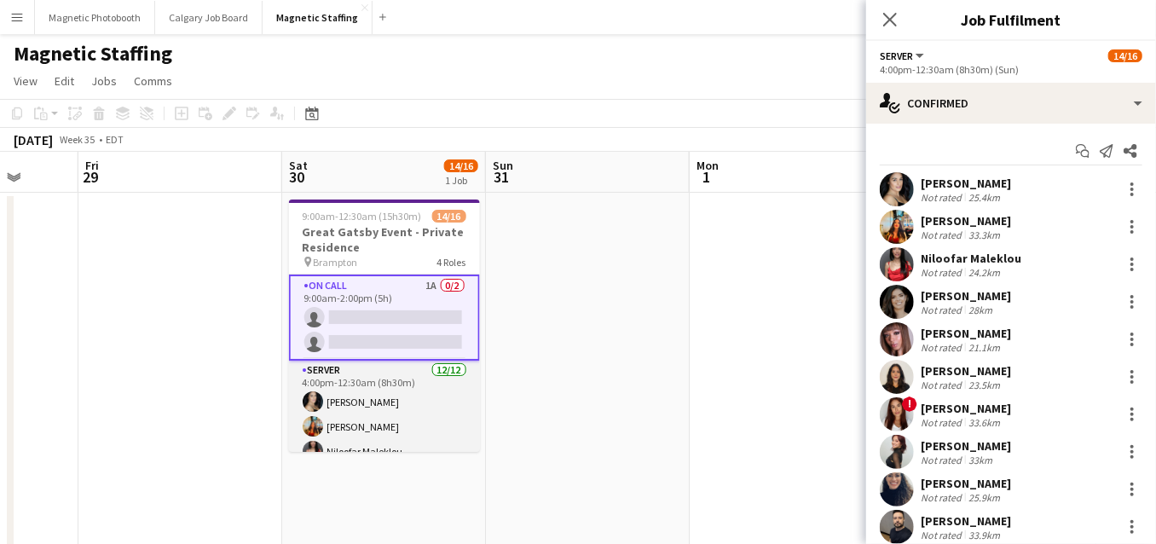
click at [373, 408] on app-card-role "Server 12/12 4:00pm-12:30am (8h30m) Cassandra Tari Katherine Lasso Niloofar Mal…" at bounding box center [384, 526] width 191 height 330
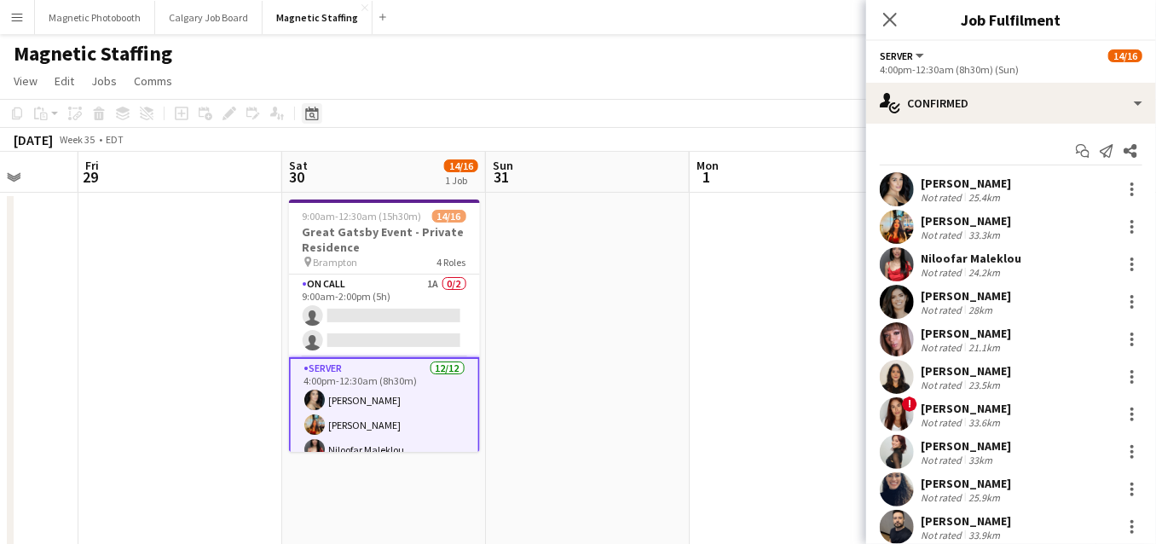
click at [308, 116] on icon "Date picker" at bounding box center [312, 114] width 14 height 14
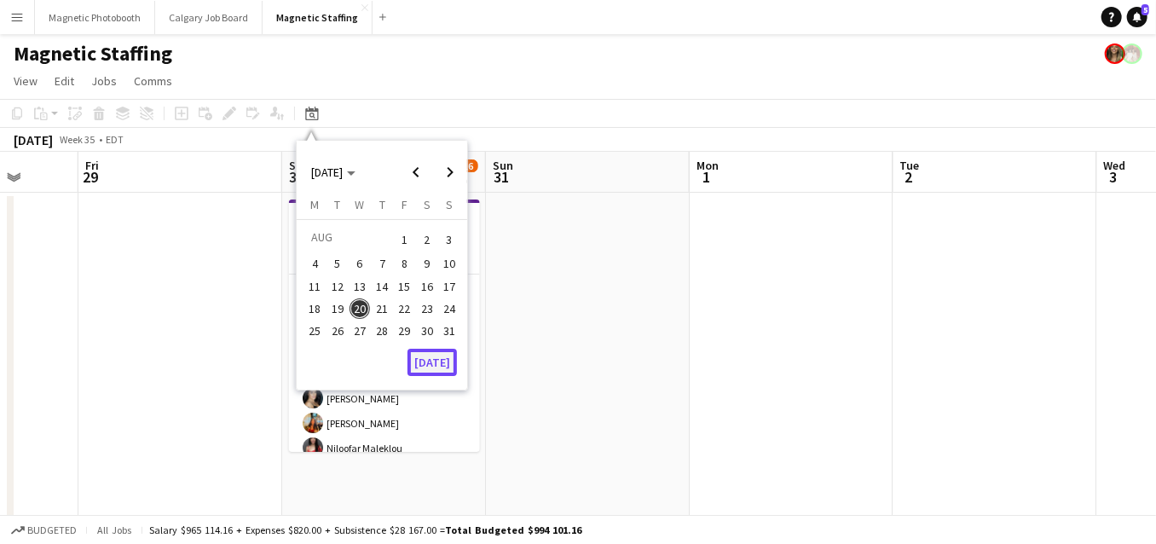
click at [434, 363] on button "[DATE]" at bounding box center [431, 362] width 49 height 27
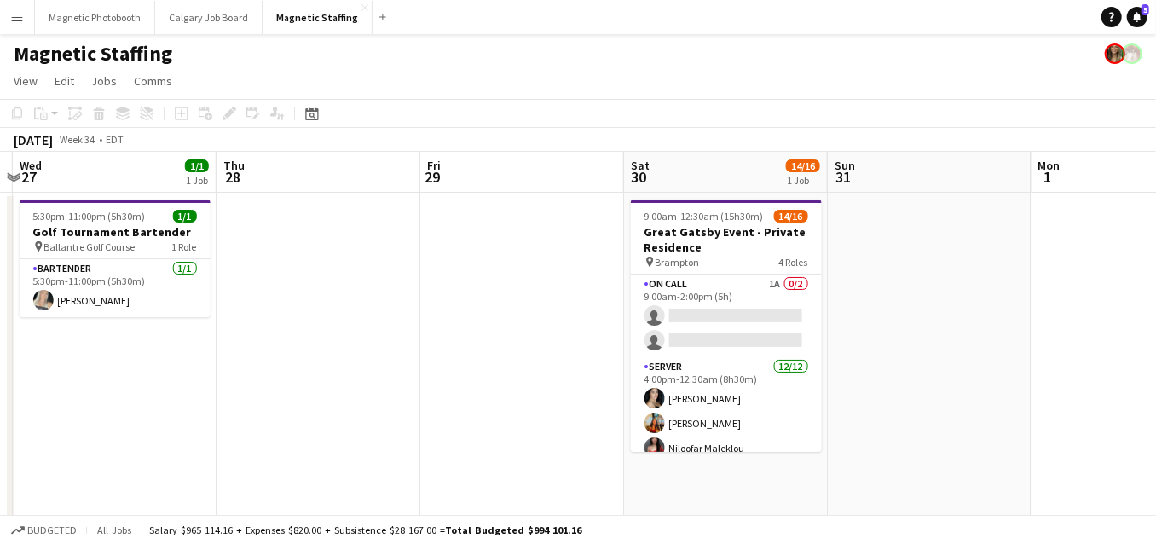
scroll to position [0, 646]
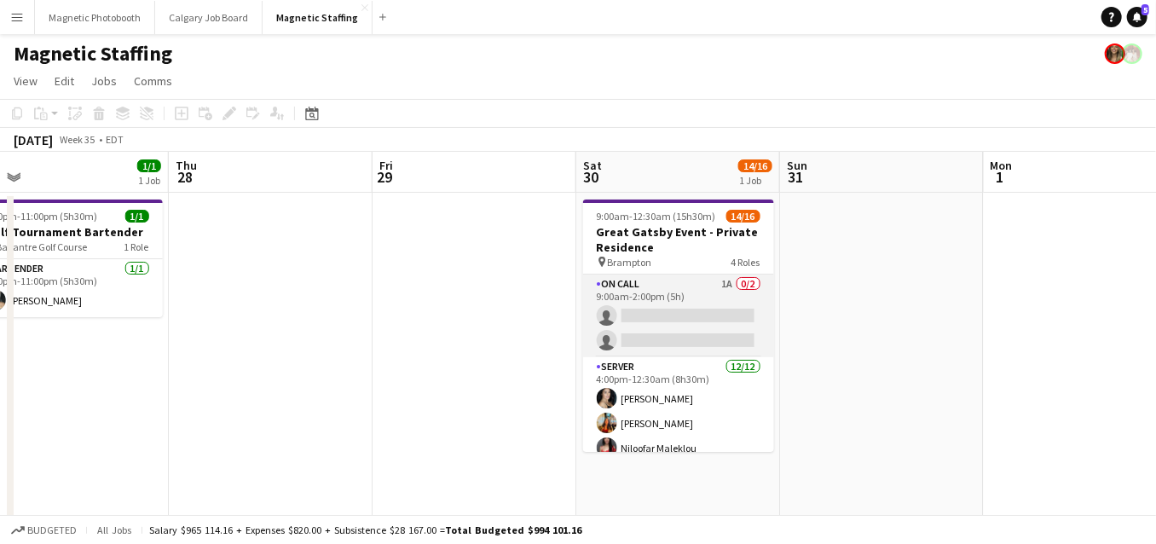
click at [617, 327] on app-card-role "On Call 1A 0/2 9:00am-2:00pm (5h) single-neutral-actions single-neutral-actions" at bounding box center [678, 315] width 191 height 83
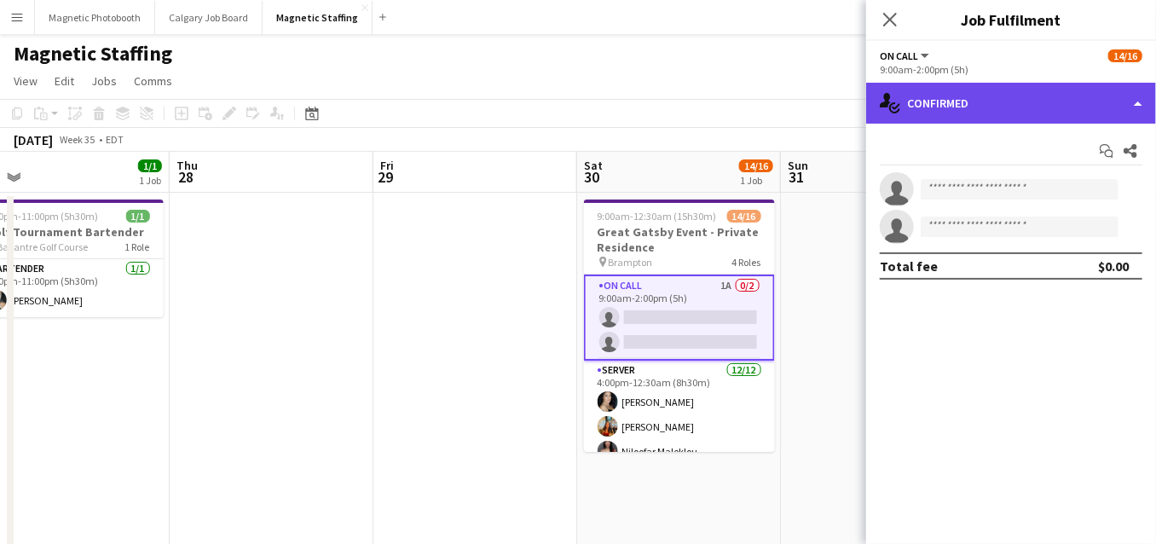
click at [970, 115] on div "single-neutral-actions-check-2 Confirmed" at bounding box center [1011, 103] width 290 height 41
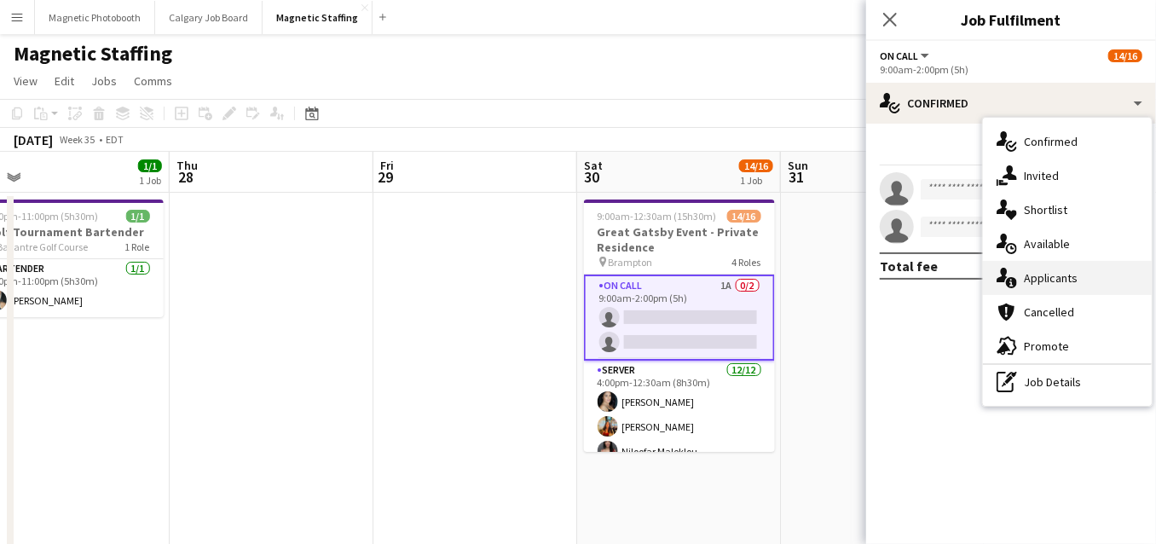
click at [1057, 280] on div "single-neutral-actions-information Applicants" at bounding box center [1067, 278] width 169 height 34
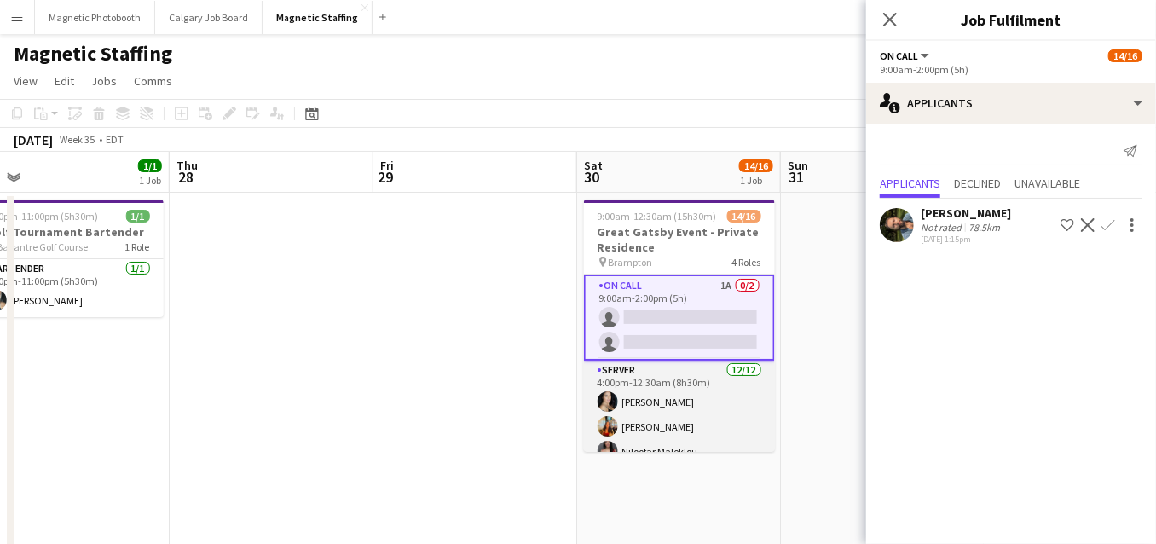
click at [697, 407] on app-card-role "Server 12/12 4:00pm-12:30am (8h30m) Cassandra Tari Katherine Lasso Niloofar Mal…" at bounding box center [679, 526] width 191 height 330
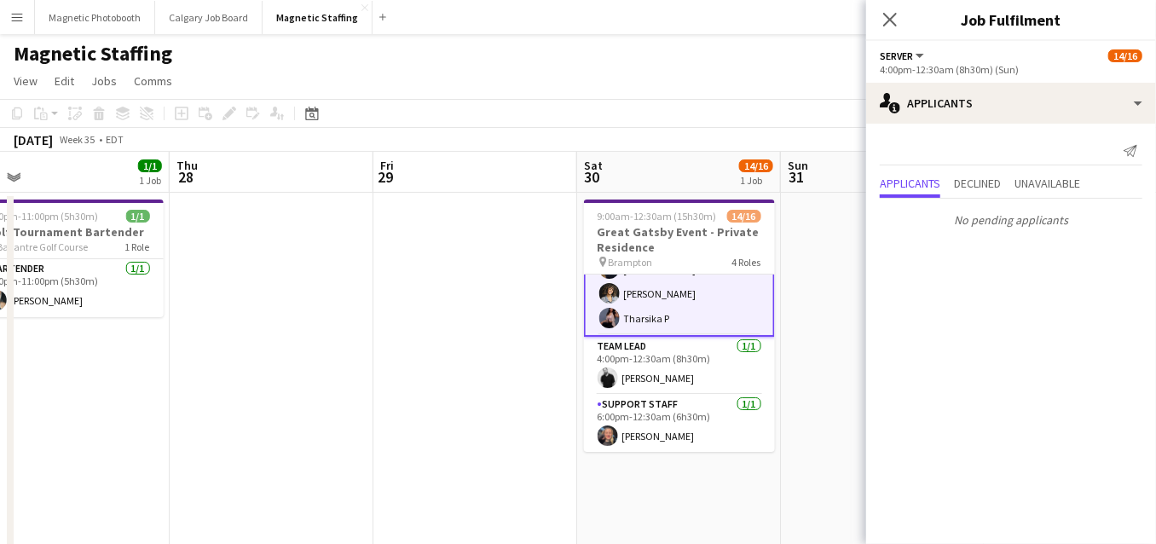
click at [706, 400] on app-card-role "Support Staff 1/1 6:00pm-12:30am (6h30m) Sarah Salomons" at bounding box center [679, 424] width 191 height 58
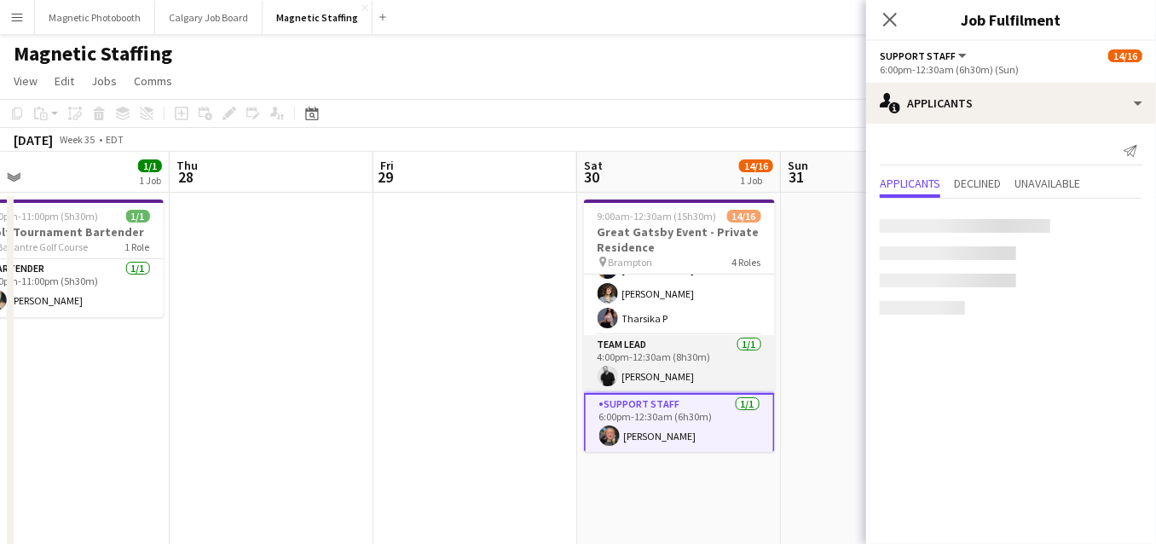
click at [716, 359] on app-card-role "Team Lead 1/1 4:00pm-12:30am (8h30m) jean-philippe roy" at bounding box center [679, 364] width 191 height 58
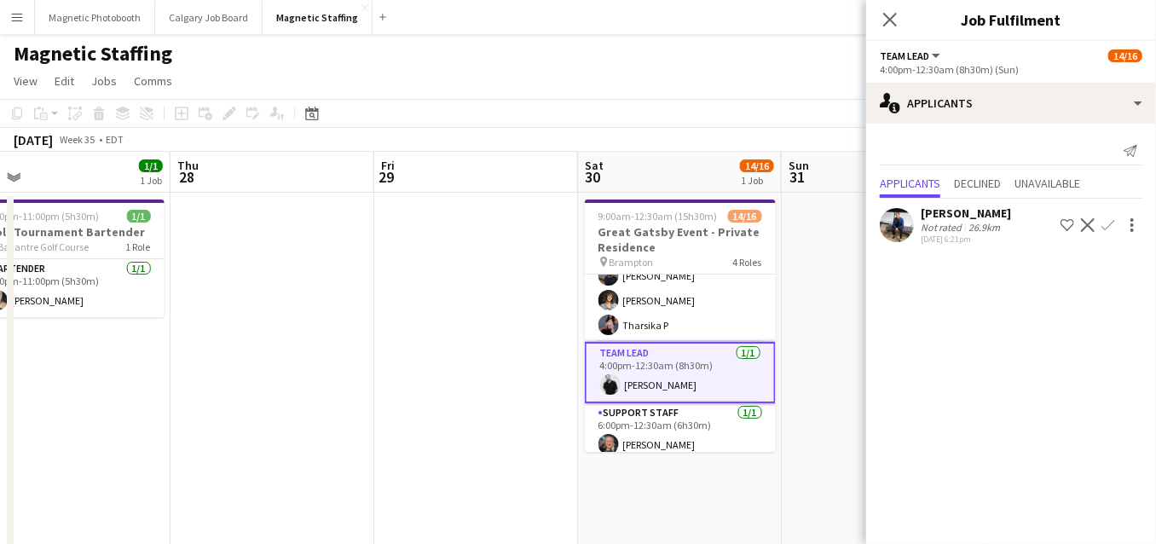
scroll to position [346, 0]
click at [1086, 223] on app-icon "Decline" at bounding box center [1088, 225] width 14 height 14
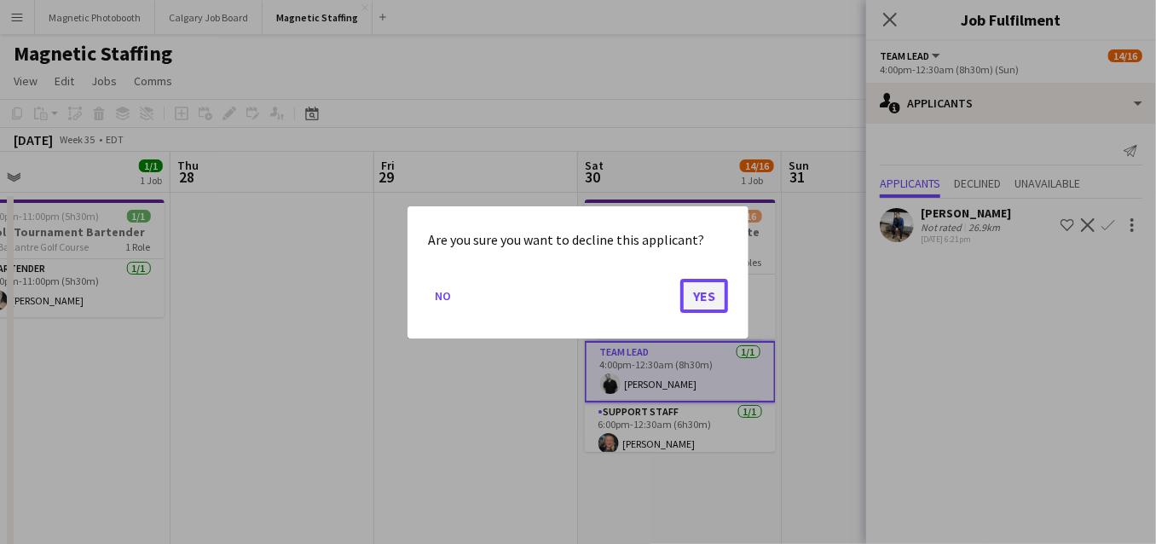
click at [701, 309] on button "Yes" at bounding box center [704, 295] width 48 height 34
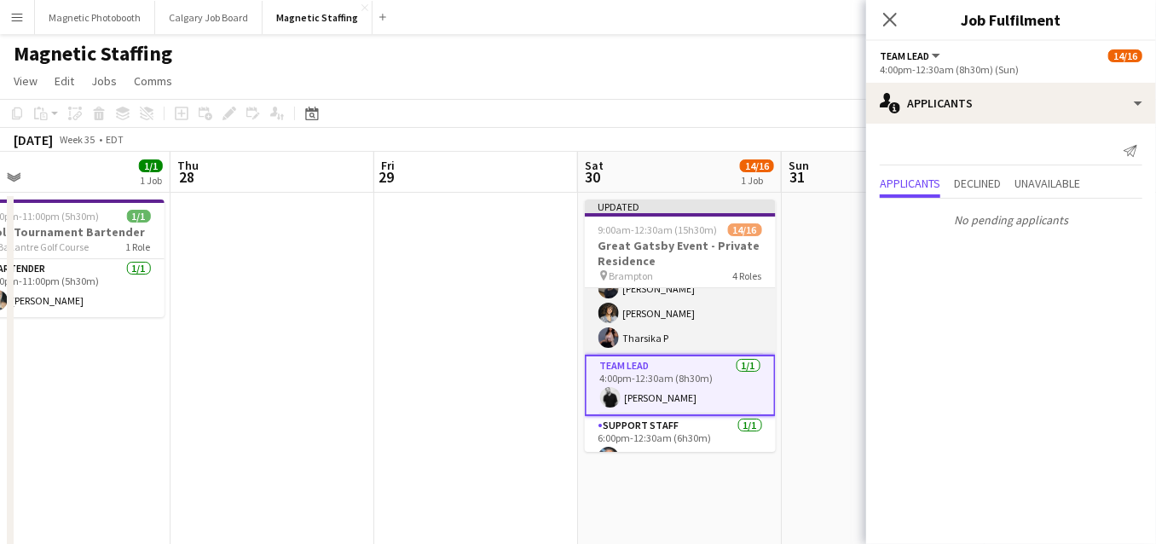
scroll to position [0, 0]
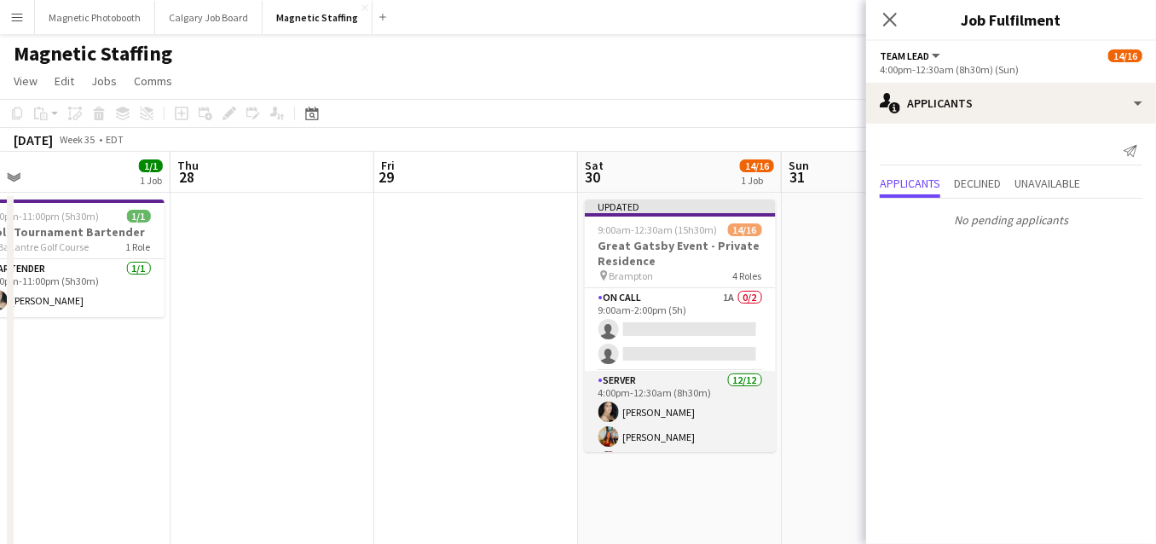
click at [701, 313] on app-card-role "On Call 1A 0/2 9:00am-2:00pm (5h) single-neutral-actions single-neutral-actions" at bounding box center [680, 329] width 191 height 83
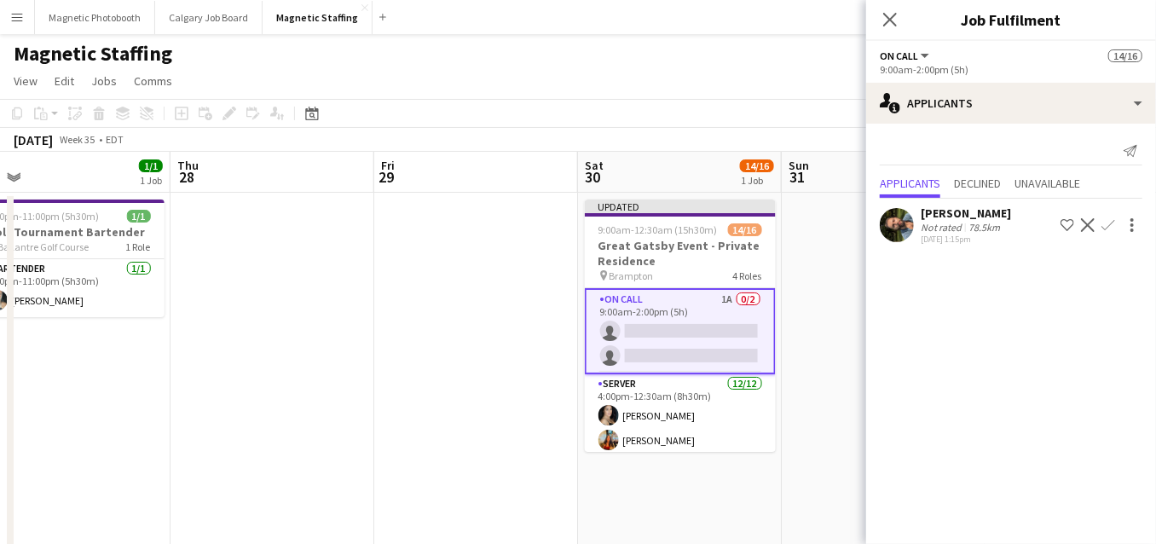
click at [1101, 231] on app-icon "Confirm" at bounding box center [1108, 225] width 14 height 14
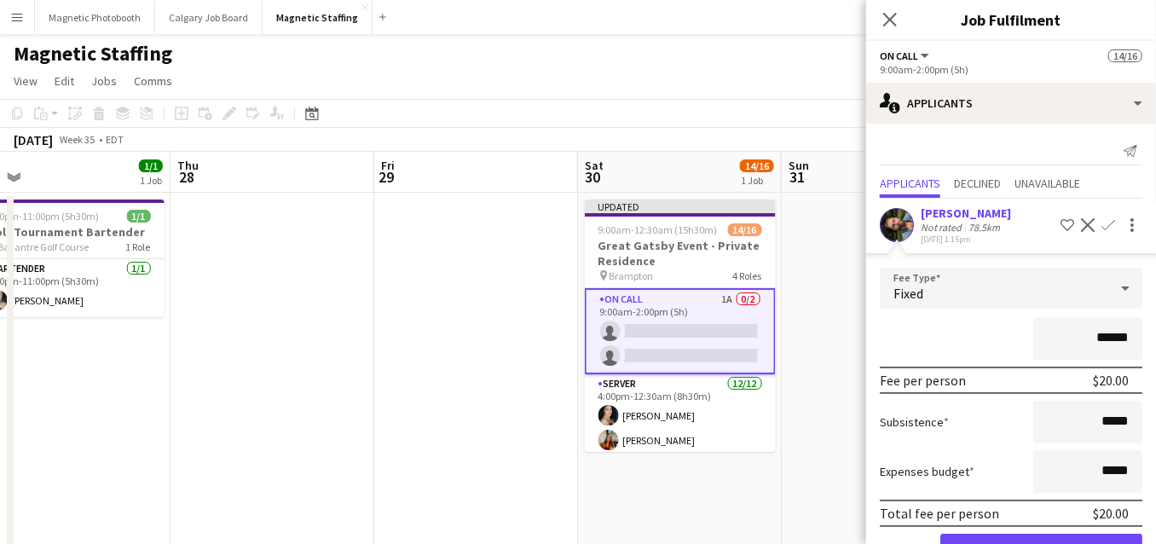
scroll to position [53, 0]
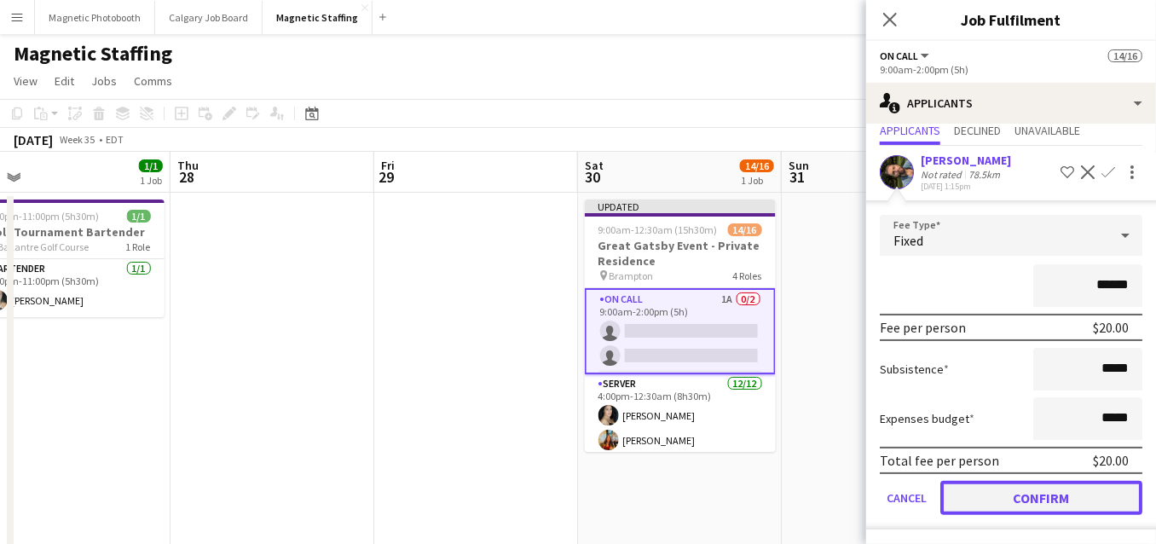
click at [980, 488] on button "Confirm" at bounding box center [1041, 498] width 202 height 34
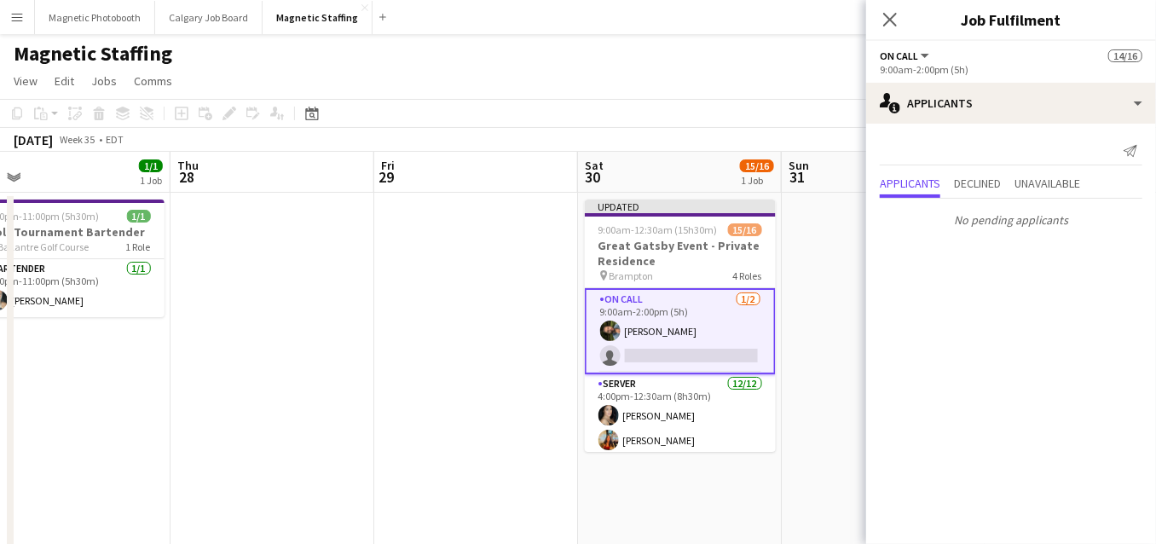
scroll to position [0, 0]
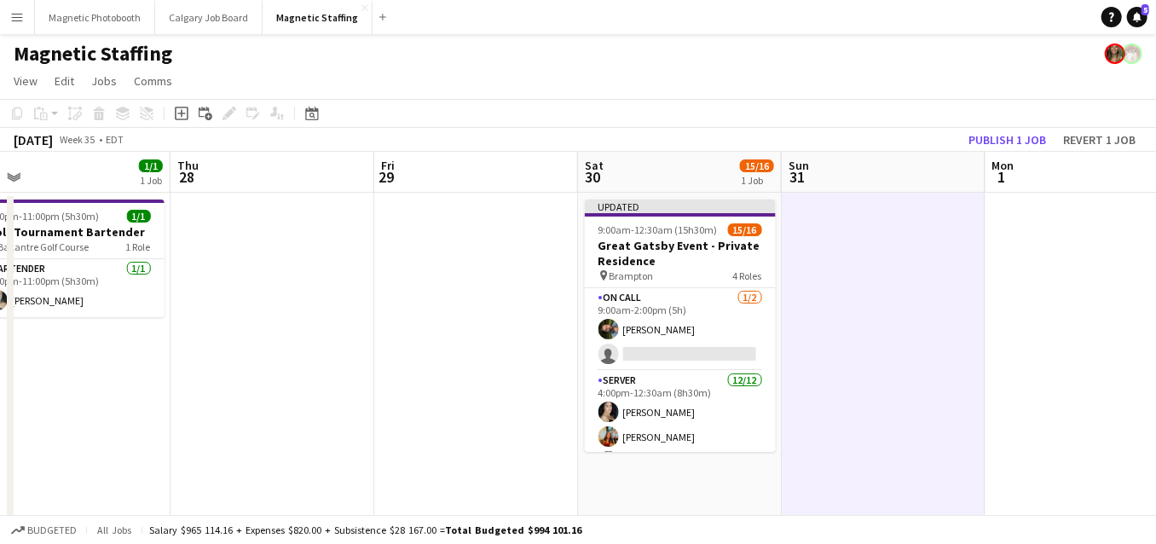
click at [1010, 122] on app-toolbar "Copy Paste Paste Command V Paste with crew Command Shift V Paste linked Job Del…" at bounding box center [578, 113] width 1156 height 29
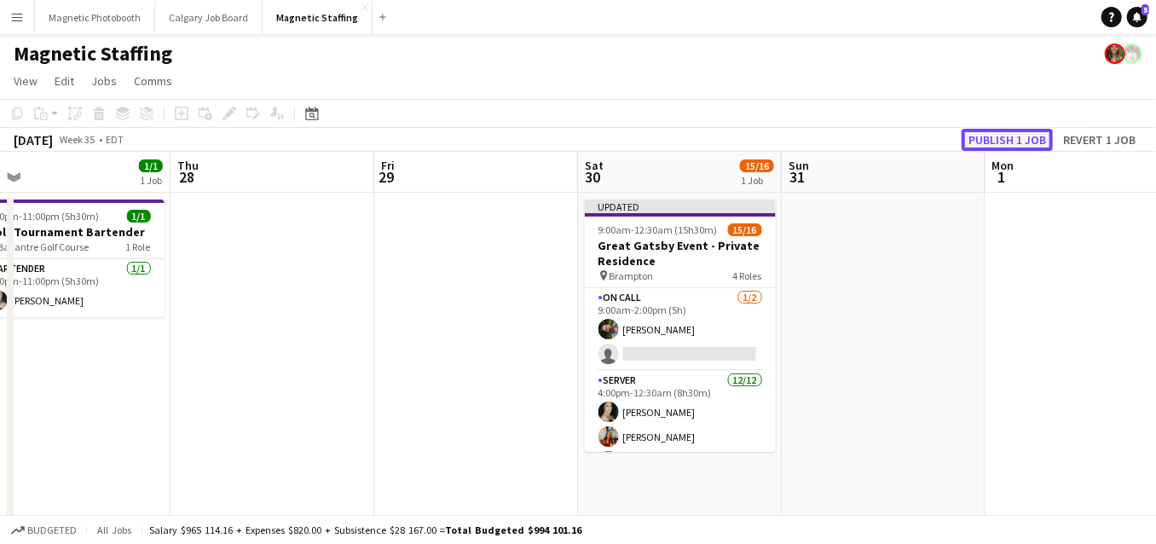
click at [1006, 130] on button "Publish 1 job" at bounding box center [1007, 140] width 91 height 22
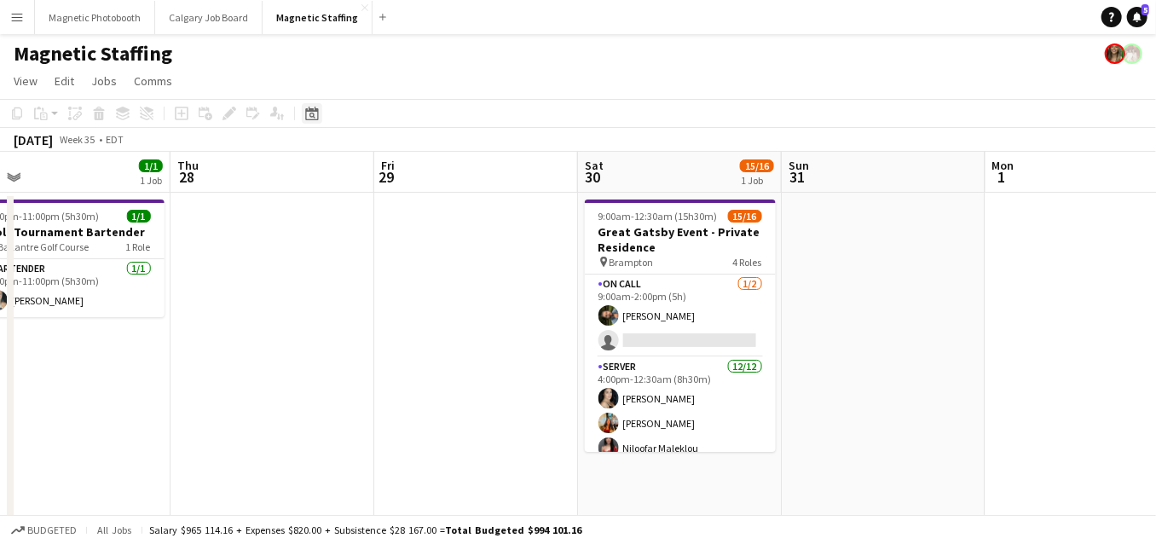
click at [315, 114] on icon "Date picker" at bounding box center [312, 114] width 14 height 14
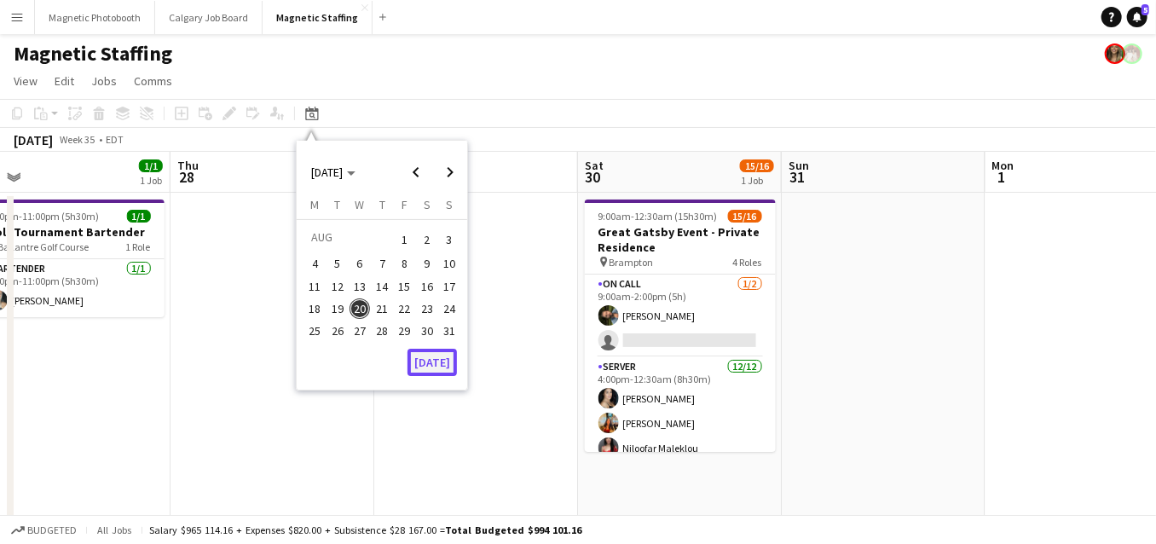
click at [444, 356] on button "[DATE]" at bounding box center [431, 362] width 49 height 27
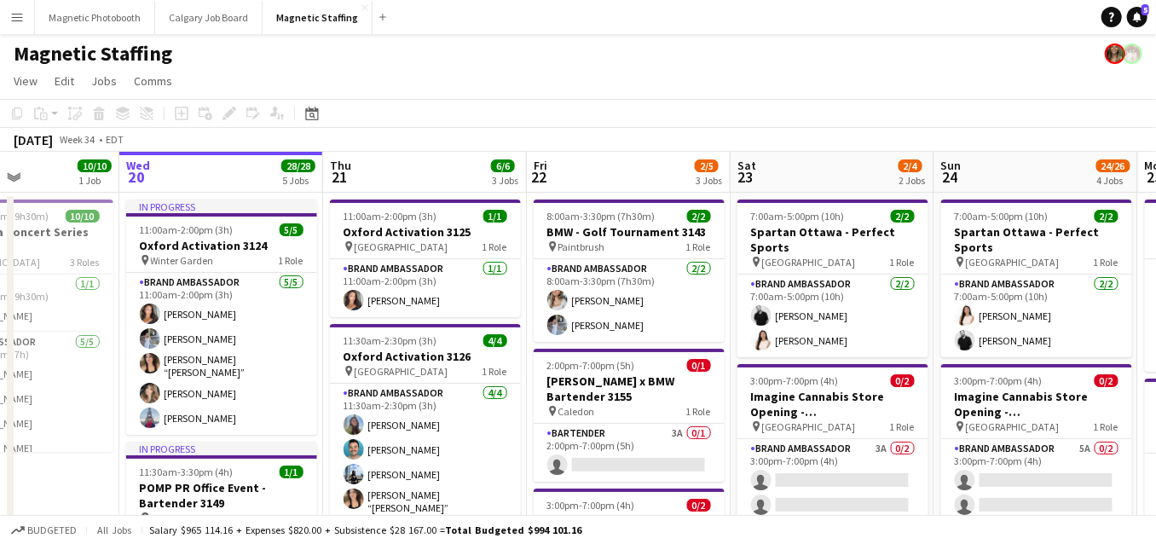
drag, startPoint x: 524, startPoint y: 308, endPoint x: 0, endPoint y: 335, distance: 524.9
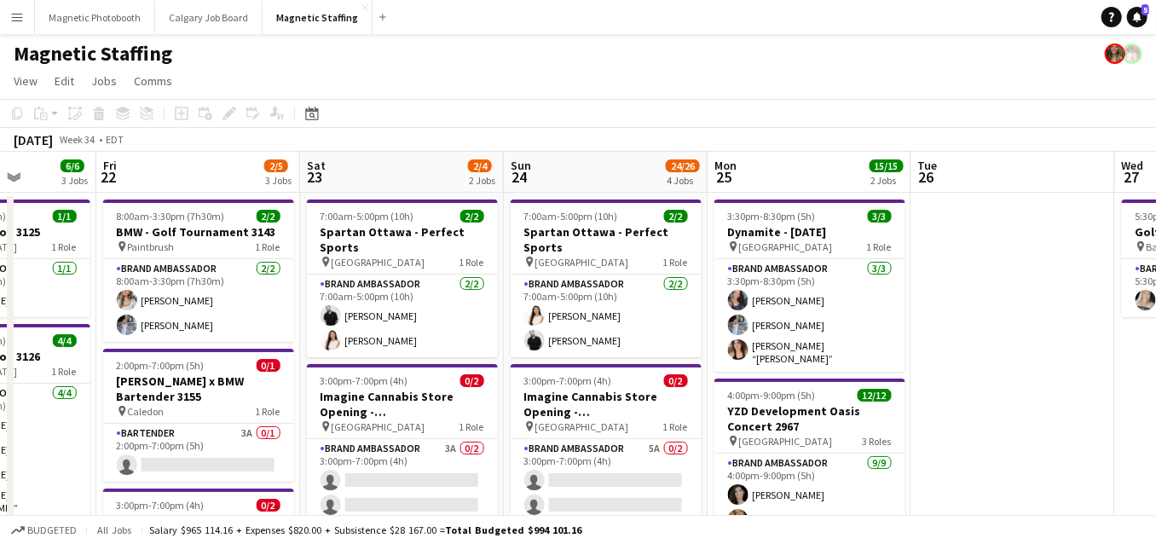
drag, startPoint x: 784, startPoint y: 290, endPoint x: 356, endPoint y: 321, distance: 429.0
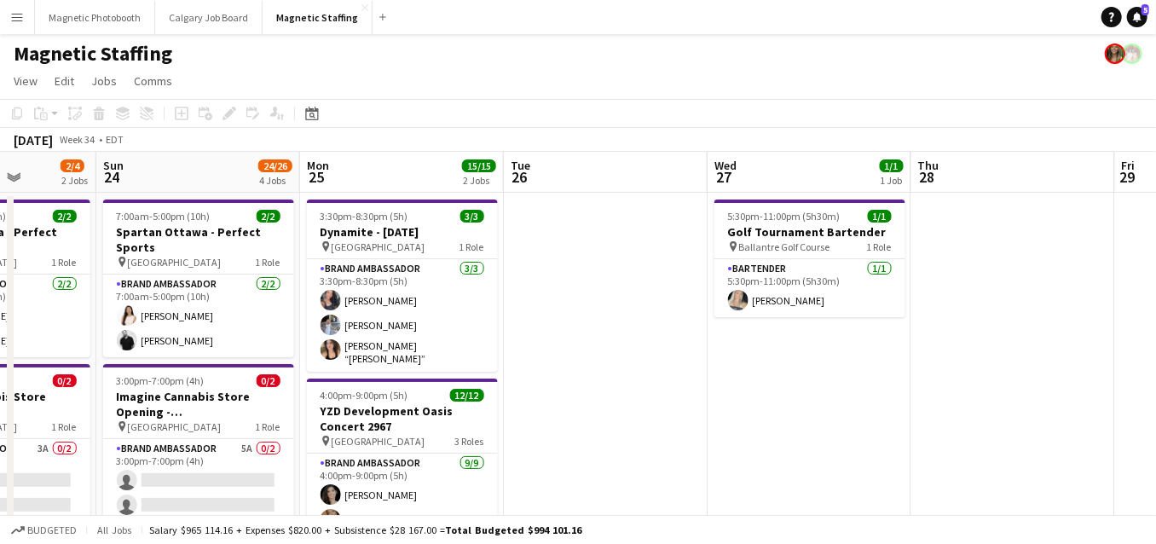
scroll to position [0, 727]
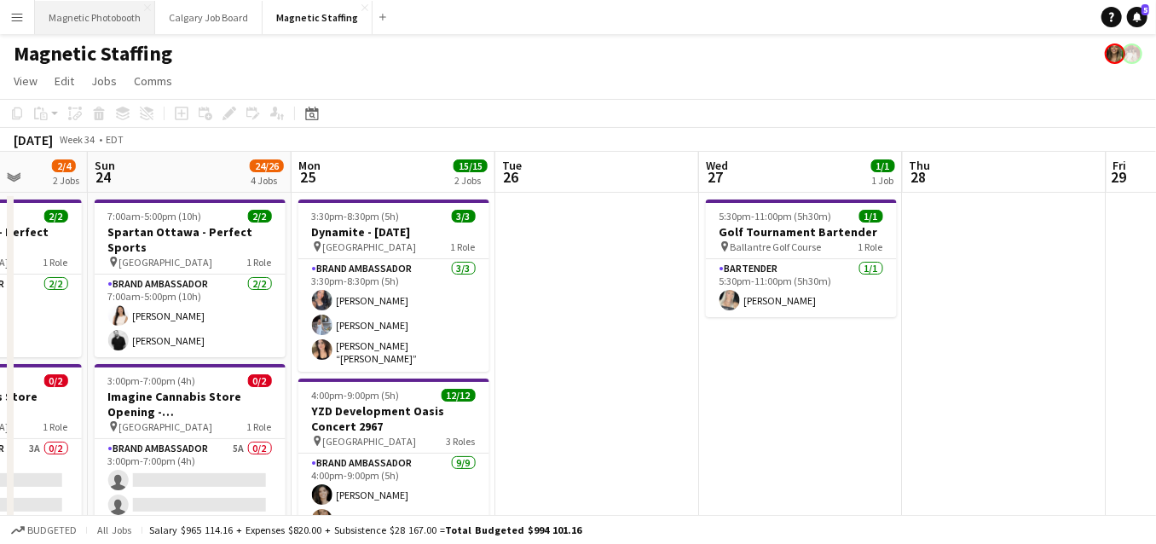
click at [106, 17] on button "Magnetic Photobooth Close" at bounding box center [95, 17] width 120 height 33
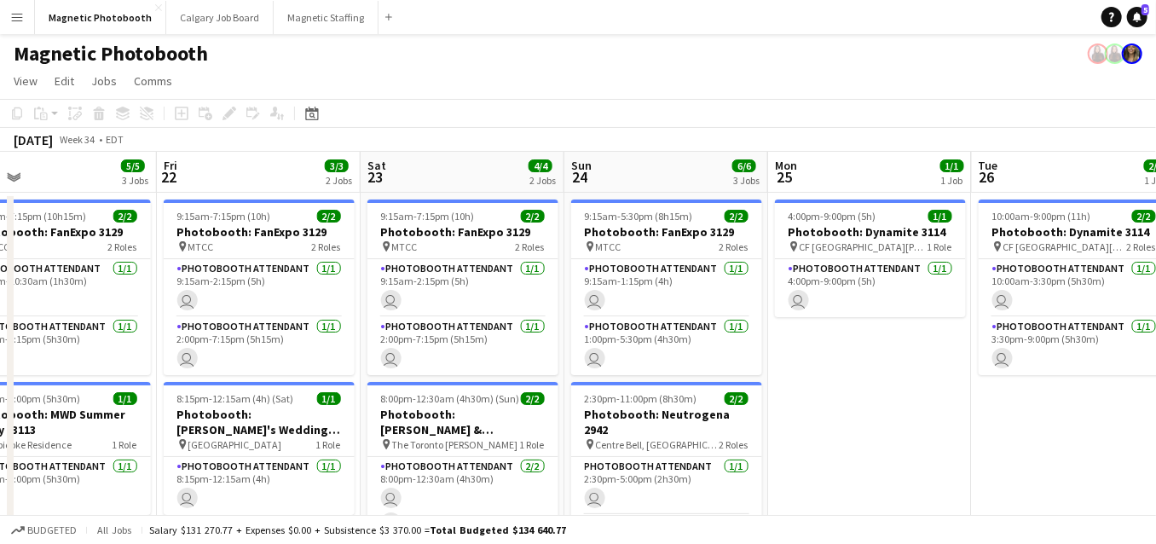
drag, startPoint x: 537, startPoint y: 325, endPoint x: 171, endPoint y: 330, distance: 365.7
click at [172, 330] on app-calendar-viewport "Mon 18 Tue 19 1/1 1 Job Wed 20 2/2 2 Jobs Thu 21 5/5 3 Jobs Fri 22 3/3 2 Jobs S…" at bounding box center [578, 471] width 1156 height 639
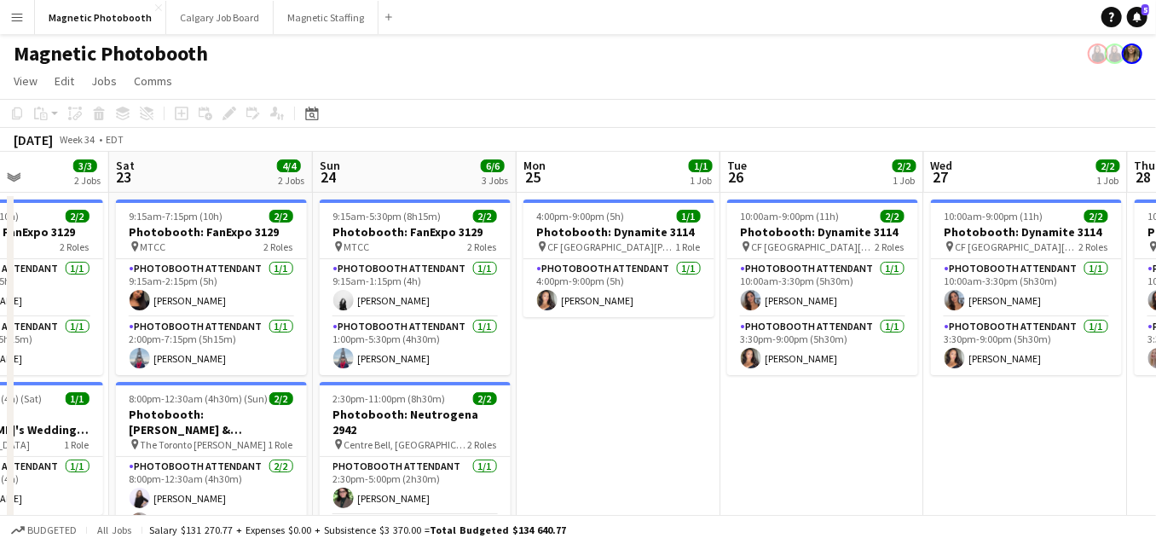
drag, startPoint x: 650, startPoint y: 297, endPoint x: 182, endPoint y: 367, distance: 473.2
click at [183, 367] on app-calendar-viewport "Tue 19 1/1 1 Job Wed 20 2/2 2 Jobs Thu 21 5/5 3 Jobs Fri 22 3/3 2 Jobs Sat 23 4…" at bounding box center [578, 471] width 1156 height 639
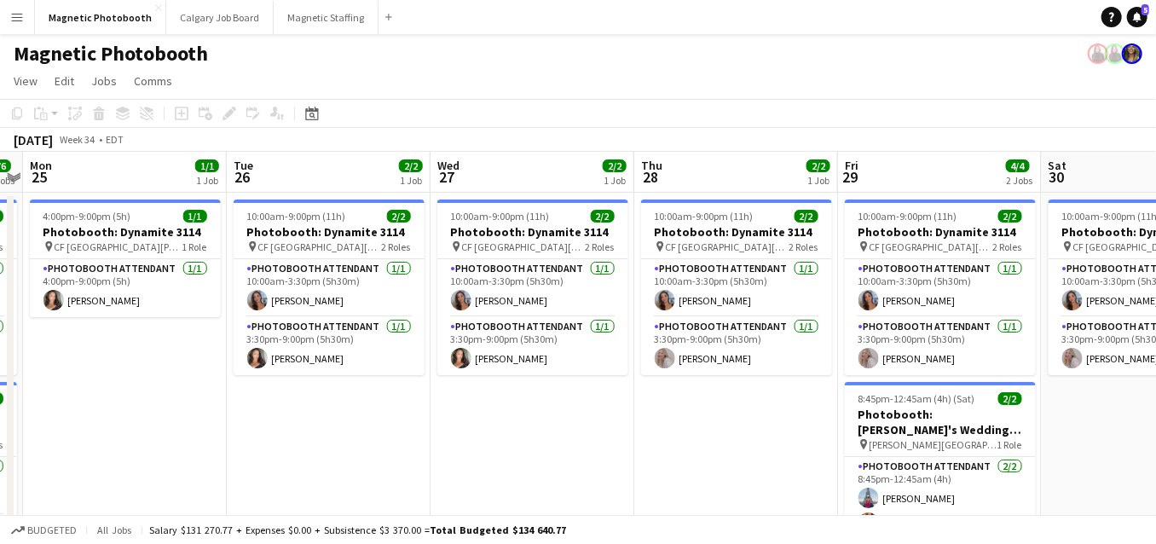
scroll to position [0, 573]
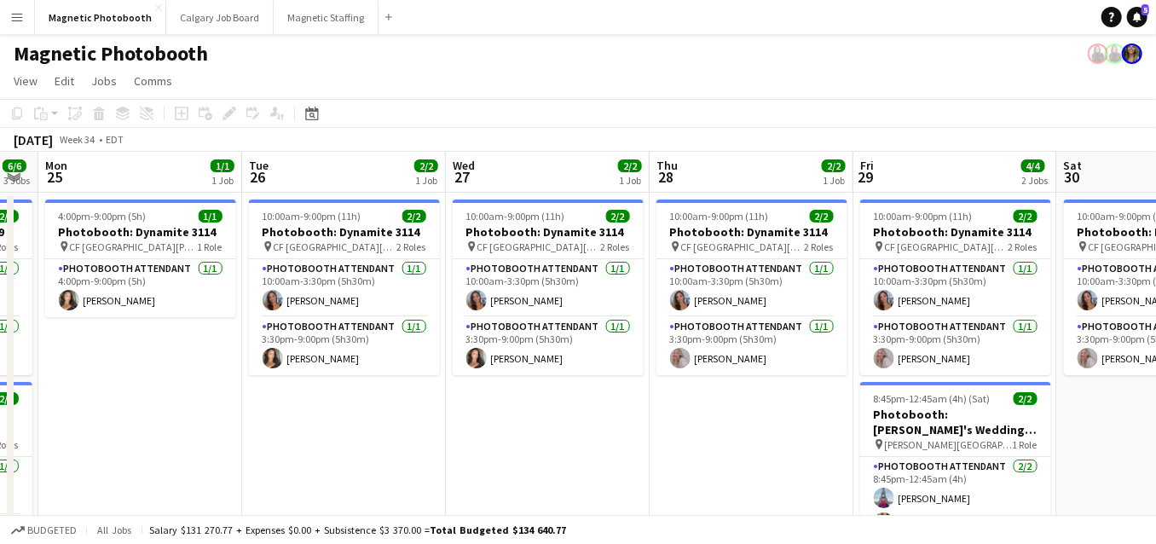
drag, startPoint x: 436, startPoint y: 386, endPoint x: 234, endPoint y: 391, distance: 202.1
click at [234, 391] on app-calendar-viewport "Fri 22 3/3 2 Jobs Sat 23 4/4 2 Jobs Sun 24 6/6 3 Jobs Mon 25 1/1 1 Job Tue 26 2…" at bounding box center [578, 471] width 1156 height 639
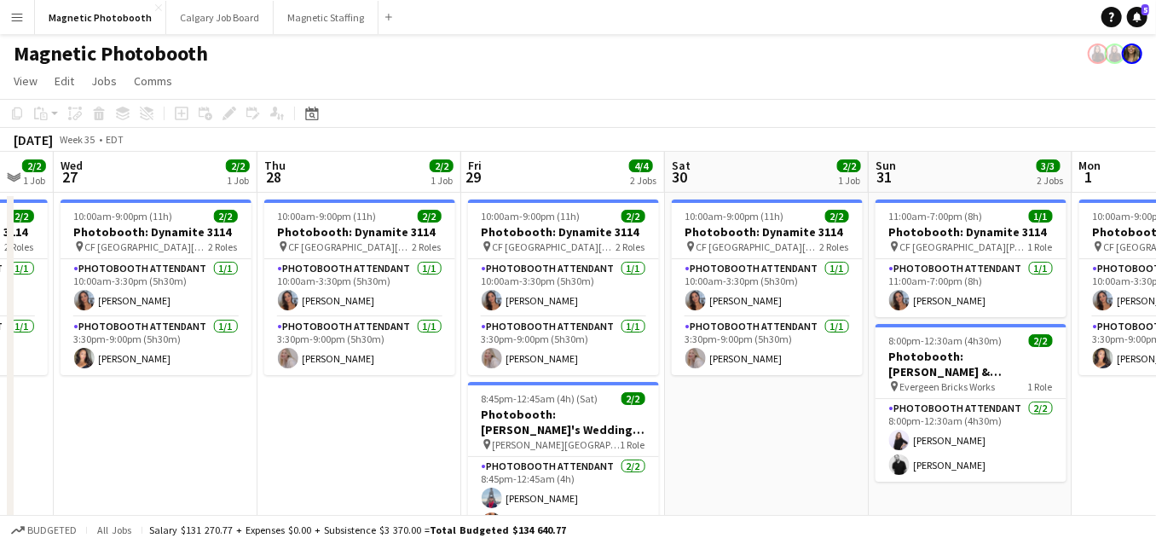
drag, startPoint x: 525, startPoint y: 399, endPoint x: 130, endPoint y: 408, distance: 394.8
click at [130, 408] on app-calendar-viewport "Sun 24 6/6 3 Jobs Mon 25 1/1 1 Job Tue 26 2/2 1 Job Wed 27 2/2 1 Job Thu 28 2/2…" at bounding box center [578, 471] width 1156 height 639
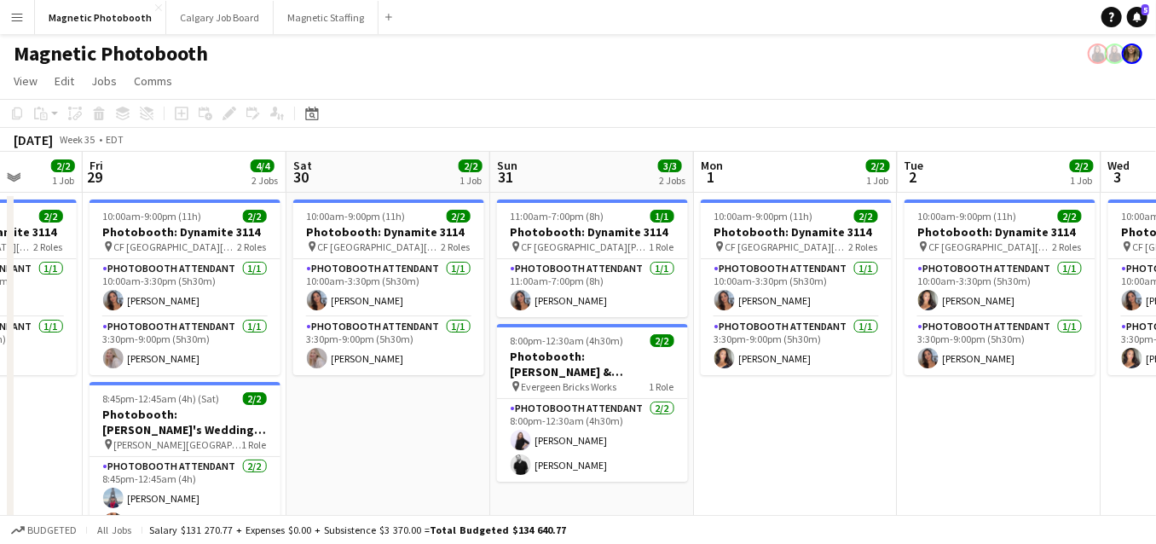
drag, startPoint x: 716, startPoint y: 362, endPoint x: 348, endPoint y: 361, distance: 368.2
click at [347, 361] on app-calendar-viewport "Mon 25 1/1 1 Job Tue 26 2/2 1 Job Wed 27 2/2 1 Job Thu 28 2/2 1 Job Fri 29 4/4 …" at bounding box center [578, 513] width 1156 height 722
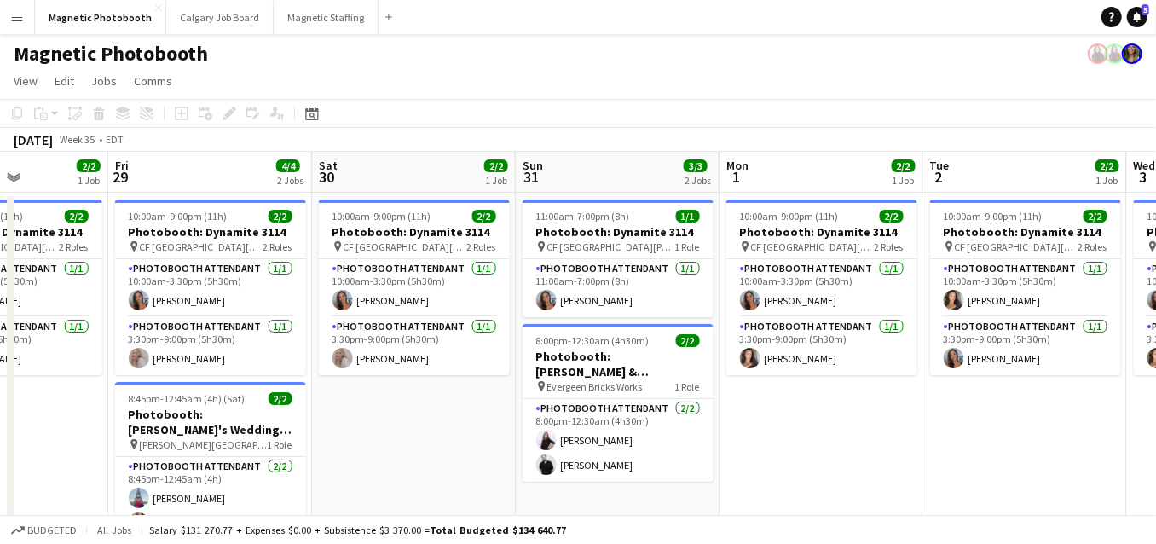
drag, startPoint x: 967, startPoint y: 338, endPoint x: 372, endPoint y: 426, distance: 602.4
click at [374, 425] on app-calendar-viewport "Mon 25 1/1 1 Job Tue 26 2/2 1 Job Wed 27 2/2 1 Job Thu 28 2/2 1 Job Fri 29 4/4 …" at bounding box center [578, 513] width 1156 height 722
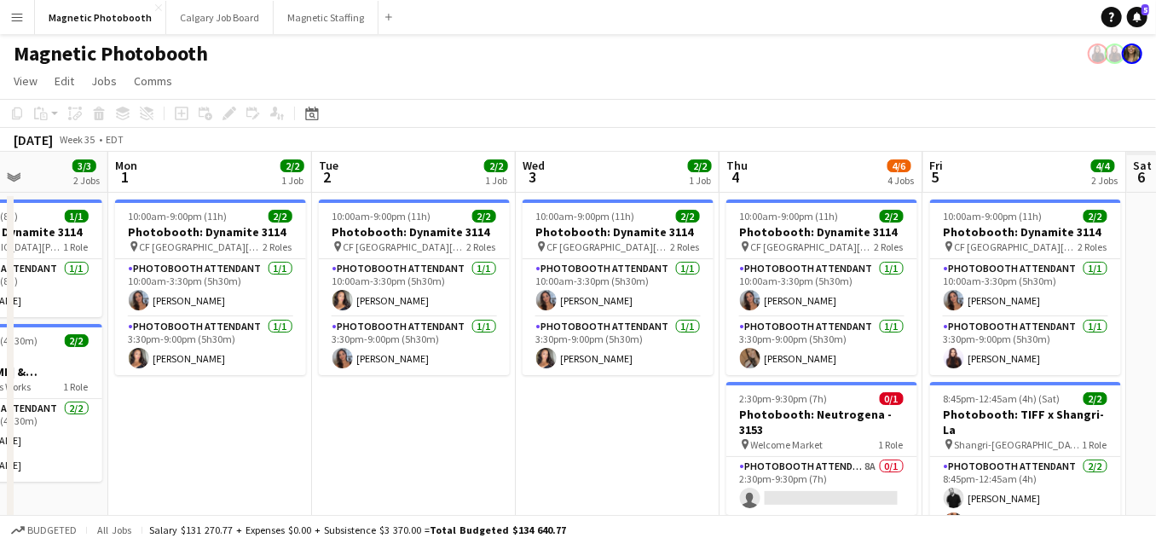
scroll to position [0, 721]
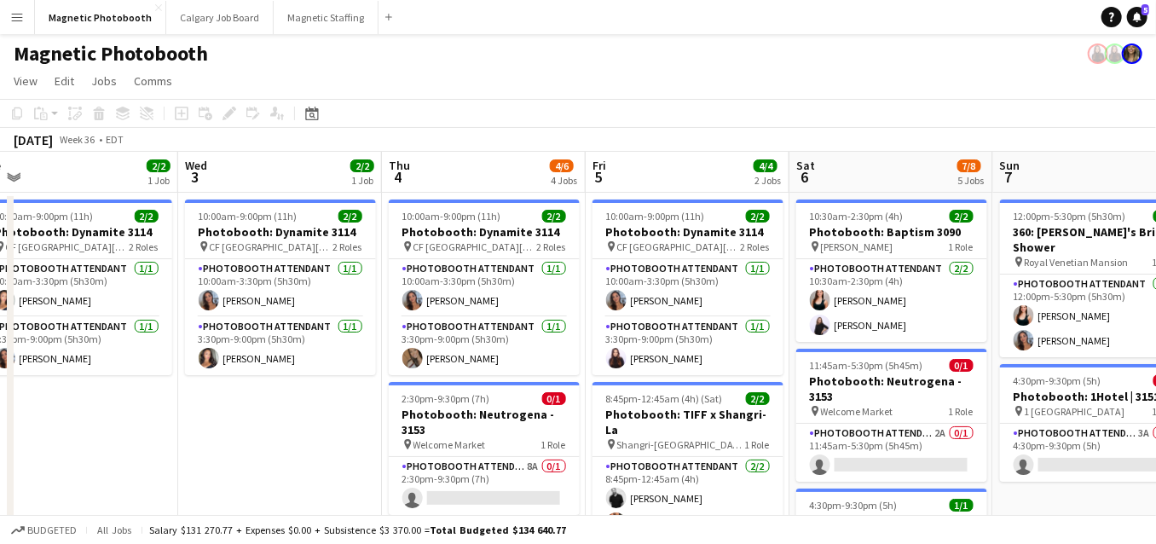
drag, startPoint x: 871, startPoint y: 456, endPoint x: 548, endPoint y: 457, distance: 323.1
click at [309, 27] on button "Magnetic Staffing Close" at bounding box center [326, 17] width 105 height 33
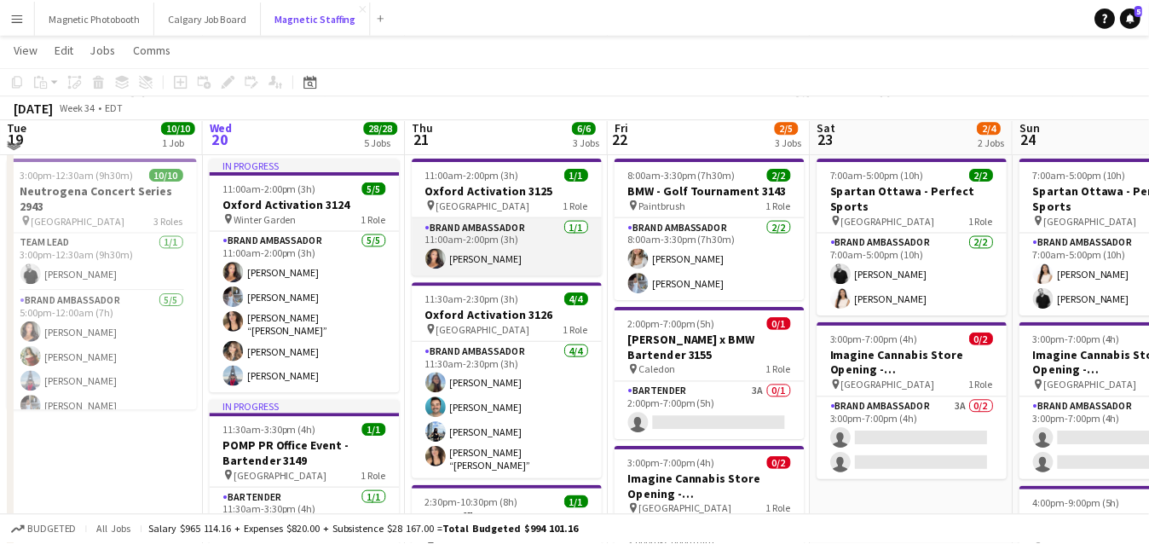
scroll to position [34, 0]
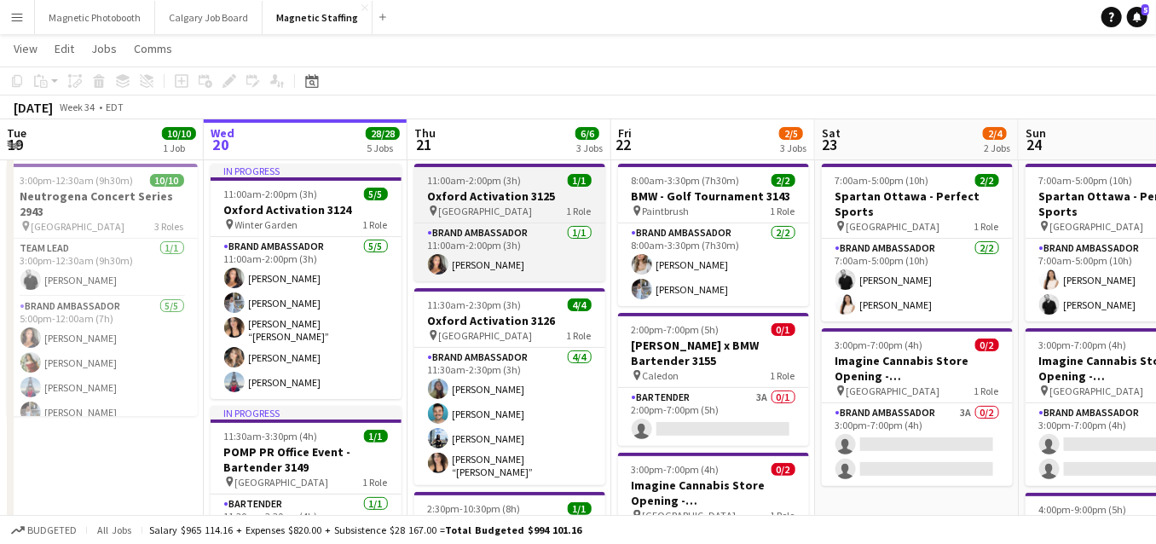
click at [483, 204] on div "pin Toronto 1 Role" at bounding box center [509, 211] width 191 height 14
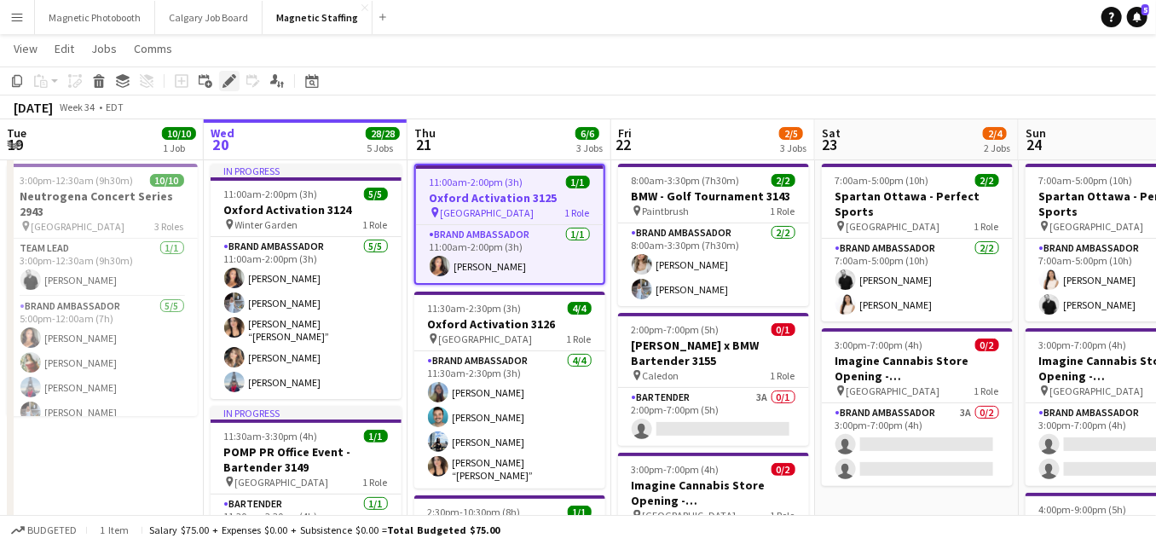
click at [226, 81] on icon at bounding box center [228, 81] width 9 height 9
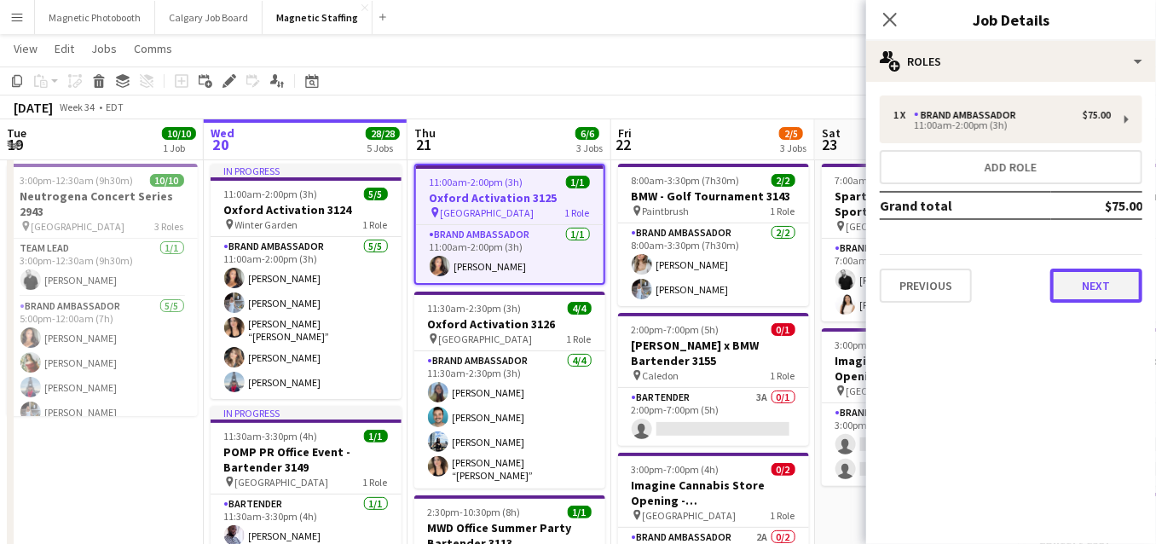
click at [1100, 295] on button "Next" at bounding box center [1096, 286] width 92 height 34
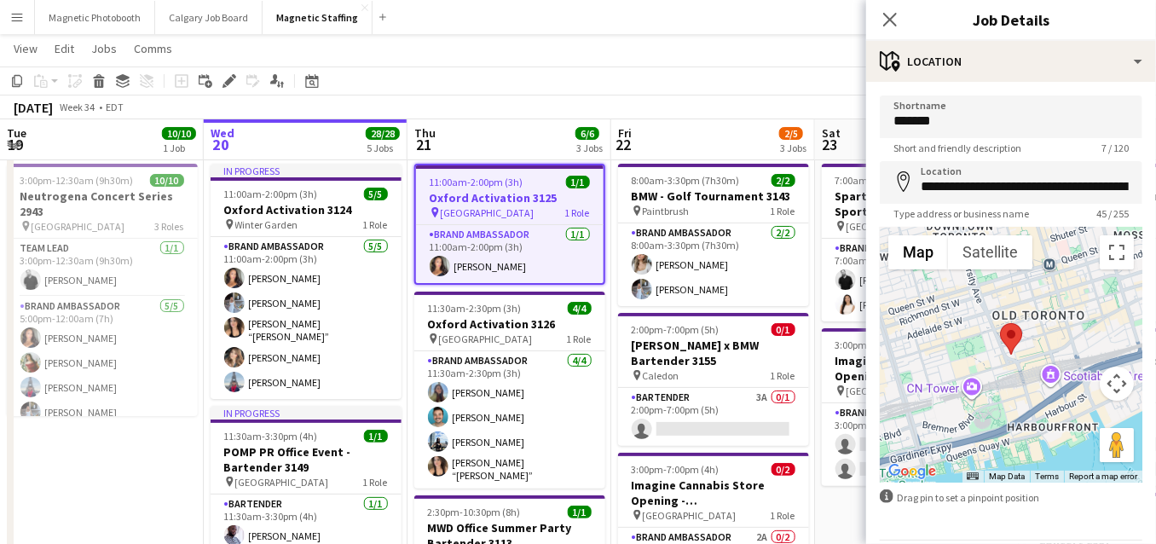
click at [452, 332] on span "[GEOGRAPHIC_DATA]" at bounding box center [486, 338] width 94 height 13
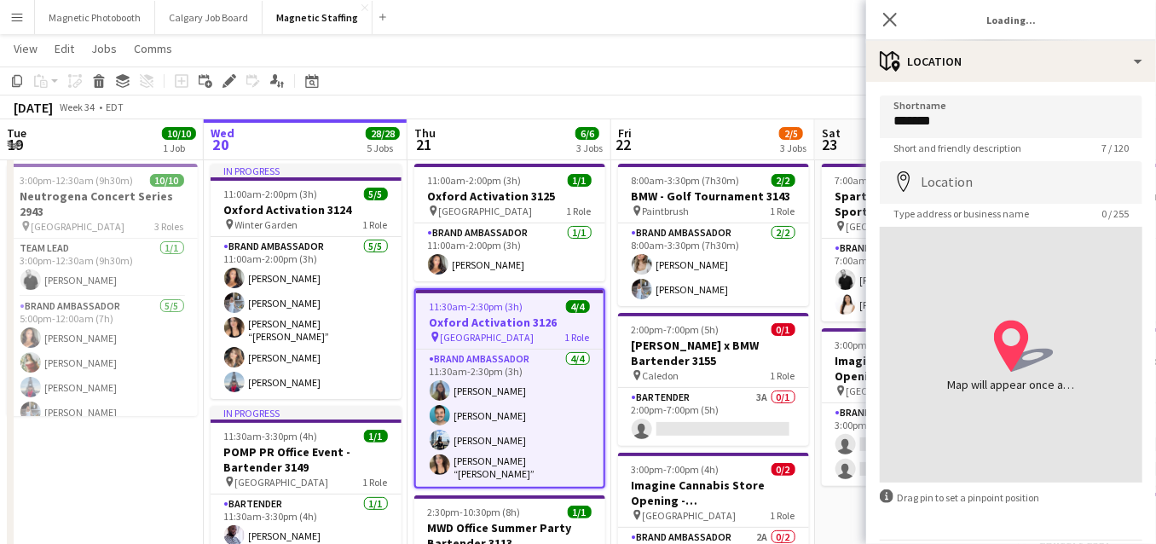
type input "**********"
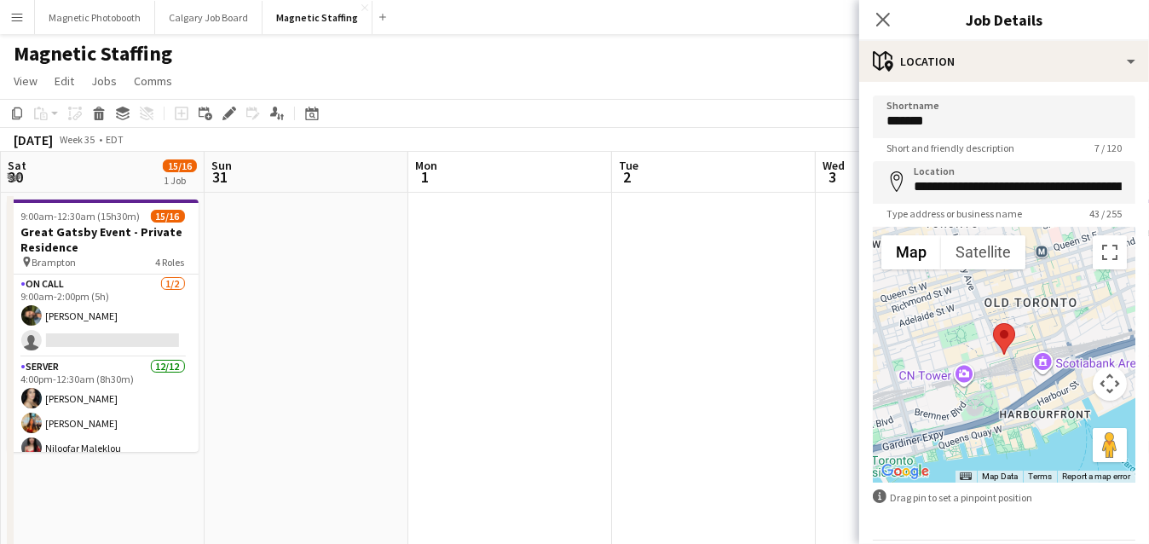
scroll to position [0, 562]
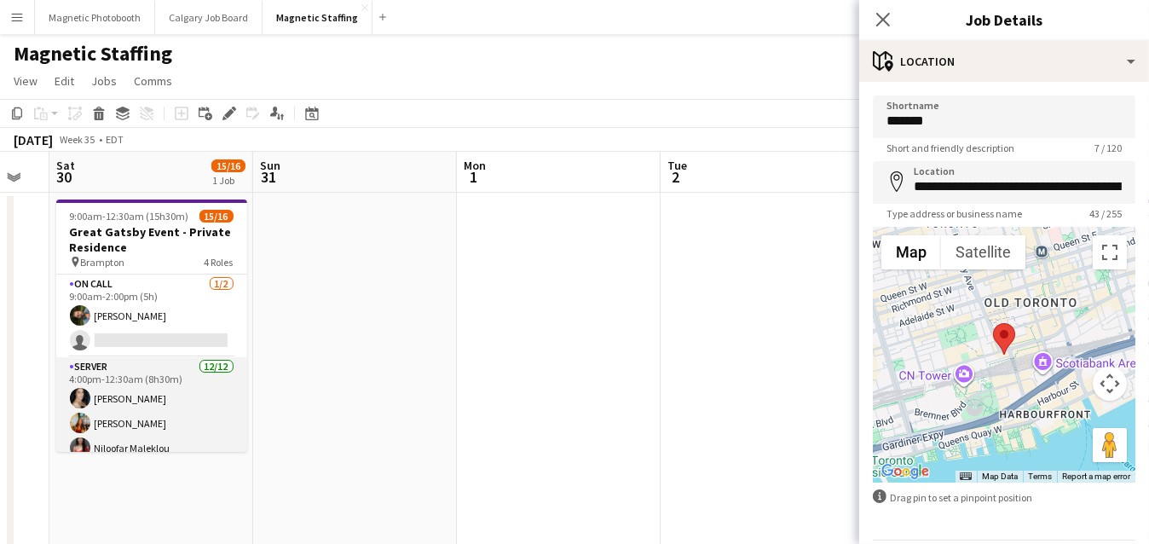
click at [210, 409] on app-card-role "Server 12/12 4:00pm-12:30am (8h30m) Cassandra Tari Katherine Lasso Niloofar Mal…" at bounding box center [151, 522] width 191 height 330
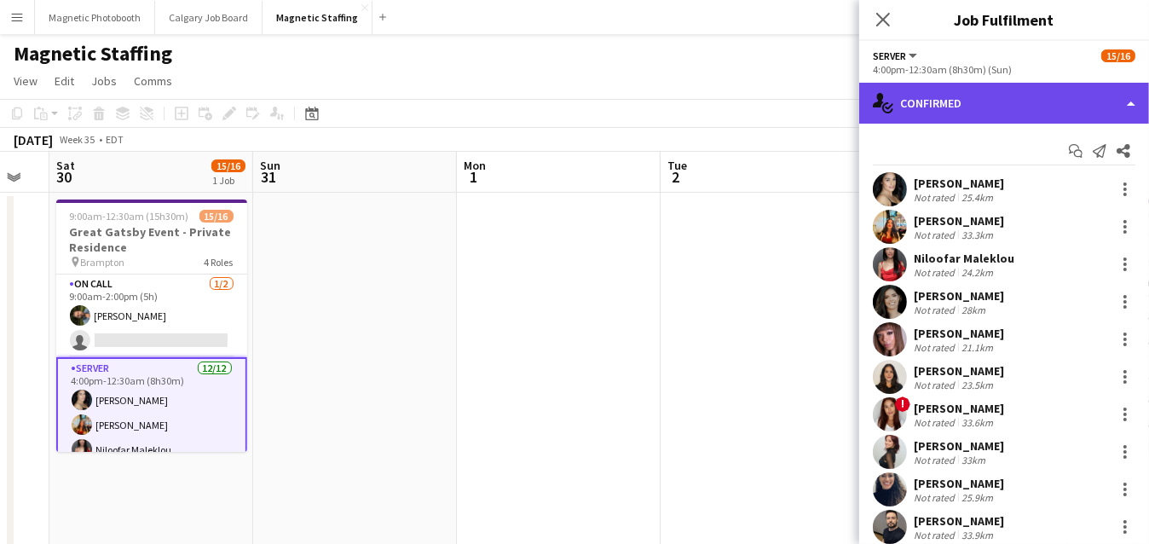
click at [948, 113] on div "single-neutral-actions-check-2 Confirmed" at bounding box center [1004, 103] width 290 height 41
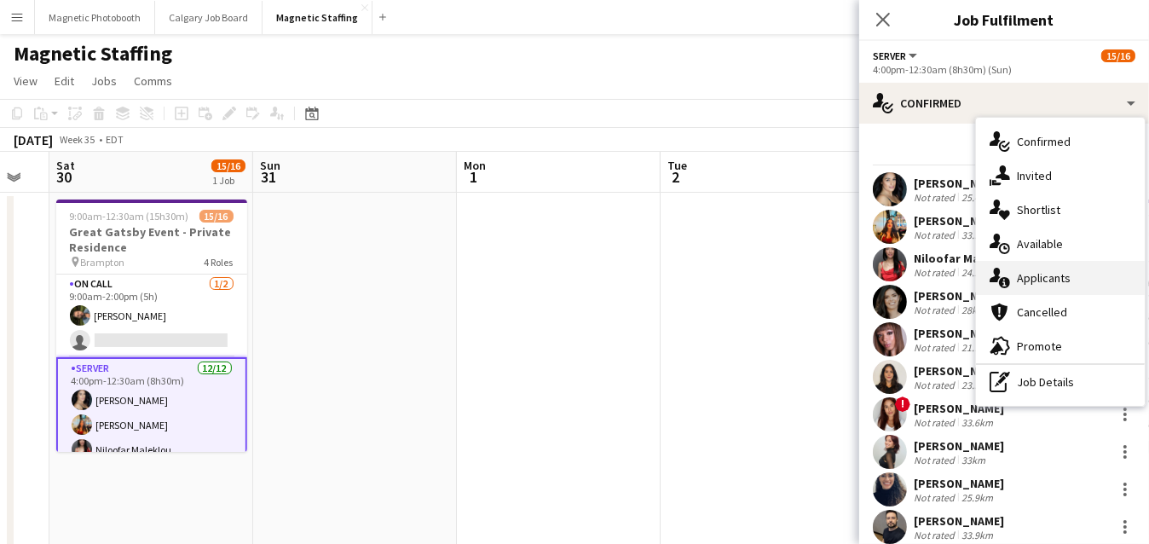
click at [1016, 286] on div "single-neutral-actions-information Applicants" at bounding box center [1060, 278] width 169 height 34
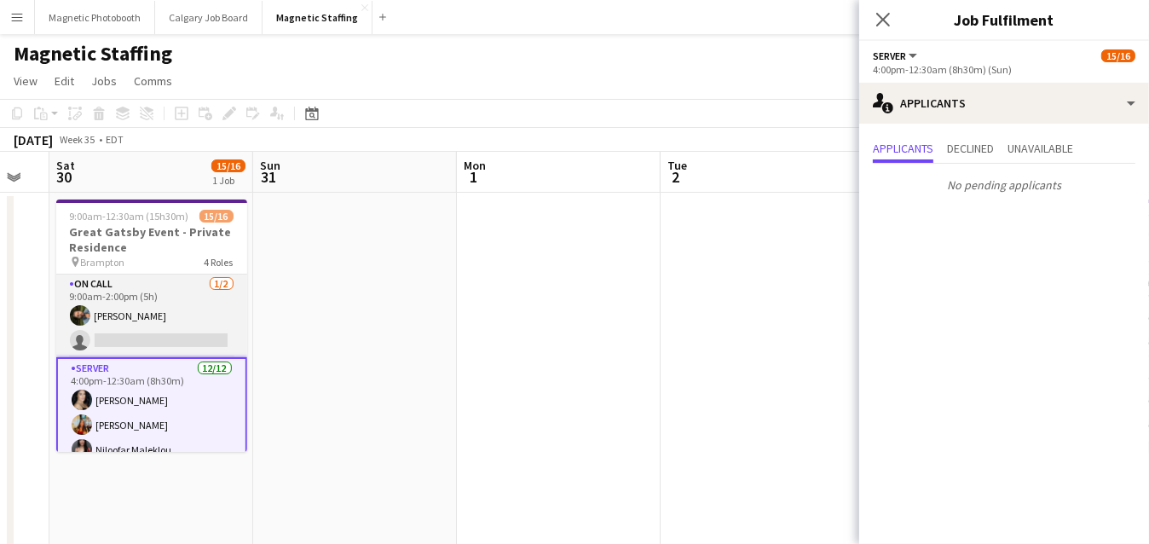
click at [178, 339] on app-card-role "On Call 1/2 9:00am-2:00pm (5h) Mohamad Nassabain single-neutral-actions" at bounding box center [151, 315] width 191 height 83
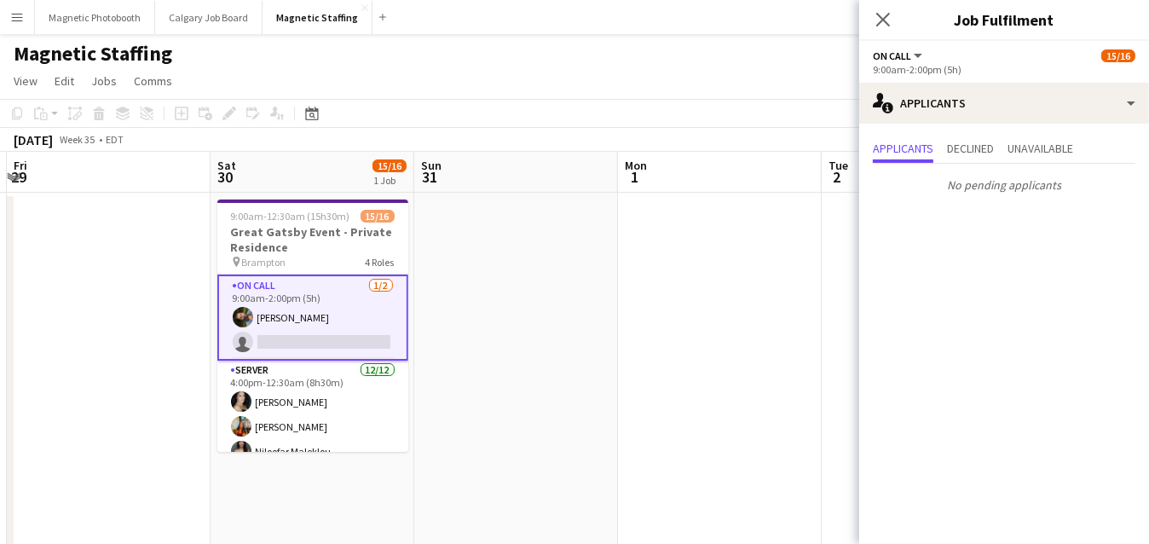
drag, startPoint x: 178, startPoint y: 339, endPoint x: 343, endPoint y: 311, distance: 166.9
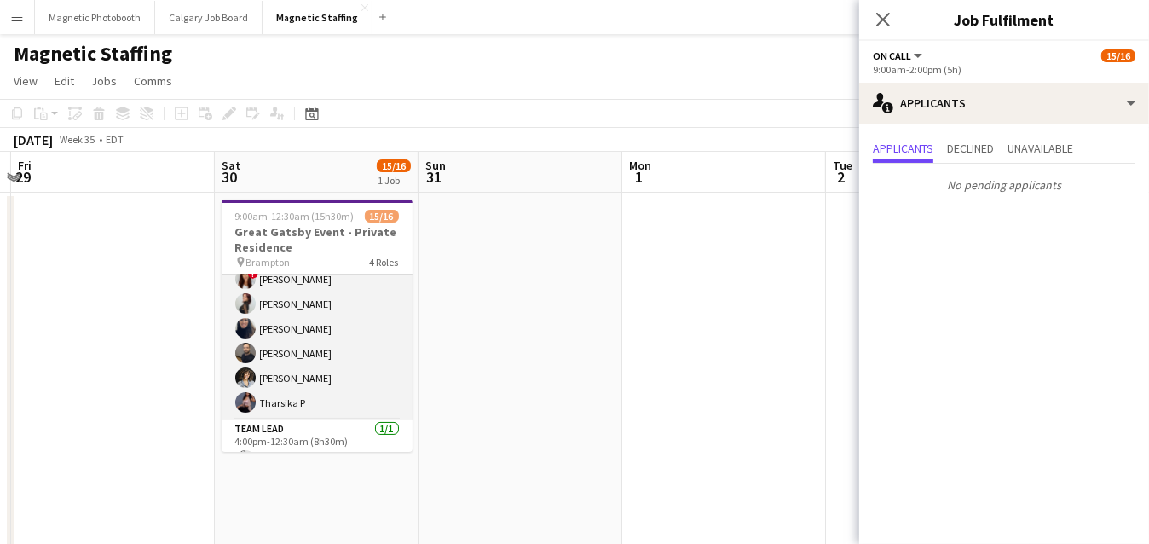
scroll to position [354, 0]
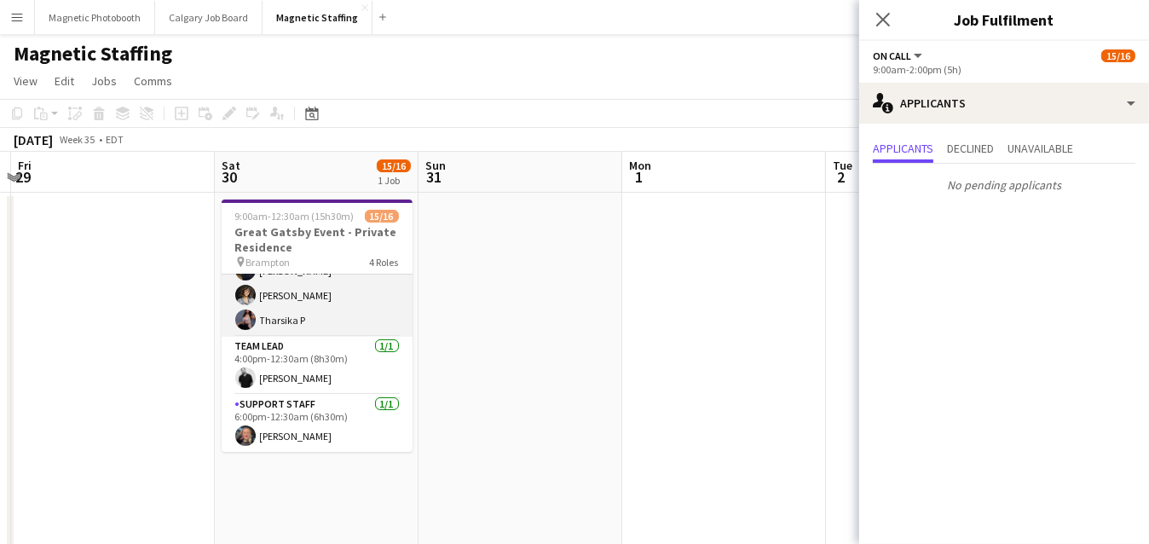
click at [242, 303] on app-user-avatar at bounding box center [245, 295] width 20 height 20
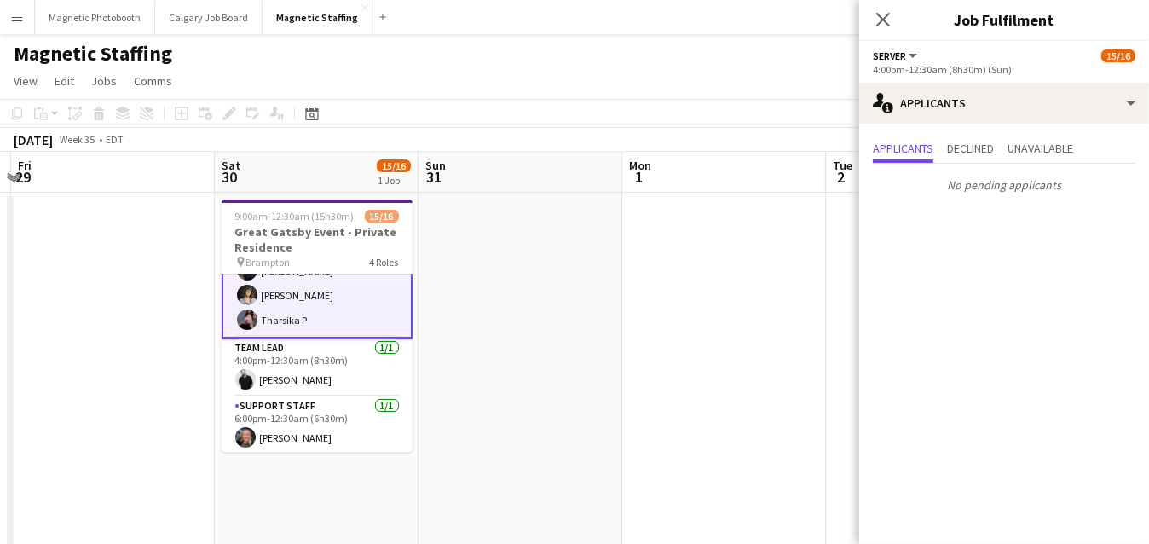
click at [245, 290] on app-user-avatar at bounding box center [247, 295] width 20 height 20
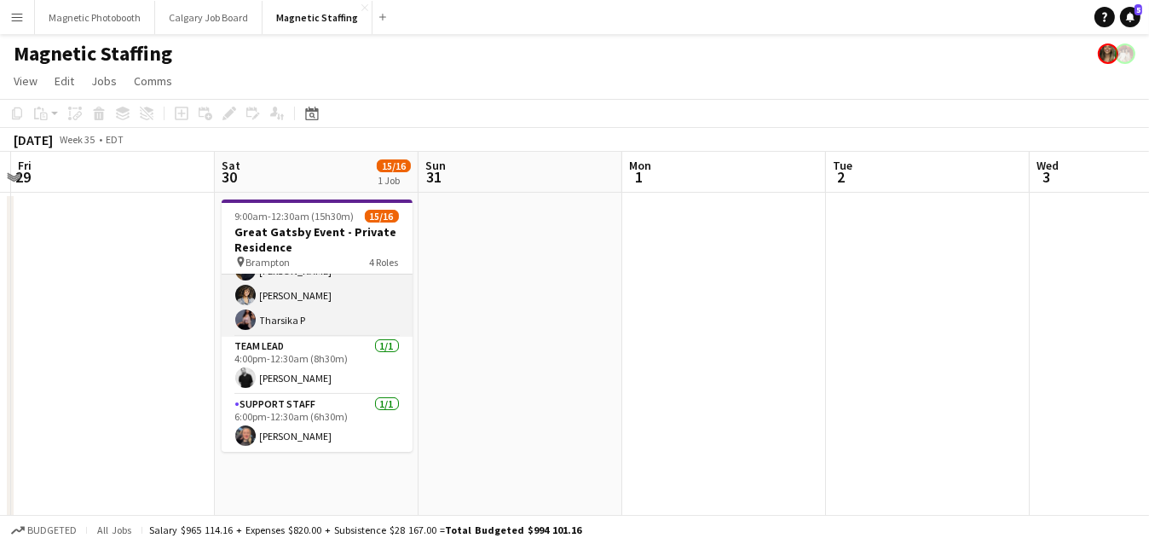
click at [245, 290] on app-user-avatar at bounding box center [245, 295] width 20 height 20
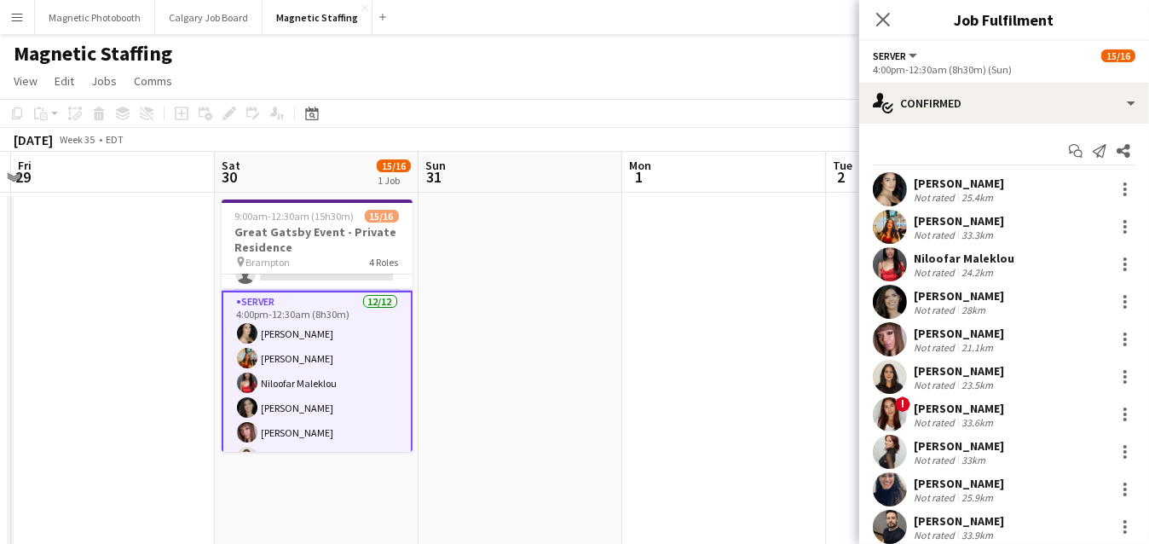
scroll to position [0, 0]
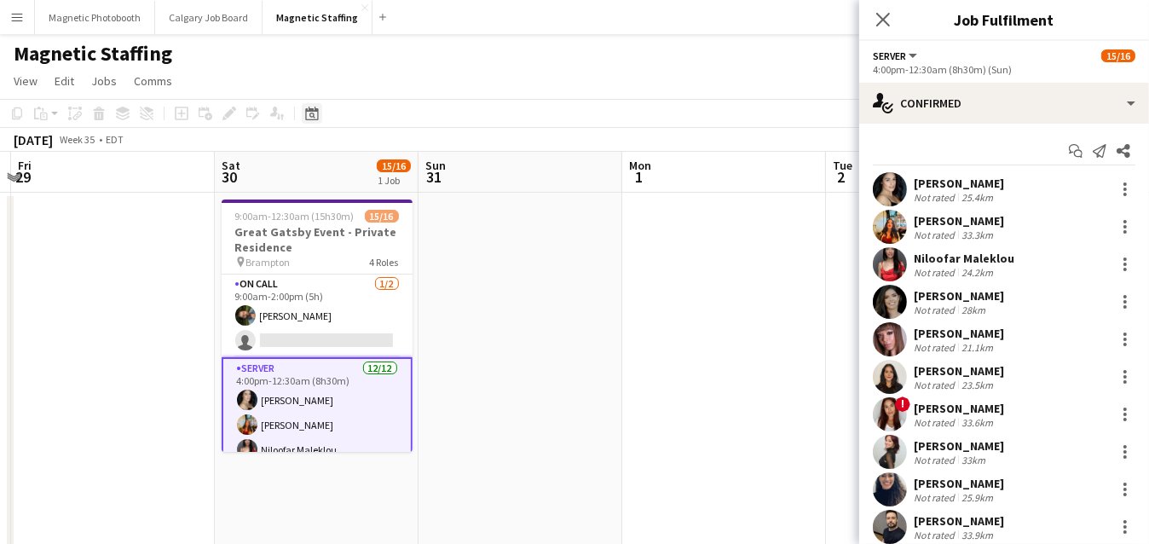
click at [310, 109] on icon at bounding box center [311, 114] width 13 height 14
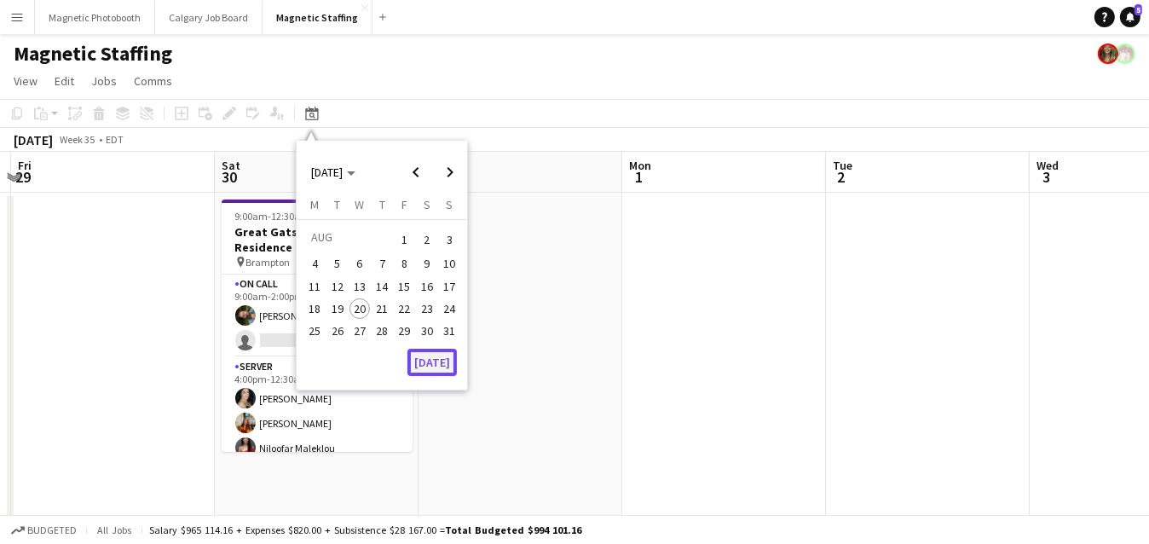
click at [426, 359] on button "[DATE]" at bounding box center [431, 362] width 49 height 27
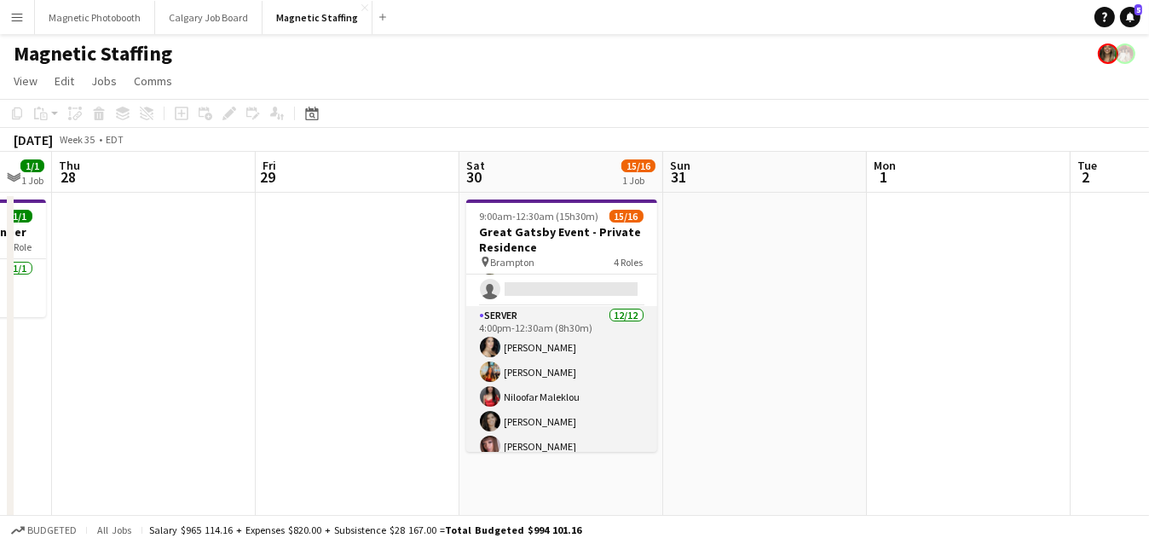
scroll to position [30, 0]
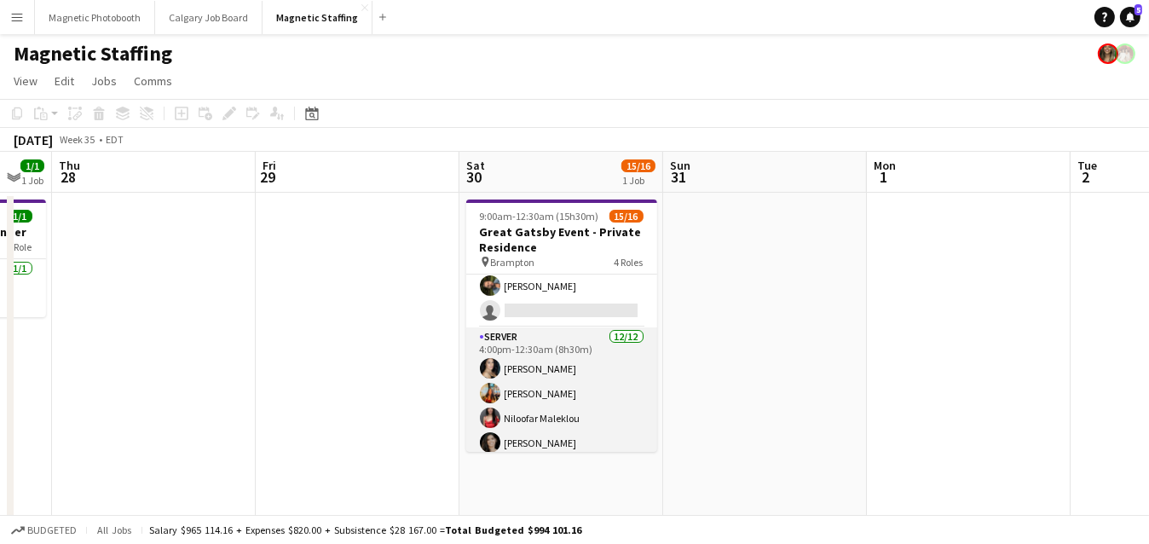
click at [476, 390] on app-card-role "Server 12/12 4:00pm-12:30am (8h30m) Cassandra Tari Katherine Lasso Niloofar Mal…" at bounding box center [561, 492] width 191 height 330
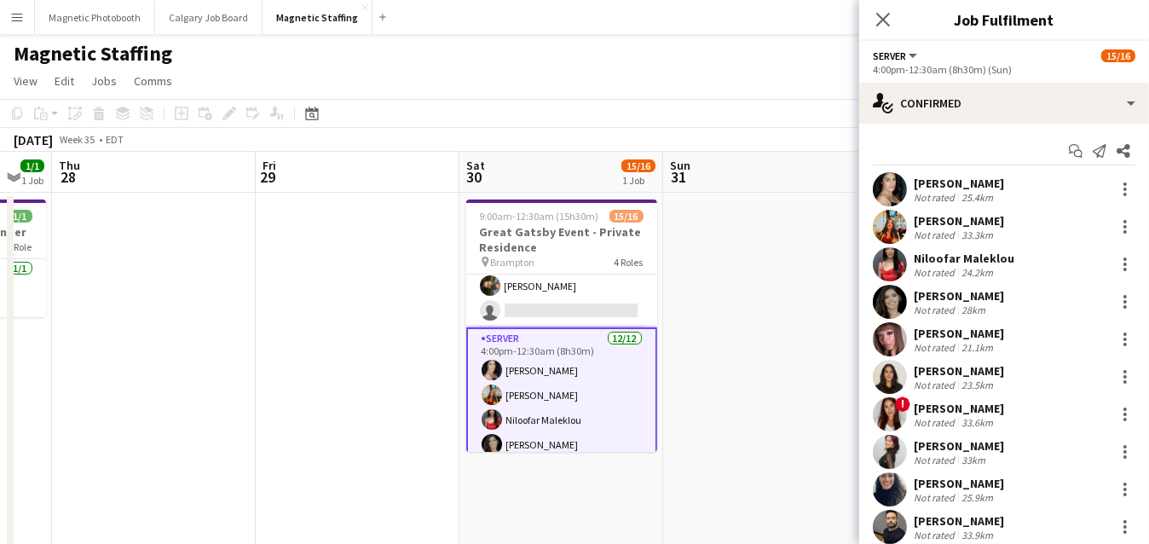
click at [886, 200] on app-user-avatar at bounding box center [890, 189] width 34 height 34
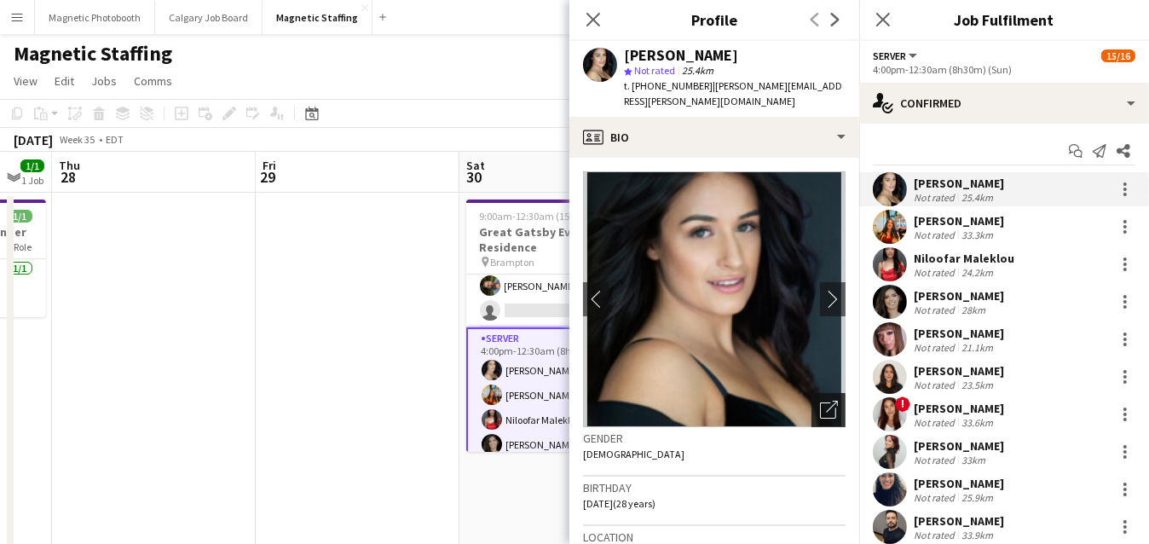
click at [837, 401] on icon "Open photos pop-in" at bounding box center [829, 410] width 18 height 18
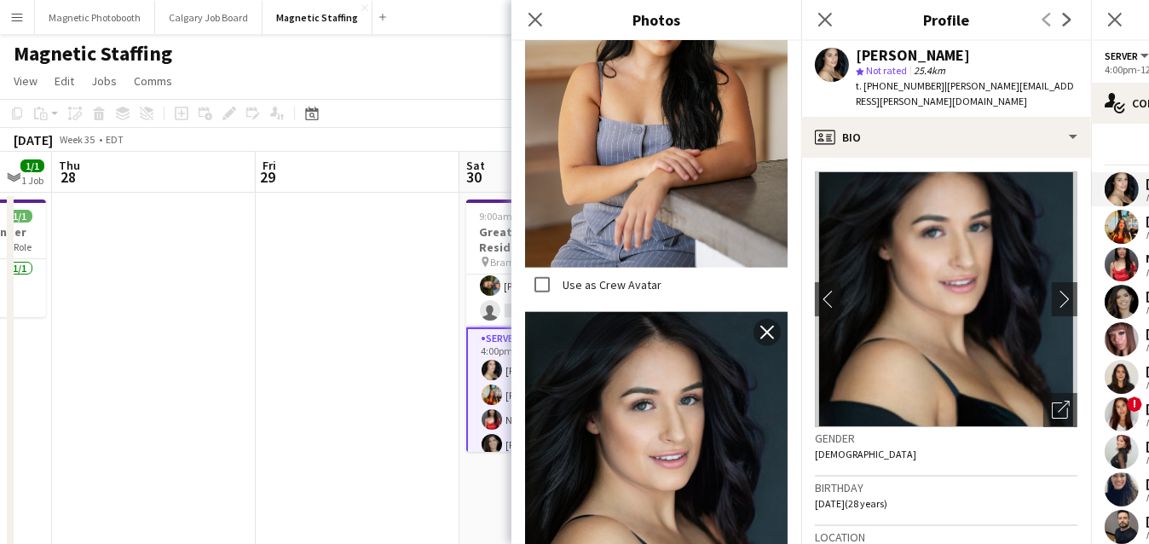
scroll to position [2163, 0]
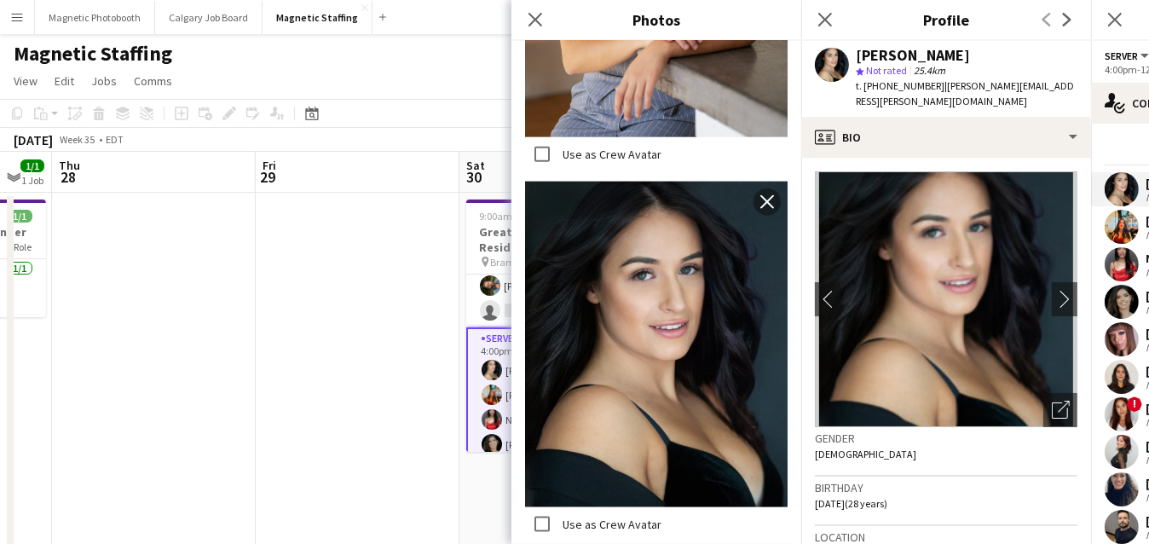
click at [499, 407] on app-card-role "Server 12/12 4:00pm-12:30am (8h30m) Cassandra Tari Katherine Lasso Niloofar Mal…" at bounding box center [561, 493] width 191 height 333
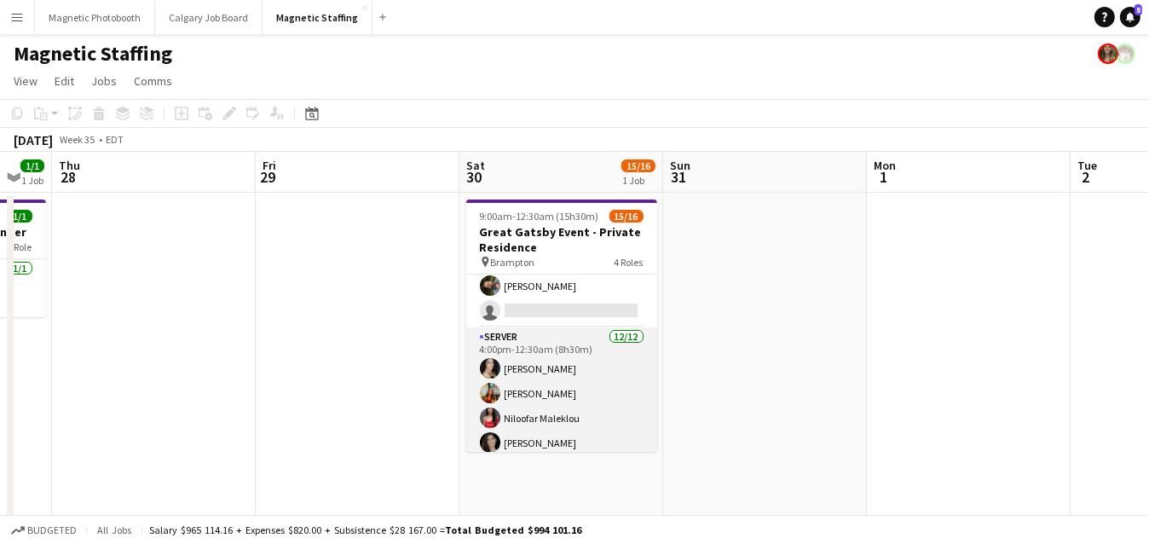
click at [499, 405] on app-card-role "Server 12/12 4:00pm-12:30am (8h30m) Cassandra Tari Katherine Lasso Niloofar Mal…" at bounding box center [561, 492] width 191 height 330
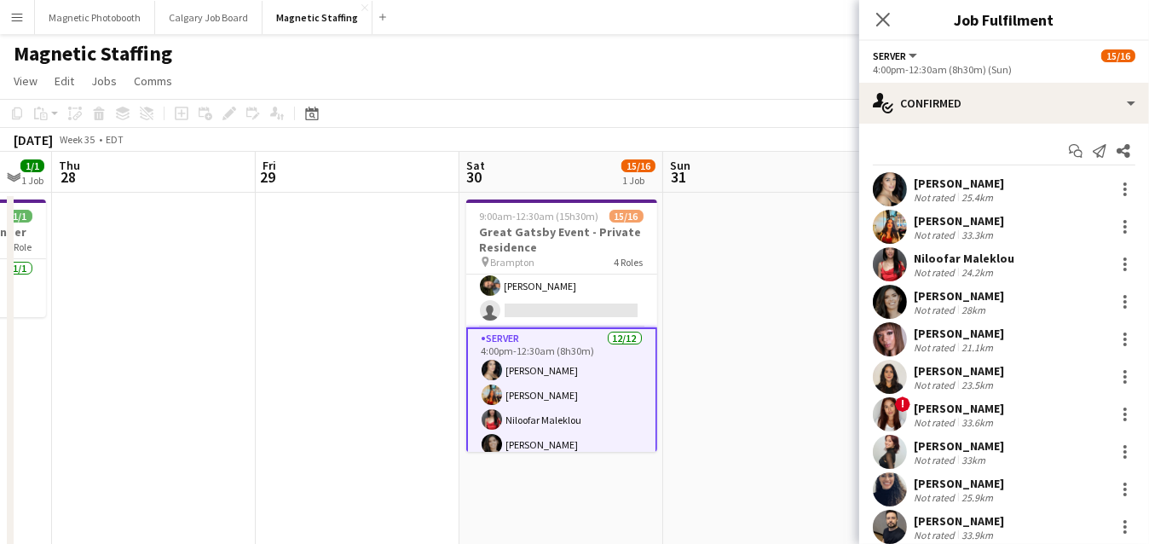
click at [883, 230] on app-user-avatar at bounding box center [890, 227] width 34 height 34
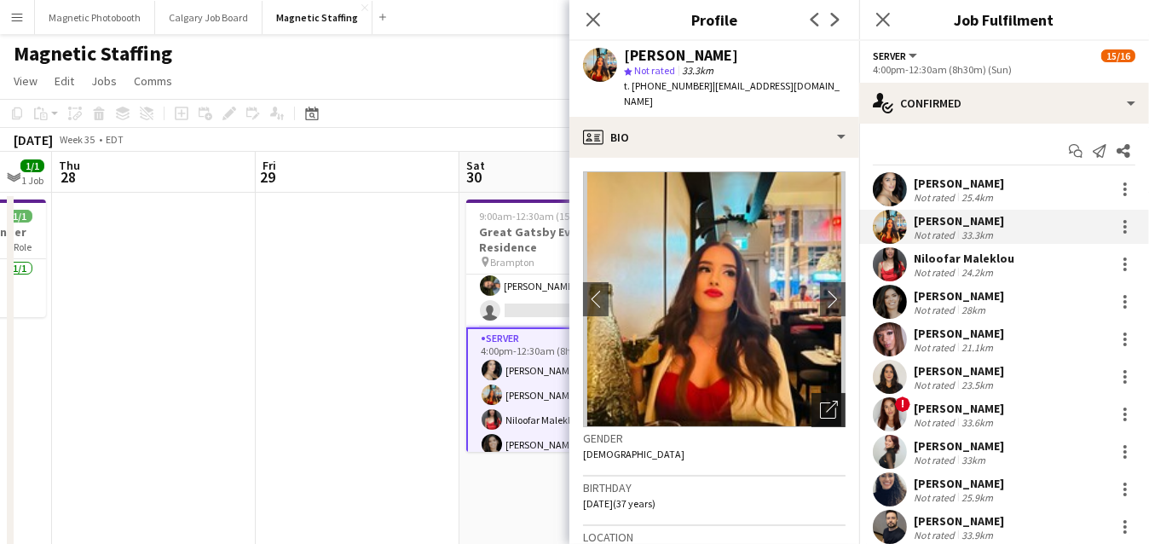
click at [840, 399] on div "Open photos pop-in" at bounding box center [828, 410] width 34 height 34
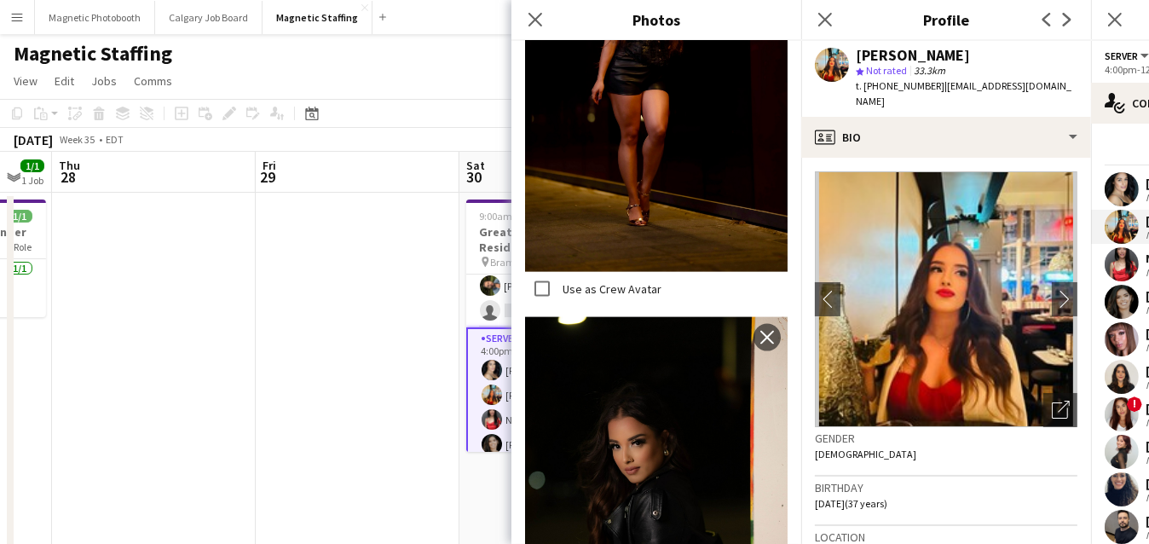
scroll to position [2387, 0]
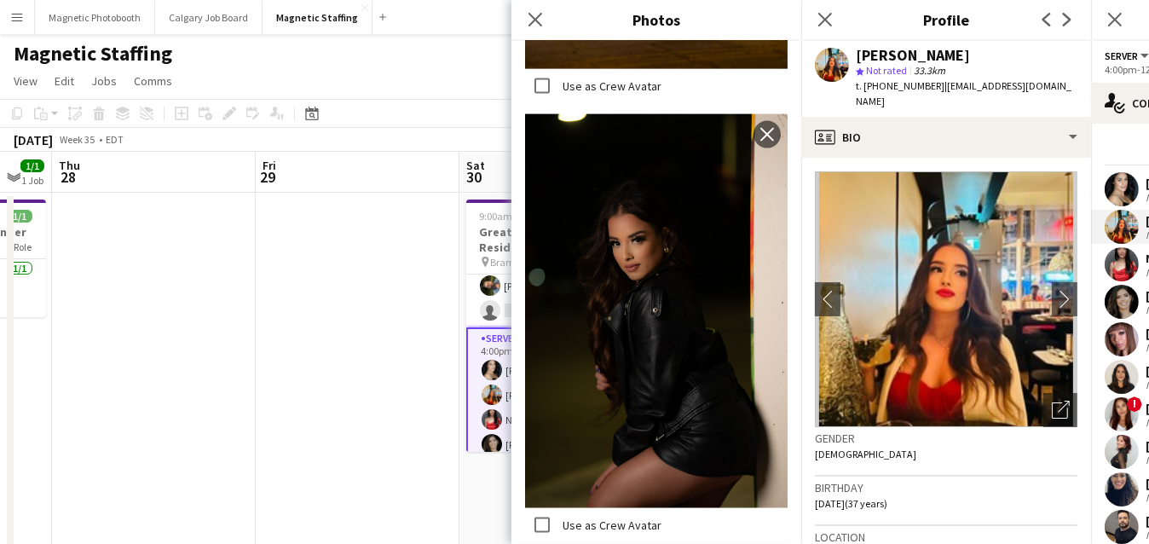
click at [1128, 269] on app-user-avatar at bounding box center [1122, 264] width 34 height 34
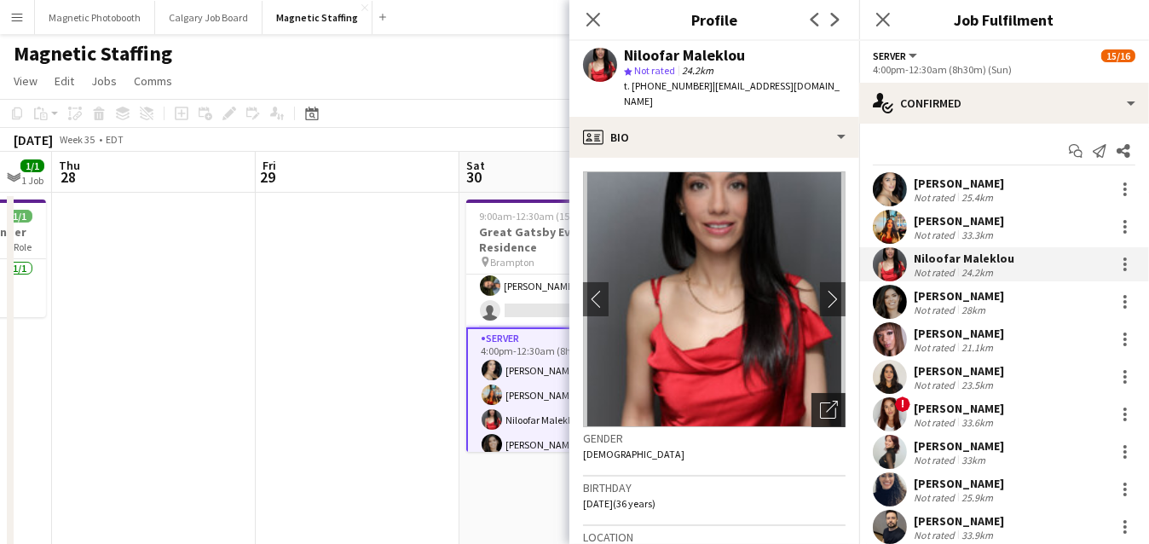
click at [826, 405] on div "Open photos pop-in" at bounding box center [828, 410] width 34 height 34
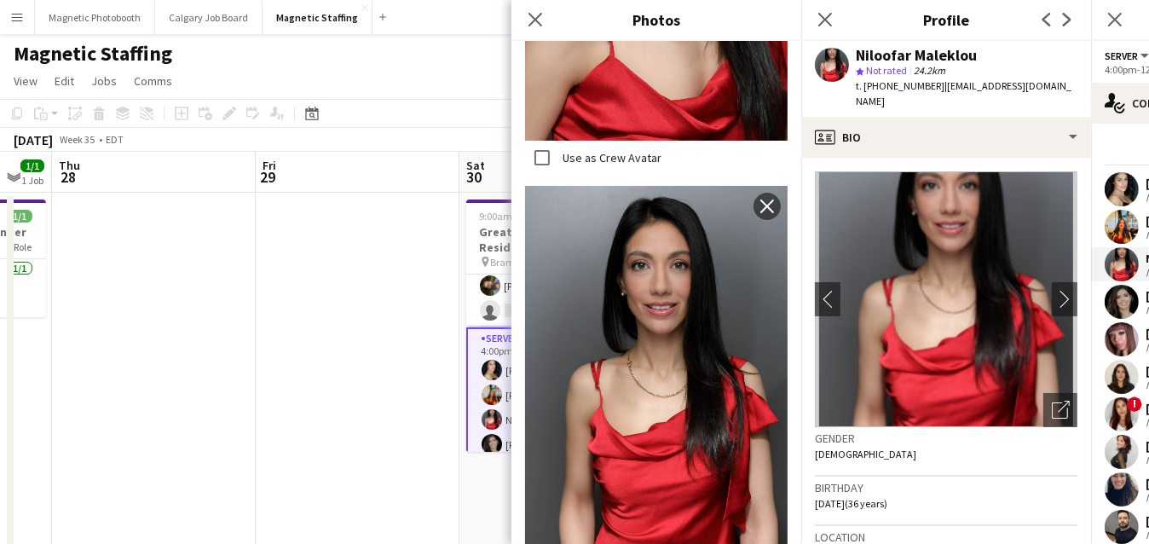
scroll to position [5768, 0]
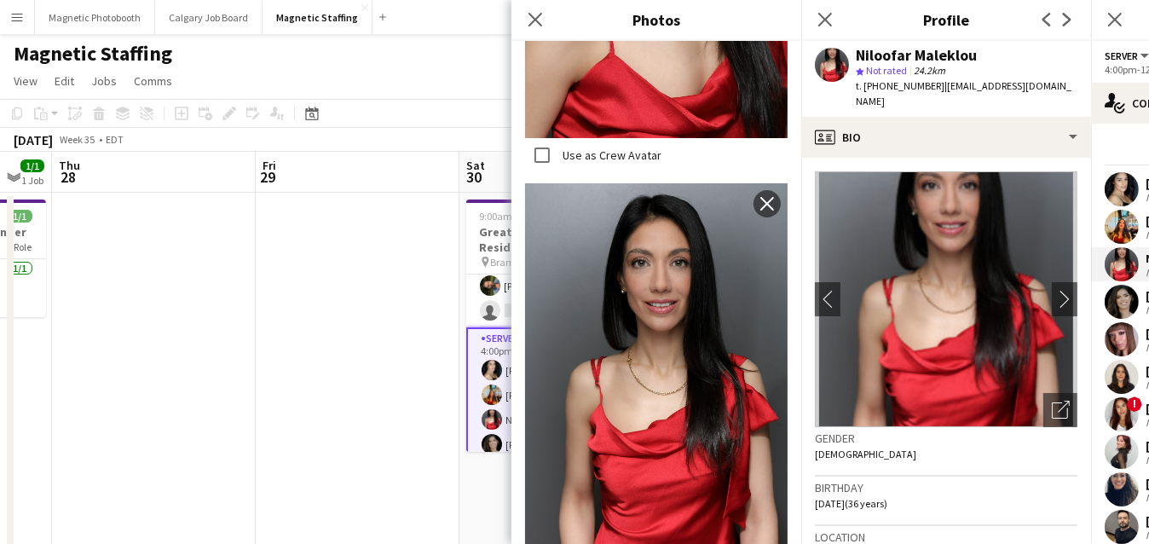
click at [1125, 304] on app-user-avatar at bounding box center [1122, 302] width 34 height 34
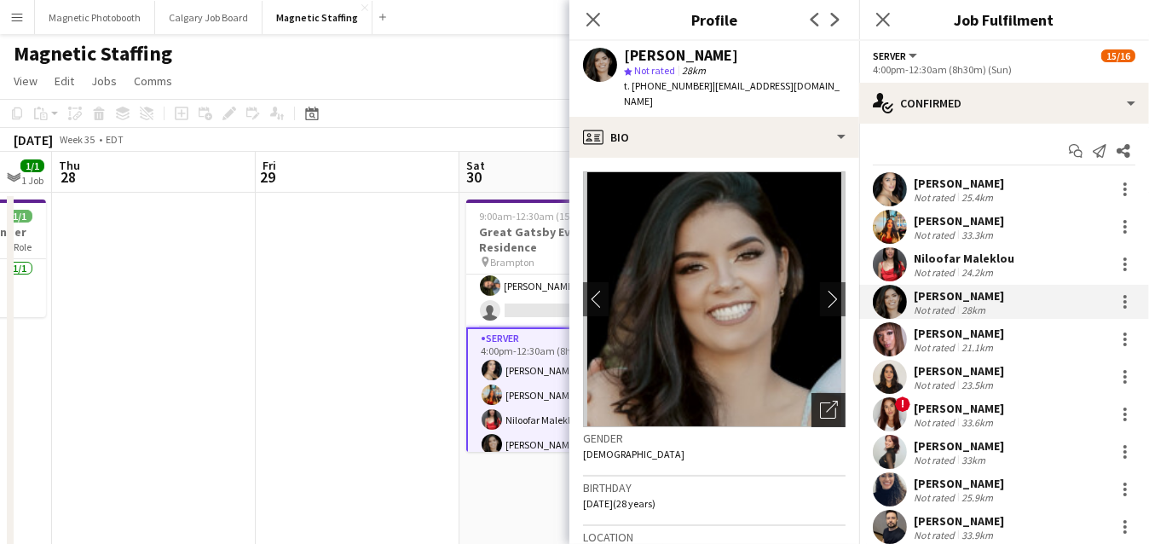
click at [826, 401] on icon "Open photos pop-in" at bounding box center [829, 410] width 18 height 18
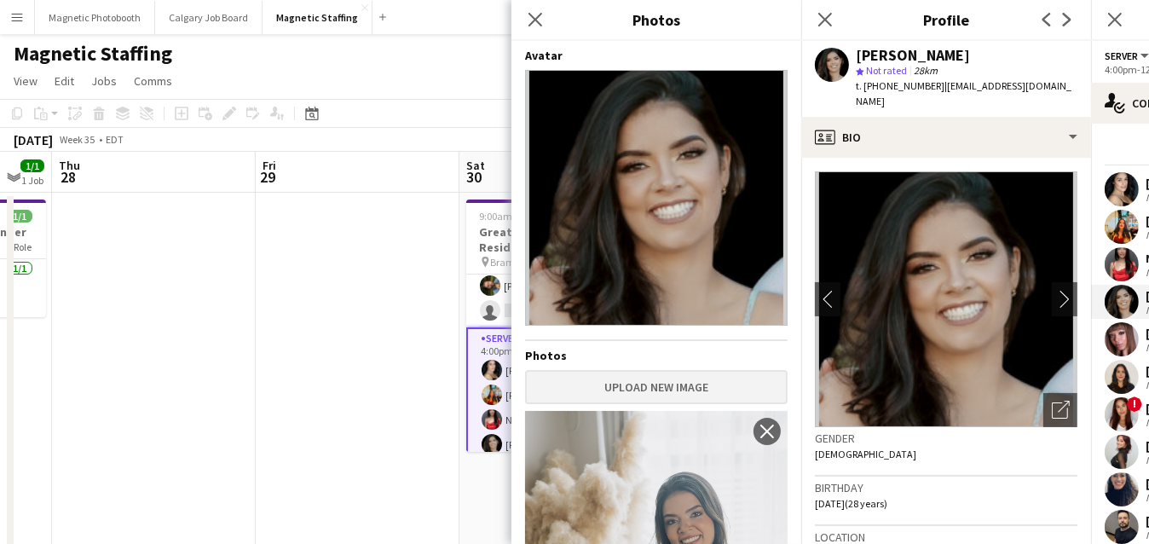
scroll to position [270, 0]
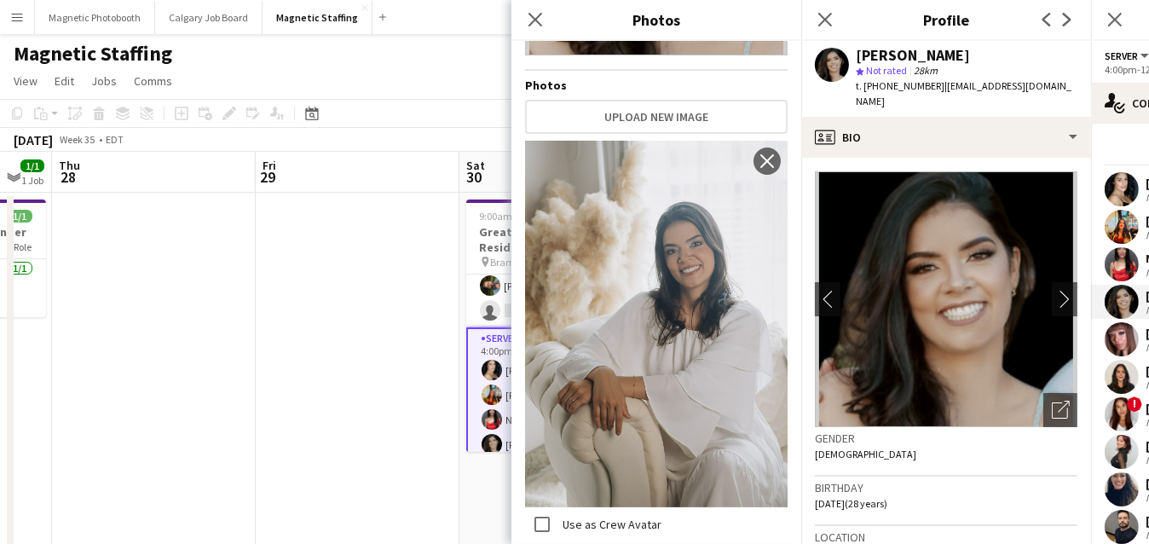
click at [1123, 338] on app-user-avatar at bounding box center [1122, 339] width 34 height 34
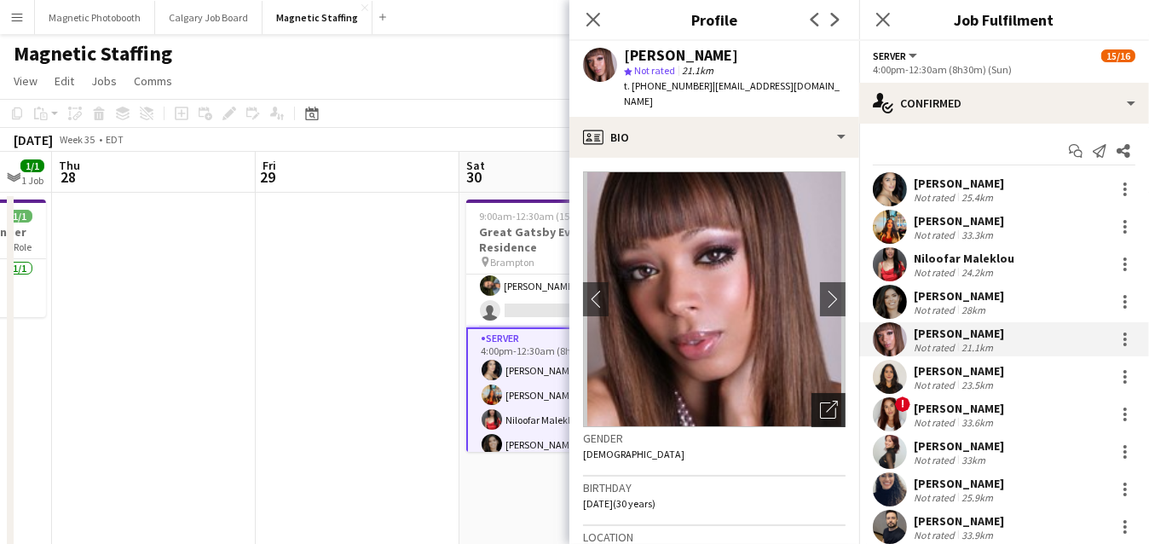
click at [826, 401] on icon "Open photos pop-in" at bounding box center [829, 410] width 18 height 18
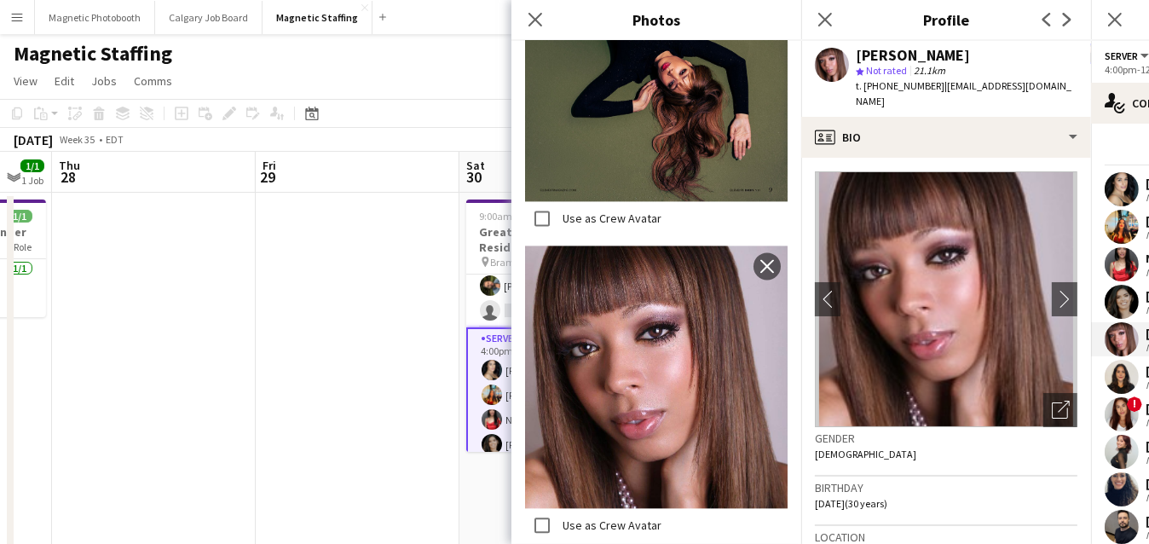
scroll to position [3545, 0]
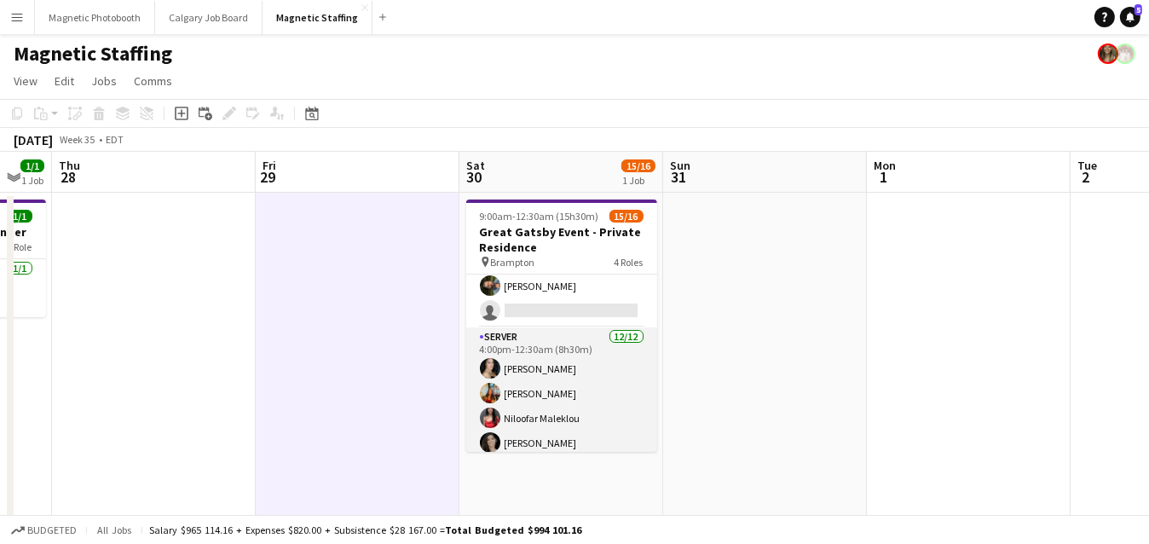
click at [548, 410] on app-card-role "Server 12/12 4:00pm-12:30am (8h30m) Cassandra Tari Katherine Lasso Niloofar Mal…" at bounding box center [561, 492] width 191 height 330
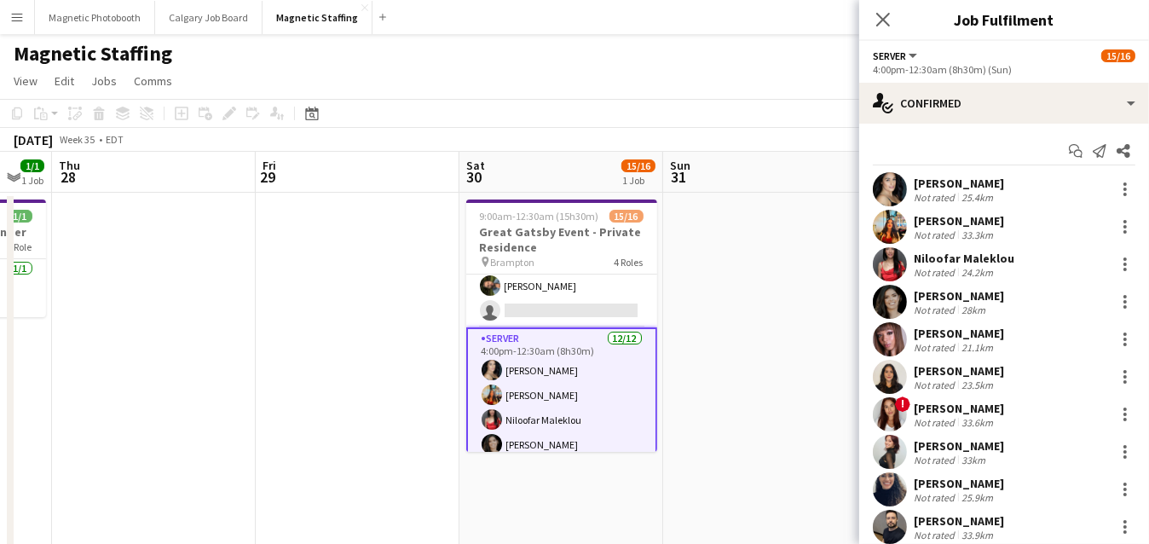
scroll to position [0, 0]
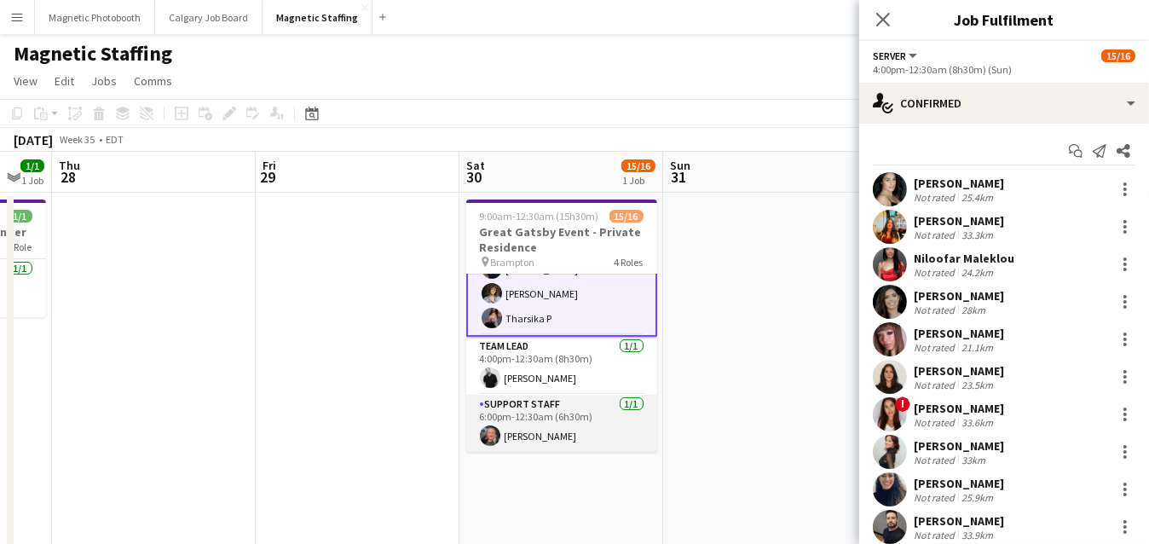
click at [488, 439] on app-user-avatar at bounding box center [490, 435] width 20 height 20
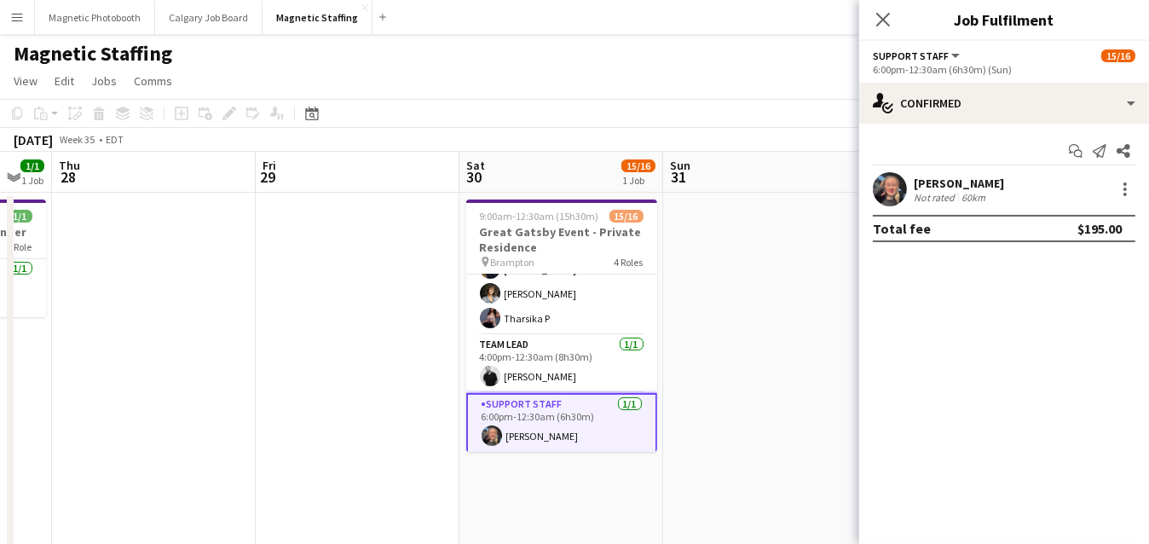
click at [886, 194] on app-user-avatar at bounding box center [890, 189] width 34 height 34
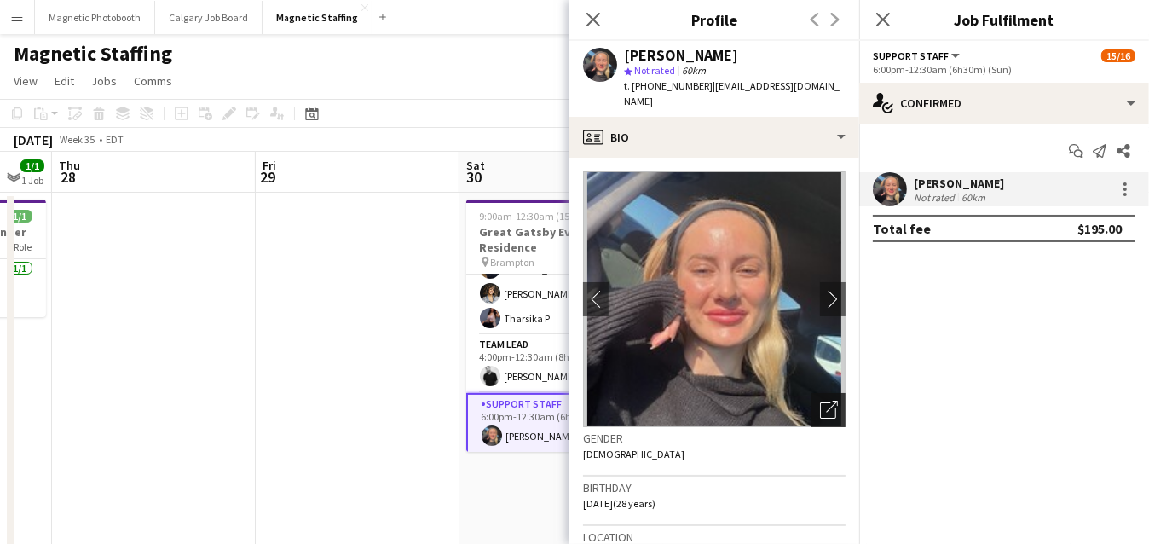
click at [830, 401] on icon "Open photos pop-in" at bounding box center [829, 410] width 18 height 18
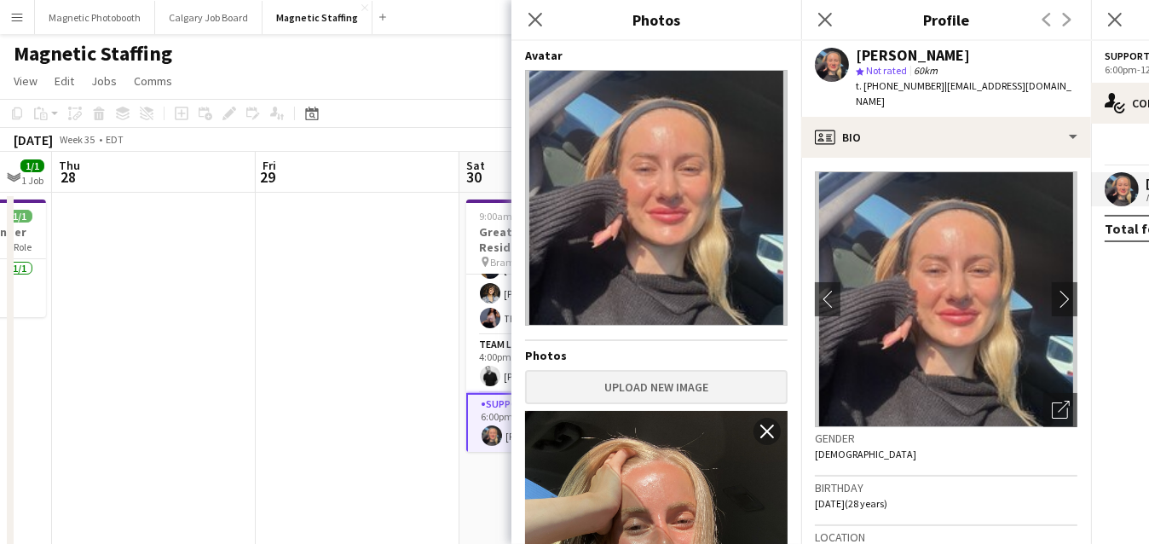
scroll to position [726, 0]
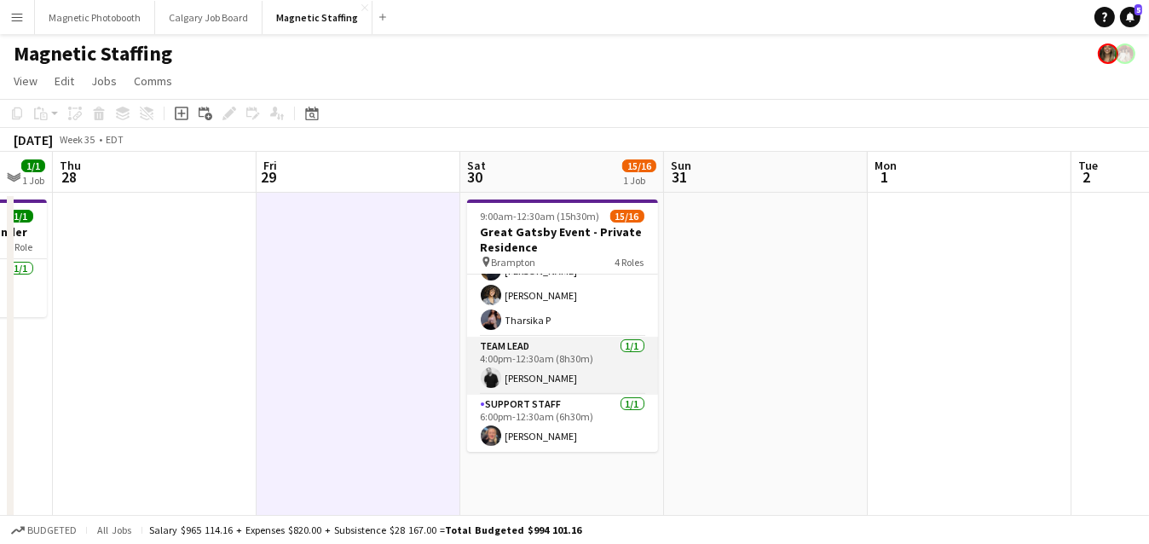
click at [500, 361] on app-card-role "Team Lead 1/1 4:00pm-12:30am (8h30m) jean-philippe roy" at bounding box center [562, 366] width 191 height 58
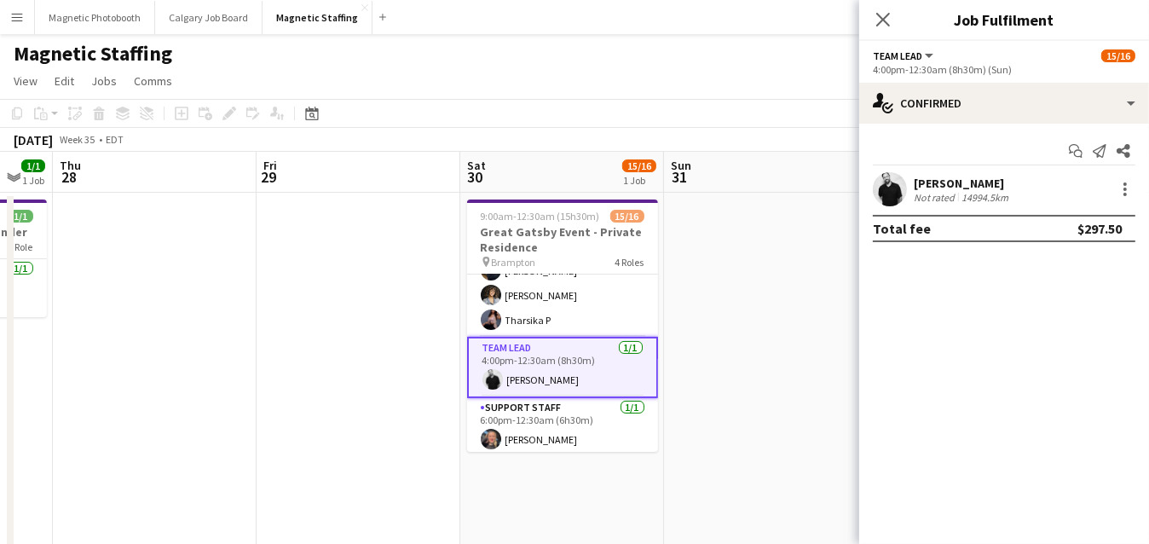
click at [896, 193] on app-user-avatar at bounding box center [890, 189] width 34 height 34
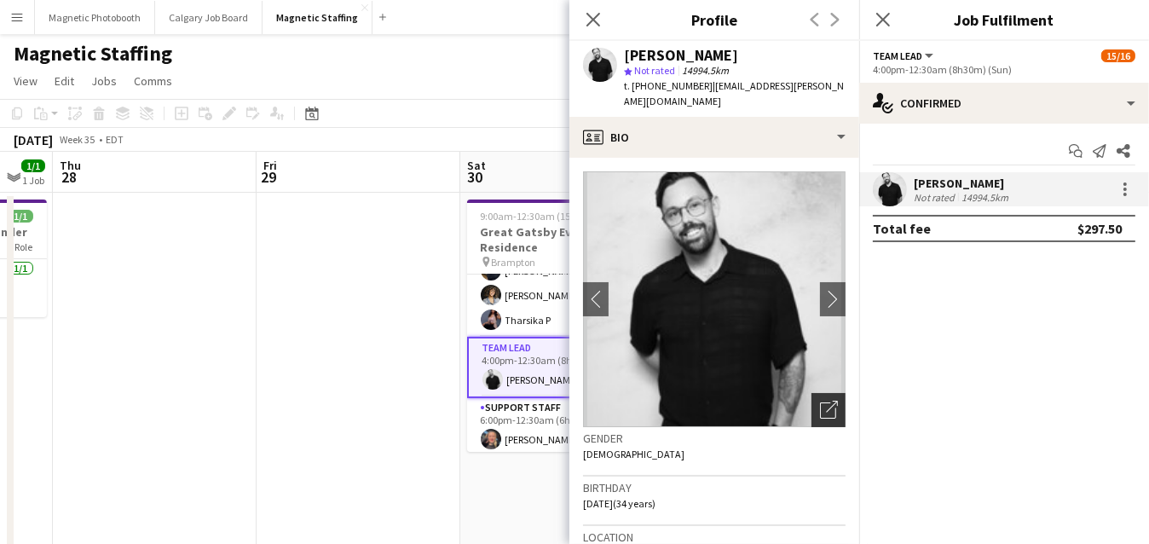
click at [832, 404] on div "Open photos pop-in" at bounding box center [828, 410] width 34 height 34
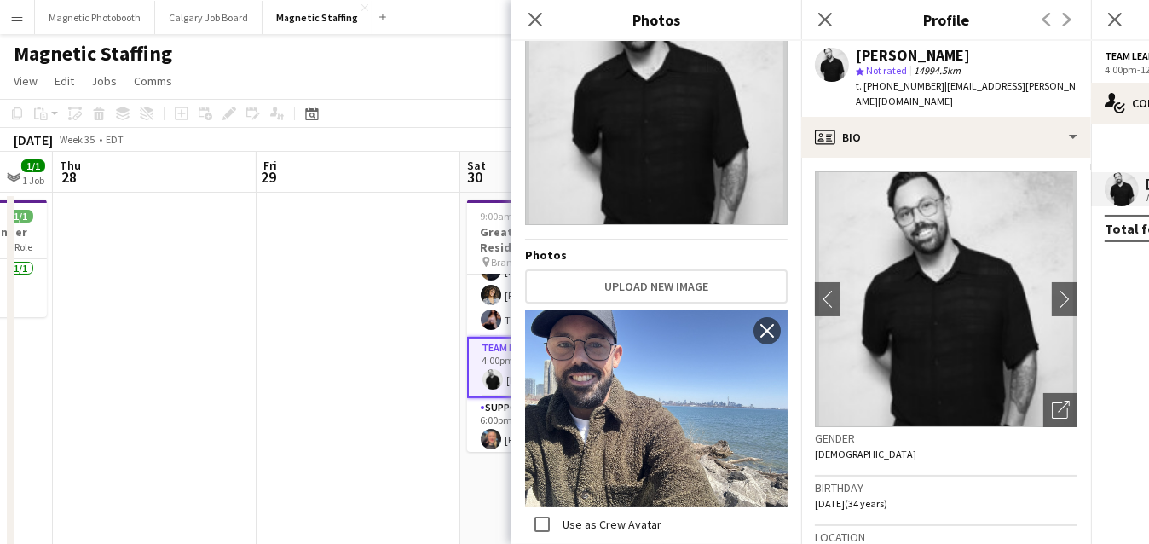
scroll to position [0, 0]
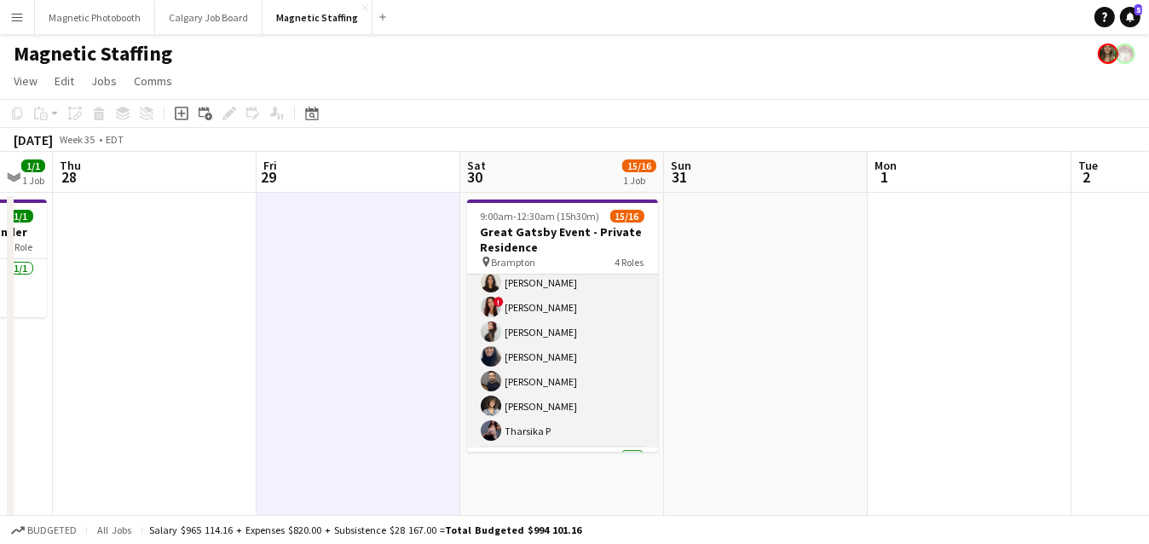
click at [488, 360] on app-user-avatar at bounding box center [491, 356] width 20 height 20
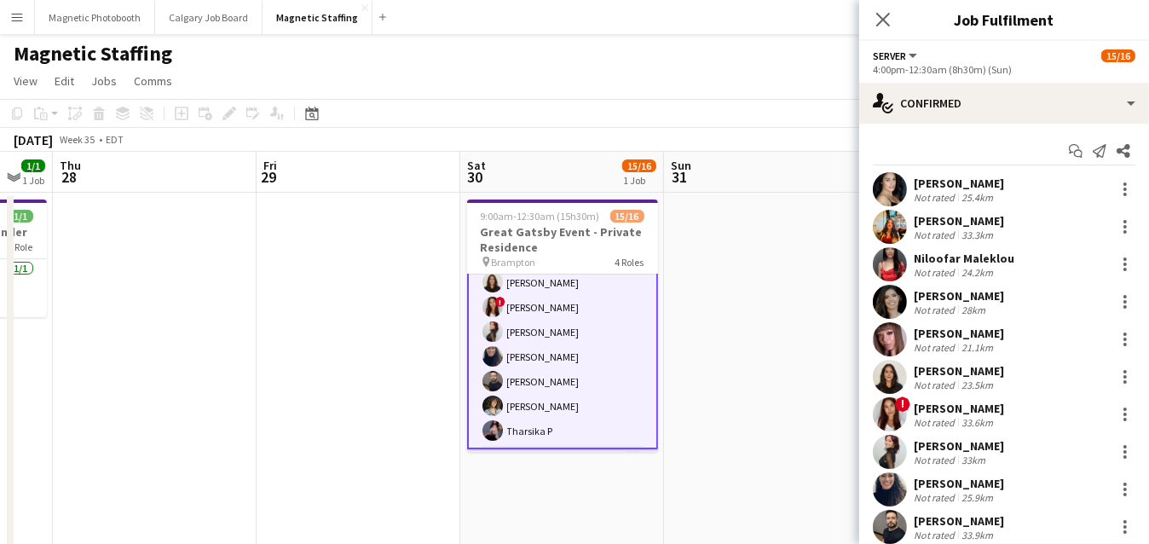
click at [891, 368] on app-user-avatar at bounding box center [890, 377] width 34 height 34
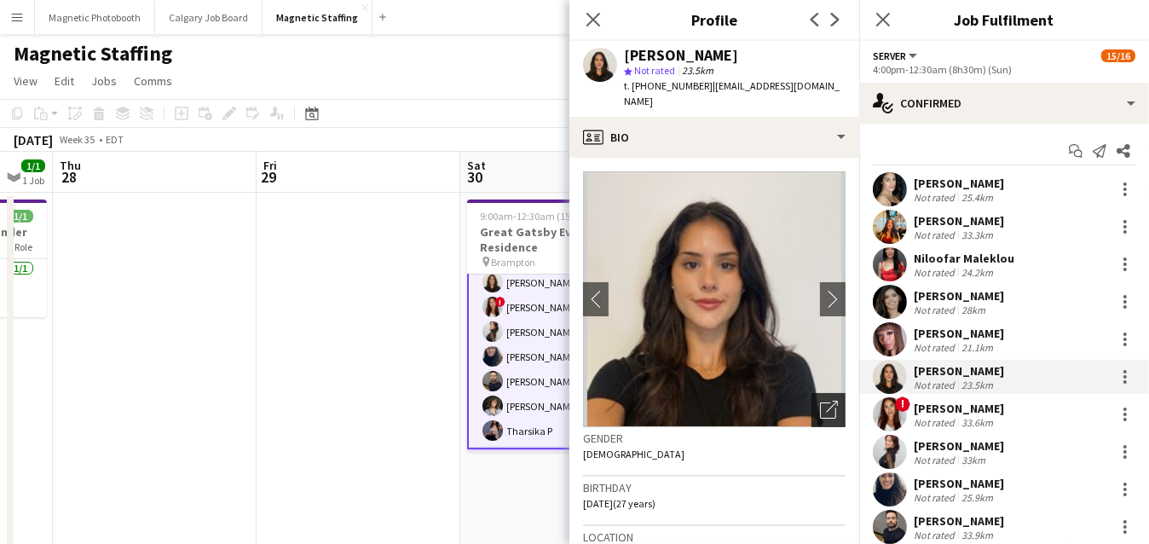
click at [823, 406] on div "Open photos pop-in" at bounding box center [828, 410] width 34 height 34
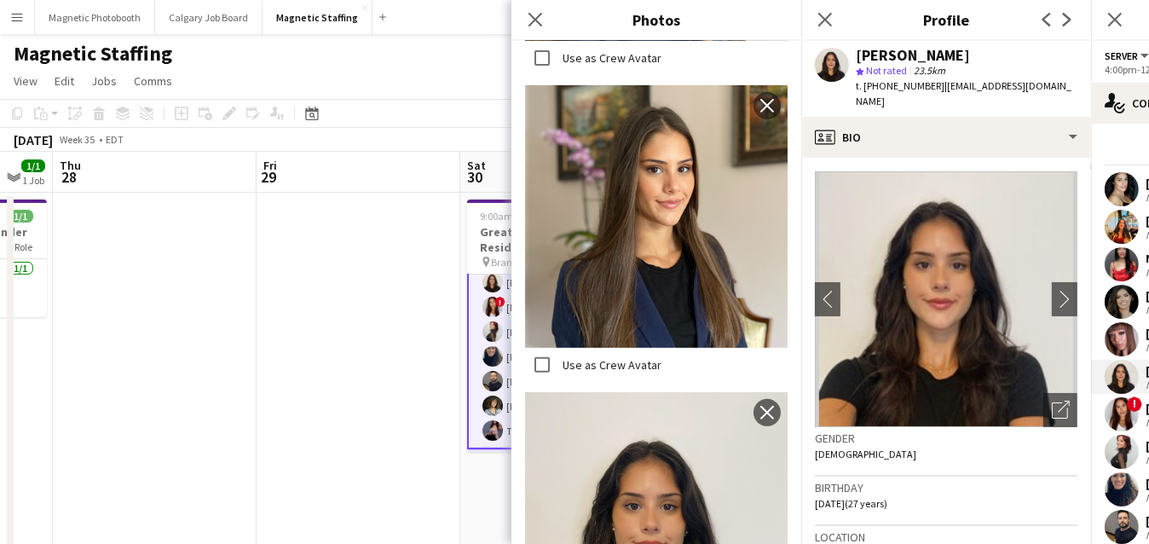
scroll to position [701, 0]
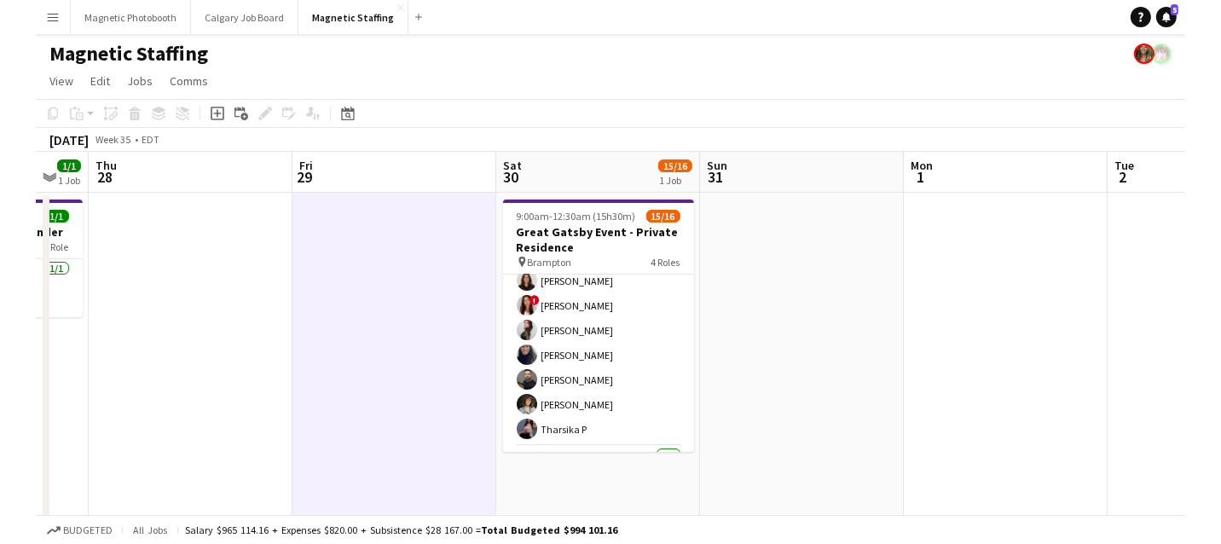
scroll to position [240, 0]
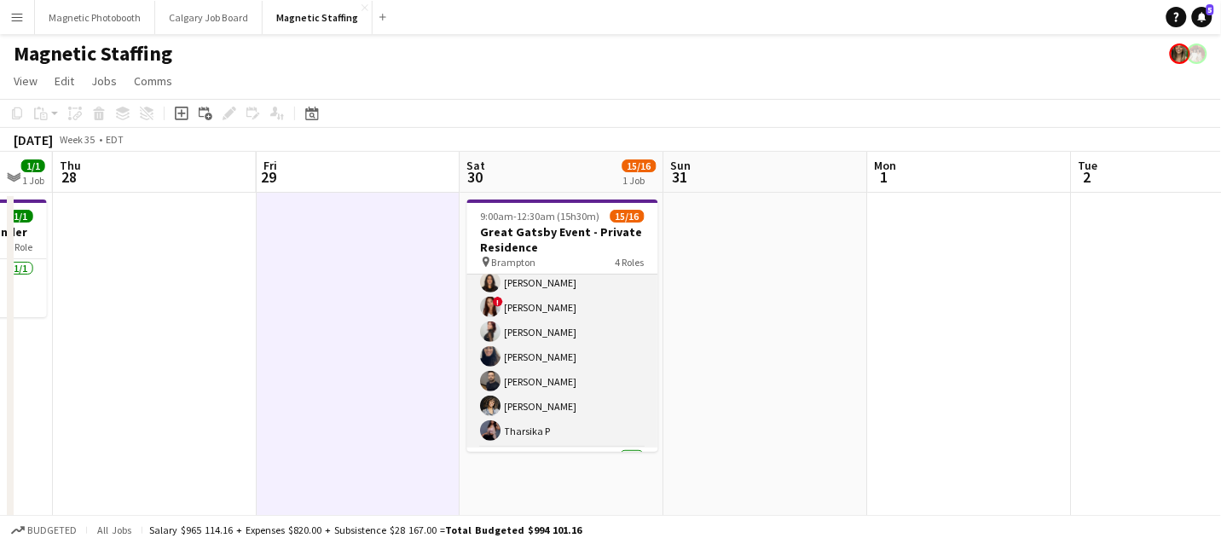
click at [513, 378] on app-card-role "Server 12/12 4:00pm-12:30am (8h30m) Cassandra Tari Katherine Lasso Niloofar Mal…" at bounding box center [562, 283] width 191 height 330
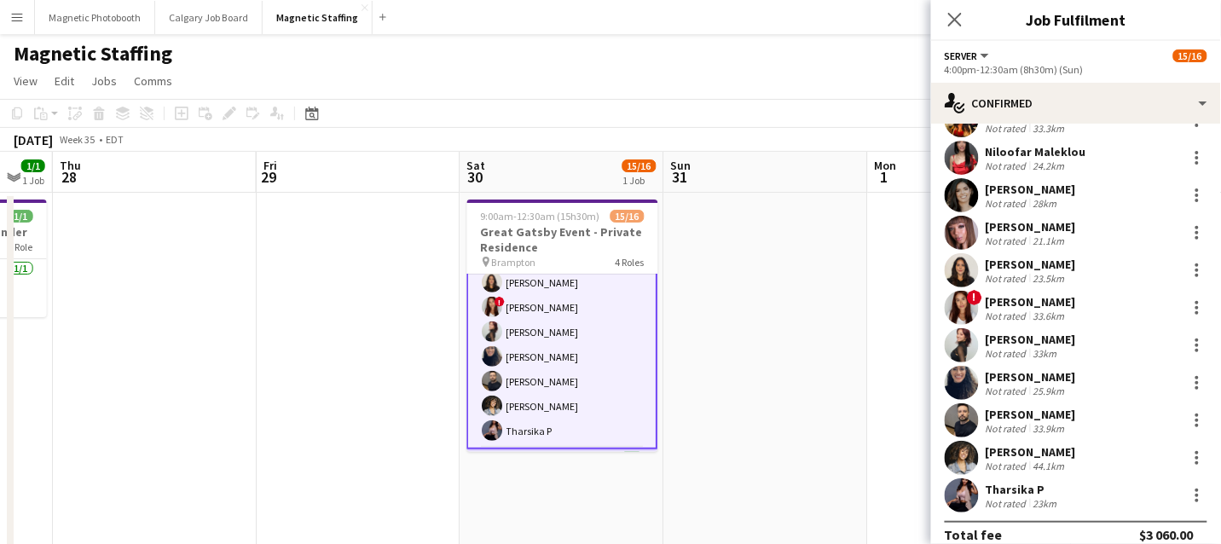
scroll to position [110, 0]
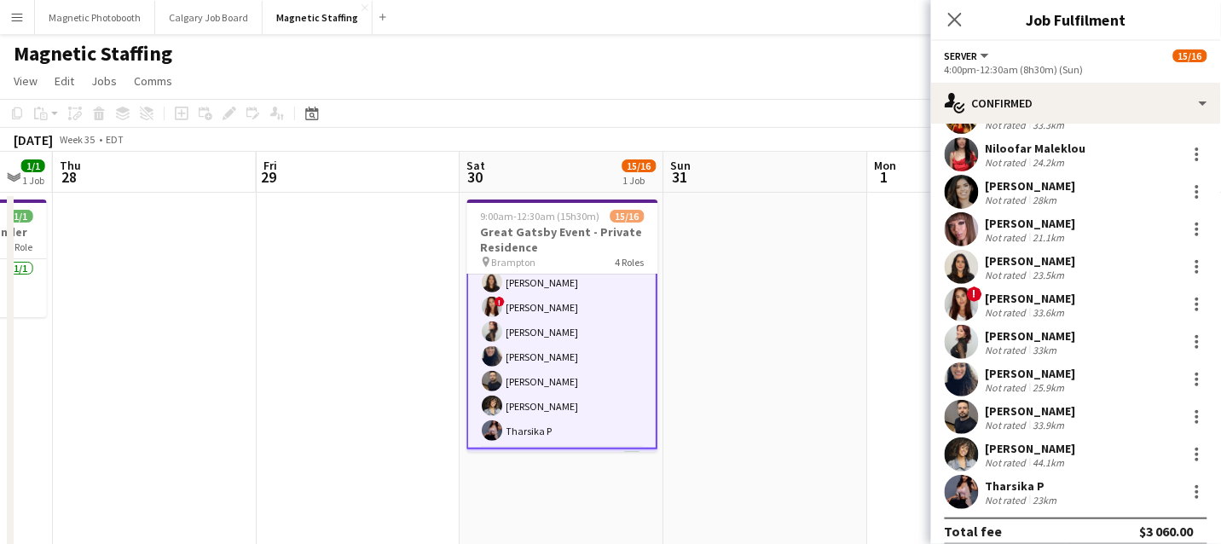
click at [960, 308] on app-user-avatar at bounding box center [961, 304] width 34 height 34
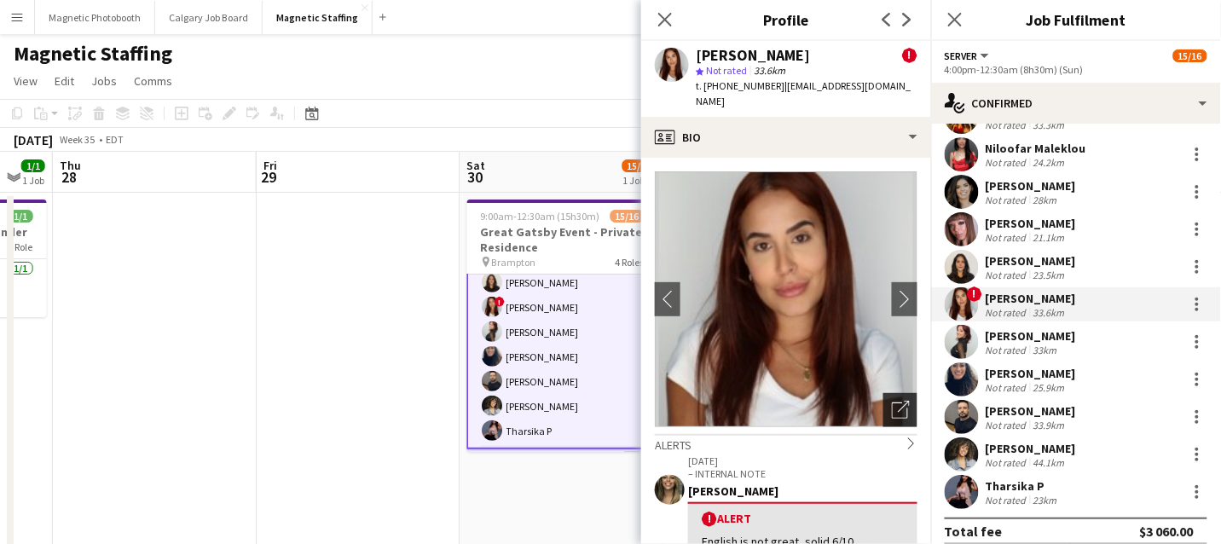
click at [902, 402] on icon at bounding box center [900, 410] width 16 height 16
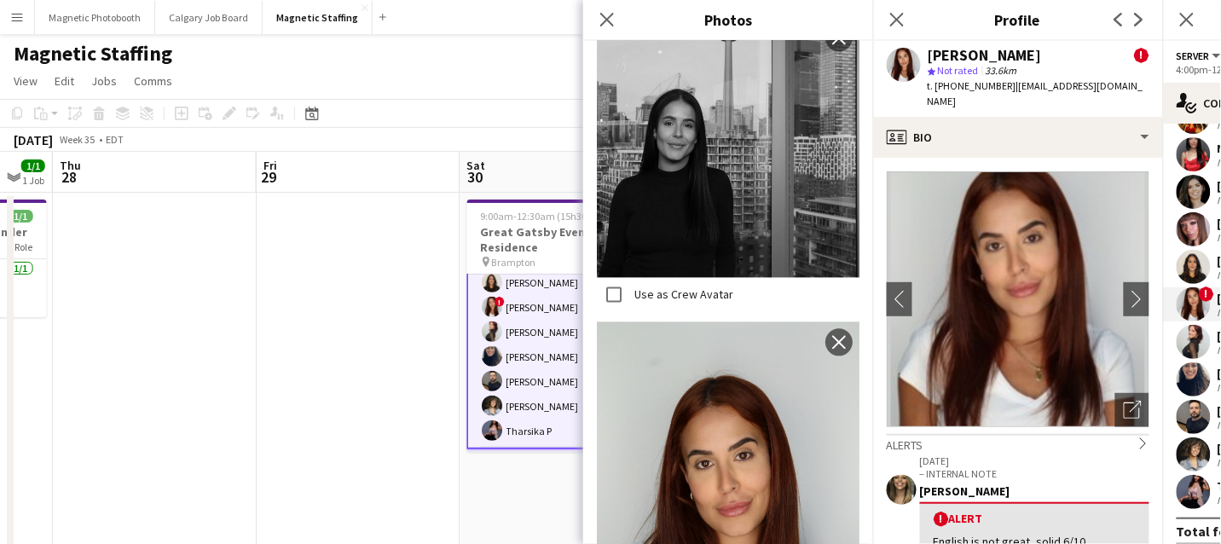
scroll to position [977, 0]
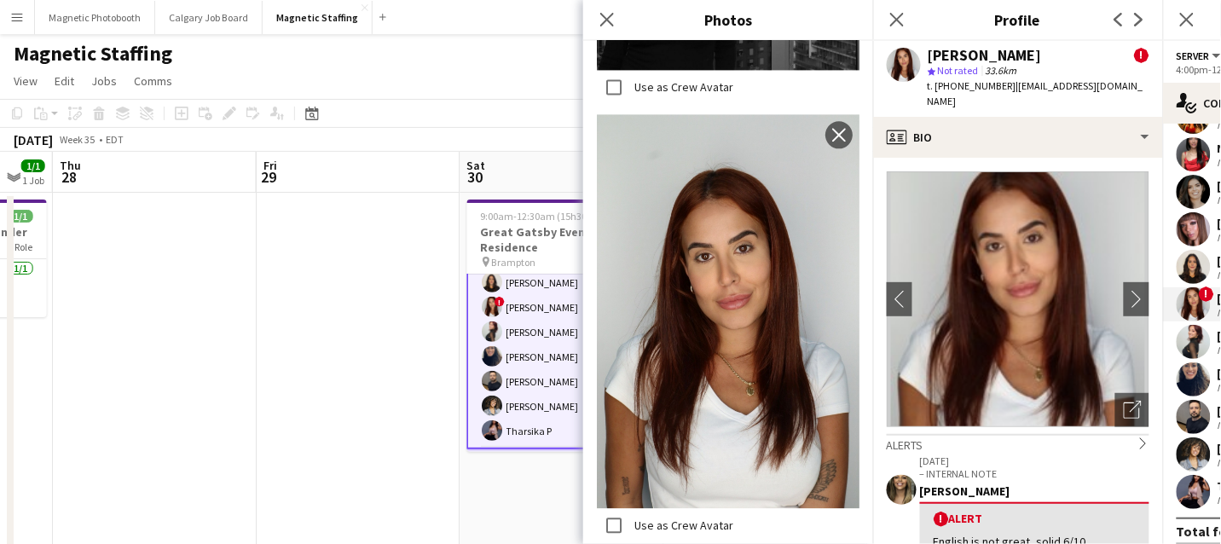
drag, startPoint x: 748, startPoint y: 338, endPoint x: 1215, endPoint y: 3, distance: 574.6
click at [526, 399] on app-card-role "Server 12/12 4:00pm-12:30am (8h30m) Cassandra Tari Katherine Lasso Niloofar Mal…" at bounding box center [562, 282] width 191 height 333
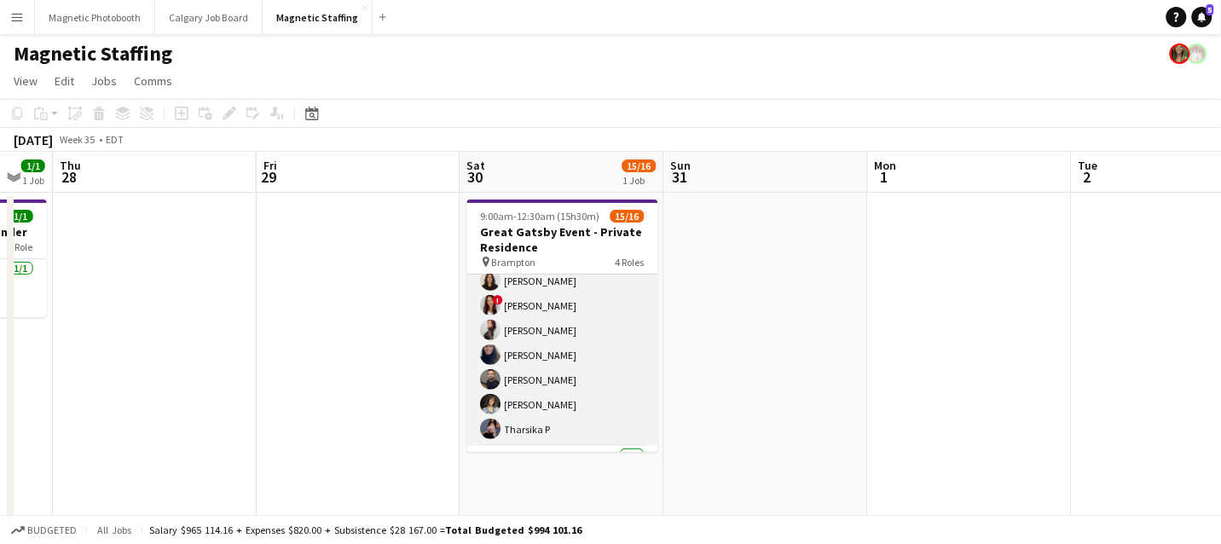
scroll to position [0, 558]
click at [483, 431] on app-user-avatar at bounding box center [491, 430] width 20 height 20
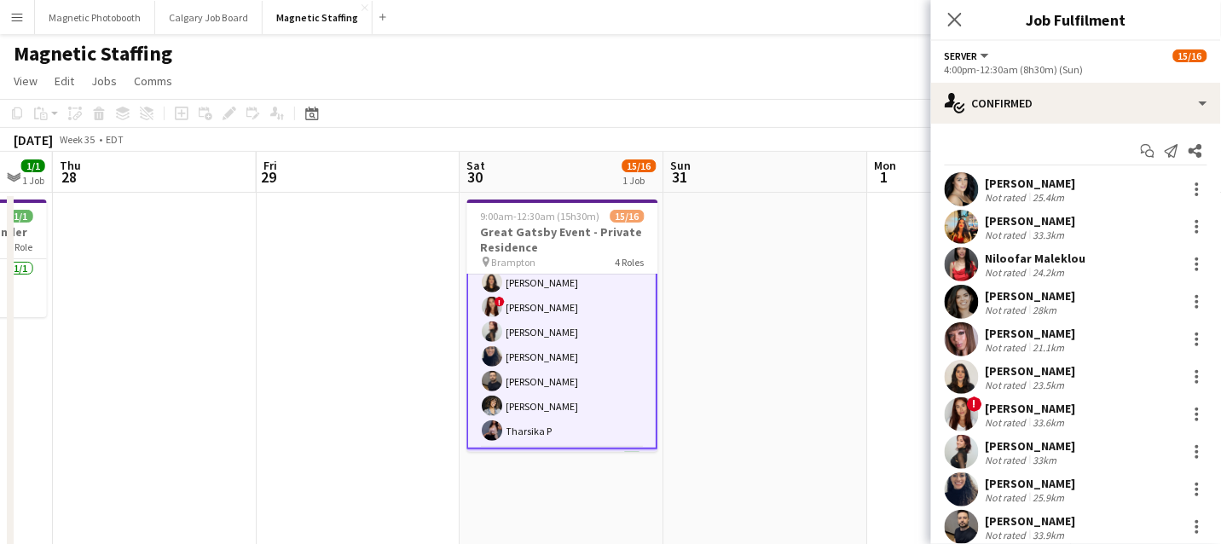
scroll to position [124, 0]
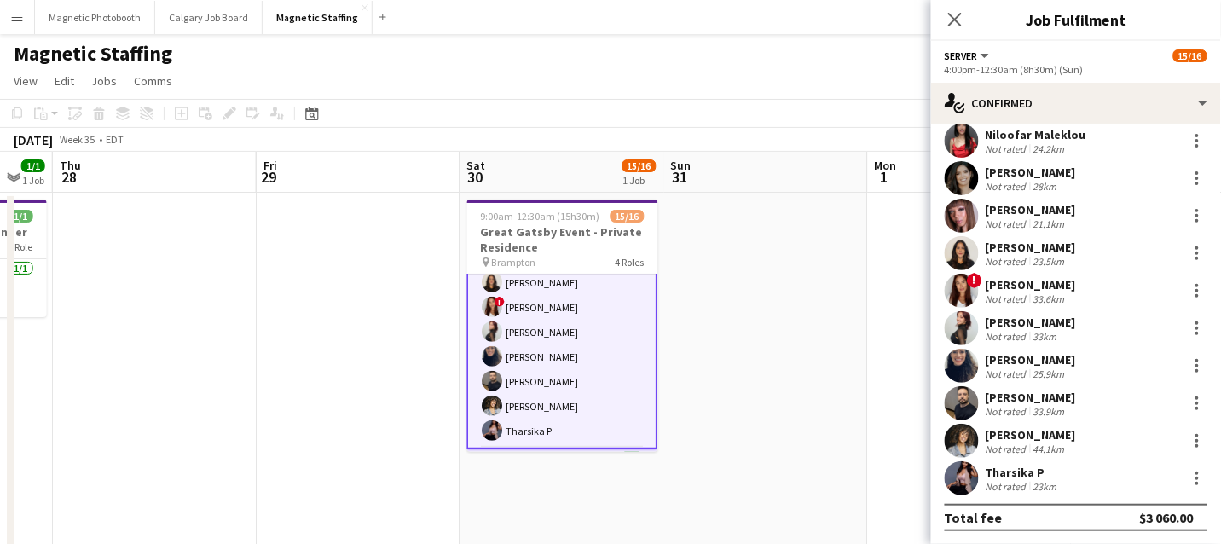
click at [958, 475] on app-user-avatar at bounding box center [961, 478] width 34 height 34
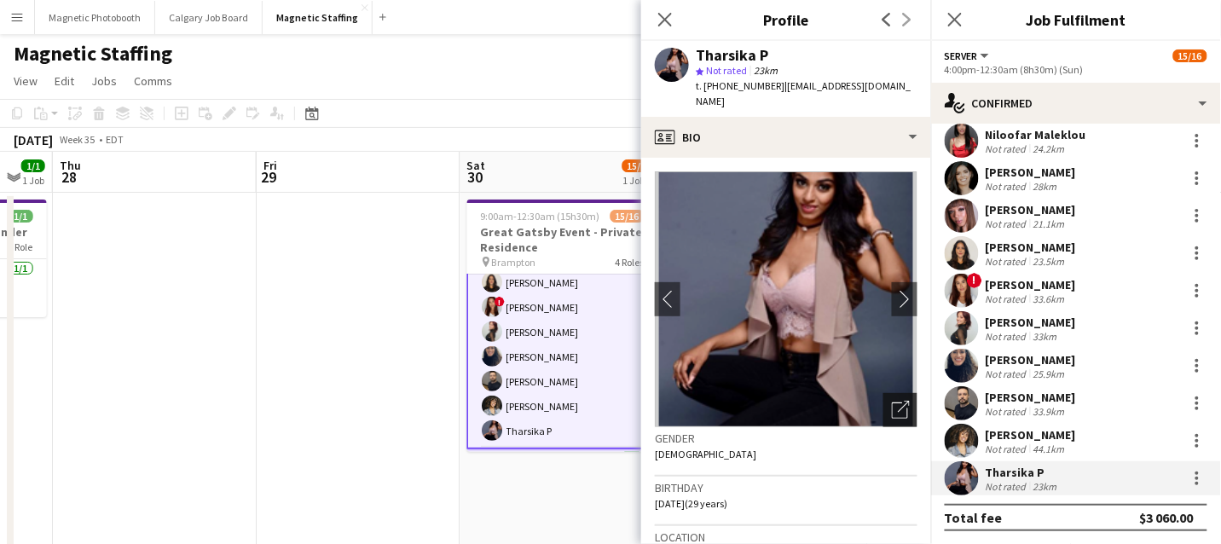
click at [892, 401] on icon "Open photos pop-in" at bounding box center [901, 410] width 18 height 18
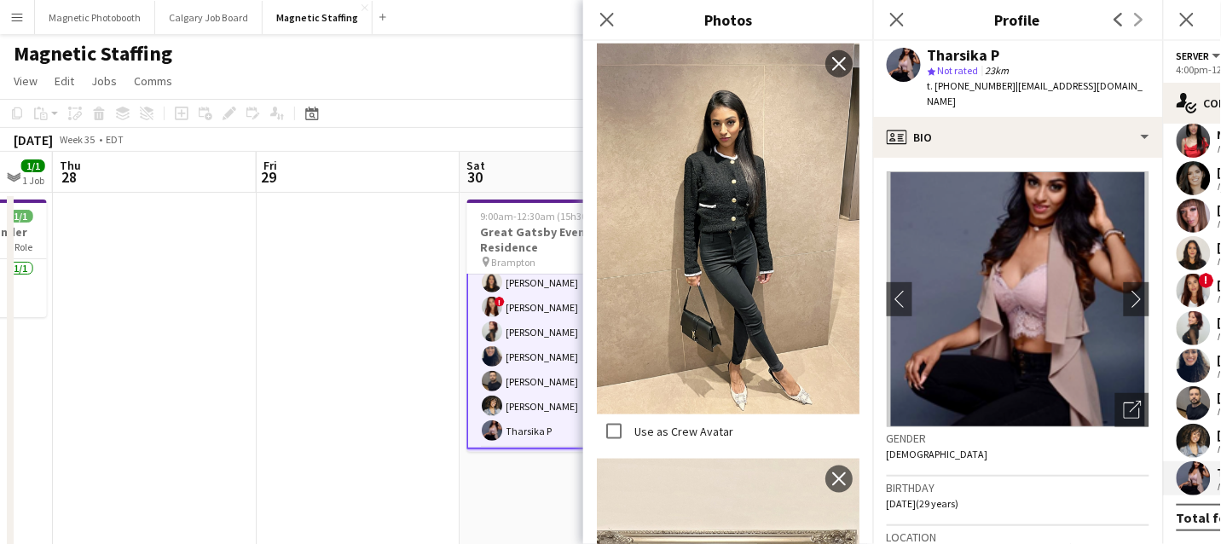
scroll to position [1829, 0]
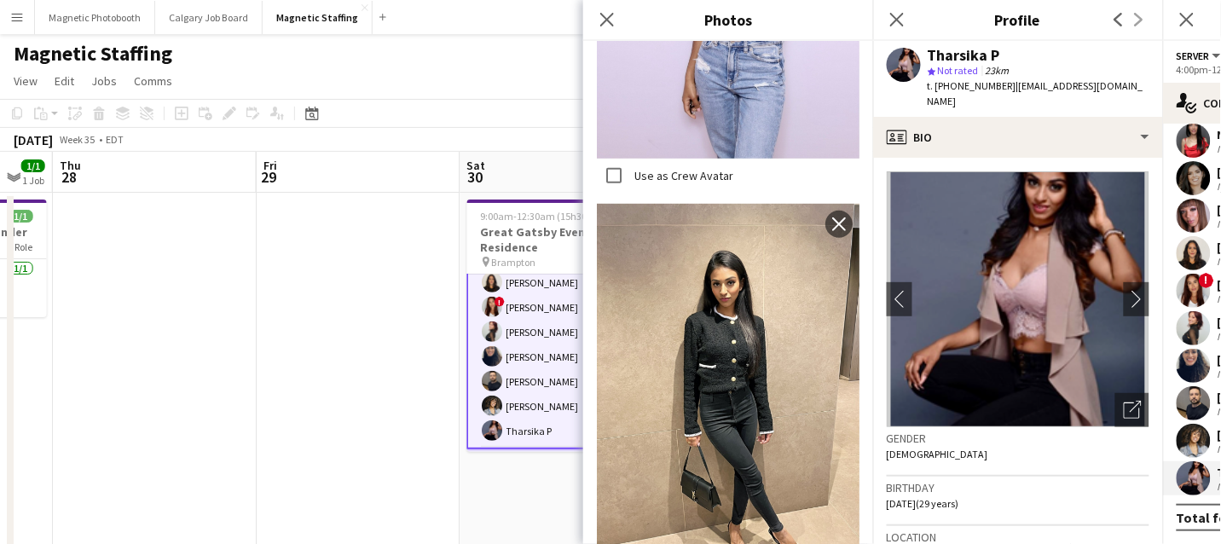
click at [511, 407] on app-card-role "Server 12/12 4:00pm-12:30am (8h30m) Cassandra Tari Katherine Lasso Niloofar Mal…" at bounding box center [562, 282] width 191 height 333
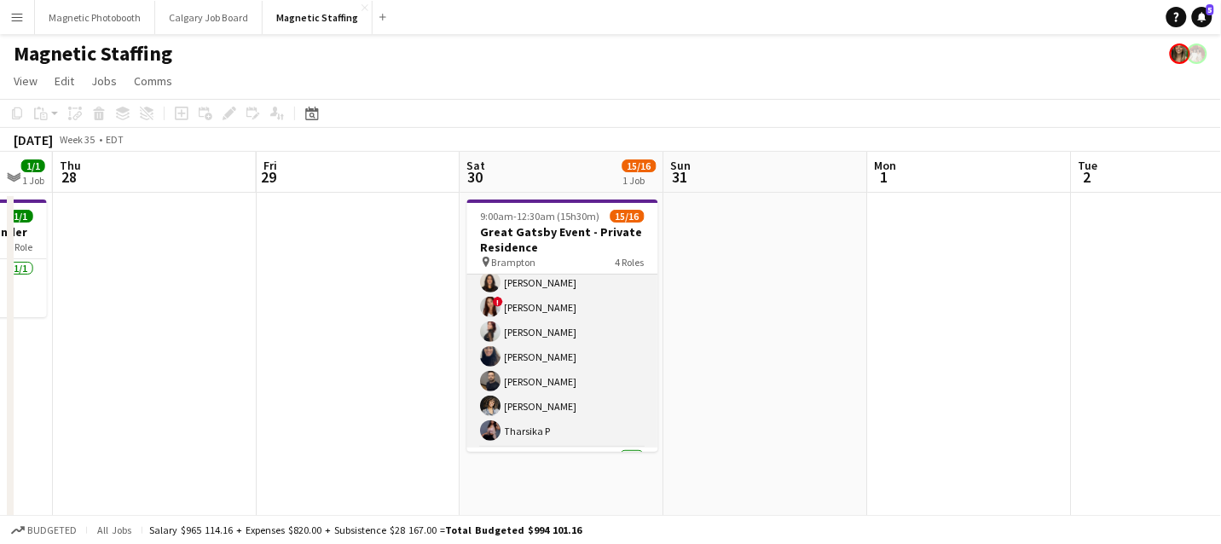
click at [487, 409] on app-user-avatar at bounding box center [491, 406] width 20 height 20
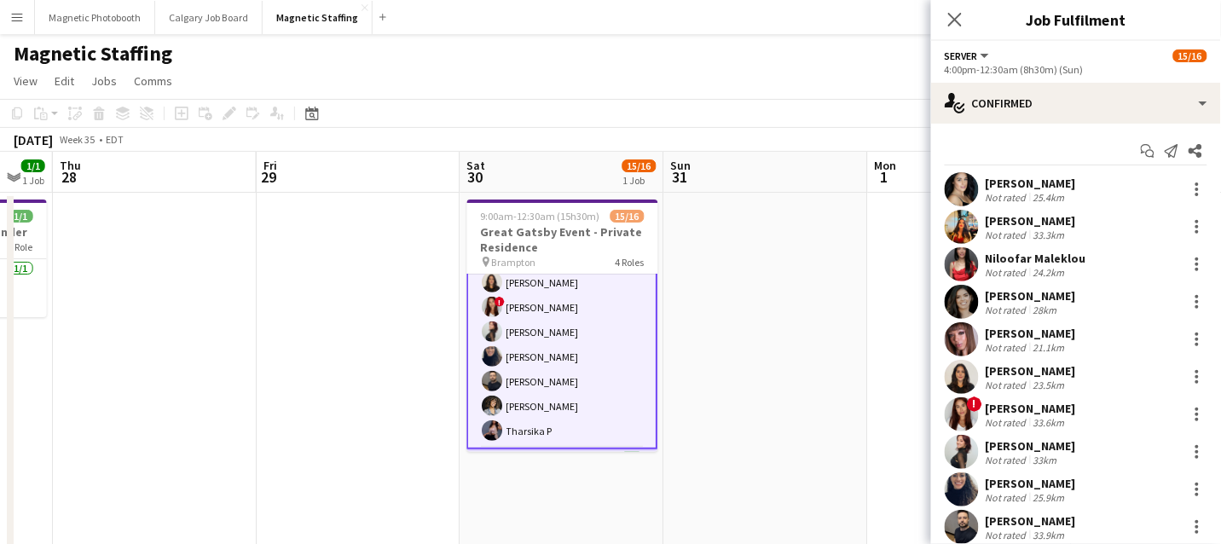
scroll to position [124, 0]
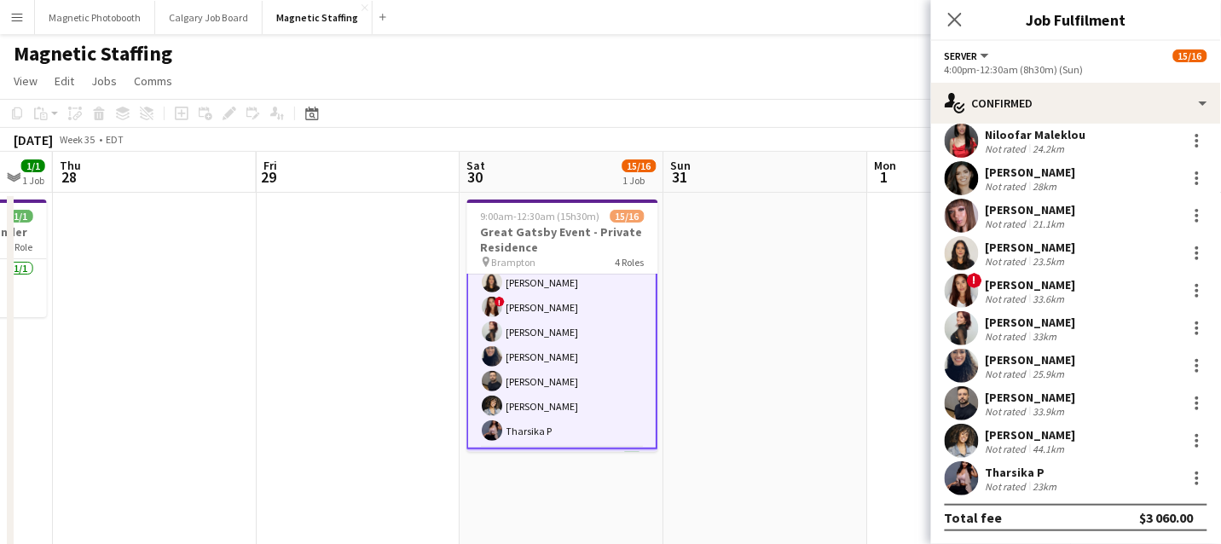
click at [957, 444] on app-user-avatar at bounding box center [961, 441] width 34 height 34
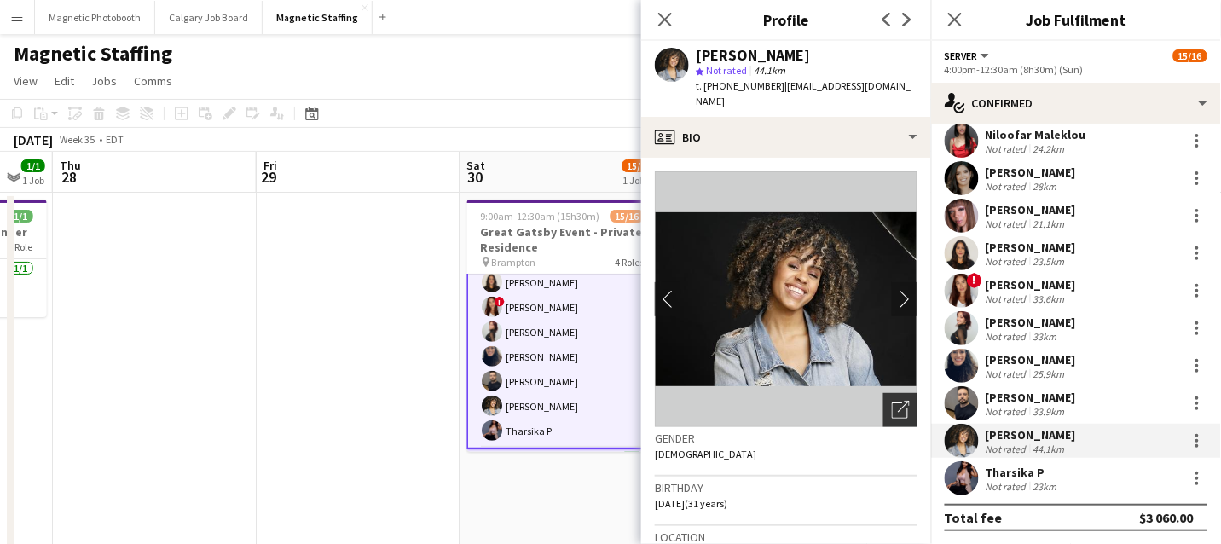
click at [896, 401] on icon "Open photos pop-in" at bounding box center [901, 410] width 18 height 18
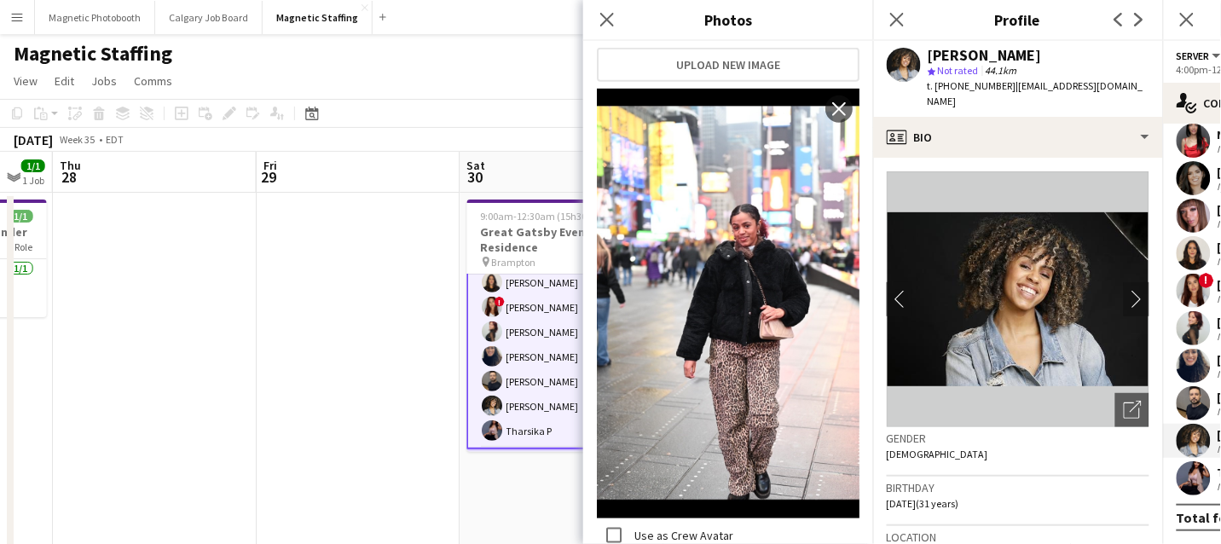
scroll to position [0, 0]
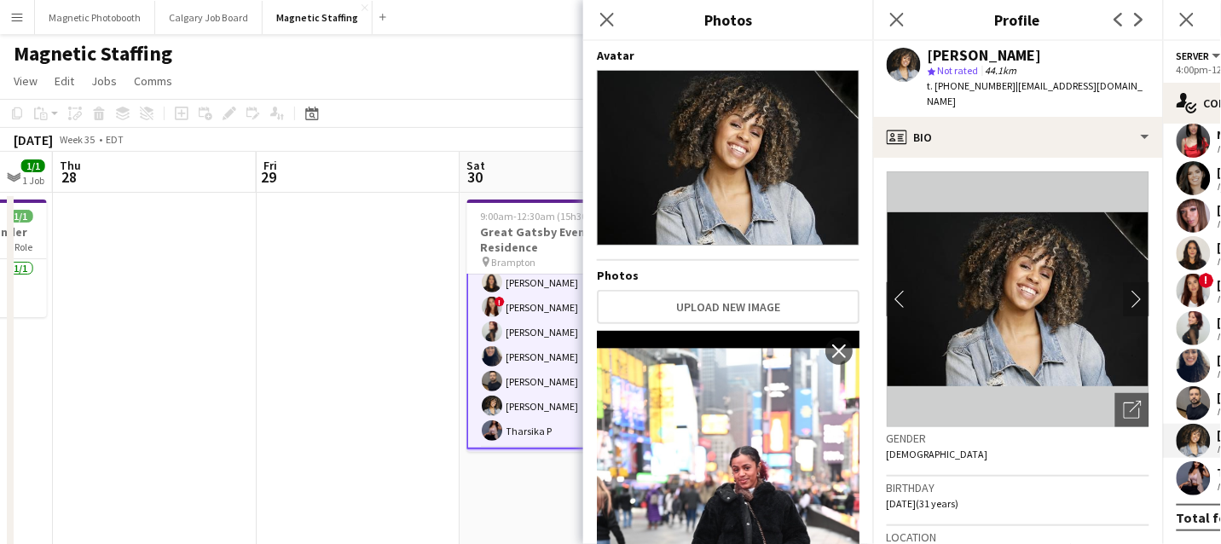
click at [516, 169] on app-board-header-date "Sat 30 15/16 1 Job" at bounding box center [562, 172] width 204 height 41
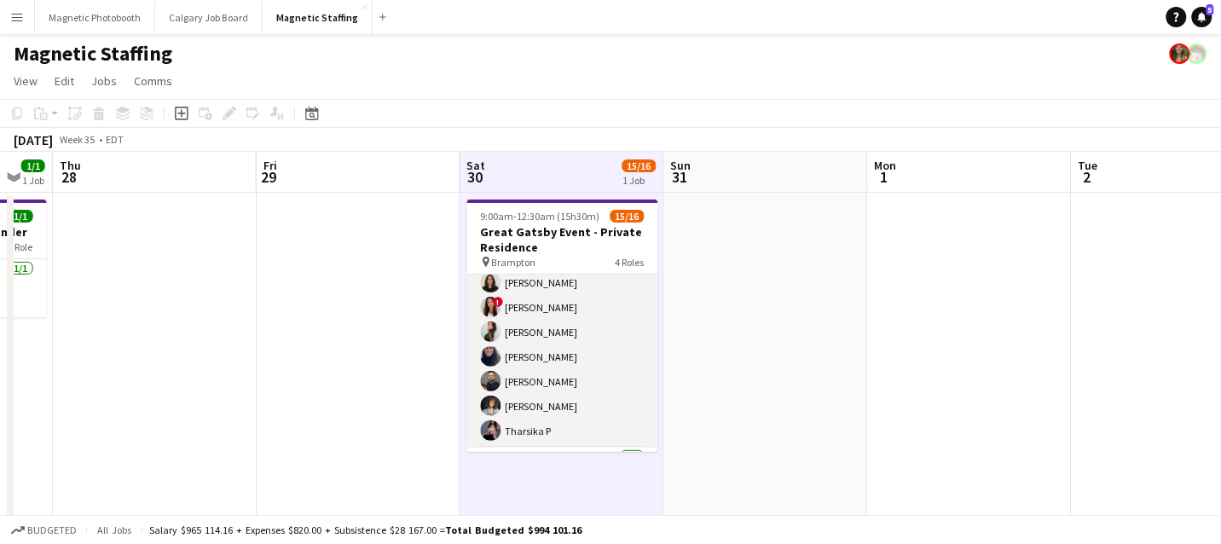
click at [554, 335] on app-card-role "Server 12/12 4:00pm-12:30am (8h30m) Cassandra Tari Katherine Lasso Niloofar Mal…" at bounding box center [562, 283] width 191 height 330
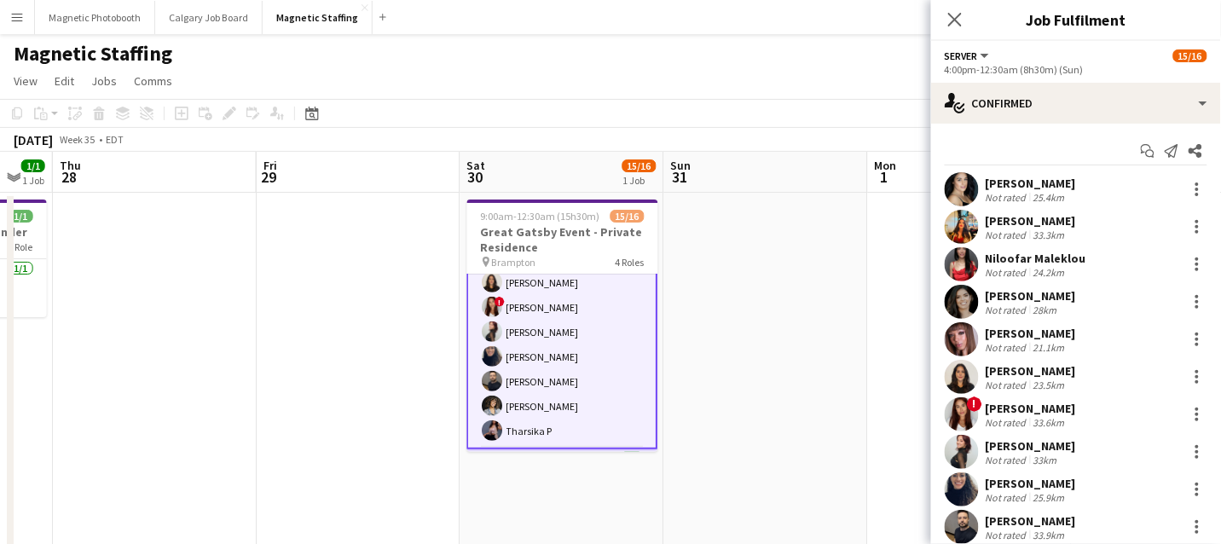
scroll to position [123, 0]
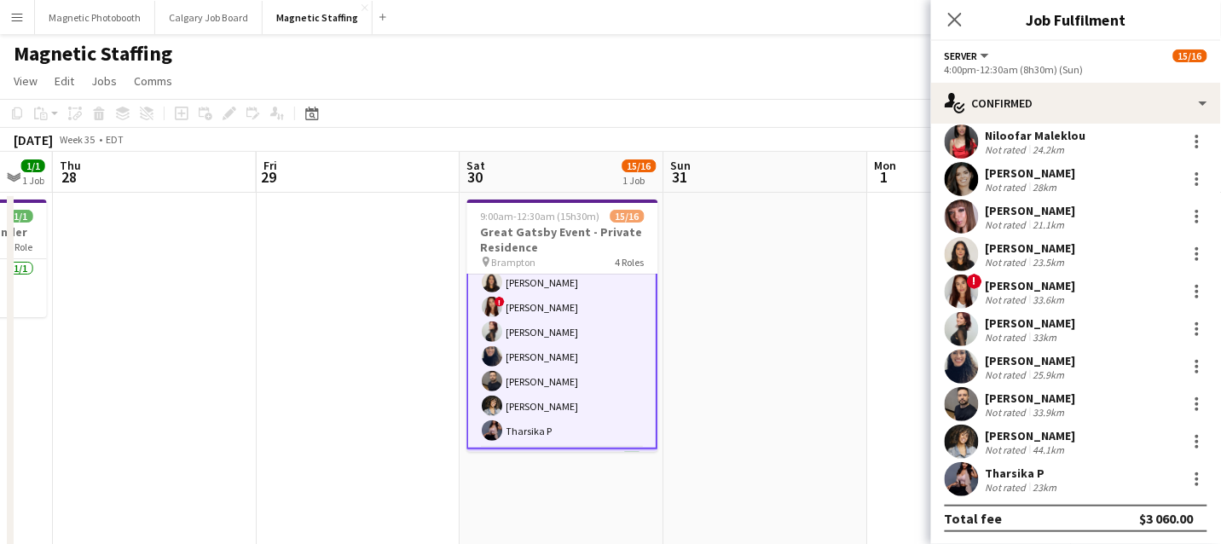
click at [966, 413] on app-user-avatar at bounding box center [961, 404] width 34 height 34
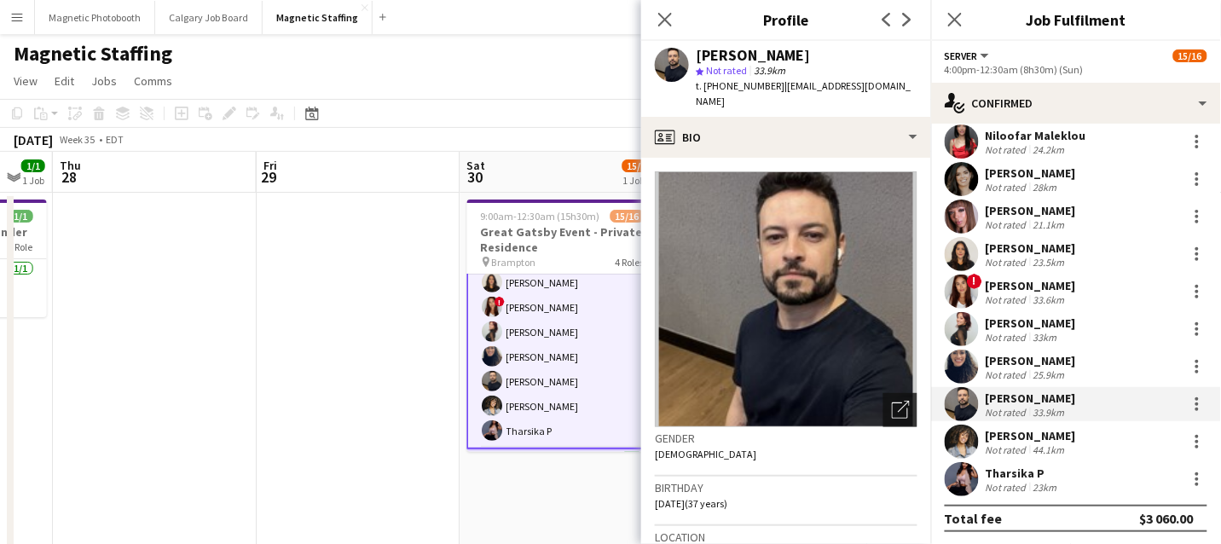
click at [899, 401] on icon "Open photos pop-in" at bounding box center [901, 410] width 18 height 18
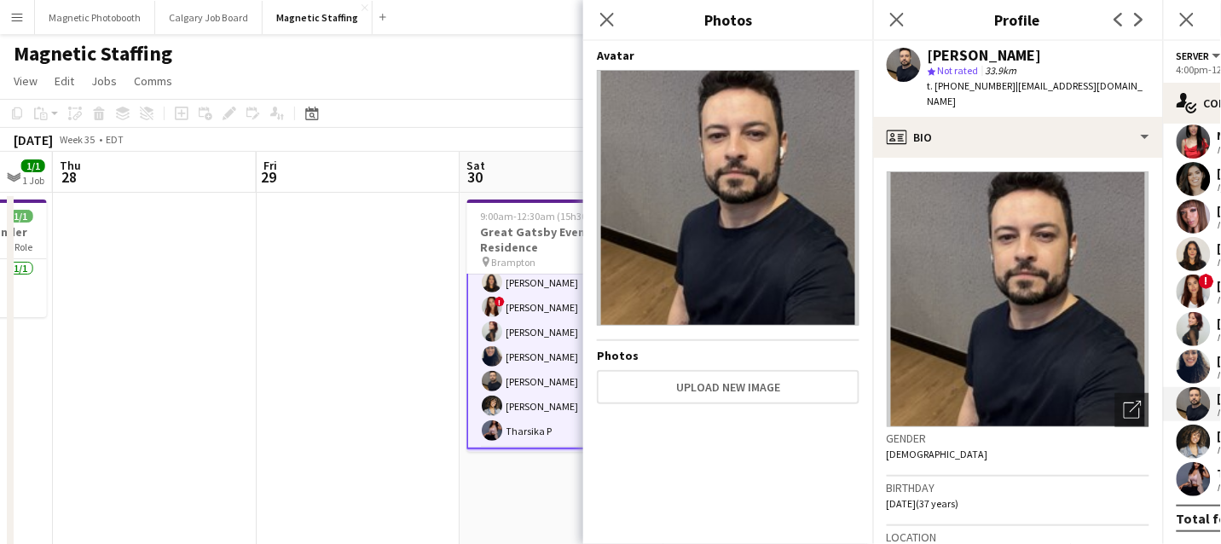
click at [1155, 361] on app-user-avatar at bounding box center [1193, 366] width 34 height 34
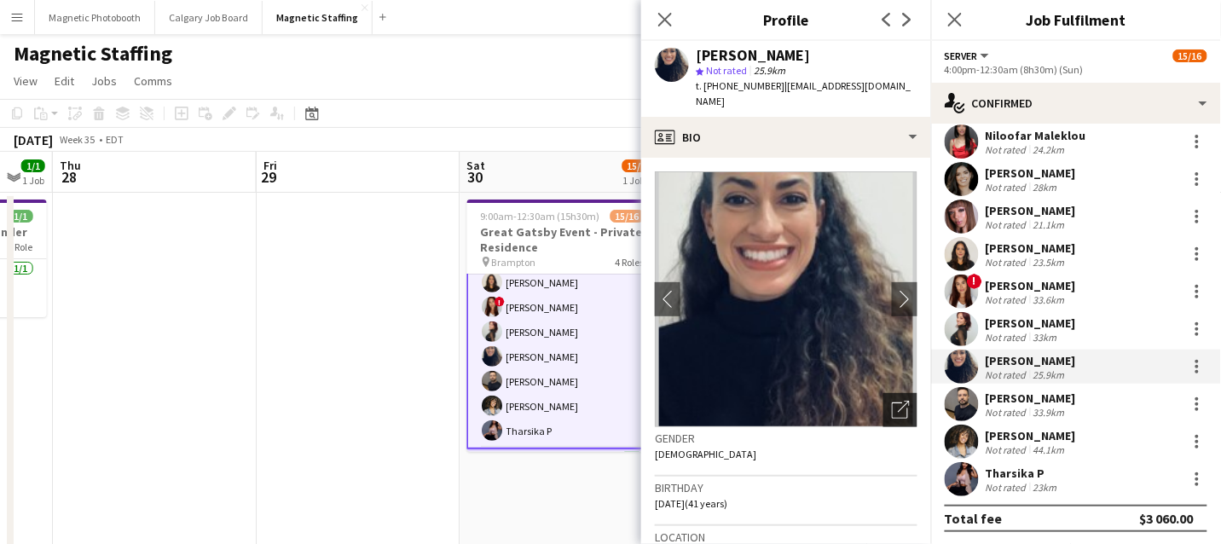
click at [897, 393] on div "Open photos pop-in" at bounding box center [900, 410] width 34 height 34
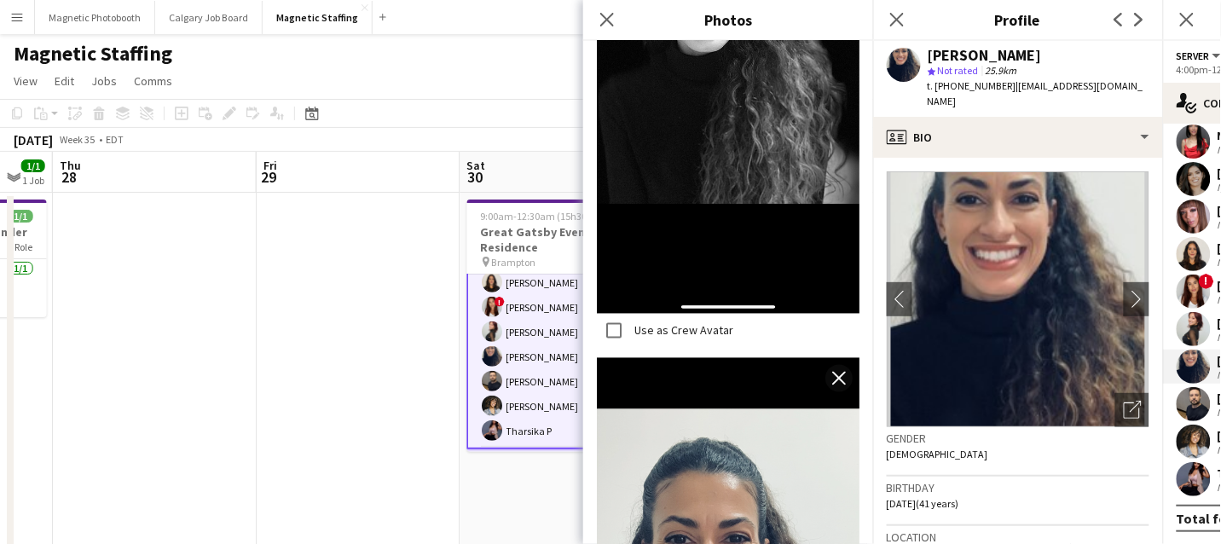
scroll to position [1020, 0]
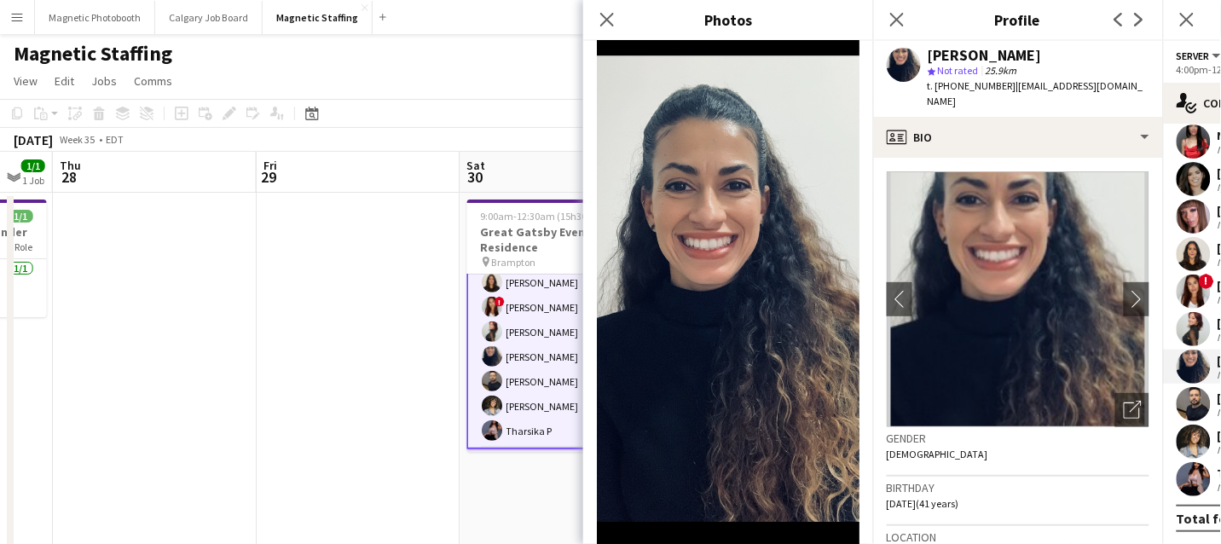
click at [1155, 338] on app-user-avatar at bounding box center [1193, 329] width 34 height 34
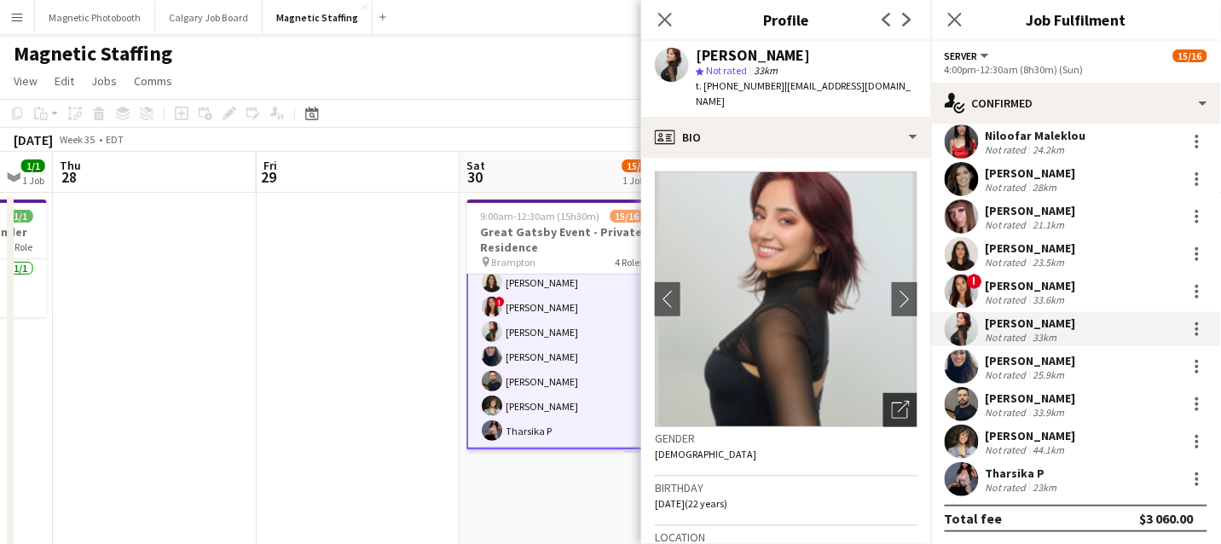
click at [900, 401] on icon "Open photos pop-in" at bounding box center [901, 410] width 18 height 18
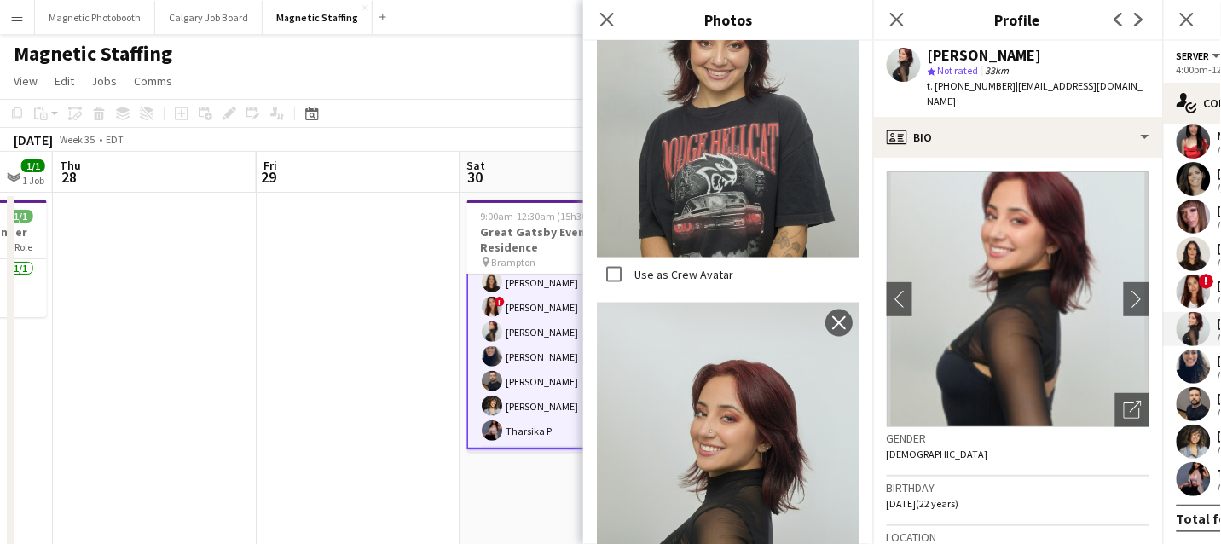
scroll to position [754, 0]
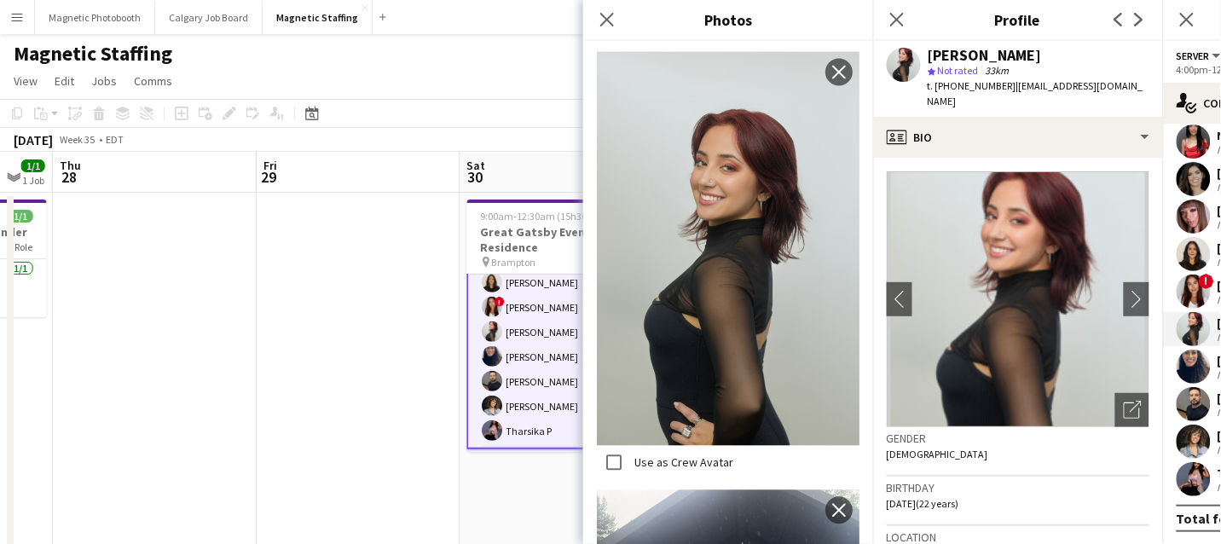
click at [1008, 449] on div "Gender Female" at bounding box center [1018, 451] width 263 height 49
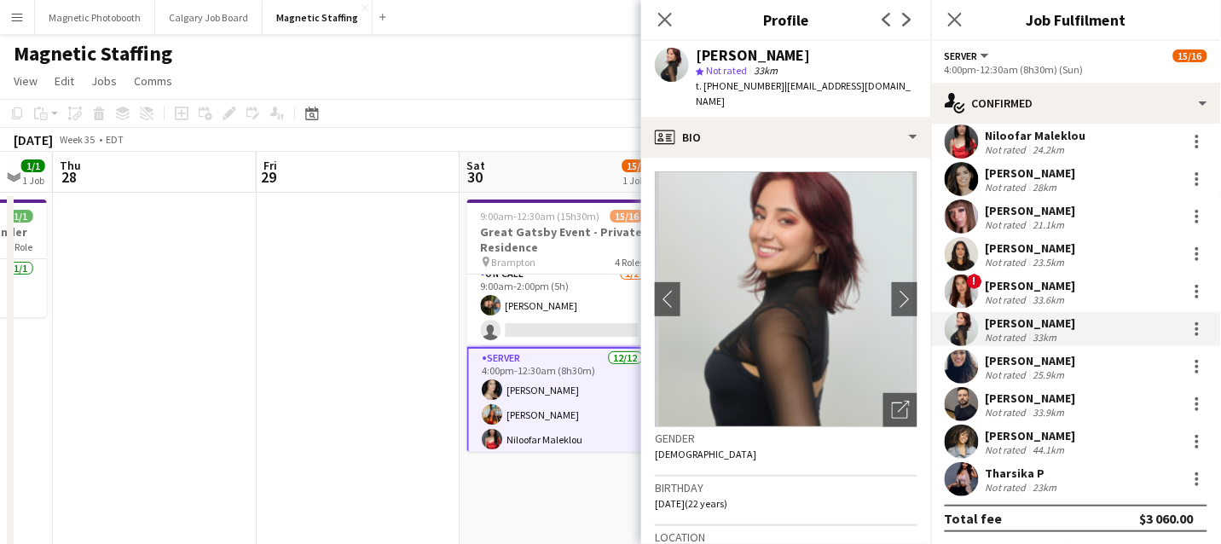
scroll to position [0, 0]
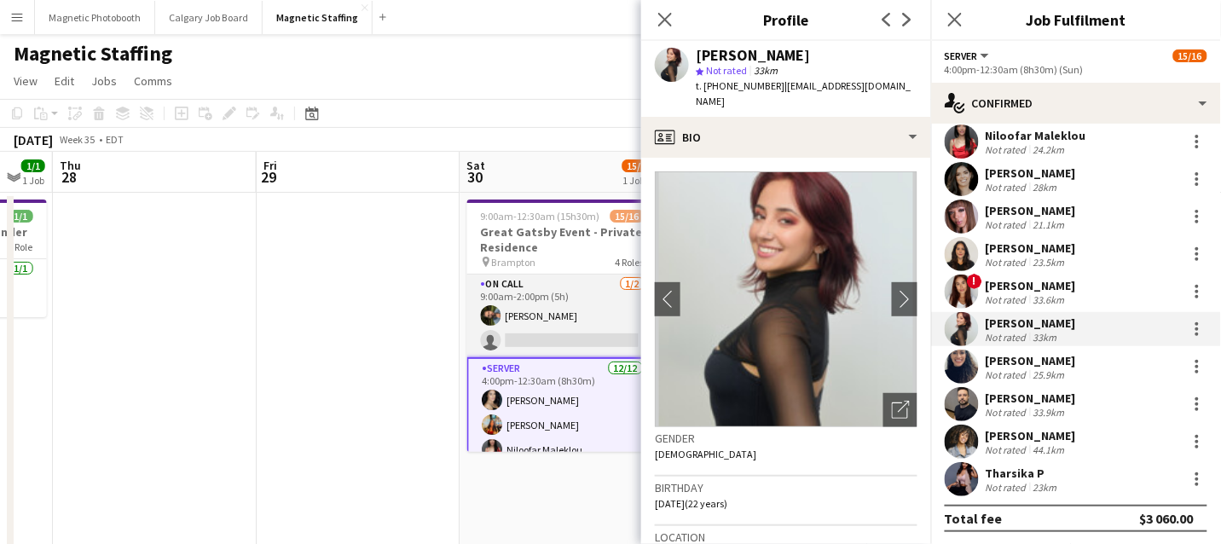
click at [575, 338] on app-card-role "On Call 1/2 9:00am-2:00pm (5h) Mohamad Nassabain single-neutral-actions" at bounding box center [562, 315] width 191 height 83
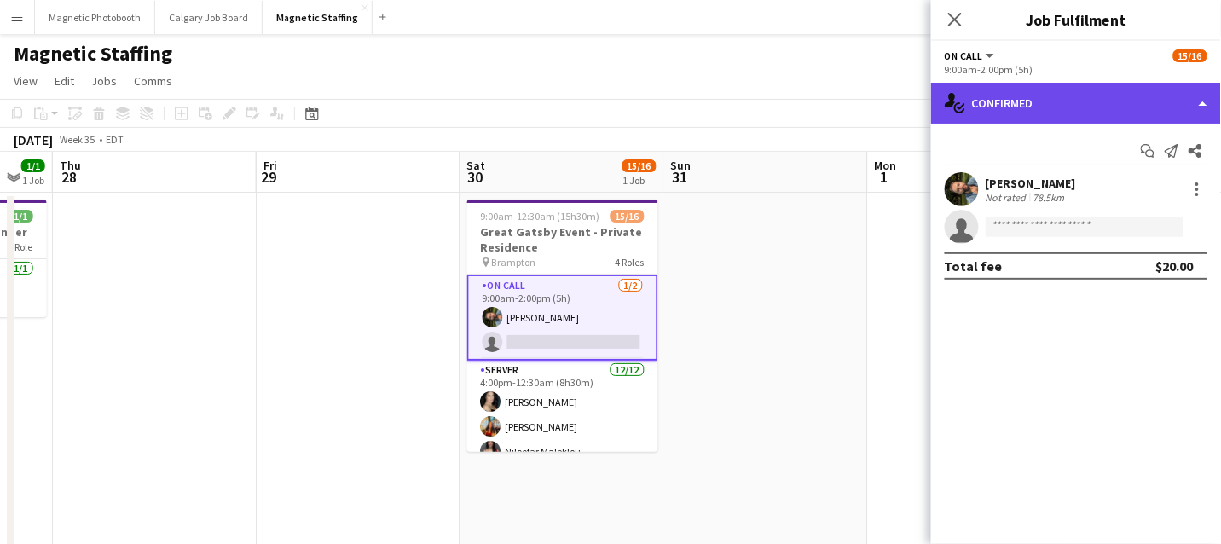
click at [1006, 107] on div "single-neutral-actions-check-2 Confirmed" at bounding box center [1076, 103] width 290 height 41
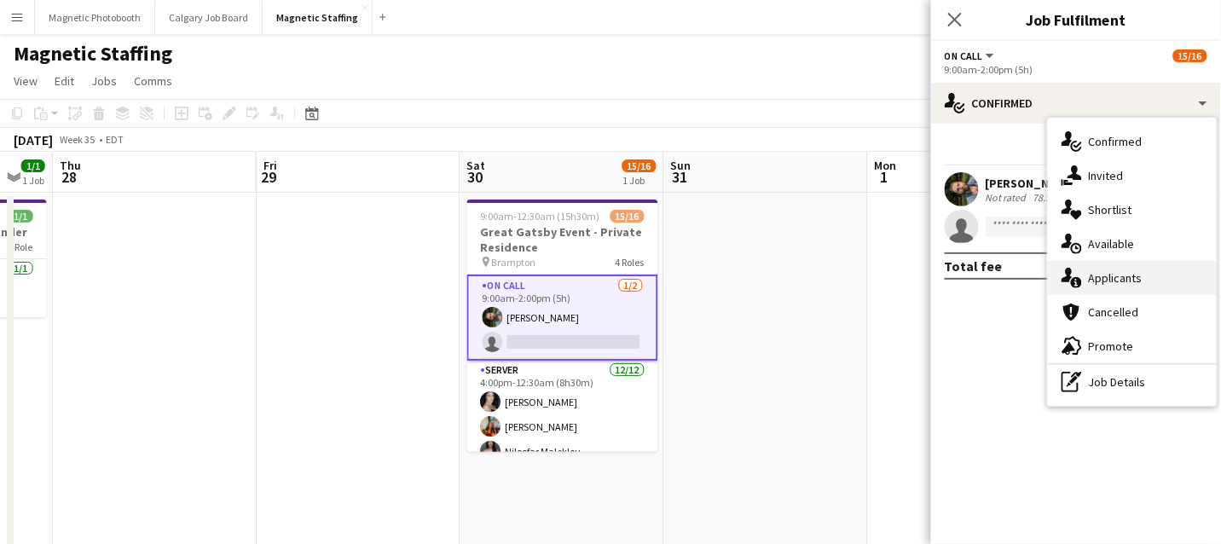
click at [1097, 281] on div "single-neutral-actions-information Applicants" at bounding box center [1132, 278] width 169 height 34
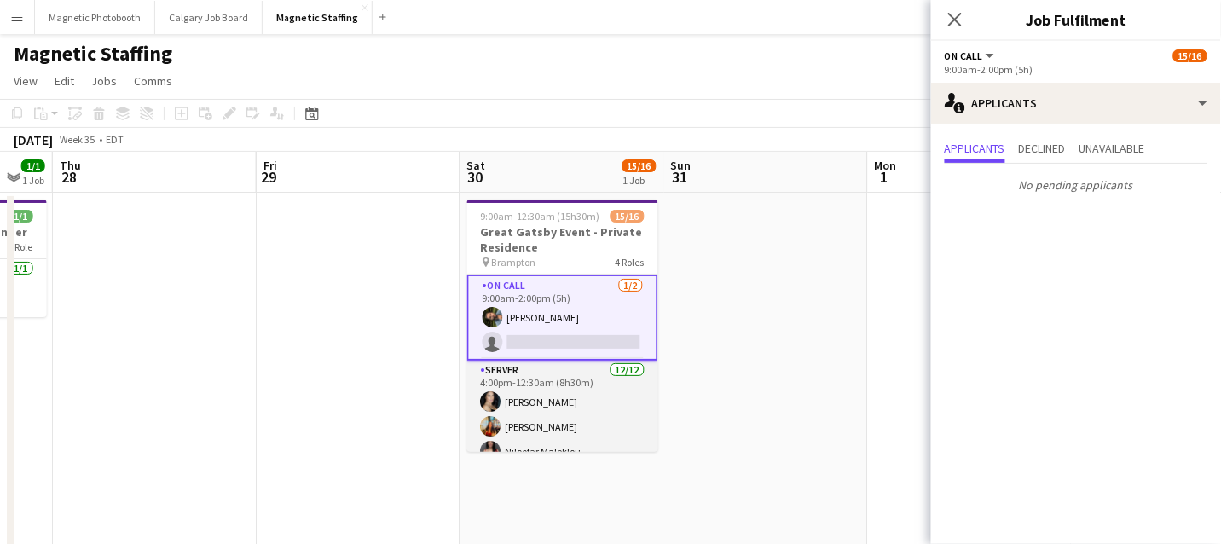
click at [543, 414] on app-card-role "Server 12/12 4:00pm-12:30am (8h30m) Cassandra Tari Katherine Lasso Niloofar Mal…" at bounding box center [562, 526] width 191 height 330
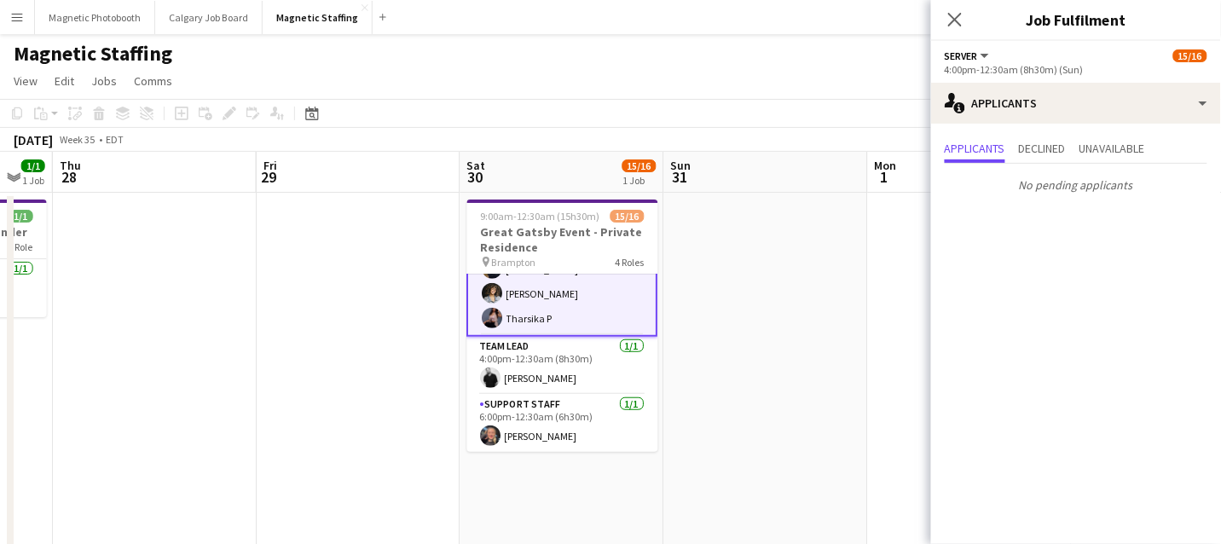
click at [607, 386] on app-card-role "Team Lead 1/1 4:00pm-12:30am (8h30m) jean-philippe roy" at bounding box center [562, 366] width 191 height 58
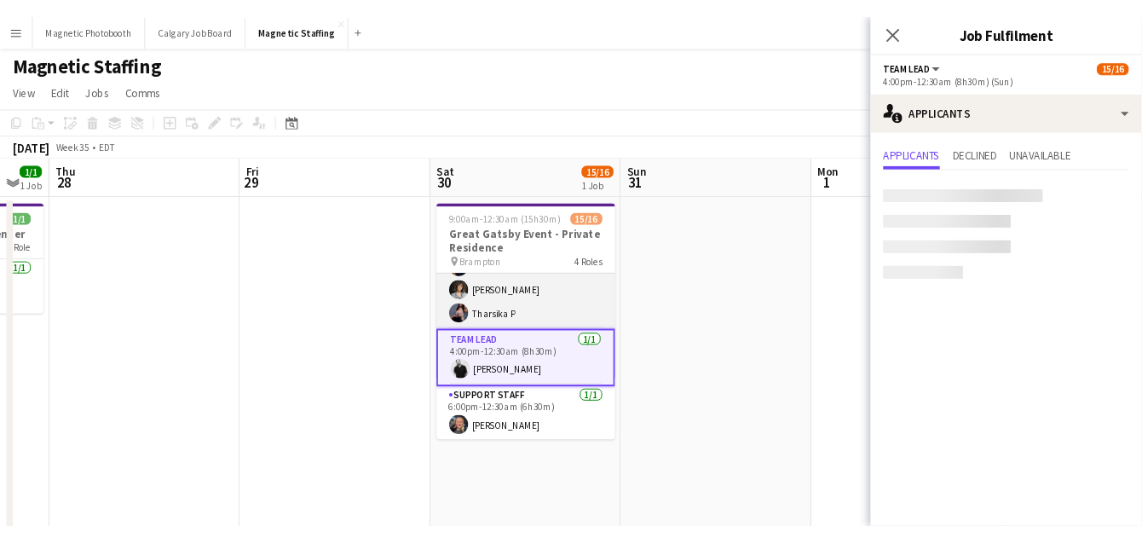
scroll to position [352, 0]
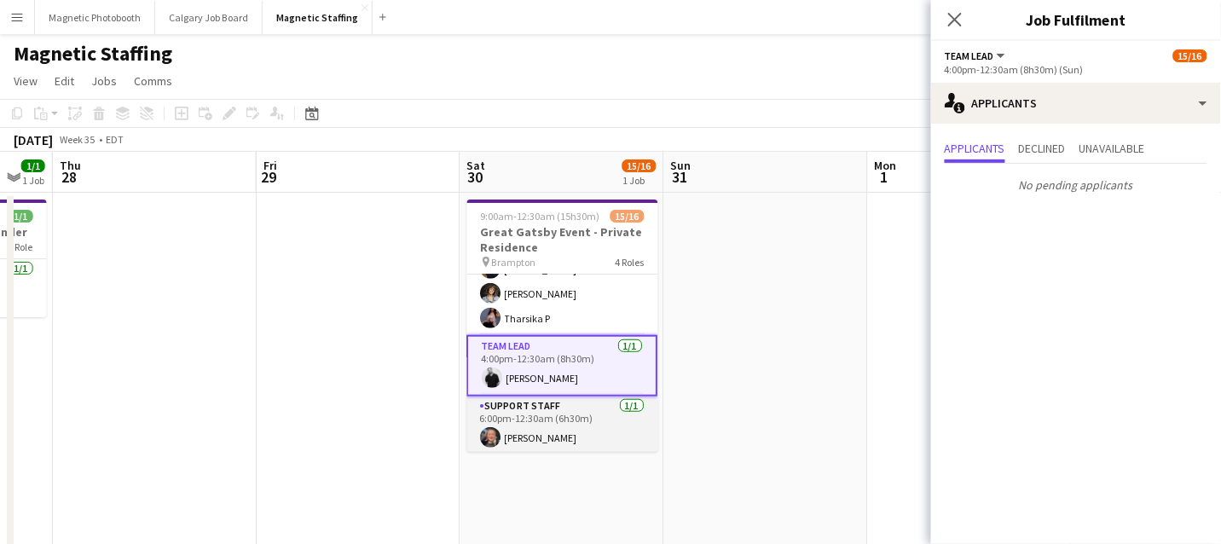
click at [567, 448] on app-card-role "Support Staff 1/1 6:00pm-12:30am (6h30m) Sarah Salomons" at bounding box center [562, 425] width 191 height 58
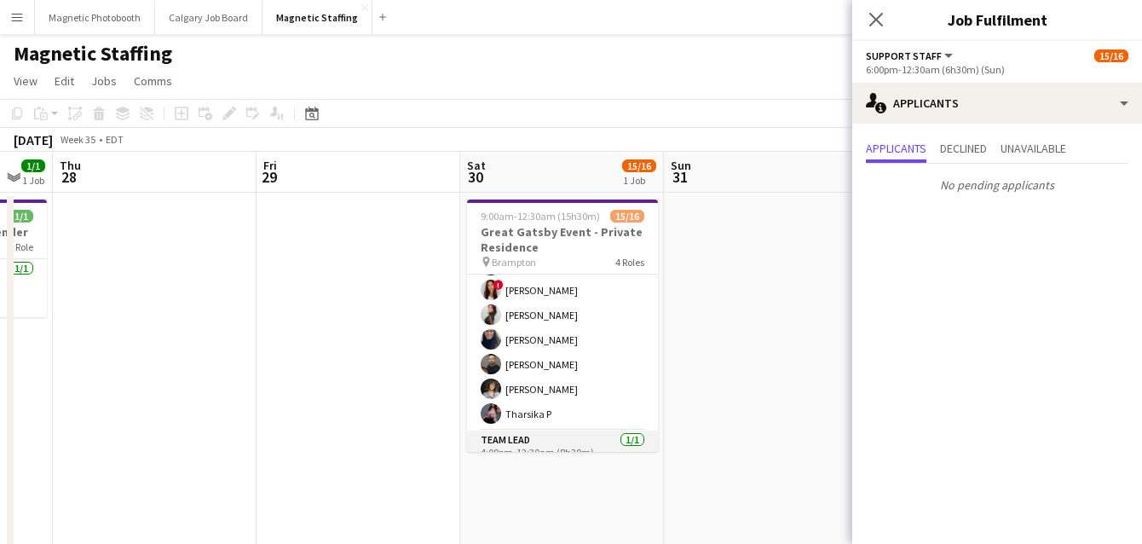
scroll to position [248, 0]
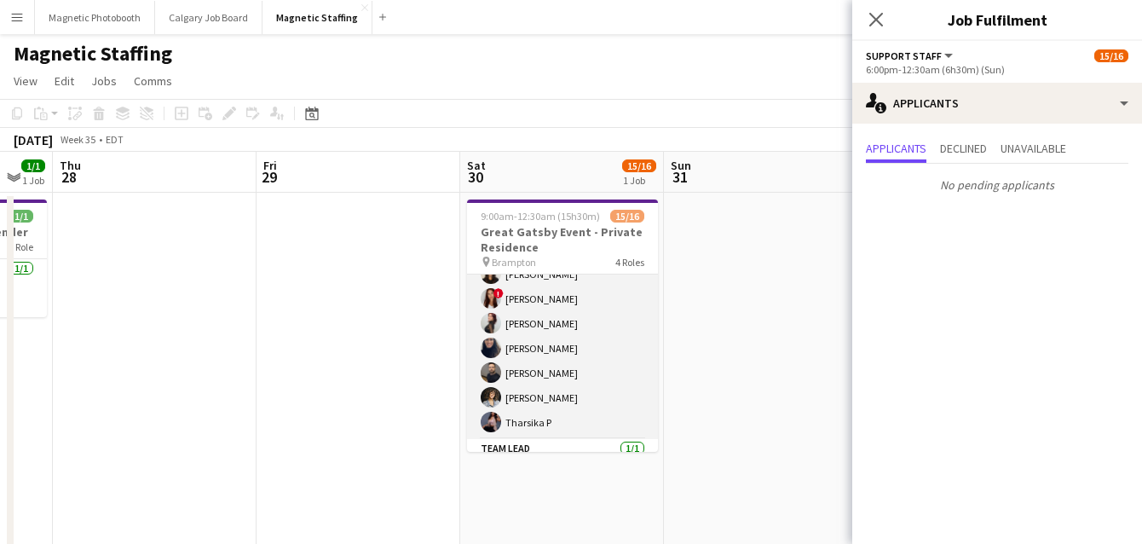
click at [500, 405] on app-card-role "Server 12/12 4:00pm-12:30am (8h30m) Cassandra Tari Katherine Lasso Niloofar Mal…" at bounding box center [562, 274] width 191 height 330
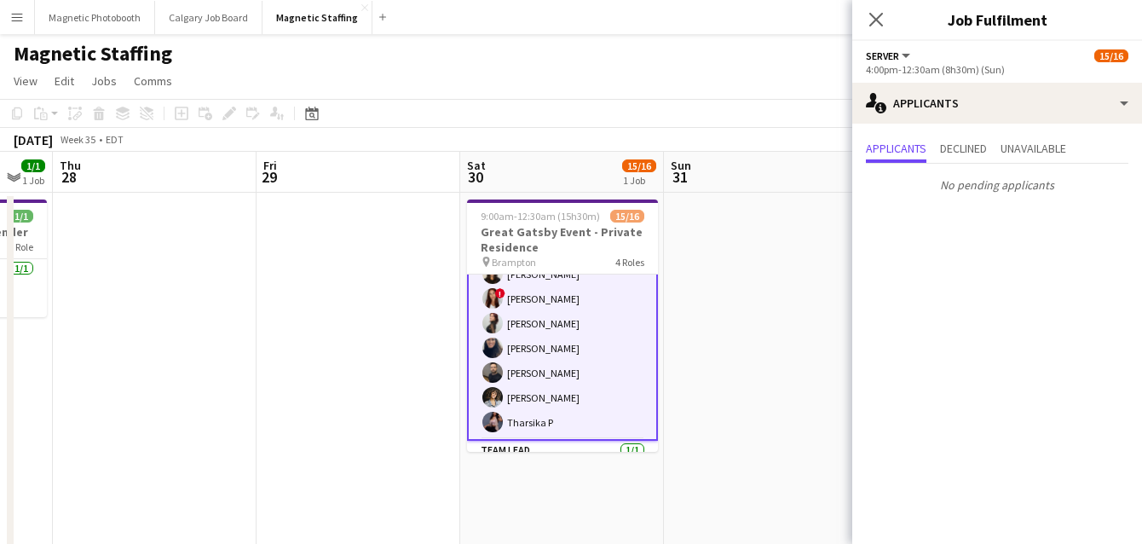
click at [551, 384] on app-card-role "Server 12/12 4:00pm-12:30am (8h30m) Cassandra Tari Katherine Lasso Niloofar Mal…" at bounding box center [562, 273] width 191 height 333
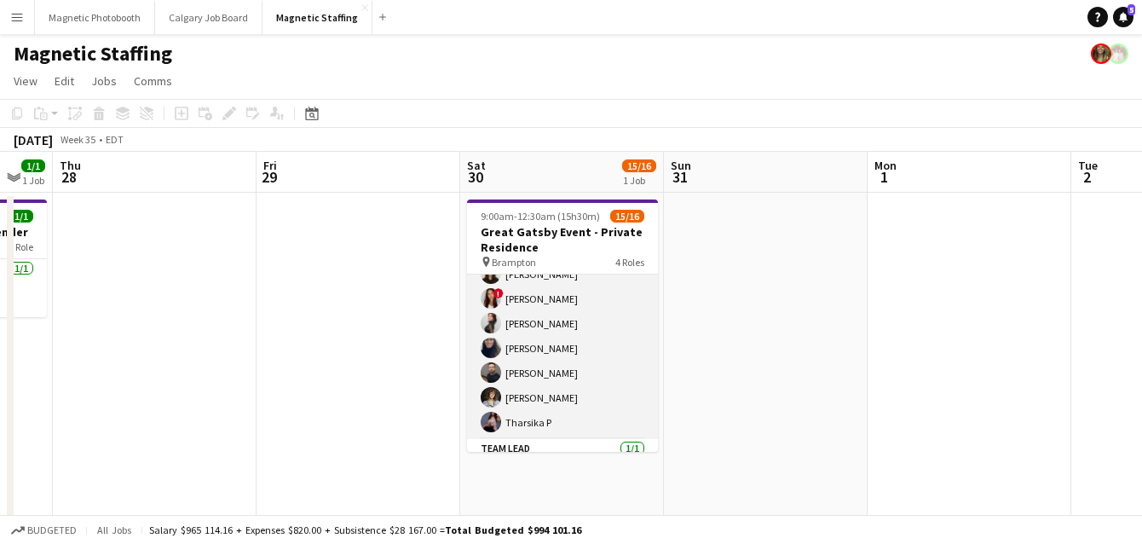
click at [551, 384] on app-card-role "Server 12/12 4:00pm-12:30am (8h30m) Cassandra Tari Katherine Lasso Niloofar Mal…" at bounding box center [562, 274] width 191 height 330
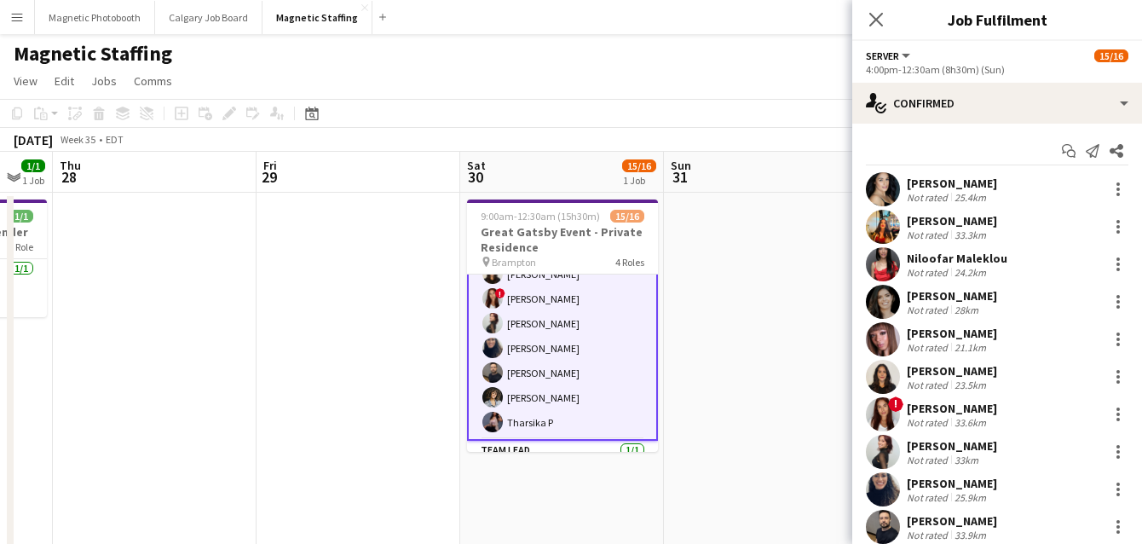
scroll to position [124, 0]
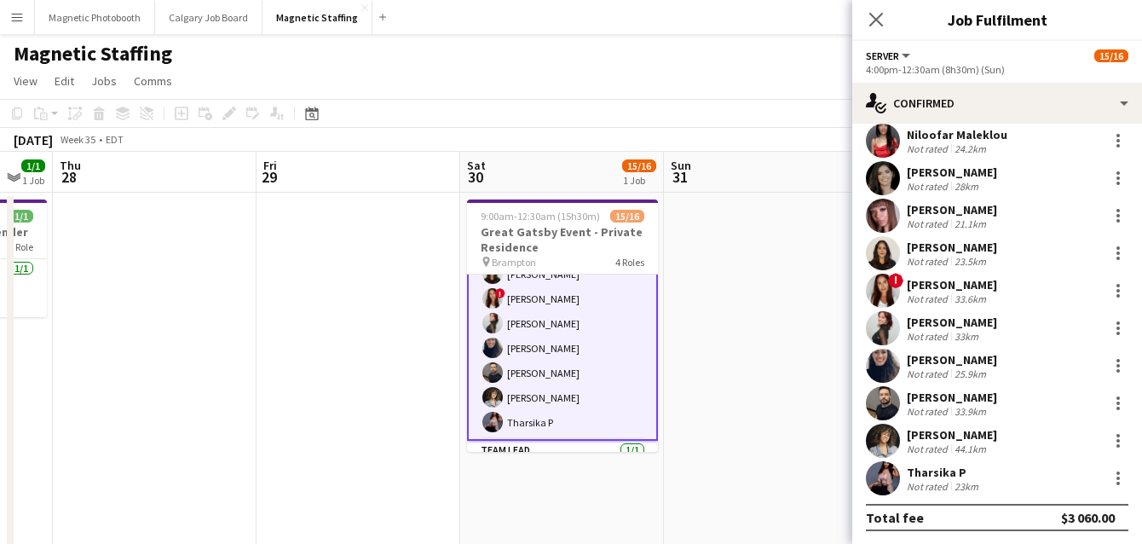
click at [877, 330] on app-user-avatar at bounding box center [883, 328] width 34 height 34
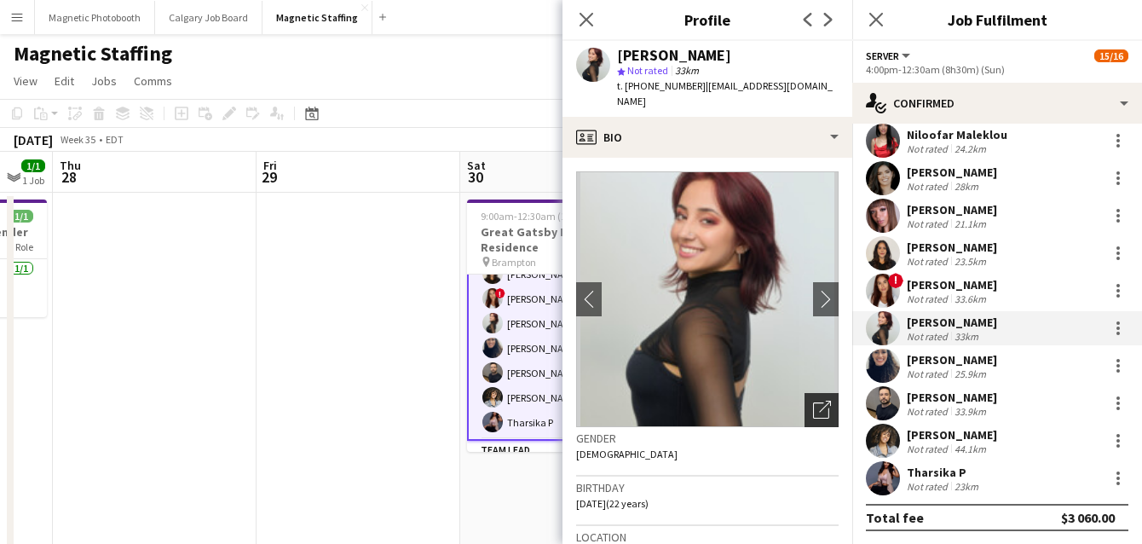
click at [823, 401] on icon "Open photos pop-in" at bounding box center [822, 410] width 18 height 18
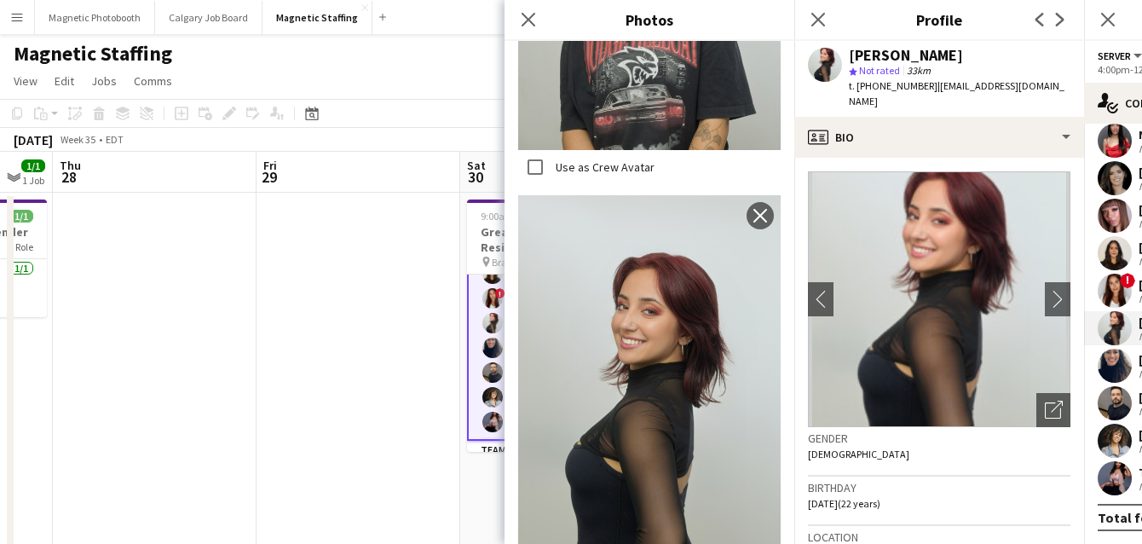
scroll to position [560, 0]
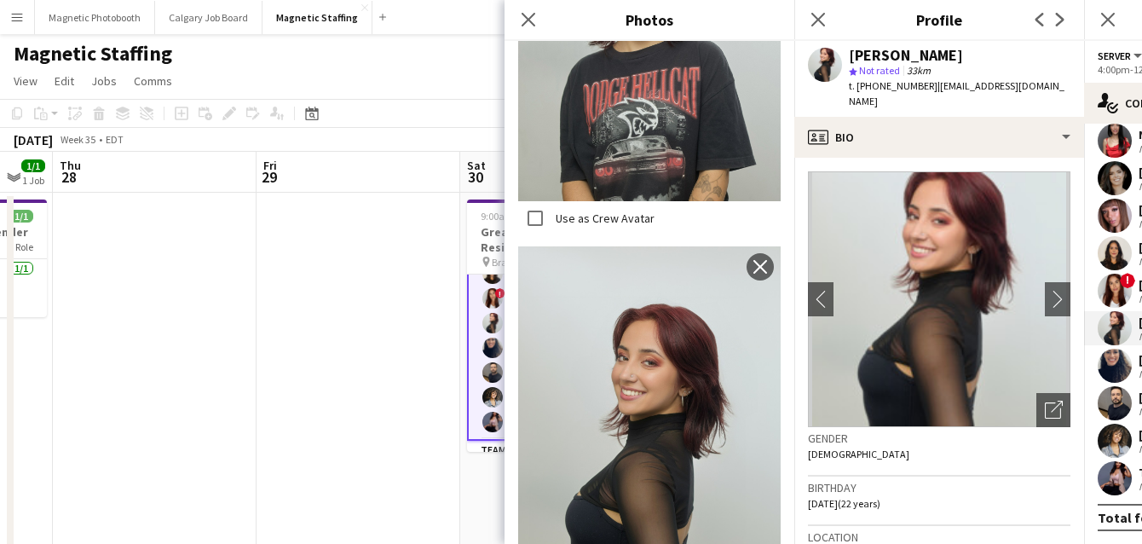
drag, startPoint x: 634, startPoint y: 331, endPoint x: 657, endPoint y: 360, distance: 37.0
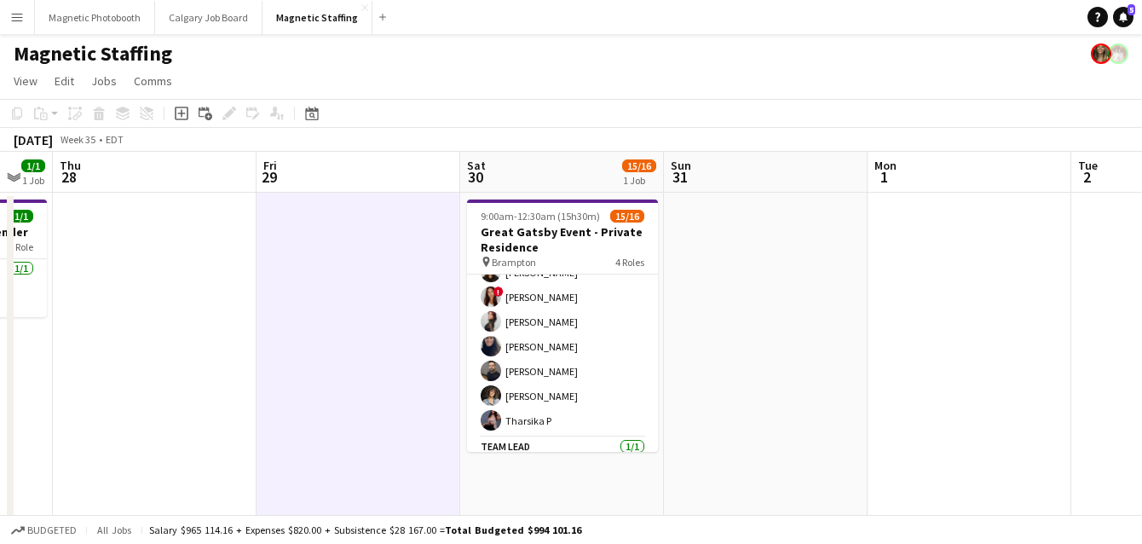
scroll to position [248, 0]
click at [320, 115] on div "Date picker" at bounding box center [312, 113] width 20 height 20
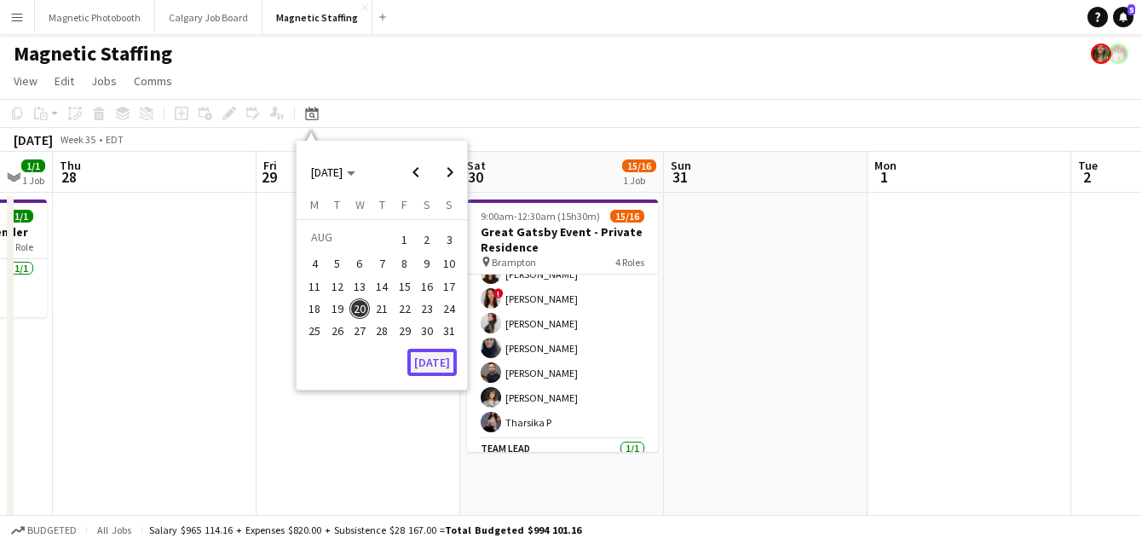
click at [445, 362] on button "[DATE]" at bounding box center [431, 362] width 49 height 27
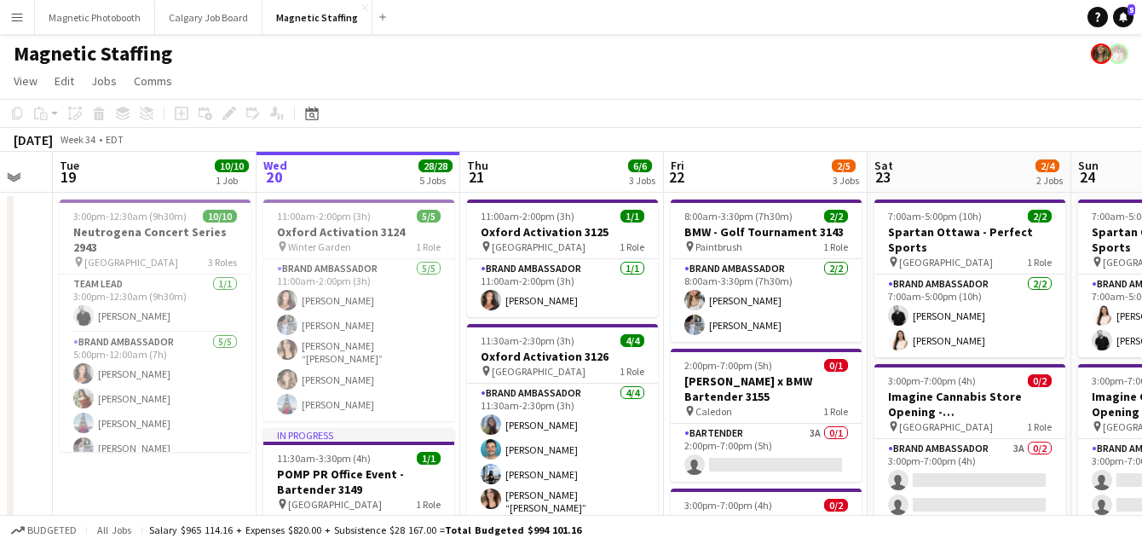
scroll to position [0, 586]
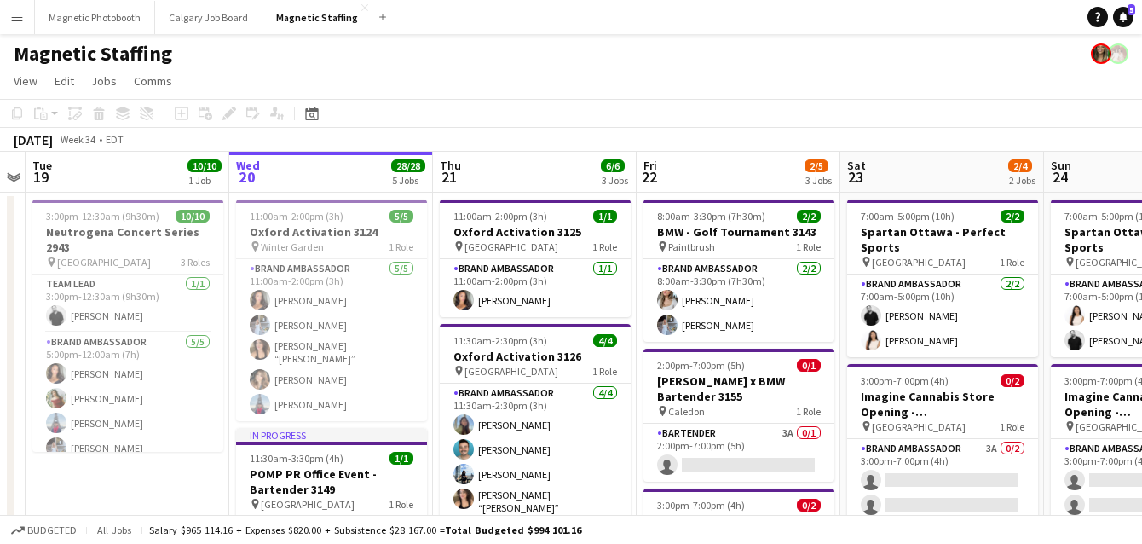
click at [18, 20] on app-icon "Menu" at bounding box center [17, 17] width 14 height 14
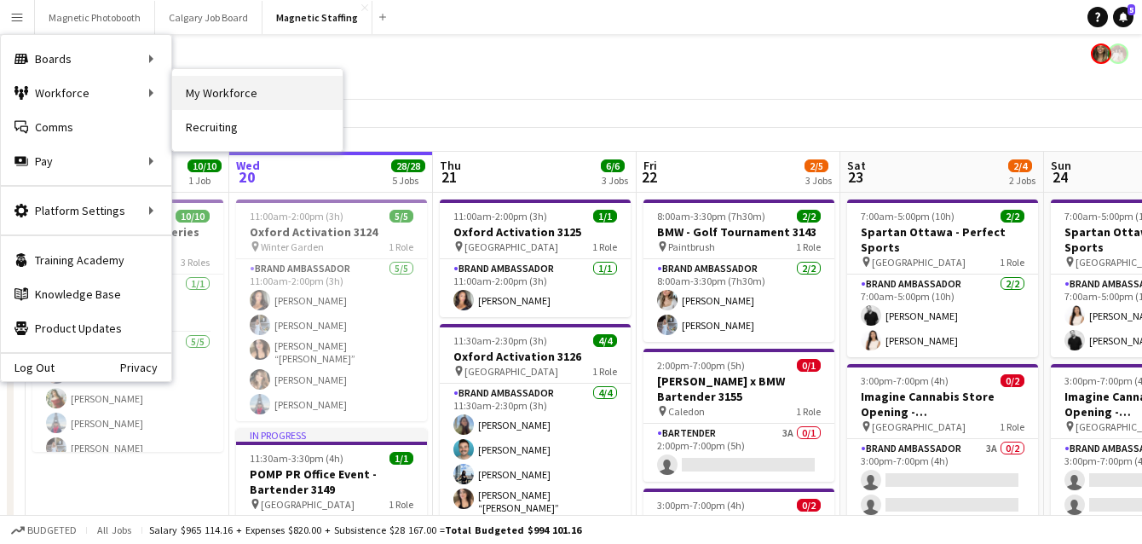
click at [188, 91] on link "My Workforce" at bounding box center [257, 93] width 170 height 34
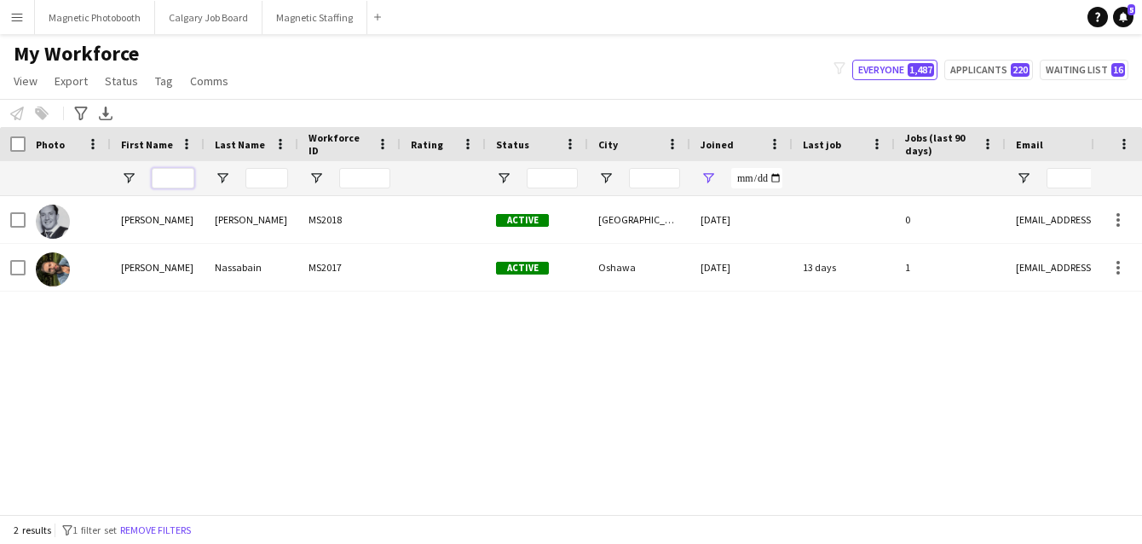
click at [167, 182] on input "First Name Filter Input" at bounding box center [173, 178] width 43 height 20
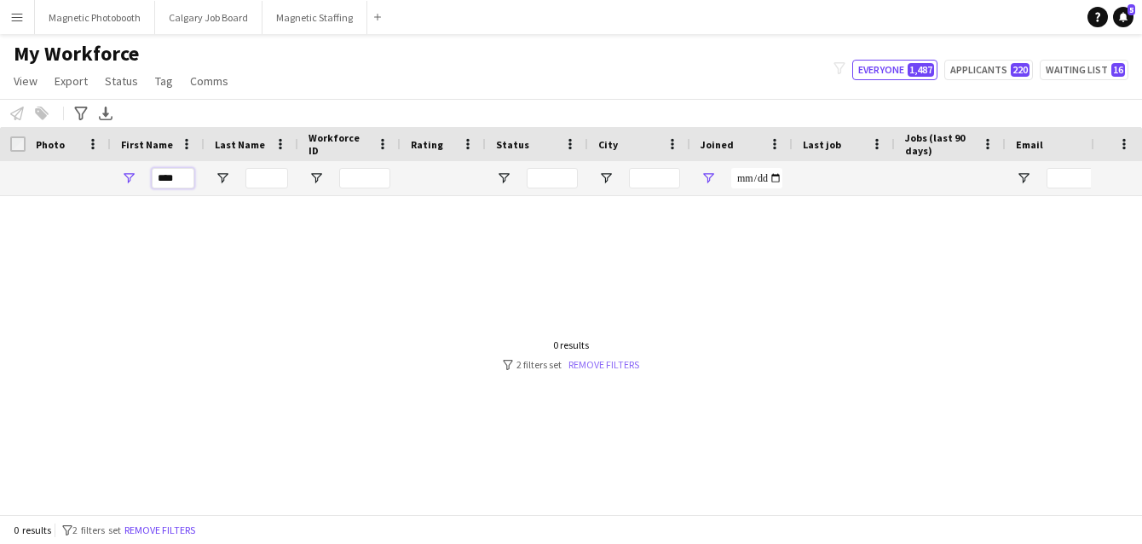
type input "****"
click at [614, 367] on link "Remove filters" at bounding box center [604, 364] width 71 height 13
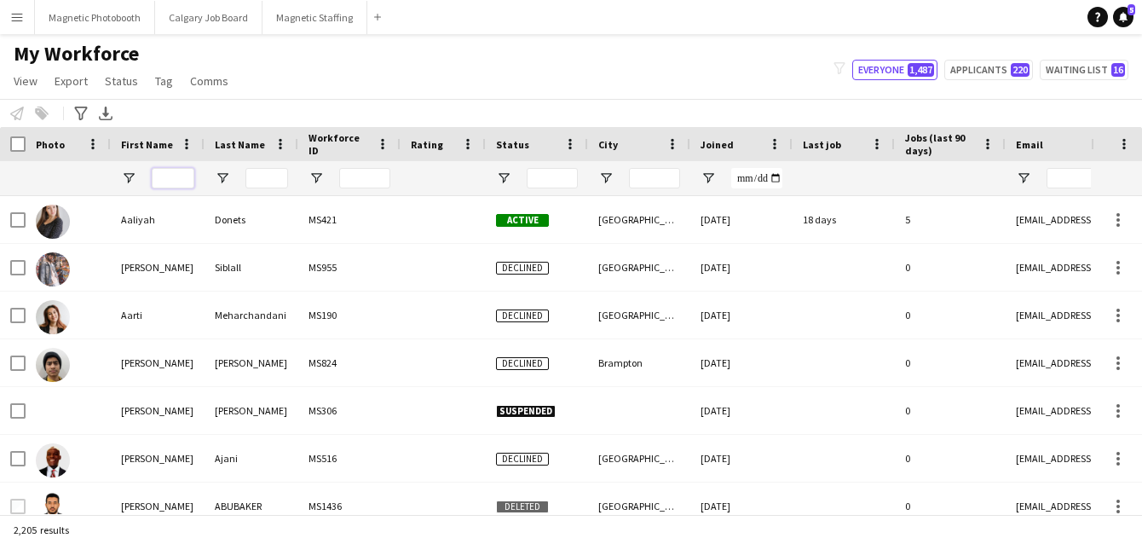
click at [173, 178] on input "First Name Filter Input" at bounding box center [173, 178] width 43 height 20
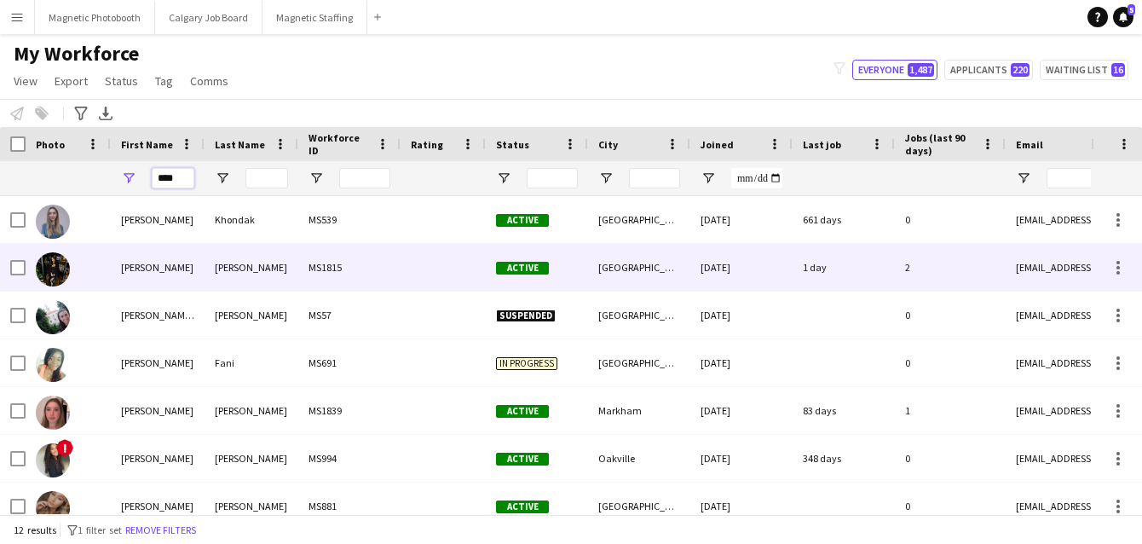
type input "****"
click at [150, 259] on div "Hanna" at bounding box center [158, 267] width 94 height 47
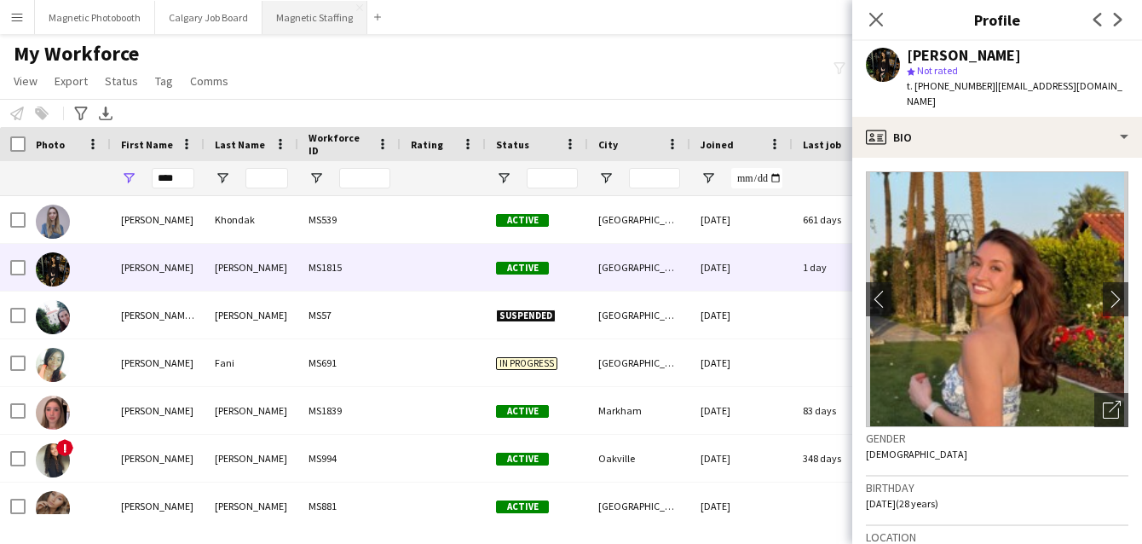
click at [314, 19] on button "Magnetic Staffing Close" at bounding box center [315, 17] width 105 height 33
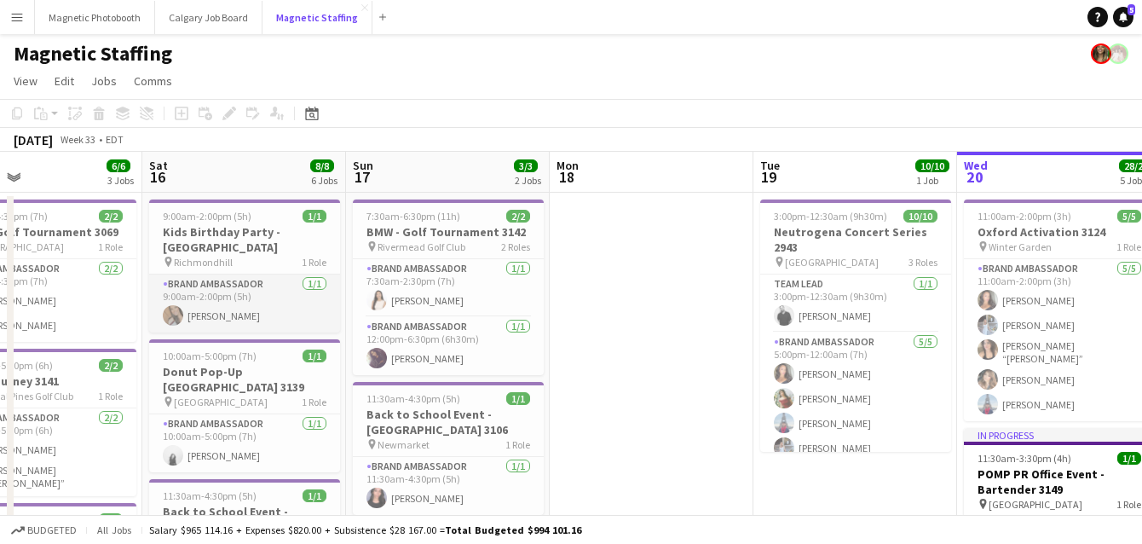
scroll to position [0, 468]
click at [182, 240] on h3 "Kids Birthday Party - [GEOGRAPHIC_DATA]" at bounding box center [245, 239] width 191 height 31
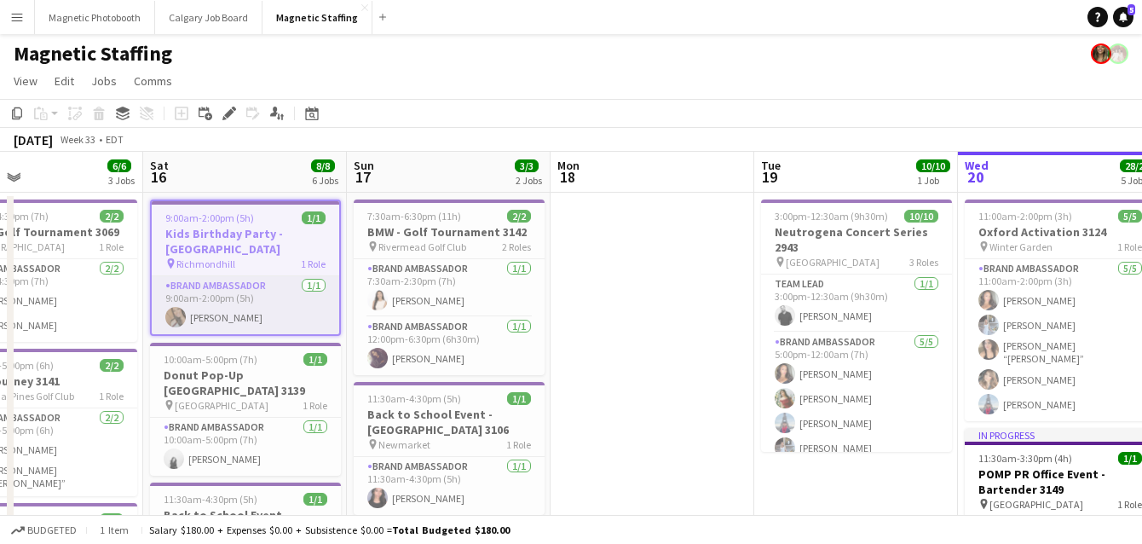
click at [212, 300] on app-card-role "Brand Ambassador 1/1 9:00am-2:00pm (5h) erica Musso" at bounding box center [246, 305] width 188 height 58
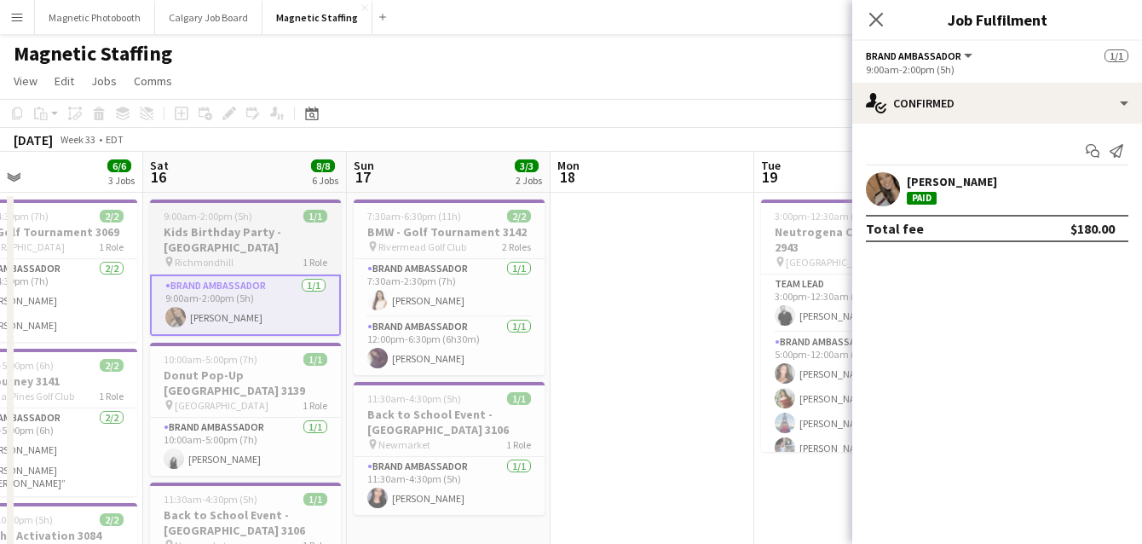
click at [193, 245] on h3 "Kids Birthday Party - [GEOGRAPHIC_DATA]" at bounding box center [245, 239] width 191 height 31
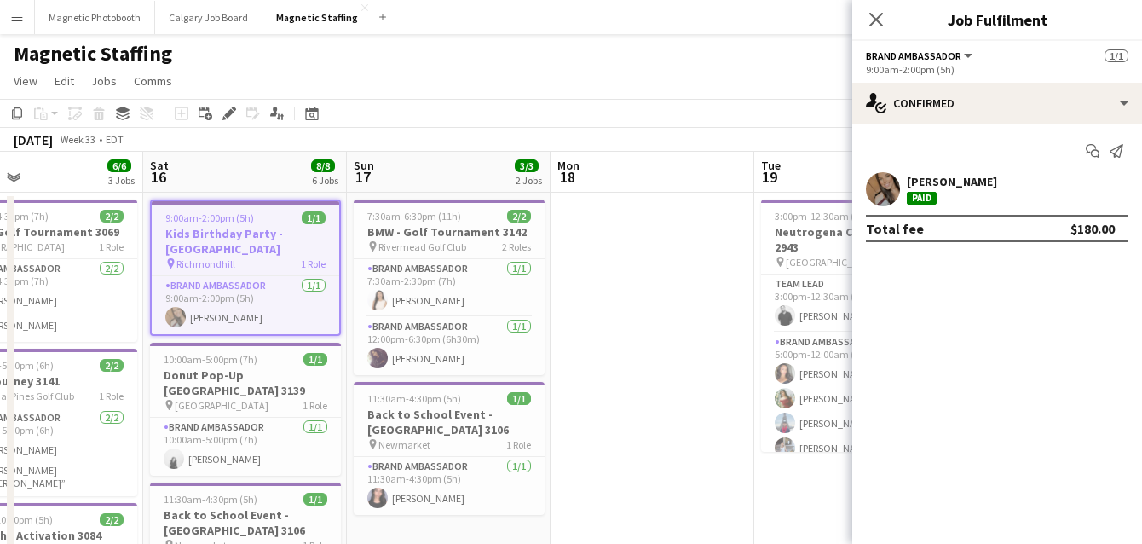
scroll to position [0, 467]
click at [225, 115] on icon at bounding box center [228, 113] width 9 height 9
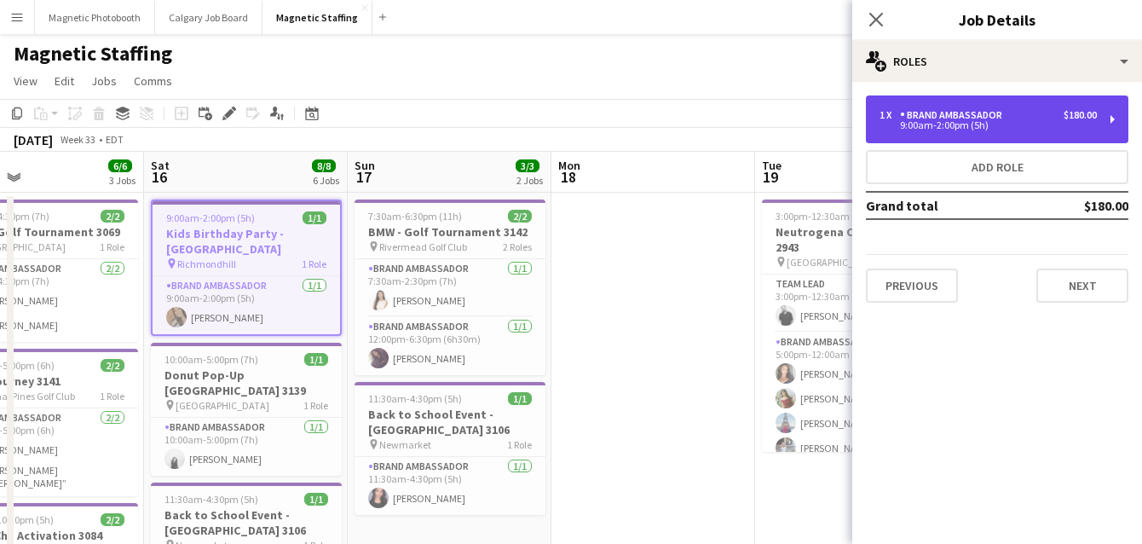
click at [970, 109] on div "Brand Ambassador" at bounding box center [954, 115] width 109 height 12
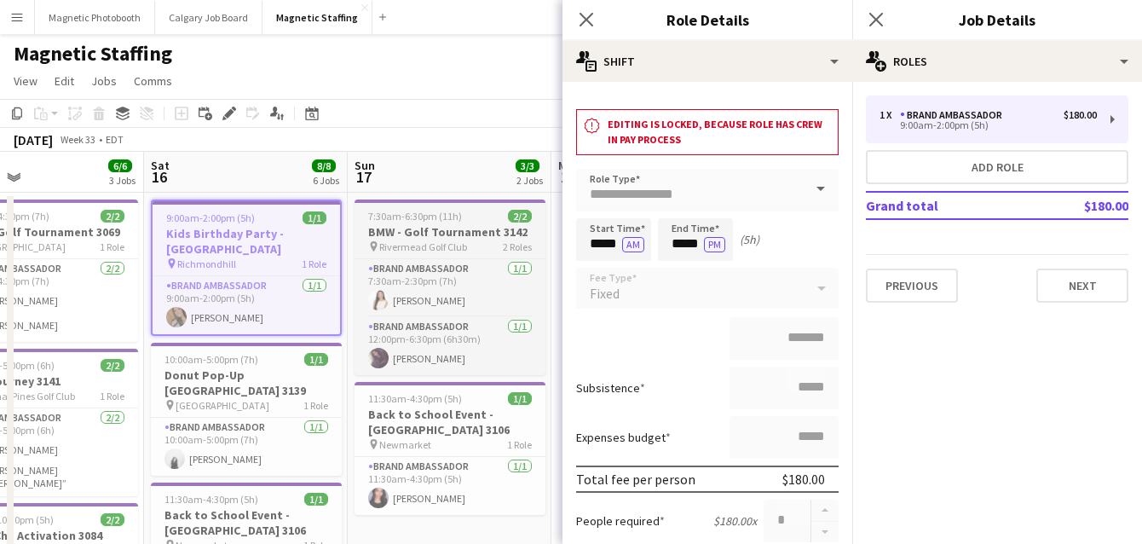
click at [484, 234] on h3 "BMW - Golf Tournament 3142" at bounding box center [450, 231] width 191 height 15
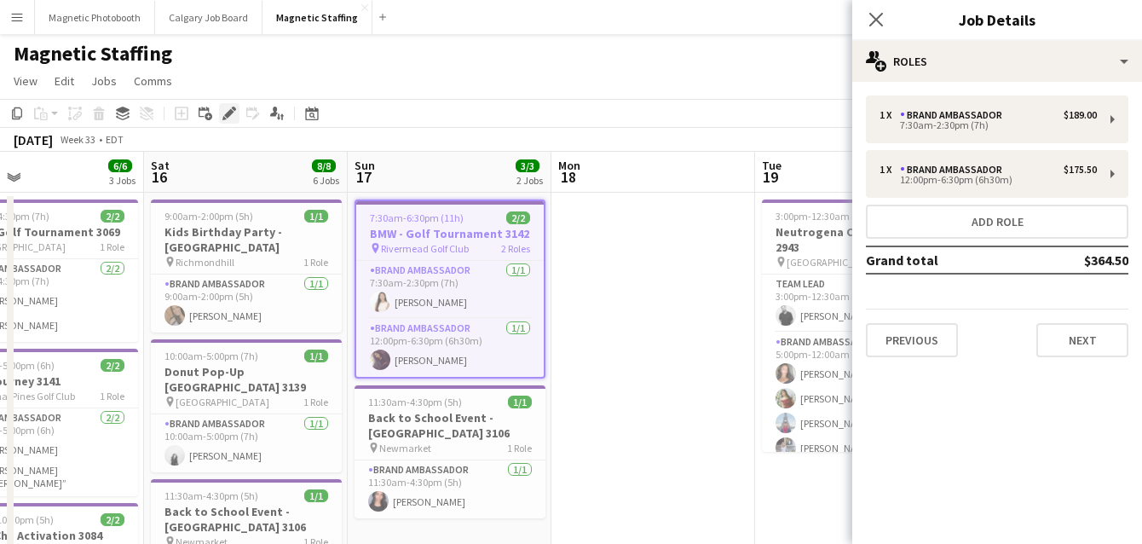
click at [228, 110] on icon "Edit" at bounding box center [229, 114] width 14 height 14
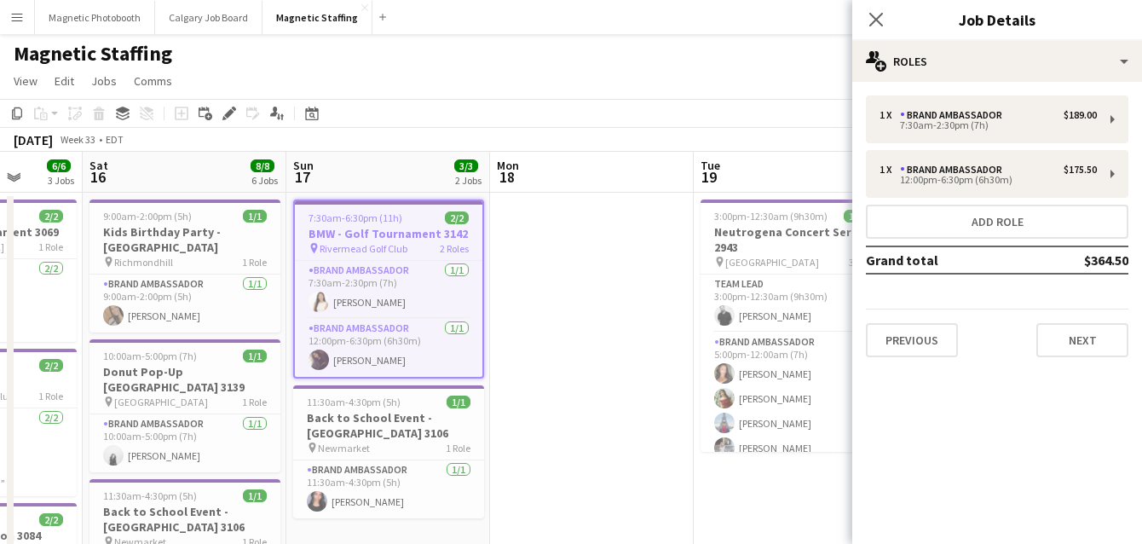
drag, startPoint x: 177, startPoint y: 282, endPoint x: 767, endPoint y: 326, distance: 591.5
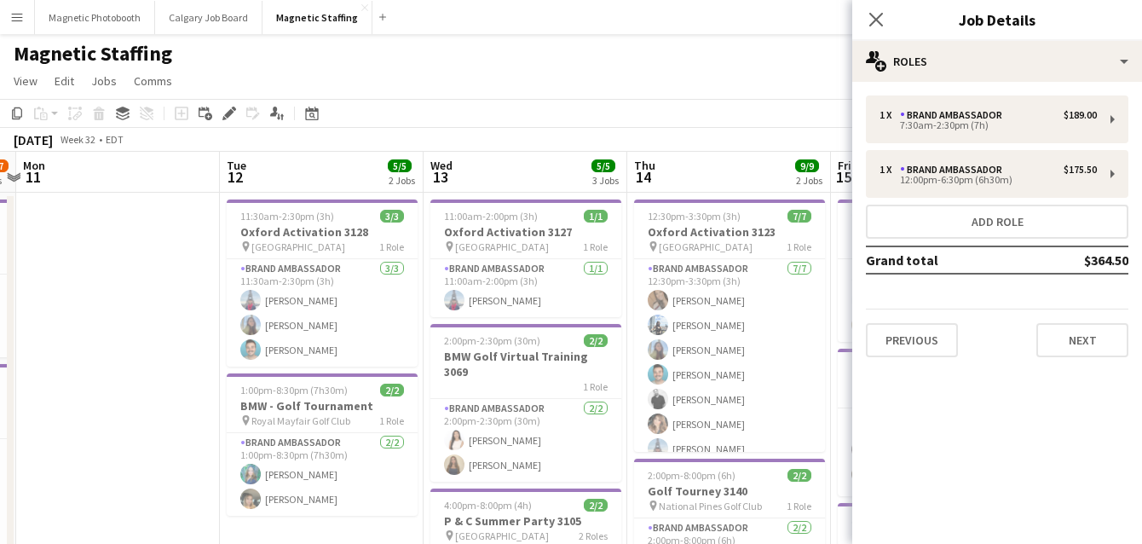
drag, startPoint x: 268, startPoint y: 367, endPoint x: 650, endPoint y: 338, distance: 383.8
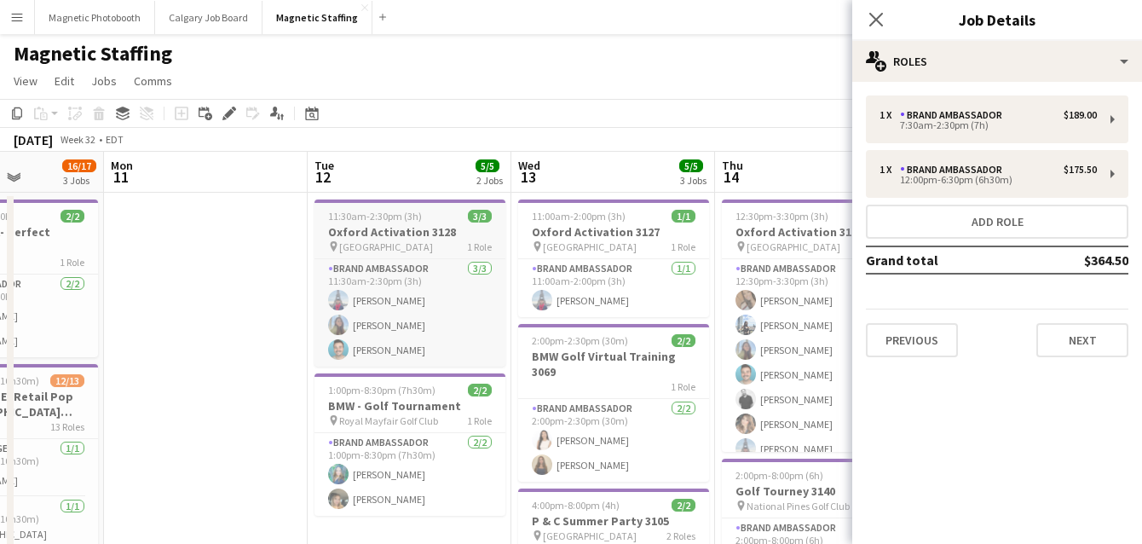
click at [428, 244] on div "pin Canada Square 1 Role" at bounding box center [410, 247] width 191 height 14
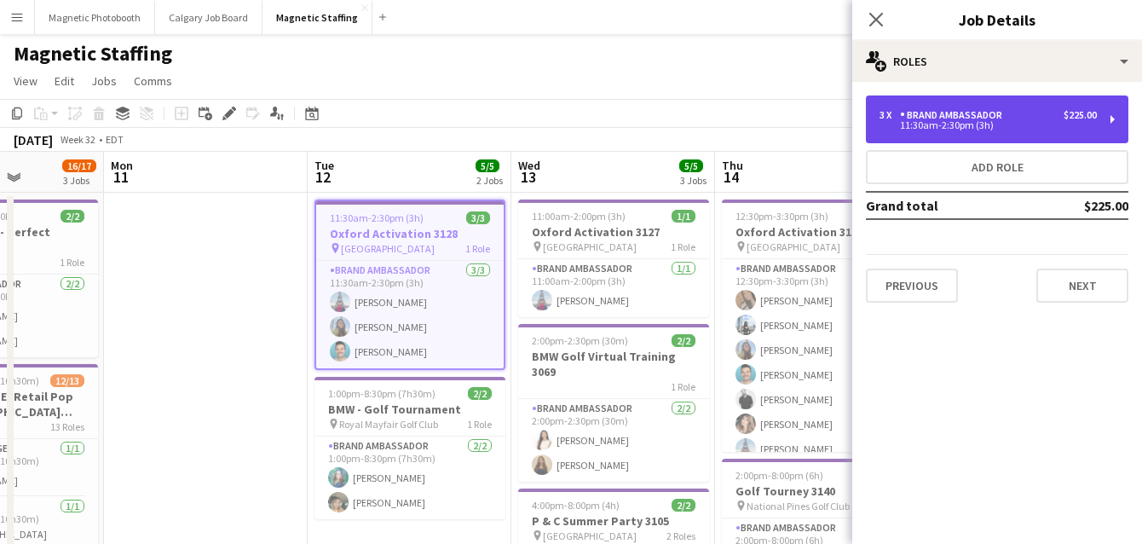
click at [978, 111] on div "Brand Ambassador" at bounding box center [954, 115] width 109 height 12
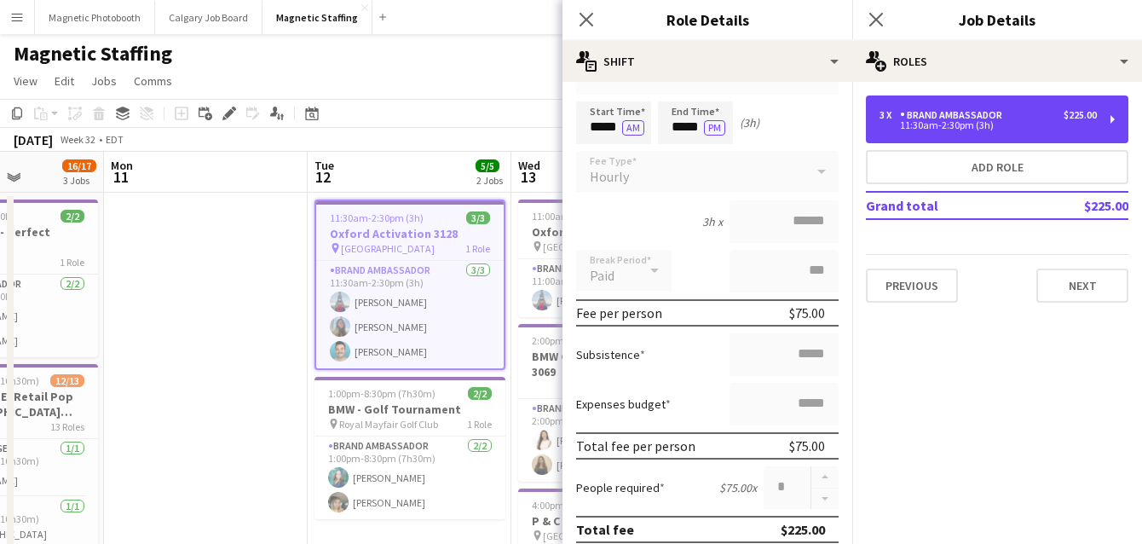
scroll to position [0, 0]
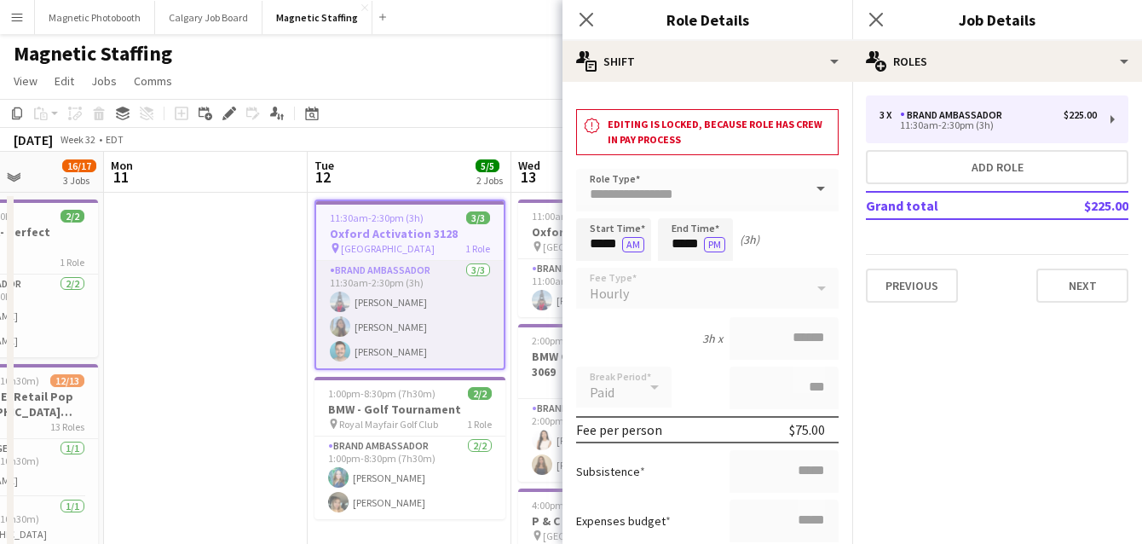
click at [465, 356] on app-card-role "Brand Ambassador 3/3 11:30am-2:30pm (3h) Luccas Correia Maria Motta Harrison Sm…" at bounding box center [410, 314] width 188 height 107
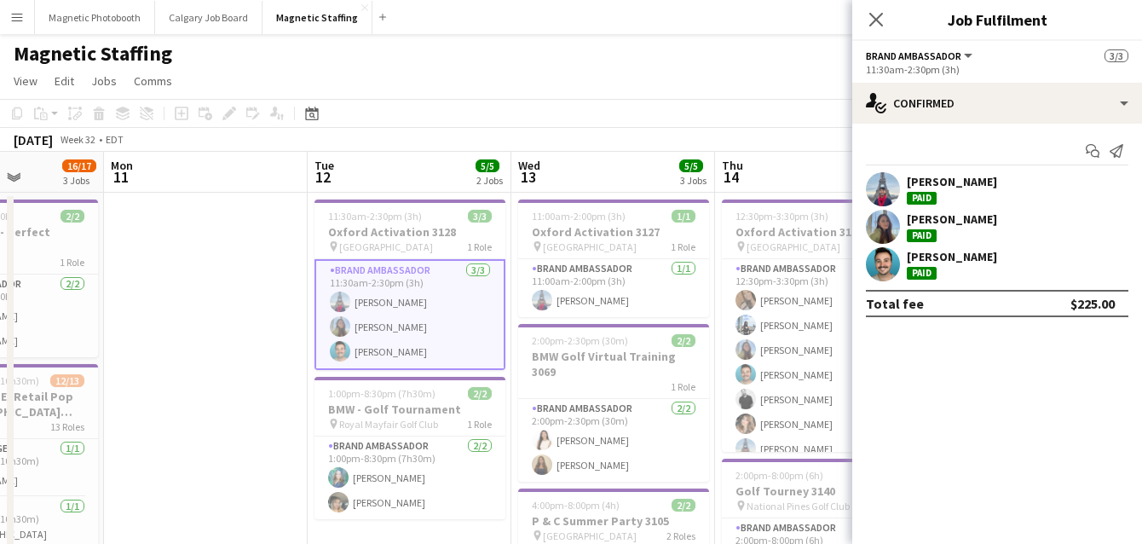
click at [884, 263] on app-user-avatar at bounding box center [883, 264] width 34 height 34
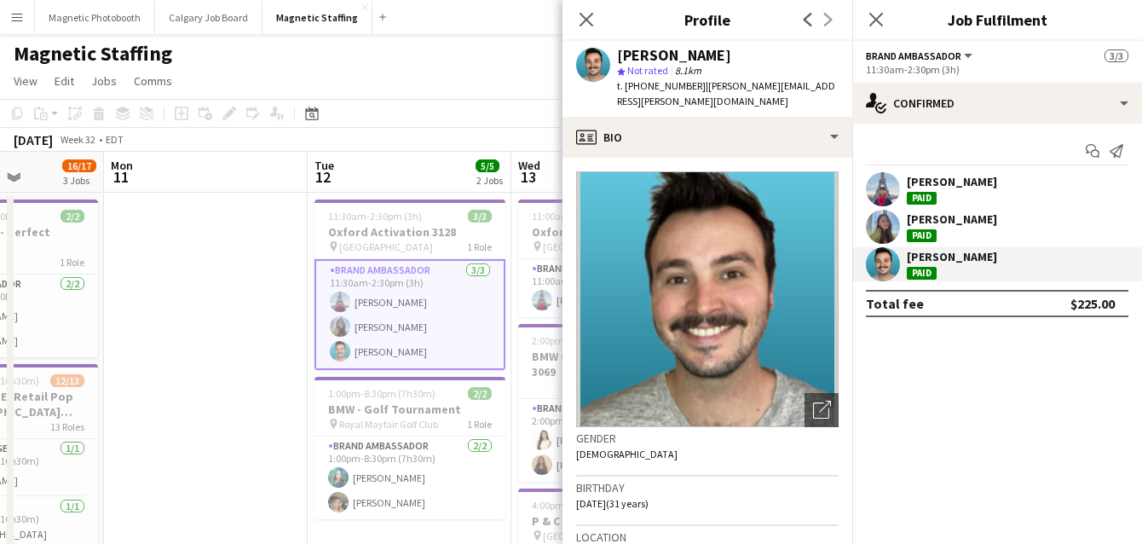
click at [883, 222] on app-user-avatar at bounding box center [883, 227] width 34 height 34
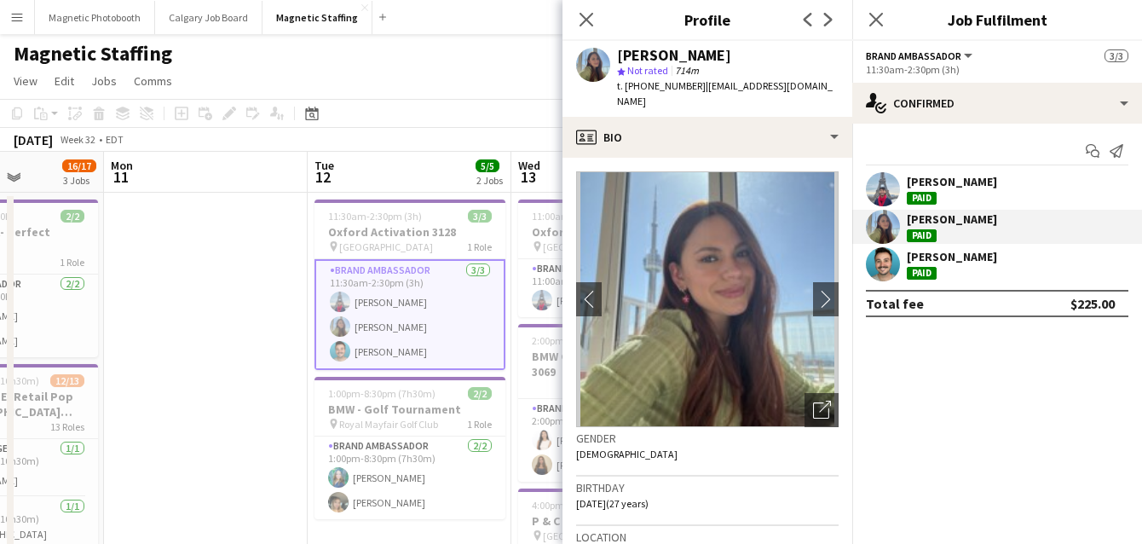
click at [883, 183] on app-user-avatar at bounding box center [883, 189] width 34 height 34
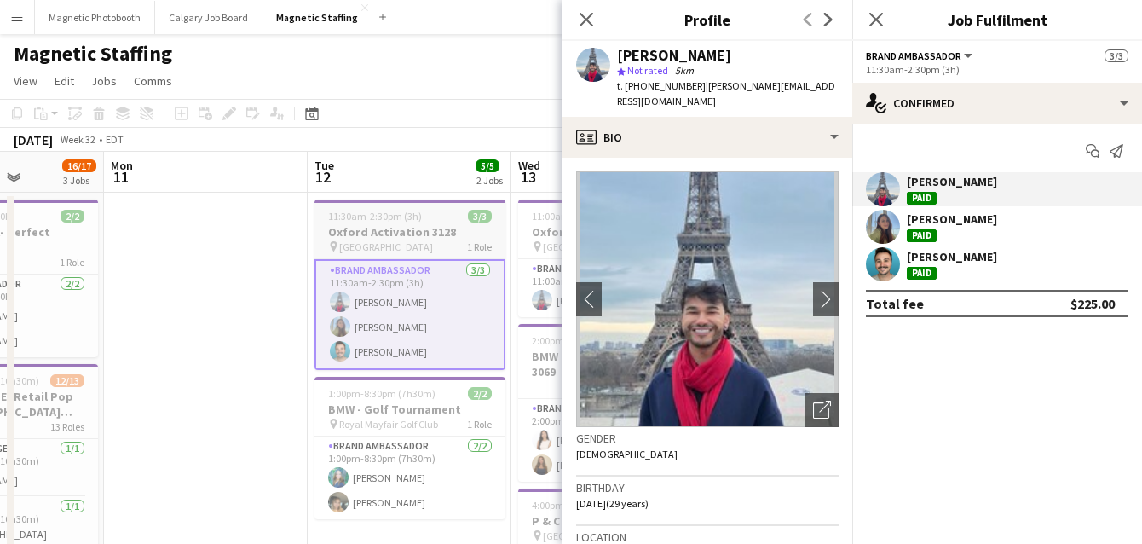
click at [392, 240] on span "Canada Square" at bounding box center [386, 246] width 94 height 13
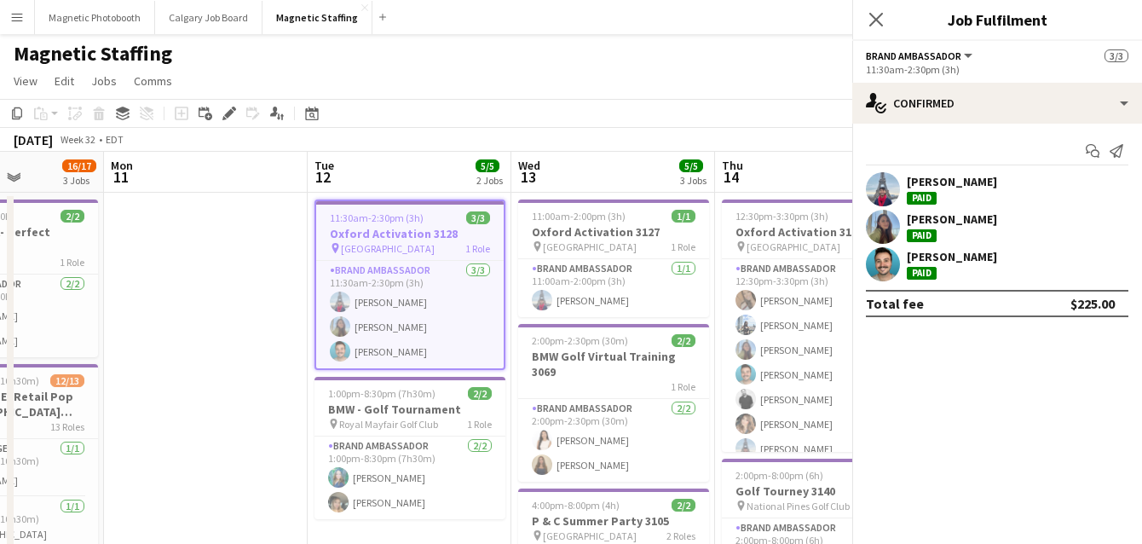
scroll to position [0, 508]
click at [220, 114] on div "Edit" at bounding box center [229, 113] width 20 height 20
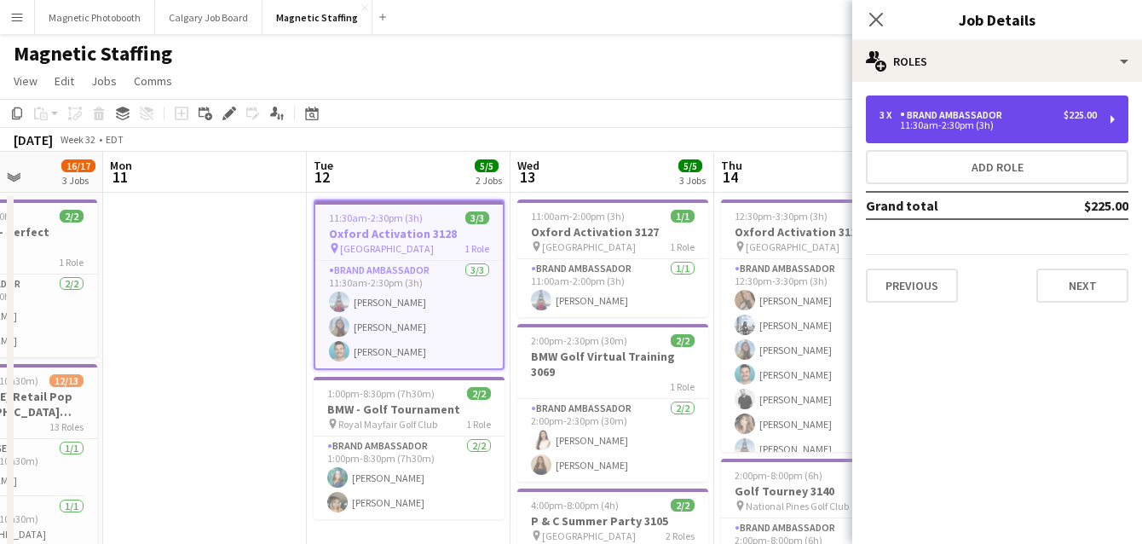
click at [942, 101] on div "3 x Brand Ambassador $225.00 11:30am-2:30pm (3h)" at bounding box center [997, 119] width 263 height 48
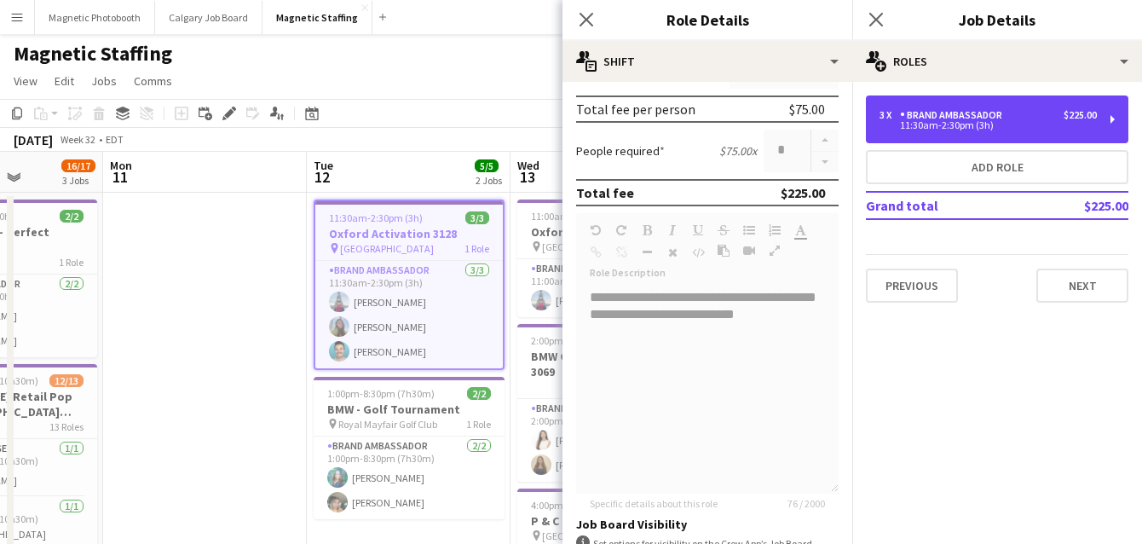
scroll to position [681, 0]
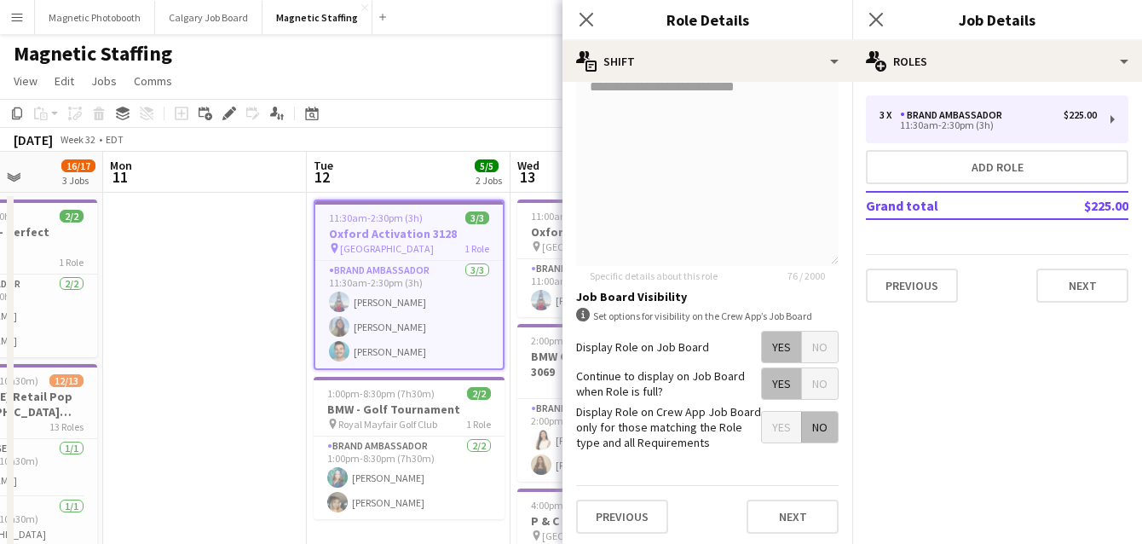
click at [800, 495] on div "Previous Next" at bounding box center [707, 516] width 263 height 62
click at [795, 518] on button "Next" at bounding box center [793, 517] width 92 height 34
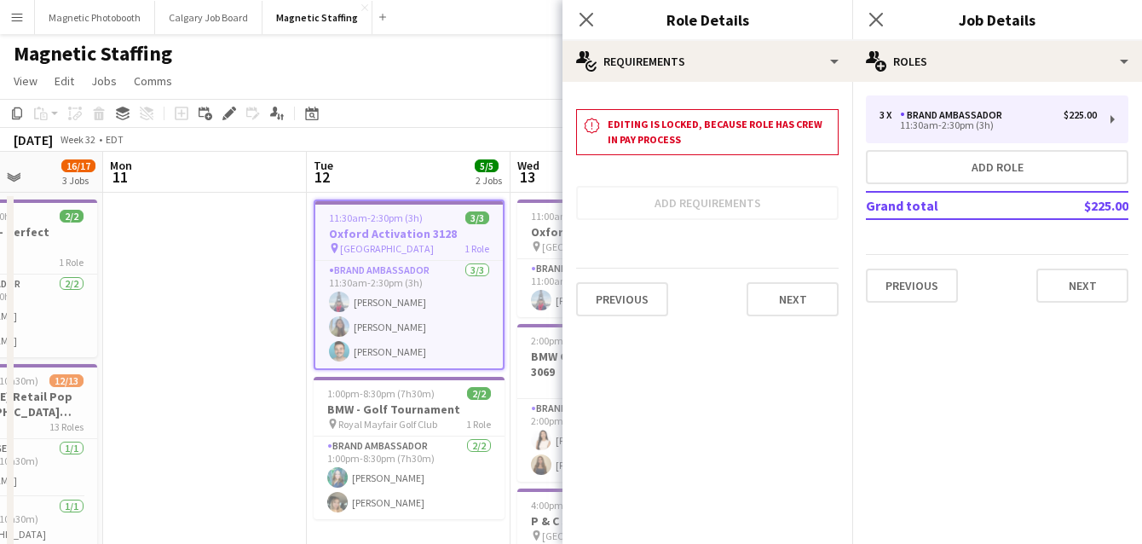
scroll to position [0, 0]
click at [778, 315] on div "Previous Next" at bounding box center [707, 299] width 263 height 62
click at [790, 297] on button "Next" at bounding box center [793, 299] width 92 height 34
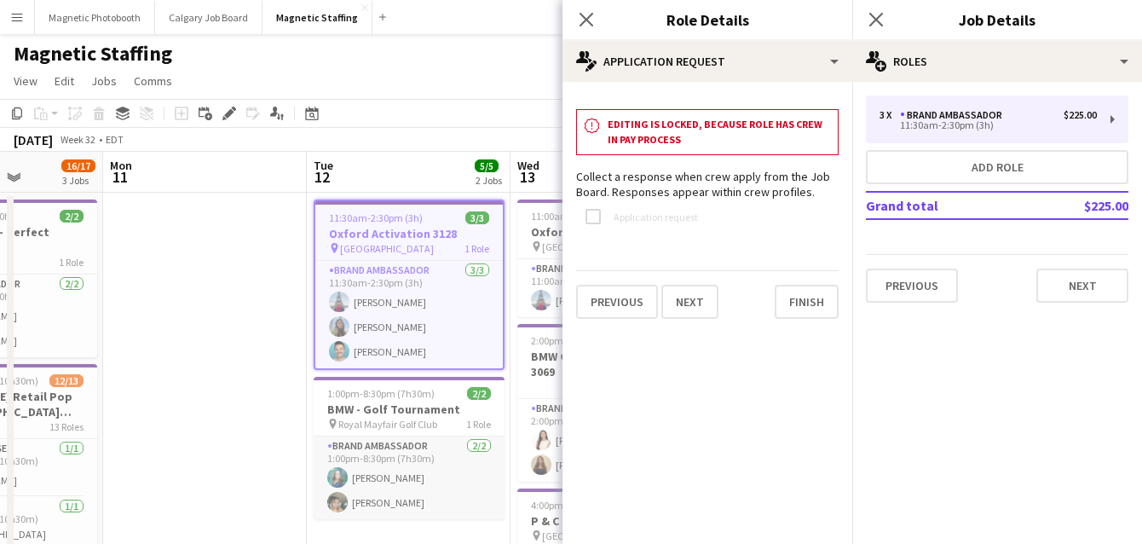
click at [495, 511] on app-card-role "Brand Ambassador 2/2 1:00pm-8:30pm (7h30m) Avalina Zenari Avery Kerr" at bounding box center [409, 477] width 191 height 83
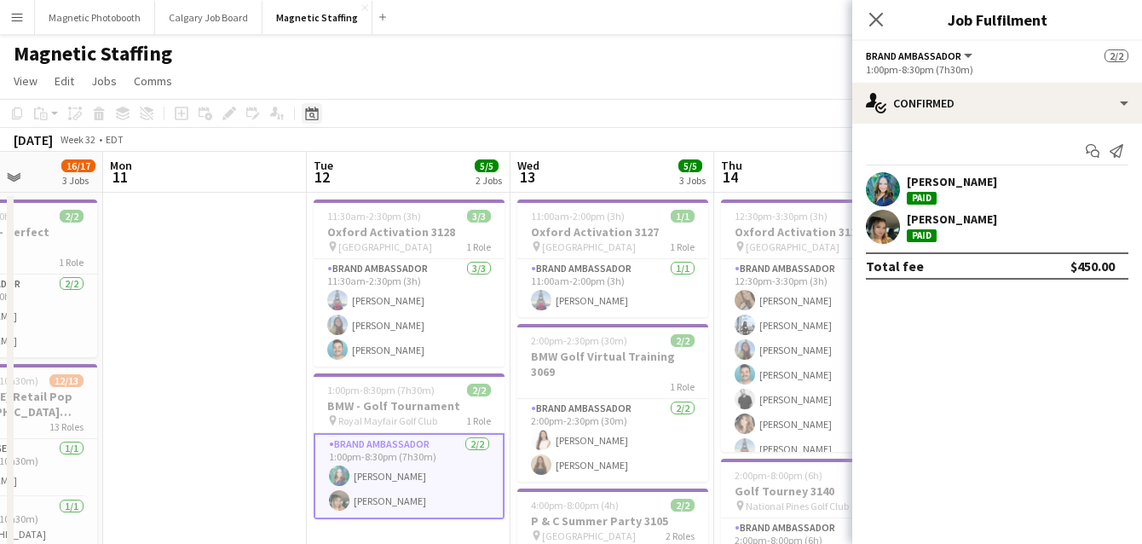
click at [305, 115] on icon "Date picker" at bounding box center [312, 114] width 14 height 14
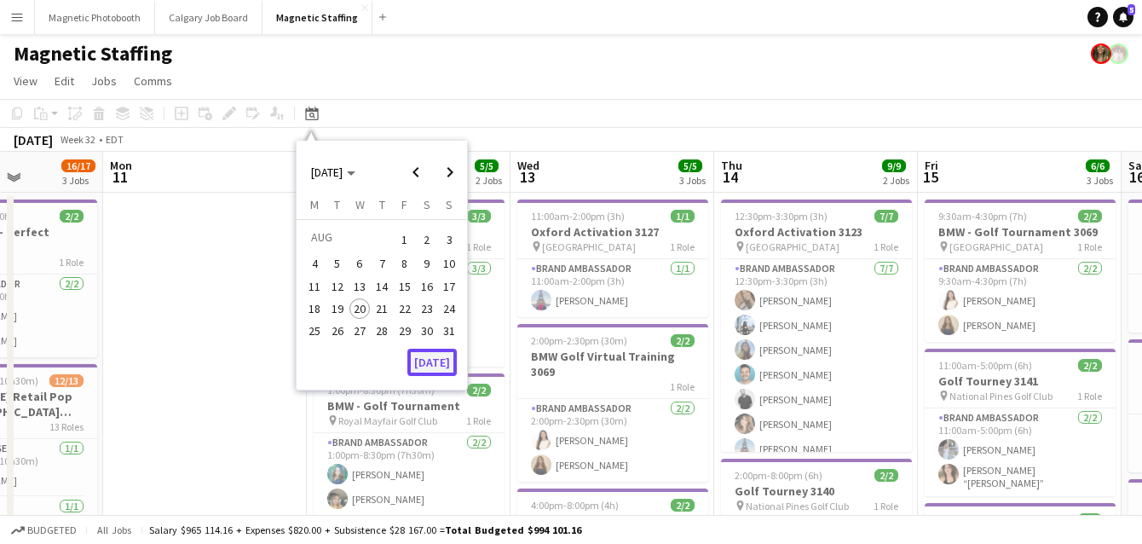
click at [436, 355] on button "[DATE]" at bounding box center [431, 362] width 49 height 27
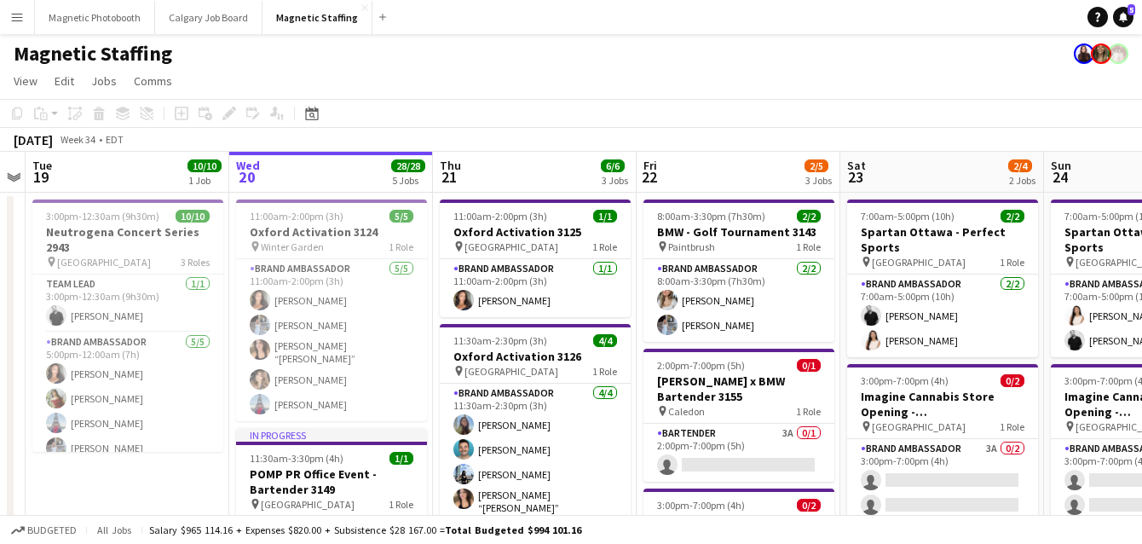
scroll to position [0, 553]
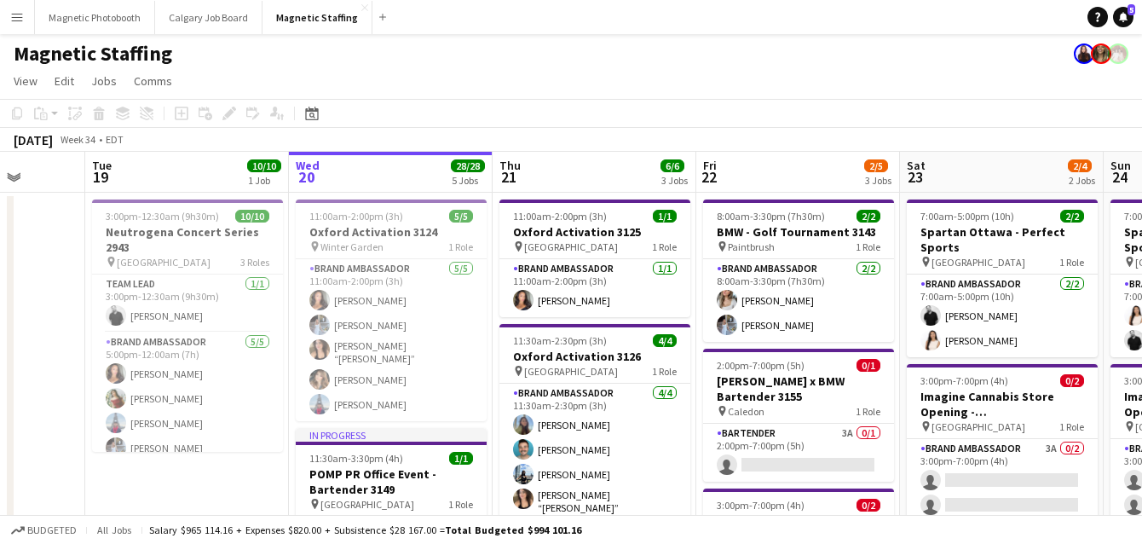
drag, startPoint x: 489, startPoint y: 292, endPoint x: 238, endPoint y: 292, distance: 251.5
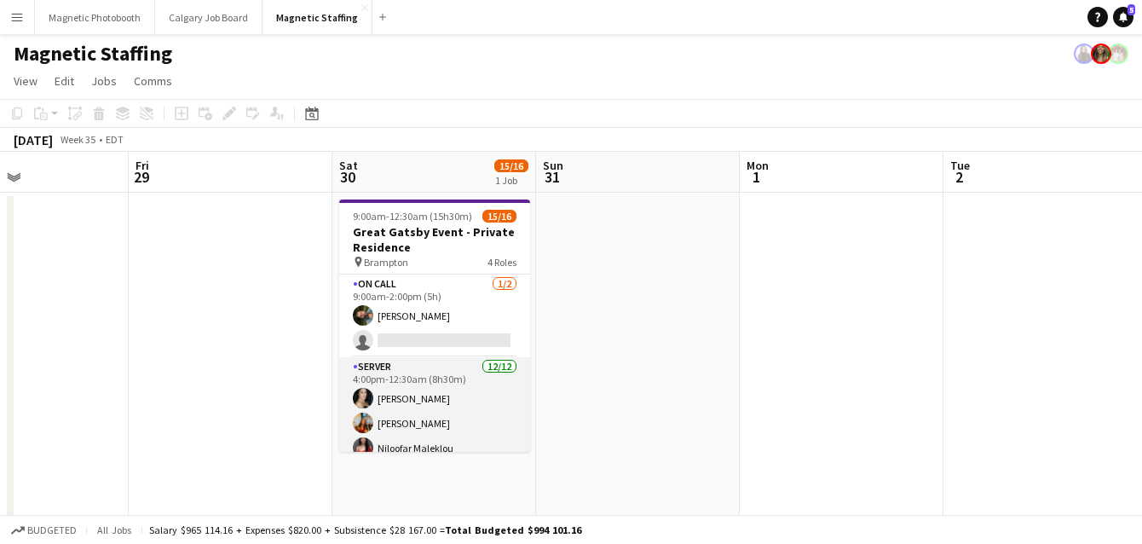
scroll to position [350, 0]
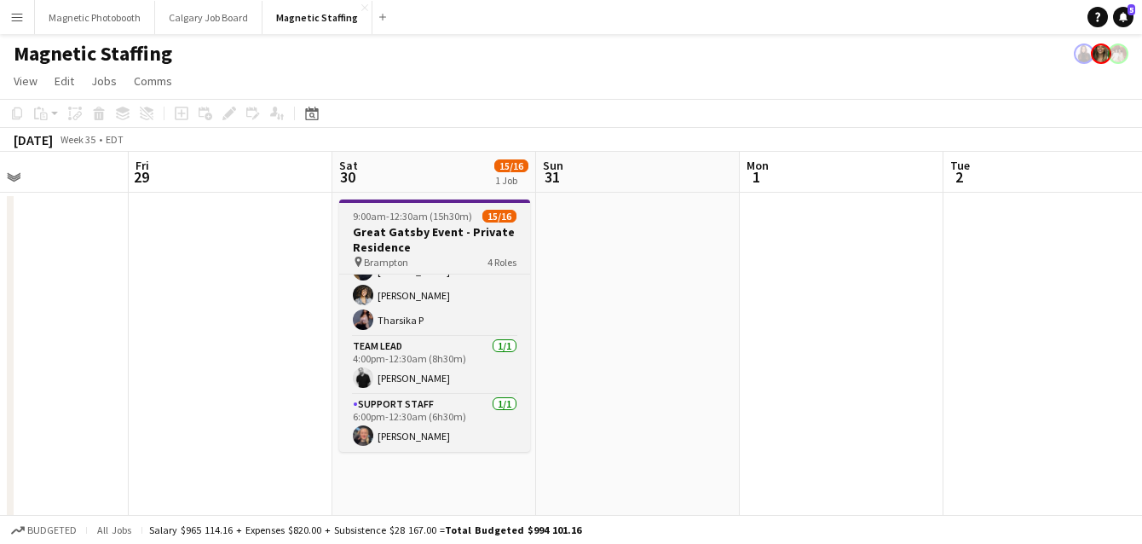
click at [394, 237] on h3 "Great Gatsby Event - Private Residence" at bounding box center [434, 239] width 191 height 31
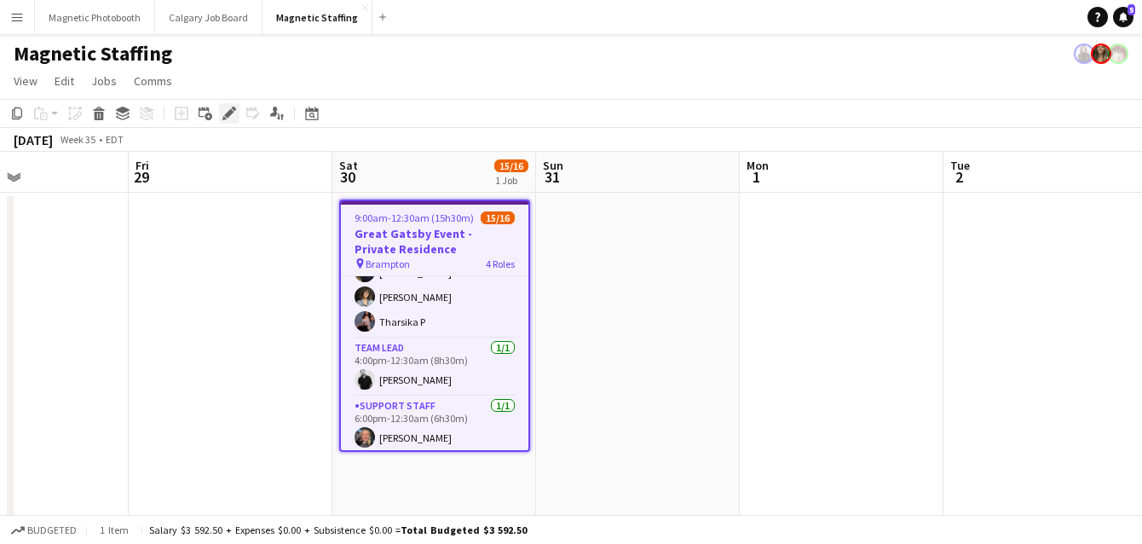
click at [230, 109] on icon at bounding box center [228, 113] width 9 height 9
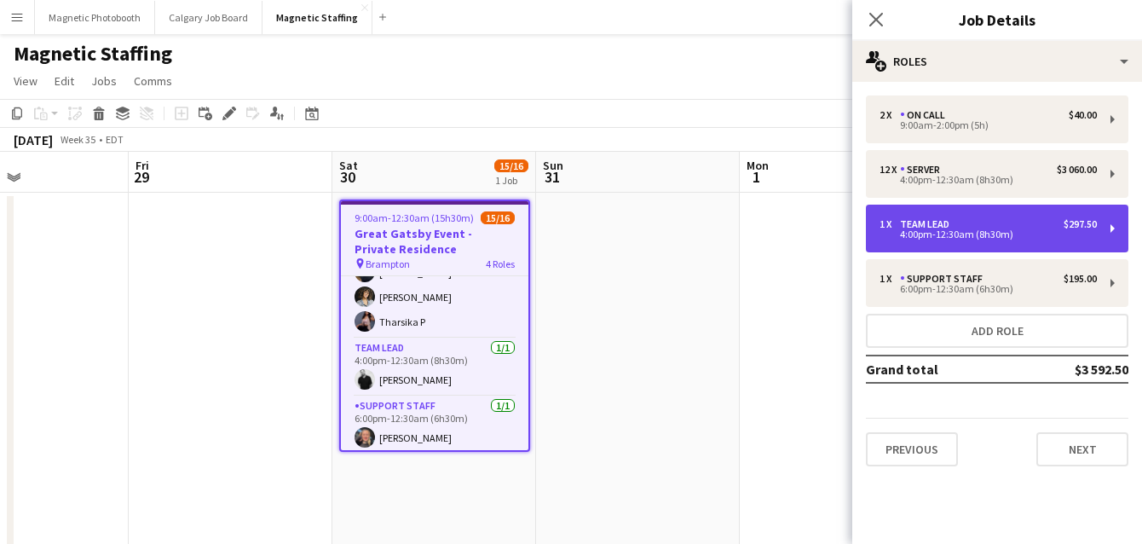
click at [933, 234] on div "4:00pm-12:30am (8h30m)" at bounding box center [988, 234] width 217 height 9
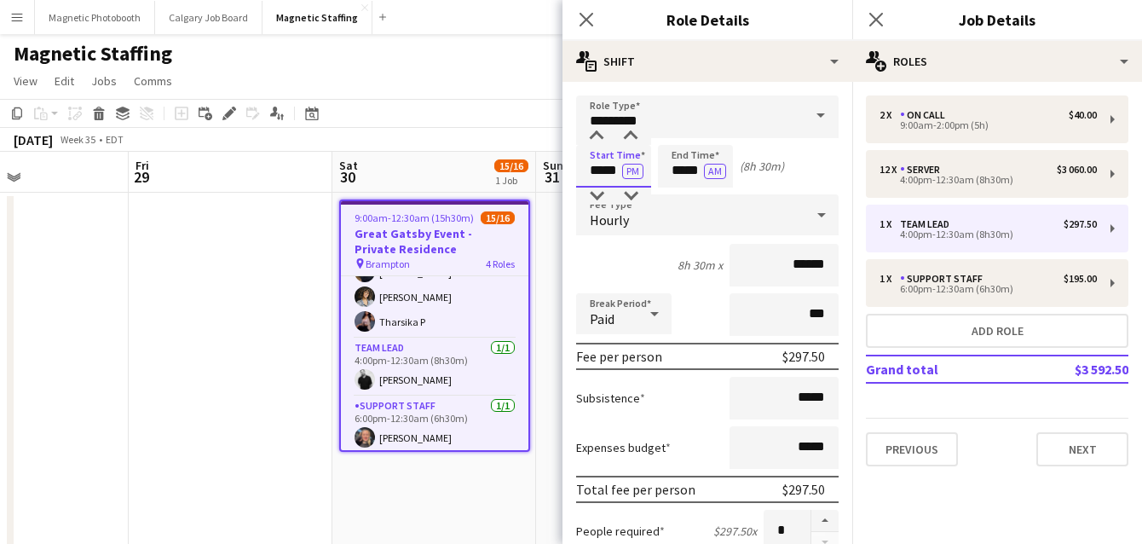
drag, startPoint x: 617, startPoint y: 174, endPoint x: 509, endPoint y: 151, distance: 110.7
type input "*****"
drag, startPoint x: 696, startPoint y: 173, endPoint x: 560, endPoint y: 158, distance: 136.4
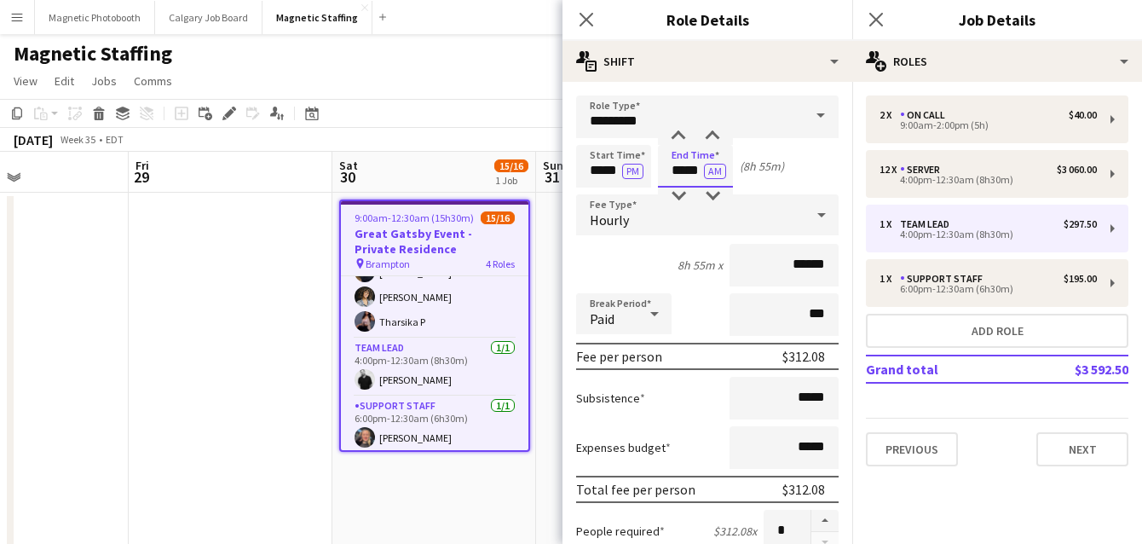
type input "*****"
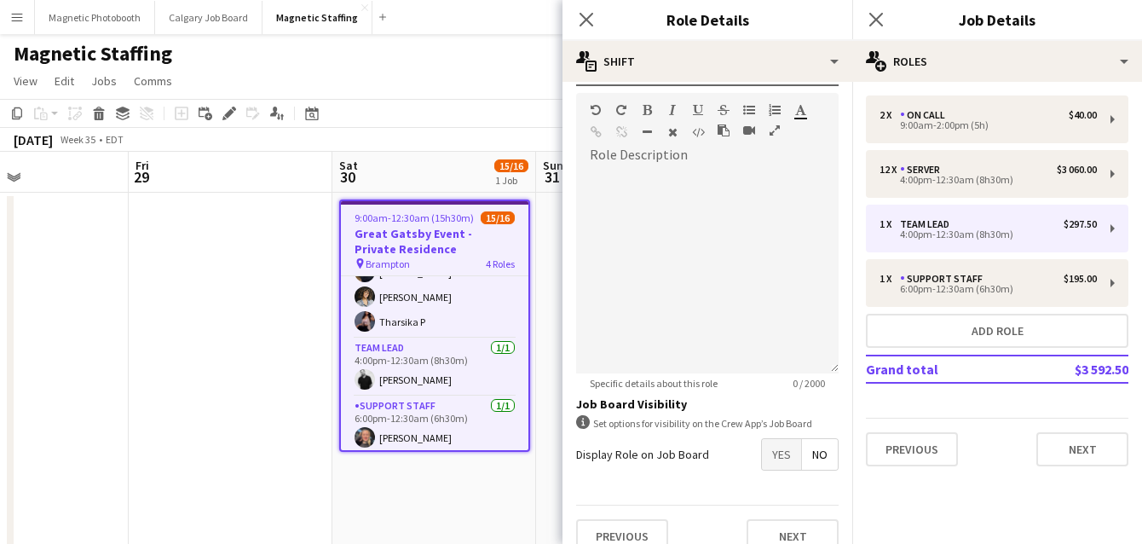
scroll to position [521, 0]
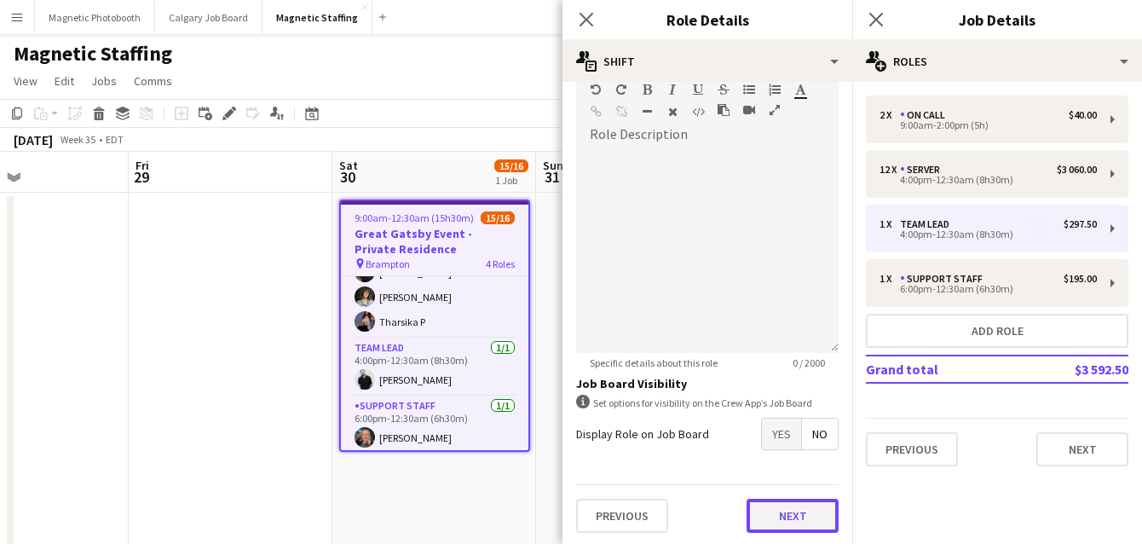
click at [788, 513] on button "Next" at bounding box center [793, 516] width 92 height 34
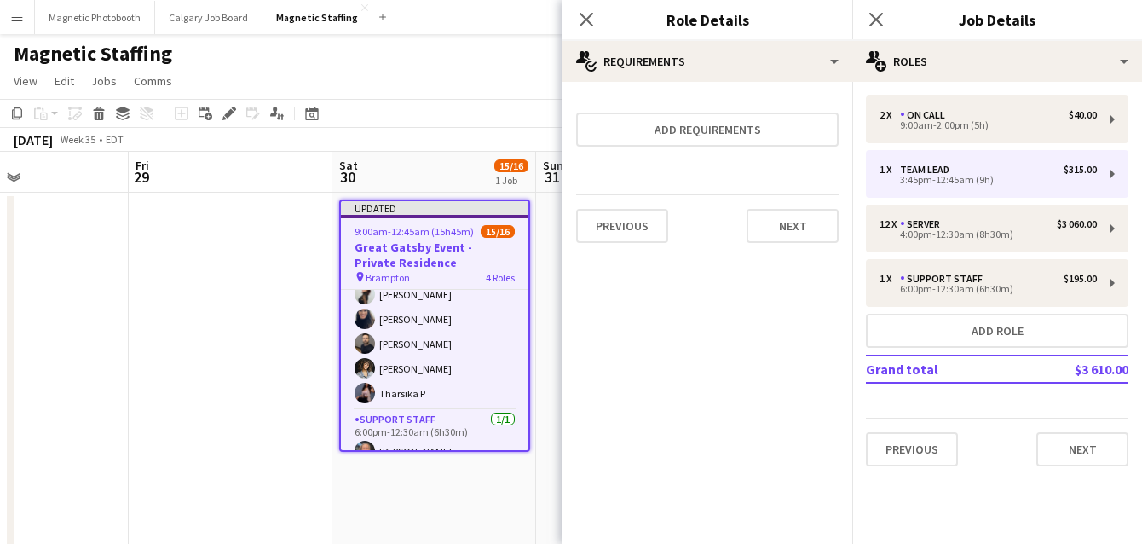
scroll to position [367, 0]
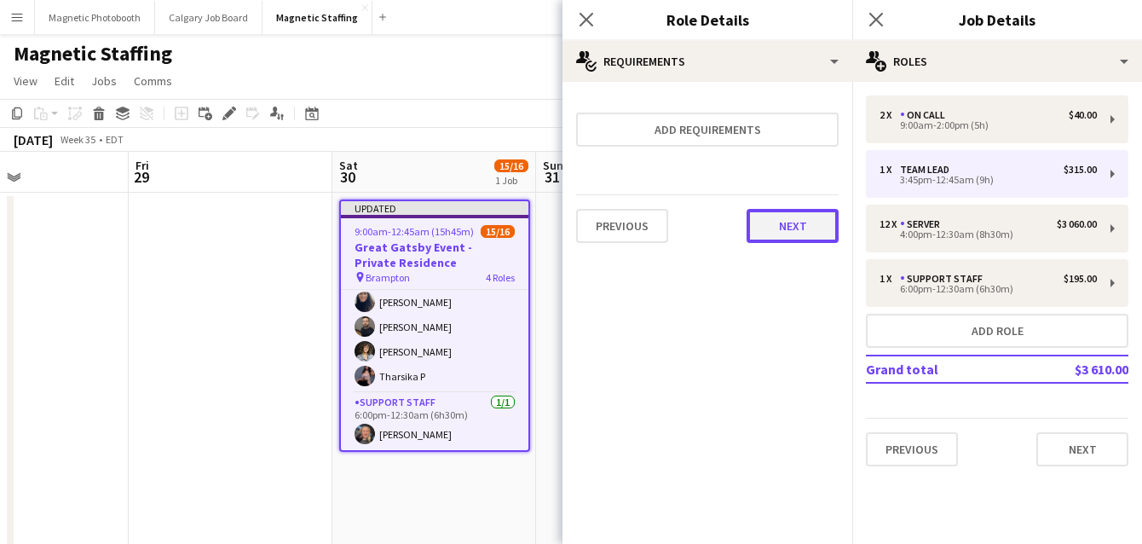
click at [793, 232] on button "Next" at bounding box center [793, 226] width 92 height 34
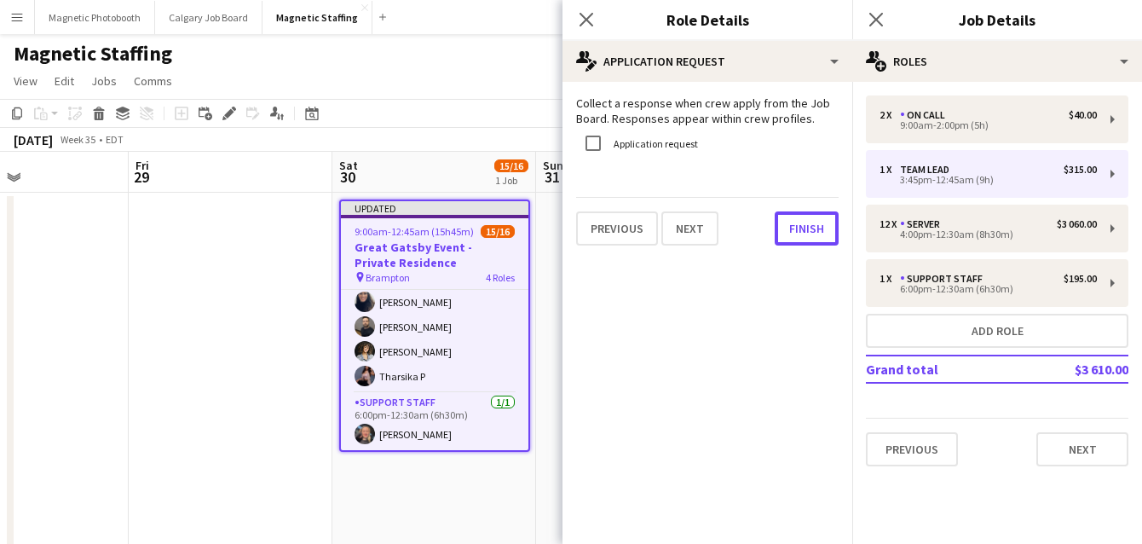
click at [793, 232] on button "Finish" at bounding box center [807, 228] width 64 height 34
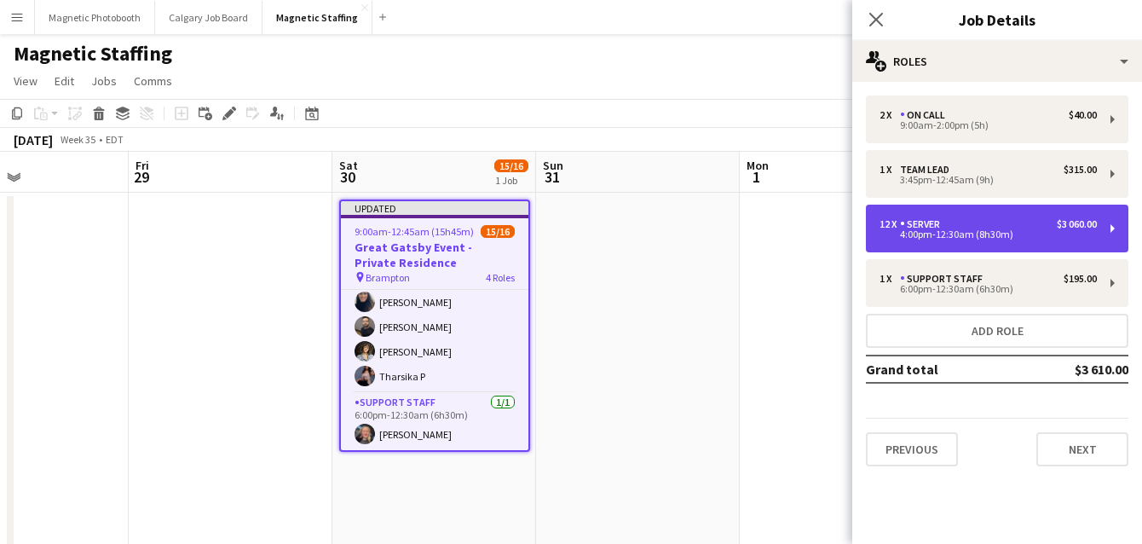
click at [895, 228] on div "12 x" at bounding box center [890, 224] width 20 height 12
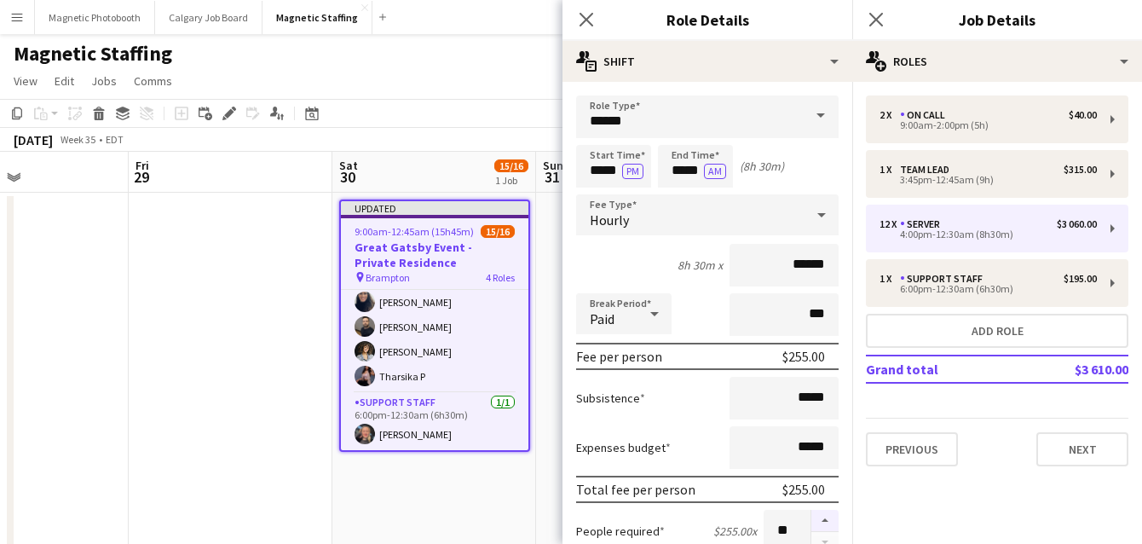
click at [826, 518] on button "button" at bounding box center [824, 521] width 27 height 22
type input "**"
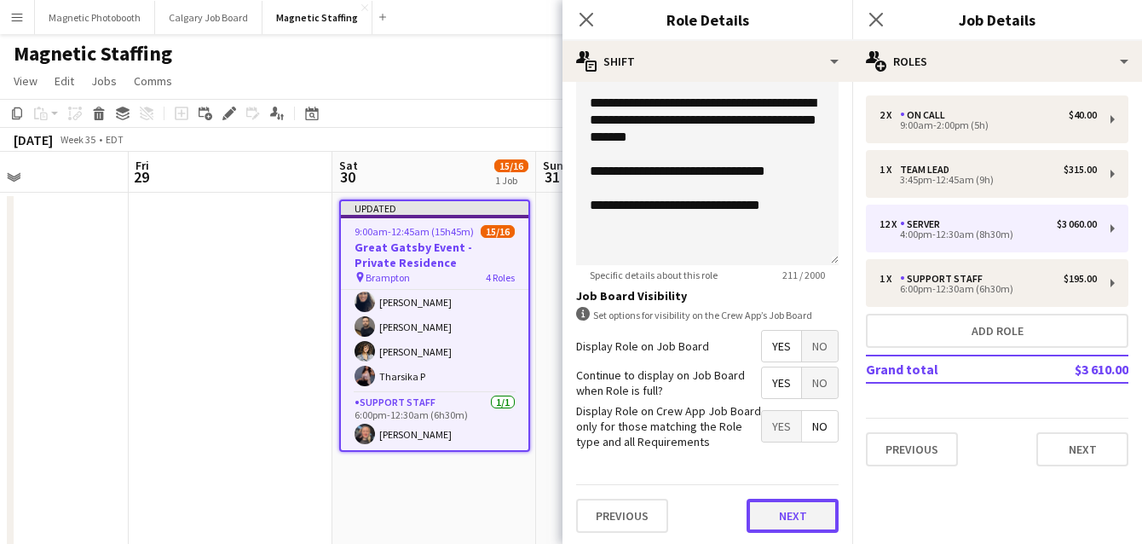
click at [772, 507] on button "Next" at bounding box center [793, 516] width 92 height 34
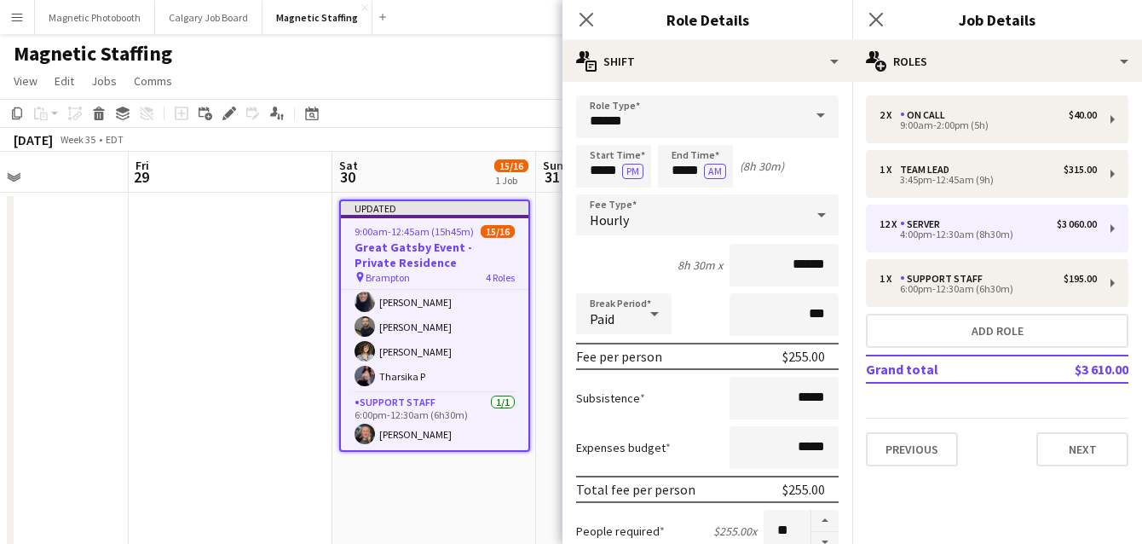
scroll to position [392, 0]
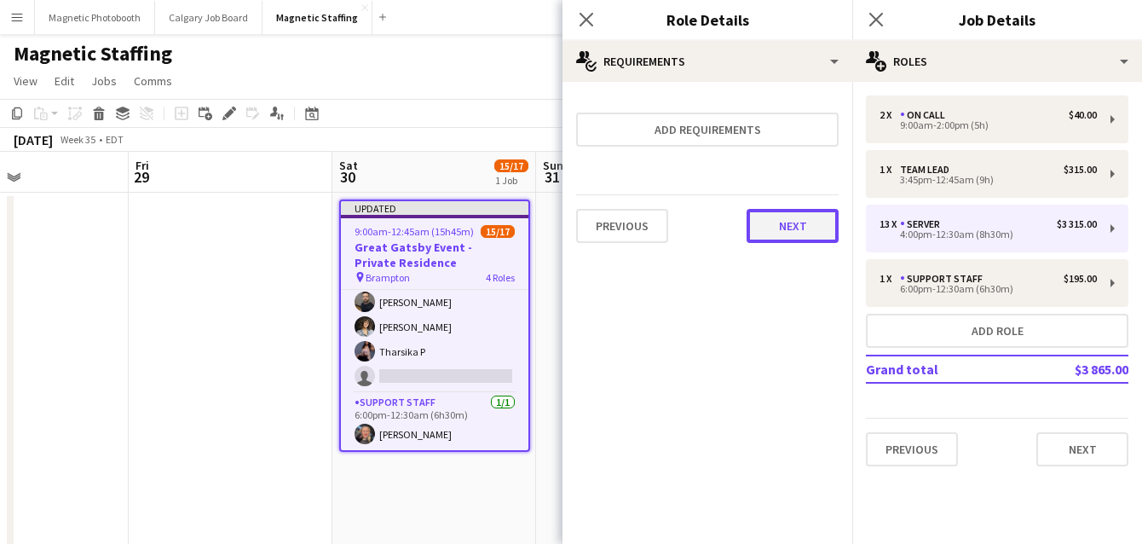
click at [802, 222] on button "Next" at bounding box center [793, 226] width 92 height 34
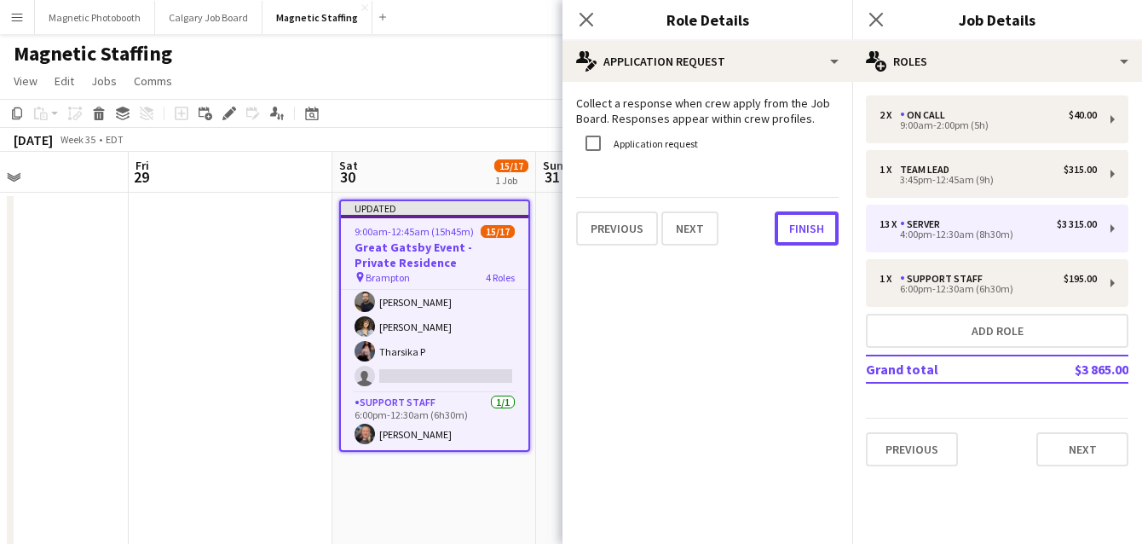
click at [802, 222] on button "Finish" at bounding box center [807, 228] width 64 height 34
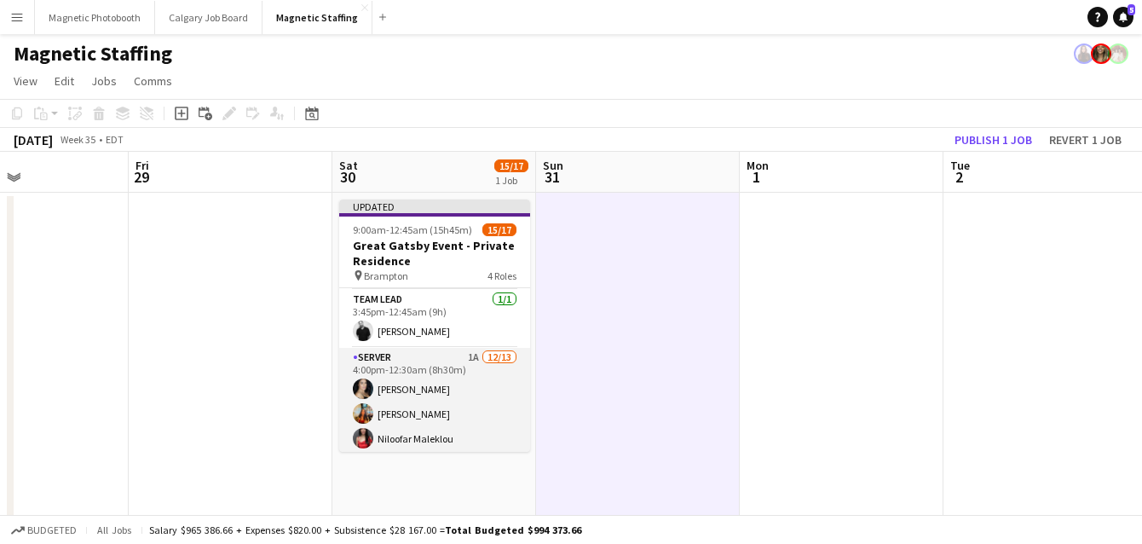
scroll to position [83, 0]
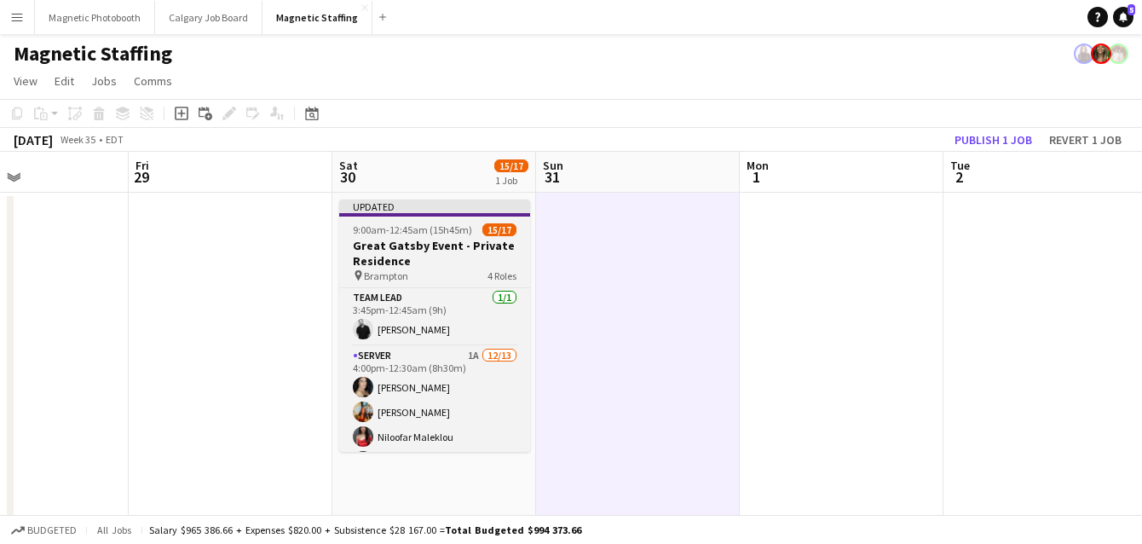
click at [397, 237] on app-job-card "Updated 9:00am-12:45am (15h45m) (Sun) 15/17 Great Gatsby Event - Private Reside…" at bounding box center [434, 325] width 191 height 252
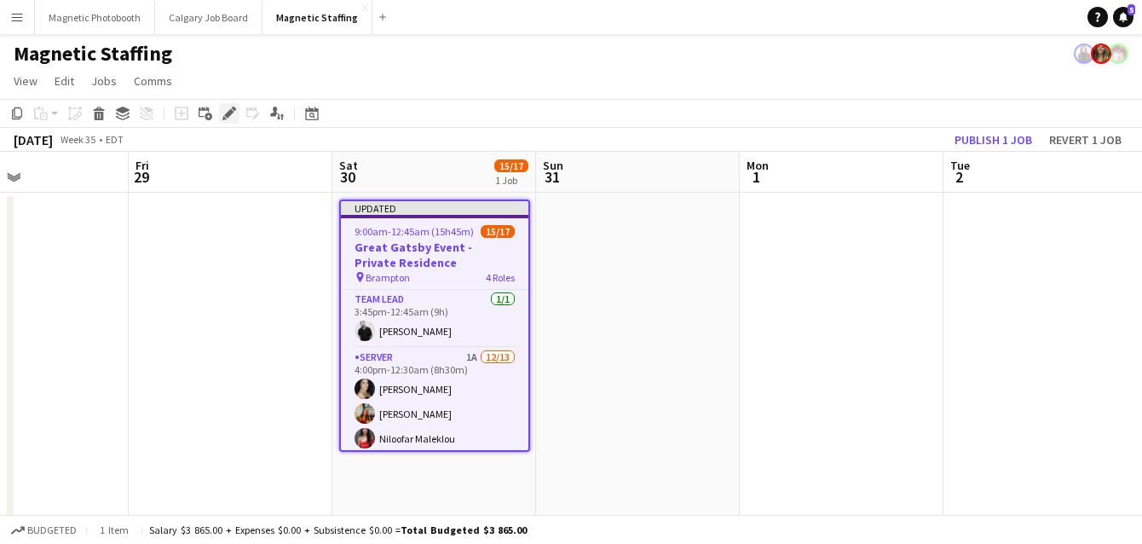
click at [226, 118] on icon "Edit" at bounding box center [229, 114] width 14 height 14
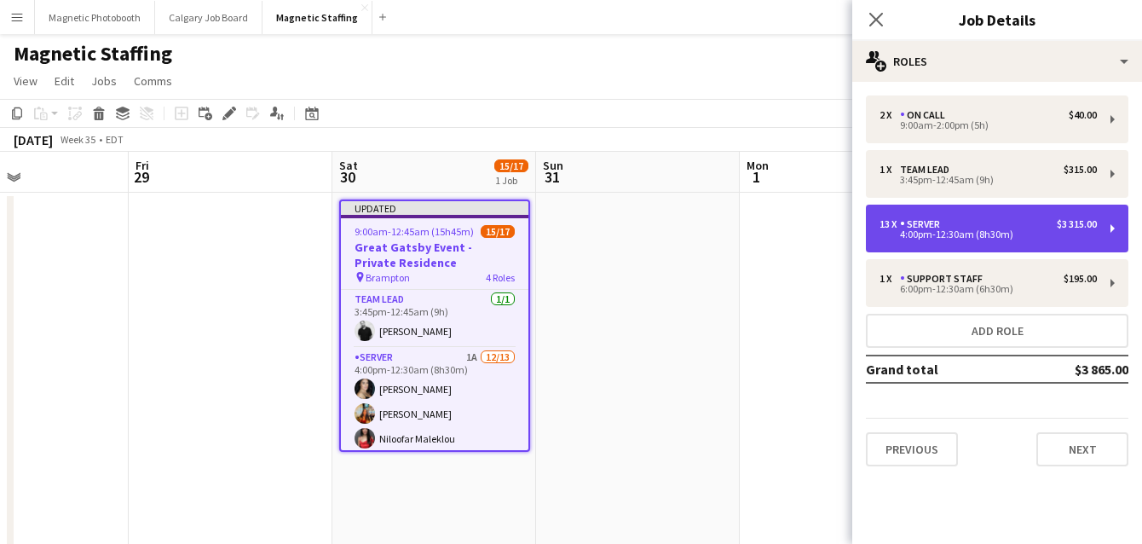
click at [952, 217] on div "13 x Server $3 315.00 4:00pm-12:30am (8h30m)" at bounding box center [997, 229] width 263 height 48
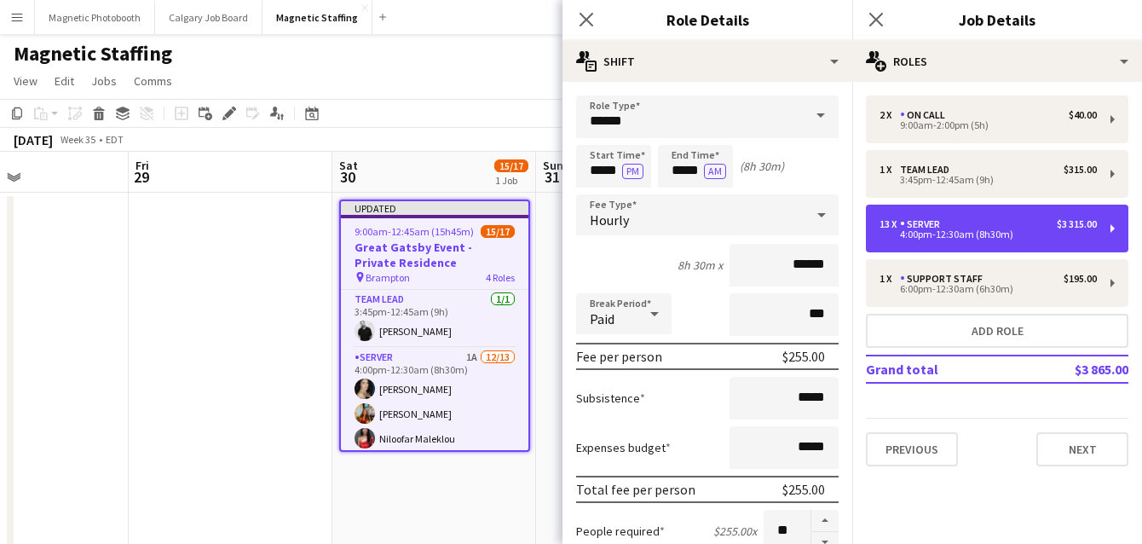
scroll to position [187, 0]
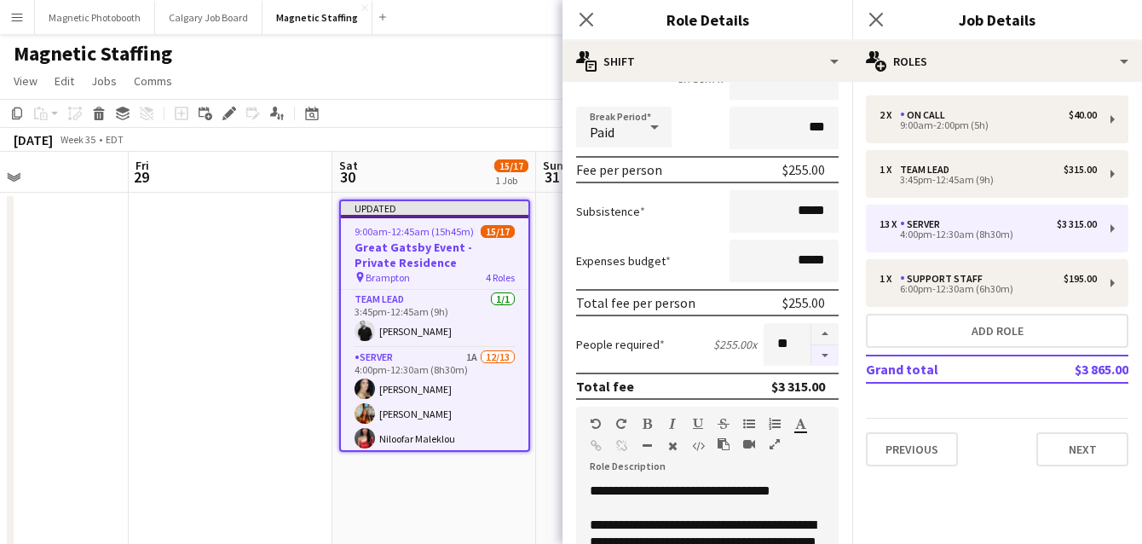
click at [828, 356] on button "button" at bounding box center [824, 355] width 27 height 21
type input "**"
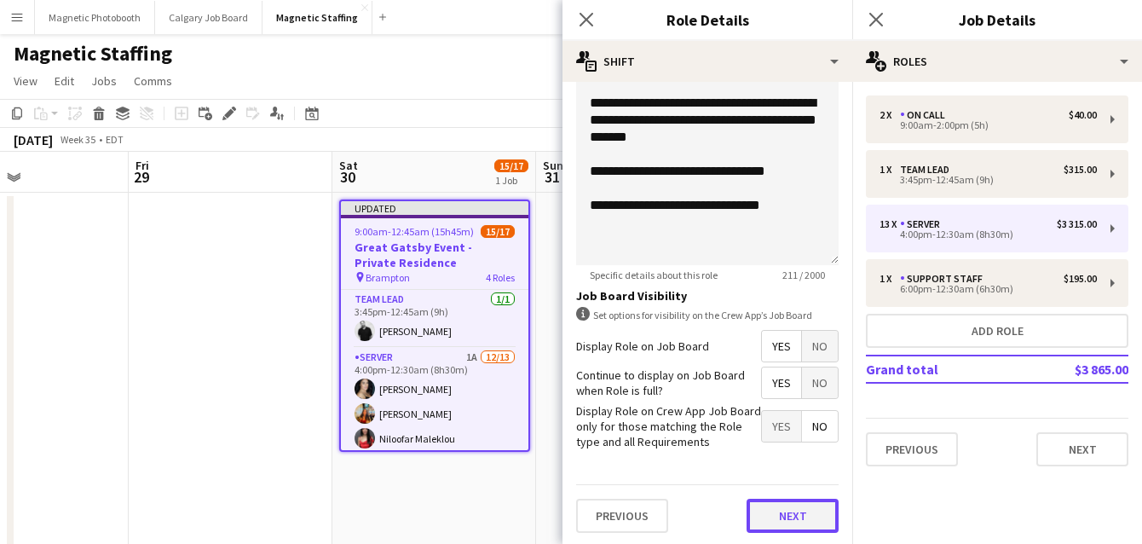
click at [811, 507] on button "Next" at bounding box center [793, 516] width 92 height 34
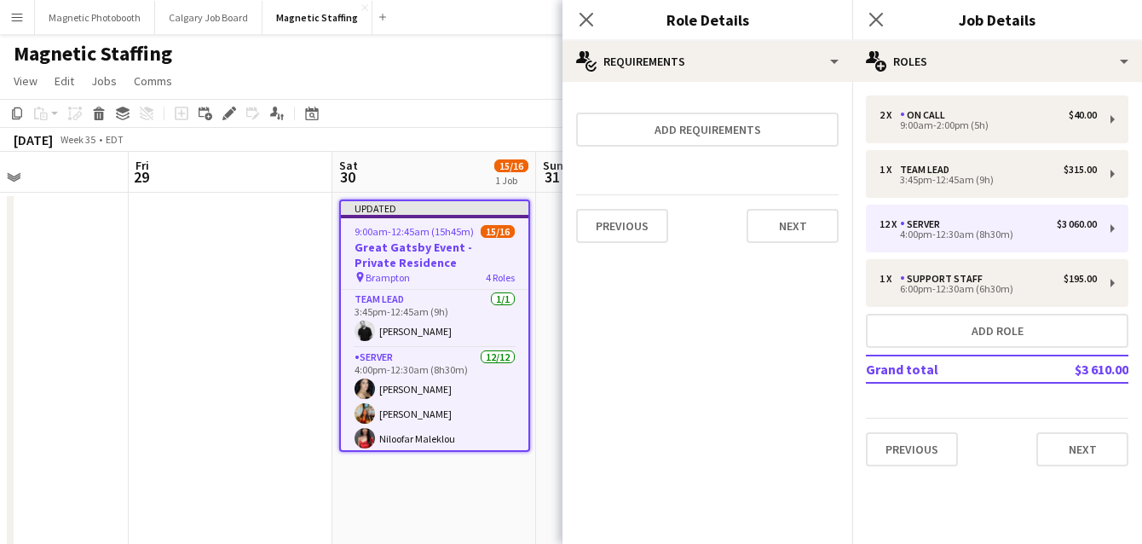
scroll to position [0, 0]
click at [800, 230] on button "Next" at bounding box center [793, 226] width 92 height 34
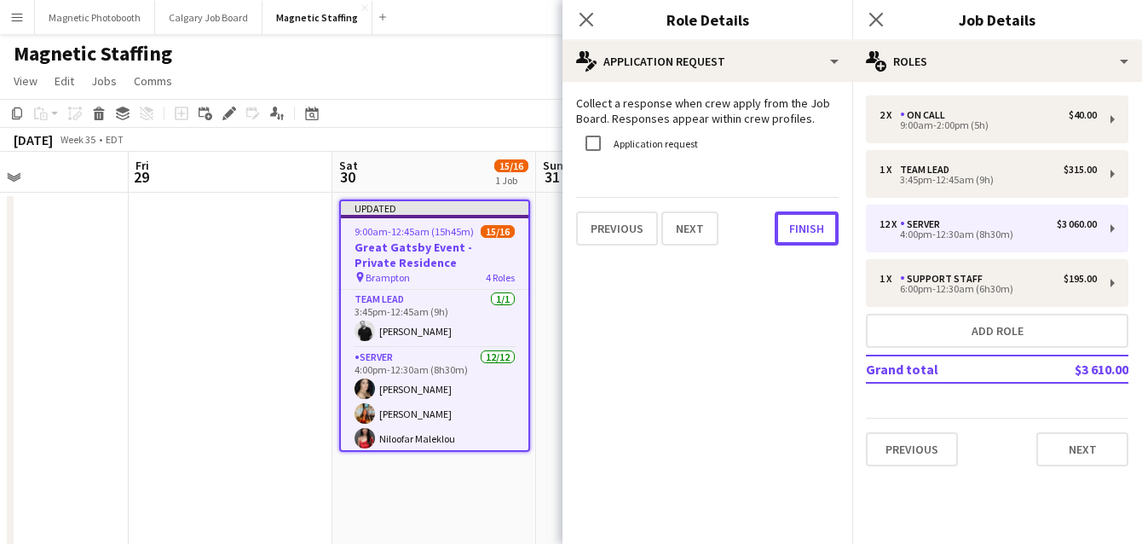
click at [800, 230] on button "Finish" at bounding box center [807, 228] width 64 height 34
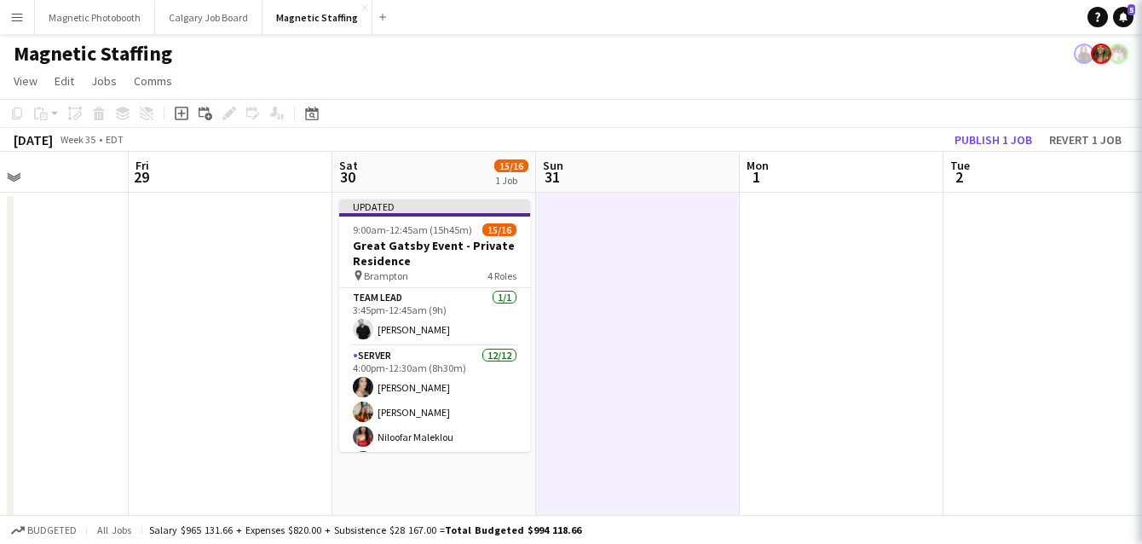
scroll to position [0, 687]
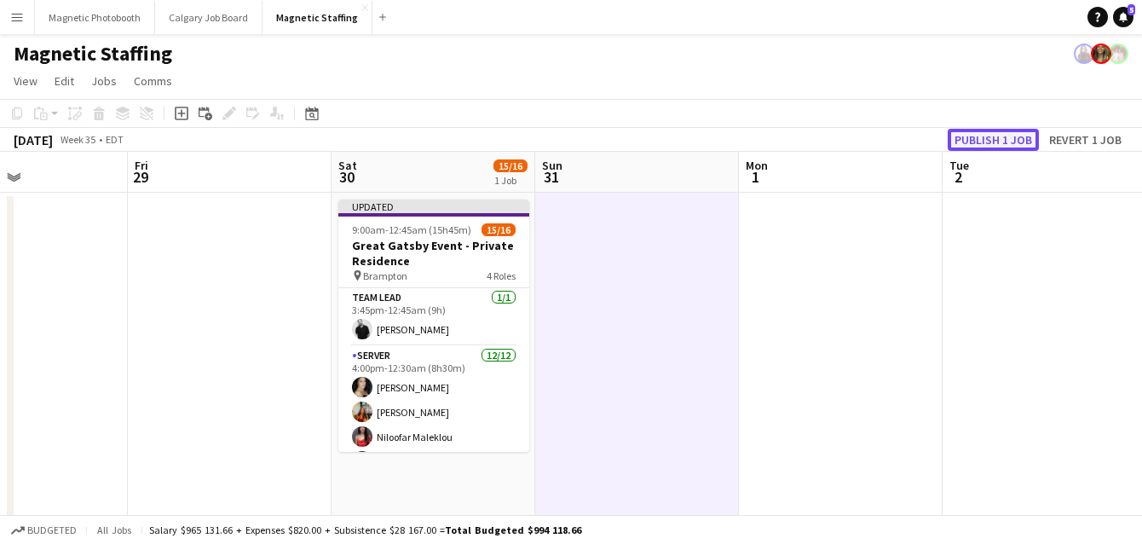
click at [1016, 141] on button "Publish 1 job" at bounding box center [993, 140] width 91 height 22
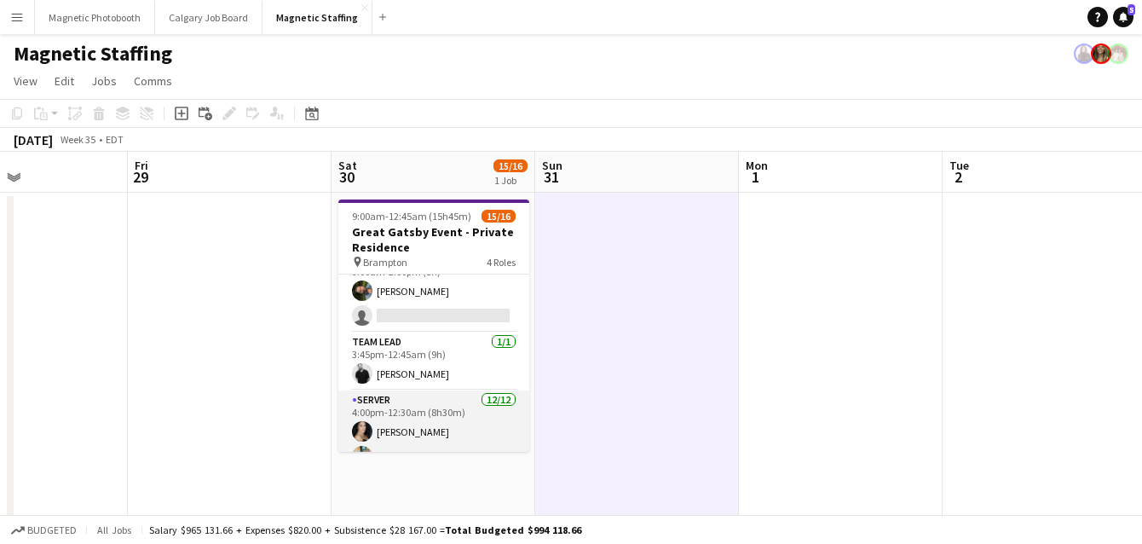
scroll to position [22, 0]
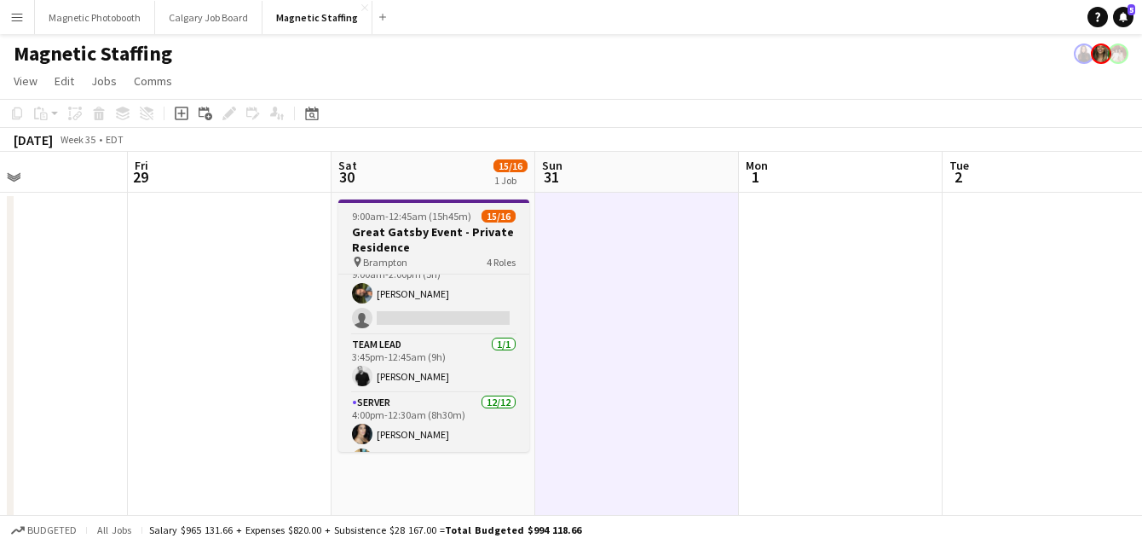
click at [358, 233] on h3 "Great Gatsby Event - Private Residence" at bounding box center [433, 239] width 191 height 31
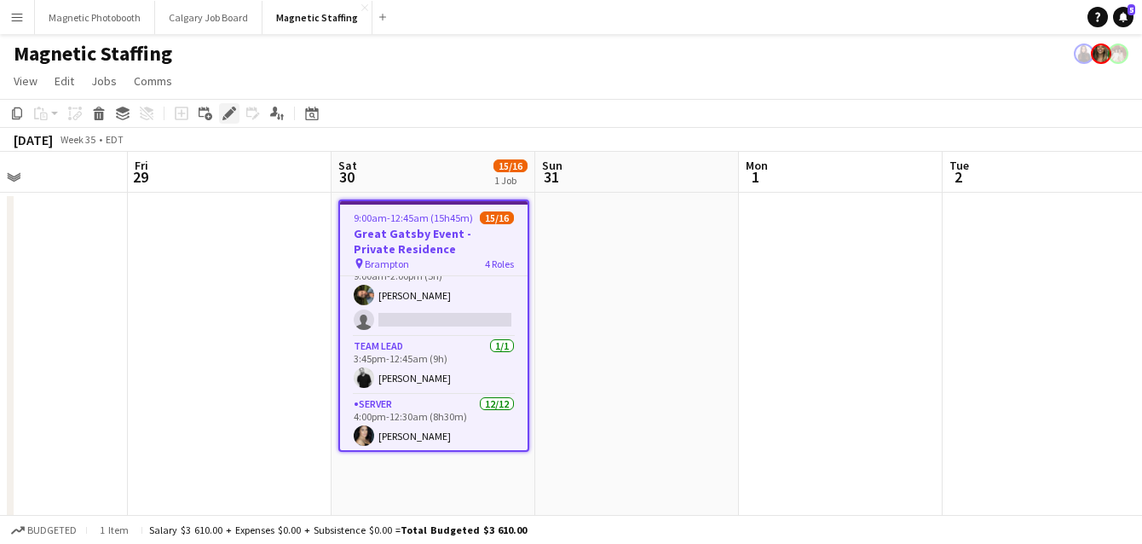
click at [228, 117] on icon "Edit" at bounding box center [229, 114] width 14 height 14
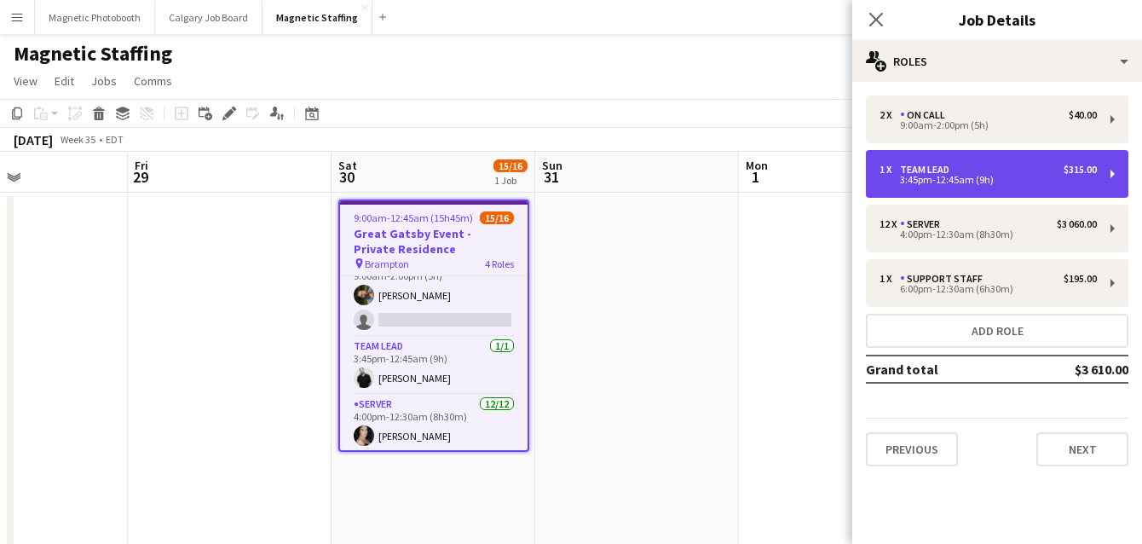
click at [945, 176] on div "3:45pm-12:45am (9h)" at bounding box center [988, 180] width 217 height 9
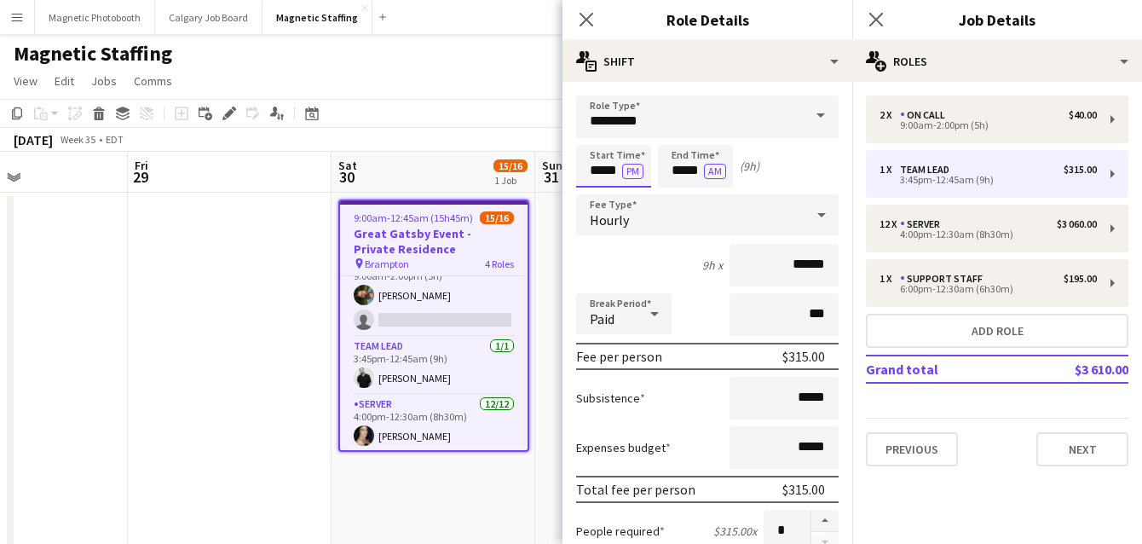
click at [619, 172] on input "*****" at bounding box center [613, 166] width 75 height 43
type input "*****"
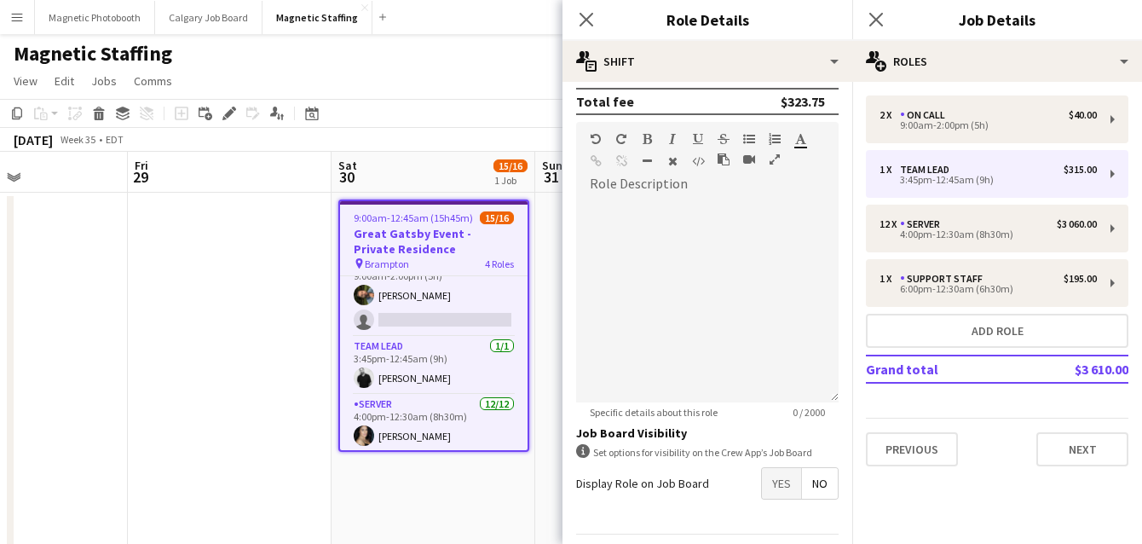
scroll to position [521, 0]
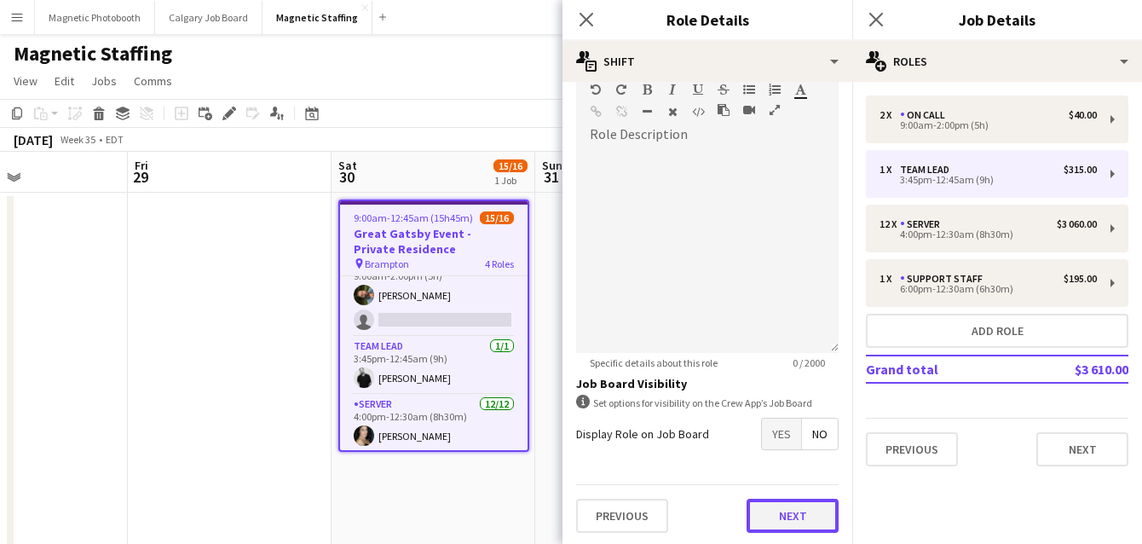
click at [794, 513] on button "Next" at bounding box center [793, 516] width 92 height 34
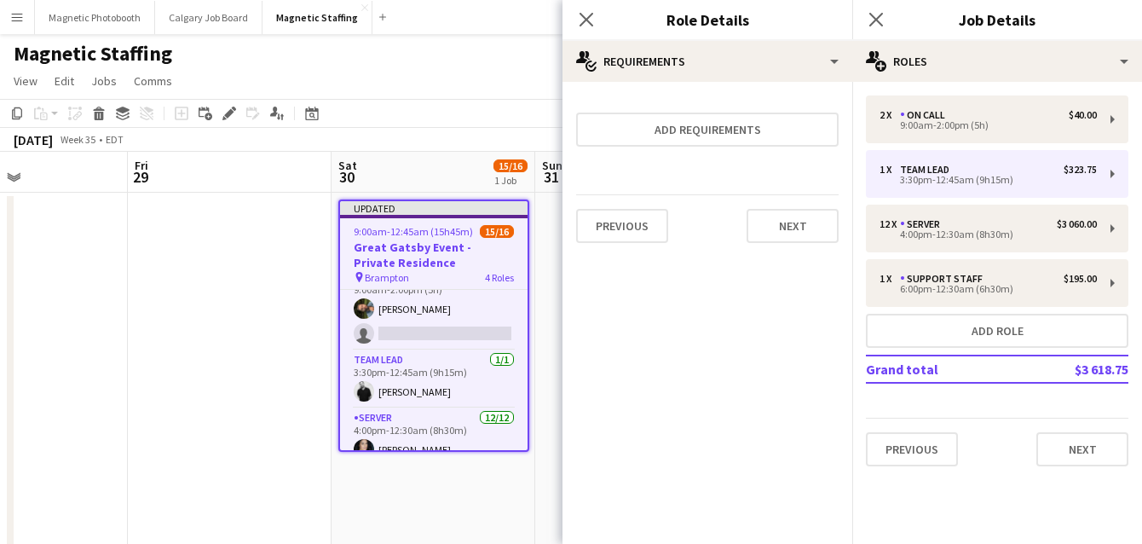
scroll to position [0, 0]
click at [796, 239] on button "Next" at bounding box center [793, 226] width 92 height 34
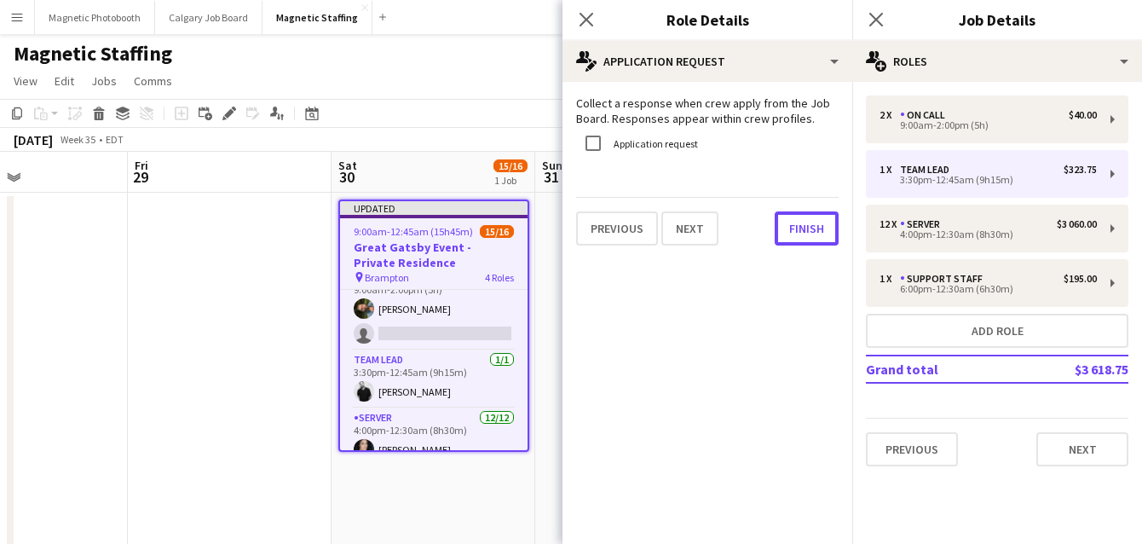
click at [796, 239] on button "Finish" at bounding box center [807, 228] width 64 height 34
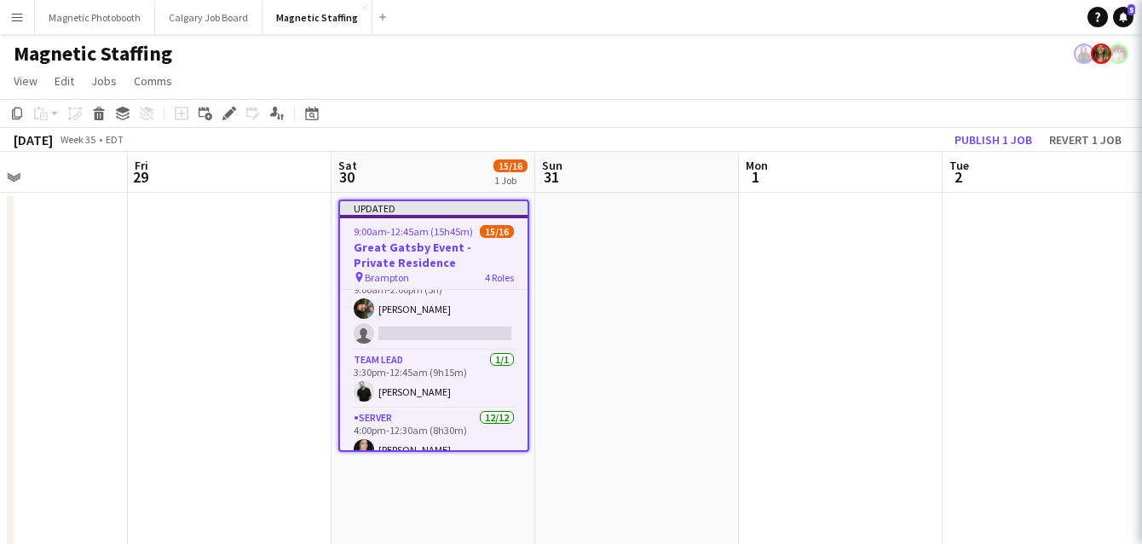
scroll to position [0, 688]
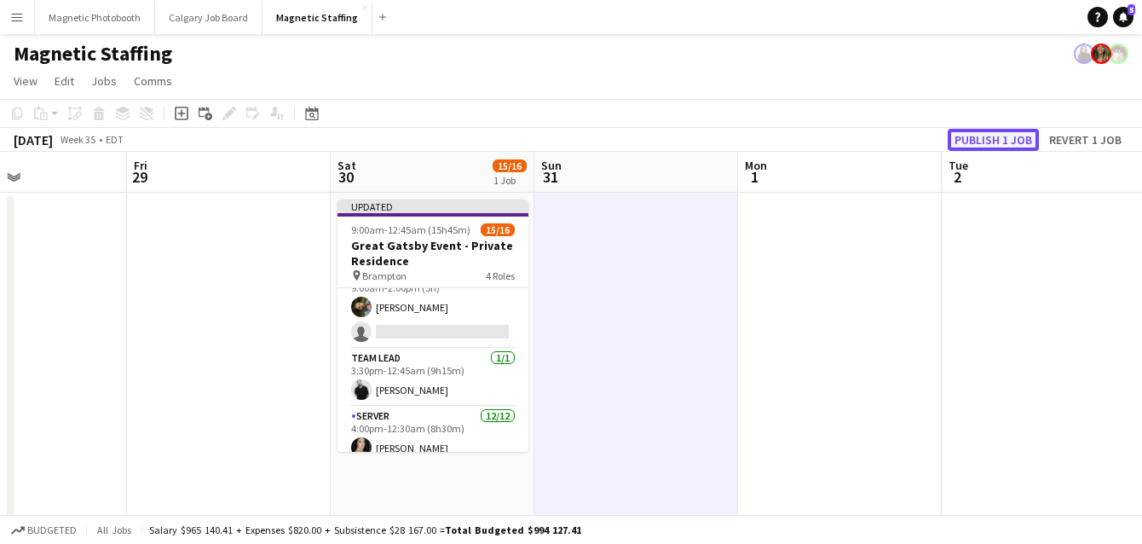
click at [1014, 130] on button "Publish 1 job" at bounding box center [993, 140] width 91 height 22
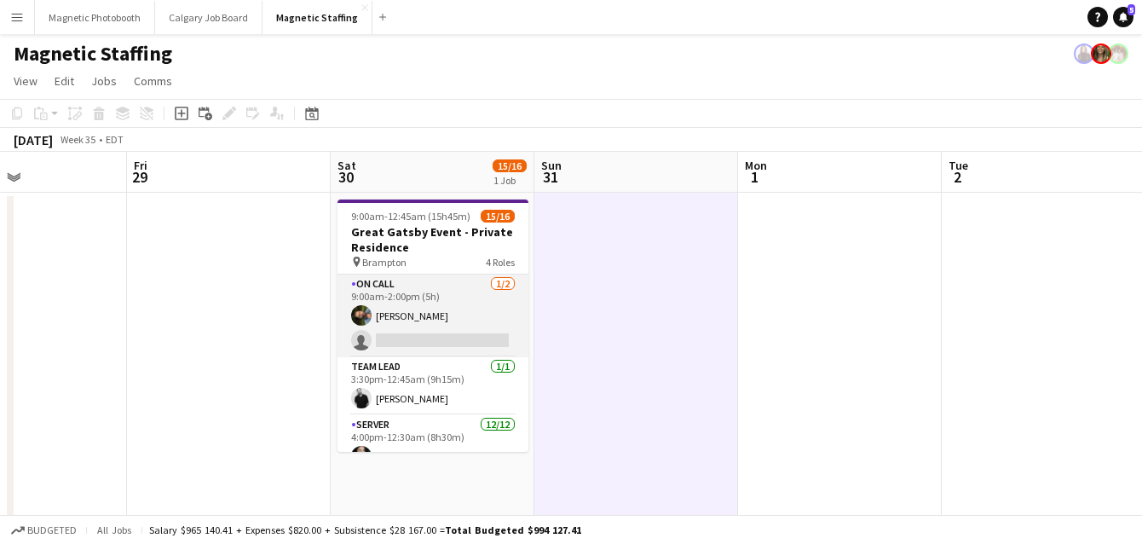
scroll to position [0, 0]
click at [407, 344] on app-card-role "On Call 1/2 9:00am-2:00pm (5h) Mohamad Nassabain single-neutral-actions" at bounding box center [433, 315] width 191 height 83
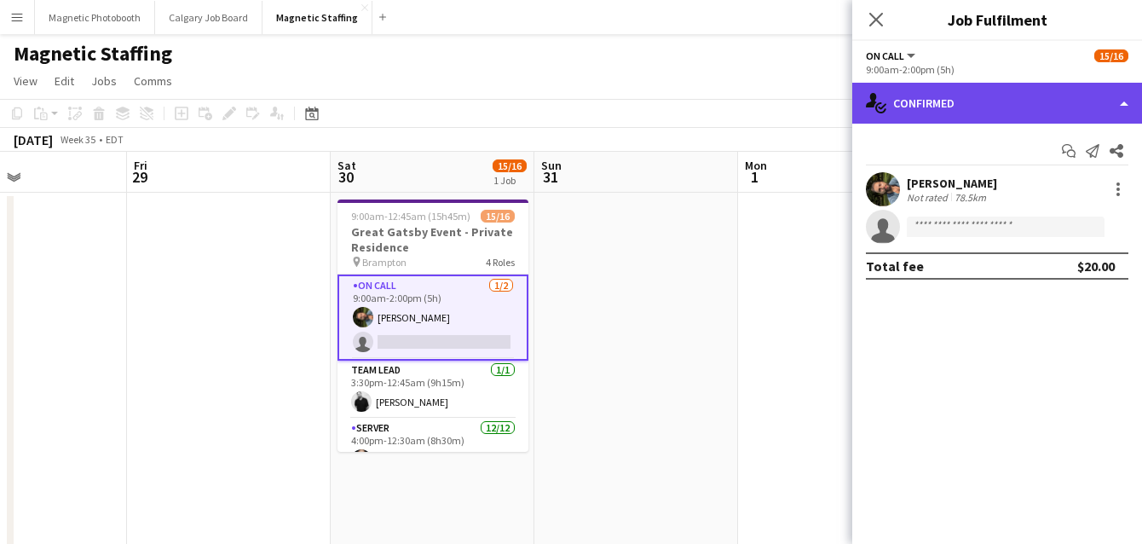
click at [979, 104] on div "single-neutral-actions-check-2 Confirmed" at bounding box center [997, 103] width 290 height 41
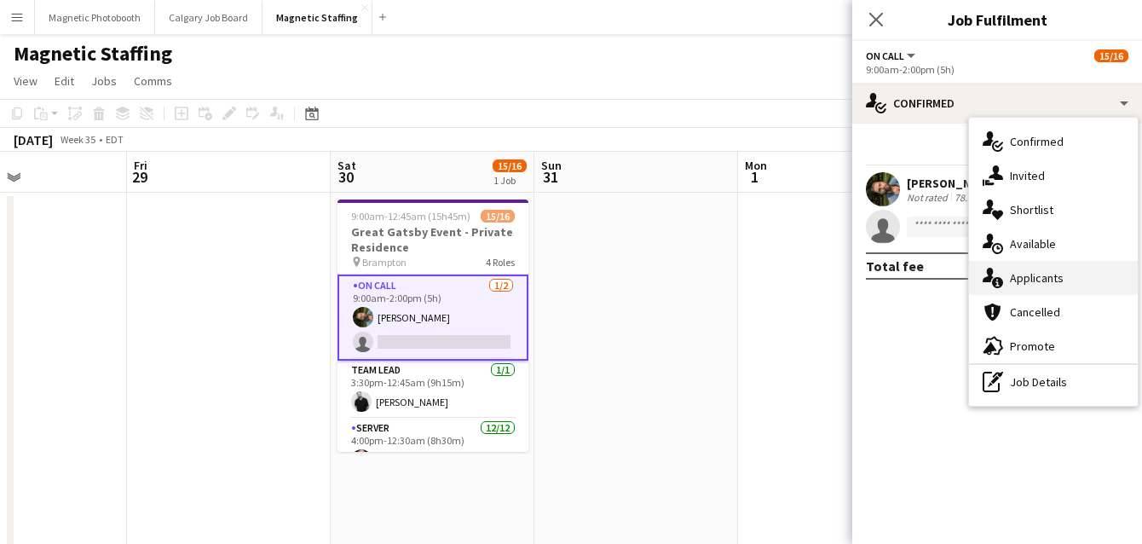
click at [1008, 278] on div "single-neutral-actions-information Applicants" at bounding box center [1053, 278] width 169 height 34
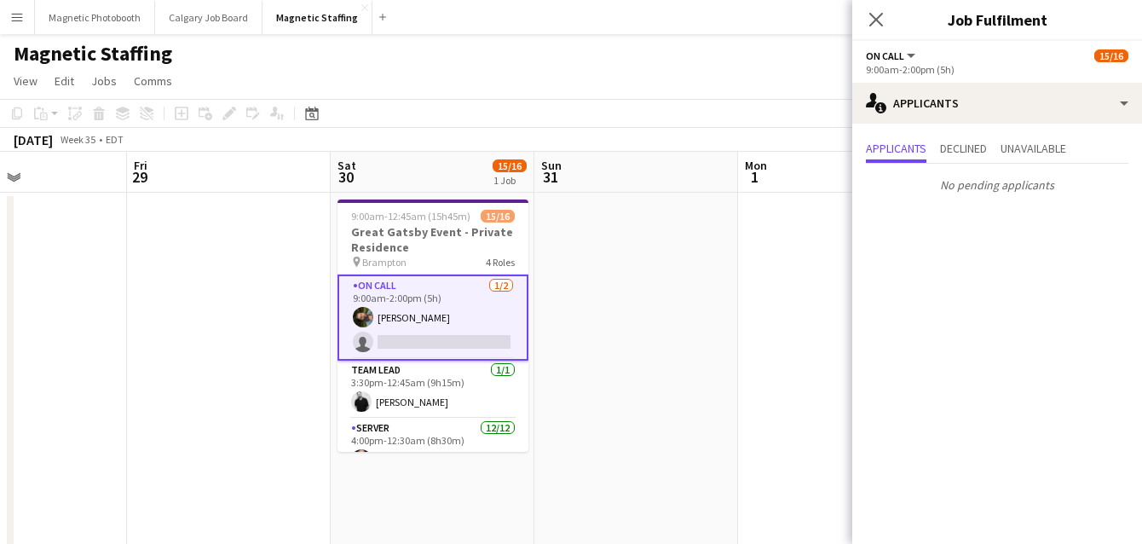
click at [392, 342] on app-card-role "On Call 1/2 9:00am-2:00pm (5h) Mohamad Nassabain single-neutral-actions" at bounding box center [433, 317] width 191 height 86
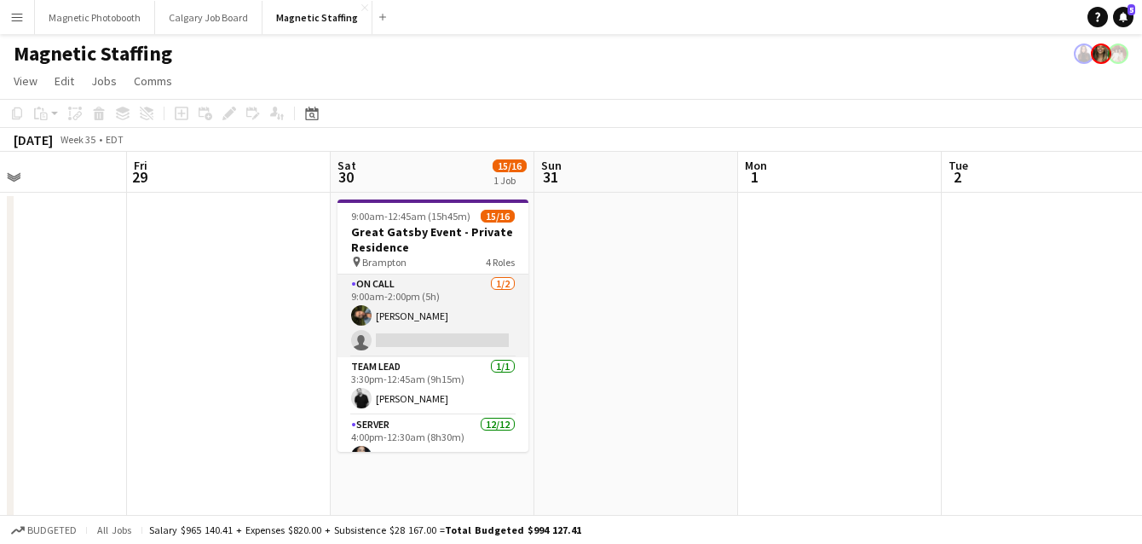
click at [392, 342] on app-card-role "On Call 1/2 9:00am-2:00pm (5h) Mohamad Nassabain single-neutral-actions" at bounding box center [433, 315] width 191 height 83
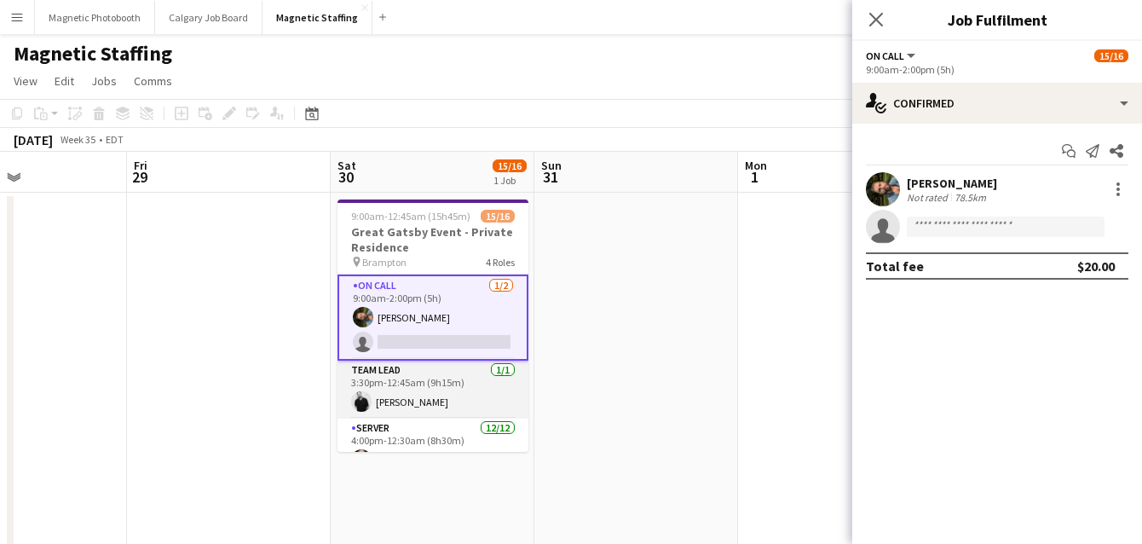
scroll to position [153, 0]
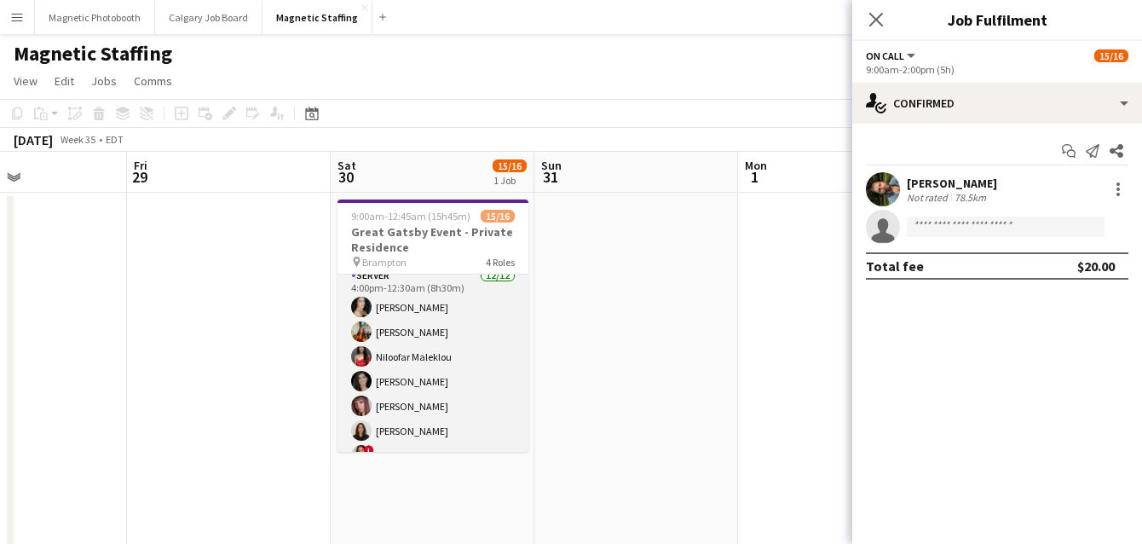
click at [384, 368] on app-card-role "Server 12/12 4:00pm-12:30am (8h30m) Cassandra Tari Katherine Lasso Niloofar Mal…" at bounding box center [433, 431] width 191 height 330
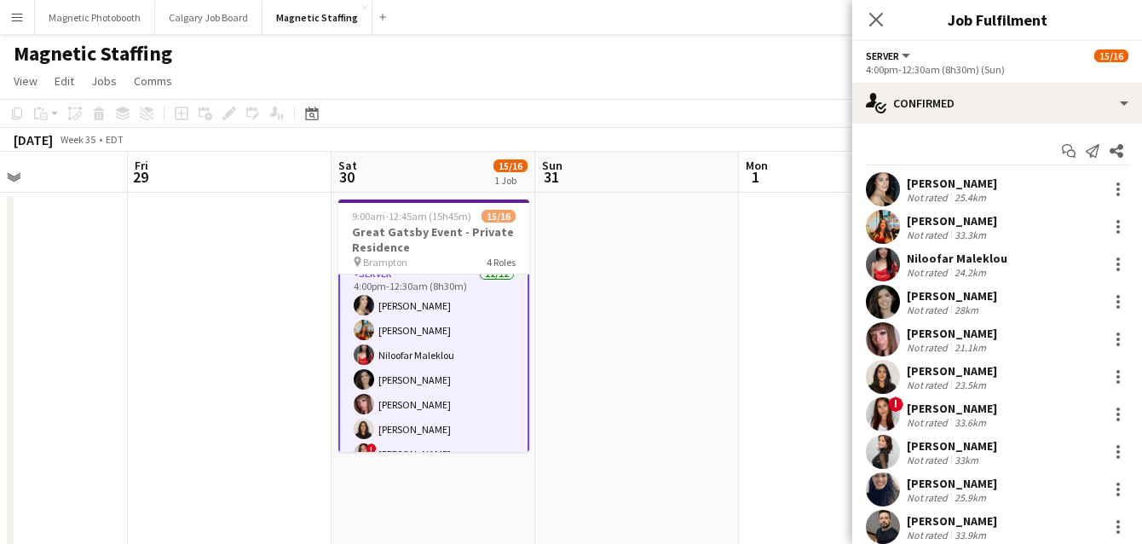
scroll to position [151, 0]
click at [886, 310] on app-user-avatar at bounding box center [883, 302] width 34 height 34
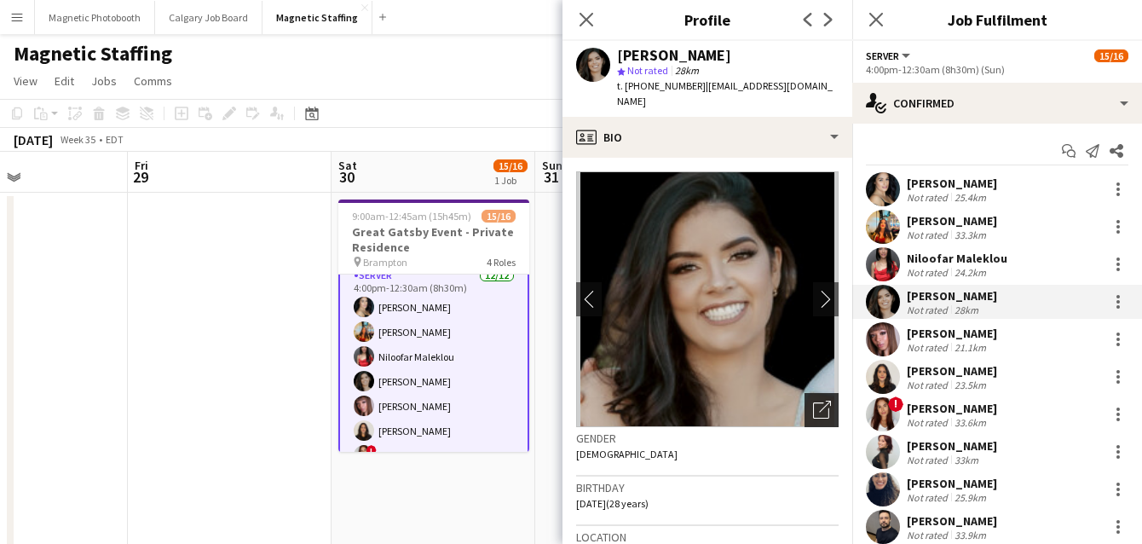
click at [817, 401] on icon "Open photos pop-in" at bounding box center [822, 410] width 18 height 18
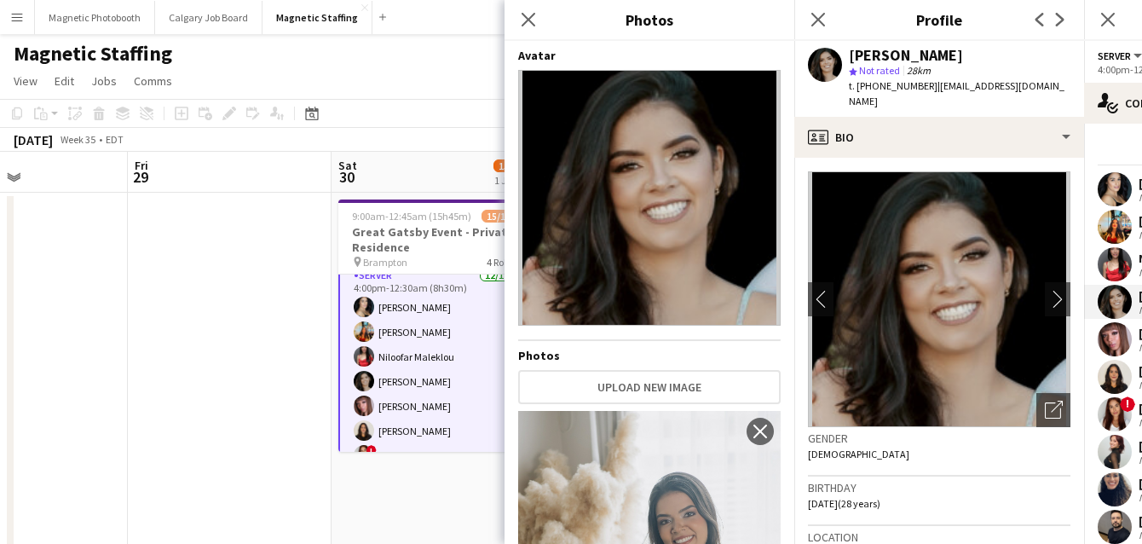
scroll to position [270, 0]
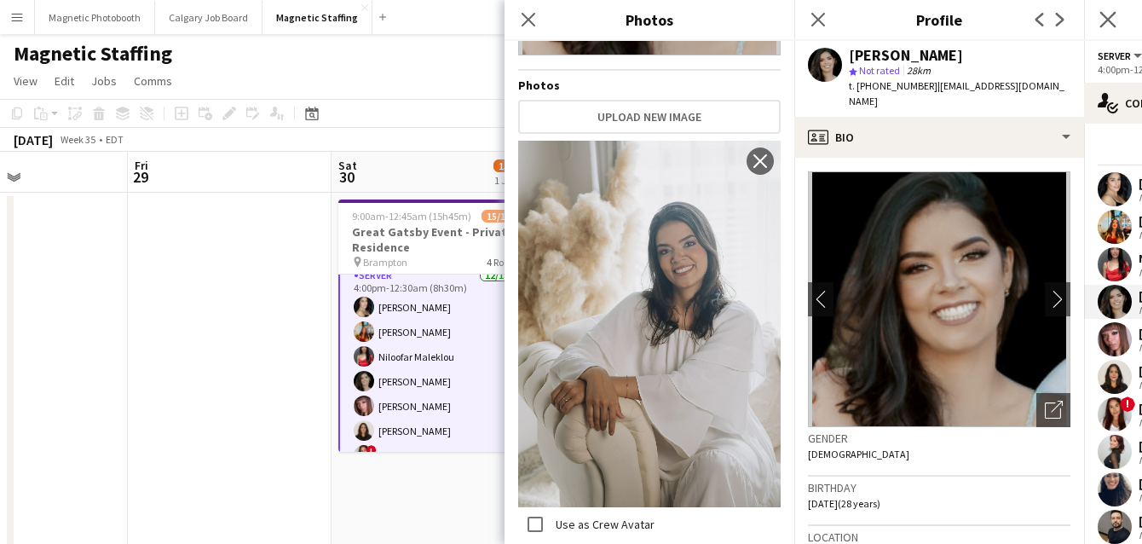
drag, startPoint x: 694, startPoint y: 288, endPoint x: 1117, endPoint y: 13, distance: 504.5
click at [1117, 268] on app-user-avatar at bounding box center [1115, 264] width 34 height 34
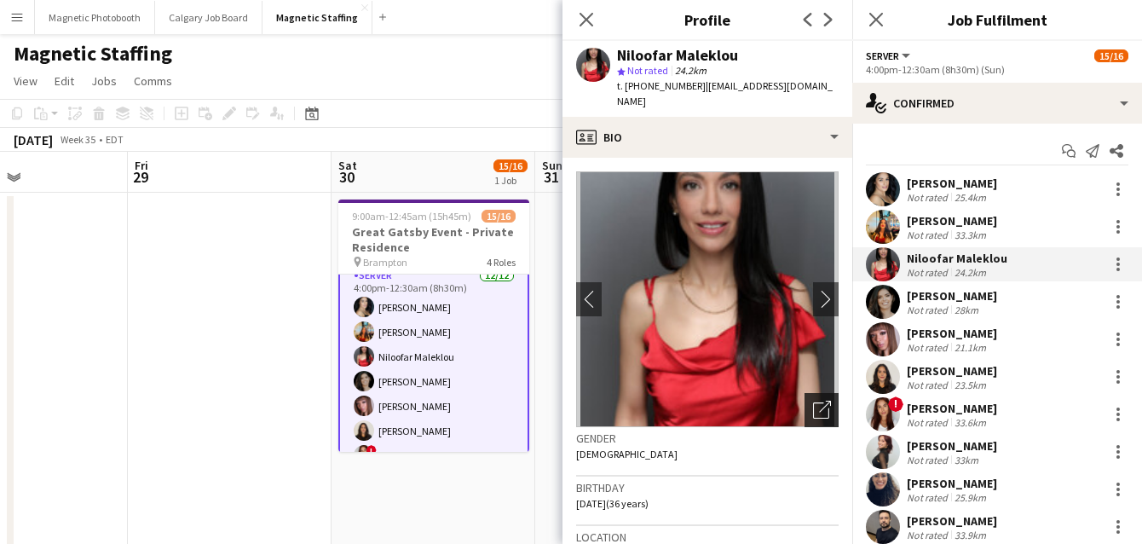
click at [823, 401] on icon "Open photos pop-in" at bounding box center [822, 410] width 18 height 18
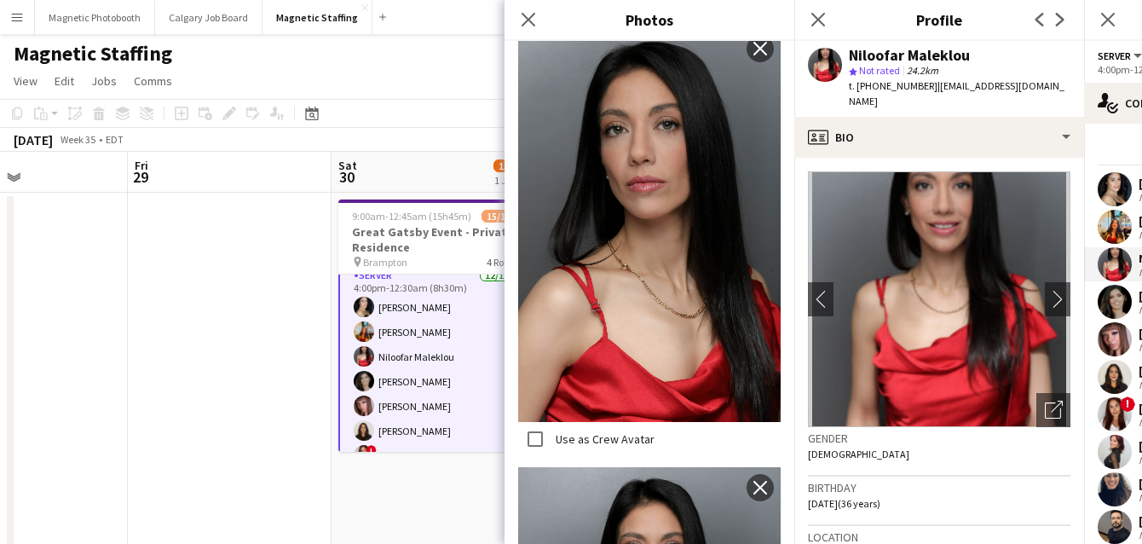
scroll to position [5798, 0]
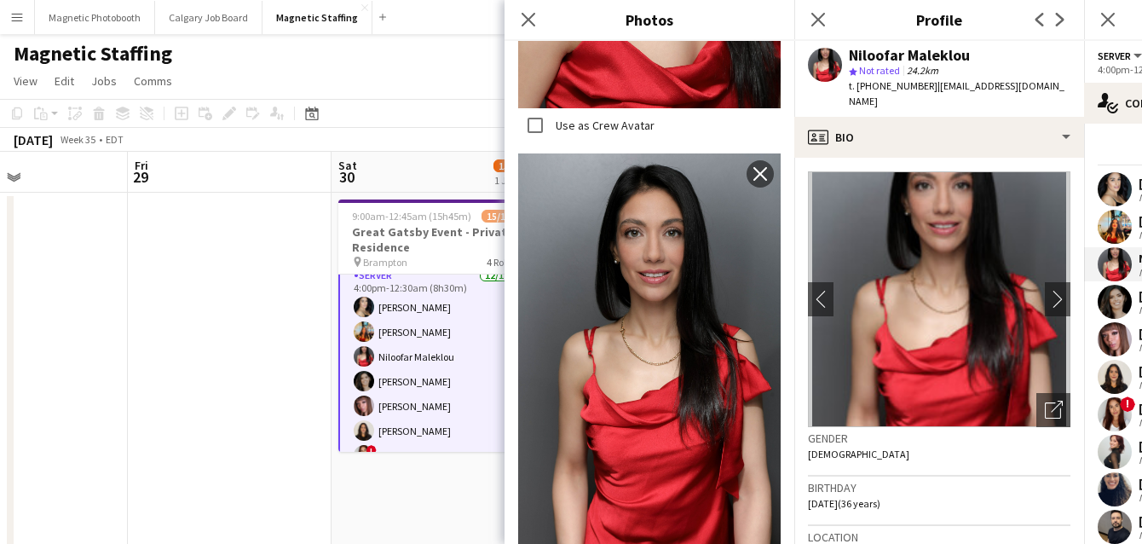
drag, startPoint x: 673, startPoint y: 354, endPoint x: 908, endPoint y: 48, distance: 385.5
click at [367, 362] on app-user-avatar at bounding box center [364, 356] width 20 height 20
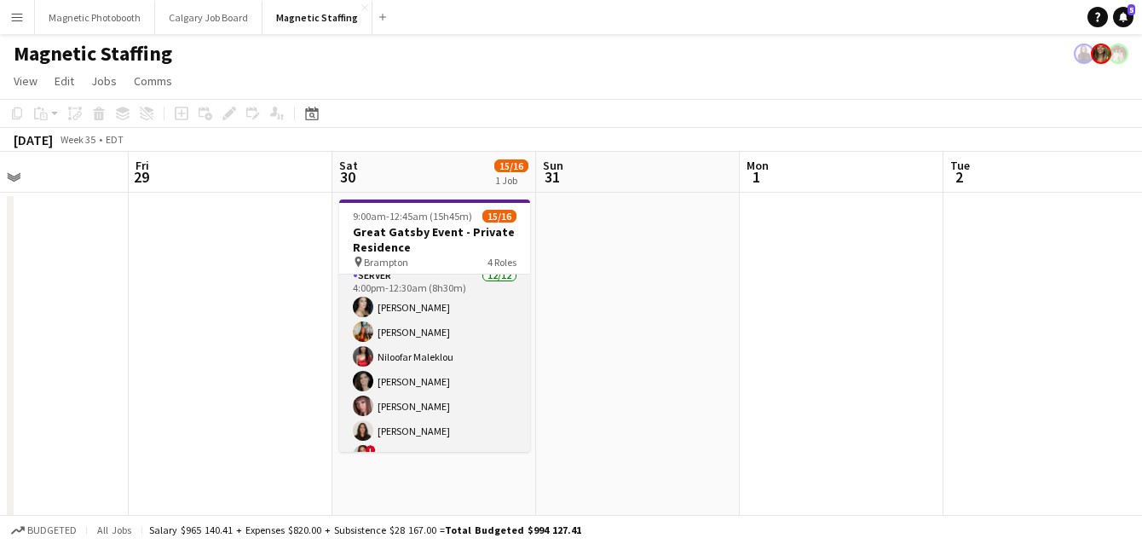
click at [411, 410] on app-card-role "Server 12/12 4:00pm-12:30am (8h30m) Cassandra Tari Katherine Lasso Niloofar Mal…" at bounding box center [434, 431] width 191 height 330
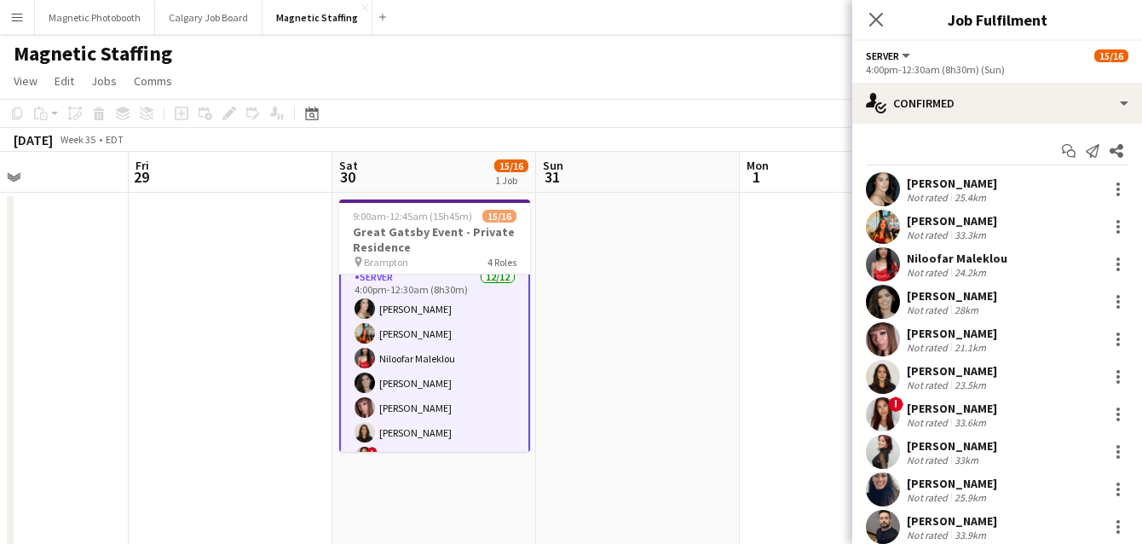
scroll to position [151, 0]
click at [880, 340] on app-user-avatar at bounding box center [883, 339] width 34 height 34
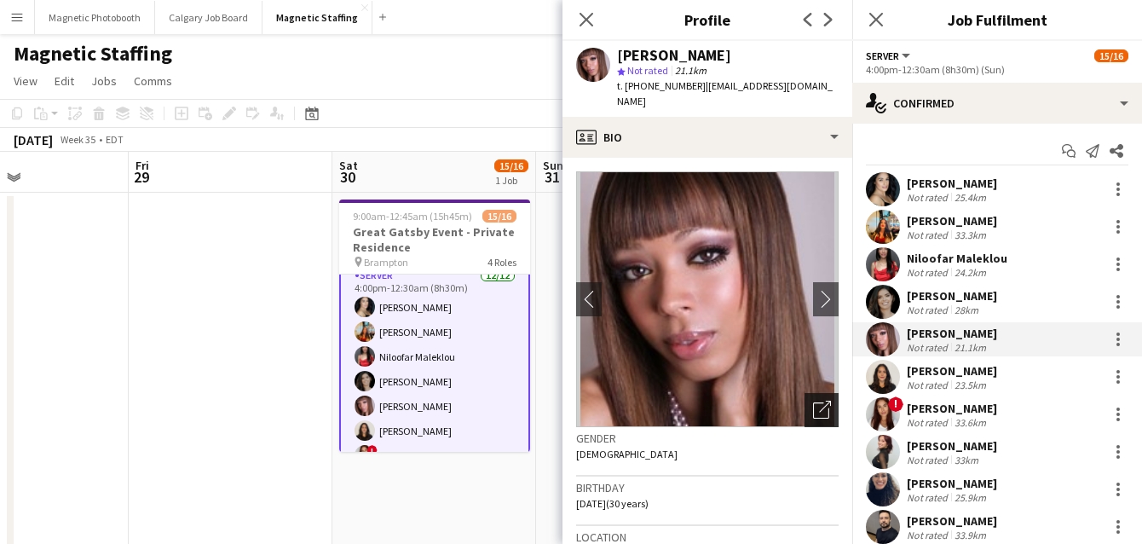
click at [818, 401] on icon "Open photos pop-in" at bounding box center [822, 410] width 18 height 18
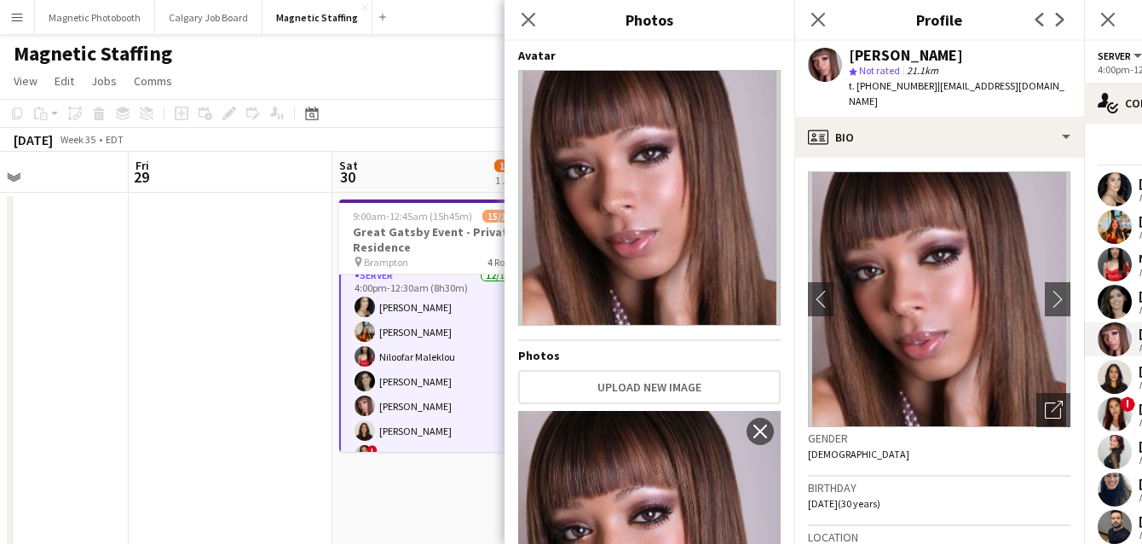
scroll to position [289, 0]
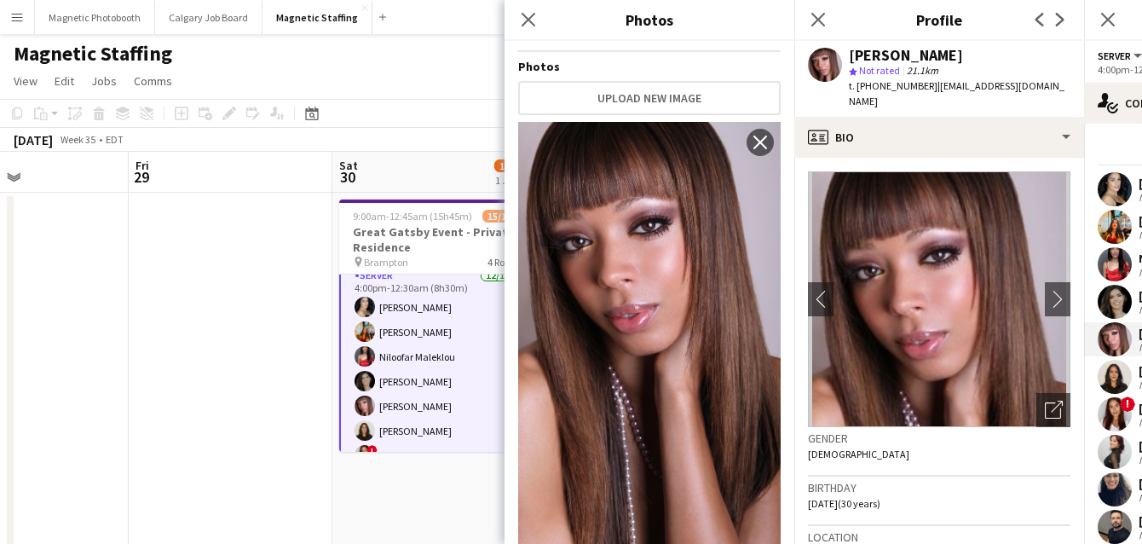
drag, startPoint x: 665, startPoint y: 368, endPoint x: 648, endPoint y: 3, distance: 366.1
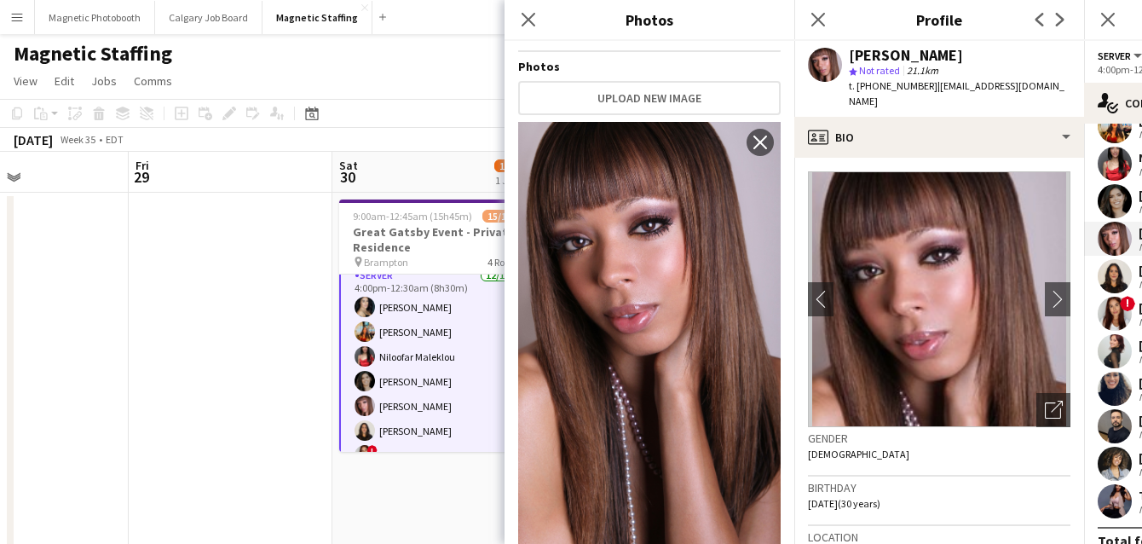
scroll to position [103, 0]
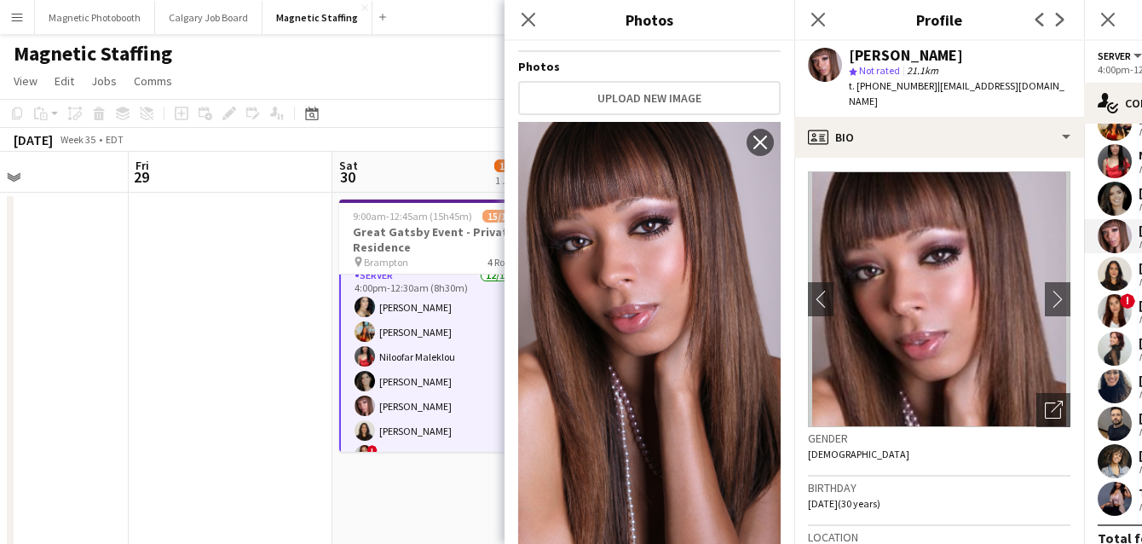
click at [1118, 355] on app-user-avatar at bounding box center [1115, 349] width 34 height 34
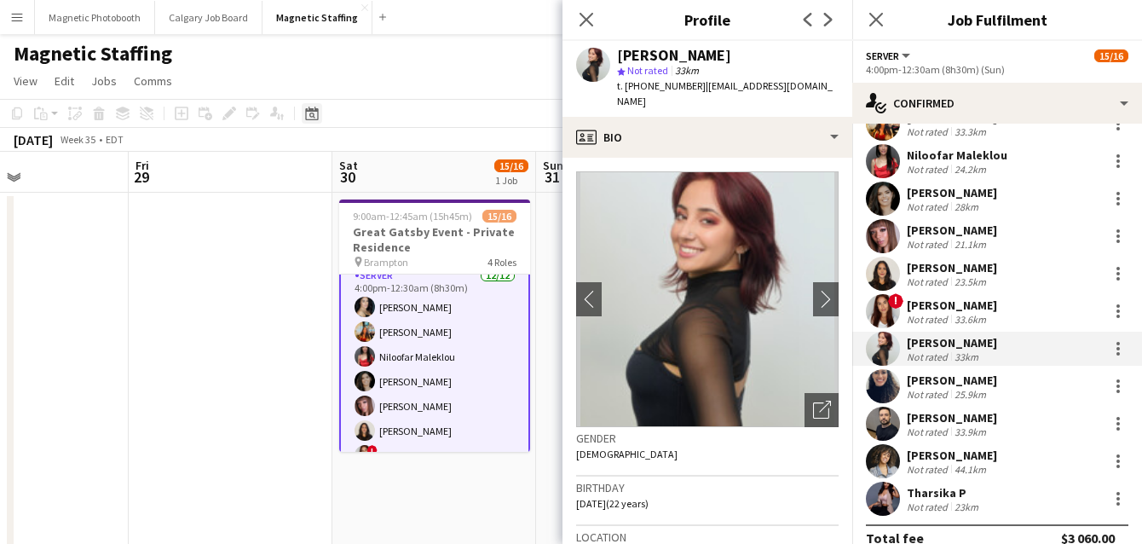
click at [315, 111] on icon at bounding box center [311, 114] width 13 height 14
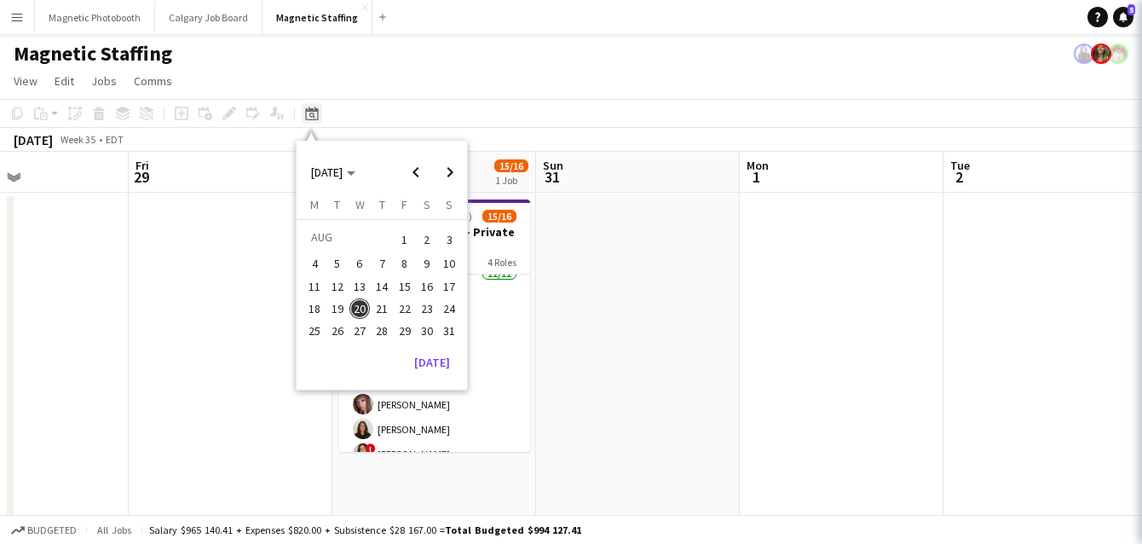
scroll to position [149, 0]
click at [430, 370] on button "[DATE]" at bounding box center [431, 362] width 49 height 27
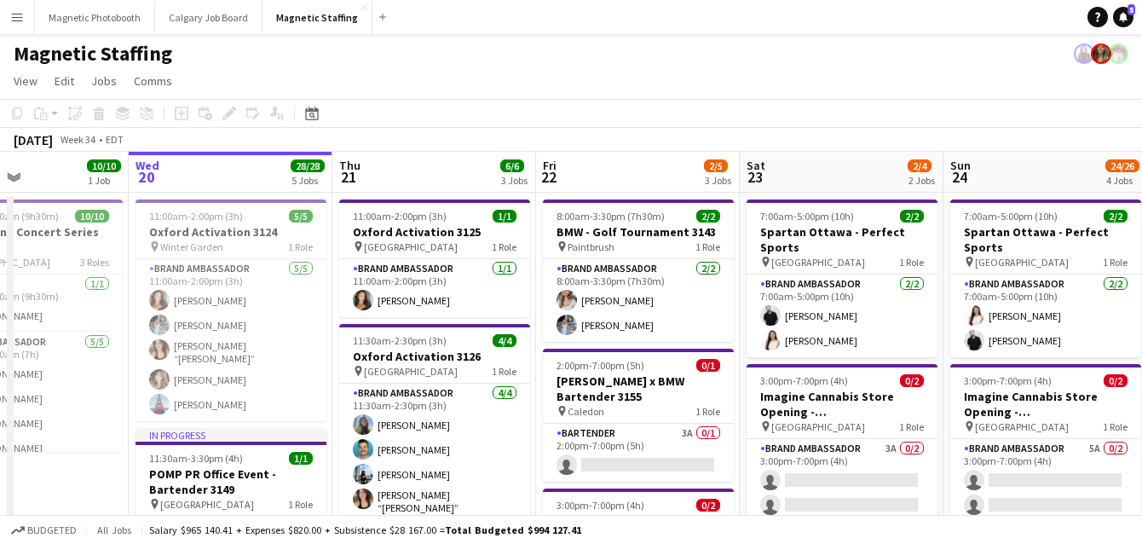
scroll to position [0, 586]
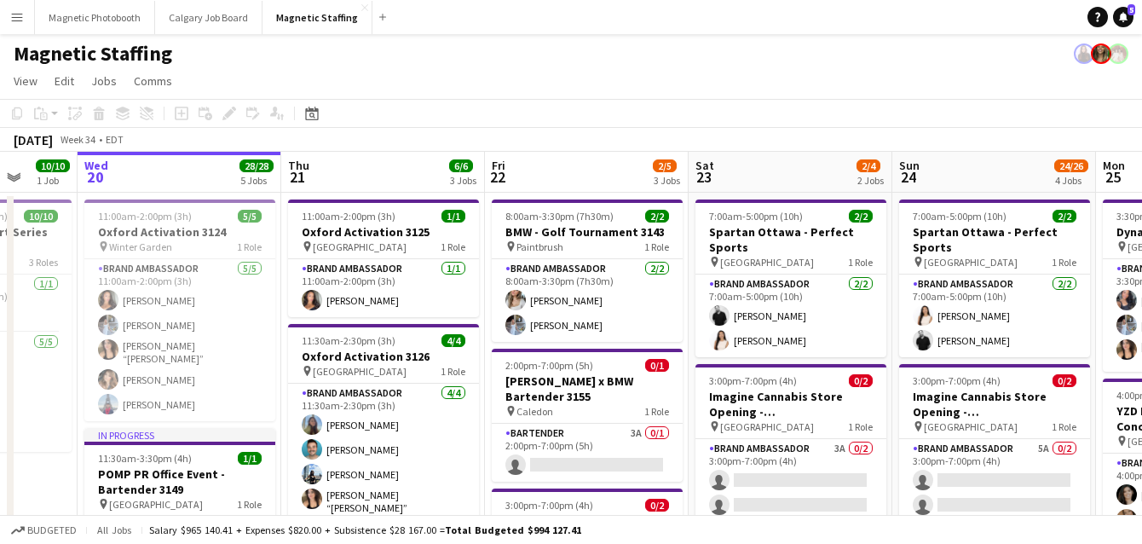
drag, startPoint x: 448, startPoint y: 410, endPoint x: 338, endPoint y: 415, distance: 110.9
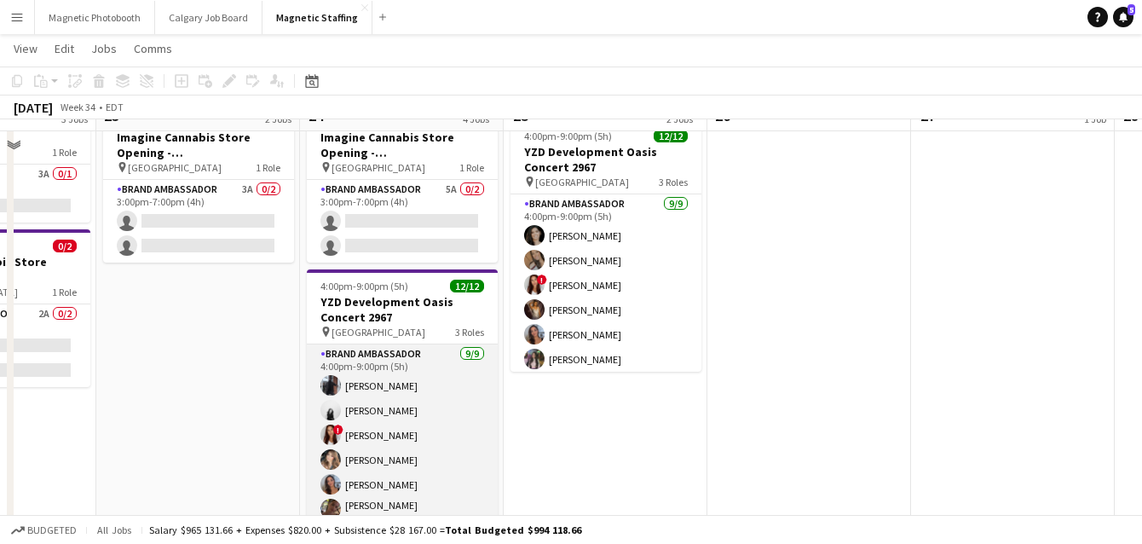
scroll to position [147, 0]
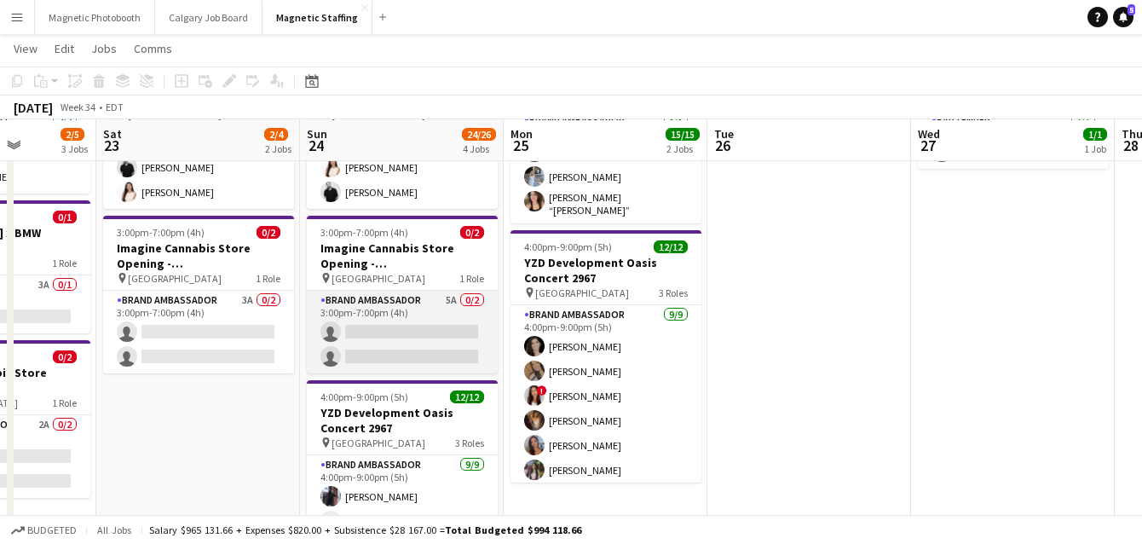
click at [434, 338] on app-card-role "Brand Ambassador 5A 0/2 3:00pm-7:00pm (4h) single-neutral-actions single-neutra…" at bounding box center [402, 332] width 191 height 83
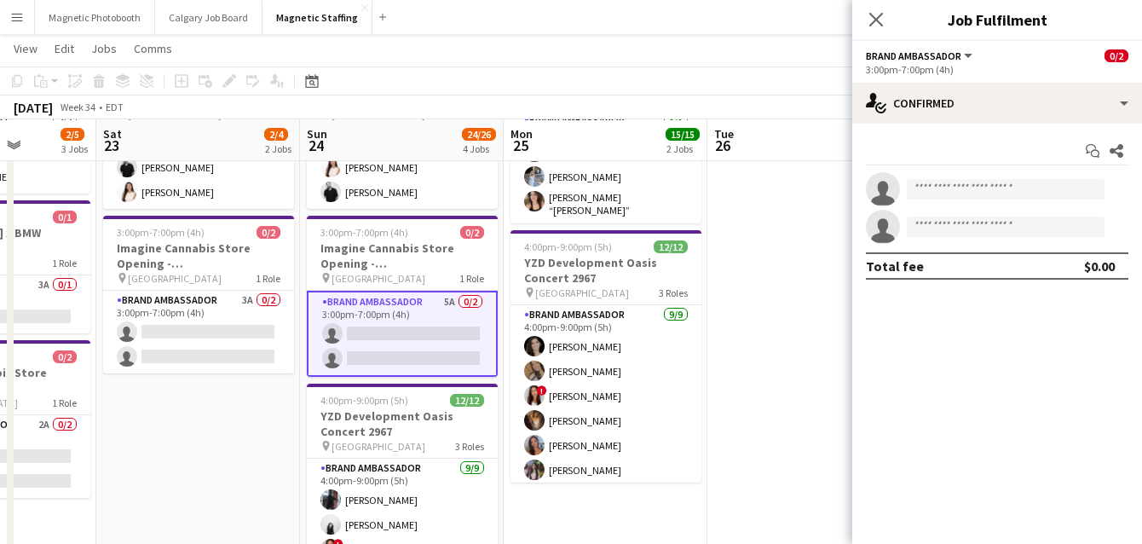
scroll to position [0, 0]
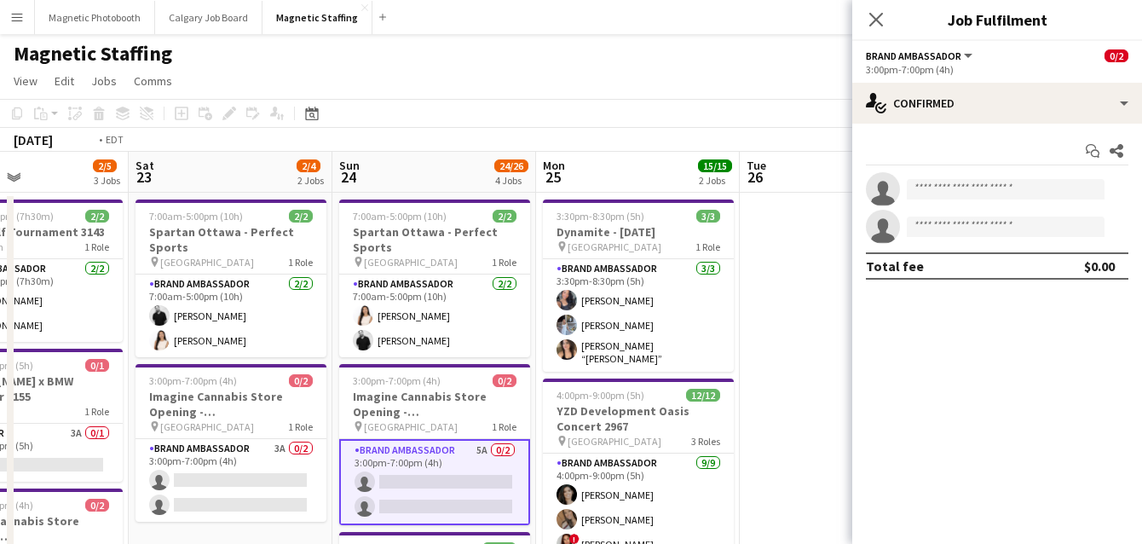
drag, startPoint x: 478, startPoint y: 312, endPoint x: 113, endPoint y: 350, distance: 367.7
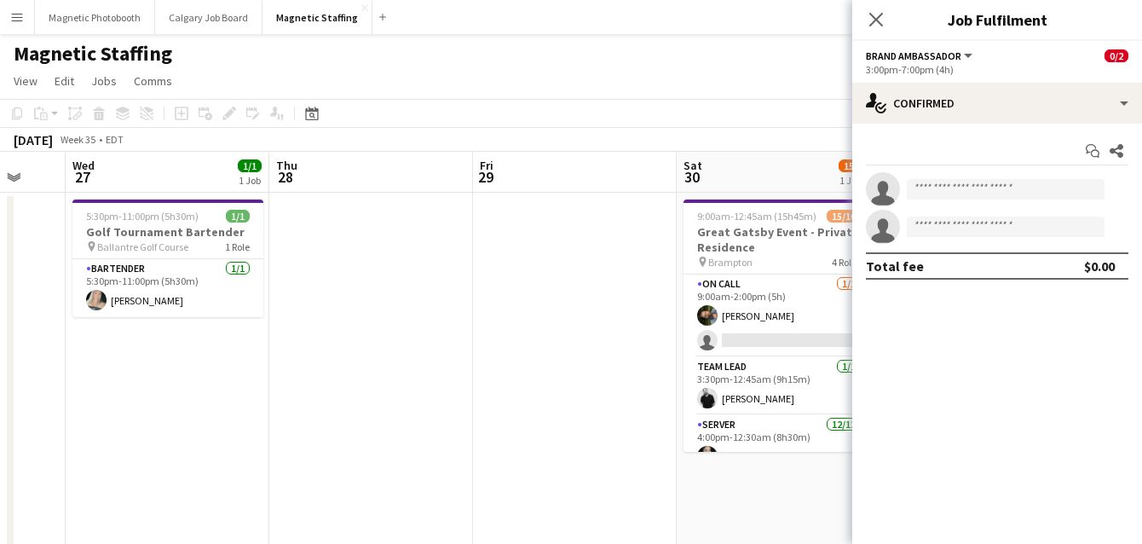
drag, startPoint x: 84, startPoint y: 347, endPoint x: 0, endPoint y: 375, distance: 89.0
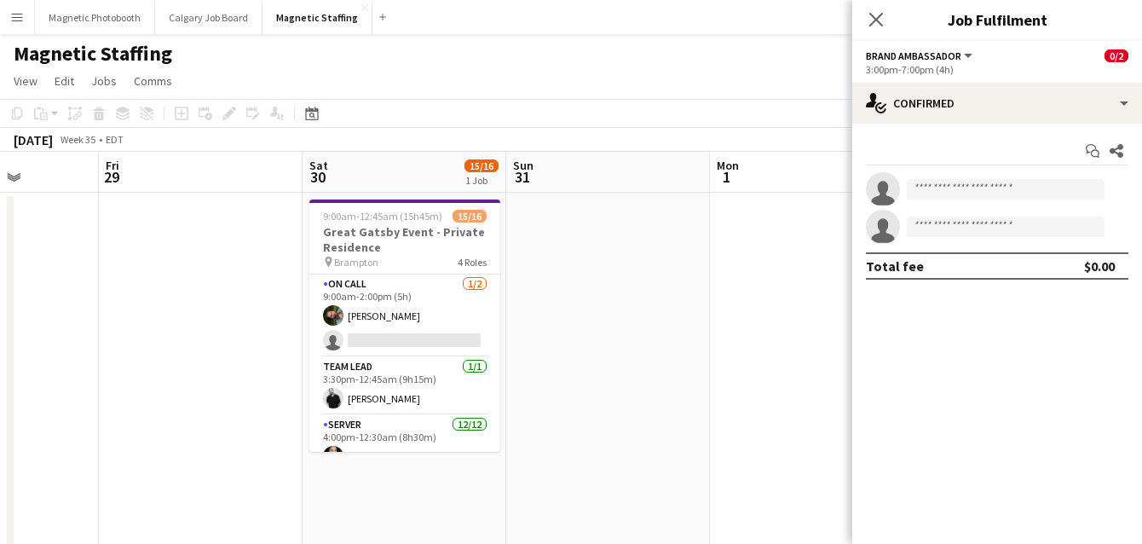
drag, startPoint x: 588, startPoint y: 376, endPoint x: 38, endPoint y: 376, distance: 550.7
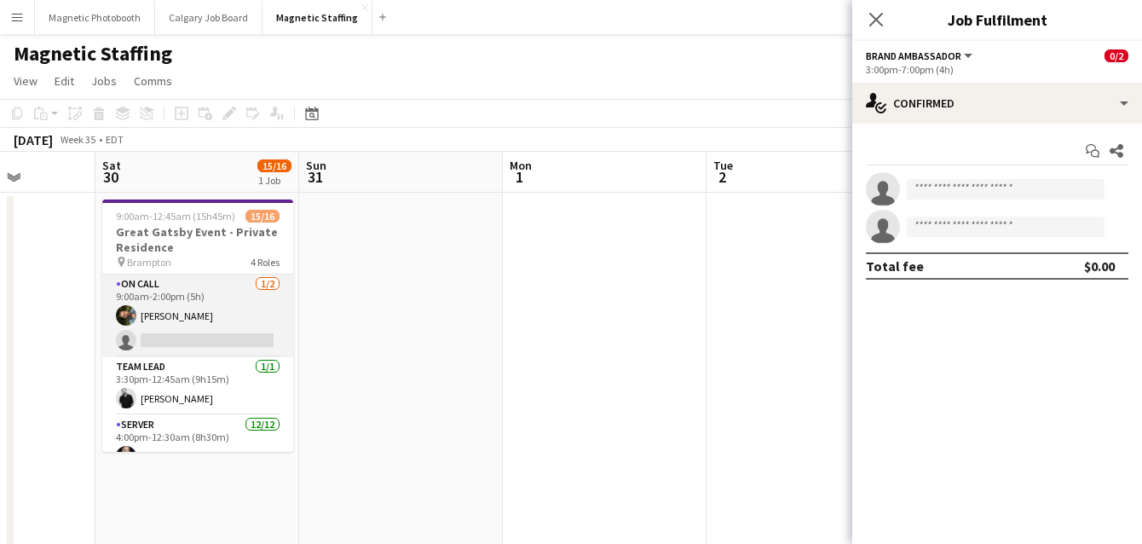
click at [202, 339] on app-card-role "On Call 1/2 9:00am-2:00pm (5h) Mohamad Nassabain single-neutral-actions" at bounding box center [197, 315] width 191 height 83
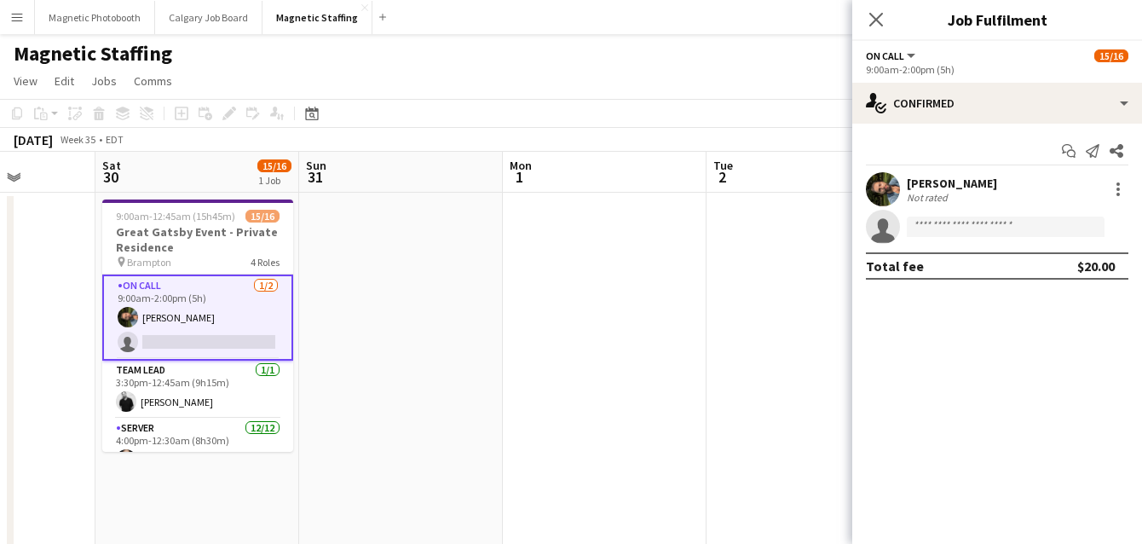
scroll to position [0, 516]
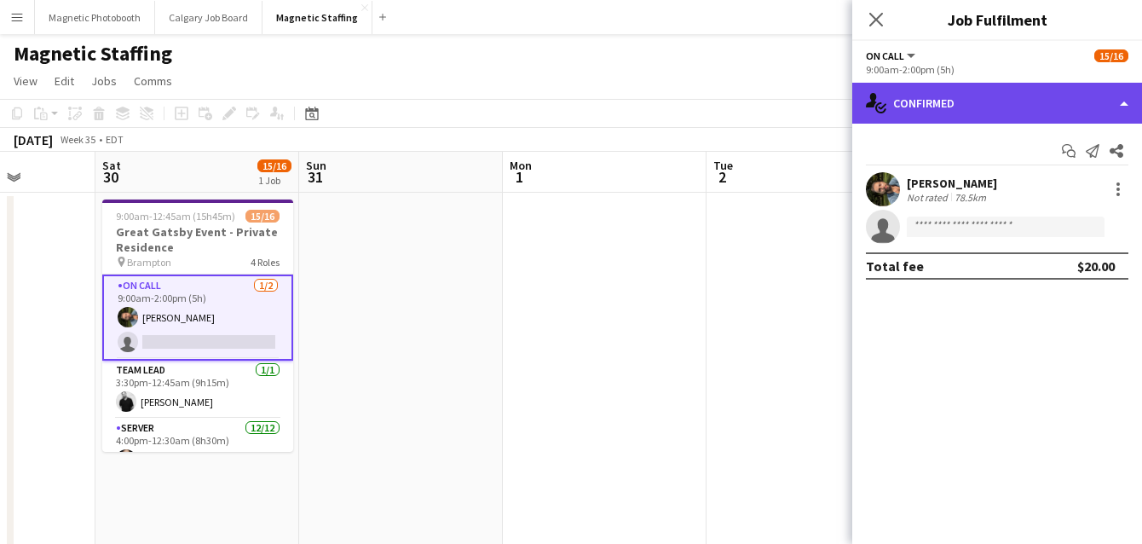
click at [1008, 104] on div "single-neutral-actions-check-2 Confirmed" at bounding box center [997, 103] width 290 height 41
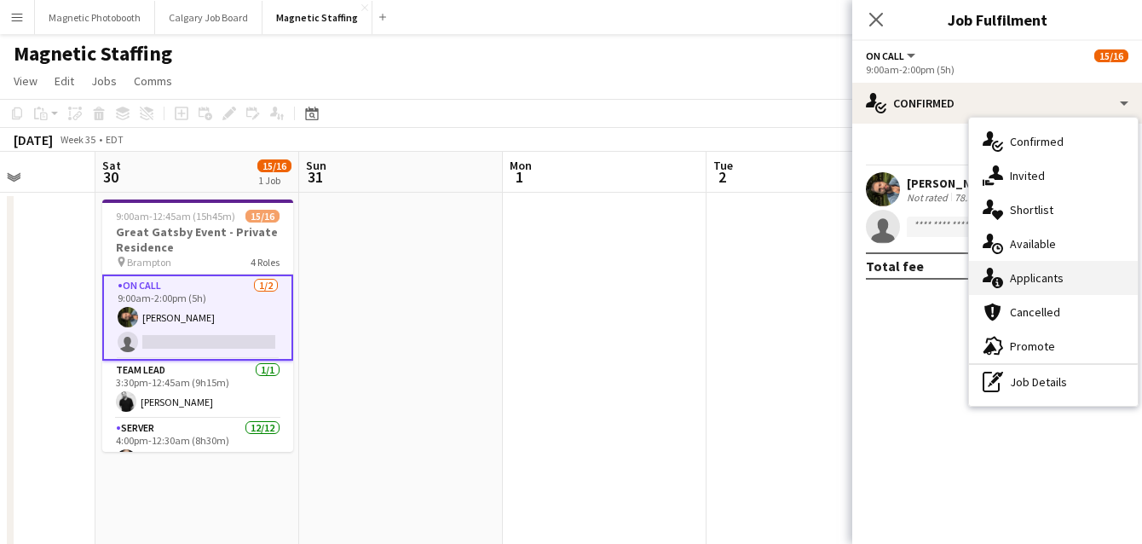
click at [1008, 289] on div "single-neutral-actions-information Applicants" at bounding box center [1053, 278] width 169 height 34
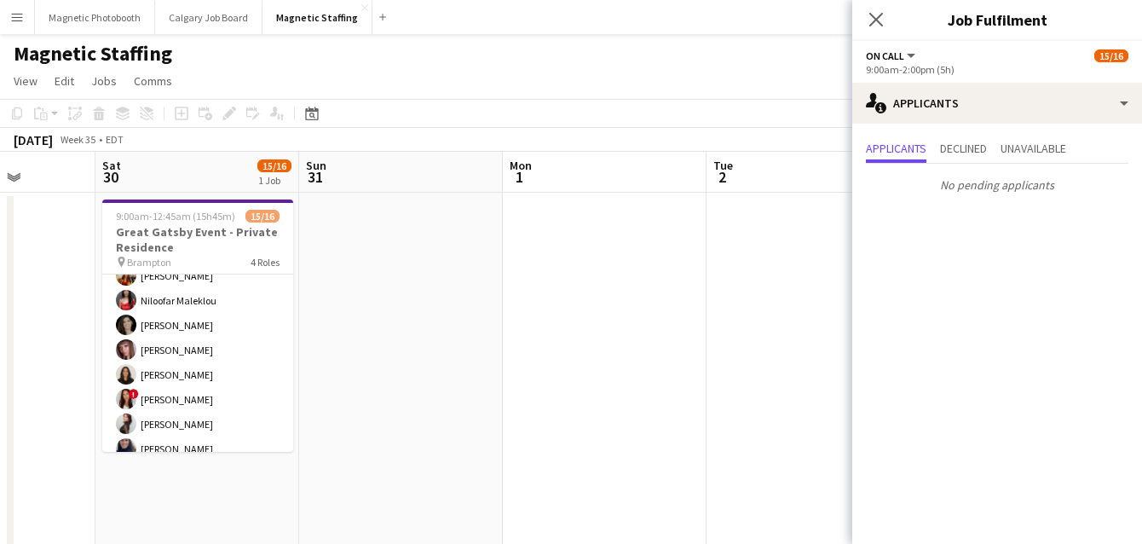
click at [220, 381] on app-card-role "Server 12/12 4:00pm-12:30am (8h30m) Cassandra Tari Katherine Lasso Niloofar Mal…" at bounding box center [197, 375] width 191 height 330
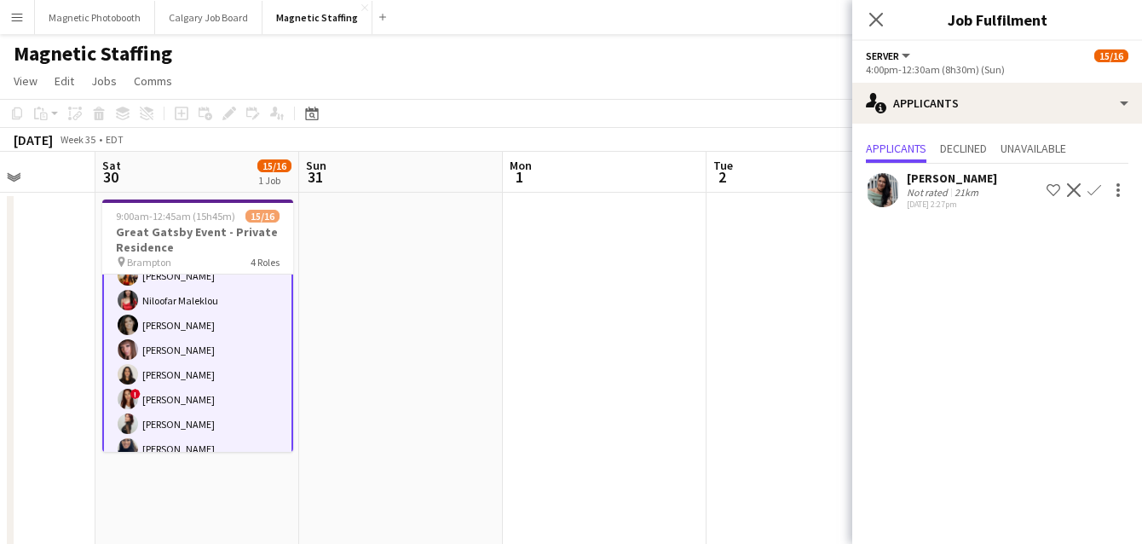
scroll to position [12, 0]
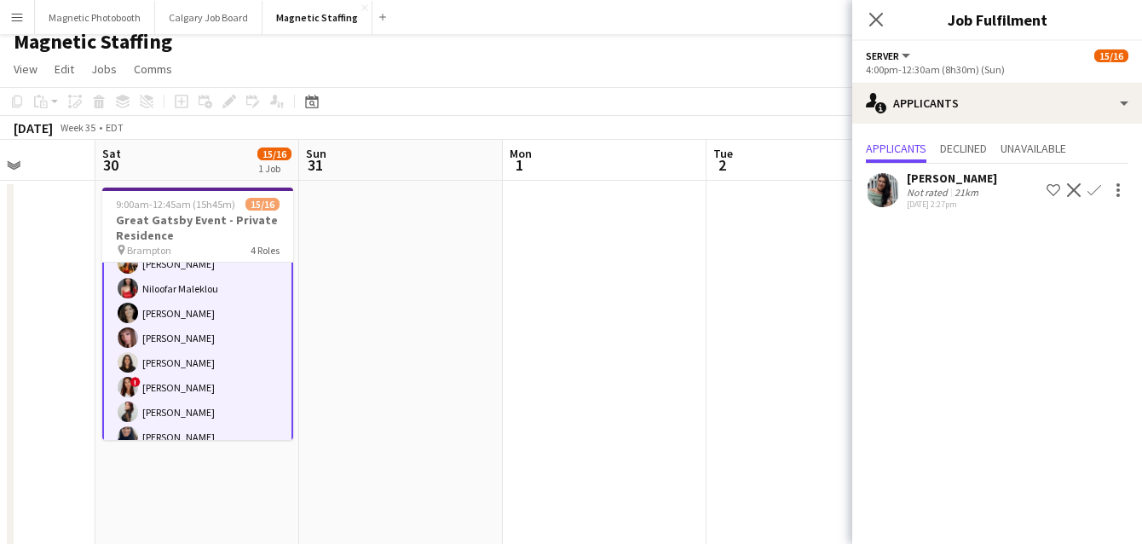
click at [887, 199] on app-user-avatar at bounding box center [883, 190] width 34 height 34
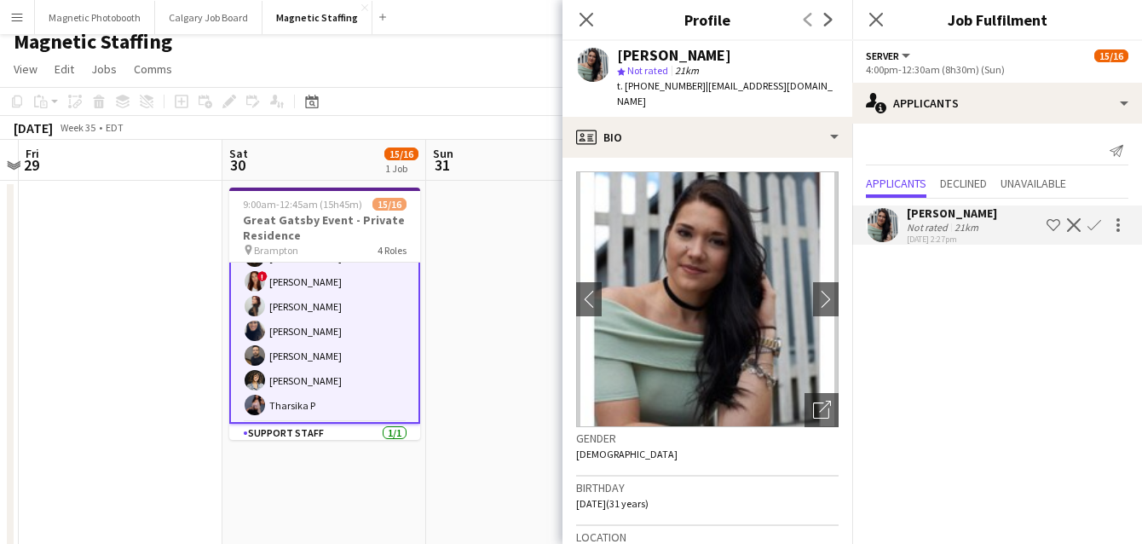
scroll to position [0, 0]
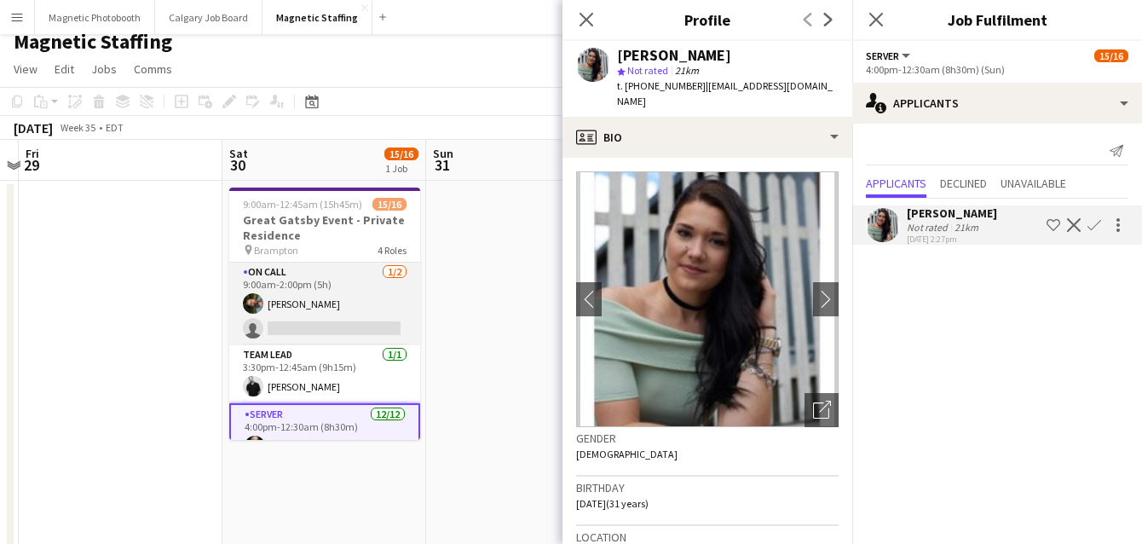
click at [338, 327] on app-card-role "On Call 1/2 9:00am-2:00pm (5h) Mohamad Nassabain single-neutral-actions" at bounding box center [324, 304] width 191 height 83
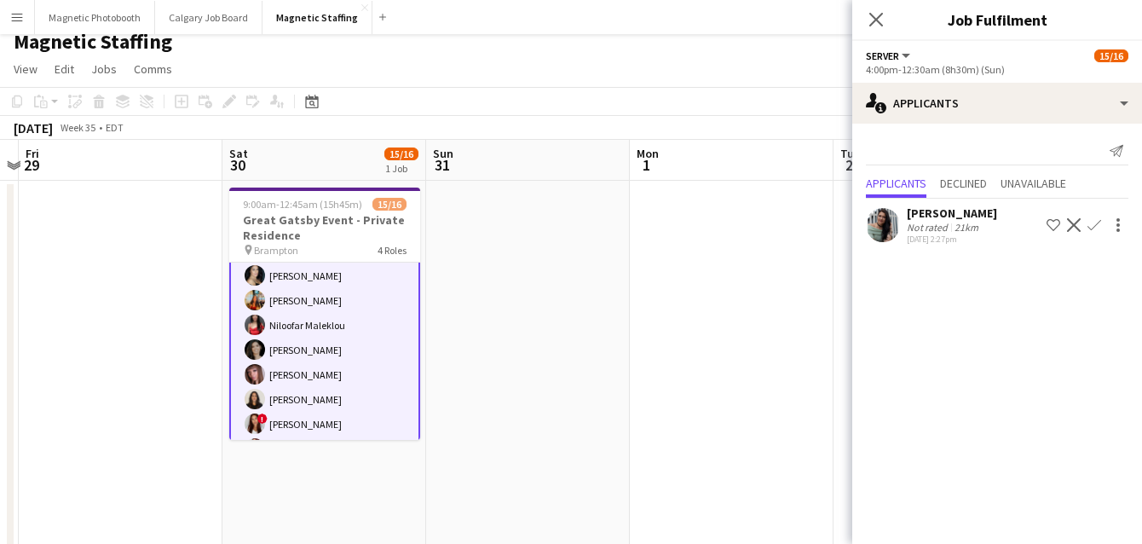
scroll to position [354, 0]
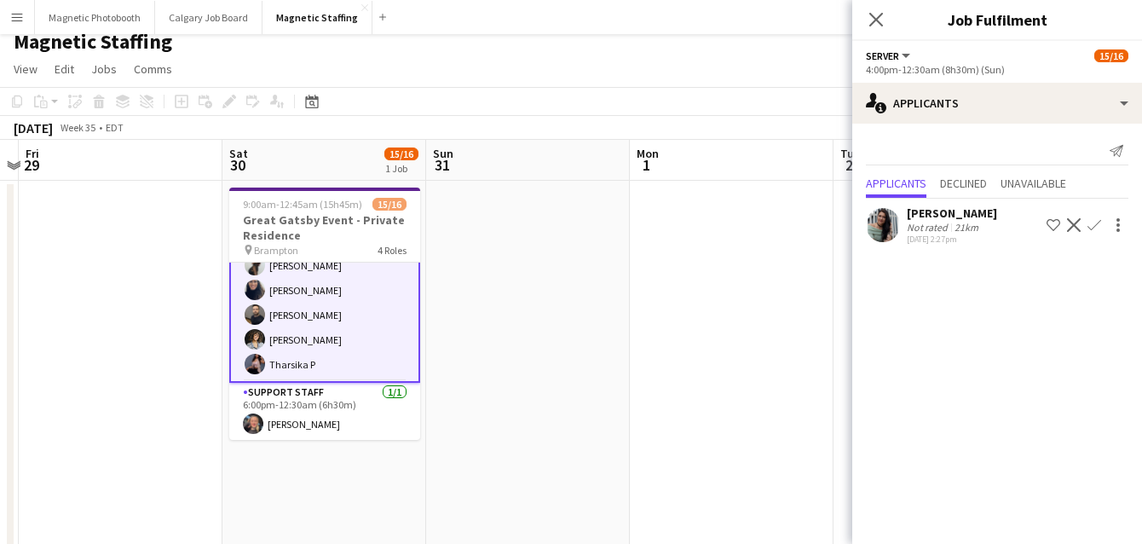
click at [359, 349] on app-card-role "Server 12/12 4:00pm-12:30am (8h30m) Cassandra Tari Katherine Lasso Niloofar Mal…" at bounding box center [324, 215] width 191 height 333
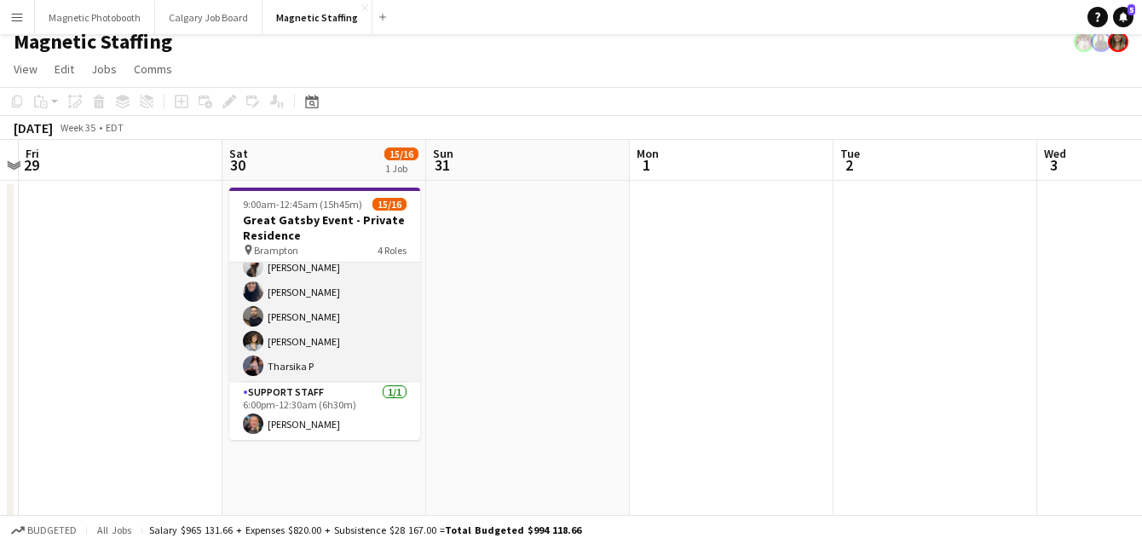
click at [253, 354] on app-card-role "Server 12/12 4:00pm-12:30am (8h30m) Cassandra Tari Katherine Lasso Niloofar Mal…" at bounding box center [324, 218] width 191 height 330
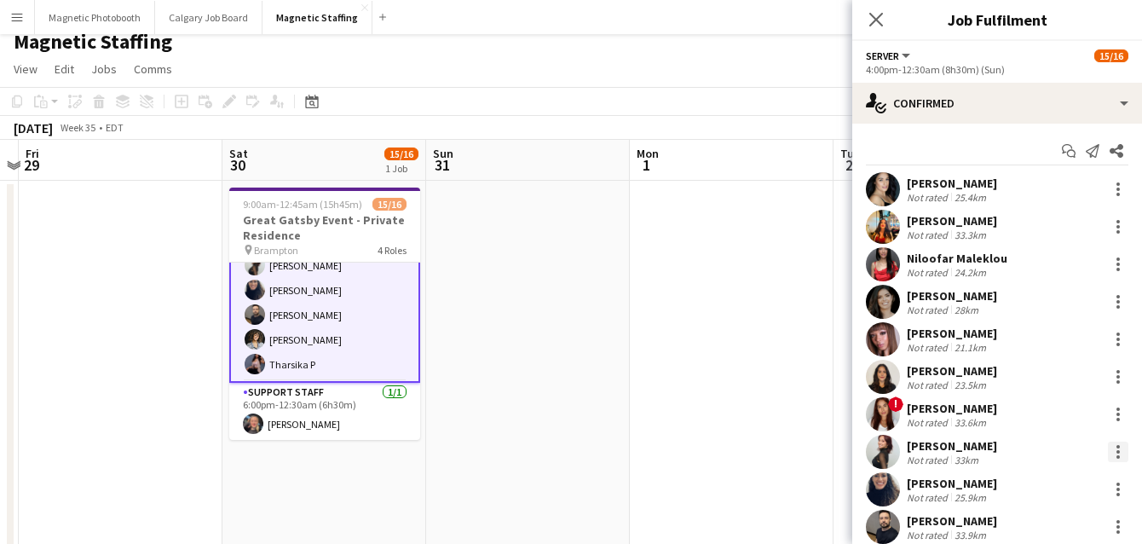
scroll to position [124, 0]
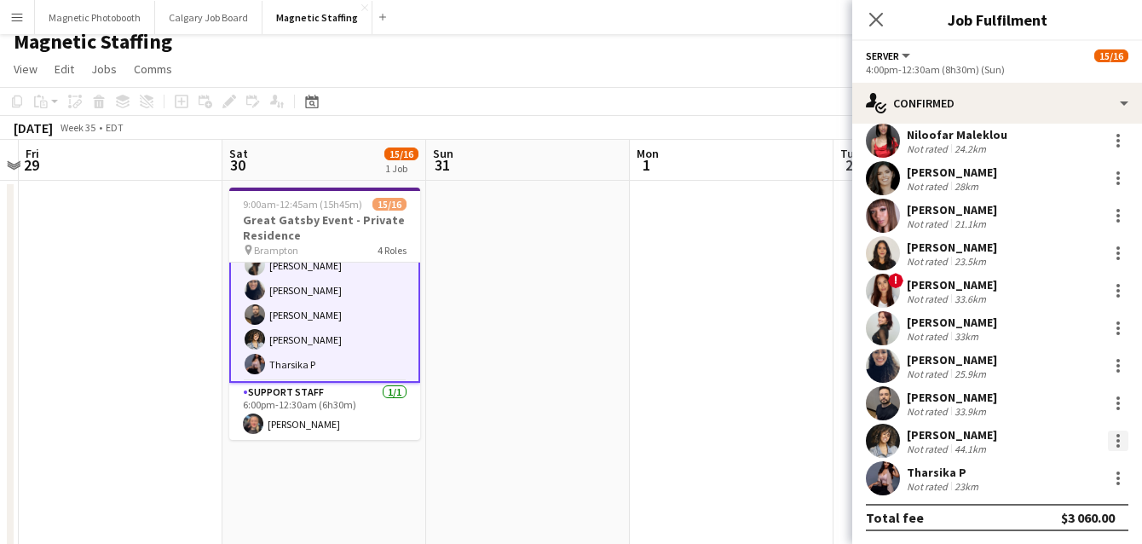
click at [1117, 446] on div at bounding box center [1118, 440] width 20 height 20
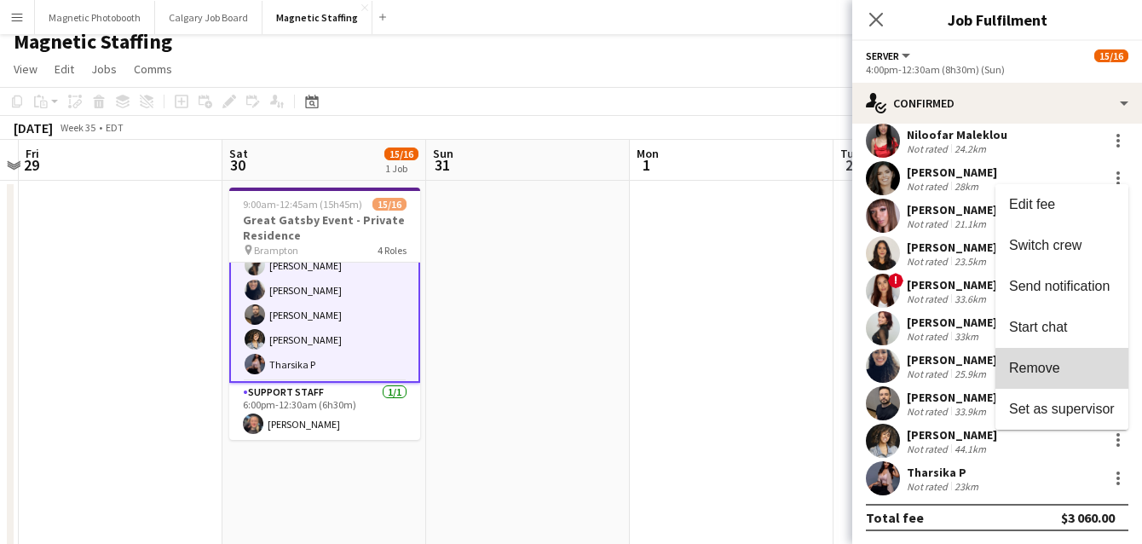
click at [1077, 373] on span "Remove" at bounding box center [1062, 367] width 106 height 15
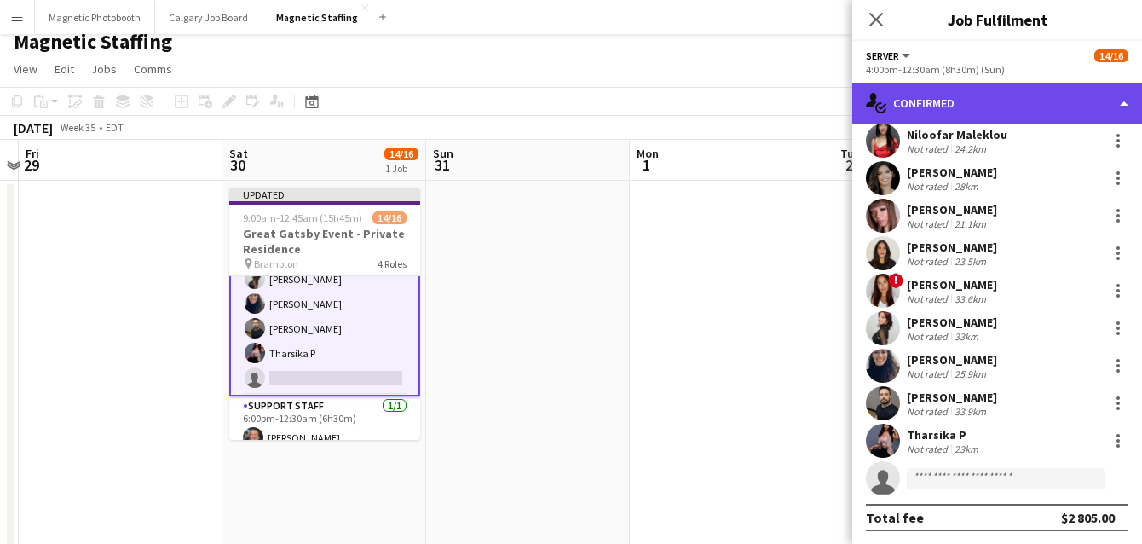
click at [921, 100] on div "single-neutral-actions-check-2 Confirmed" at bounding box center [997, 103] width 290 height 41
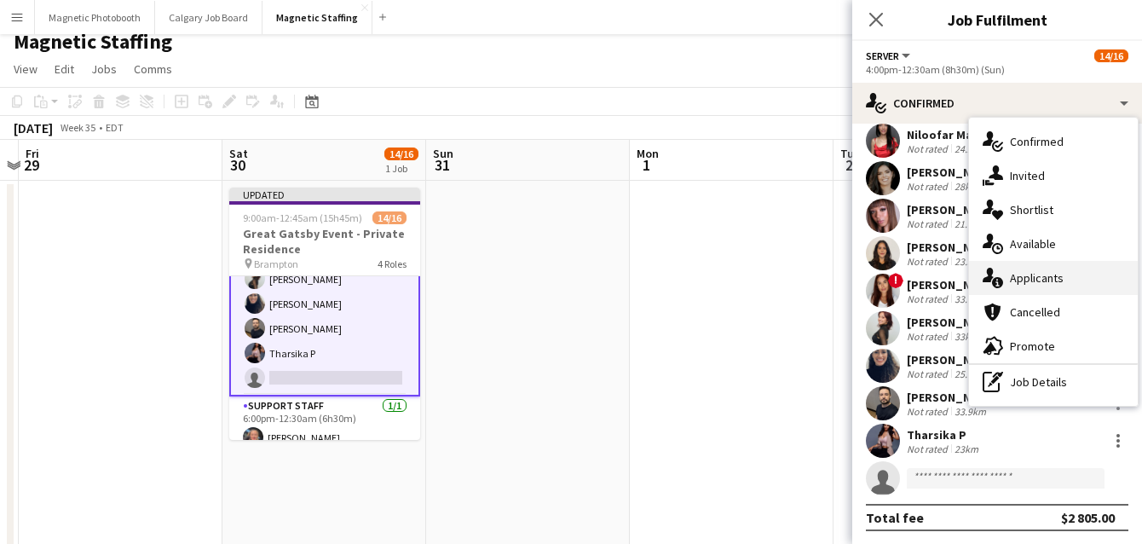
click at [1024, 279] on div "single-neutral-actions-information Applicants" at bounding box center [1053, 278] width 169 height 34
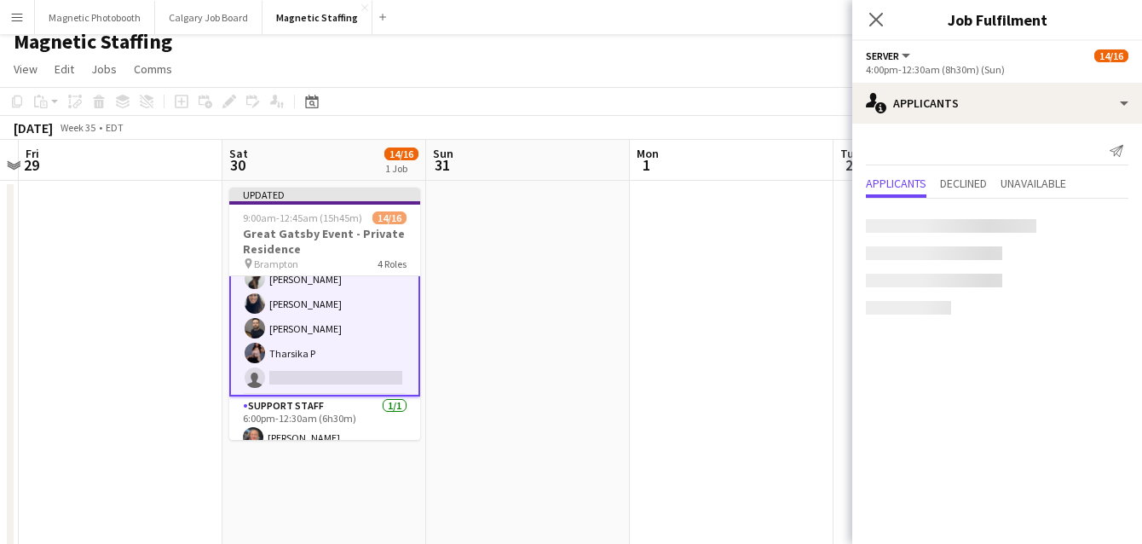
scroll to position [0, 0]
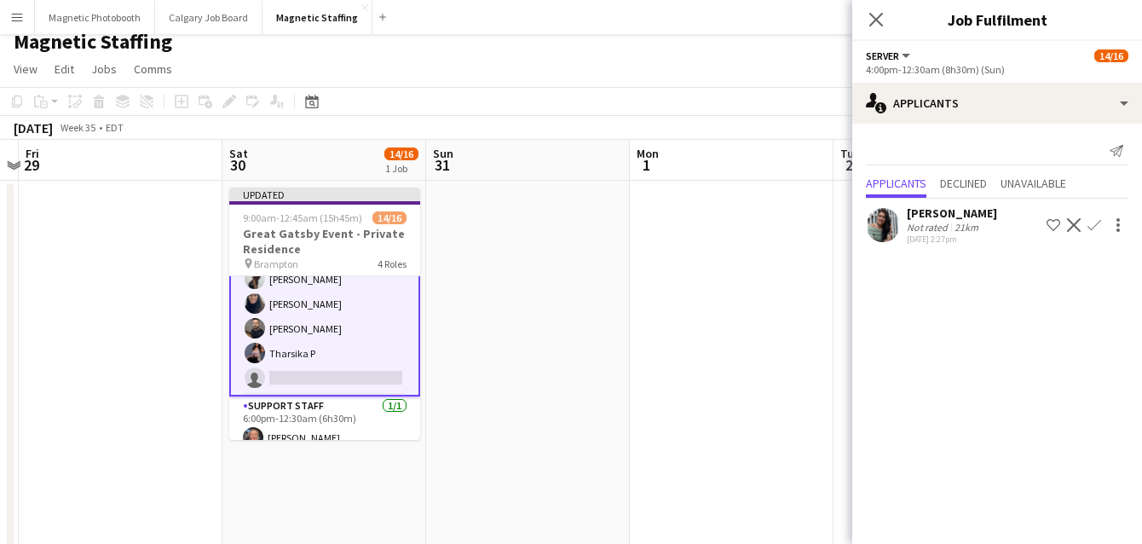
click at [1097, 226] on app-icon "Confirm" at bounding box center [1095, 225] width 14 height 14
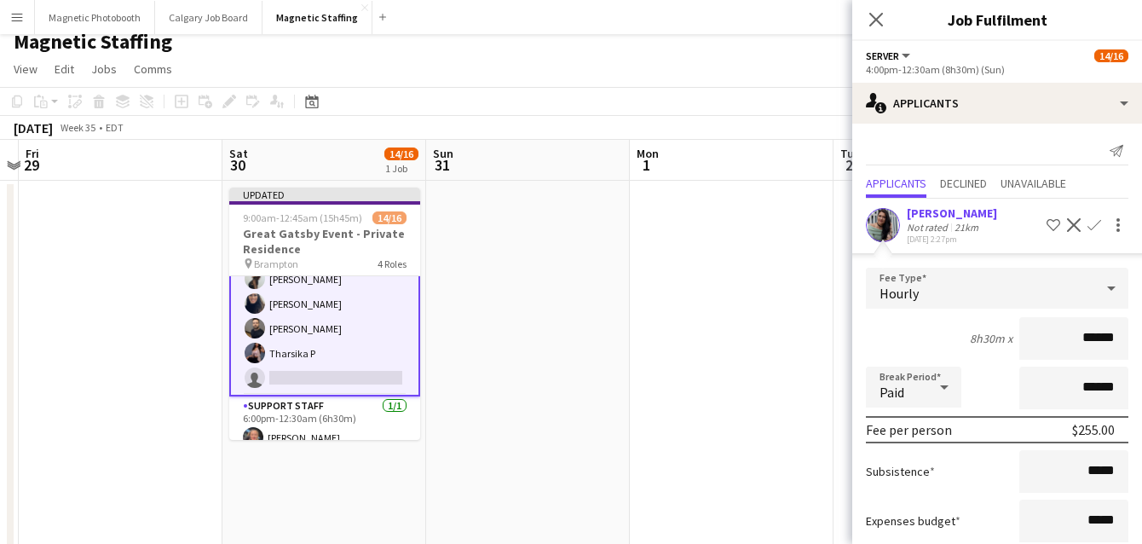
scroll to position [102, 0]
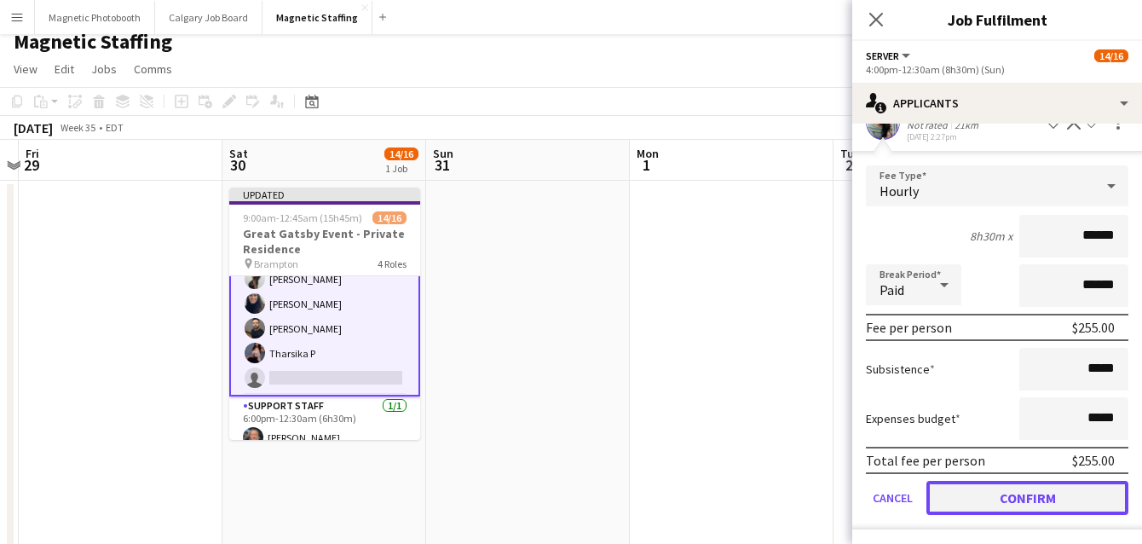
click at [990, 494] on button "Confirm" at bounding box center [1028, 498] width 202 height 34
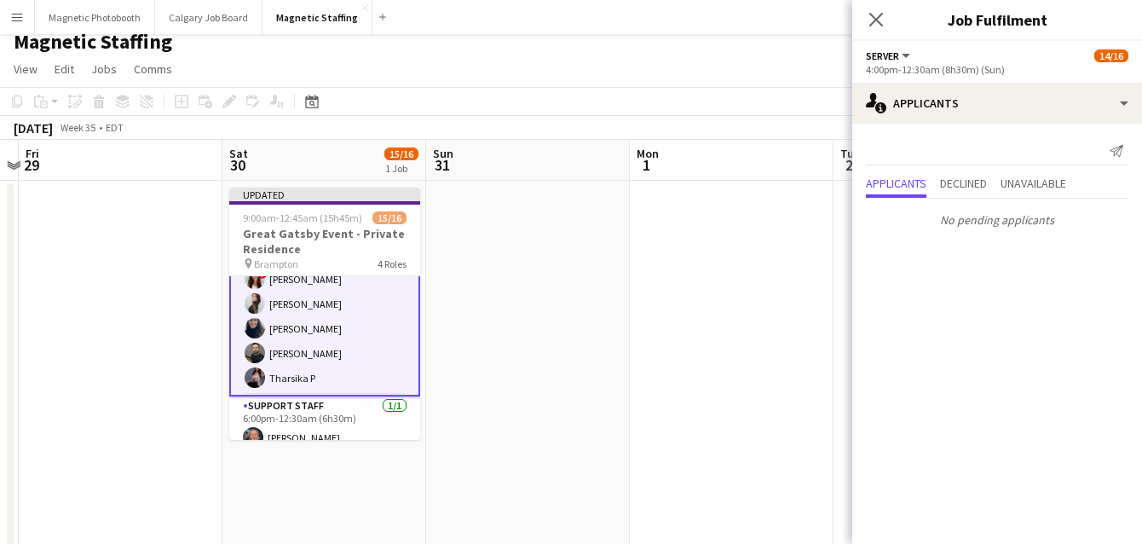
scroll to position [0, 0]
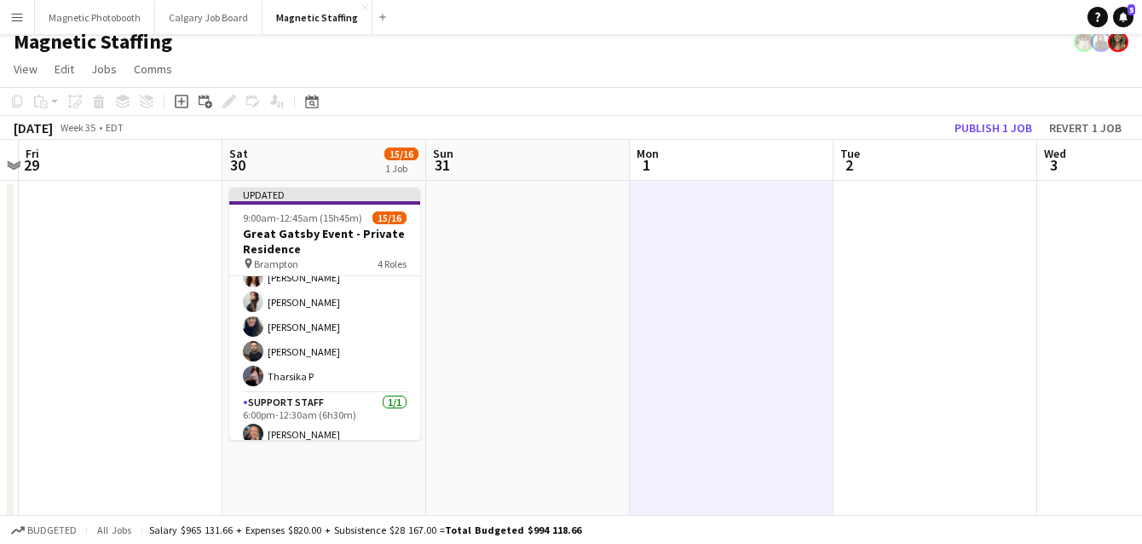
scroll to position [352, 0]
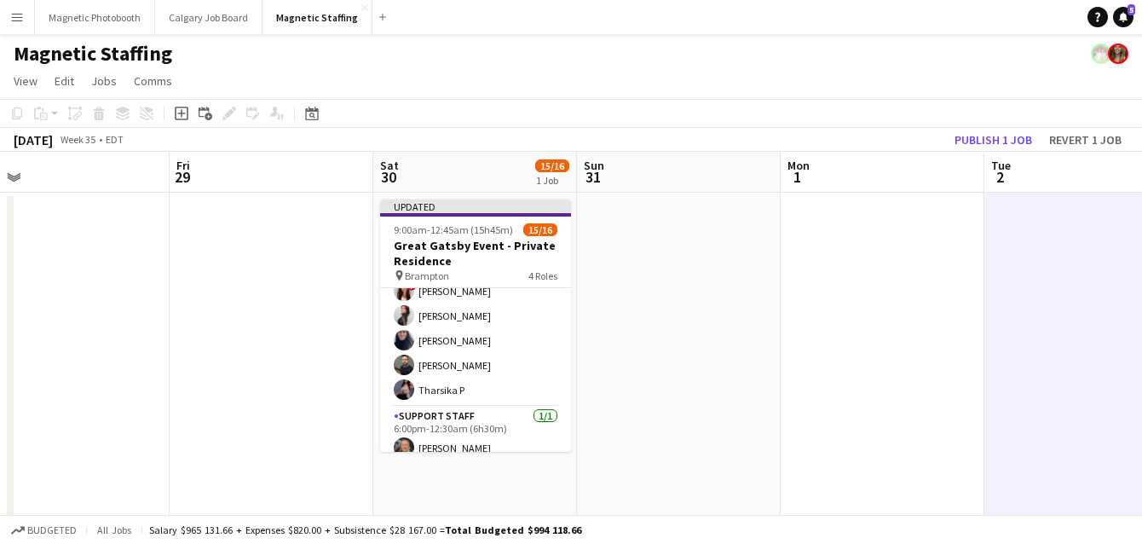
scroll to position [0, 410]
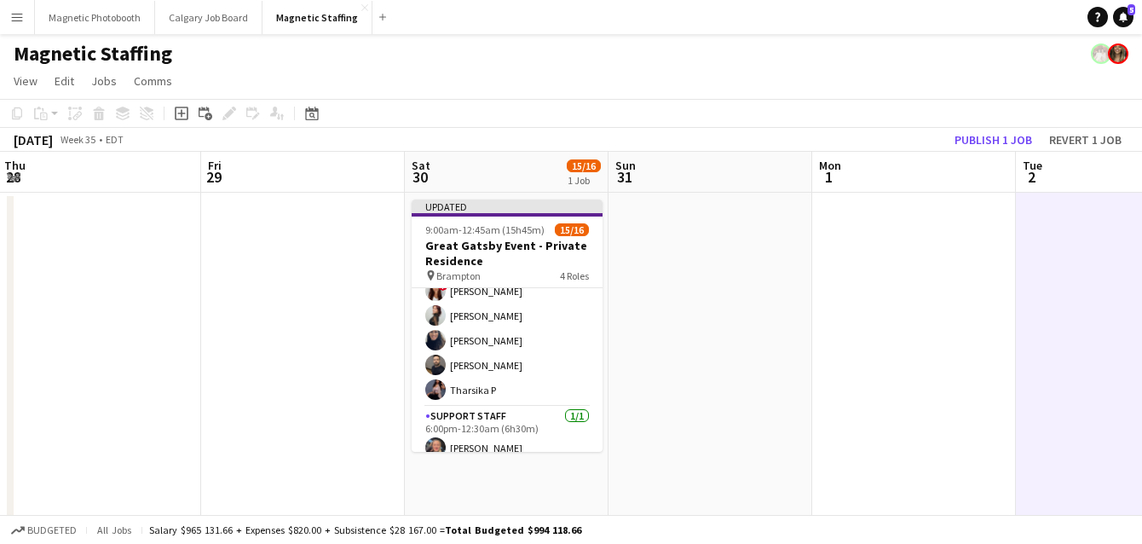
drag, startPoint x: 609, startPoint y: 422, endPoint x: 792, endPoint y: 398, distance: 184.0
click at [1077, 140] on button "Revert 1 job" at bounding box center [1085, 140] width 86 height 22
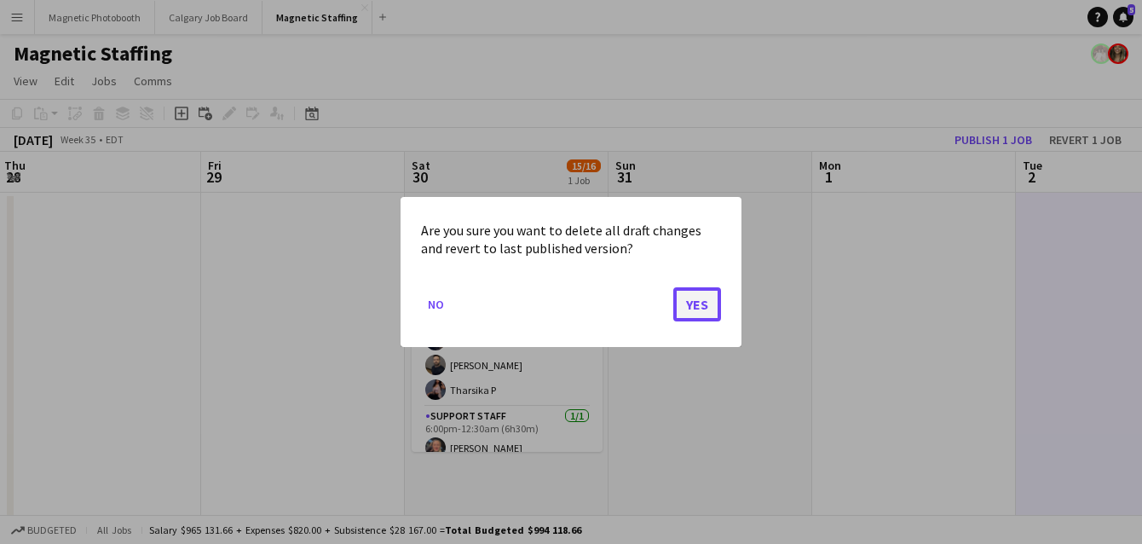
click at [691, 310] on button "Yes" at bounding box center [697, 304] width 48 height 34
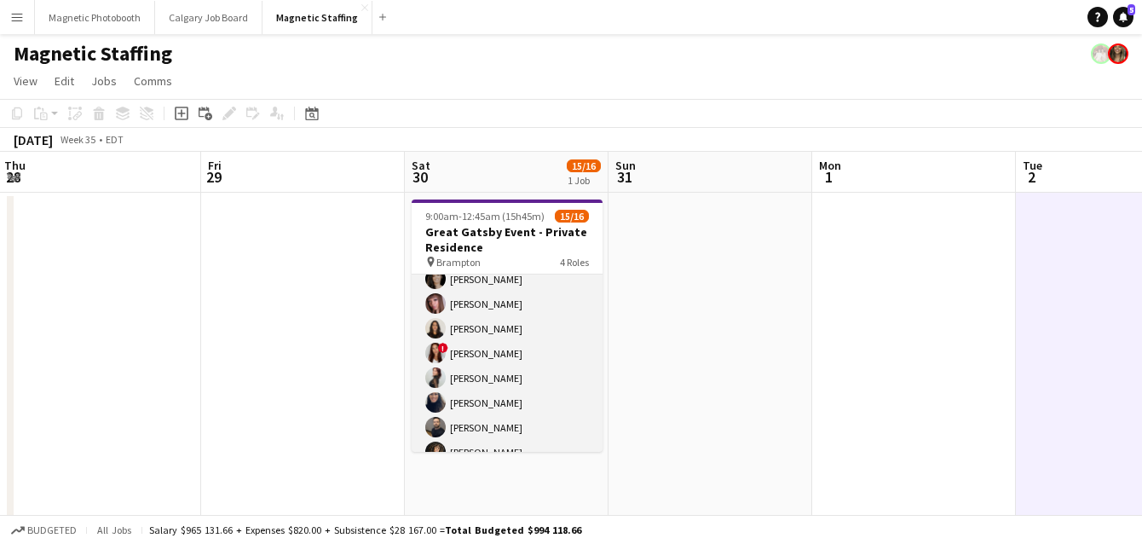
scroll to position [241, 0]
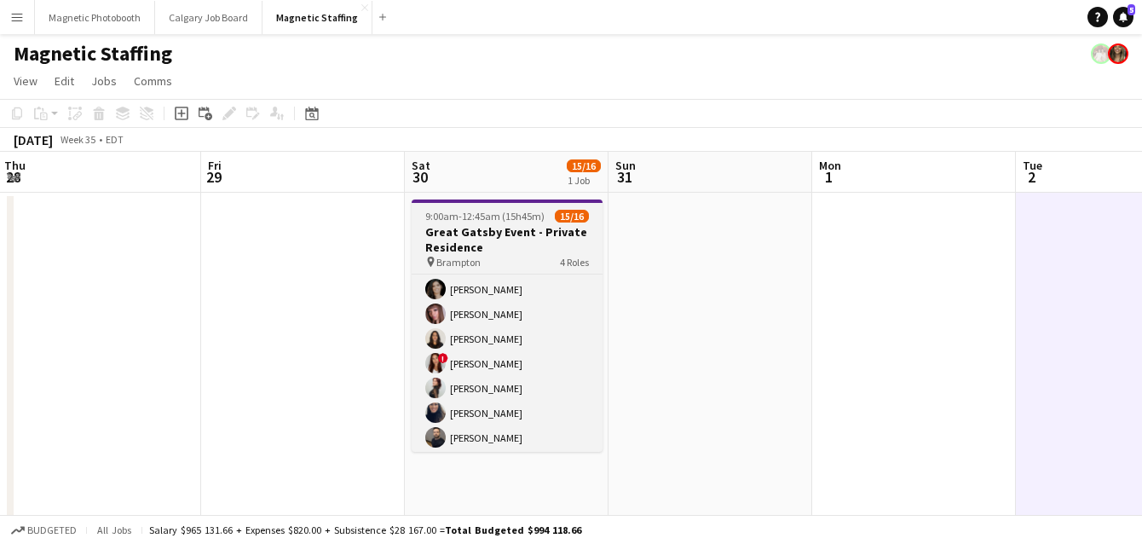
click at [461, 230] on h3 "Great Gatsby Event - Private Residence" at bounding box center [507, 239] width 191 height 31
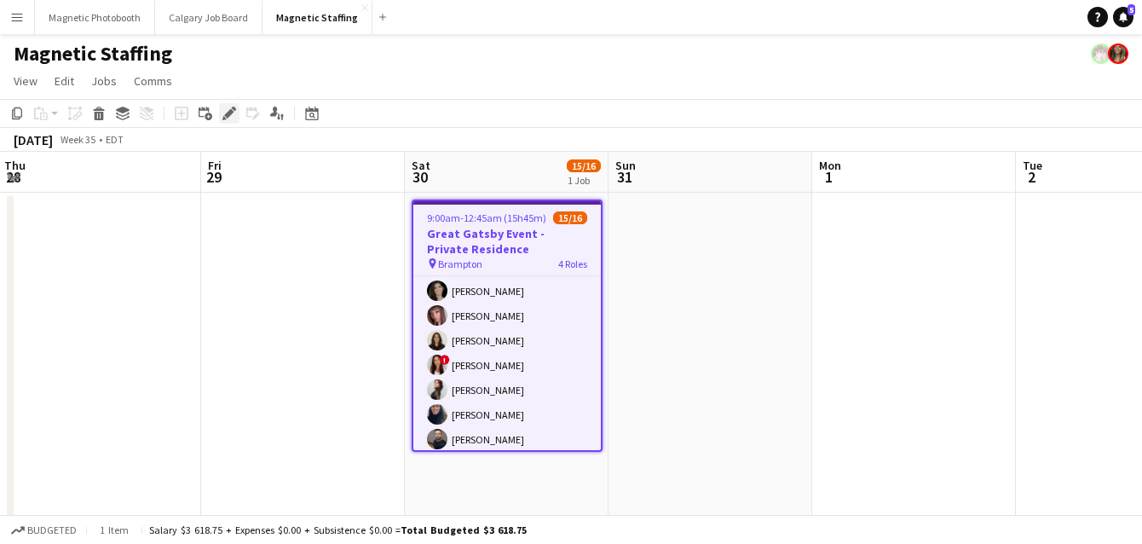
click at [232, 117] on icon "Edit" at bounding box center [229, 114] width 14 height 14
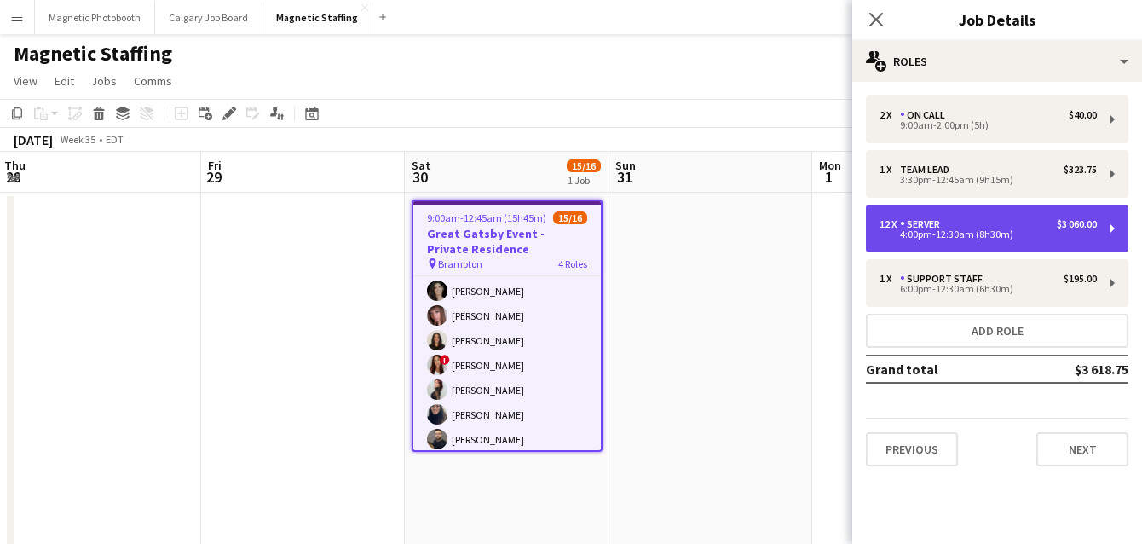
click at [936, 232] on div "4:00pm-12:30am (8h30m)" at bounding box center [988, 234] width 217 height 9
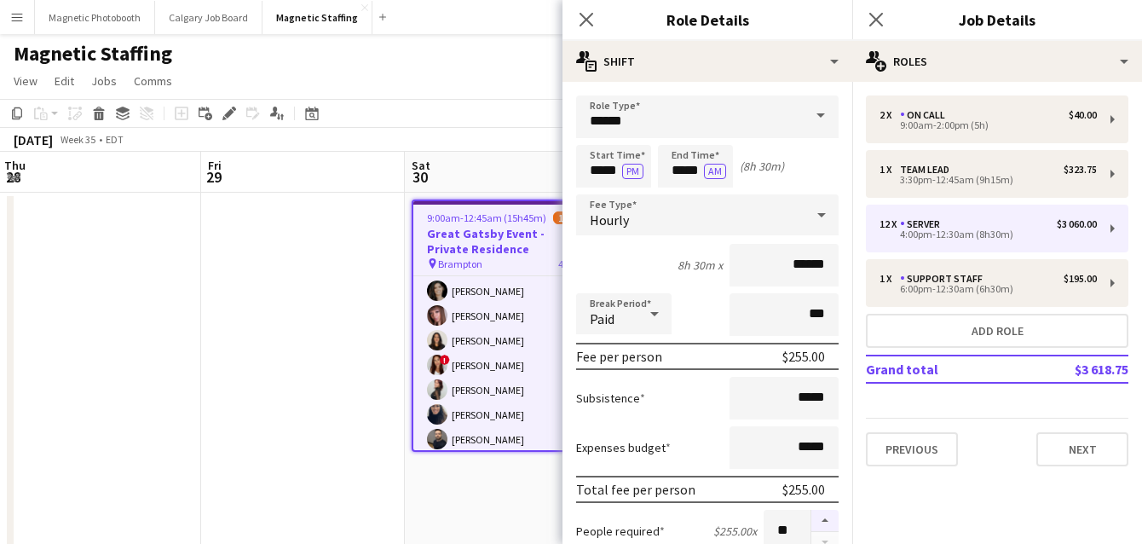
click at [823, 518] on button "button" at bounding box center [824, 521] width 27 height 22
type input "**"
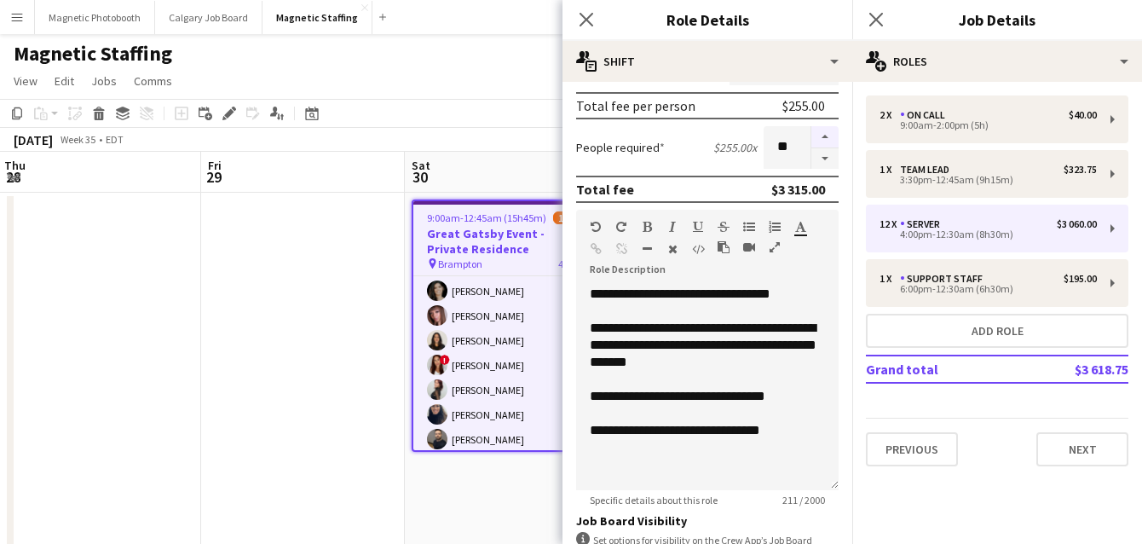
scroll to position [609, 0]
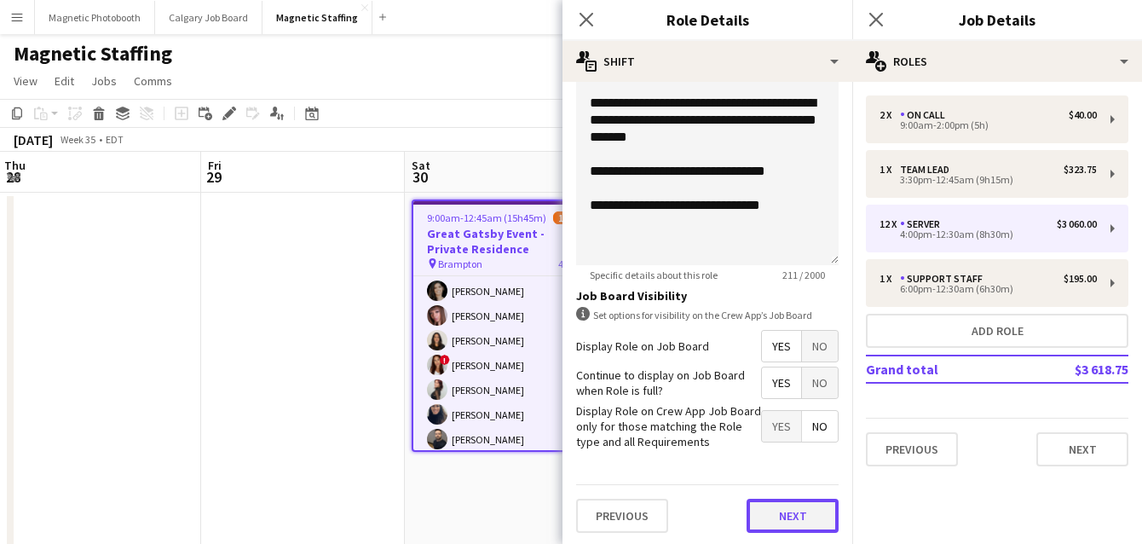
click at [797, 523] on button "Next" at bounding box center [793, 516] width 92 height 34
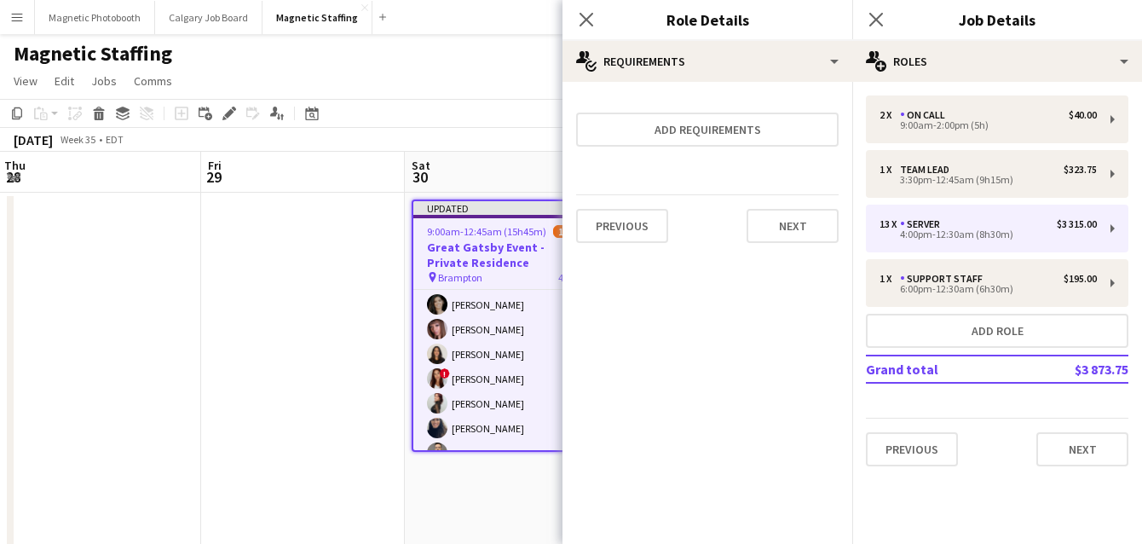
scroll to position [0, 0]
click at [802, 236] on button "Next" at bounding box center [793, 226] width 92 height 34
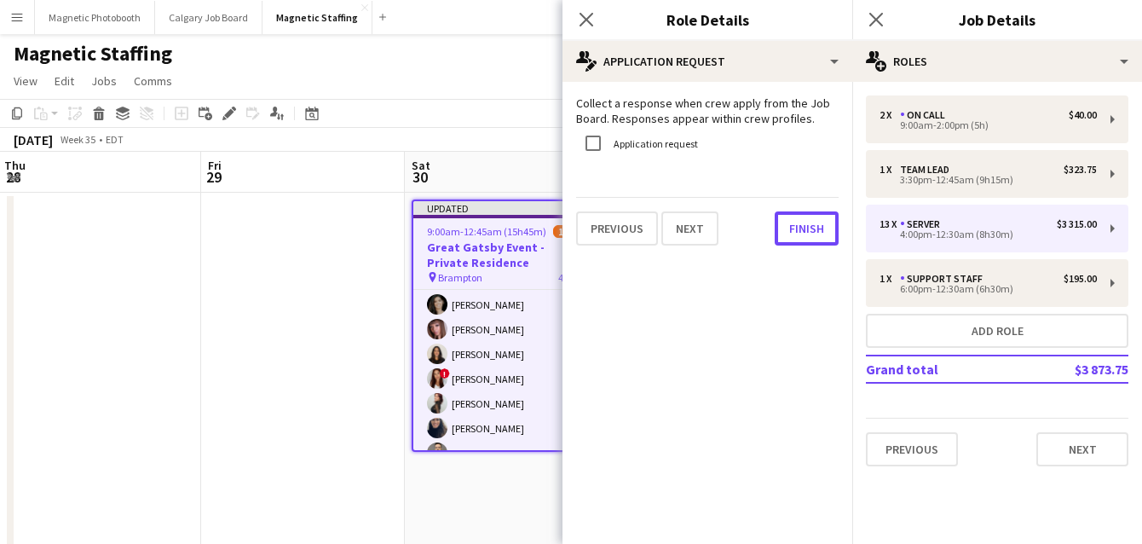
click at [802, 236] on button "Finish" at bounding box center [807, 228] width 64 height 34
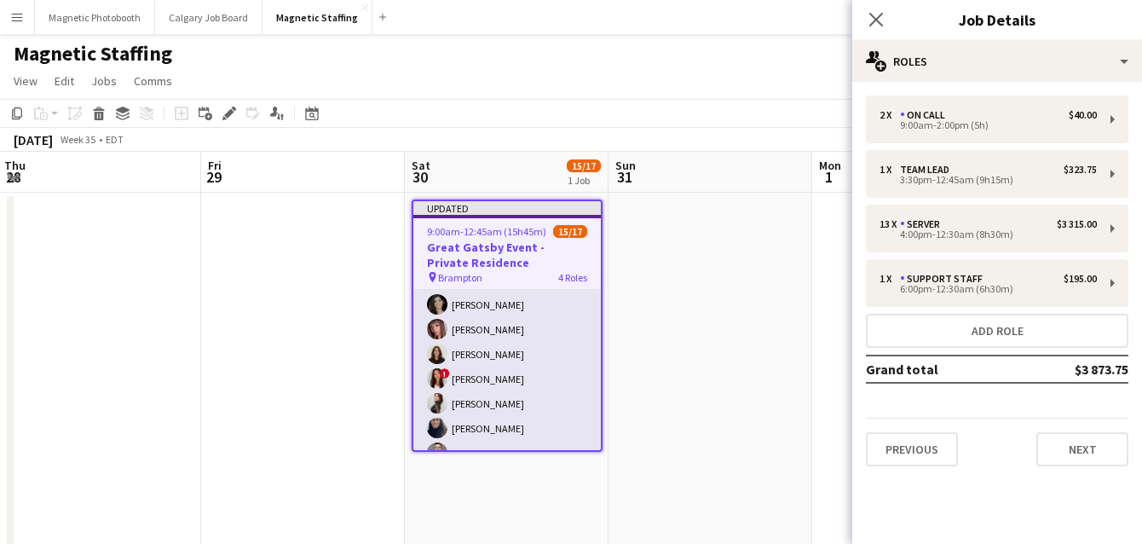
click at [576, 367] on app-card-role "Server 1A 12/13 4:00pm-12:30am (8h30m) Cassandra Tari Katherine Lasso Niloofar …" at bounding box center [507, 366] width 188 height 355
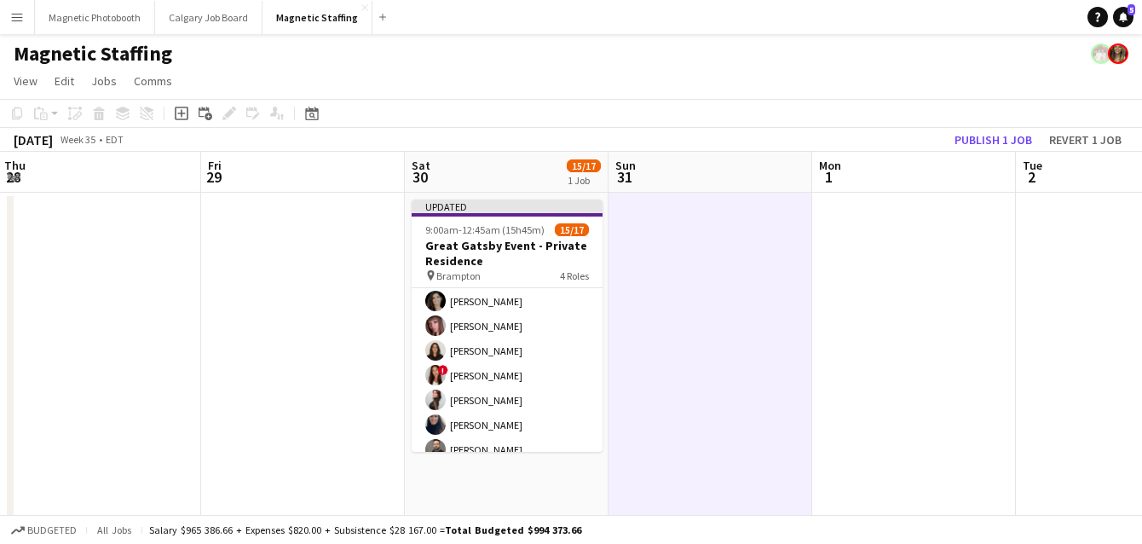
scroll to position [241, 0]
click at [985, 141] on button "Publish 1 job" at bounding box center [993, 140] width 91 height 22
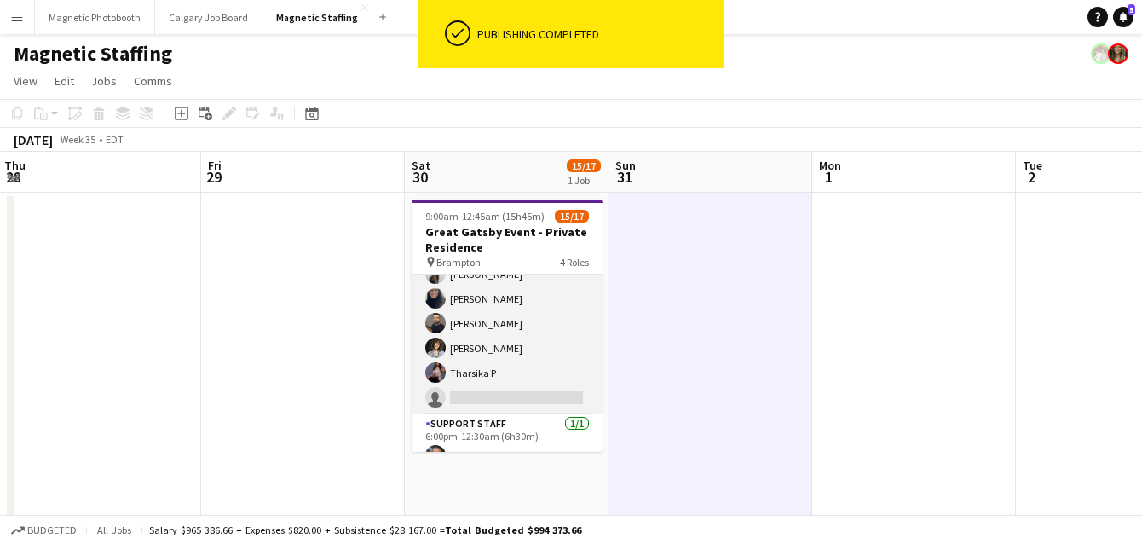
click at [488, 373] on app-card-role "Server 1A 12/13 4:00pm-12:30am (8h30m) Cassandra Tari Katherine Lasso Niloofar …" at bounding box center [507, 237] width 191 height 355
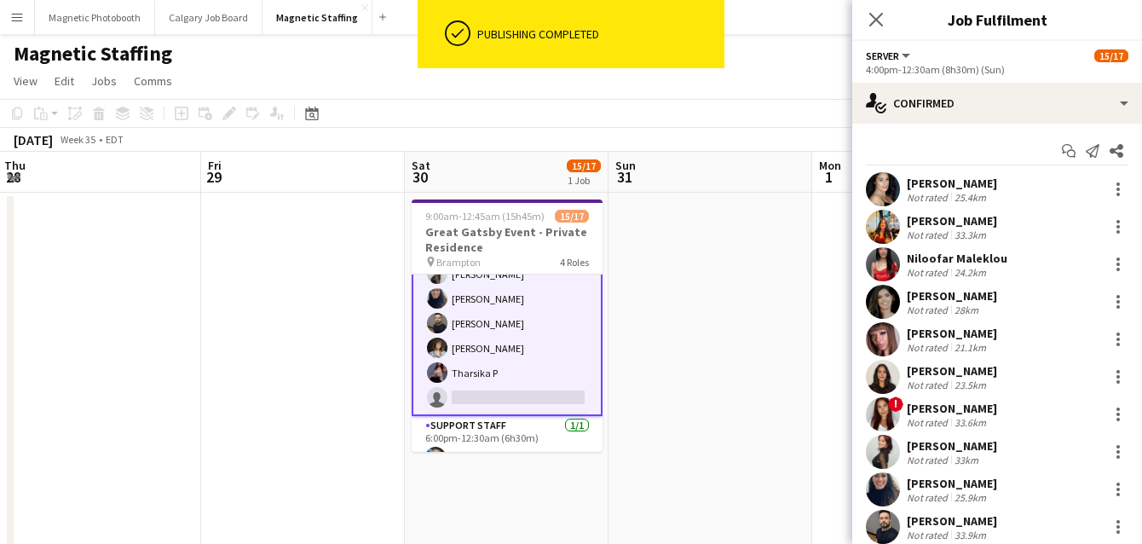
scroll to position [161, 0]
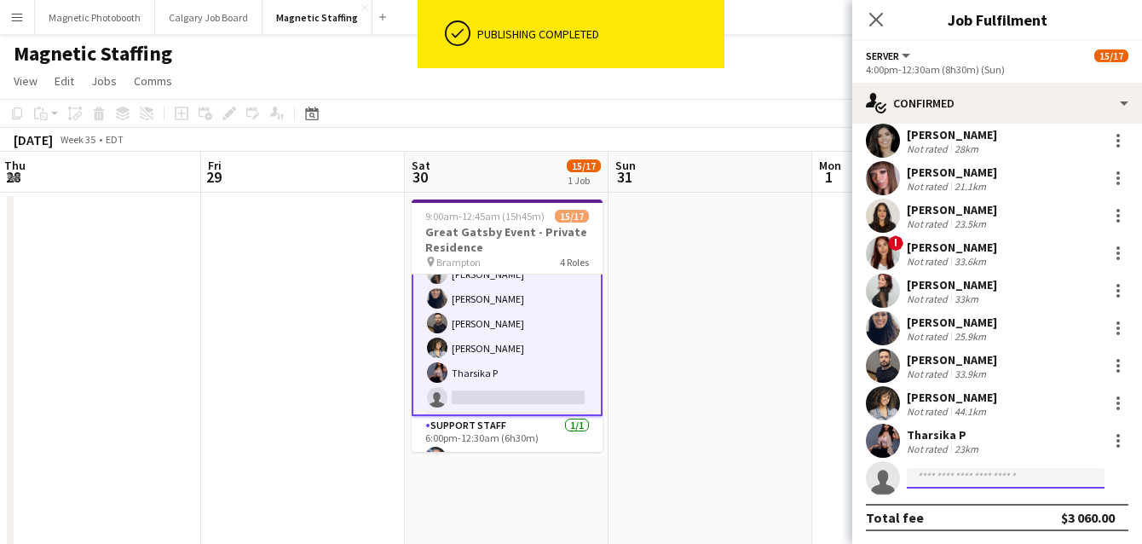
click at [949, 476] on input at bounding box center [1006, 478] width 198 height 20
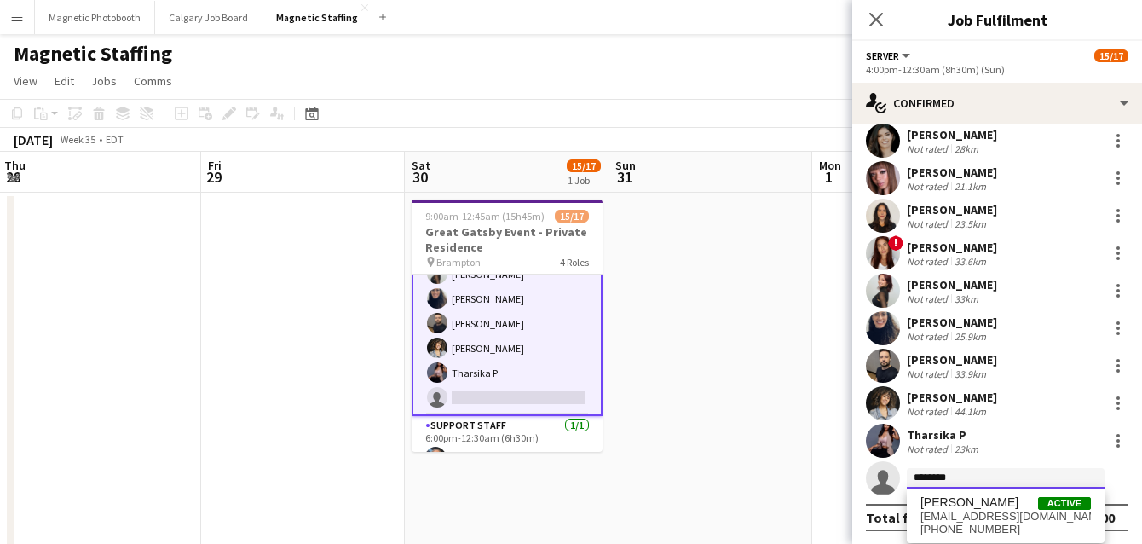
type input "********"
click at [960, 537] on div "Rachel Sumner Active rach.jsumner@gmail.com +14168942248" at bounding box center [1006, 515] width 198 height 55
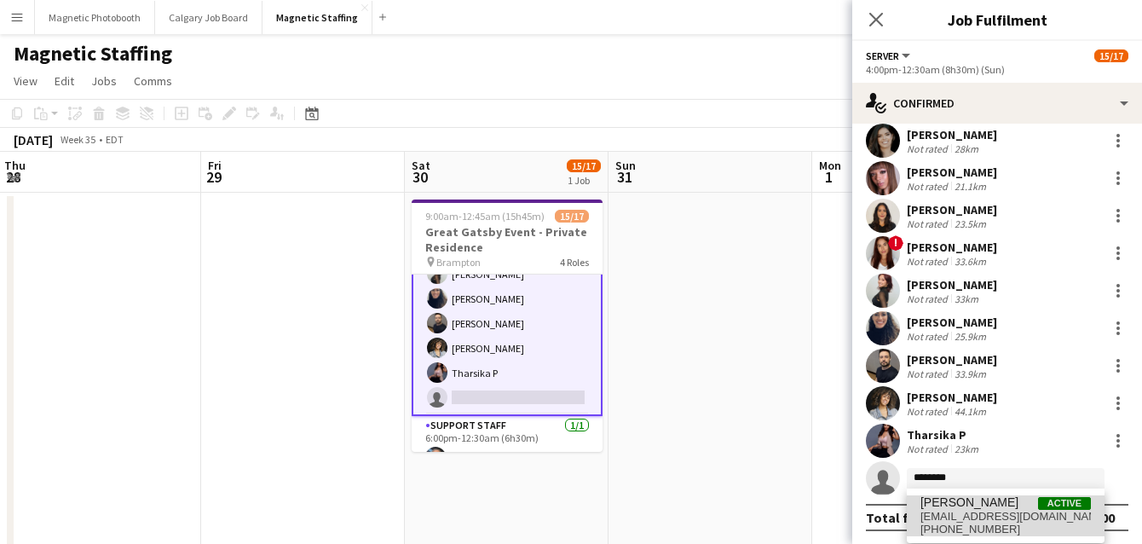
click at [962, 529] on span "+14168942248" at bounding box center [1006, 530] width 170 height 14
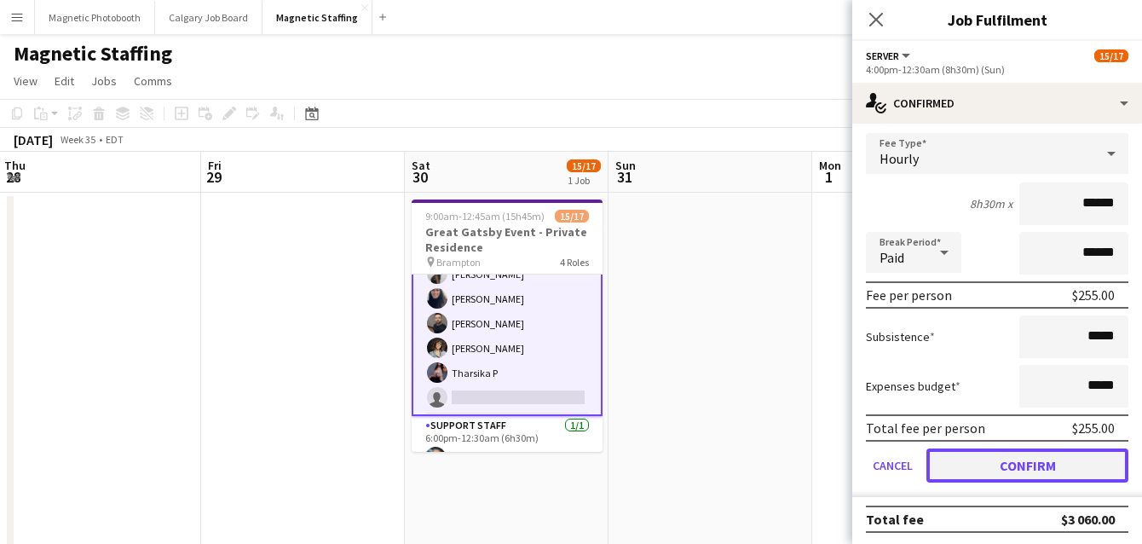
click at [1013, 470] on button "Confirm" at bounding box center [1028, 465] width 202 height 34
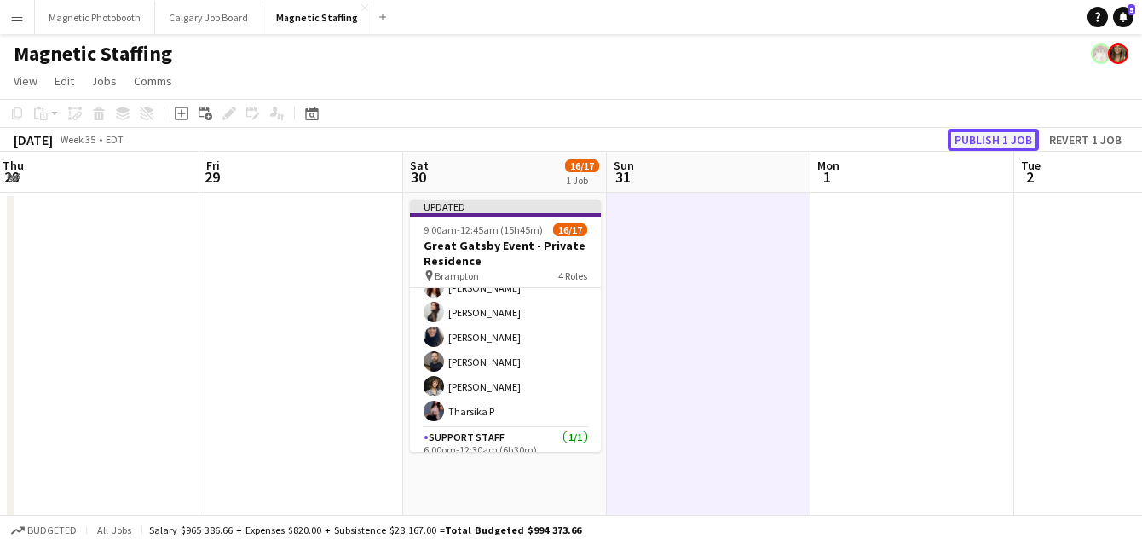
click at [1020, 136] on button "Publish 1 job" at bounding box center [993, 140] width 91 height 22
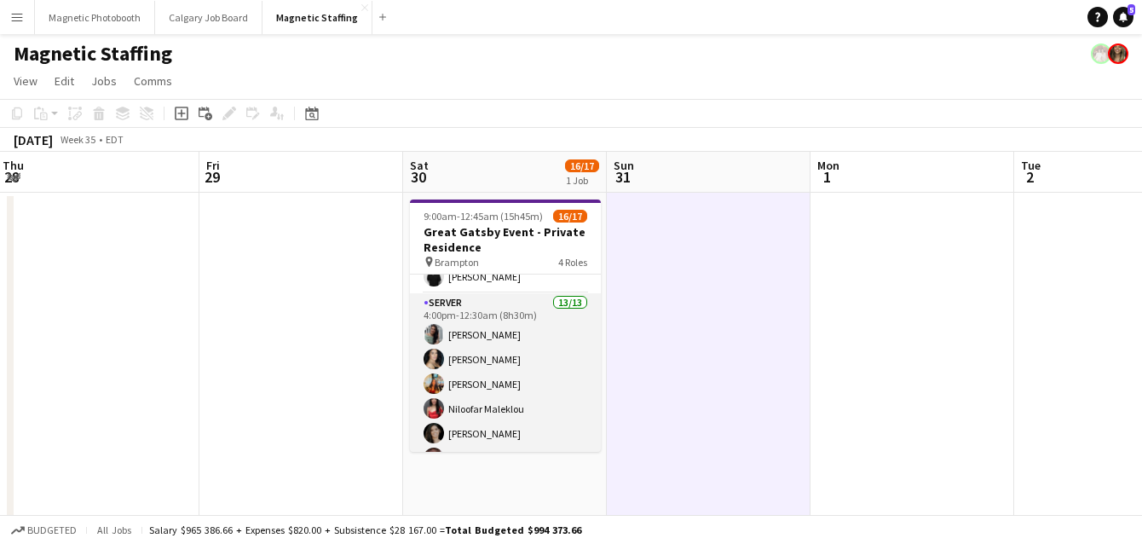
scroll to position [0, 0]
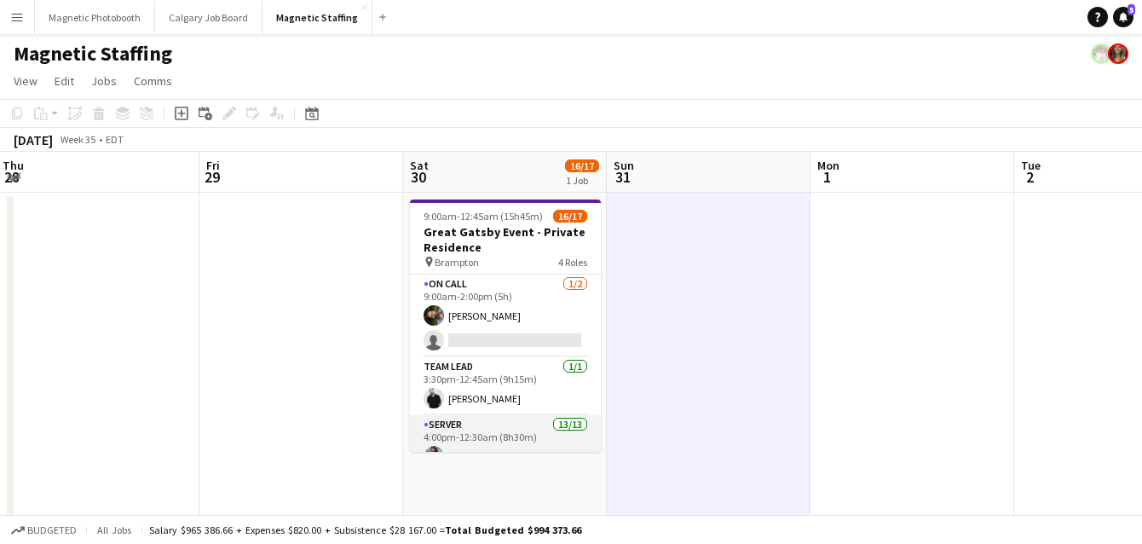
click at [518, 328] on app-card-role "On Call 1/2 9:00am-2:00pm (5h) Mohamad Nassabain single-neutral-actions" at bounding box center [505, 315] width 191 height 83
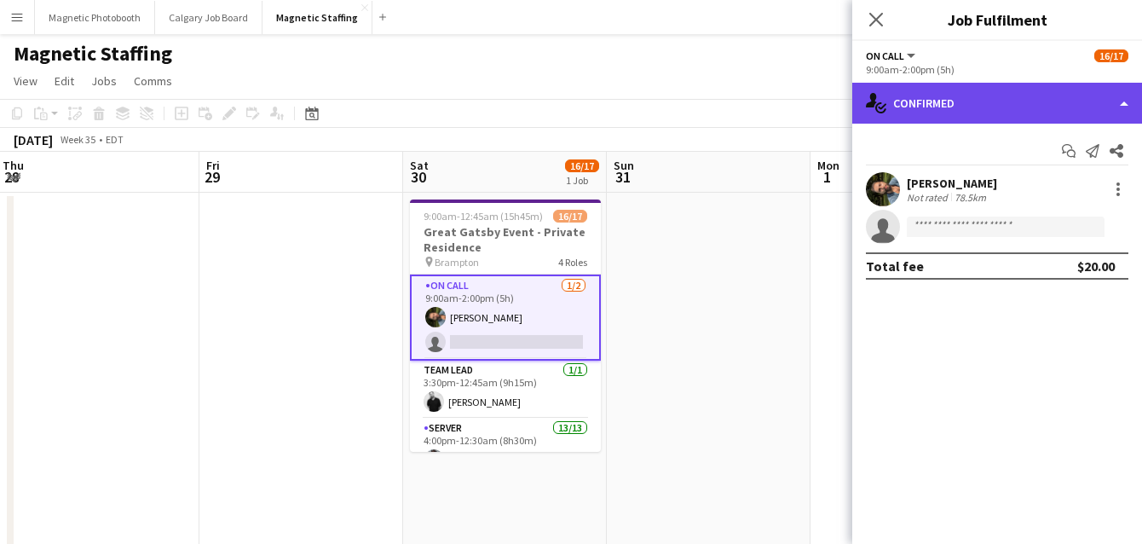
click at [1003, 104] on div "single-neutral-actions-check-2 Confirmed" at bounding box center [997, 103] width 290 height 41
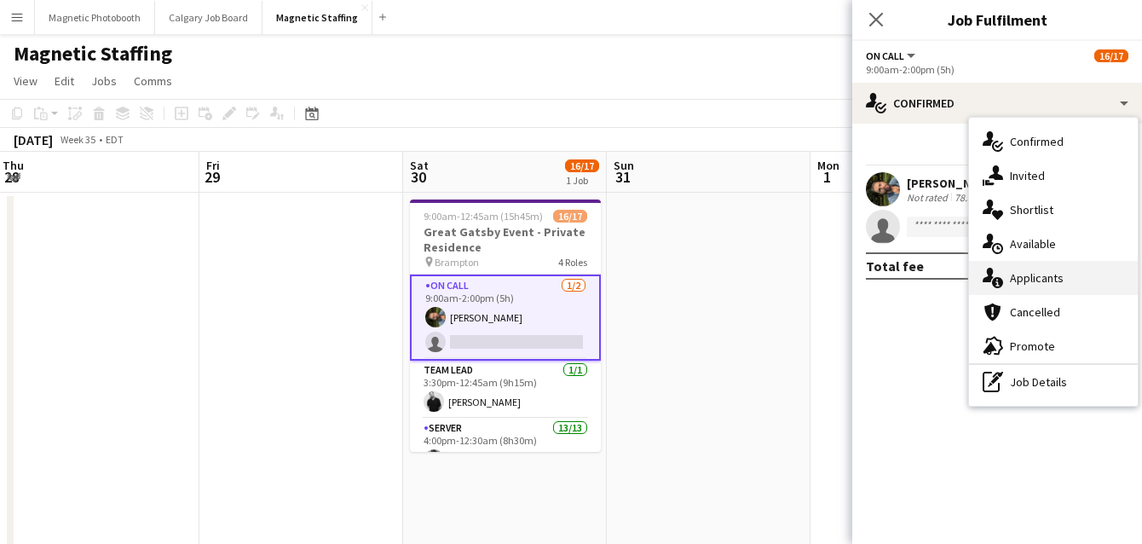
click at [1010, 274] on div "single-neutral-actions-information Applicants" at bounding box center [1053, 278] width 169 height 34
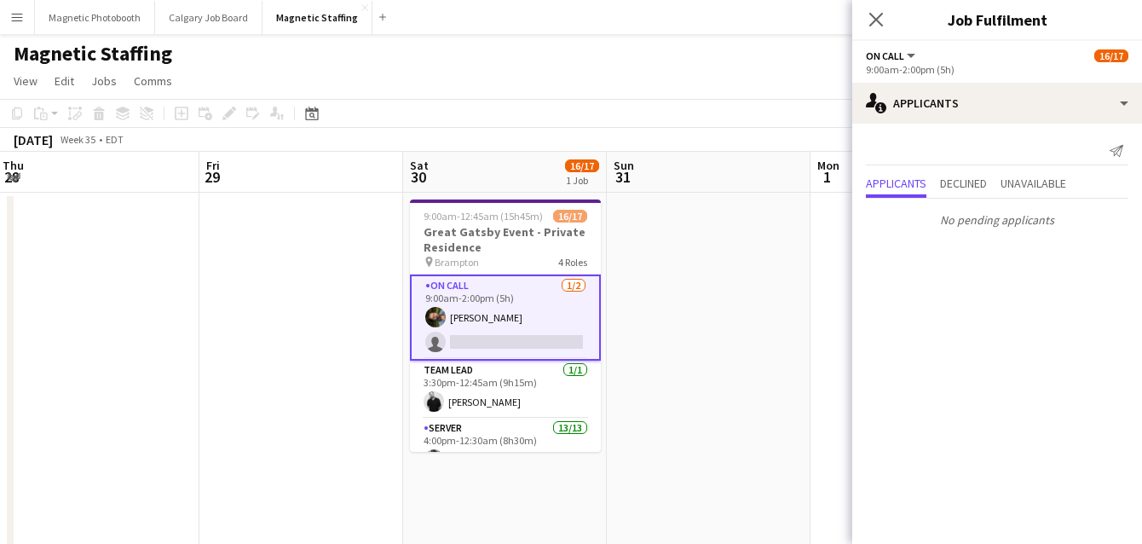
scroll to position [378, 0]
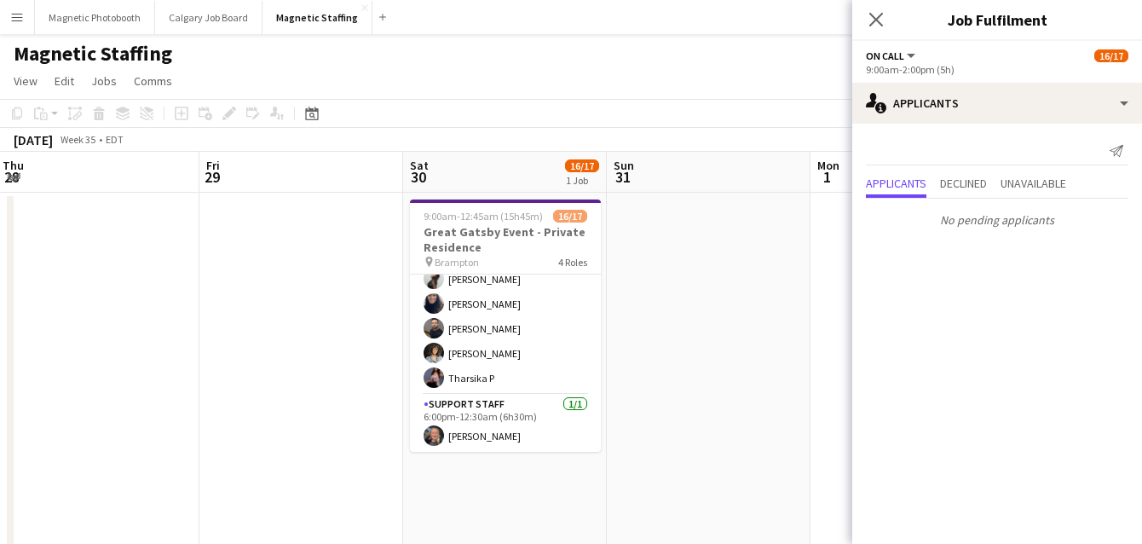
click at [13, 26] on button "Menu" at bounding box center [17, 17] width 34 height 34
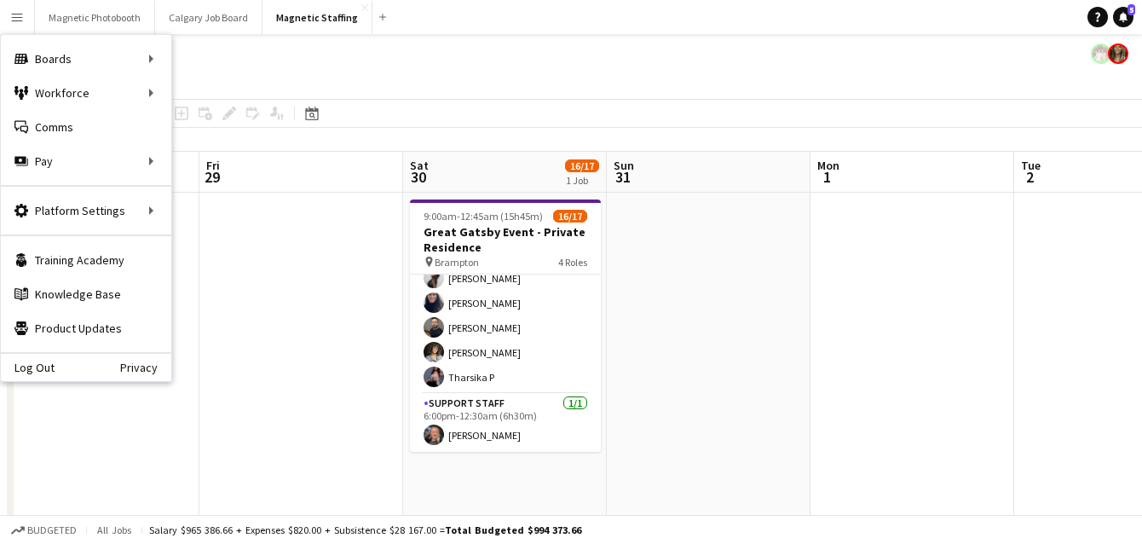
scroll to position [375, 0]
click at [199, 91] on link "My Workforce" at bounding box center [257, 93] width 170 height 34
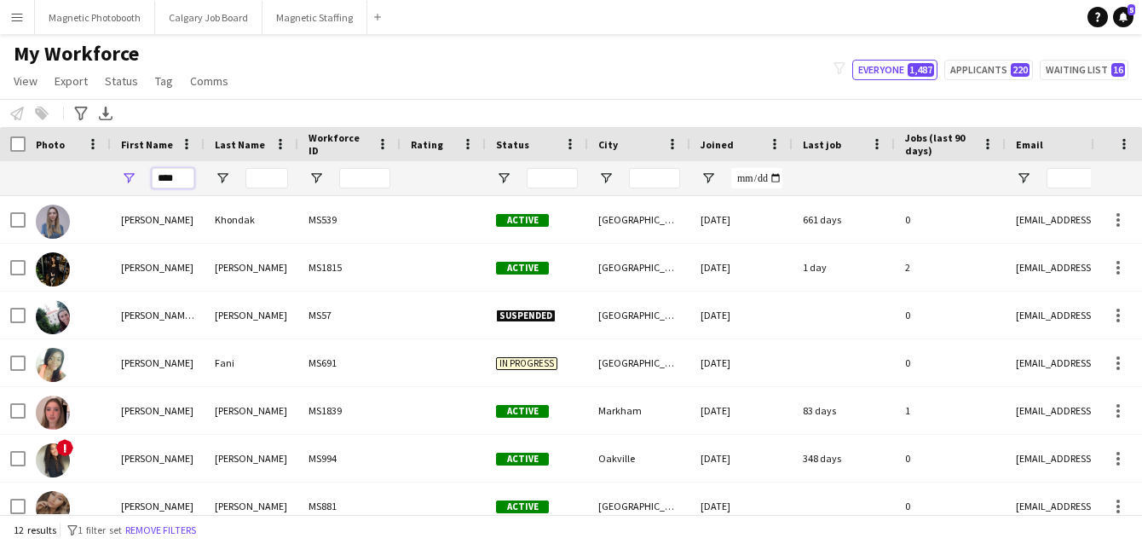
drag, startPoint x: 187, startPoint y: 181, endPoint x: 80, endPoint y: 170, distance: 107.1
click at [86, 178] on div "****" at bounding box center [924, 178] width 1848 height 34
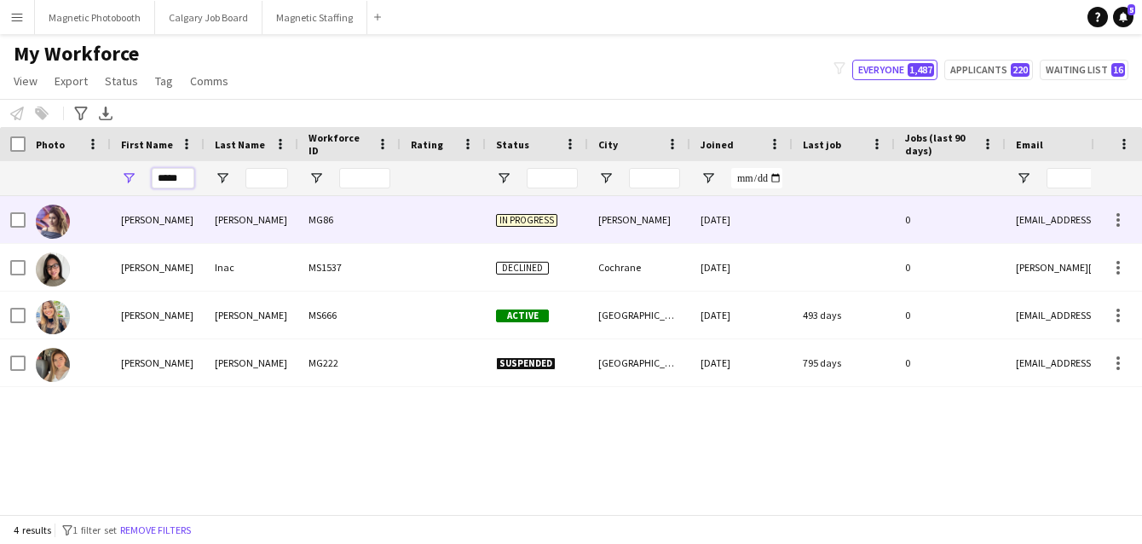
type input "*****"
click at [72, 206] on div at bounding box center [68, 219] width 85 height 47
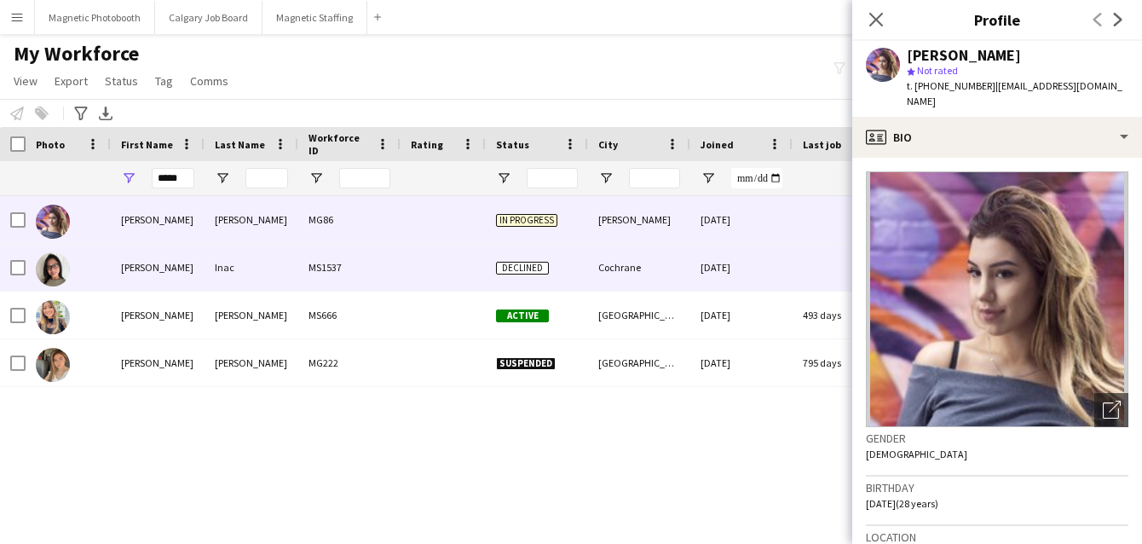
click at [48, 275] on img at bounding box center [53, 269] width 34 height 34
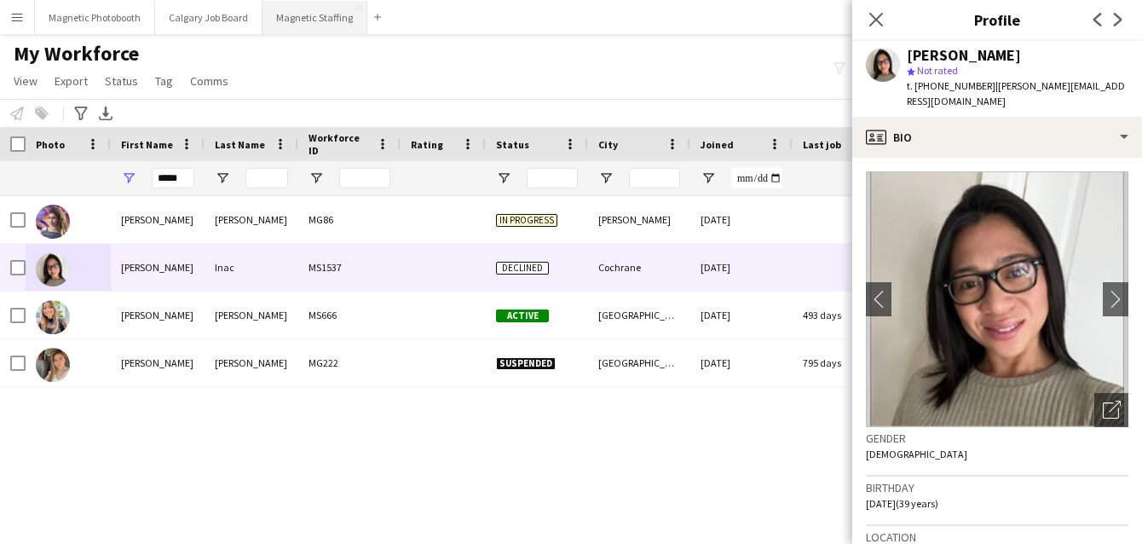
click at [304, 11] on button "Magnetic Staffing Close" at bounding box center [315, 17] width 105 height 33
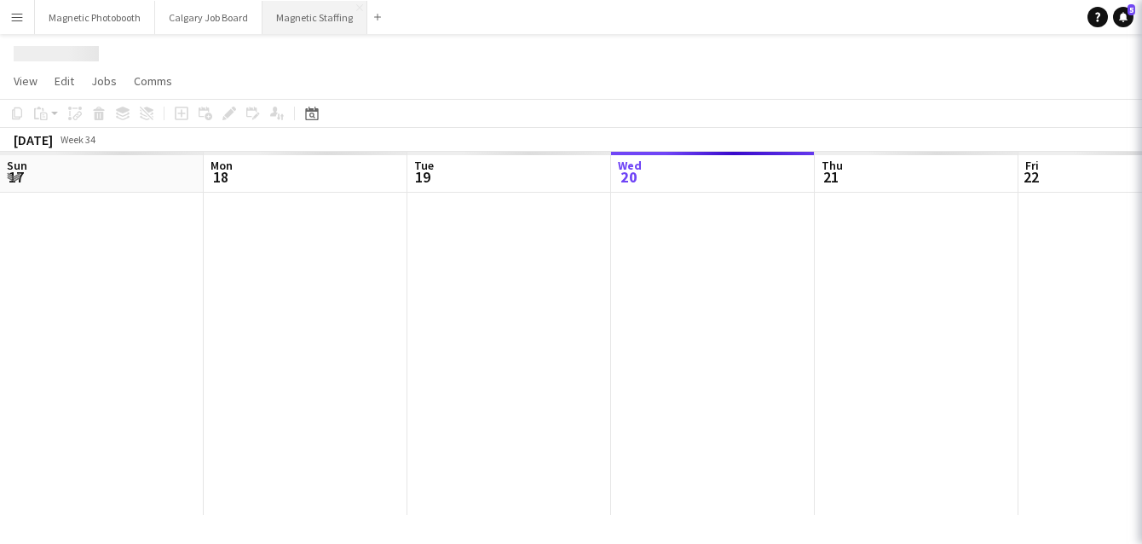
scroll to position [0, 407]
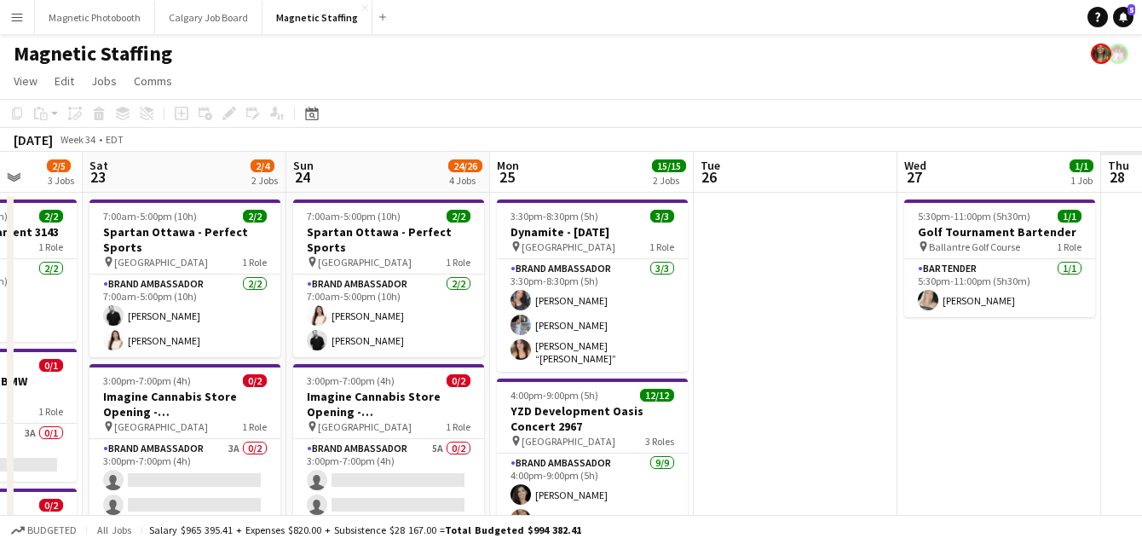
drag, startPoint x: 679, startPoint y: 348, endPoint x: 148, endPoint y: 348, distance: 530.2
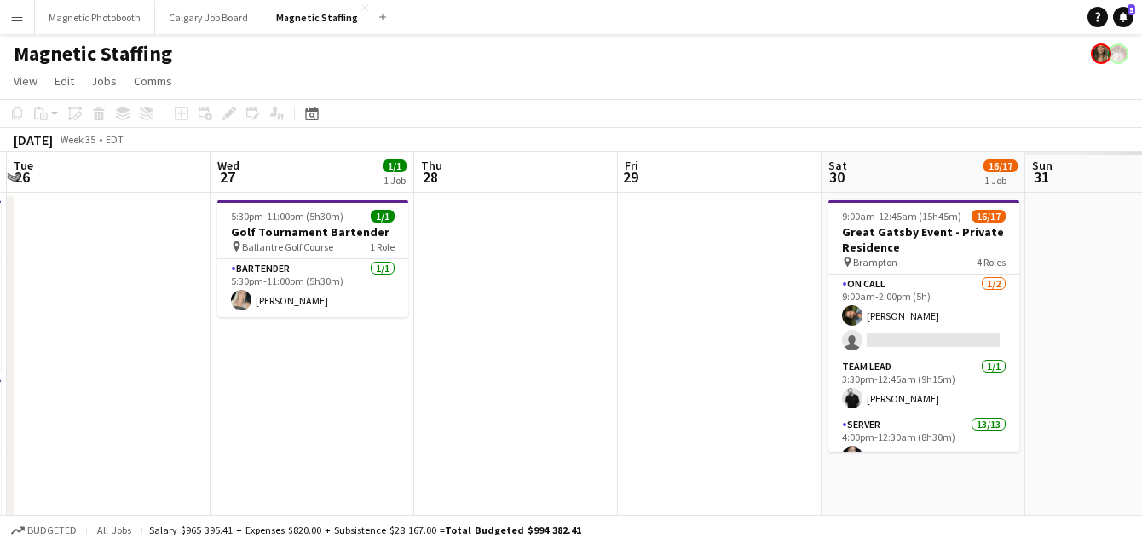
drag, startPoint x: 403, startPoint y: 350, endPoint x: 0, endPoint y: 350, distance: 403.2
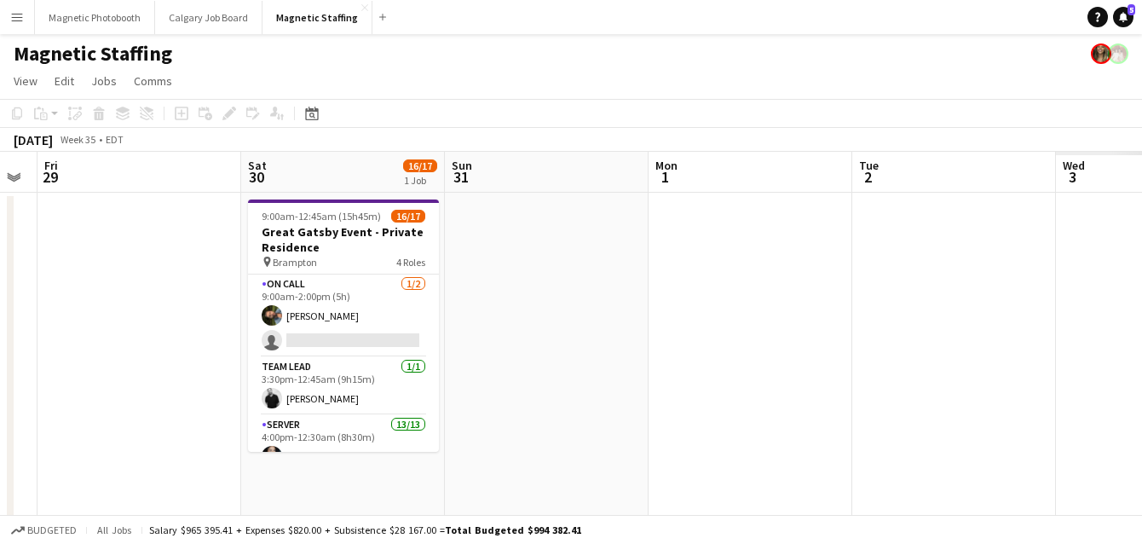
drag, startPoint x: 575, startPoint y: 432, endPoint x: 0, endPoint y: 432, distance: 574.5
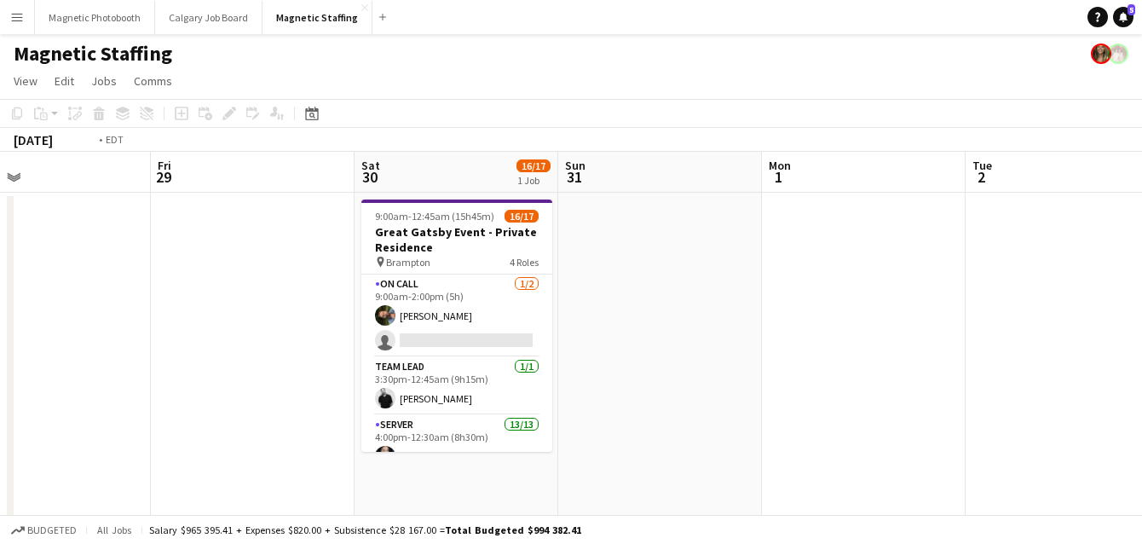
drag, startPoint x: 859, startPoint y: 308, endPoint x: 237, endPoint y: 311, distance: 622.3
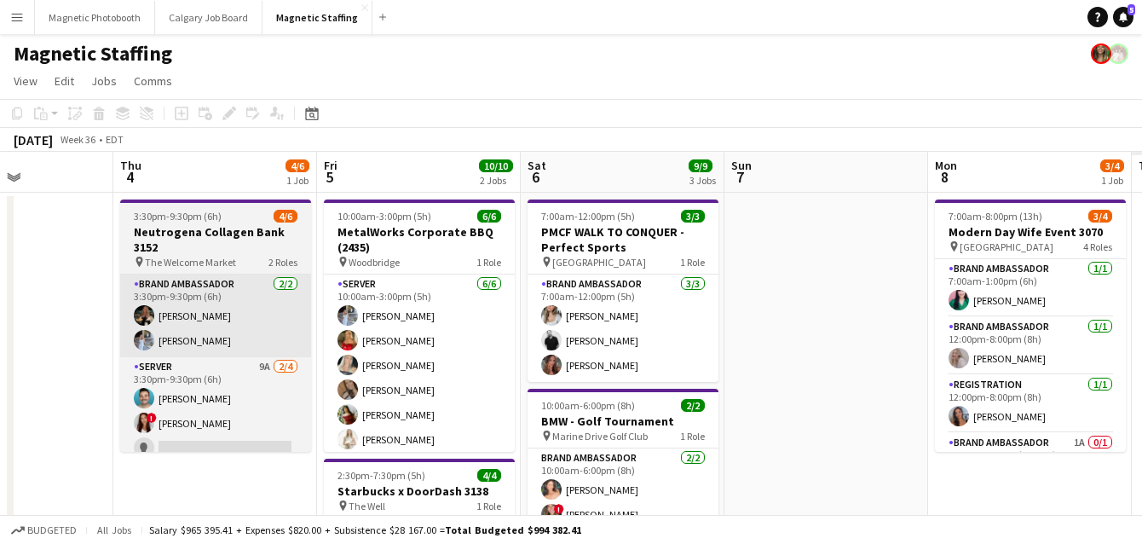
drag, startPoint x: 687, startPoint y: 251, endPoint x: 210, endPoint y: 289, distance: 478.8
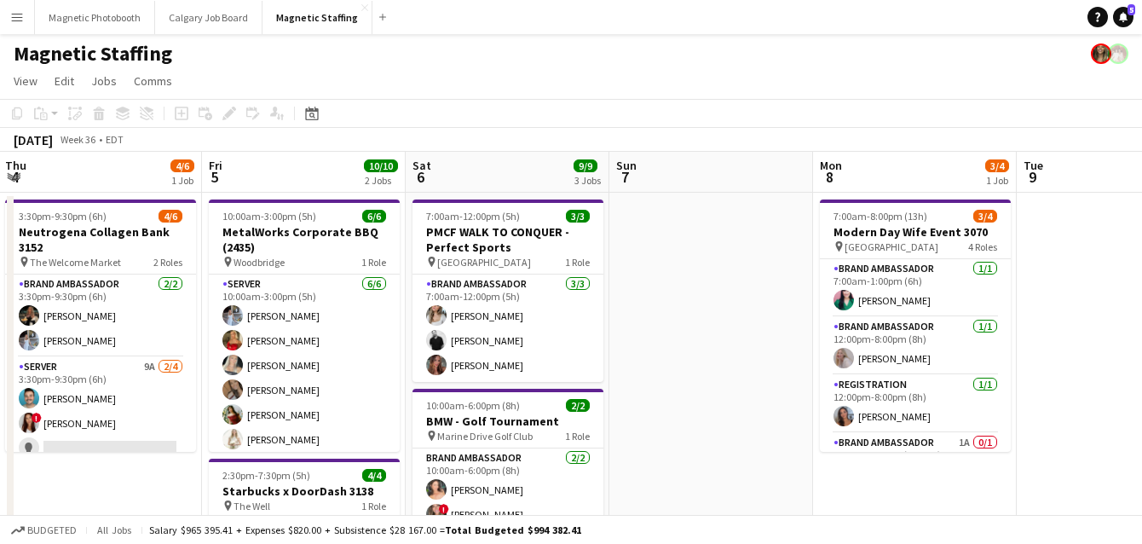
drag, startPoint x: 696, startPoint y: 321, endPoint x: 90, endPoint y: 319, distance: 606.9
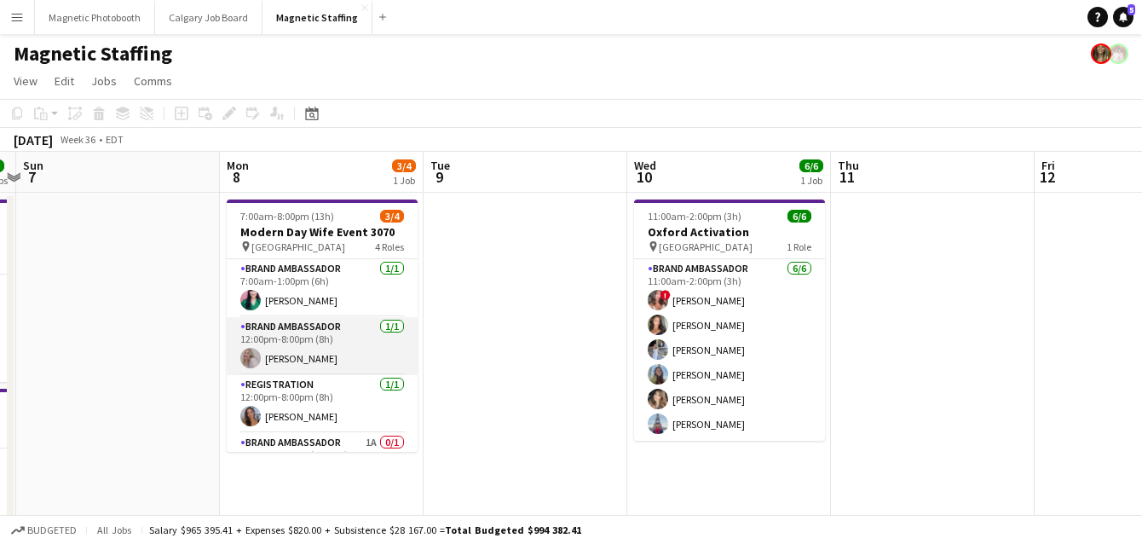
scroll to position [38, 0]
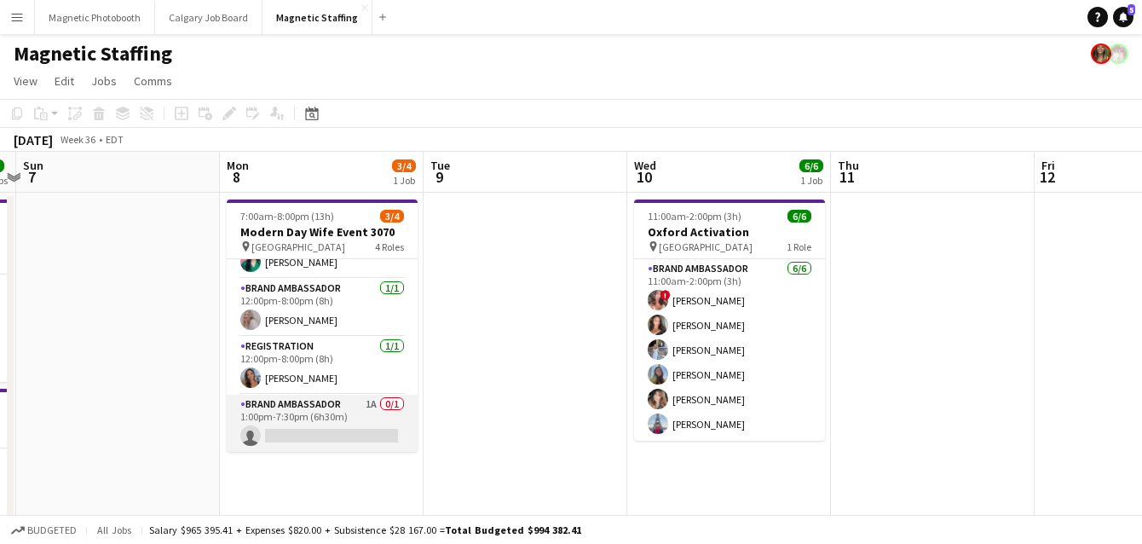
click at [277, 430] on app-card-role "Brand Ambassador 1A 0/1 1:00pm-7:30pm (6h30m) single-neutral-actions" at bounding box center [322, 424] width 191 height 58
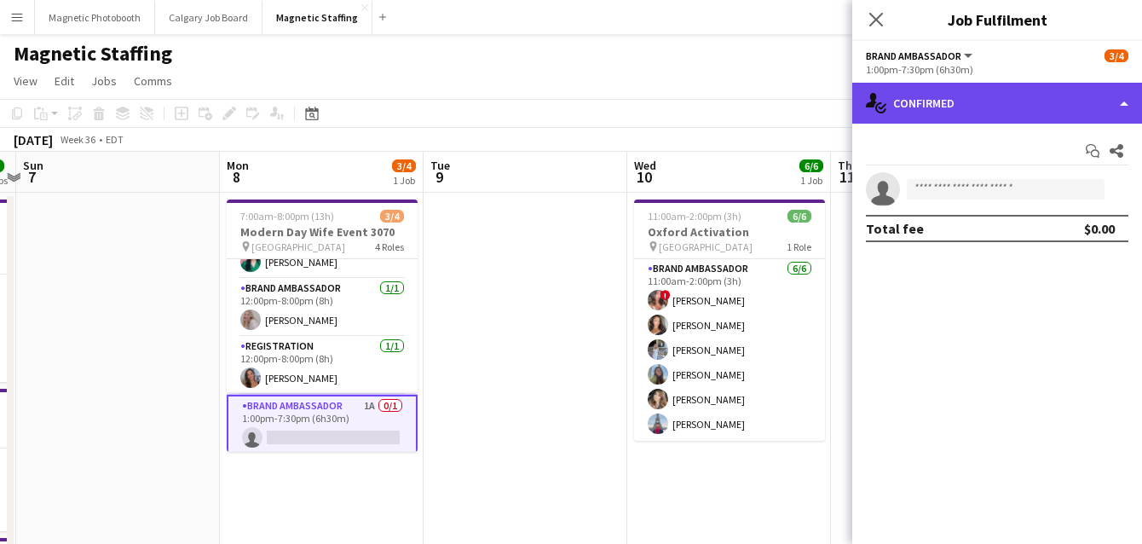
click at [924, 98] on div "single-neutral-actions-check-2 Confirmed" at bounding box center [997, 103] width 290 height 41
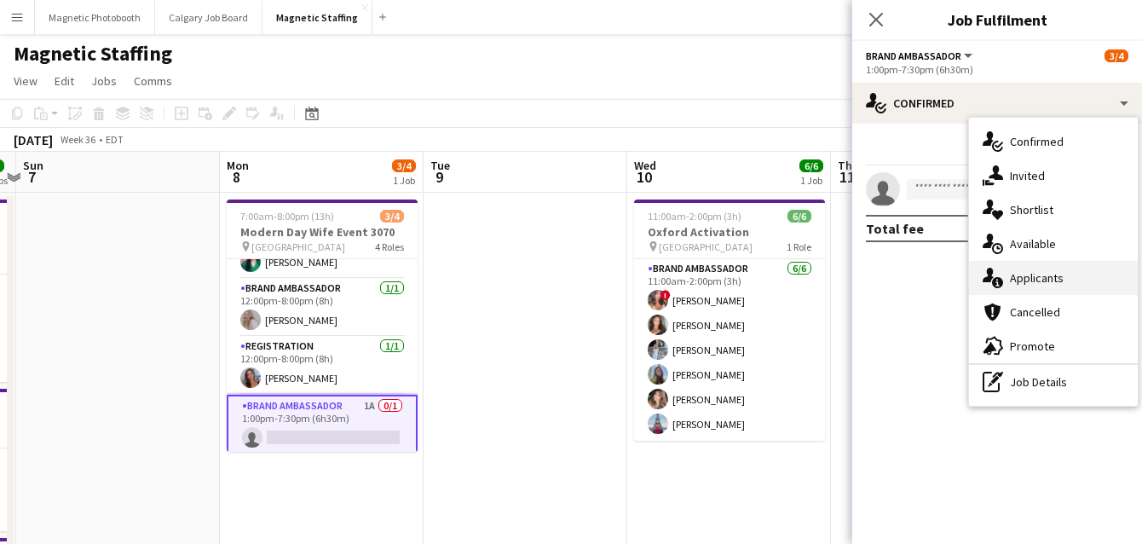
click at [979, 278] on div "single-neutral-actions-information Applicants" at bounding box center [1053, 278] width 169 height 34
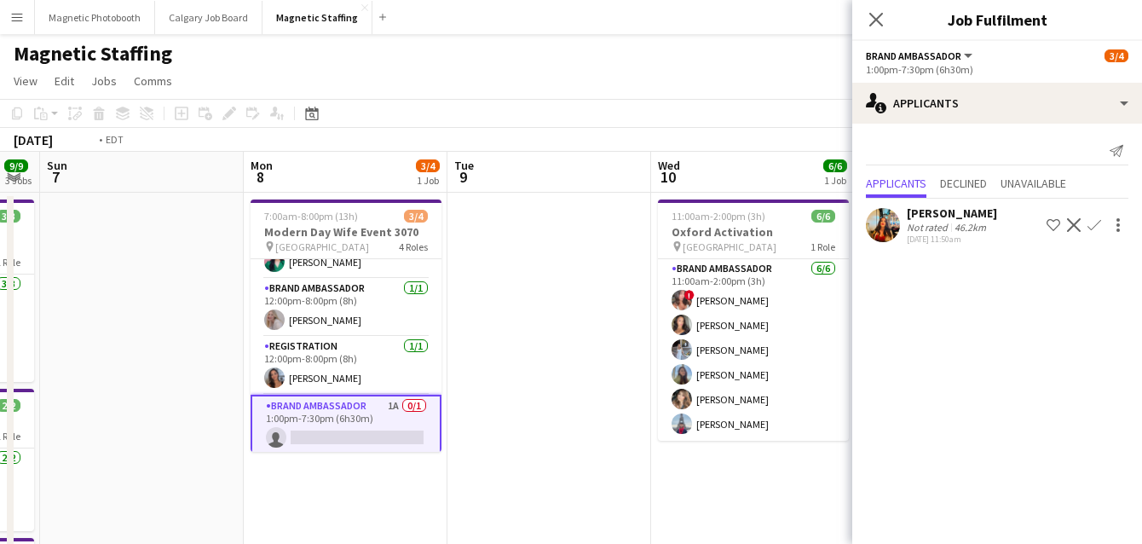
drag, startPoint x: 675, startPoint y: 361, endPoint x: 371, endPoint y: 367, distance: 304.4
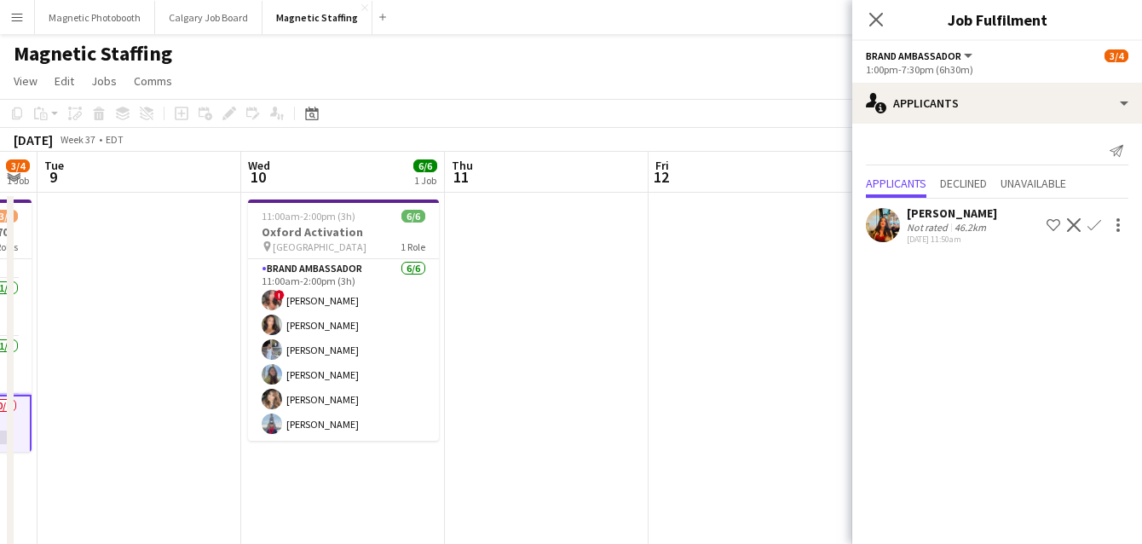
click at [371, 367] on app-card-role "Brand Ambassador 6/6 11:00am-2:00pm (3h) ! Alyssa Curto Katelynn Espinosa Heath…" at bounding box center [343, 350] width 191 height 182
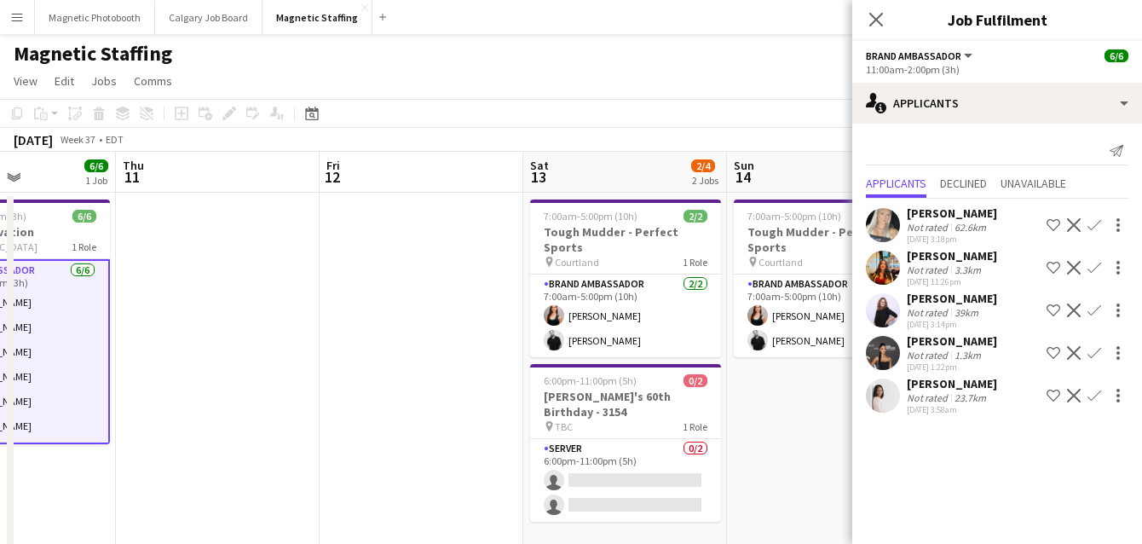
drag, startPoint x: 586, startPoint y: 354, endPoint x: 132, endPoint y: 414, distance: 457.5
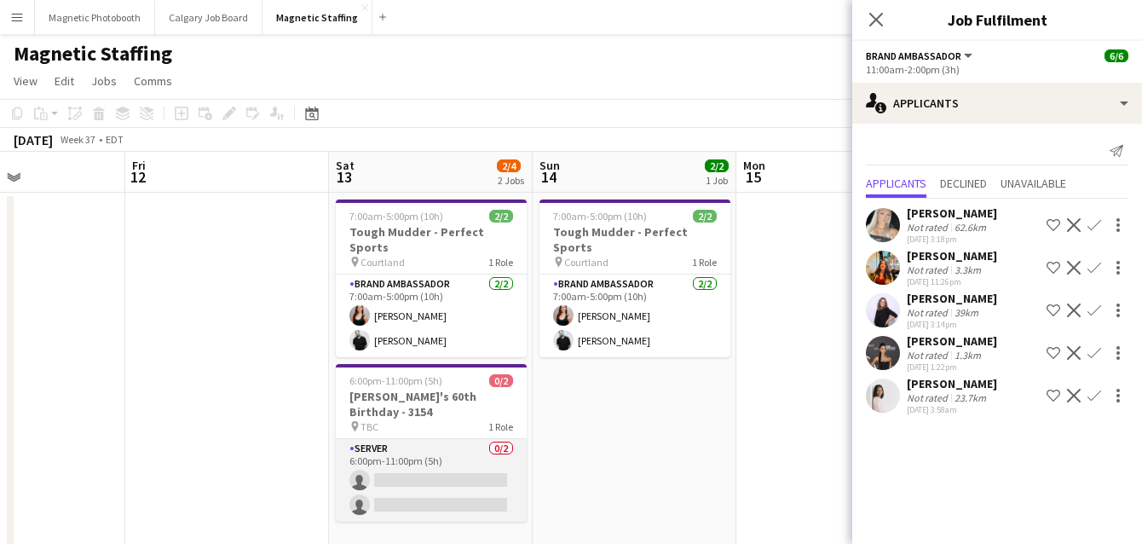
click at [424, 467] on app-card-role "Server 0/2 6:00pm-11:00pm (5h) single-neutral-actions single-neutral-actions" at bounding box center [431, 480] width 191 height 83
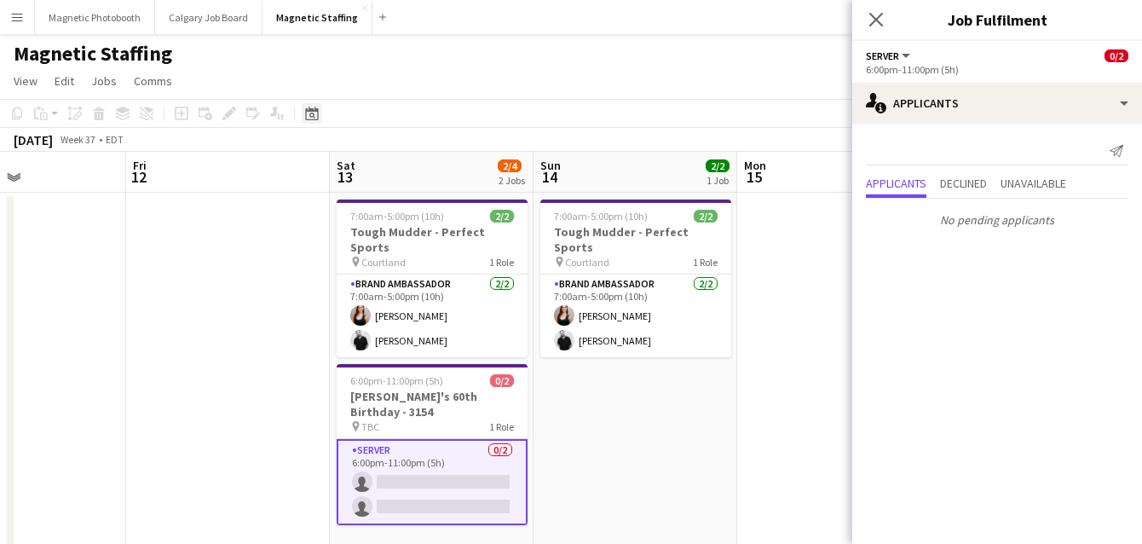
click at [315, 111] on icon at bounding box center [311, 114] width 13 height 14
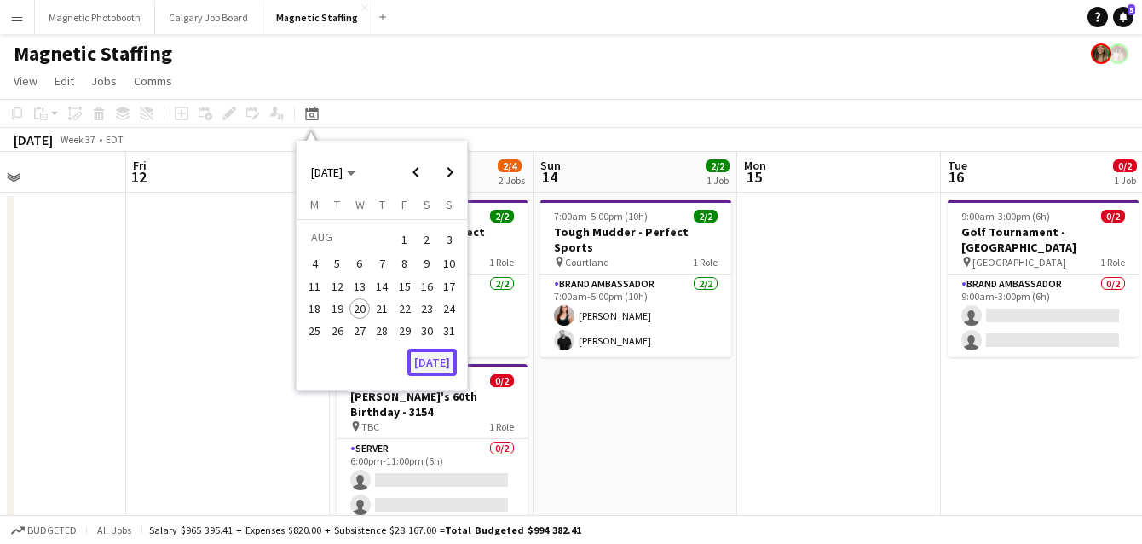
click at [442, 365] on button "[DATE]" at bounding box center [431, 362] width 49 height 27
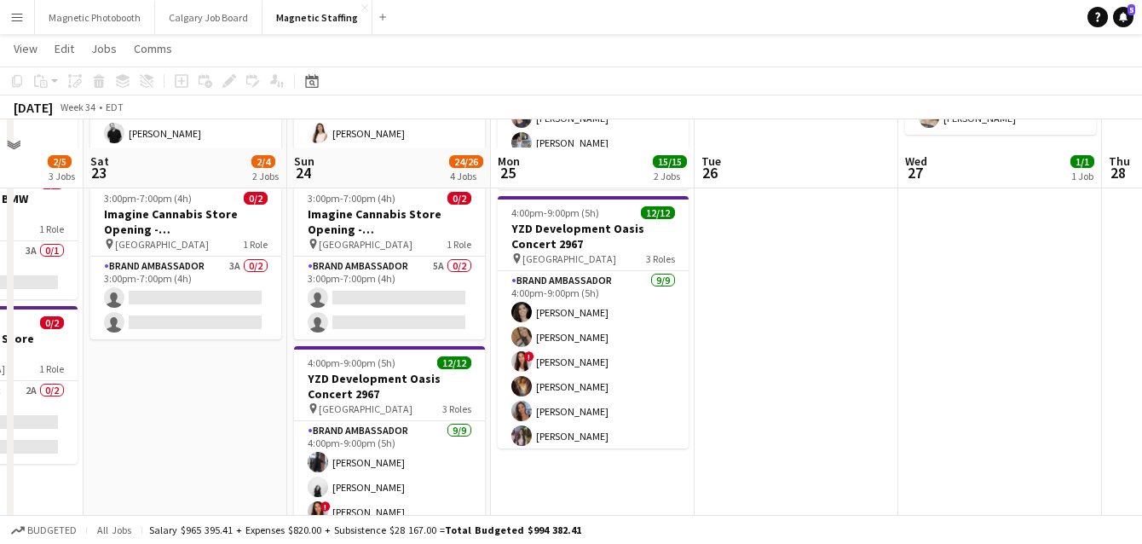
scroll to position [236, 0]
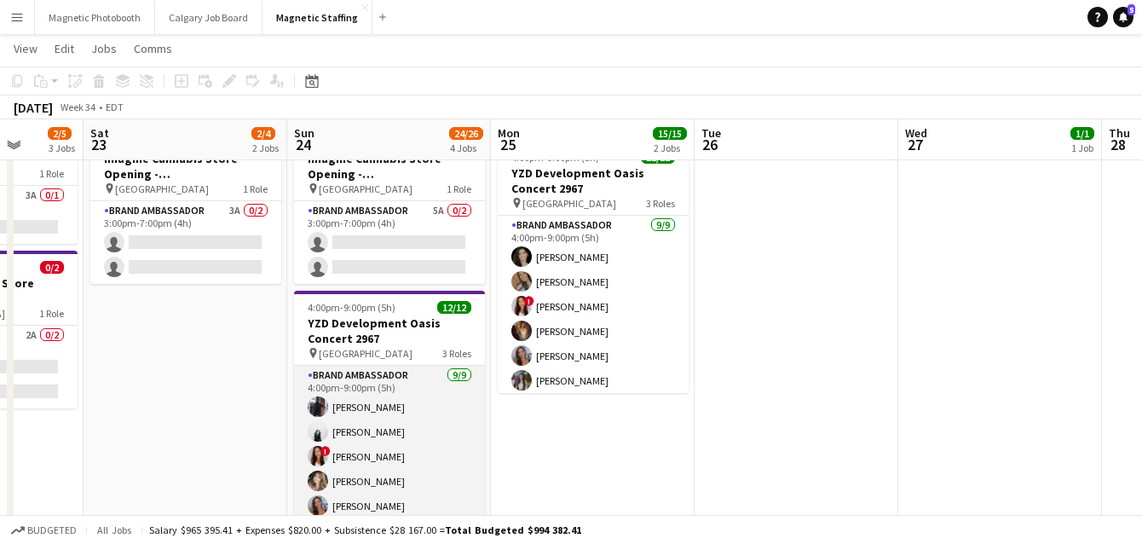
click at [401, 419] on app-card-role "Brand Ambassador 9/9 4:00pm-9:00pm (5h) Cameron Rodgers angel kim ! Luana Cima …" at bounding box center [389, 496] width 191 height 261
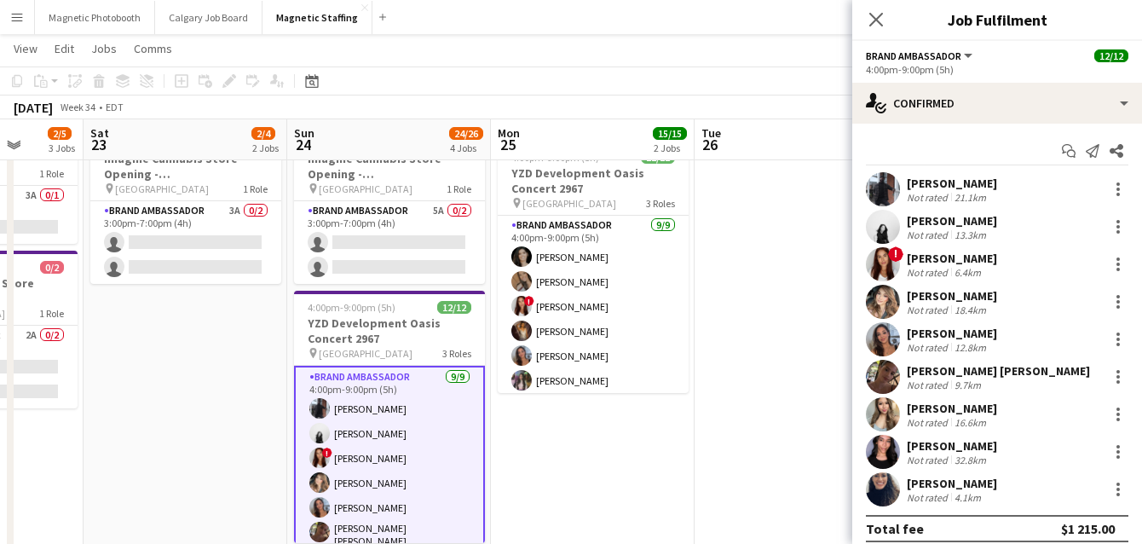
click at [593, 481] on app-date-cell "3:30pm-8:30pm (5h) 3/3 Dynamite - Media Day 3135 pin Toronto 1 Role Brand Ambas…" at bounding box center [593, 506] width 204 height 1102
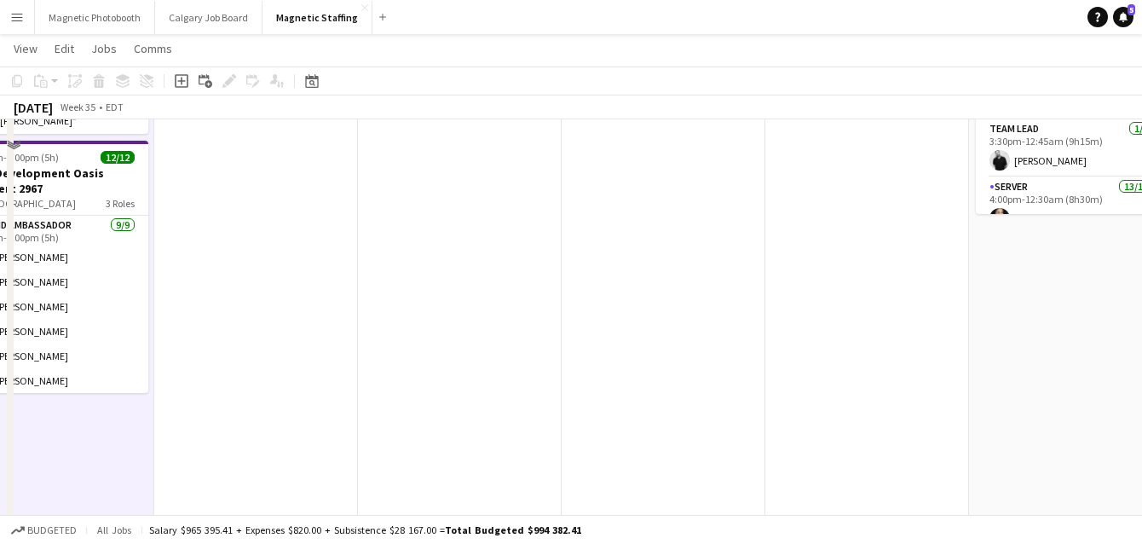
scroll to position [0, 0]
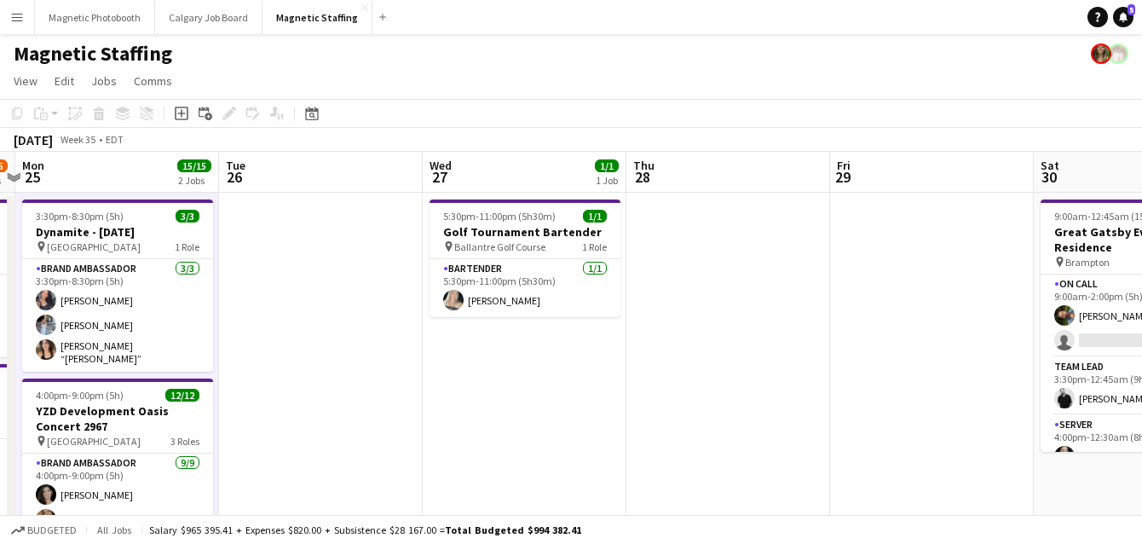
drag, startPoint x: 313, startPoint y: 505, endPoint x: 184, endPoint y: 505, distance: 128.7
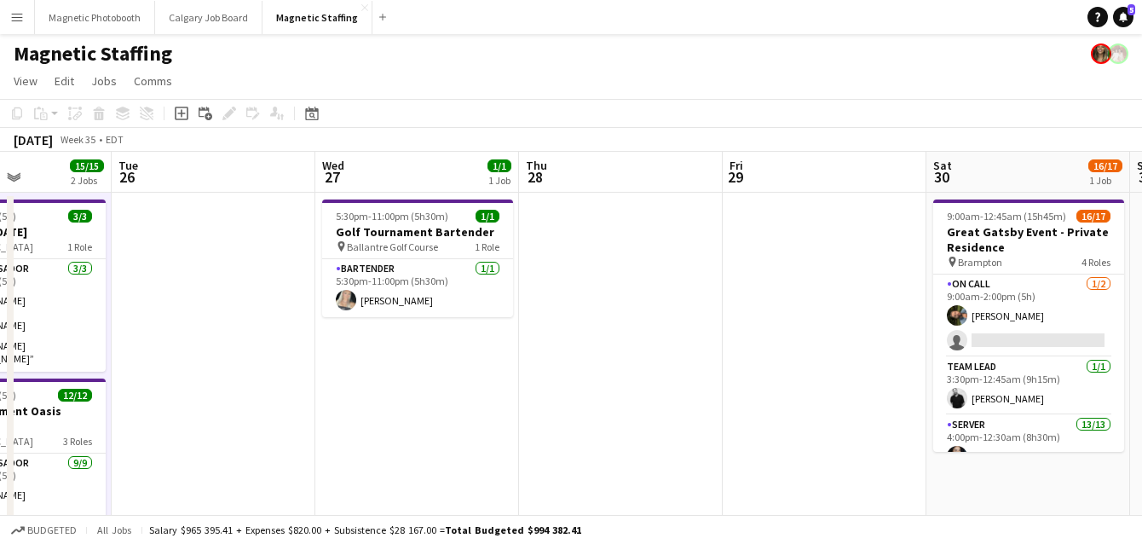
drag, startPoint x: 514, startPoint y: 442, endPoint x: 250, endPoint y: 442, distance: 264.2
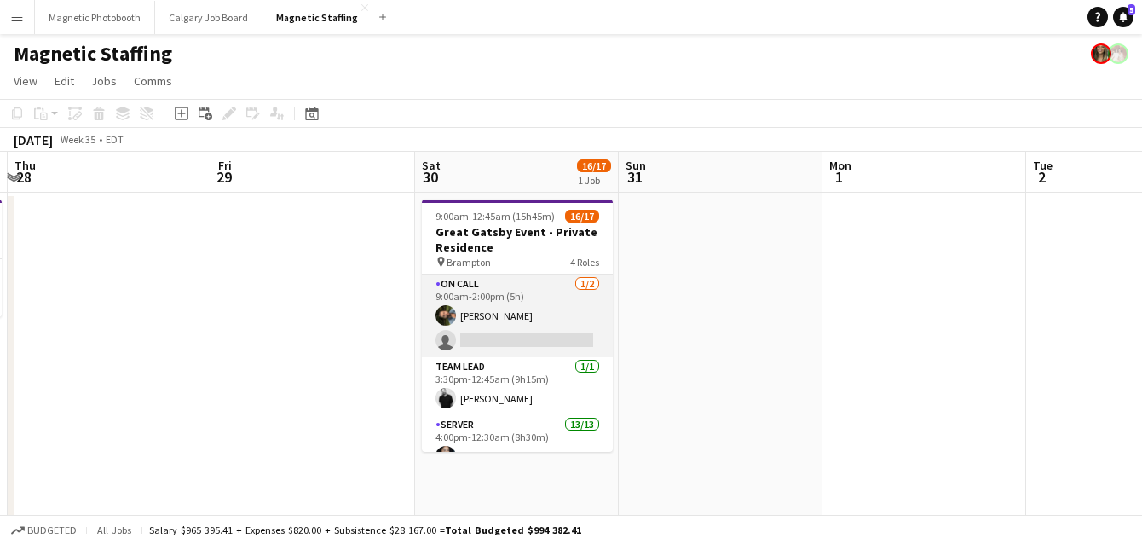
click at [521, 331] on app-card-role "On Call 1/2 9:00am-2:00pm (5h) Mohamad Nassabain single-neutral-actions" at bounding box center [517, 315] width 191 height 83
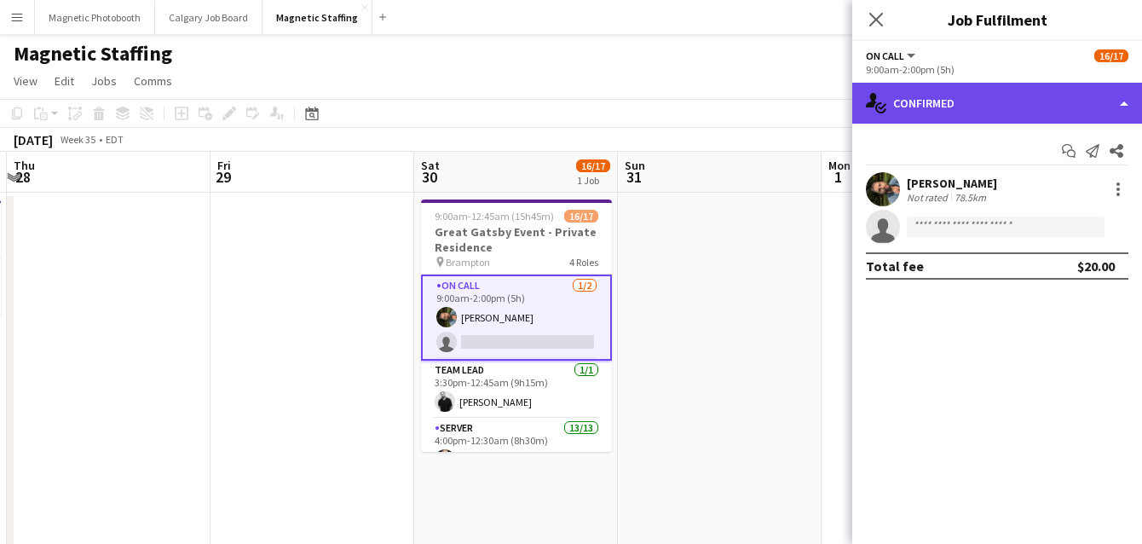
click at [1059, 101] on div "single-neutral-actions-check-2 Confirmed" at bounding box center [997, 103] width 290 height 41
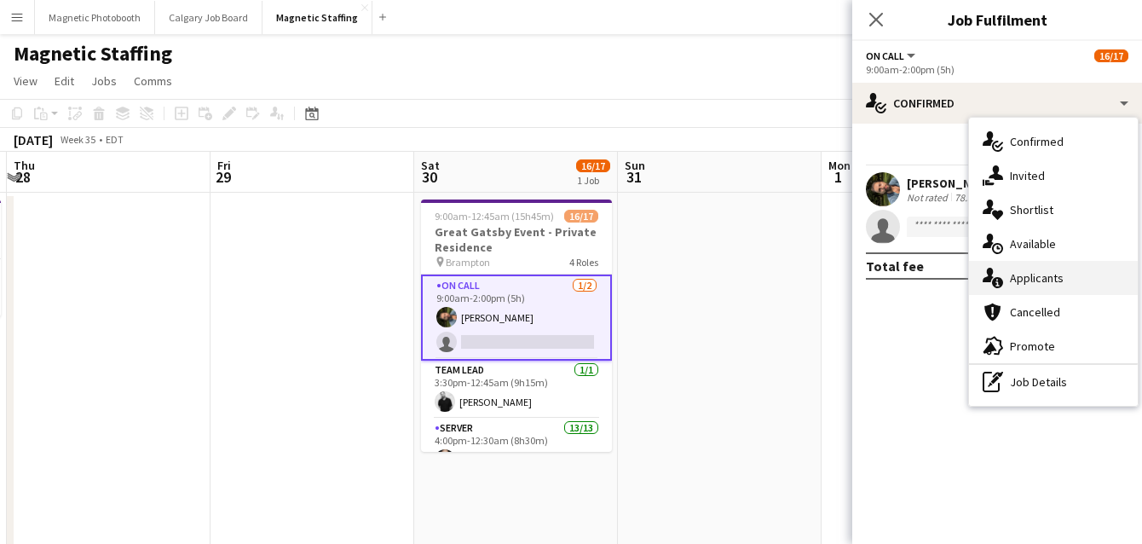
click at [1026, 286] on div "single-neutral-actions-information Applicants" at bounding box center [1053, 278] width 169 height 34
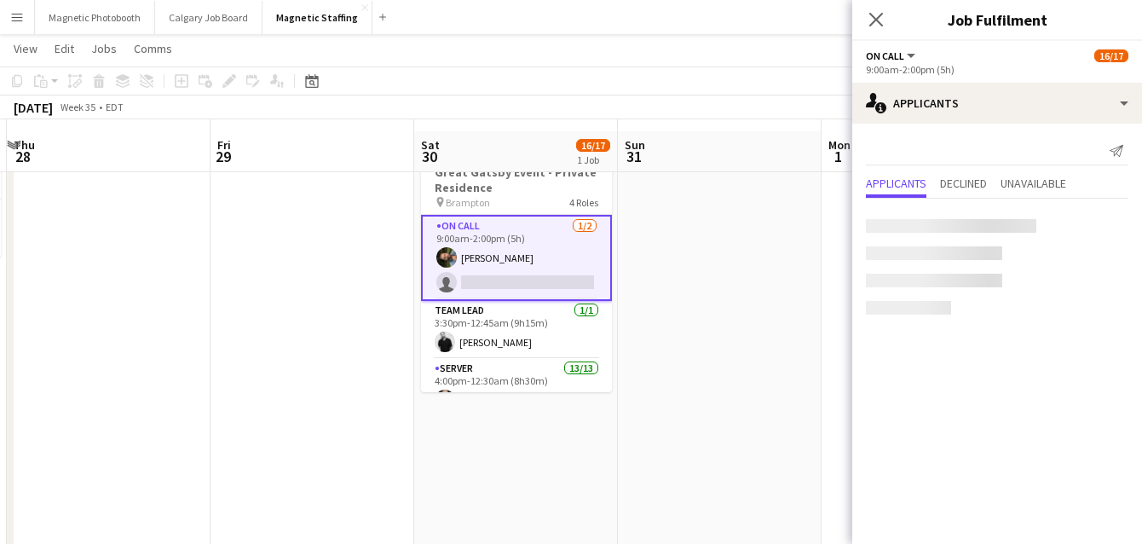
scroll to position [69, 0]
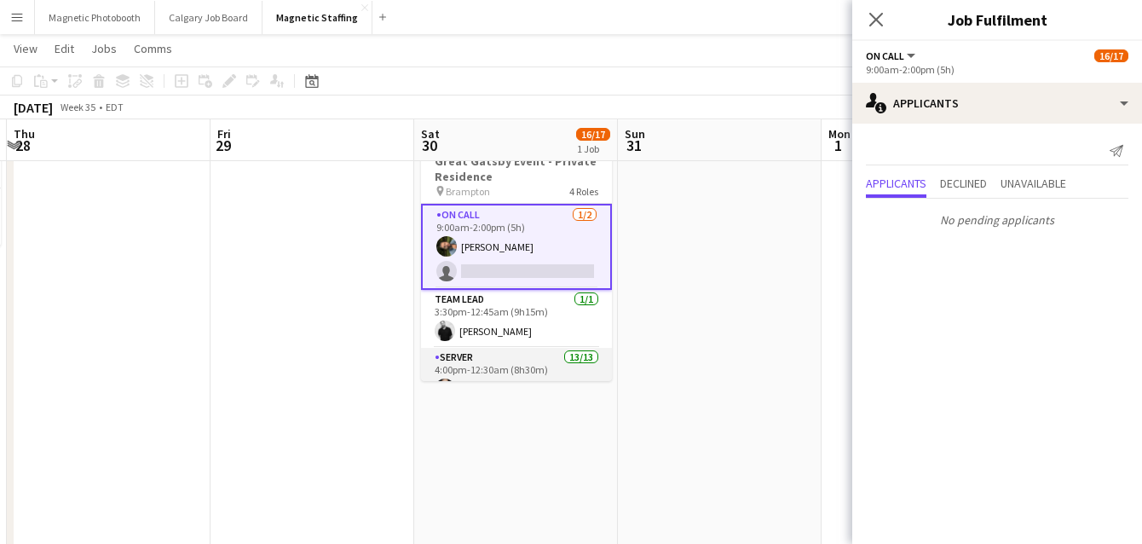
click at [538, 361] on app-card-role "Server 13/13 4:00pm-12:30am (8h30m) Cassandra Tari Katherine Lasso Niloofar Mal…" at bounding box center [516, 525] width 191 height 355
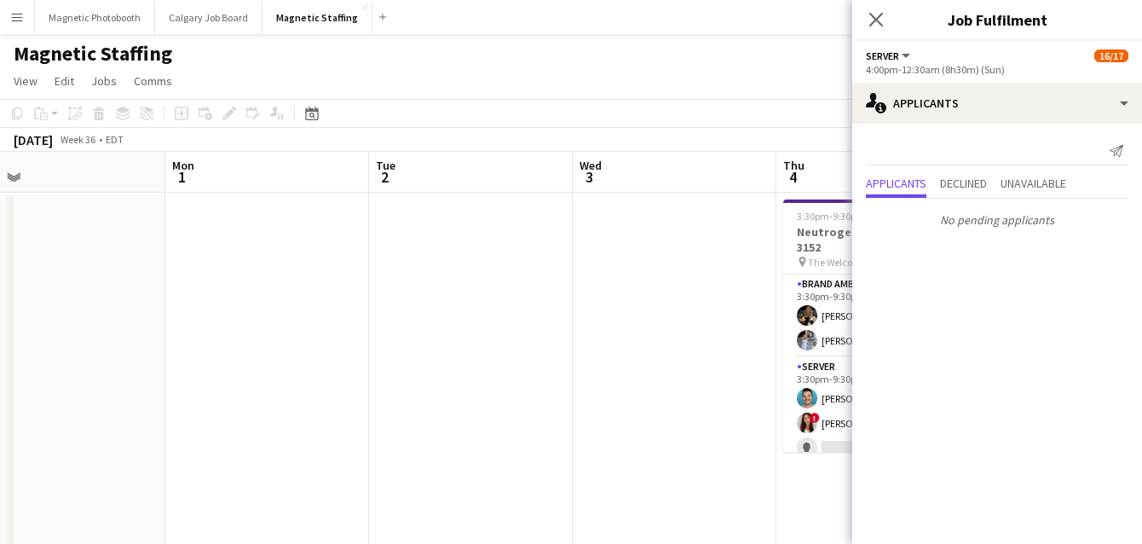
scroll to position [0, 476]
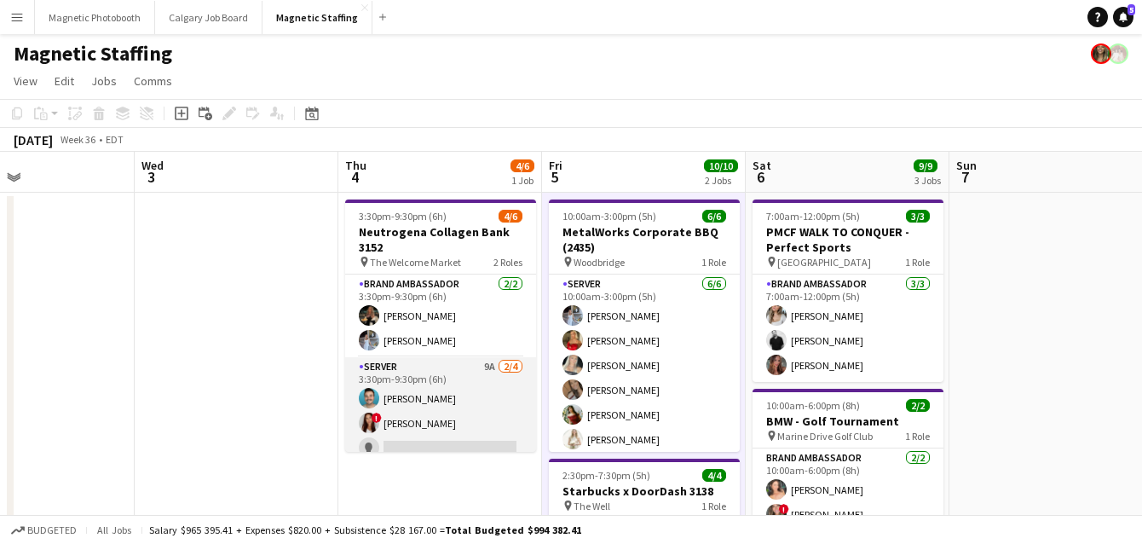
click at [495, 412] on app-card-role "Server 9A 2/4 3:30pm-9:30pm (6h) Harrison Smith ! Luana Cima single-neutral-act…" at bounding box center [440, 423] width 191 height 132
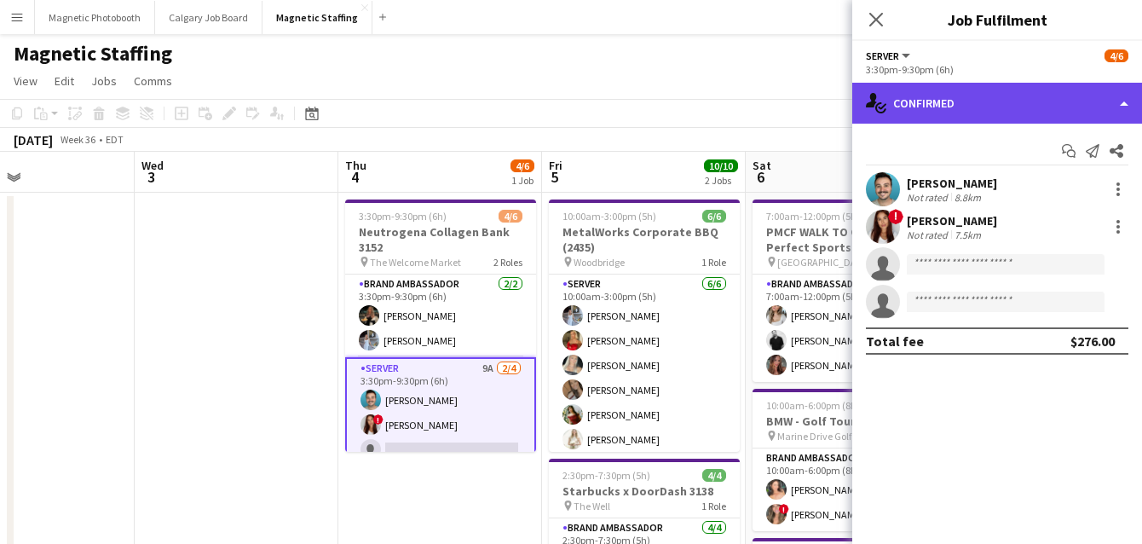
click at [920, 107] on div "single-neutral-actions-check-2 Confirmed" at bounding box center [997, 103] width 290 height 41
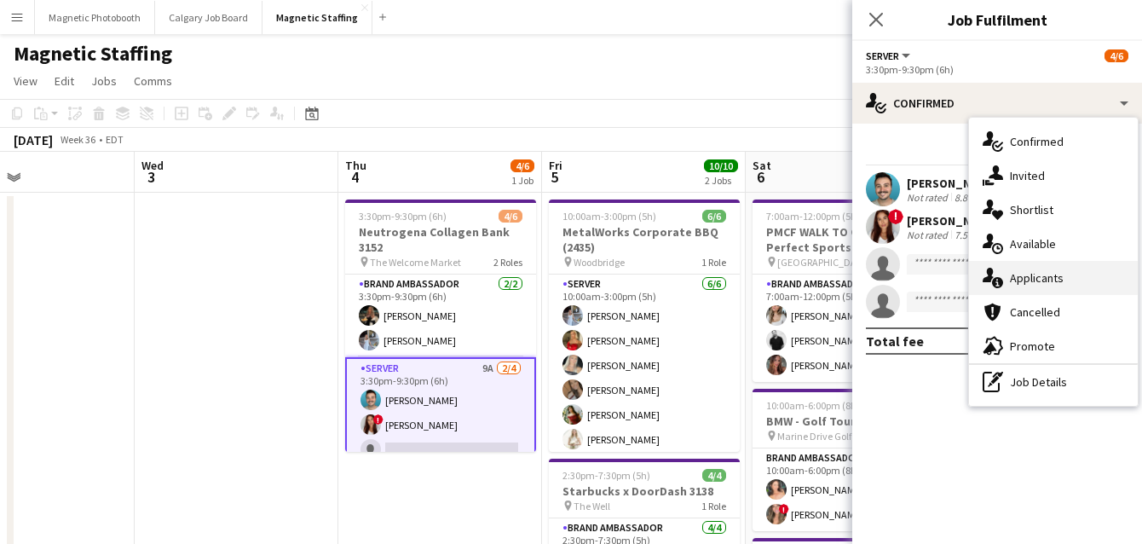
click at [1003, 269] on div "single-neutral-actions-information Applicants" at bounding box center [1053, 278] width 169 height 34
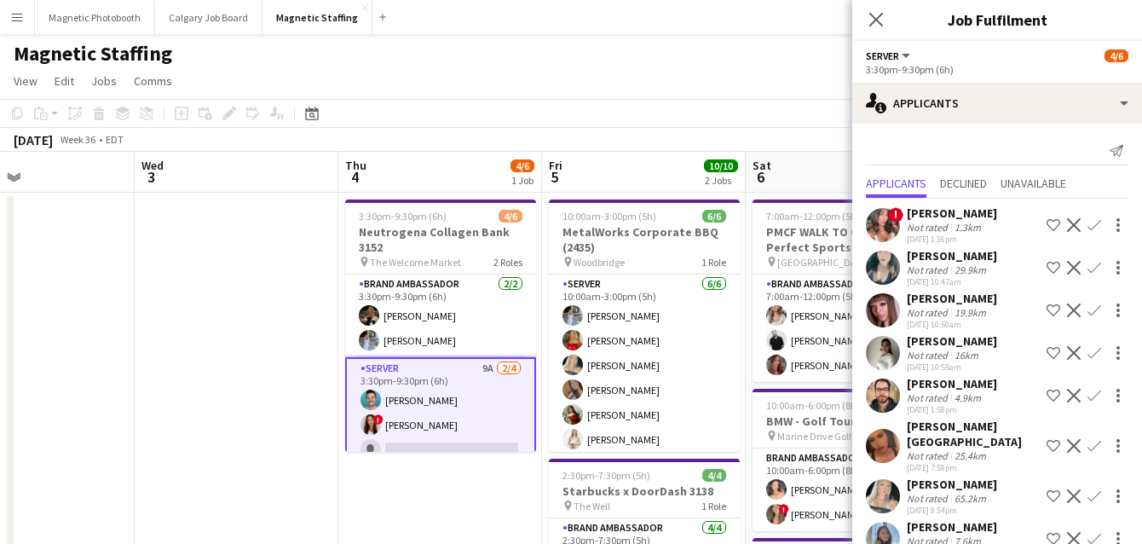
scroll to position [58, 0]
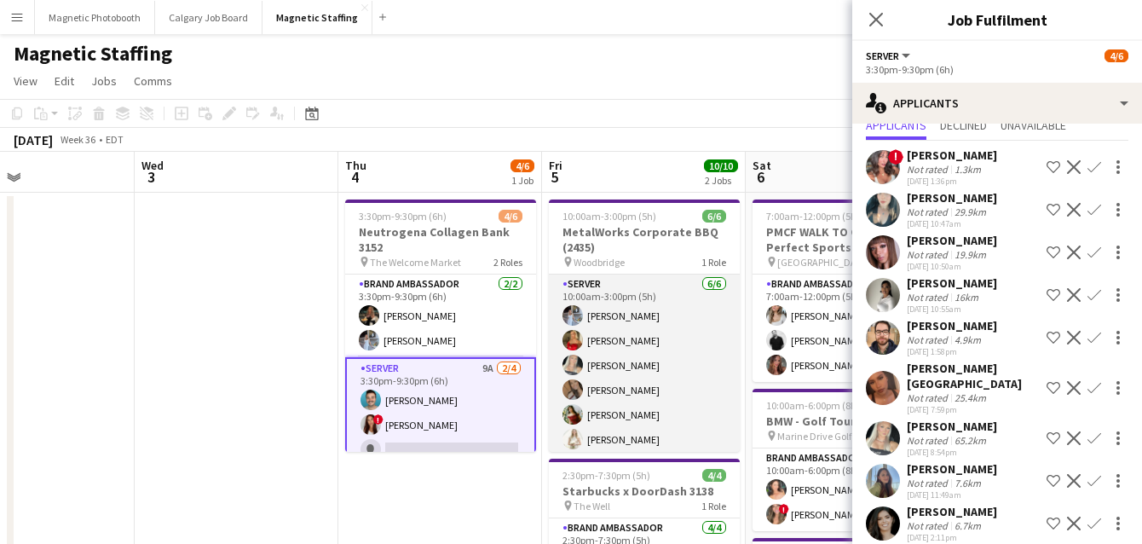
click at [675, 363] on app-card-role "Server 6/6 10:00am-3:00pm (5h) Heather Siemonsen Madi Booth Maija Dekoker erica…" at bounding box center [644, 365] width 191 height 182
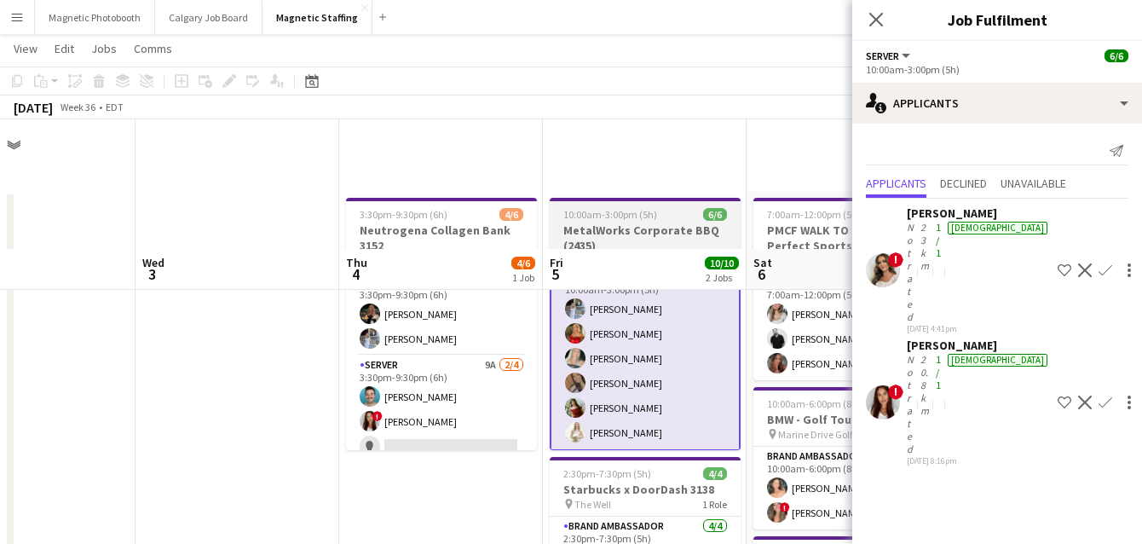
scroll to position [373, 0]
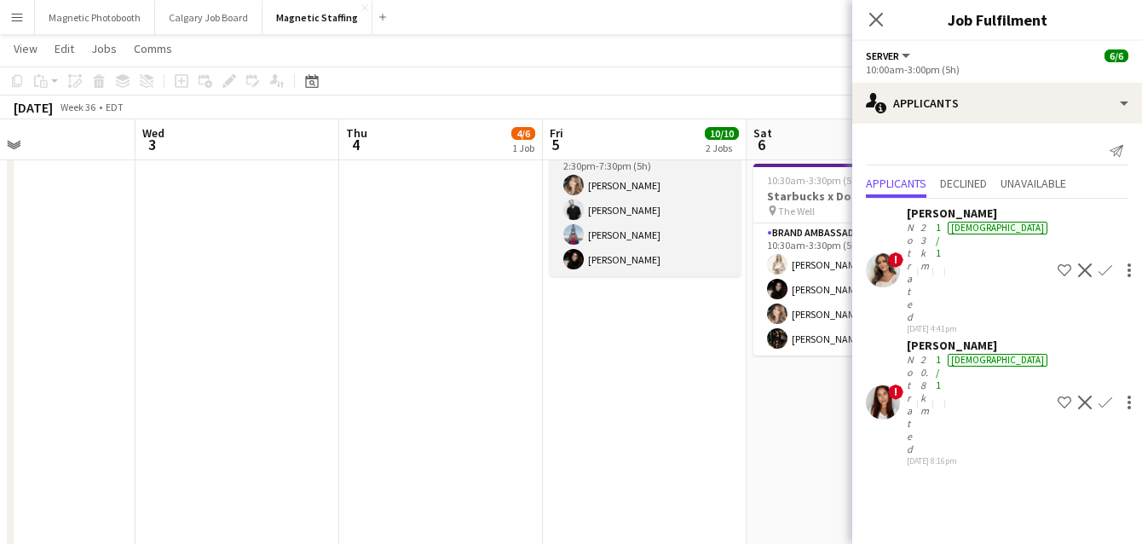
click at [690, 222] on app-card-role "Brand Ambassador 4/4 2:30pm-7:30pm (5h) Cassie Sanchez jean-philippe roy Luccas…" at bounding box center [645, 210] width 191 height 132
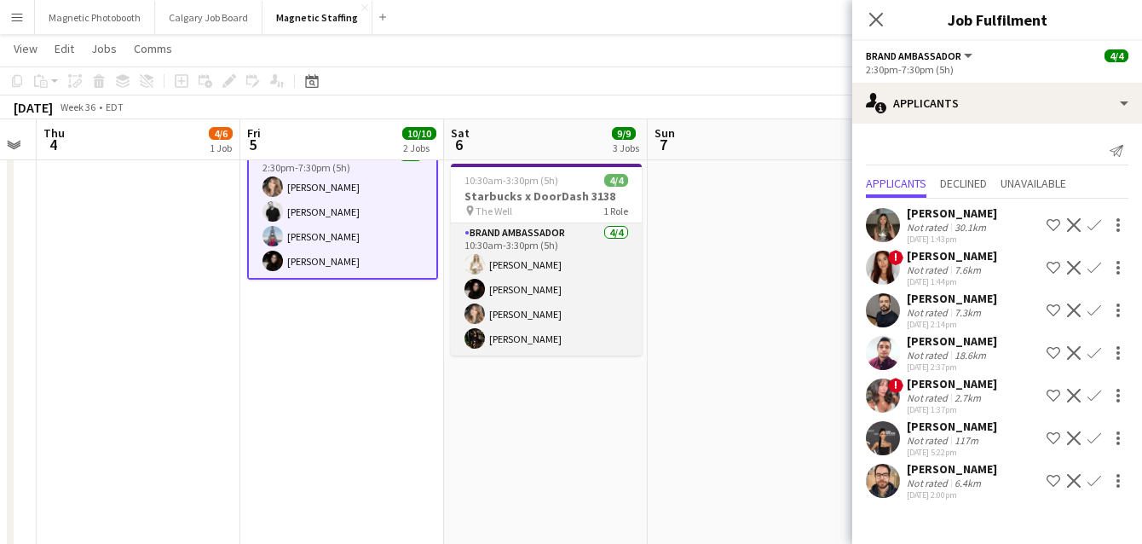
click at [604, 315] on app-card-role "Brand Ambassador 4/4 10:30am-3:30pm (5h) Katryna Klepacki Maria Vasconcellos Ca…" at bounding box center [546, 289] width 191 height 132
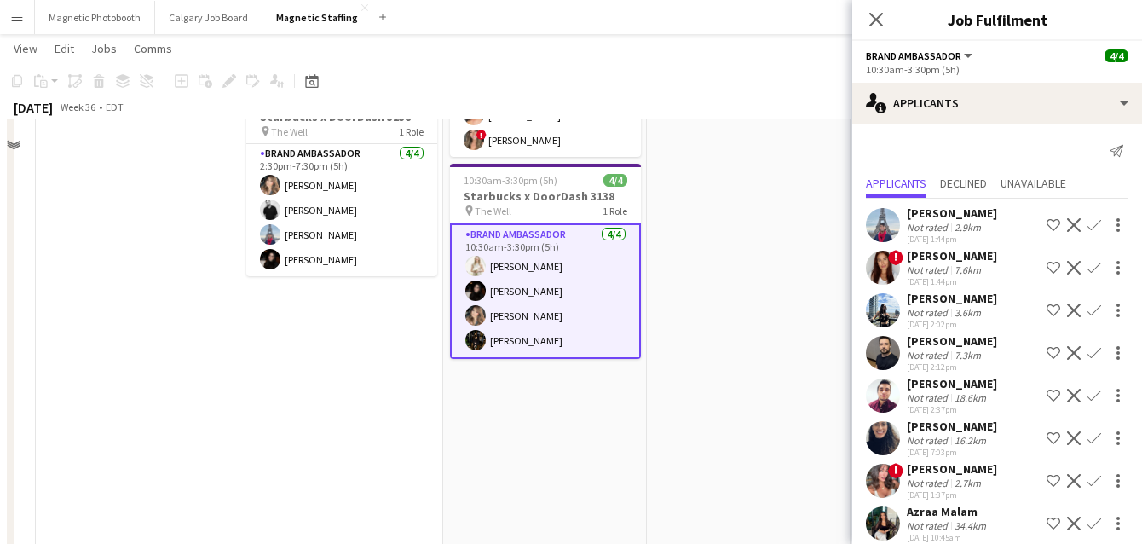
scroll to position [91, 0]
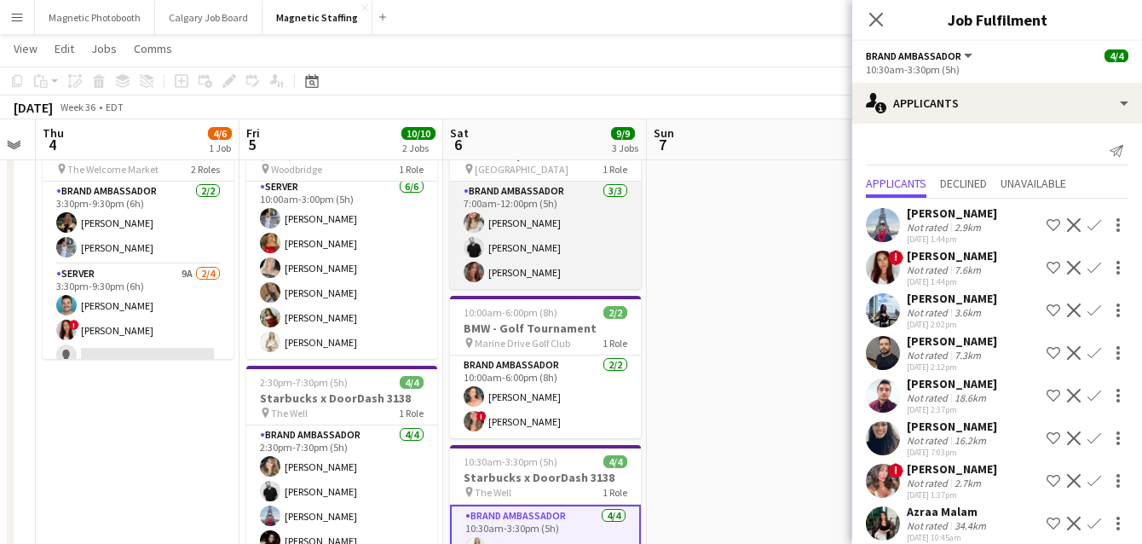
click at [574, 245] on app-card-role "Brand Ambassador 3/3 7:00am-12:00pm (5h) Sabrina McCaskill jean-philippe roy Me…" at bounding box center [545, 235] width 191 height 107
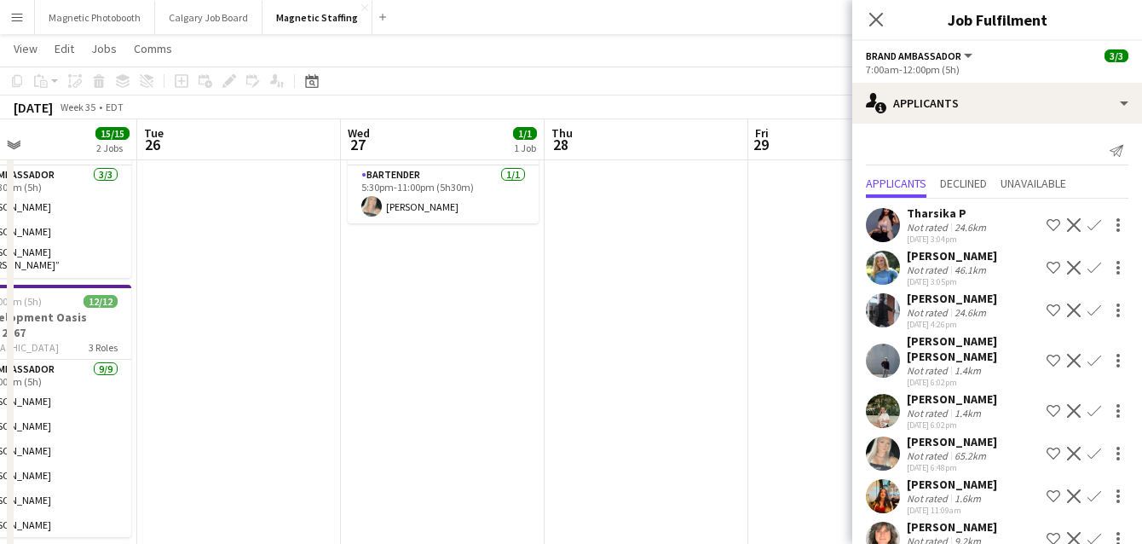
scroll to position [0, 0]
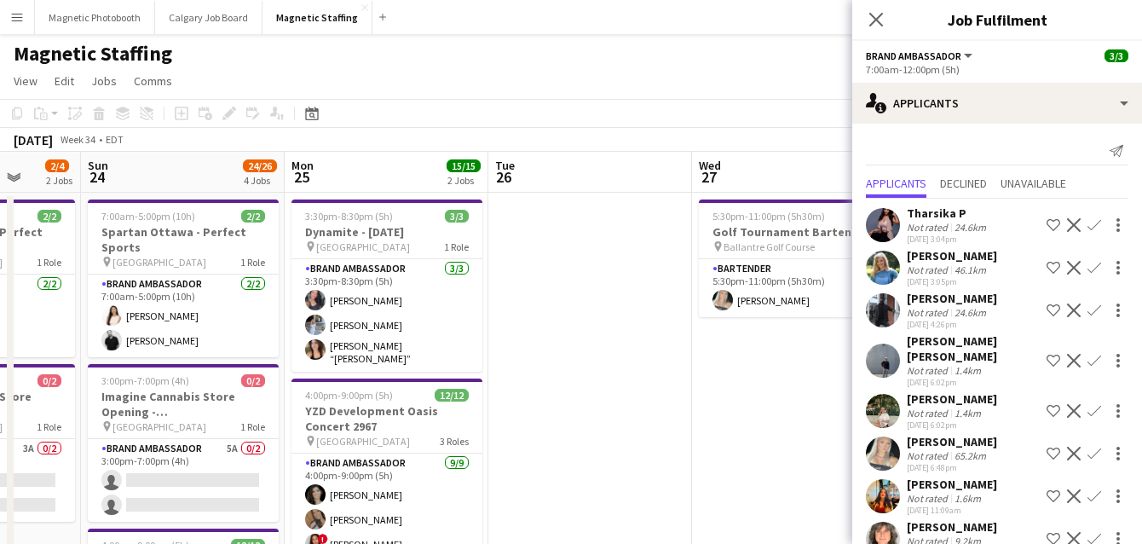
drag, startPoint x: 582, startPoint y: 357, endPoint x: 768, endPoint y: 342, distance: 186.5
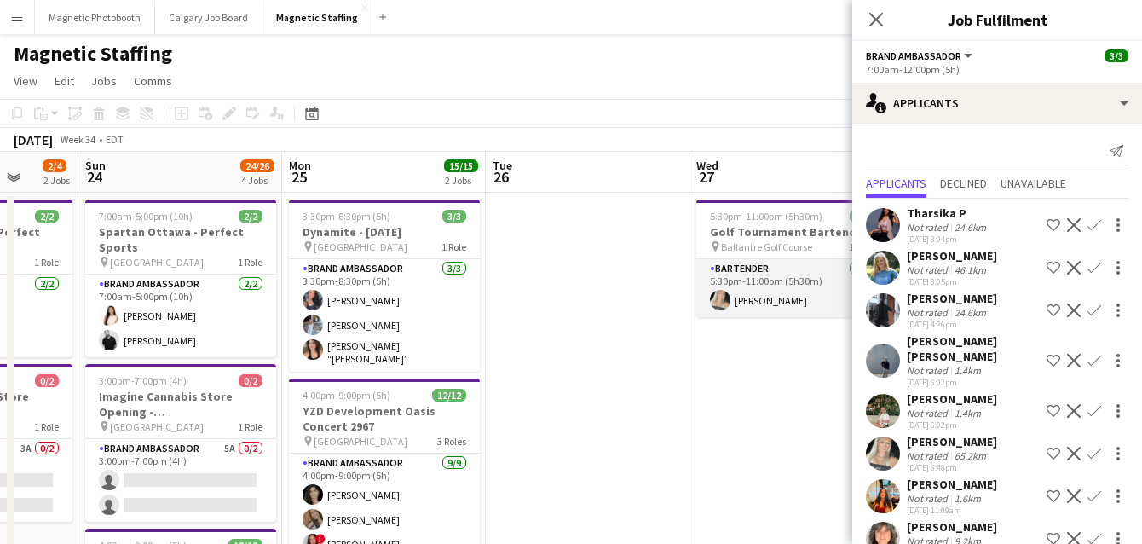
click at [763, 309] on app-card-role "Bartender 1/1 5:30pm-11:00pm (5h30m) Maija Dekoker" at bounding box center [791, 288] width 191 height 58
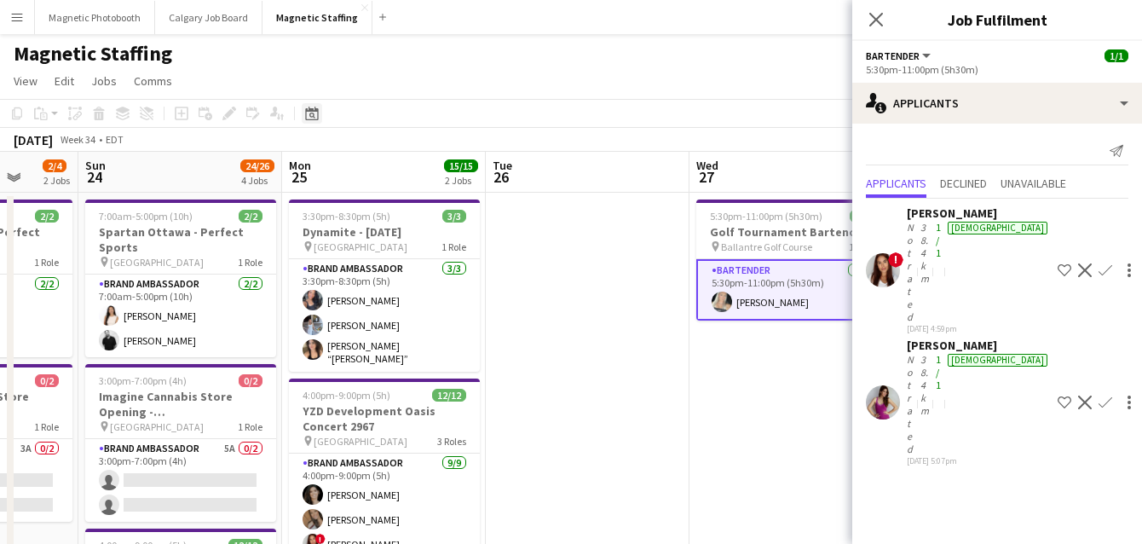
click at [308, 116] on icon "Date picker" at bounding box center [312, 114] width 14 height 14
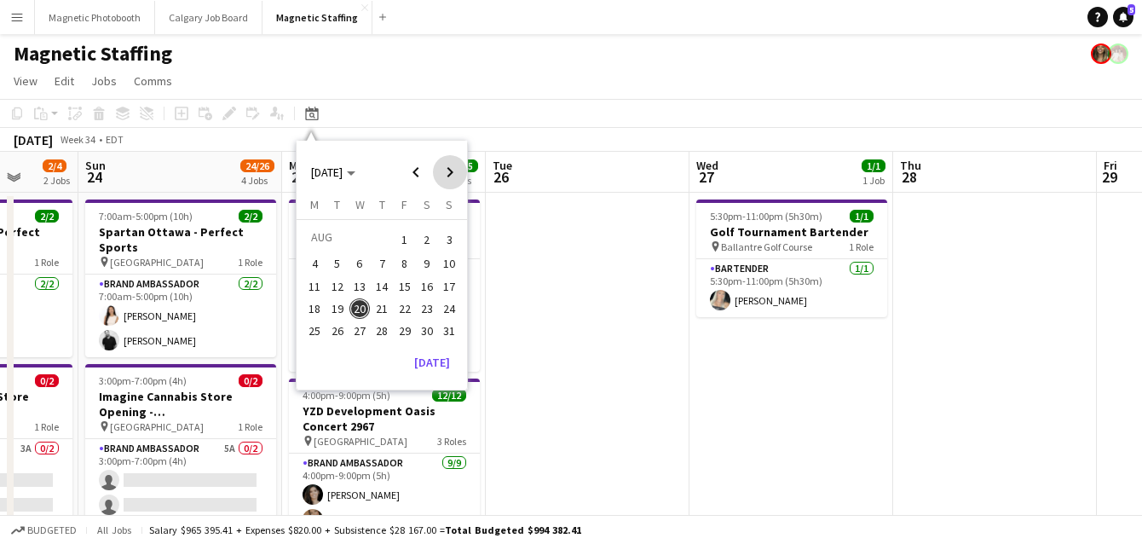
click at [444, 169] on span "Next month" at bounding box center [450, 172] width 34 height 34
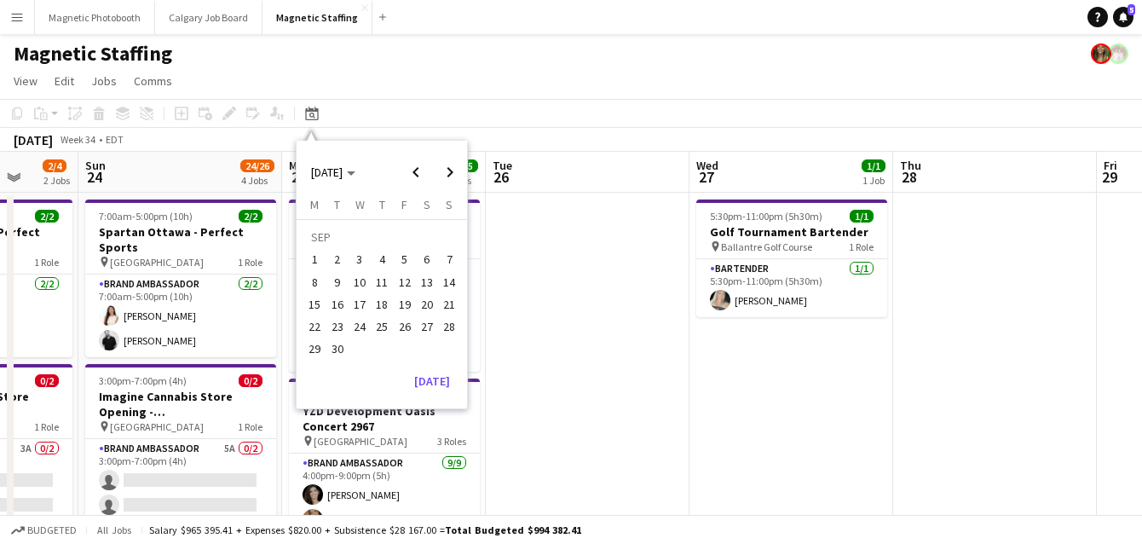
click at [369, 307] on button "17" at bounding box center [360, 304] width 22 height 22
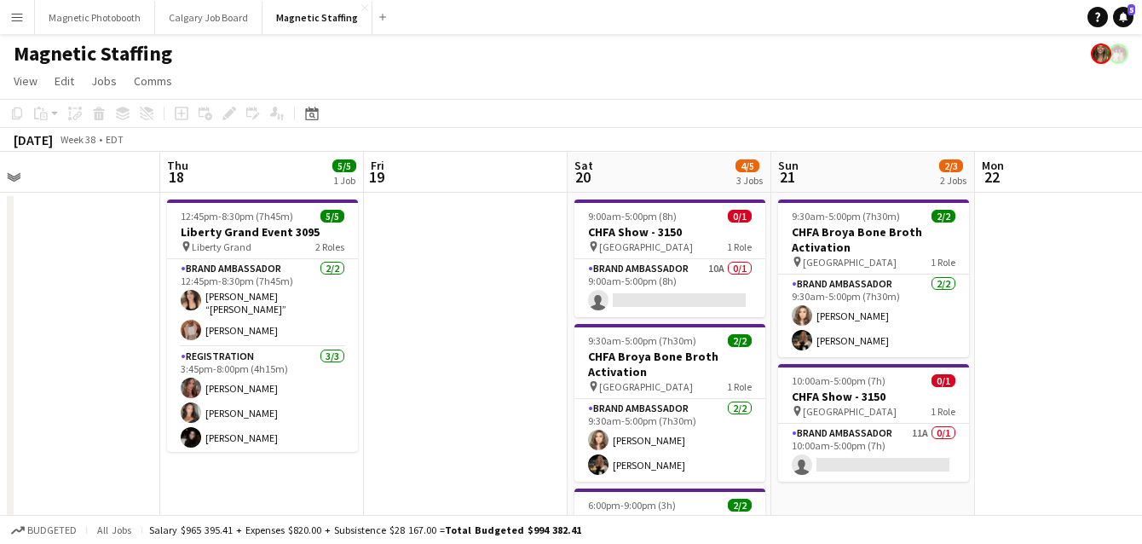
drag, startPoint x: 648, startPoint y: 282, endPoint x: 109, endPoint y: 308, distance: 539.3
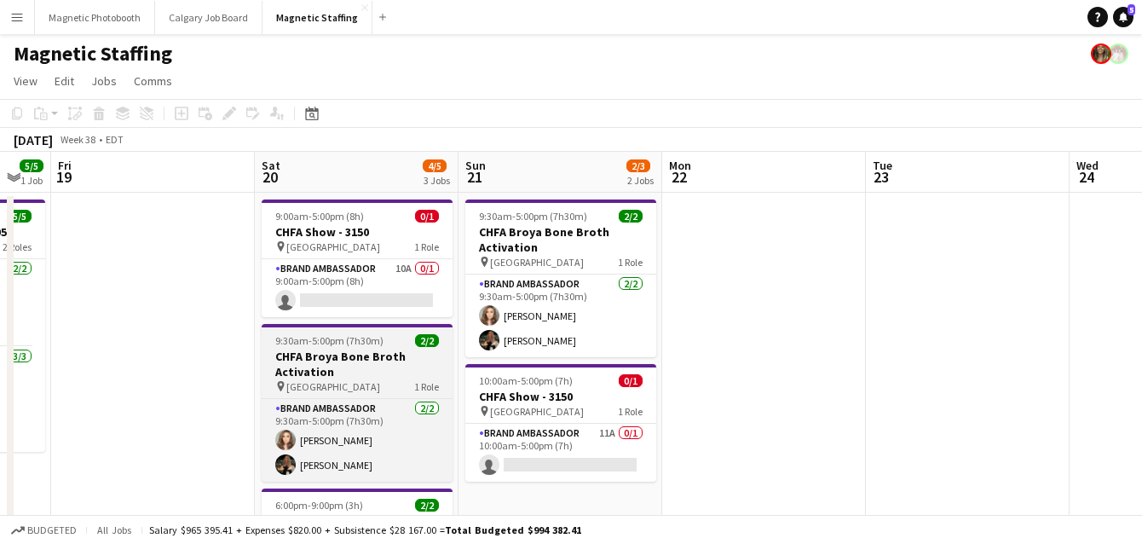
click at [297, 341] on span "9:30am-5:00pm (7h30m)" at bounding box center [329, 340] width 108 height 13
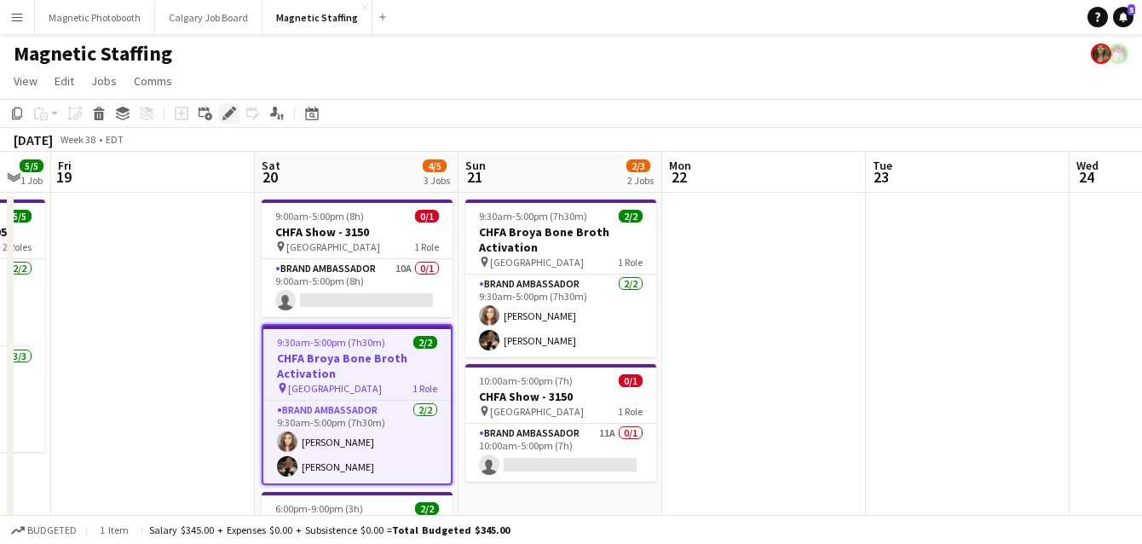
click at [228, 113] on icon at bounding box center [228, 113] width 9 height 9
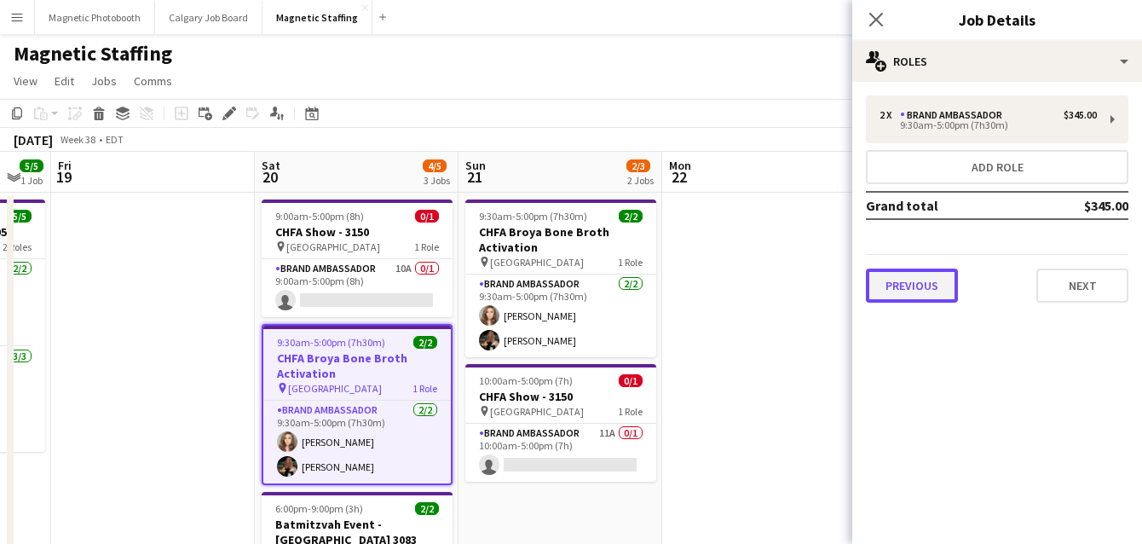
click at [906, 281] on button "Previous" at bounding box center [912, 286] width 92 height 34
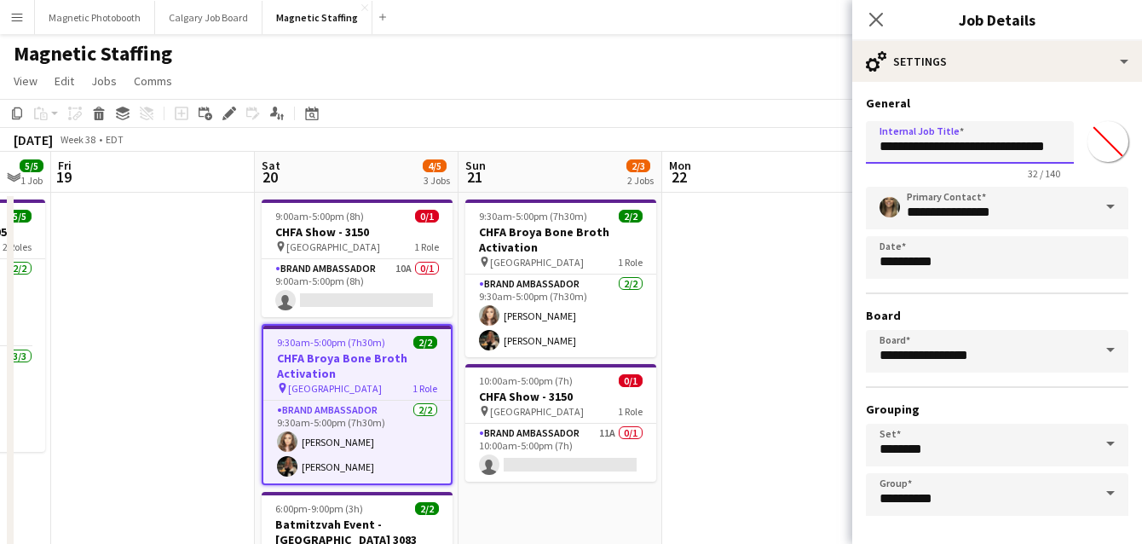
click at [1053, 147] on input "**********" at bounding box center [970, 142] width 208 height 43
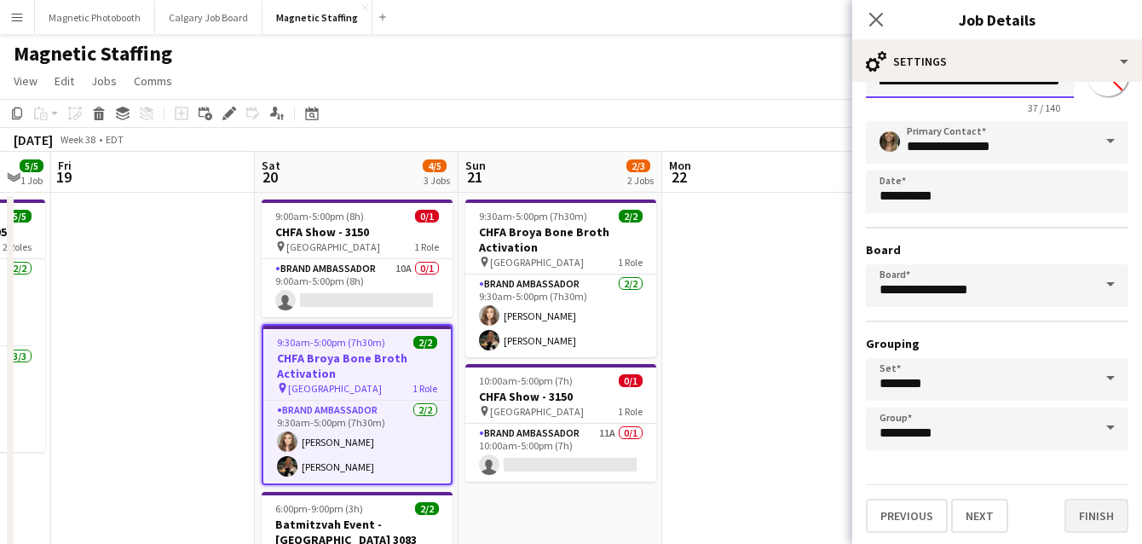
type input "**********"
click at [1094, 513] on button "Finish" at bounding box center [1097, 516] width 64 height 34
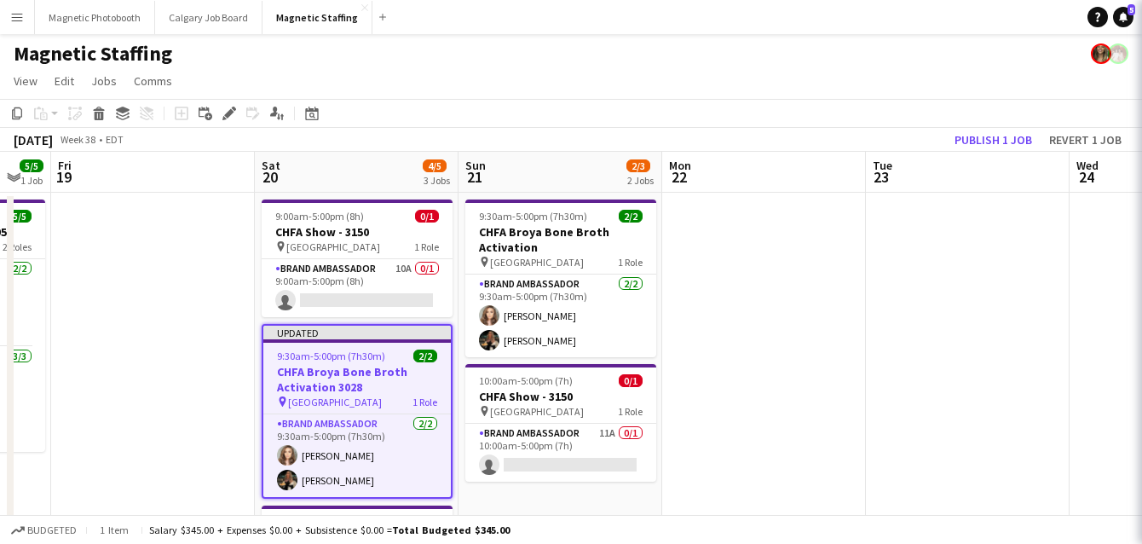
scroll to position [0, 0]
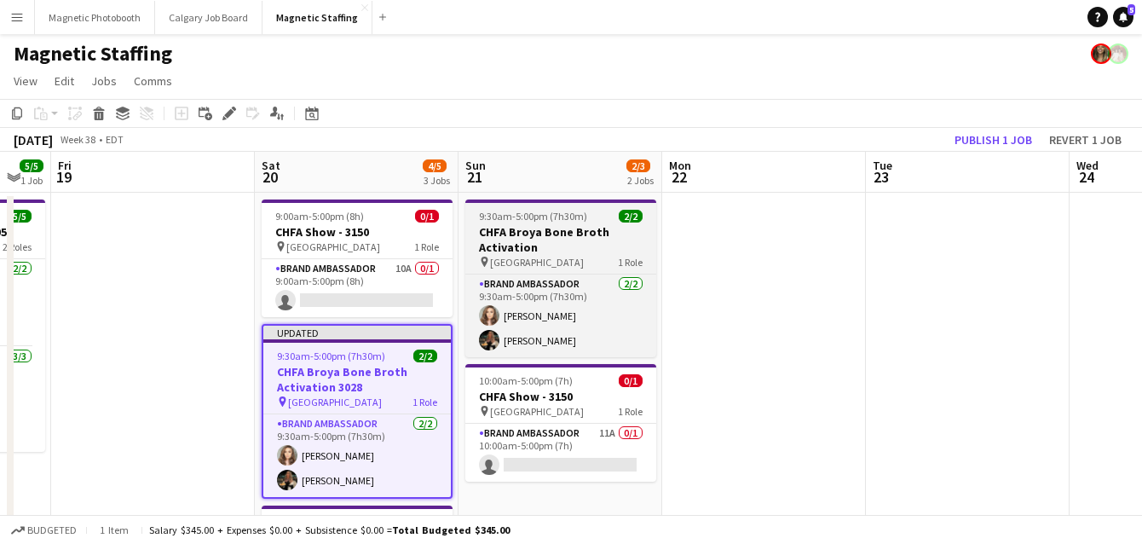
click at [508, 204] on app-job-card "9:30am-5:00pm (7h30m) 2/2 CHFA Broya Bone Broth Activation pin Toronto 1 Role B…" at bounding box center [560, 278] width 191 height 158
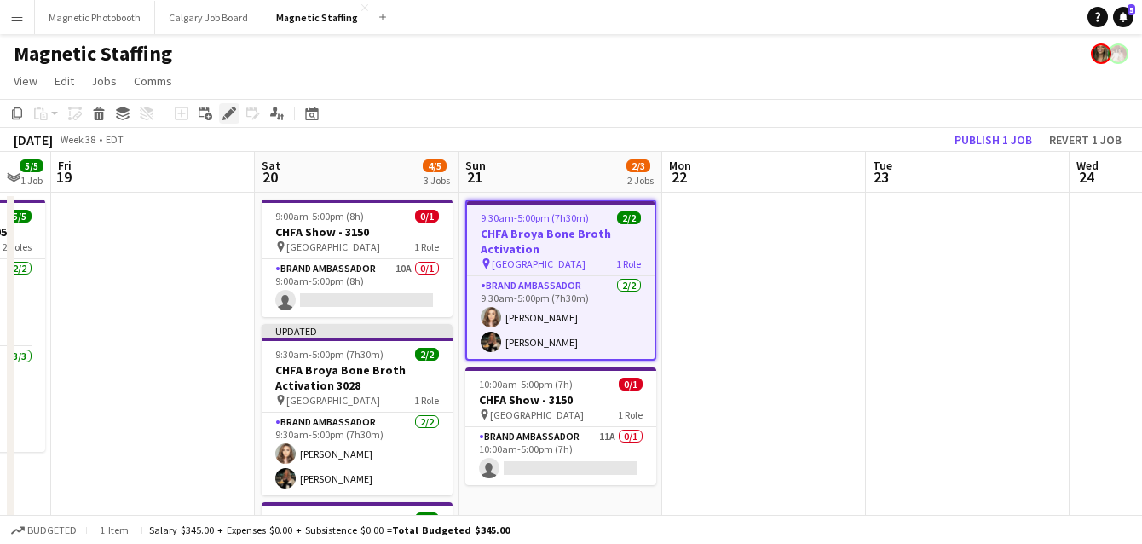
click at [225, 118] on icon "Edit" at bounding box center [229, 114] width 14 height 14
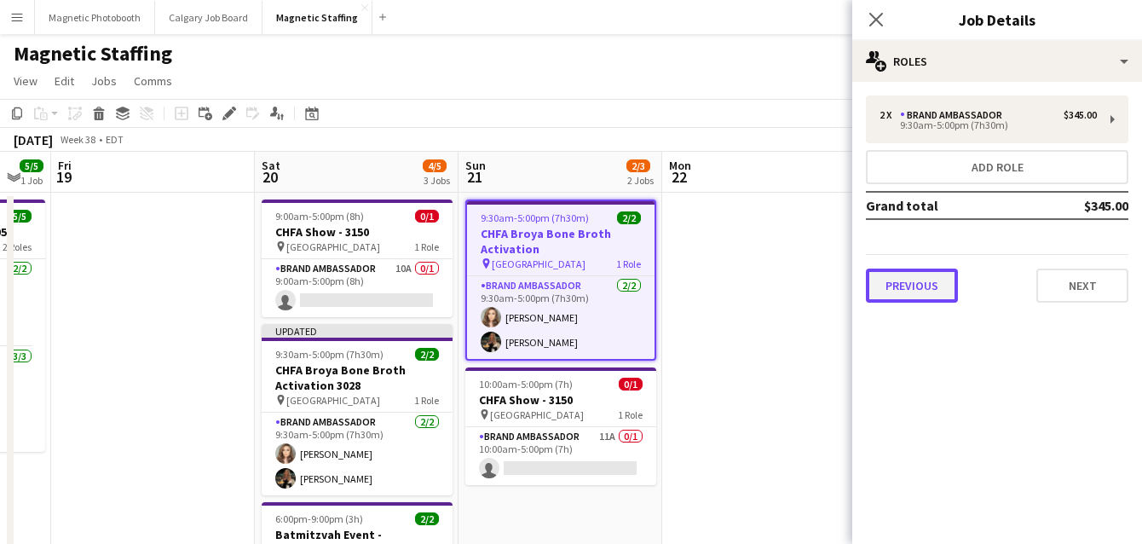
click at [935, 292] on button "Previous" at bounding box center [912, 286] width 92 height 34
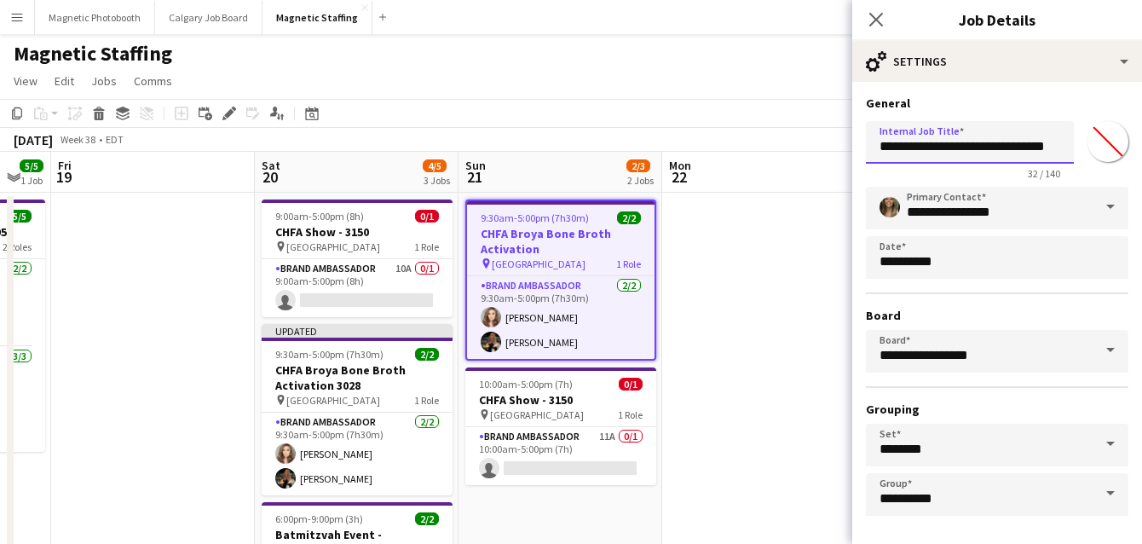
click at [1056, 147] on input "**********" at bounding box center [970, 142] width 208 height 43
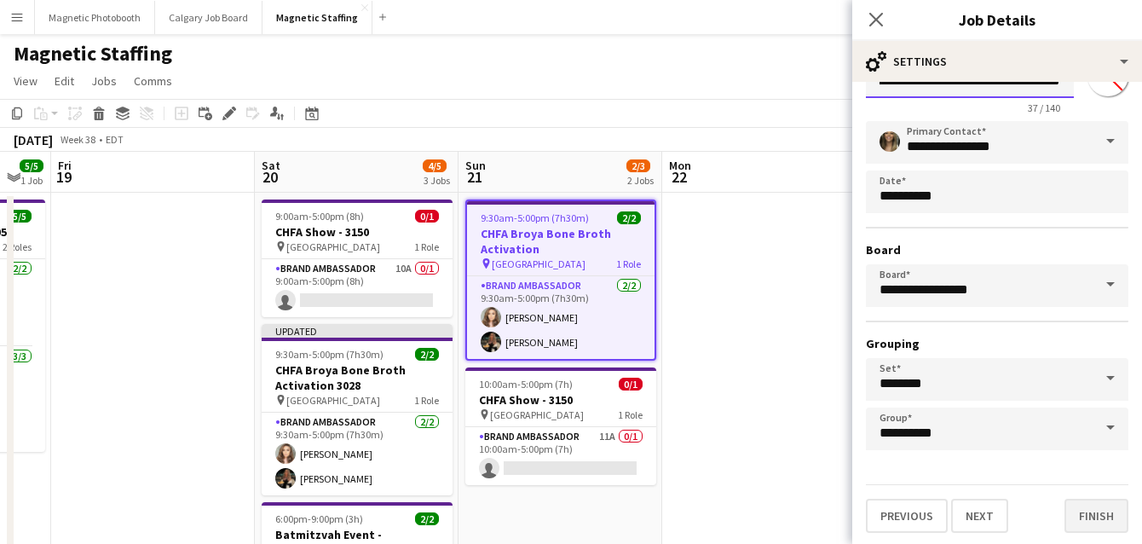
type input "**********"
click at [1097, 507] on button "Finish" at bounding box center [1097, 516] width 64 height 34
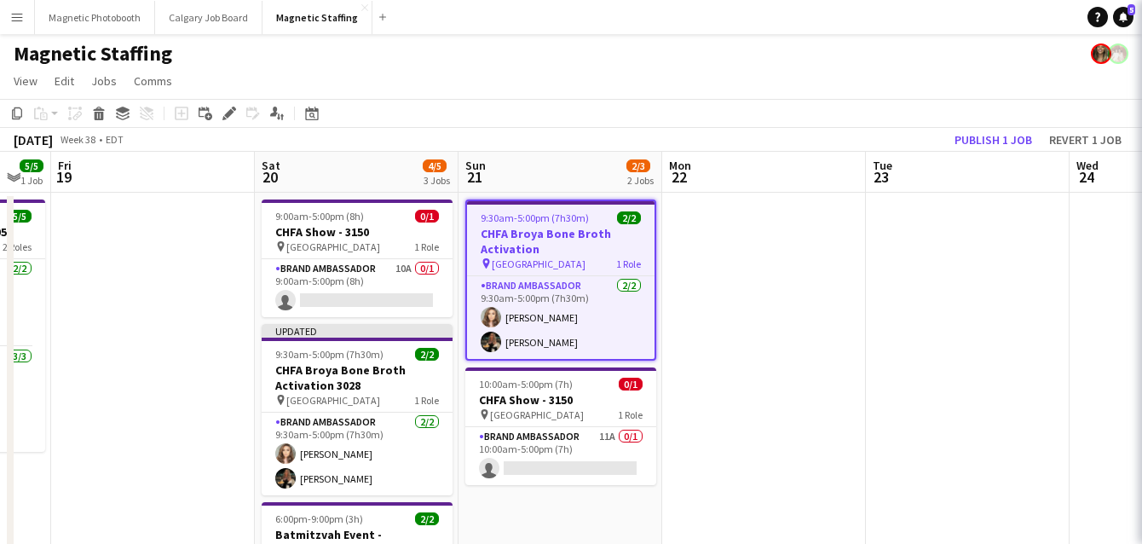
scroll to position [0, 0]
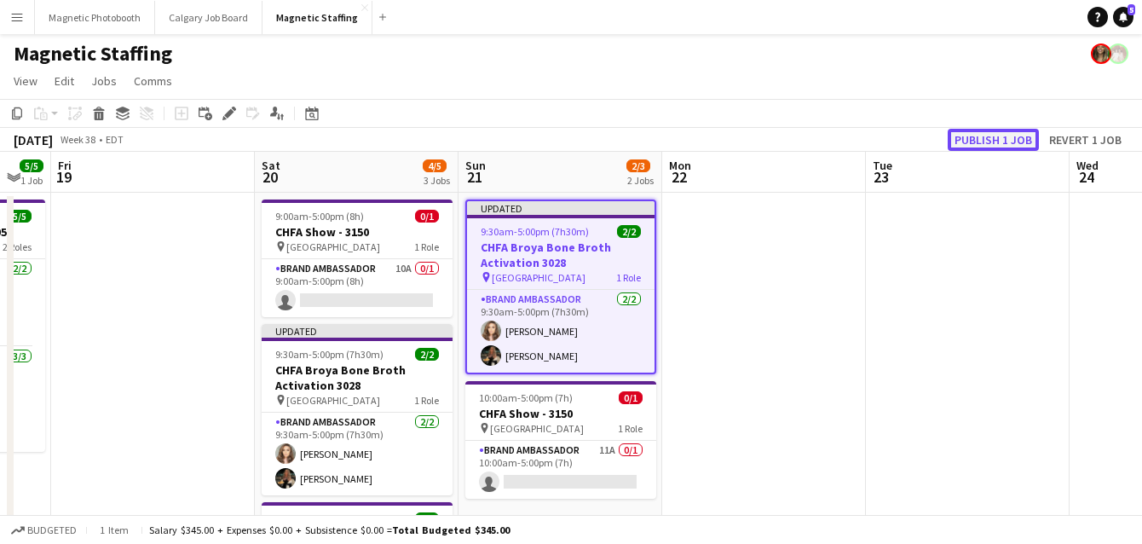
click at [1004, 141] on button "Publish 1 job" at bounding box center [993, 140] width 91 height 22
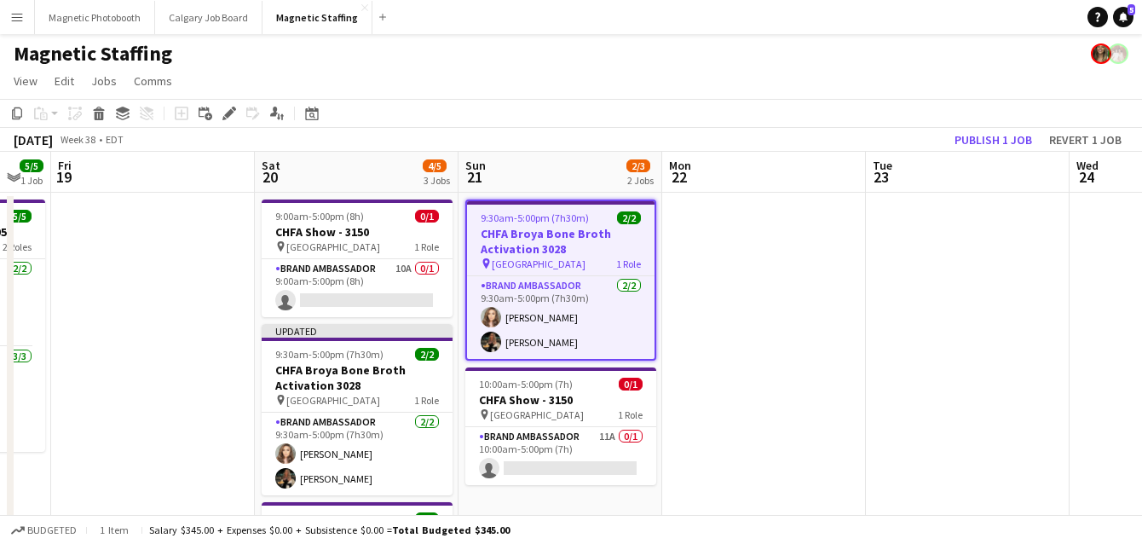
click at [502, 203] on div at bounding box center [561, 202] width 188 height 3
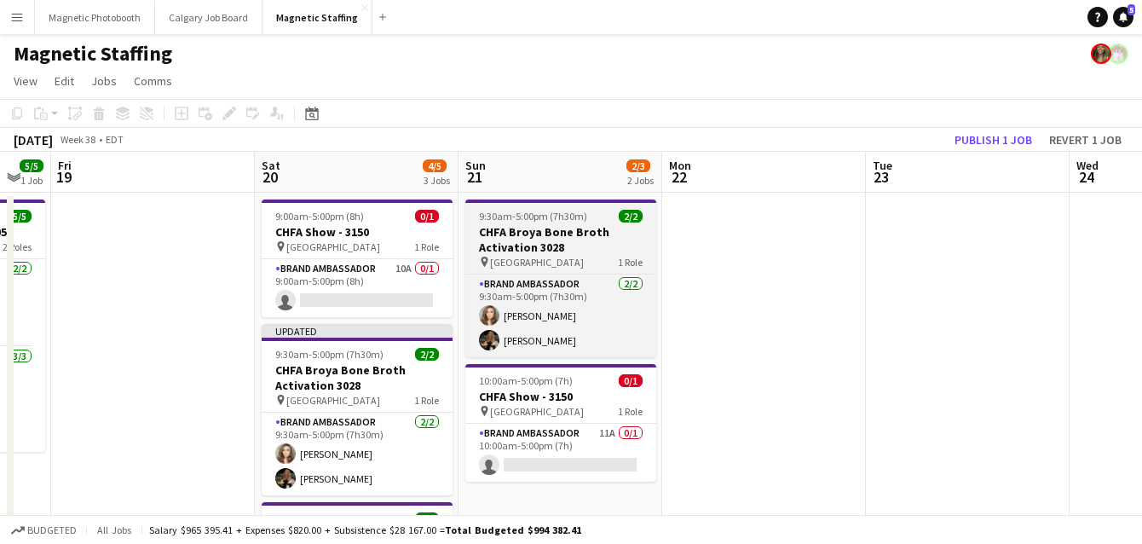
click at [491, 216] on span "9:30am-5:00pm (7h30m)" at bounding box center [533, 216] width 108 height 13
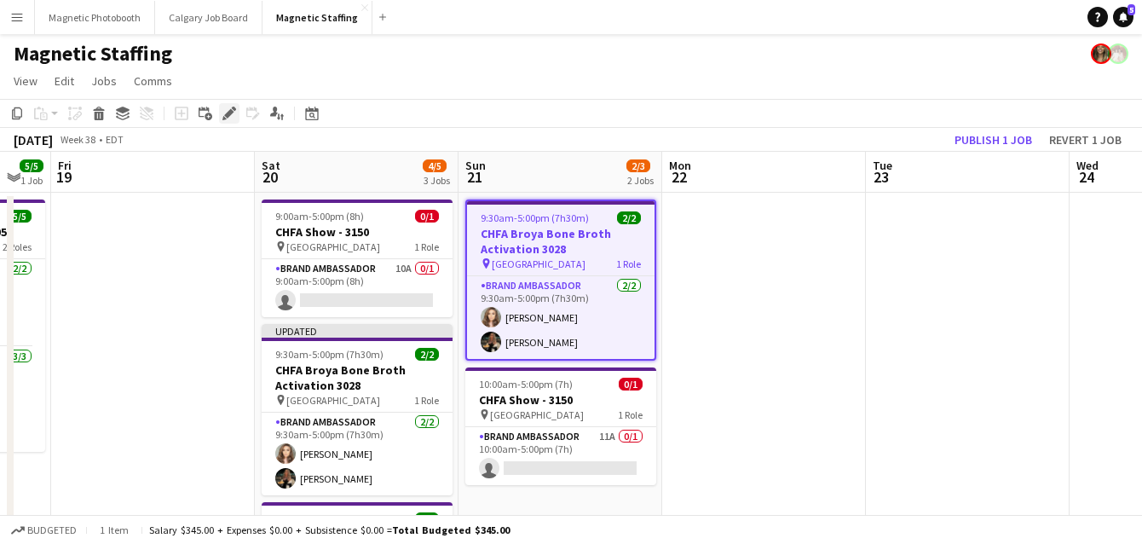
click at [229, 114] on icon at bounding box center [228, 113] width 9 height 9
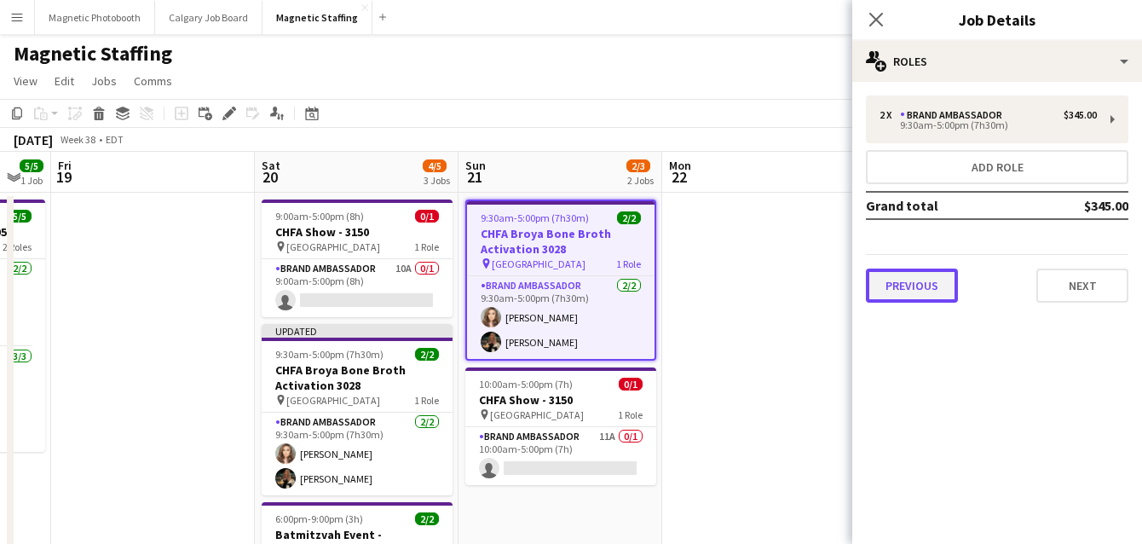
click at [910, 292] on button "Previous" at bounding box center [912, 286] width 92 height 34
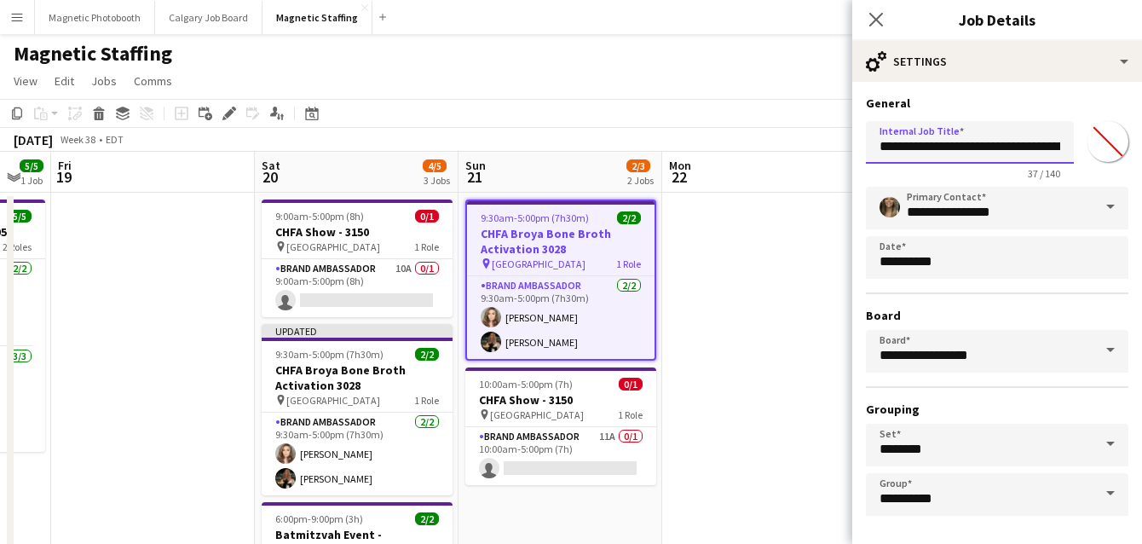
click at [1042, 146] on input "**********" at bounding box center [970, 142] width 208 height 43
drag, startPoint x: 1039, startPoint y: 145, endPoint x: 1094, endPoint y: 143, distance: 54.6
click at [1094, 145] on div "**********" at bounding box center [997, 147] width 263 height 66
type input "**********"
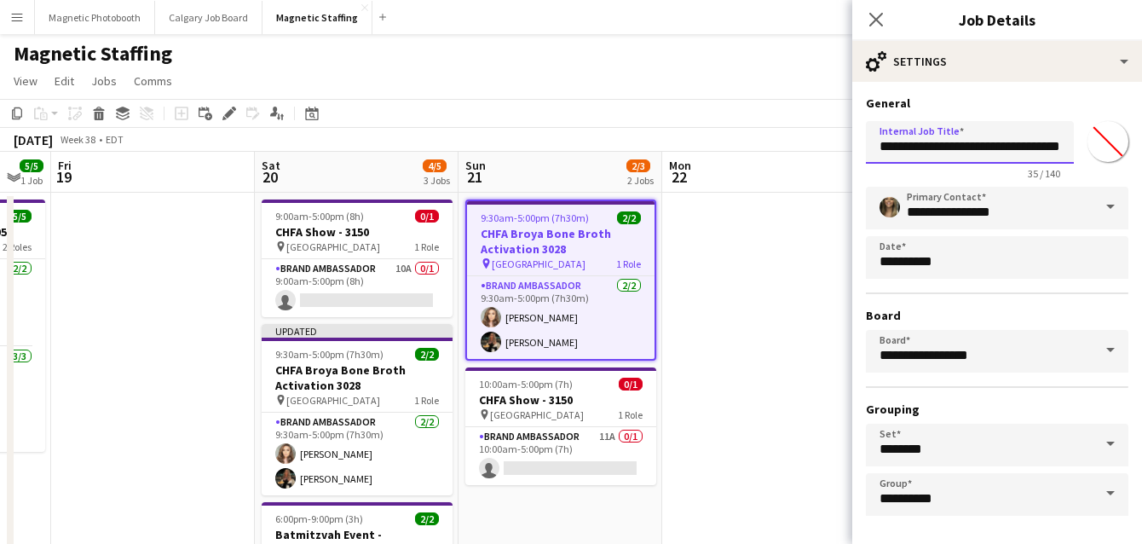
scroll to position [0, 28]
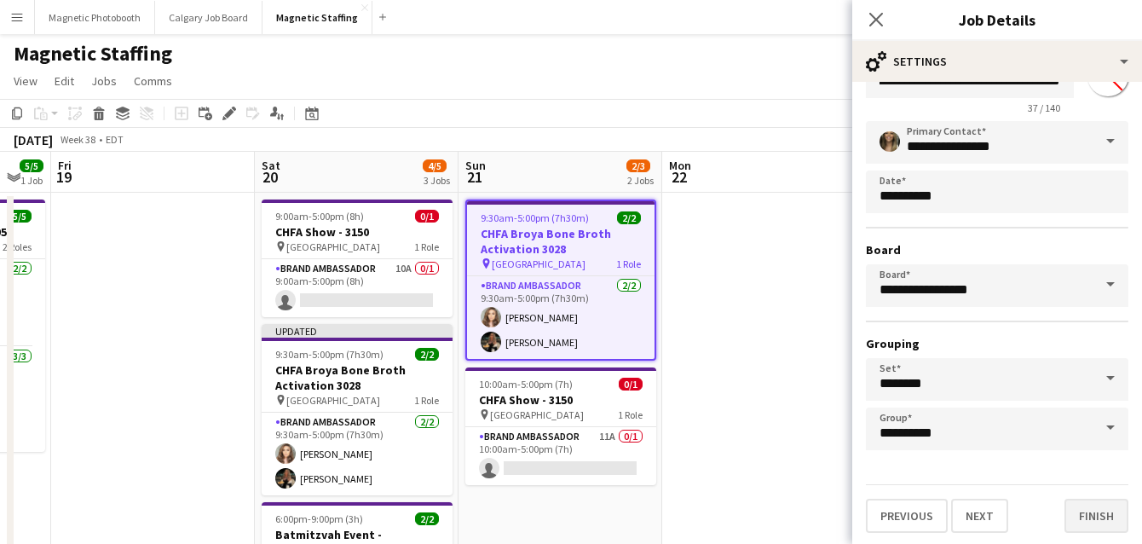
type input "**********"
click at [1083, 513] on button "Finish" at bounding box center [1097, 516] width 64 height 34
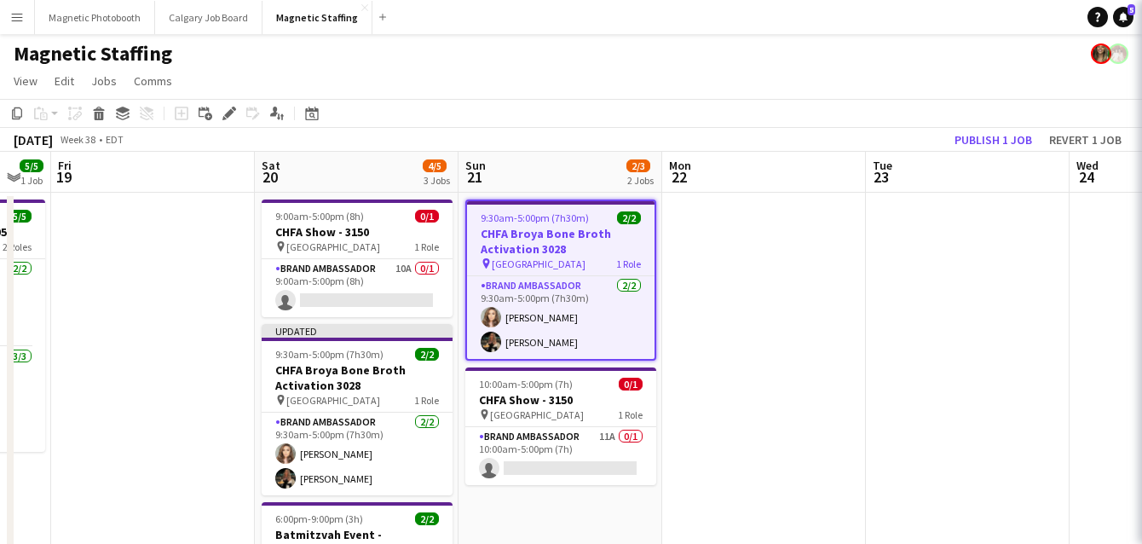
scroll to position [0, 0]
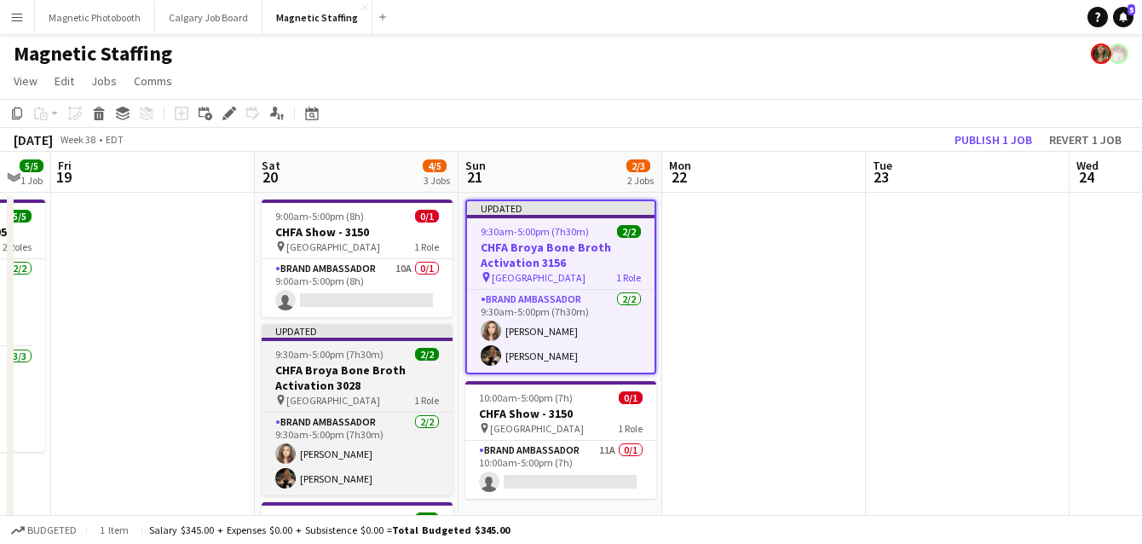
click at [385, 375] on h3 "CHFA Broya Bone Broth Activation 3028" at bounding box center [357, 377] width 191 height 31
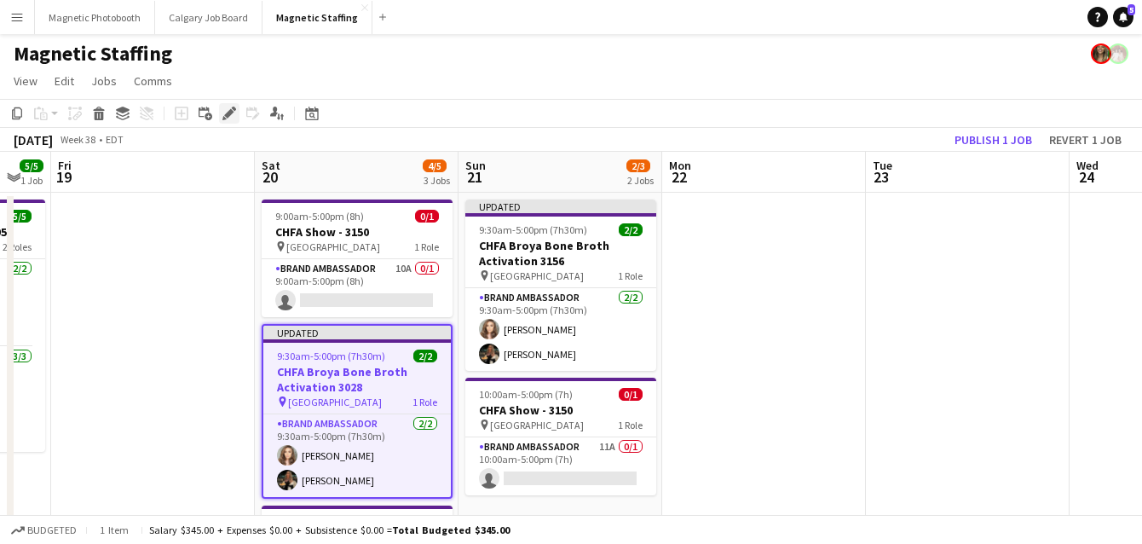
click at [229, 113] on icon at bounding box center [228, 113] width 9 height 9
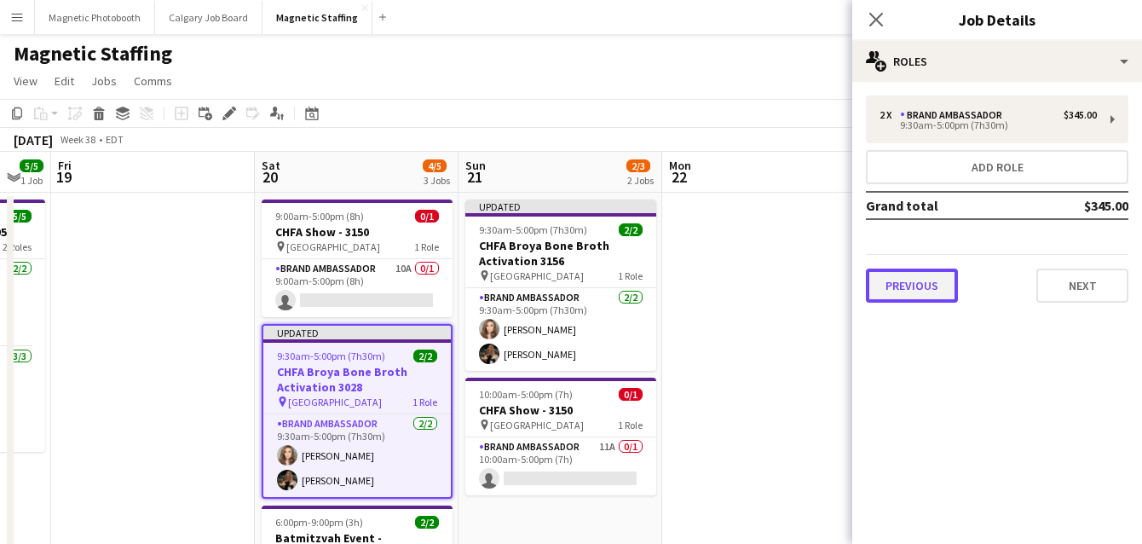
click at [928, 288] on button "Previous" at bounding box center [912, 286] width 92 height 34
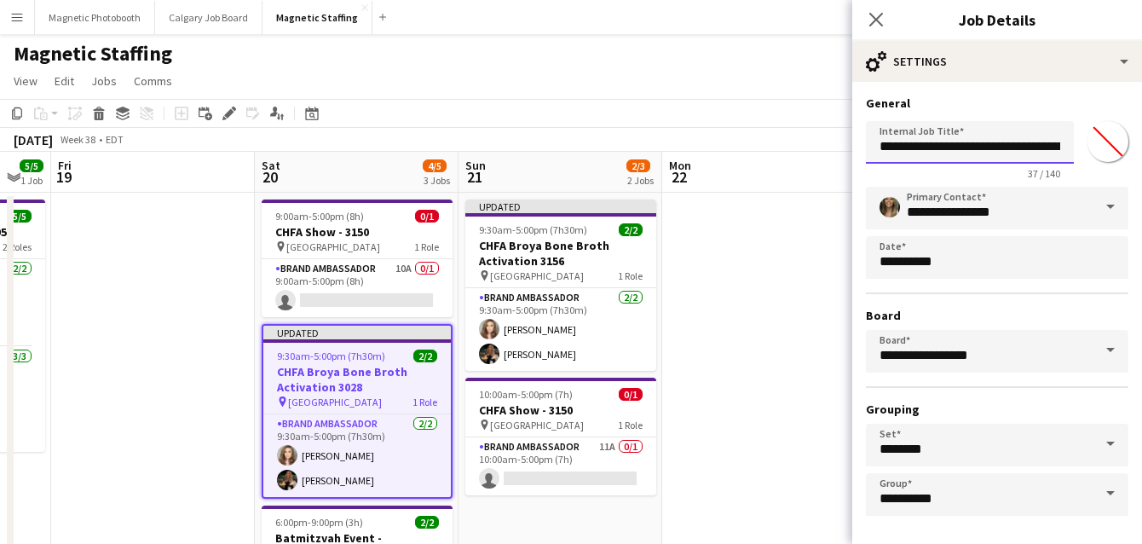
click at [1035, 154] on input "**********" at bounding box center [970, 142] width 208 height 43
drag, startPoint x: 1039, startPoint y: 147, endPoint x: 1099, endPoint y: 147, distance: 59.7
click at [1099, 147] on div "**********" at bounding box center [997, 147] width 263 height 66
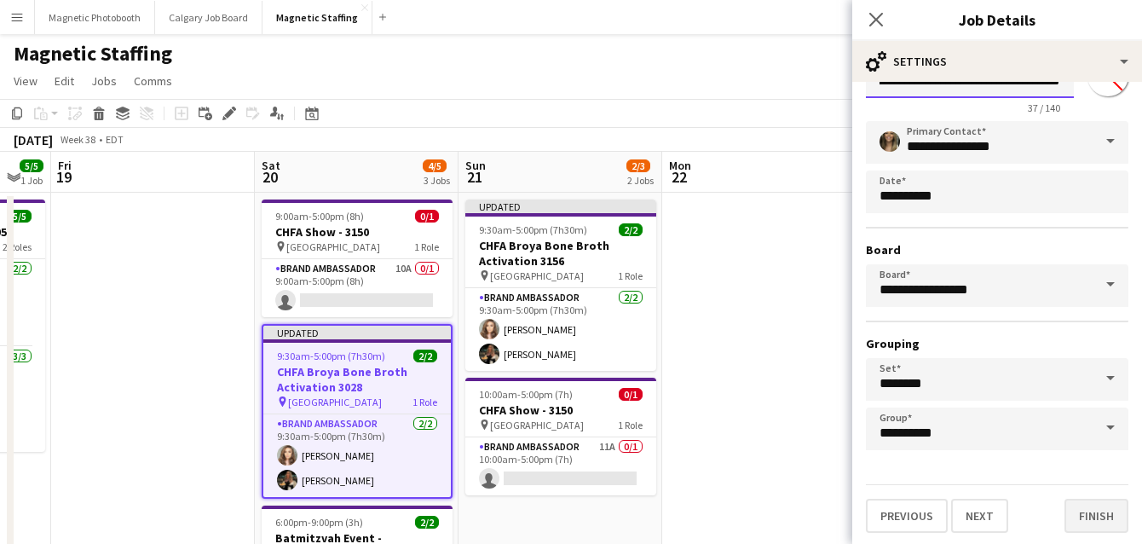
type input "**********"
click at [1089, 510] on button "Finish" at bounding box center [1097, 516] width 64 height 34
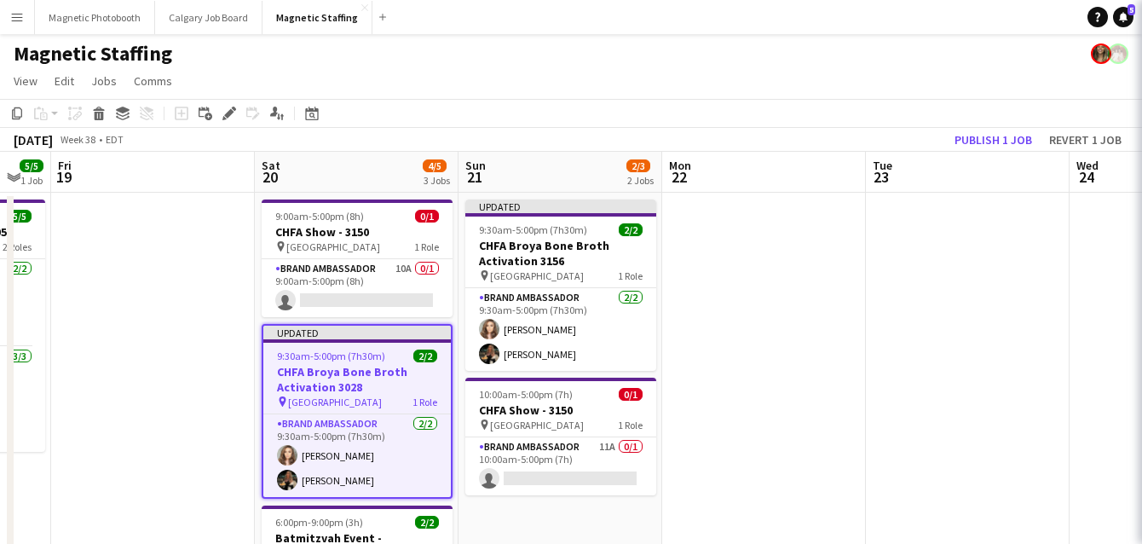
scroll to position [0, 0]
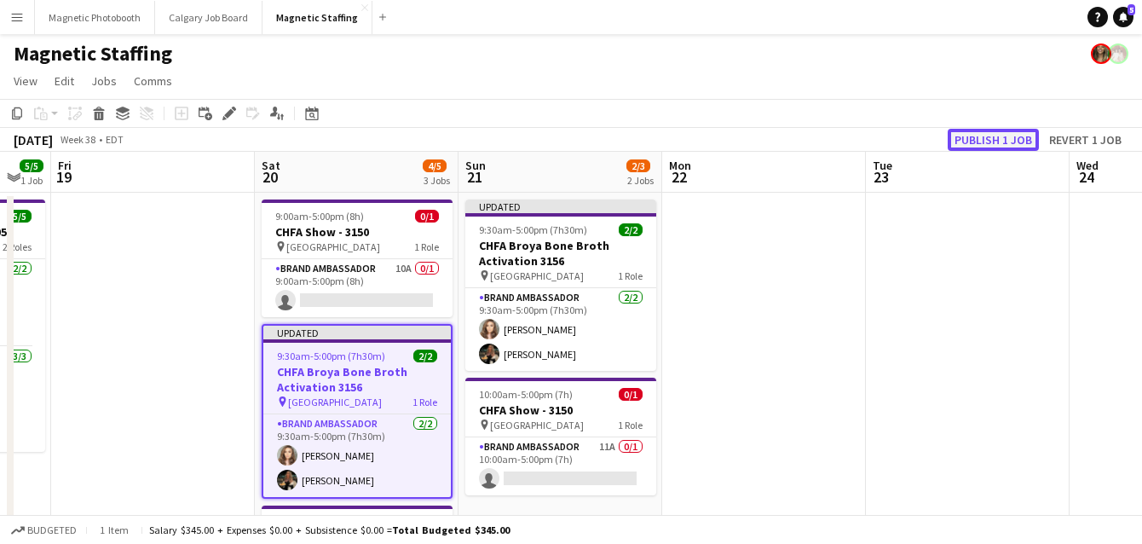
click at [1027, 140] on button "Publish 1 job" at bounding box center [993, 140] width 91 height 22
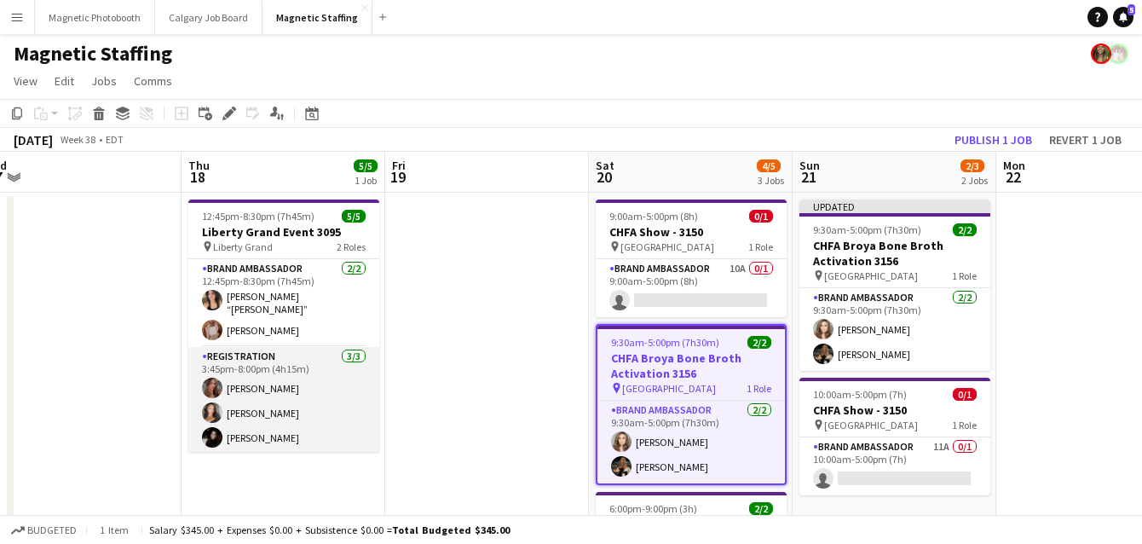
click at [279, 417] on app-card-role "Registration [DATE] 3:45pm-8:00pm (4h15m) [PERSON_NAME] [PERSON_NAME] [PERSON_N…" at bounding box center [283, 400] width 191 height 107
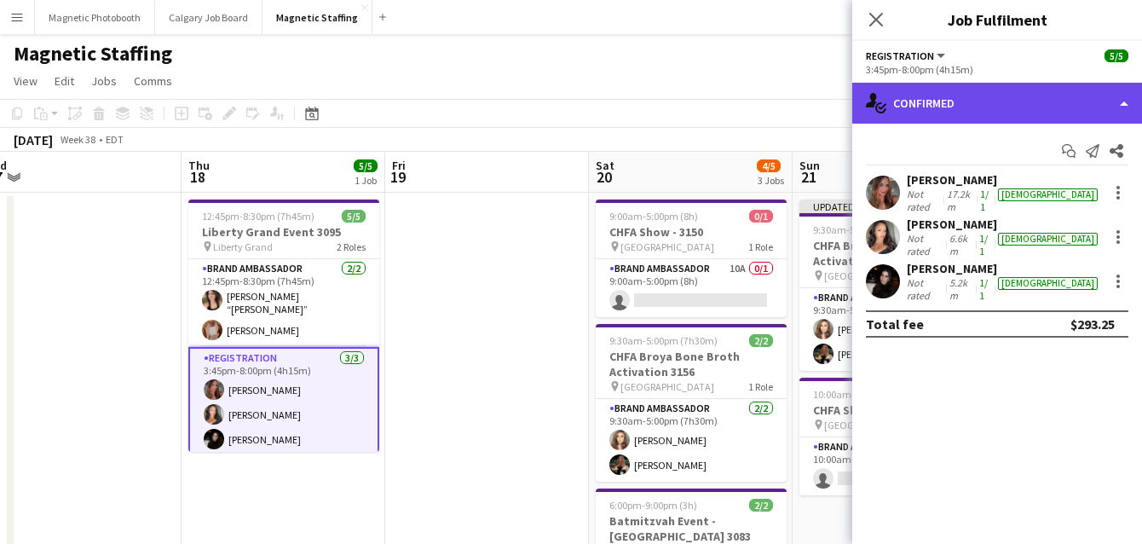
click at [958, 110] on div "single-neutral-actions-check-2 Confirmed" at bounding box center [997, 103] width 290 height 41
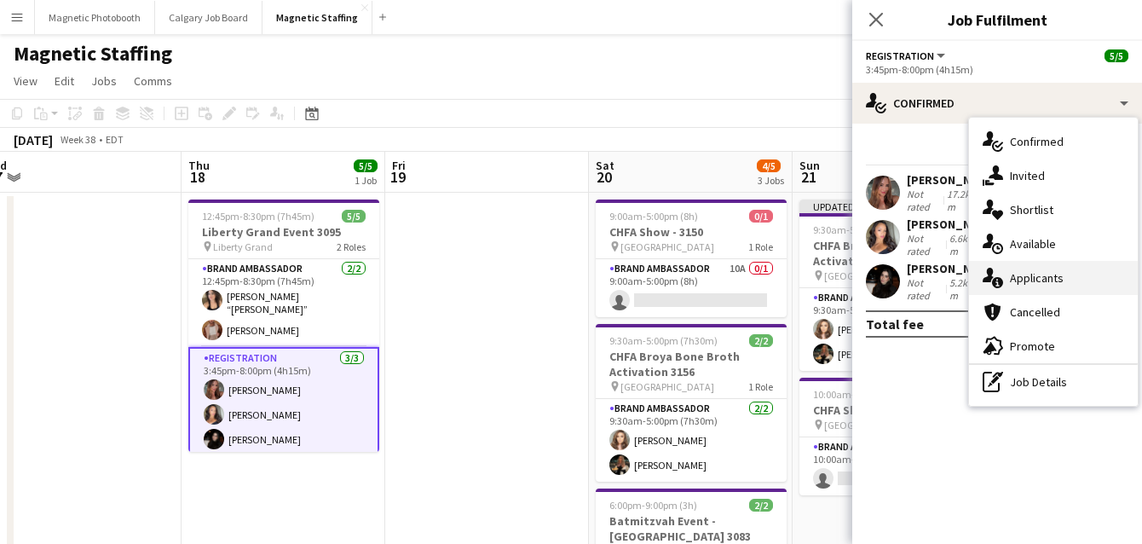
click at [1033, 280] on div "single-neutral-actions-information Applicants" at bounding box center [1053, 278] width 169 height 34
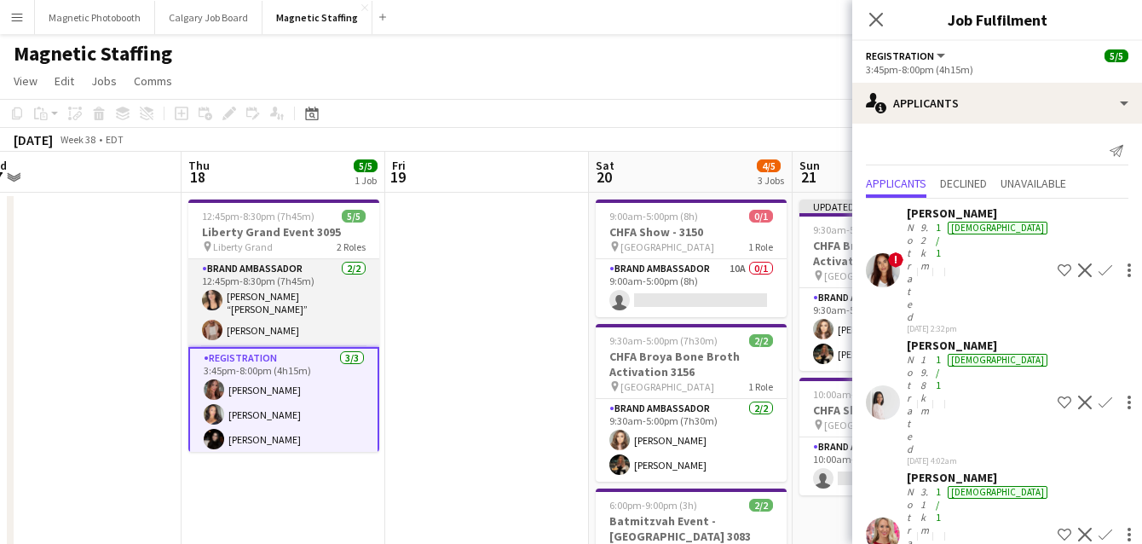
click at [332, 292] on app-card-role "Brand Ambassador [DATE] 12:45pm-8:30pm (7h45m) [PERSON_NAME] “[PERSON_NAME]” [P…" at bounding box center [283, 303] width 191 height 88
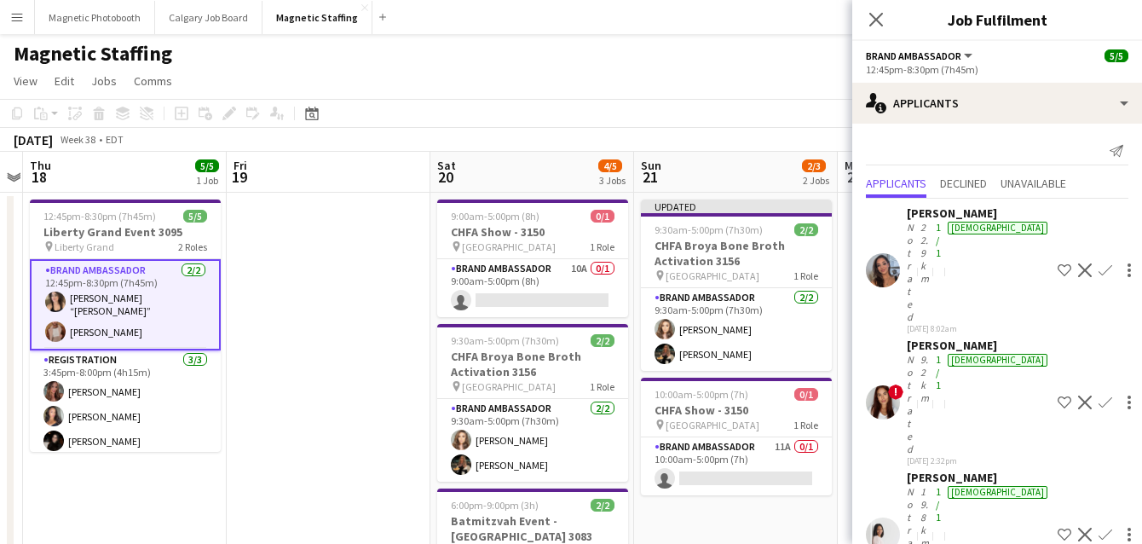
drag, startPoint x: 573, startPoint y: 300, endPoint x: 237, endPoint y: 339, distance: 338.1
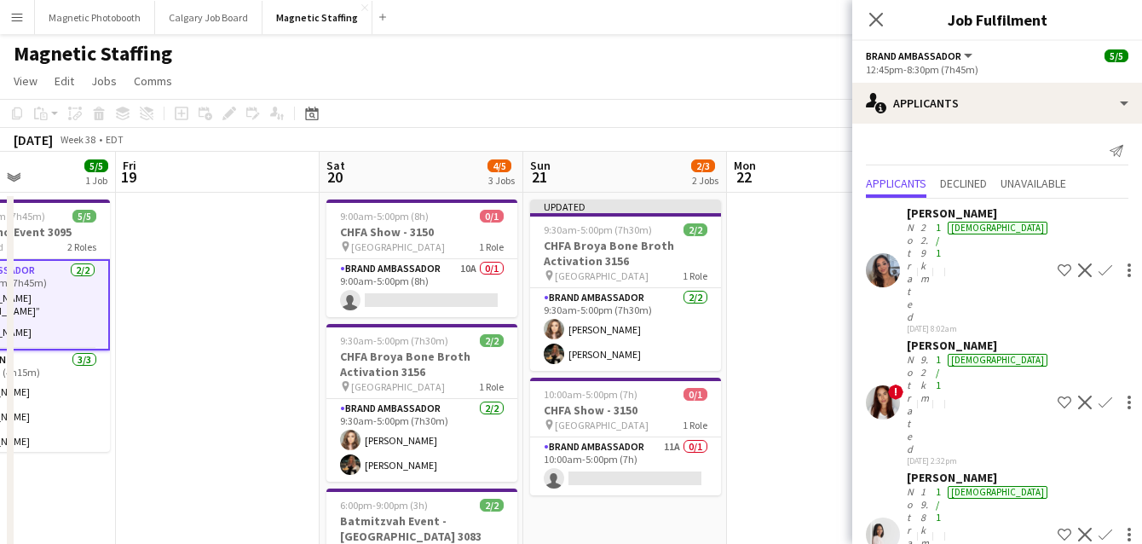
scroll to position [0, 493]
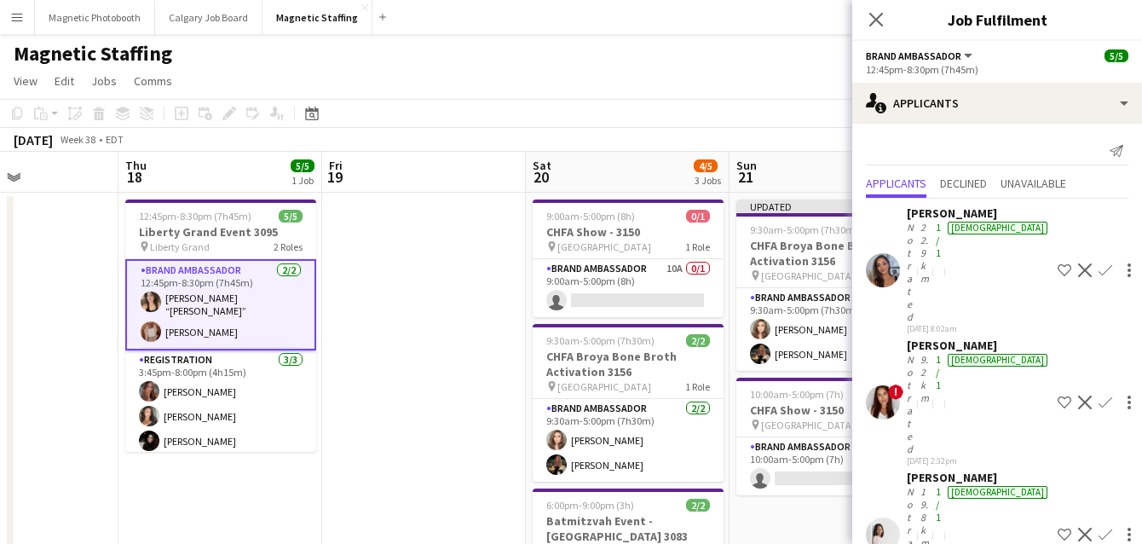
drag, startPoint x: 216, startPoint y: 346, endPoint x: 482, endPoint y: 346, distance: 266.8
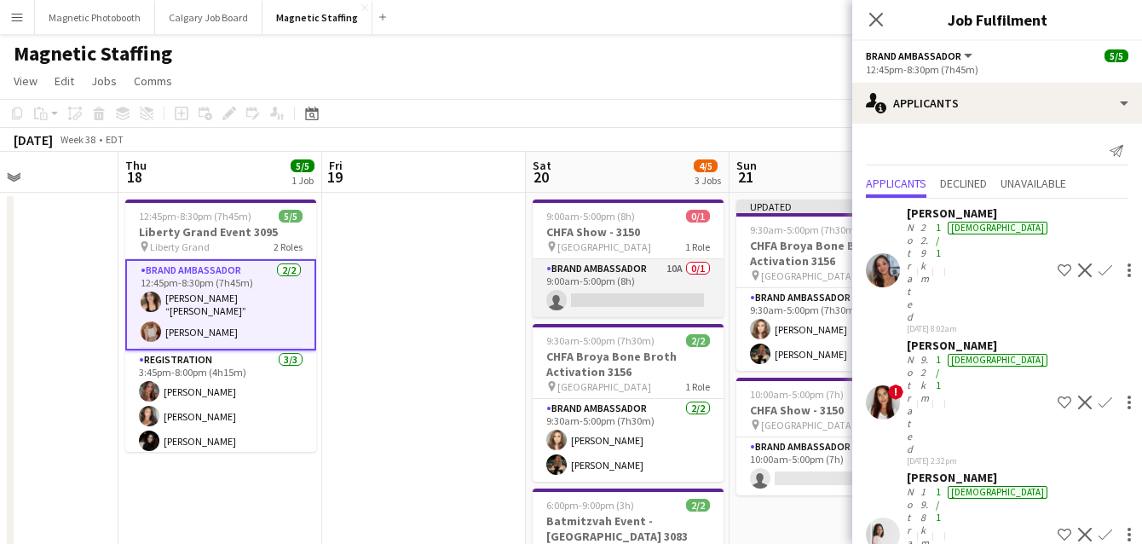
click at [592, 299] on app-card-role "Brand Ambassador 10A 0/1 9:00am-5:00pm (8h) single-neutral-actions" at bounding box center [628, 288] width 191 height 58
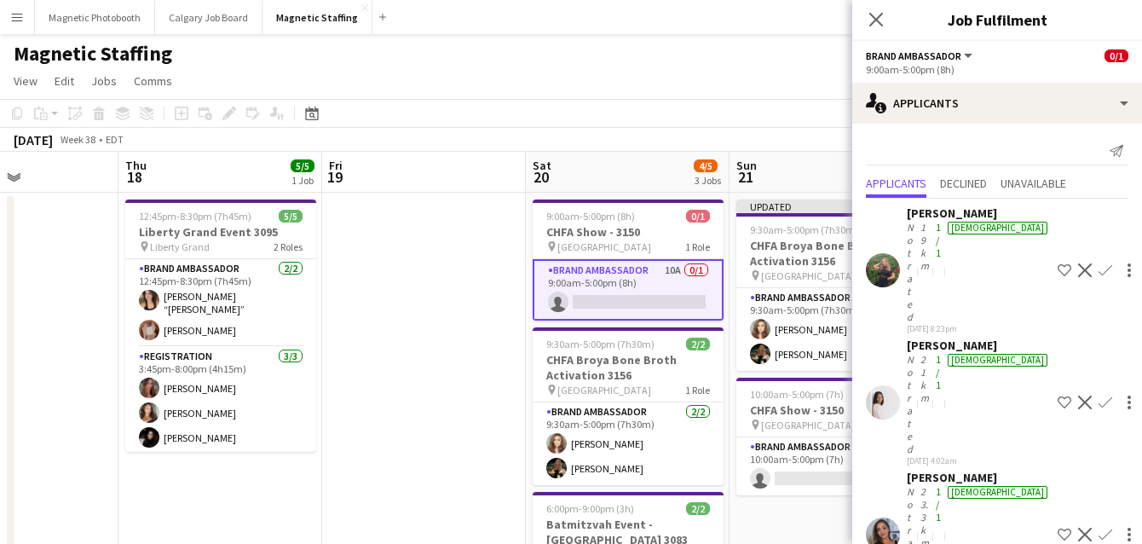
scroll to position [217, 0]
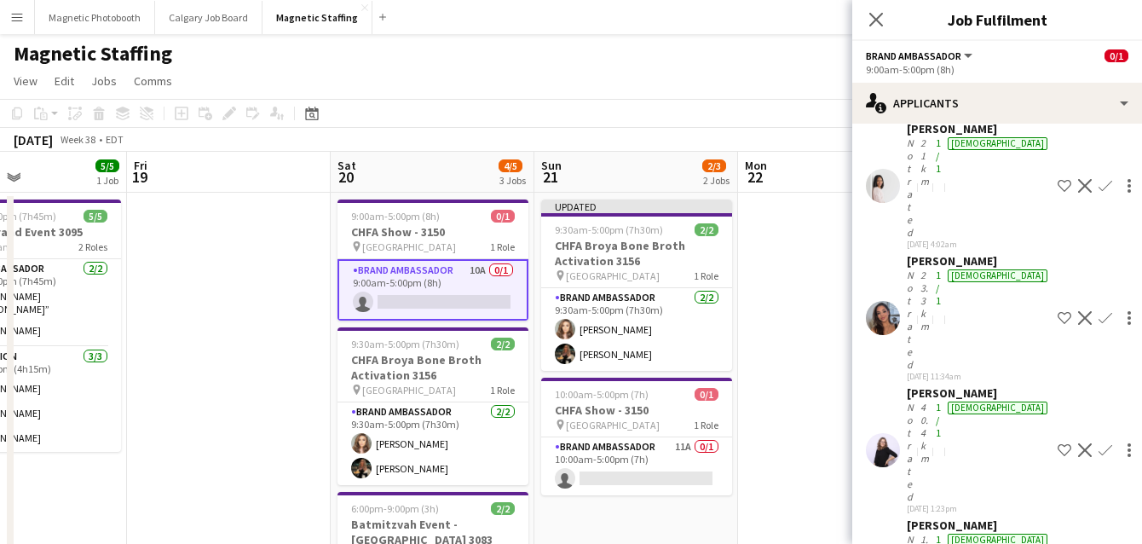
drag, startPoint x: 697, startPoint y: 430, endPoint x: 478, endPoint y: 430, distance: 219.1
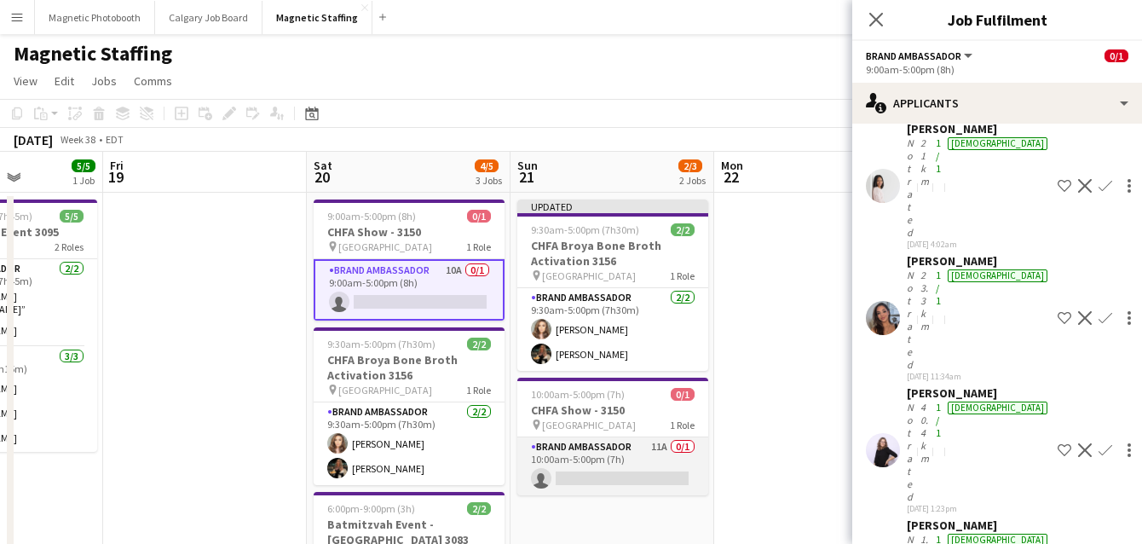
click at [554, 443] on app-card-role "Brand Ambassador 11A 0/1 10:00am-5:00pm (7h) single-neutral-actions" at bounding box center [612, 466] width 191 height 58
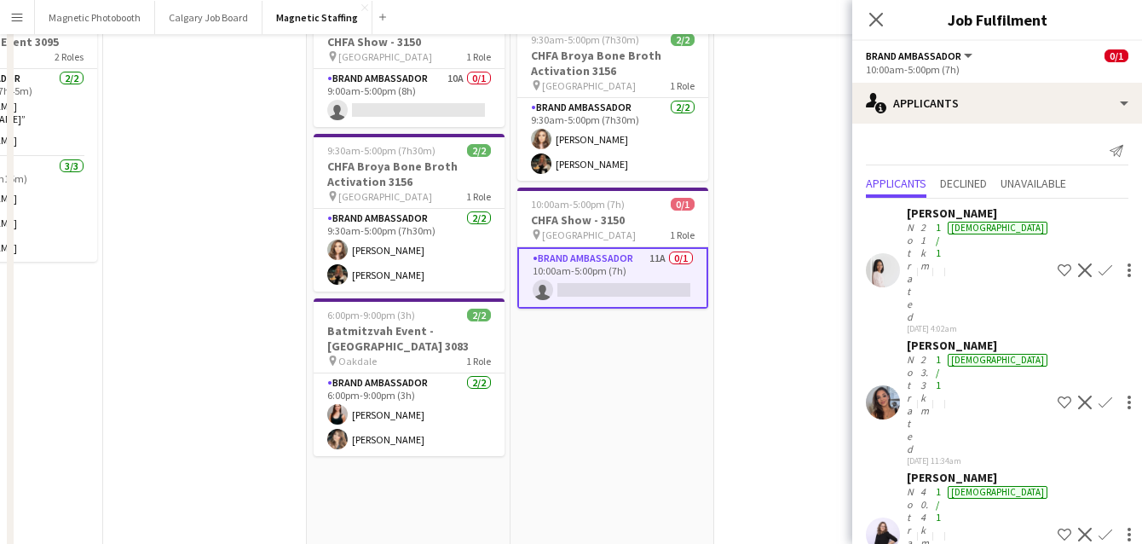
scroll to position [341, 0]
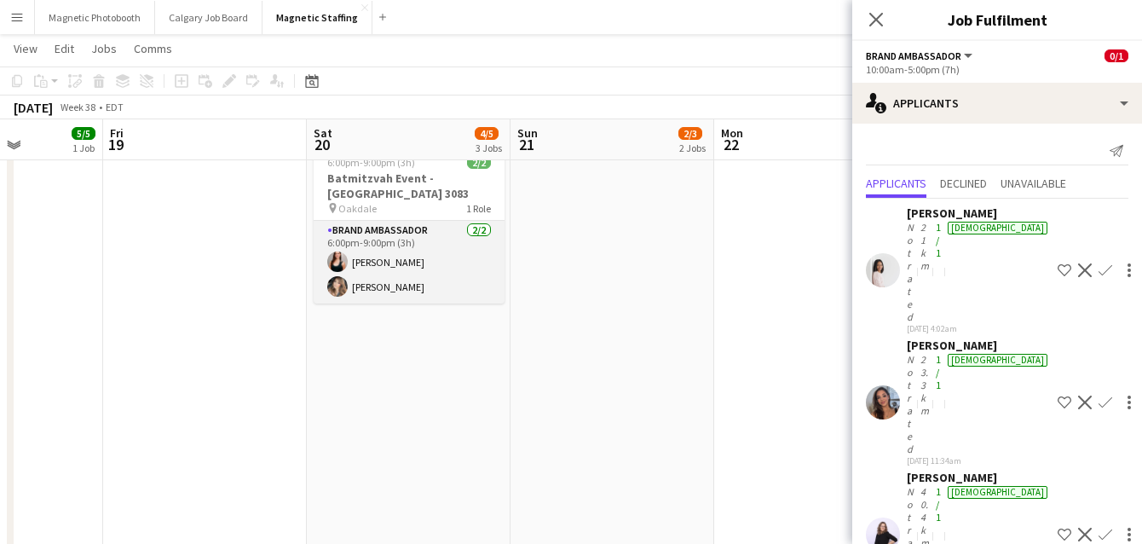
click at [355, 250] on app-card-role "Brand Ambassador [DATE] 6:00pm-9:00pm (3h) [PERSON_NAME] [PERSON_NAME]" at bounding box center [409, 262] width 191 height 83
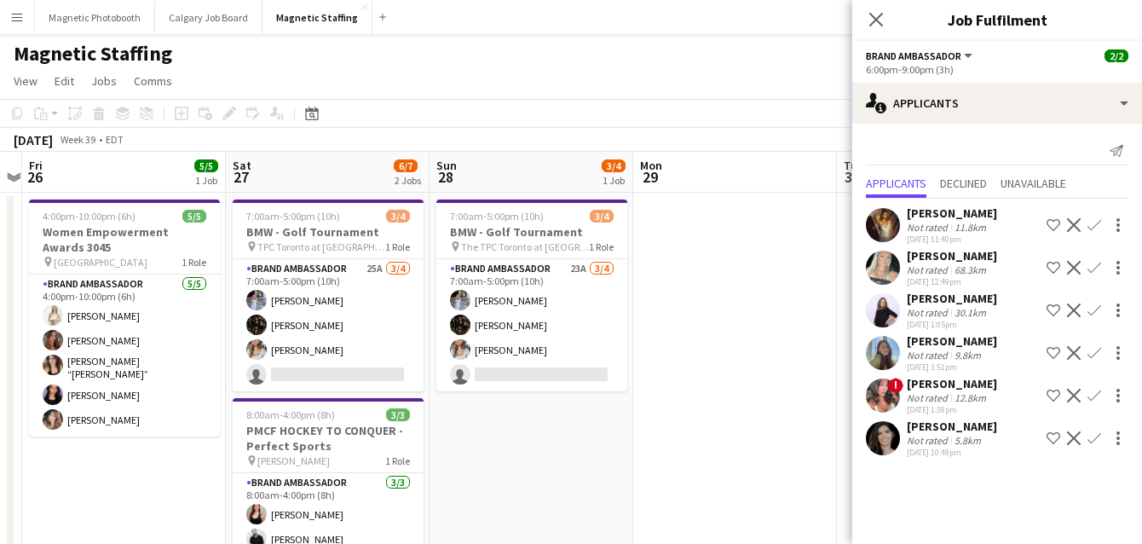
scroll to position [0, 575]
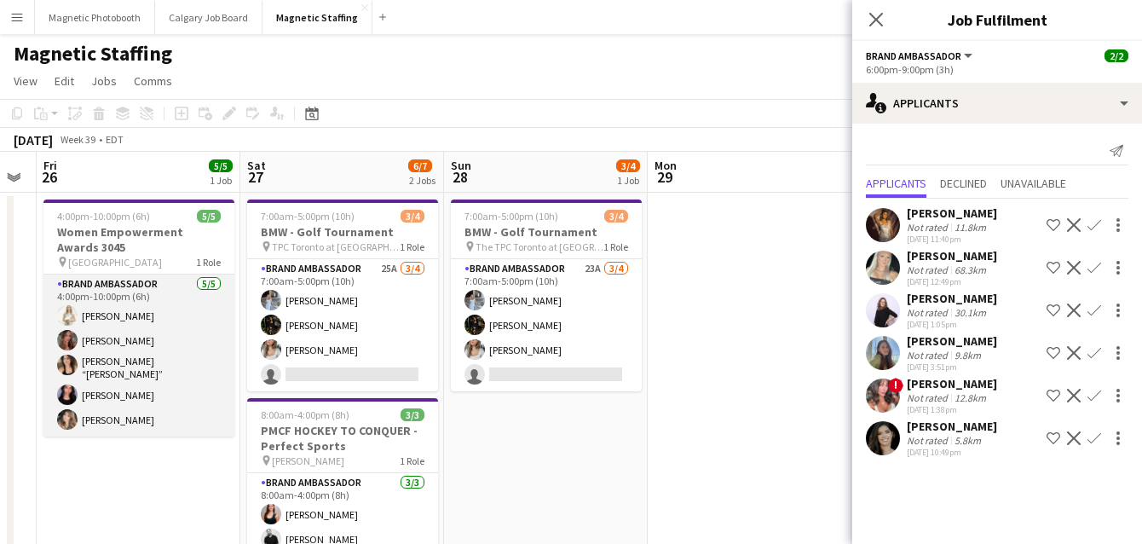
click at [176, 404] on app-card-role "Brand Ambassador [DATE] 4:00pm-10:00pm (6h) [PERSON_NAME] [PERSON_NAME] [PERSON…" at bounding box center [138, 355] width 191 height 162
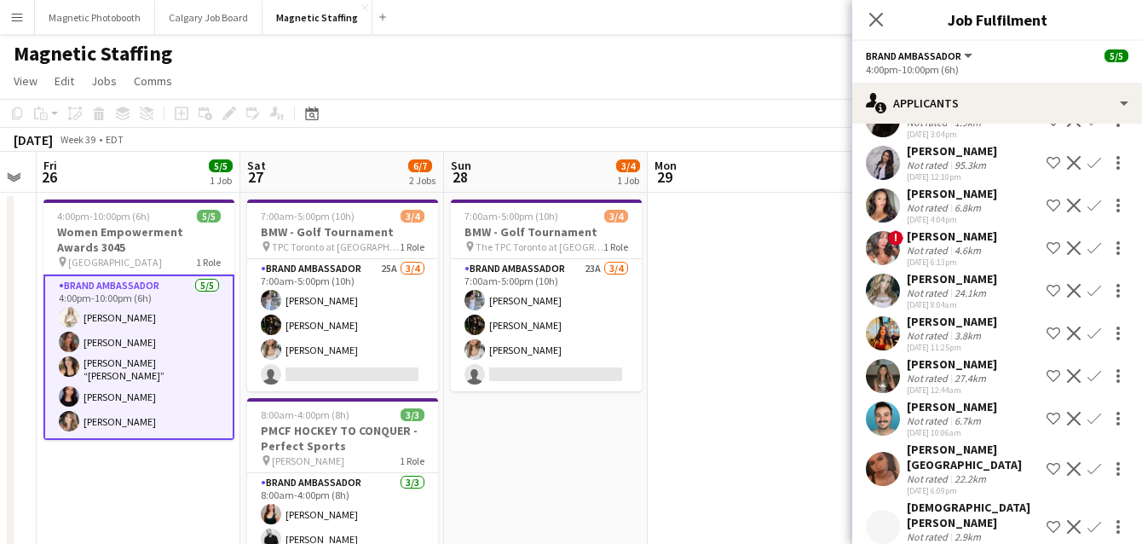
scroll to position [910, 0]
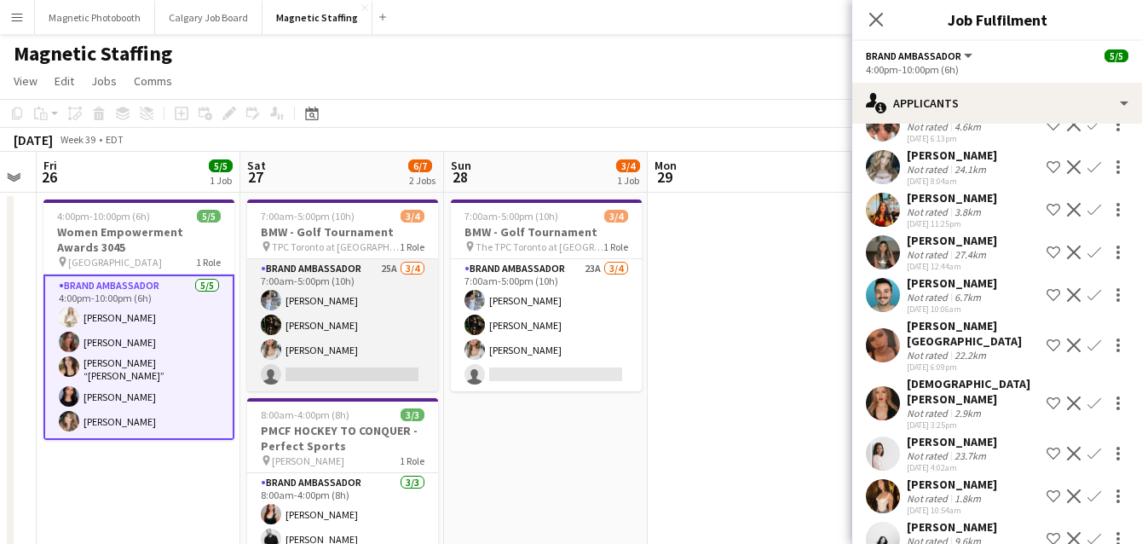
click at [390, 352] on app-card-role "Brand Ambassador 25A [DATE] 7:00am-5:00pm (10h) [PERSON_NAME] [PERSON_NAME] [PE…" at bounding box center [342, 325] width 191 height 132
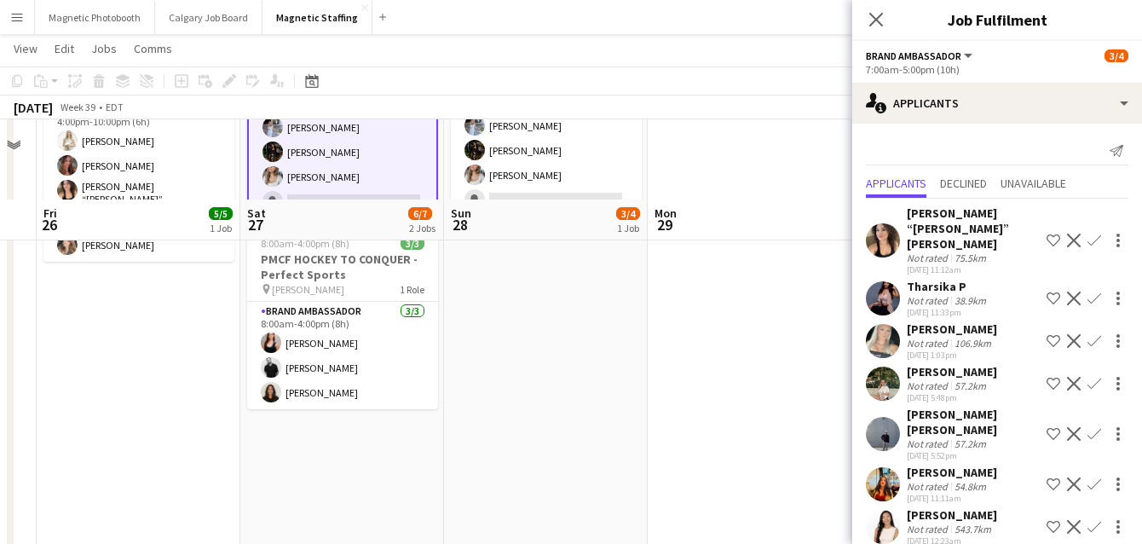
scroll to position [253, 0]
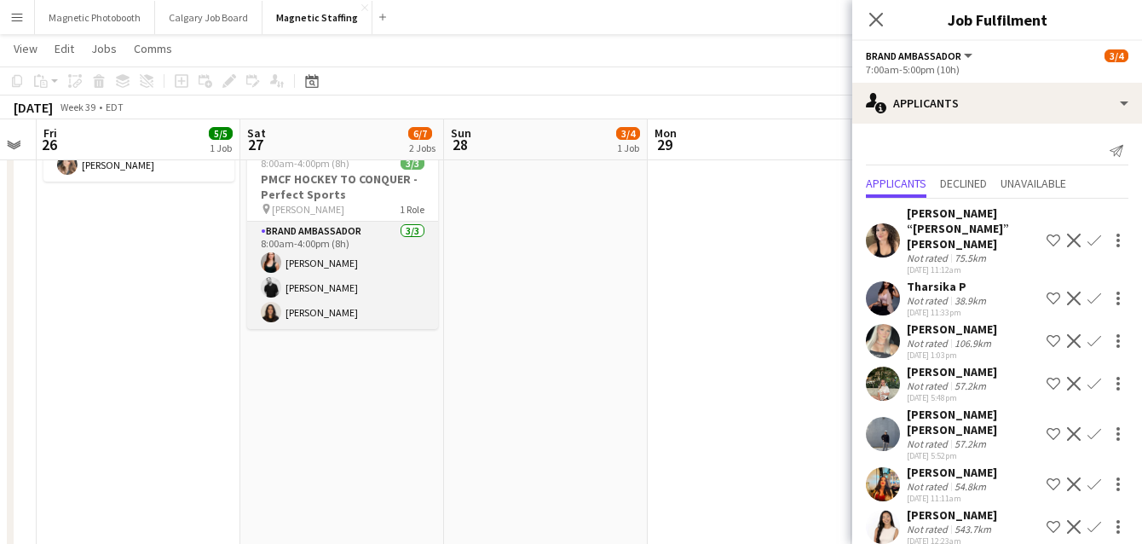
click at [367, 283] on app-card-role "Brand Ambassador [DATE] 8:00am-4:00pm (8h) [PERSON_NAME] [PERSON_NAME] [PERSON_…" at bounding box center [342, 275] width 191 height 107
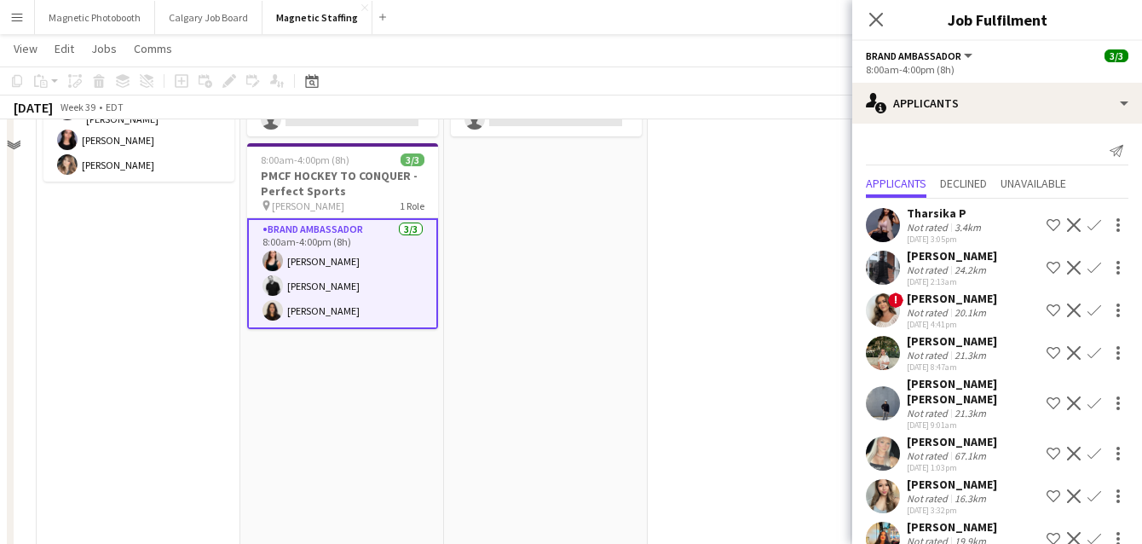
scroll to position [14, 0]
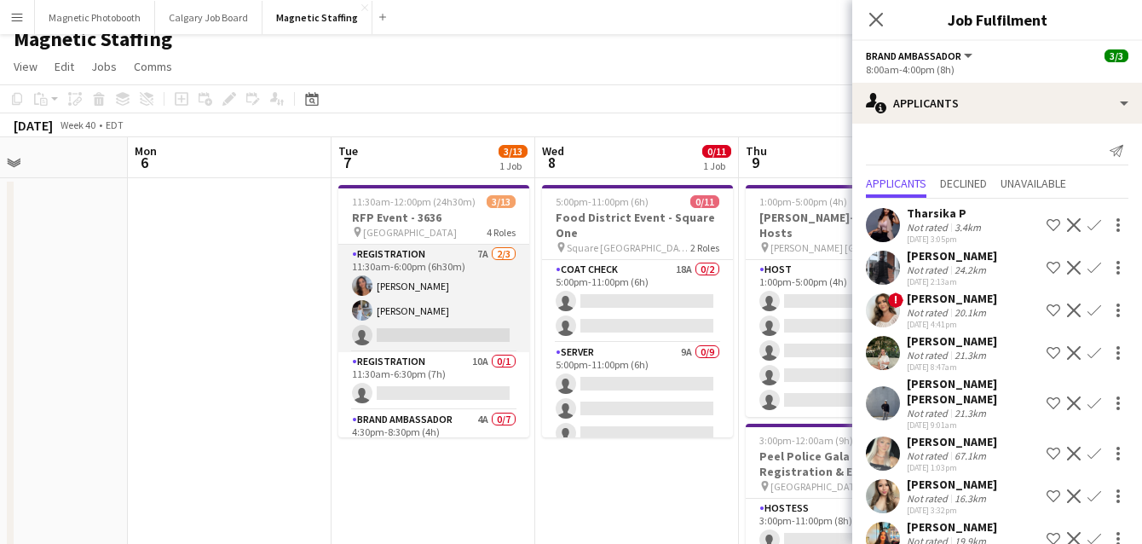
click at [419, 338] on app-card-role "Registration 7A [DATE] 11:30am-6:00pm (6h30m) [PERSON_NAME] [PERSON_NAME] singl…" at bounding box center [433, 298] width 191 height 107
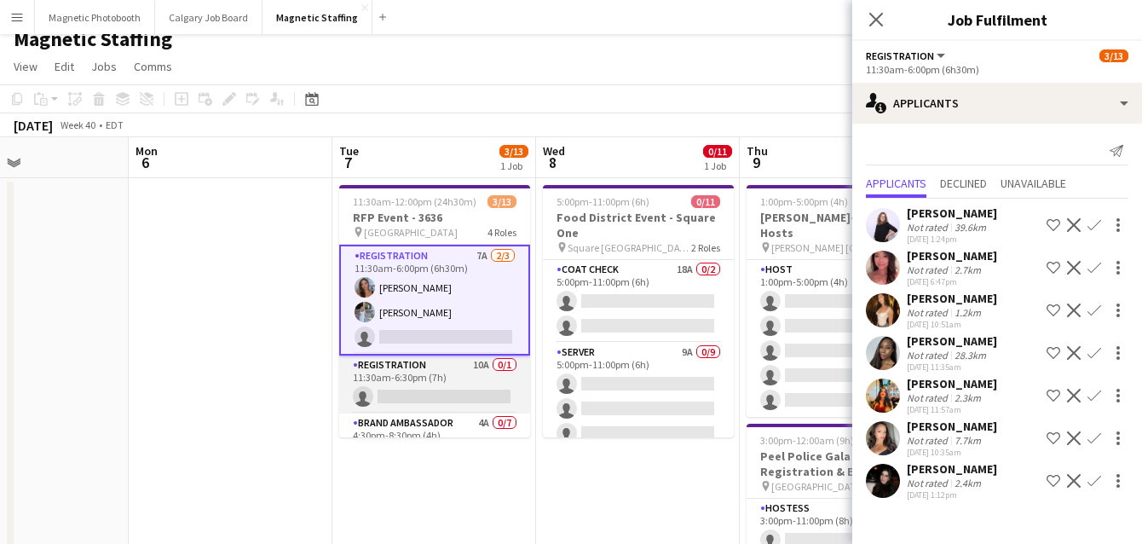
click at [398, 389] on app-card-role "Registration 10A 0/1 11:30am-6:30pm (7h) single-neutral-actions" at bounding box center [434, 384] width 191 height 58
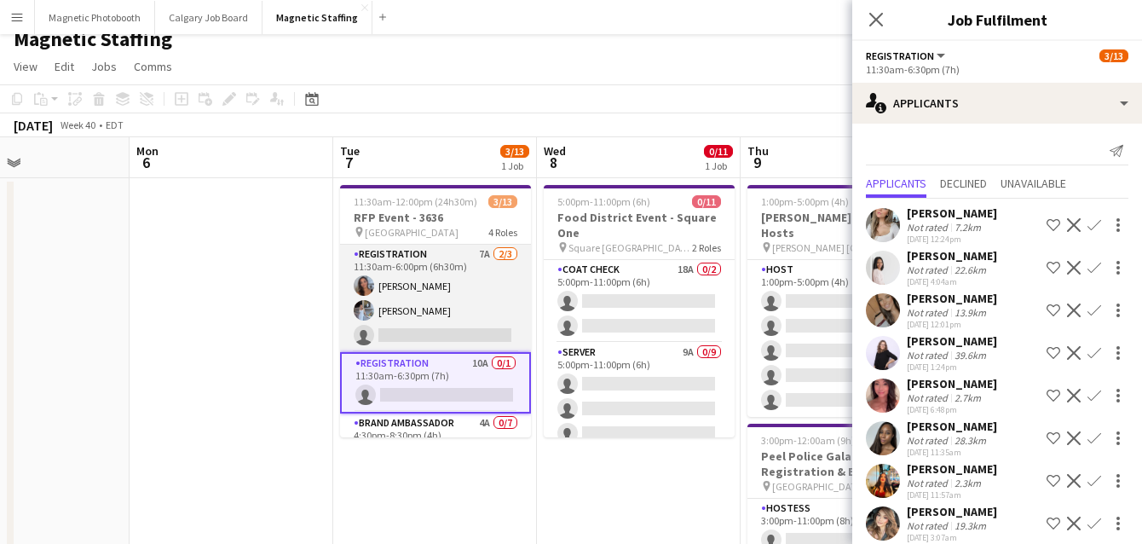
click at [441, 318] on app-card-role "Registration 7A [DATE] 11:30am-6:00pm (6h30m) [PERSON_NAME] [PERSON_NAME] singl…" at bounding box center [435, 298] width 191 height 107
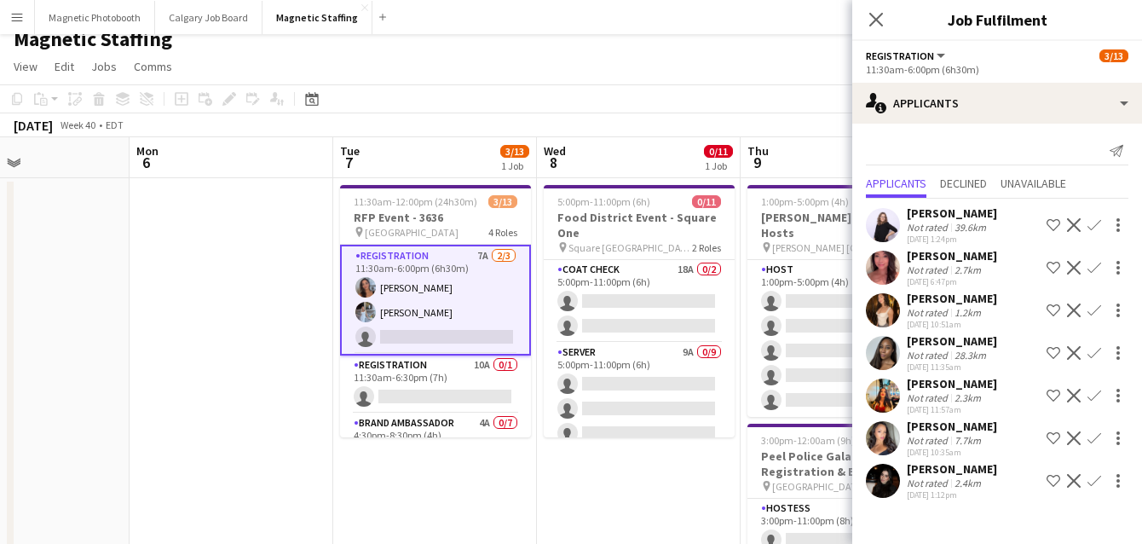
click at [1092, 439] on app-icon "Confirm" at bounding box center [1095, 438] width 14 height 14
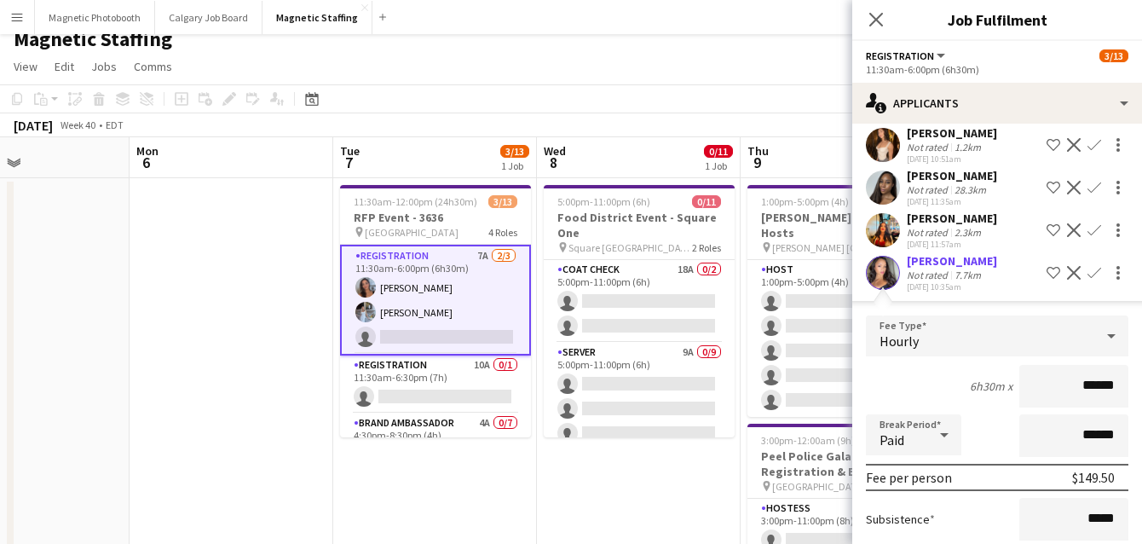
scroll to position [358, 0]
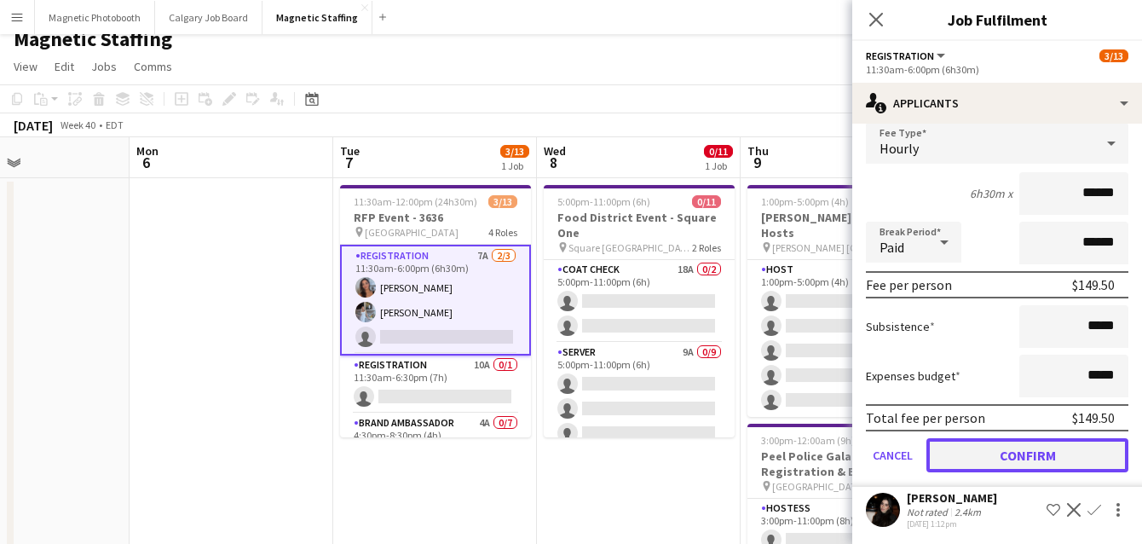
click at [1029, 463] on button "Confirm" at bounding box center [1028, 455] width 202 height 34
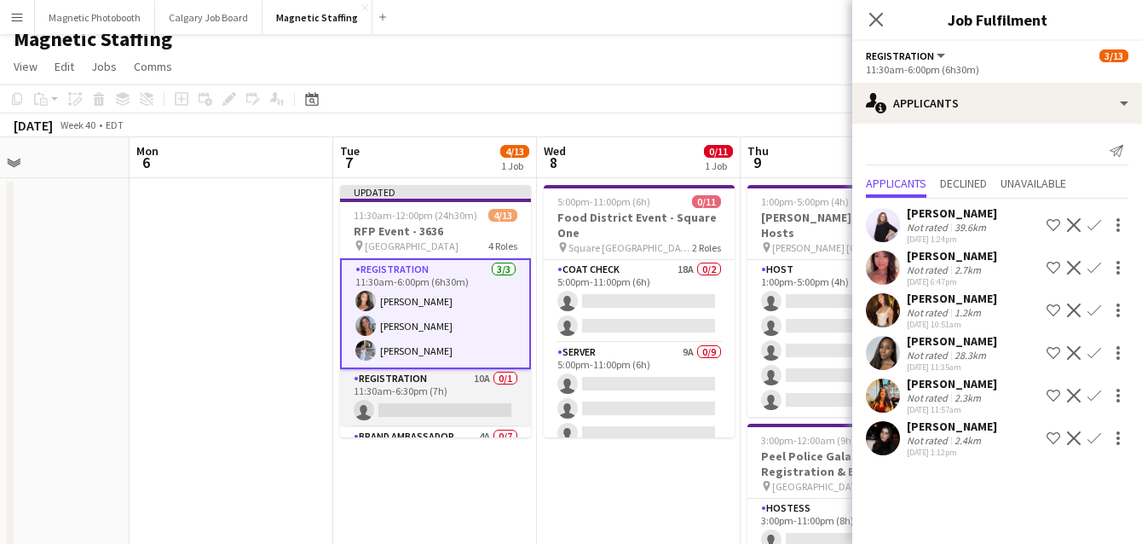
click at [404, 407] on app-card-role "Registration 10A 0/1 11:30am-6:30pm (7h) single-neutral-actions" at bounding box center [435, 398] width 191 height 58
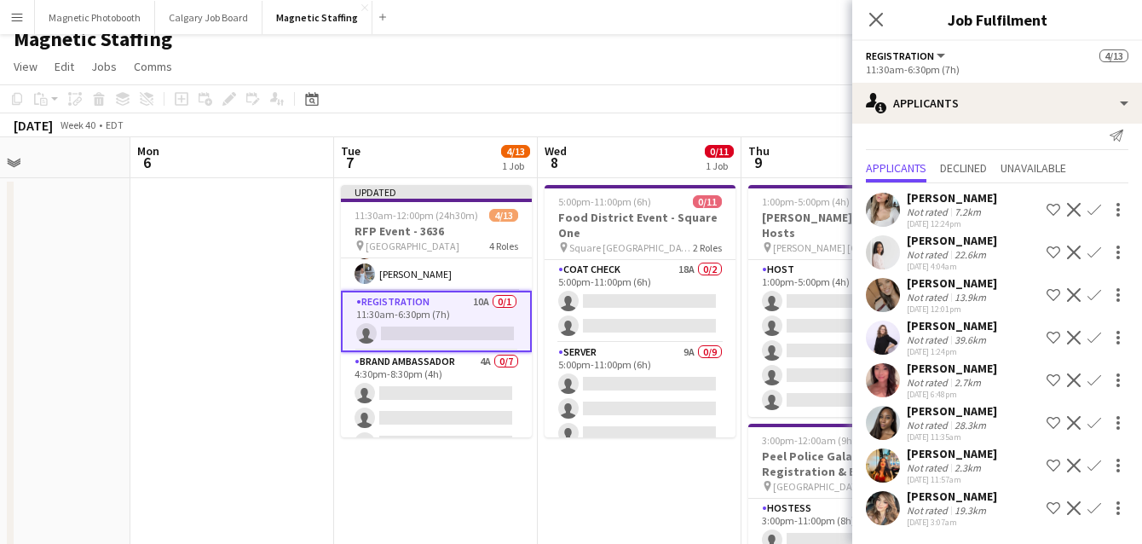
scroll to position [78, 0]
click at [379, 385] on app-card-role "Brand Ambassador 4A 0/7 4:30pm-8:30pm (4h) single-neutral-actions single-neutra…" at bounding box center [436, 452] width 191 height 206
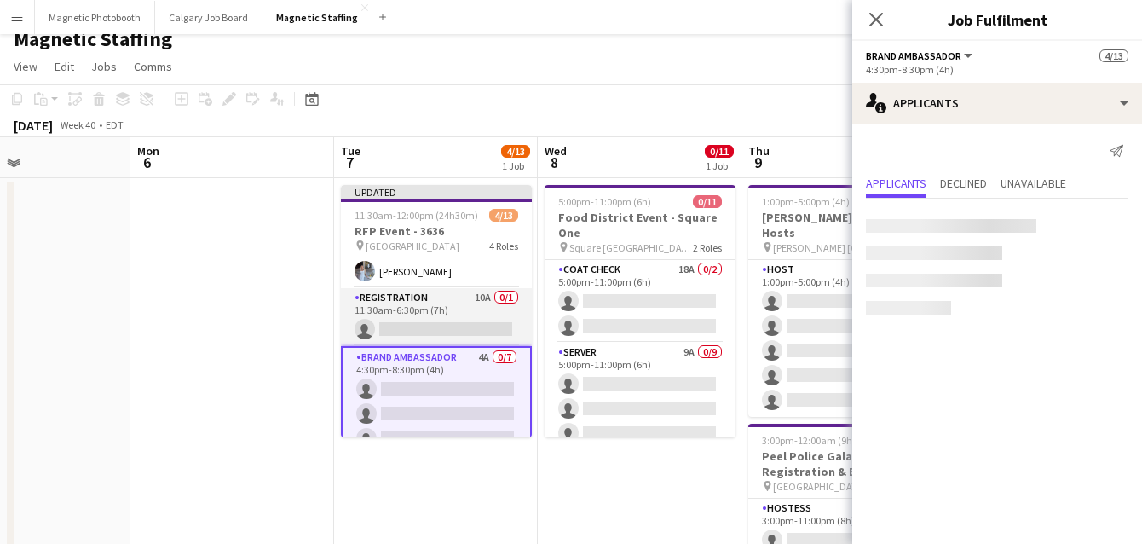
scroll to position [0, 0]
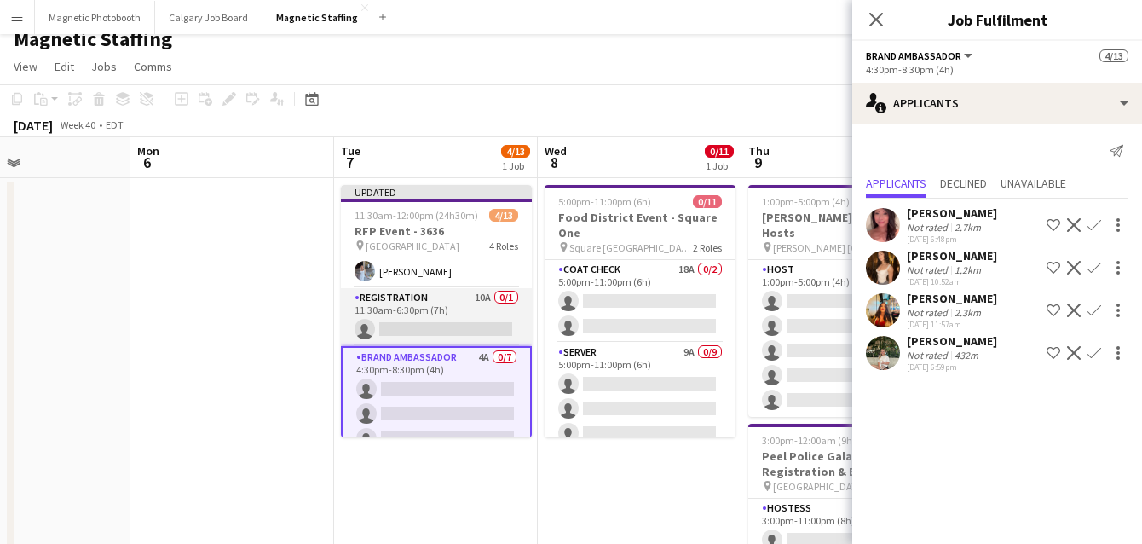
click at [434, 326] on app-card-role "Registration 10A 0/1 11:30am-6:30pm (7h) single-neutral-actions" at bounding box center [436, 317] width 191 height 58
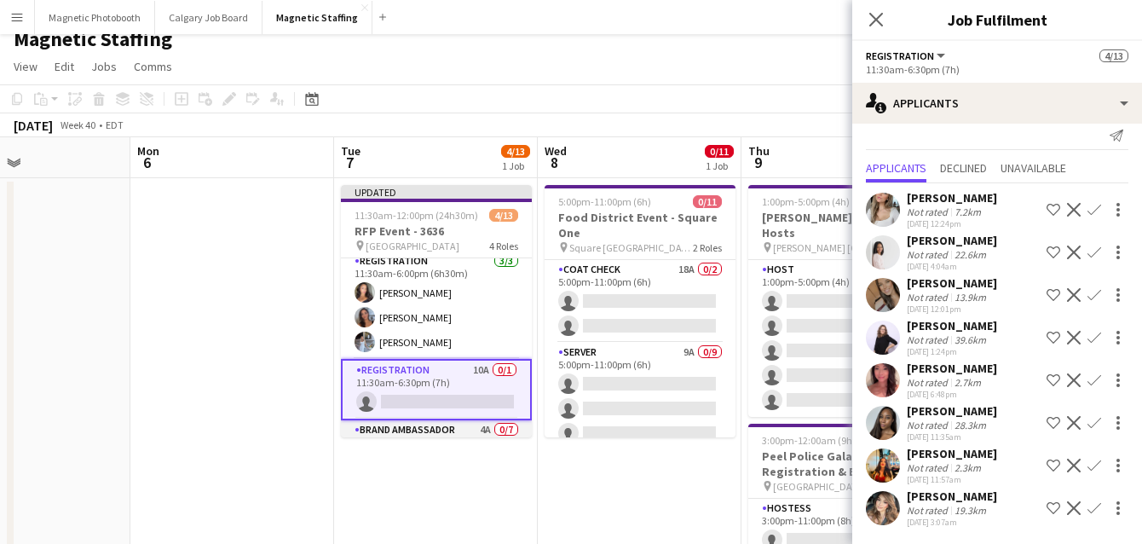
scroll to position [5, 0]
click at [1094, 208] on app-icon "Confirm" at bounding box center [1095, 210] width 14 height 14
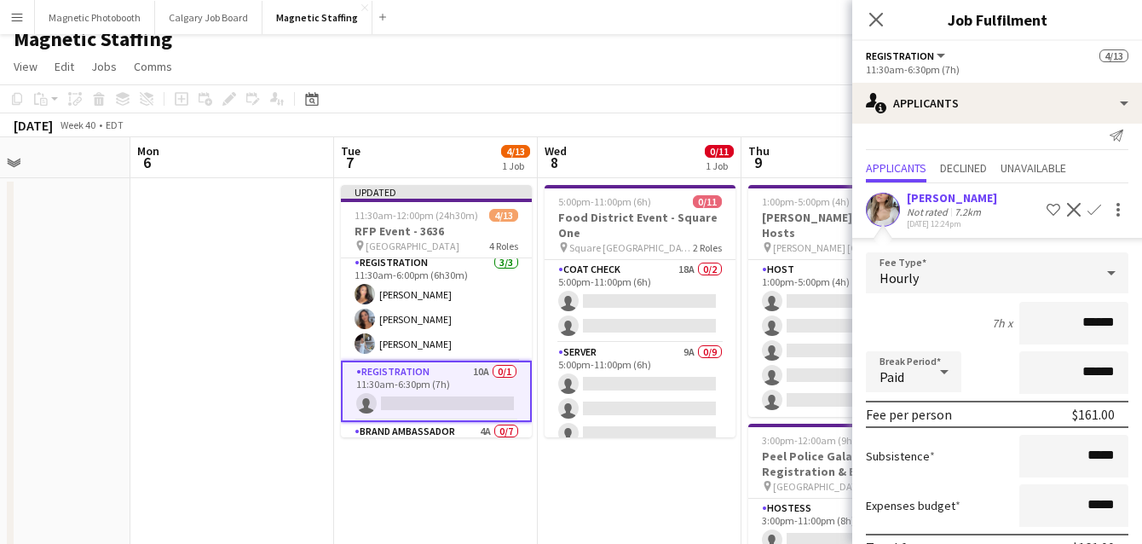
scroll to position [292, 0]
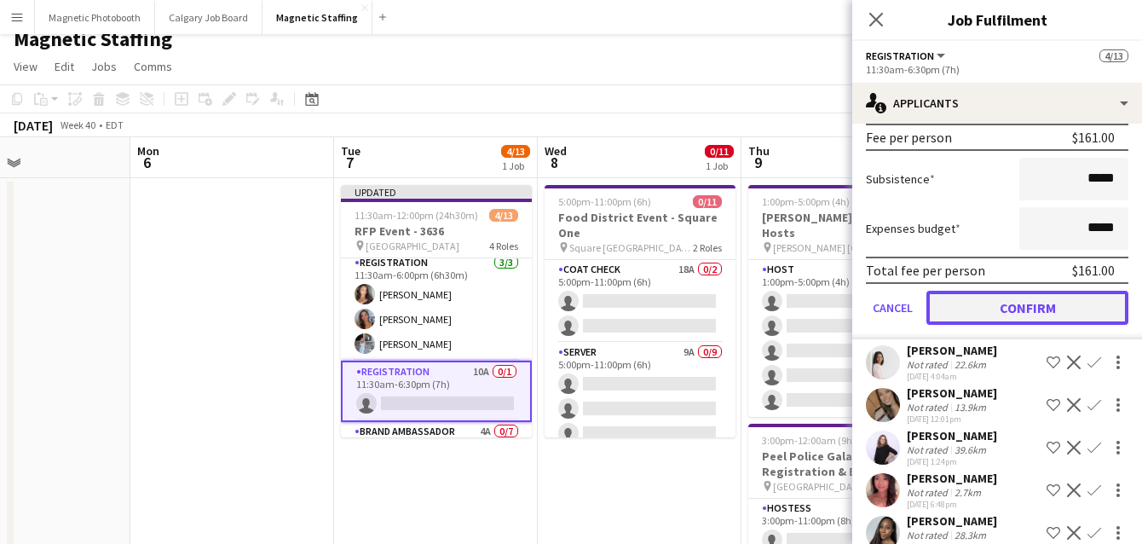
click at [992, 306] on button "Confirm" at bounding box center [1028, 308] width 202 height 34
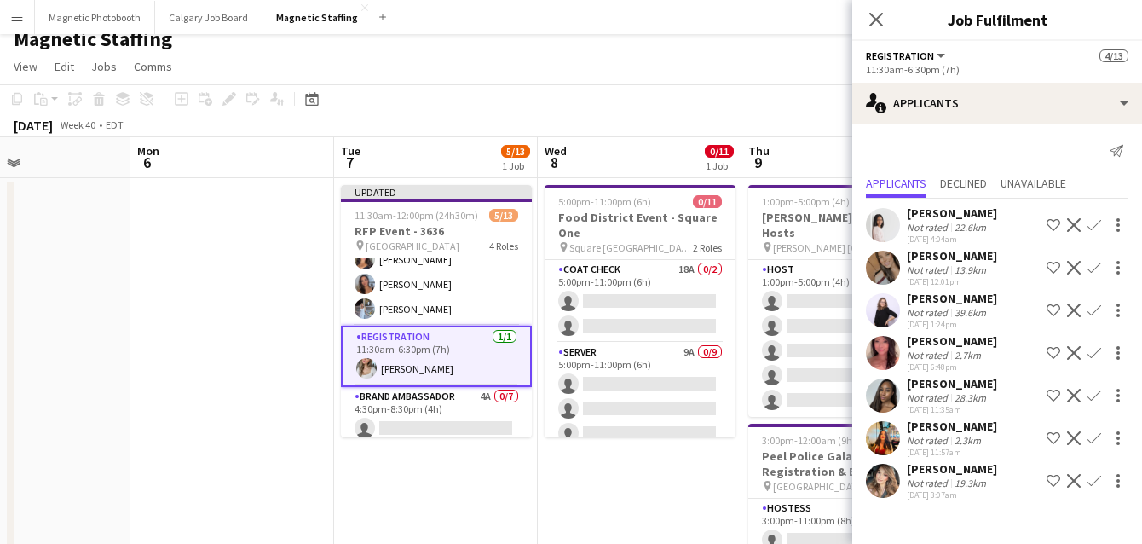
scroll to position [42, 0]
click at [382, 410] on app-card-role "Brand Ambassador 4A 0/7 4:30pm-8:30pm (4h) single-neutral-actions single-neutra…" at bounding box center [436, 488] width 191 height 206
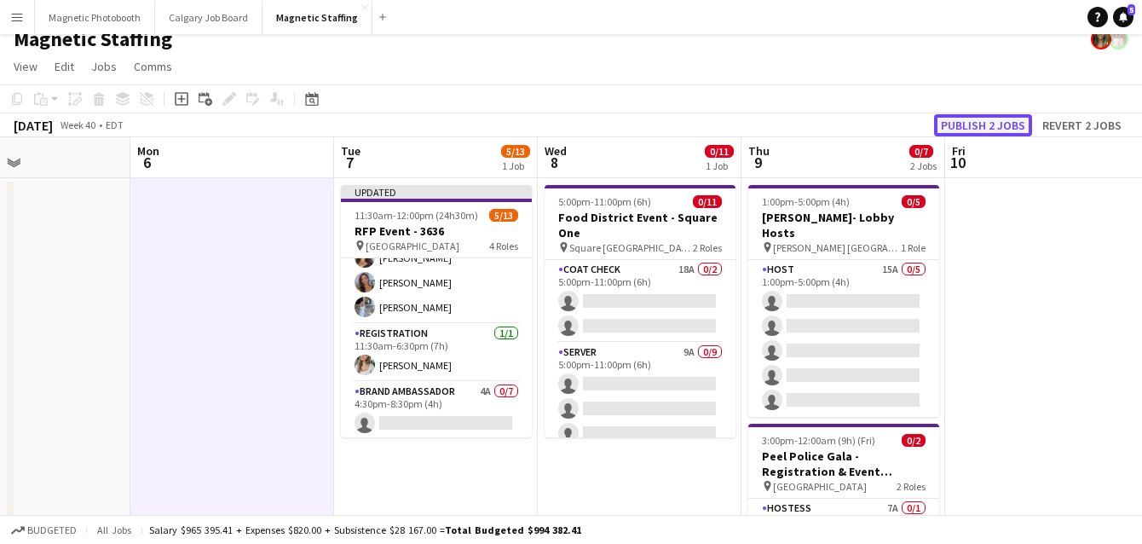
click at [991, 119] on button "Publish 2 jobs" at bounding box center [983, 125] width 98 height 22
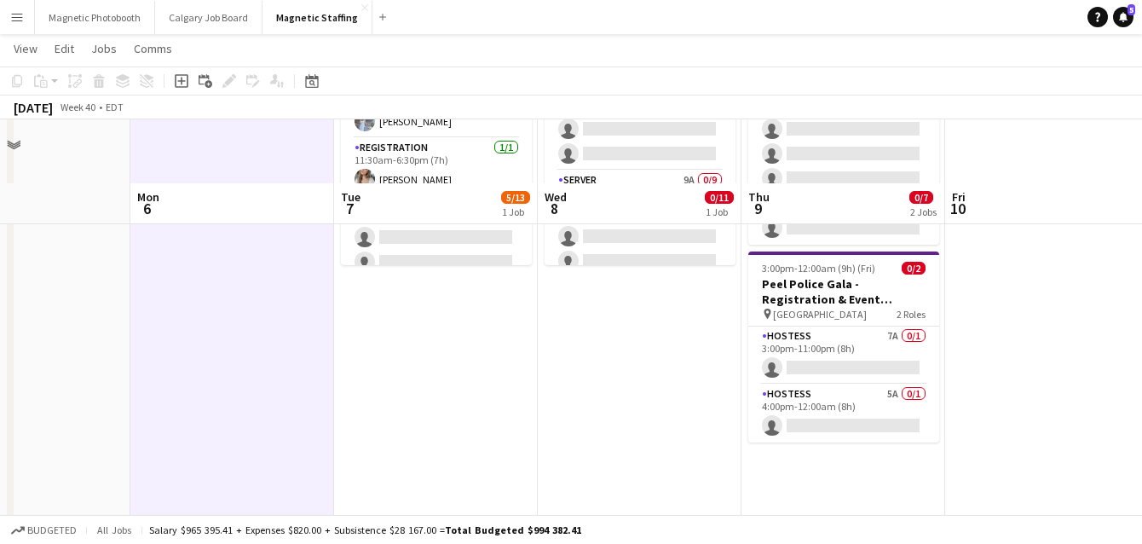
scroll to position [135, 0]
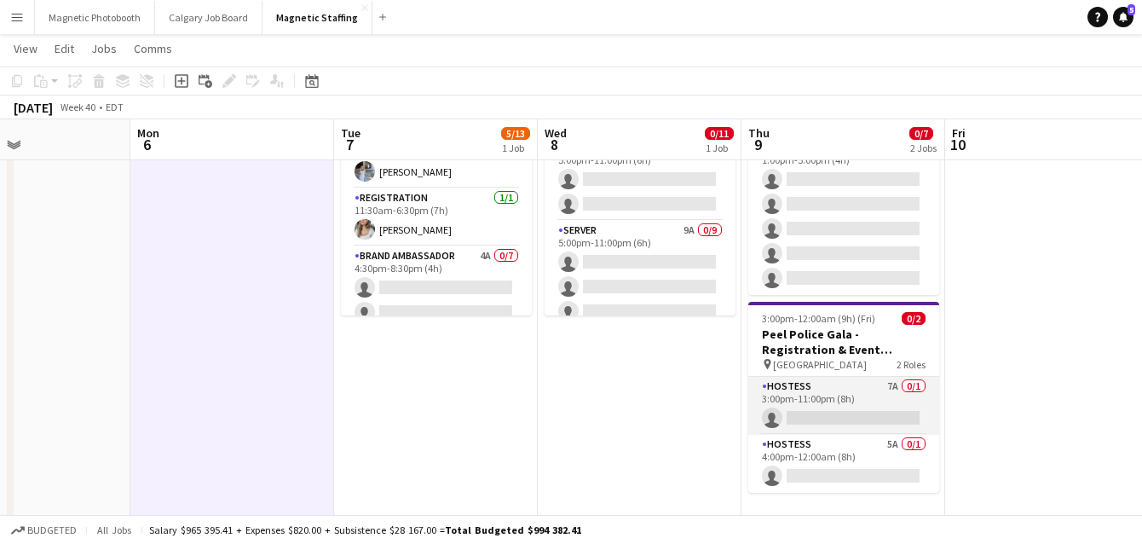
click at [791, 396] on app-card-role "Hostess 7A 0/1 3:00pm-11:00pm (8h) single-neutral-actions" at bounding box center [843, 406] width 191 height 58
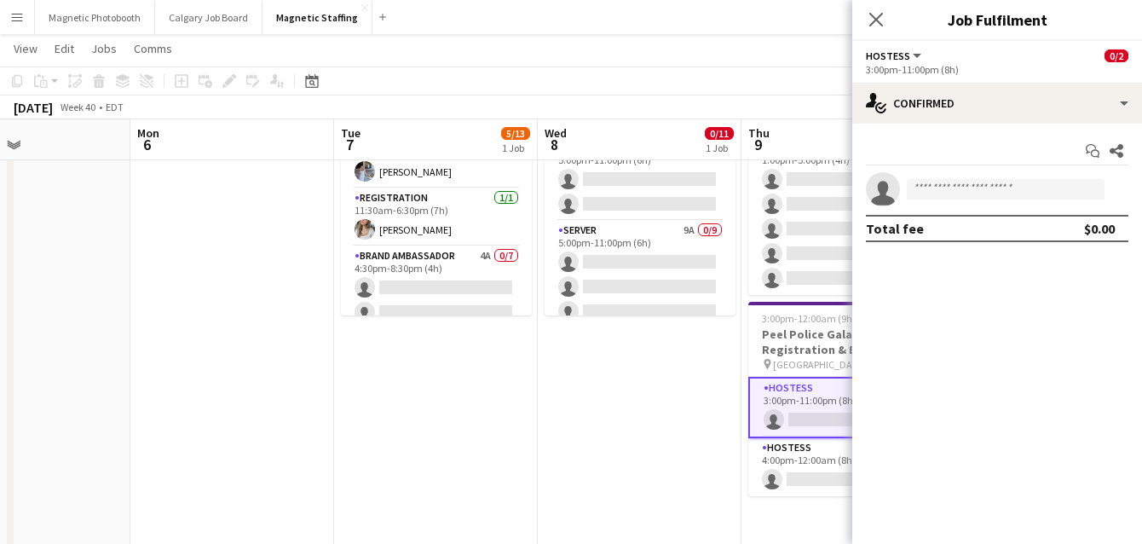
click at [1031, 55] on div "Hostess All roles Hostess 0/2" at bounding box center [997, 55] width 263 height 15
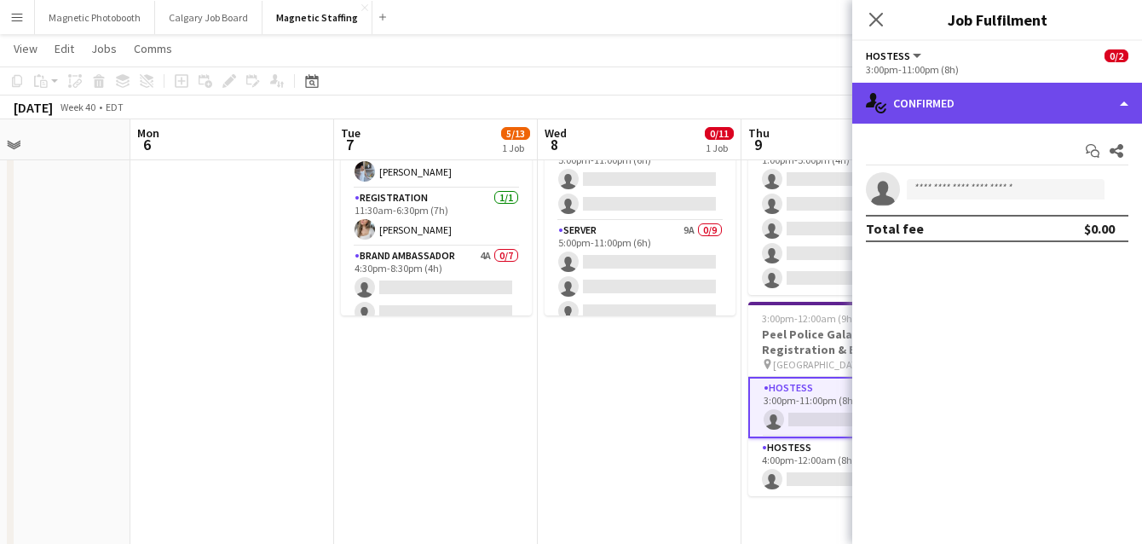
click at [997, 98] on div "single-neutral-actions-check-2 Confirmed" at bounding box center [997, 103] width 290 height 41
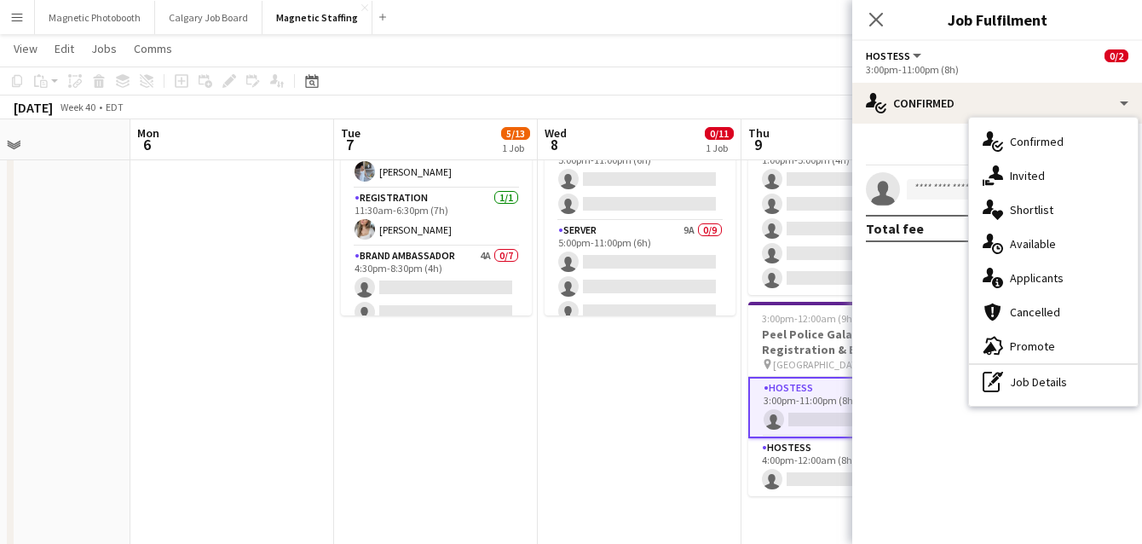
click at [1021, 281] on div "single-neutral-actions-information Applicants" at bounding box center [1053, 278] width 169 height 34
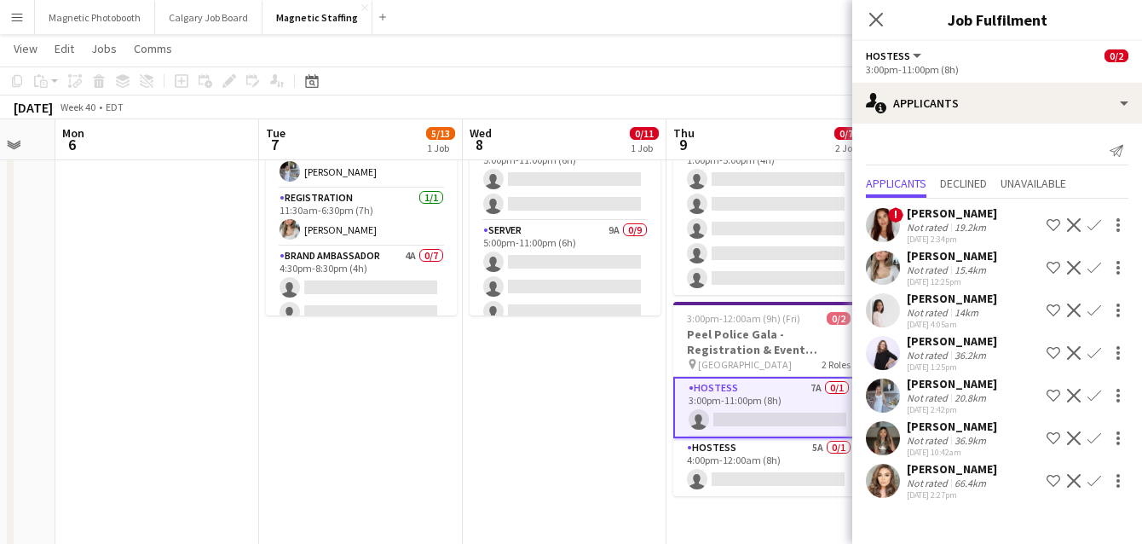
drag, startPoint x: 757, startPoint y: 341, endPoint x: 643, endPoint y: 340, distance: 114.2
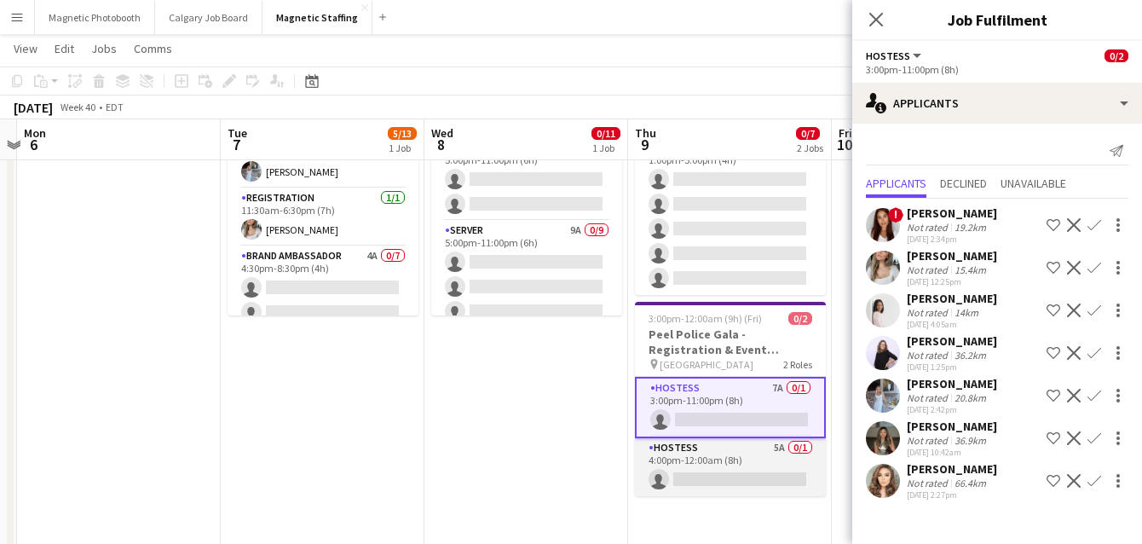
click at [726, 452] on app-card-role "Hostess 5A 0/1 4:00pm-12:00am (8h) single-neutral-actions" at bounding box center [730, 467] width 191 height 58
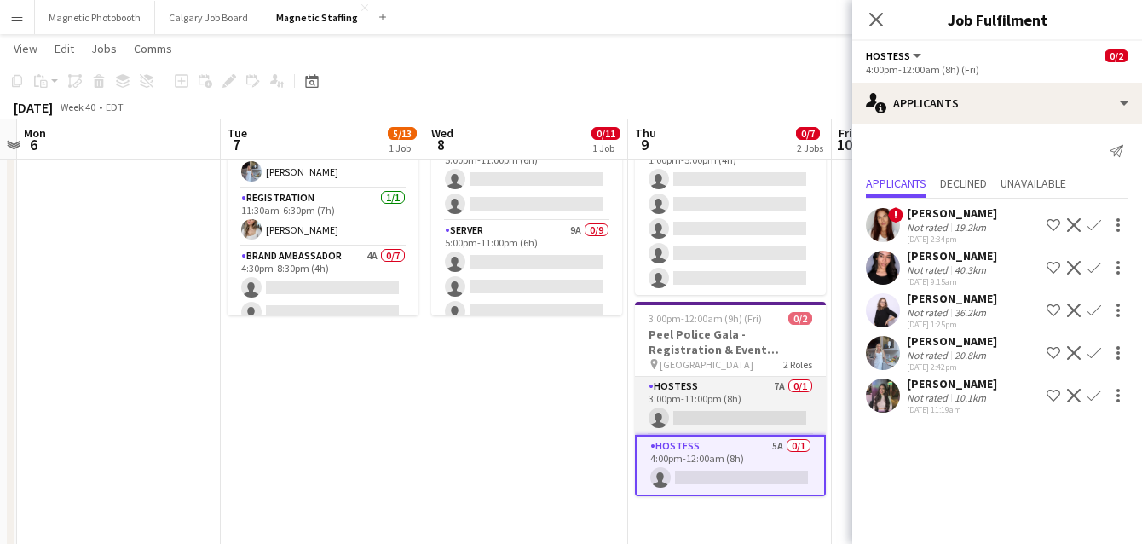
click at [741, 397] on app-card-role "Hostess 7A 0/1 3:00pm-11:00pm (8h) single-neutral-actions" at bounding box center [730, 406] width 191 height 58
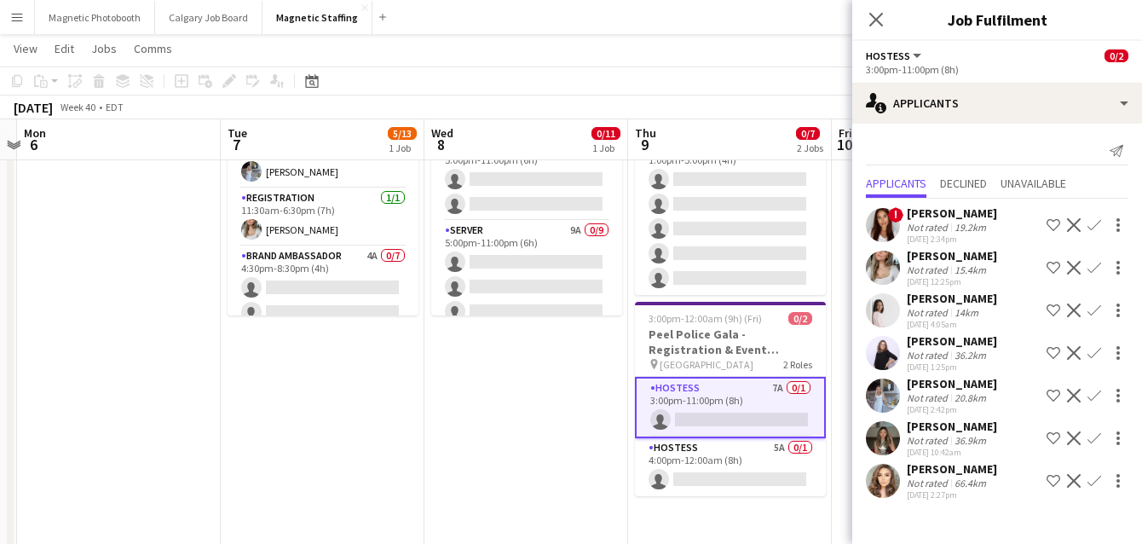
click at [1092, 398] on app-icon "Confirm" at bounding box center [1095, 396] width 14 height 14
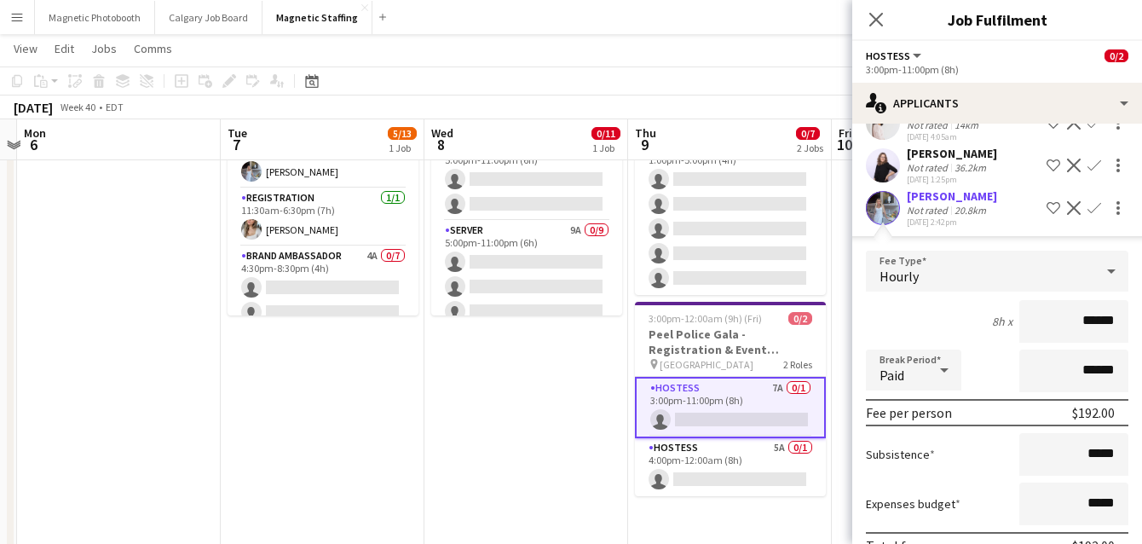
scroll to position [358, 0]
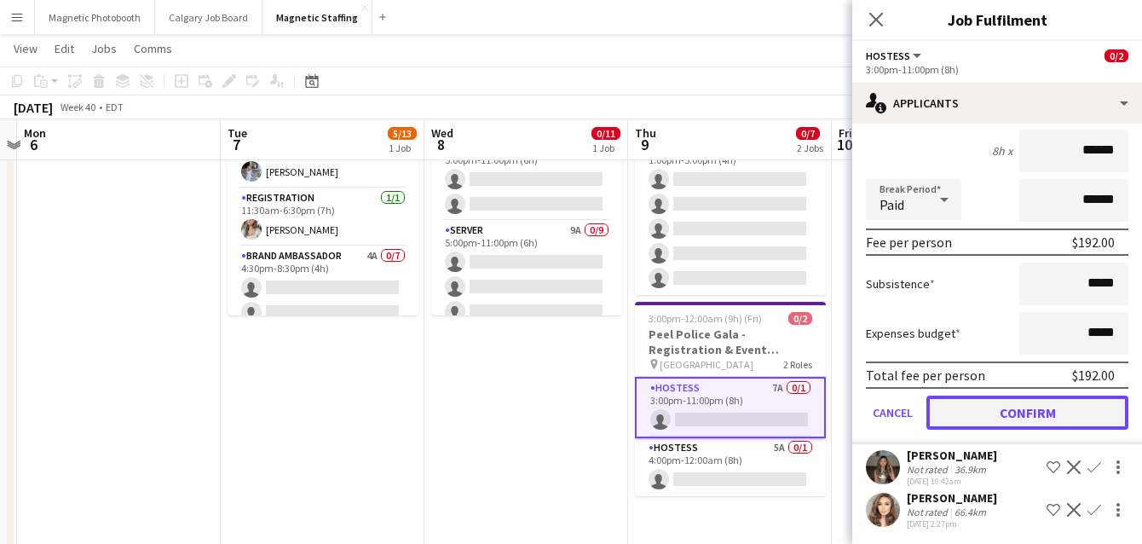
click at [1056, 406] on button "Confirm" at bounding box center [1028, 413] width 202 height 34
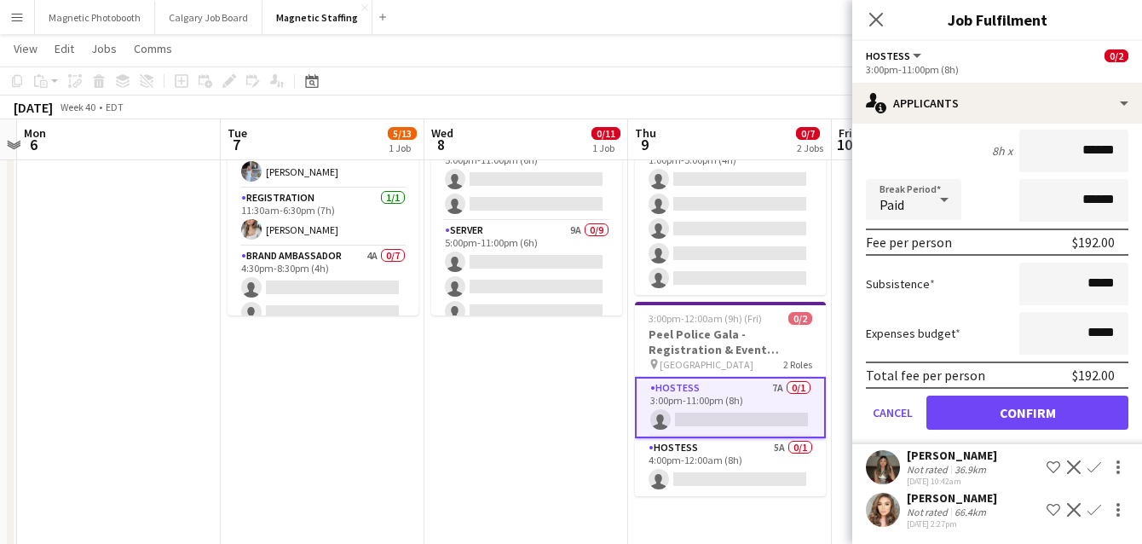
scroll to position [0, 0]
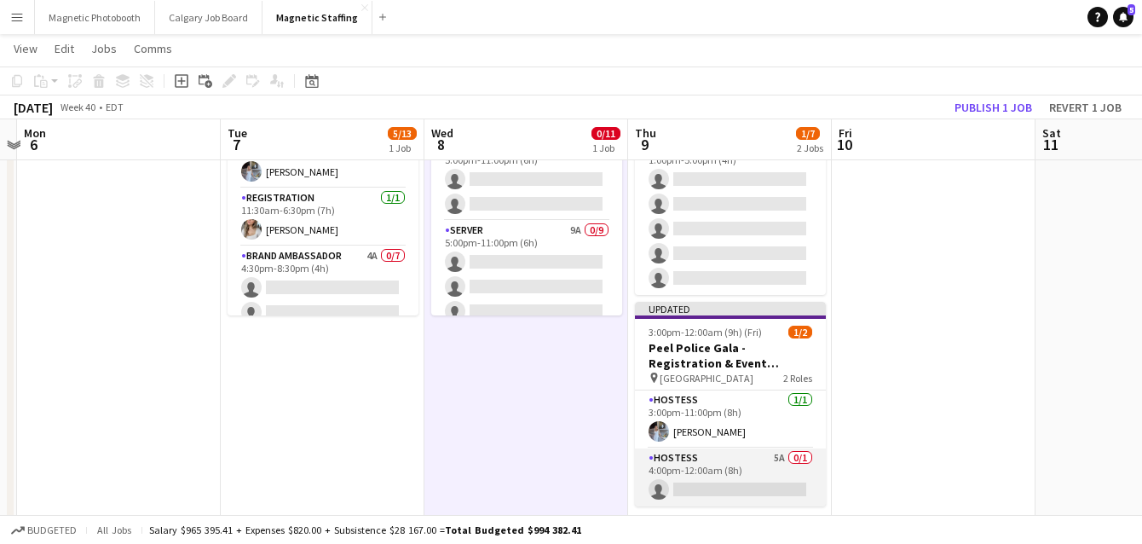
click at [708, 456] on app-card-role "Hostess 5A 0/1 4:00pm-12:00am (8h) single-neutral-actions" at bounding box center [730, 477] width 191 height 58
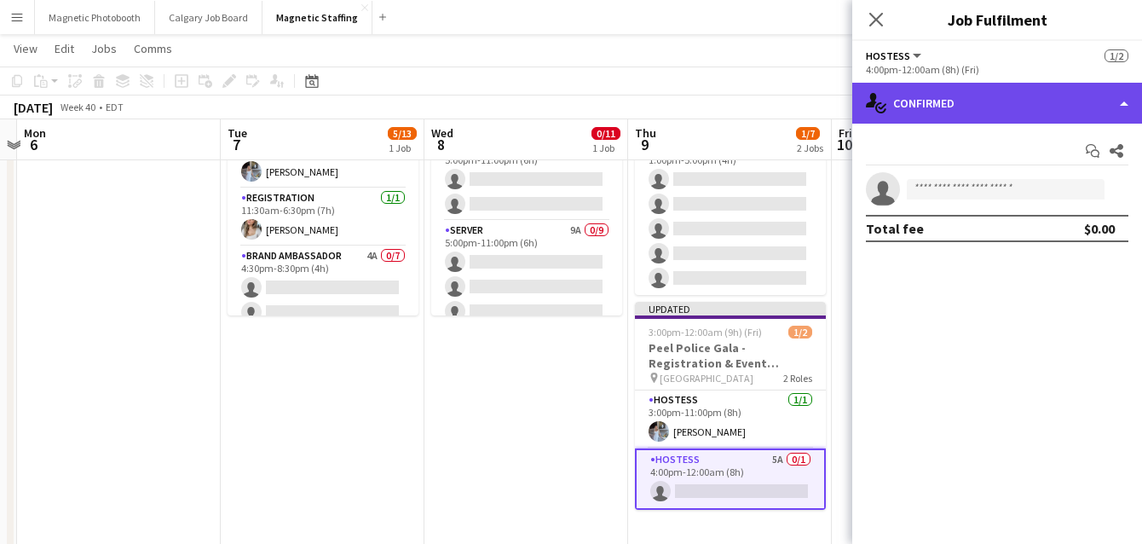
click at [998, 110] on div "single-neutral-actions-check-2 Confirmed" at bounding box center [997, 103] width 290 height 41
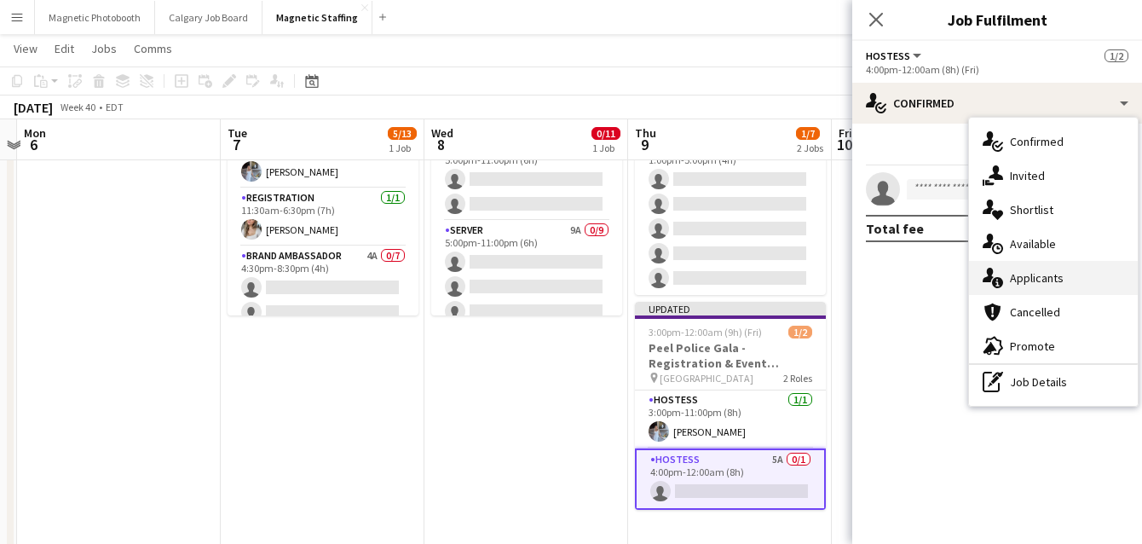
click at [1016, 282] on div "single-neutral-actions-information Applicants" at bounding box center [1053, 278] width 169 height 34
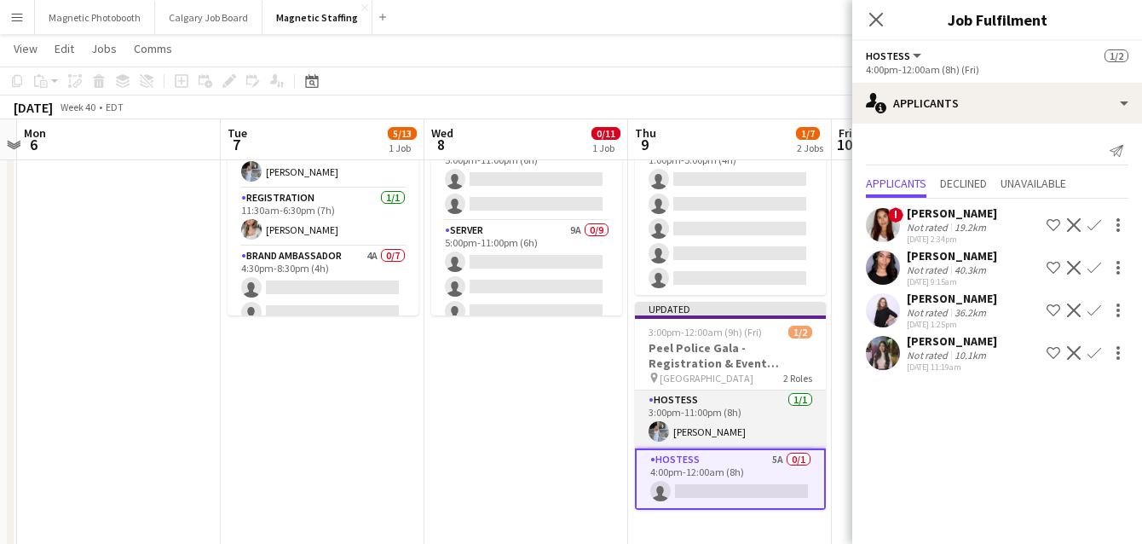
click at [727, 401] on app-card-role "Hostess [DATE] 3:00pm-11:00pm (8h) [PERSON_NAME]" at bounding box center [730, 419] width 191 height 58
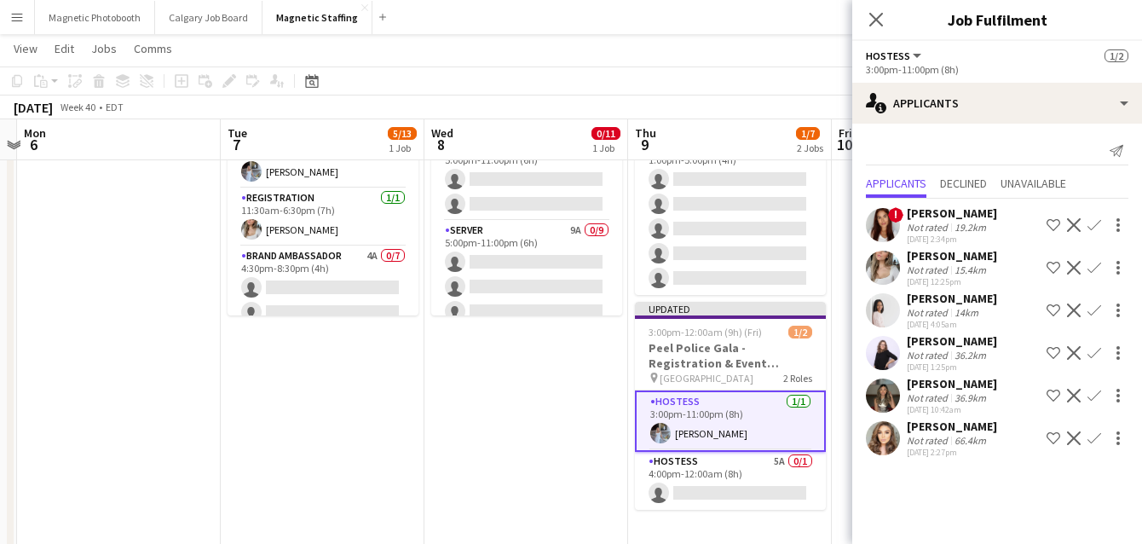
click at [780, 413] on app-card-role "Hostess [DATE] 3:00pm-11:00pm (8h) [PERSON_NAME]" at bounding box center [730, 420] width 191 height 61
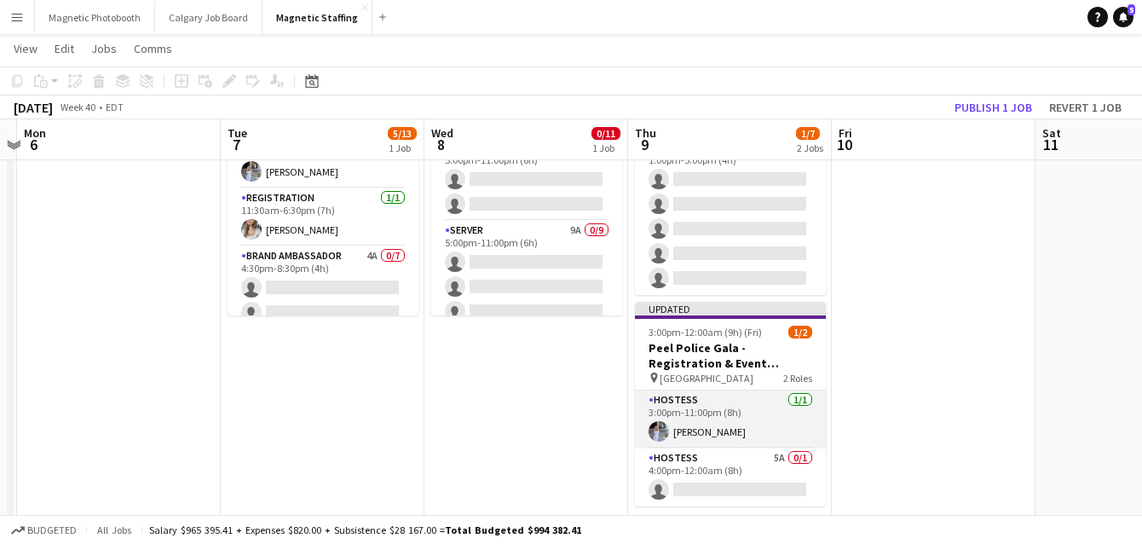
click at [780, 413] on app-card-role "Hostess [DATE] 3:00pm-11:00pm (8h) [PERSON_NAME]" at bounding box center [730, 419] width 191 height 58
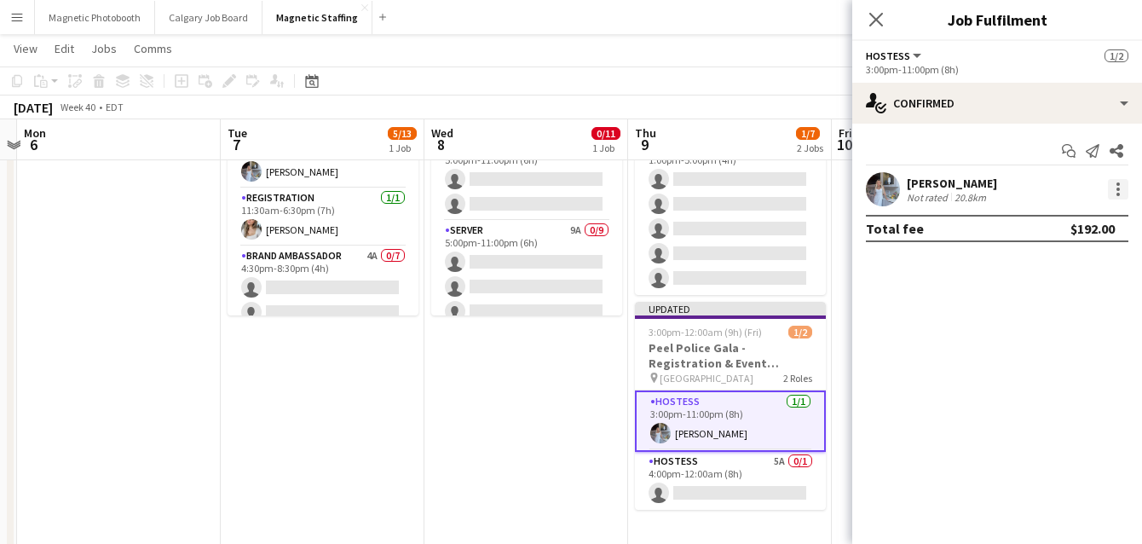
click at [1115, 194] on div at bounding box center [1118, 189] width 20 height 20
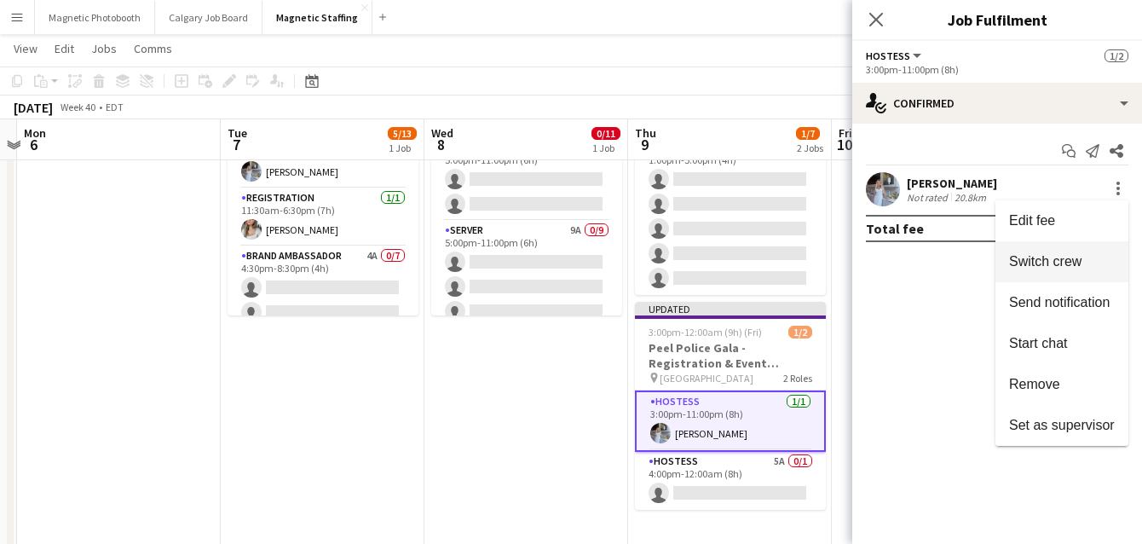
click at [1075, 252] on button "Switch crew" at bounding box center [1062, 261] width 133 height 41
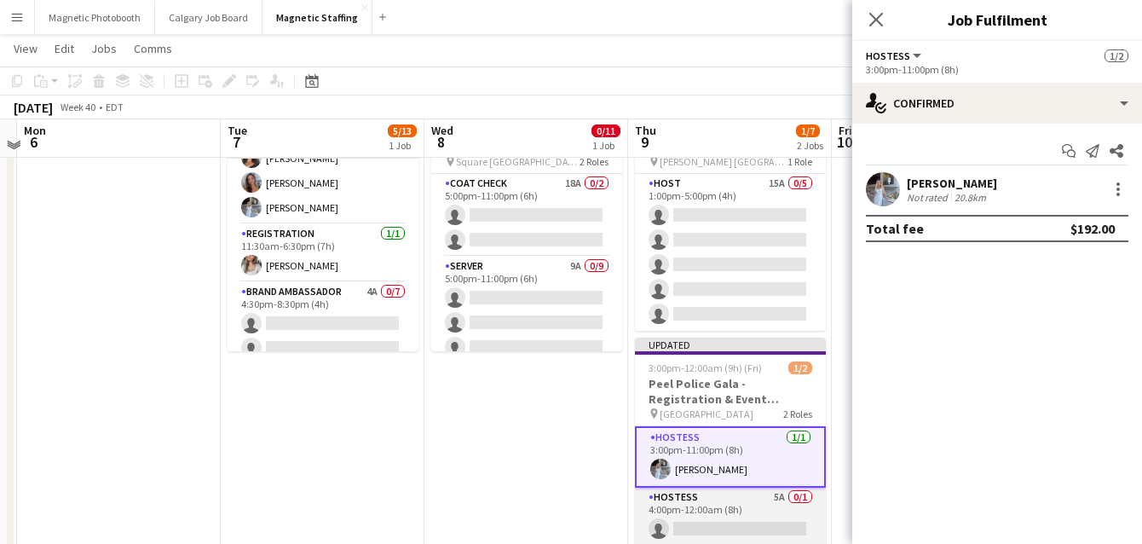
click at [731, 491] on app-card-role "Hostess 5A 0/1 4:00pm-12:00am (8h) single-neutral-actions" at bounding box center [730, 517] width 191 height 58
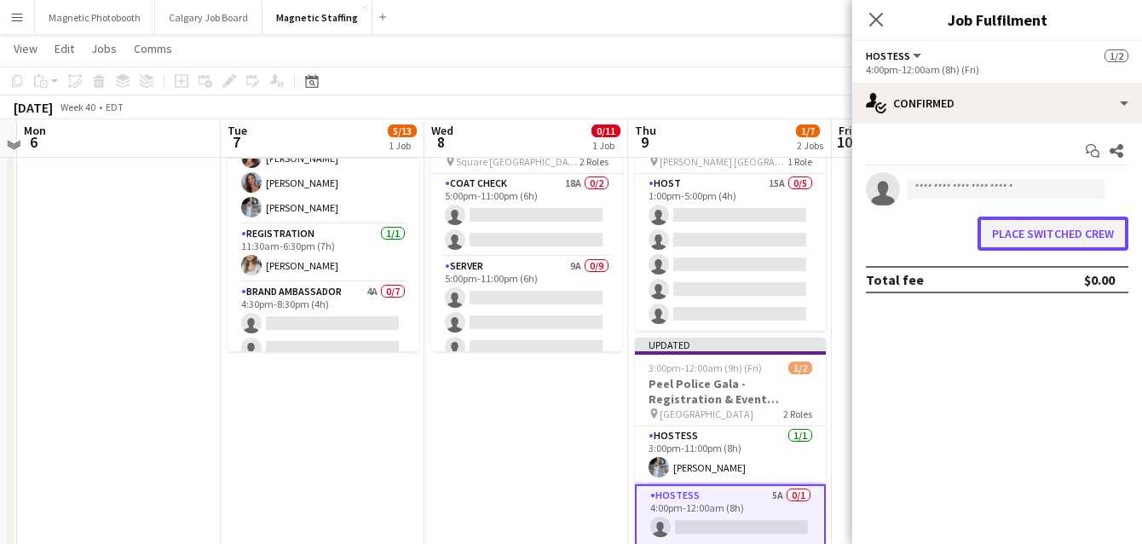
click at [1020, 239] on button "Place switched crew" at bounding box center [1053, 234] width 151 height 34
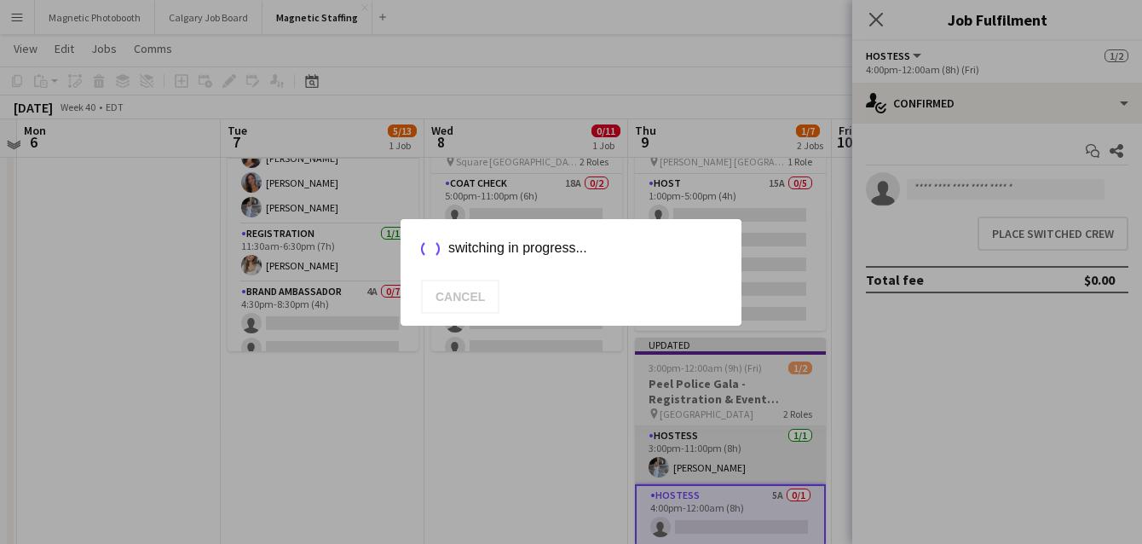
scroll to position [135, 0]
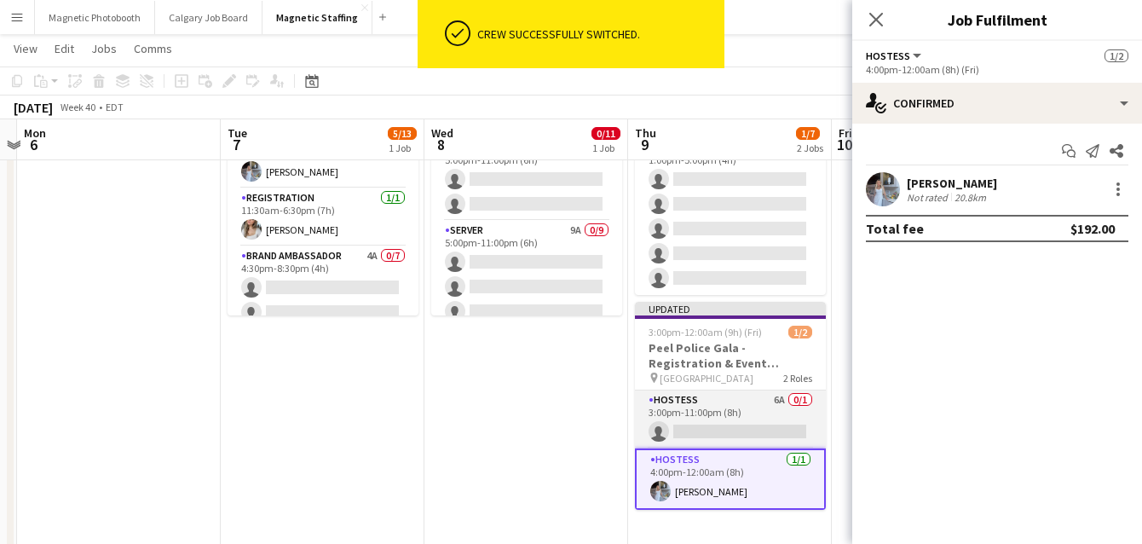
click at [729, 408] on app-card-role "Hostess 6A 0/1 3:00pm-11:00pm (8h) single-neutral-actions" at bounding box center [730, 419] width 191 height 58
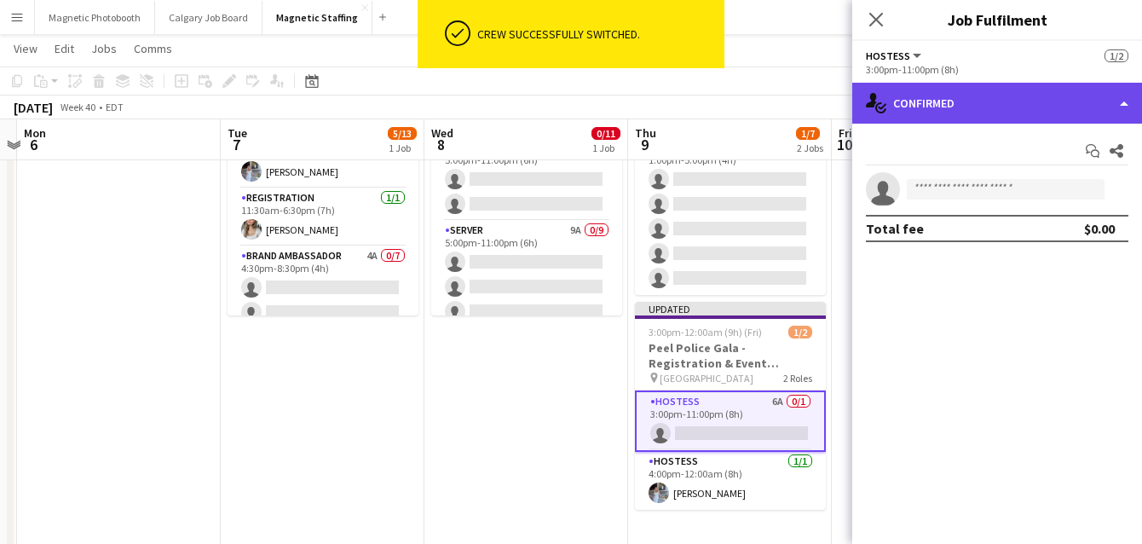
click at [1025, 110] on div "single-neutral-actions-check-2 Confirmed" at bounding box center [997, 103] width 290 height 41
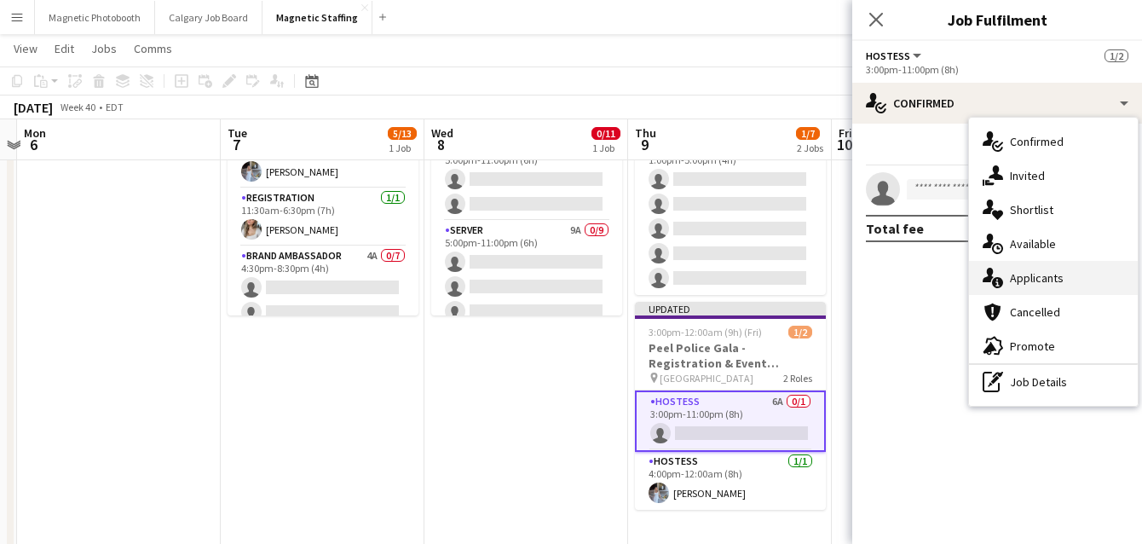
click at [1000, 279] on icon at bounding box center [997, 282] width 11 height 11
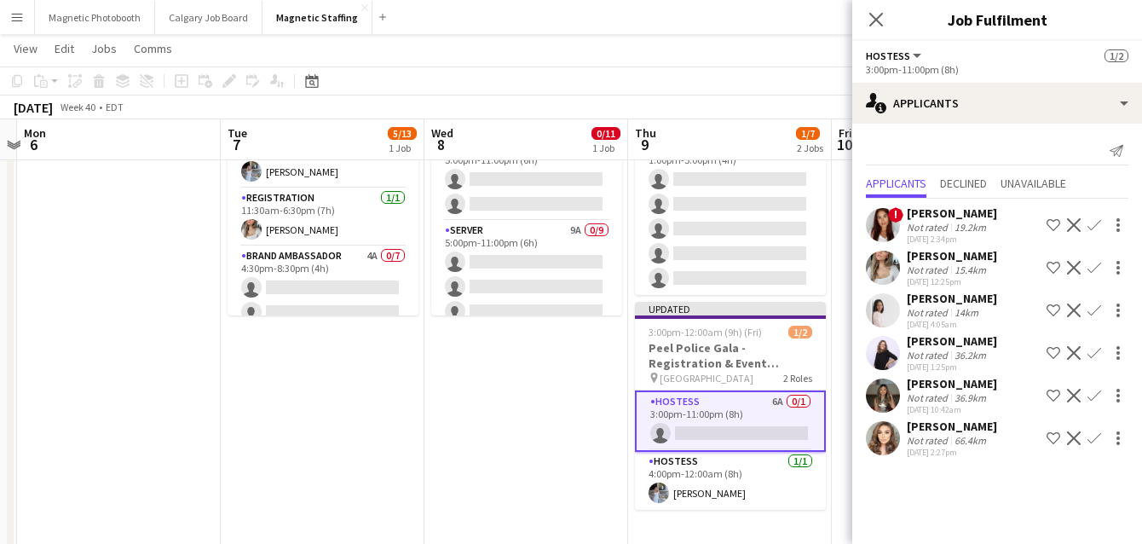
click at [1091, 439] on app-icon "Confirm" at bounding box center [1095, 438] width 14 height 14
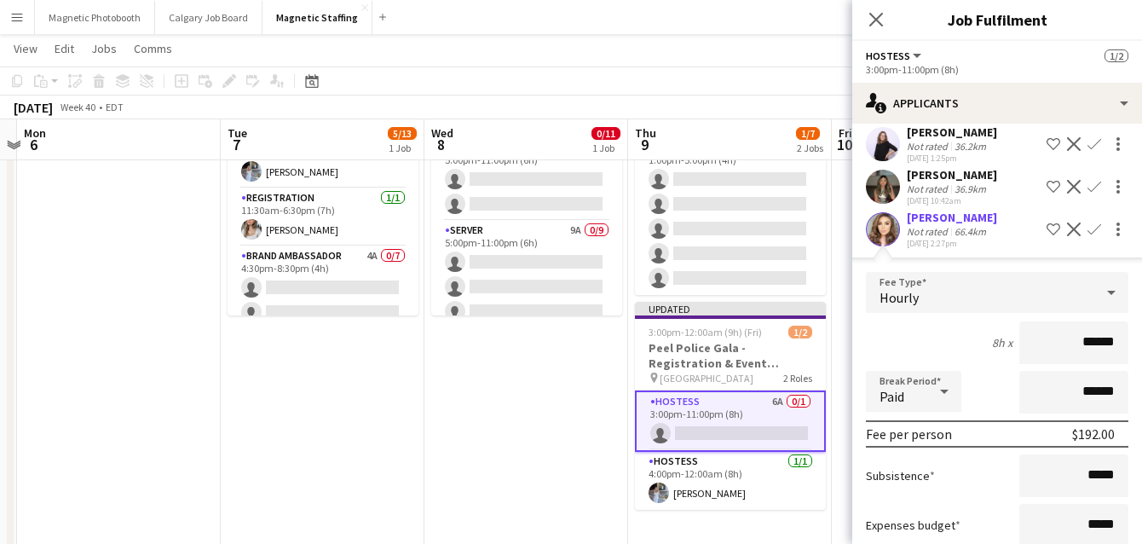
scroll to position [315, 0]
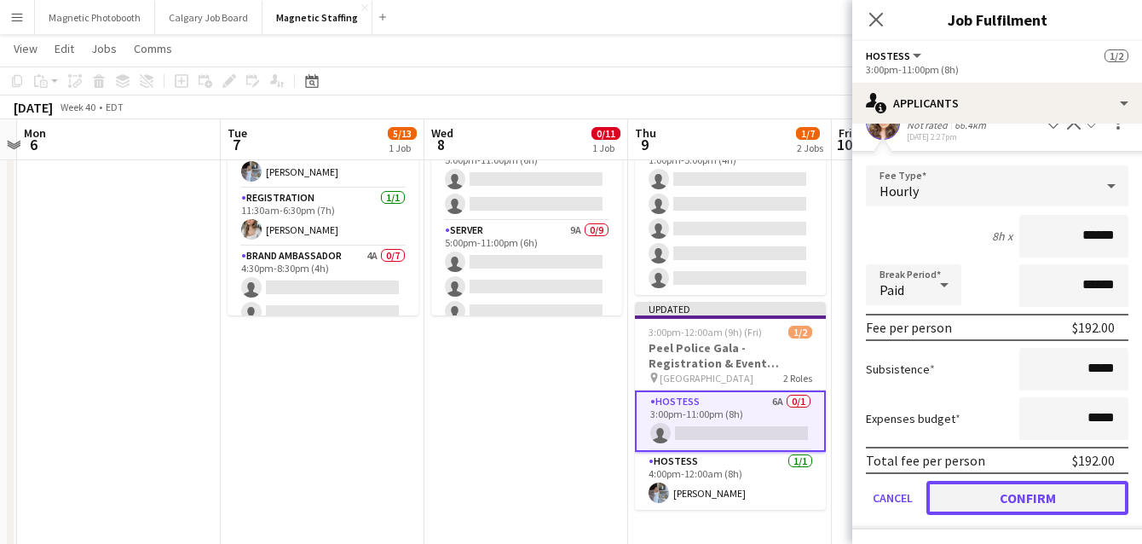
click at [1037, 499] on button "Confirm" at bounding box center [1028, 498] width 202 height 34
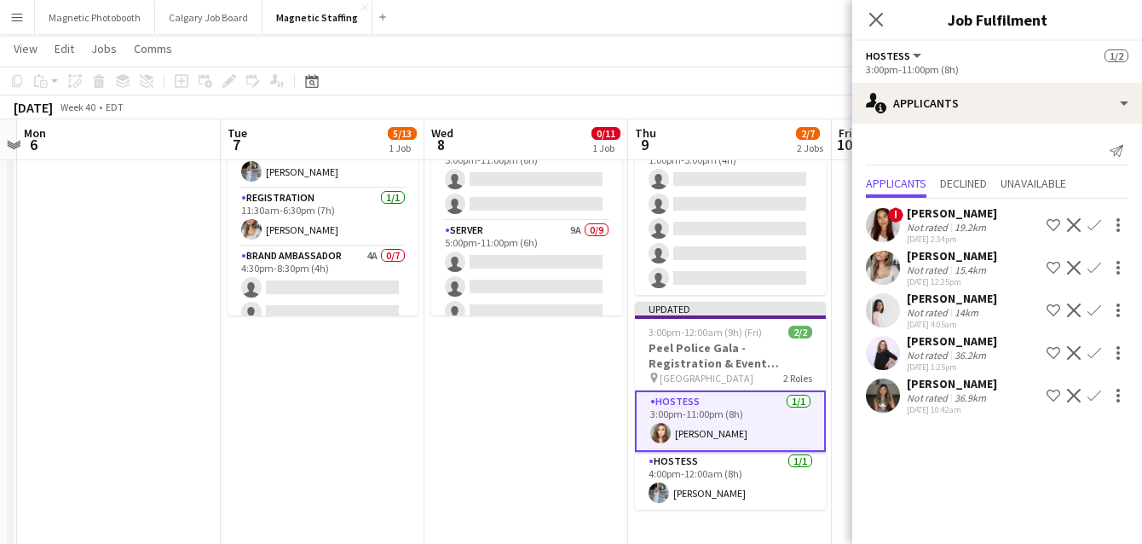
scroll to position [0, 0]
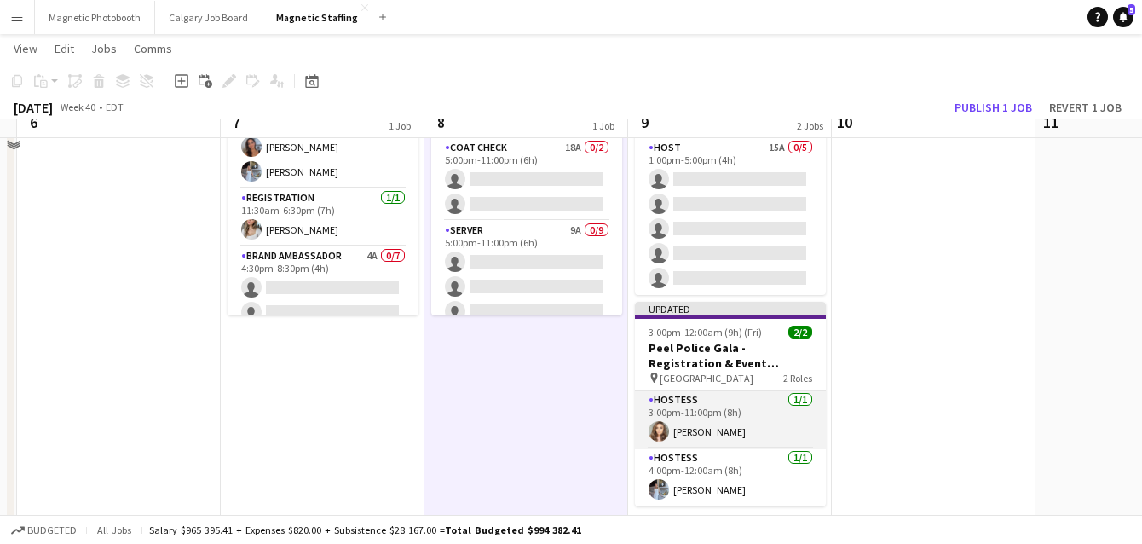
scroll to position [66, 0]
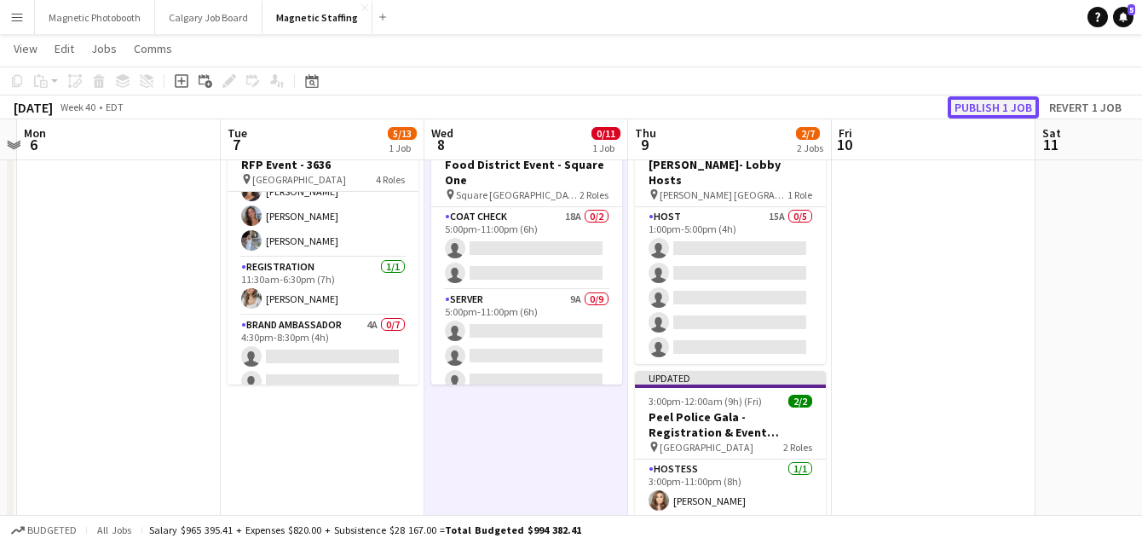
click at [968, 108] on button "Publish 1 job" at bounding box center [993, 107] width 91 height 22
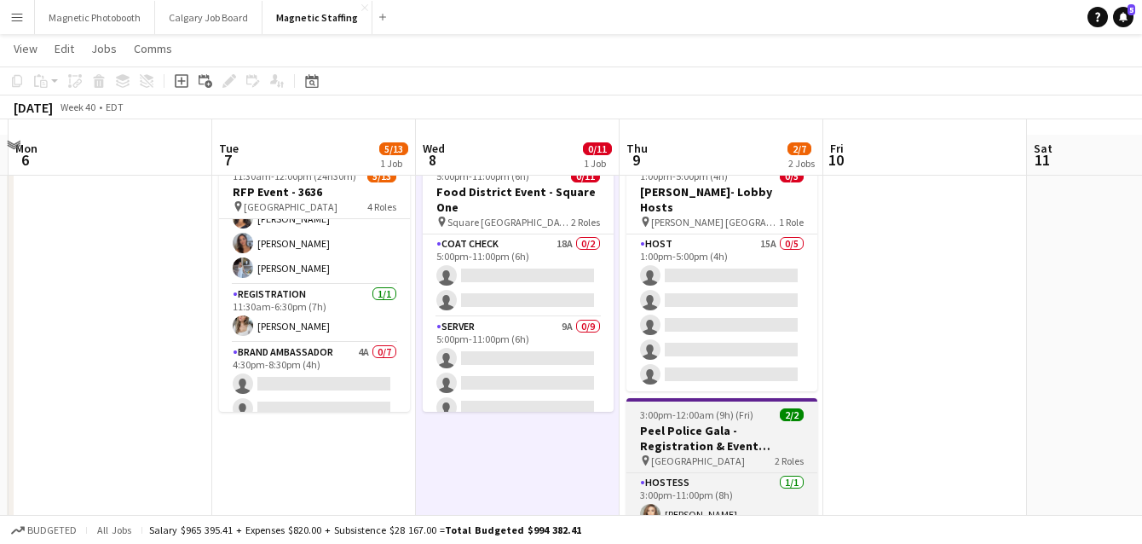
scroll to position [38, 0]
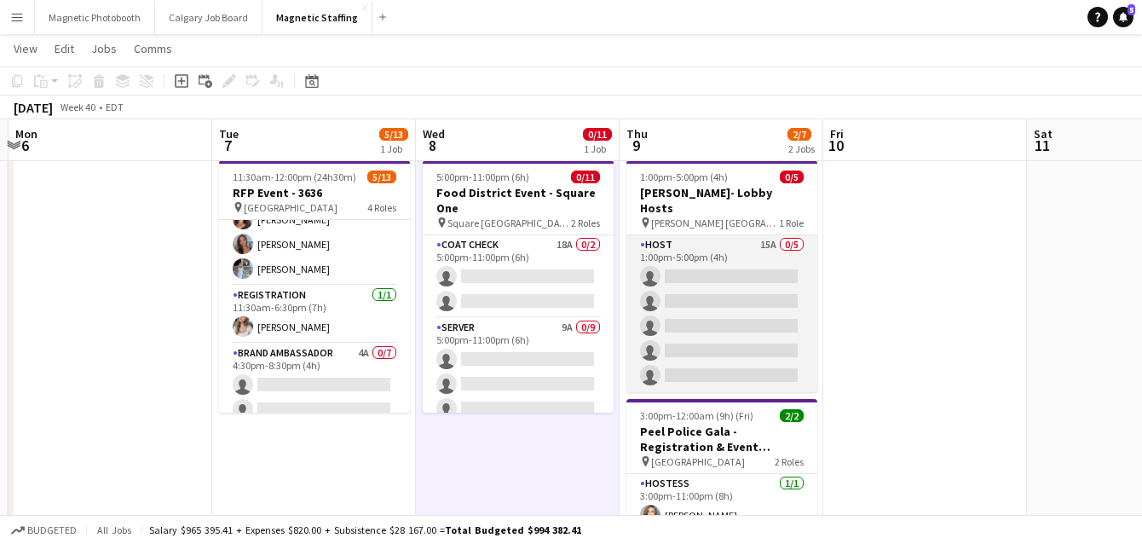
click at [696, 284] on app-card-role "Host 15A 0/5 1:00pm-5:00pm (4h) single-neutral-actions single-neutral-actions s…" at bounding box center [722, 313] width 191 height 157
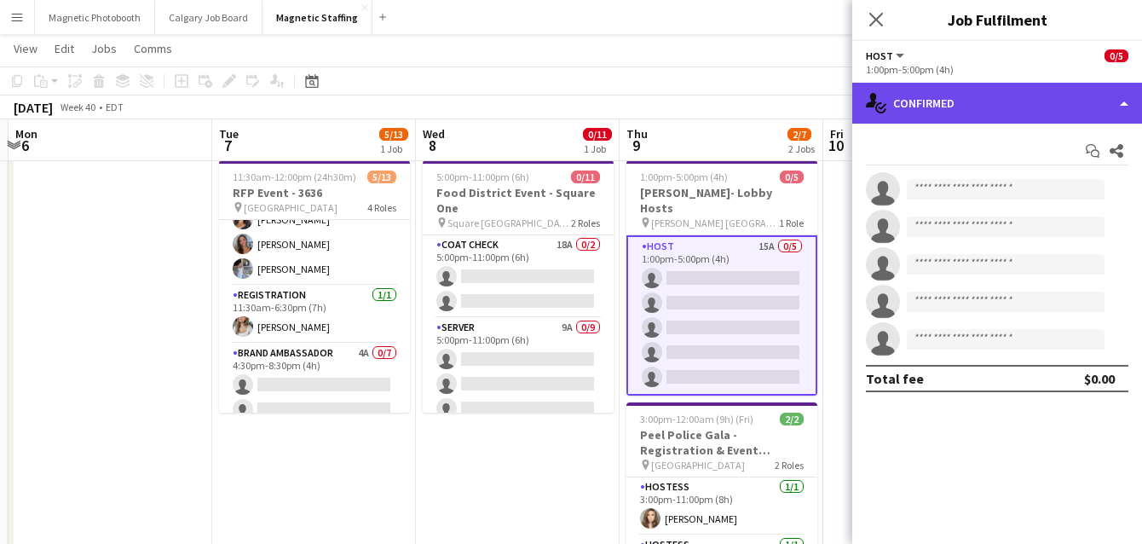
click at [955, 103] on div "single-neutral-actions-check-2 Confirmed" at bounding box center [997, 103] width 290 height 41
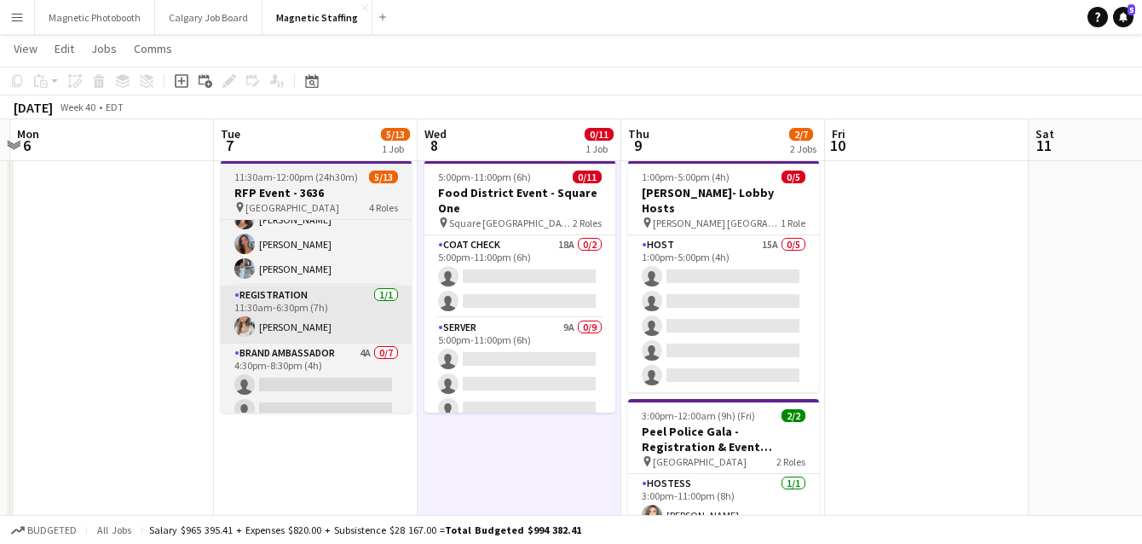
click at [345, 287] on app-card-role "Registration [DATE] 11:30am-6:30pm (7h) [PERSON_NAME]" at bounding box center [316, 315] width 191 height 58
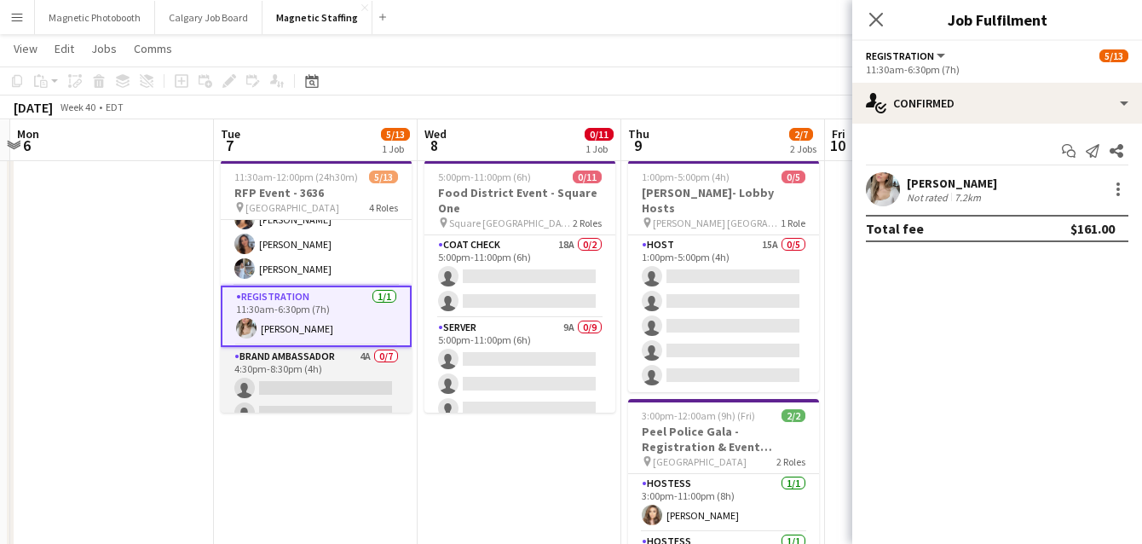
scroll to position [0, 0]
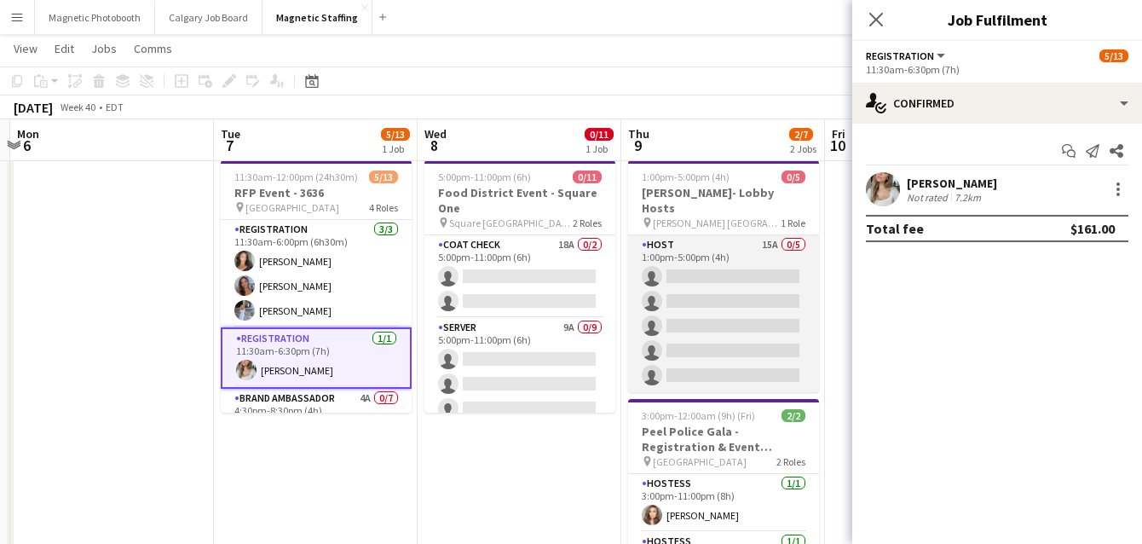
click at [656, 293] on app-card-role "Host 15A 0/5 1:00pm-5:00pm (4h) single-neutral-actions single-neutral-actions s…" at bounding box center [723, 313] width 191 height 157
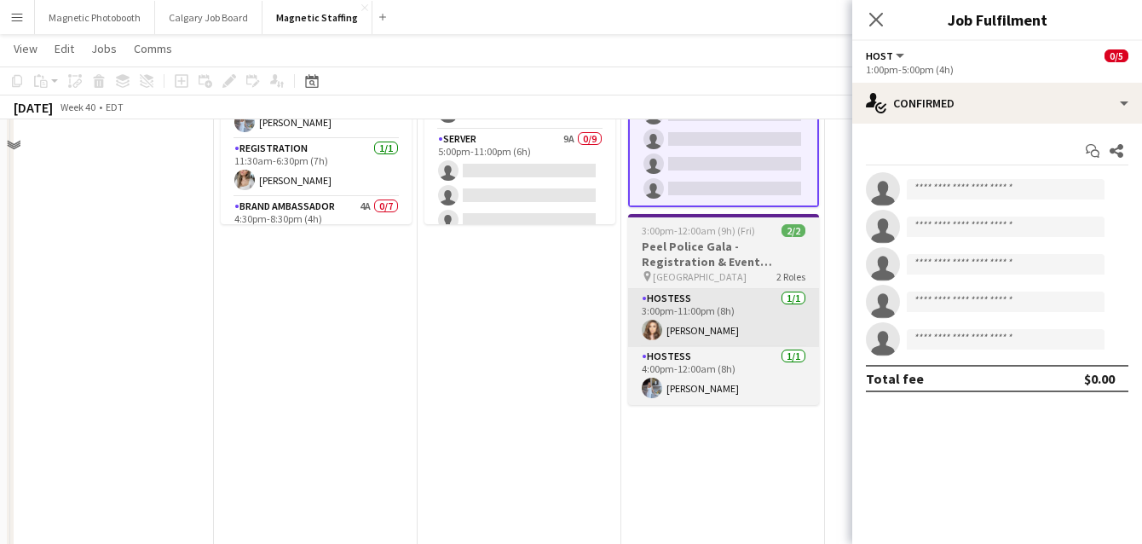
scroll to position [23, 0]
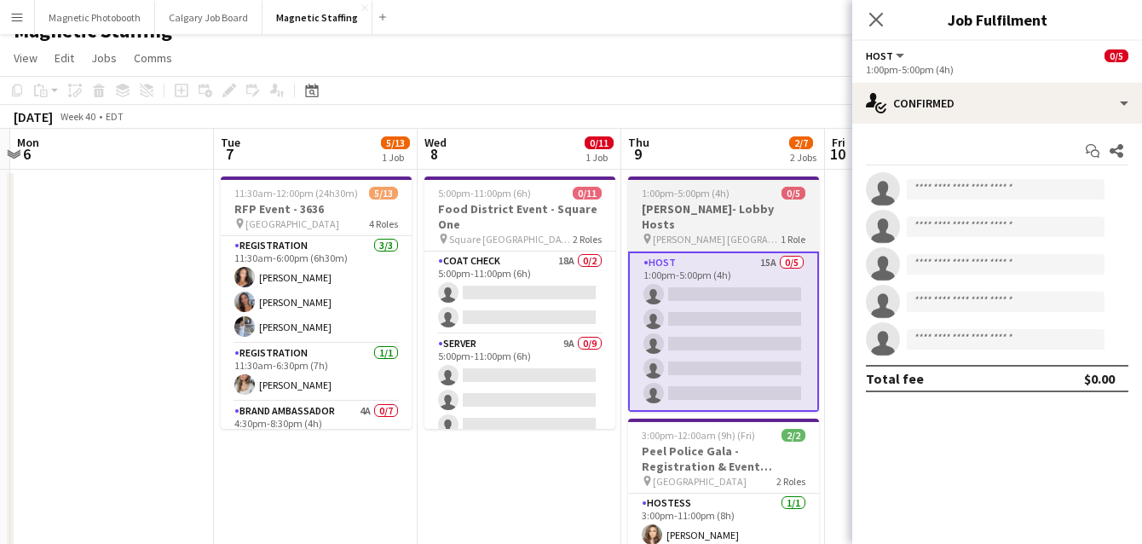
click at [666, 213] on h3 "[PERSON_NAME]- Lobby Hosts" at bounding box center [723, 216] width 191 height 31
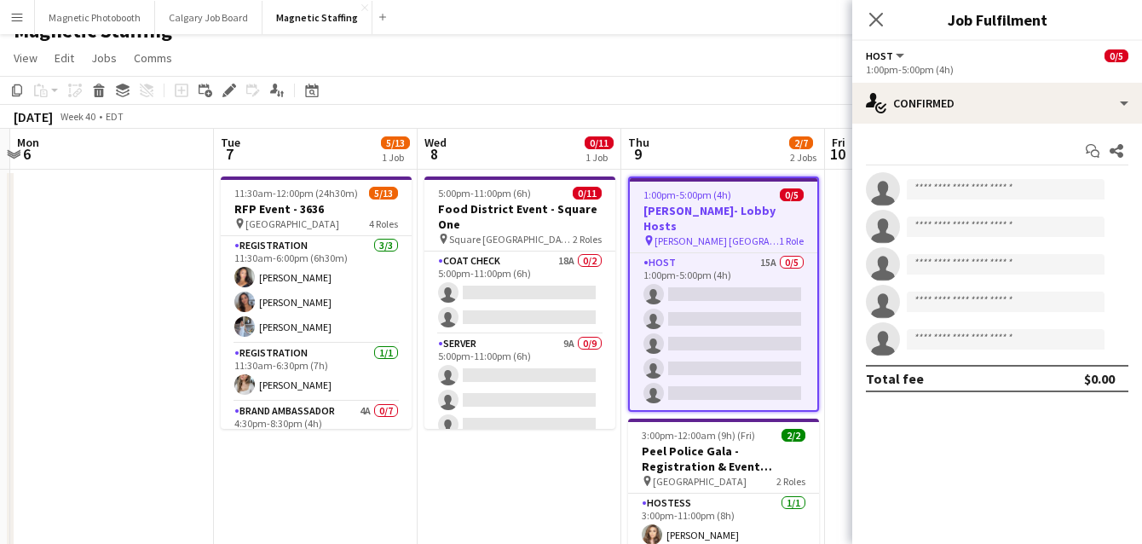
click at [666, 213] on h3 "[PERSON_NAME]- Lobby Hosts" at bounding box center [724, 218] width 188 height 31
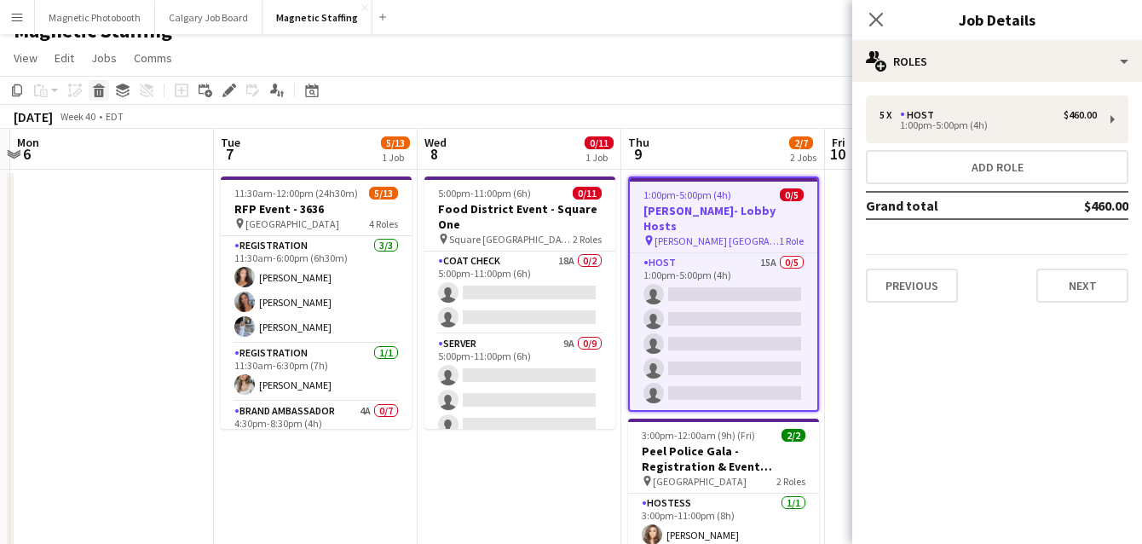
click at [95, 94] on icon at bounding box center [99, 93] width 9 height 9
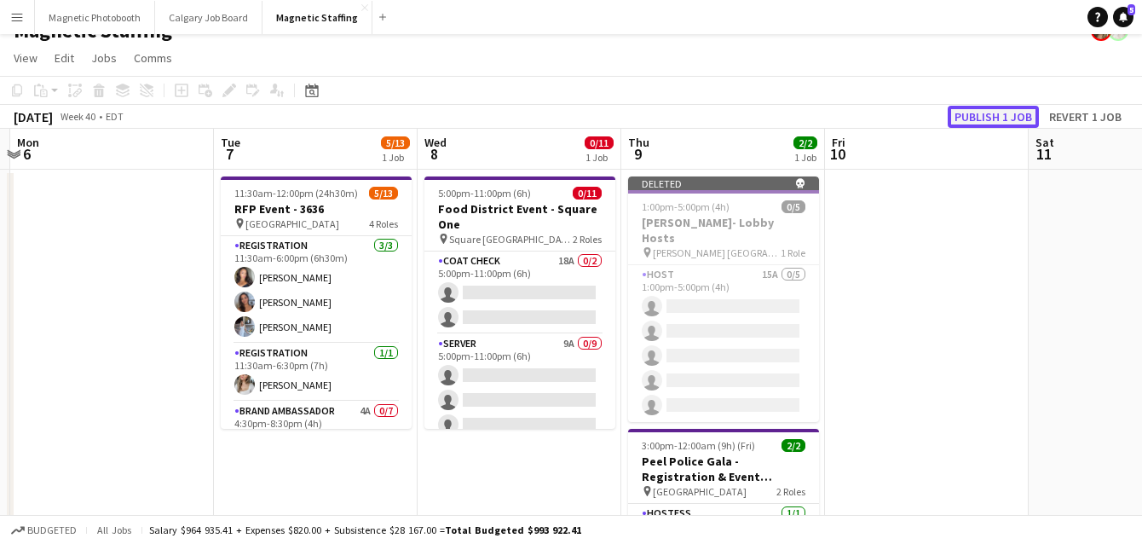
click at [996, 112] on button "Publish 1 job" at bounding box center [993, 117] width 91 height 22
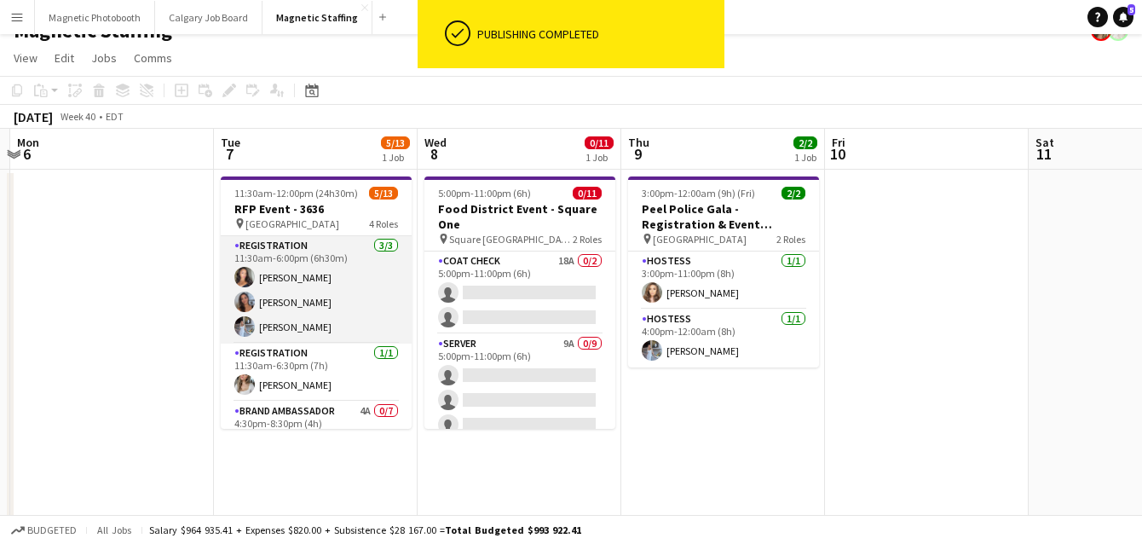
click at [290, 276] on app-card-role "Registration [DATE] 11:30am-6:00pm (6h30m) [PERSON_NAME] [PERSON_NAME] [PERSON_…" at bounding box center [316, 289] width 191 height 107
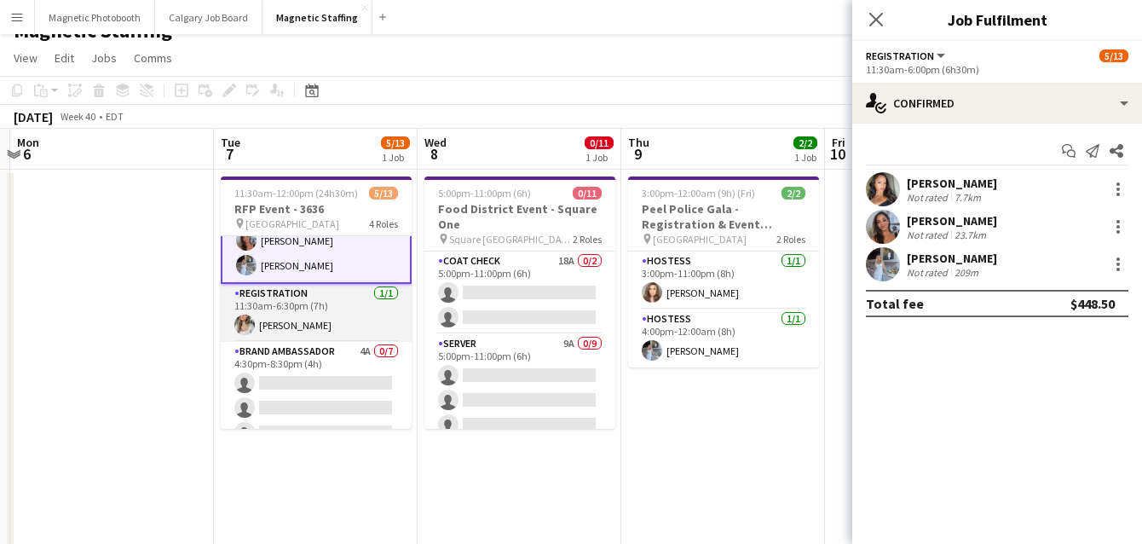
scroll to position [0, 0]
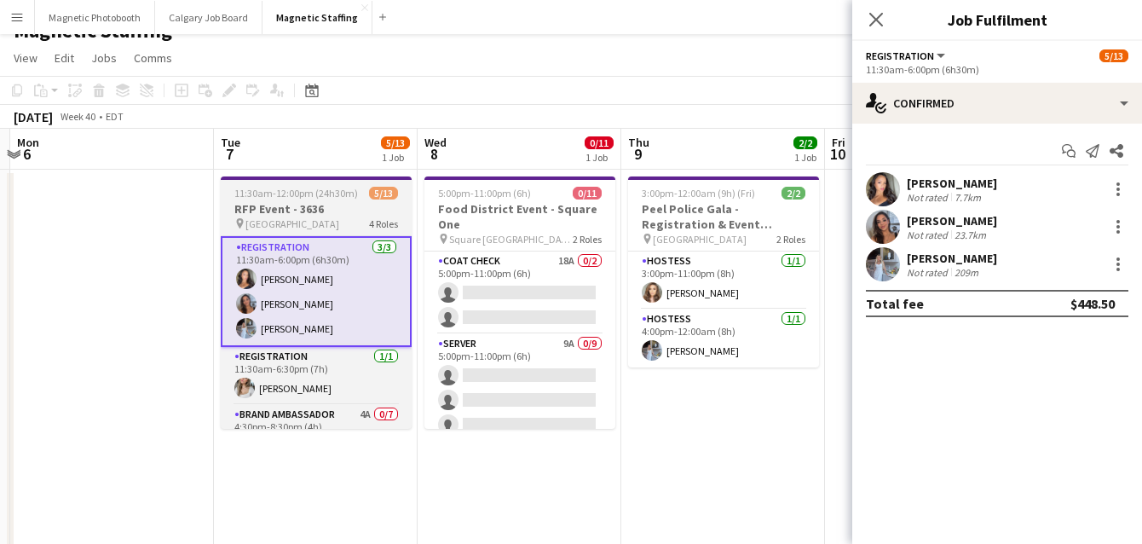
click at [250, 204] on h3 "RFP Event - 3636" at bounding box center [316, 208] width 191 height 15
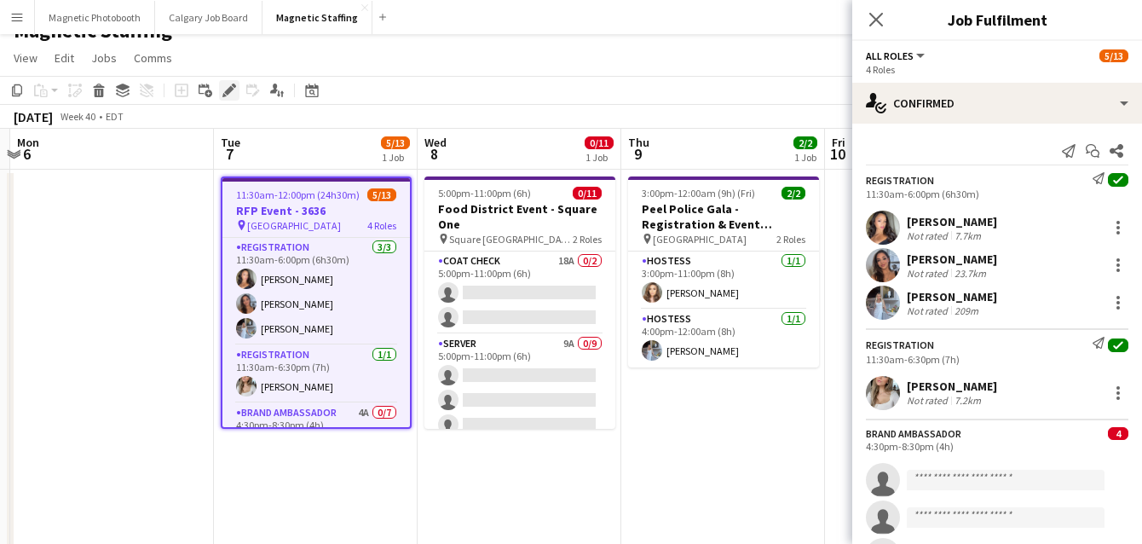
click at [226, 93] on icon at bounding box center [228, 90] width 9 height 9
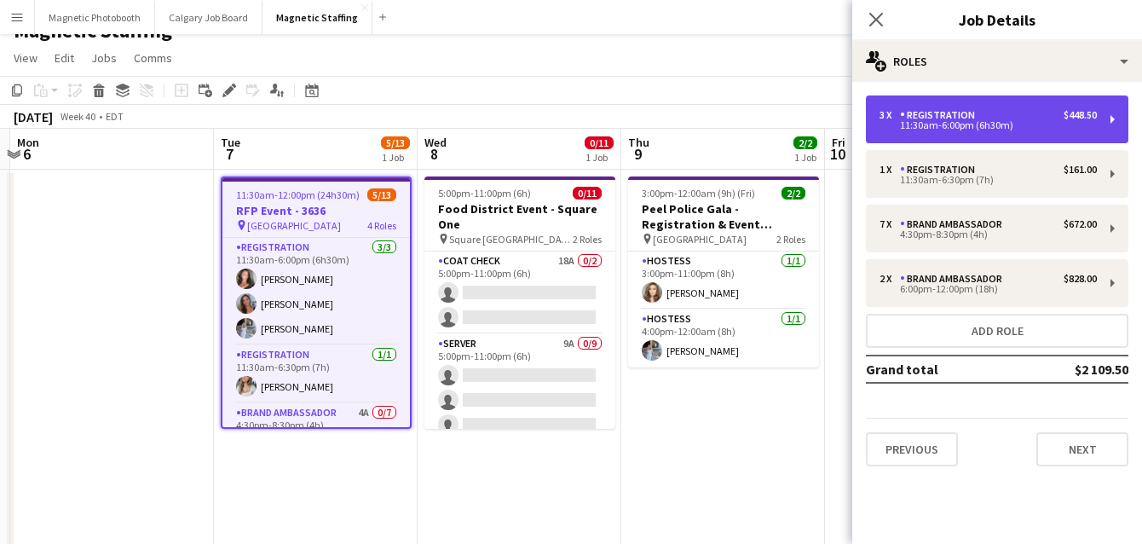
click at [985, 118] on div "3 x Registration $448.50" at bounding box center [988, 115] width 217 height 12
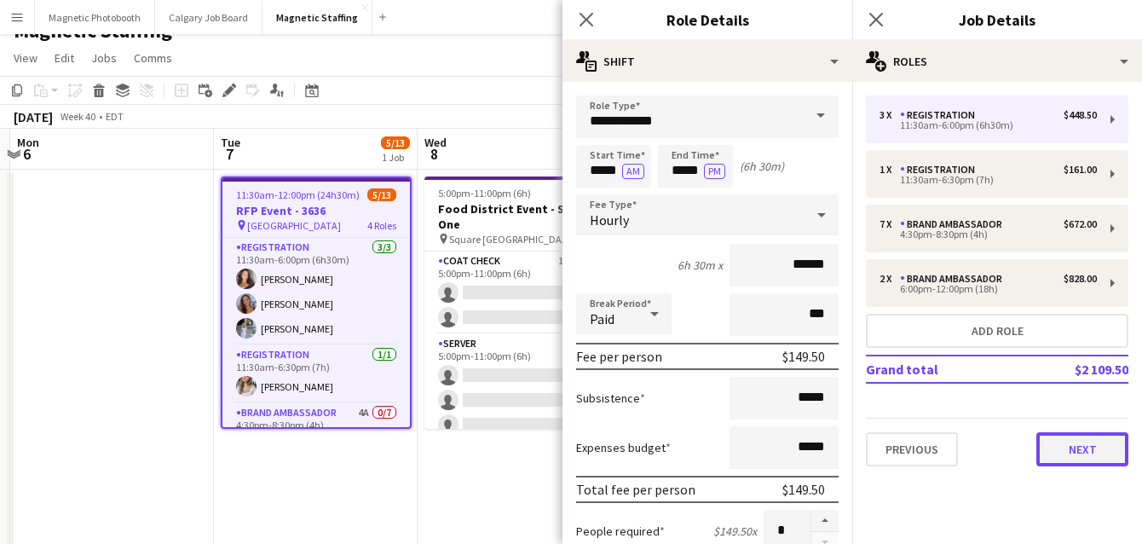
click at [1075, 448] on button "Next" at bounding box center [1083, 449] width 92 height 34
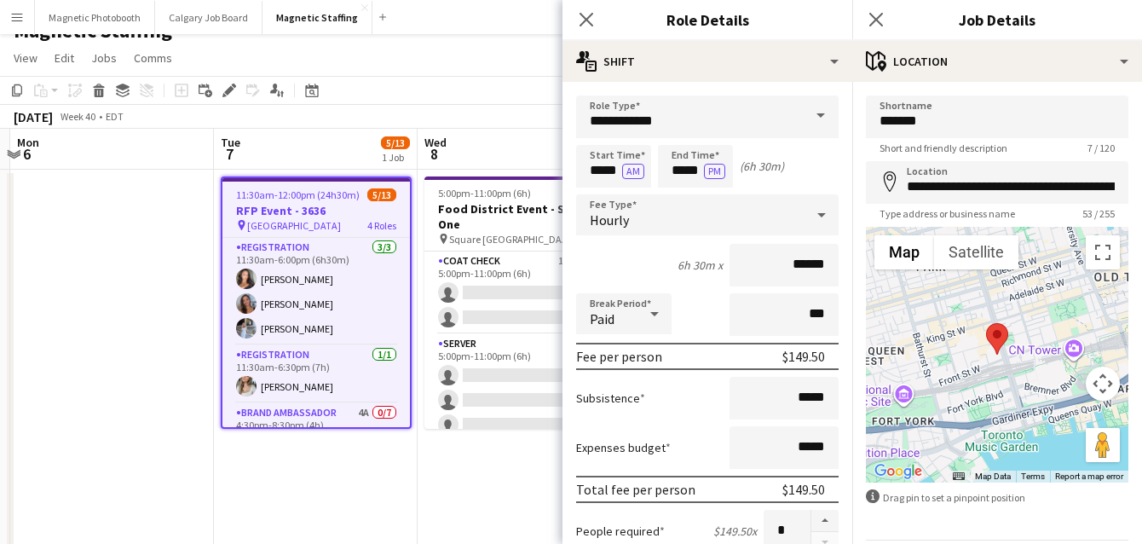
click at [315, 210] on h3 "RFP Event - 3636" at bounding box center [316, 210] width 188 height 15
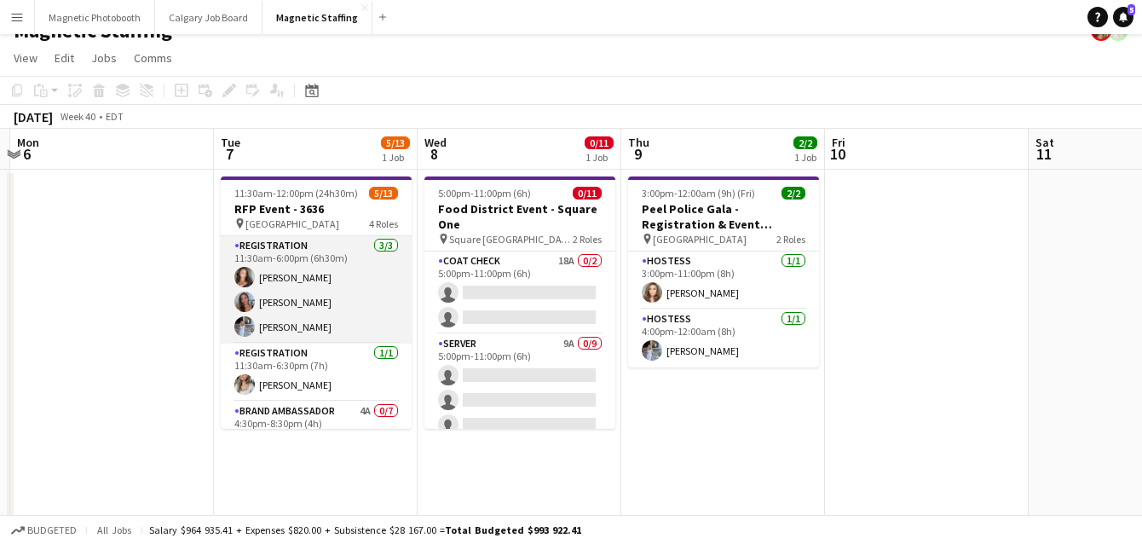
click at [251, 298] on app-user-avatar at bounding box center [244, 302] width 20 height 20
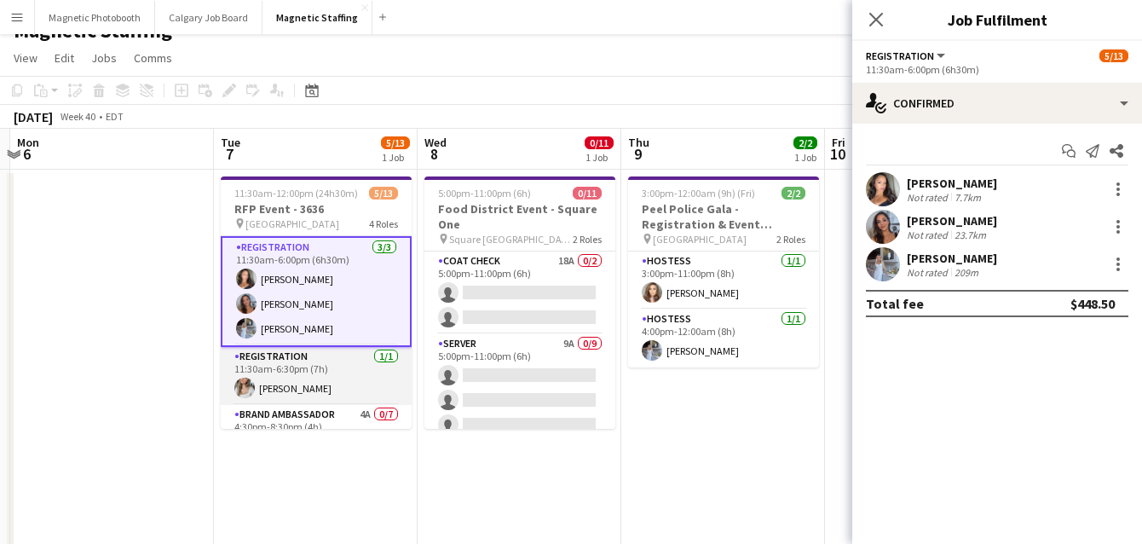
scroll to position [133, 0]
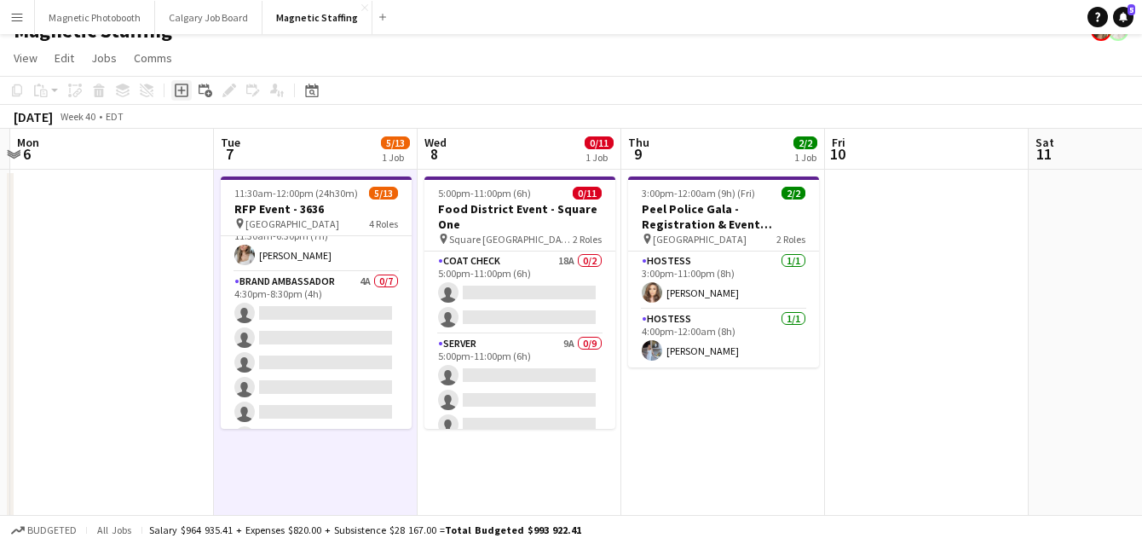
click at [180, 90] on icon at bounding box center [181, 91] width 8 height 8
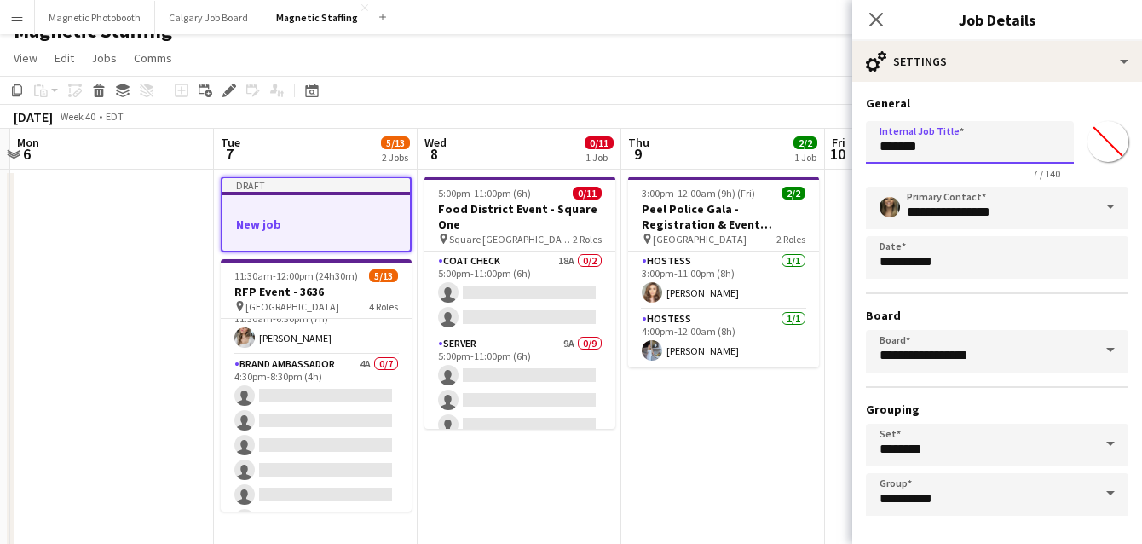
drag, startPoint x: 839, startPoint y: 154, endPoint x: 756, endPoint y: 152, distance: 82.7
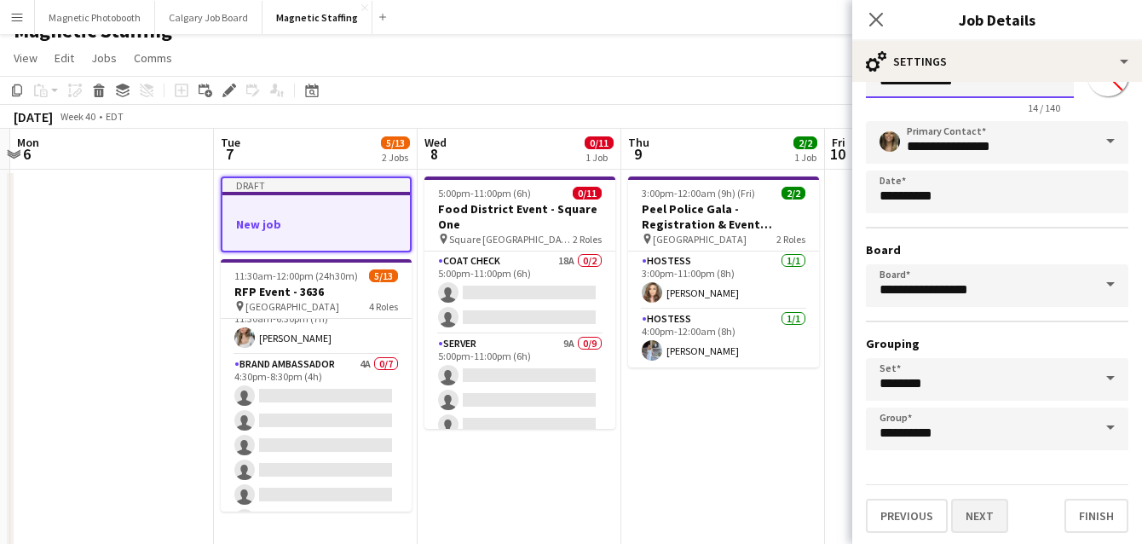
type input "**********"
click at [981, 523] on button "Next" at bounding box center [979, 516] width 57 height 34
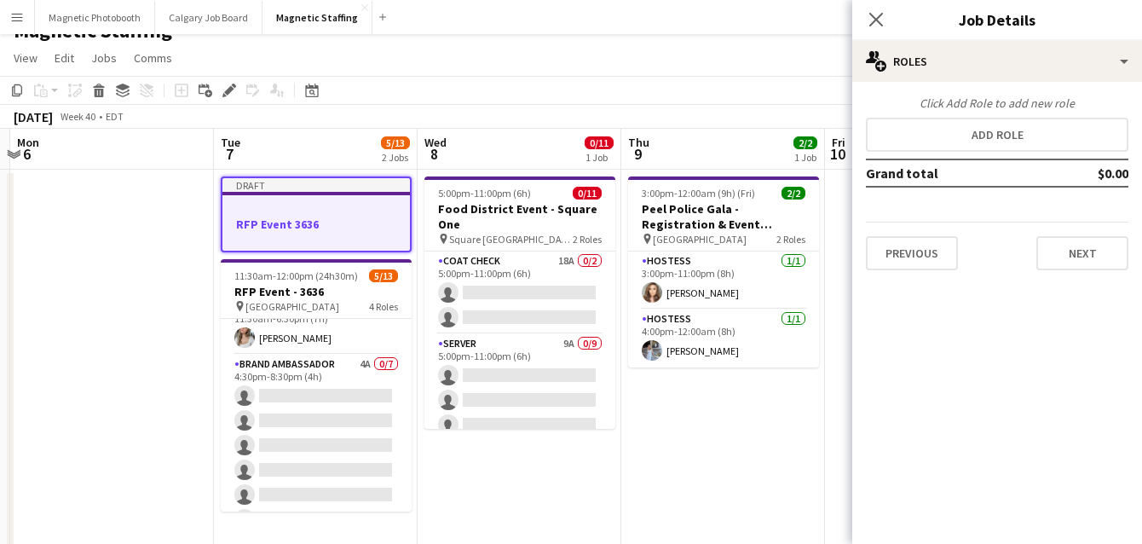
scroll to position [0, 0]
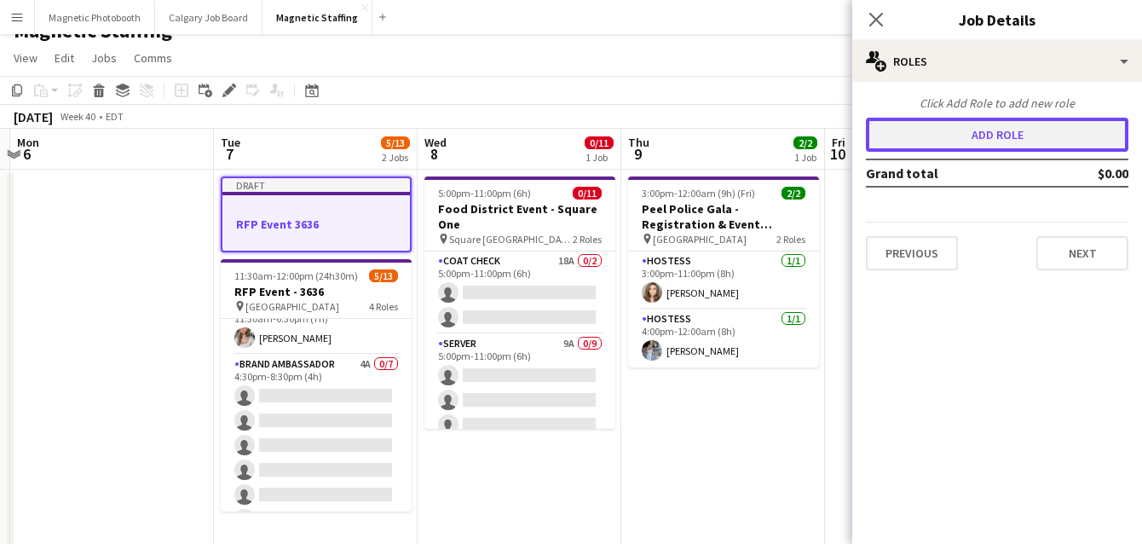
click at [1042, 141] on button "Add role" at bounding box center [997, 135] width 263 height 34
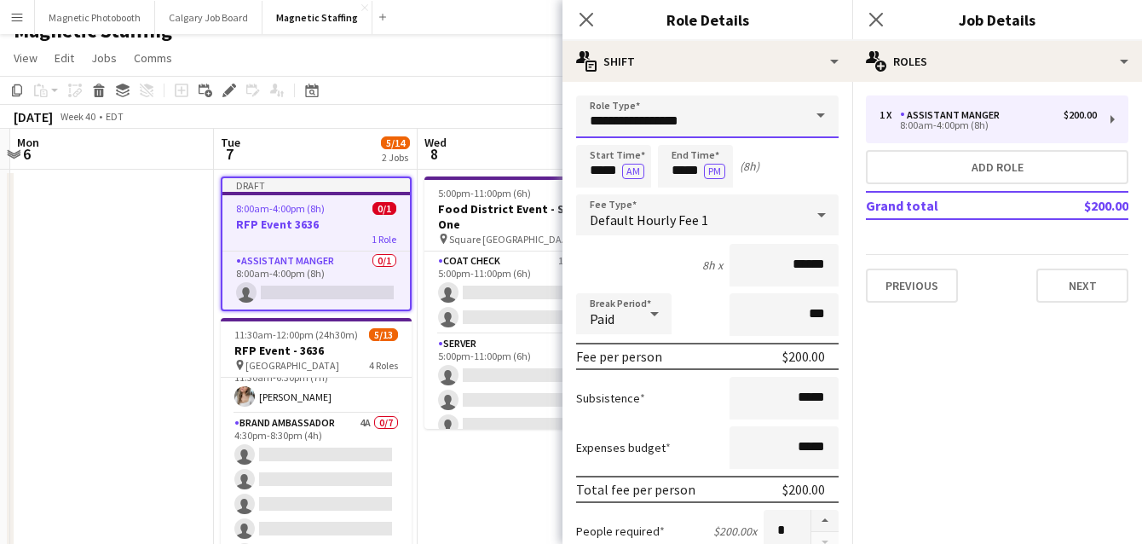
drag, startPoint x: 483, startPoint y: 113, endPoint x: 386, endPoint y: 47, distance: 117.7
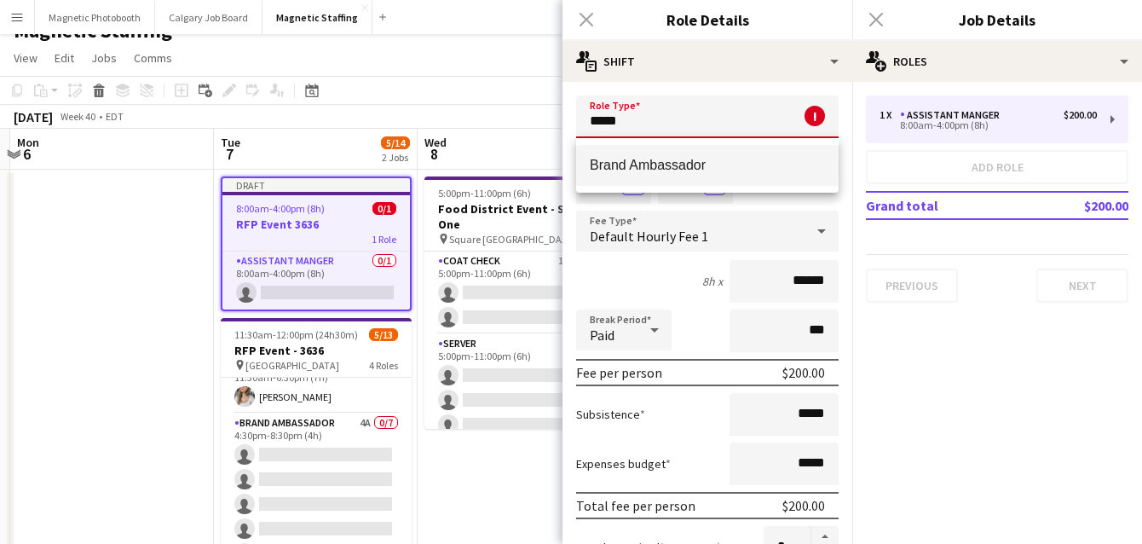
click at [599, 162] on span "Brand Ambassador" at bounding box center [707, 165] width 235 height 16
type input "**********"
type input "******"
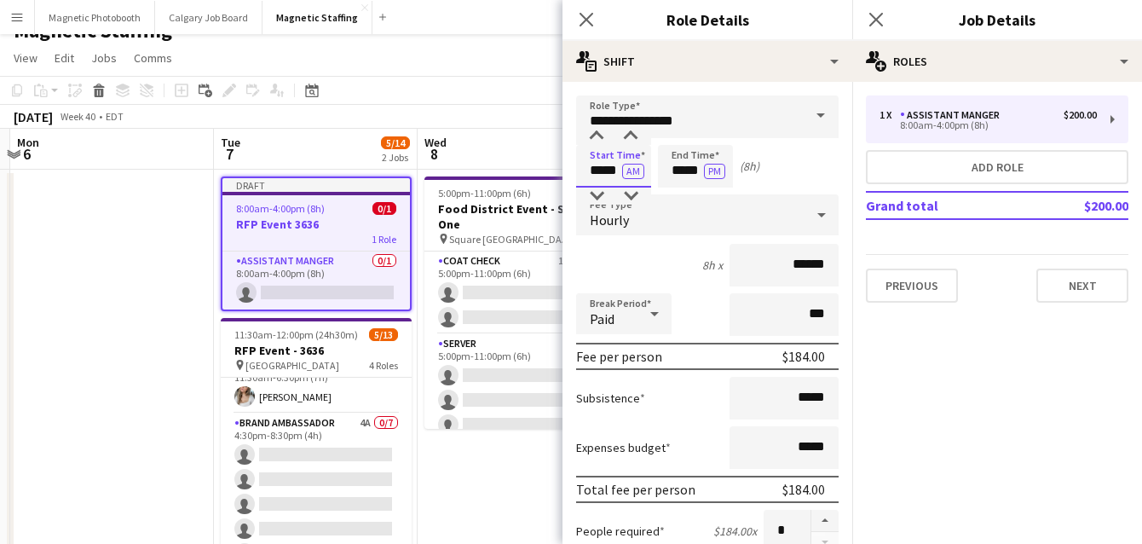
drag, startPoint x: 619, startPoint y: 174, endPoint x: 564, endPoint y: 174, distance: 54.6
type input "*****"
drag, startPoint x: 701, startPoint y: 168, endPoint x: 603, endPoint y: 164, distance: 98.1
click at [609, 167] on div "Start Time ***** AM End Time ***** PM (4h 30m)" at bounding box center [707, 166] width 263 height 43
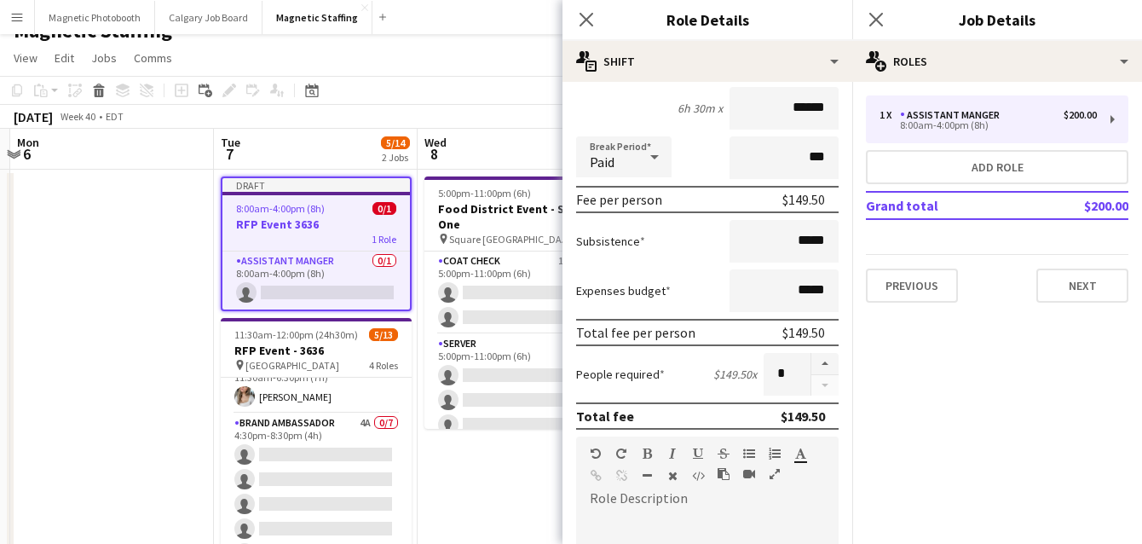
scroll to position [211, 0]
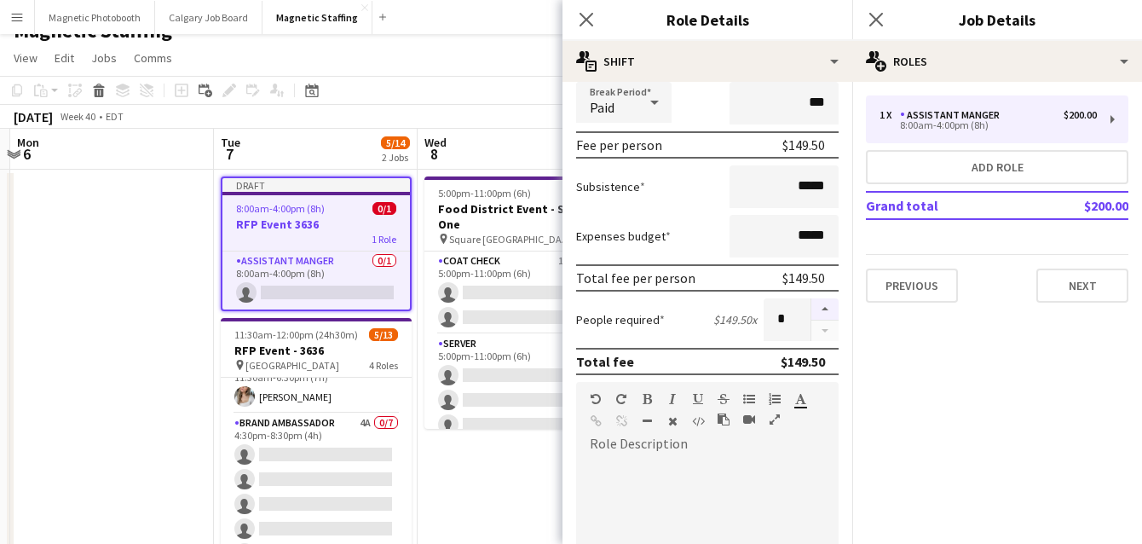
type input "*****"
click at [830, 308] on button "button" at bounding box center [824, 309] width 27 height 22
type input "*"
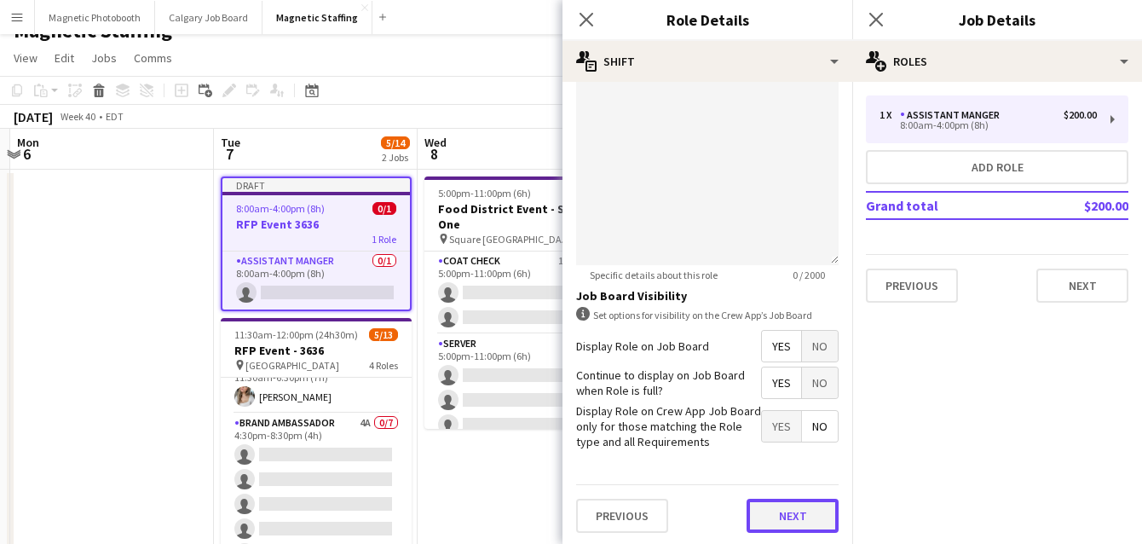
click at [776, 519] on button "Next" at bounding box center [793, 516] width 92 height 34
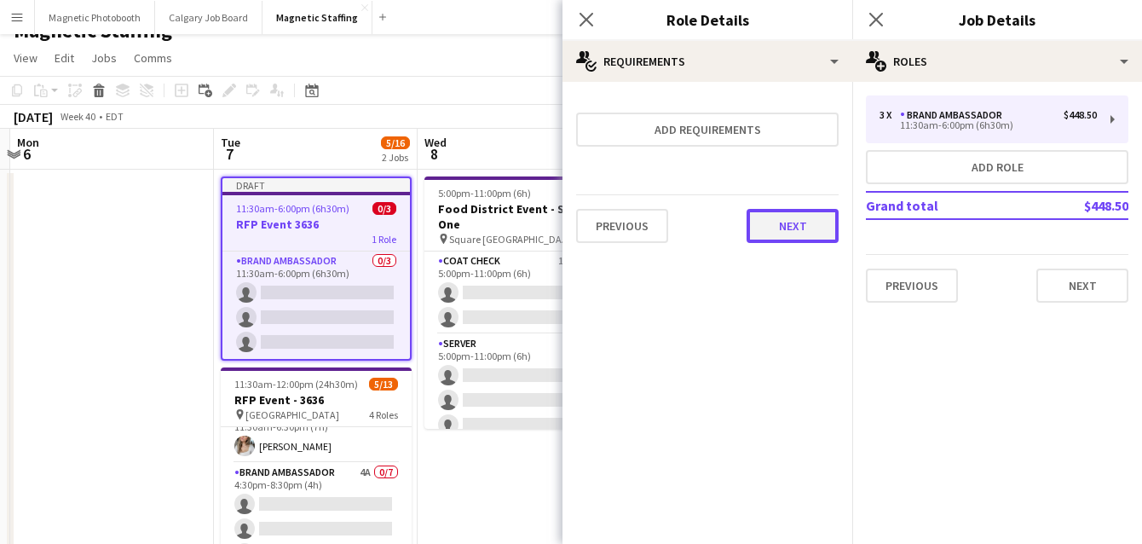
click at [803, 223] on button "Next" at bounding box center [793, 226] width 92 height 34
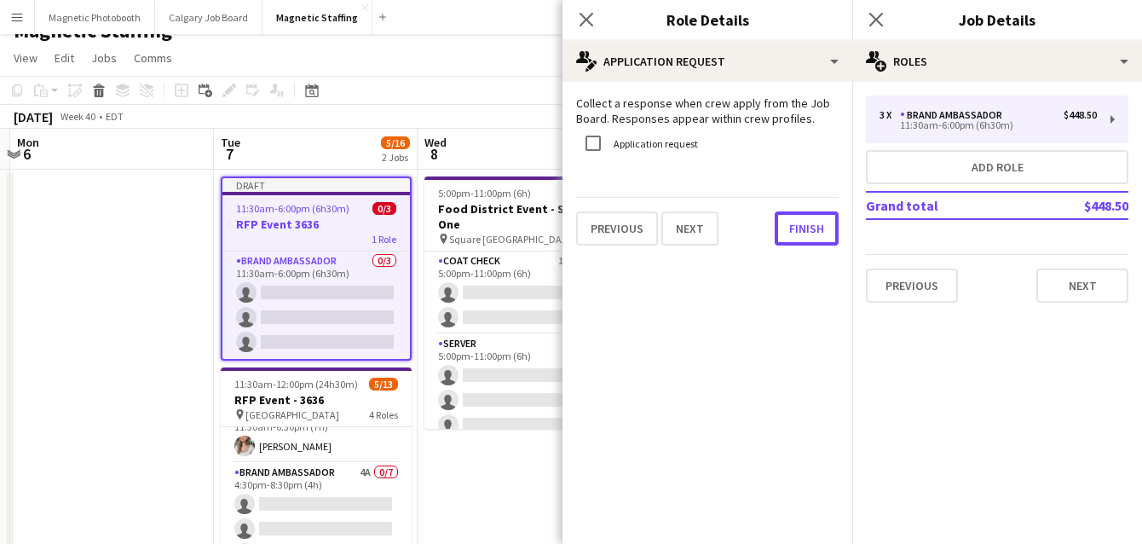
click at [803, 223] on button "Finish" at bounding box center [807, 228] width 64 height 34
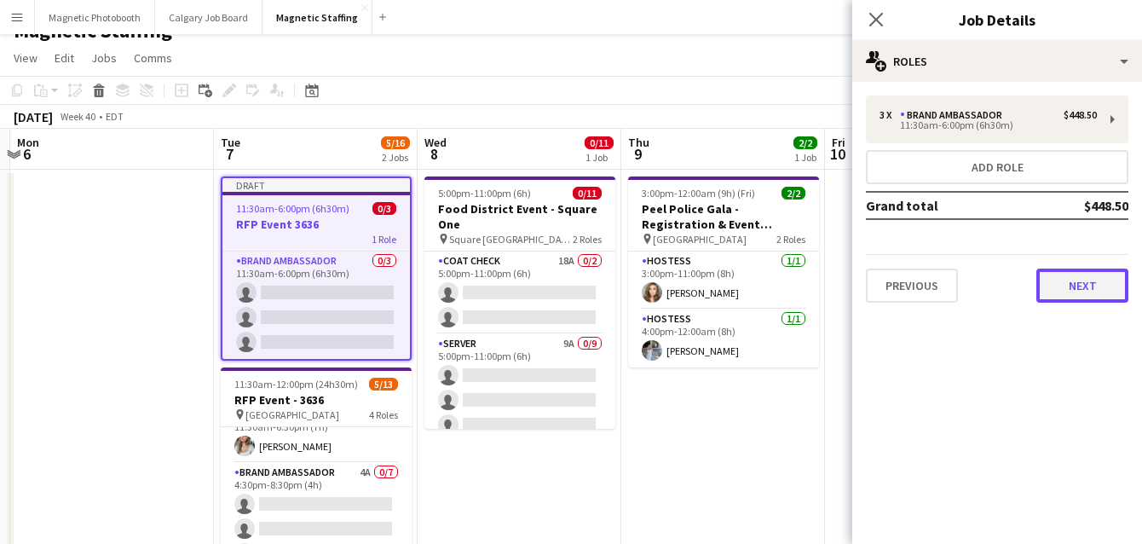
click at [1090, 293] on button "Next" at bounding box center [1083, 286] width 92 height 34
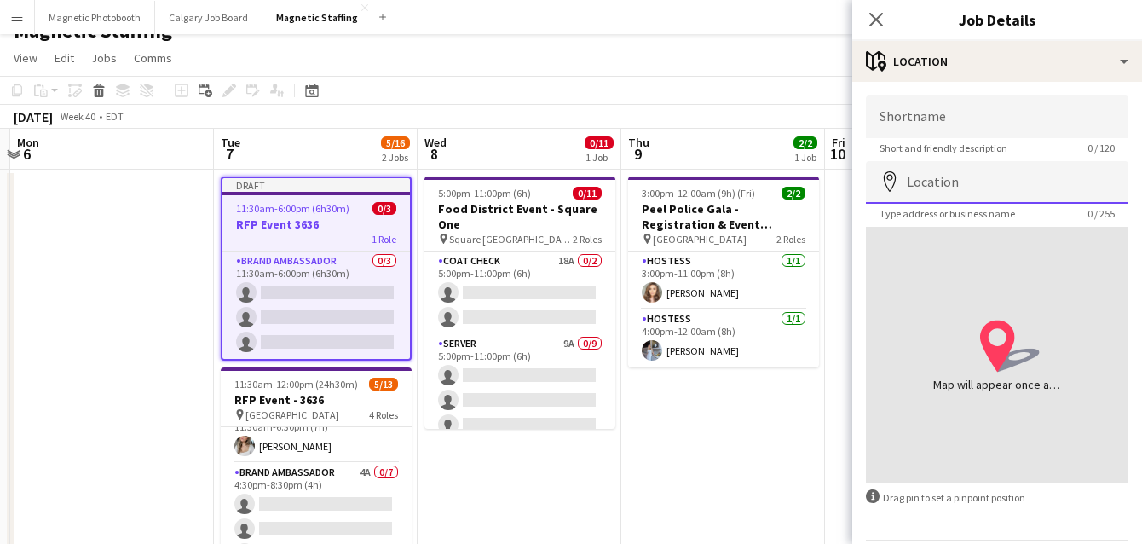
click at [956, 178] on input "Location" at bounding box center [997, 182] width 263 height 43
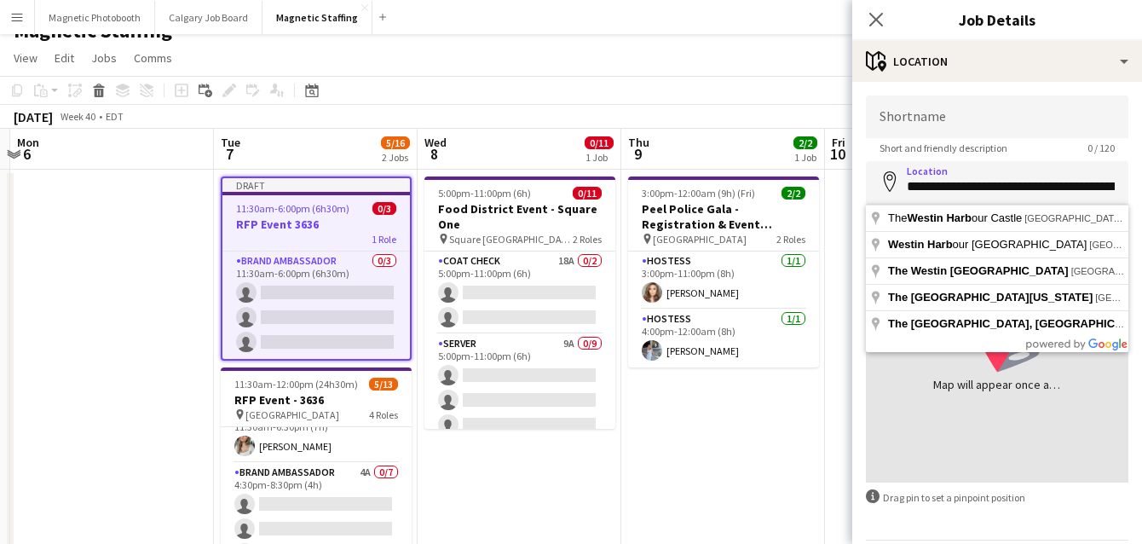
type input "**********"
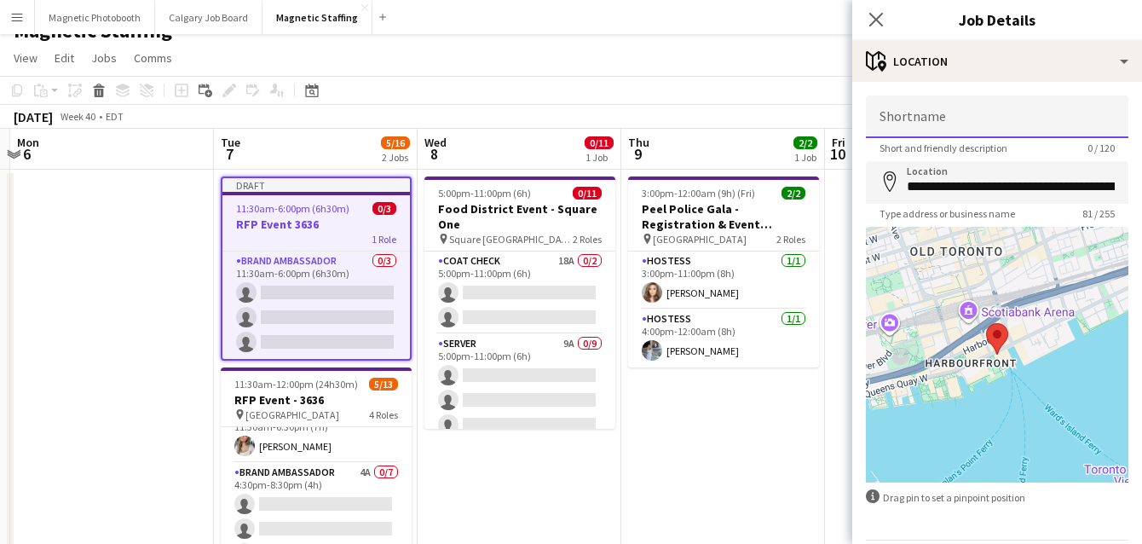
click at [949, 103] on input "Shortname" at bounding box center [997, 116] width 263 height 43
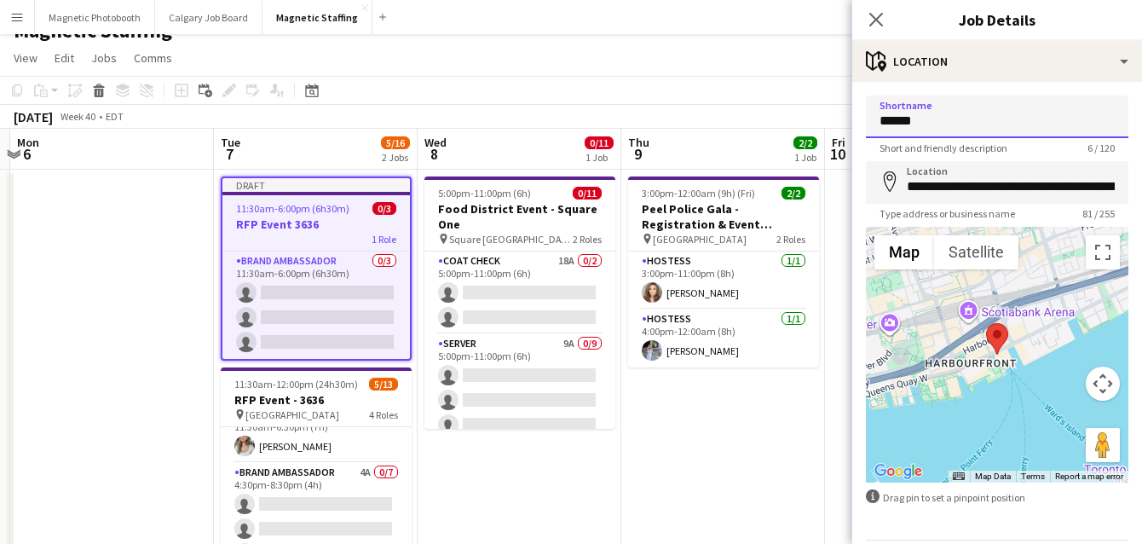
type input "*******"
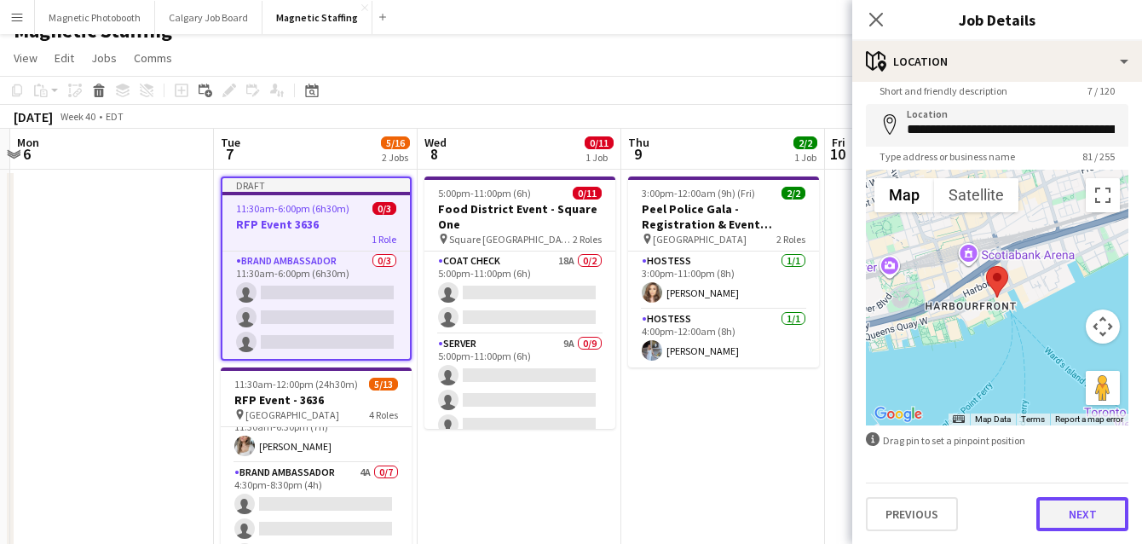
click at [1048, 515] on button "Next" at bounding box center [1083, 514] width 92 height 34
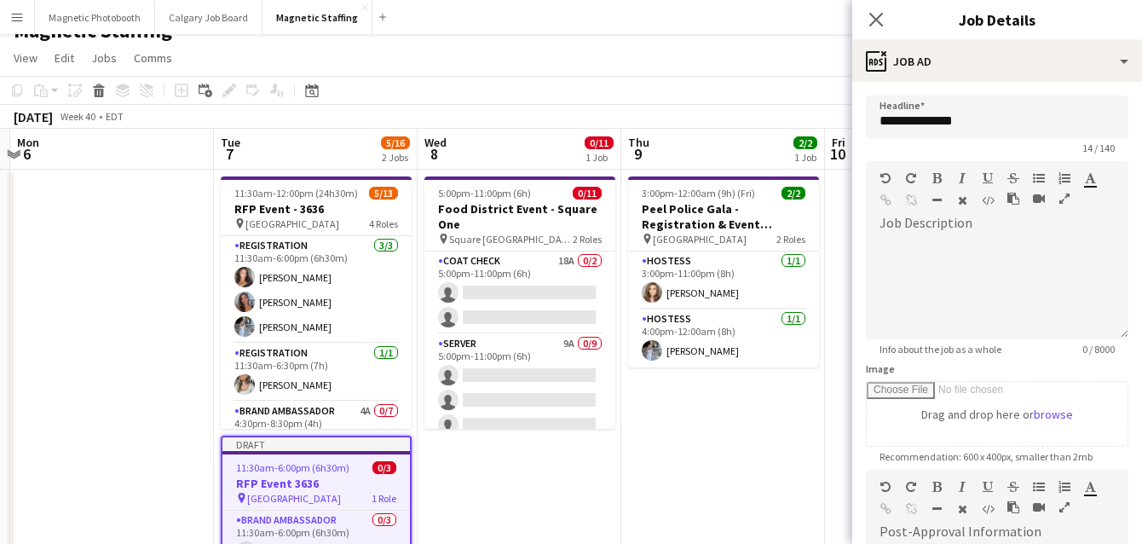
scroll to position [297, 0]
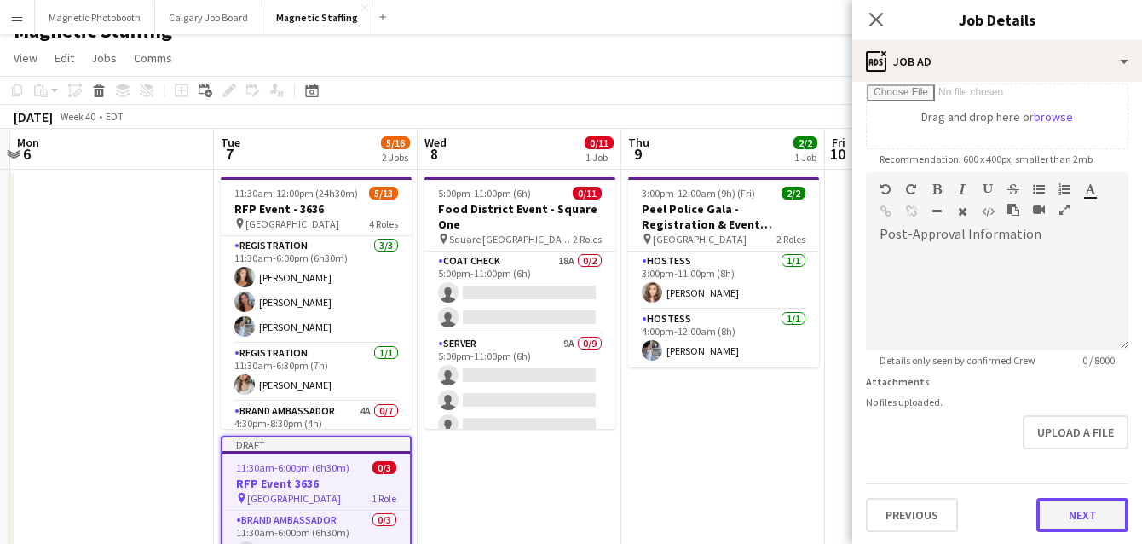
click at [1067, 513] on button "Next" at bounding box center [1083, 515] width 92 height 34
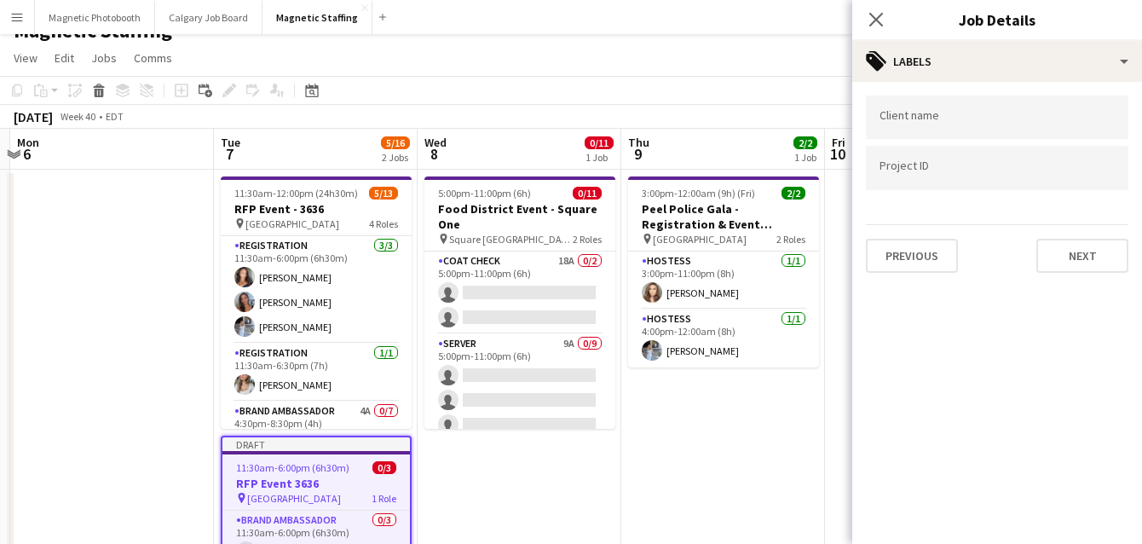
scroll to position [0, 0]
click at [1099, 268] on button "Next" at bounding box center [1083, 256] width 92 height 34
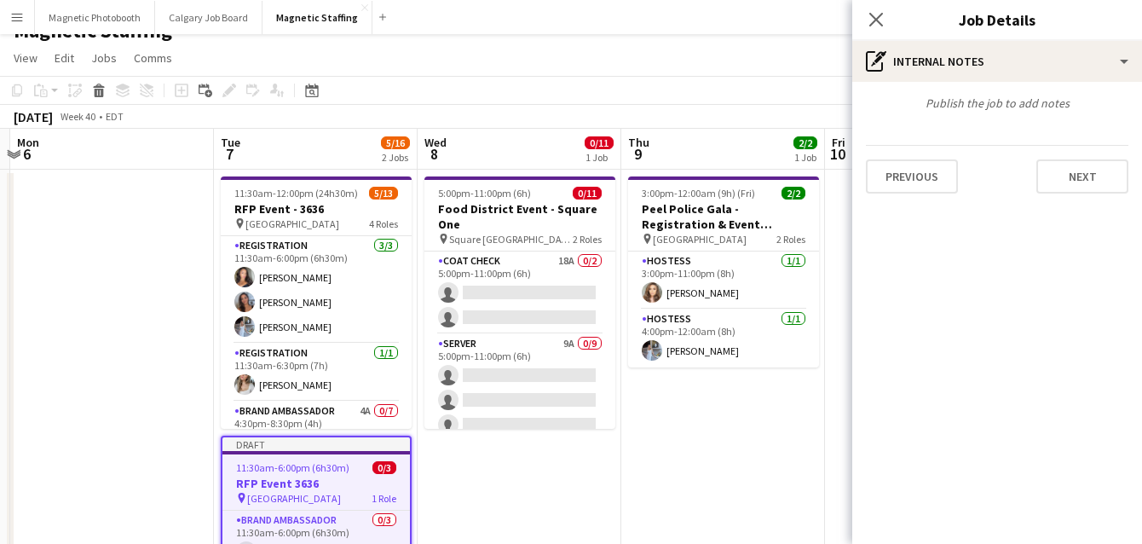
click at [1099, 268] on mat-expansion-panel "pen-write Internal notes Publish the job to add notes Previous Next" at bounding box center [997, 313] width 290 height 462
click at [1100, 190] on button "Next" at bounding box center [1083, 176] width 92 height 34
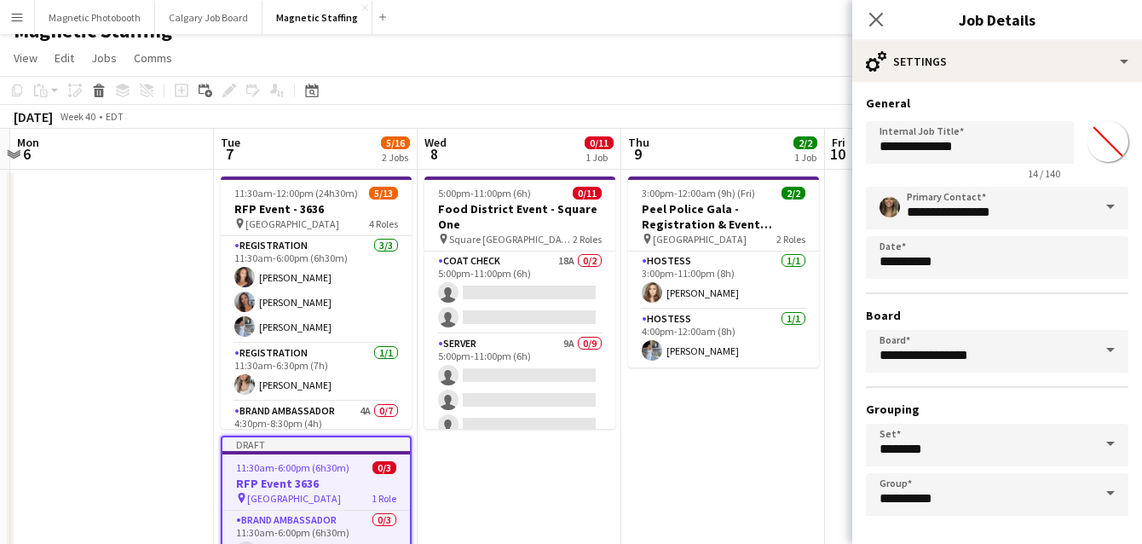
scroll to position [66, 0]
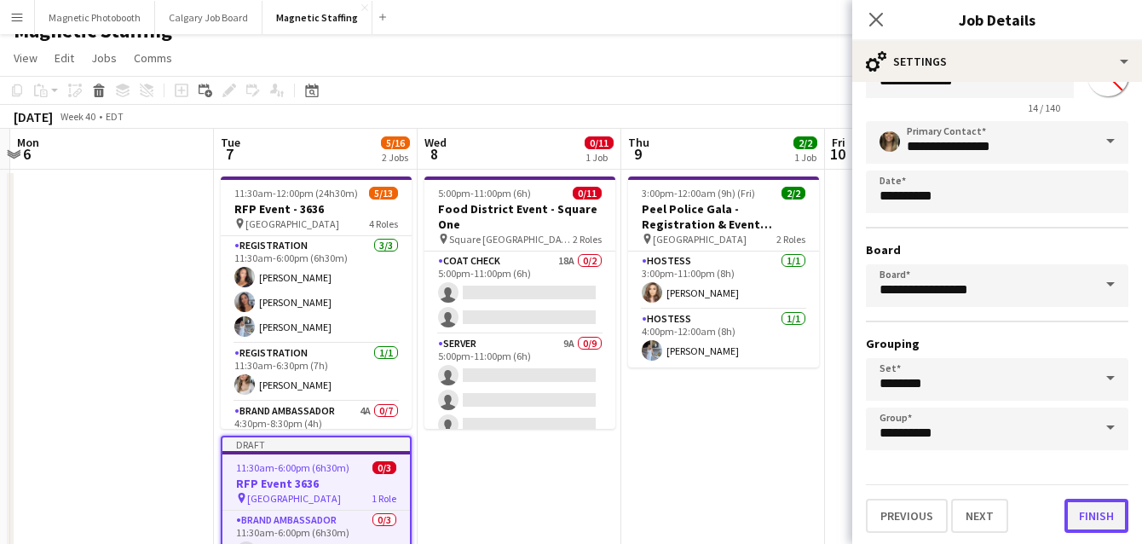
click at [1090, 523] on button "Finish" at bounding box center [1097, 516] width 64 height 34
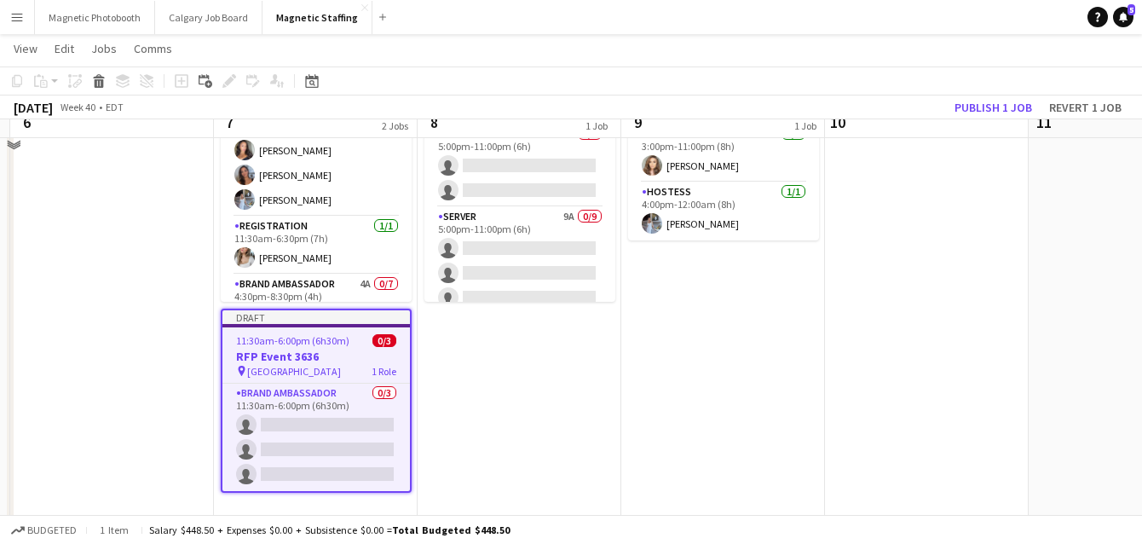
scroll to position [166, 0]
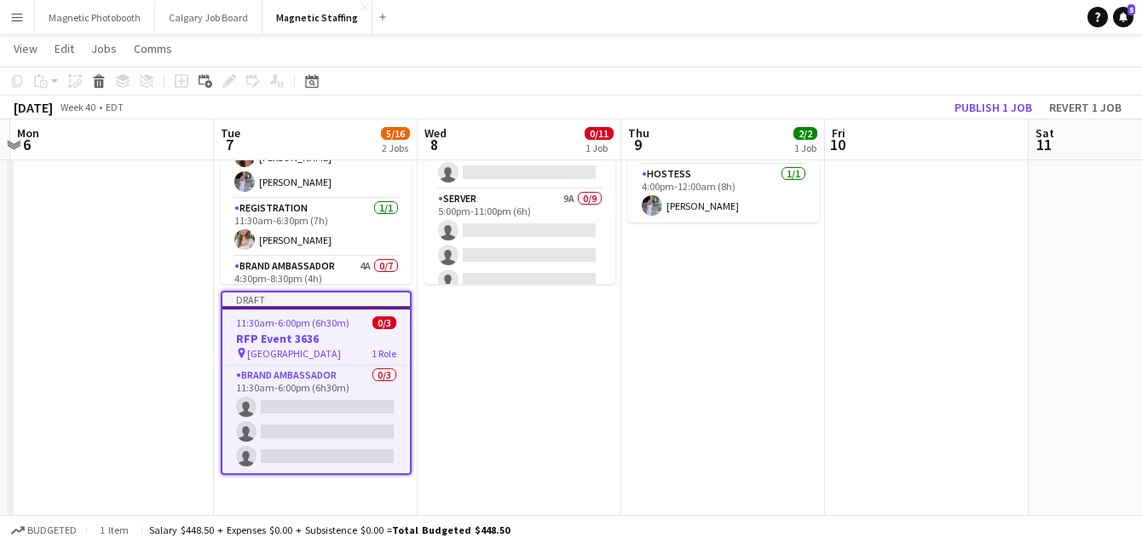
click at [293, 301] on div "Draft" at bounding box center [316, 299] width 188 height 14
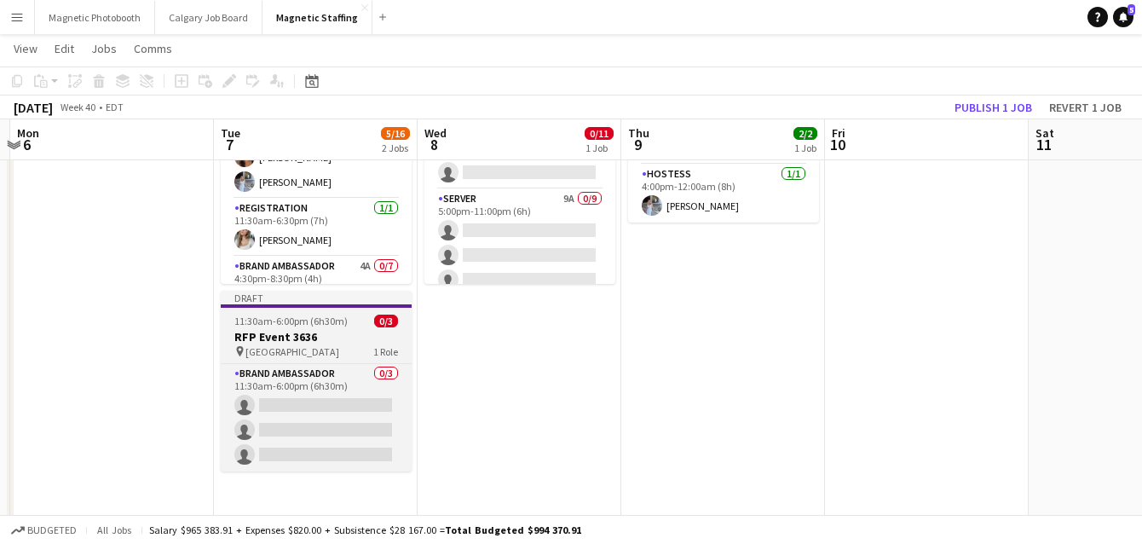
click at [274, 326] on span "11:30am-6:00pm (6h30m)" at bounding box center [290, 321] width 113 height 13
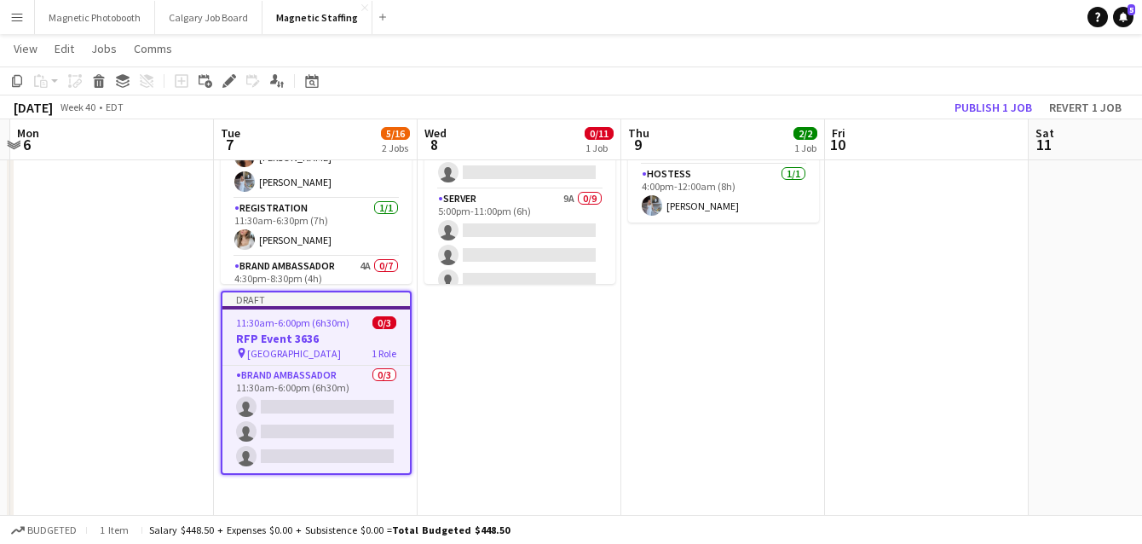
scroll to position [0, 601]
click at [229, 80] on icon at bounding box center [228, 81] width 9 height 9
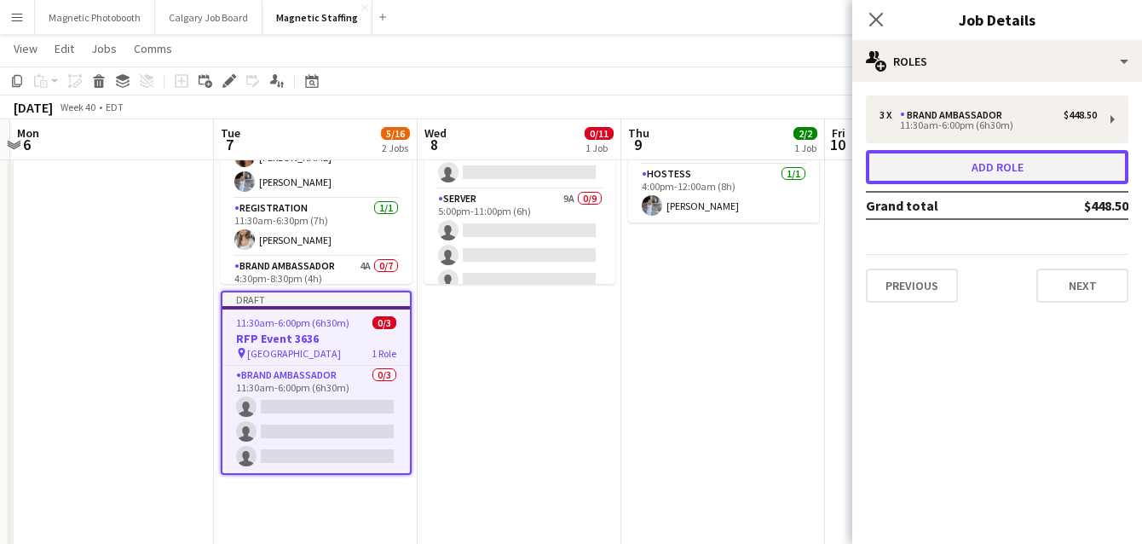
click at [1057, 167] on button "Add role" at bounding box center [997, 167] width 263 height 34
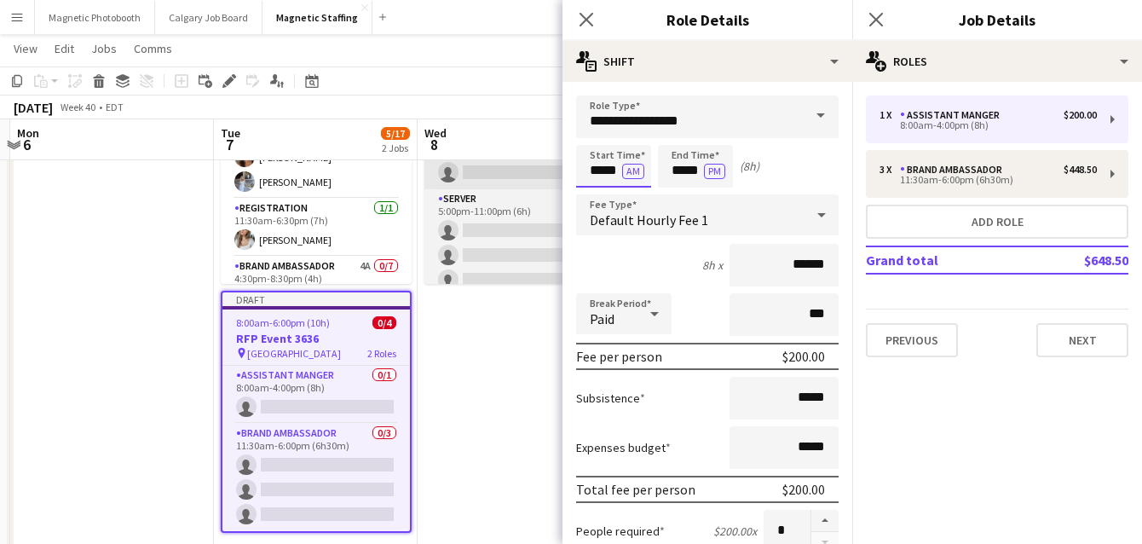
drag, startPoint x: 618, startPoint y: 170, endPoint x: 465, endPoint y: 165, distance: 152.7
click at [471, 169] on body "Menu Boards Boards Boards All jobs Status Workforce Workforce My Workforce Recr…" at bounding box center [571, 534] width 1142 height 1401
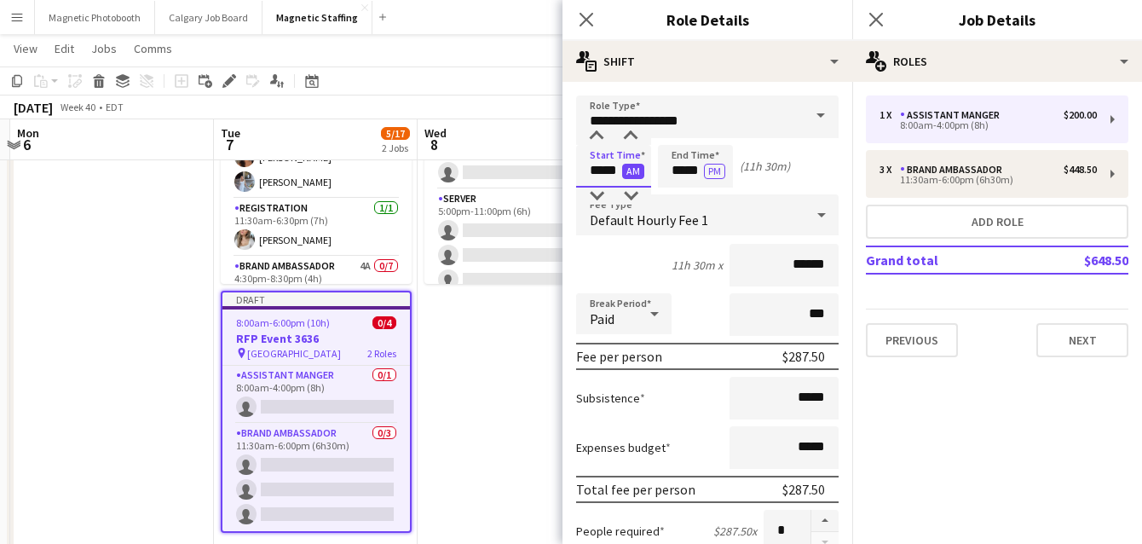
type input "*****"
click at [622, 173] on button "AM" at bounding box center [633, 171] width 22 height 15
drag, startPoint x: 700, startPoint y: 172, endPoint x: 596, endPoint y: 167, distance: 104.1
click at [598, 169] on div "Start Time ***** PM End Time ***** PM (23h 30m)" at bounding box center [707, 166] width 263 height 43
type input "*****"
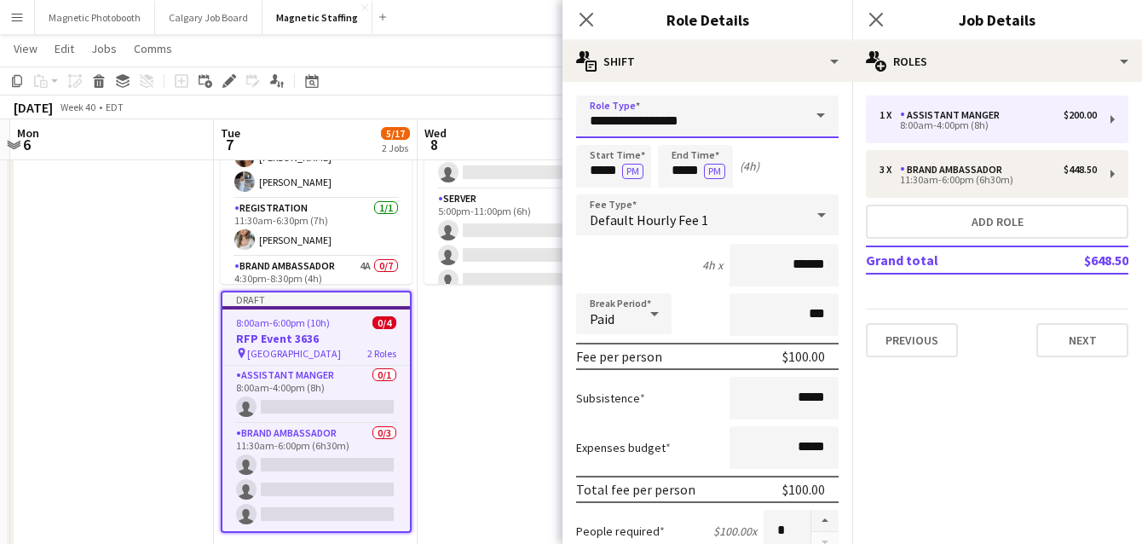
drag, startPoint x: 648, startPoint y: 119, endPoint x: 446, endPoint y: 95, distance: 203.4
click at [469, 110] on body "Menu Boards Boards Boards All jobs Status Workforce Workforce My Workforce Recr…" at bounding box center [571, 534] width 1142 height 1401
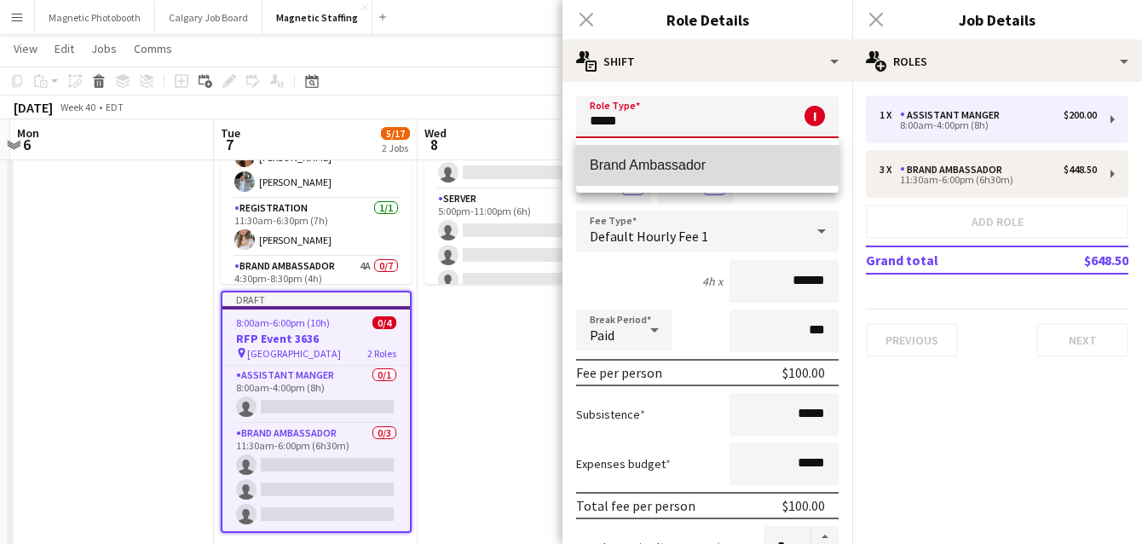
click at [706, 165] on span "Brand Ambassador" at bounding box center [707, 165] width 235 height 16
type input "**********"
type input "******"
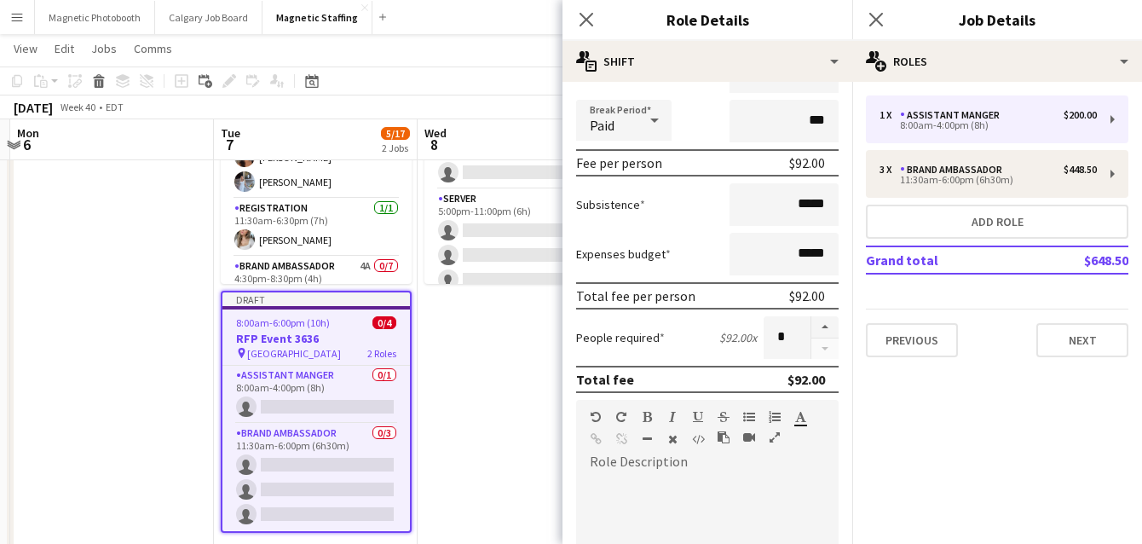
scroll to position [358, 0]
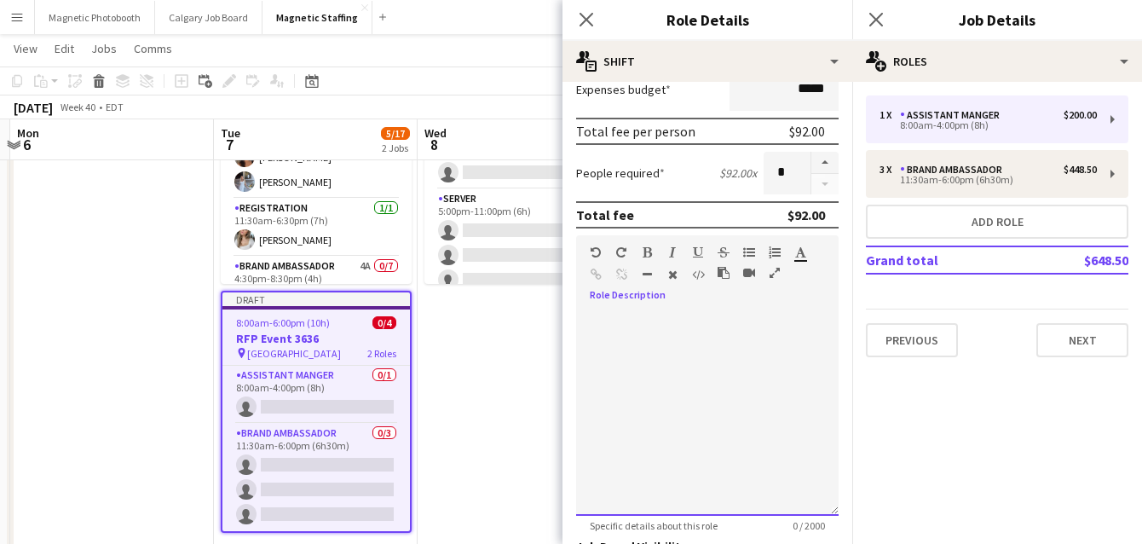
click at [711, 390] on div at bounding box center [707, 413] width 263 height 205
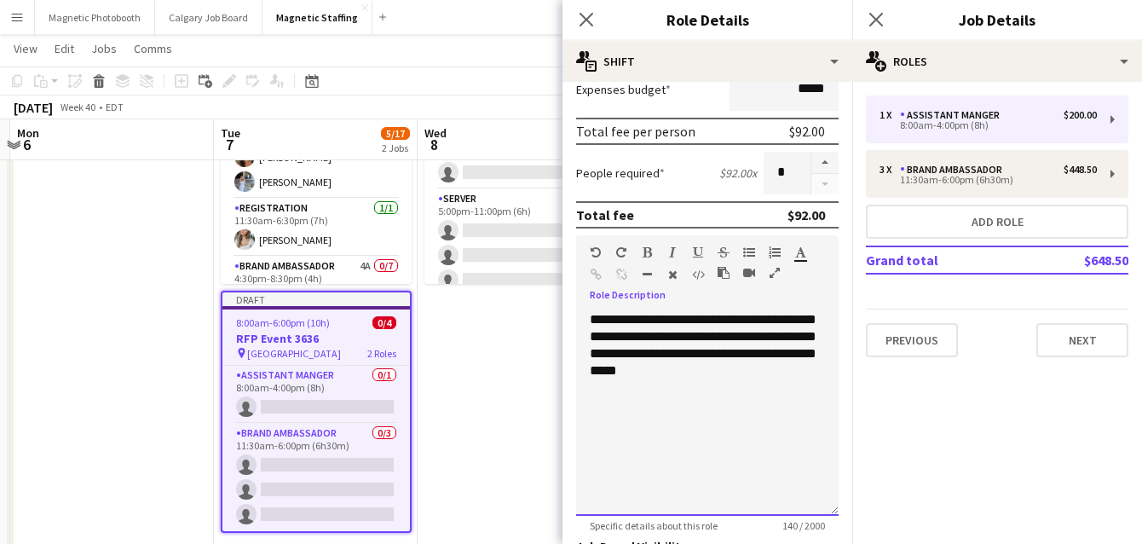
scroll to position [609, 0]
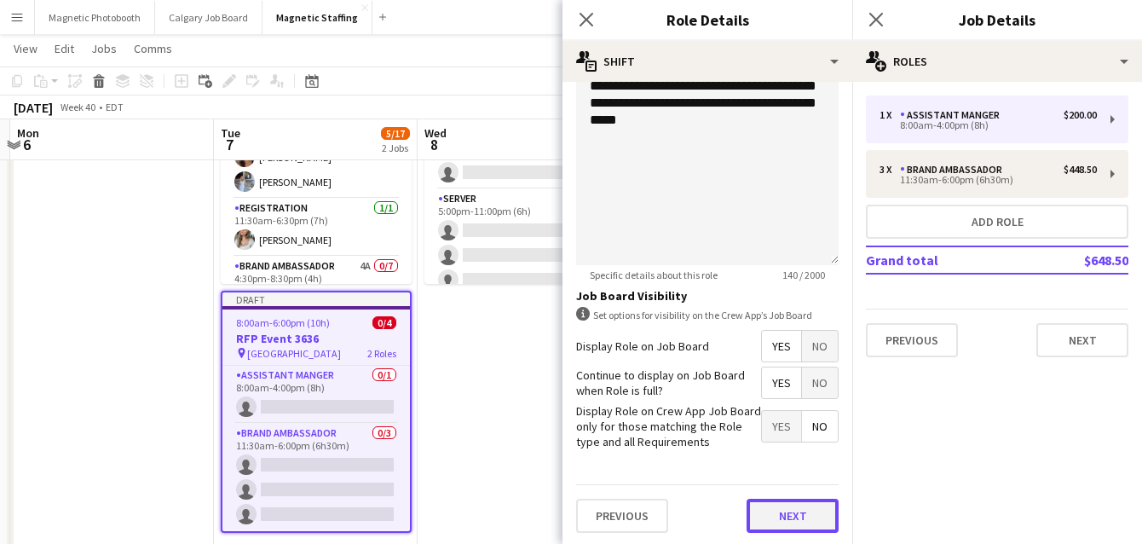
click at [784, 527] on button "Next" at bounding box center [793, 516] width 92 height 34
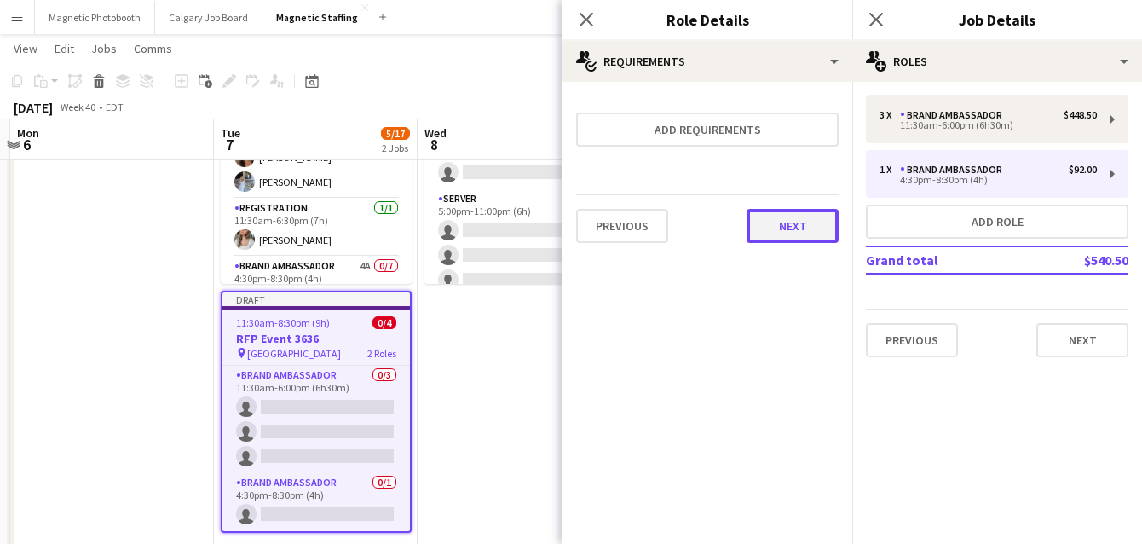
click at [818, 230] on button "Next" at bounding box center [793, 226] width 92 height 34
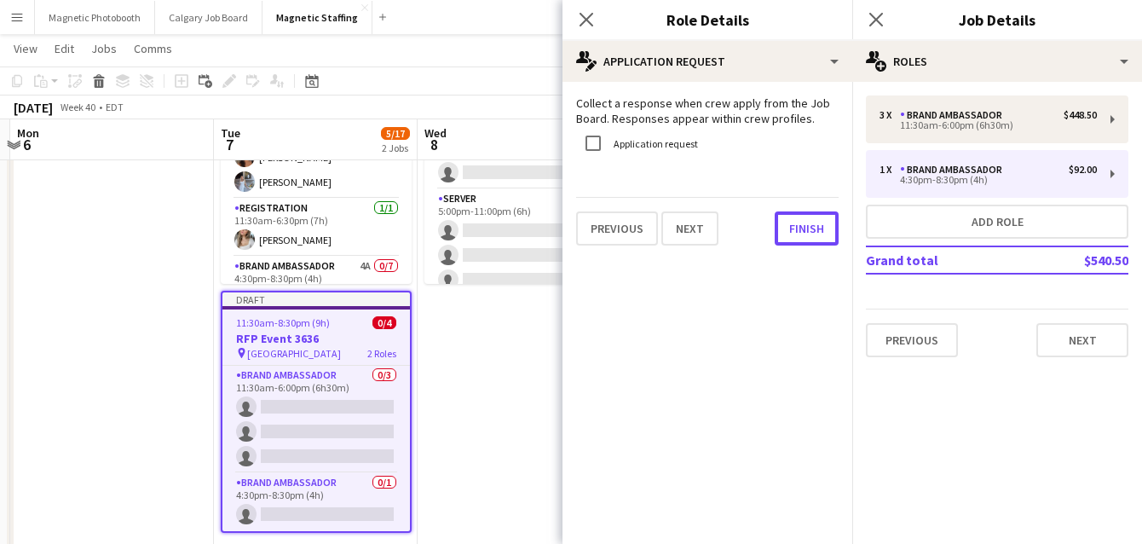
click at [818, 230] on button "Finish" at bounding box center [807, 228] width 64 height 34
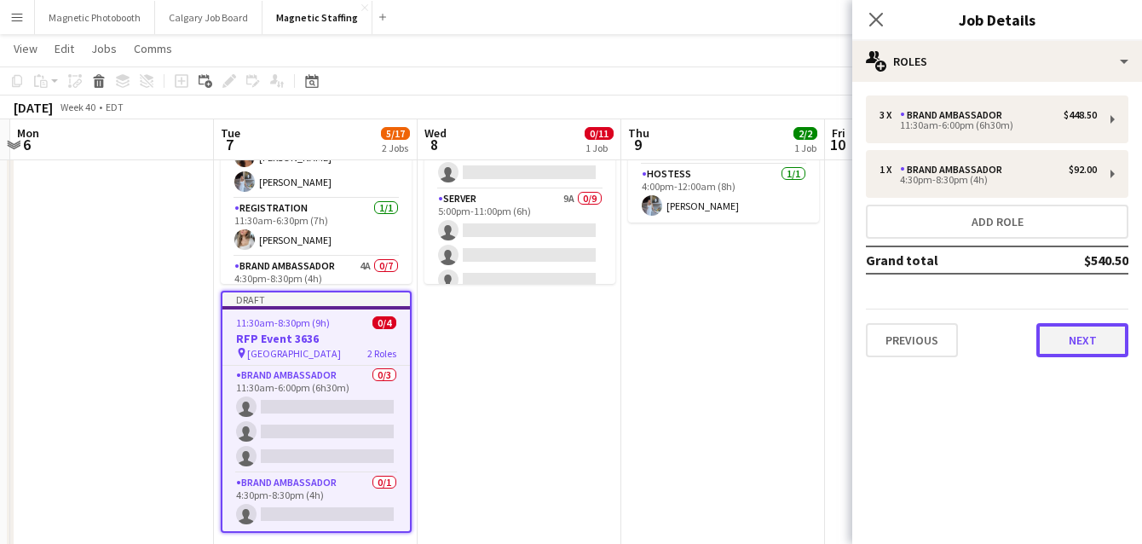
click at [1086, 349] on button "Next" at bounding box center [1083, 340] width 92 height 34
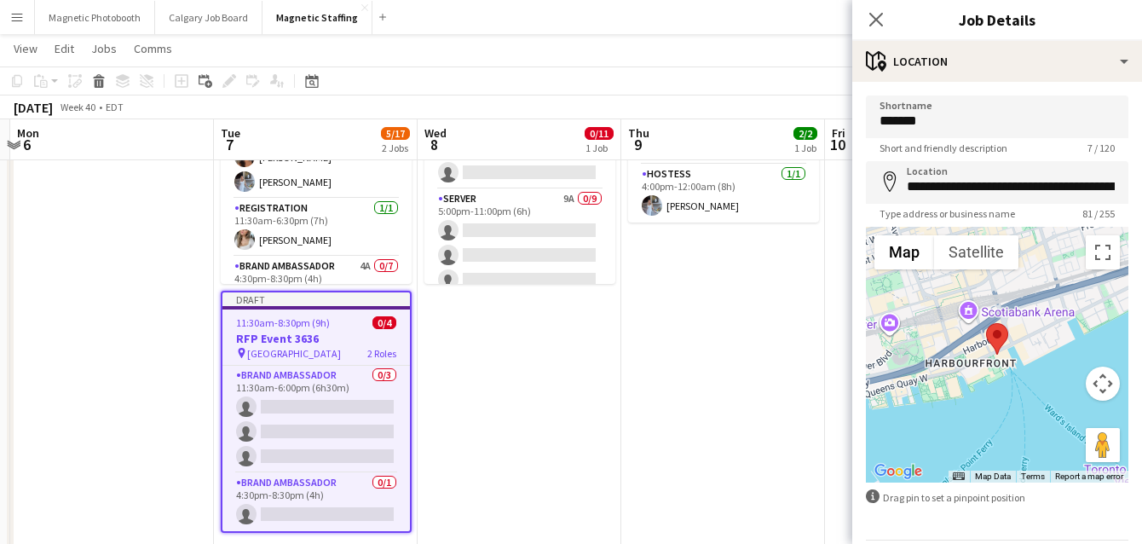
scroll to position [57, 0]
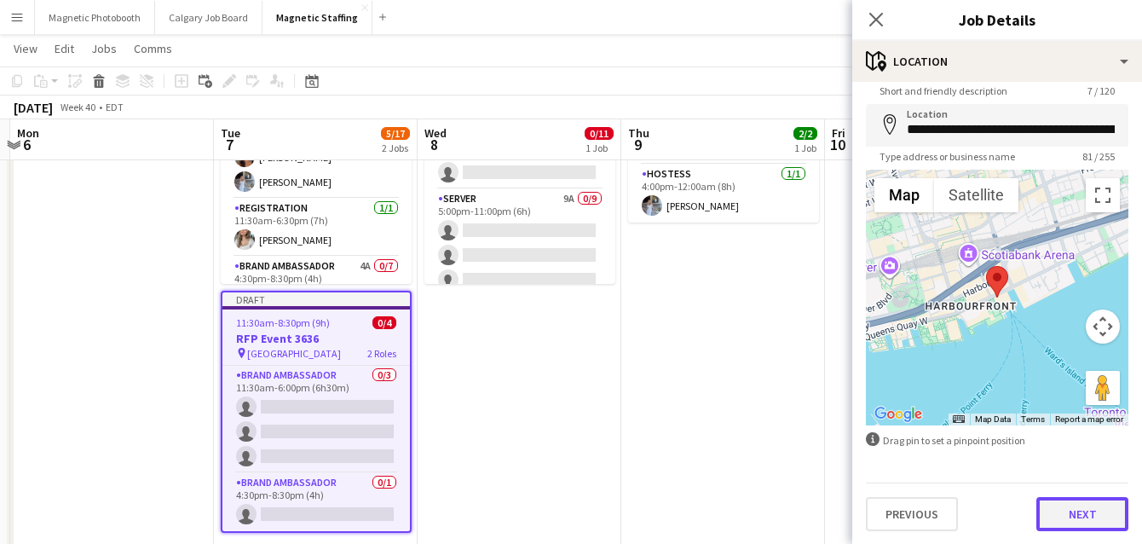
click at [1094, 511] on button "Next" at bounding box center [1083, 514] width 92 height 34
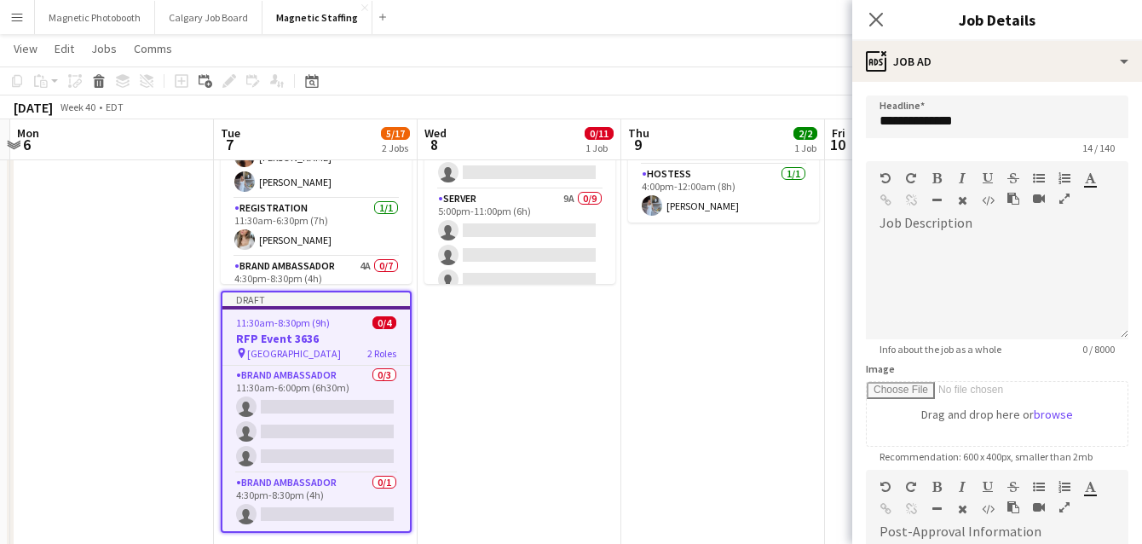
scroll to position [0, 0]
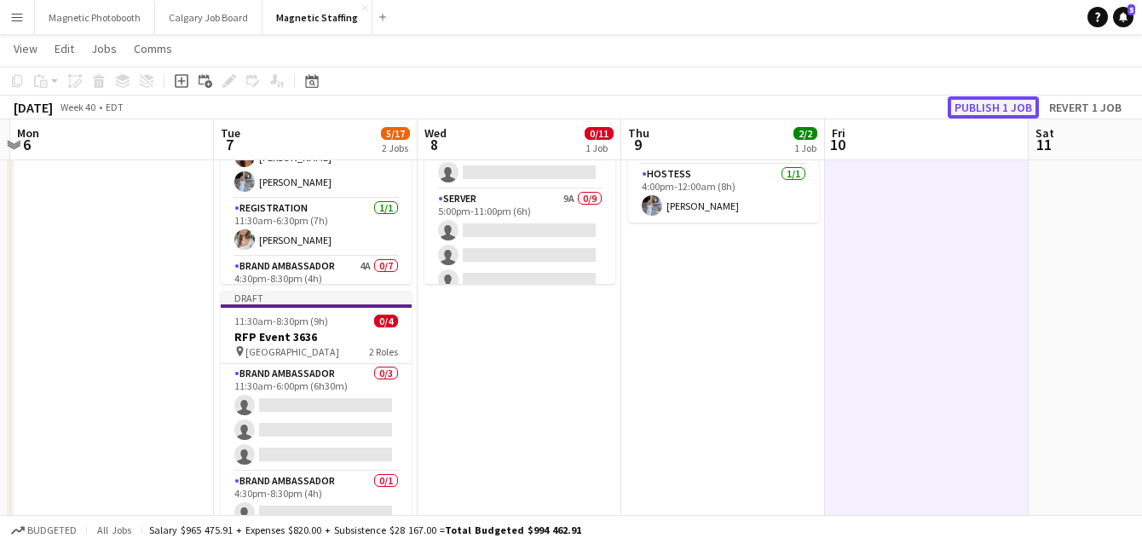
click at [1009, 109] on button "Publish 1 job" at bounding box center [993, 107] width 91 height 22
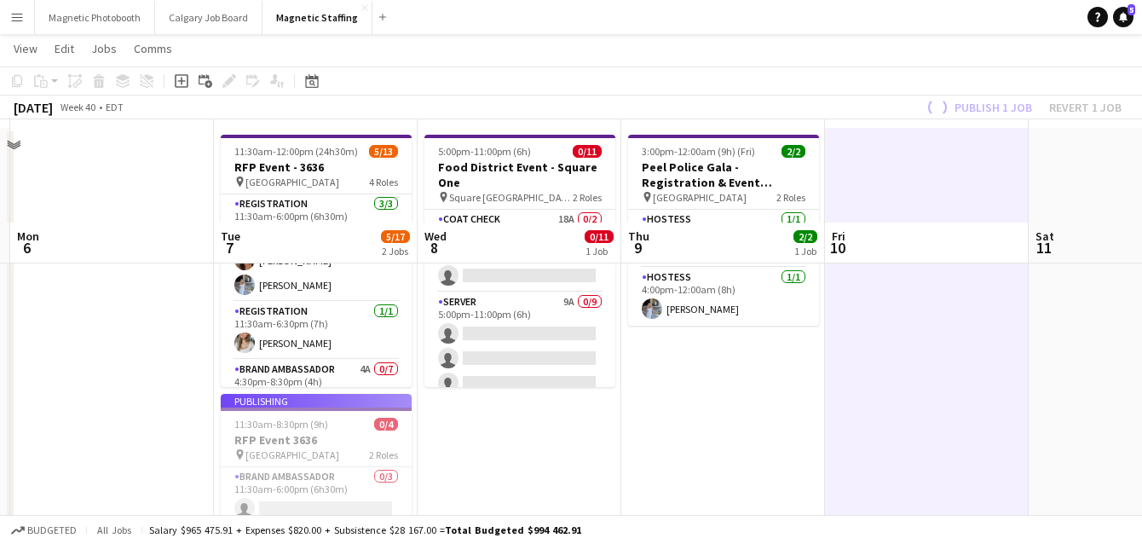
scroll to position [9, 0]
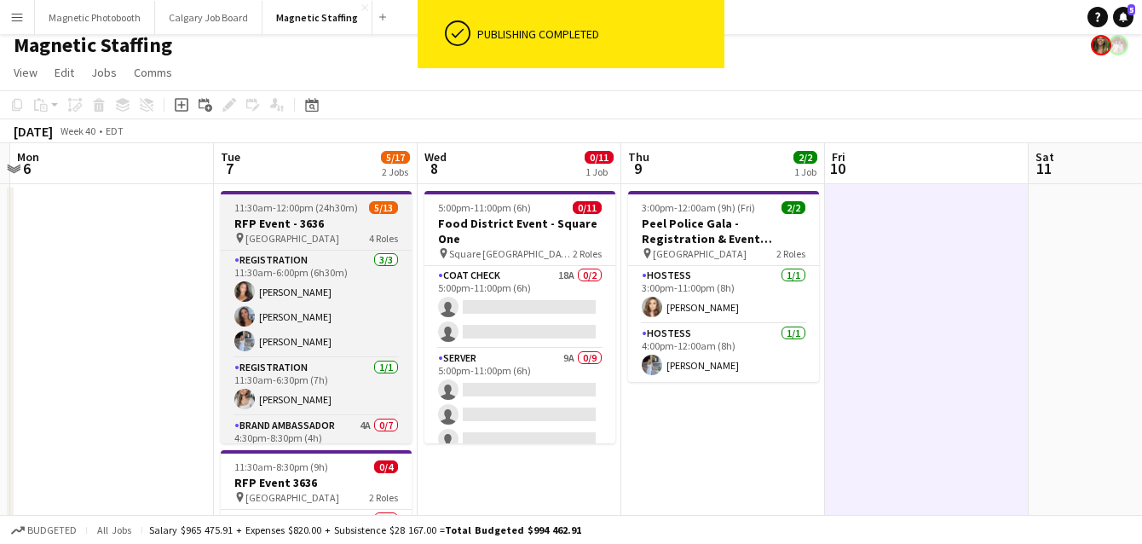
click at [295, 228] on h3 "RFP Event - 3636" at bounding box center [316, 223] width 191 height 15
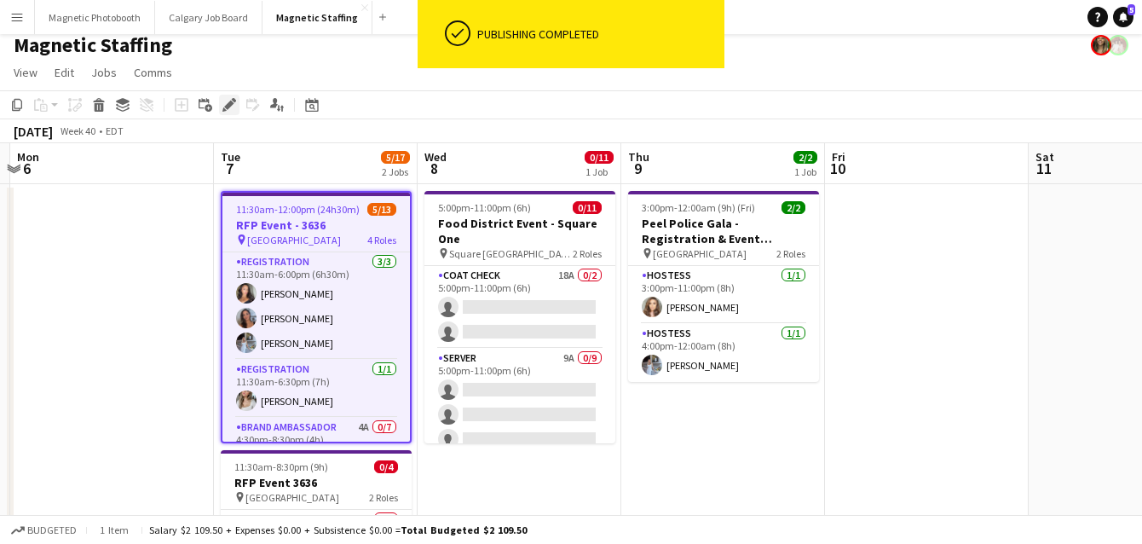
click at [231, 101] on icon at bounding box center [228, 105] width 9 height 9
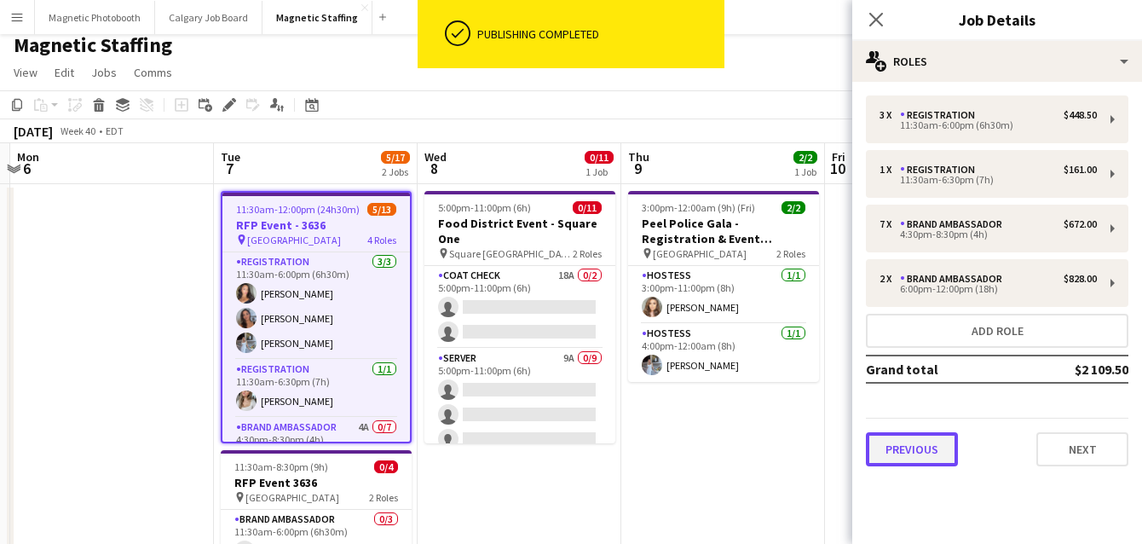
click at [909, 453] on button "Previous" at bounding box center [912, 449] width 92 height 34
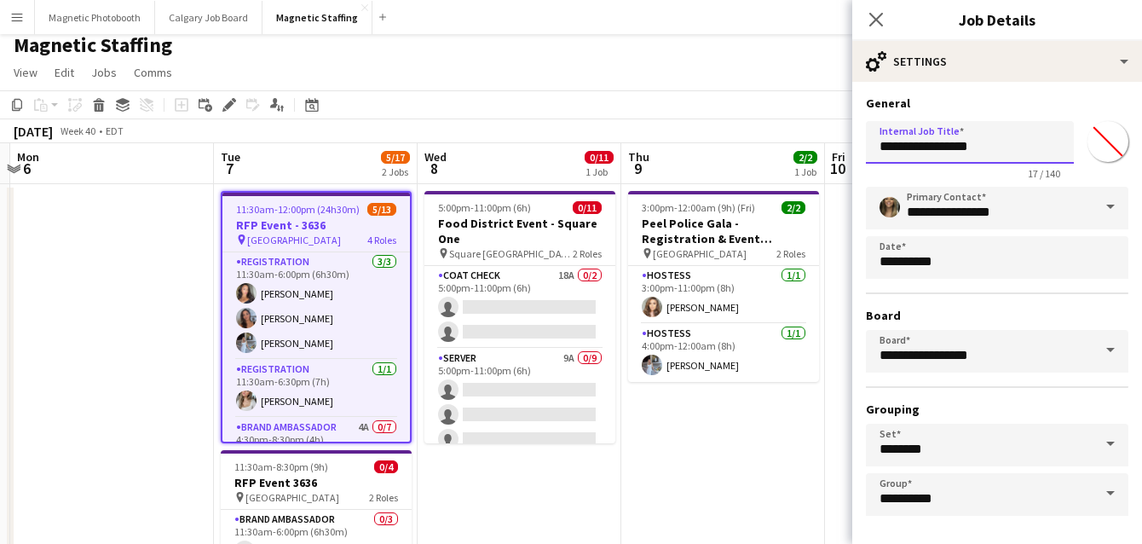
click at [946, 149] on input "**********" at bounding box center [970, 142] width 208 height 43
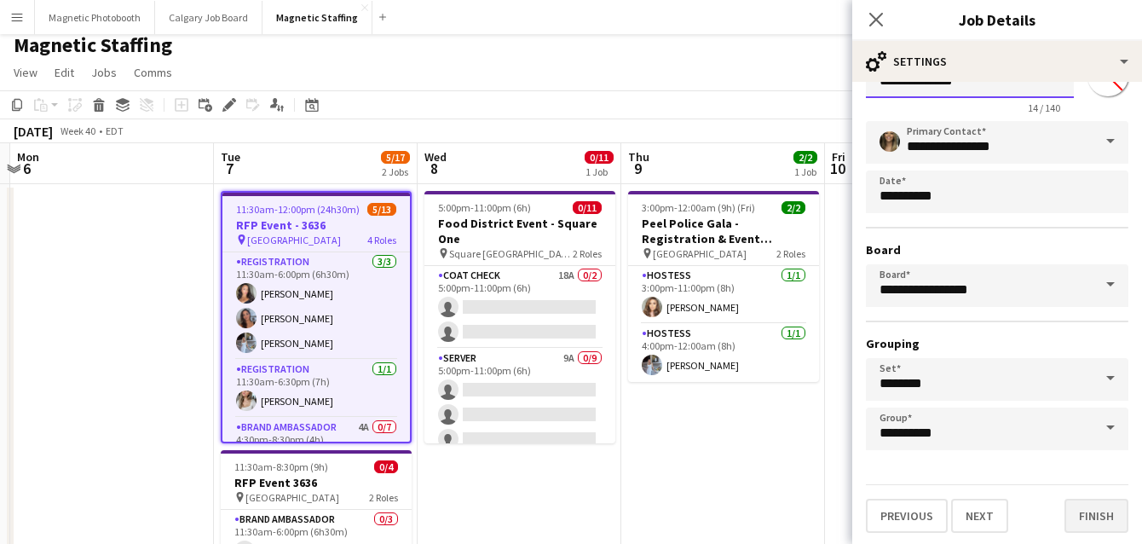
type input "**********"
click at [1102, 529] on button "Finish" at bounding box center [1097, 516] width 64 height 34
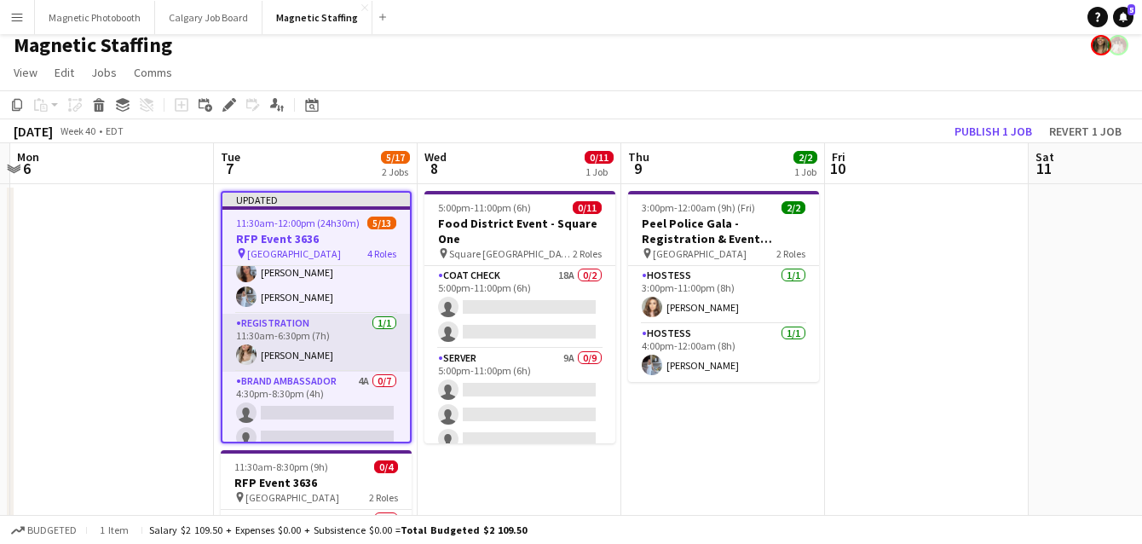
scroll to position [62, 0]
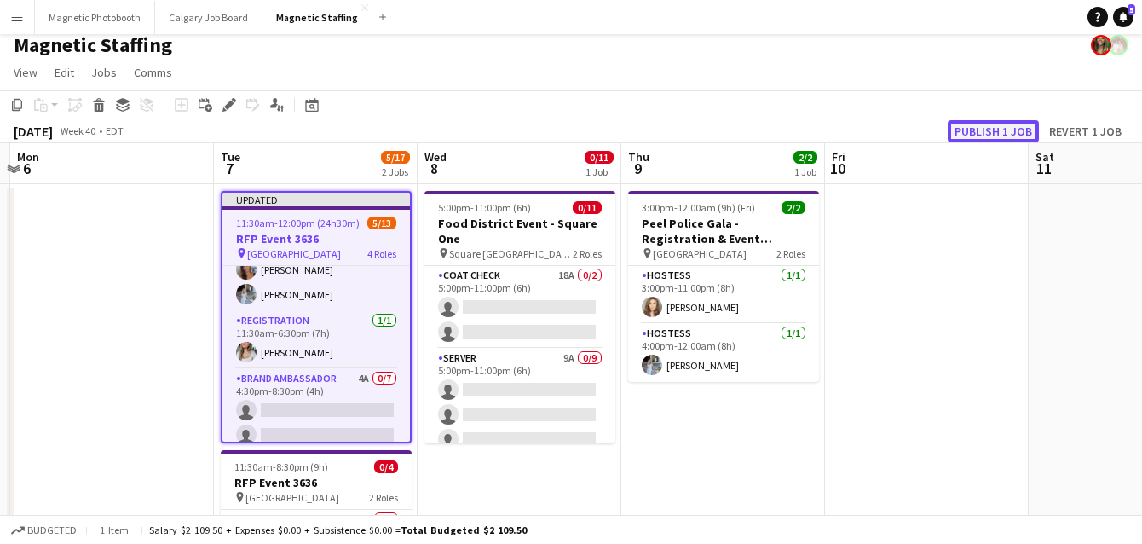
click at [988, 131] on button "Publish 1 job" at bounding box center [993, 131] width 91 height 22
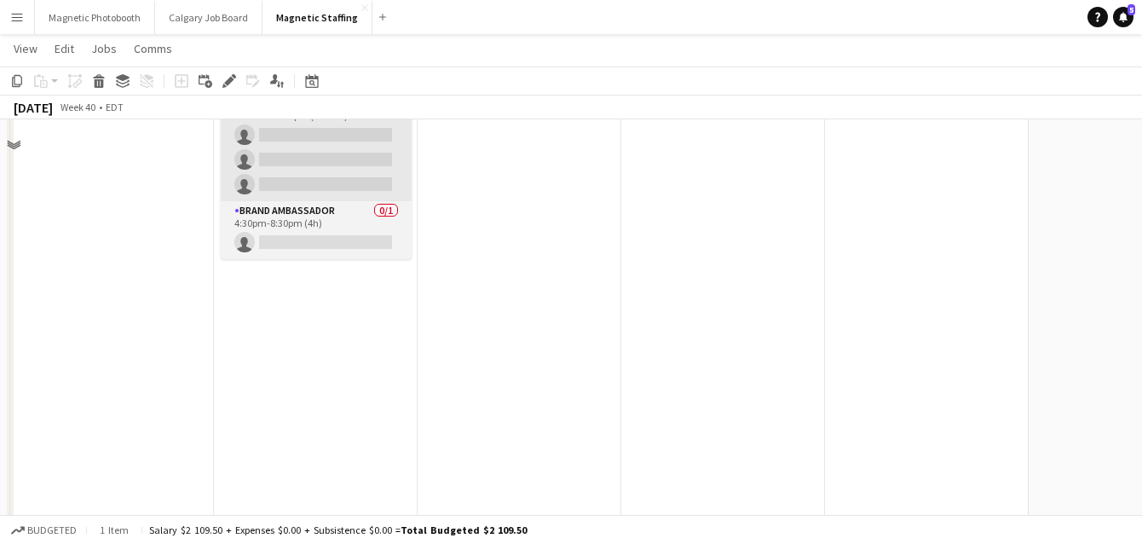
scroll to position [247, 0]
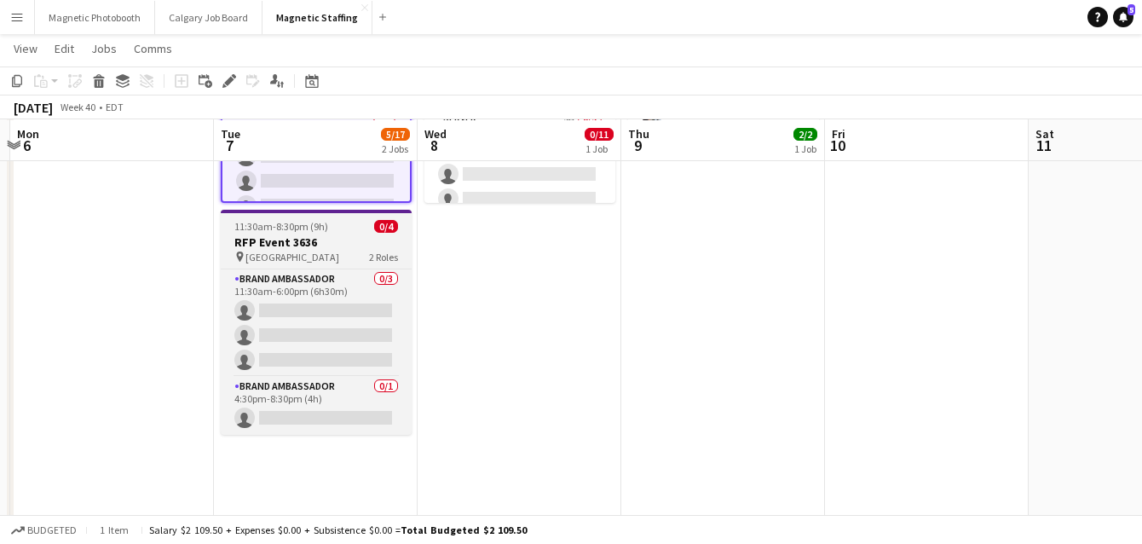
click at [298, 245] on h3 "RFP Event 3636" at bounding box center [316, 241] width 191 height 15
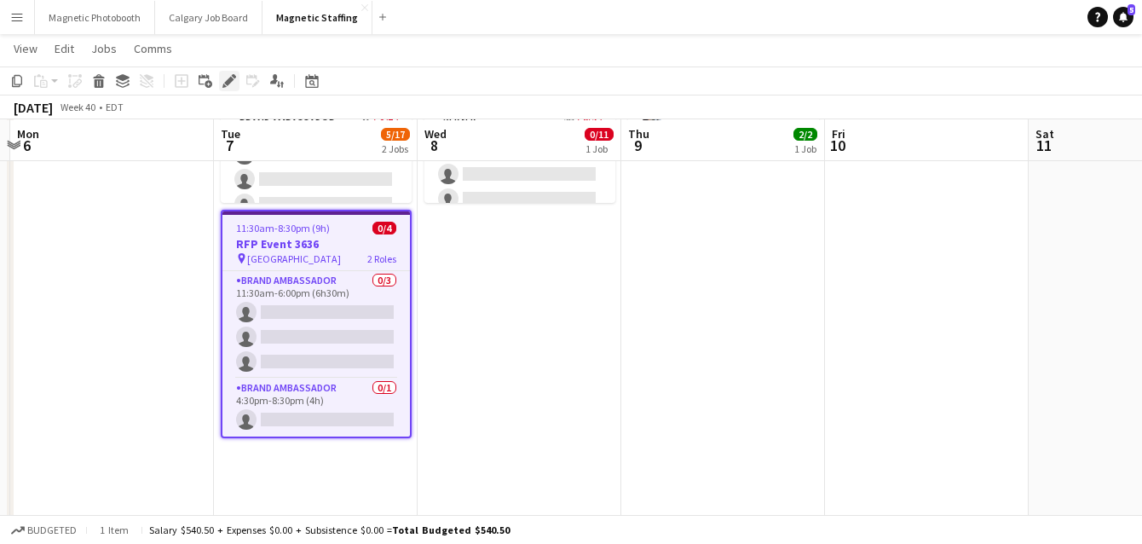
click at [223, 79] on icon "Edit" at bounding box center [229, 81] width 14 height 14
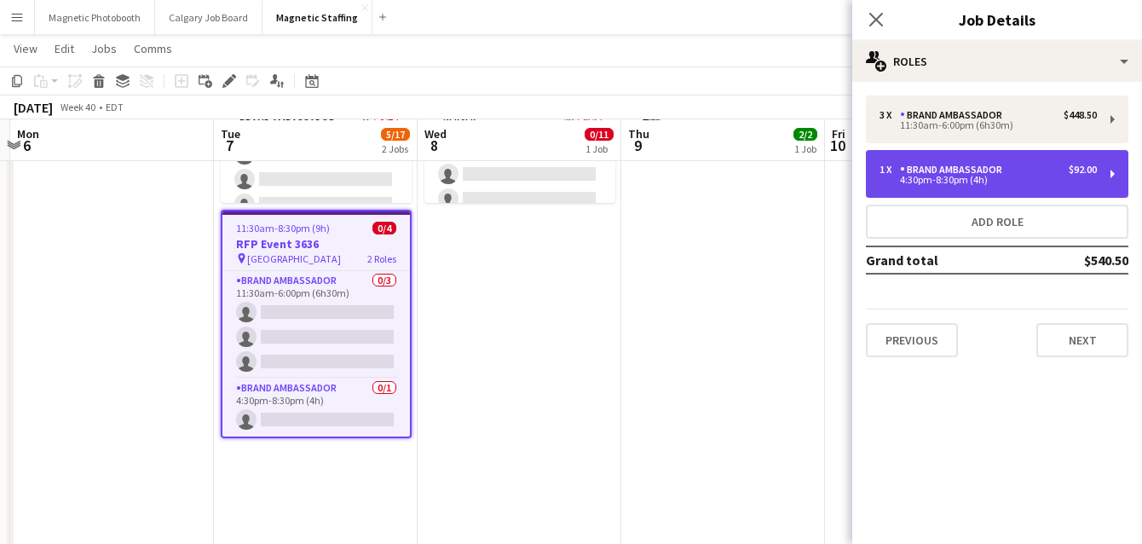
click at [1025, 163] on div "1 x Brand Ambassador $92.00 4:30pm-8:30pm (4h)" at bounding box center [997, 174] width 263 height 48
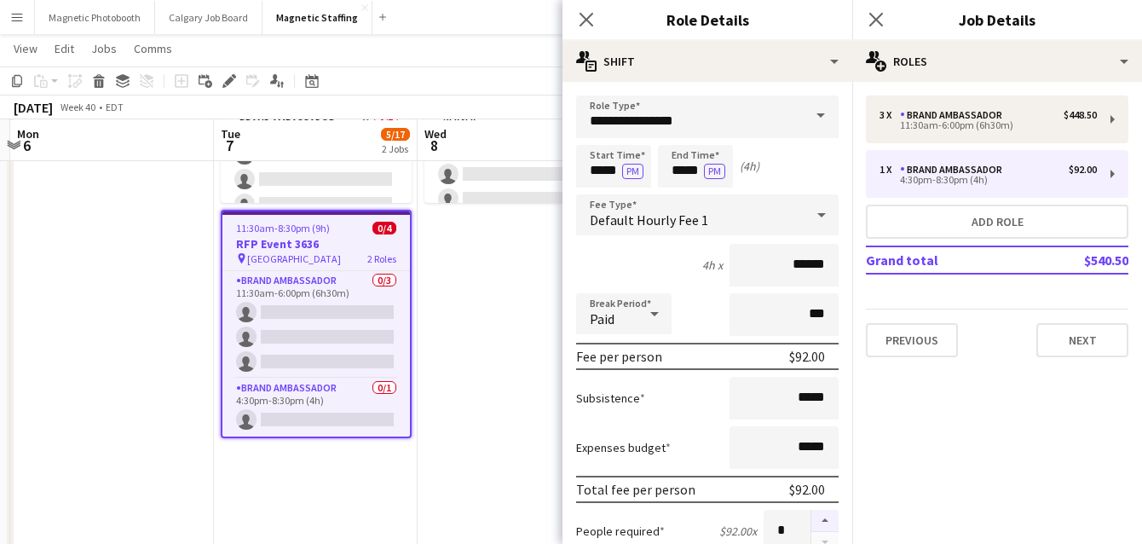
click at [827, 521] on button "button" at bounding box center [824, 521] width 27 height 22
type input "*"
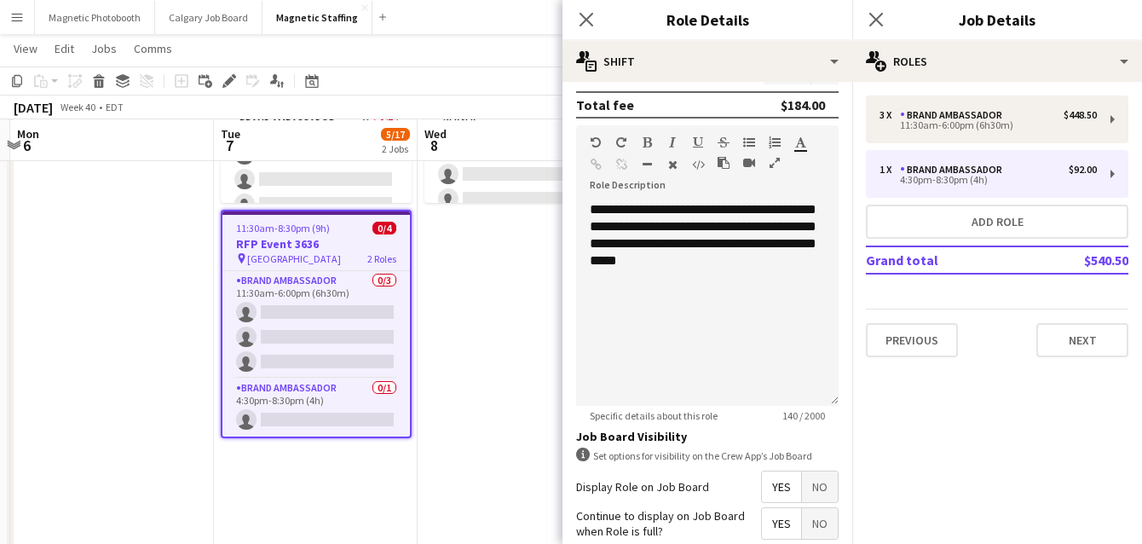
scroll to position [609, 0]
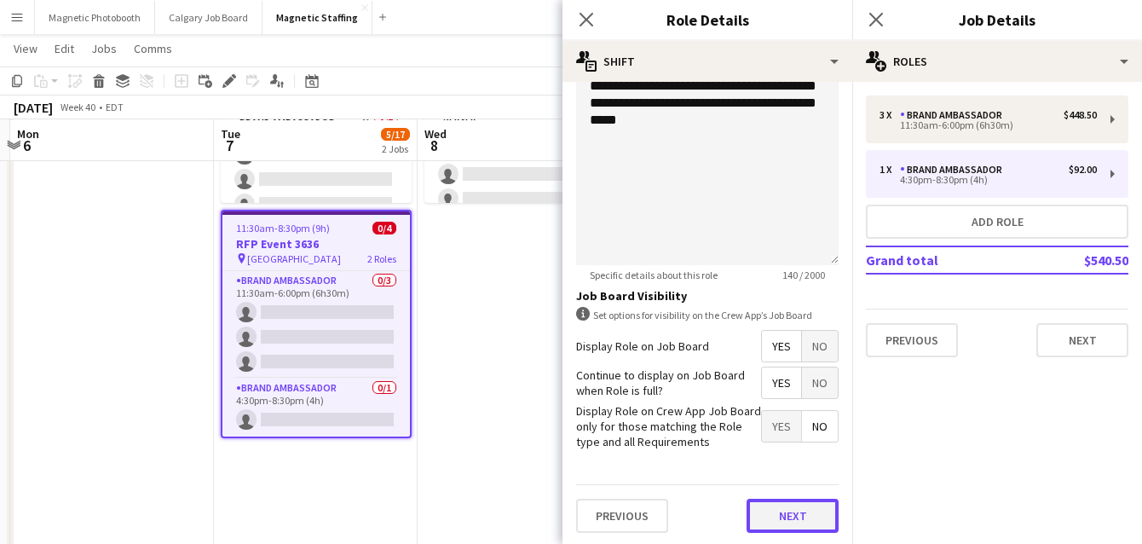
click at [816, 514] on button "Next" at bounding box center [793, 516] width 92 height 34
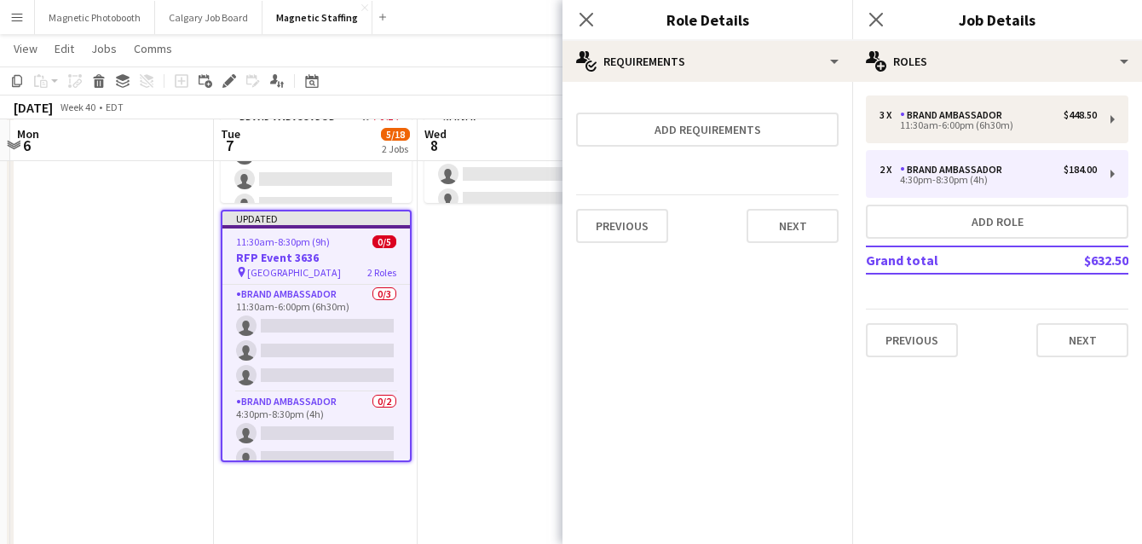
scroll to position [0, 0]
click at [798, 233] on button "Next" at bounding box center [793, 226] width 92 height 34
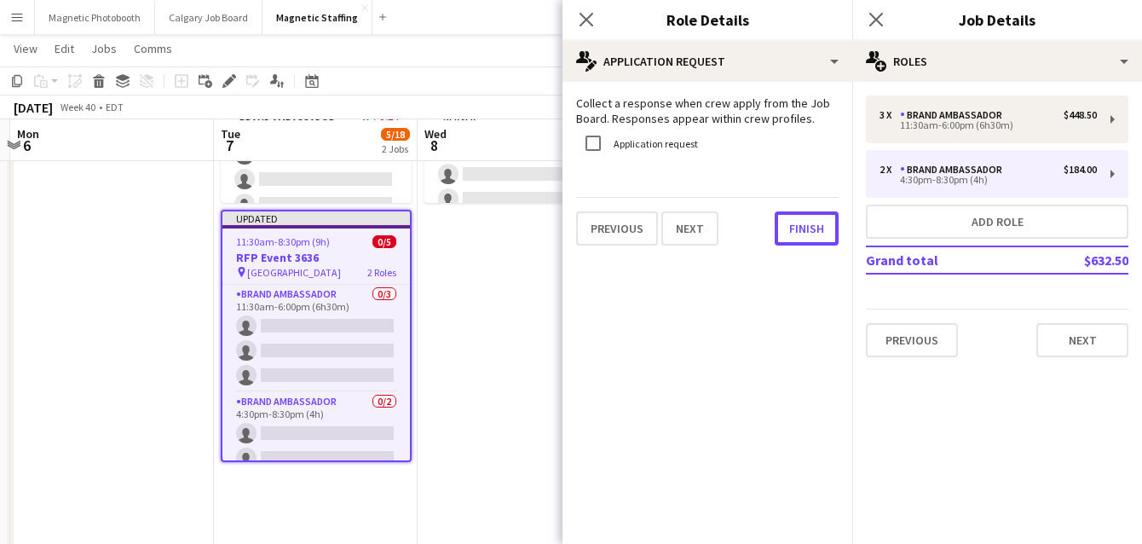
click at [798, 233] on button "Finish" at bounding box center [807, 228] width 64 height 34
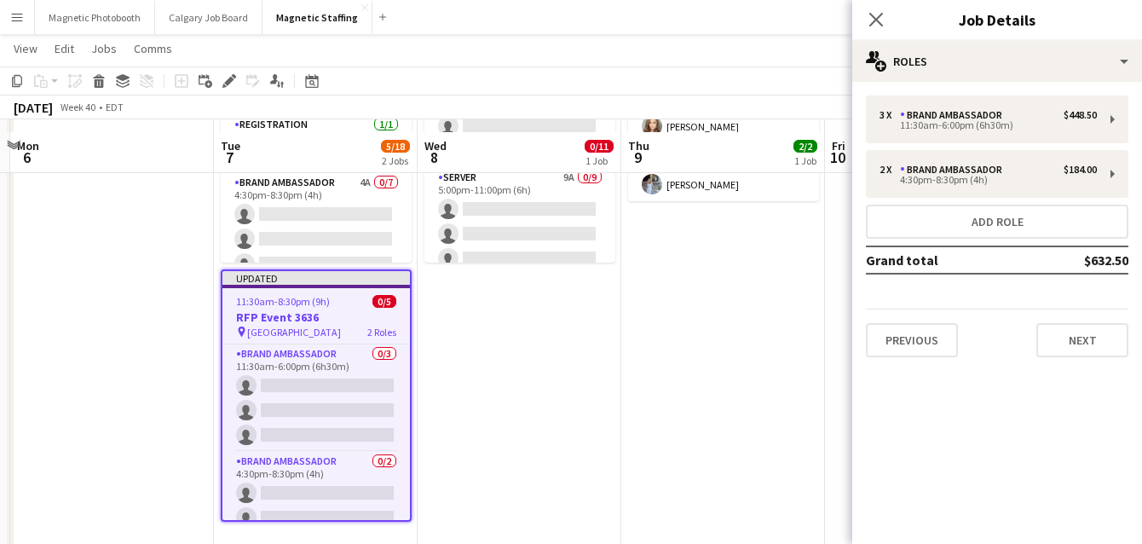
scroll to position [179, 0]
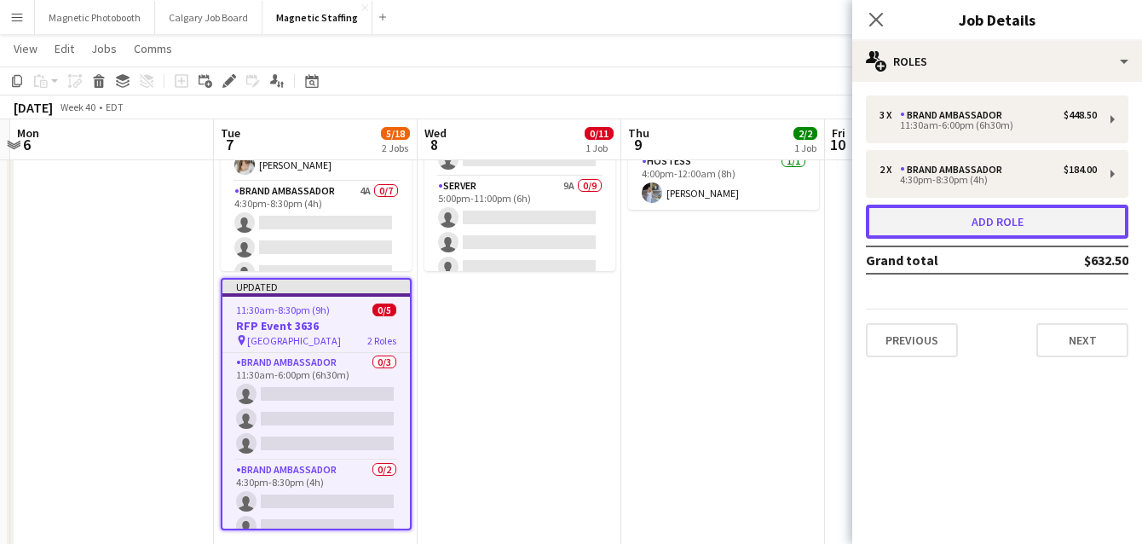
click at [1064, 222] on button "Add role" at bounding box center [997, 222] width 263 height 34
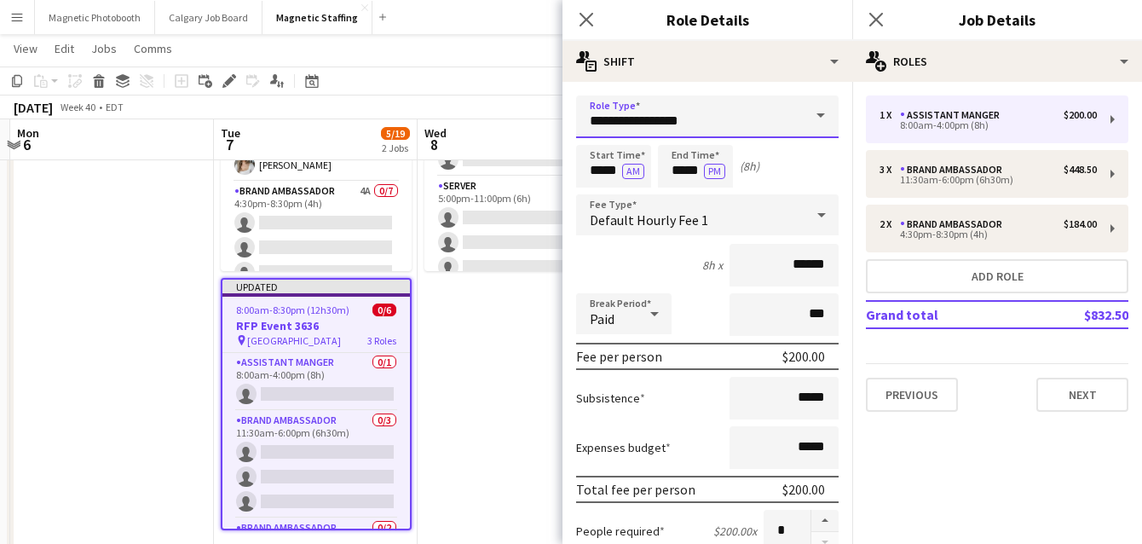
drag, startPoint x: 712, startPoint y: 120, endPoint x: 487, endPoint y: 111, distance: 225.2
click at [490, 116] on body "Menu Boards Boards Boards All jobs Status Workforce Workforce My Workforce Recr…" at bounding box center [571, 521] width 1142 height 1401
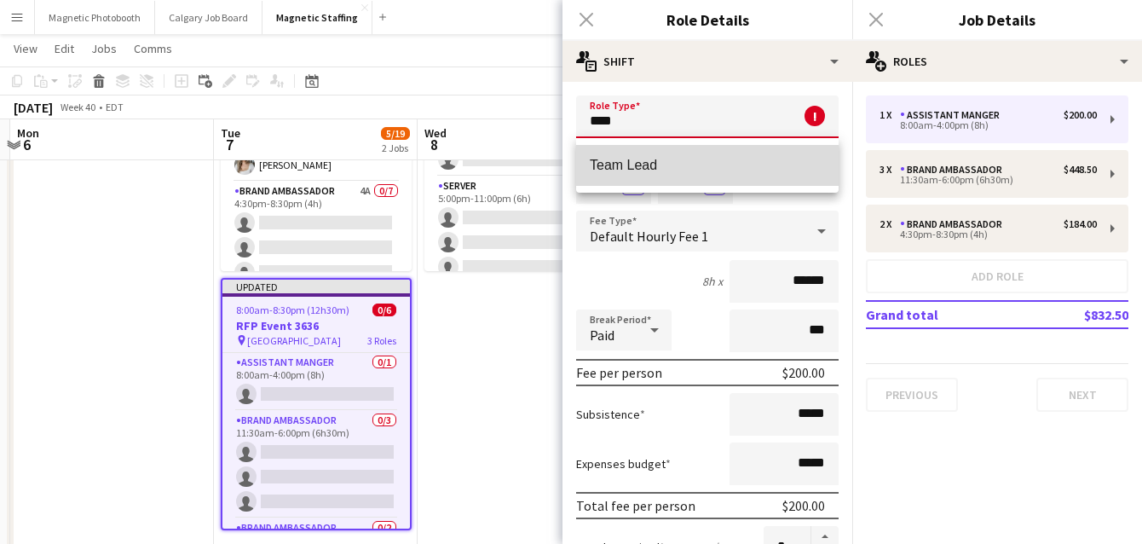
click at [645, 160] on span "Team Lead" at bounding box center [707, 165] width 235 height 16
type input "*********"
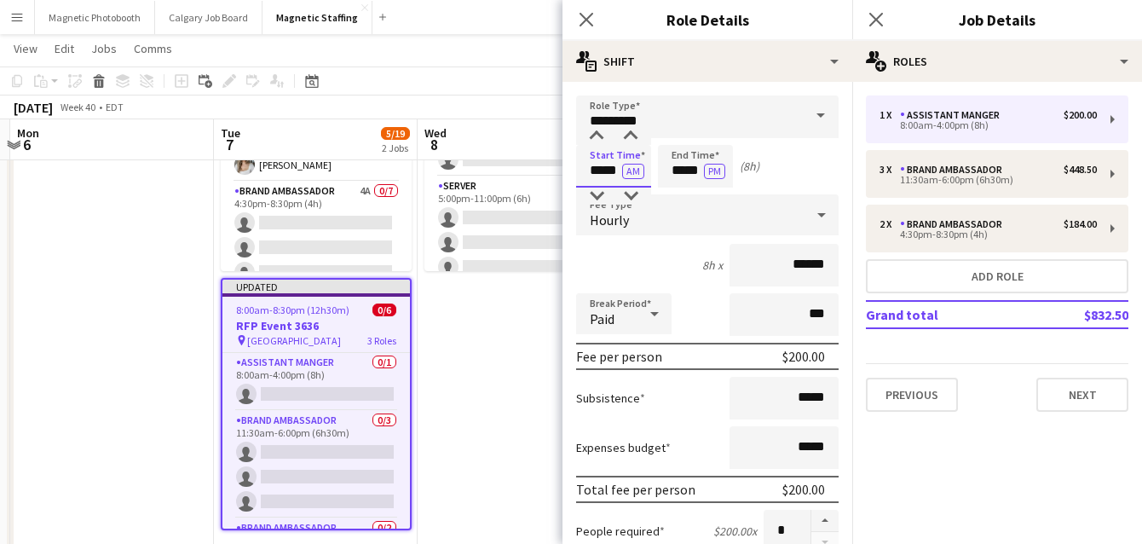
drag, startPoint x: 619, startPoint y: 171, endPoint x: 469, endPoint y: 157, distance: 150.7
click at [482, 167] on body "Menu Boards Boards Boards All jobs Status Workforce Workforce My Workforce Recr…" at bounding box center [571, 521] width 1142 height 1401
type input "*****"
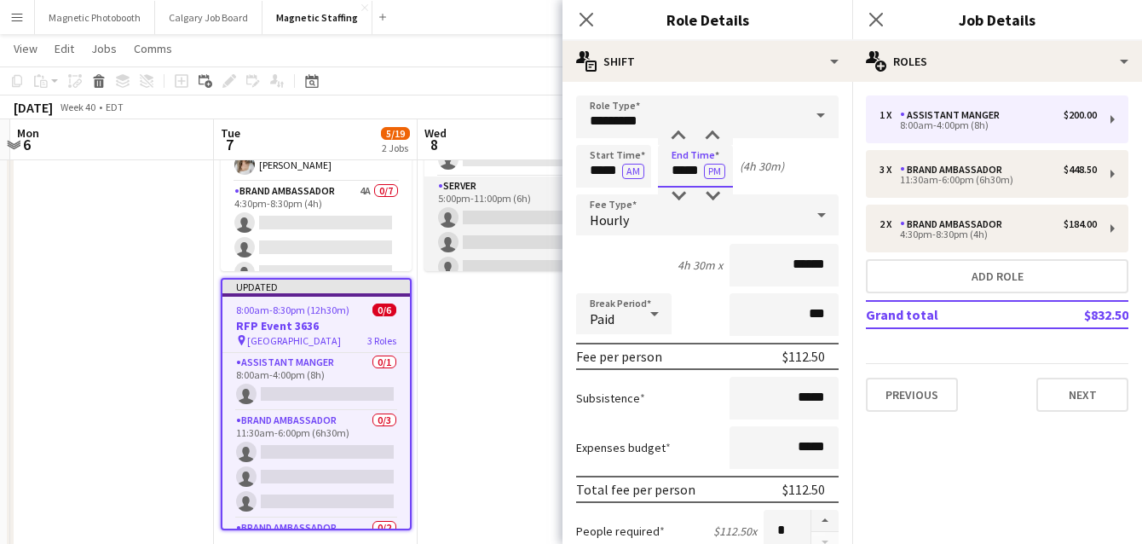
drag, startPoint x: 701, startPoint y: 170, endPoint x: 479, endPoint y: 170, distance: 221.6
click at [481, 174] on body "Menu Boards Boards Boards All jobs Status Workforce Workforce My Workforce Recr…" at bounding box center [571, 521] width 1142 height 1401
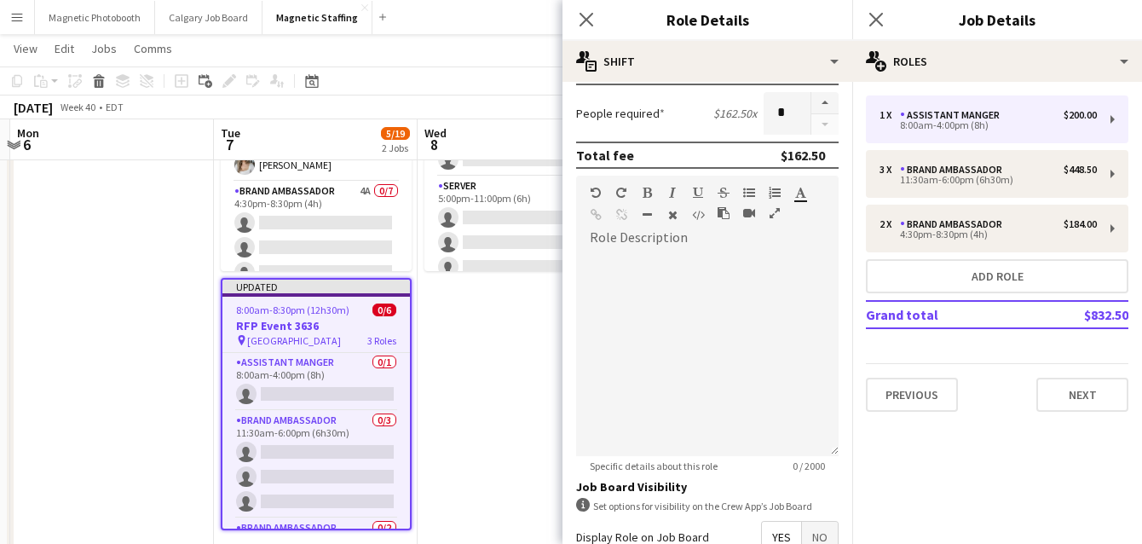
scroll to position [609, 0]
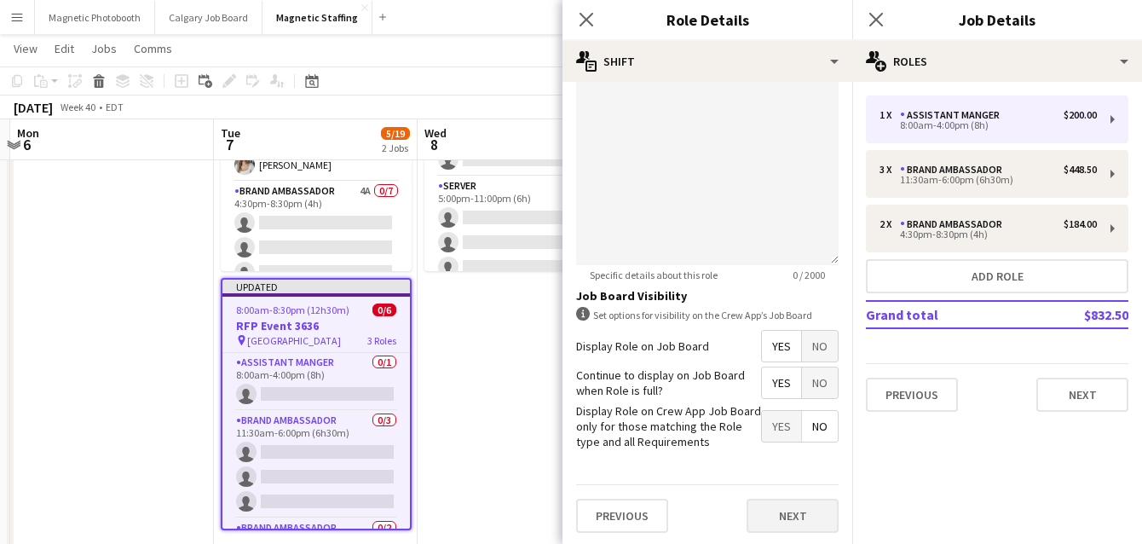
type input "*****"
click at [788, 517] on button "Next" at bounding box center [793, 516] width 92 height 34
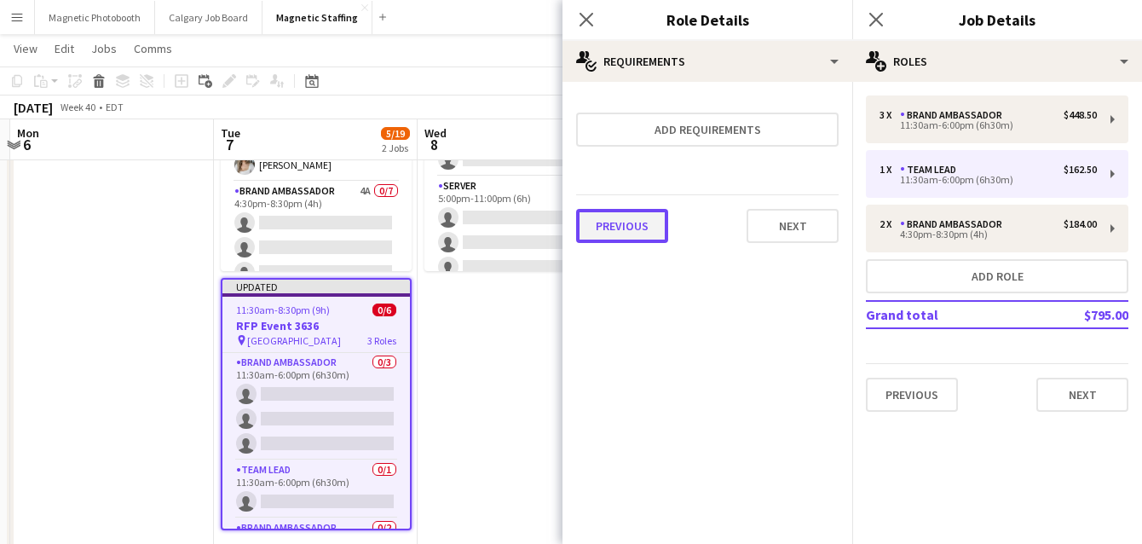
click at [663, 222] on button "Previous" at bounding box center [622, 226] width 92 height 34
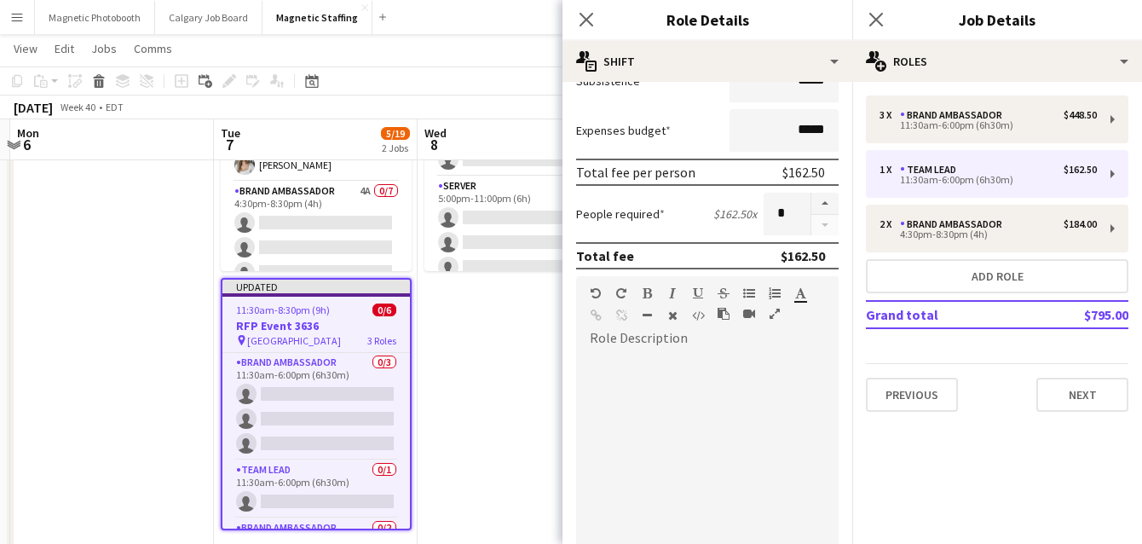
scroll to position [609, 0]
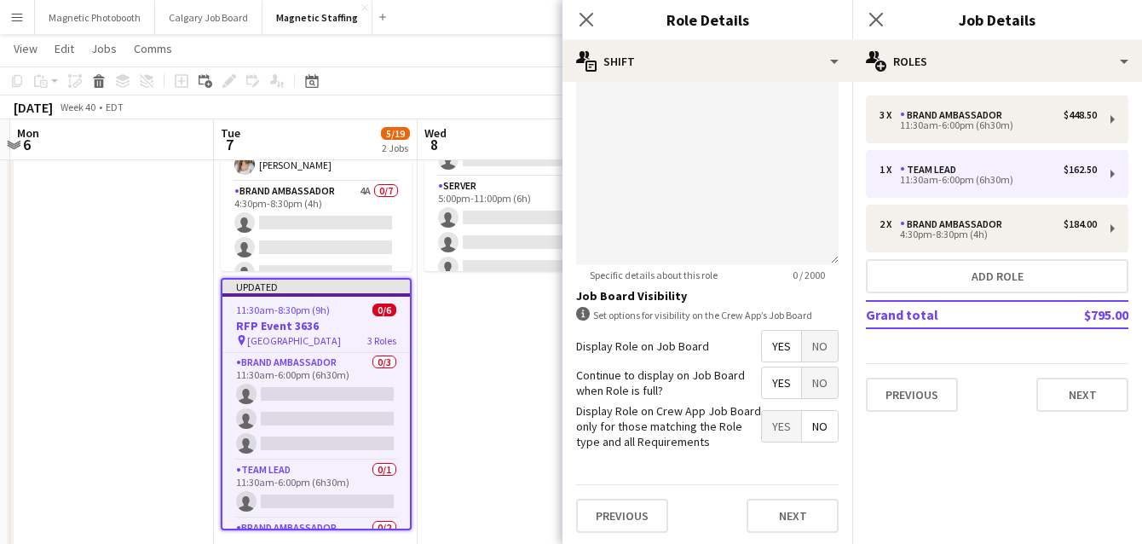
click at [819, 344] on span "No" at bounding box center [820, 346] width 36 height 31
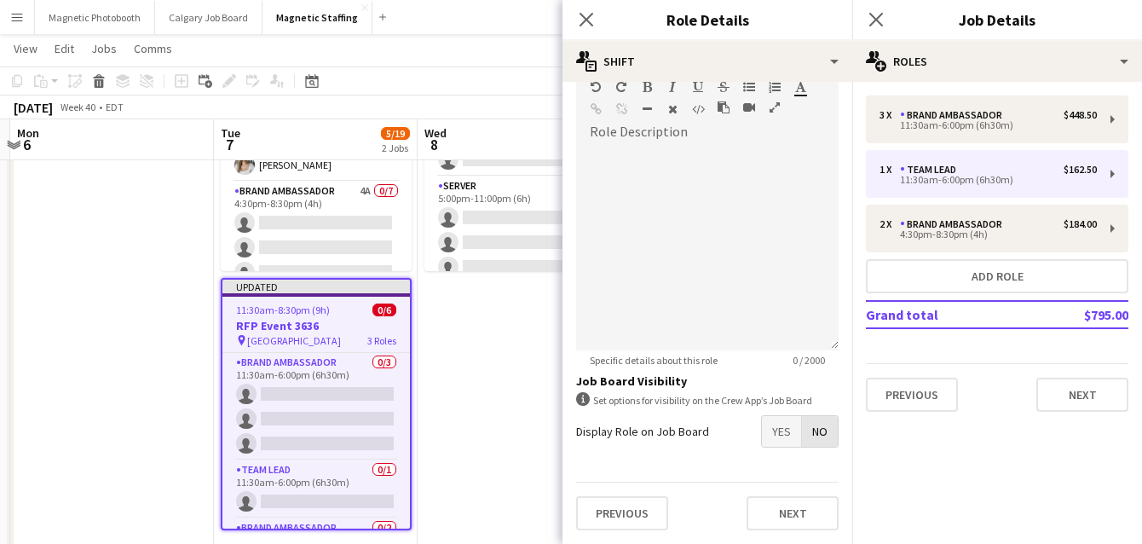
scroll to position [521, 0]
click at [786, 517] on button "Next" at bounding box center [793, 516] width 92 height 34
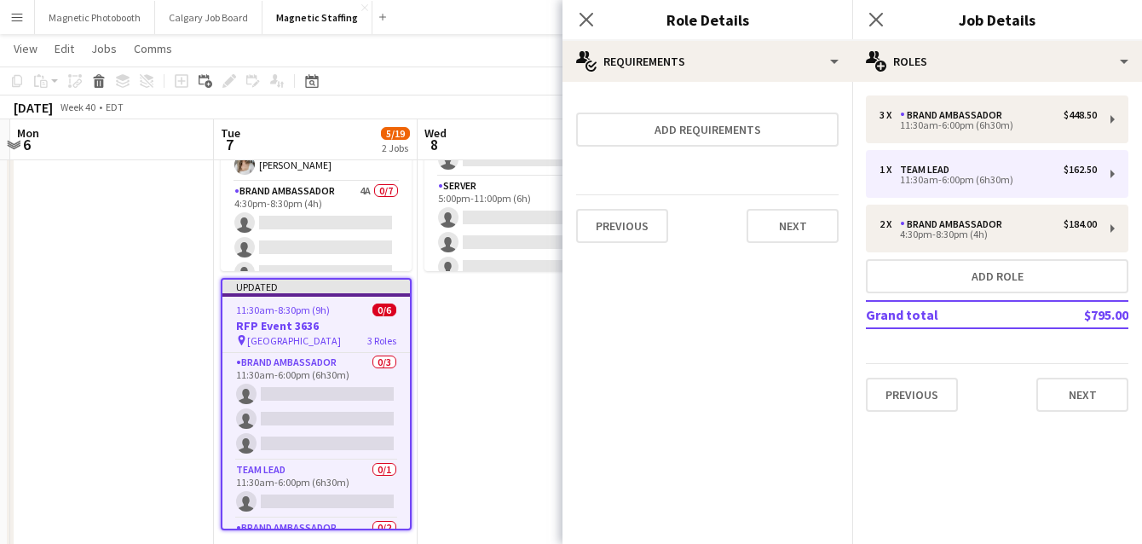
scroll to position [0, 0]
click at [800, 221] on button "Next" at bounding box center [793, 226] width 92 height 34
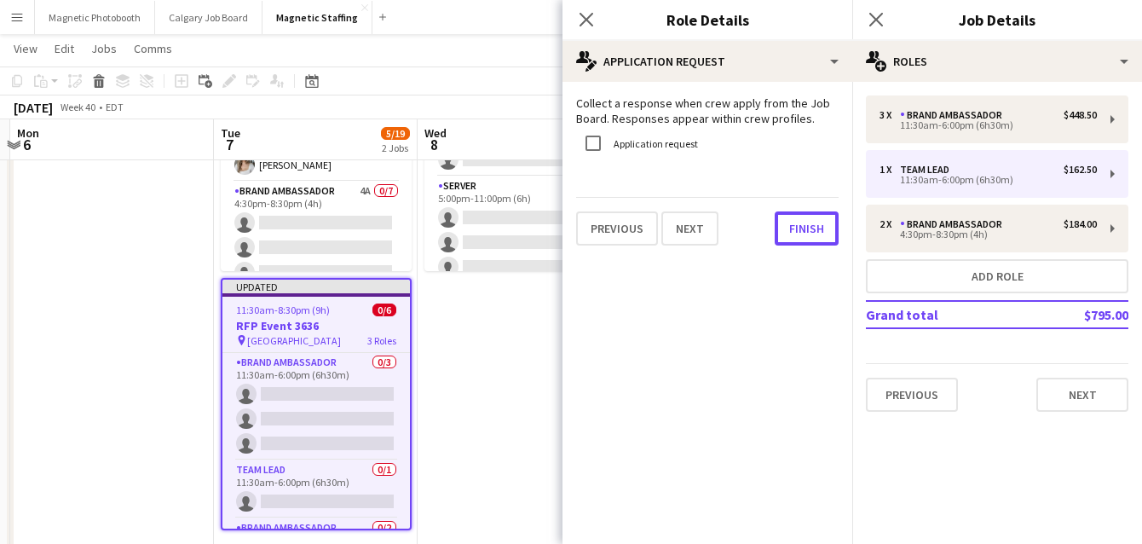
click at [800, 221] on button "Finish" at bounding box center [807, 228] width 64 height 34
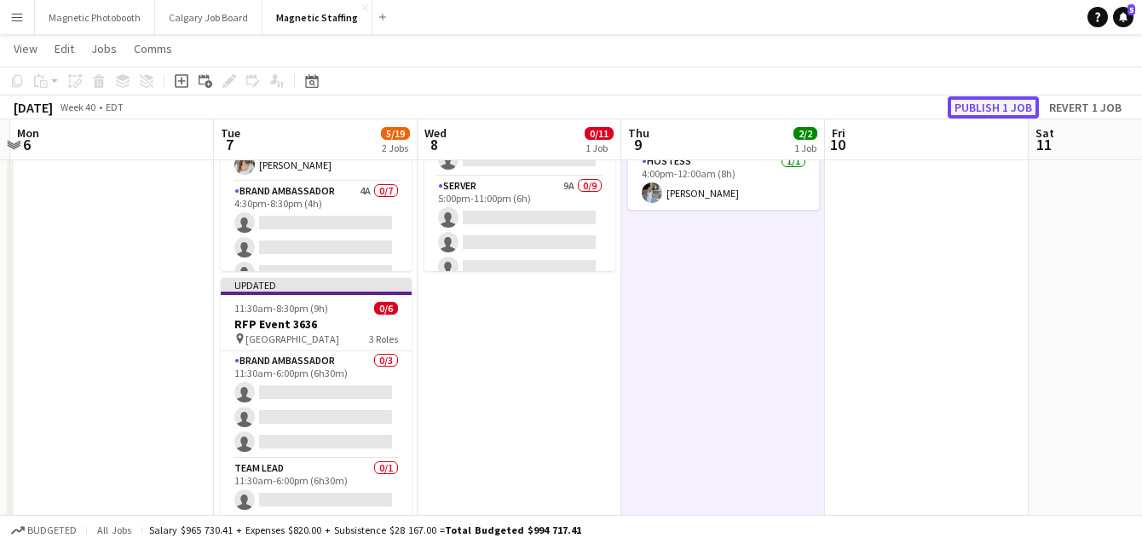
click at [1008, 111] on button "Publish 1 job" at bounding box center [993, 107] width 91 height 22
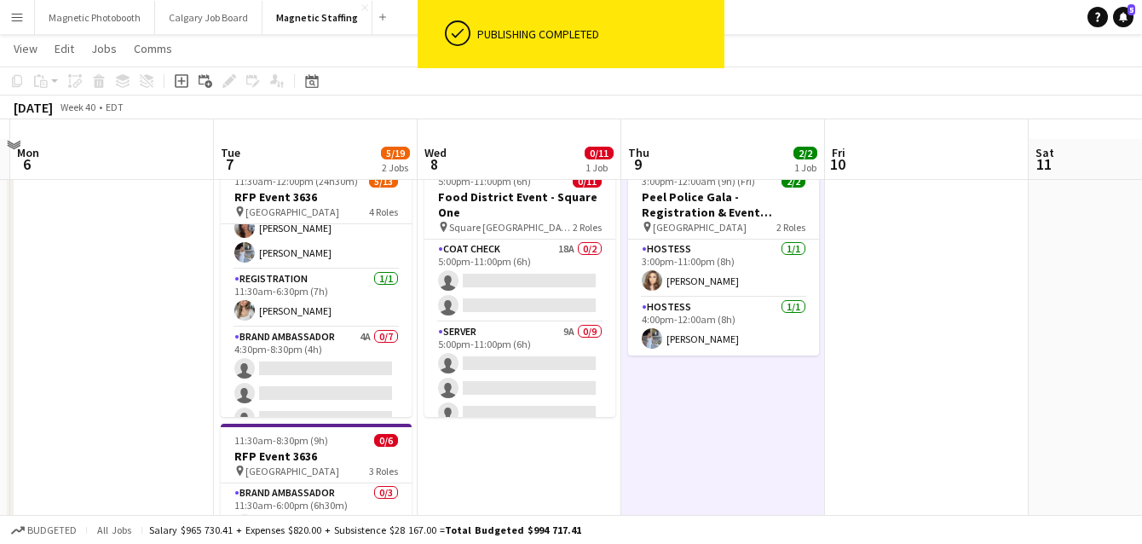
scroll to position [8, 0]
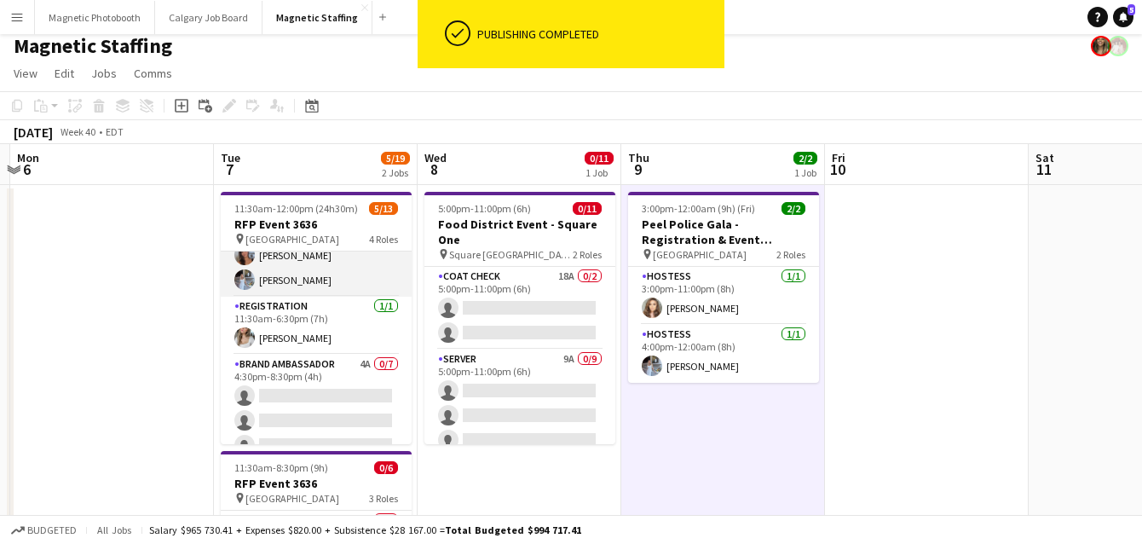
click at [269, 261] on app-card-role "Registration [DATE] 11:30am-6:00pm (6h30m) [PERSON_NAME] [PERSON_NAME] [PERSON_…" at bounding box center [316, 242] width 191 height 107
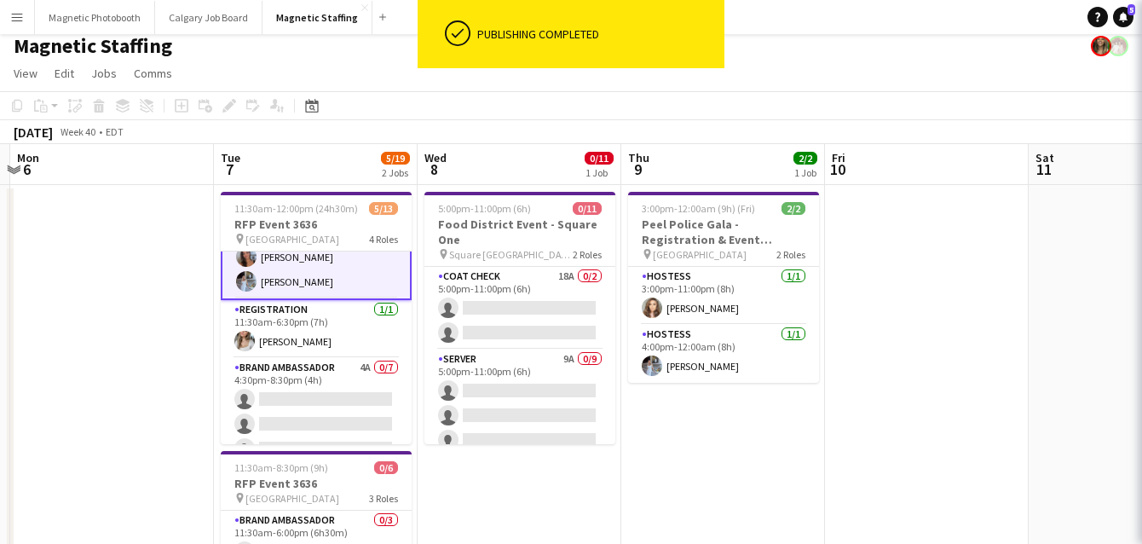
scroll to position [64, 0]
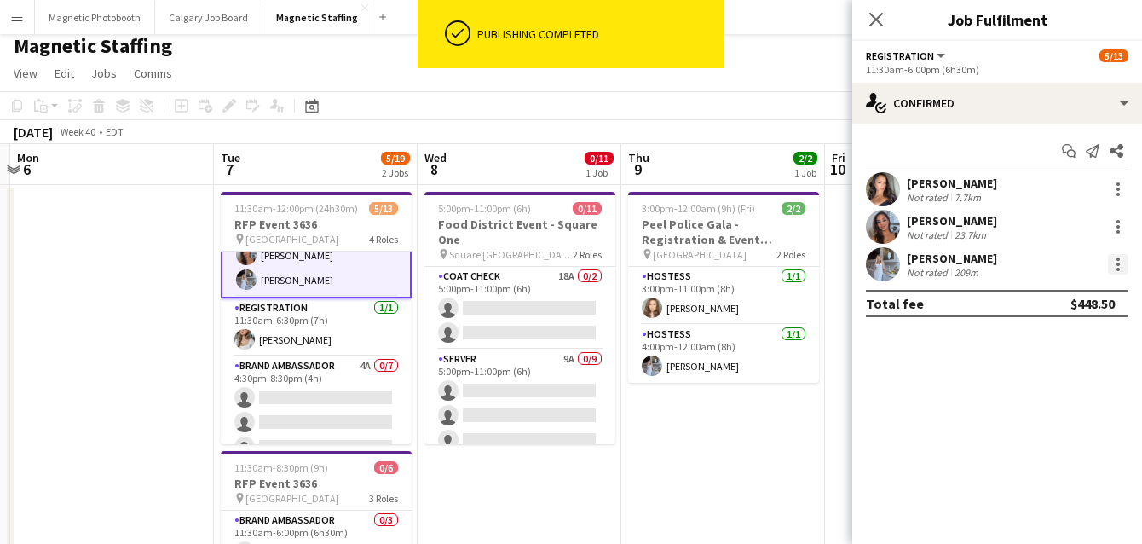
click at [1115, 270] on div at bounding box center [1118, 264] width 20 height 20
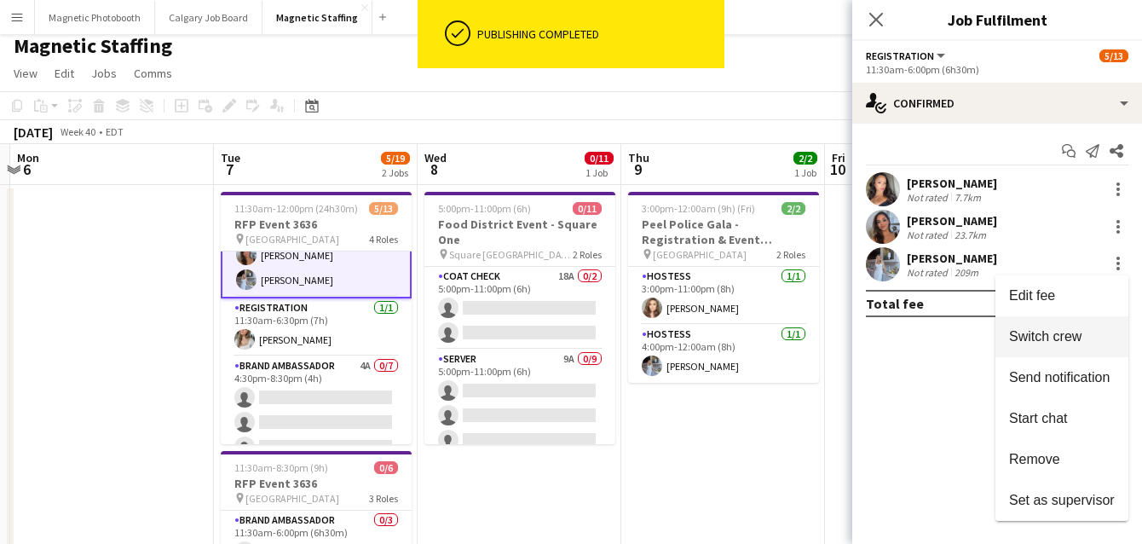
click at [1043, 332] on span "Switch crew" at bounding box center [1045, 336] width 72 height 14
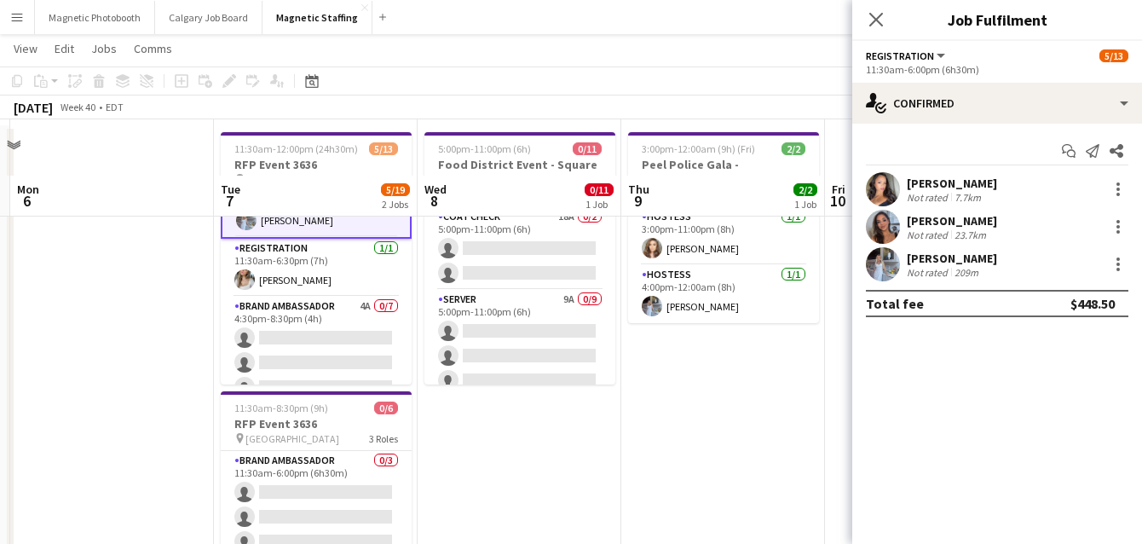
scroll to position [222, 0]
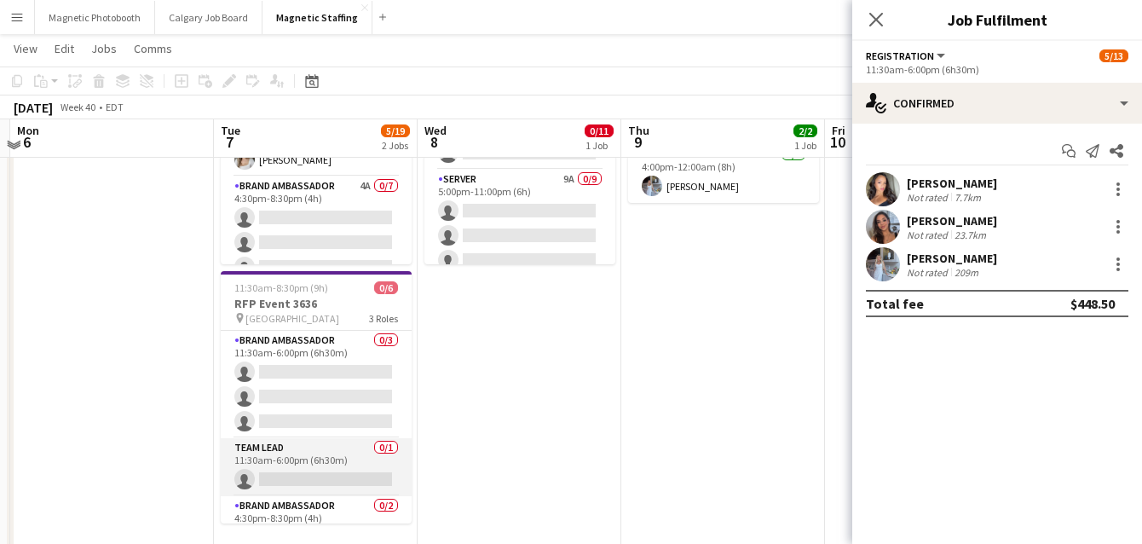
click at [346, 483] on app-card-role "Team Lead 0/1 11:30am-6:00pm (6h30m) single-neutral-actions" at bounding box center [316, 467] width 191 height 58
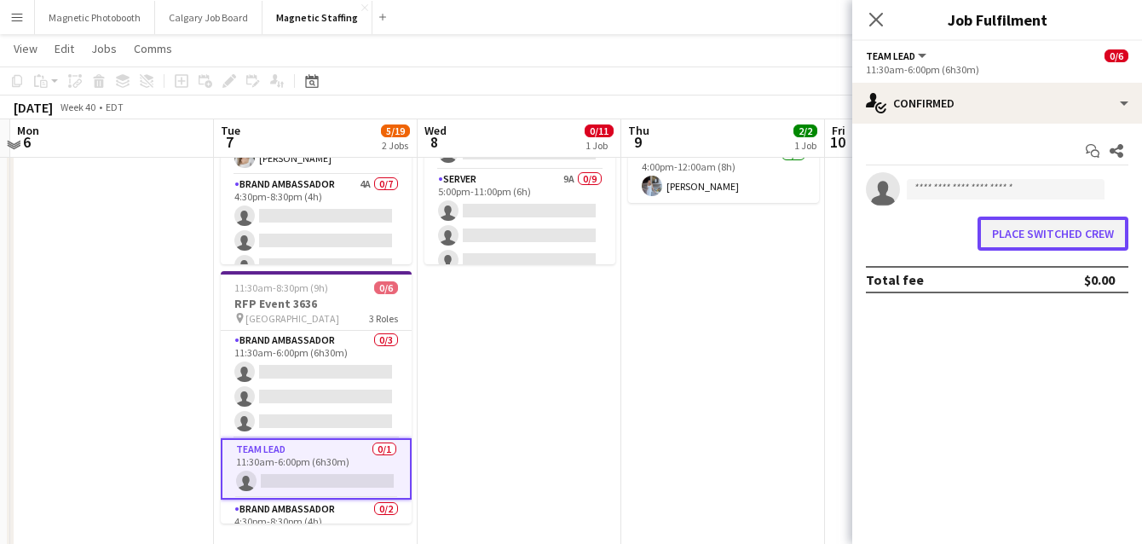
click at [1074, 234] on button "Place switched crew" at bounding box center [1053, 234] width 151 height 34
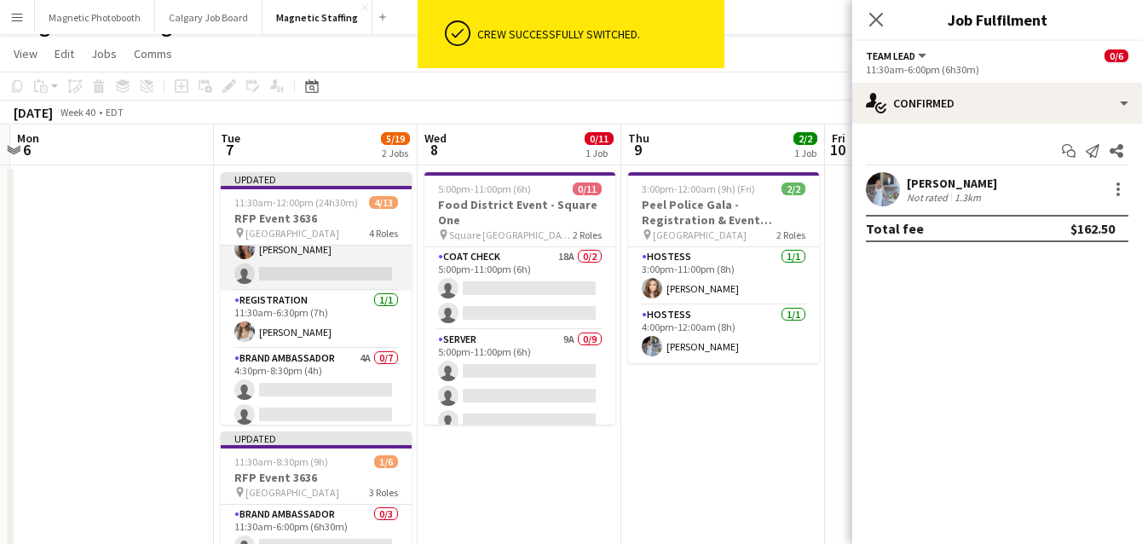
scroll to position [0, 0]
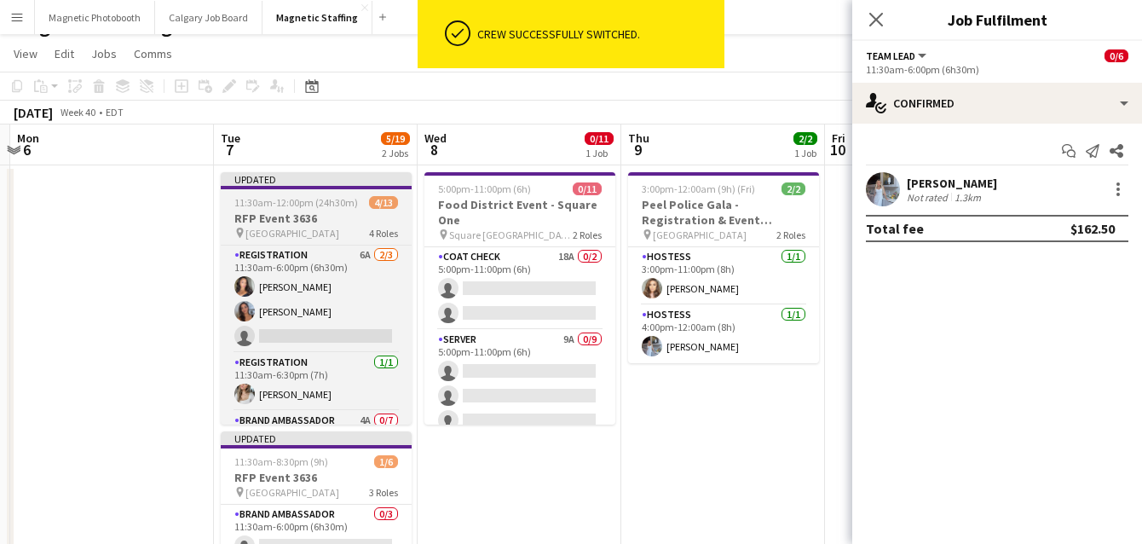
click at [271, 207] on span "11:30am-12:00pm (24h30m) (Wed)" at bounding box center [301, 202] width 135 height 13
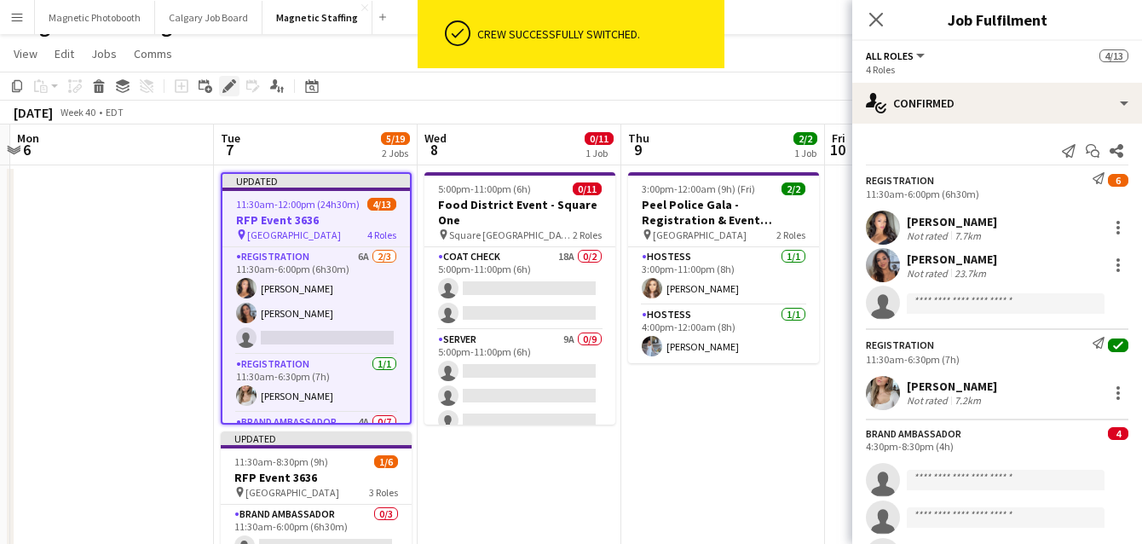
click at [222, 86] on icon "Edit" at bounding box center [229, 86] width 14 height 14
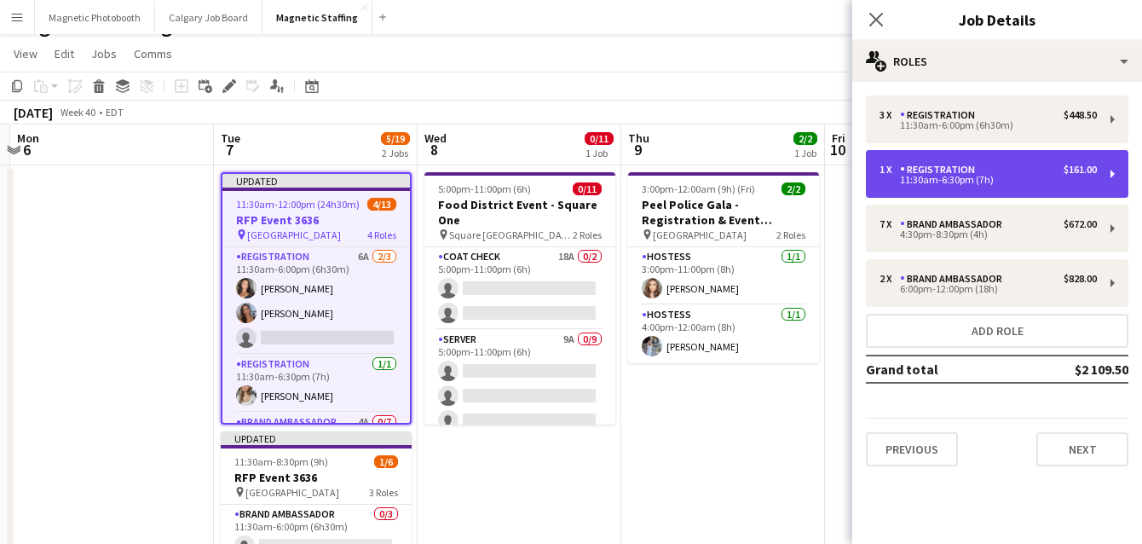
click at [931, 160] on div "1 x Registration $161.00 11:30am-6:30pm (7h)" at bounding box center [997, 174] width 263 height 48
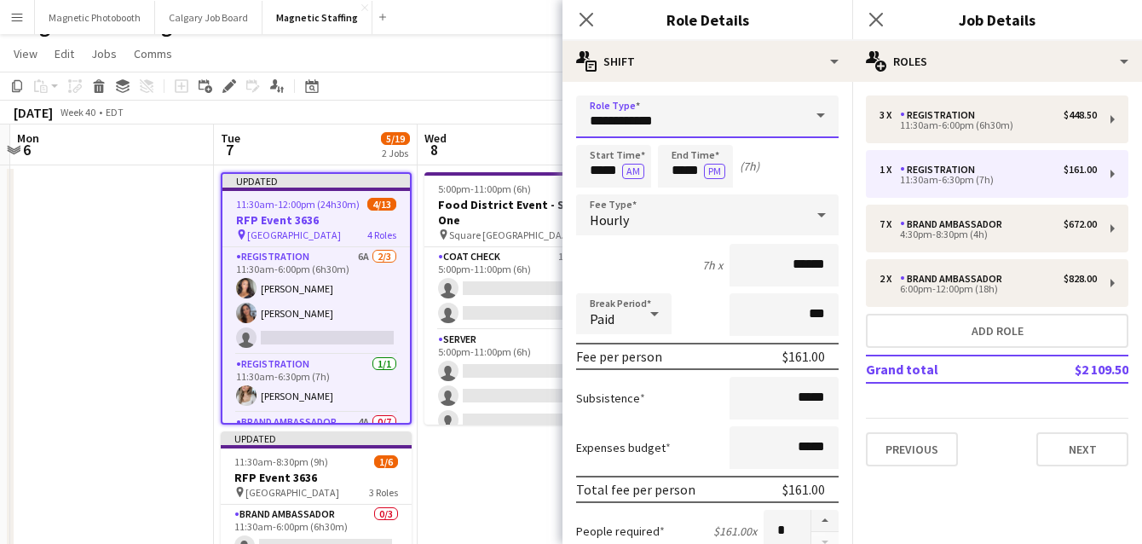
drag, startPoint x: 668, startPoint y: 123, endPoint x: 467, endPoint y: 94, distance: 203.2
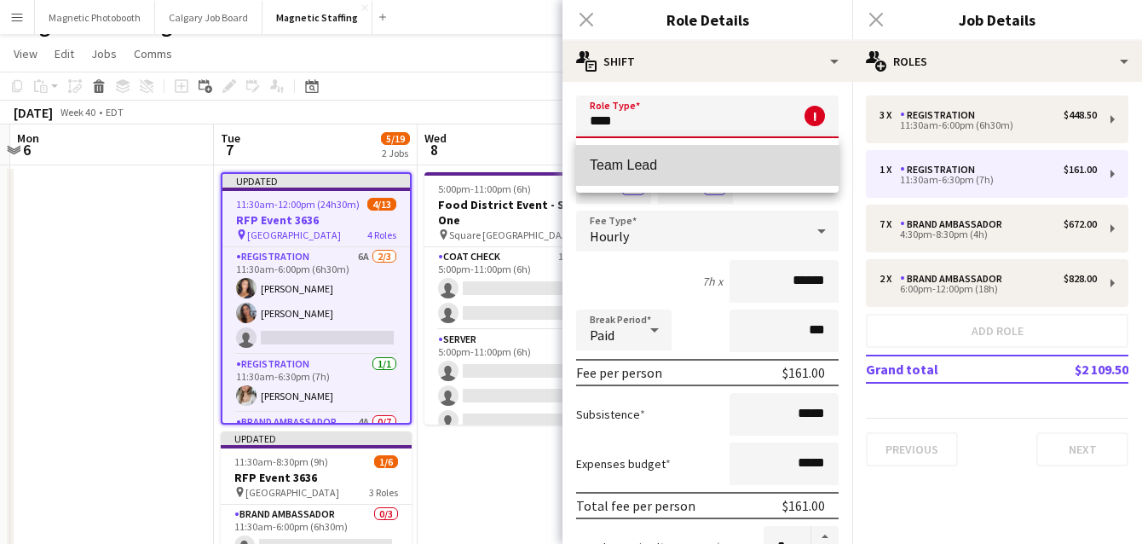
click at [610, 159] on span "Team Lead" at bounding box center [707, 165] width 235 height 16
type input "*********"
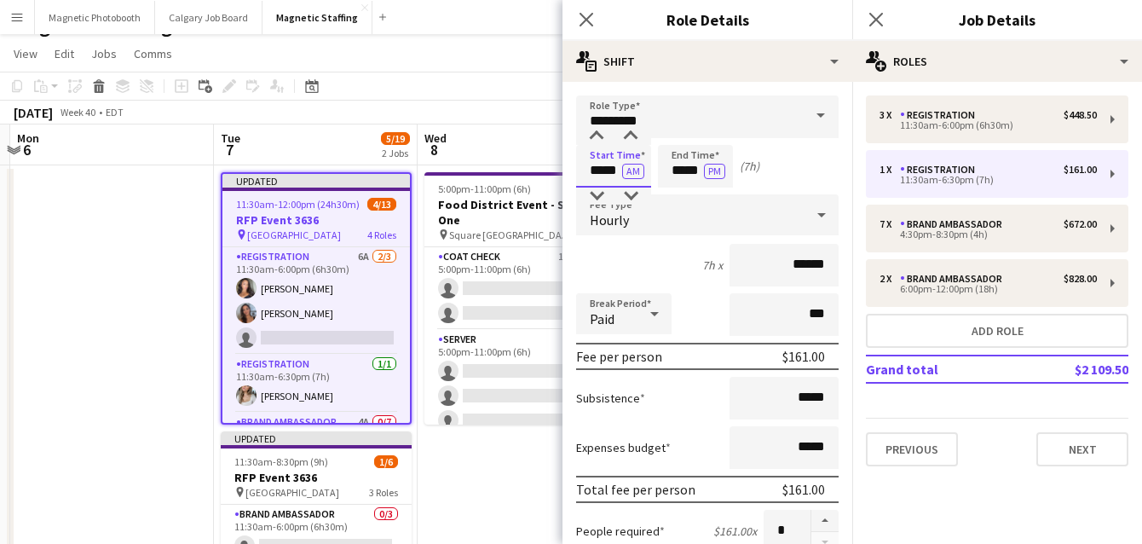
drag, startPoint x: 618, startPoint y: 173, endPoint x: 500, endPoint y: 165, distance: 118.7
type input "*****"
click at [632, 173] on button "AM" at bounding box center [633, 171] width 22 height 15
drag, startPoint x: 701, startPoint y: 172, endPoint x: 548, endPoint y: 159, distance: 153.2
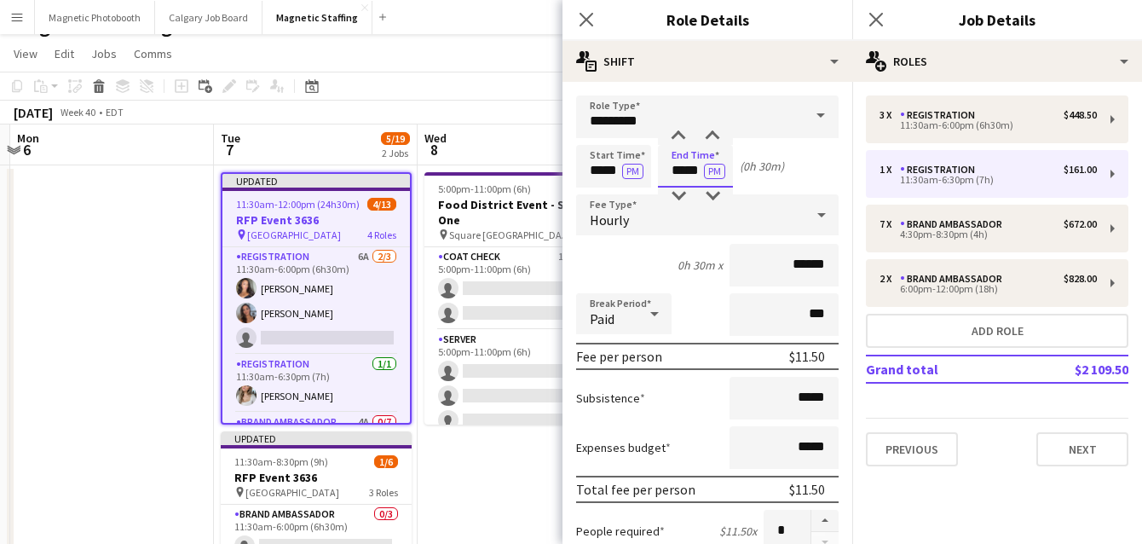
type input "*****"
click at [803, 262] on input "******" at bounding box center [784, 265] width 109 height 43
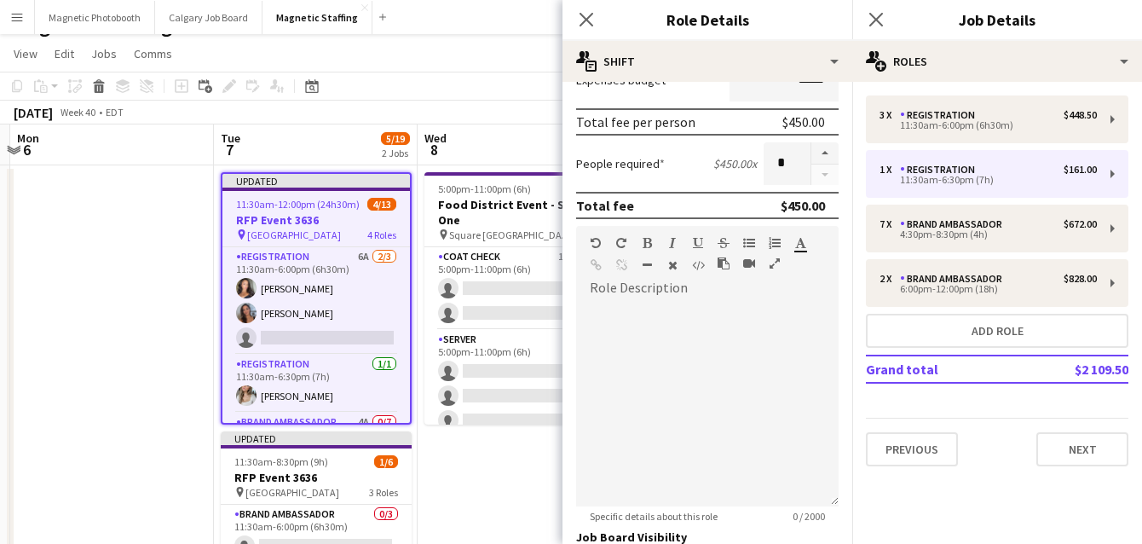
scroll to position [609, 0]
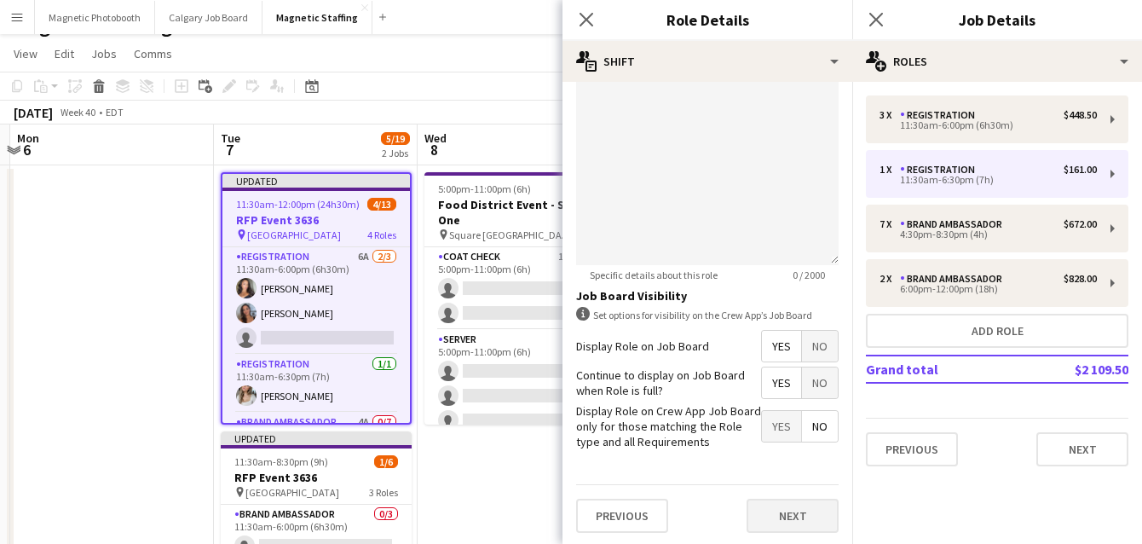
type input "******"
click at [777, 512] on button "Next" at bounding box center [793, 516] width 92 height 34
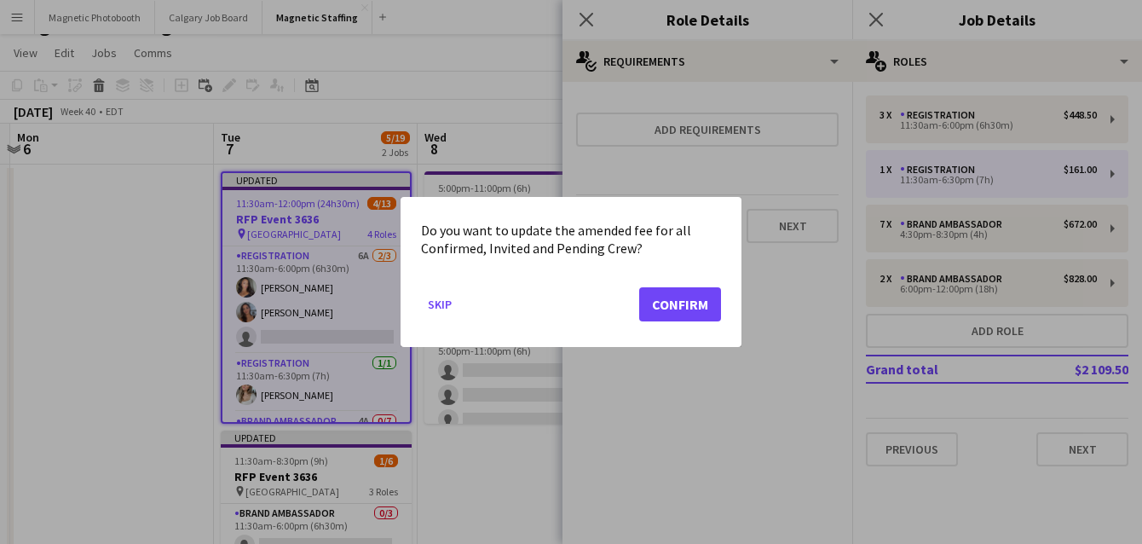
scroll to position [0, 0]
click at [682, 313] on button "Confirm" at bounding box center [680, 304] width 82 height 34
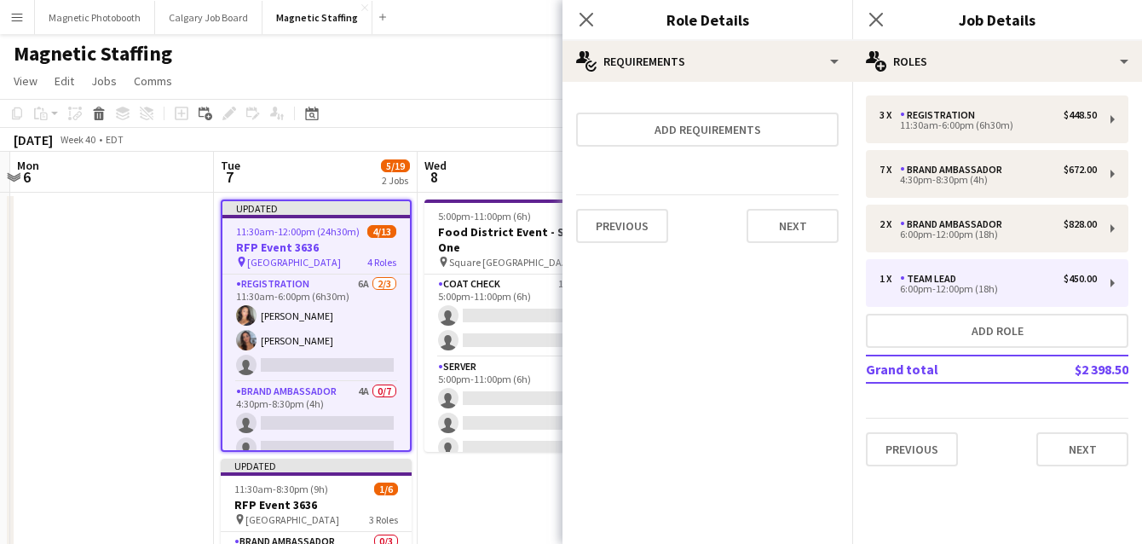
scroll to position [27, 0]
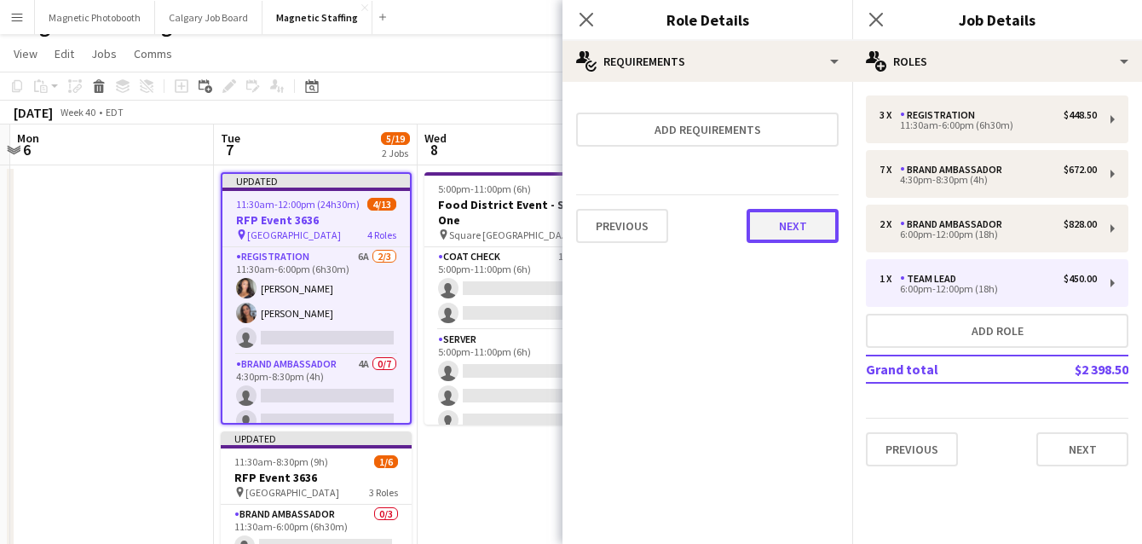
click at [782, 228] on button "Next" at bounding box center [793, 226] width 92 height 34
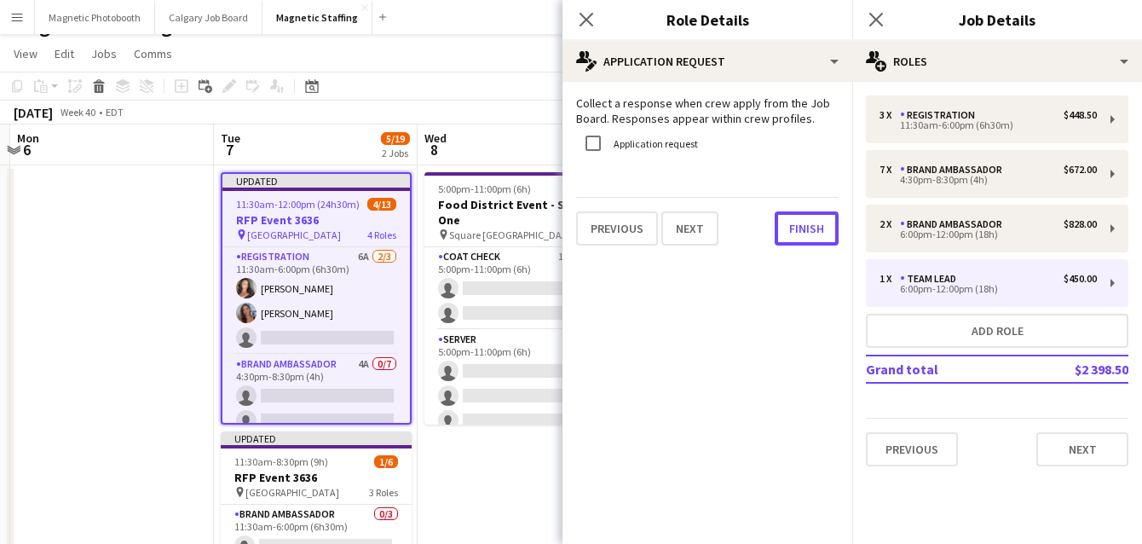
click at [782, 228] on button "Finish" at bounding box center [807, 228] width 64 height 34
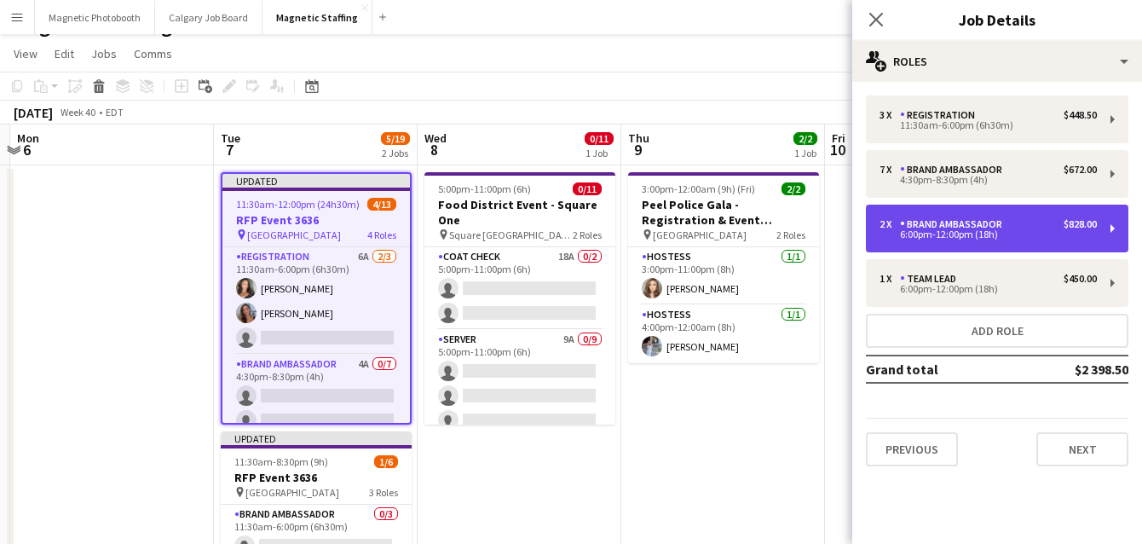
click at [883, 211] on div "2 x Brand Ambassador $828.00 6:00pm-12:00pm (18h)" at bounding box center [997, 229] width 263 height 48
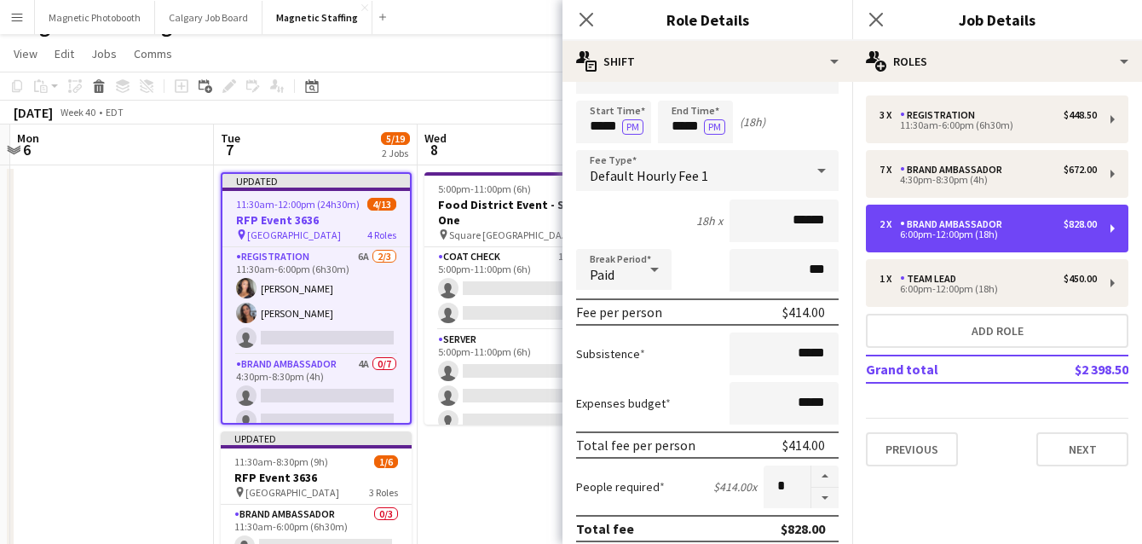
scroll to position [47, 0]
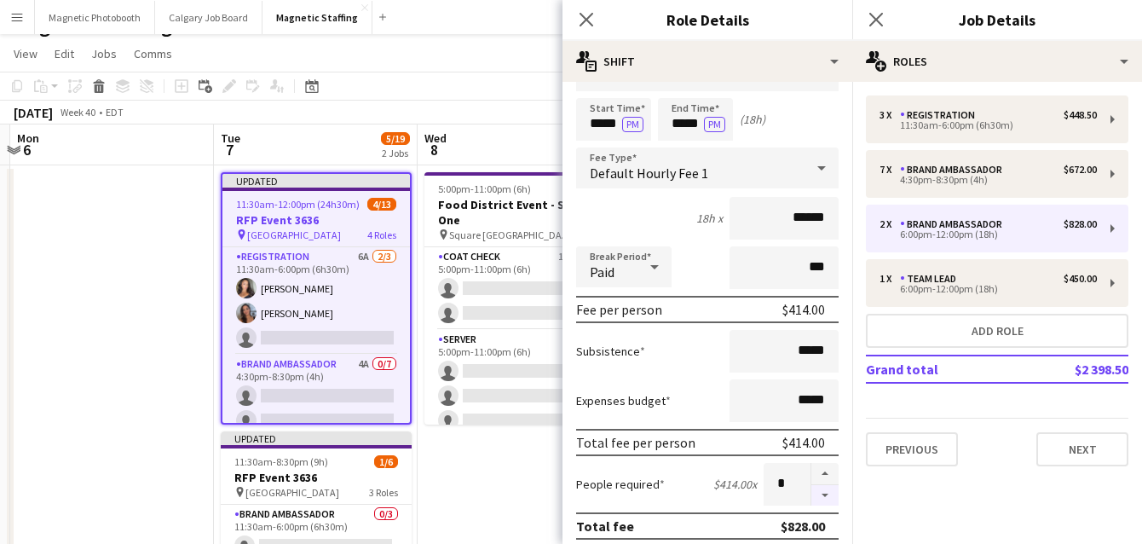
click at [821, 496] on button "button" at bounding box center [824, 495] width 27 height 21
type input "*"
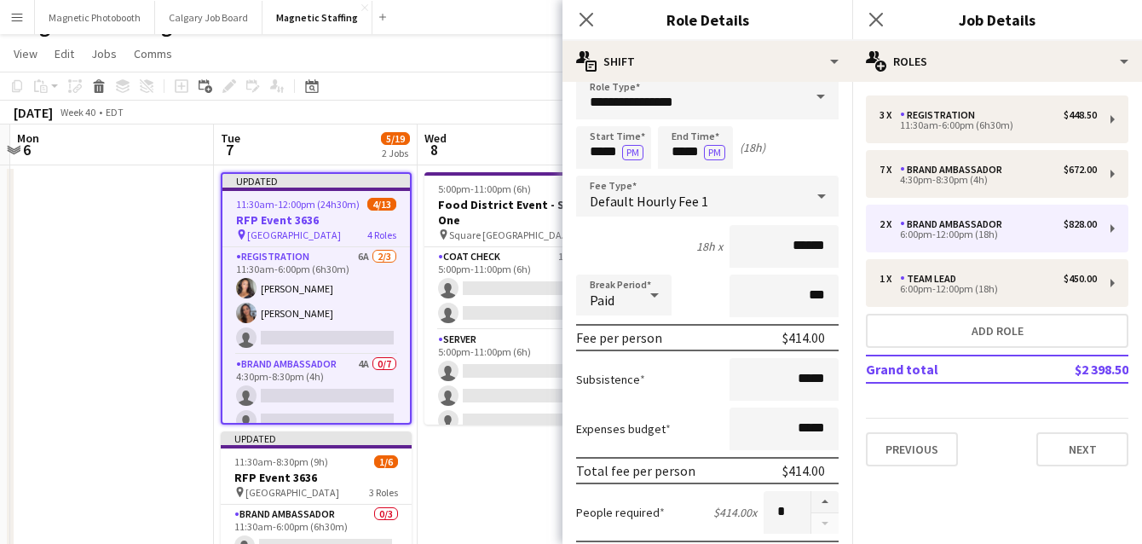
scroll to position [10, 0]
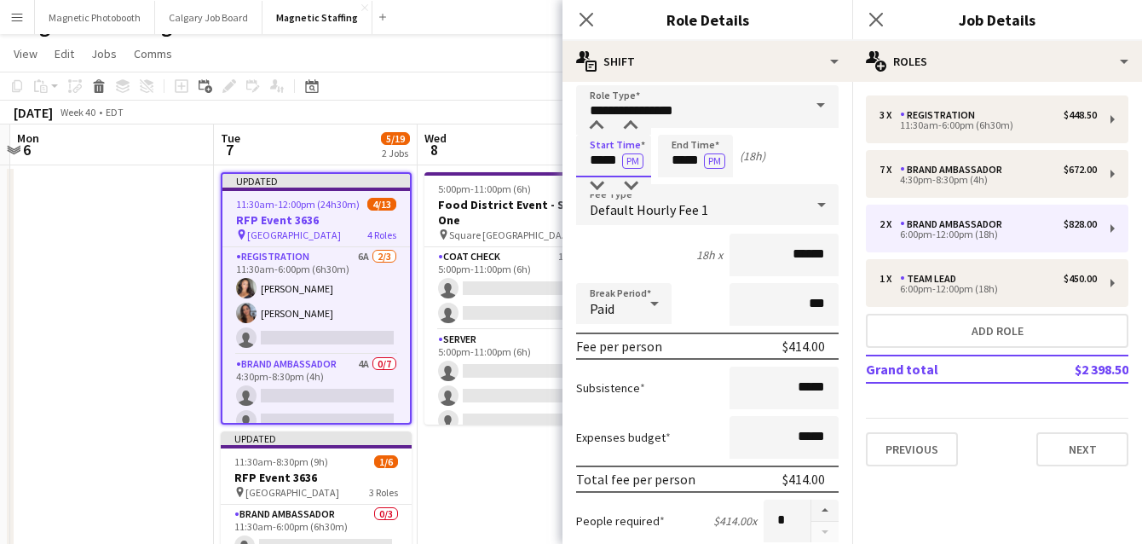
drag, startPoint x: 621, startPoint y: 163, endPoint x: 538, endPoint y: 161, distance: 82.7
type input "*****"
drag, startPoint x: 699, startPoint y: 161, endPoint x: 585, endPoint y: 156, distance: 114.3
click at [585, 156] on div "Start Time ***** PM End Time ***** PM (19h 30m)" at bounding box center [707, 156] width 263 height 43
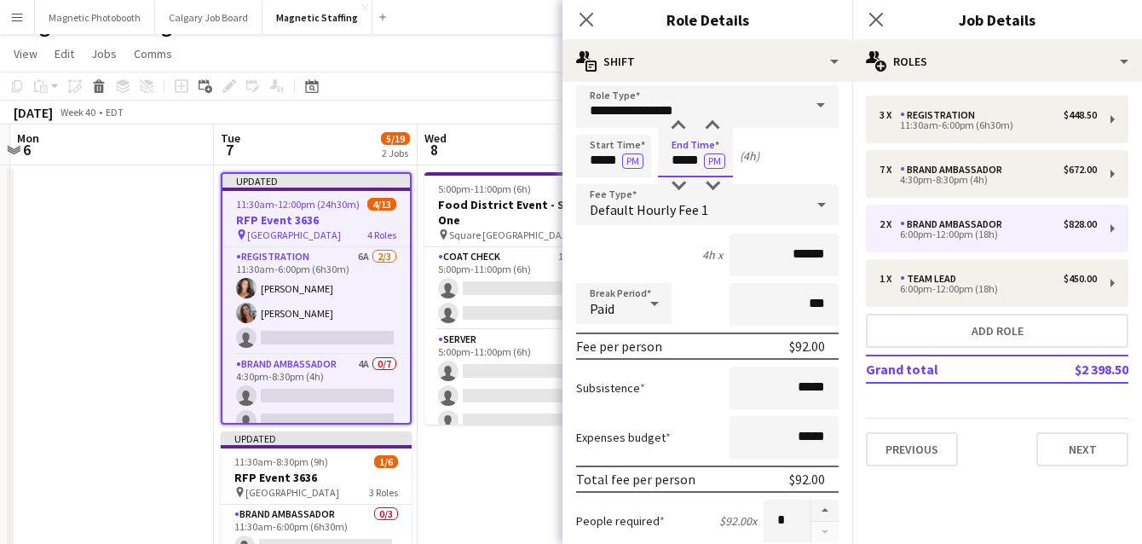
scroll to position [609, 0]
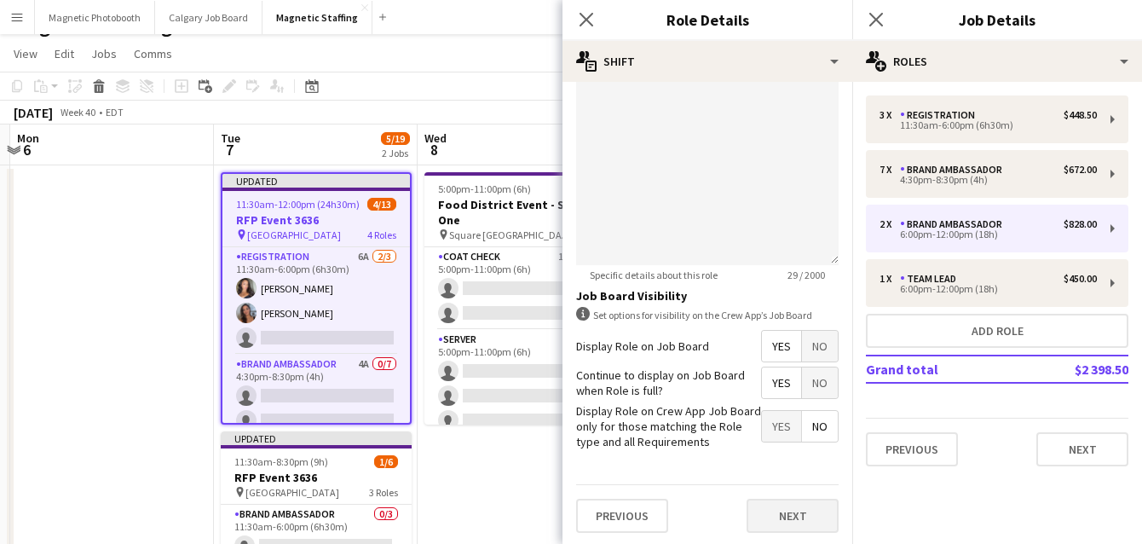
type input "*****"
click at [808, 511] on button "Next" at bounding box center [793, 516] width 92 height 34
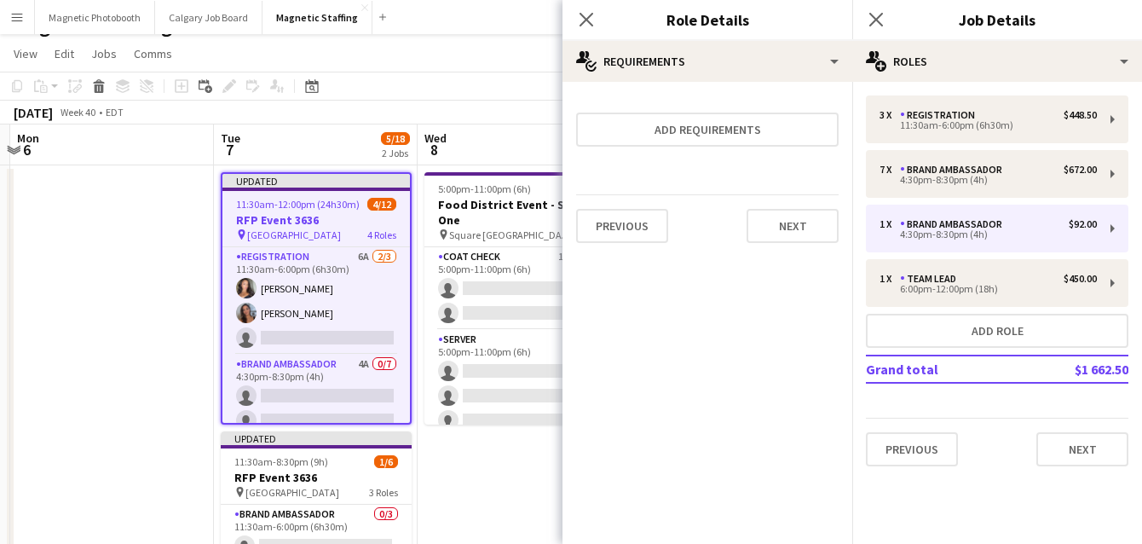
scroll to position [0, 0]
click at [789, 217] on button "Next" at bounding box center [793, 226] width 92 height 34
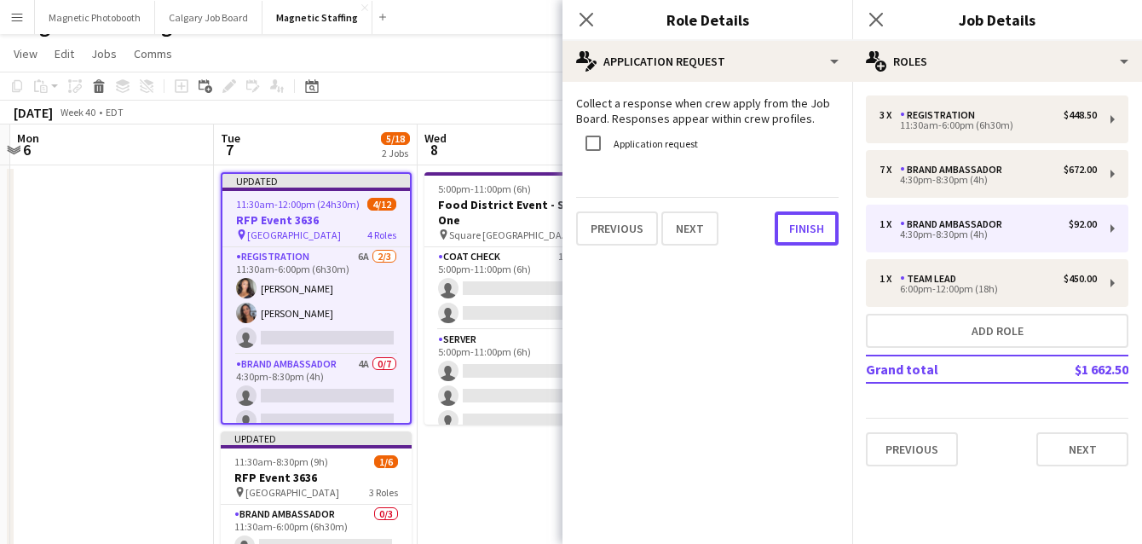
click at [789, 217] on button "Finish" at bounding box center [807, 228] width 64 height 34
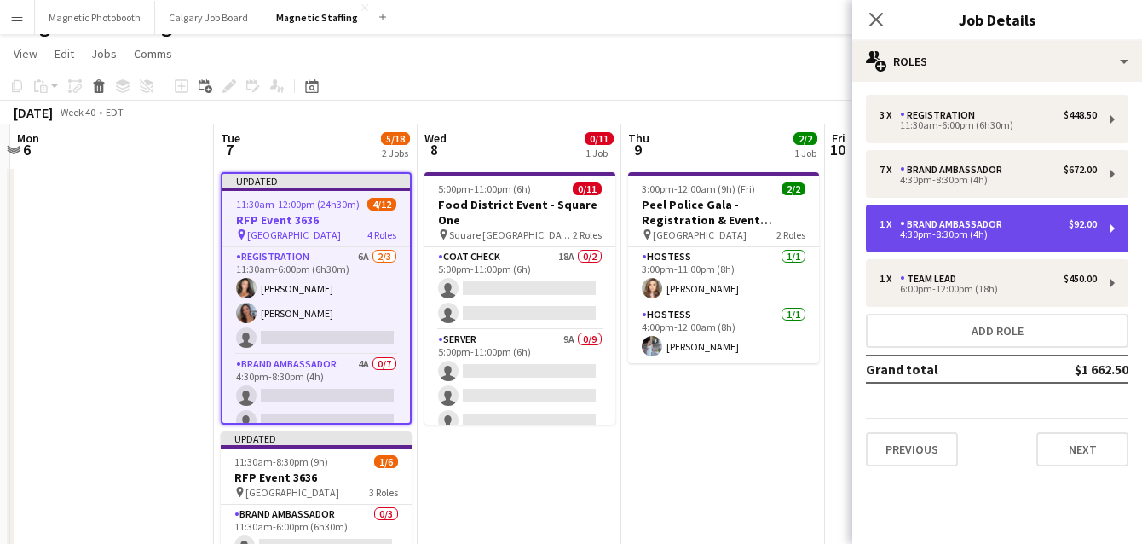
click at [927, 220] on div "Brand Ambassador" at bounding box center [954, 224] width 109 height 12
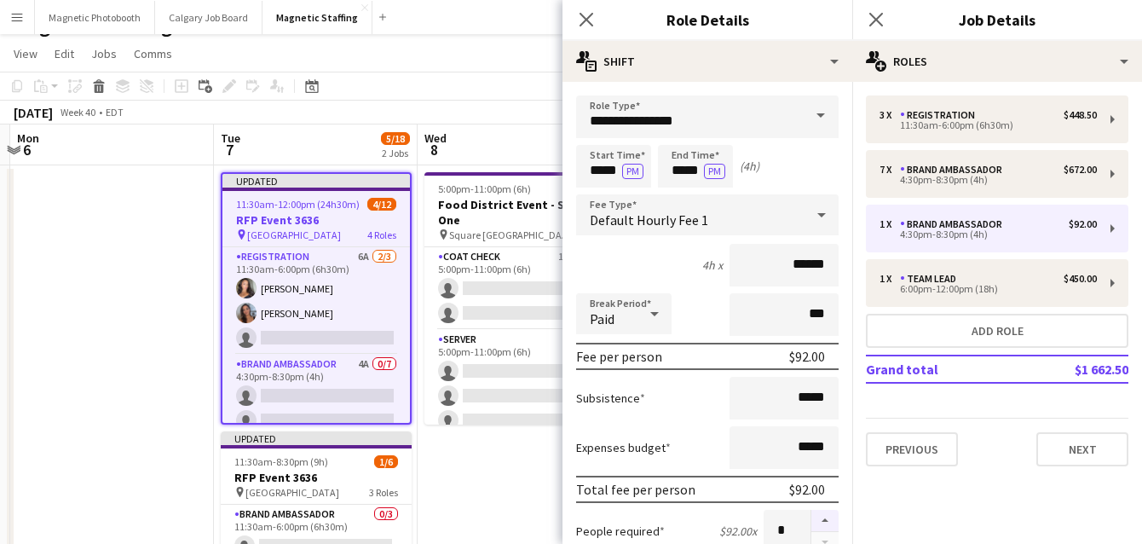
click at [822, 517] on button "button" at bounding box center [824, 521] width 27 height 22
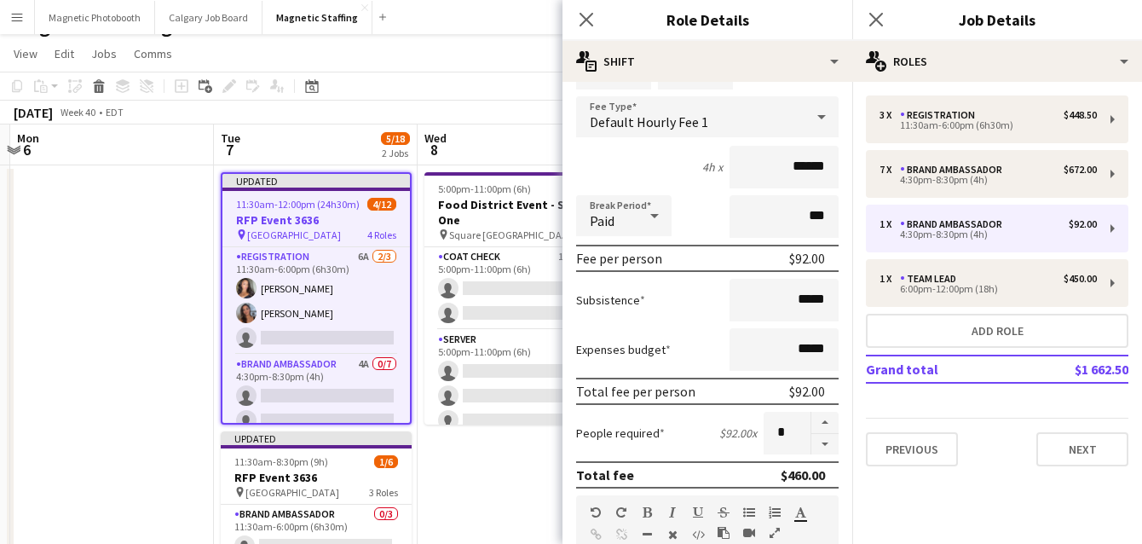
scroll to position [110, 0]
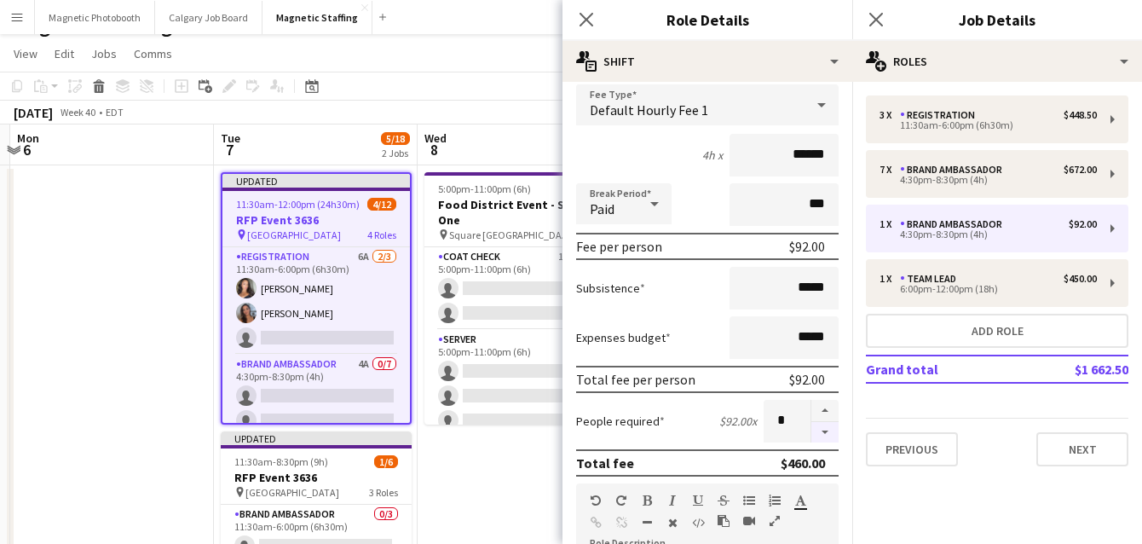
click at [821, 430] on button "button" at bounding box center [824, 432] width 27 height 21
type input "*"
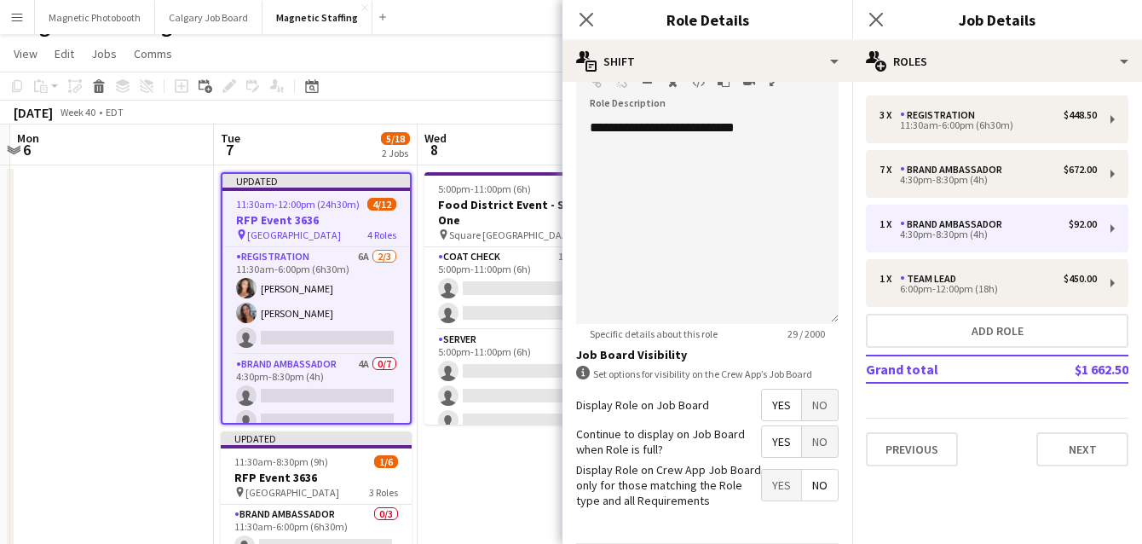
scroll to position [609, 0]
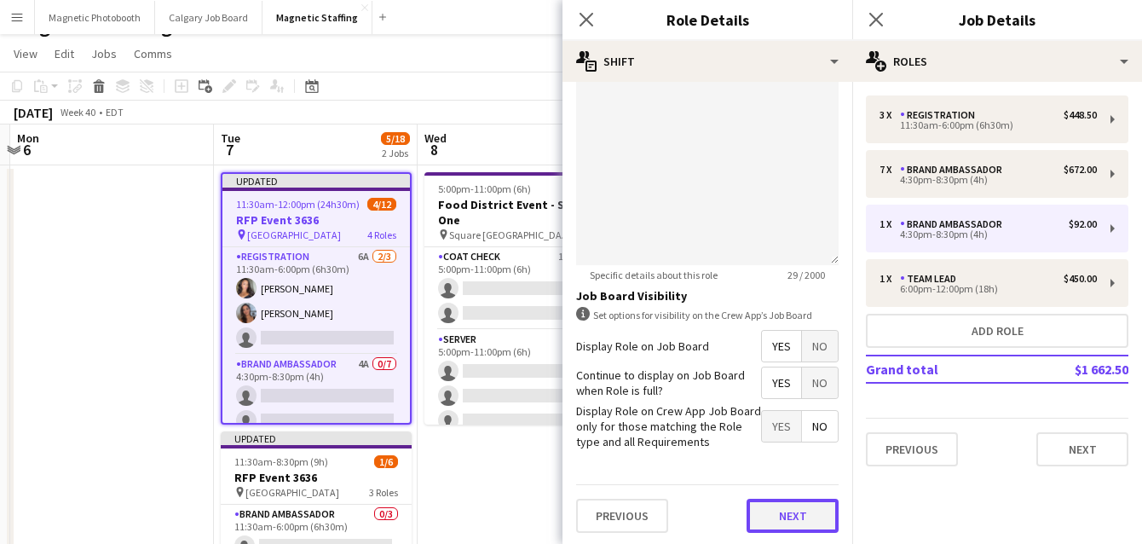
click at [802, 518] on button "Next" at bounding box center [793, 516] width 92 height 34
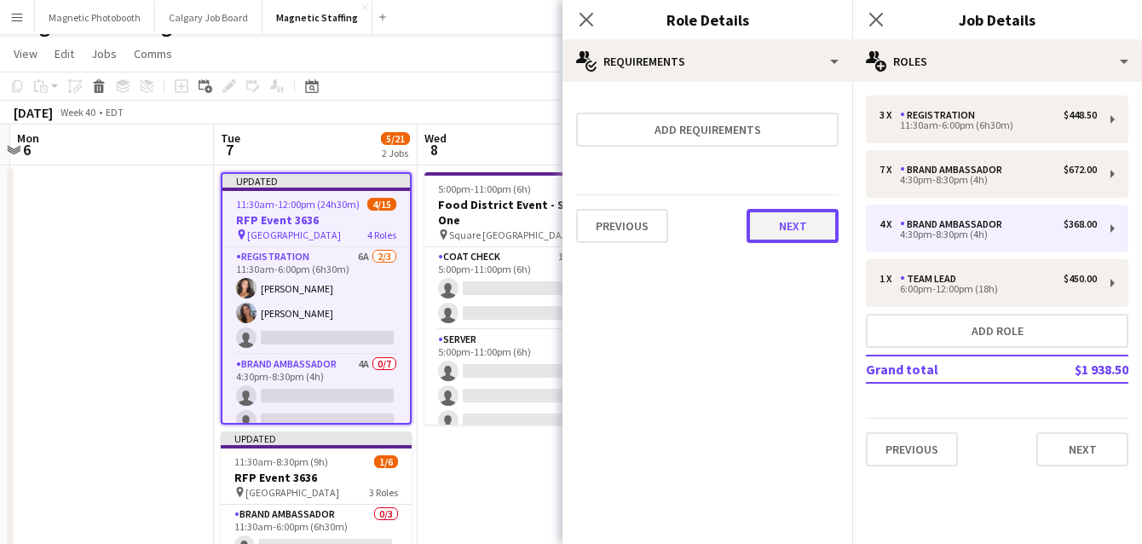
click at [792, 230] on button "Next" at bounding box center [793, 226] width 92 height 34
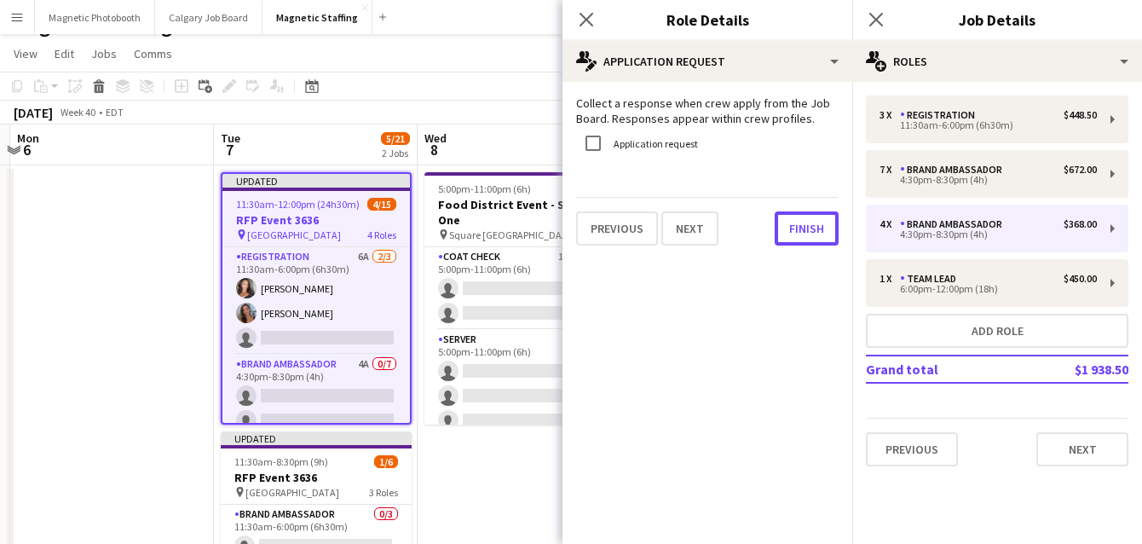
click at [792, 230] on button "Finish" at bounding box center [807, 228] width 64 height 34
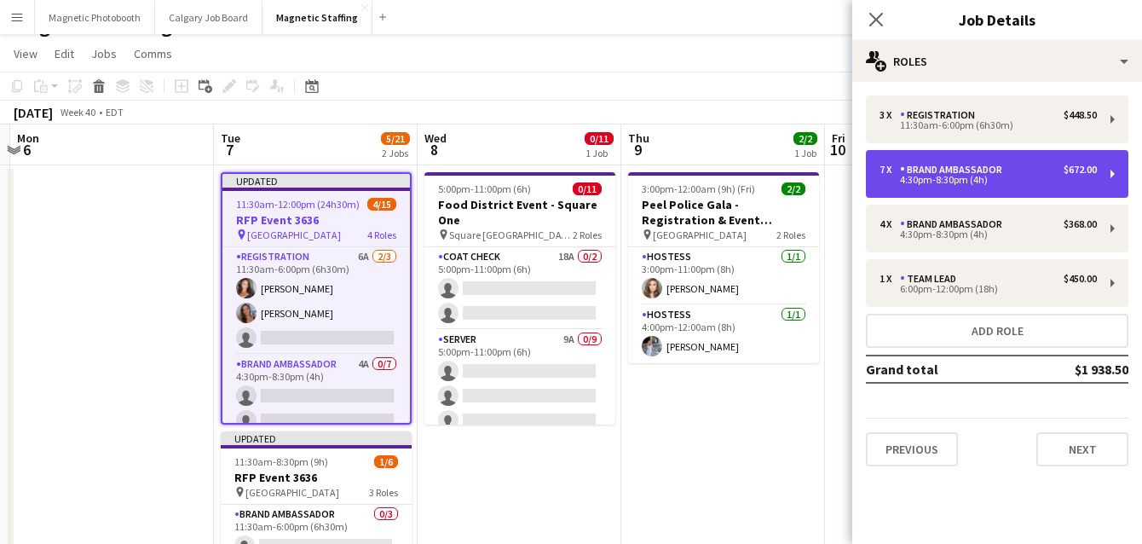
click at [912, 170] on div "Brand Ambassador" at bounding box center [954, 170] width 109 height 12
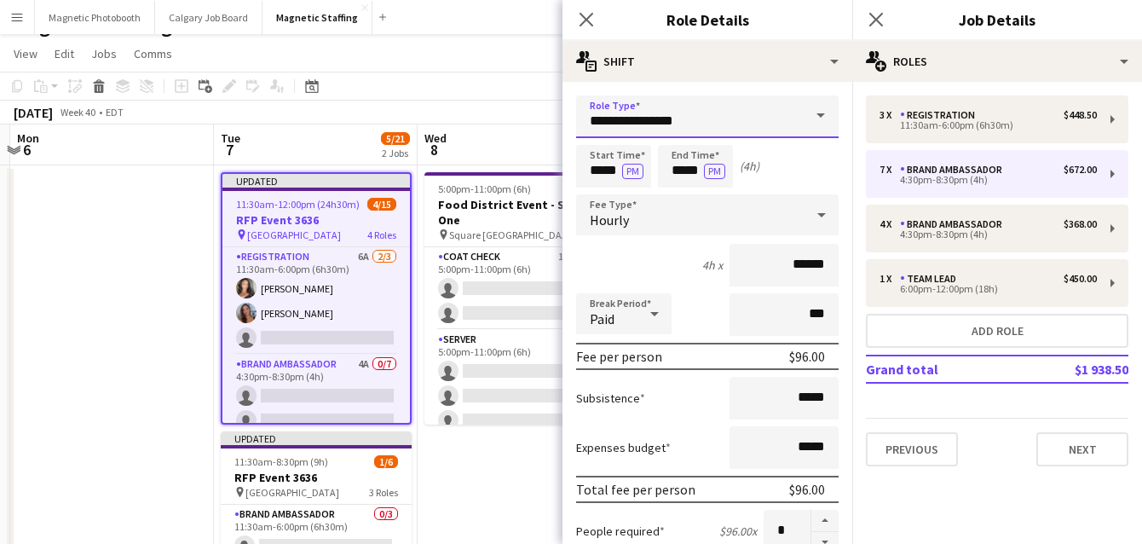
drag, startPoint x: 704, startPoint y: 118, endPoint x: 533, endPoint y: 116, distance: 171.4
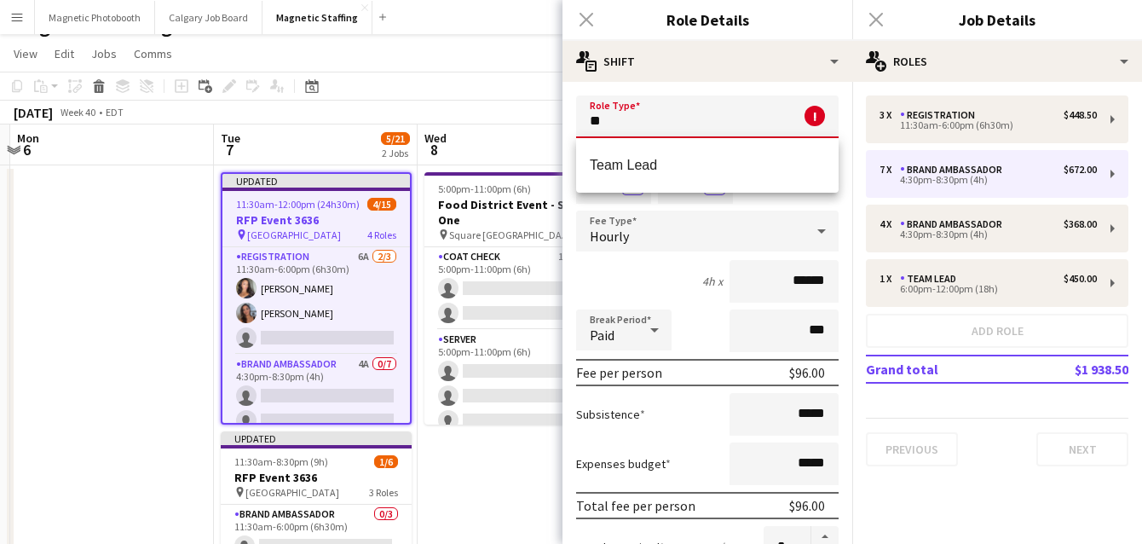
type input "*"
click at [703, 165] on span "Team Lead" at bounding box center [707, 165] width 235 height 16
type input "*********"
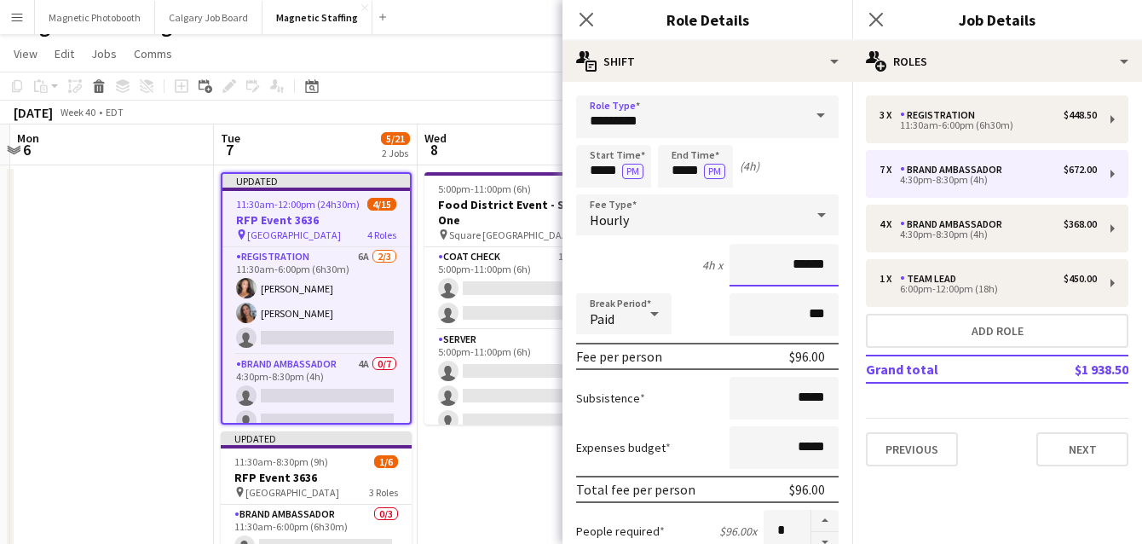
click at [800, 269] on input "******" at bounding box center [784, 265] width 109 height 43
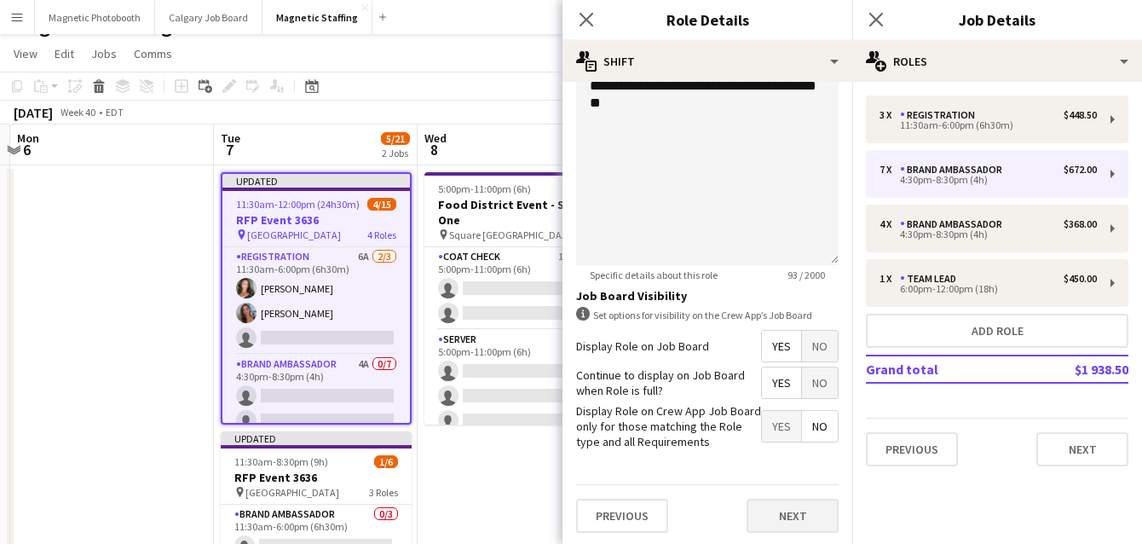
type input "******"
click at [790, 519] on button "Next" at bounding box center [793, 516] width 92 height 34
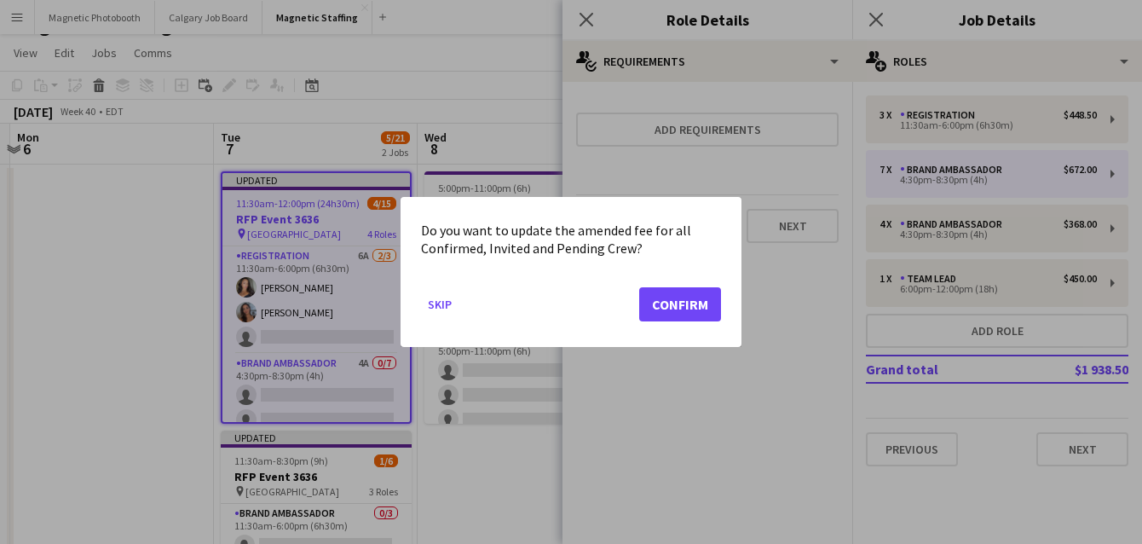
scroll to position [0, 0]
click at [702, 300] on button "Confirm" at bounding box center [680, 304] width 82 height 34
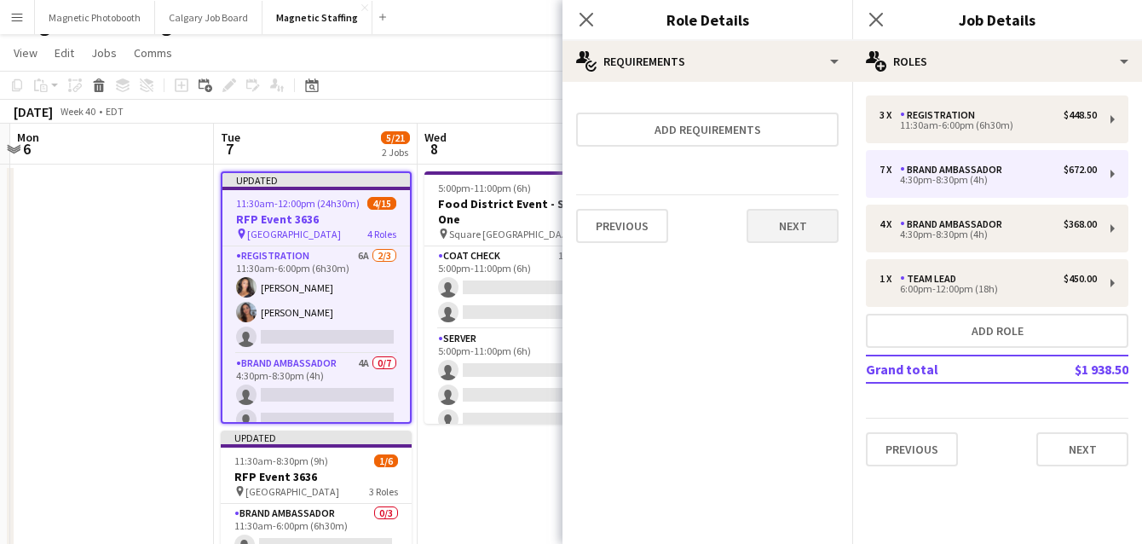
scroll to position [27, 0]
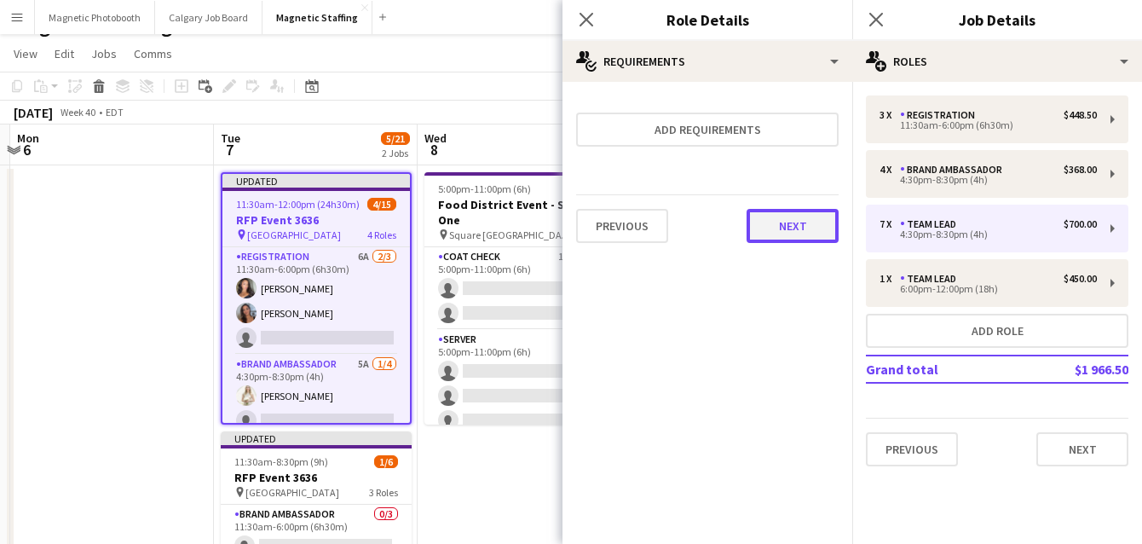
click at [792, 215] on button "Next" at bounding box center [793, 226] width 92 height 34
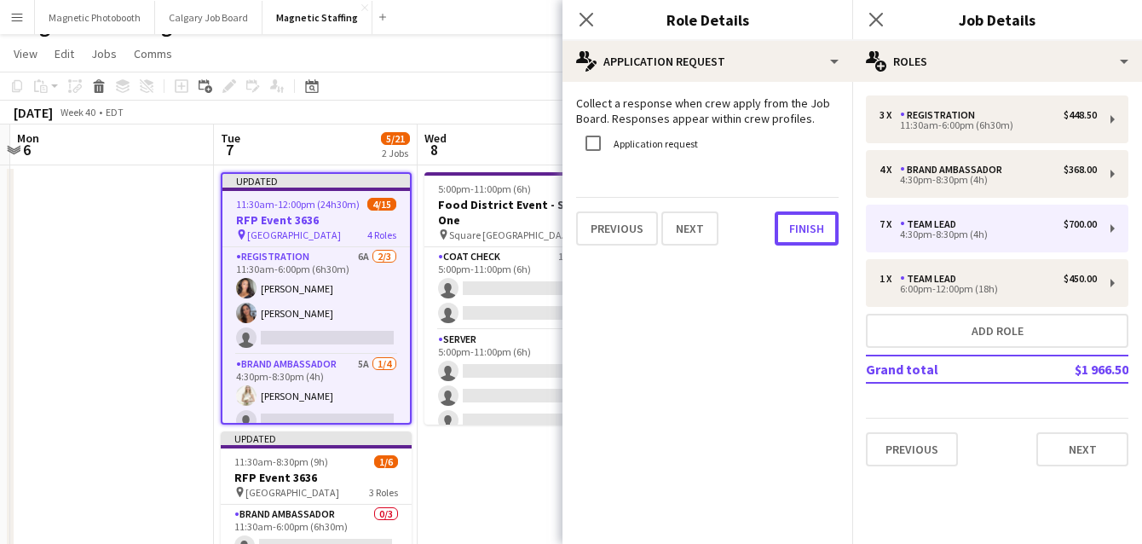
click at [792, 215] on button "Finish" at bounding box center [807, 228] width 64 height 34
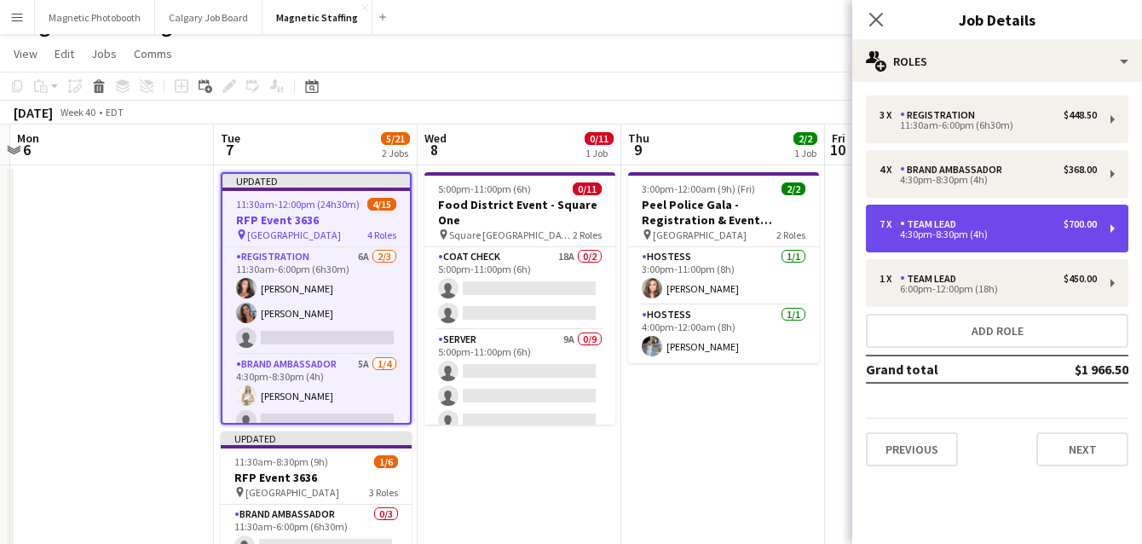
click at [915, 228] on div "Team Lead" at bounding box center [931, 224] width 63 height 12
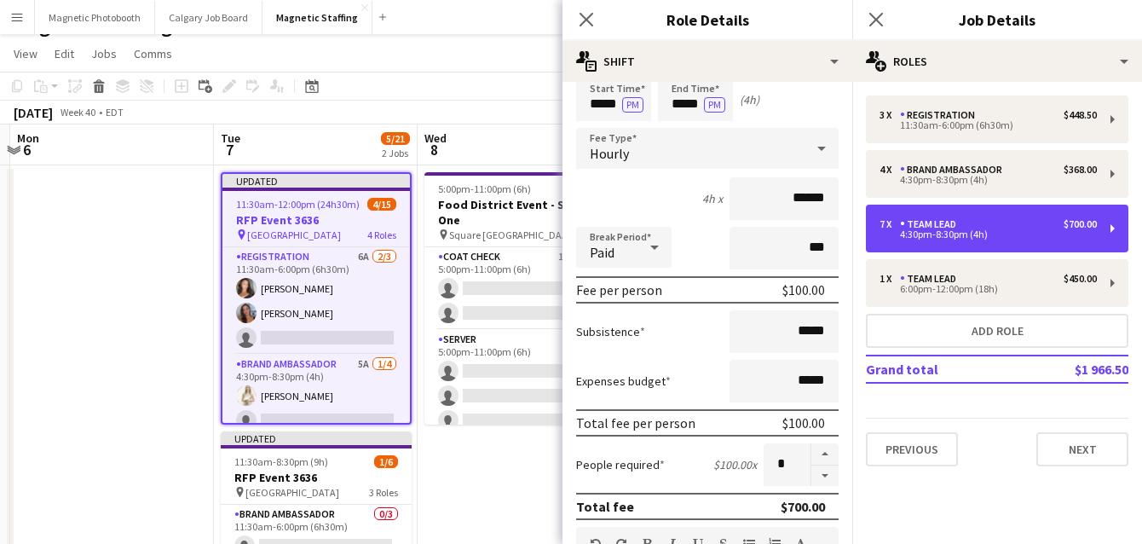
scroll to position [105, 0]
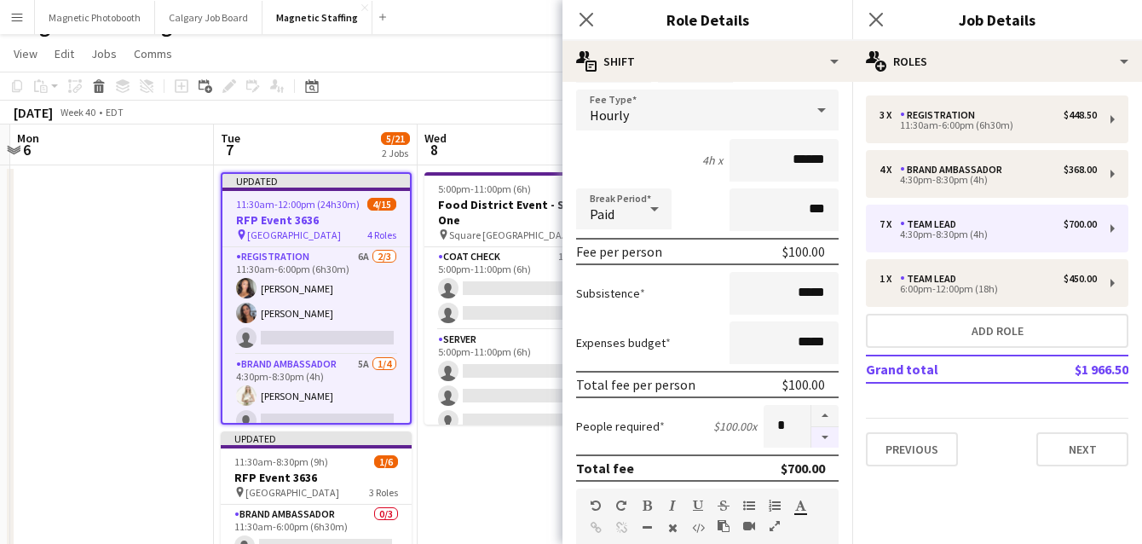
click at [823, 439] on button "button" at bounding box center [824, 437] width 27 height 21
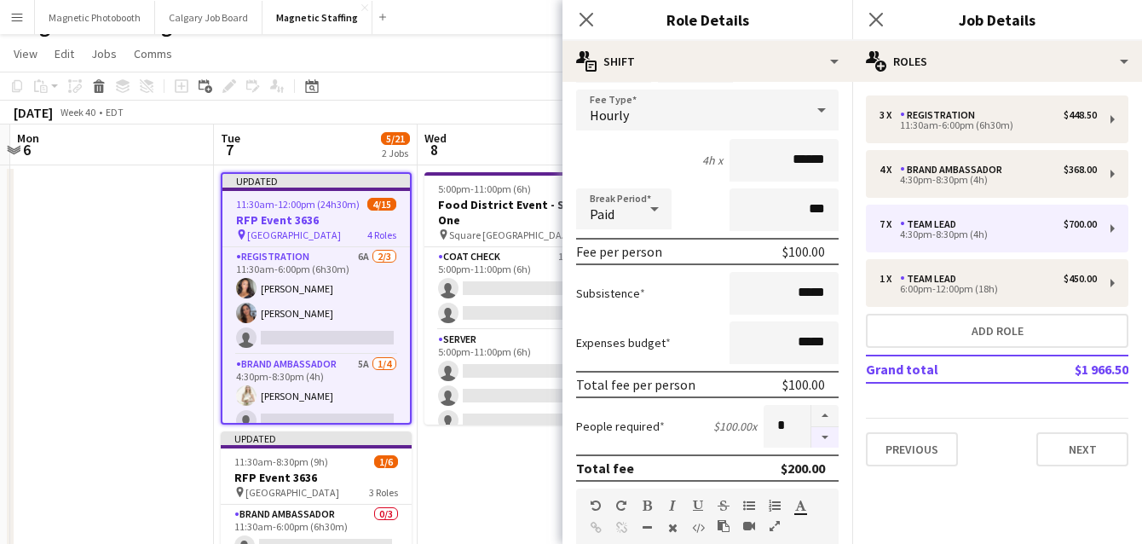
click at [823, 440] on button "button" at bounding box center [824, 437] width 27 height 21
type input "*"
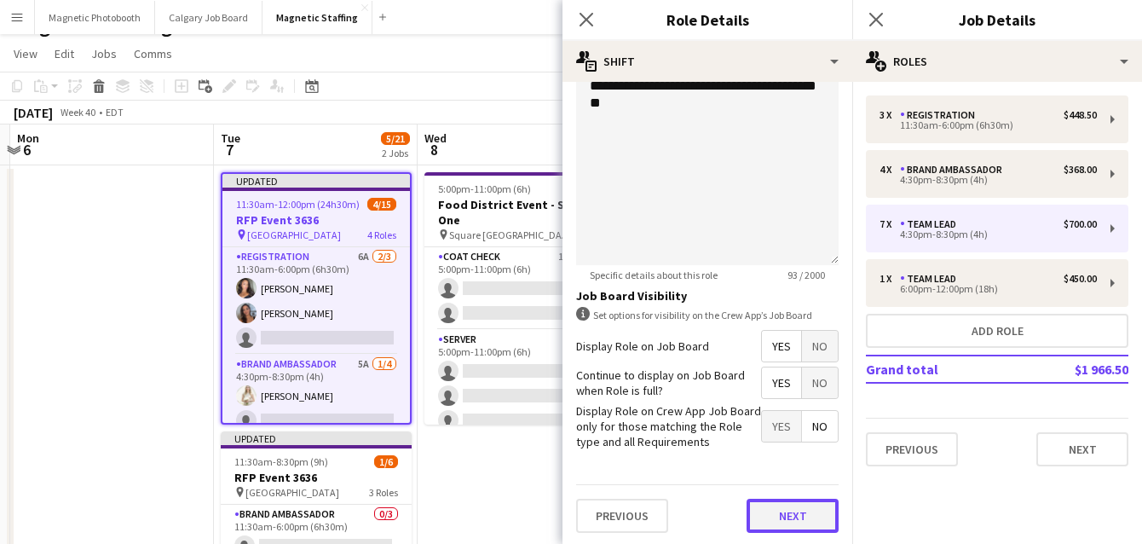
click at [795, 508] on button "Next" at bounding box center [793, 516] width 92 height 34
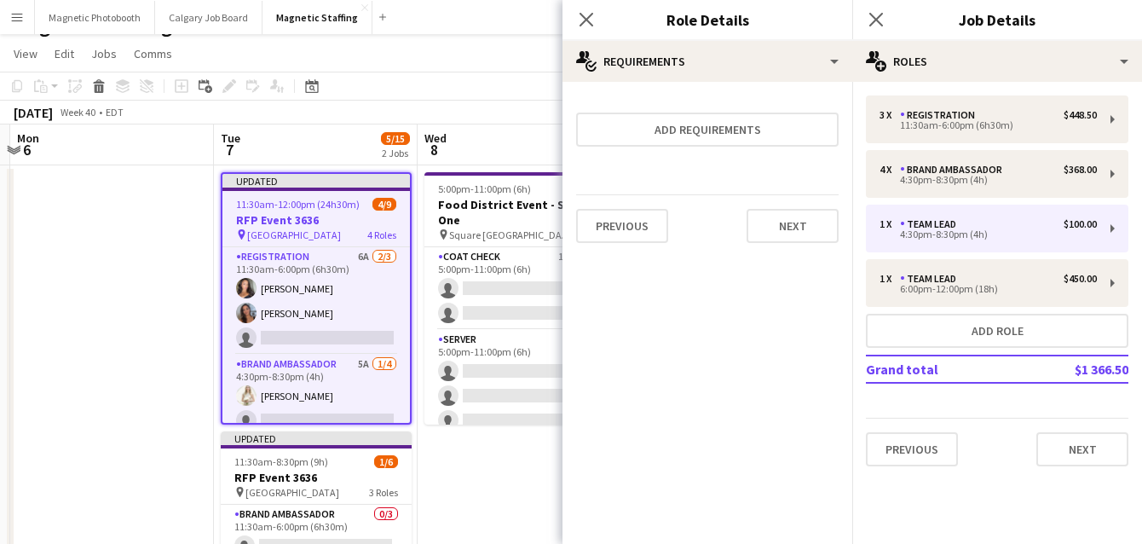
scroll to position [0, 0]
click at [786, 229] on button "Next" at bounding box center [793, 226] width 92 height 34
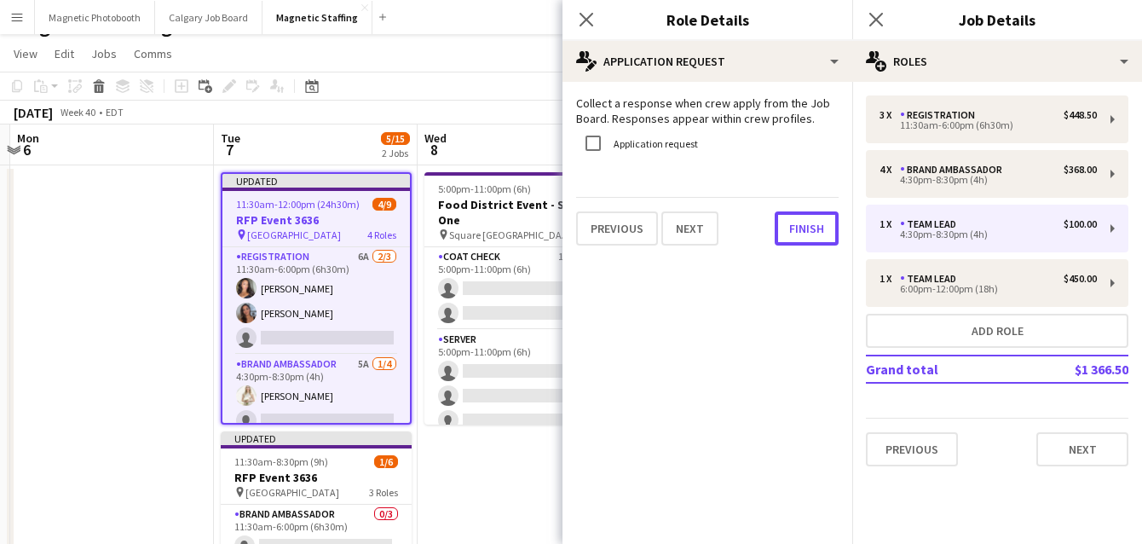
click at [786, 229] on button "Finish" at bounding box center [807, 228] width 64 height 34
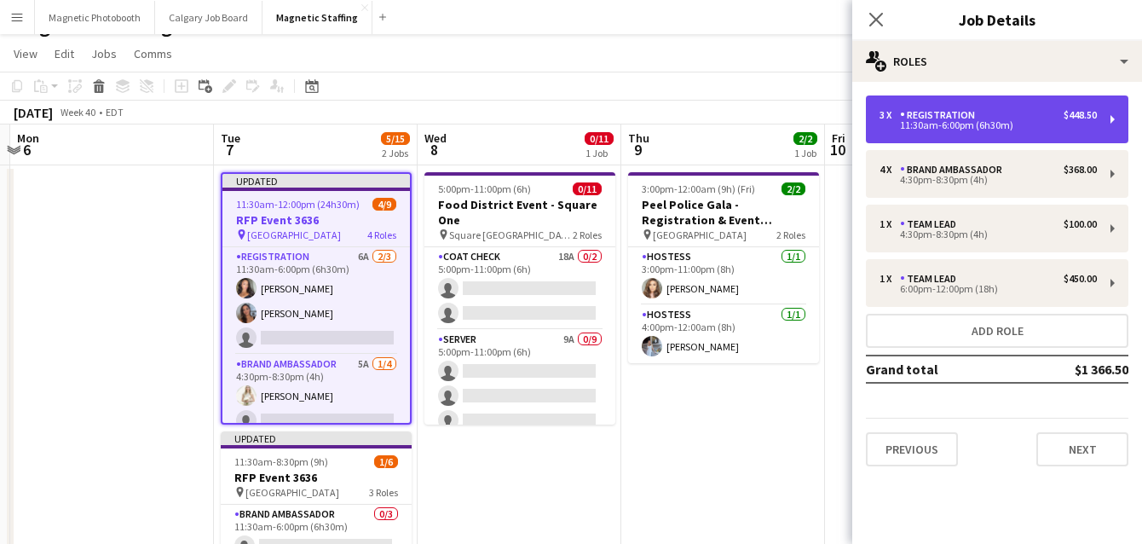
click at [917, 115] on div "Registration" at bounding box center [941, 115] width 82 height 12
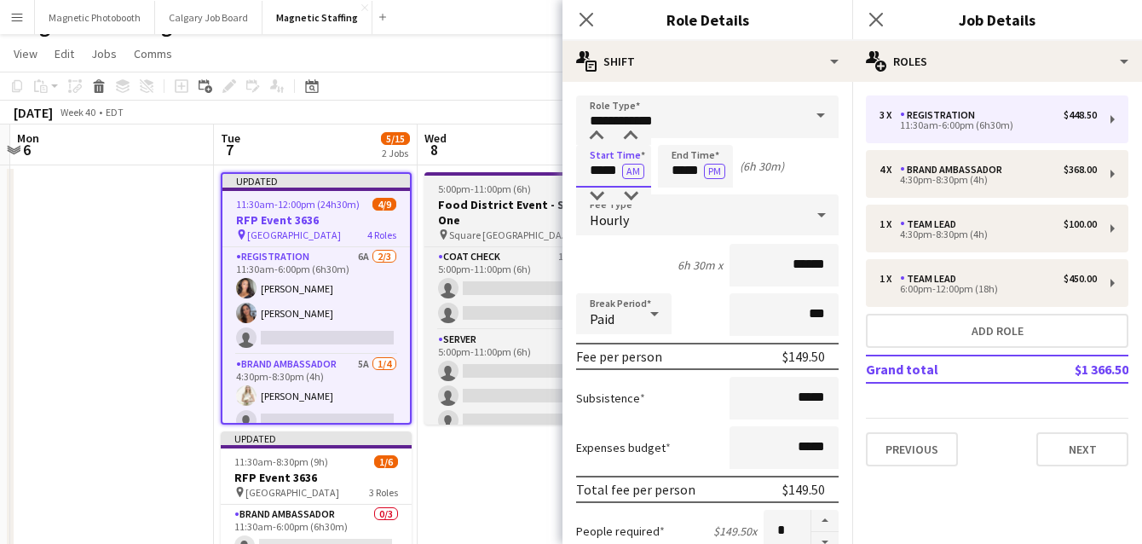
drag, startPoint x: 604, startPoint y: 175, endPoint x: 463, endPoint y: 171, distance: 141.5
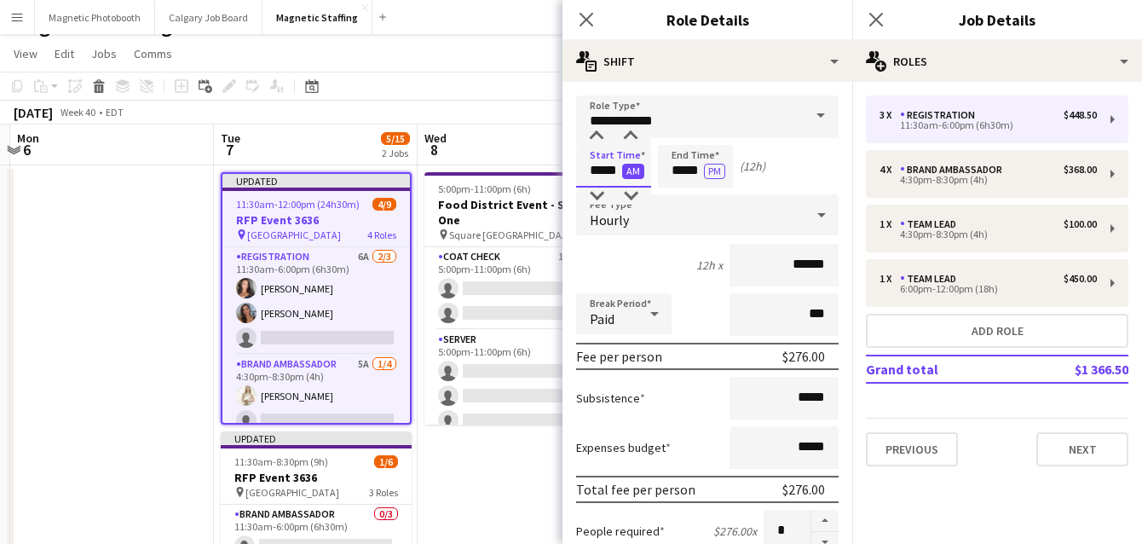
type input "*****"
click at [631, 170] on button "AM" at bounding box center [633, 171] width 22 height 15
drag, startPoint x: 701, startPoint y: 170, endPoint x: 513, endPoint y: 149, distance: 188.7
type input "*****"
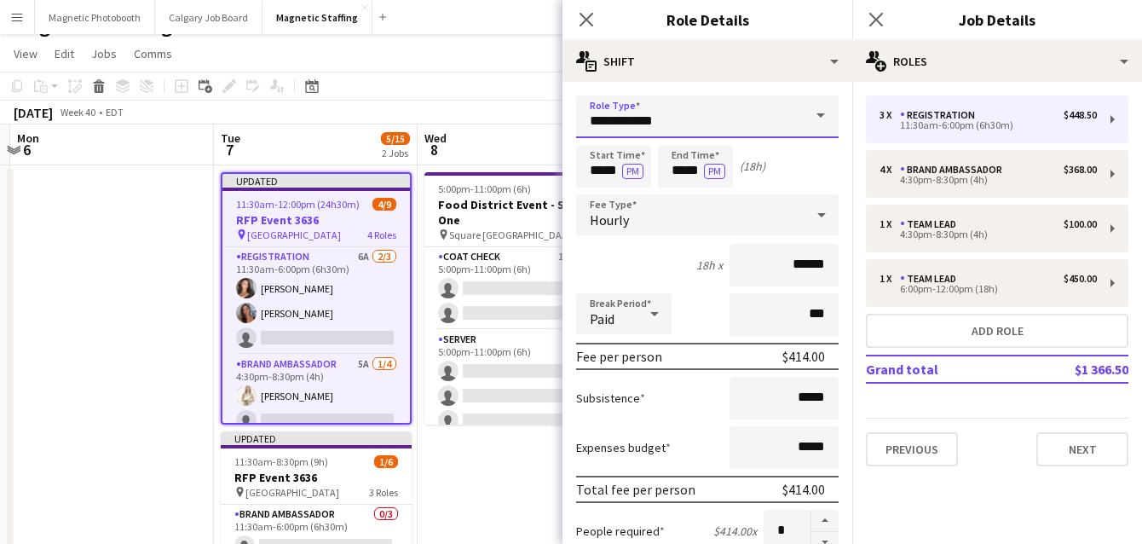
drag, startPoint x: 662, startPoint y: 118, endPoint x: 517, endPoint y: 107, distance: 145.4
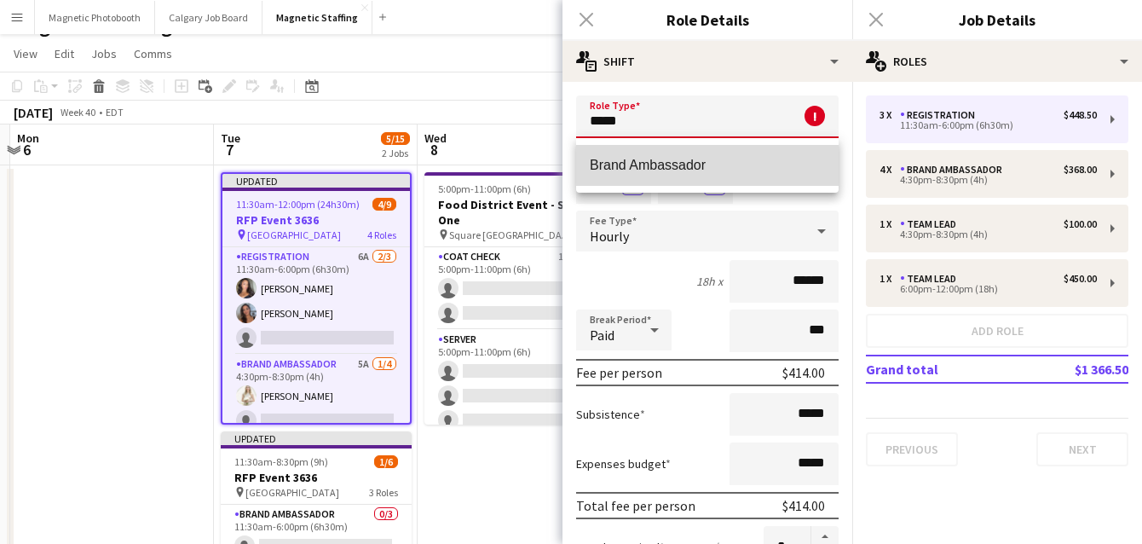
click at [648, 158] on span "Brand Ambassador" at bounding box center [707, 165] width 235 height 16
type input "**********"
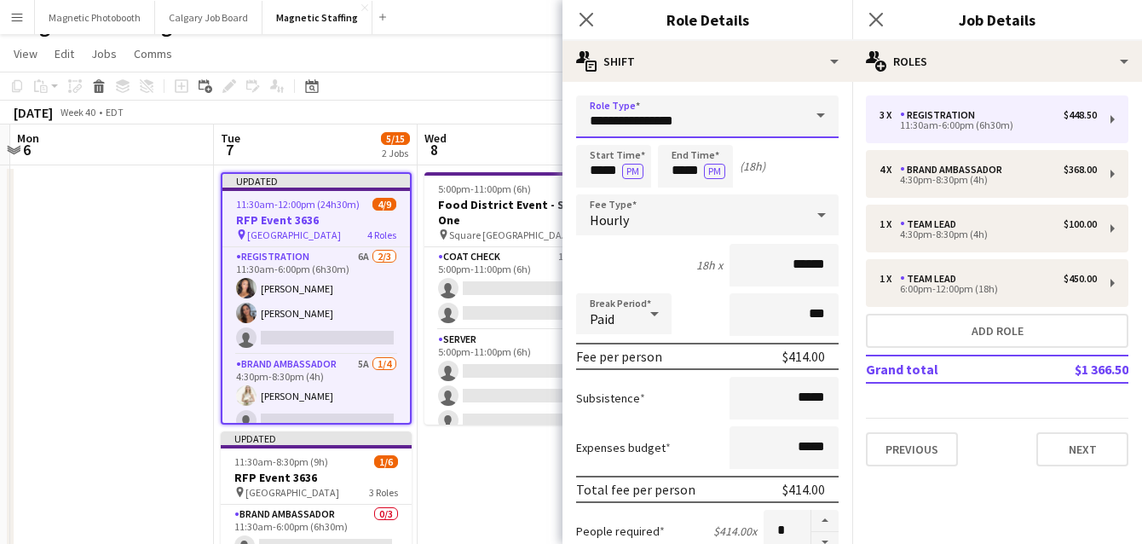
scroll to position [609, 0]
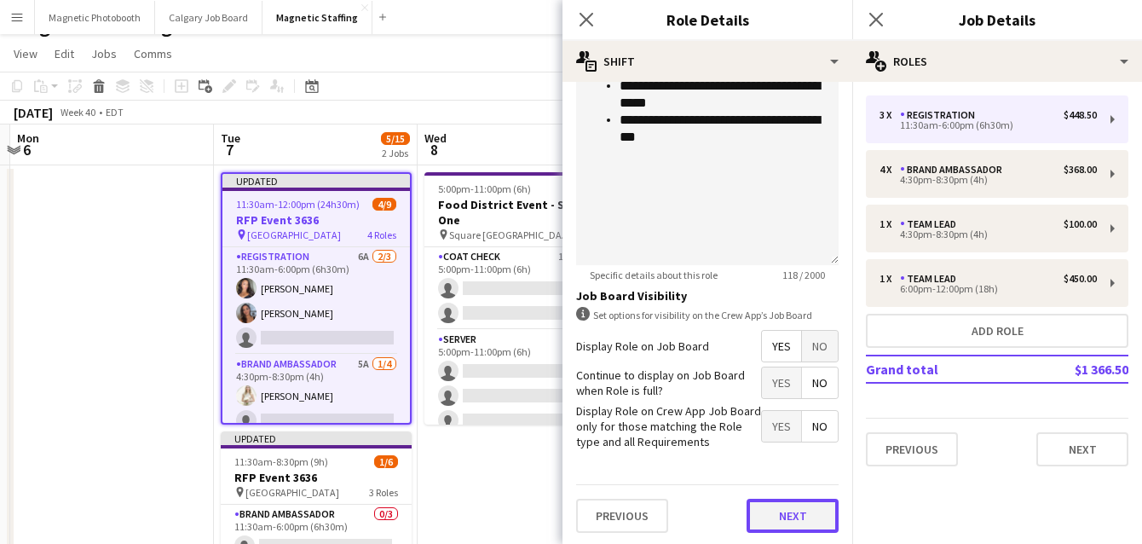
click at [788, 507] on button "Next" at bounding box center [793, 516] width 92 height 34
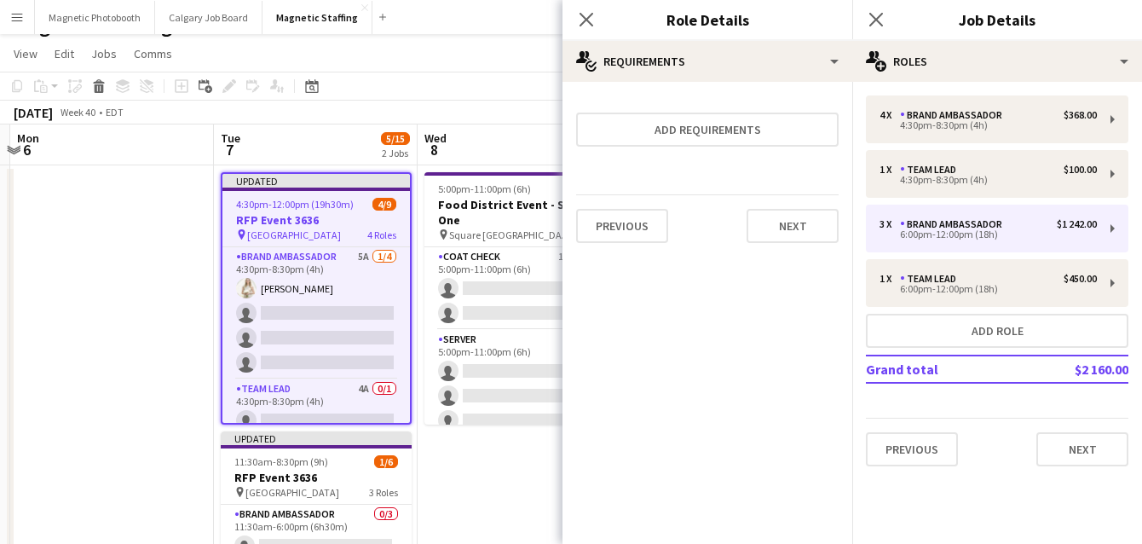
scroll to position [0, 0]
click at [800, 221] on button "Next" at bounding box center [793, 226] width 92 height 34
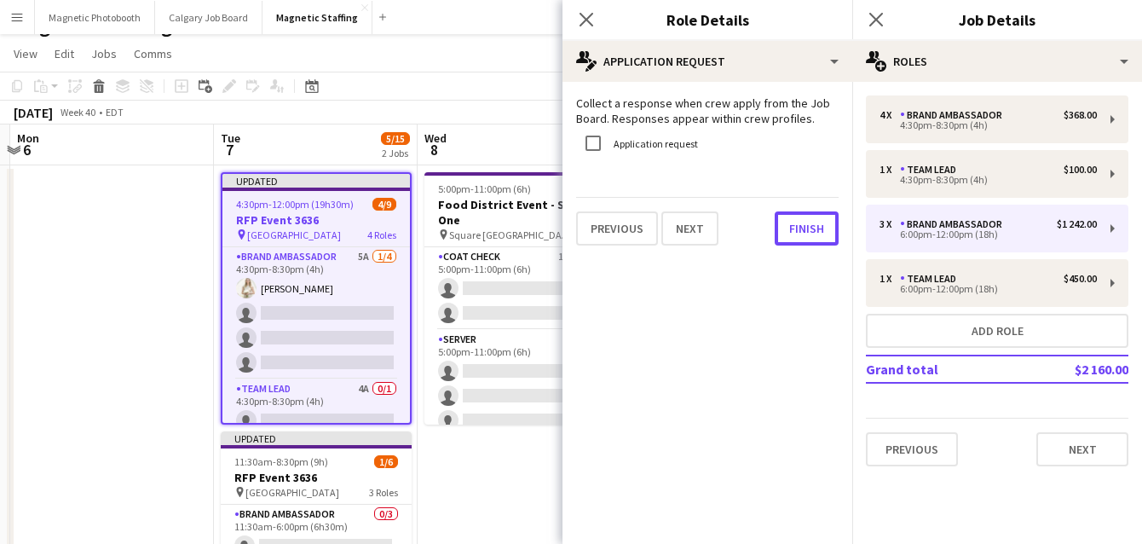
click at [800, 221] on button "Finish" at bounding box center [807, 228] width 64 height 34
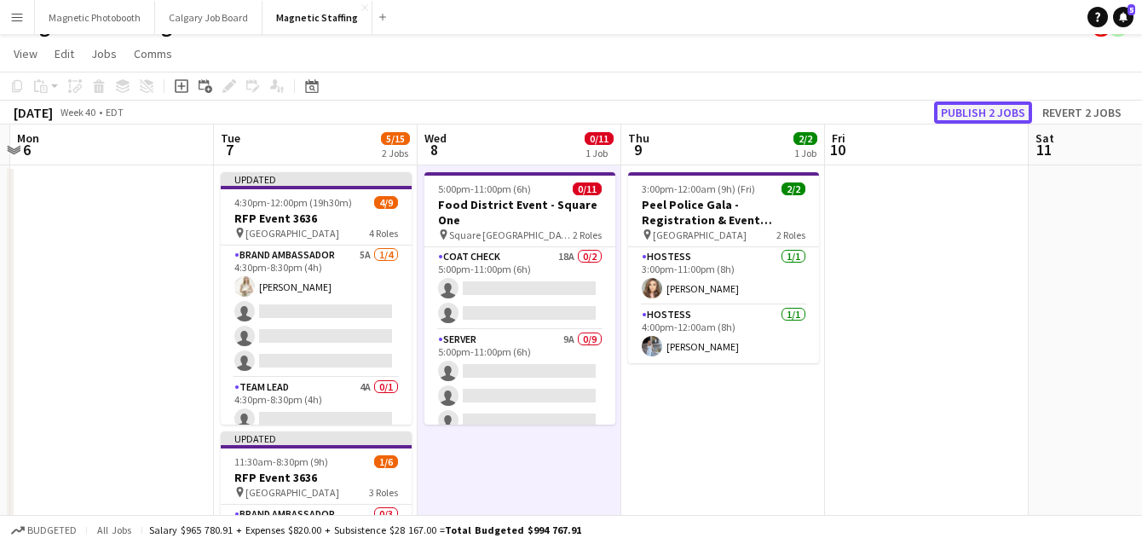
click at [1004, 111] on button "Publish 2 jobs" at bounding box center [983, 112] width 98 height 22
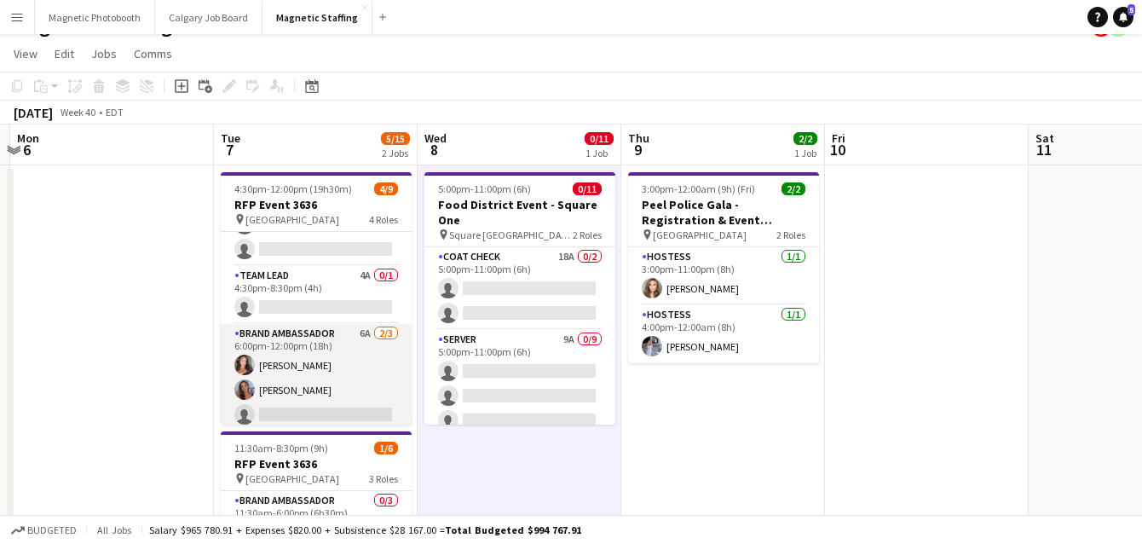
scroll to position [123, 0]
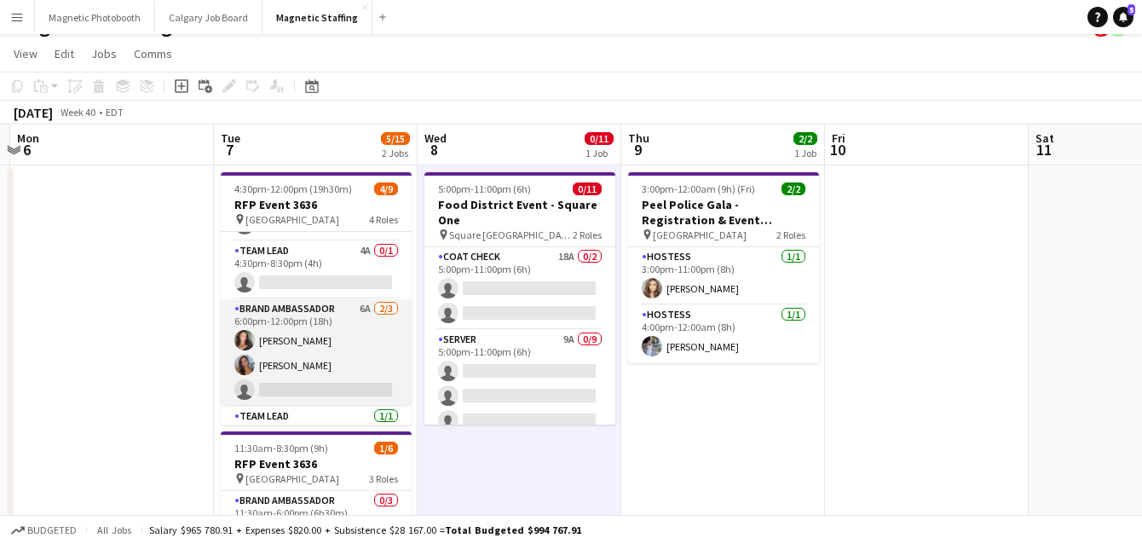
click at [295, 353] on app-card-role "Brand Ambassador 6A [DATE] 6:00pm-12:00pm (18h) [PERSON_NAME] [PERSON_NAME] sin…" at bounding box center [316, 352] width 191 height 107
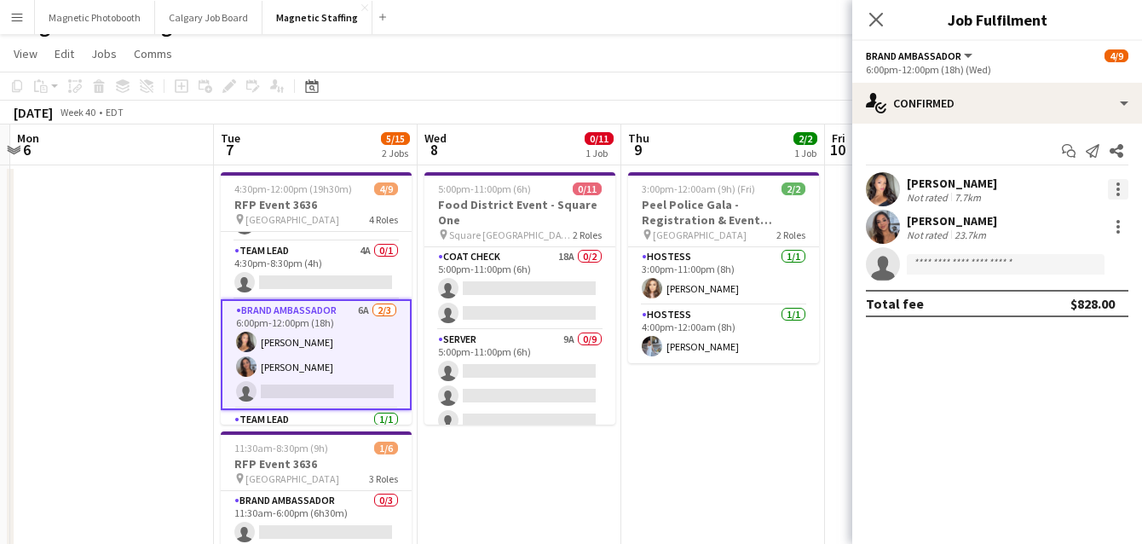
click at [1122, 188] on div at bounding box center [1118, 189] width 20 height 20
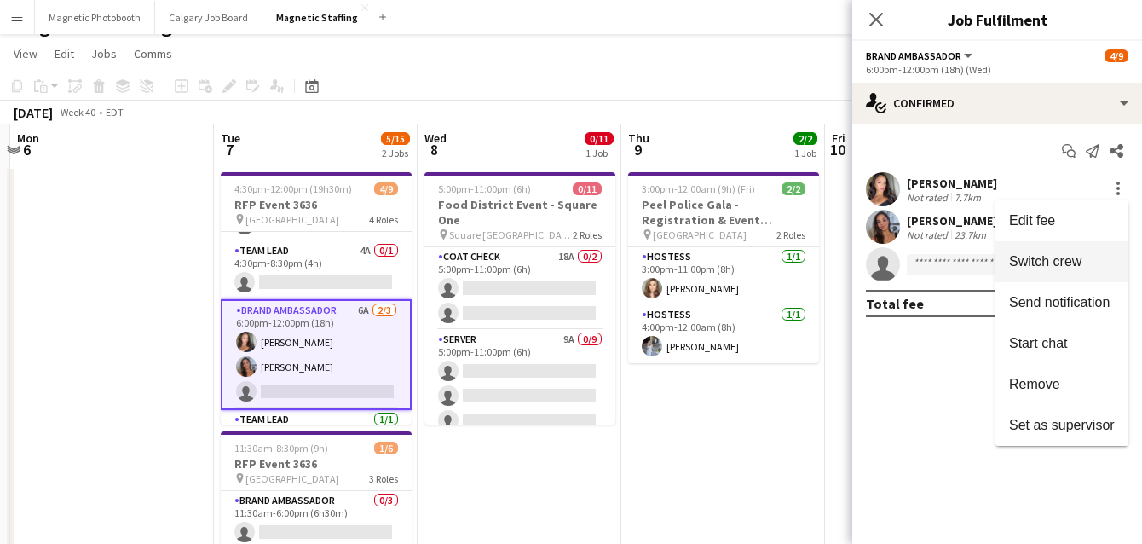
click at [1058, 269] on button "Switch crew" at bounding box center [1062, 261] width 133 height 41
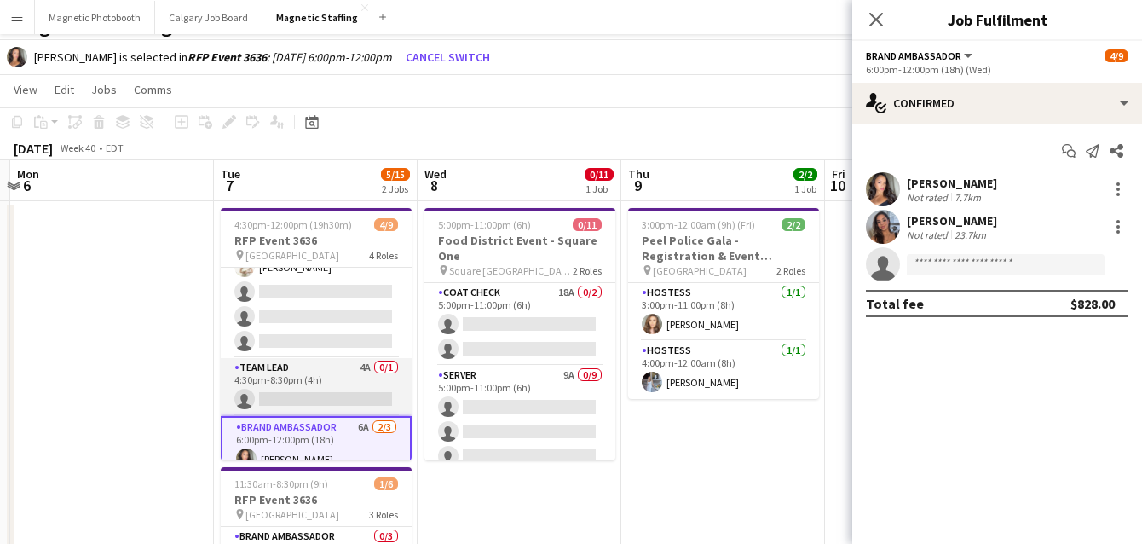
click at [327, 313] on app-card-role "Brand Ambassador 5A [DATE] 4:30pm-8:30pm (4h) [PERSON_NAME] single-neutral-acti…" at bounding box center [316, 292] width 191 height 132
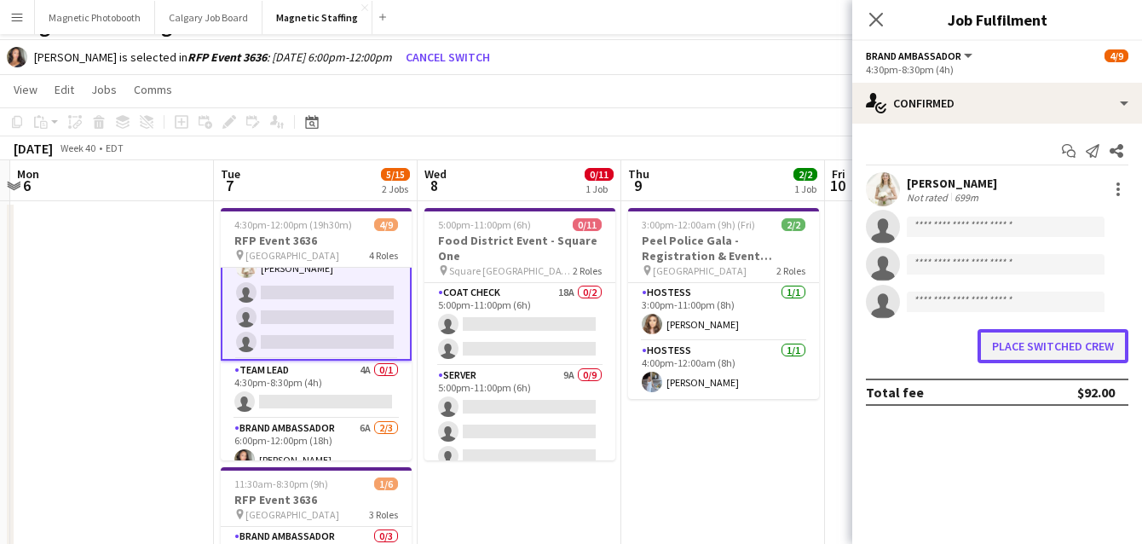
click at [1008, 350] on button "Place switched crew" at bounding box center [1053, 346] width 151 height 34
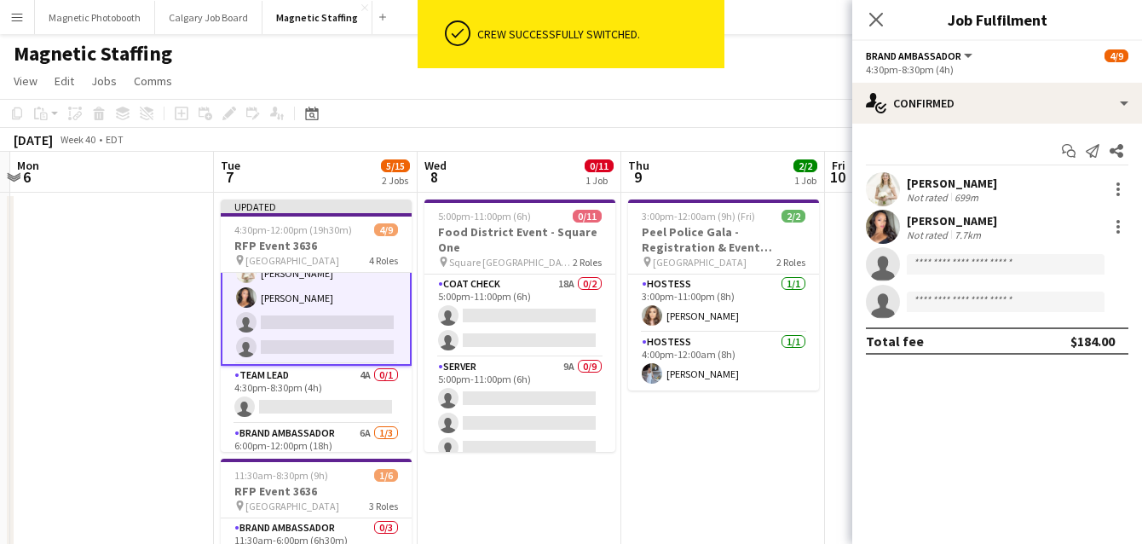
scroll to position [27, 0]
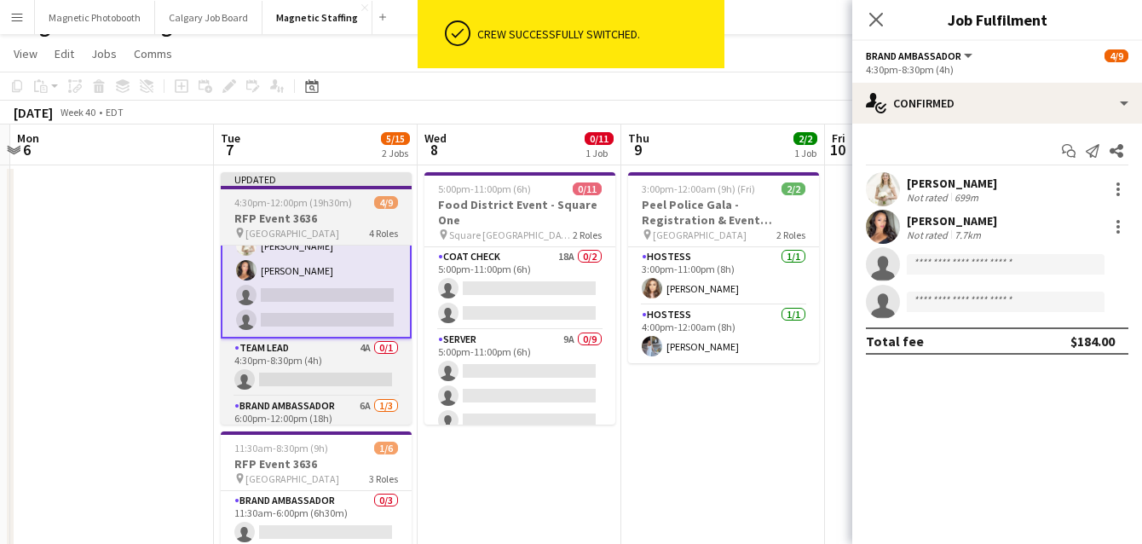
click at [273, 228] on span "[GEOGRAPHIC_DATA]" at bounding box center [292, 233] width 94 height 13
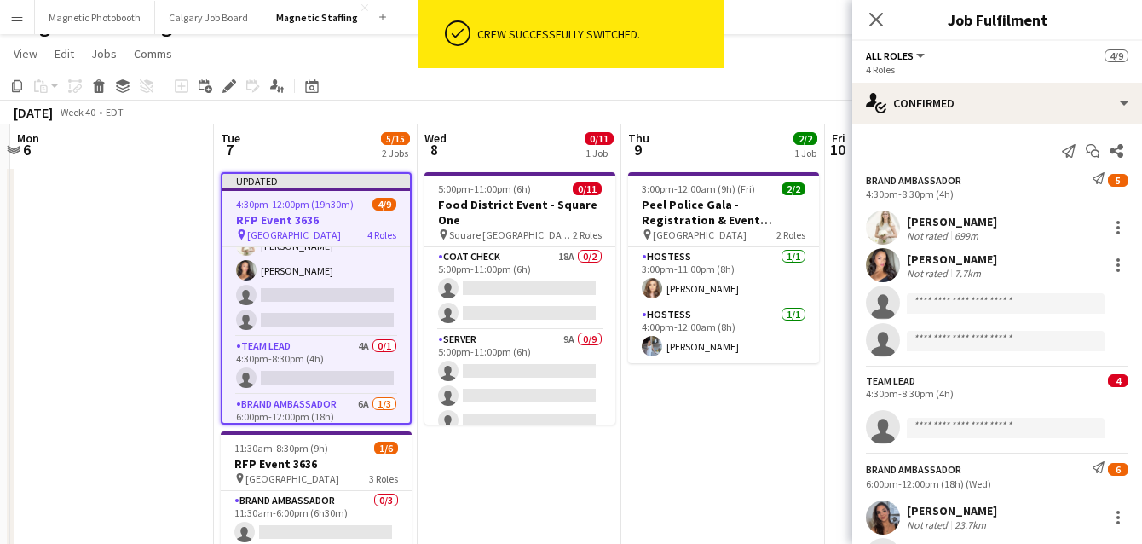
scroll to position [42, 0]
click at [224, 86] on icon at bounding box center [228, 86] width 9 height 9
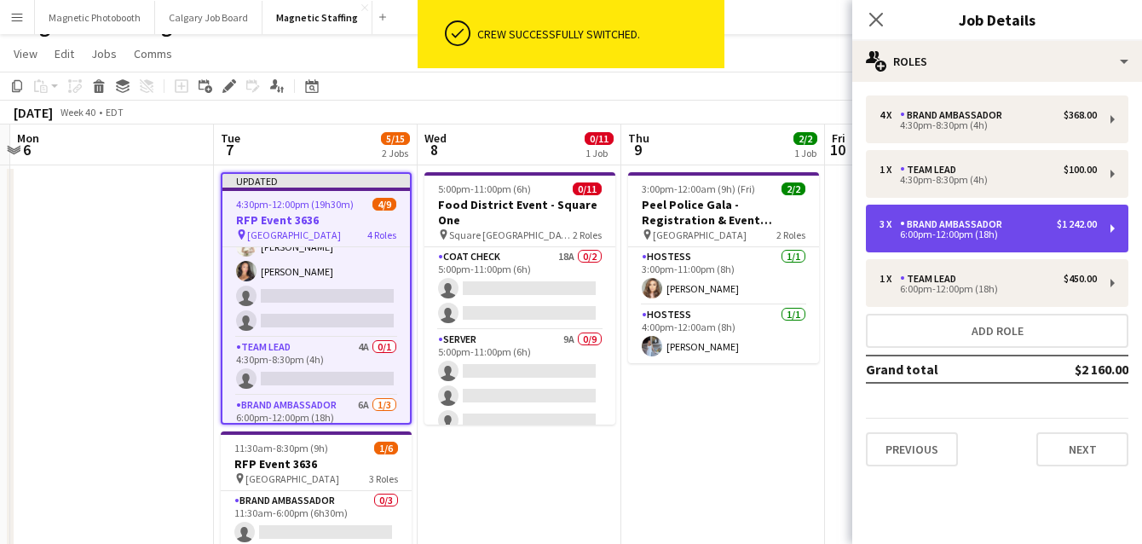
click at [934, 234] on div "6:00pm-12:00pm (18h)" at bounding box center [988, 234] width 217 height 9
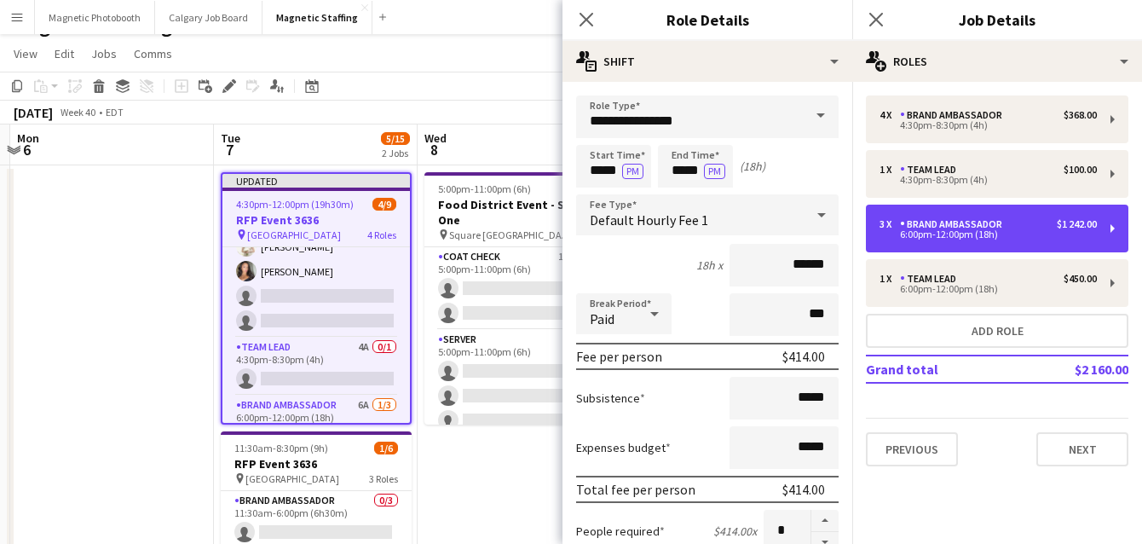
scroll to position [72, 0]
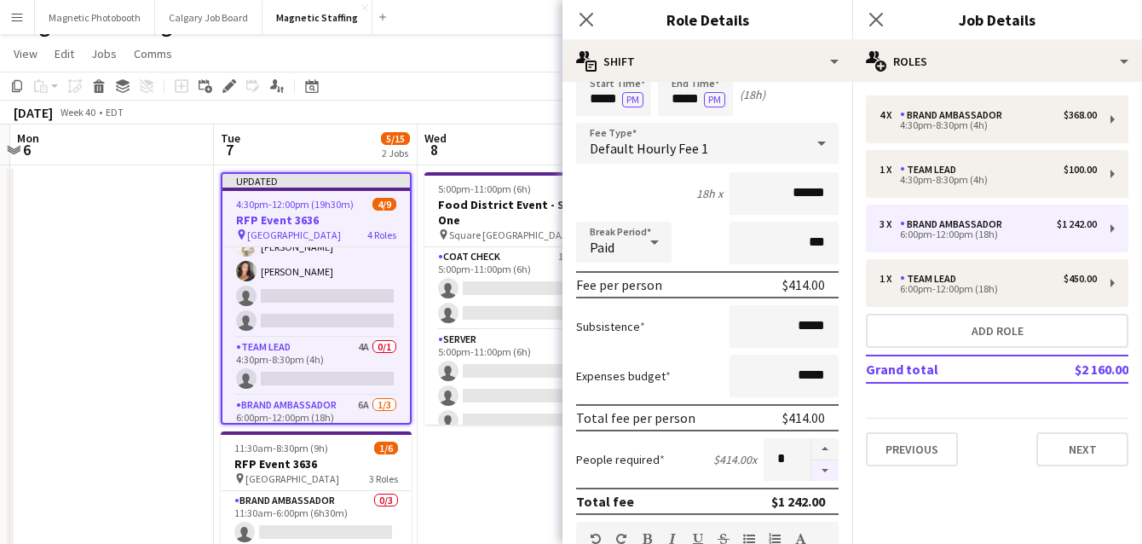
click at [832, 468] on button "button" at bounding box center [824, 470] width 27 height 21
type input "*"
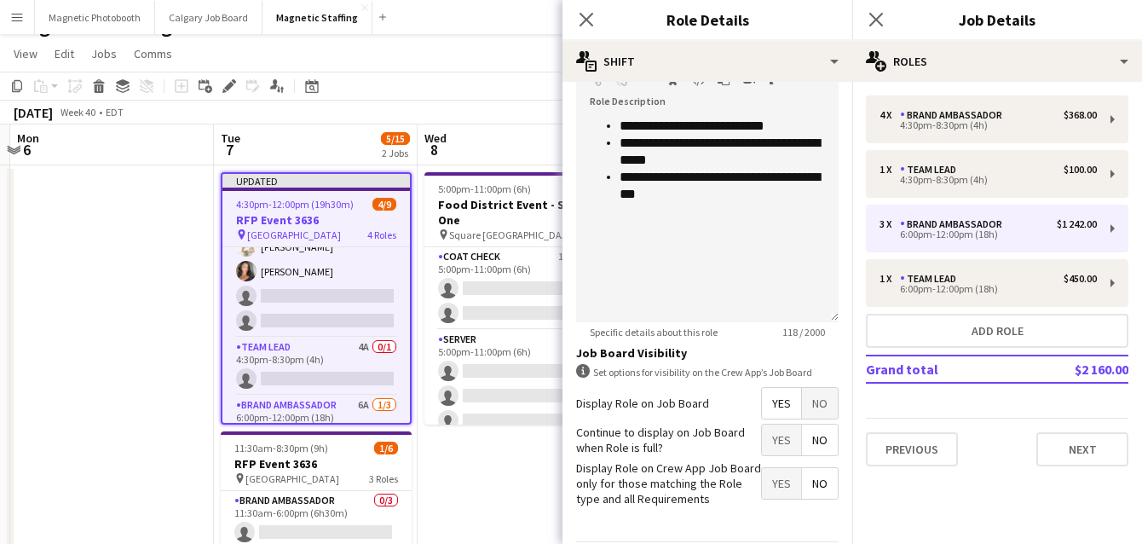
scroll to position [609, 0]
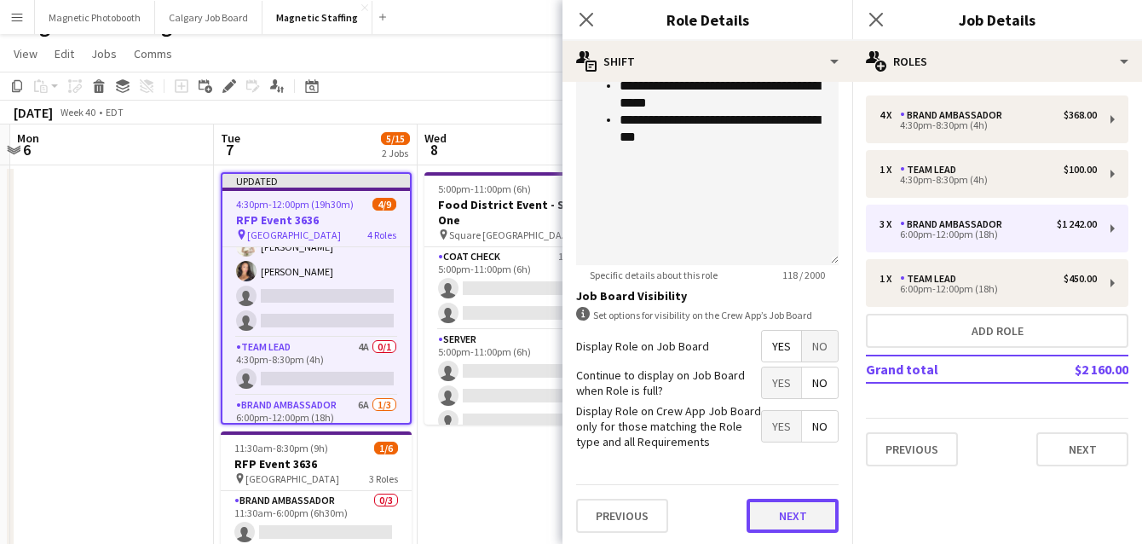
click at [791, 518] on button "Next" at bounding box center [793, 516] width 92 height 34
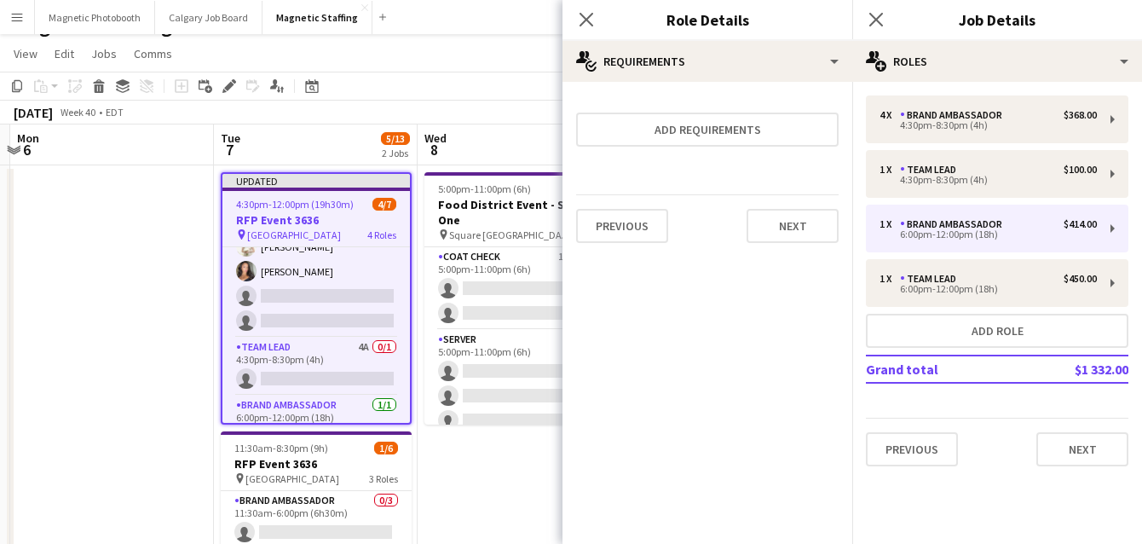
scroll to position [0, 0]
click at [813, 219] on button "Next" at bounding box center [793, 226] width 92 height 34
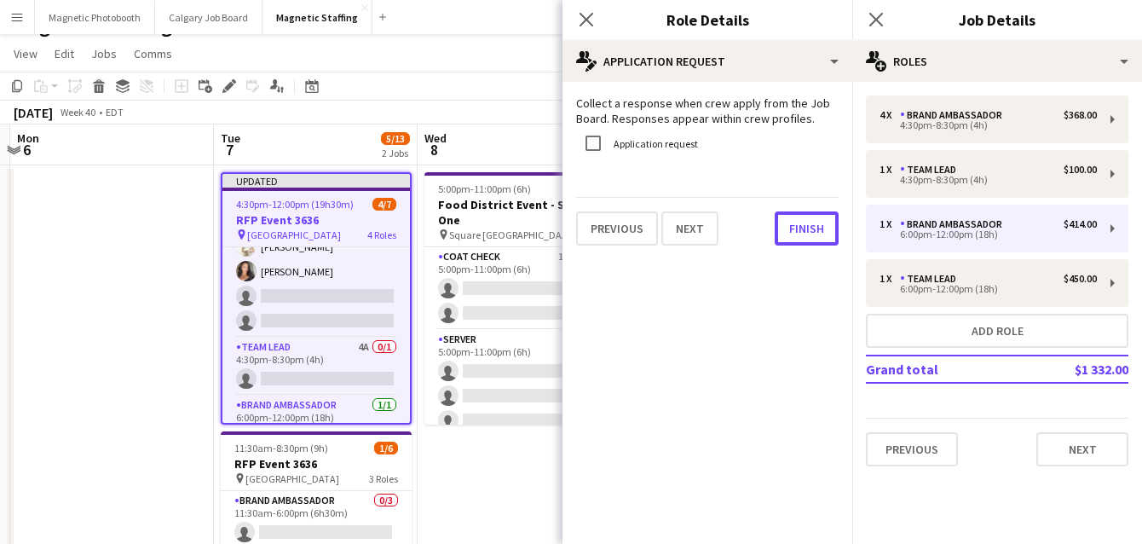
click at [813, 219] on button "Finish" at bounding box center [807, 228] width 64 height 34
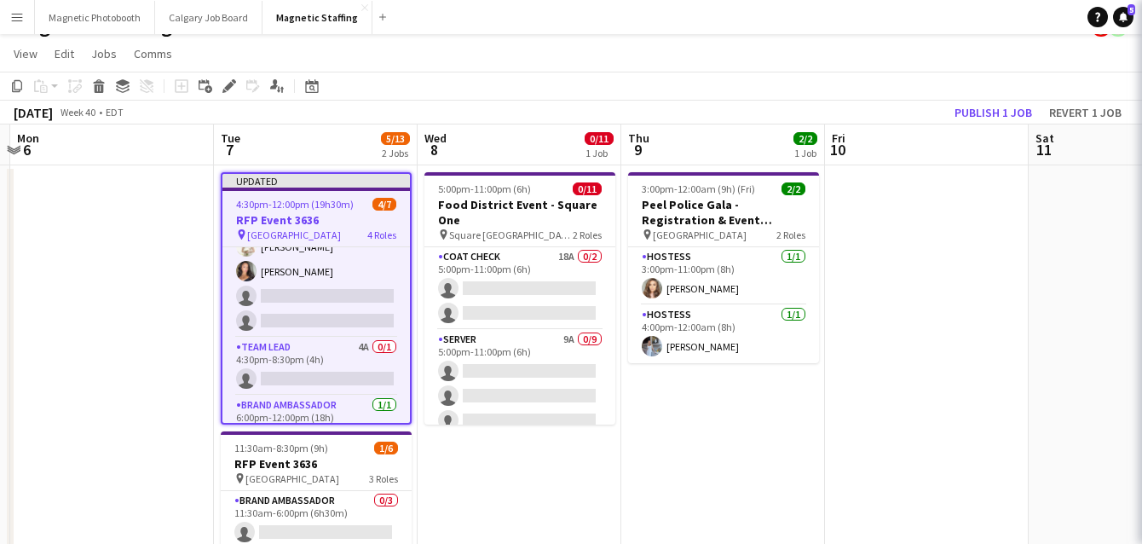
scroll to position [0, 600]
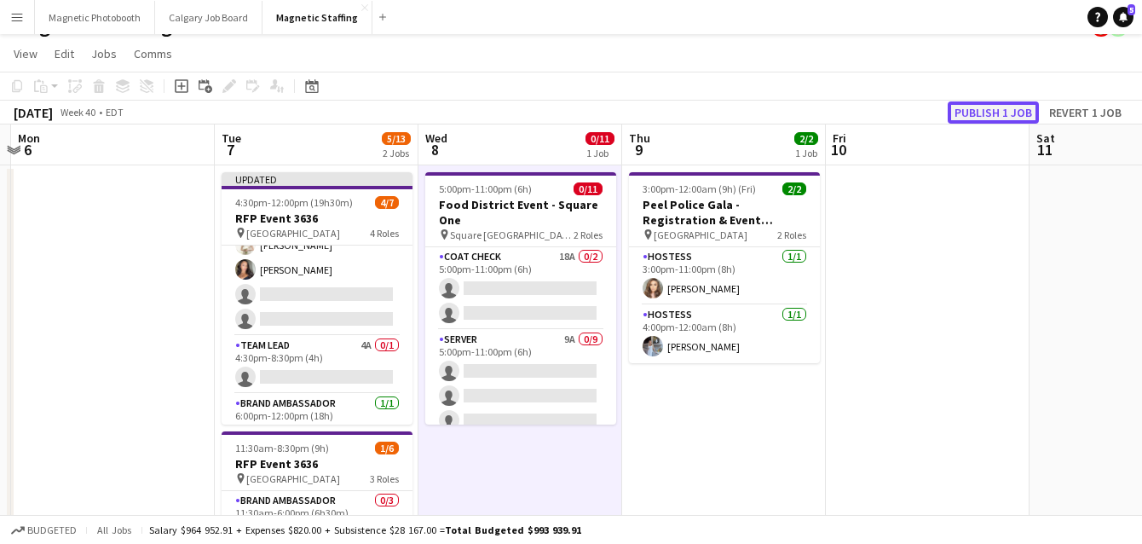
click at [992, 119] on button "Publish 1 job" at bounding box center [993, 112] width 91 height 22
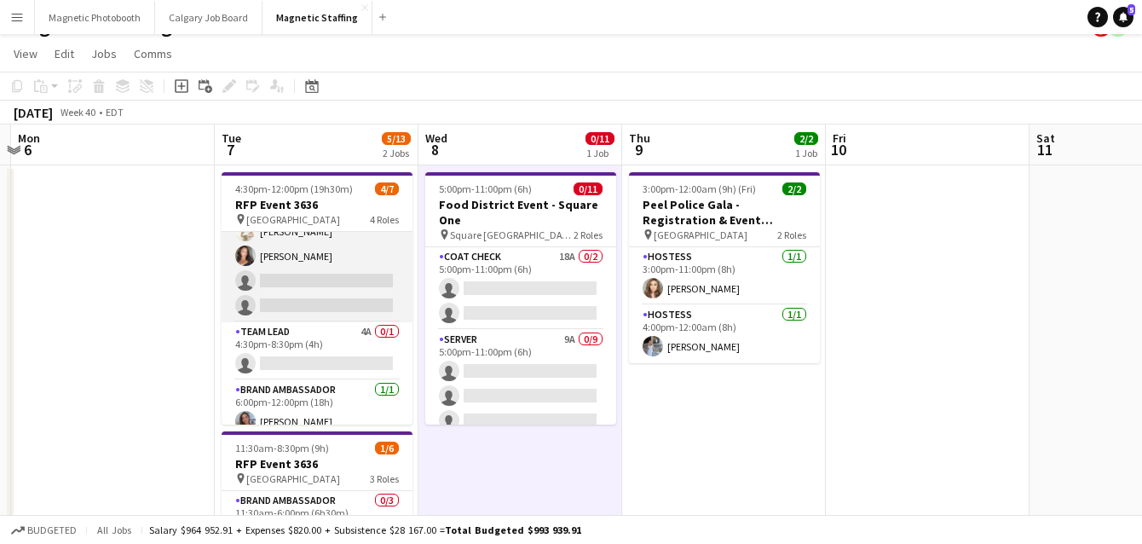
click at [290, 276] on app-card-role "Brand Ambassador 5A [DATE] 4:30pm-8:30pm (4h) [PERSON_NAME] [PERSON_NAME] singl…" at bounding box center [317, 256] width 191 height 132
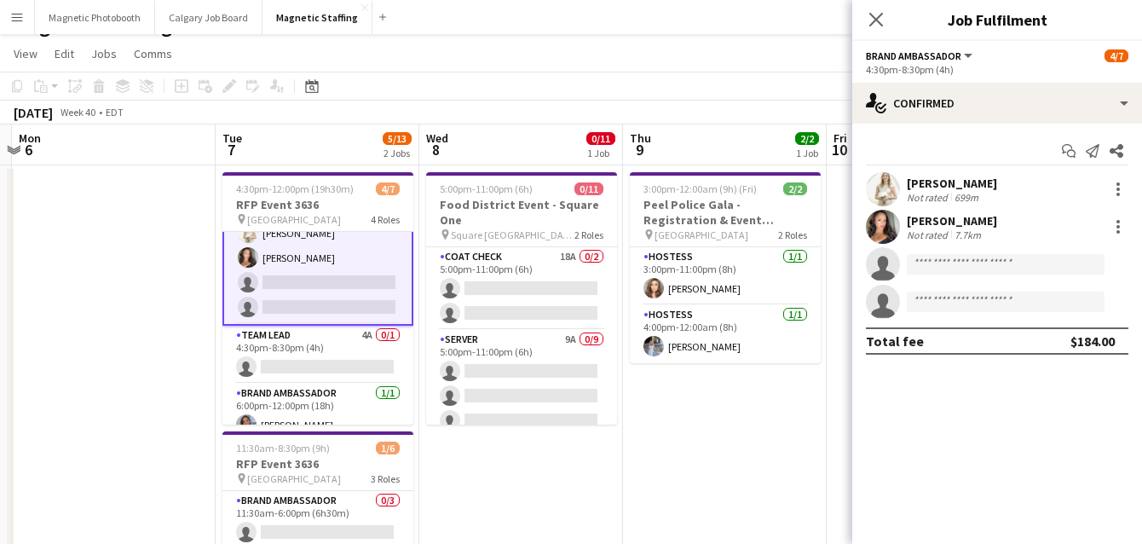
scroll to position [43, 0]
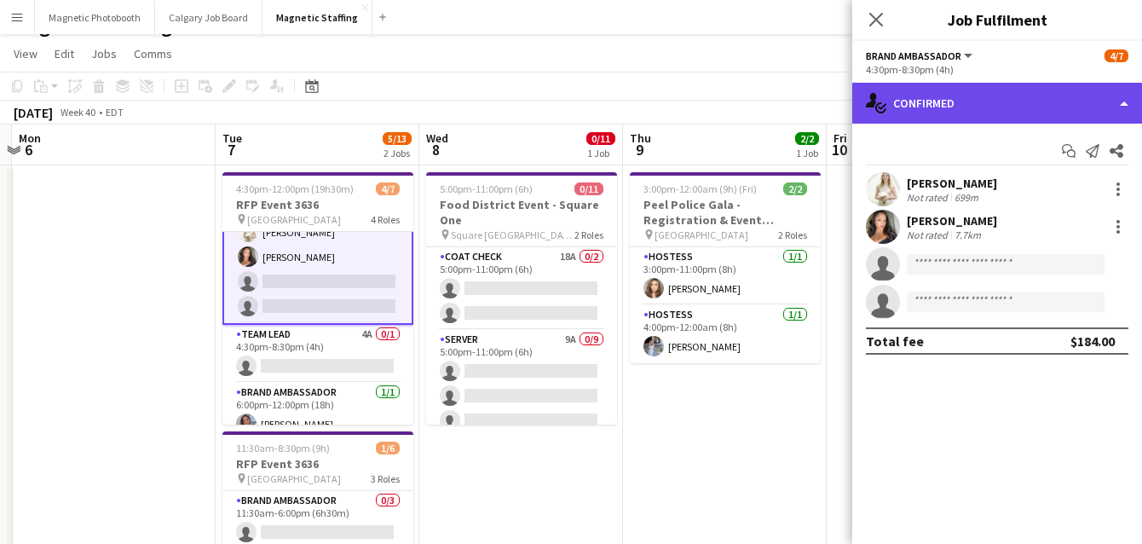
click at [996, 115] on div "single-neutral-actions-check-2 Confirmed" at bounding box center [997, 103] width 290 height 41
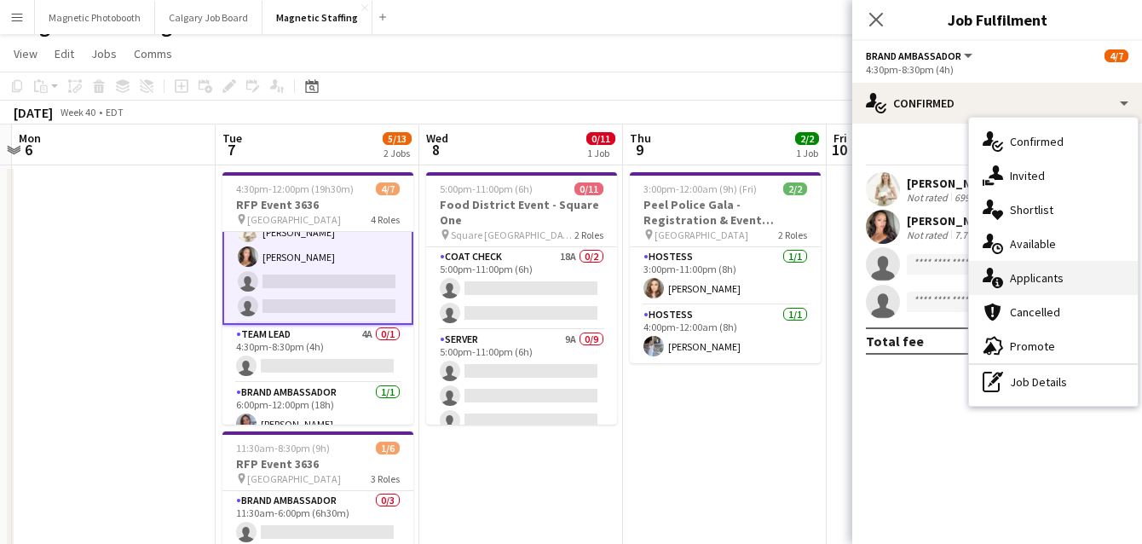
click at [1025, 278] on div "single-neutral-actions-information Applicants" at bounding box center [1053, 278] width 169 height 34
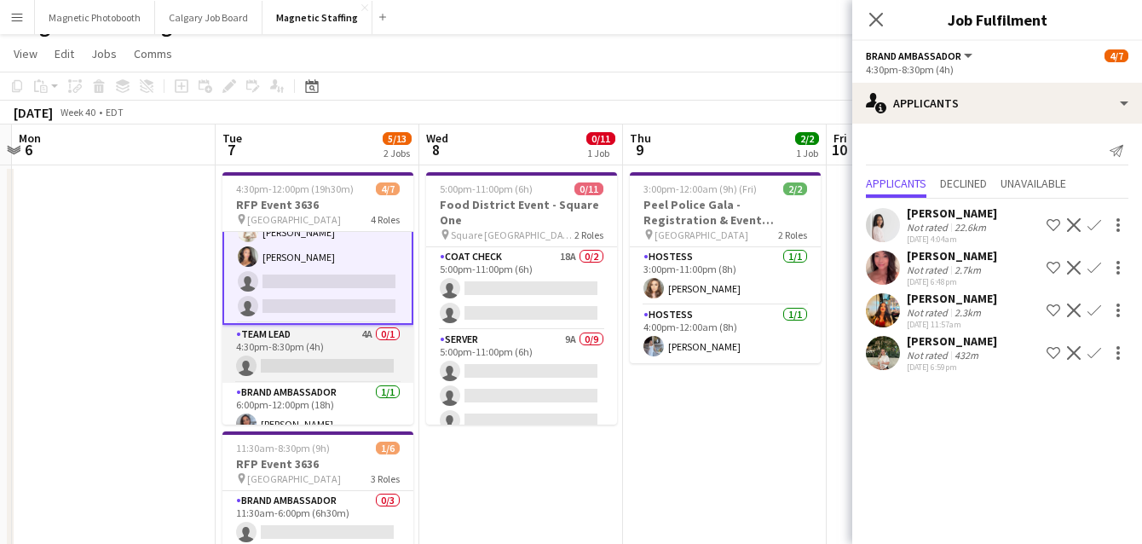
click at [292, 372] on app-card-role "Team Lead 4A 0/1 4:30pm-8:30pm (4h) single-neutral-actions" at bounding box center [317, 354] width 191 height 58
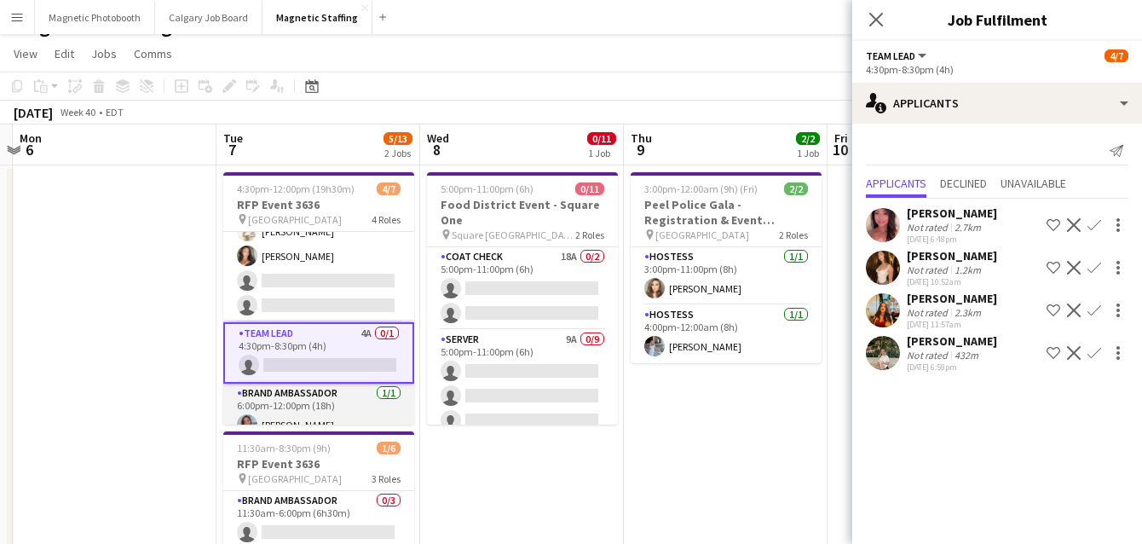
scroll to position [74, 0]
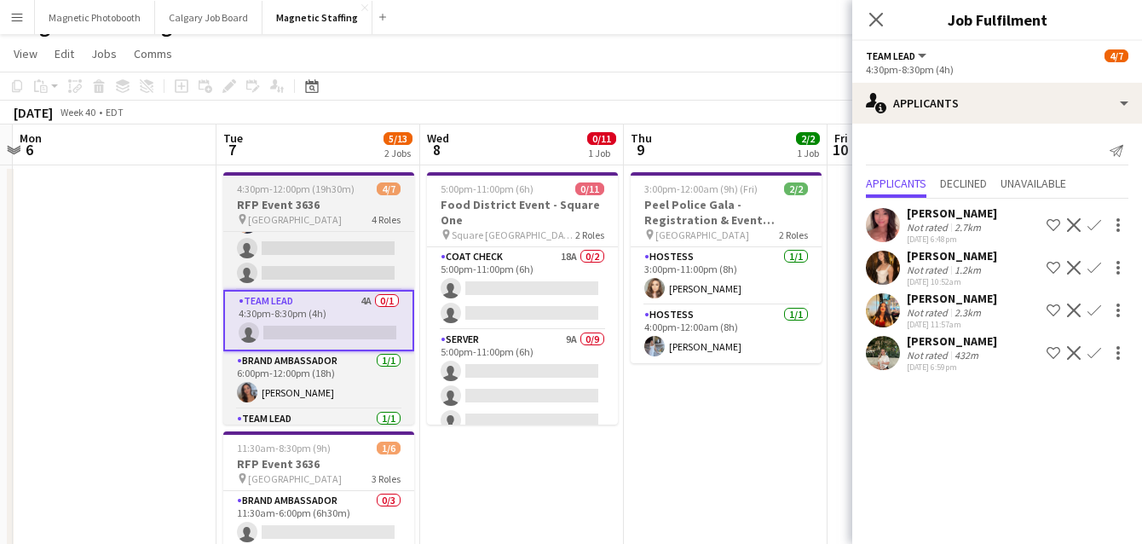
click at [294, 205] on h3 "RFP Event 3636" at bounding box center [318, 204] width 191 height 15
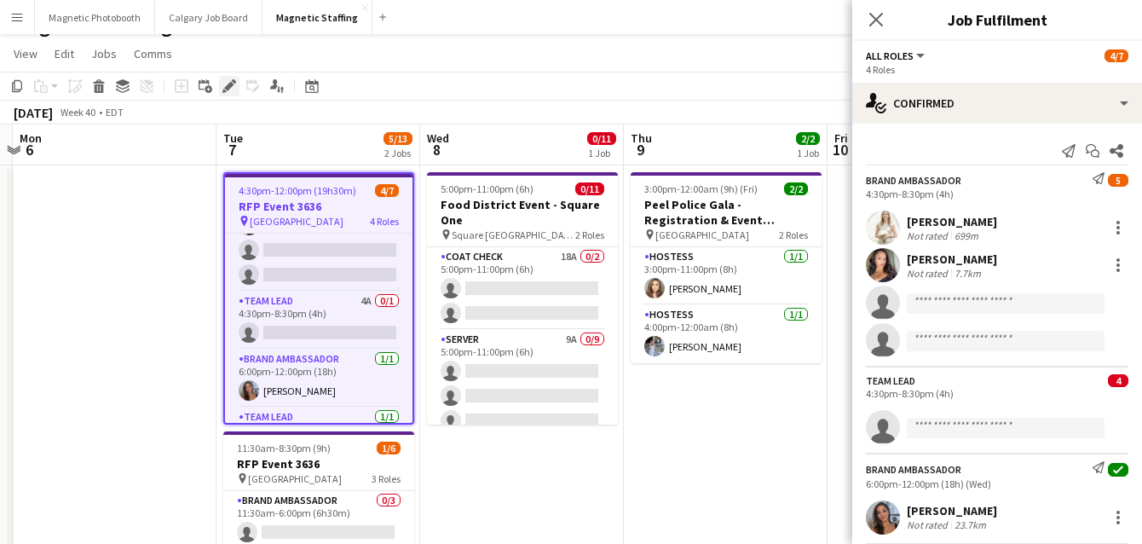
click at [226, 88] on icon at bounding box center [228, 86] width 9 height 9
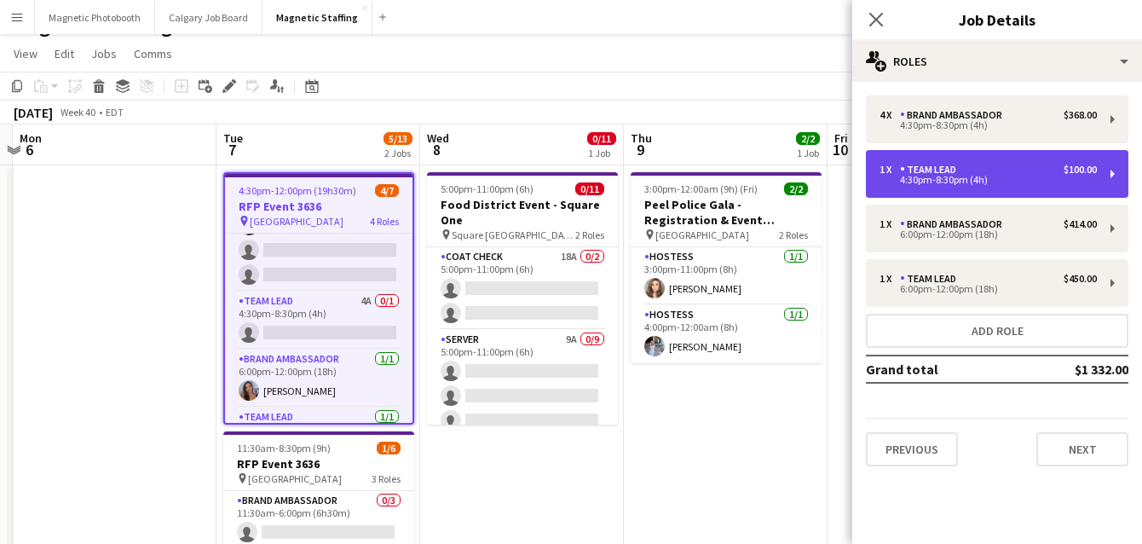
click at [997, 184] on div "1 x Team Lead $100.00 4:30pm-8:30pm (4h)" at bounding box center [997, 174] width 263 height 48
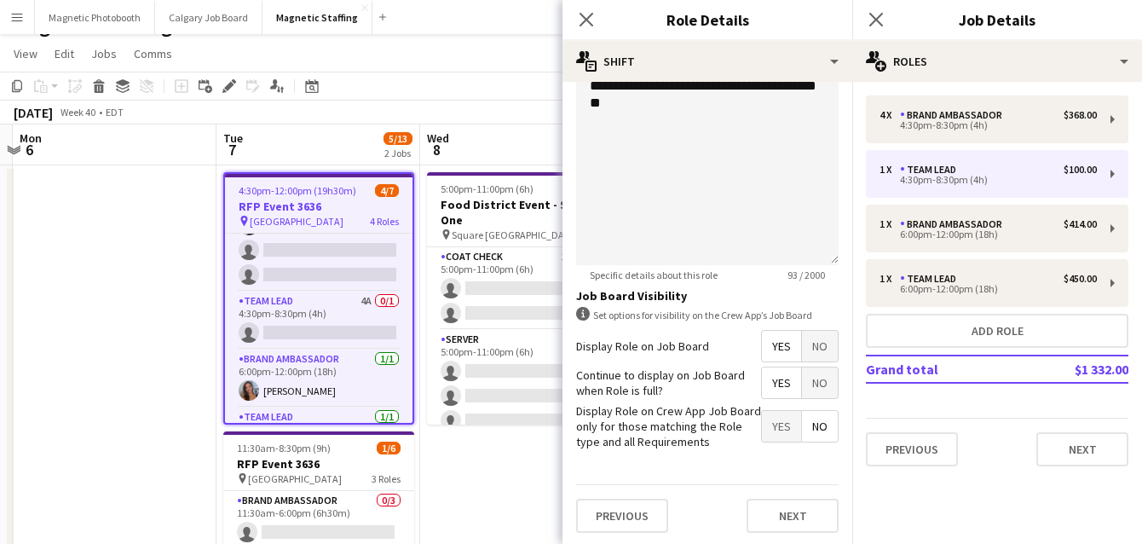
click at [827, 341] on span "No" at bounding box center [820, 346] width 36 height 31
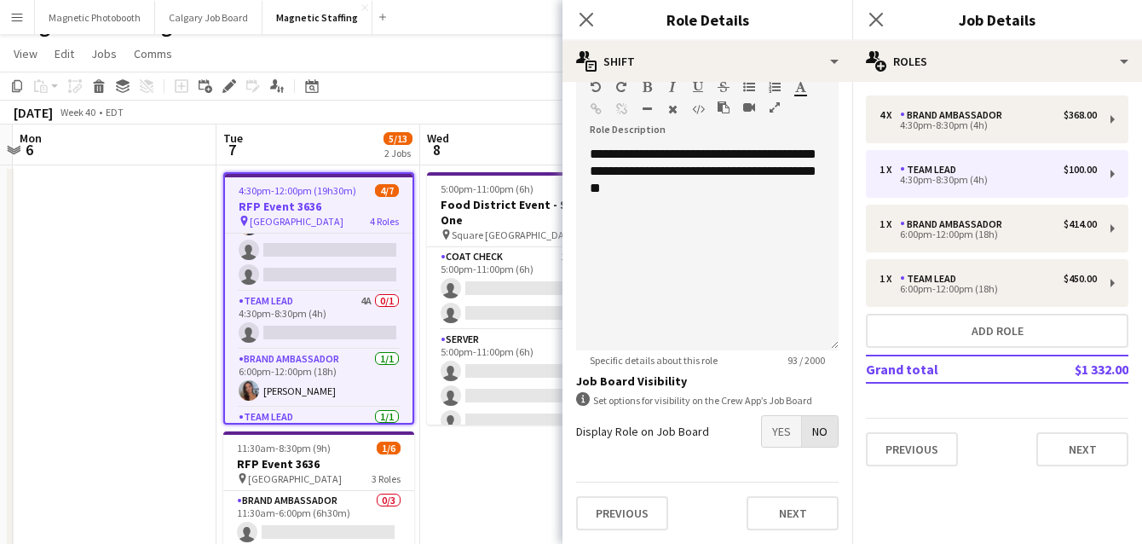
scroll to position [521, 0]
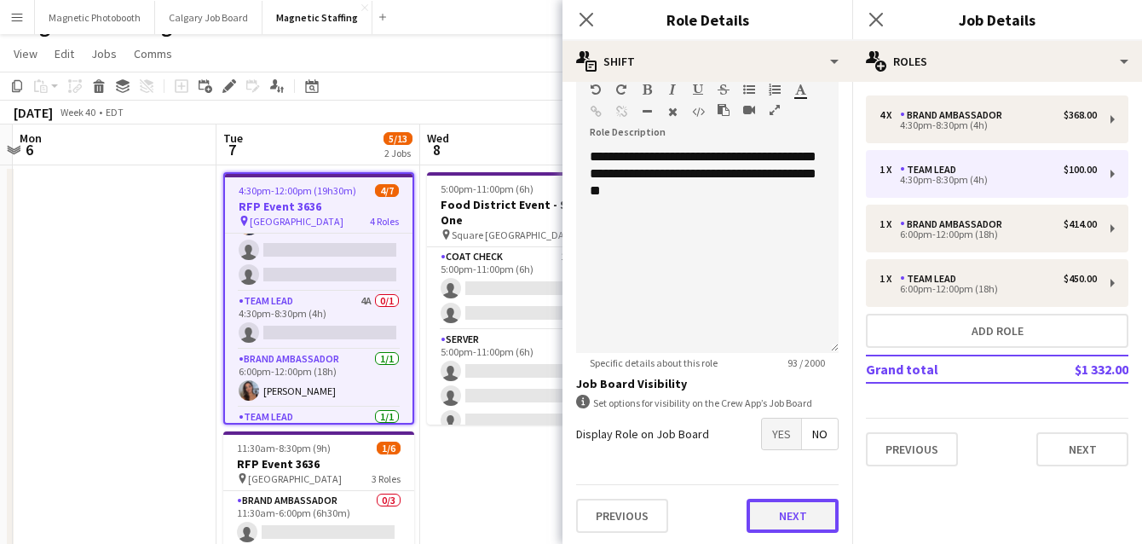
click at [791, 510] on button "Next" at bounding box center [793, 516] width 92 height 34
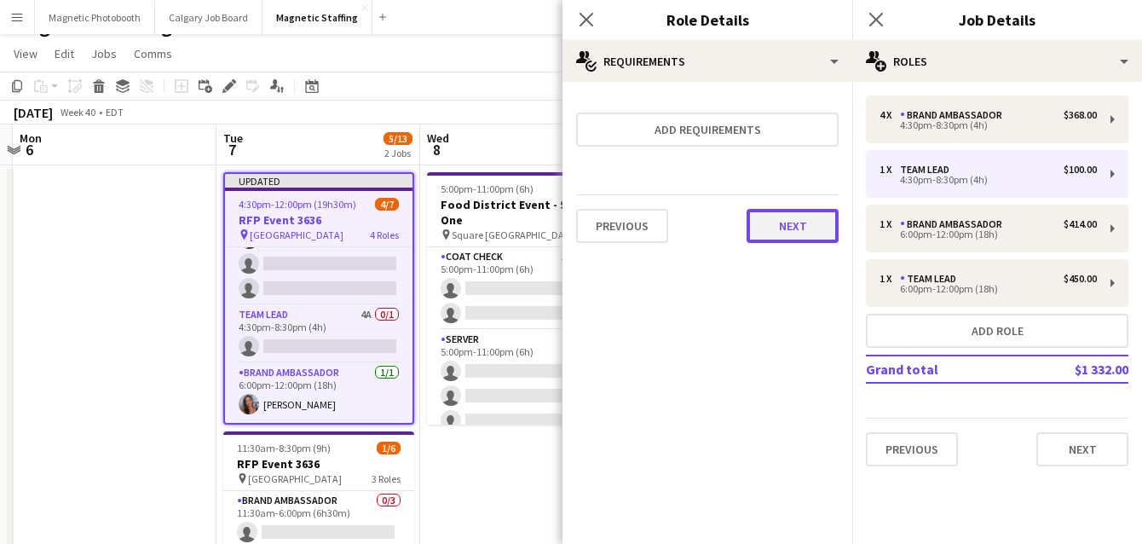
click at [794, 227] on button "Next" at bounding box center [793, 226] width 92 height 34
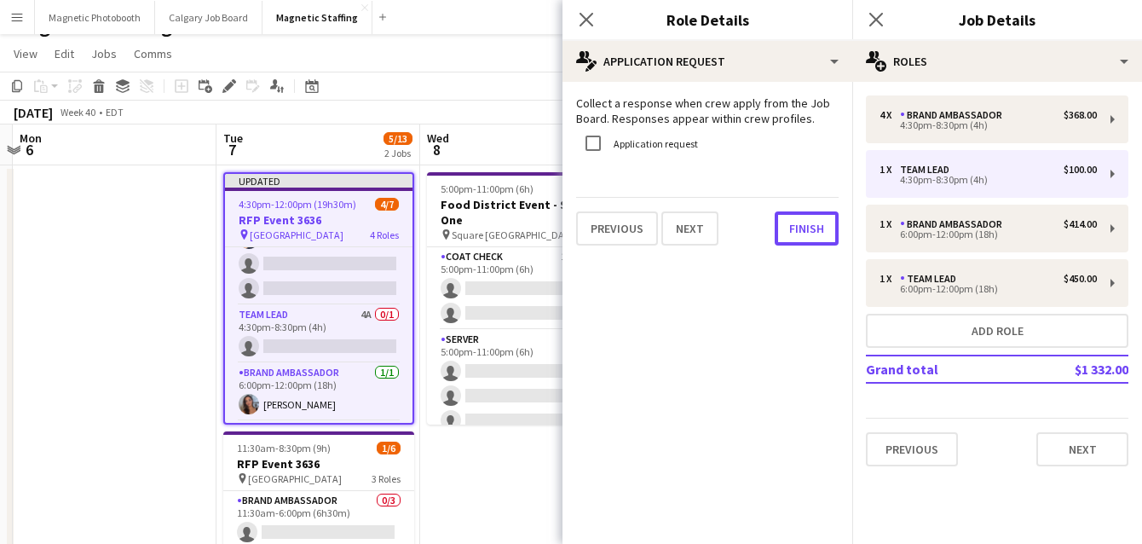
click at [794, 227] on button "Finish" at bounding box center [807, 228] width 64 height 34
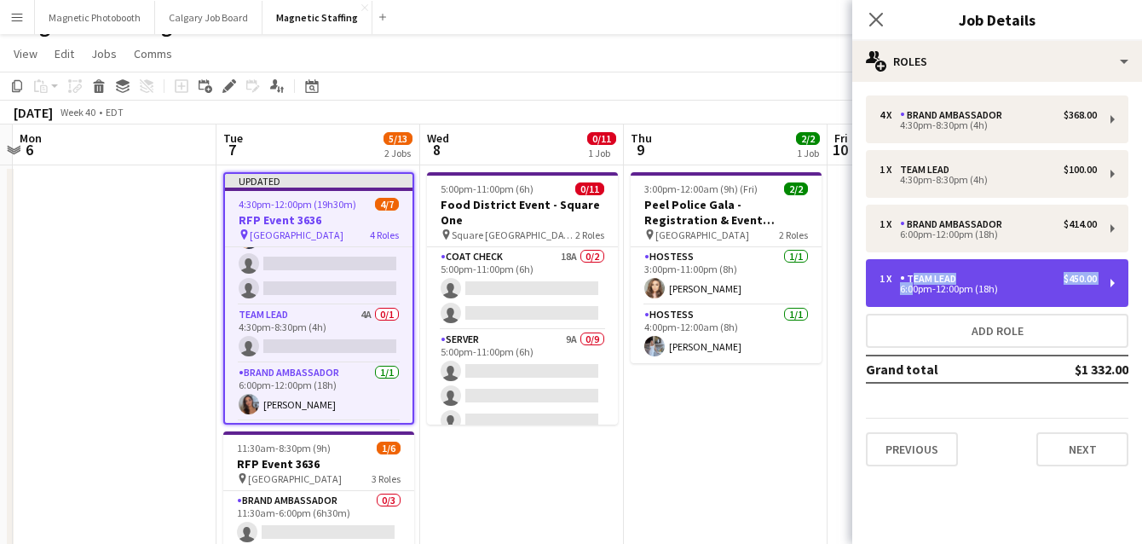
click at [907, 285] on div "1 x Team Lead $450.00 6:00pm-12:00pm (18h)" at bounding box center [988, 283] width 217 height 20
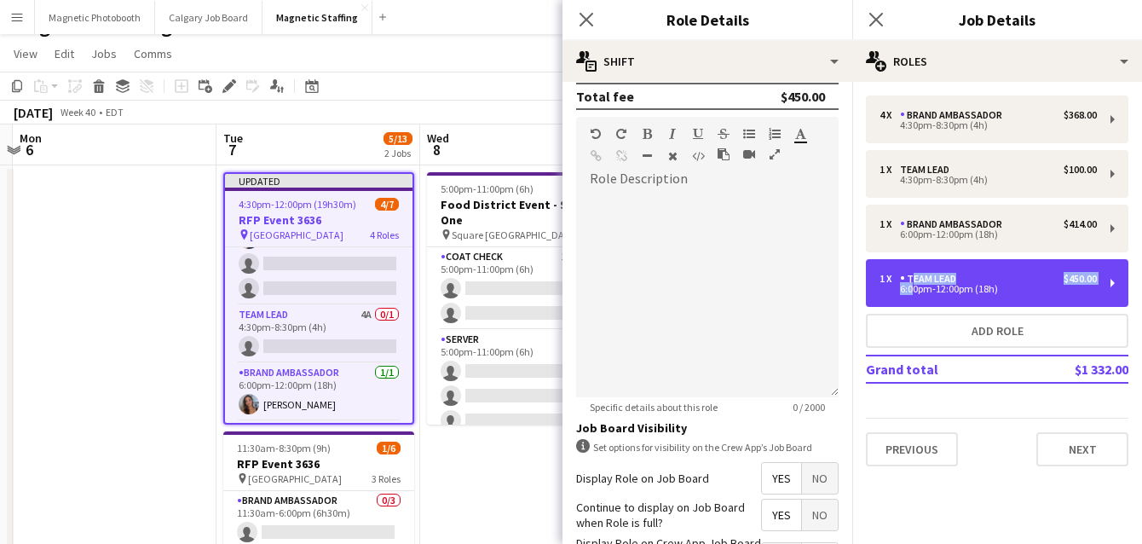
scroll to position [609, 0]
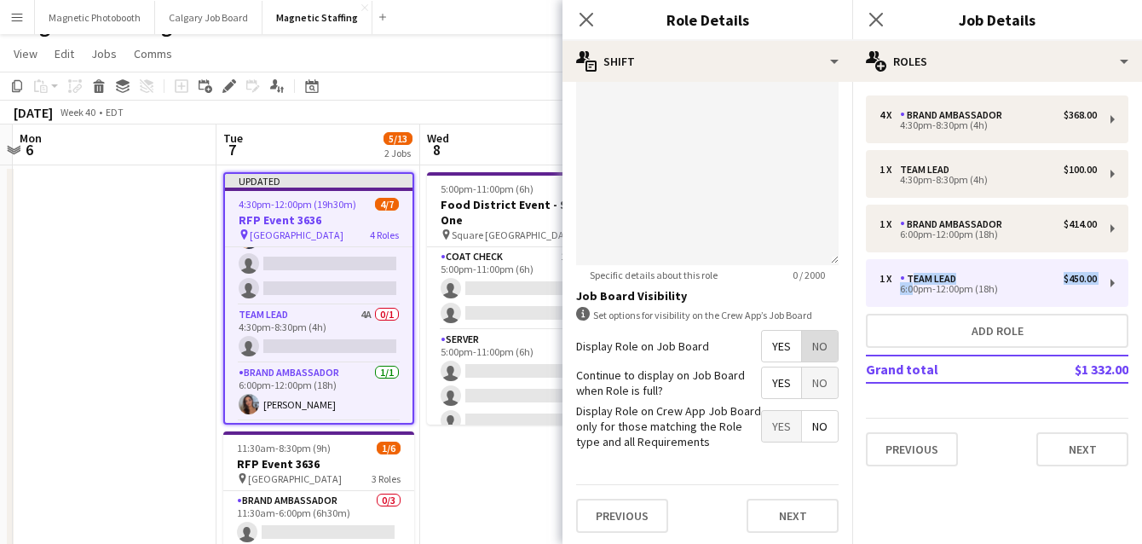
click at [819, 349] on span "No" at bounding box center [820, 346] width 36 height 31
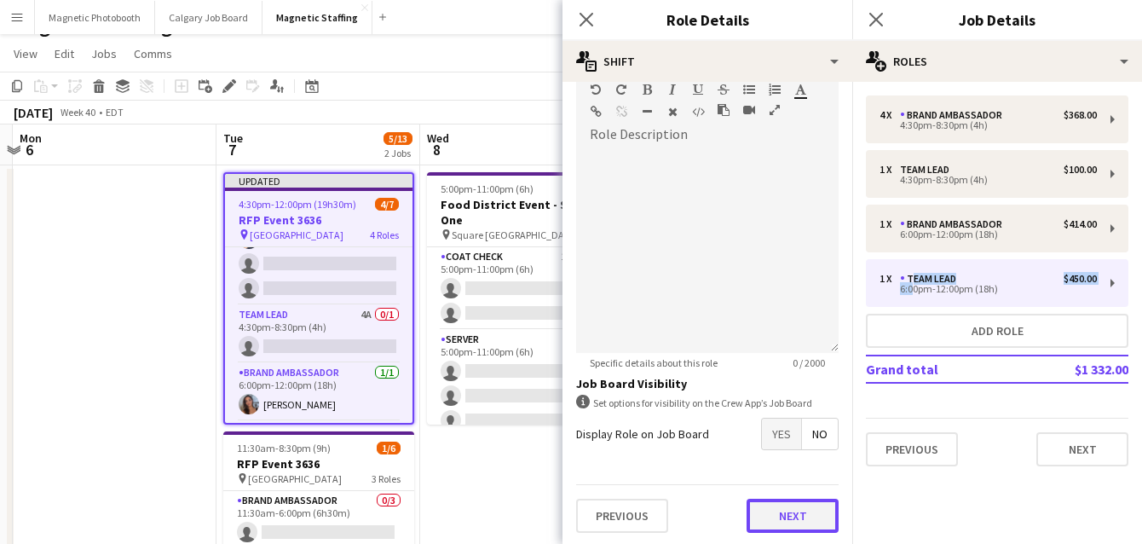
click at [812, 499] on button "Next" at bounding box center [793, 516] width 92 height 34
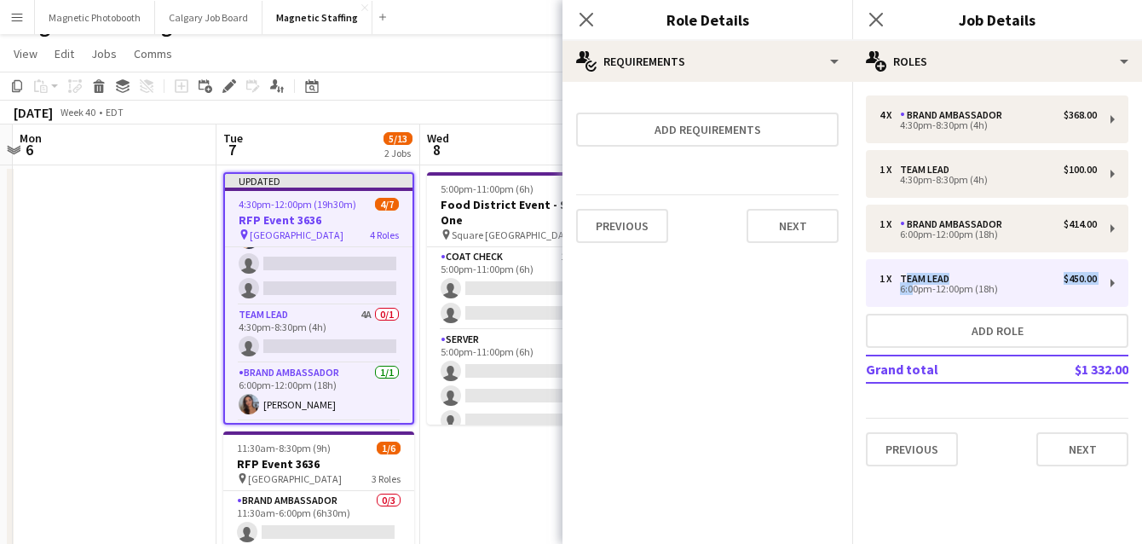
scroll to position [0, 0]
click at [806, 232] on button "Next" at bounding box center [793, 226] width 92 height 34
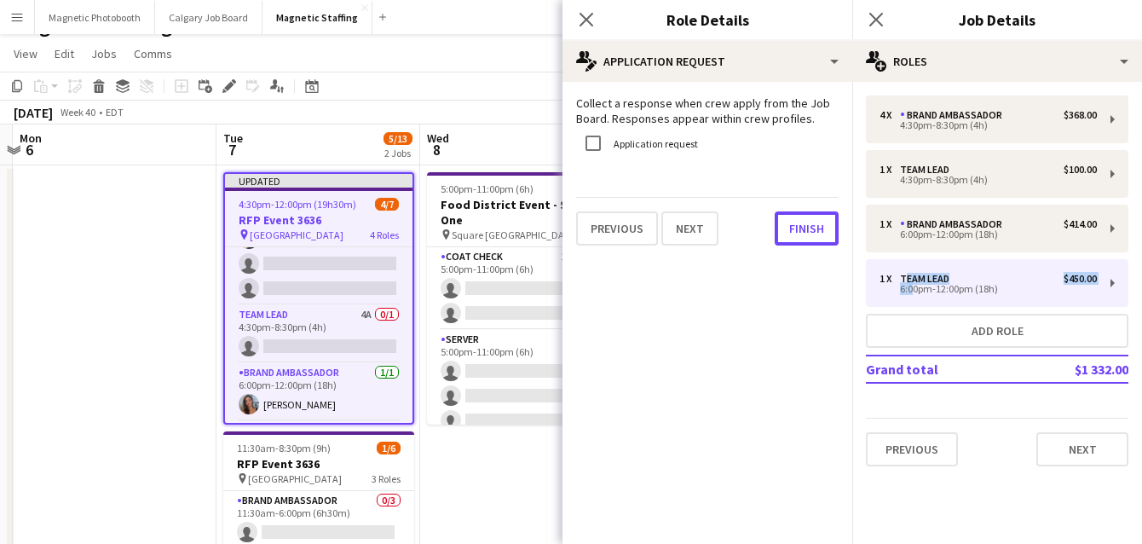
click at [806, 232] on button "Finish" at bounding box center [807, 228] width 64 height 34
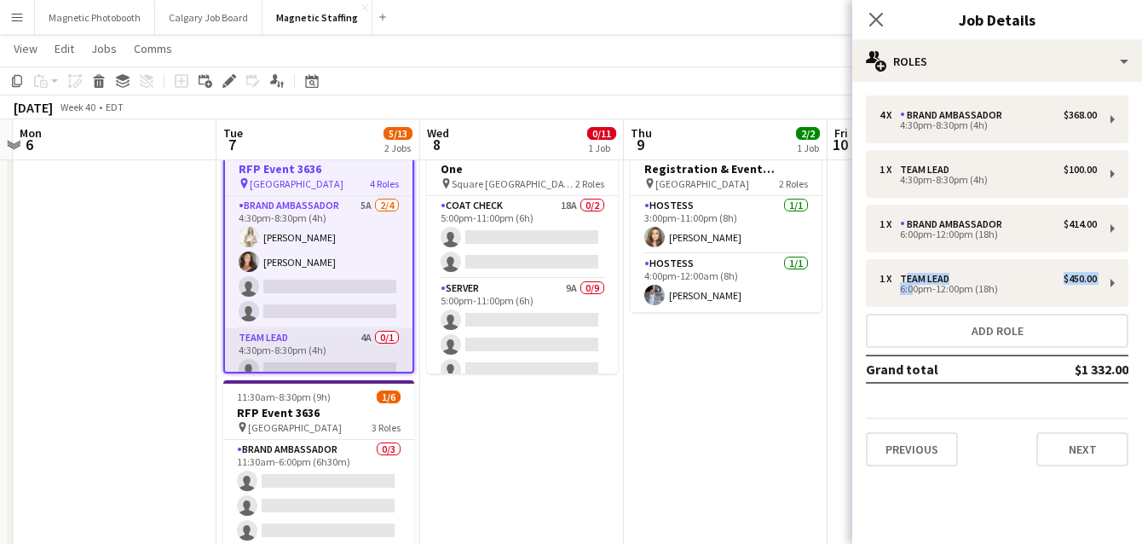
click at [305, 288] on app-card-role "Brand Ambassador 5A [DATE] 4:30pm-8:30pm (4h) [PERSON_NAME] [PERSON_NAME] singl…" at bounding box center [319, 262] width 188 height 132
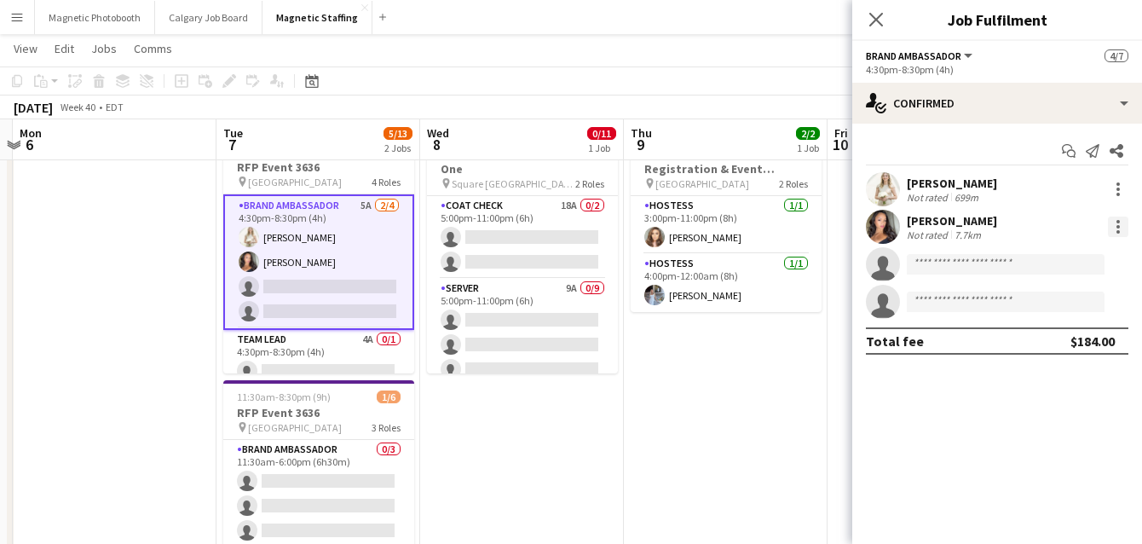
click at [1121, 228] on div at bounding box center [1118, 227] width 20 height 20
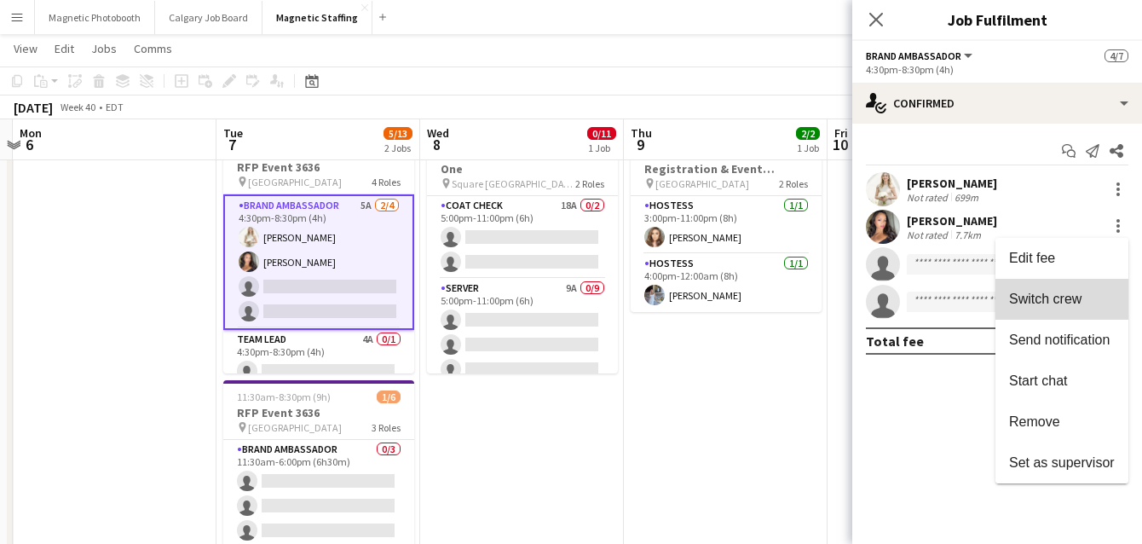
click at [1053, 290] on button "Switch crew" at bounding box center [1062, 299] width 133 height 41
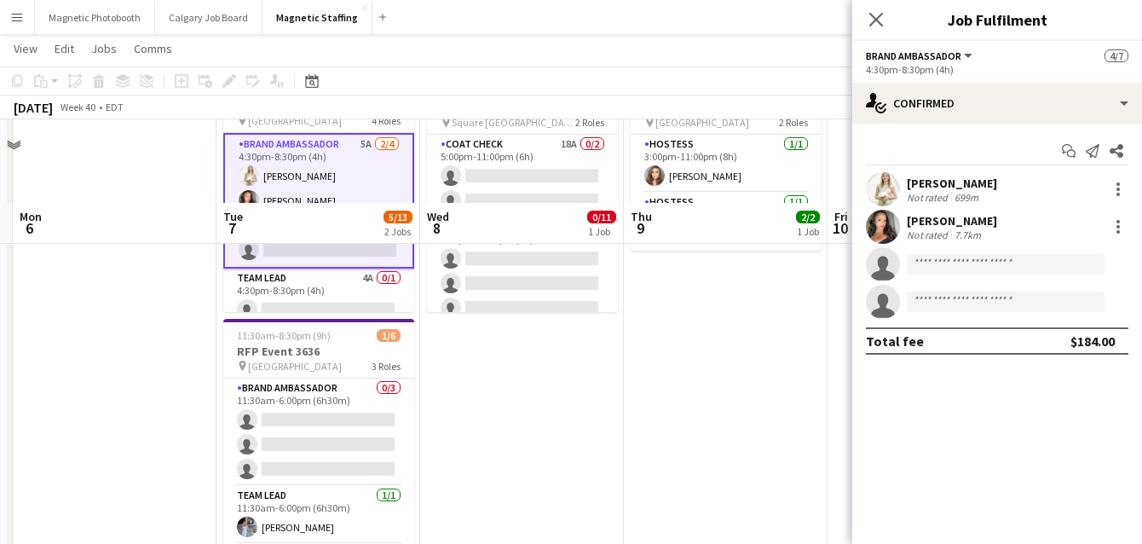
scroll to position [260, 0]
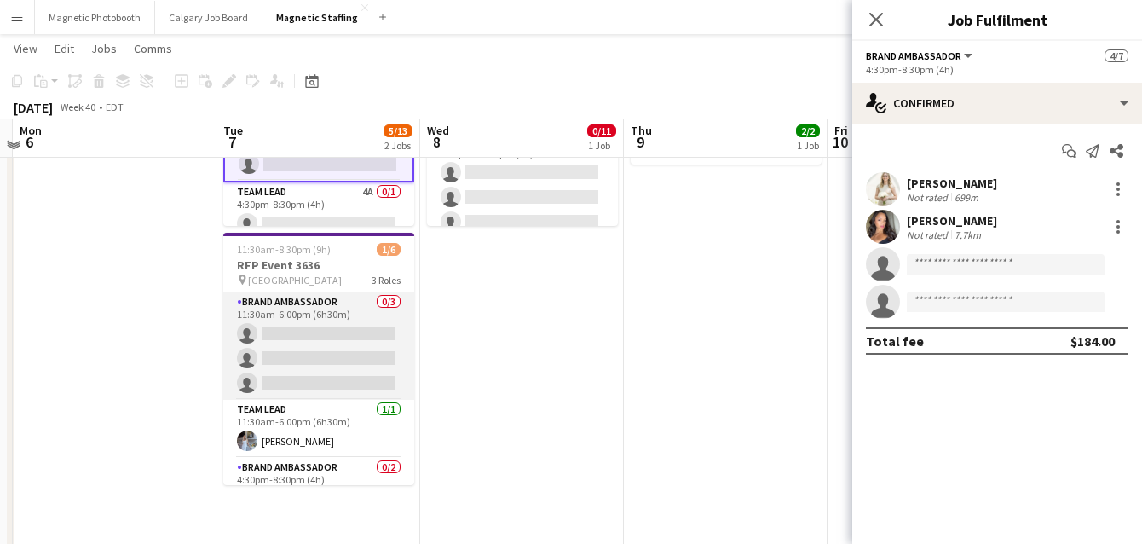
click at [356, 365] on app-card-role "Brand Ambassador 0/3 11:30am-6:00pm (6h30m) single-neutral-actions single-neutr…" at bounding box center [318, 345] width 191 height 107
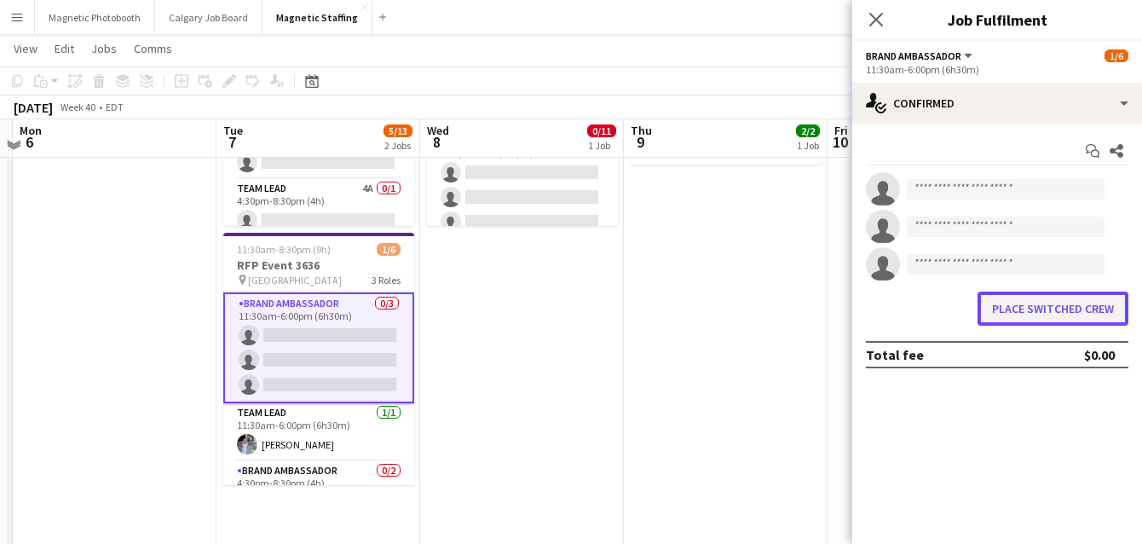
click at [1089, 298] on button "Place switched crew" at bounding box center [1053, 309] width 151 height 34
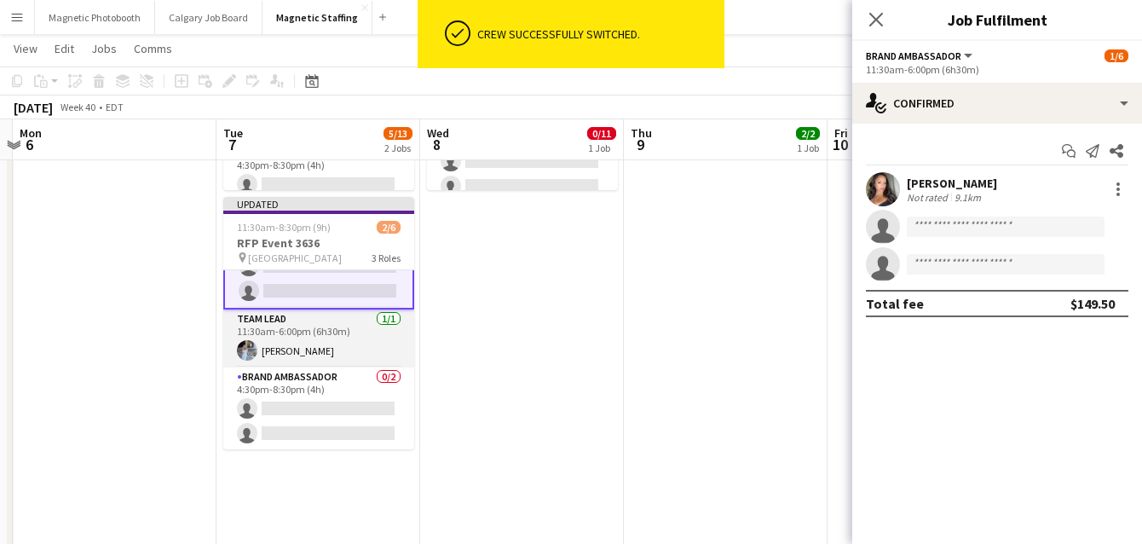
click at [306, 394] on app-card-role "Brand Ambassador 0/2 4:30pm-8:30pm (4h) single-neutral-actions single-neutral-a…" at bounding box center [318, 408] width 191 height 83
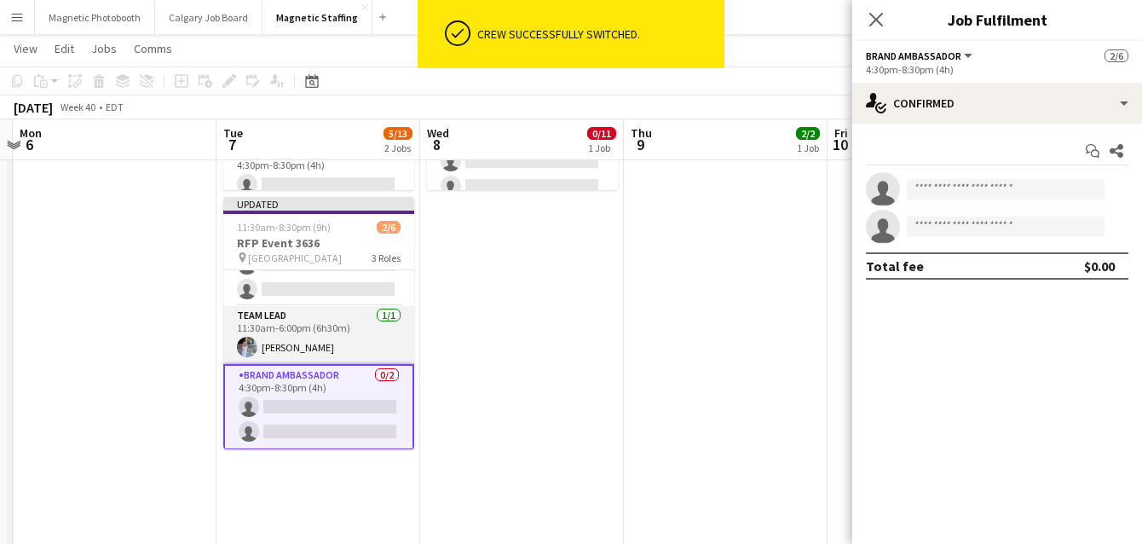
scroll to position [70, 0]
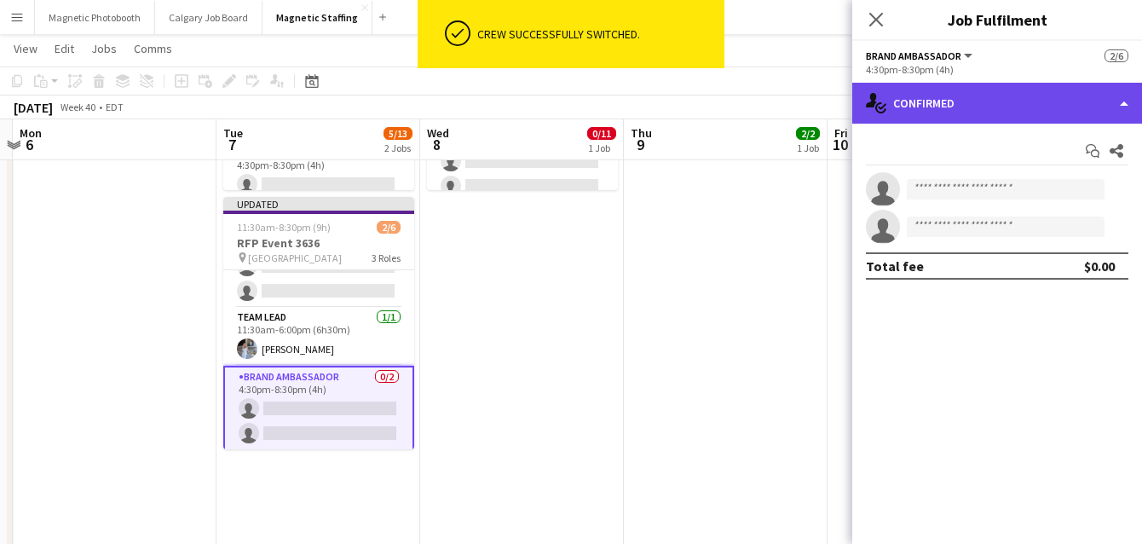
click at [976, 111] on div "single-neutral-actions-check-2 Confirmed" at bounding box center [997, 103] width 290 height 41
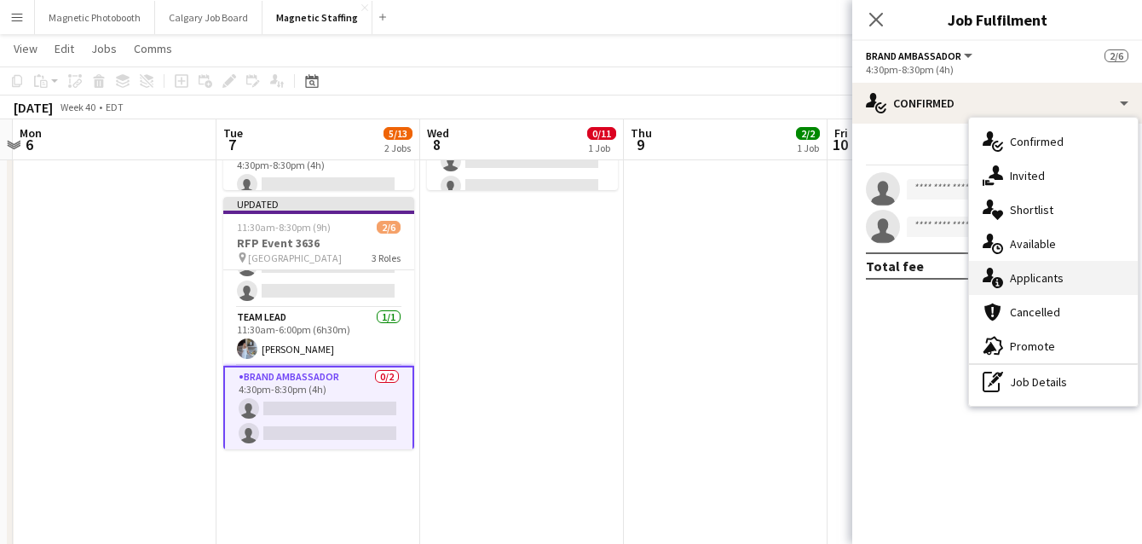
click at [989, 284] on icon "single-neutral-actions-information" at bounding box center [993, 278] width 20 height 20
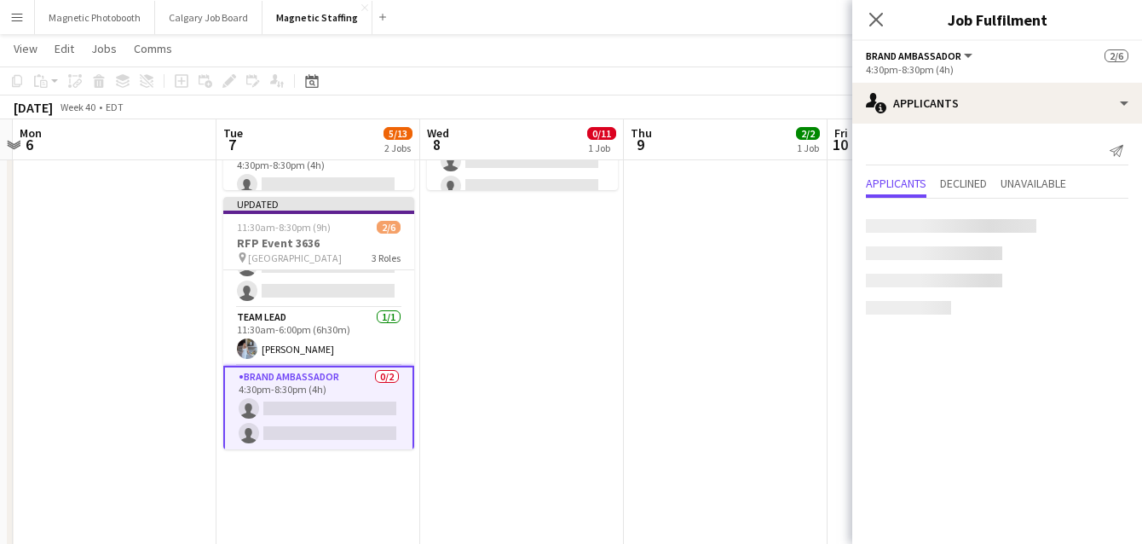
click at [707, 332] on app-date-cell "3:00pm-12:00am (9h) (Fri) 2/2 Peel Police Gala - Registration & Event Support (…" at bounding box center [726, 482] width 204 height 1102
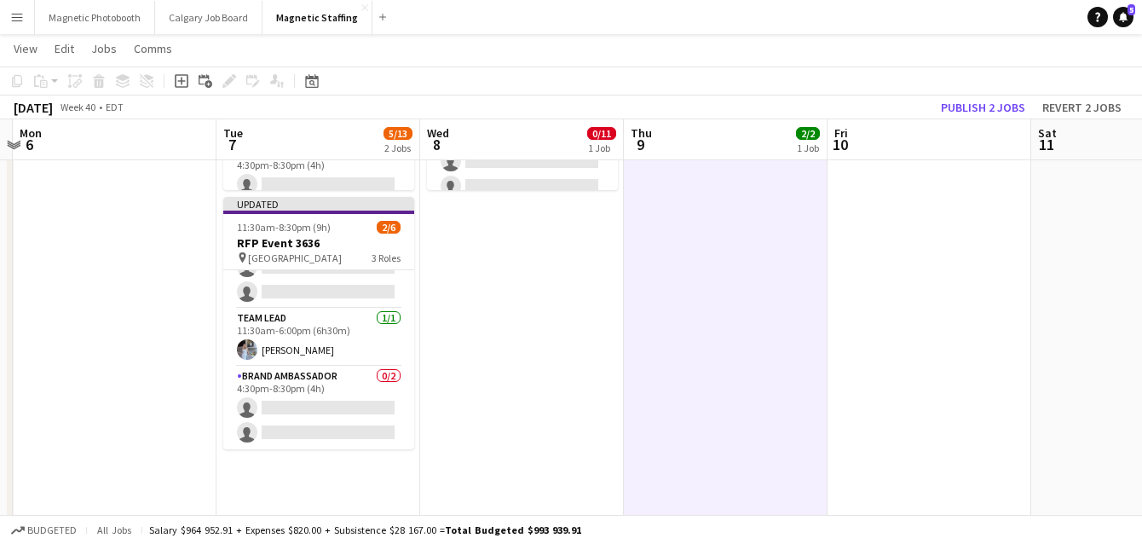
scroll to position [68, 0]
click at [987, 106] on button "Publish 2 jobs" at bounding box center [983, 107] width 98 height 22
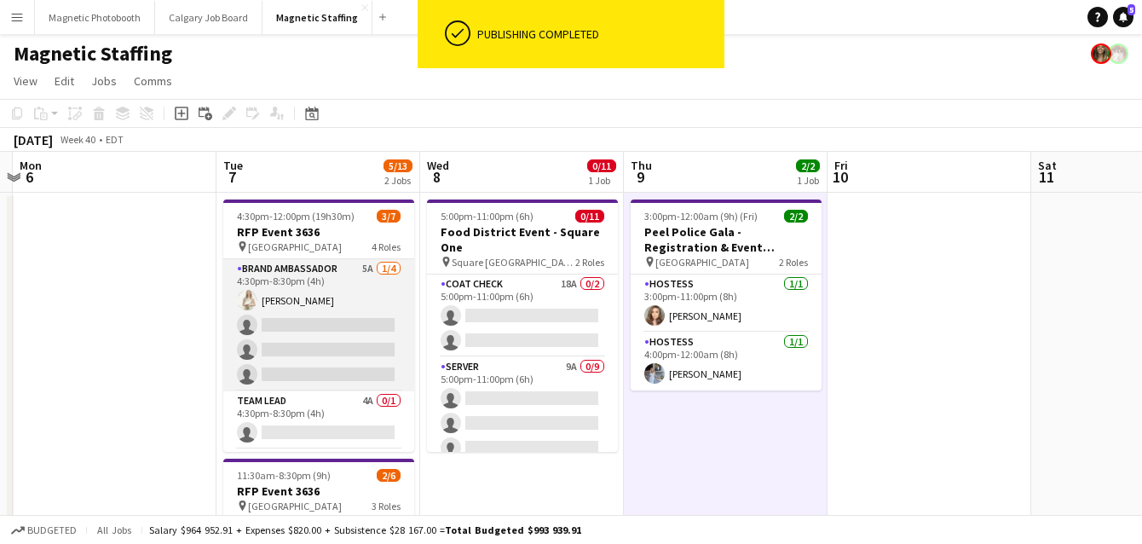
scroll to position [55, 0]
click at [267, 359] on app-card-role "Brand Ambassador 5A [DATE] 4:30pm-8:30pm (4h) [PERSON_NAME] single-neutral-acti…" at bounding box center [318, 325] width 191 height 132
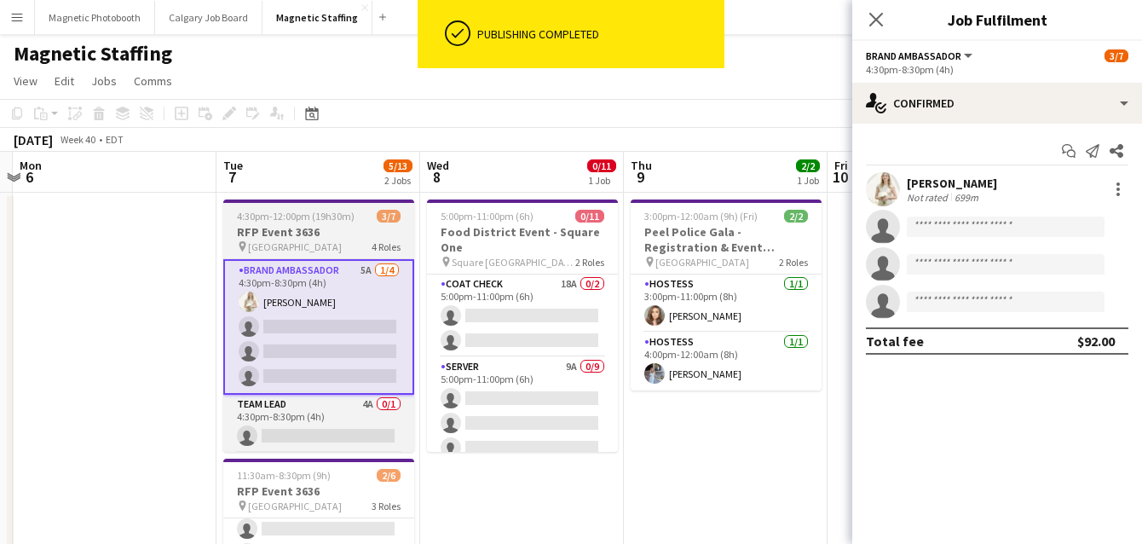
click at [280, 228] on h3 "RFP Event 3636" at bounding box center [318, 231] width 191 height 15
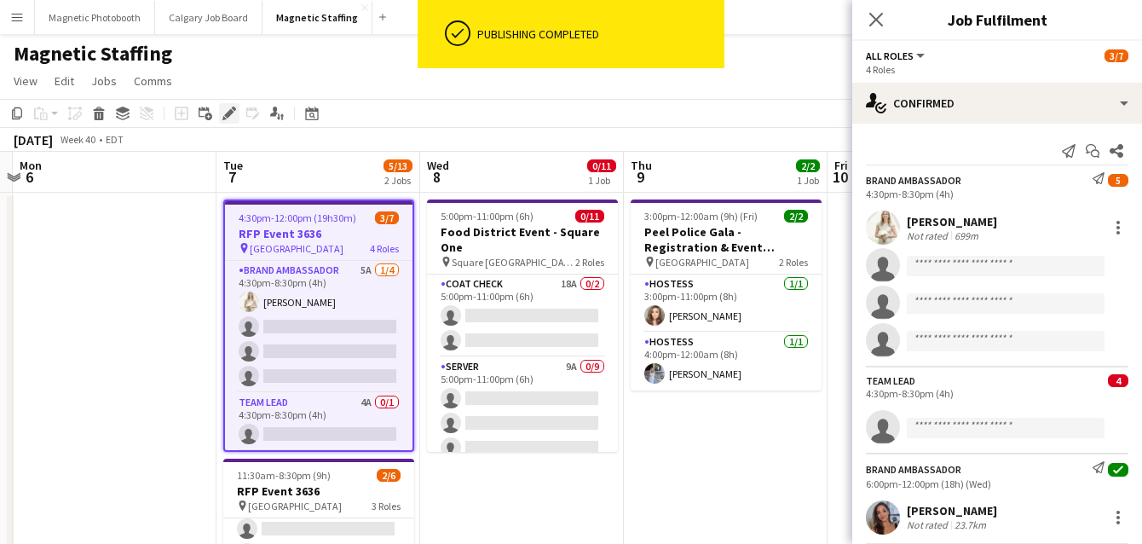
click at [228, 118] on icon "Edit" at bounding box center [229, 114] width 14 height 14
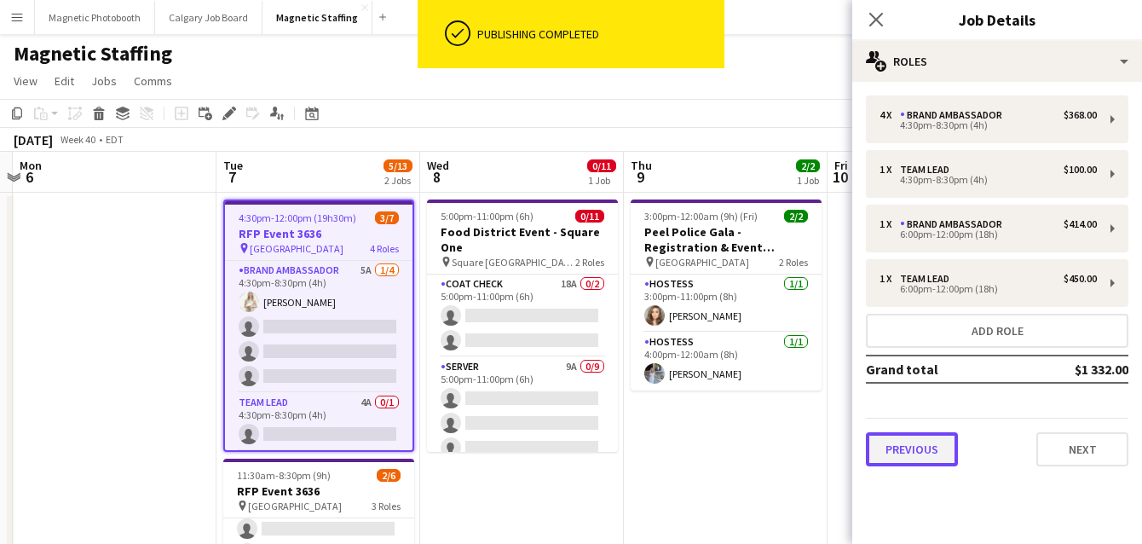
click at [910, 442] on button "Previous" at bounding box center [912, 449] width 92 height 34
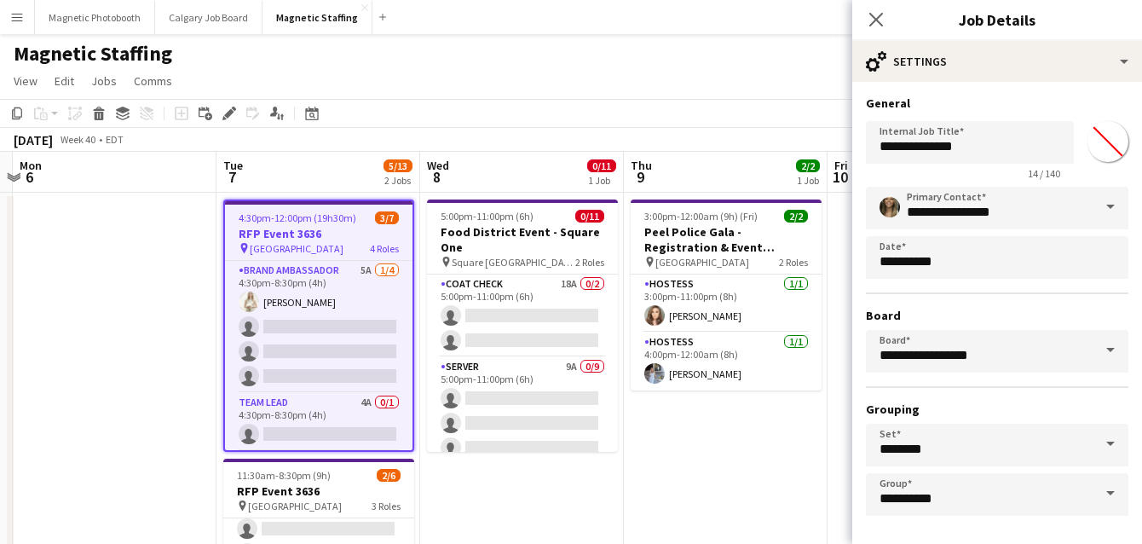
scroll to position [66, 0]
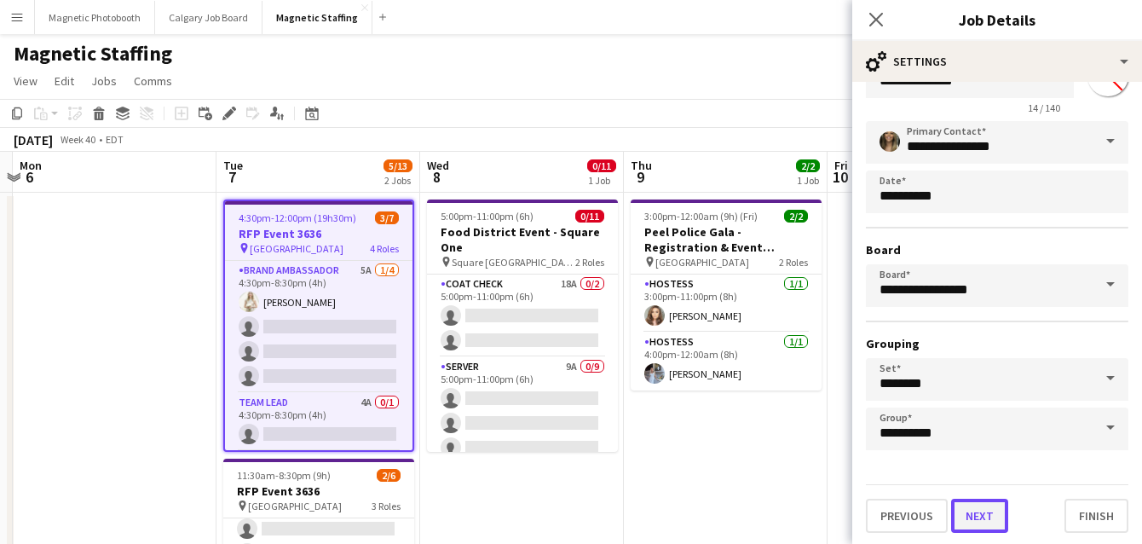
click at [997, 513] on button "Next" at bounding box center [979, 516] width 57 height 34
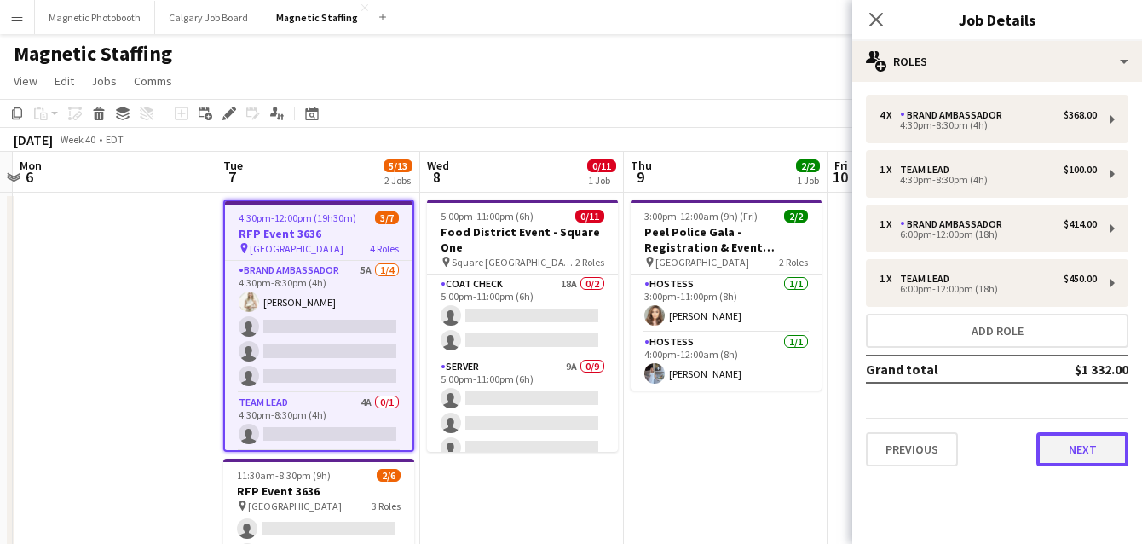
click at [1067, 448] on button "Next" at bounding box center [1083, 449] width 92 height 34
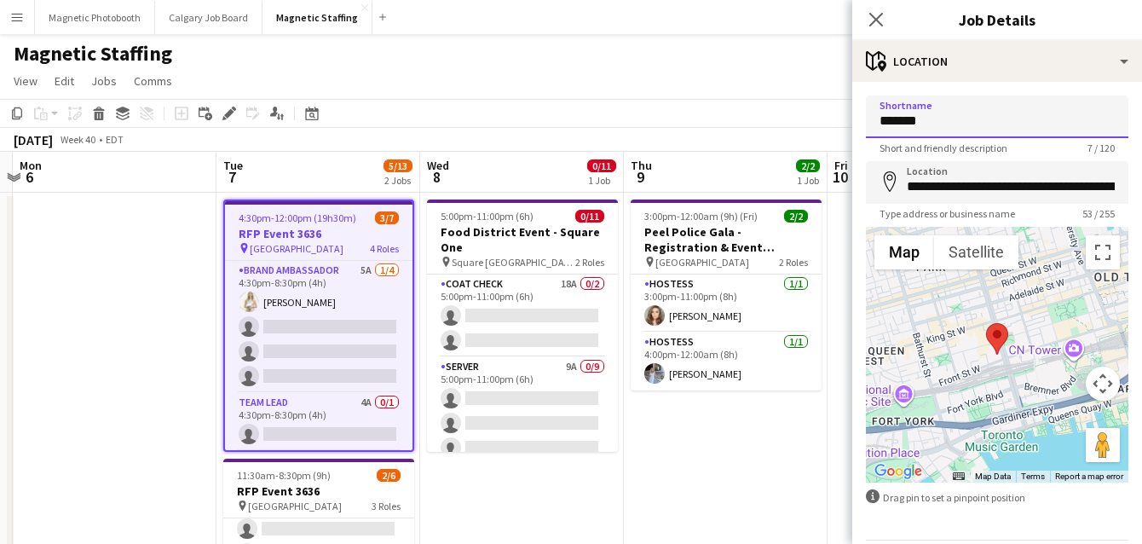
drag, startPoint x: 969, startPoint y: 124, endPoint x: 749, endPoint y: 101, distance: 221.0
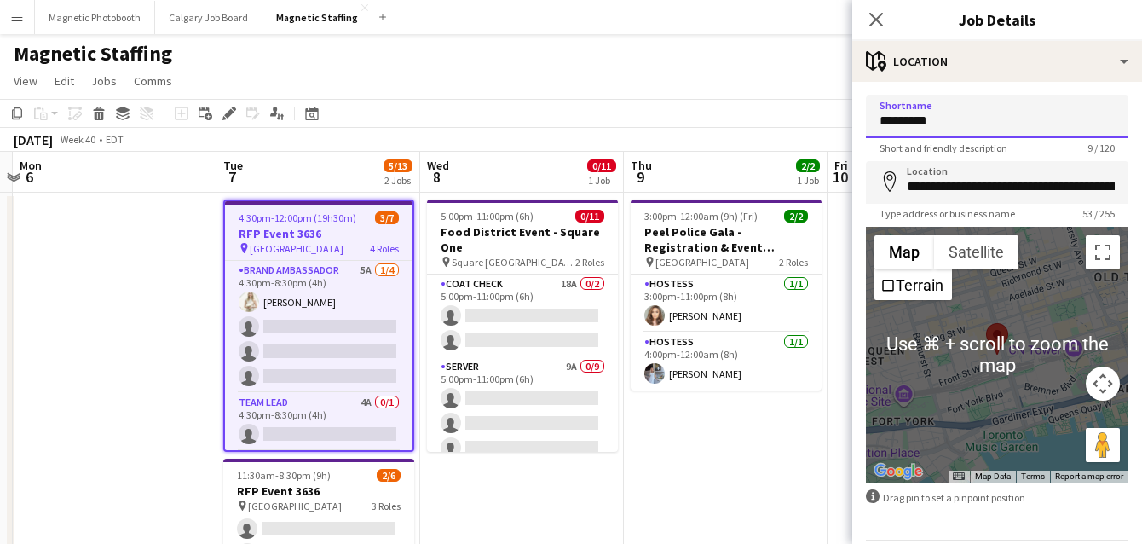
scroll to position [57, 0]
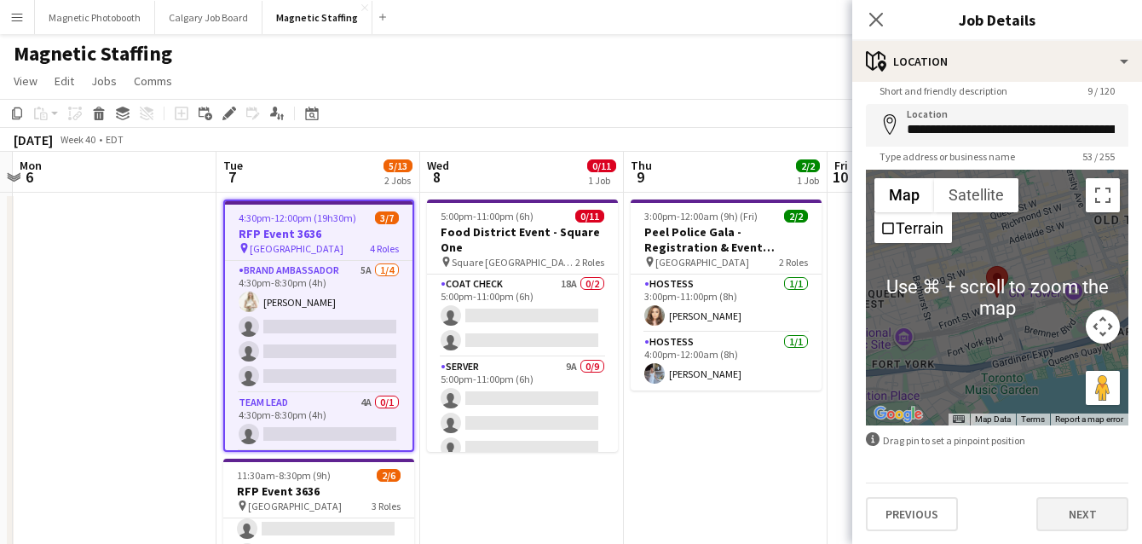
type input "********"
click at [1097, 517] on button "Next" at bounding box center [1083, 514] width 92 height 34
type input "*******"
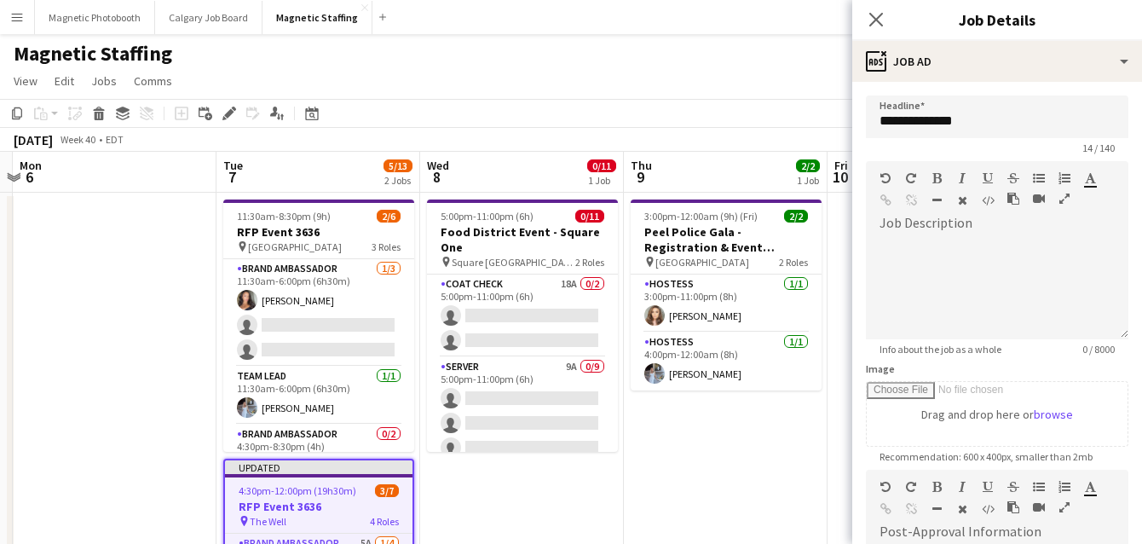
scroll to position [297, 0]
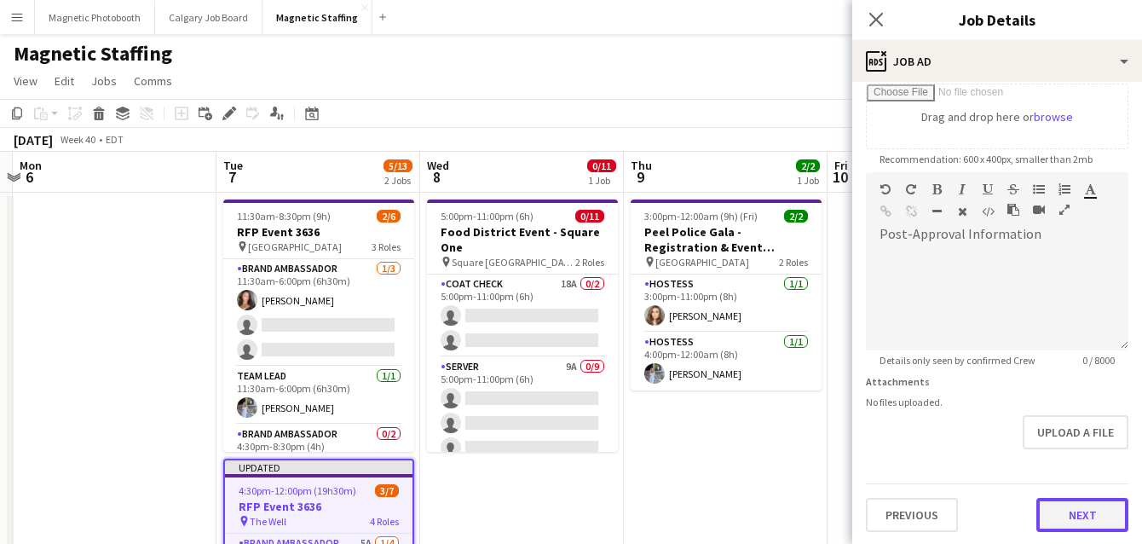
click at [1093, 516] on button "Next" at bounding box center [1083, 515] width 92 height 34
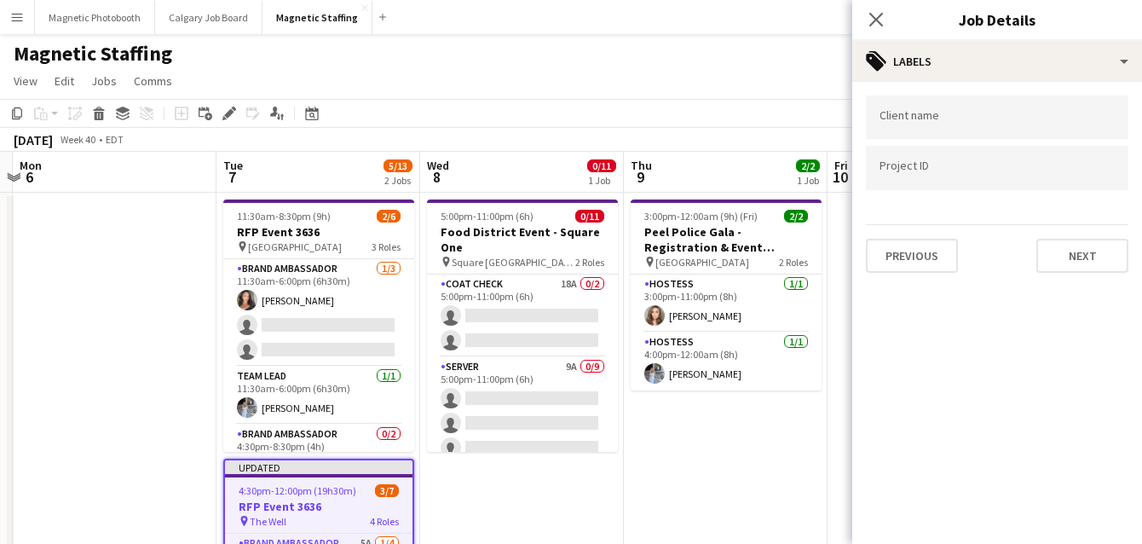
scroll to position [0, 0]
click at [1097, 254] on button "Next" at bounding box center [1083, 256] width 92 height 34
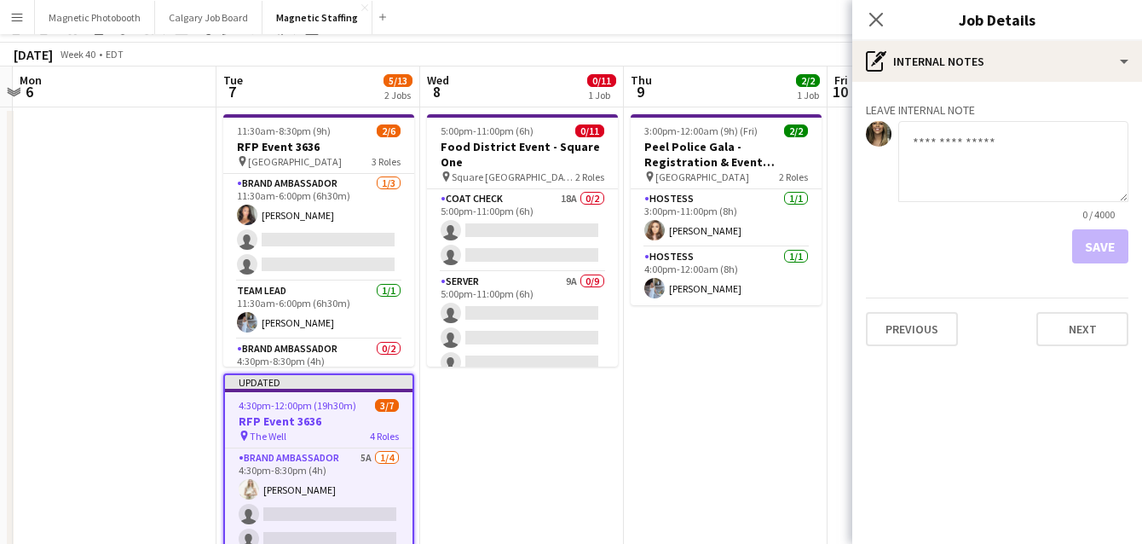
scroll to position [130, 0]
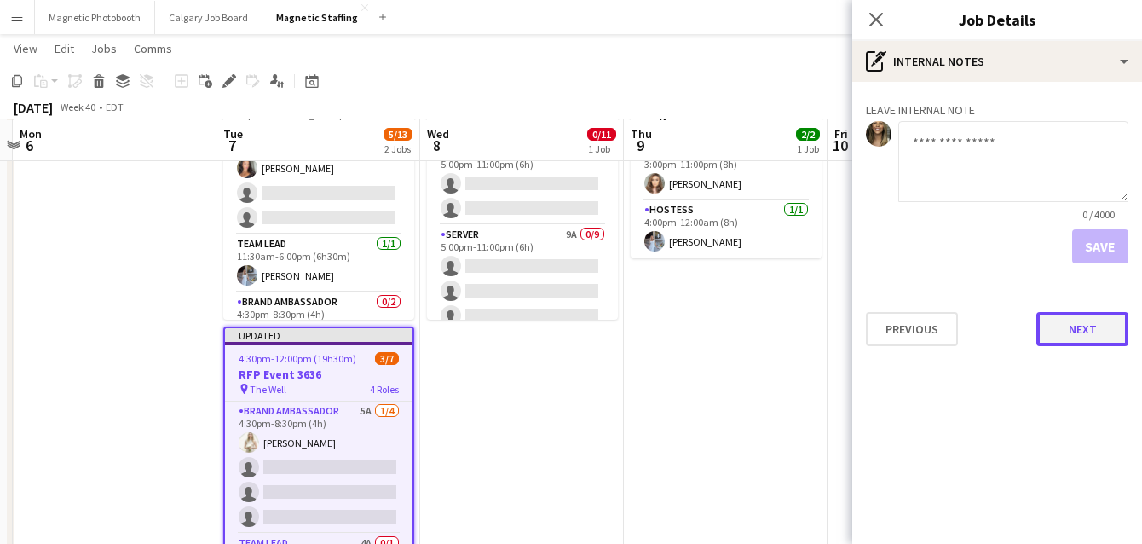
click at [1118, 312] on button "Next" at bounding box center [1083, 329] width 92 height 34
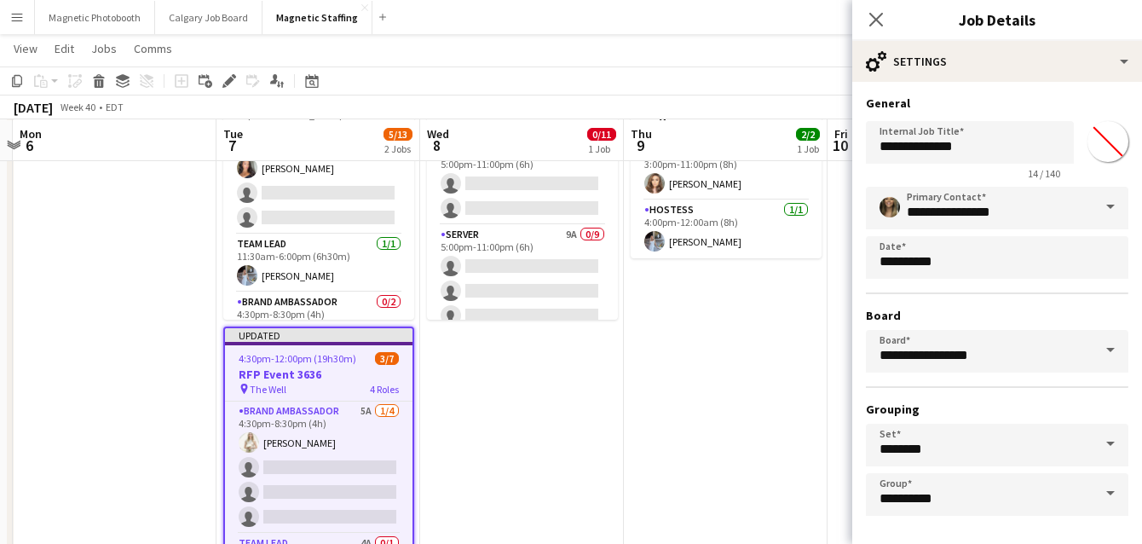
scroll to position [66, 0]
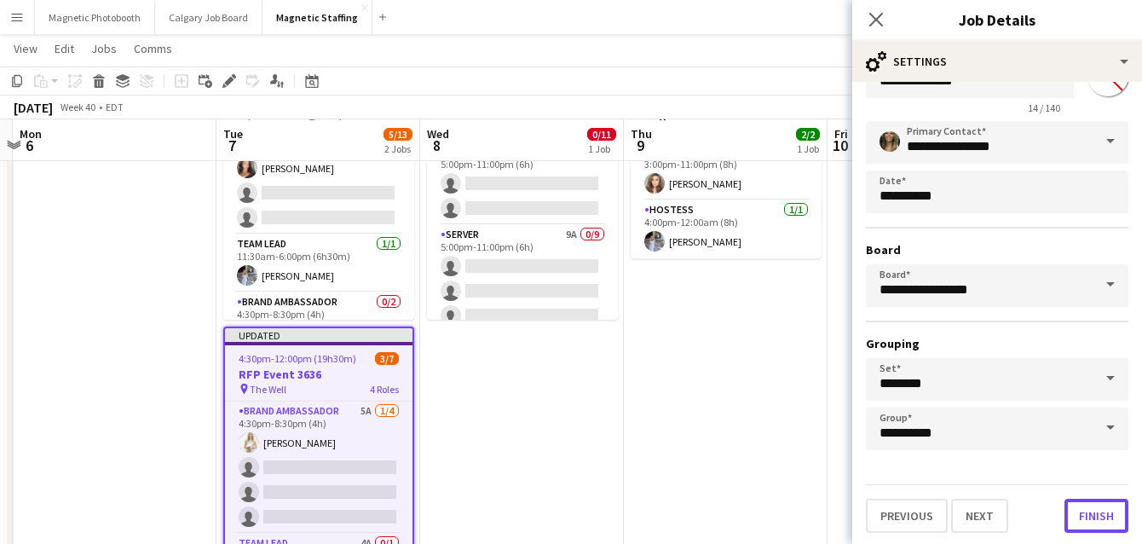
click at [1078, 520] on button "Finish" at bounding box center [1097, 516] width 64 height 34
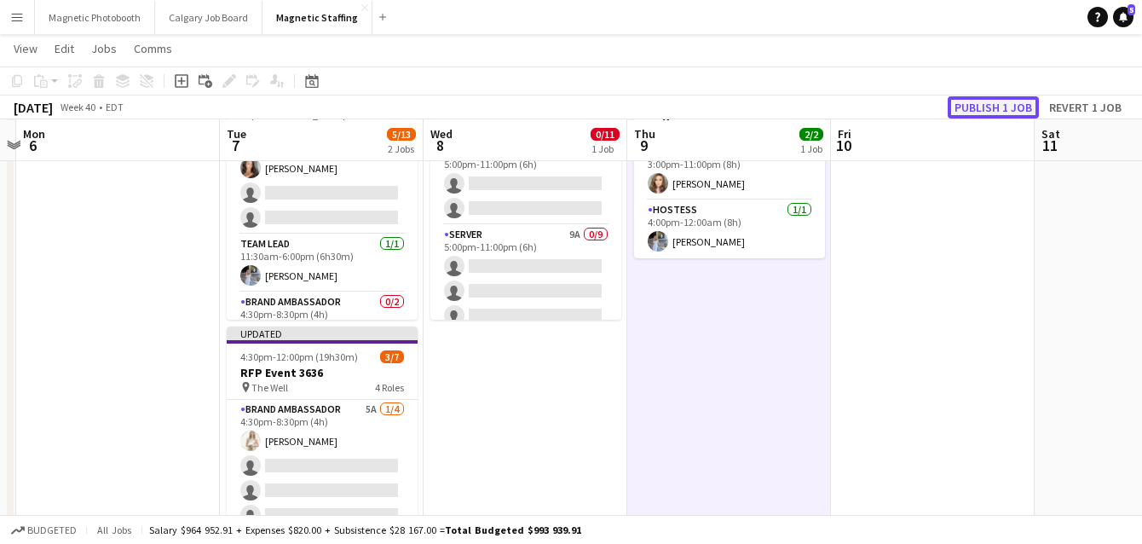
click at [991, 113] on button "Publish 1 job" at bounding box center [993, 107] width 91 height 22
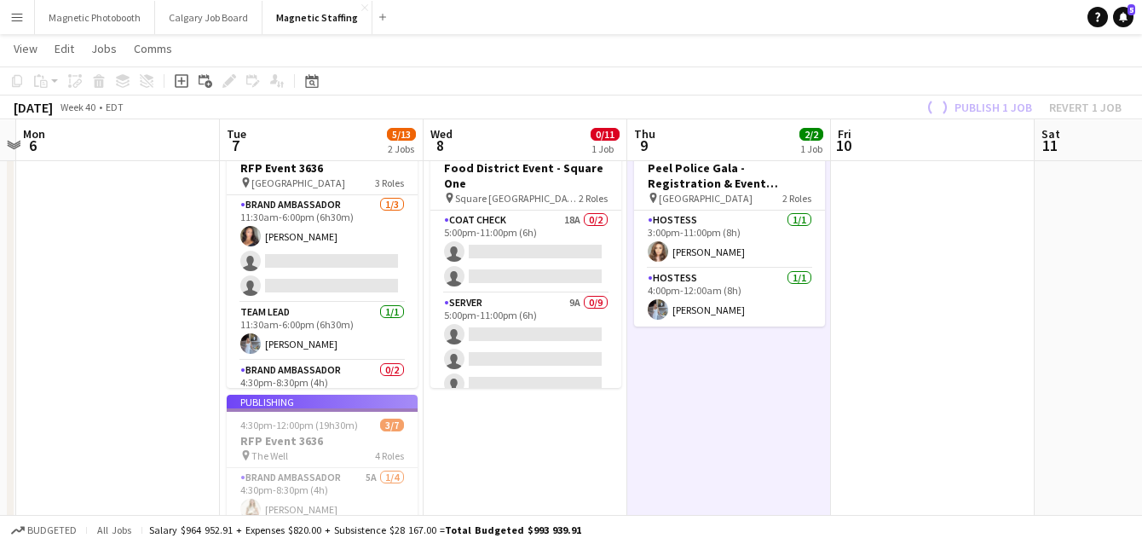
scroll to position [22, 0]
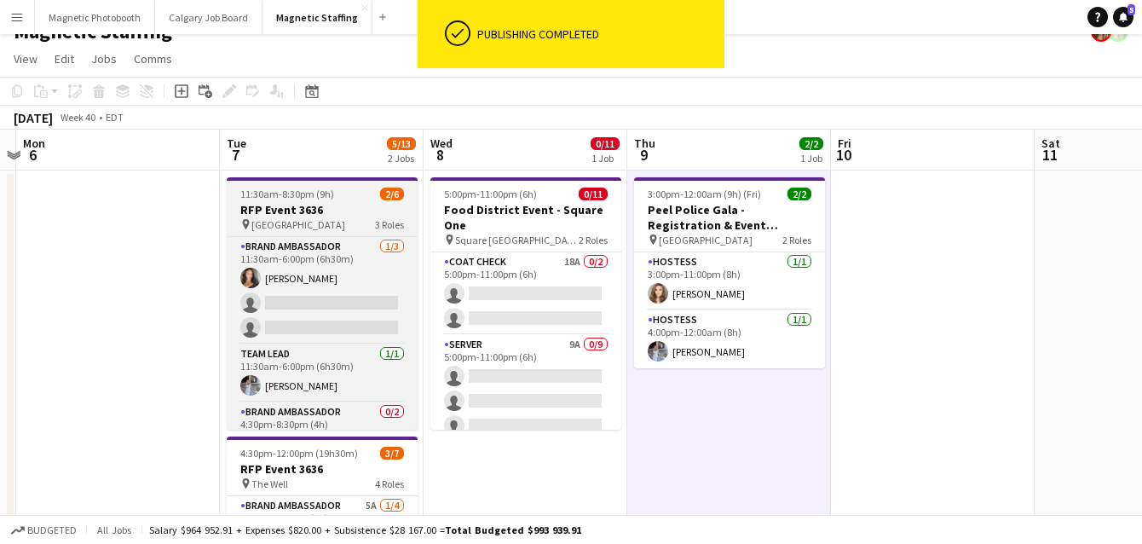
click at [280, 218] on span "[GEOGRAPHIC_DATA]" at bounding box center [298, 224] width 94 height 13
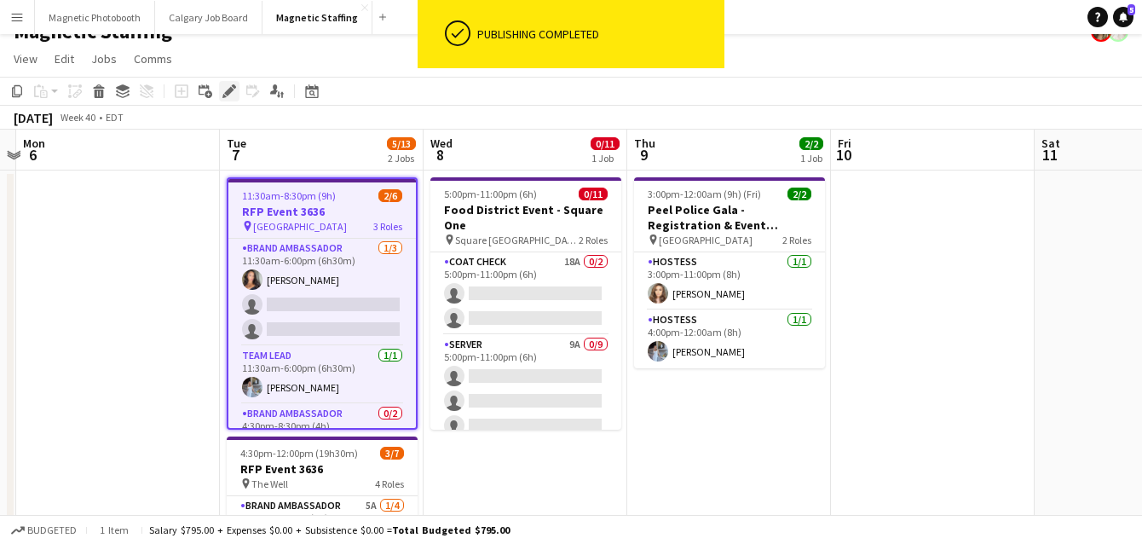
click at [220, 87] on div "Edit" at bounding box center [229, 91] width 20 height 20
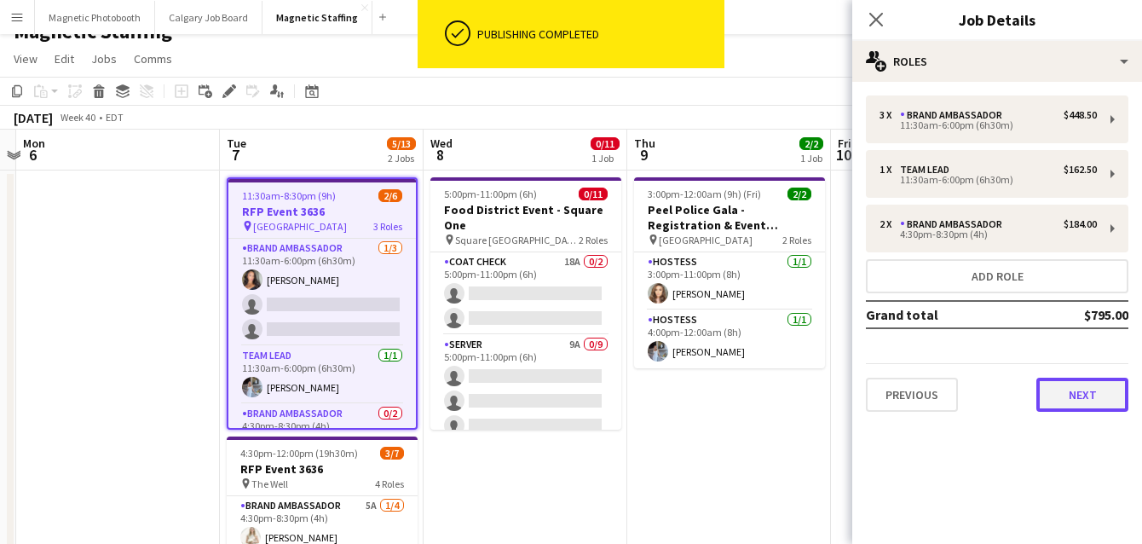
click at [1047, 384] on button "Next" at bounding box center [1083, 395] width 92 height 34
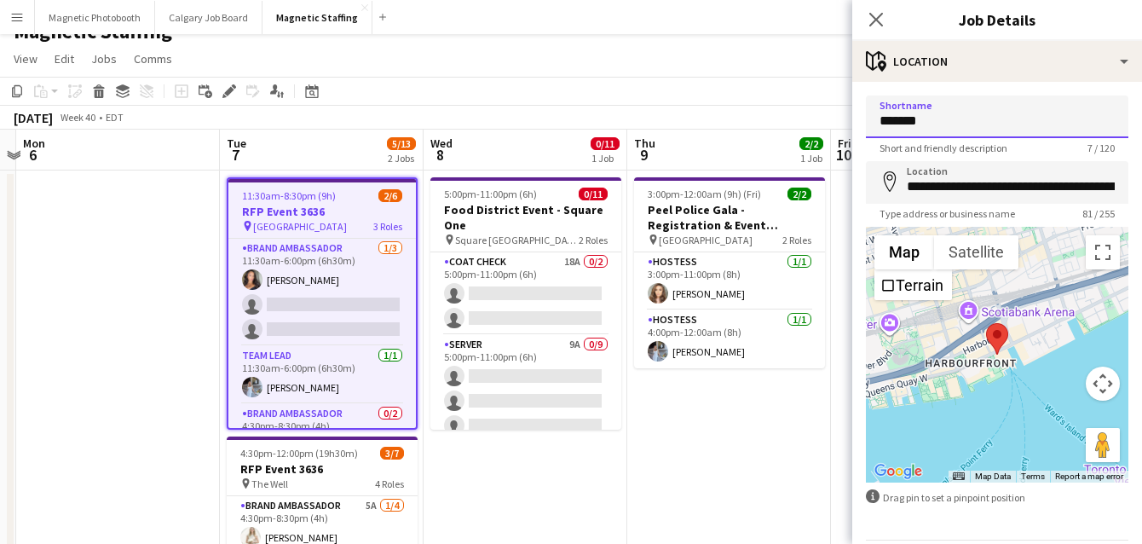
drag, startPoint x: 933, startPoint y: 125, endPoint x: 781, endPoint y: 105, distance: 153.1
type input "*"
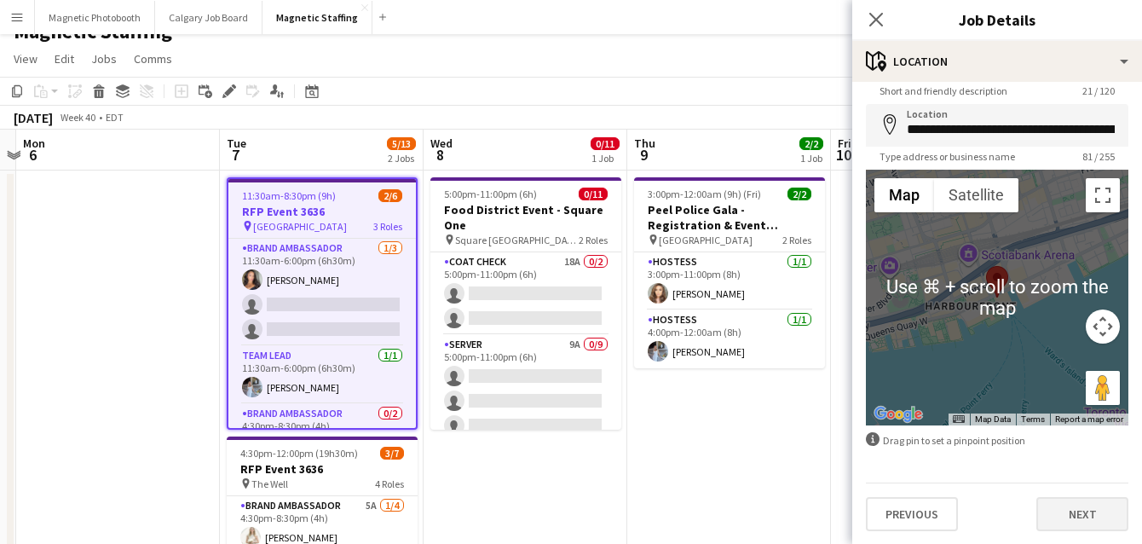
type input "**********"
click at [1066, 510] on button "Next" at bounding box center [1083, 514] width 92 height 34
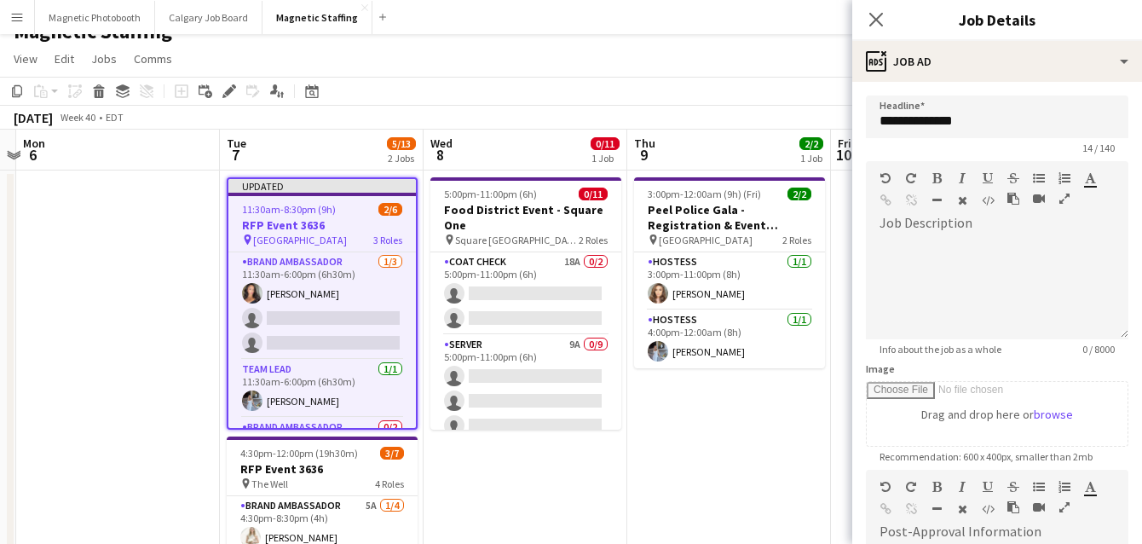
scroll to position [0, 0]
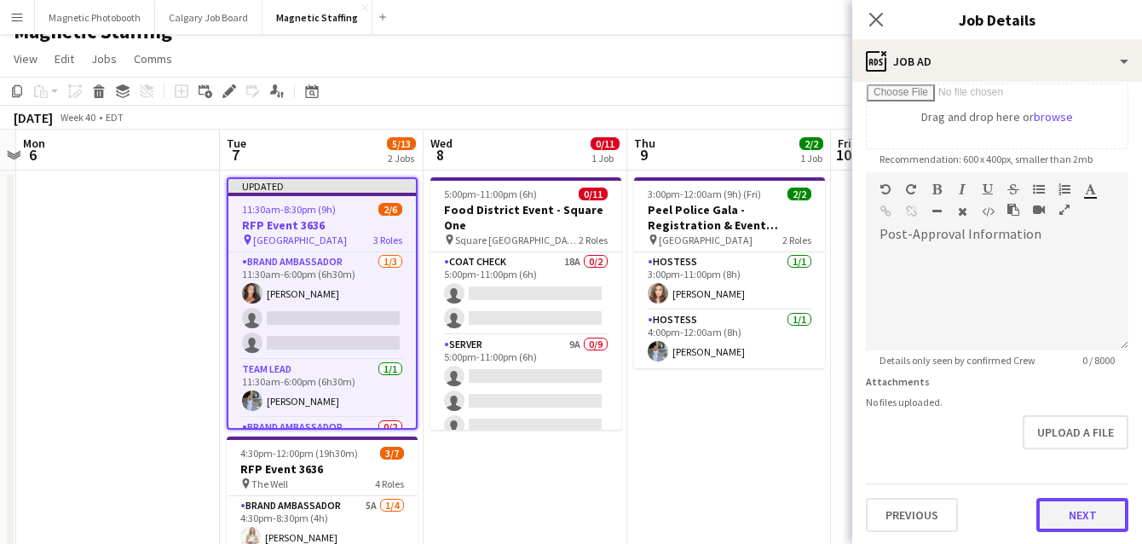
click at [1066, 511] on button "Next" at bounding box center [1083, 515] width 92 height 34
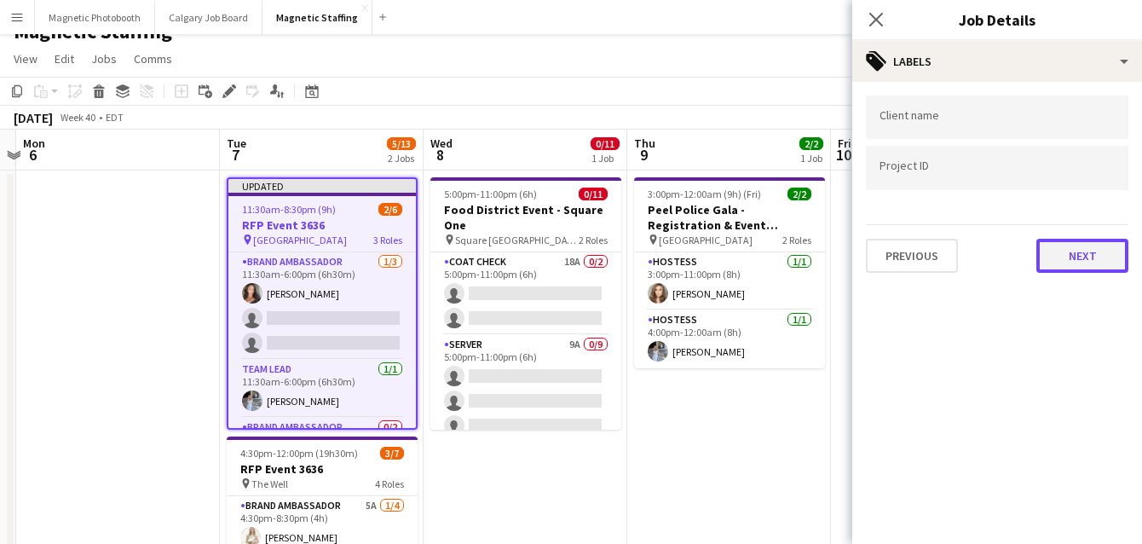
click at [1090, 263] on button "Next" at bounding box center [1083, 256] width 92 height 34
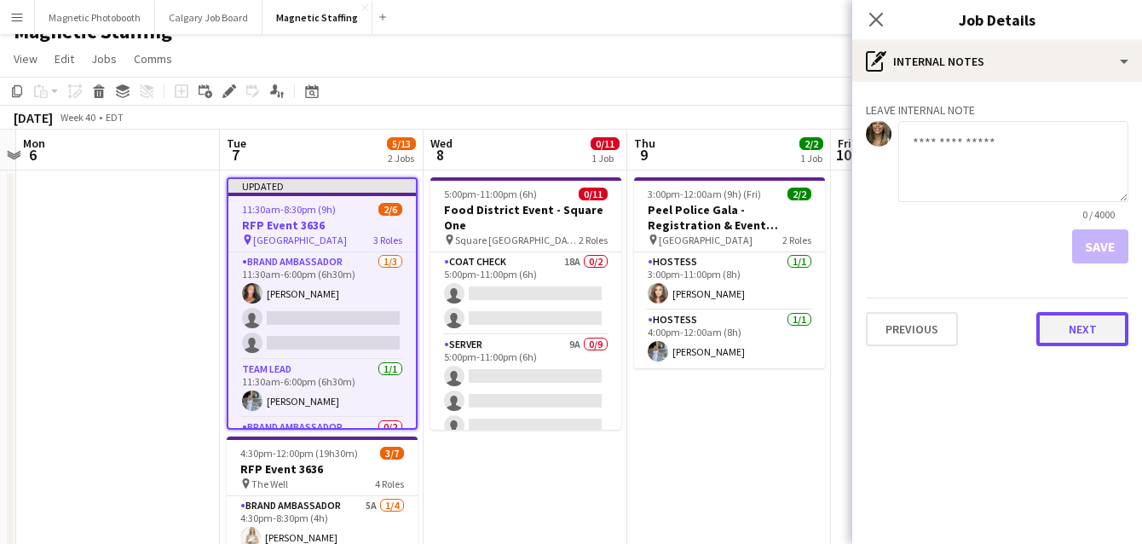
click at [1090, 343] on button "Next" at bounding box center [1083, 329] width 92 height 34
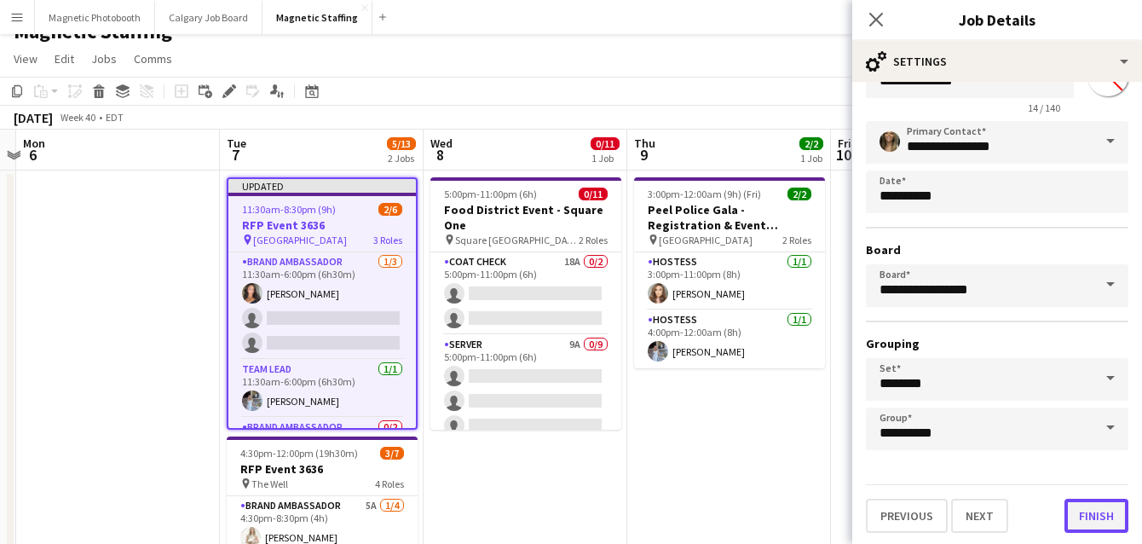
click at [1096, 502] on button "Finish" at bounding box center [1097, 516] width 64 height 34
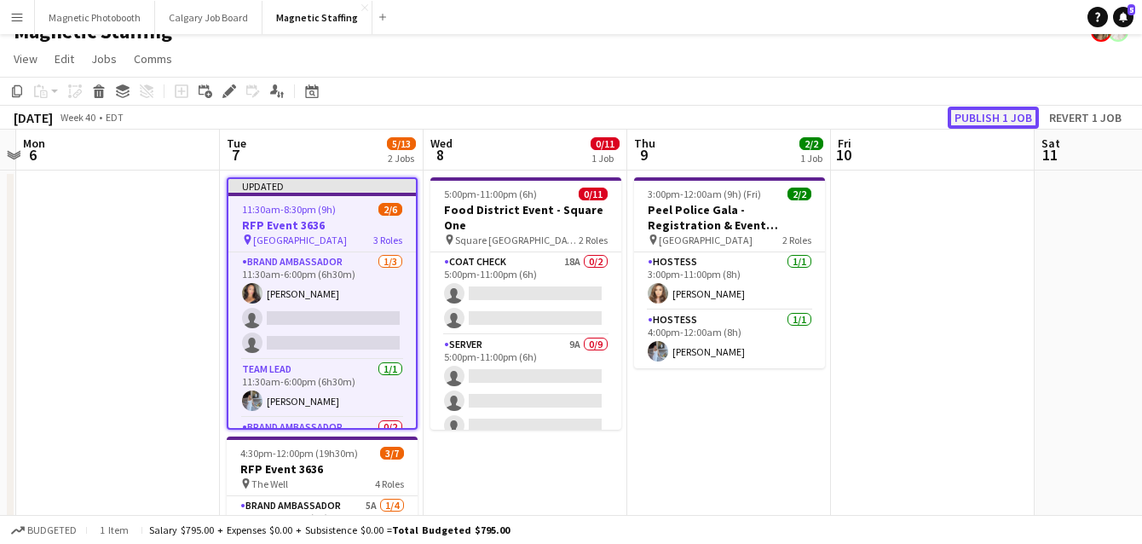
click at [1004, 119] on button "Publish 1 job" at bounding box center [993, 118] width 91 height 22
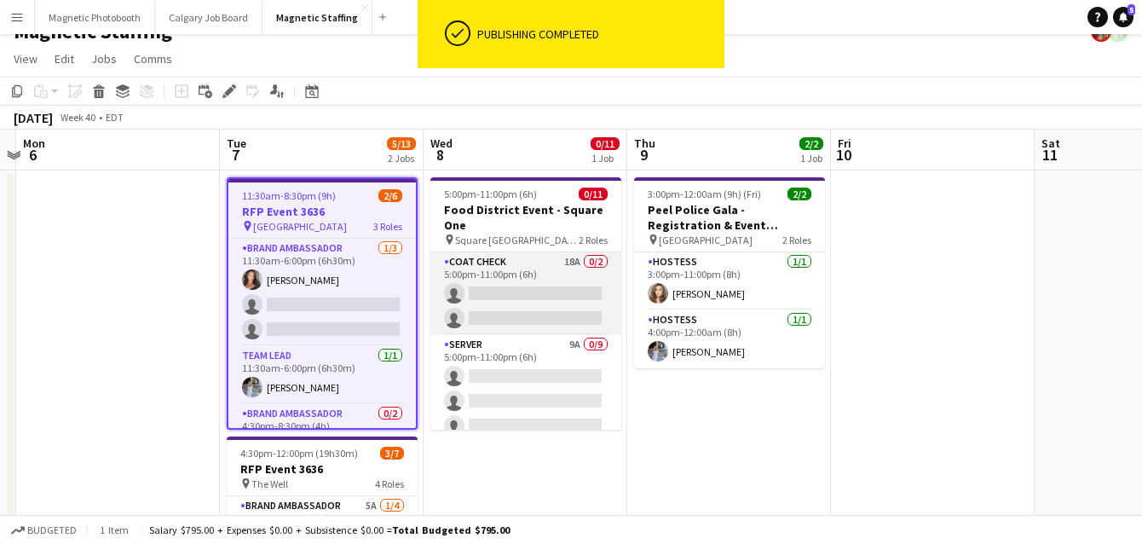
click at [521, 297] on app-card-role "Coat Check 18A 0/2 5:00pm-11:00pm (6h) single-neutral-actions single-neutral-ac…" at bounding box center [525, 293] width 191 height 83
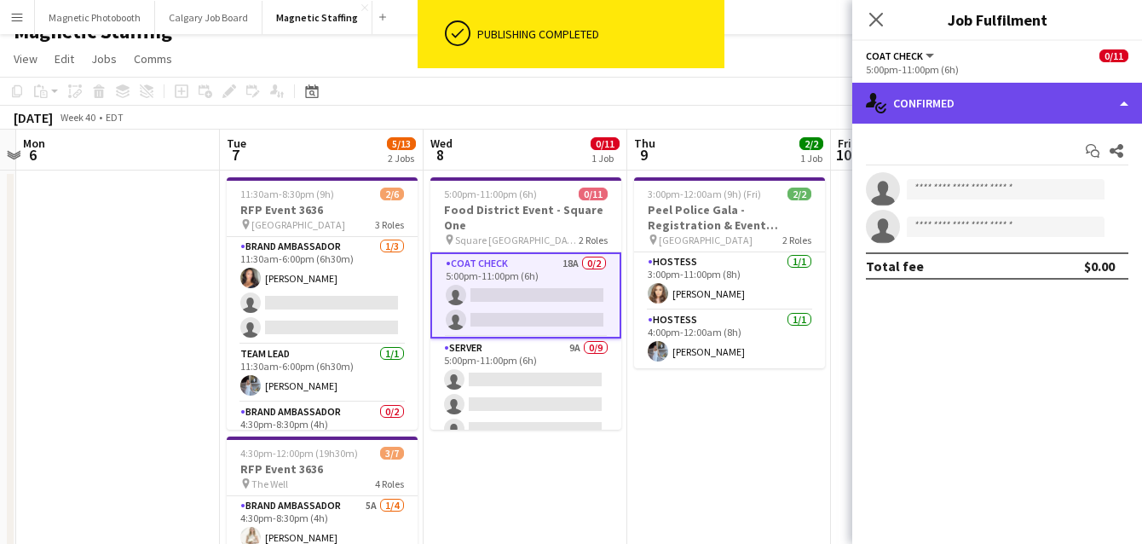
click at [973, 99] on div "single-neutral-actions-check-2 Confirmed" at bounding box center [997, 103] width 290 height 41
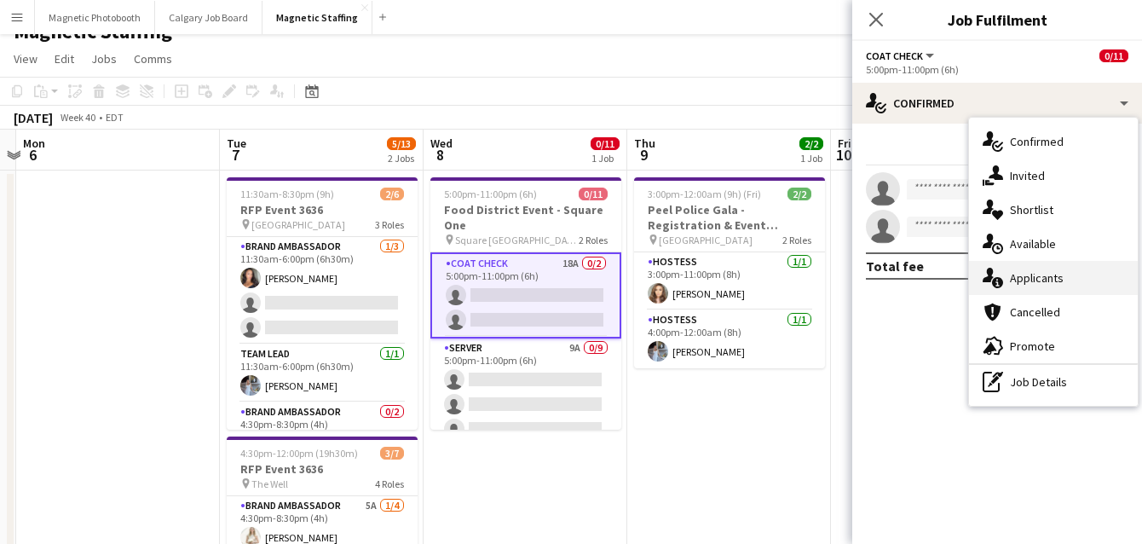
click at [1024, 292] on div "single-neutral-actions-information Applicants" at bounding box center [1053, 278] width 169 height 34
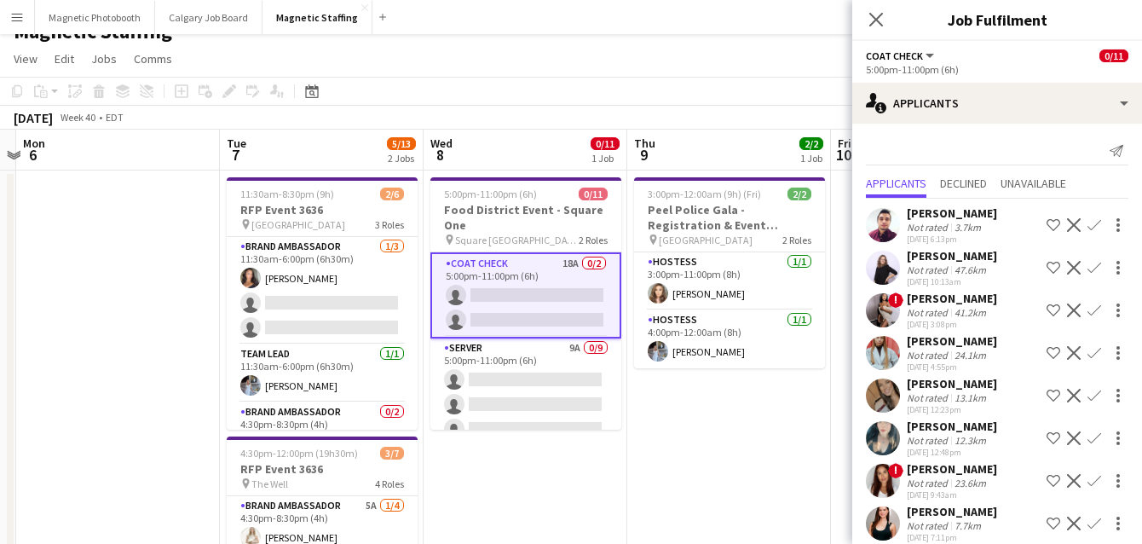
scroll to position [442, 0]
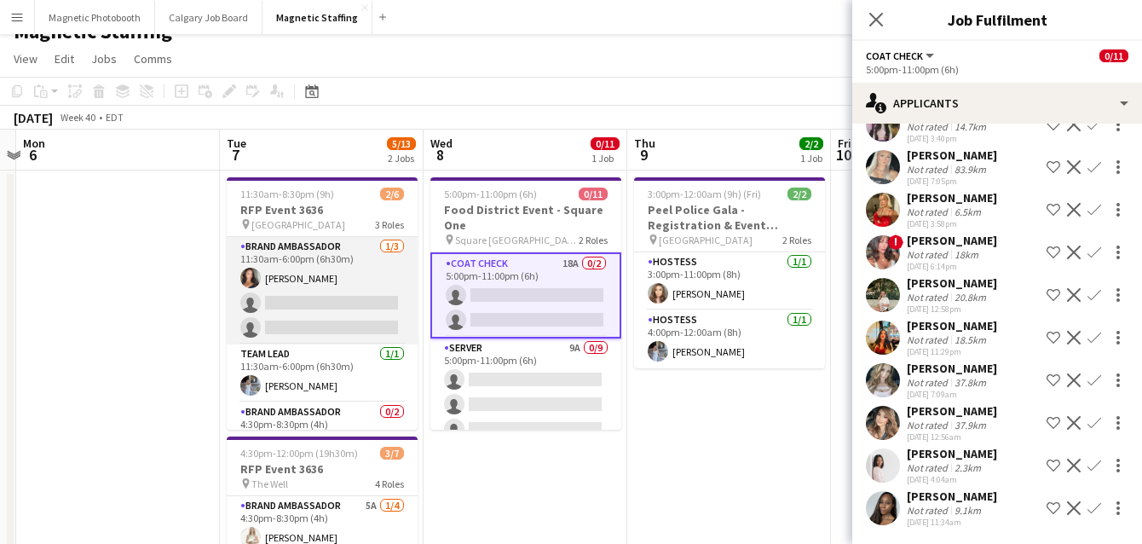
click at [283, 314] on app-card-role "Brand Ambassador [DATE] 11:30am-6:00pm (6h30m) [PERSON_NAME] single-neutral-act…" at bounding box center [322, 290] width 191 height 107
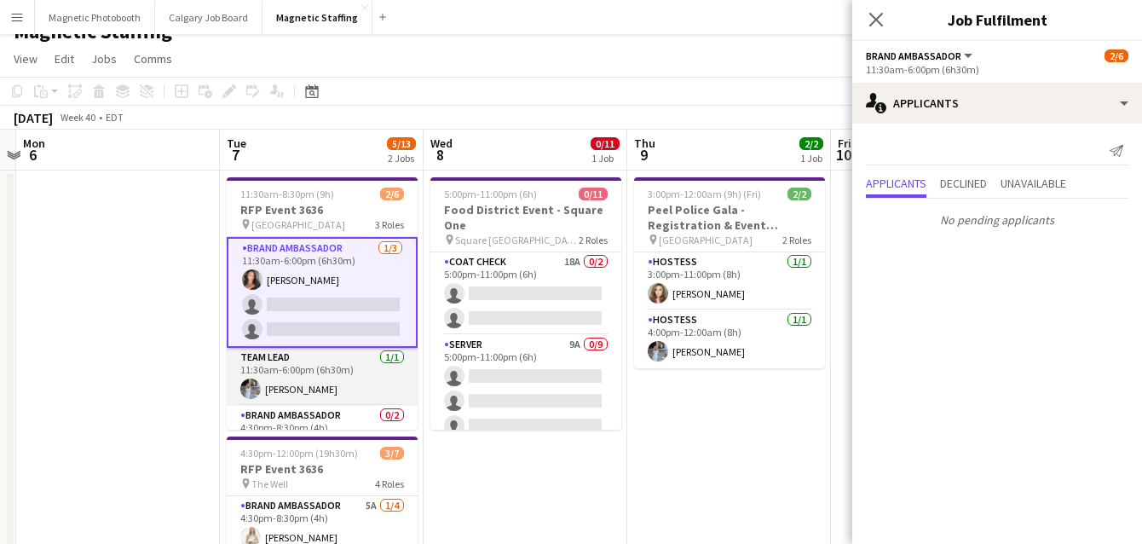
click at [306, 383] on app-card-role "Team Lead [DATE] 11:30am-6:00pm (6h30m) [PERSON_NAME]" at bounding box center [322, 377] width 191 height 58
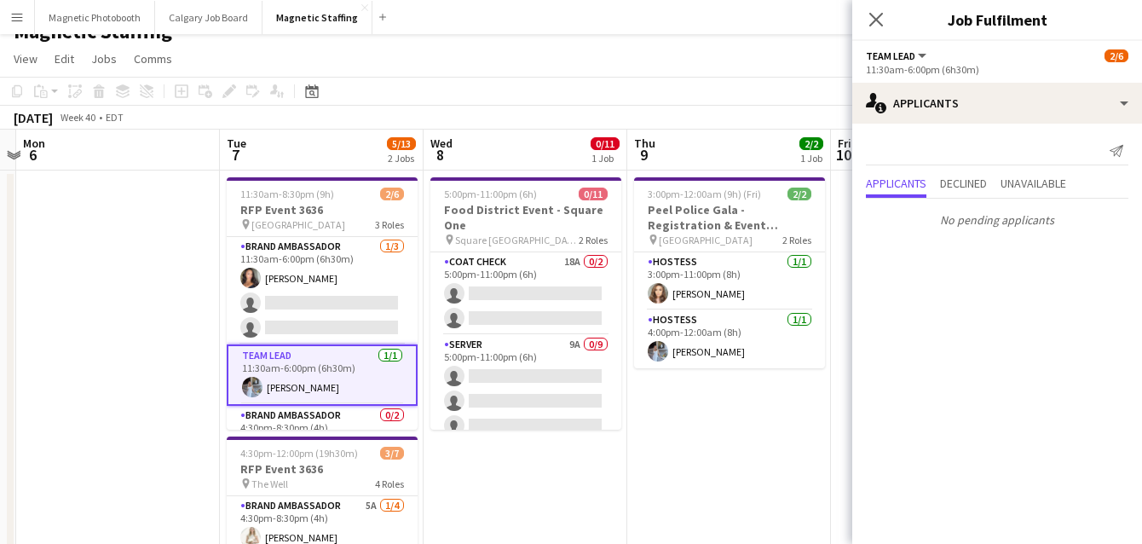
scroll to position [58, 0]
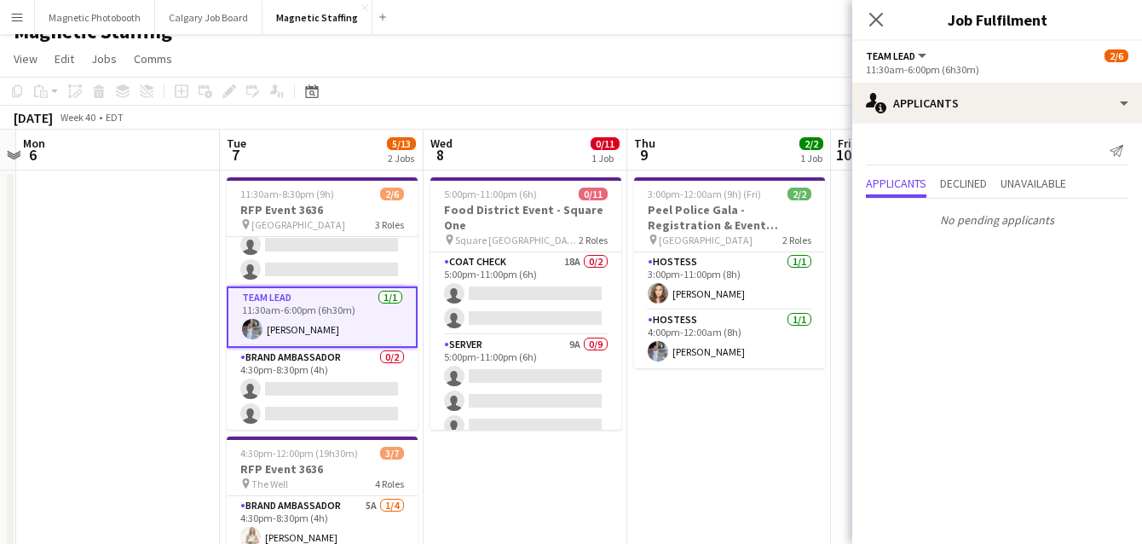
click at [306, 383] on app-card-role "Brand Ambassador 0/2 4:30pm-8:30pm (4h) single-neutral-actions single-neutral-a…" at bounding box center [322, 389] width 191 height 83
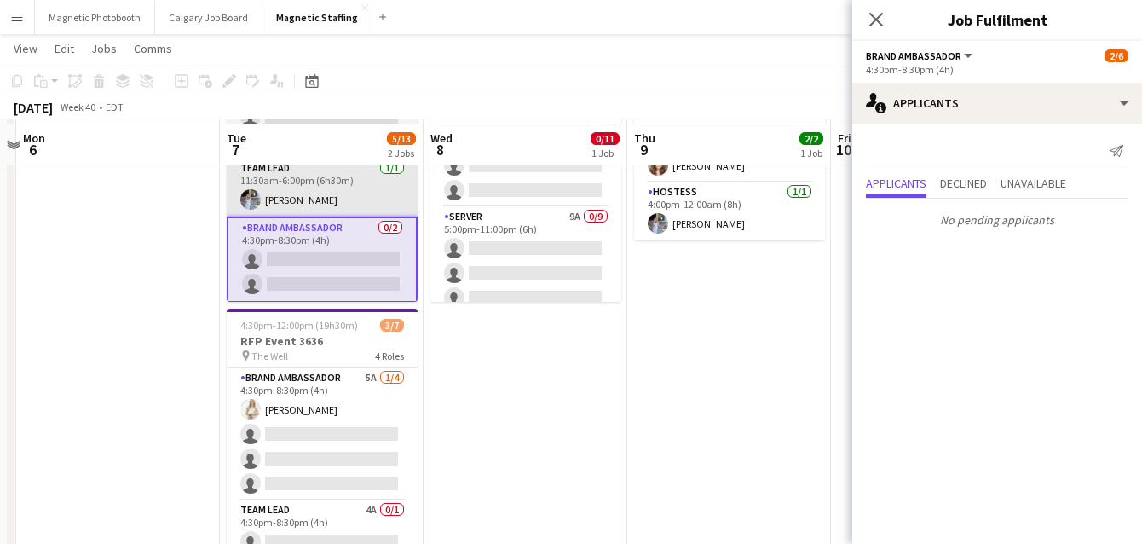
scroll to position [153, 0]
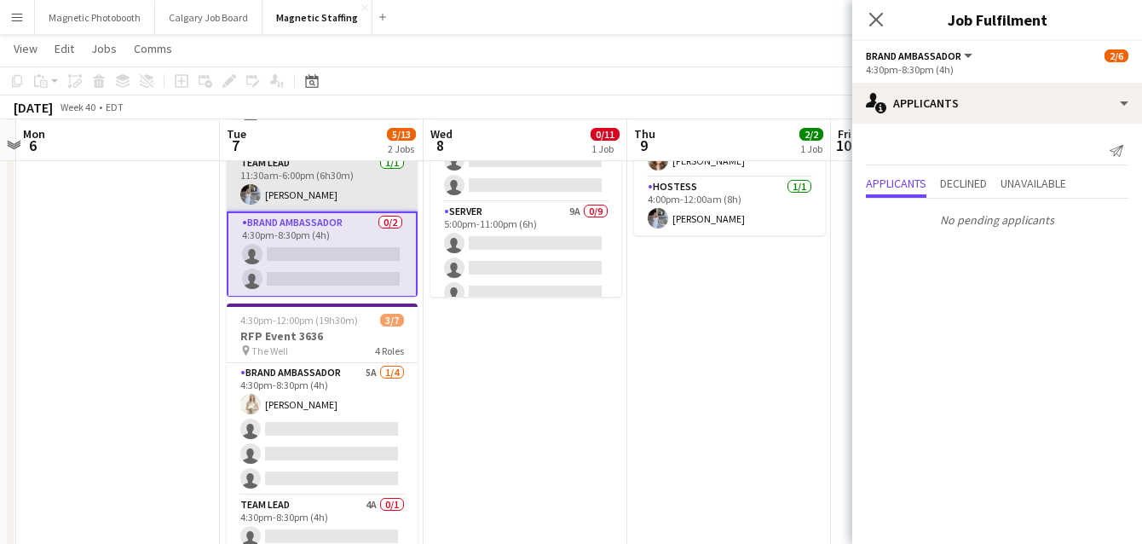
click at [306, 383] on app-card-role "Brand Ambassador 5A [DATE] 4:30pm-8:30pm (4h) [PERSON_NAME] single-neutral-acti…" at bounding box center [322, 429] width 191 height 132
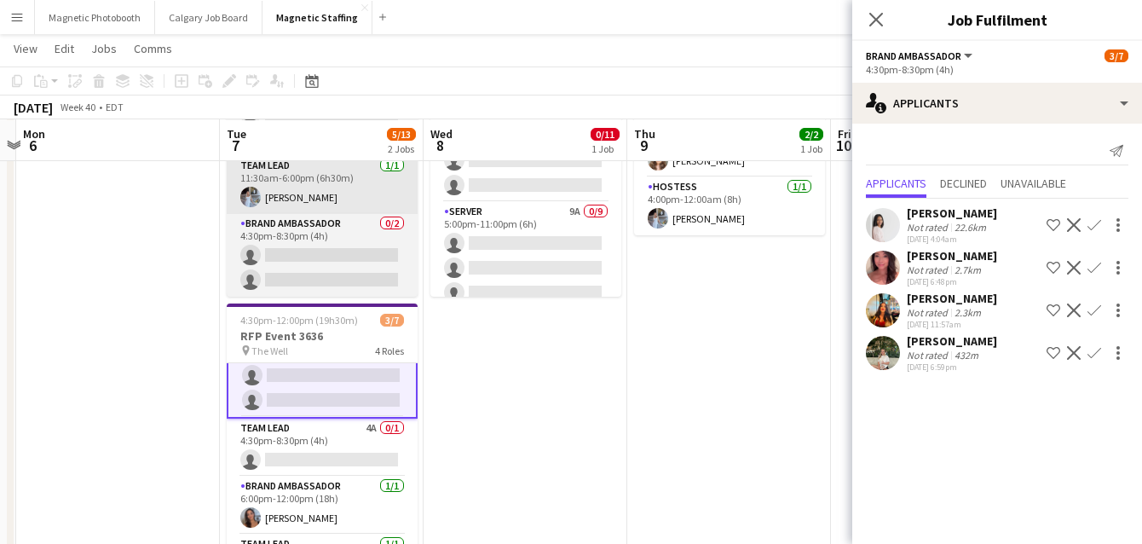
scroll to position [105, 0]
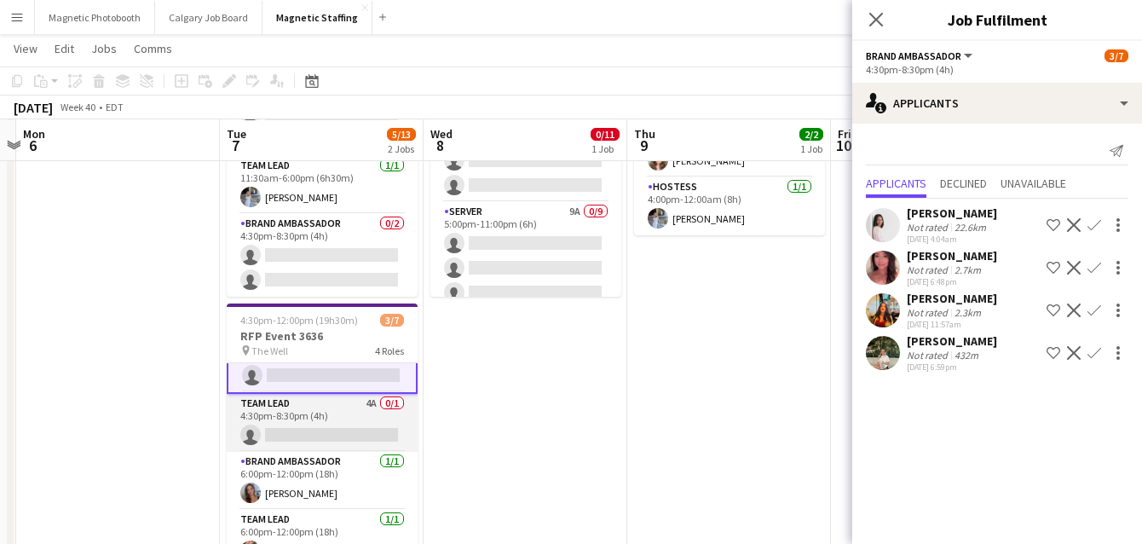
click at [294, 413] on app-card-role "Team Lead 4A 0/1 4:30pm-8:30pm (4h) single-neutral-actions" at bounding box center [322, 423] width 191 height 58
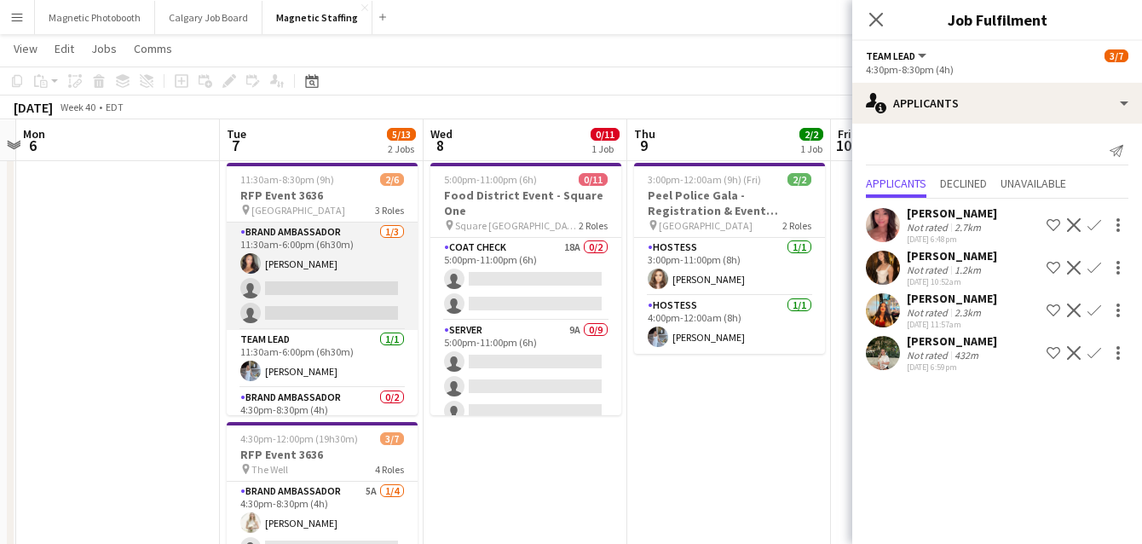
scroll to position [3, 0]
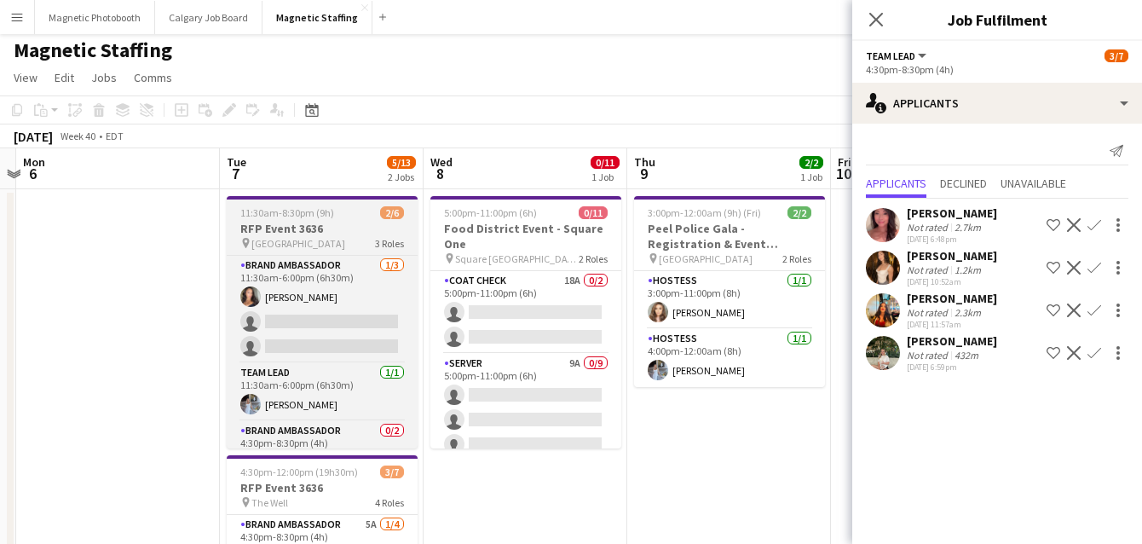
click at [282, 212] on span "11:30am-8:30pm (9h)" at bounding box center [287, 212] width 94 height 13
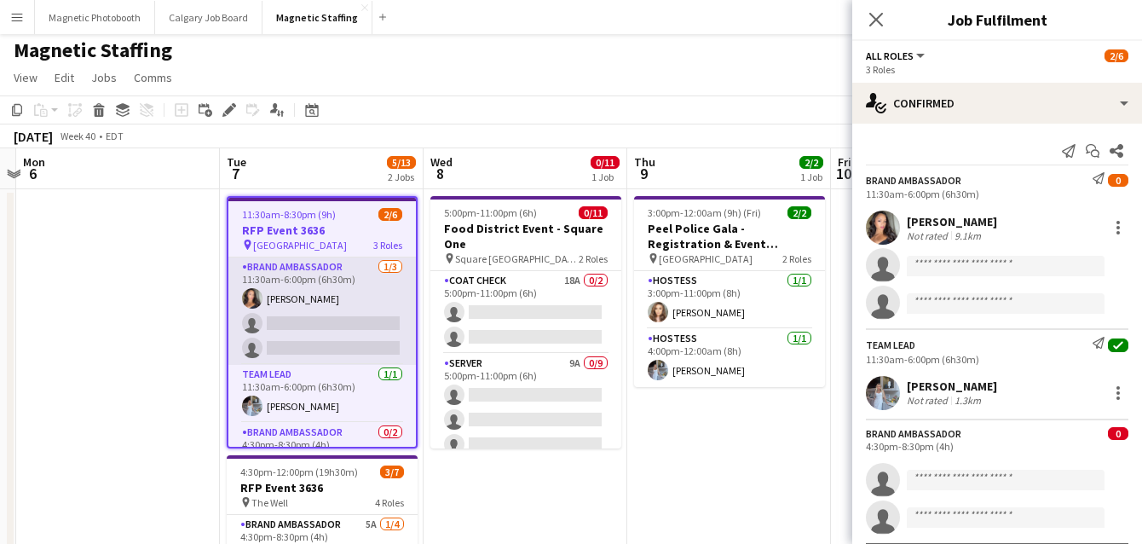
scroll to position [58, 0]
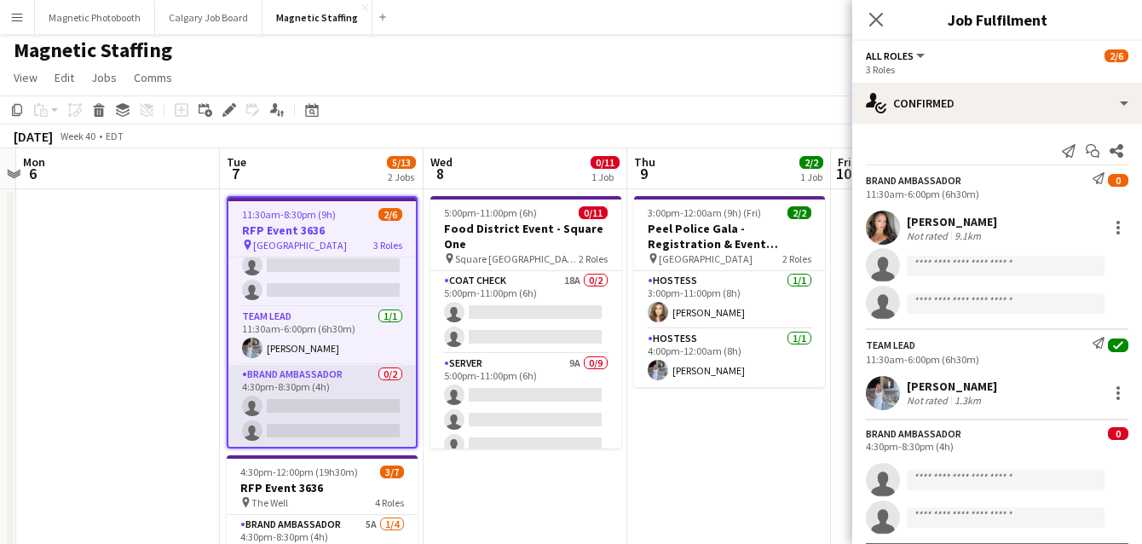
click at [262, 384] on app-card-role "Brand Ambassador 0/2 4:30pm-8:30pm (4h) single-neutral-actions single-neutral-a…" at bounding box center [322, 406] width 188 height 83
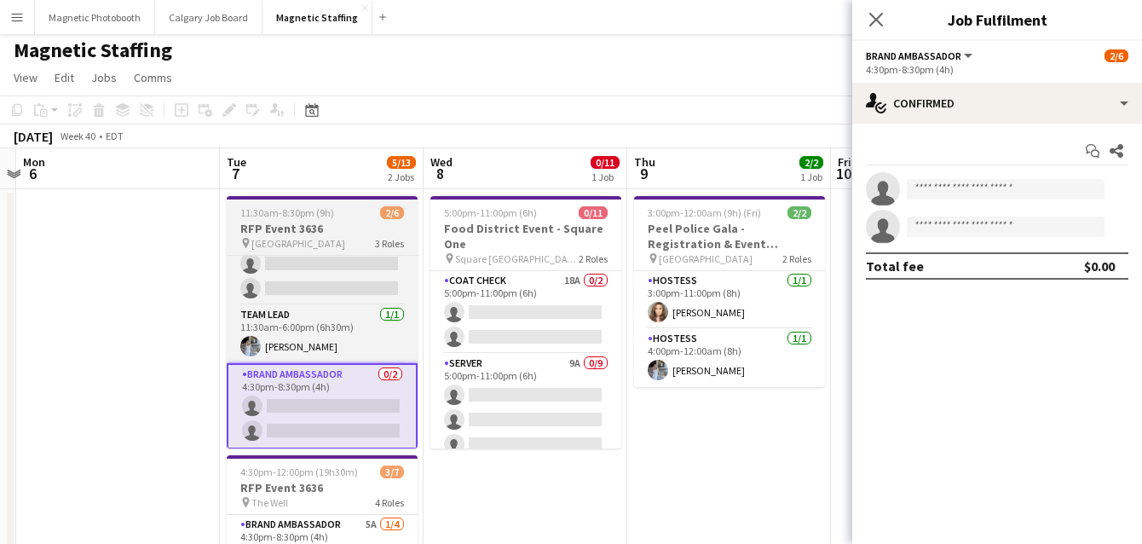
click at [256, 217] on span "11:30am-8:30pm (9h)" at bounding box center [287, 212] width 94 height 13
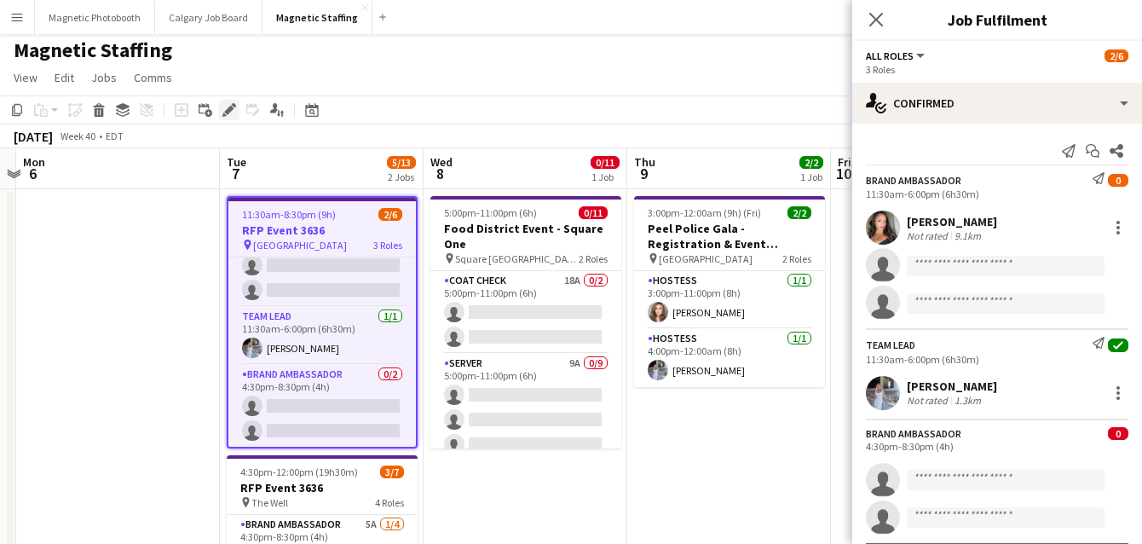
click at [225, 107] on icon "Edit" at bounding box center [229, 110] width 14 height 14
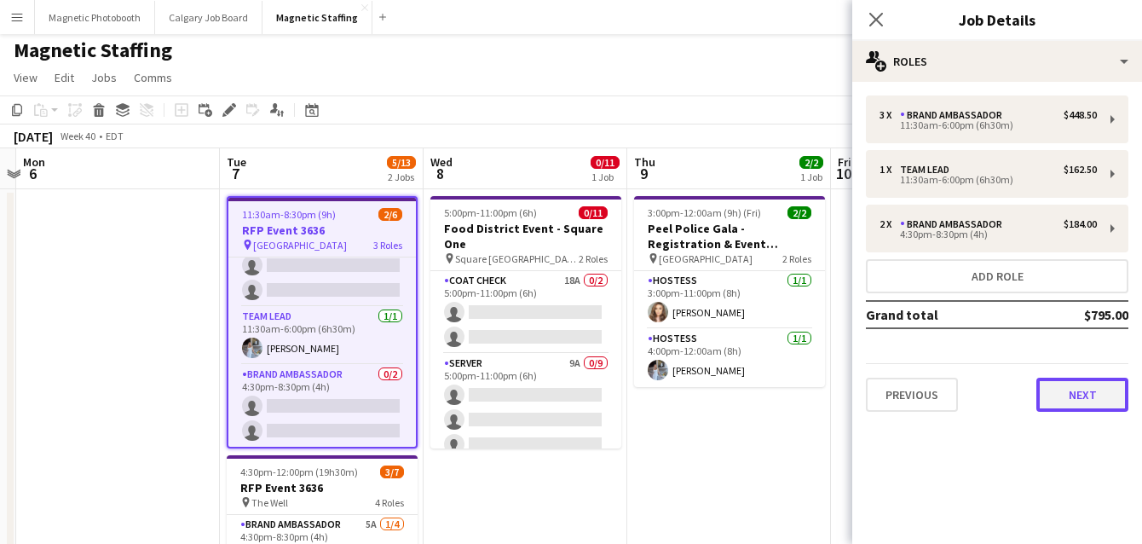
click at [1081, 395] on button "Next" at bounding box center [1083, 395] width 92 height 34
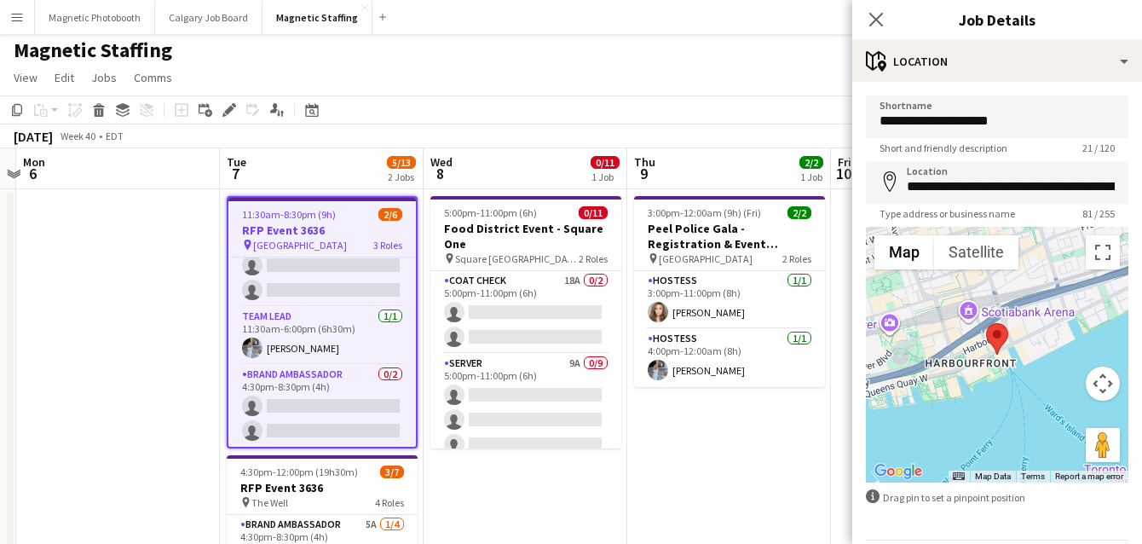
scroll to position [57, 0]
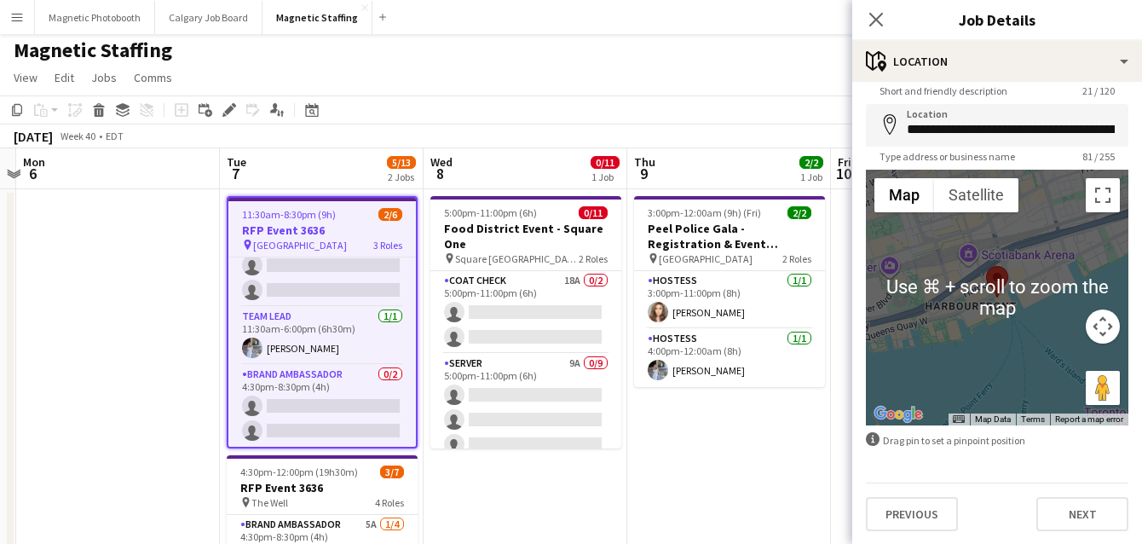
click at [370, 238] on div "pin [GEOGRAPHIC_DATA] 3 Roles" at bounding box center [322, 245] width 188 height 14
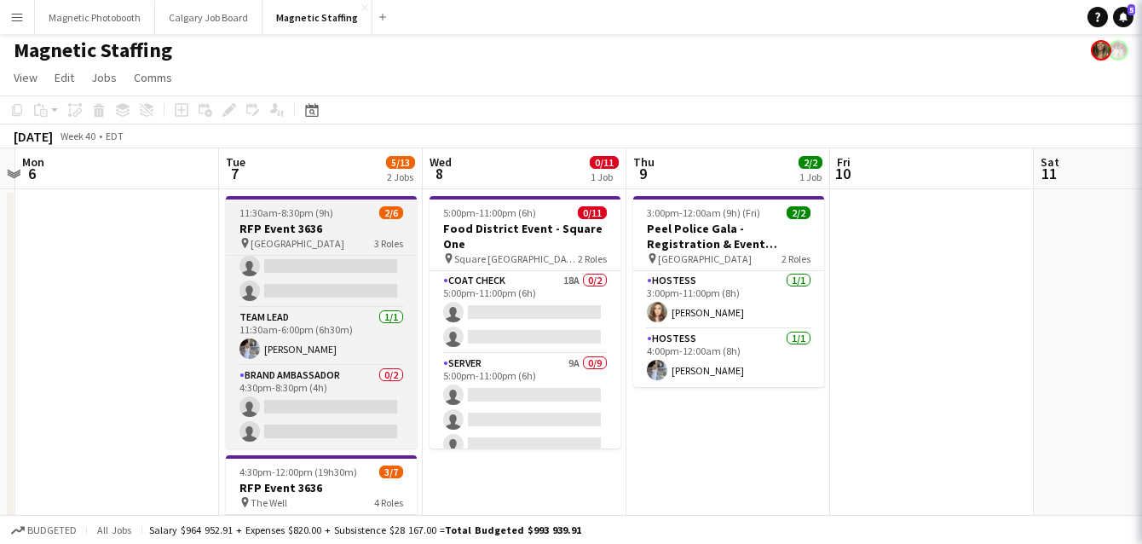
scroll to position [0, 0]
click at [353, 228] on h3 "RFP Event 3636" at bounding box center [321, 228] width 191 height 15
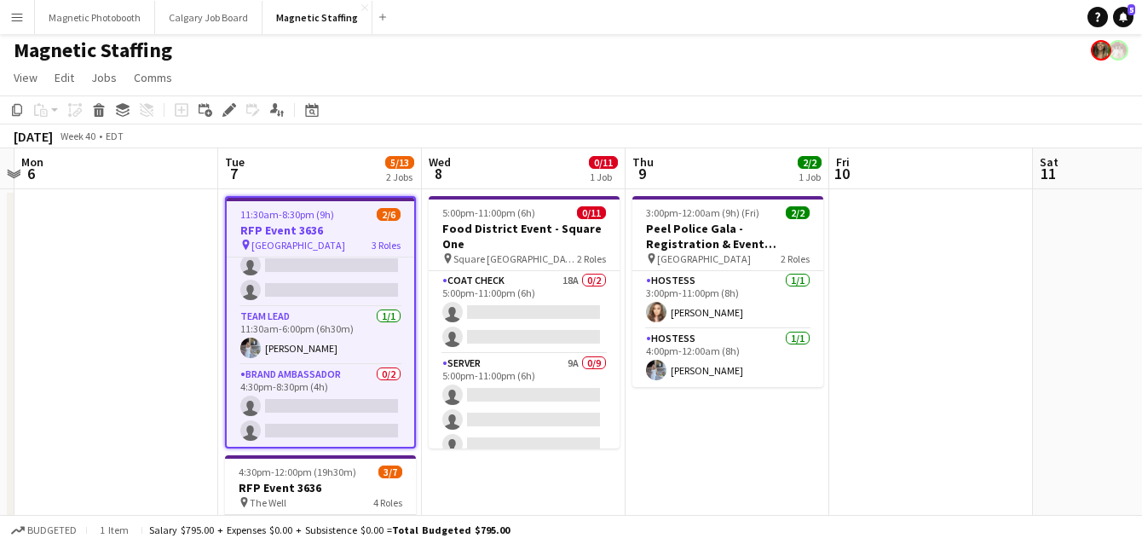
click at [217, 114] on div "Add job Add linked Job Edit Edit linked Job Applicants" at bounding box center [222, 110] width 130 height 20
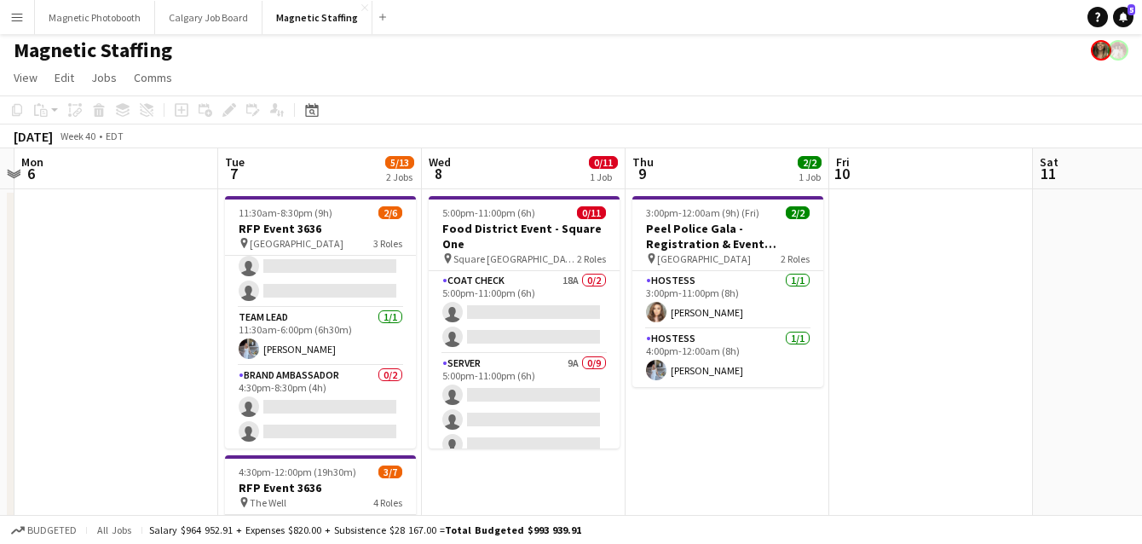
scroll to position [55, 0]
click at [222, 113] on div "Add job Add linked Job Edit Edit linked Job Applicants" at bounding box center [222, 110] width 130 height 20
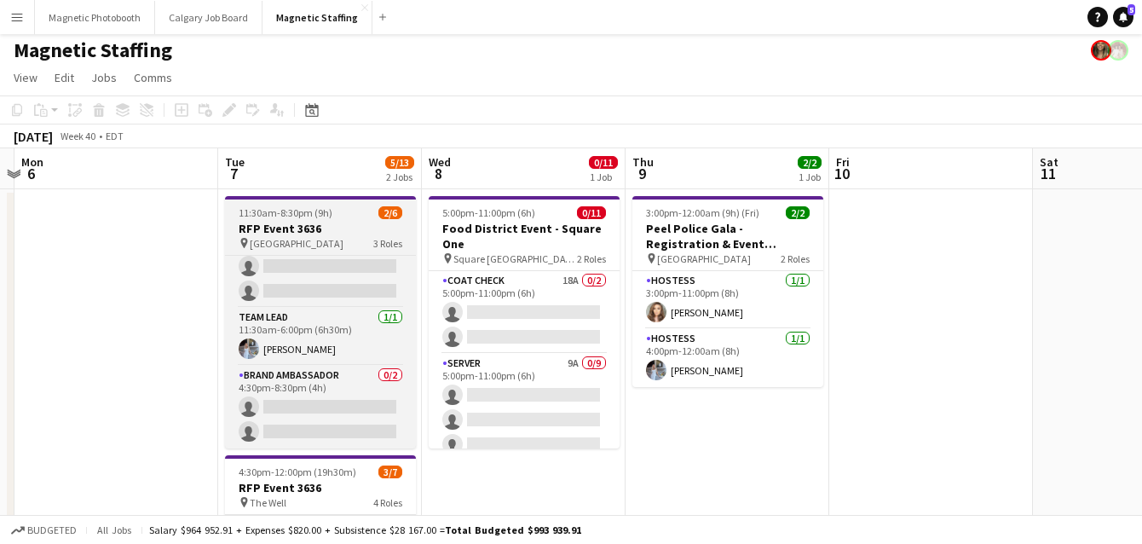
click at [257, 230] on h3 "RFP Event 3636" at bounding box center [320, 228] width 191 height 15
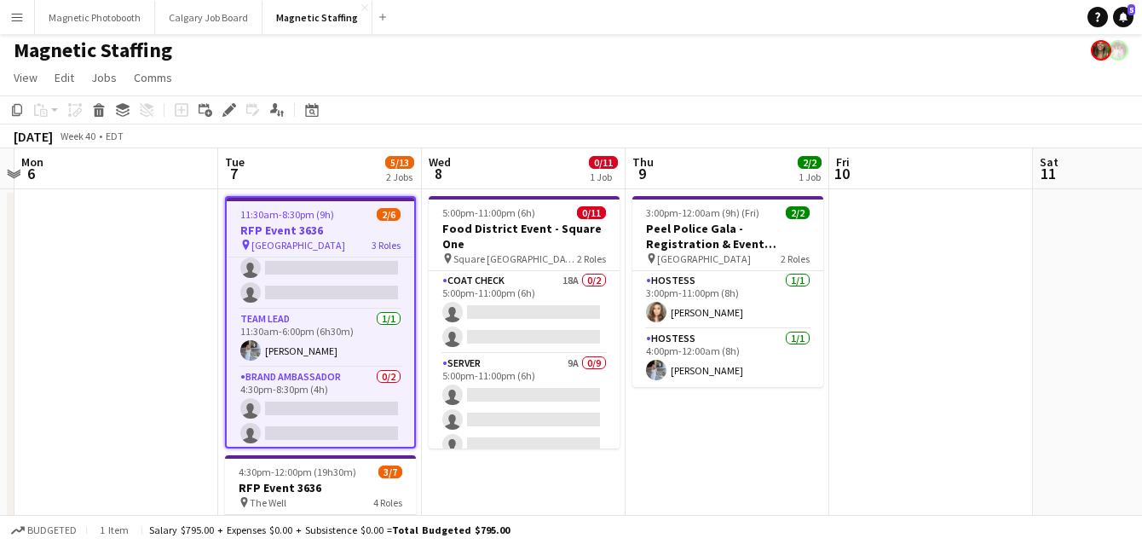
scroll to position [58, 0]
click at [230, 104] on icon "Edit" at bounding box center [229, 110] width 14 height 14
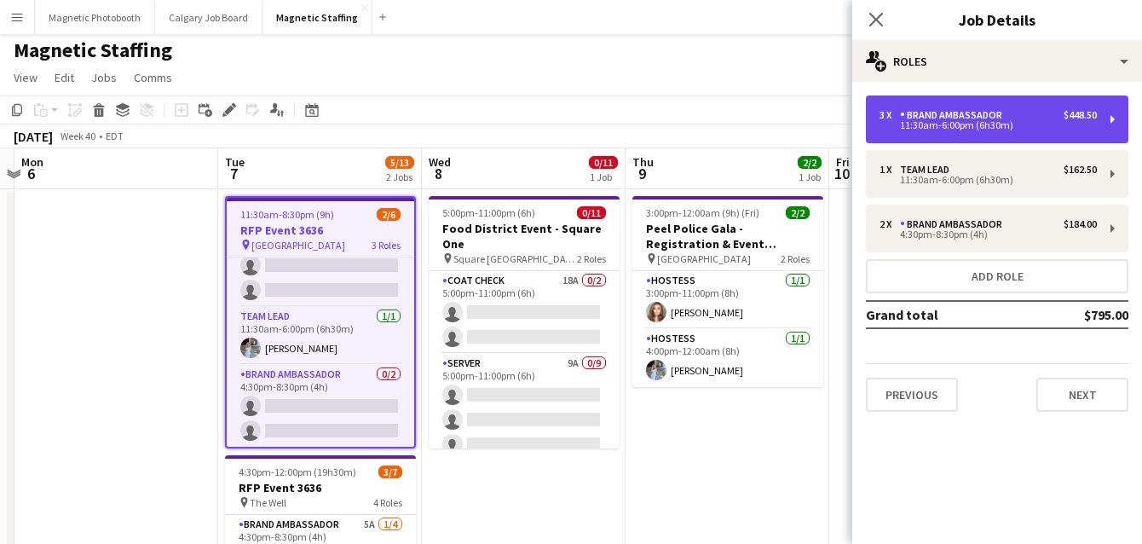
click at [1012, 138] on div "3 x Brand Ambassador $448.50 11:30am-6:00pm (6h30m)" at bounding box center [997, 119] width 263 height 48
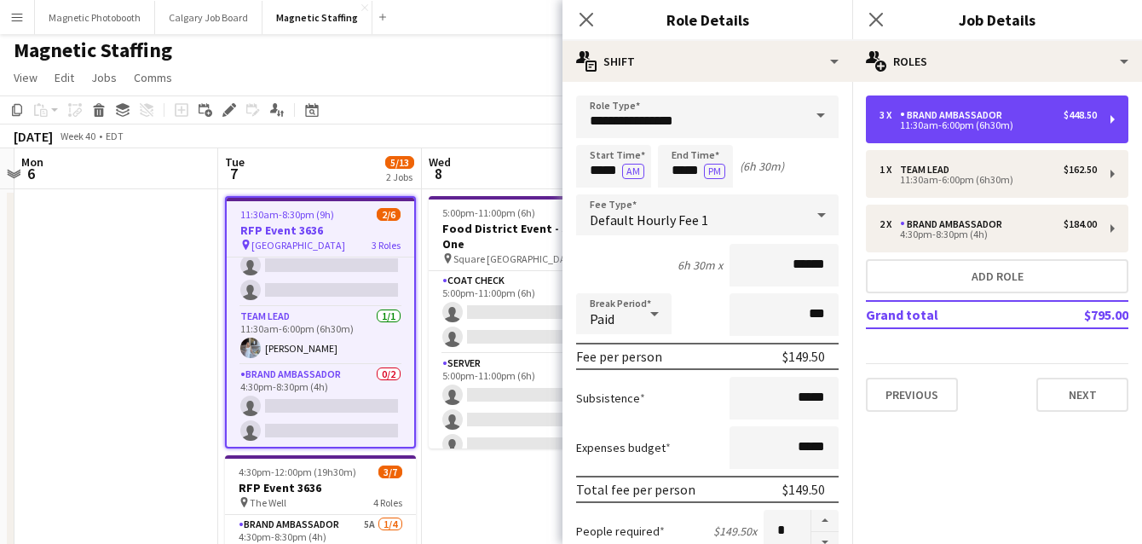
scroll to position [603, 0]
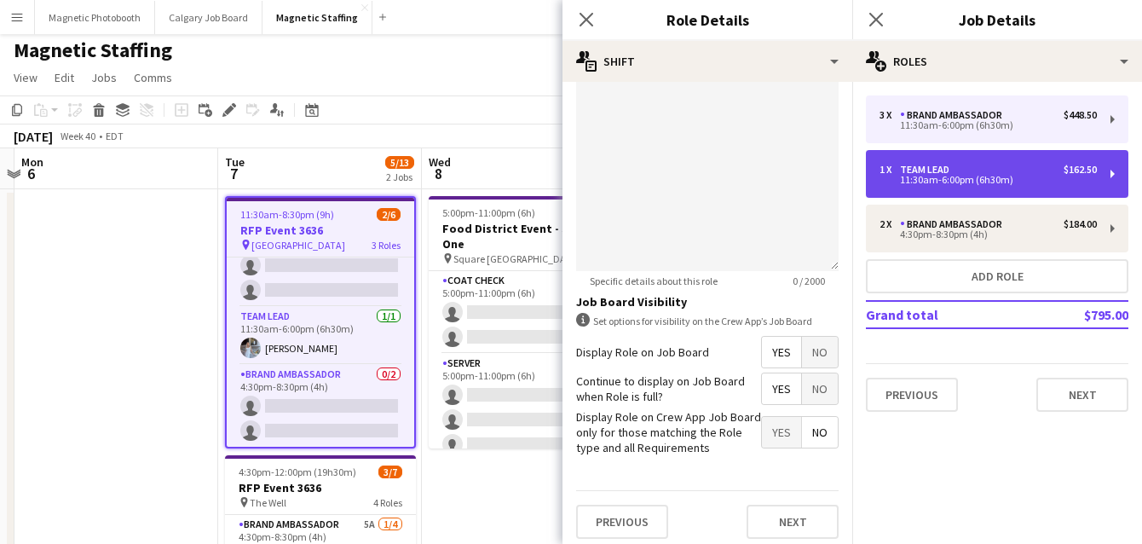
click at [924, 182] on div "11:30am-6:00pm (6h30m)" at bounding box center [988, 180] width 217 height 9
type input "*********"
type input "******"
type input "*"
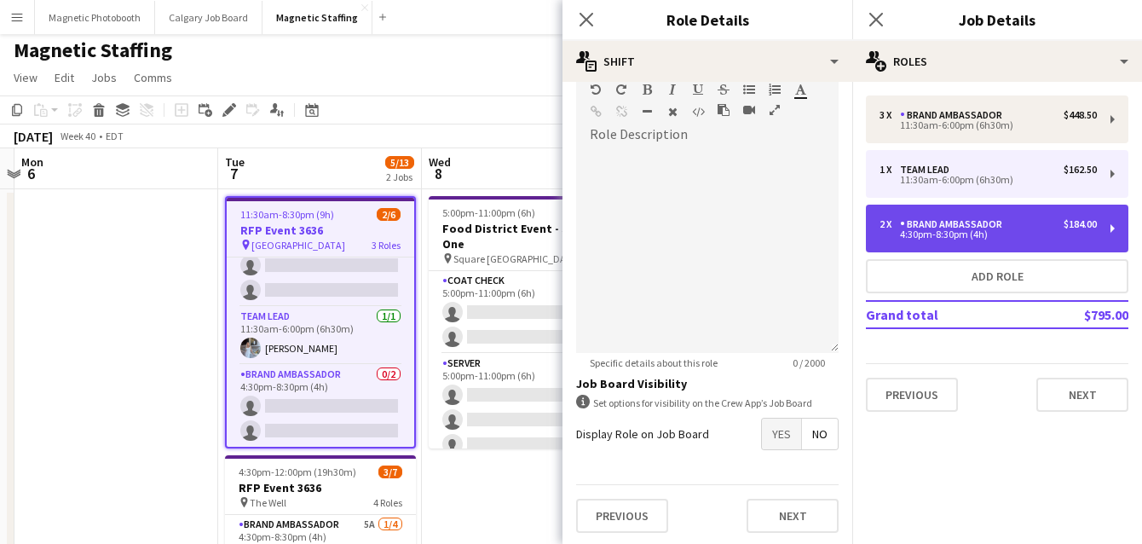
click at [925, 230] on div "4:30pm-8:30pm (4h)" at bounding box center [988, 234] width 217 height 9
type input "**********"
type input "*****"
type input "******"
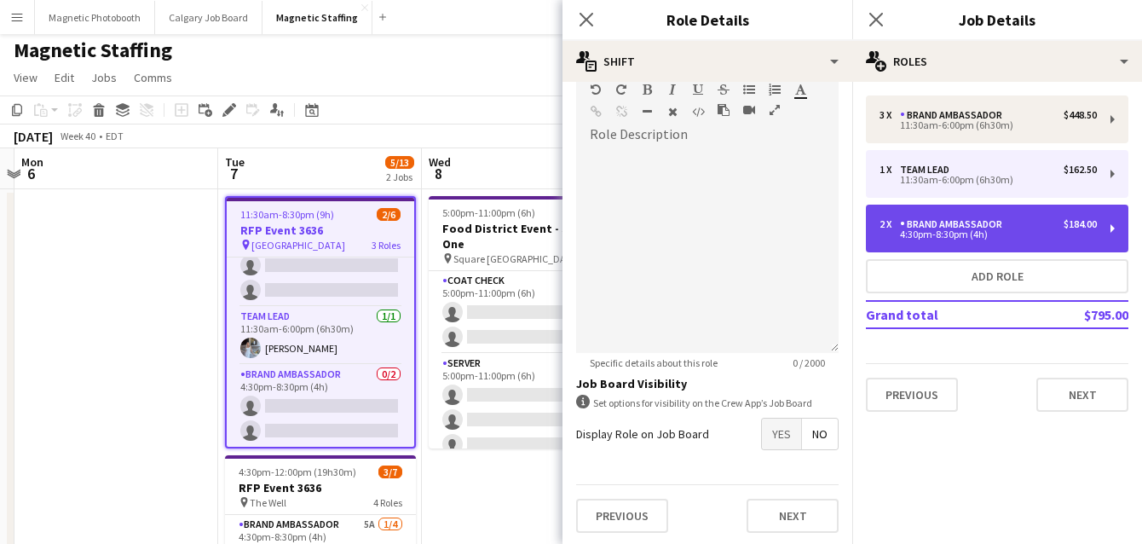
type input "*"
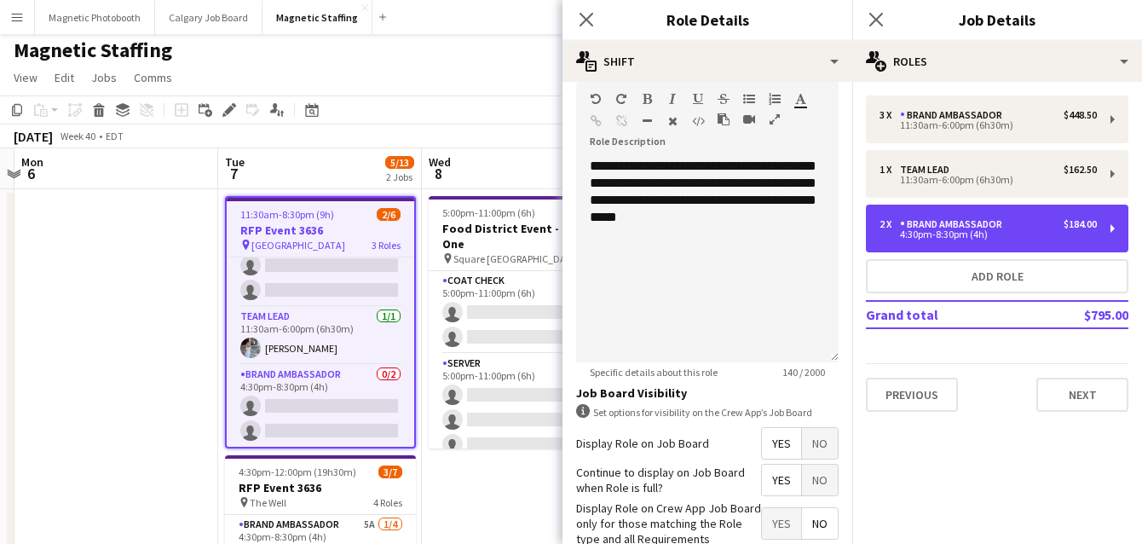
scroll to position [515, 0]
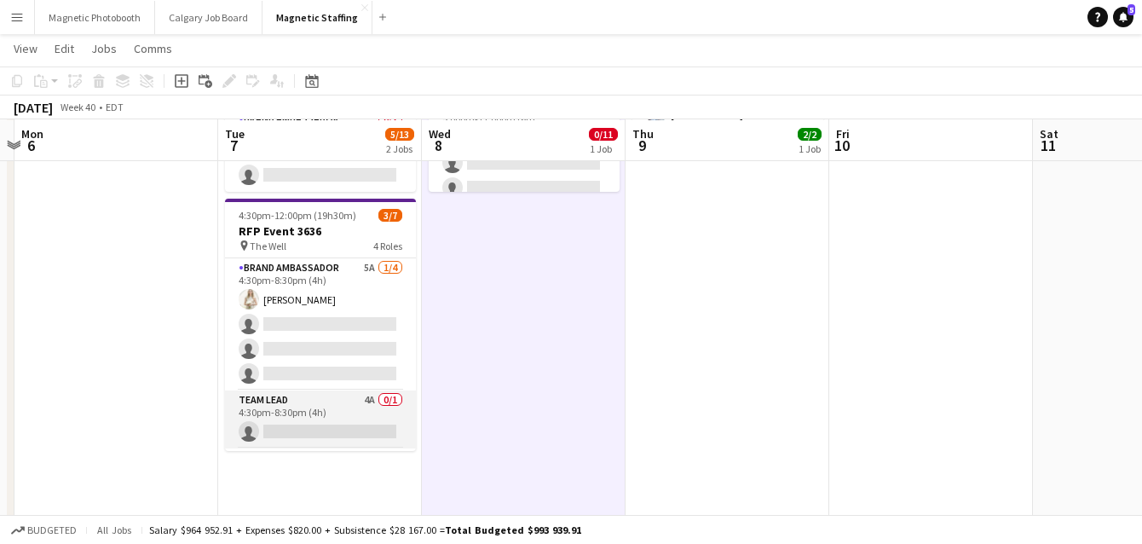
scroll to position [113, 0]
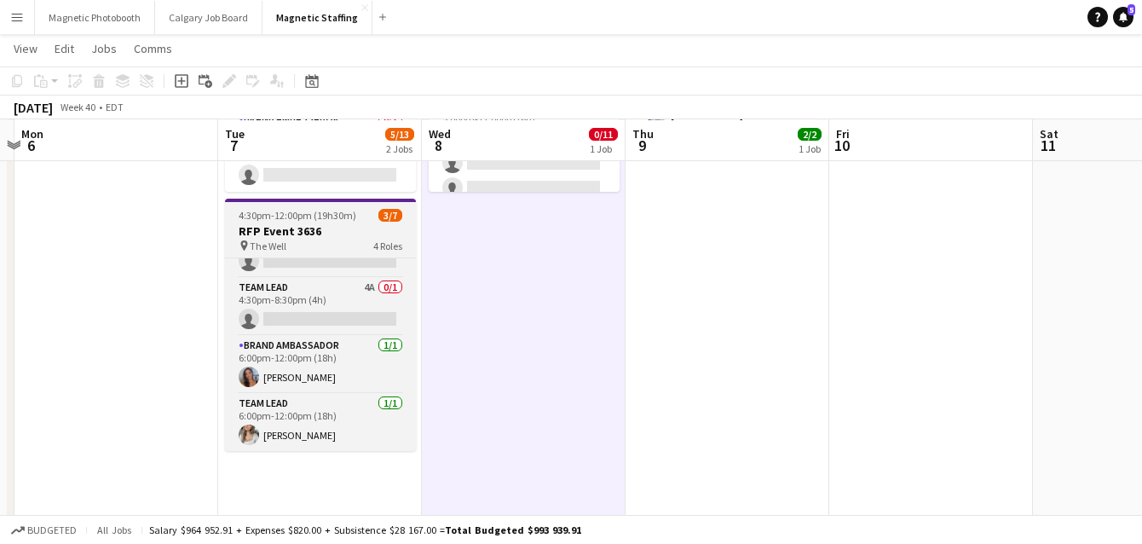
click at [274, 229] on h3 "RFP Event 3636" at bounding box center [320, 230] width 191 height 15
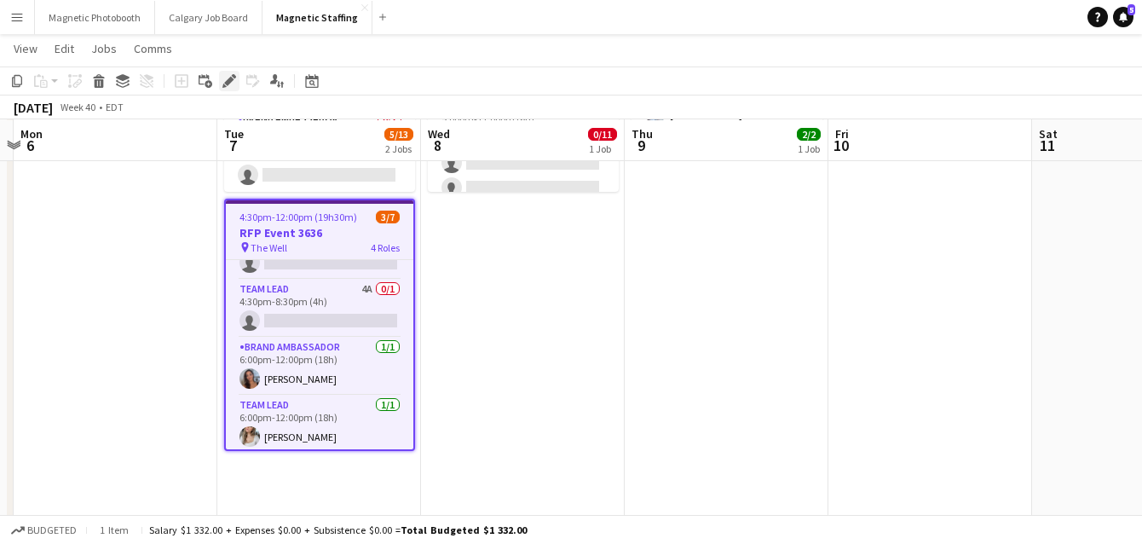
click at [230, 78] on icon at bounding box center [228, 81] width 9 height 9
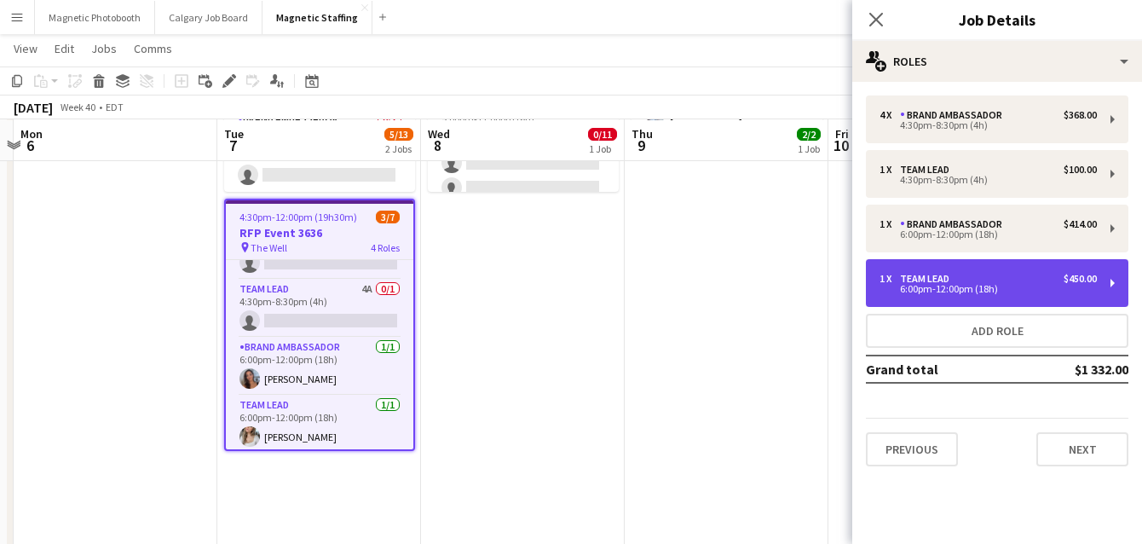
click at [1054, 286] on div "6:00pm-12:00pm (18h)" at bounding box center [988, 289] width 217 height 9
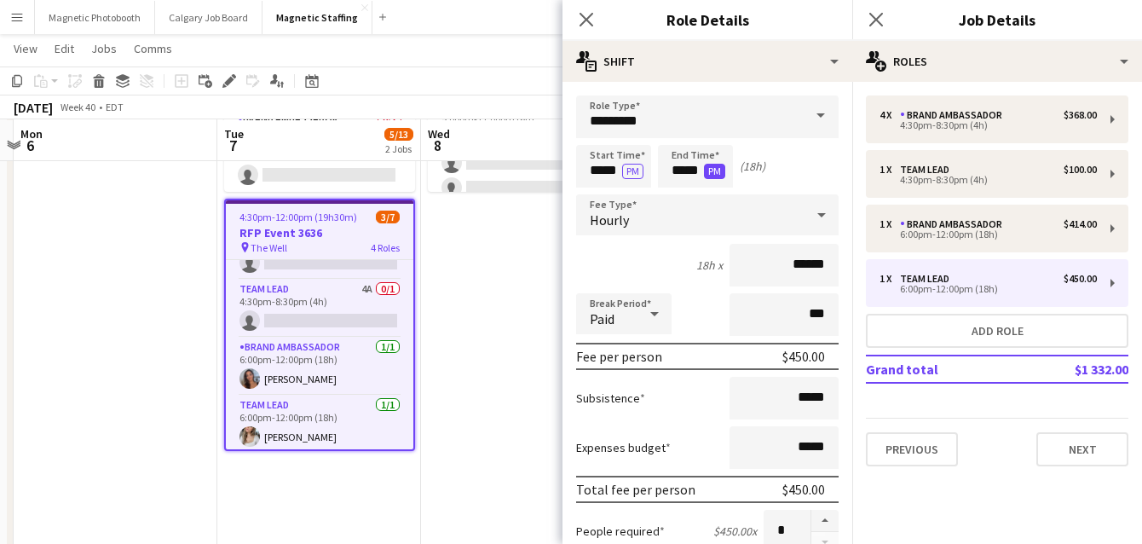
click at [710, 173] on button "PM" at bounding box center [714, 171] width 21 height 15
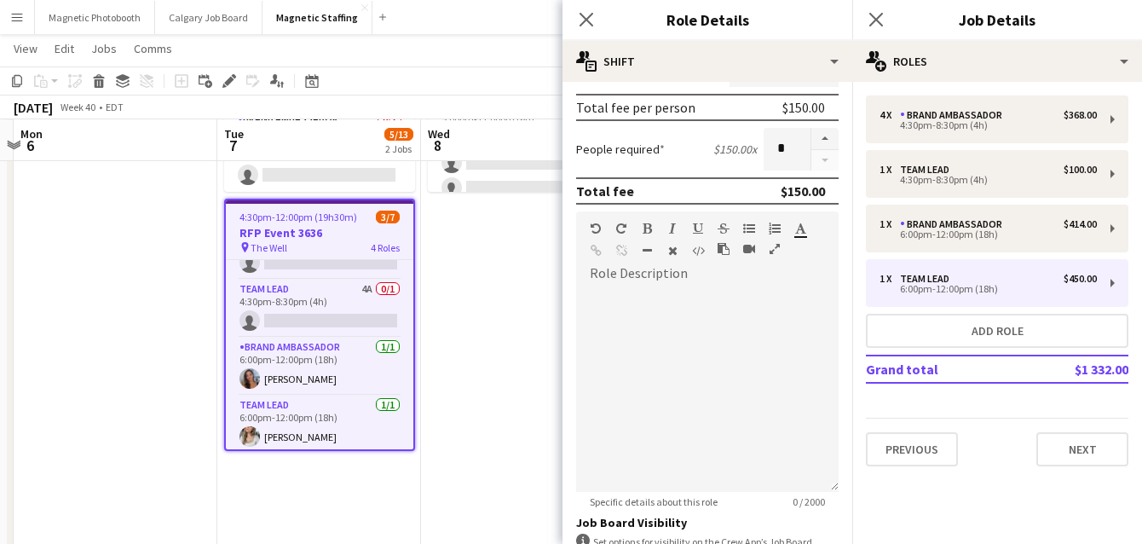
scroll to position [521, 0]
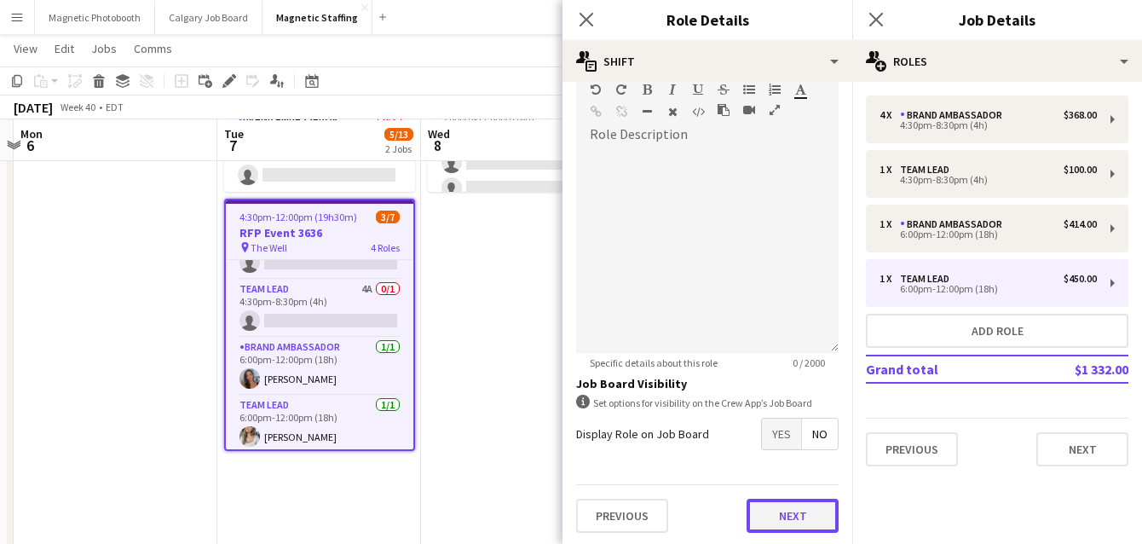
click at [806, 511] on button "Next" at bounding box center [793, 516] width 92 height 34
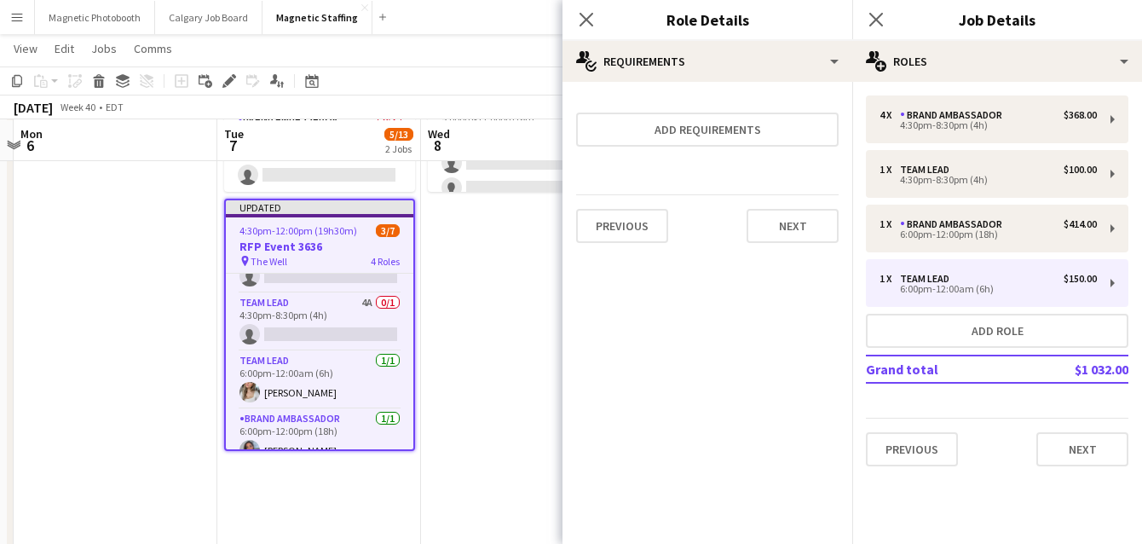
scroll to position [0, 0]
click at [806, 233] on button "Next" at bounding box center [793, 226] width 92 height 34
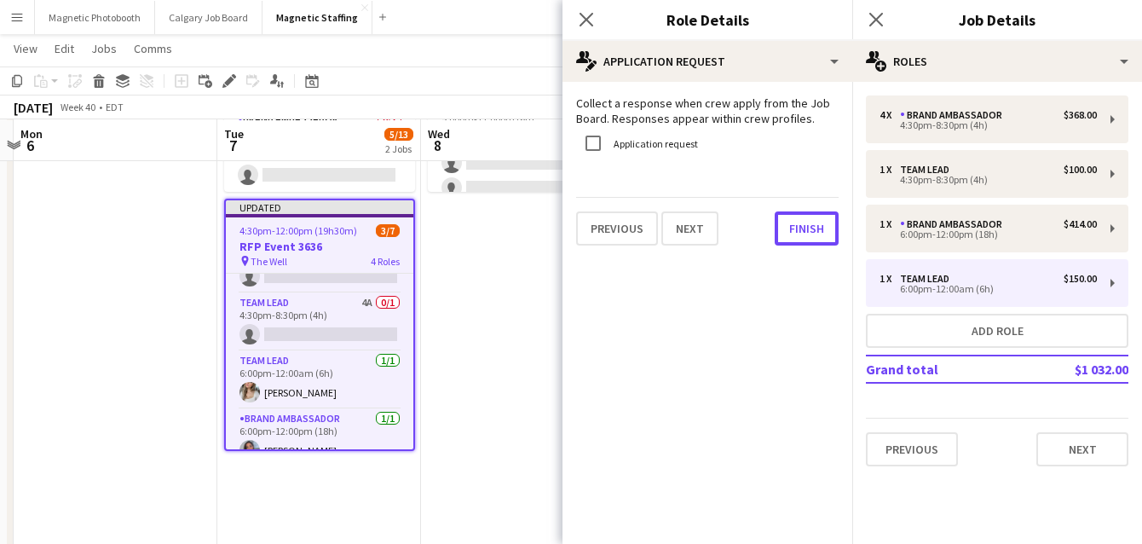
click at [806, 233] on button "Finish" at bounding box center [807, 228] width 64 height 34
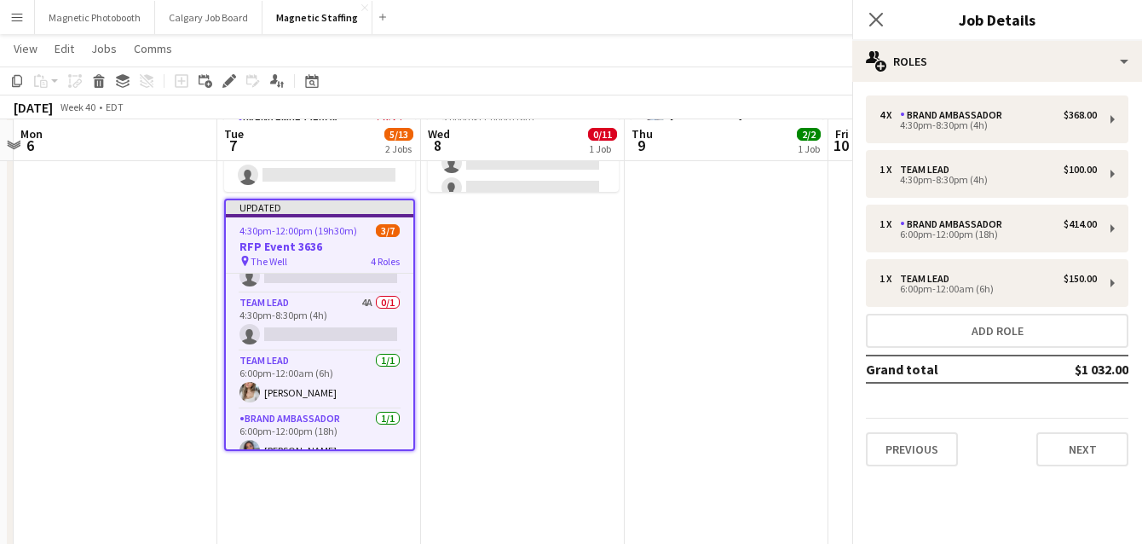
click at [650, 338] on app-date-cell "3:00pm-12:00am (9h) (Fri) 2/2 Peel Police Gala - Registration & Event Support (…" at bounding box center [727, 484] width 204 height 1102
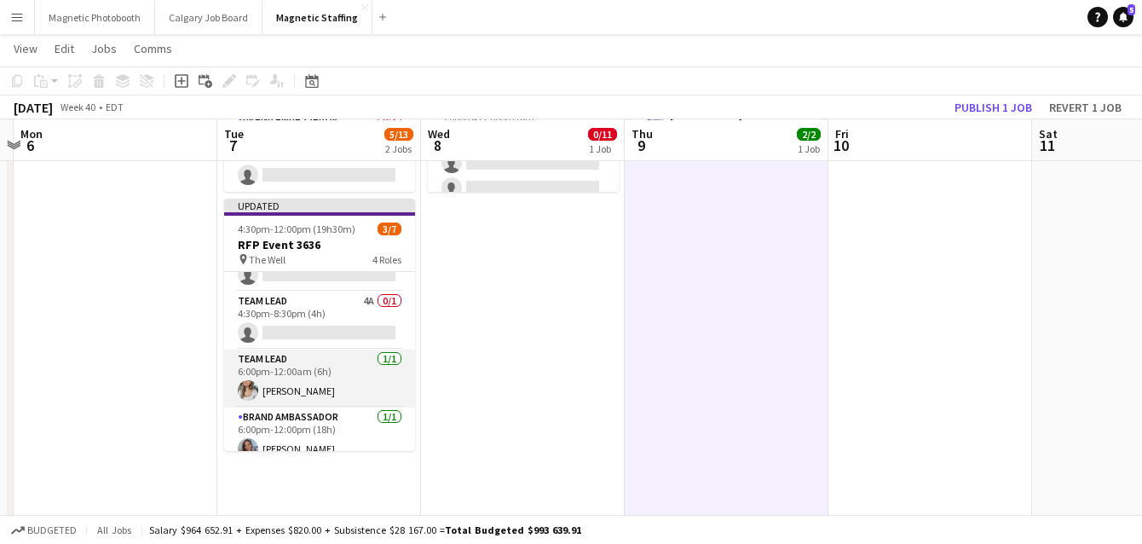
click at [377, 392] on app-card-role "Team Lead [DATE] 6:00pm-12:00am (6h) [PERSON_NAME]" at bounding box center [319, 378] width 191 height 58
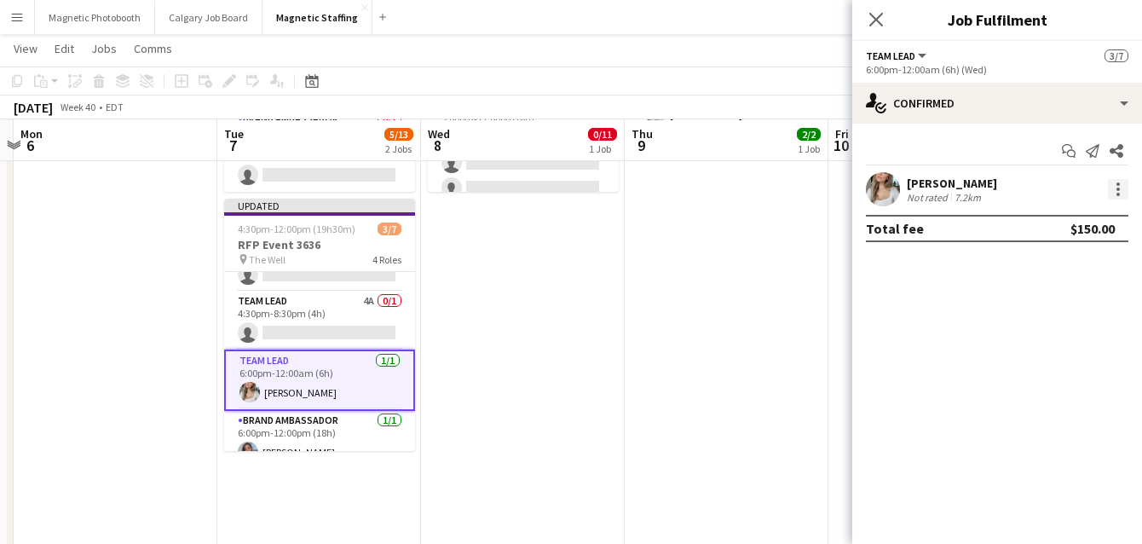
click at [1116, 195] on div at bounding box center [1118, 189] width 20 height 20
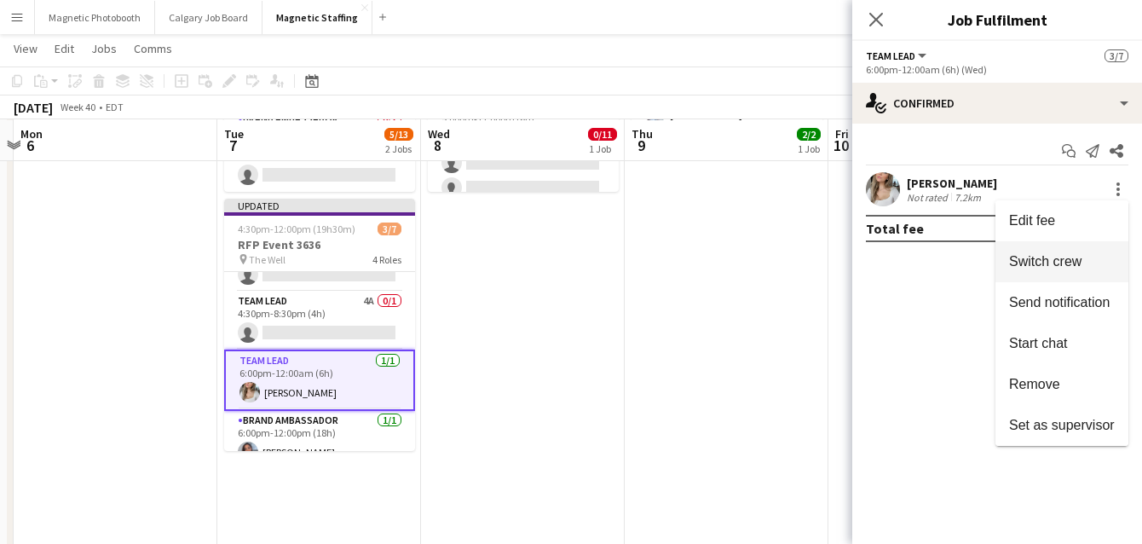
click at [1060, 263] on span "Switch crew" at bounding box center [1045, 261] width 72 height 14
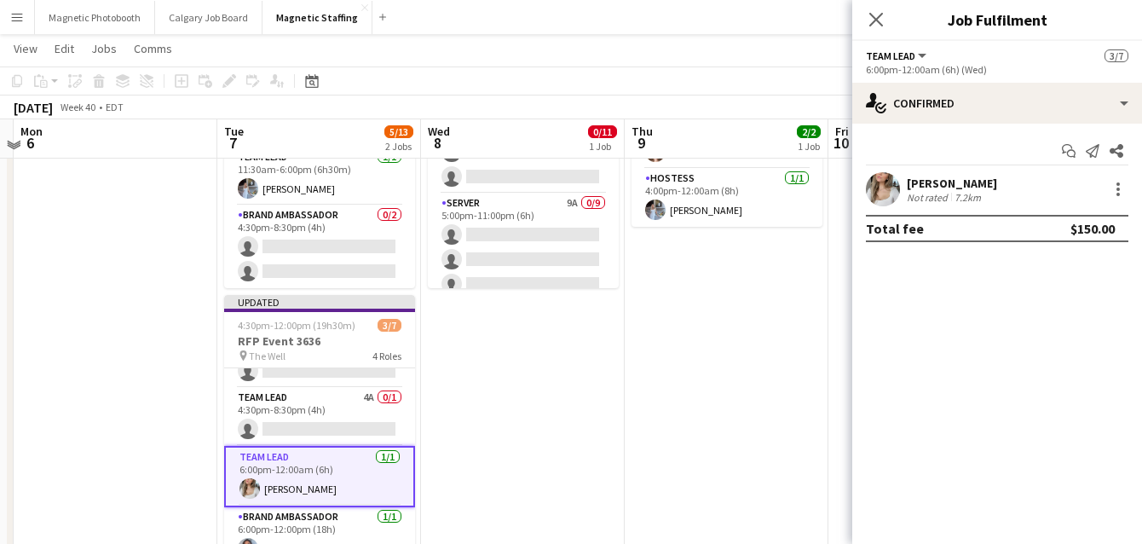
scroll to position [105, 0]
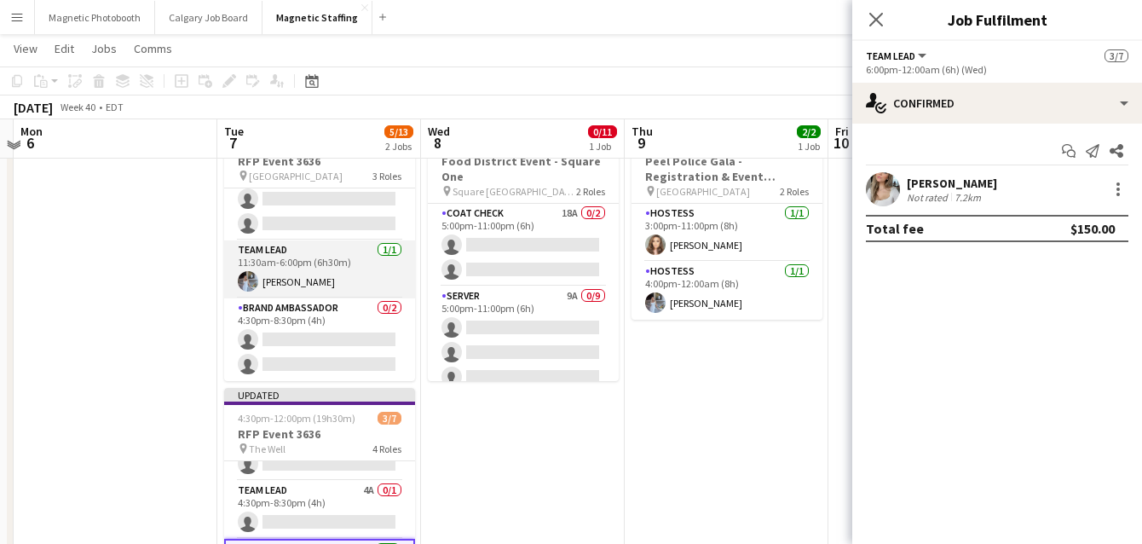
click at [303, 286] on app-card-role "Team Lead [DATE] 11:30am-6:00pm (6h30m) [PERSON_NAME]" at bounding box center [319, 269] width 191 height 58
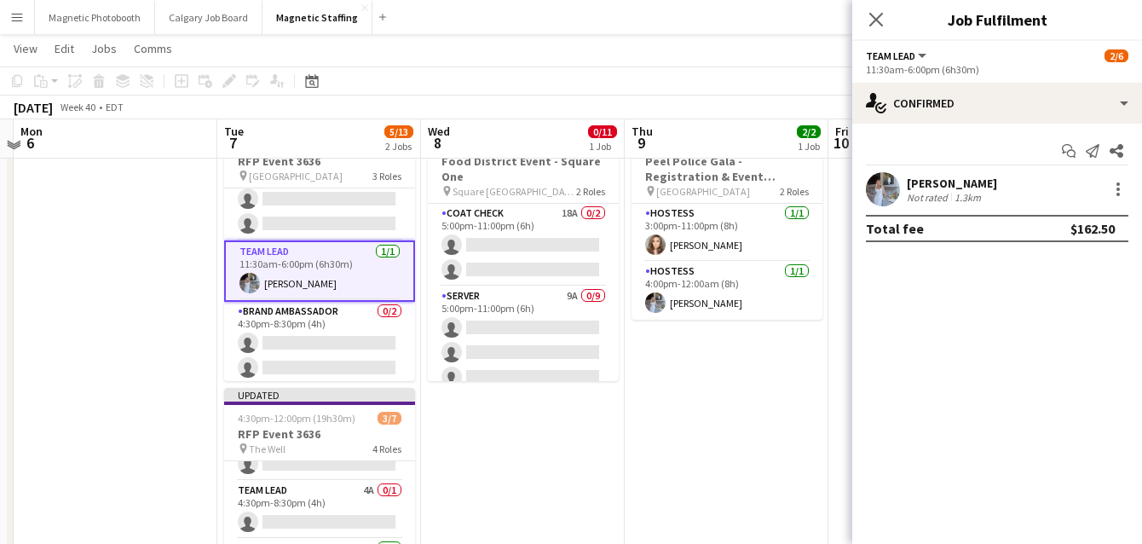
click at [1129, 195] on div "[PERSON_NAME] Not rated 1.3km" at bounding box center [997, 189] width 290 height 34
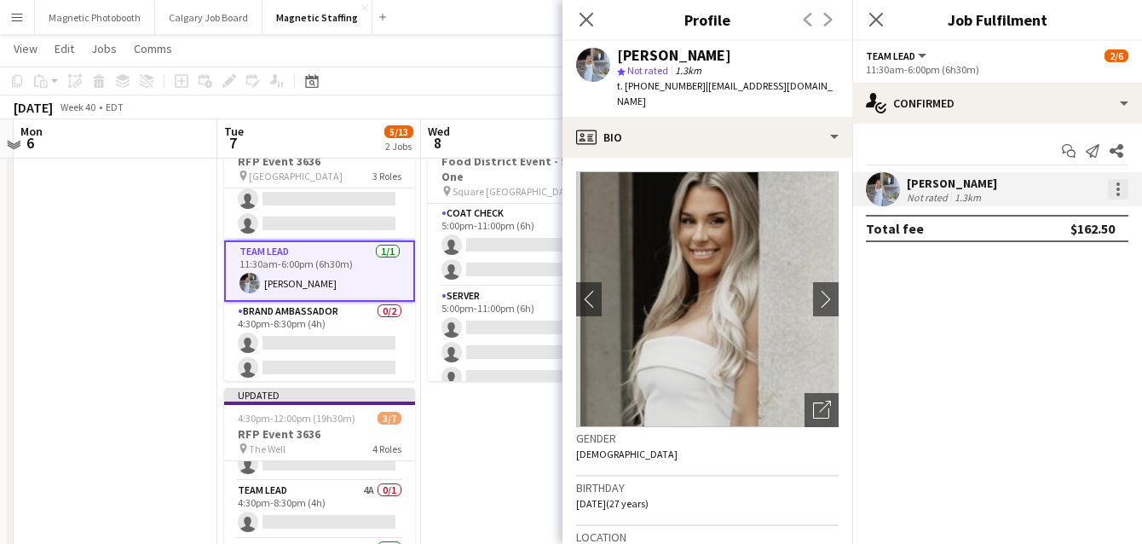
click at [1123, 186] on div at bounding box center [1118, 189] width 20 height 20
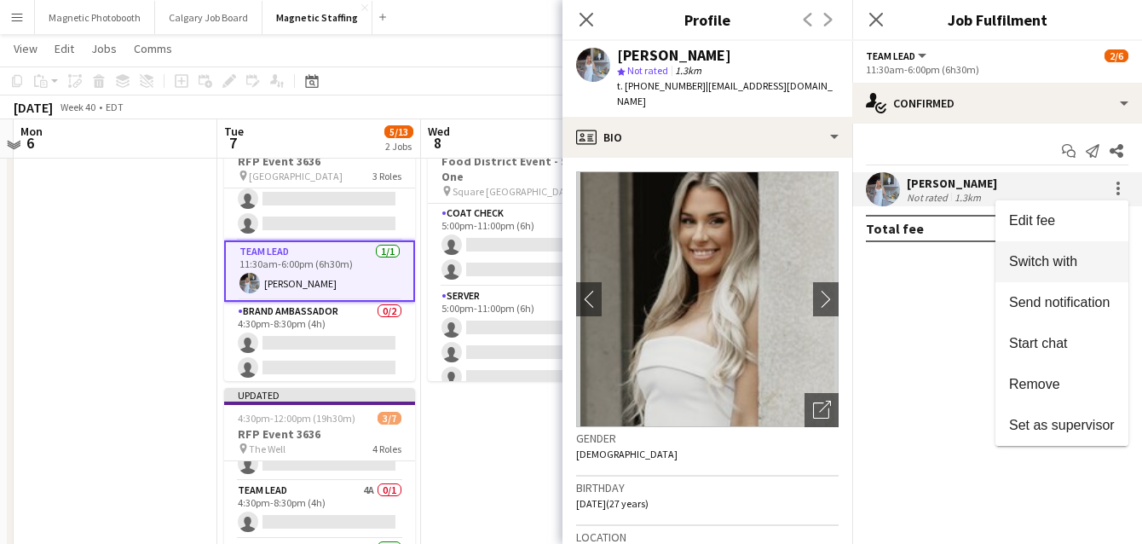
click at [1054, 274] on button "Switch with" at bounding box center [1062, 261] width 133 height 41
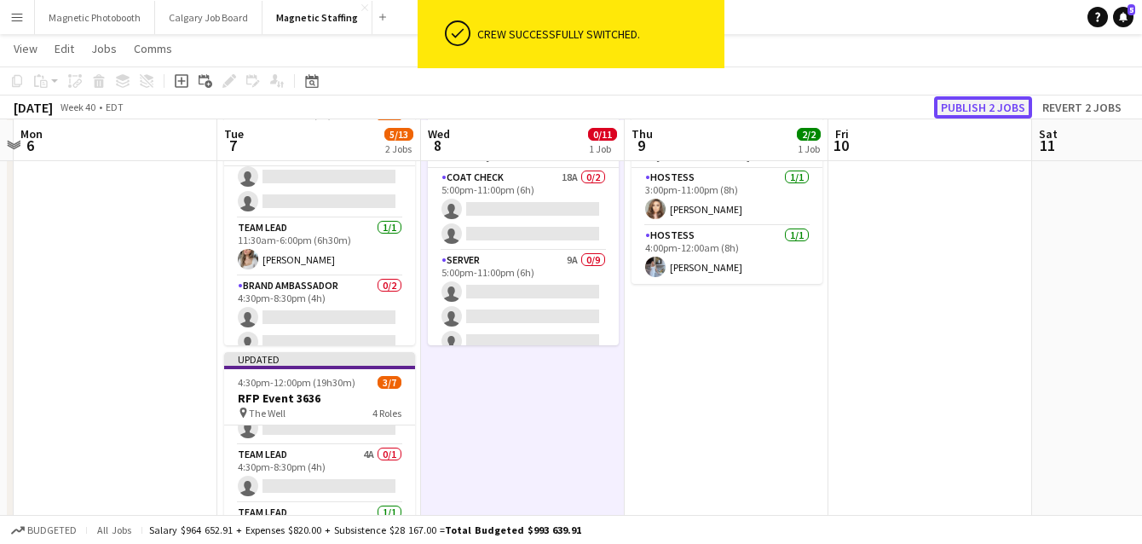
click at [979, 107] on button "Publish 2 jobs" at bounding box center [983, 107] width 98 height 22
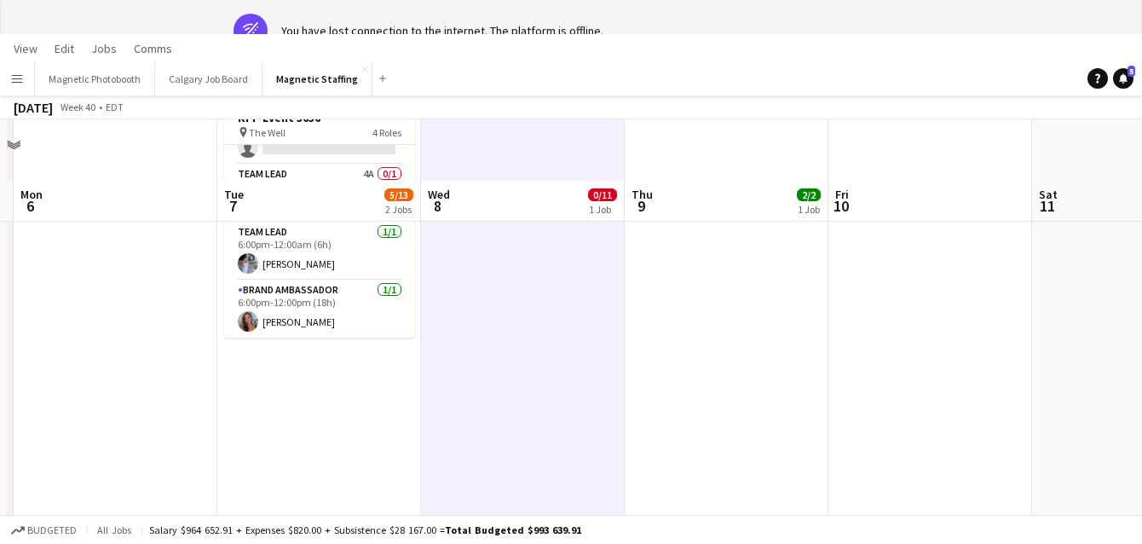
scroll to position [0, 0]
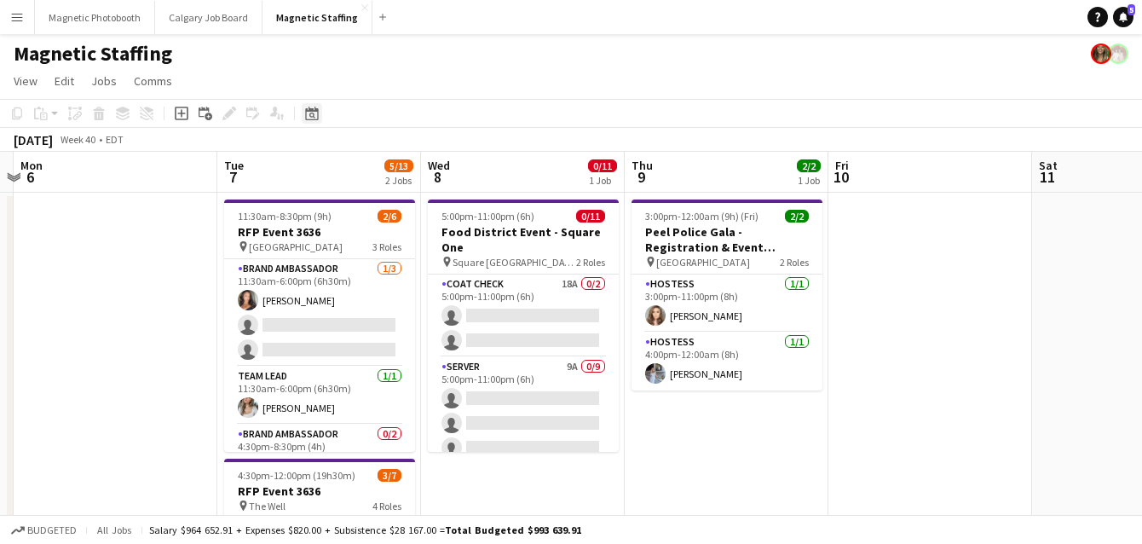
click at [309, 120] on div "Date picker" at bounding box center [312, 113] width 20 height 20
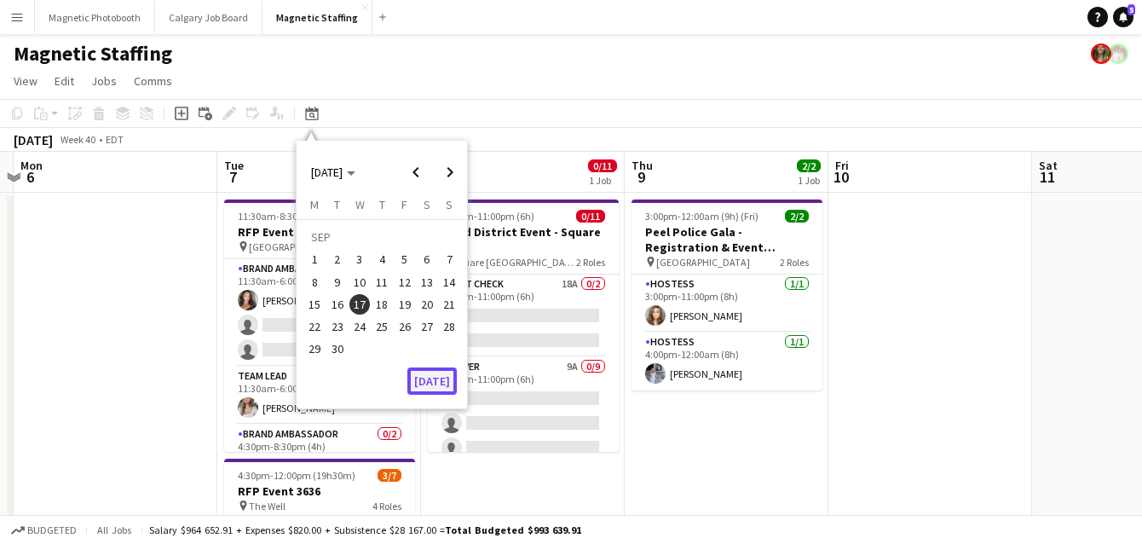
click at [446, 386] on button "[DATE]" at bounding box center [431, 380] width 49 height 27
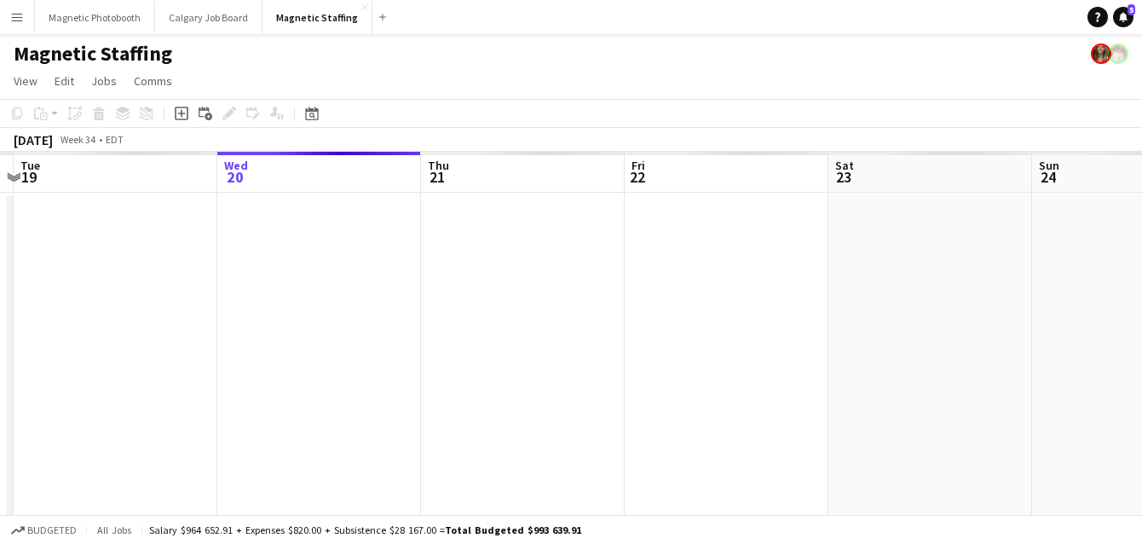
scroll to position [0, 586]
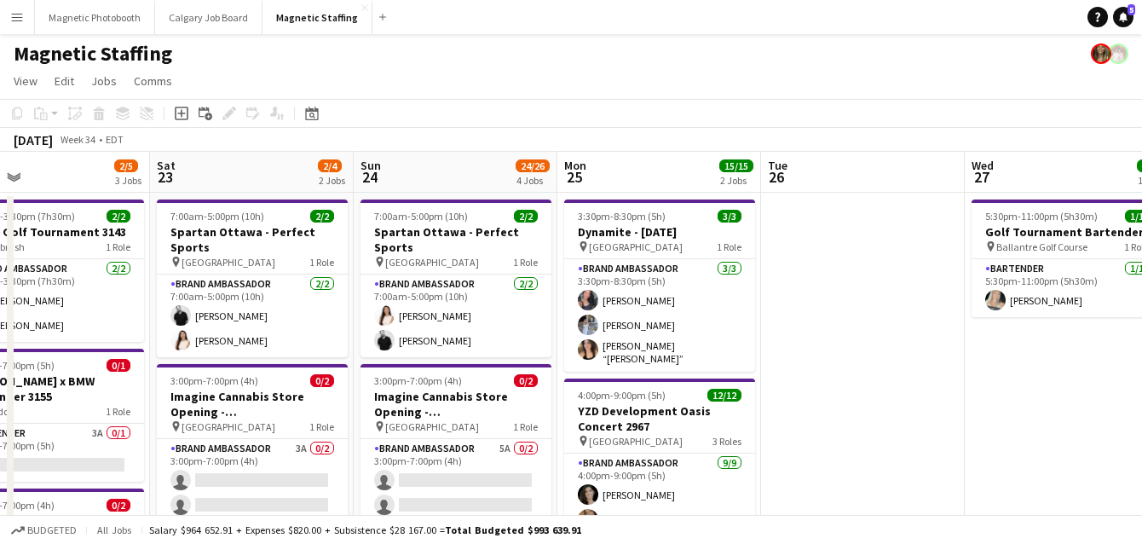
drag, startPoint x: 770, startPoint y: 337, endPoint x: 0, endPoint y: 399, distance: 772.2
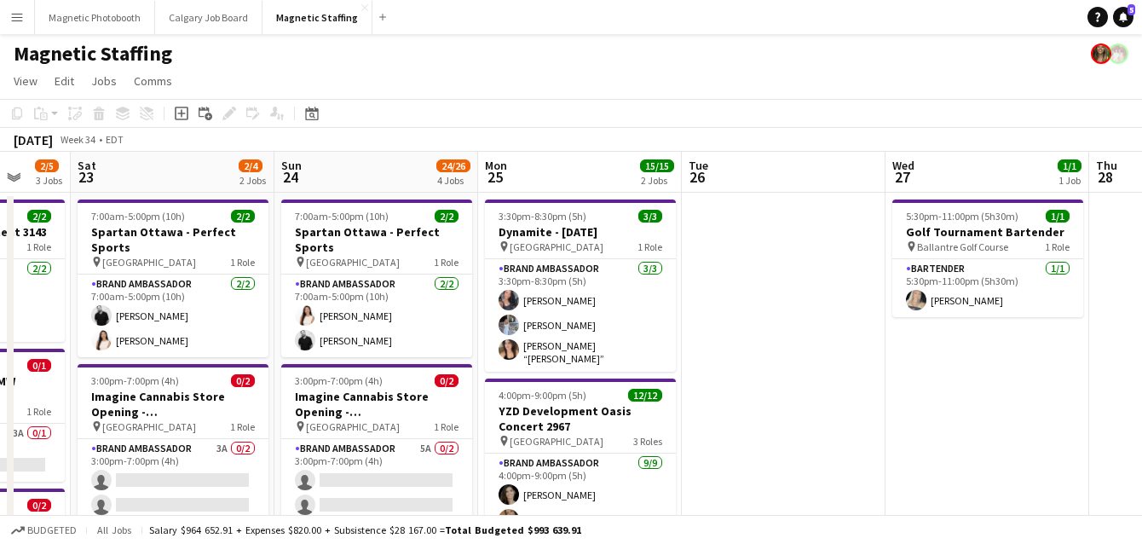
scroll to position [0, 522]
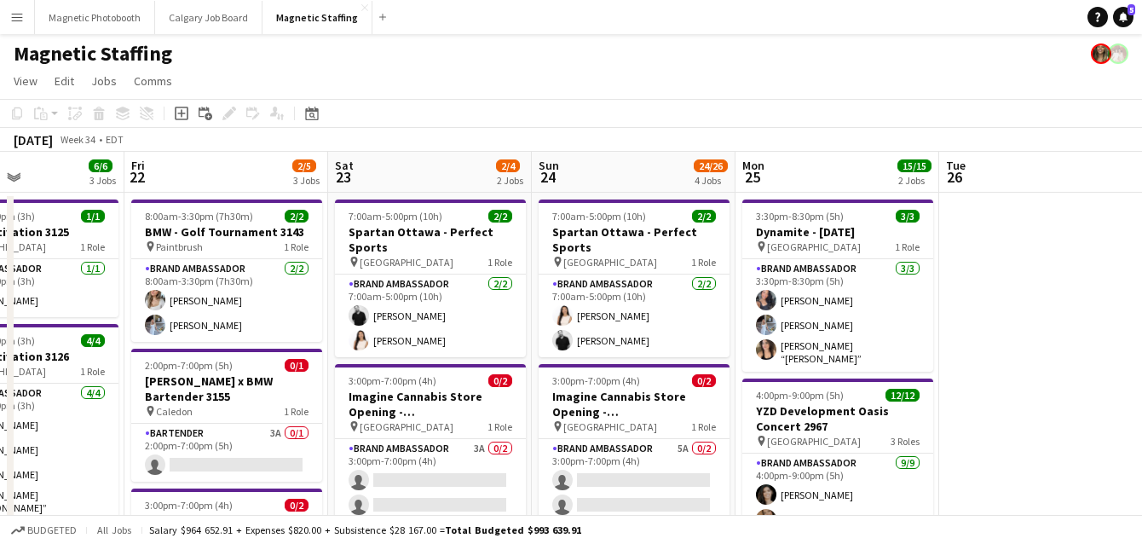
drag, startPoint x: 474, startPoint y: 378, endPoint x: 79, endPoint y: 397, distance: 395.1
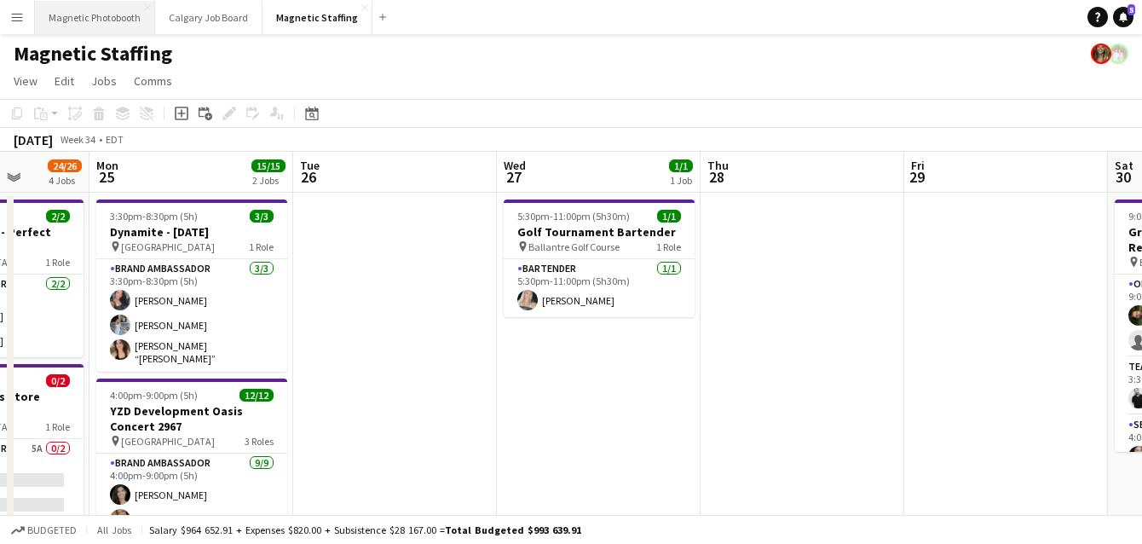
click at [103, 8] on button "Magnetic Photobooth Close" at bounding box center [95, 17] width 120 height 33
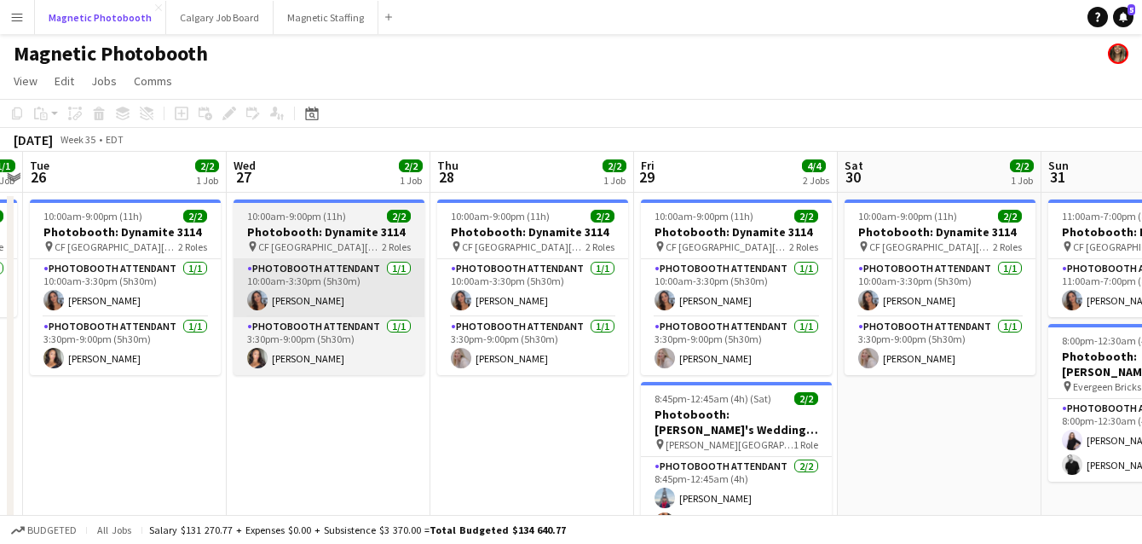
scroll to position [0, 589]
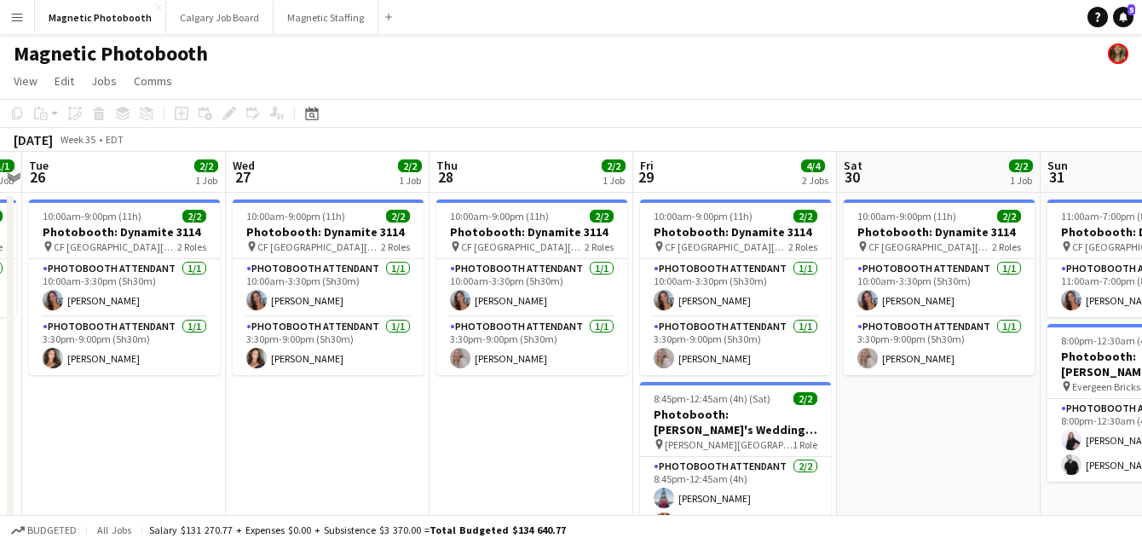
click at [494, 456] on app-date-cell "10:00am-9:00pm (11h) 2/2 Photobooth: Dynamite 3114 pin [GEOGRAPHIC_DATA][PERSON…" at bounding box center [532, 492] width 204 height 598
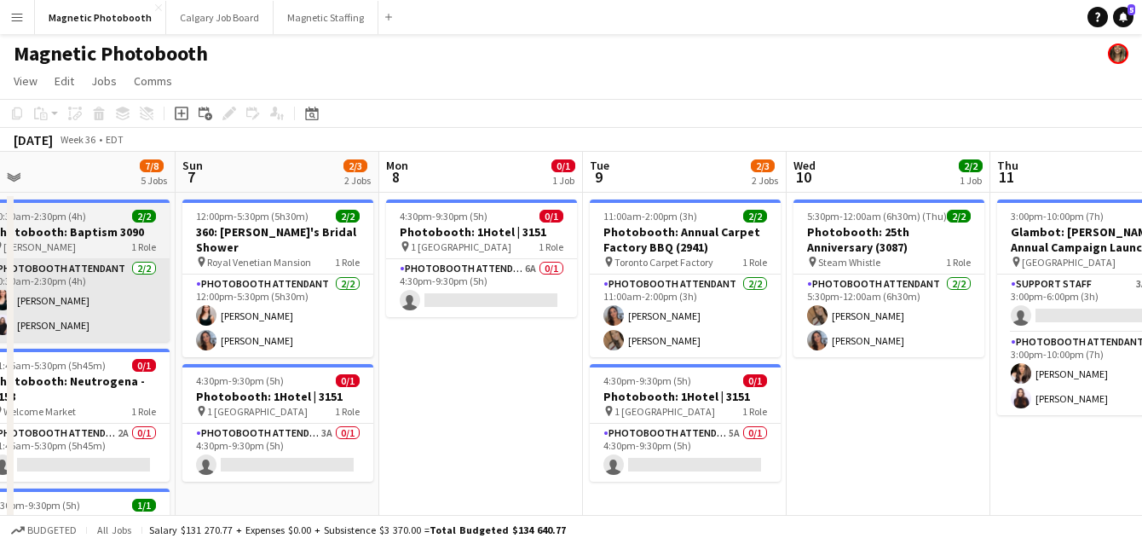
scroll to position [0, 0]
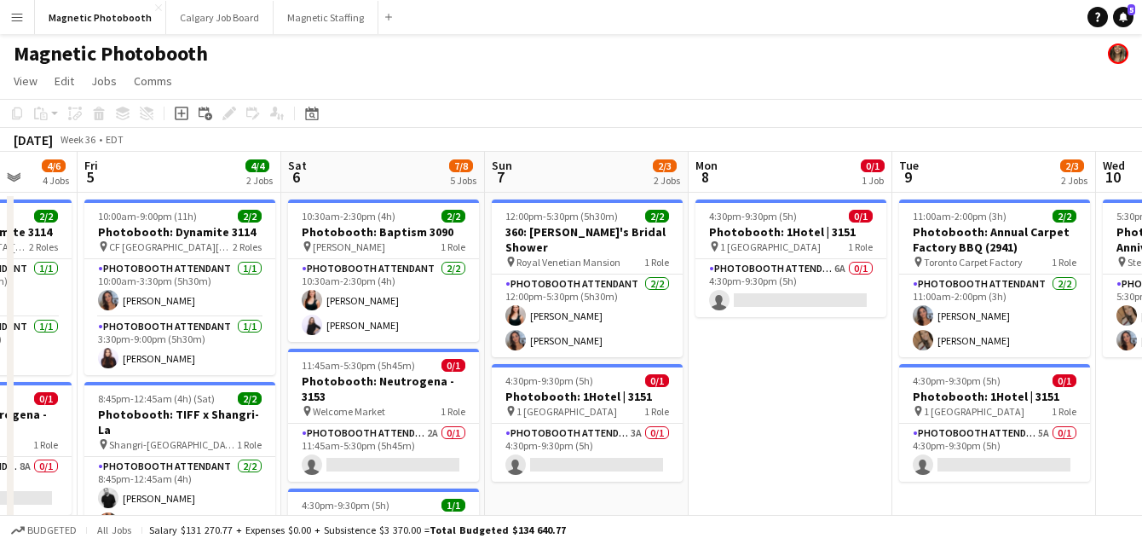
drag, startPoint x: 453, startPoint y: 429, endPoint x: 765, endPoint y: 404, distance: 312.1
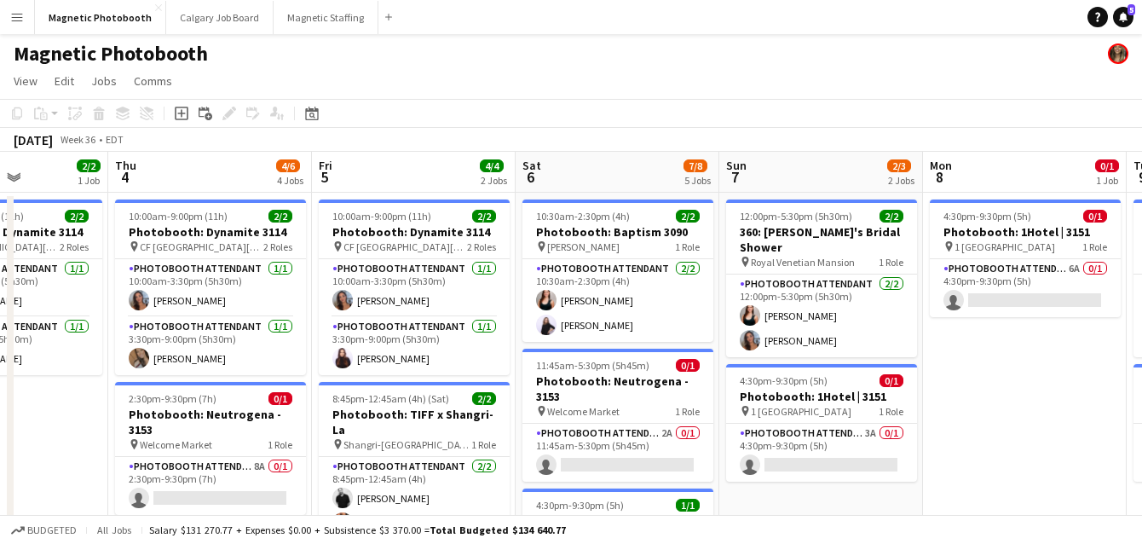
scroll to position [0, 502]
drag, startPoint x: 765, startPoint y: 403, endPoint x: 999, endPoint y: 385, distance: 235.1
